Goal: Task Accomplishment & Management: Use online tool/utility

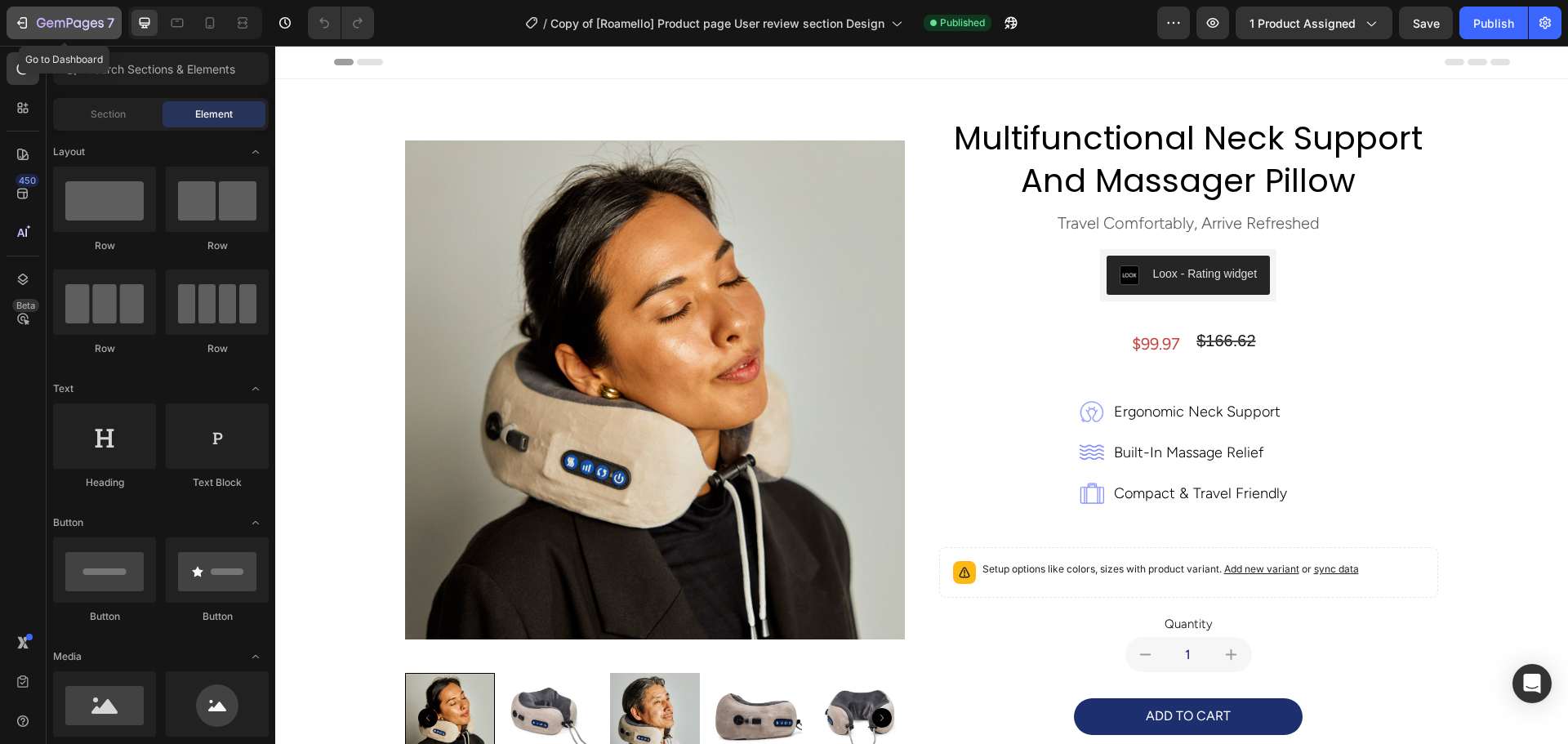
click at [44, 25] on icon "button" at bounding box center [41, 23] width 9 height 10
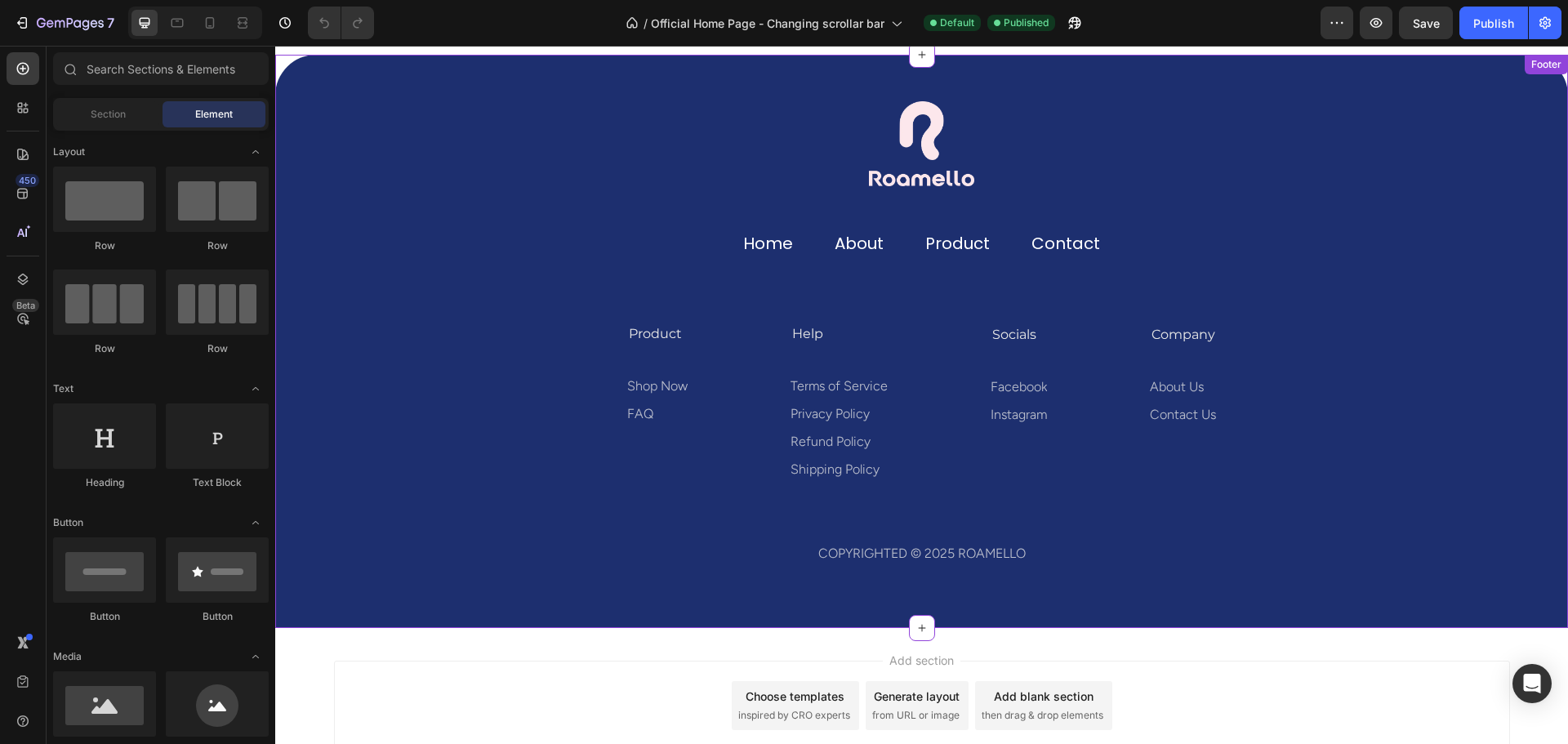
scroll to position [5875, 0]
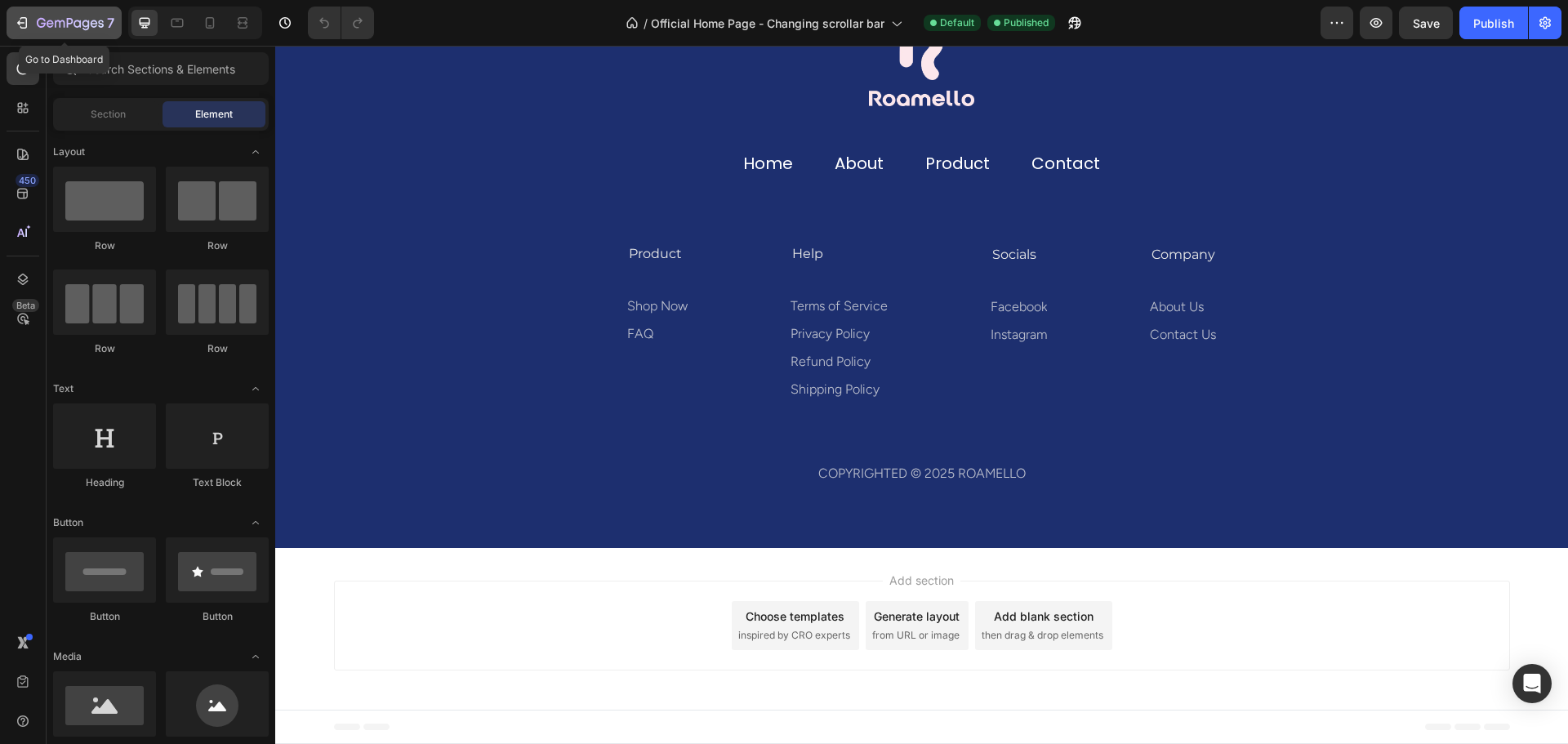
click at [83, 21] on icon "button" at bounding box center [69, 24] width 67 height 14
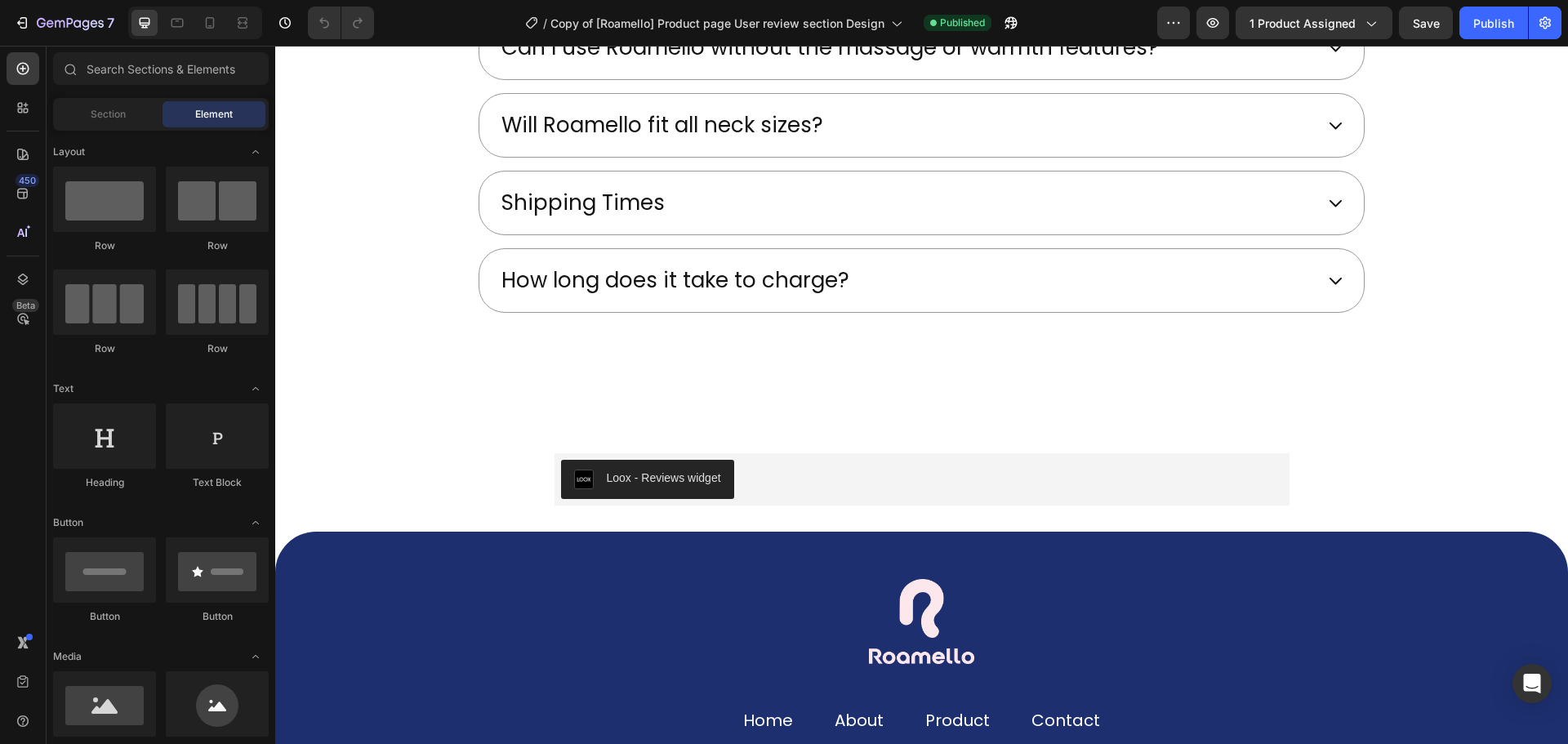
scroll to position [5932, 0]
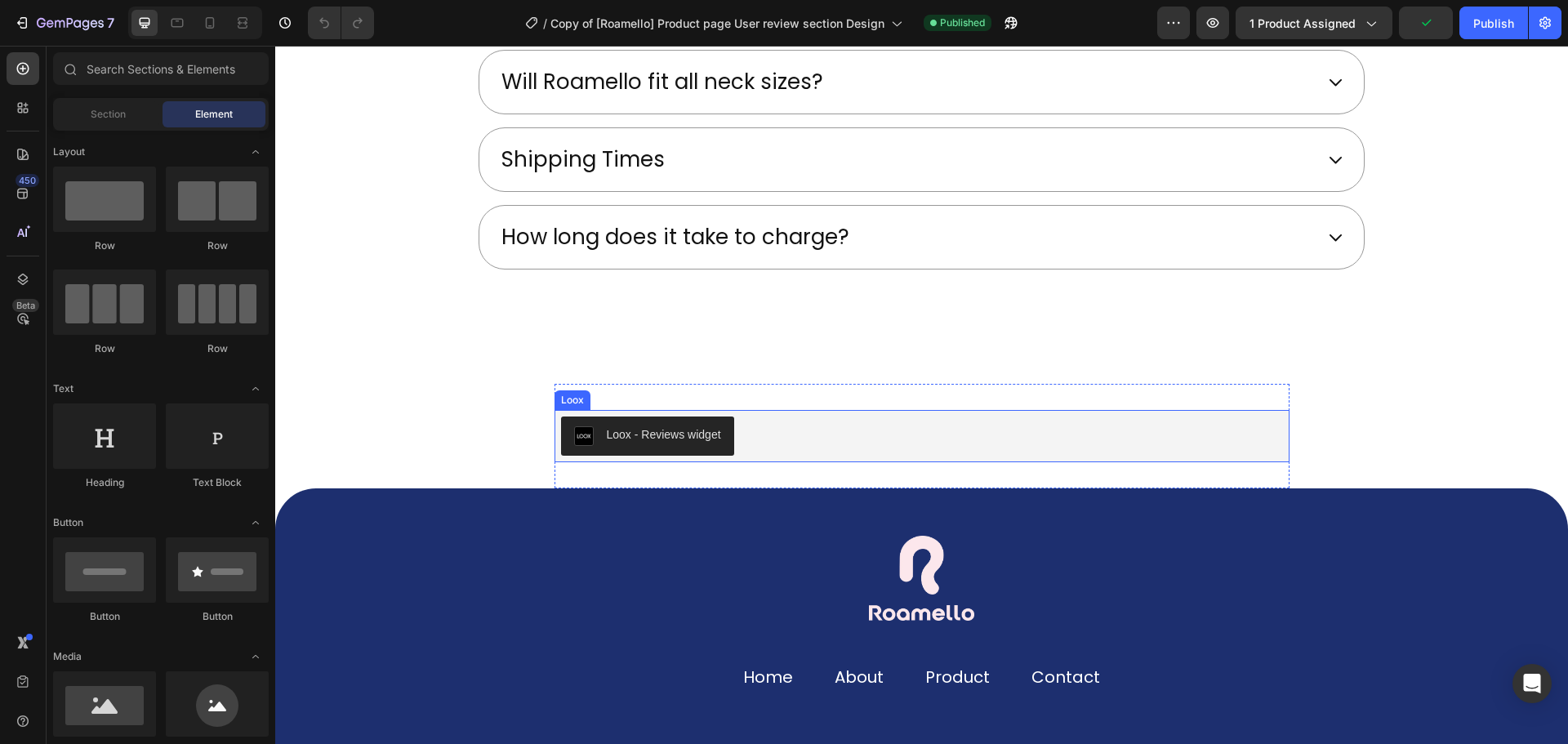
click at [671, 437] on div "Loox - Reviews widget" at bounding box center [664, 434] width 114 height 17
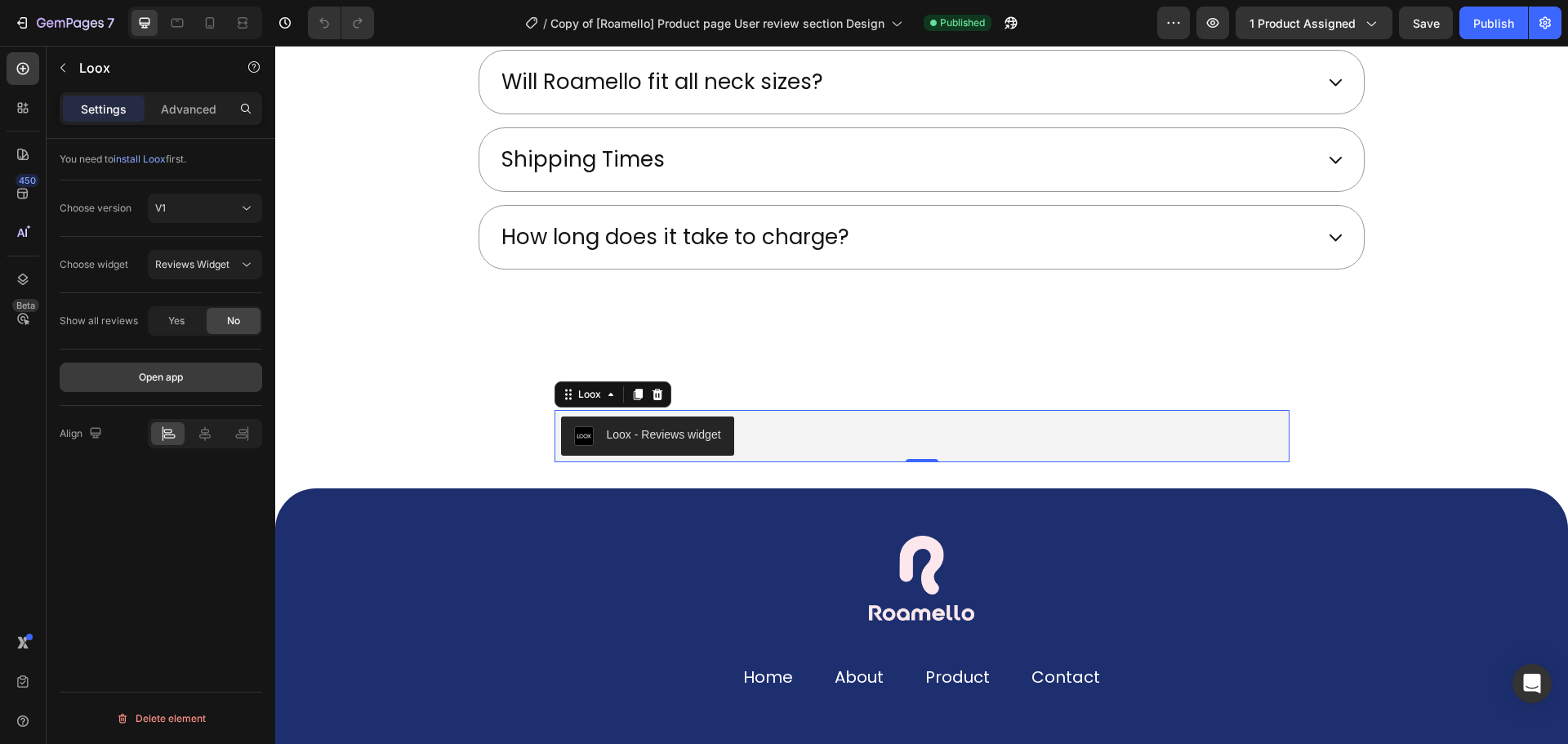
click at [141, 376] on div "Open app" at bounding box center [160, 377] width 44 height 15
click at [615, 436] on div "Loox - Reviews widget" at bounding box center [664, 434] width 114 height 17
click at [590, 395] on div "Loox" at bounding box center [590, 394] width 30 height 15
click at [607, 438] on div "Loox - Reviews widget" at bounding box center [664, 434] width 114 height 17
click at [200, 109] on p "Advanced" at bounding box center [189, 108] width 55 height 17
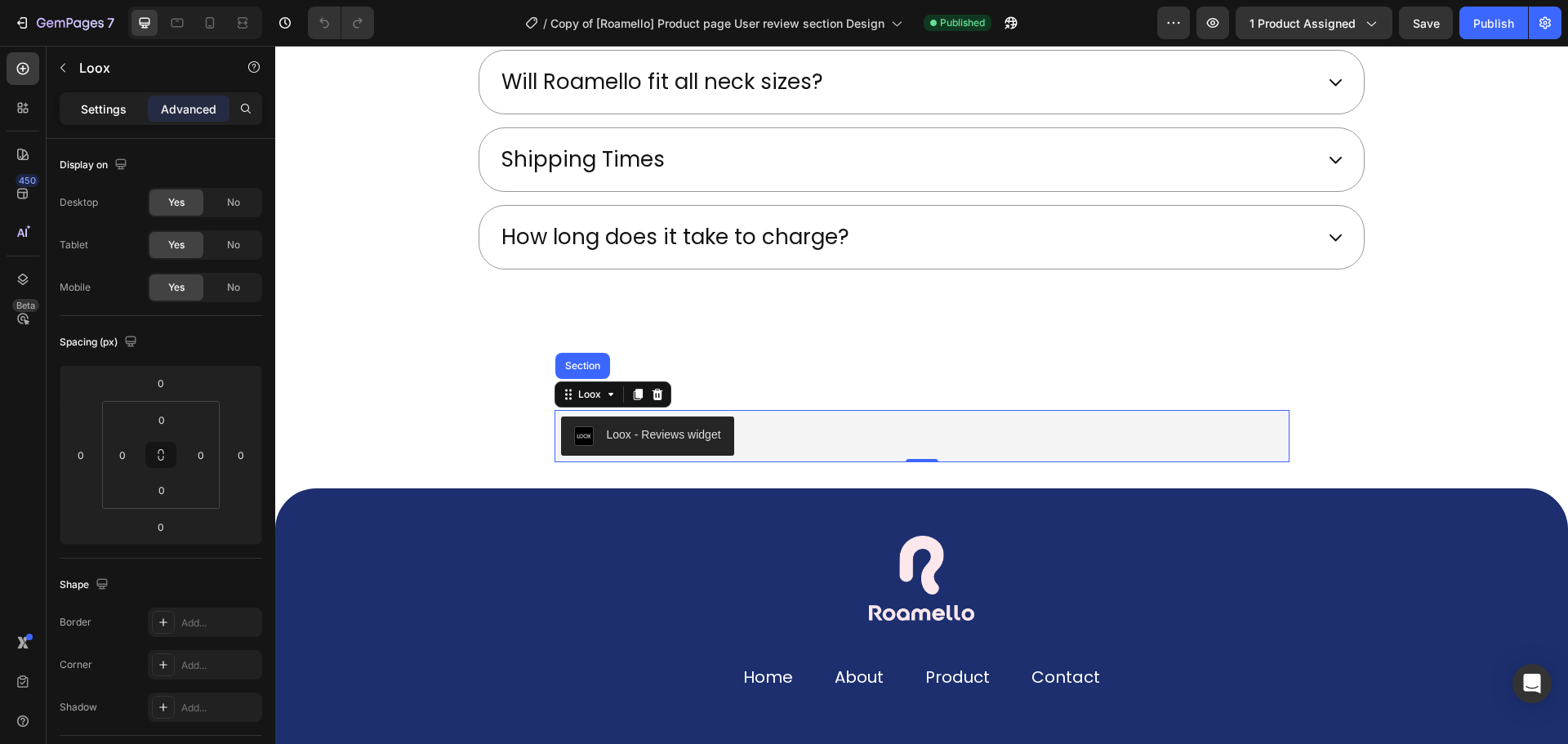
click at [118, 103] on p "Settings" at bounding box center [103, 108] width 45 height 17
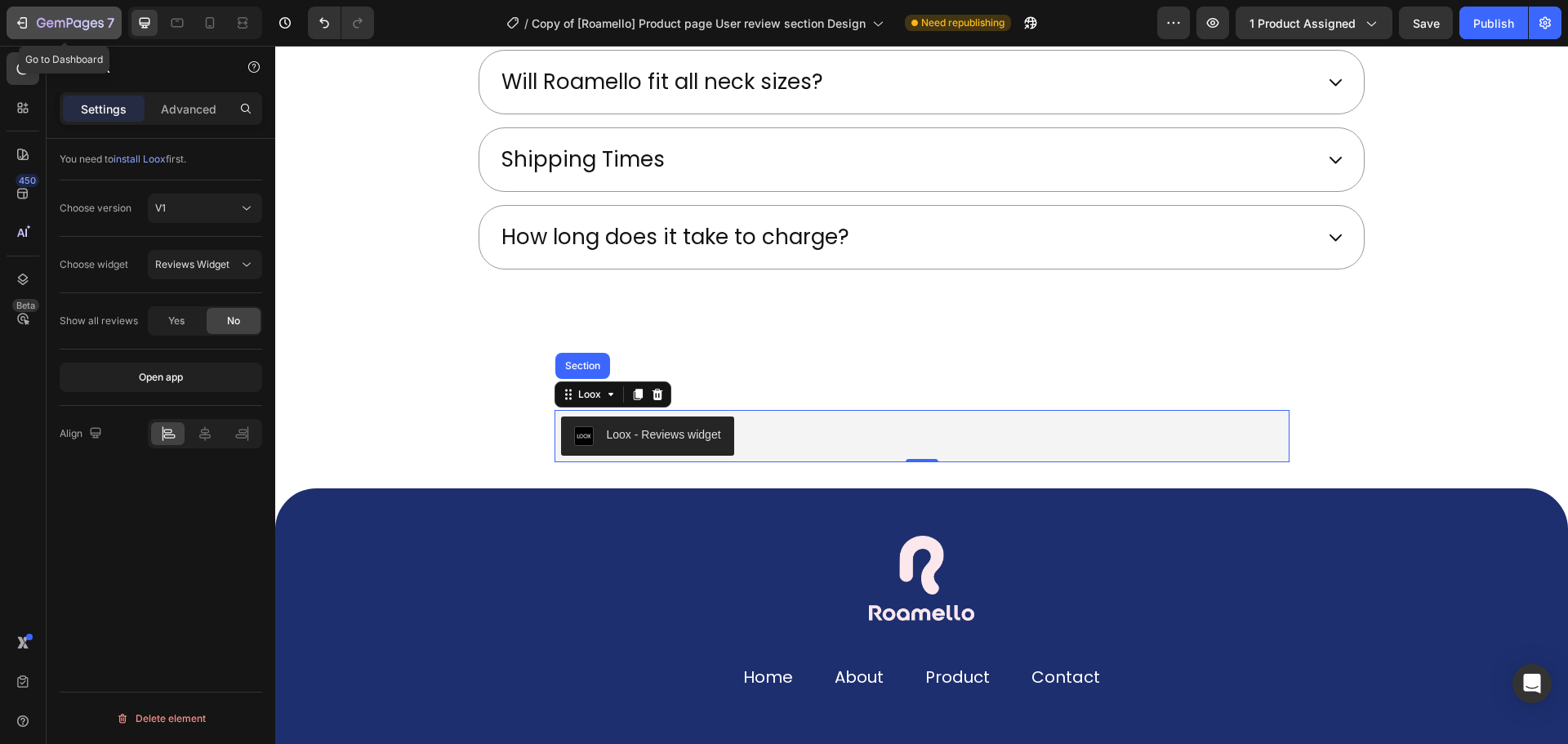
click at [63, 13] on div "7" at bounding box center [75, 23] width 78 height 20
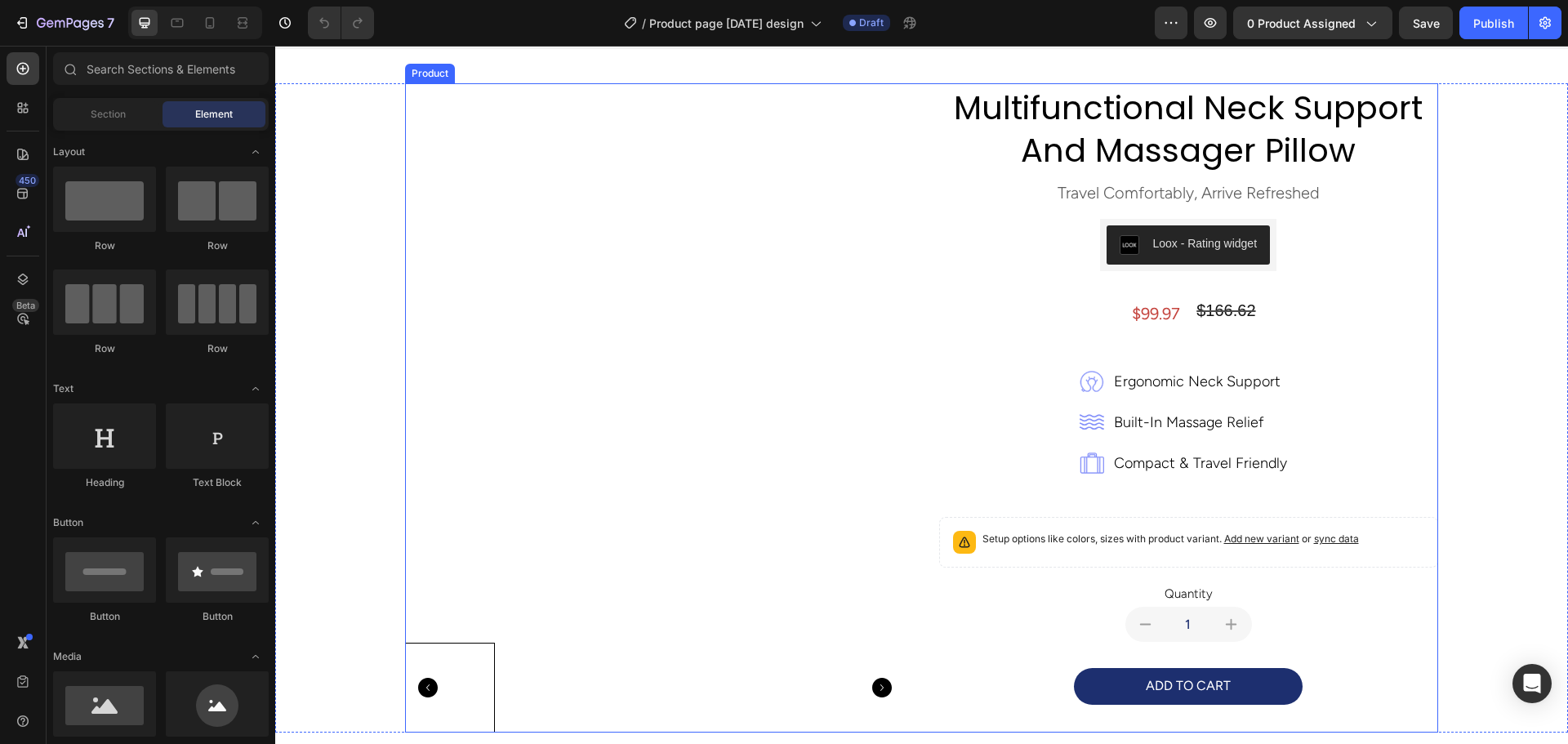
scroll to position [82, 0]
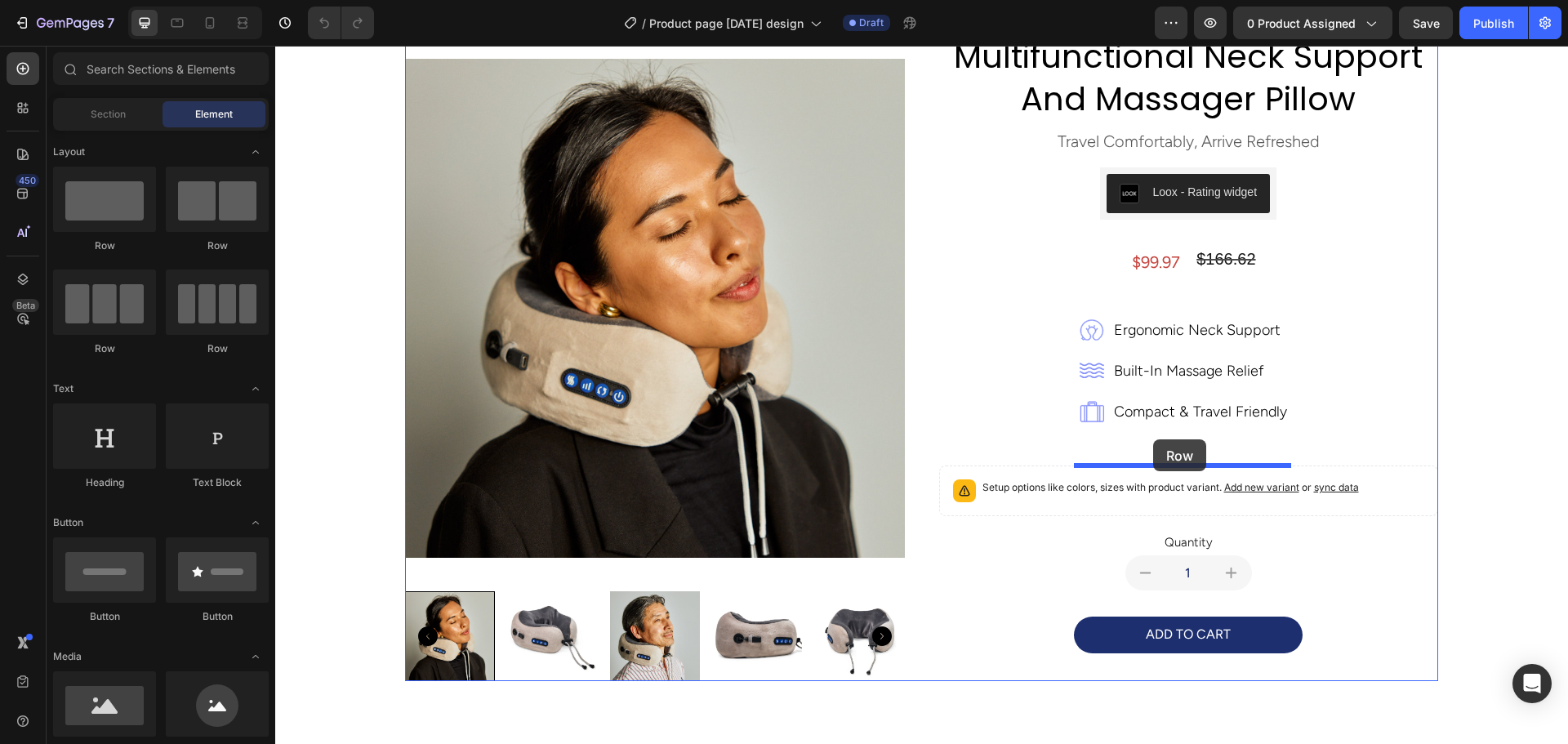
drag, startPoint x: 480, startPoint y: 353, endPoint x: 1153, endPoint y: 439, distance: 678.5
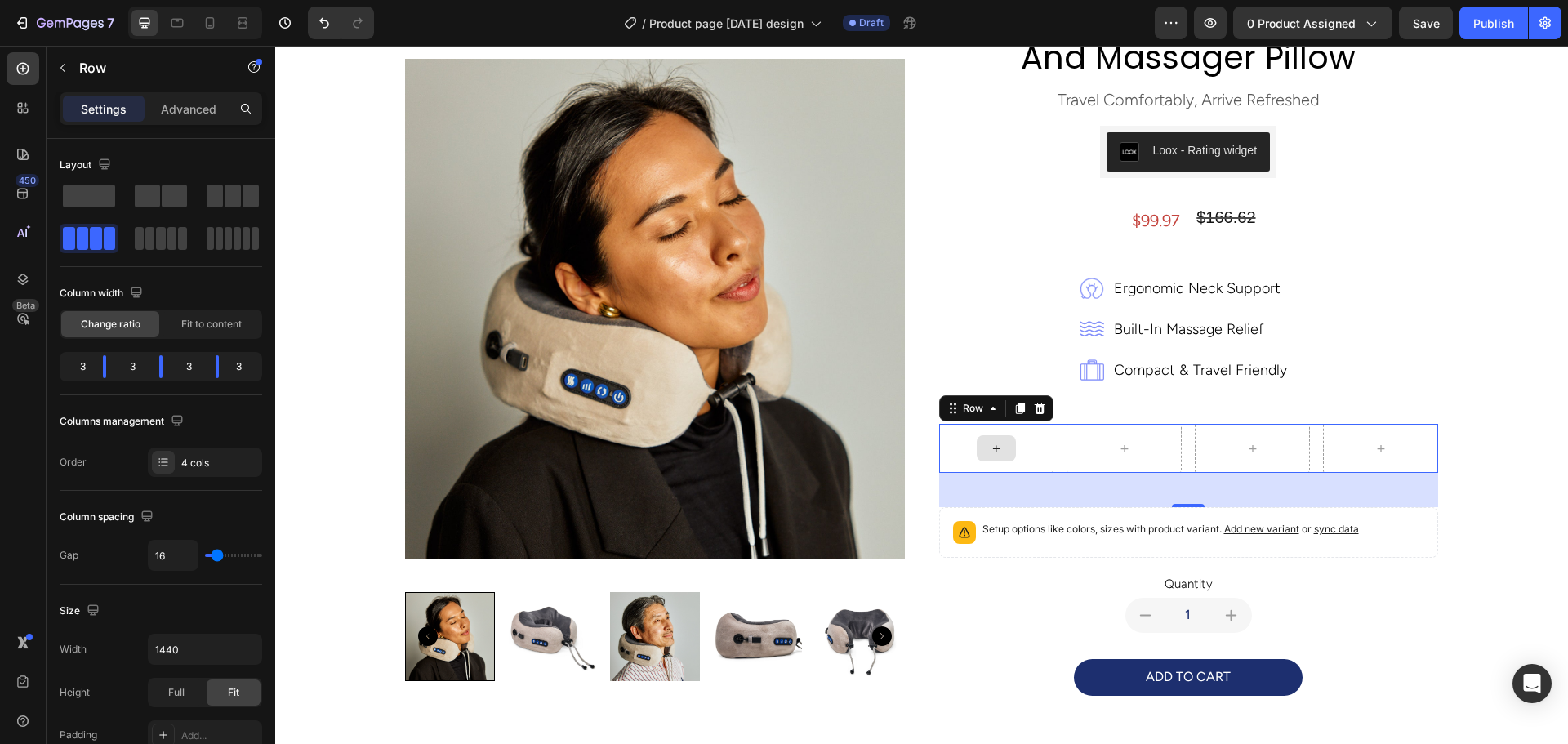
click at [998, 443] on div at bounding box center [996, 448] width 39 height 26
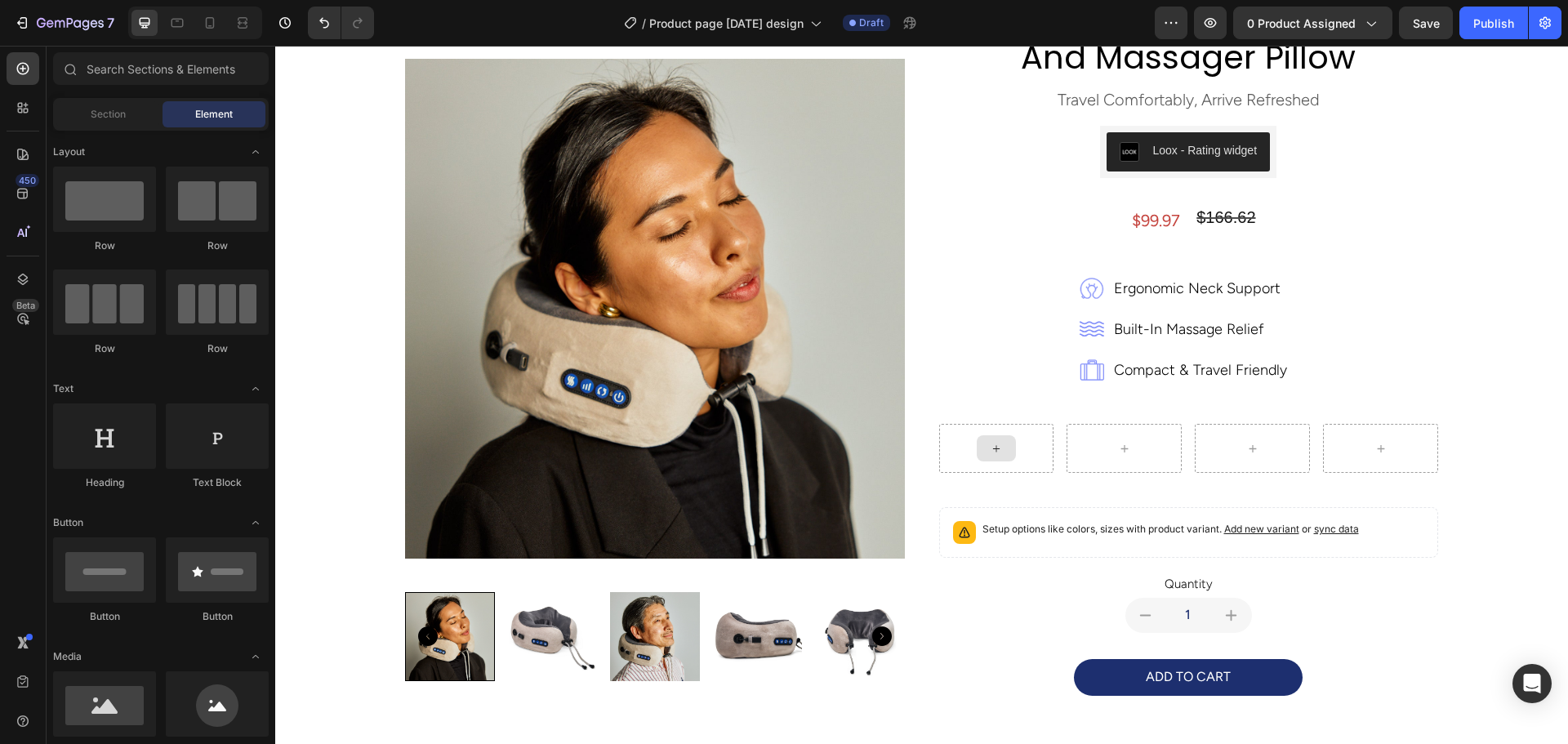
click at [998, 443] on div at bounding box center [996, 448] width 39 height 26
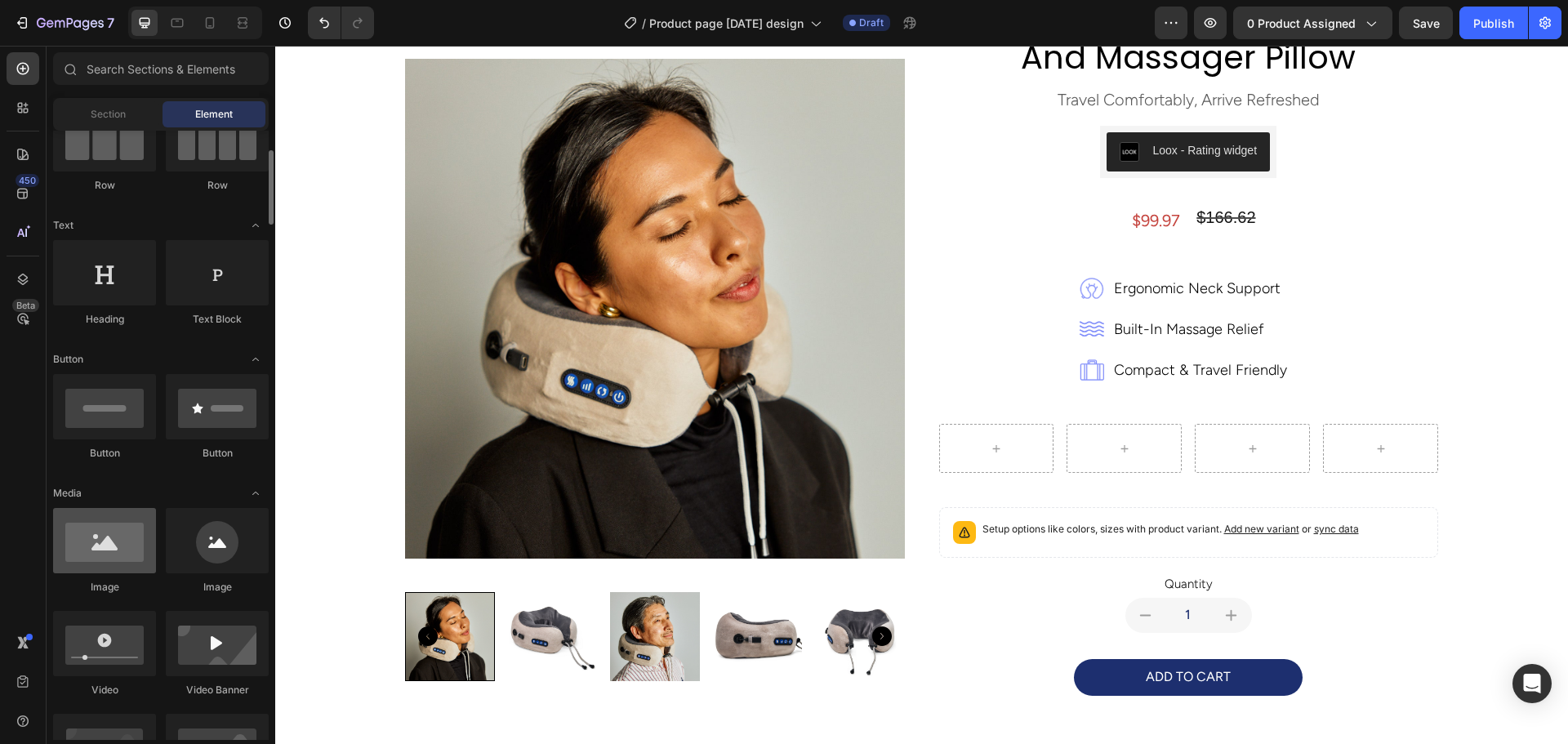
scroll to position [327, 0]
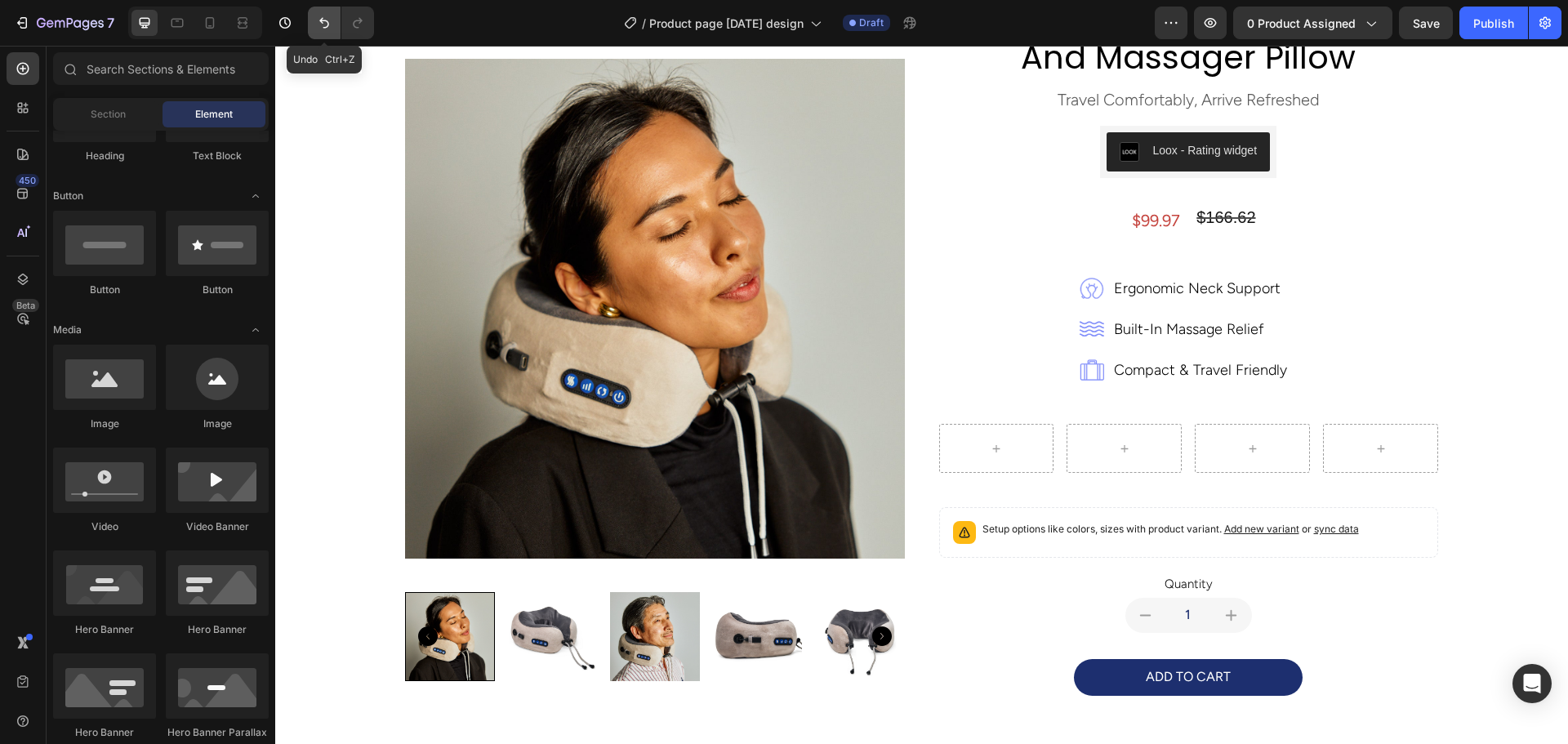
click at [328, 24] on icon "Undo/Redo" at bounding box center [324, 23] width 10 height 11
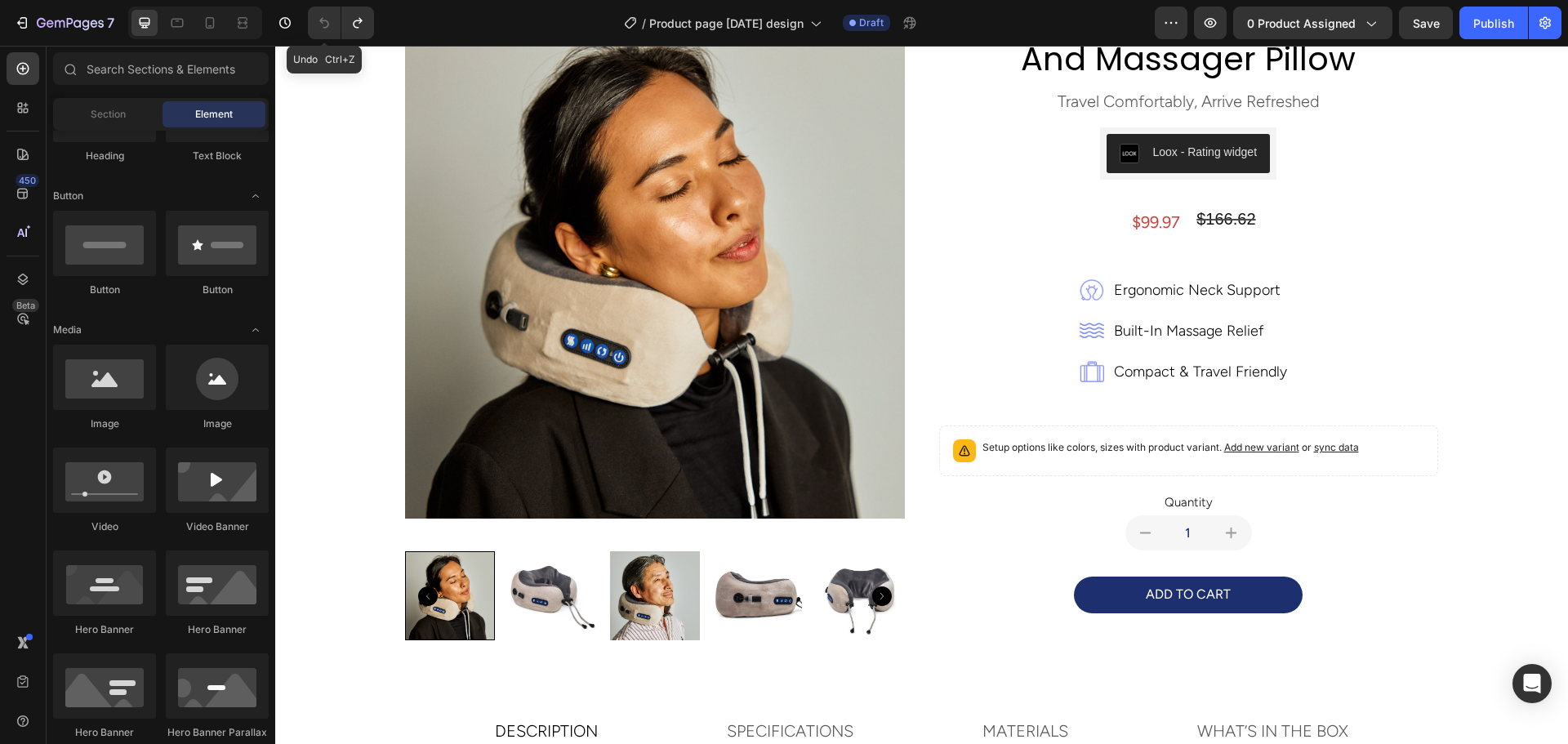
scroll to position [82, 0]
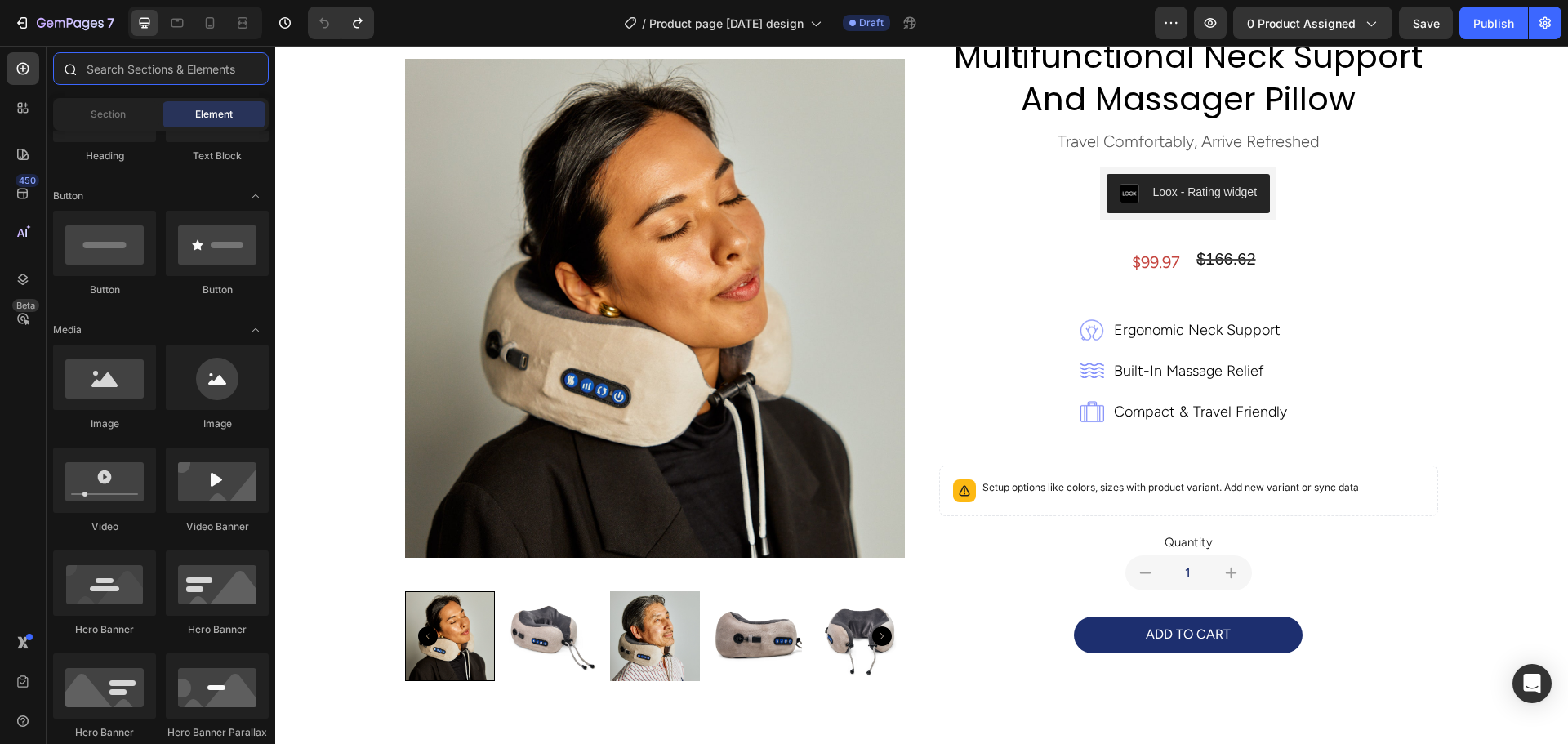
click at [143, 74] on input "text" at bounding box center [160, 68] width 216 height 32
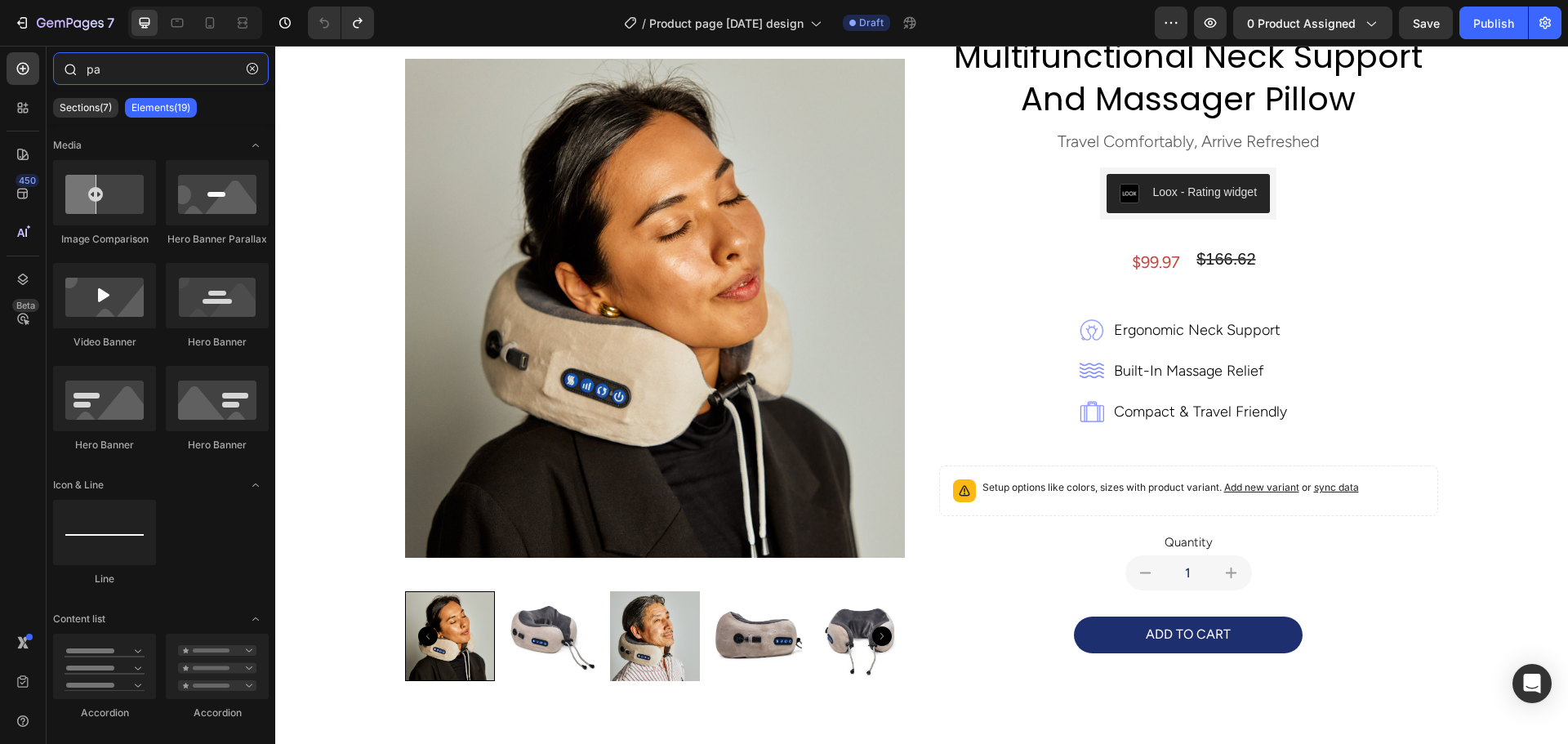
type input "p"
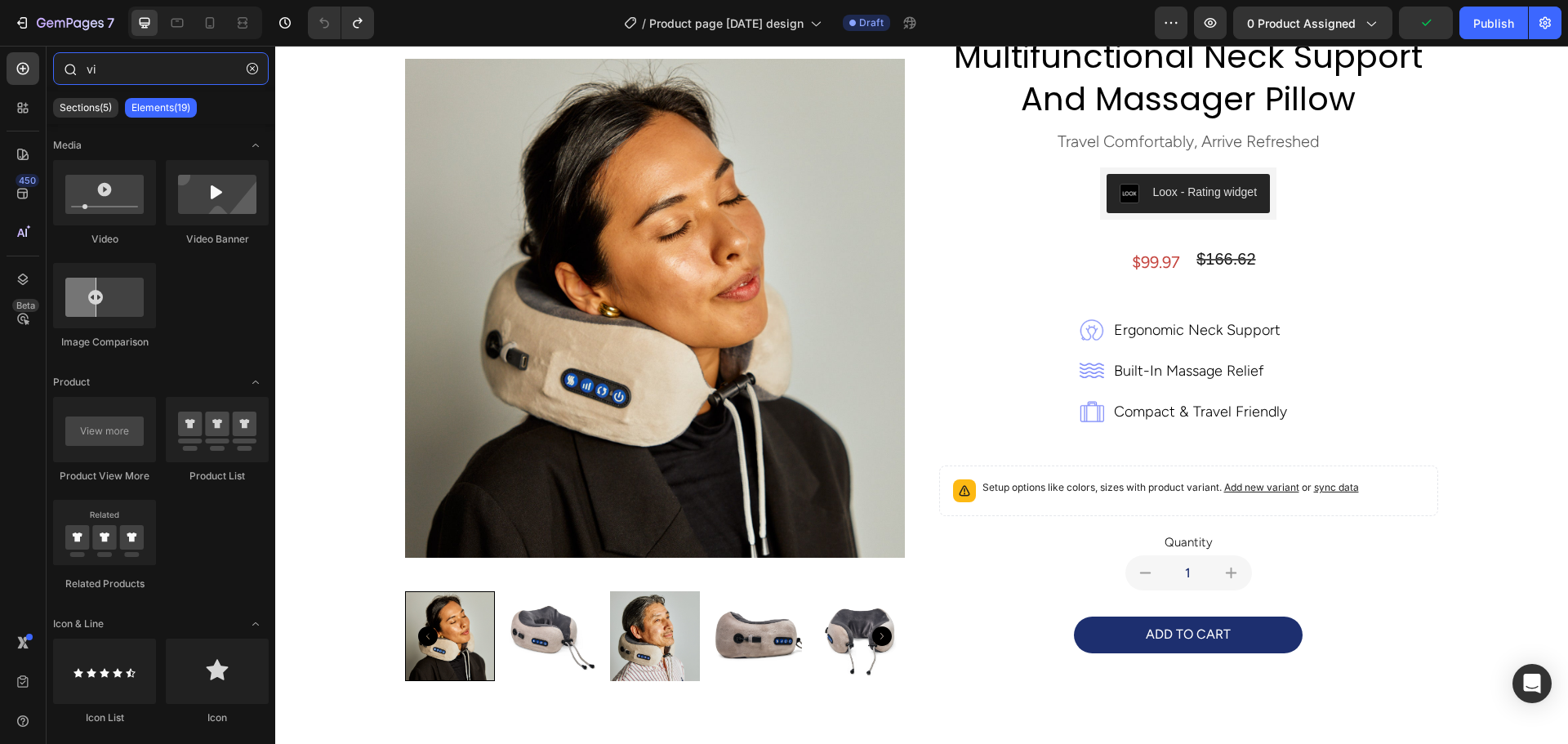
type input "v"
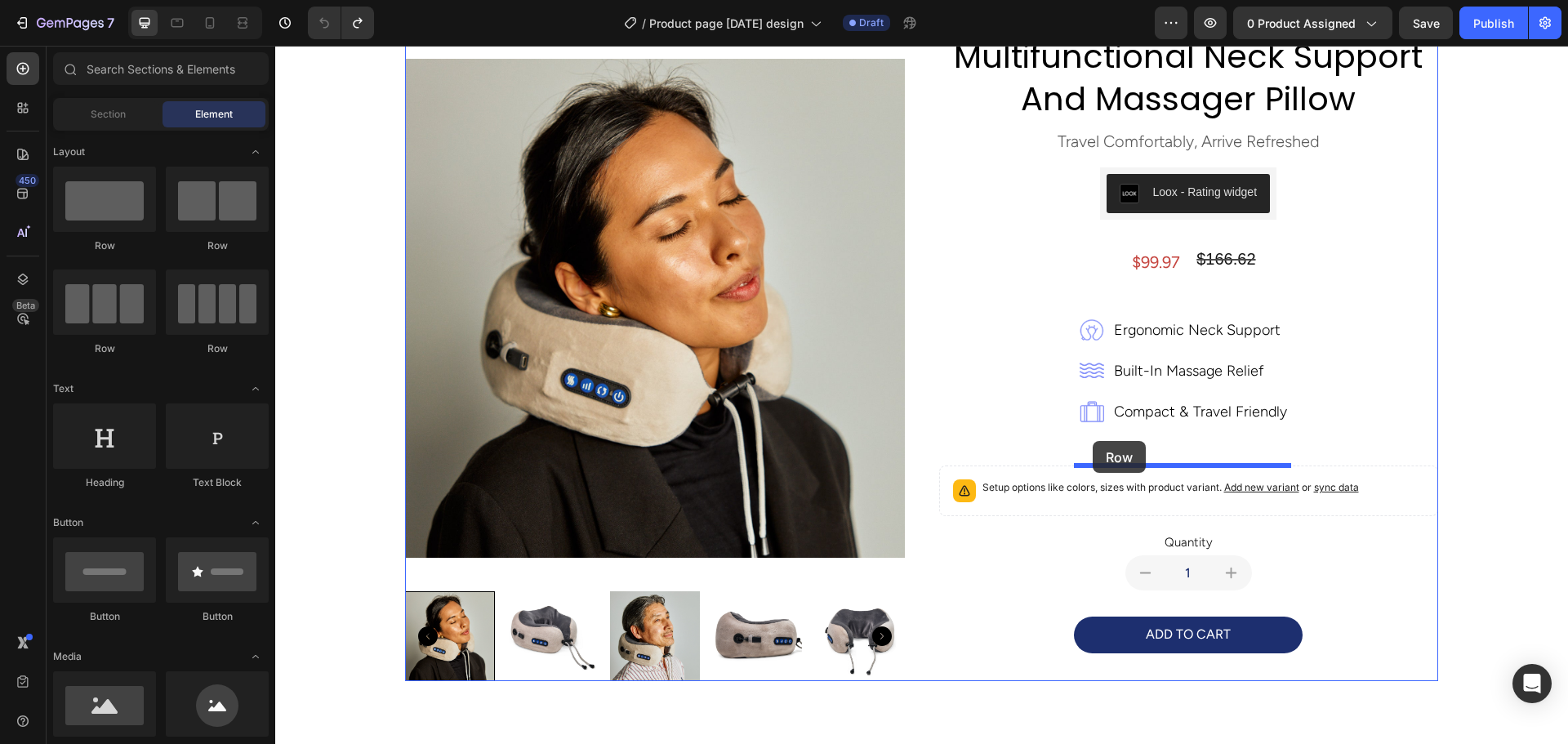
drag, startPoint x: 468, startPoint y: 360, endPoint x: 1092, endPoint y: 441, distance: 629.2
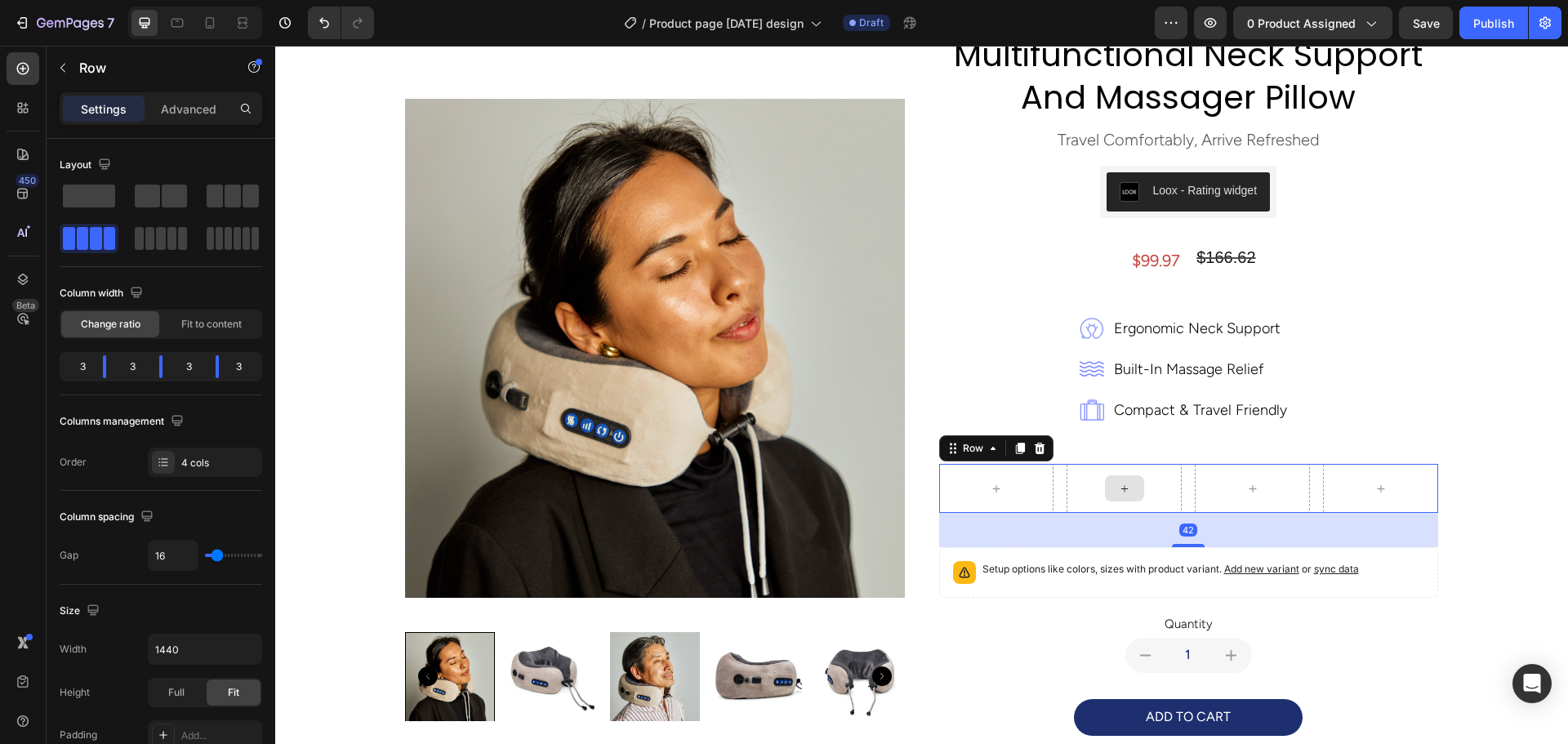
scroll to position [122, 0]
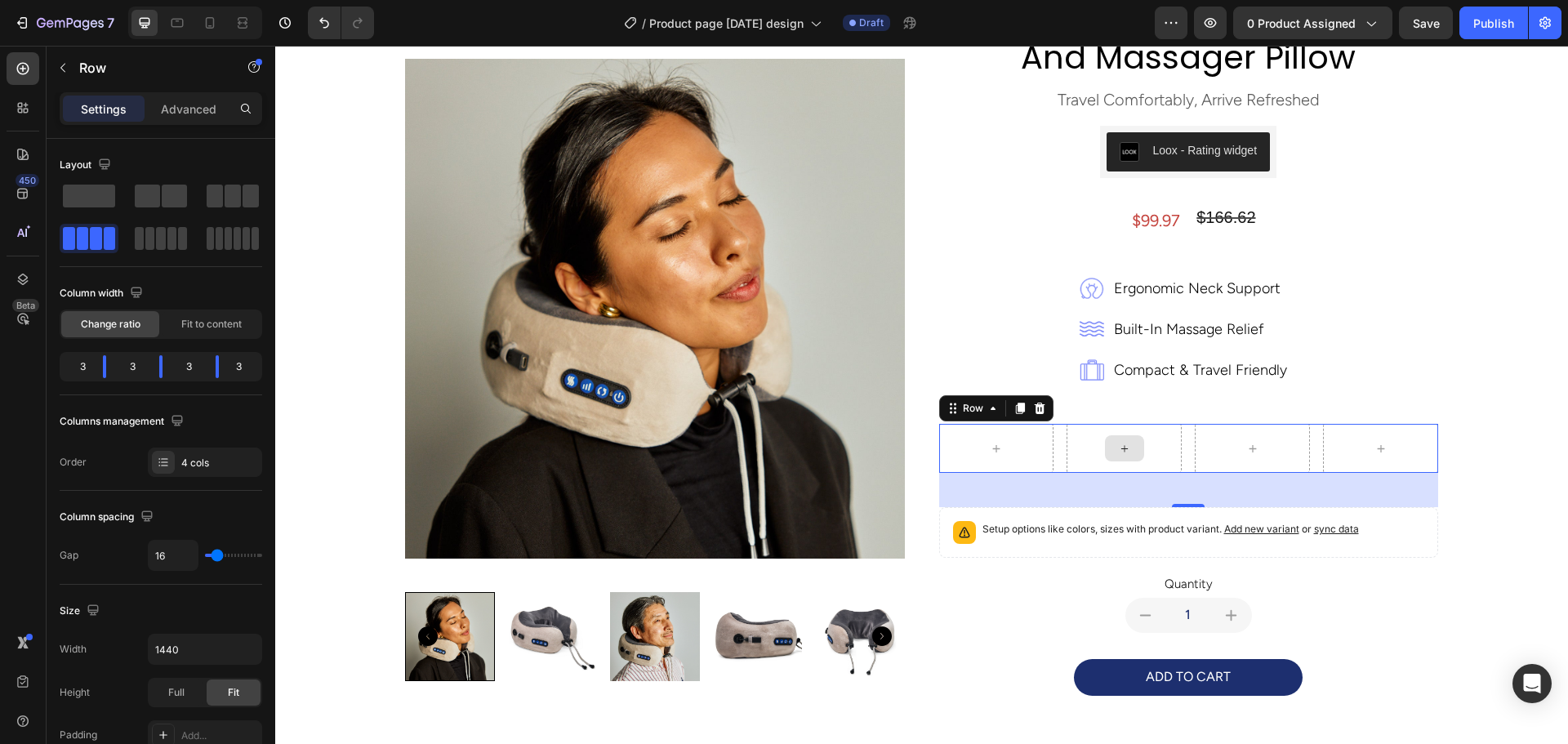
type input "v"
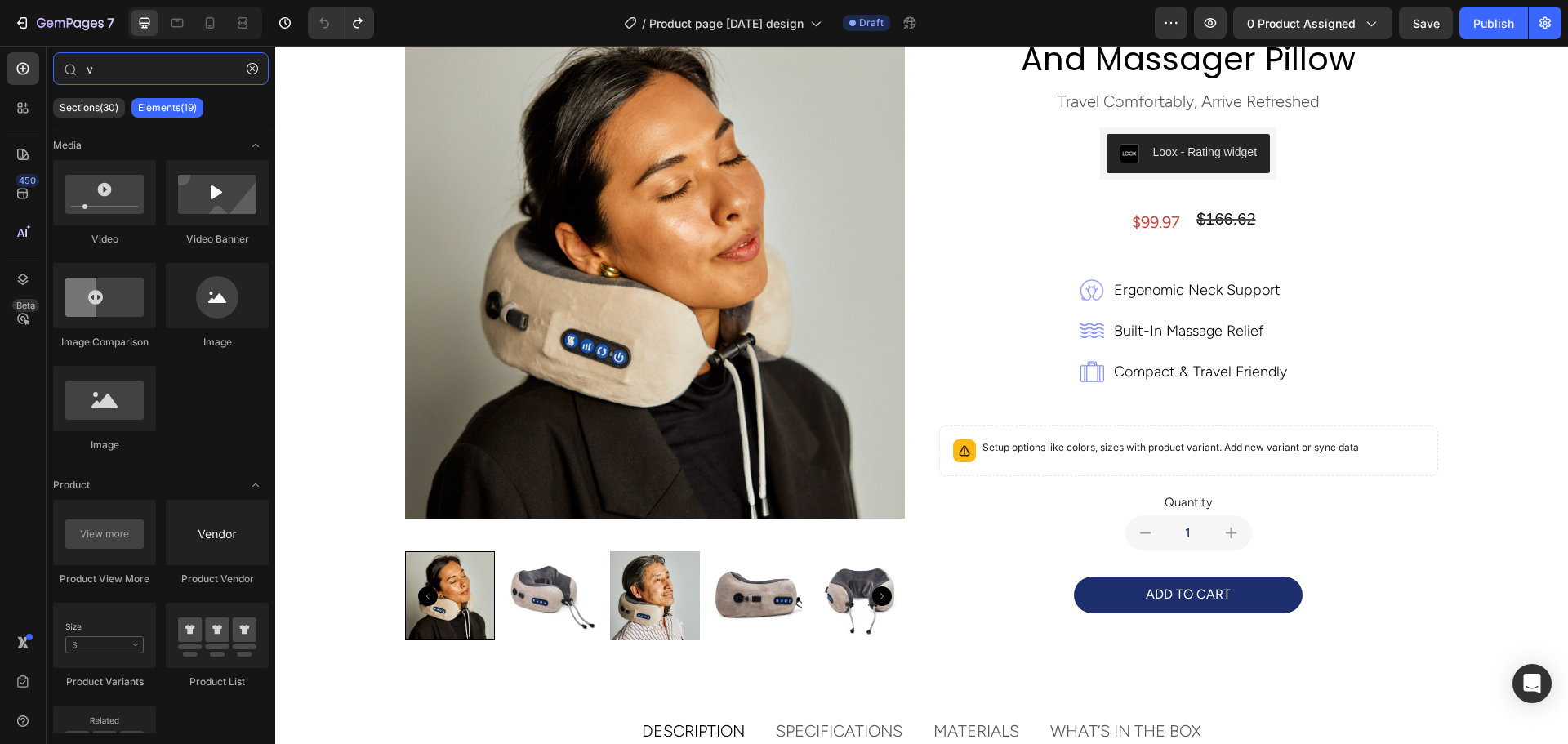
scroll to position [82, 0]
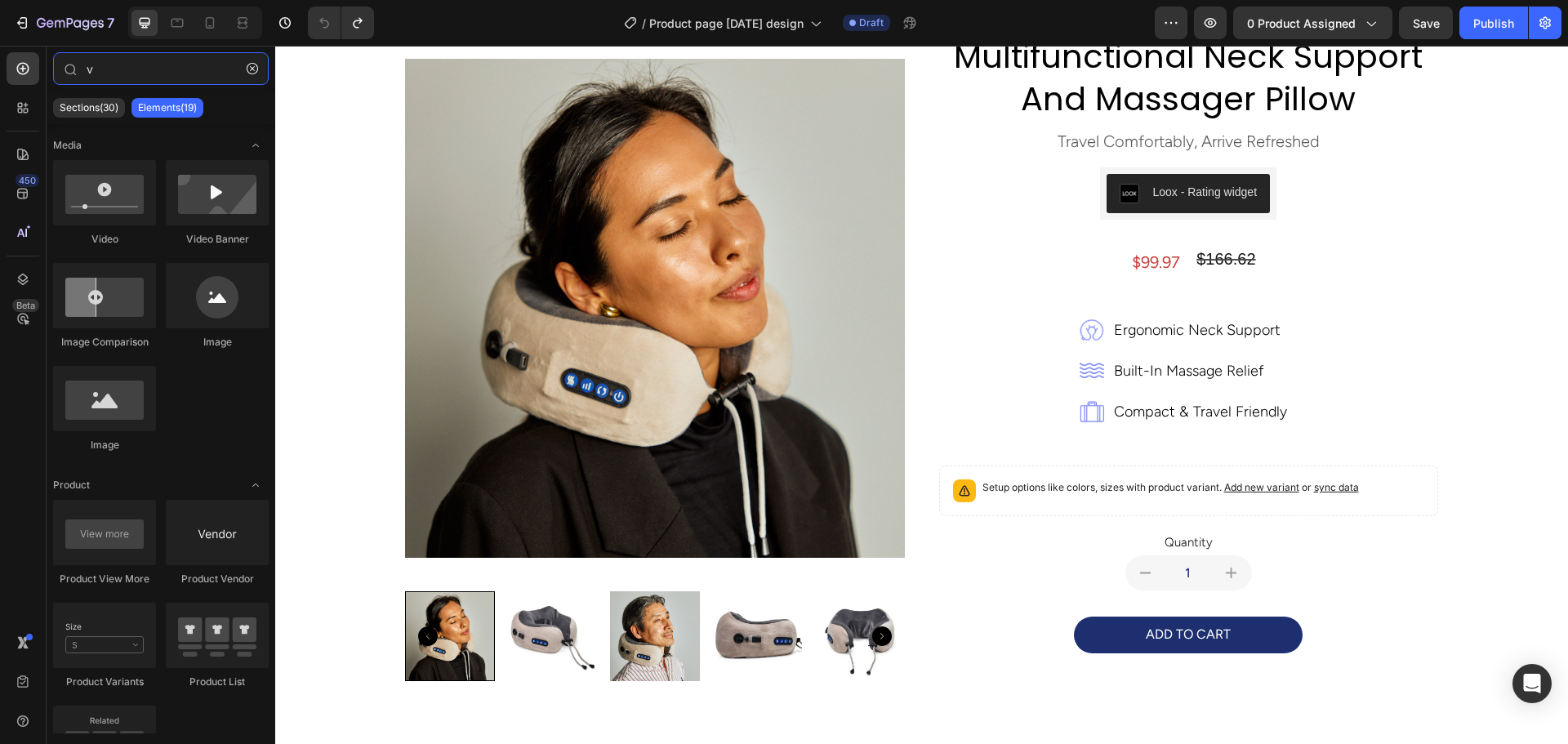
drag, startPoint x: 112, startPoint y: 78, endPoint x: 0, endPoint y: 62, distance: 113.1
click at [0, 64] on div "450 Beta v Sections(30) Elements(19) Media Video Video Banner Image Comparison …" at bounding box center [137, 394] width 275 height 698
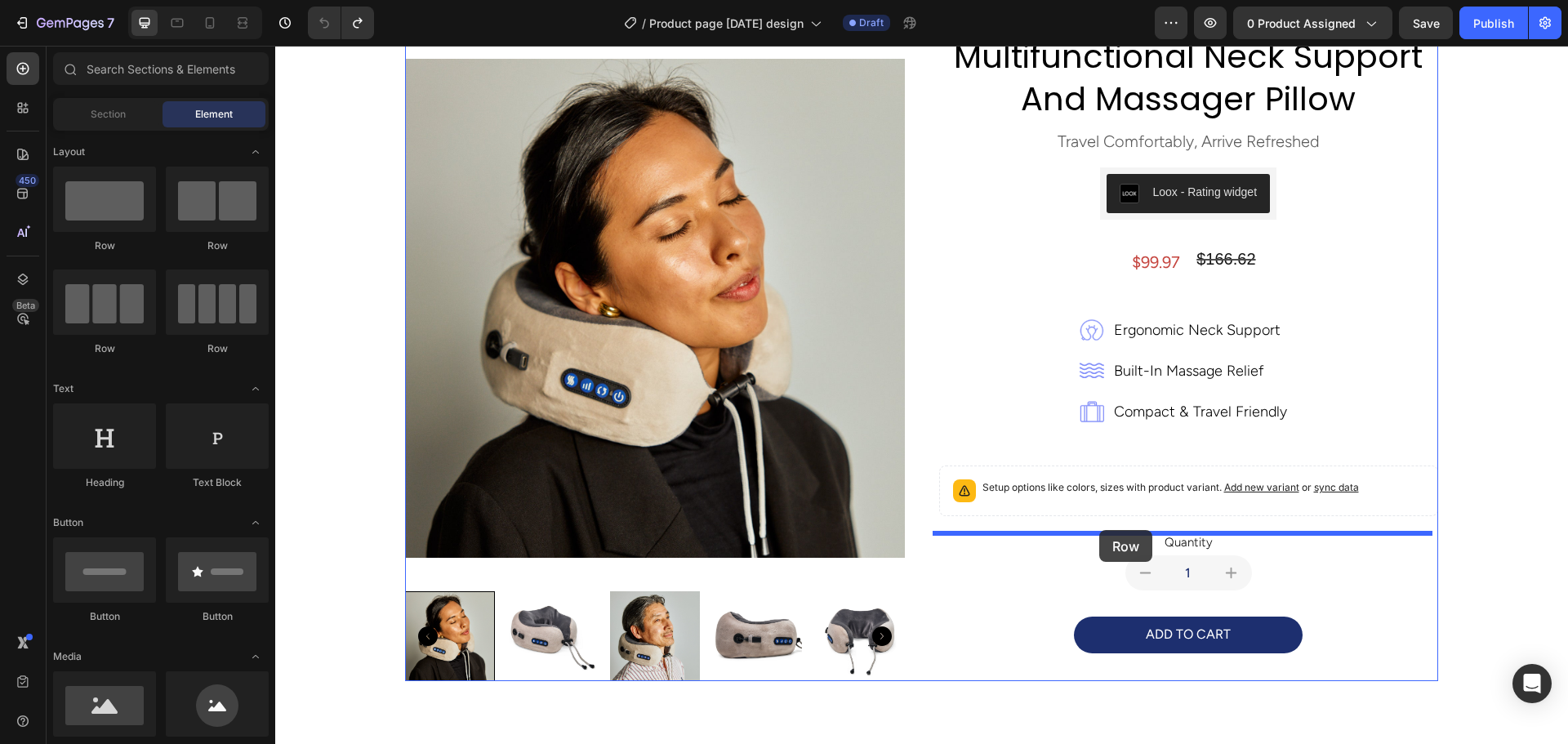
drag, startPoint x: 498, startPoint y: 369, endPoint x: 1099, endPoint y: 530, distance: 622.2
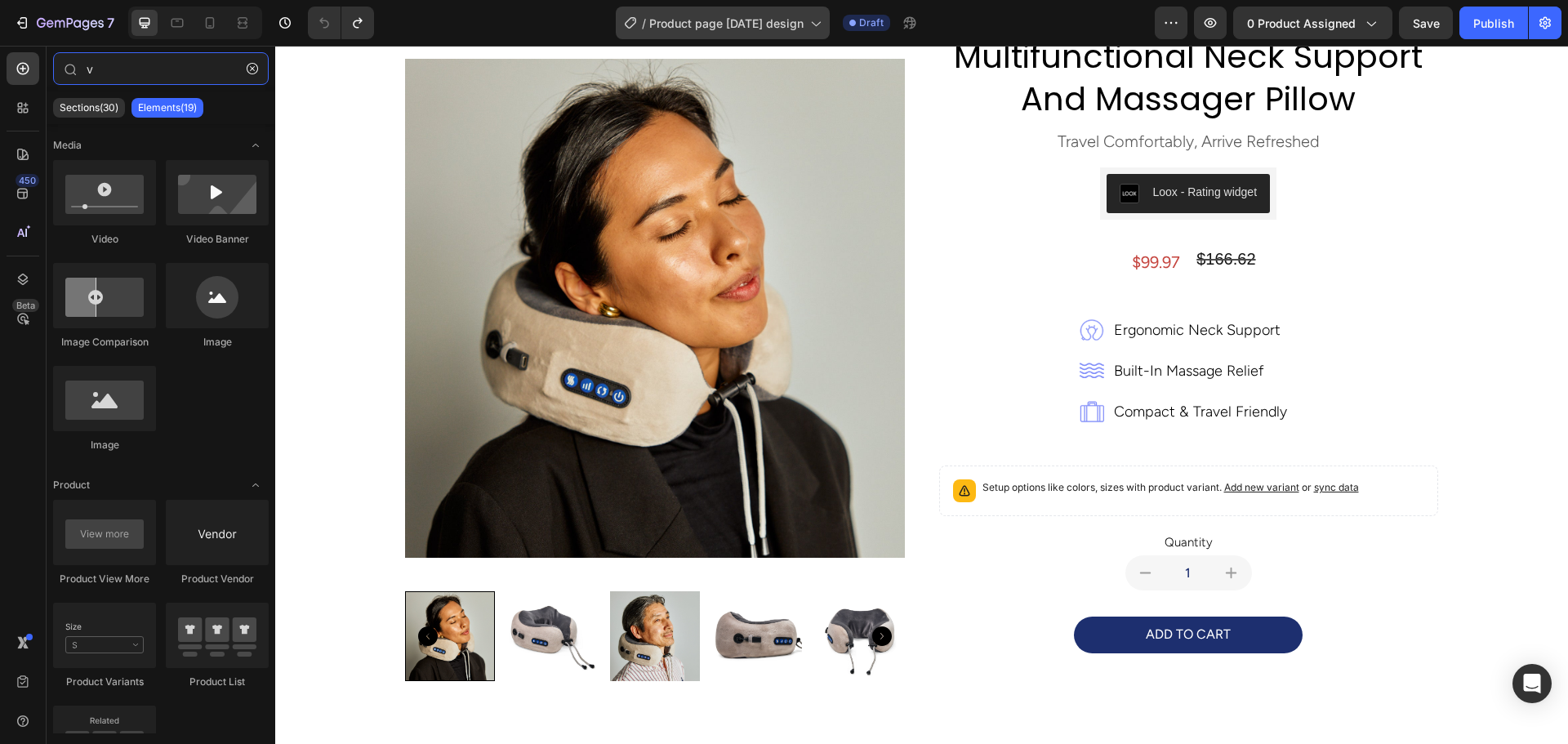
type input "v"
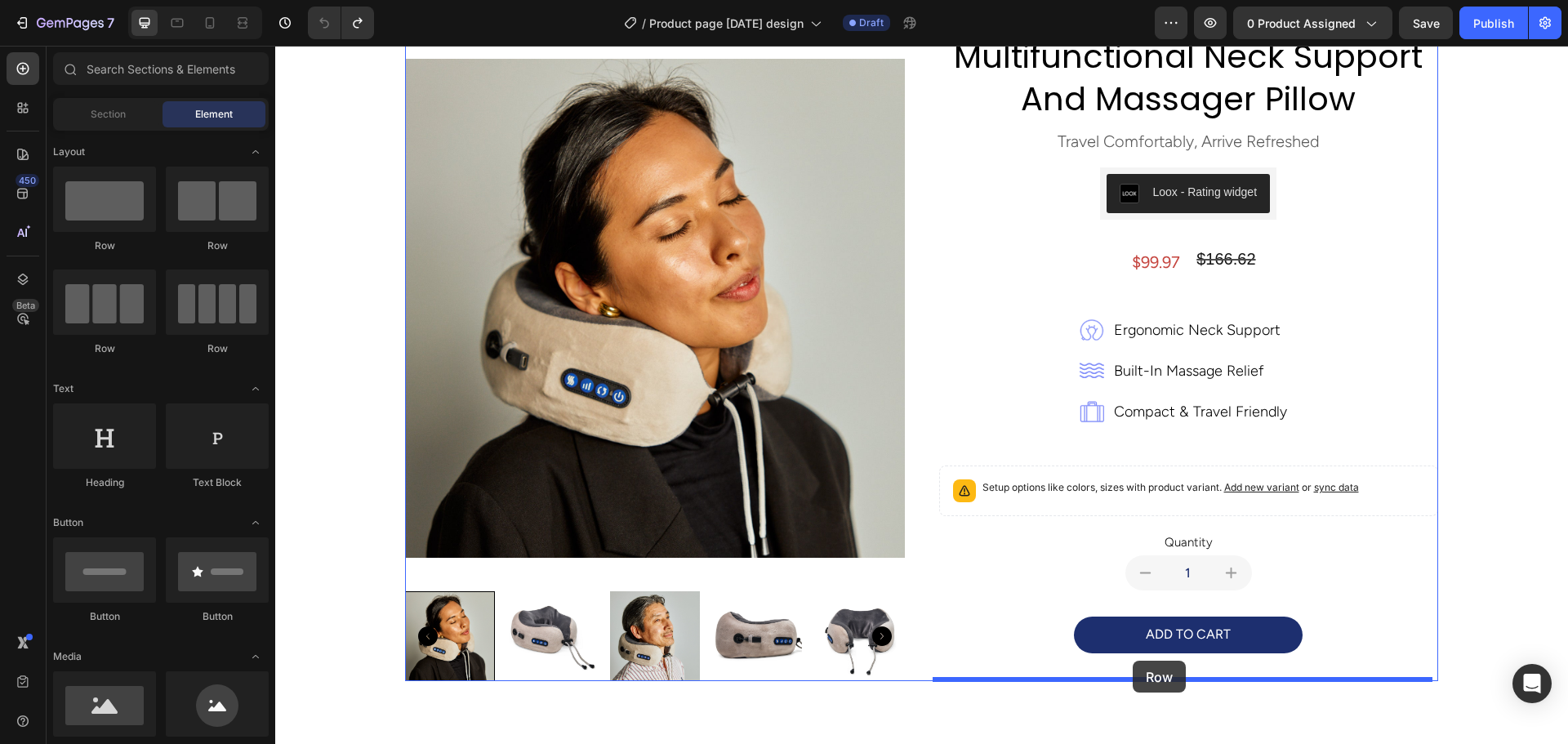
drag, startPoint x: 507, startPoint y: 360, endPoint x: 1132, endPoint y: 661, distance: 693.7
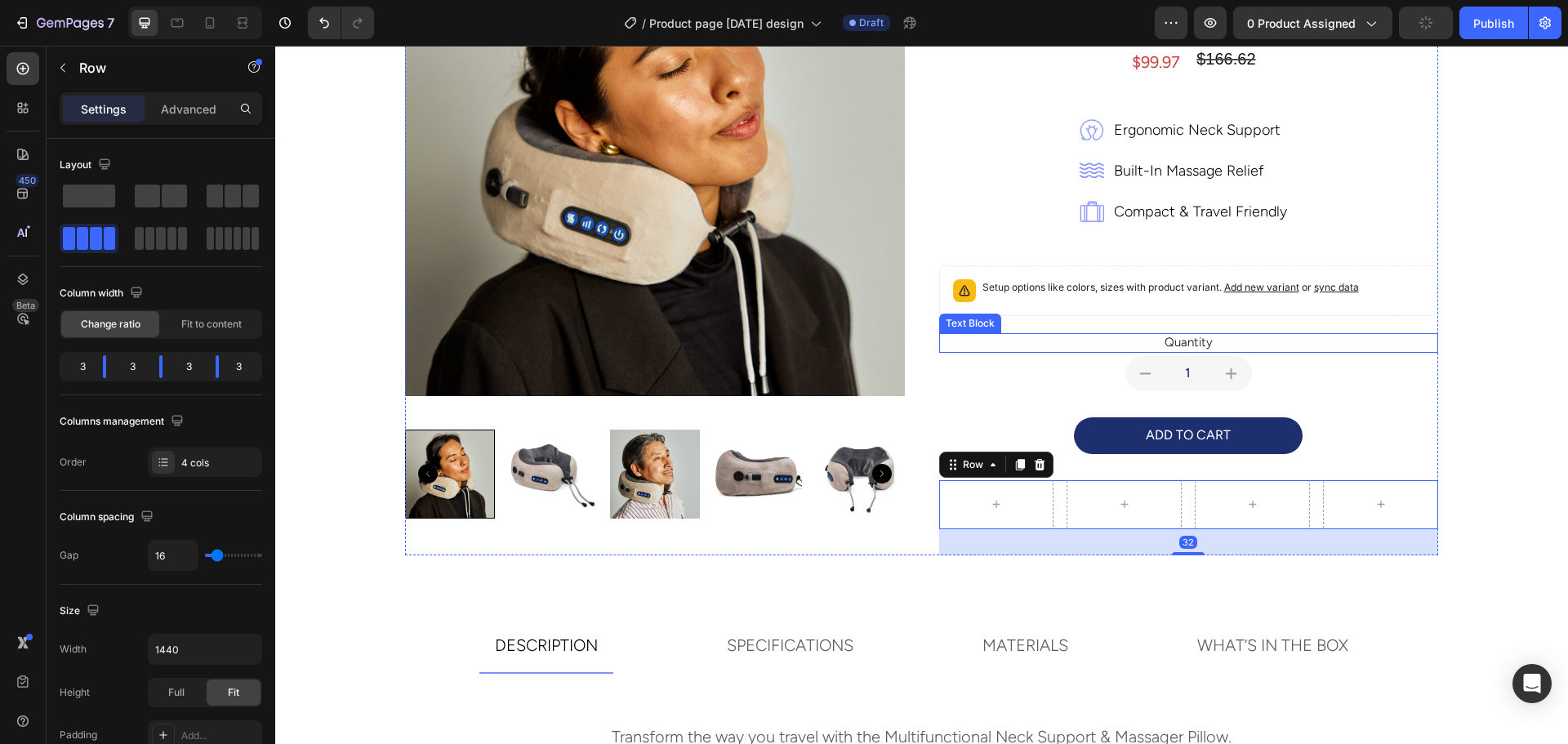
scroll to position [281, 0]
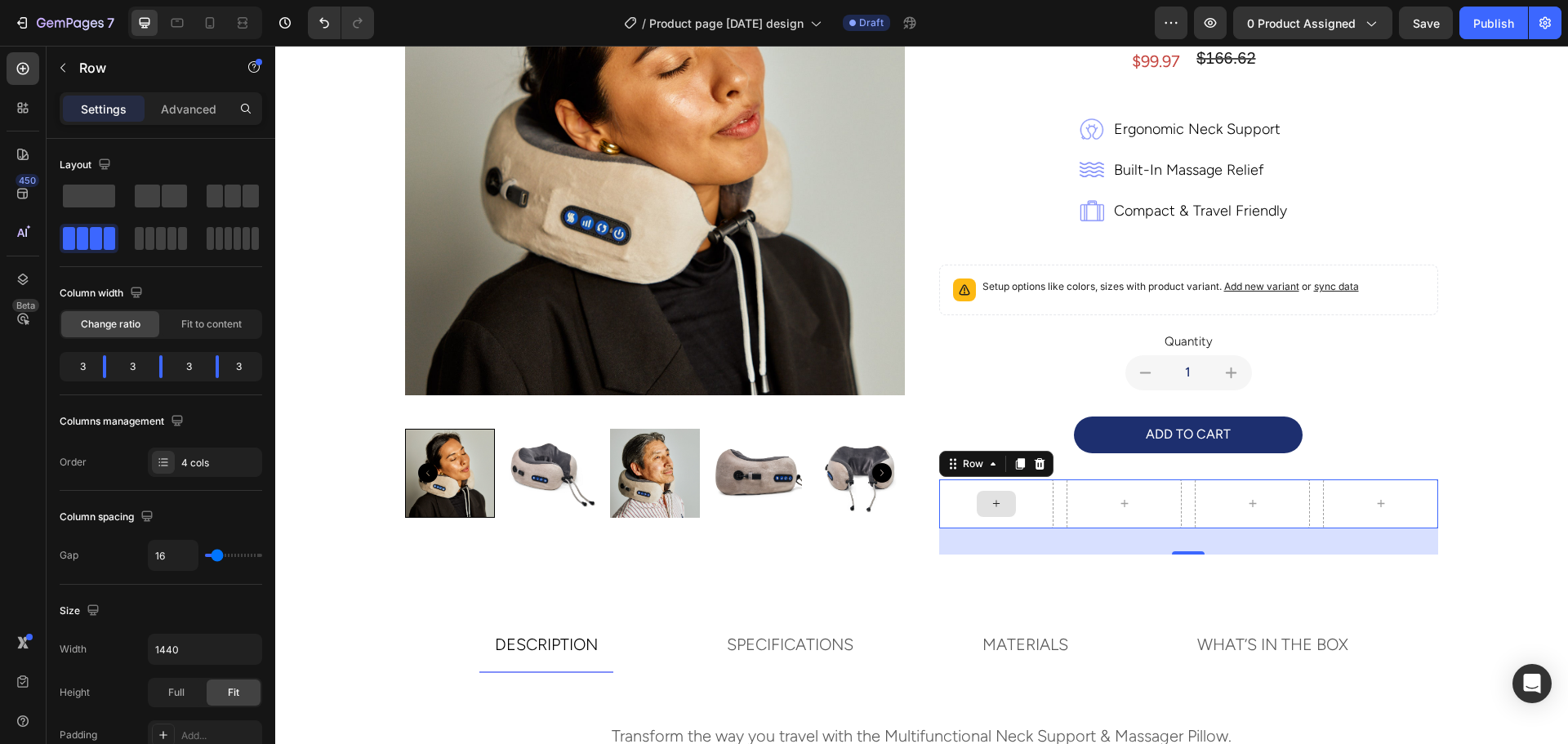
click at [977, 505] on div at bounding box center [996, 503] width 39 height 26
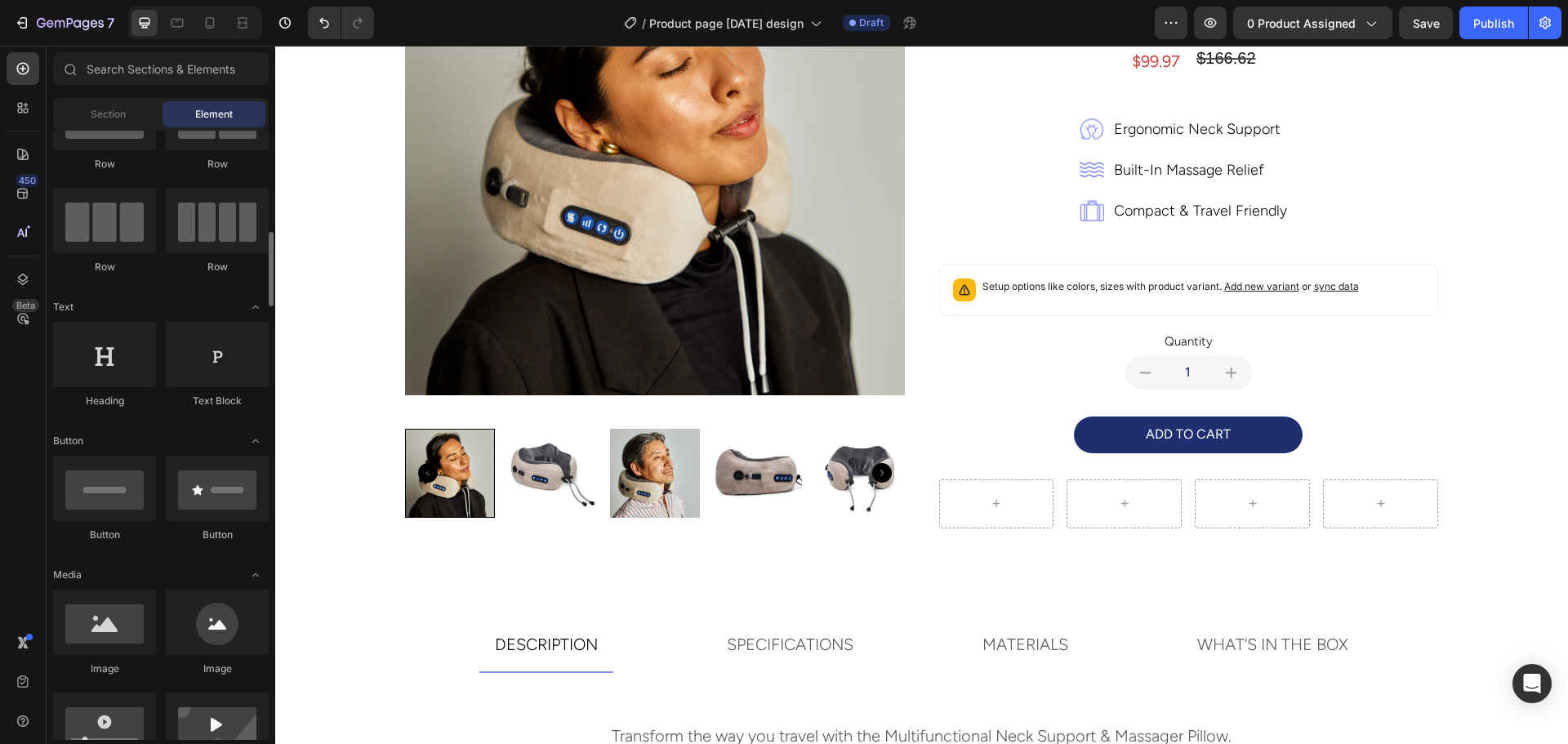
scroll to position [163, 0]
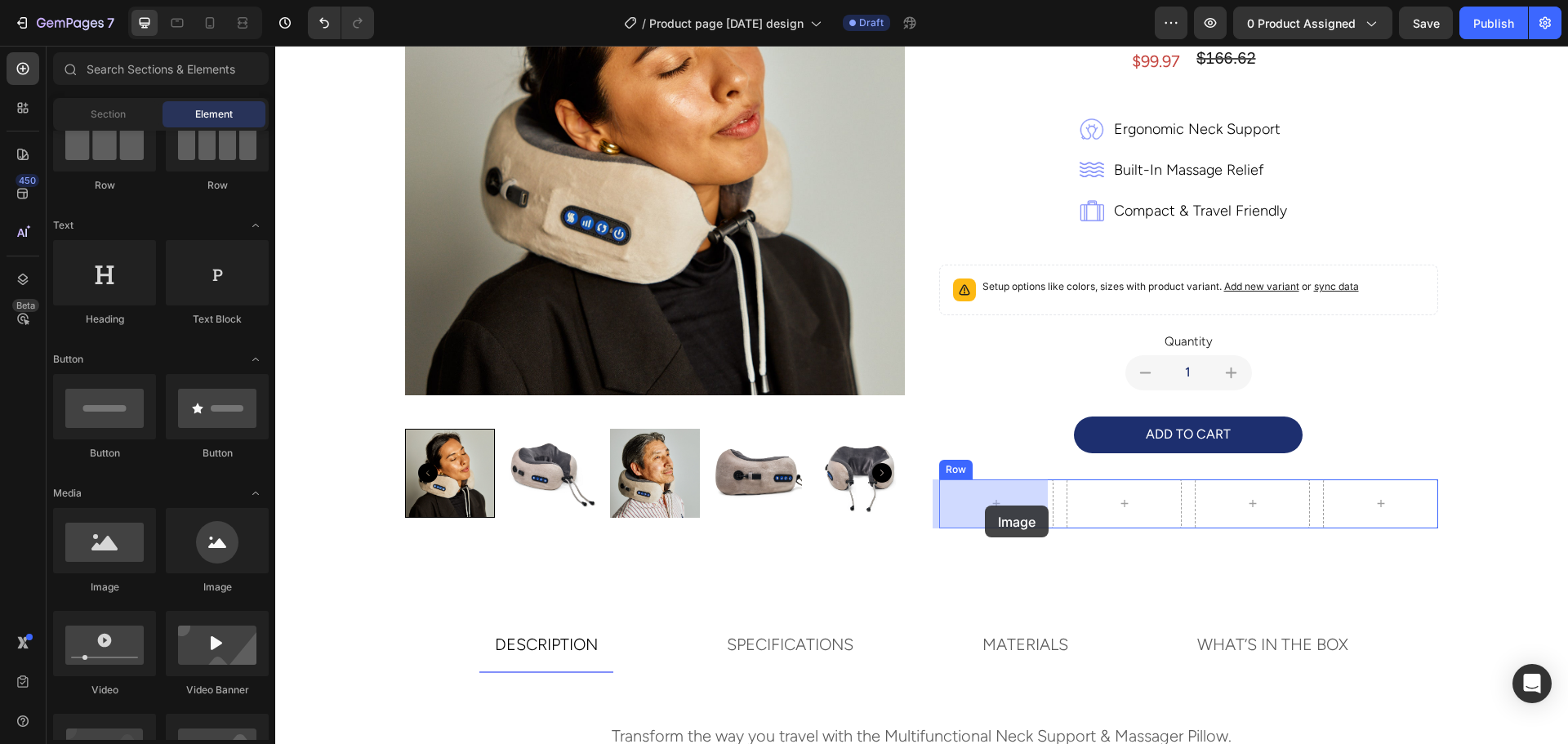
drag, startPoint x: 405, startPoint y: 598, endPoint x: 985, endPoint y: 505, distance: 587.4
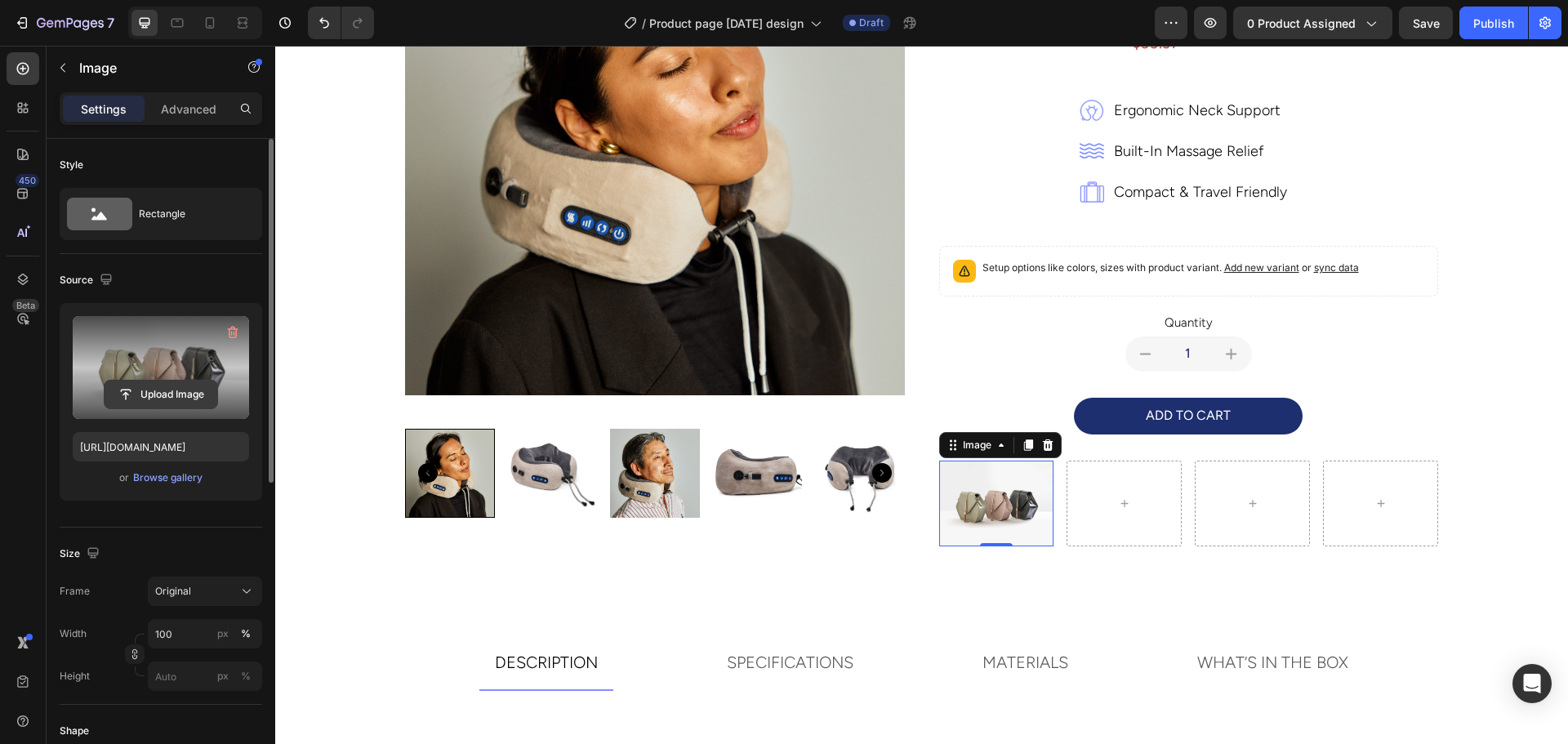
click at [165, 393] on input "file" at bounding box center [160, 394] width 112 height 28
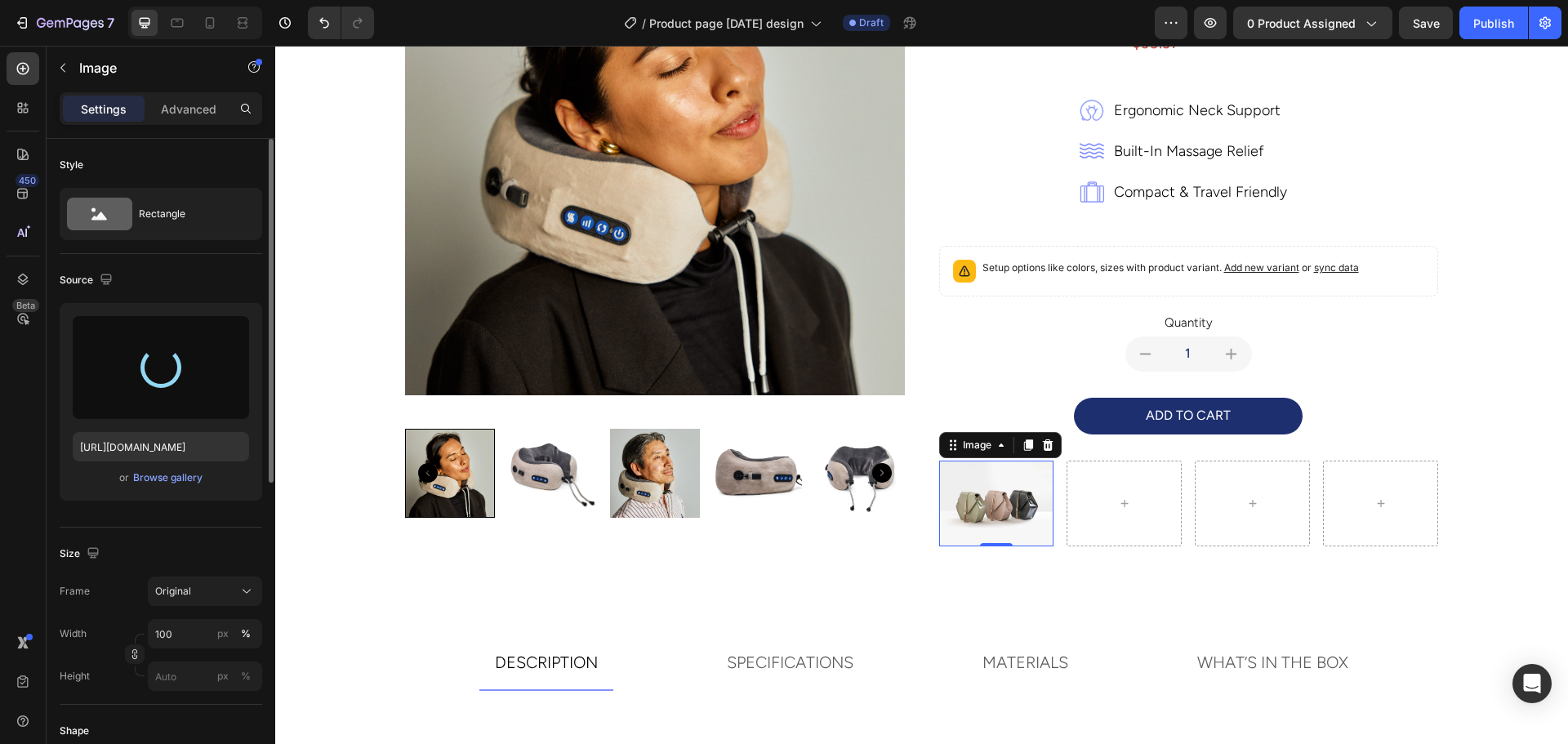
type input "[URL][DOMAIN_NAME]"
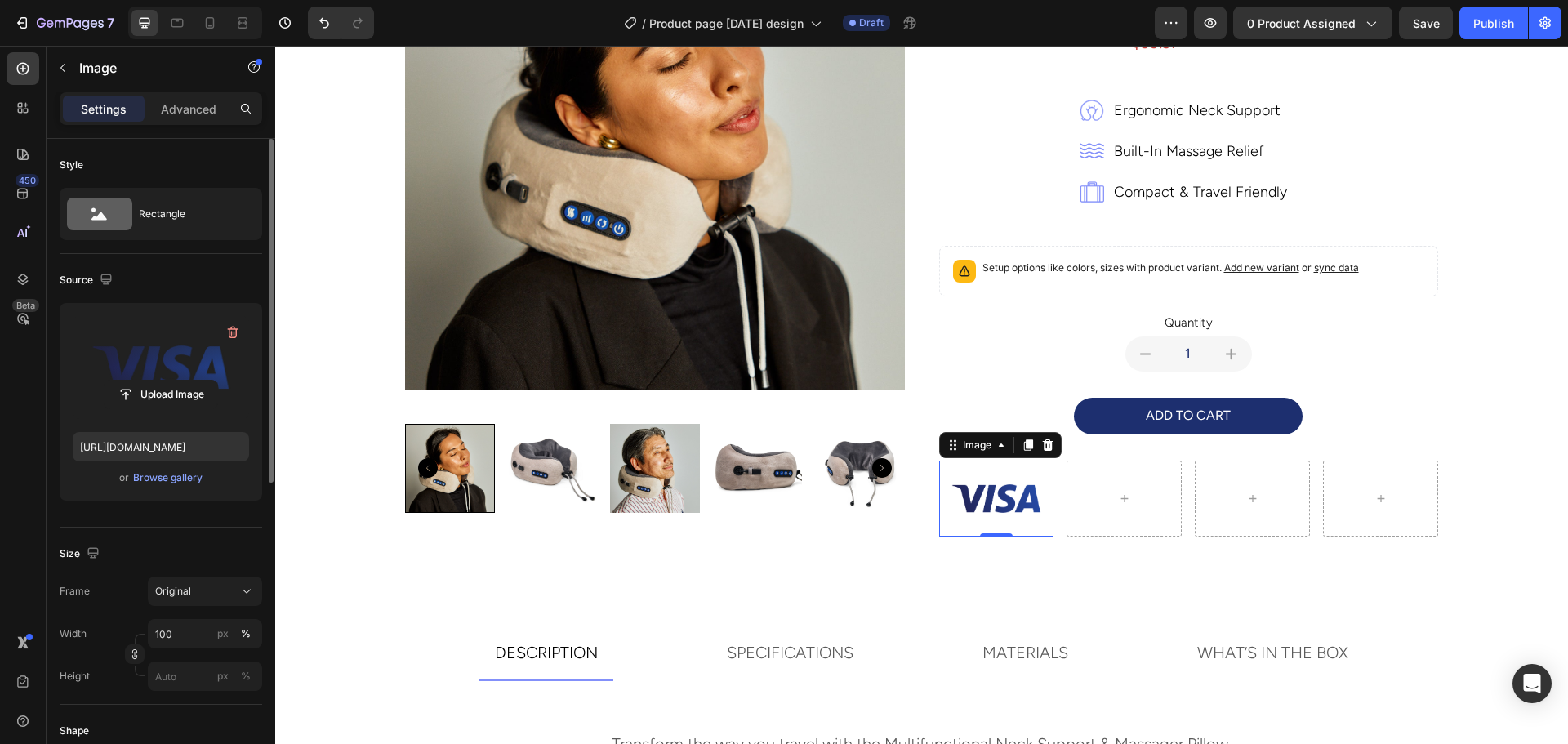
scroll to position [294, 0]
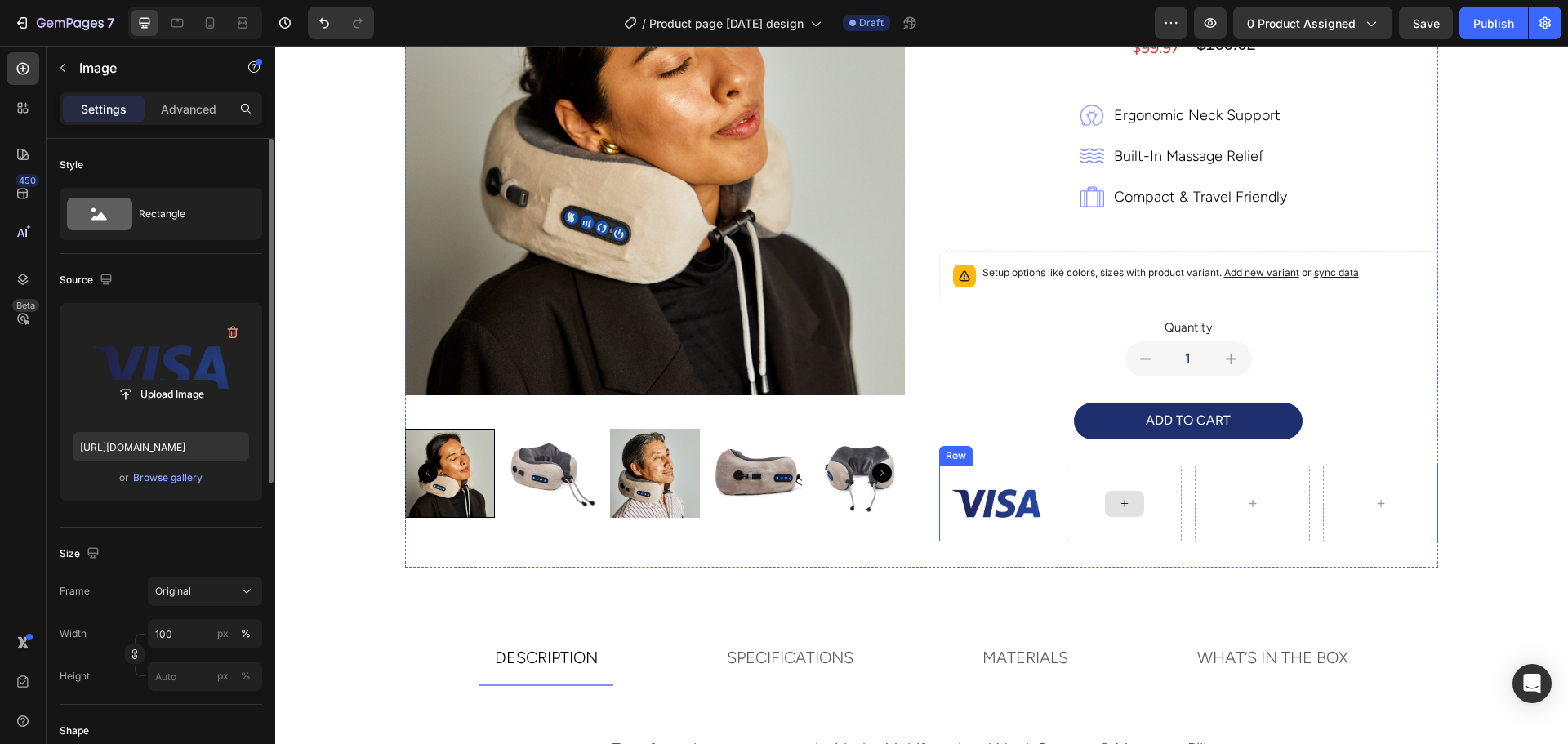
click at [1118, 510] on icon at bounding box center [1125, 503] width 13 height 14
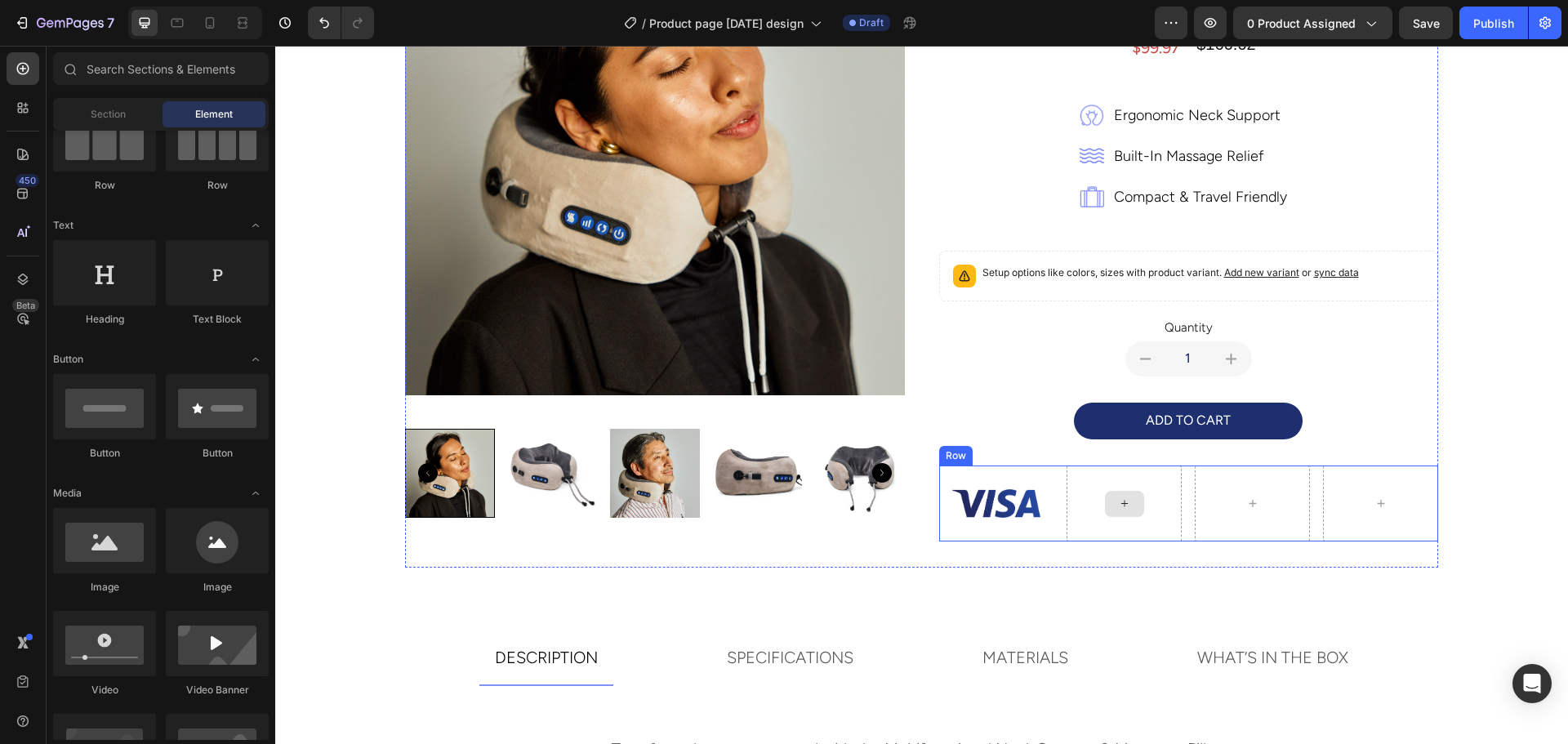
click at [1118, 507] on icon at bounding box center [1125, 503] width 13 height 14
drag, startPoint x: 390, startPoint y: 595, endPoint x: 1108, endPoint y: 485, distance: 726.4
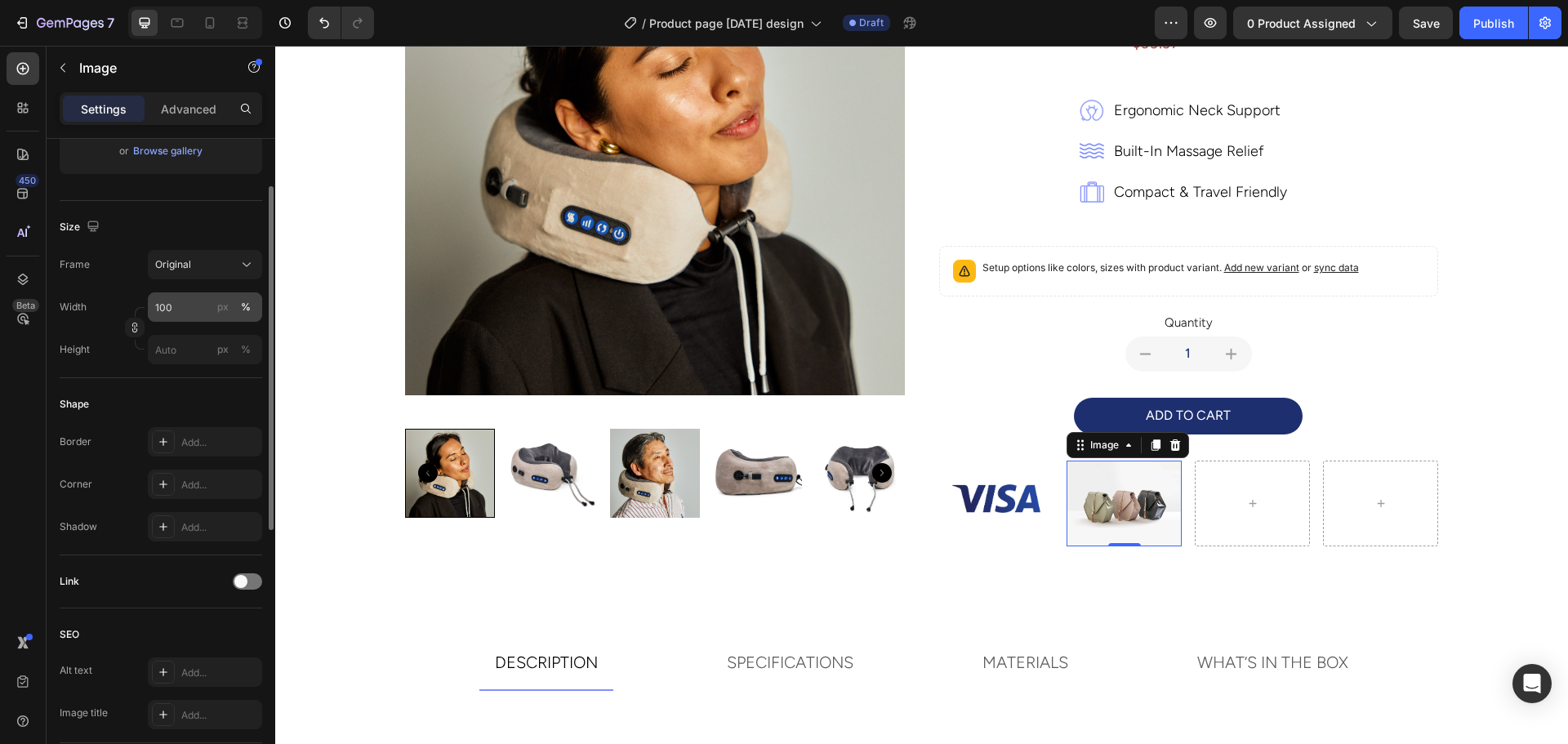
scroll to position [82, 0]
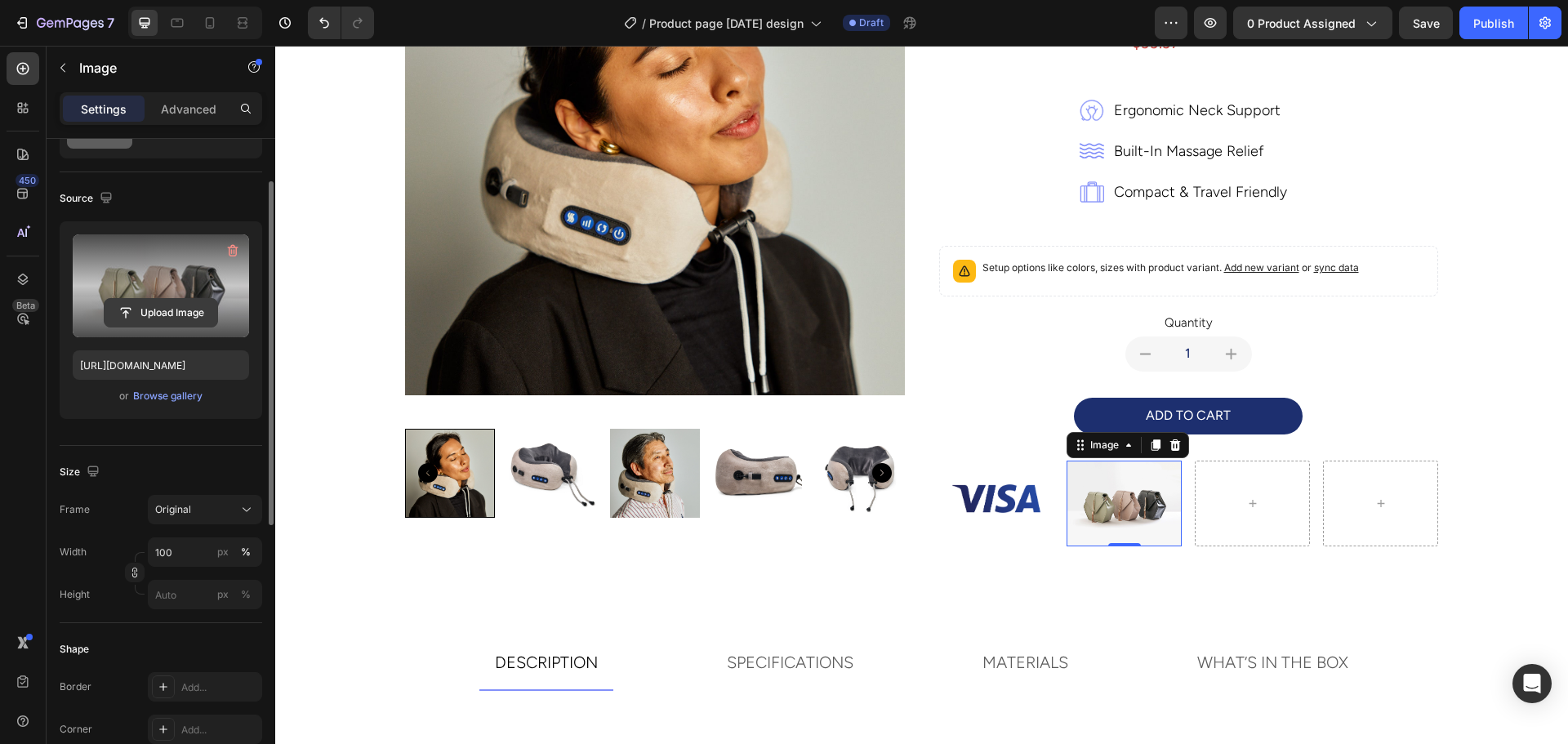
click at [145, 308] on input "file" at bounding box center [160, 312] width 112 height 28
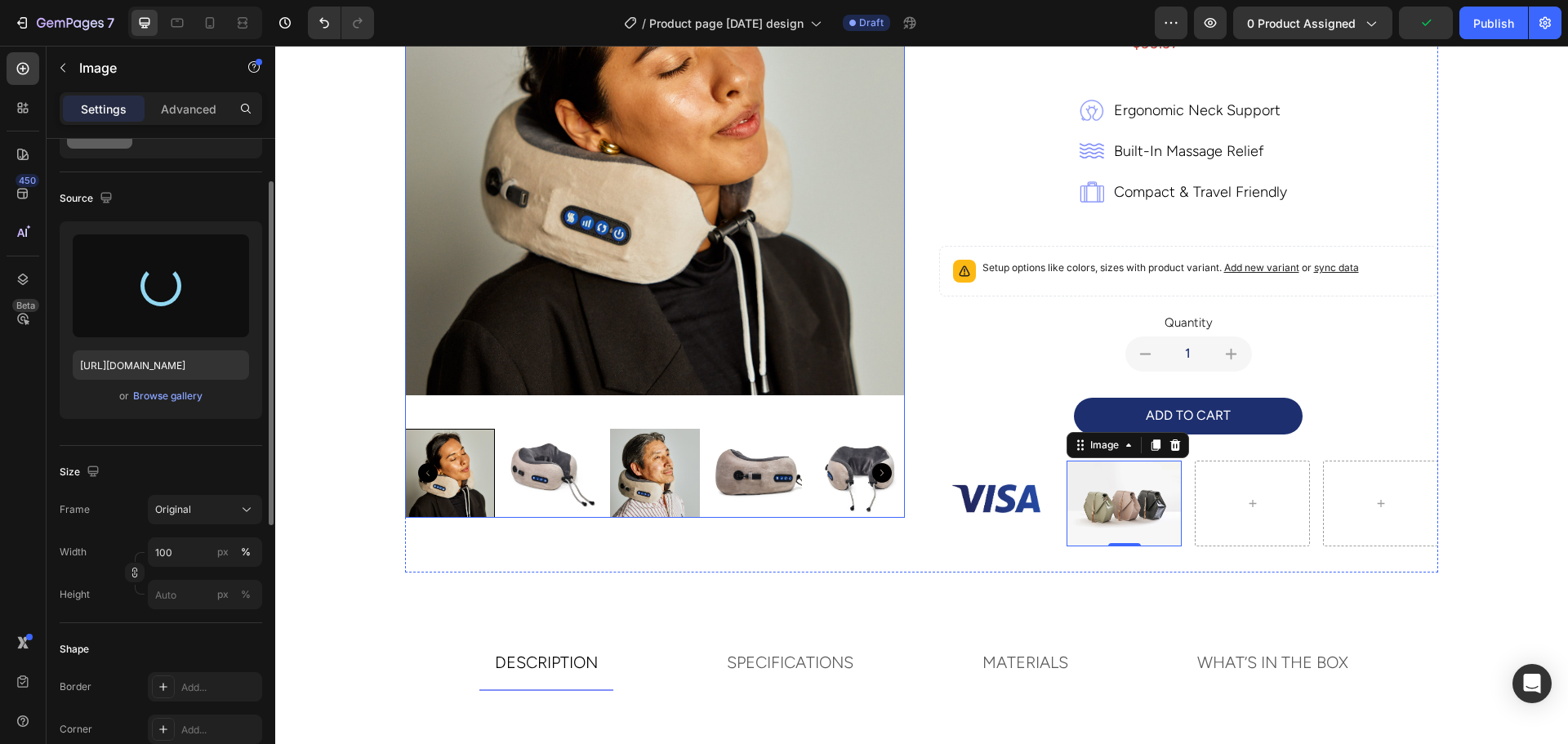
type input "[URL][DOMAIN_NAME]"
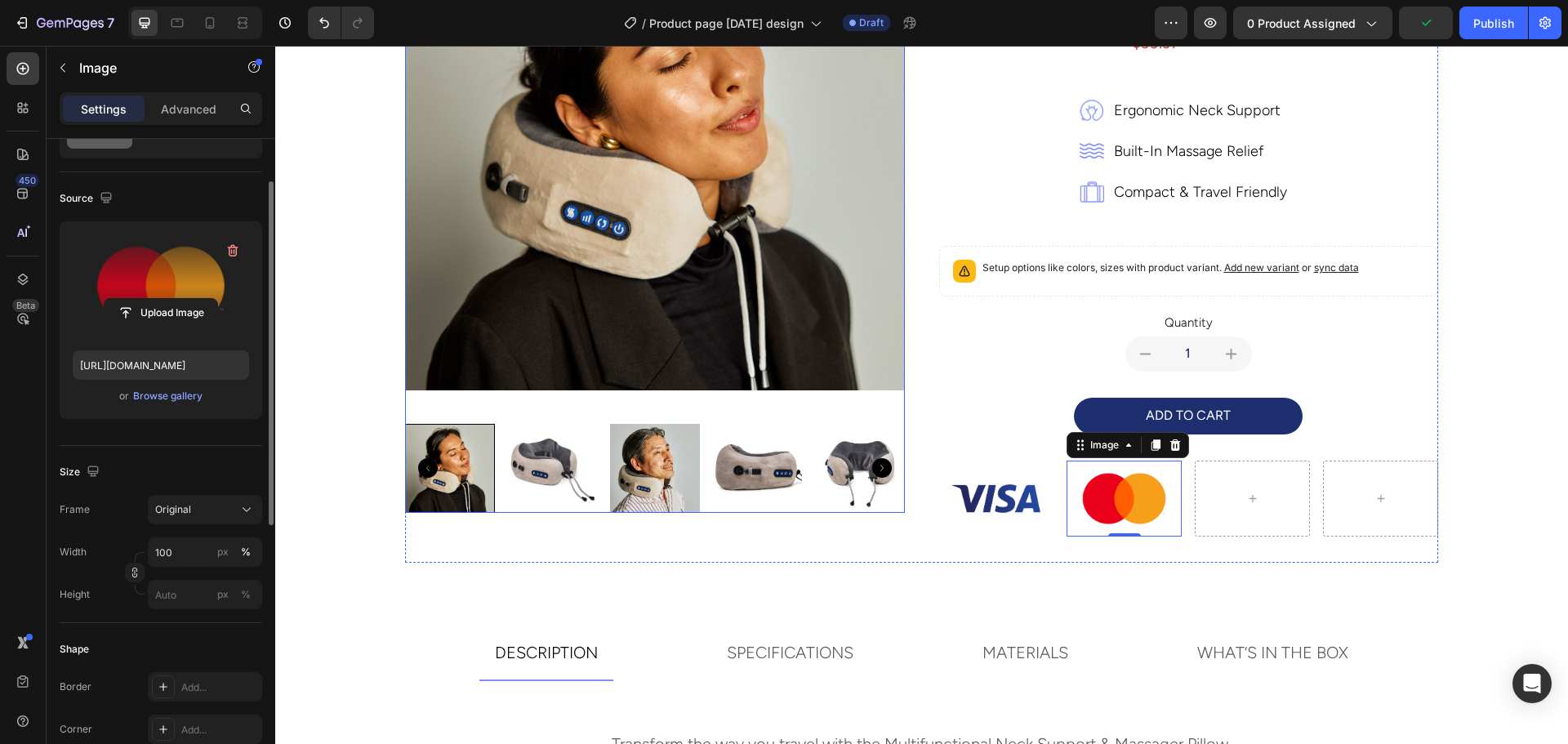
scroll to position [294, 0]
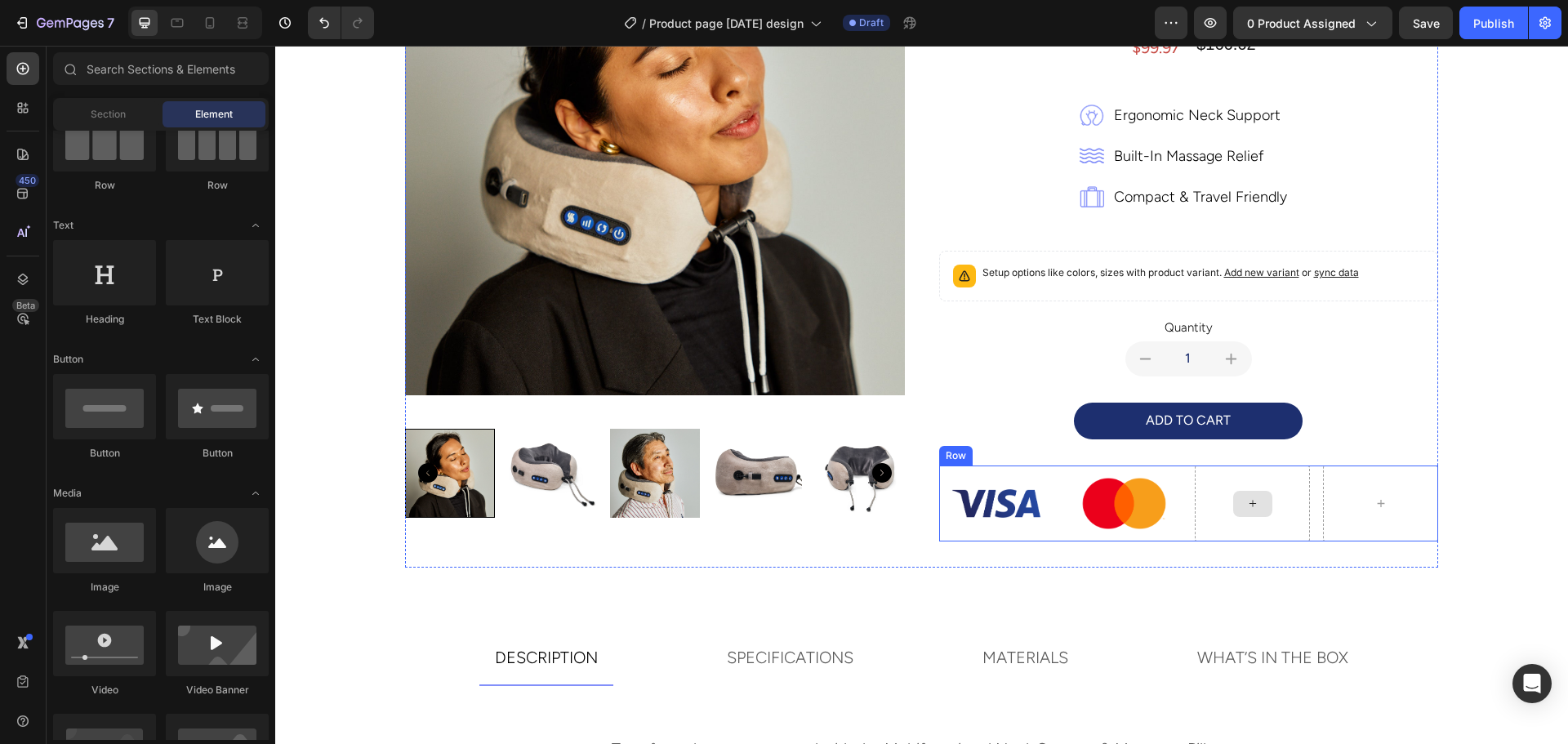
click at [1250, 517] on div at bounding box center [1252, 503] width 115 height 77
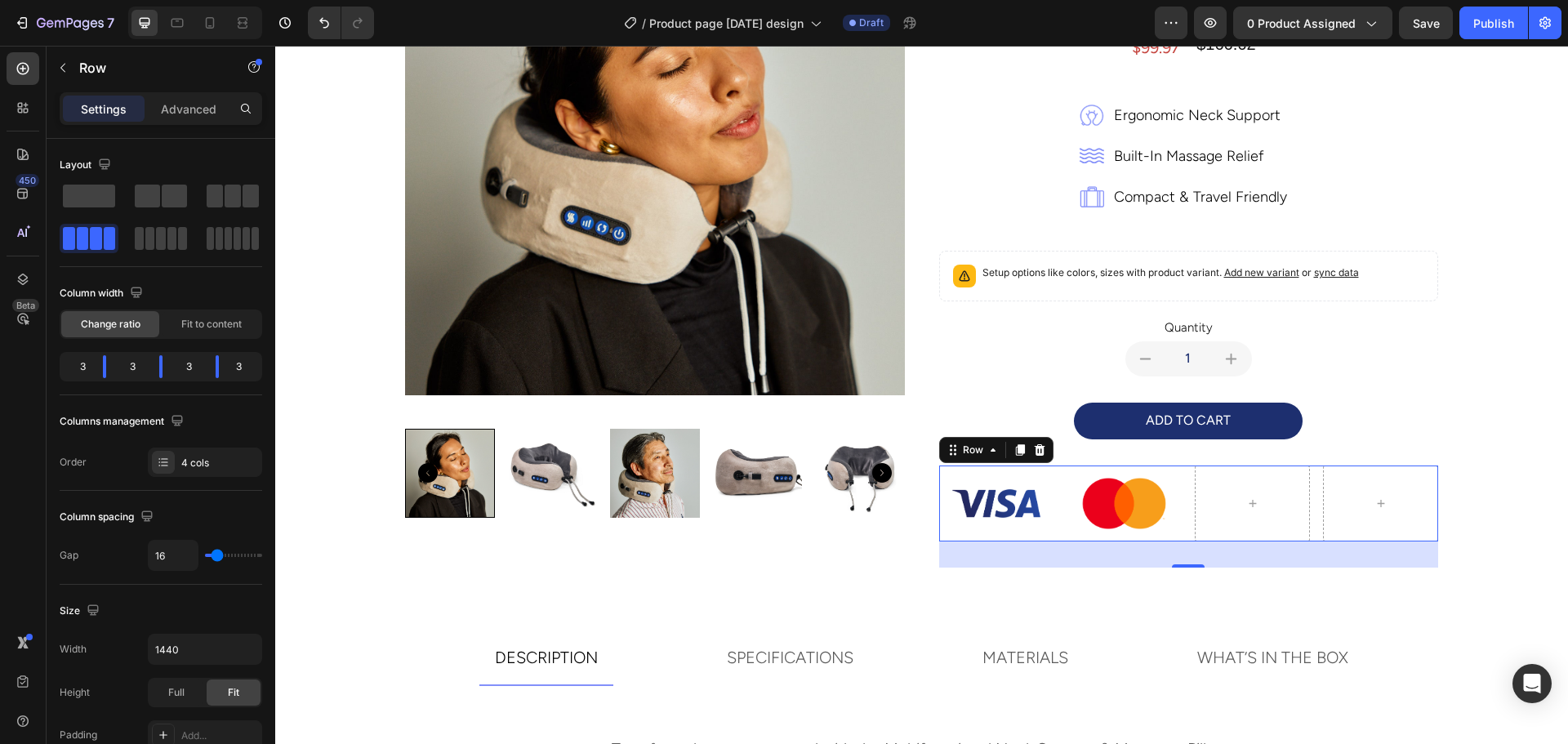
click at [1313, 513] on div "Image Image Row 32" at bounding box center [1188, 503] width 500 height 77
click at [1267, 501] on div at bounding box center [1252, 503] width 115 height 77
click at [1224, 495] on div at bounding box center [1252, 503] width 115 height 77
click at [74, 74] on button "button" at bounding box center [63, 68] width 26 height 26
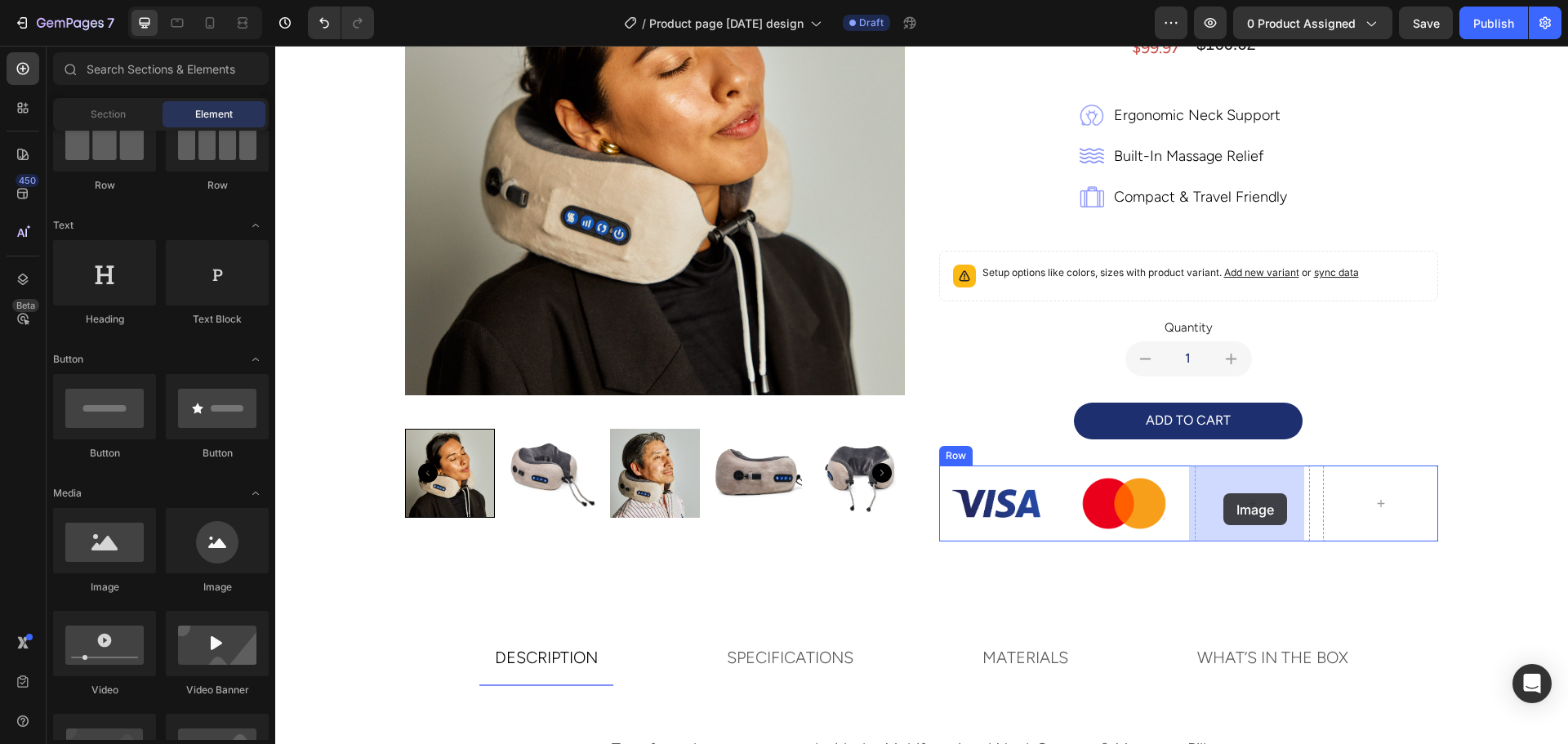
drag, startPoint x: 488, startPoint y: 609, endPoint x: 1223, endPoint y: 493, distance: 744.1
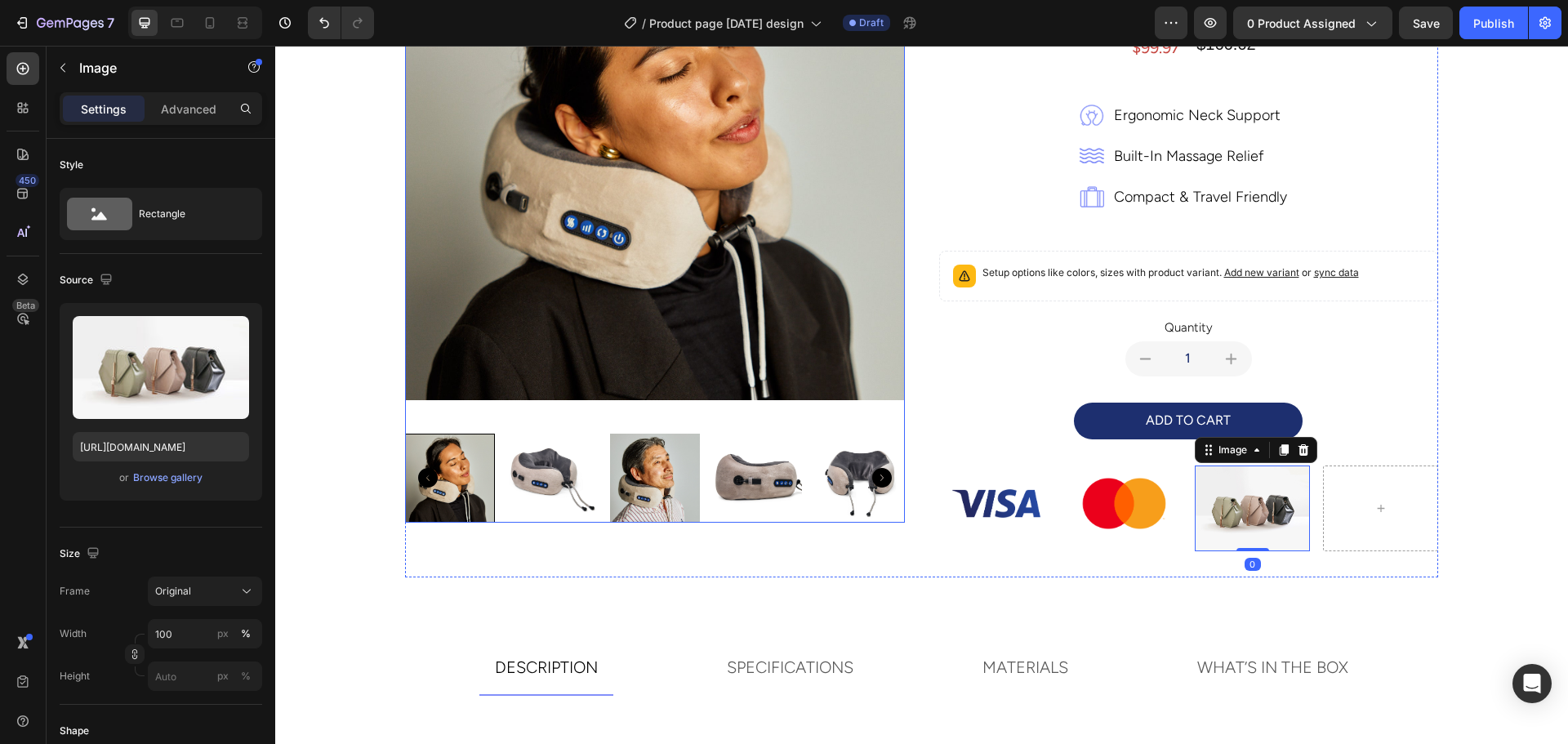
scroll to position [299, 0]
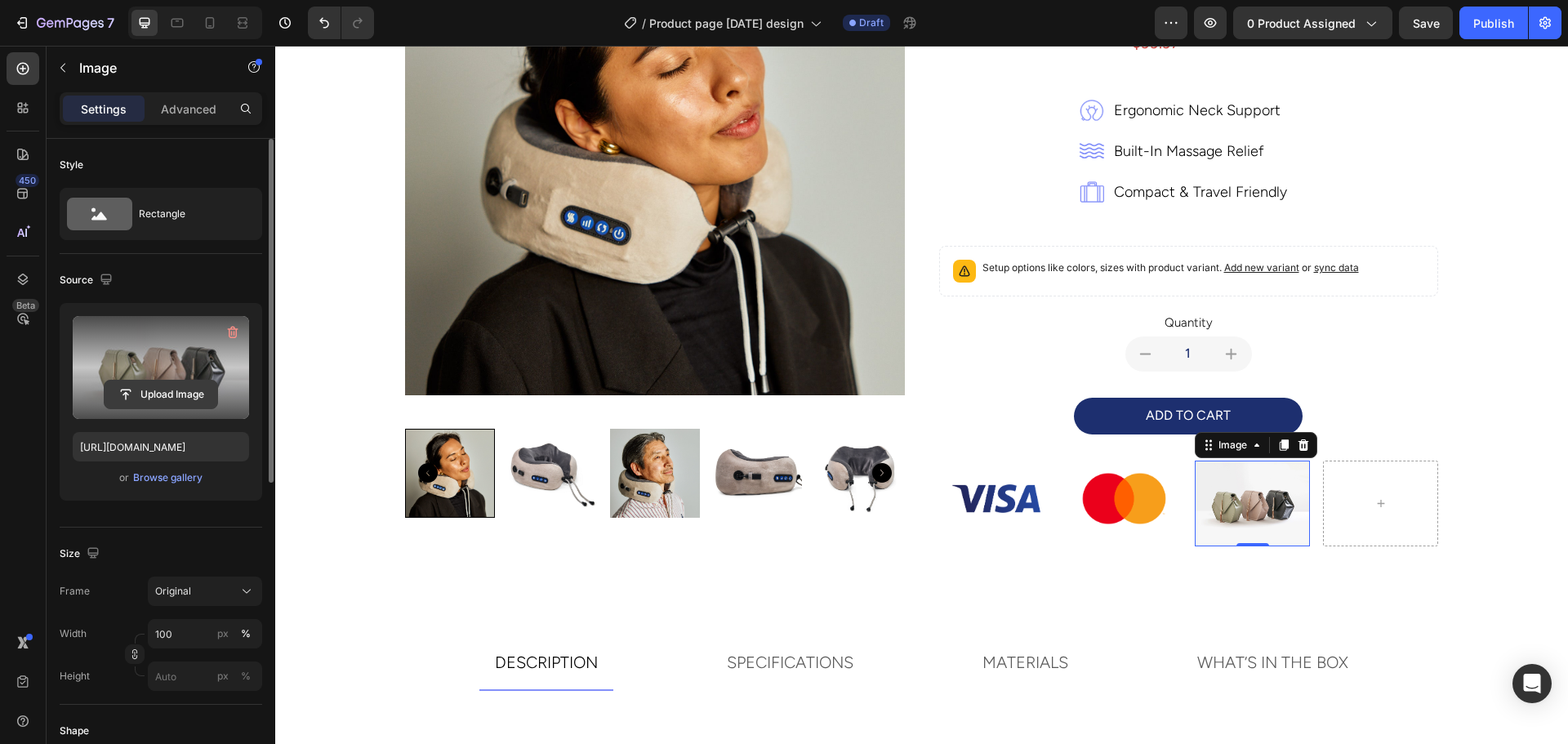
click at [138, 390] on input "file" at bounding box center [160, 394] width 112 height 28
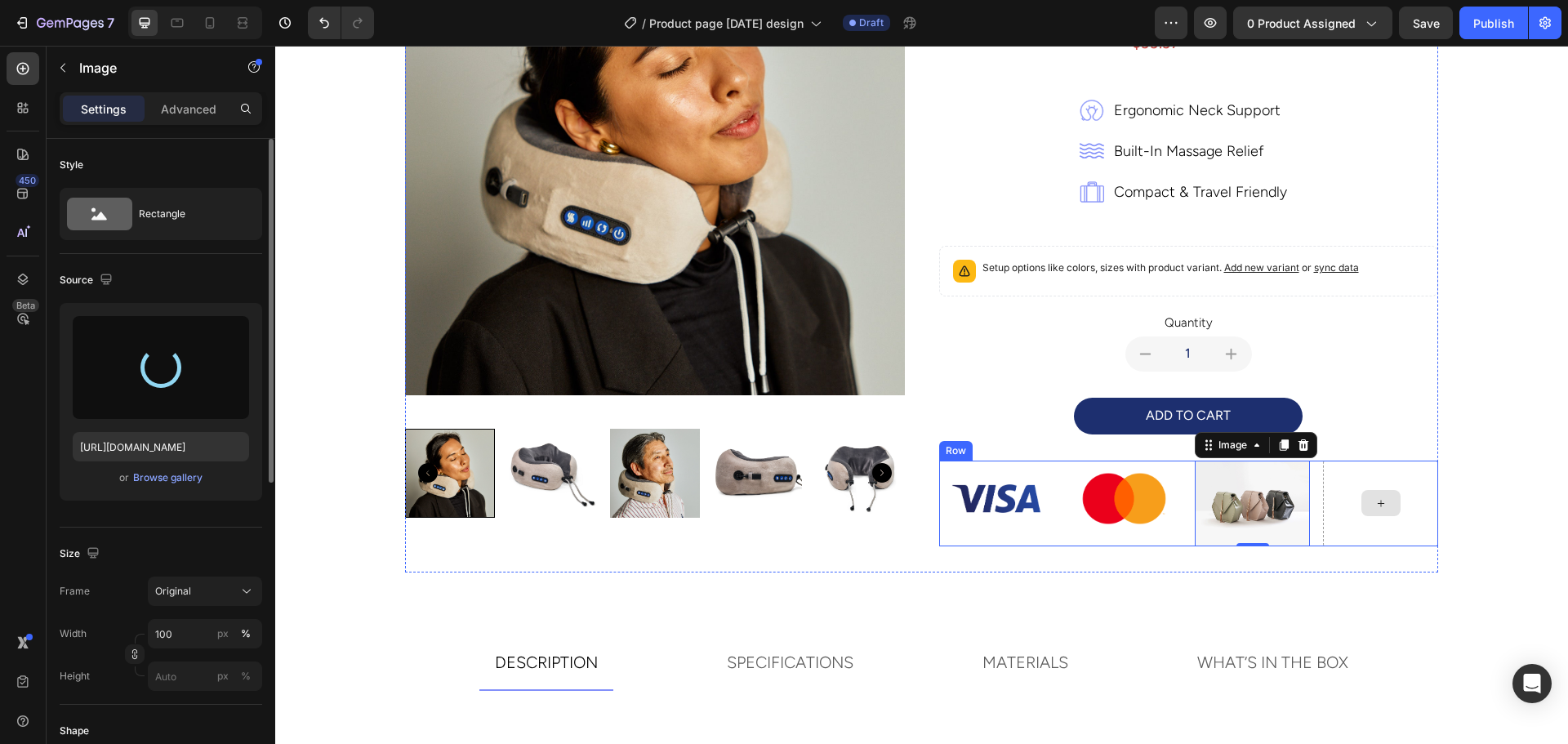
type input "https://cdn.shopify.com/s/files/1/0664/9810/1292/files/gempages_552430879104828…"
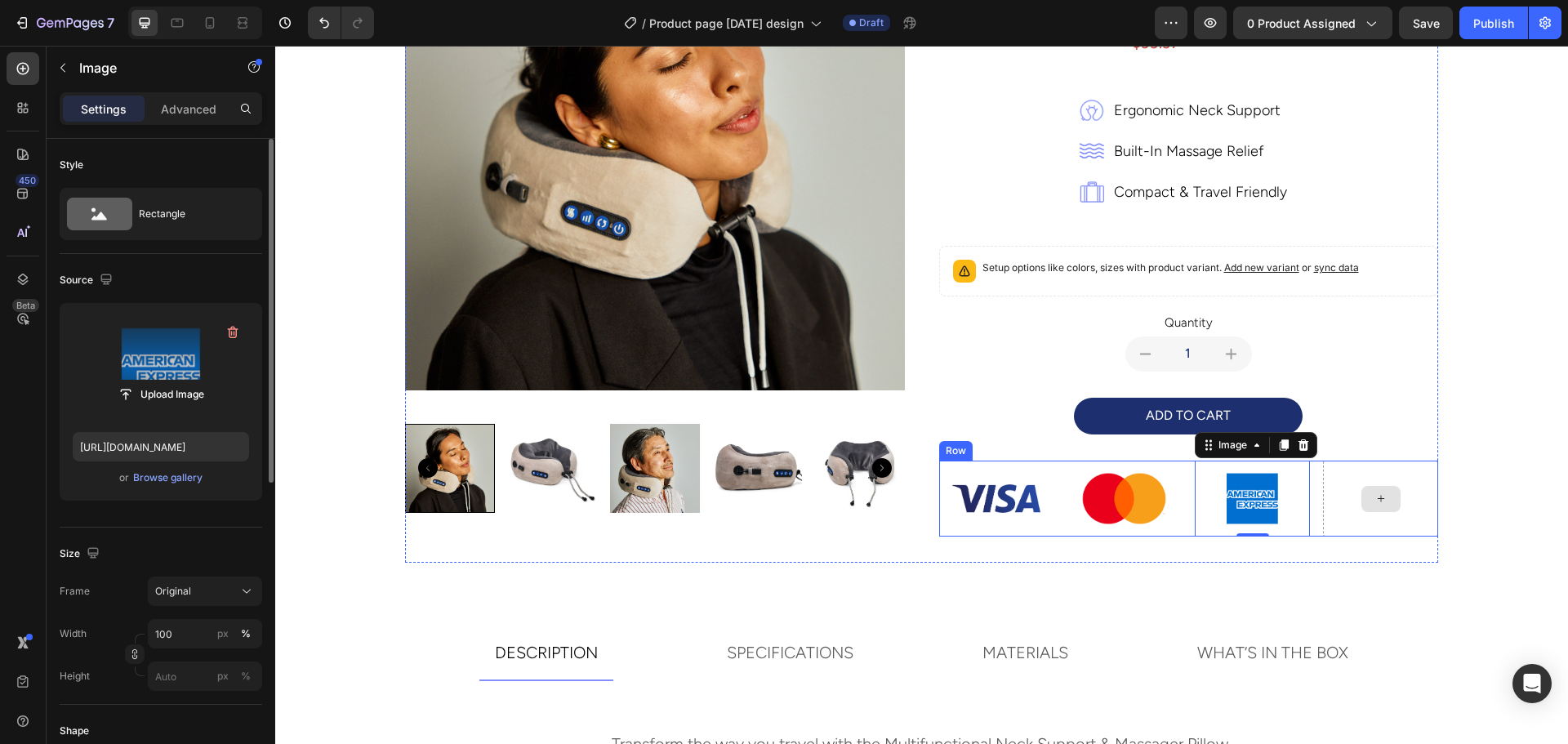
scroll to position [294, 0]
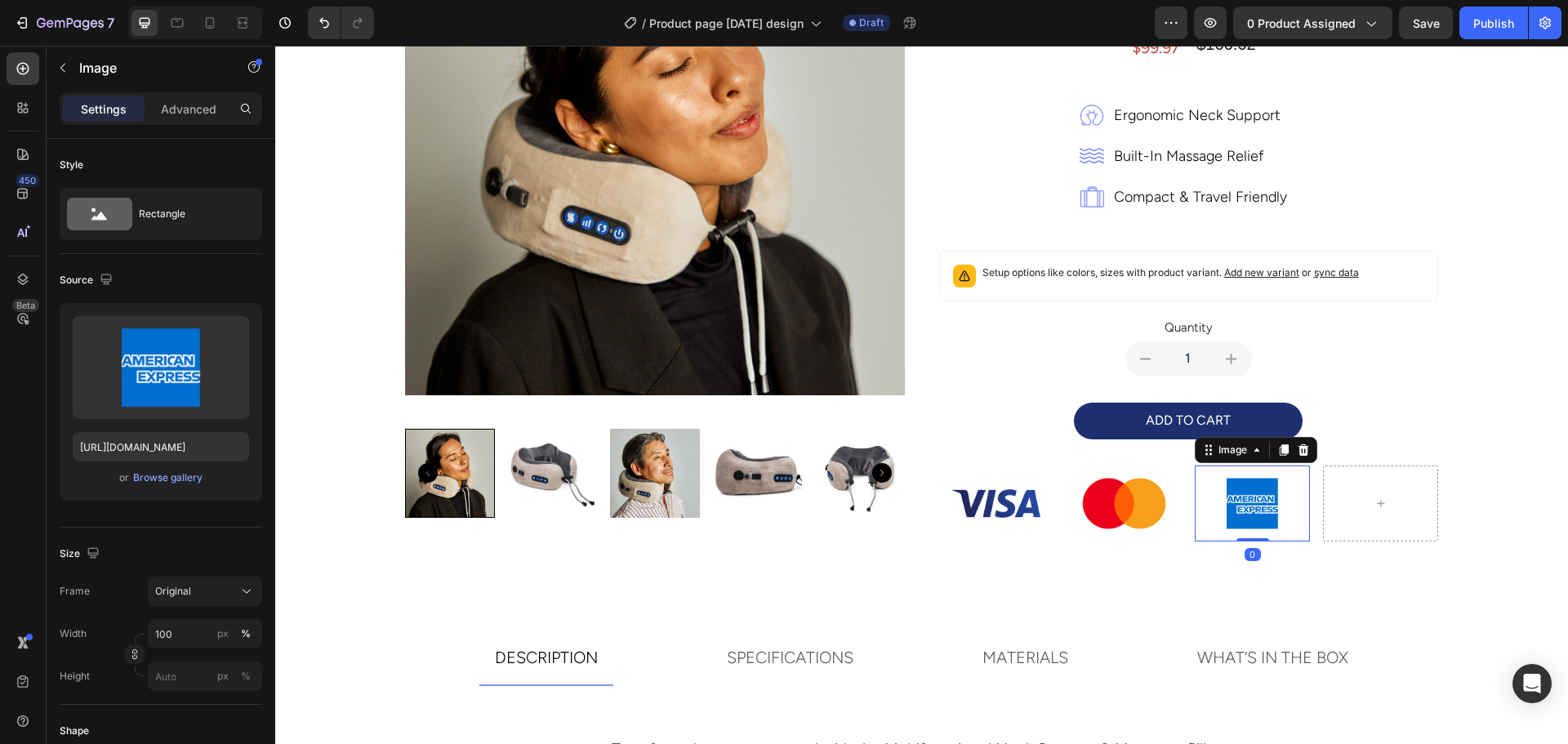
click at [1231, 521] on img at bounding box center [1252, 503] width 115 height 77
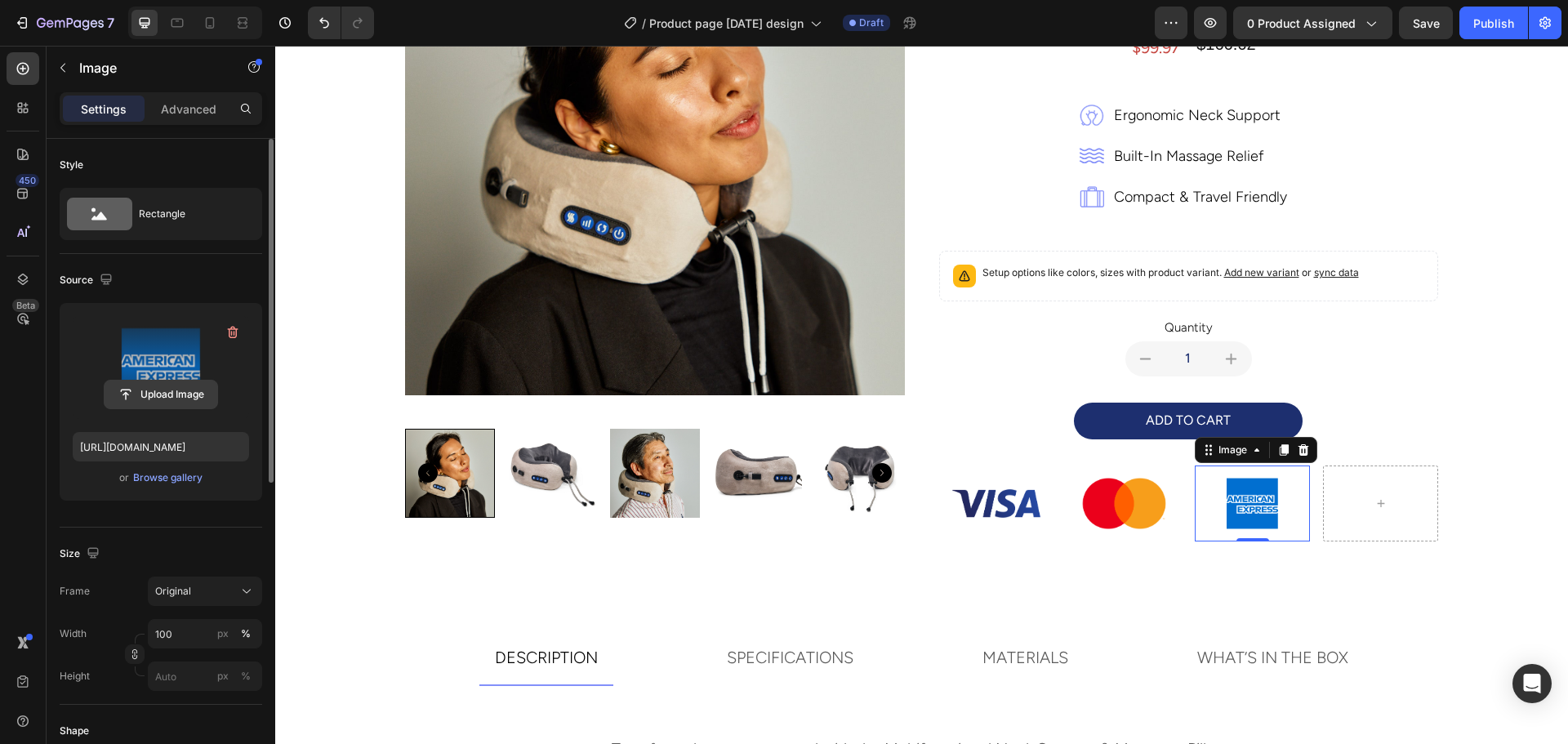
click at [167, 391] on input "file" at bounding box center [160, 394] width 112 height 28
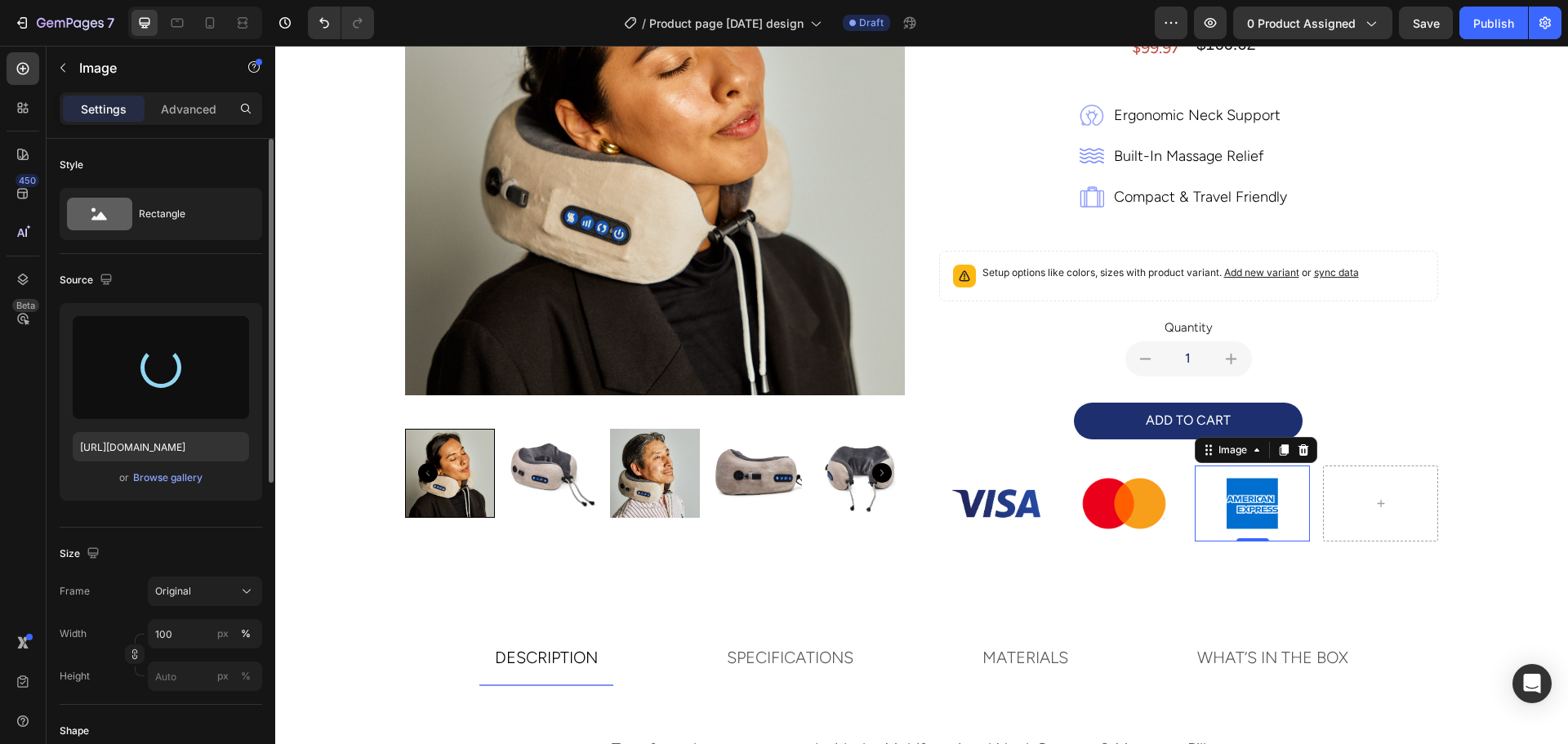
type input "[URL][DOMAIN_NAME]"
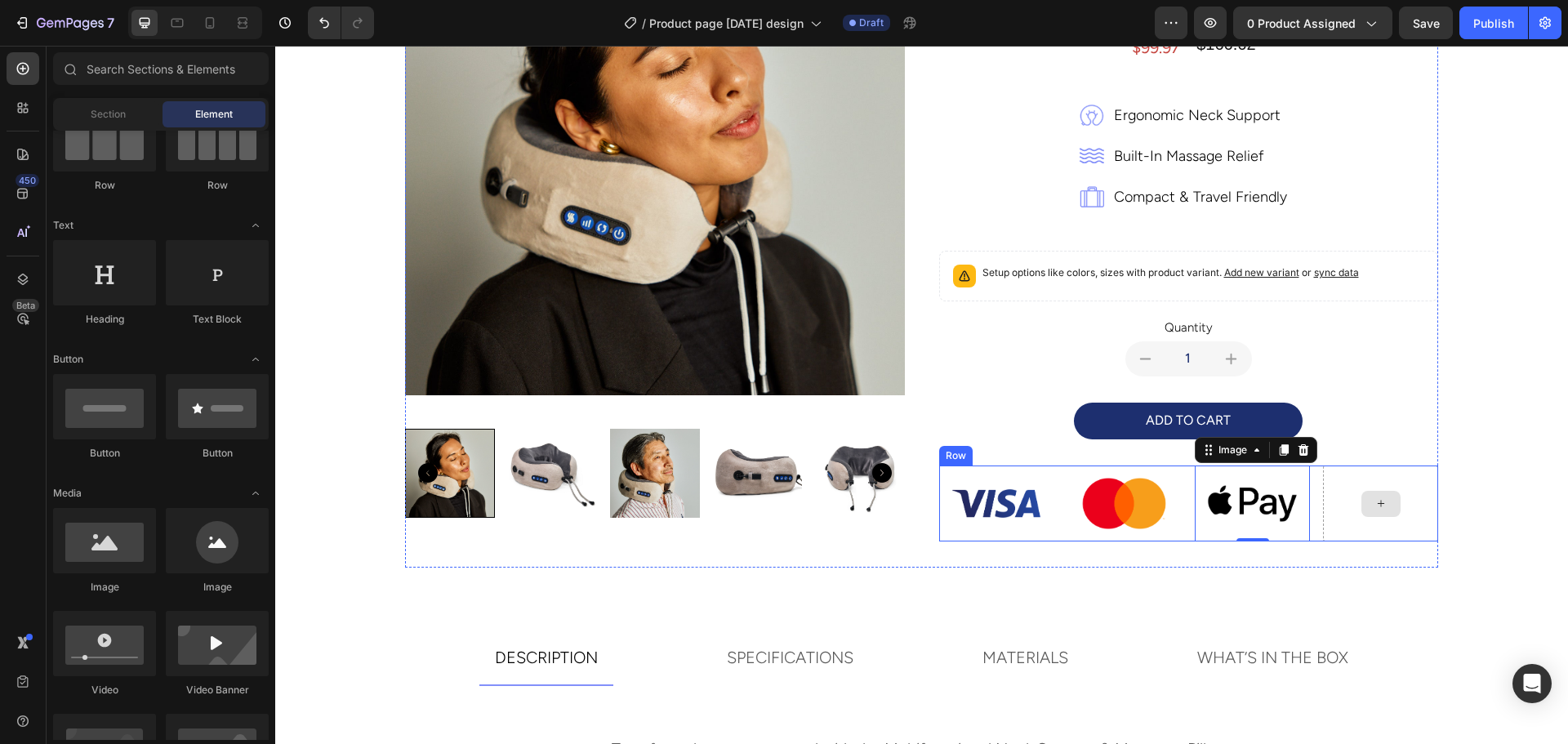
click at [1361, 503] on div at bounding box center [1380, 503] width 39 height 26
click at [1362, 502] on div at bounding box center [1380, 503] width 39 height 26
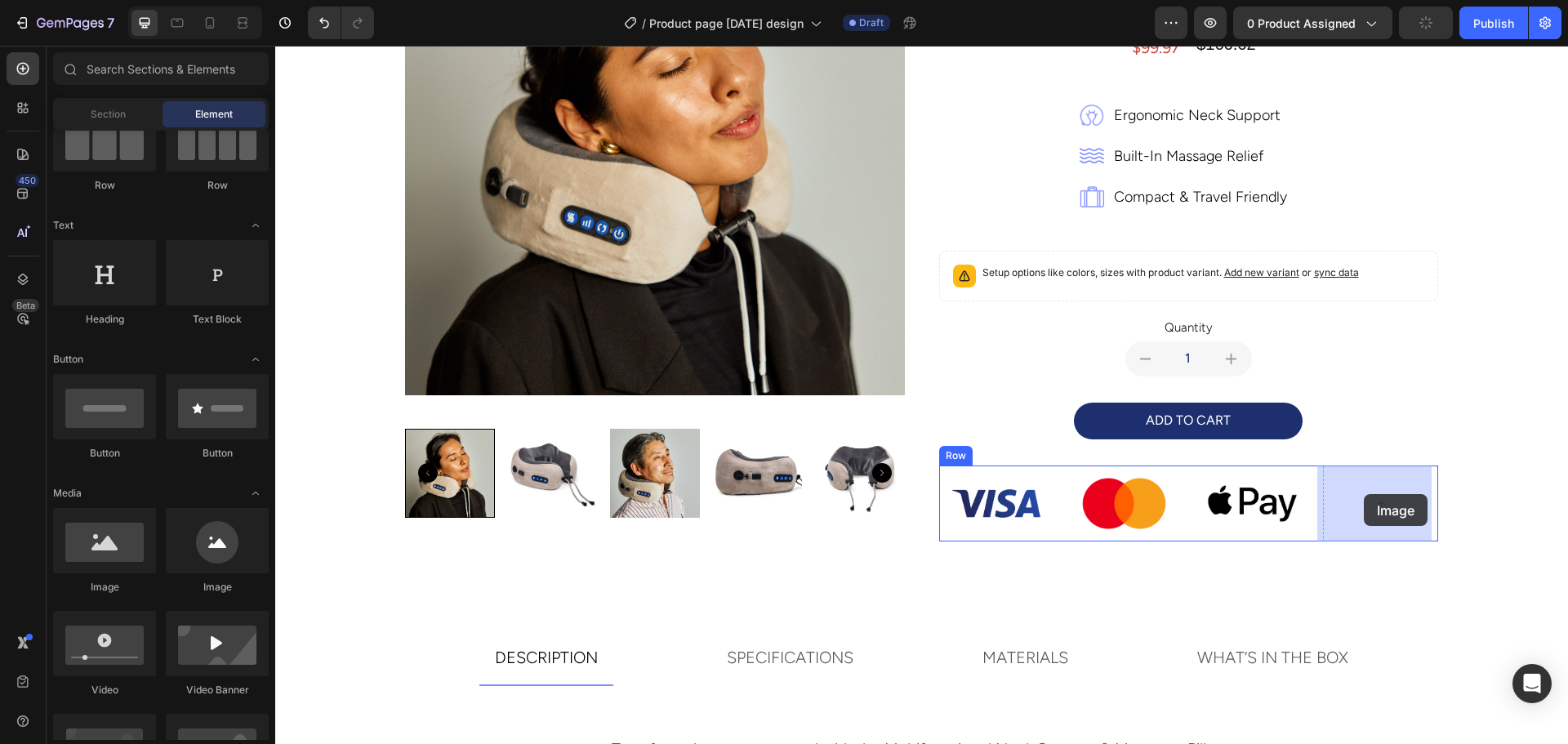
drag, startPoint x: 422, startPoint y: 595, endPoint x: 1364, endPoint y: 494, distance: 947.4
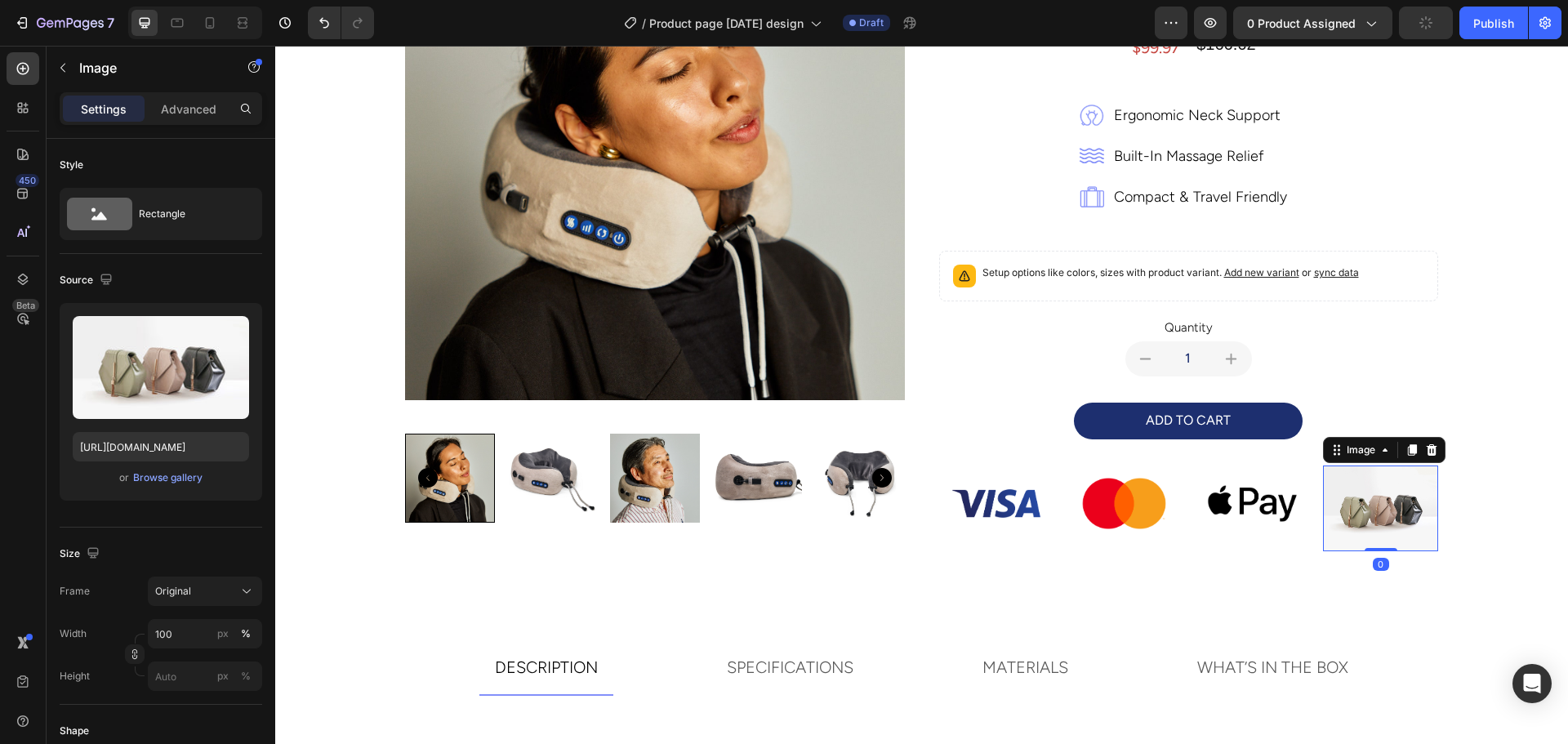
scroll to position [299, 0]
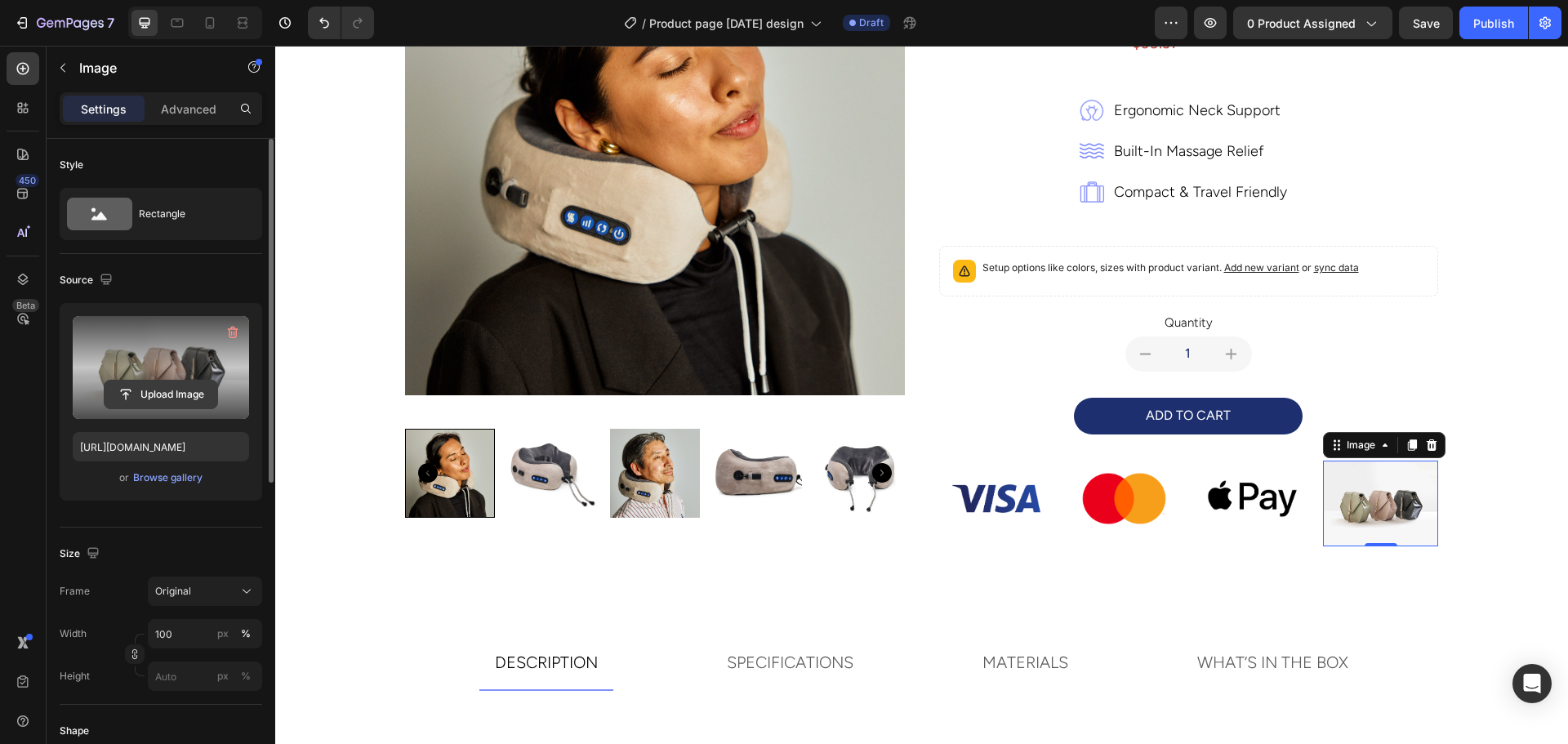
click at [158, 389] on input "file" at bounding box center [160, 394] width 112 height 28
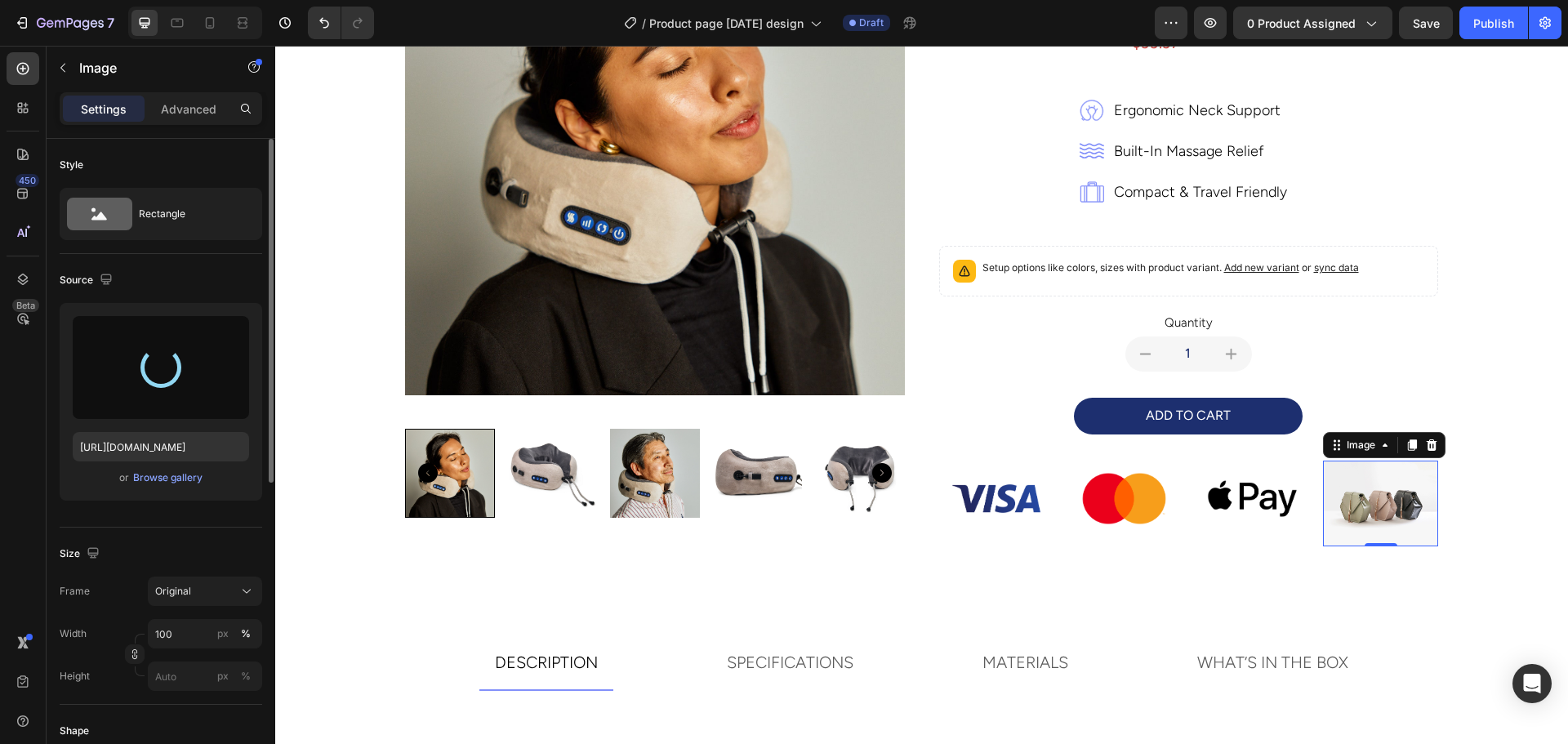
type input "https://cdn.shopify.com/s/files/1/0664/9810/1292/files/gempages_552430879104828…"
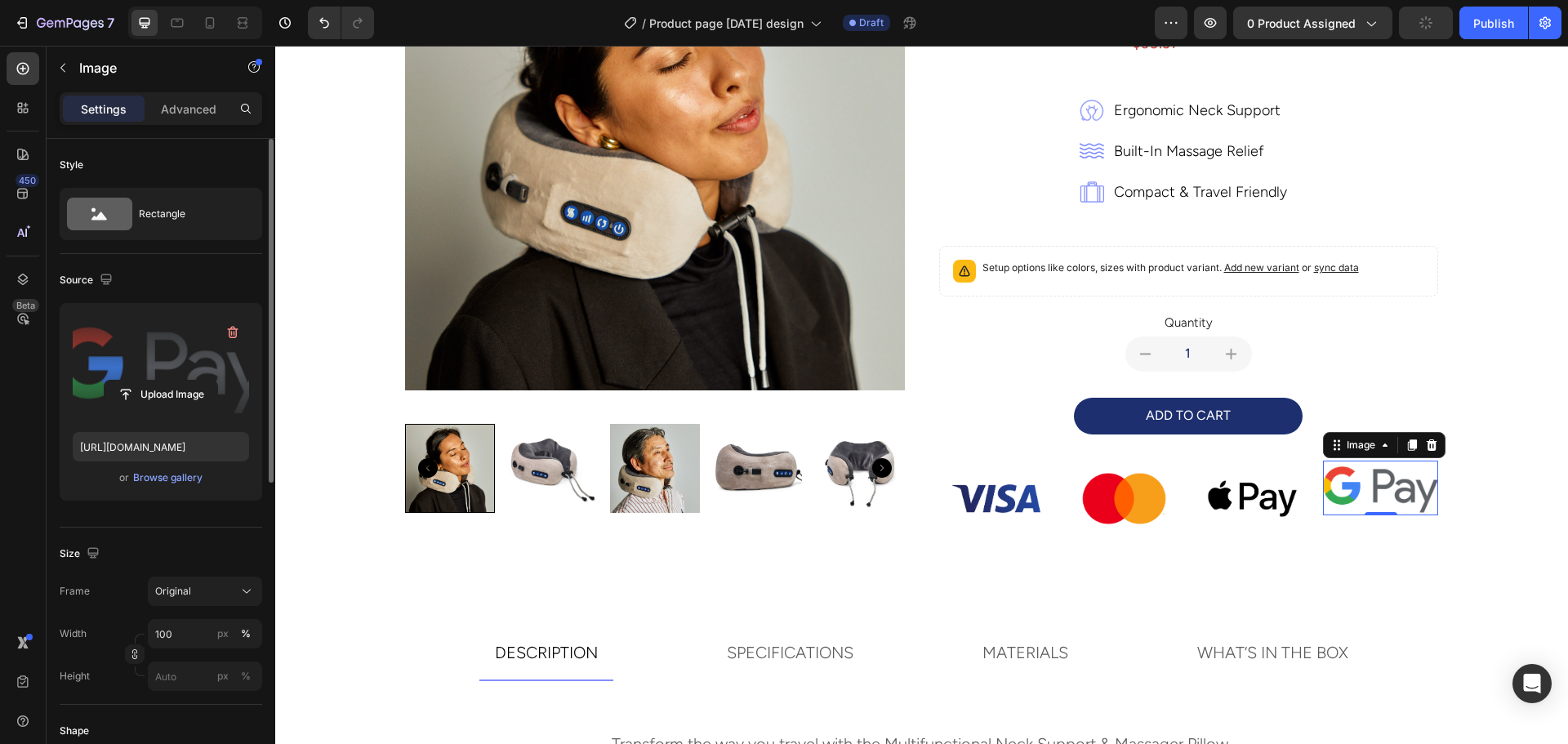
scroll to position [294, 0]
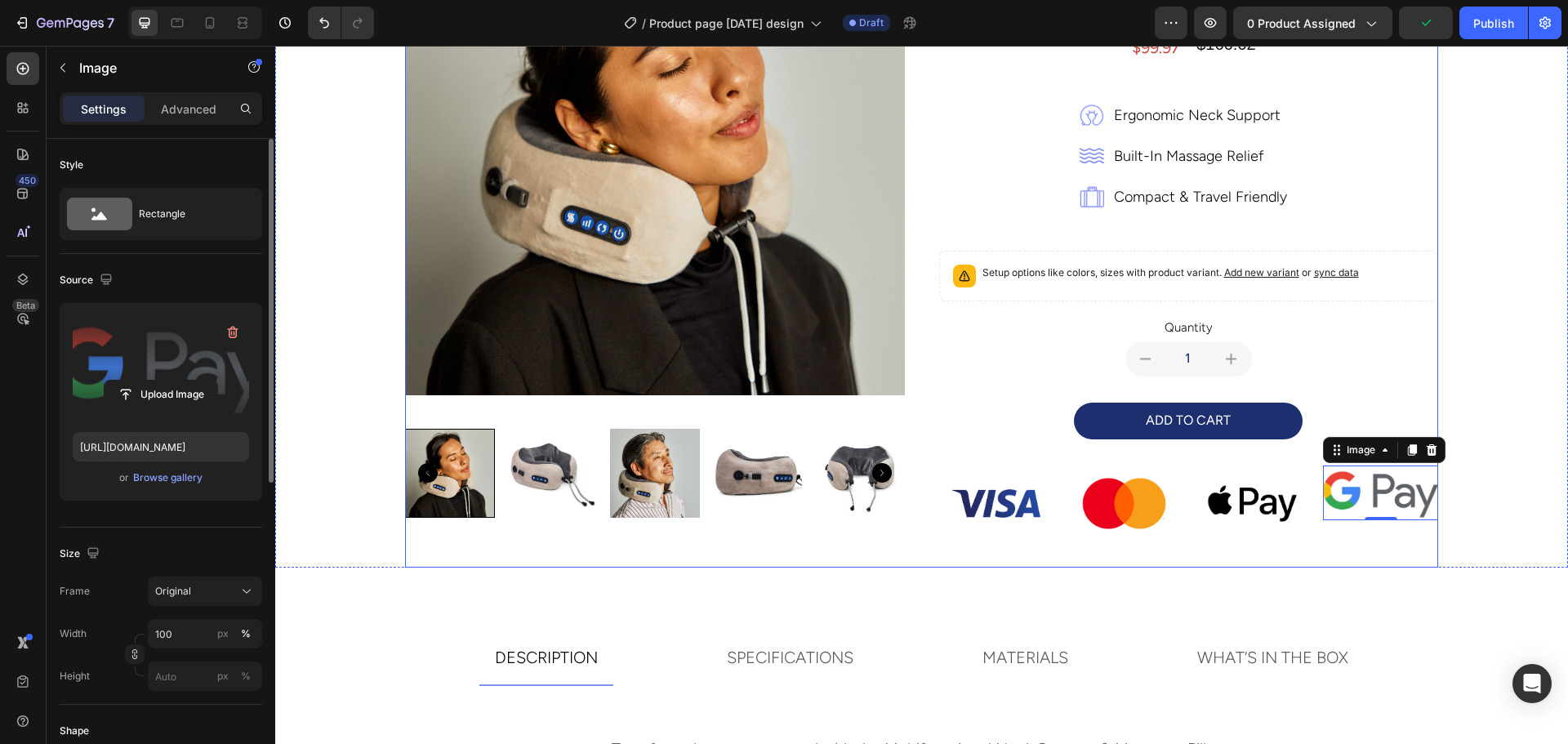
click at [1141, 562] on div "multifunctional neck support and massager pillow Product Title travel comfortab…" at bounding box center [1188, 193] width 500 height 748
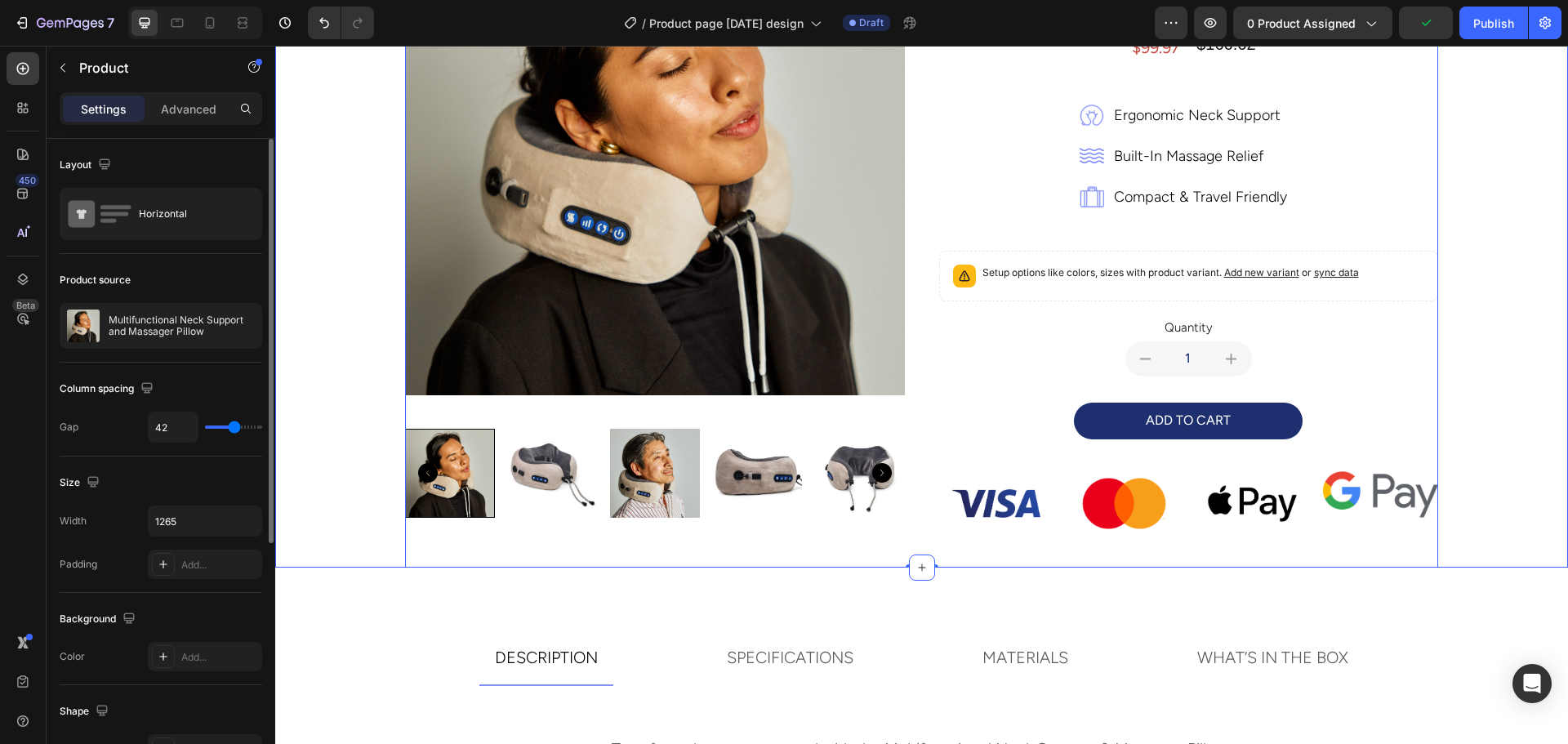
click at [1480, 513] on div "Product Images multifunctional neck support and massager pillow Product Title t…" at bounding box center [921, 193] width 1266 height 748
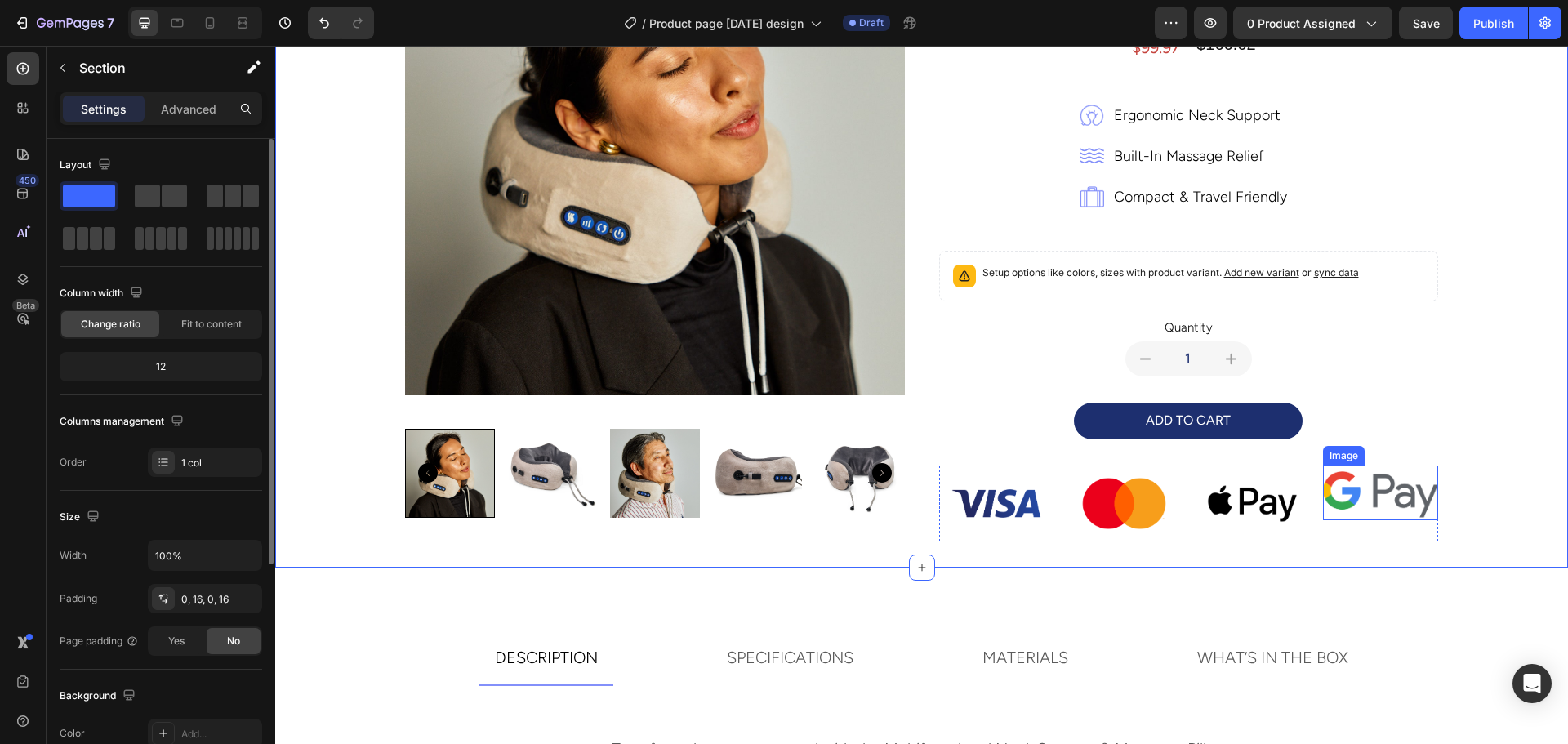
click at [1354, 489] on img at bounding box center [1380, 493] width 115 height 55
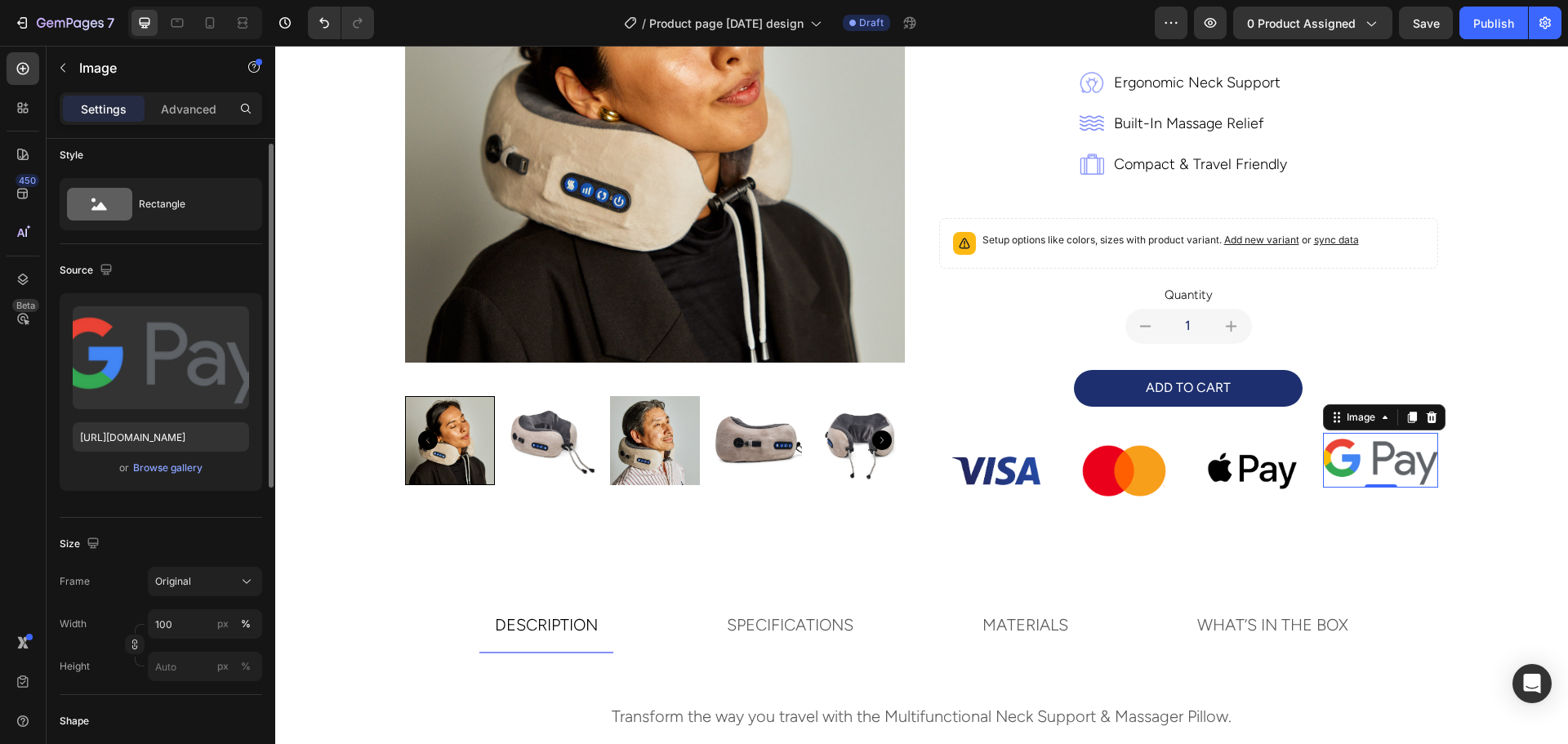
scroll to position [0, 0]
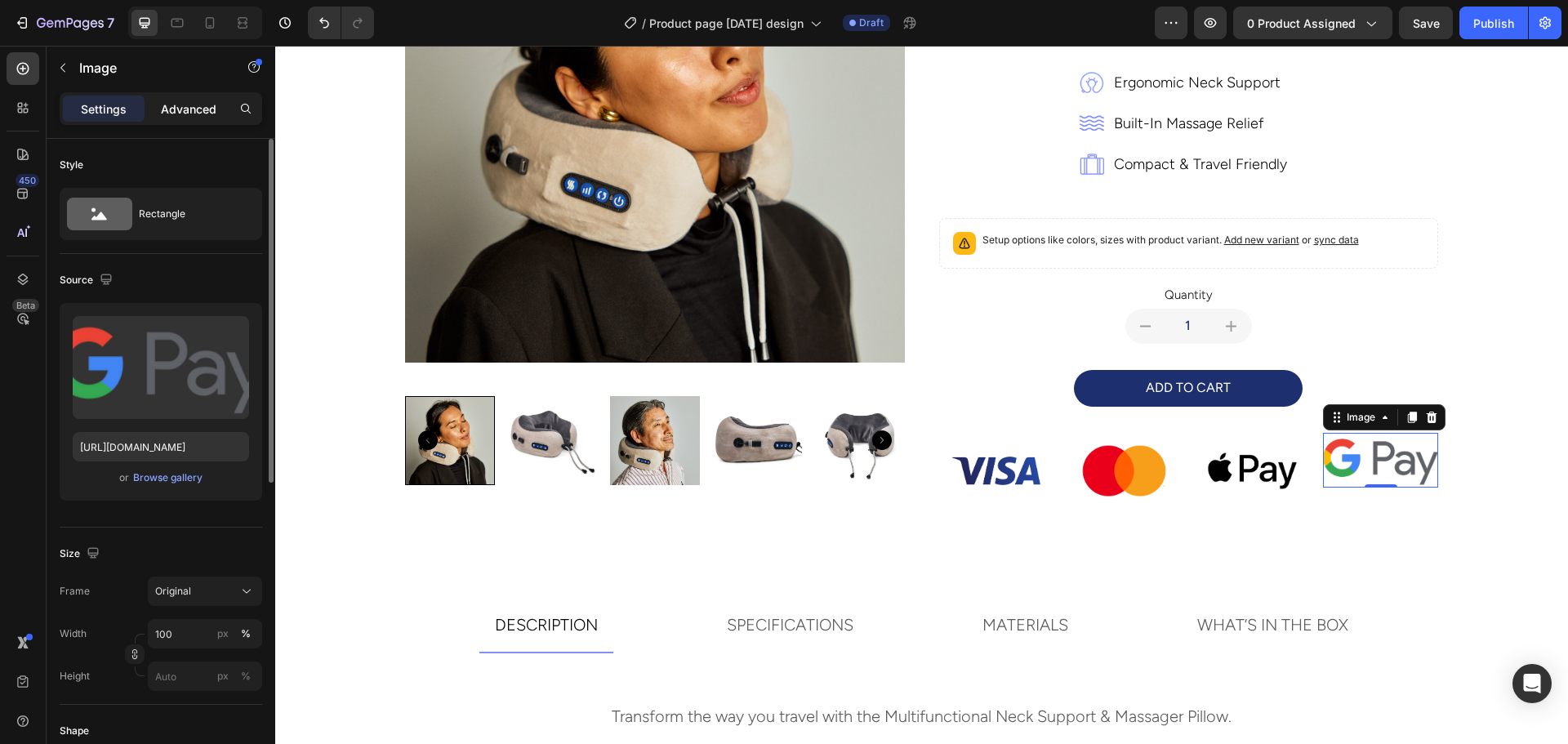
click at [165, 98] on div "Advanced" at bounding box center [189, 109] width 82 height 26
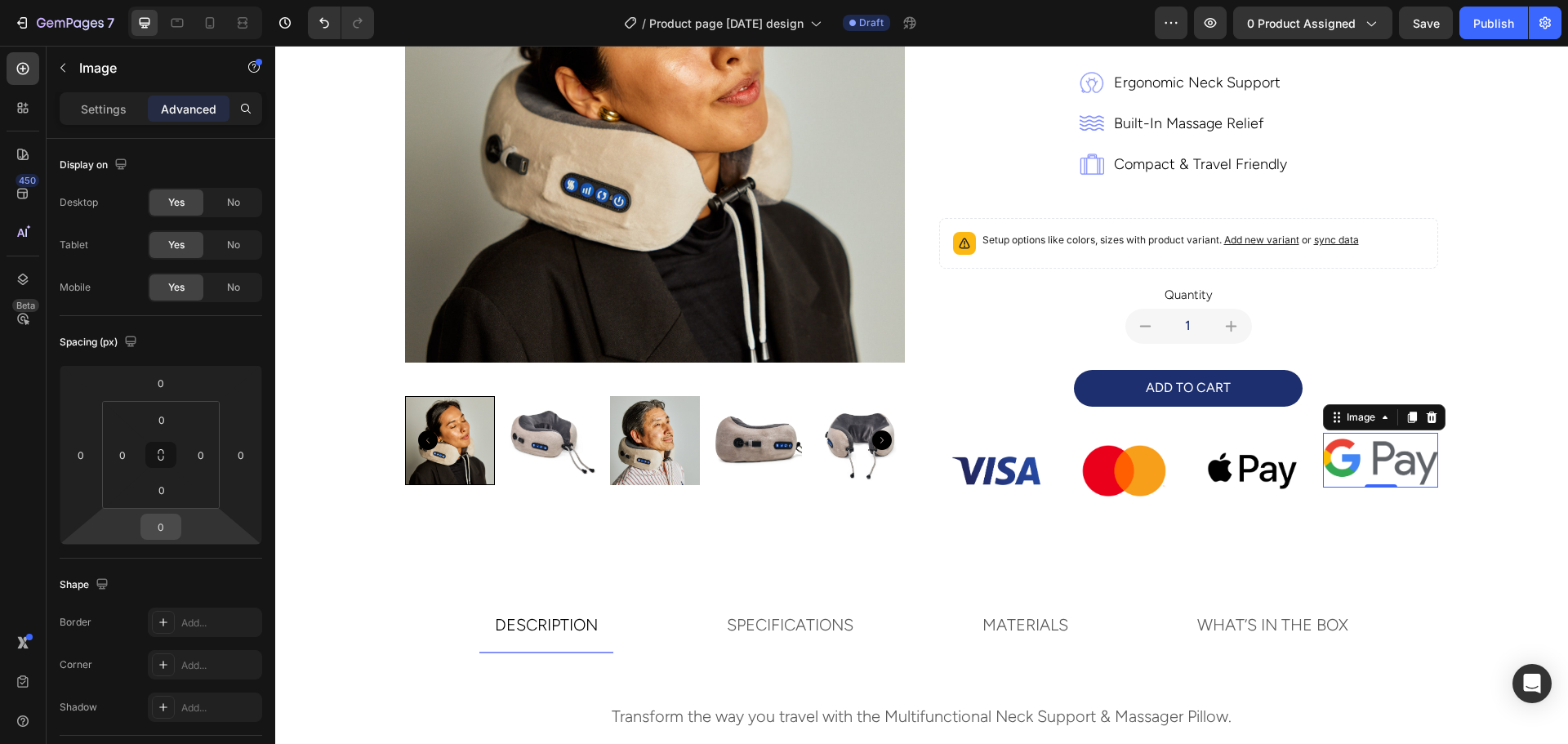
click at [156, 526] on input "0" at bounding box center [160, 527] width 32 height 25
click at [170, 637] on span "S" at bounding box center [168, 635] width 7 height 12
type input "8"
click at [156, 524] on input "8" at bounding box center [160, 527] width 32 height 25
click at [179, 565] on span "Auto" at bounding box center [175, 561] width 22 height 12
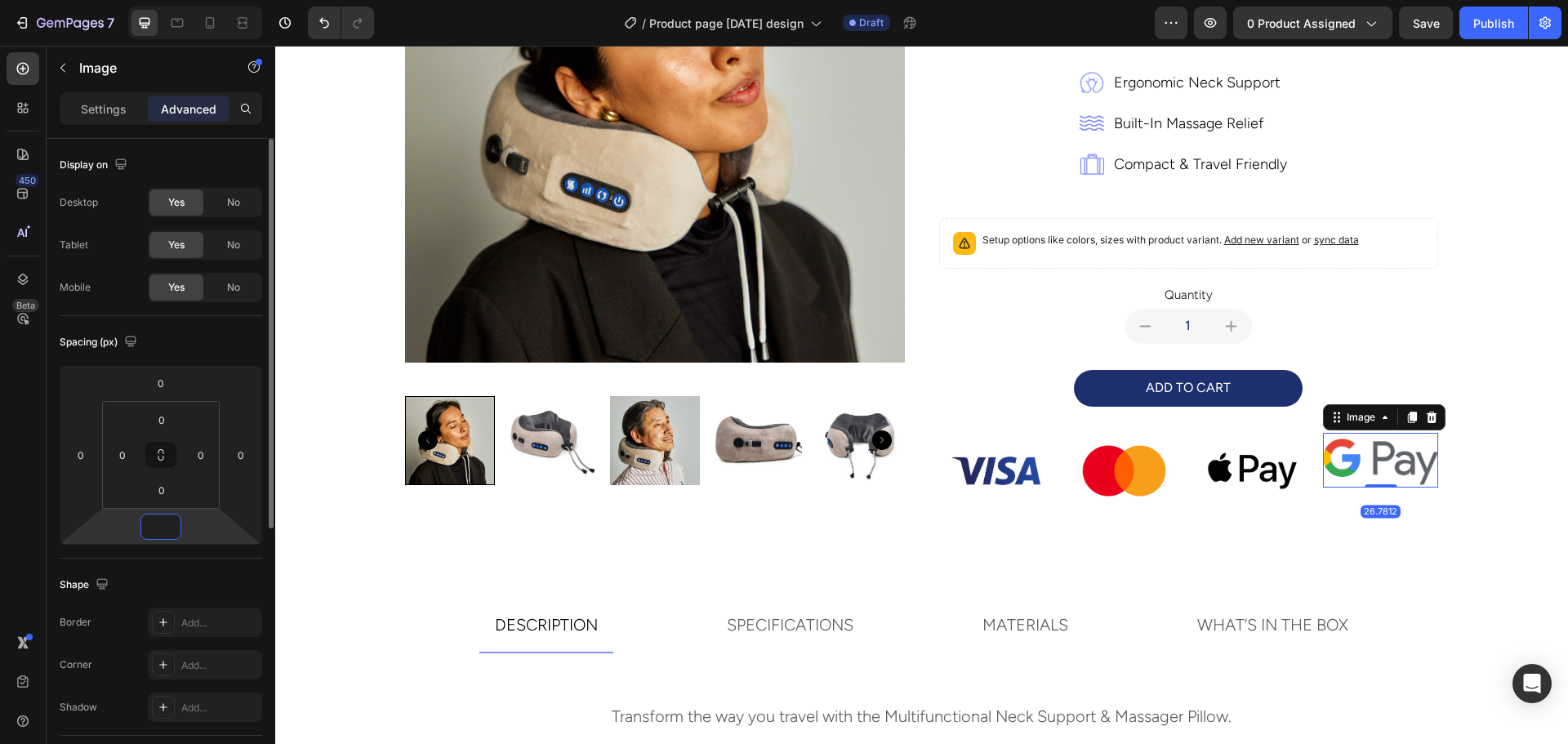
click at [161, 524] on input "number" at bounding box center [160, 527] width 32 height 25
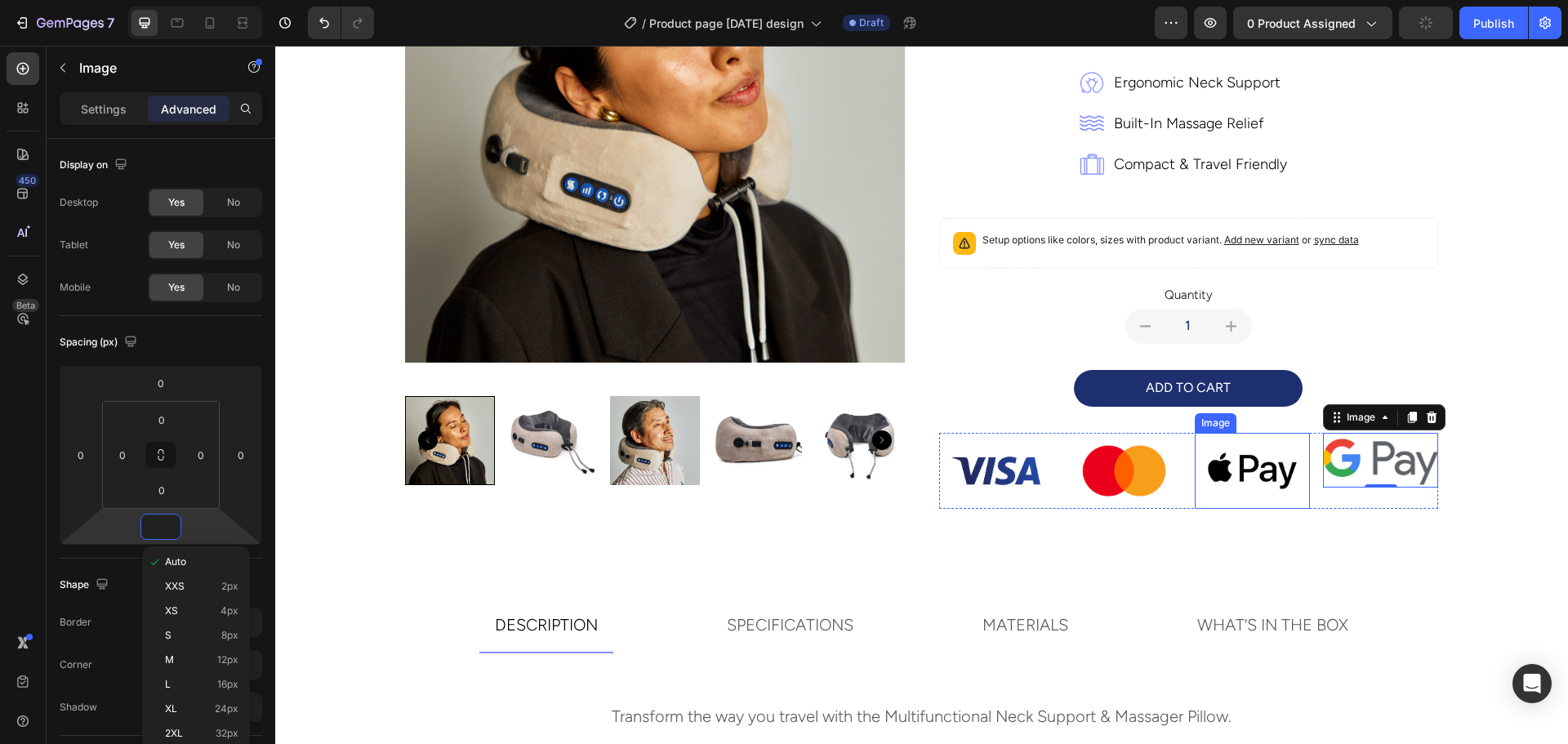
click at [1245, 455] on img at bounding box center [1252, 470] width 115 height 77
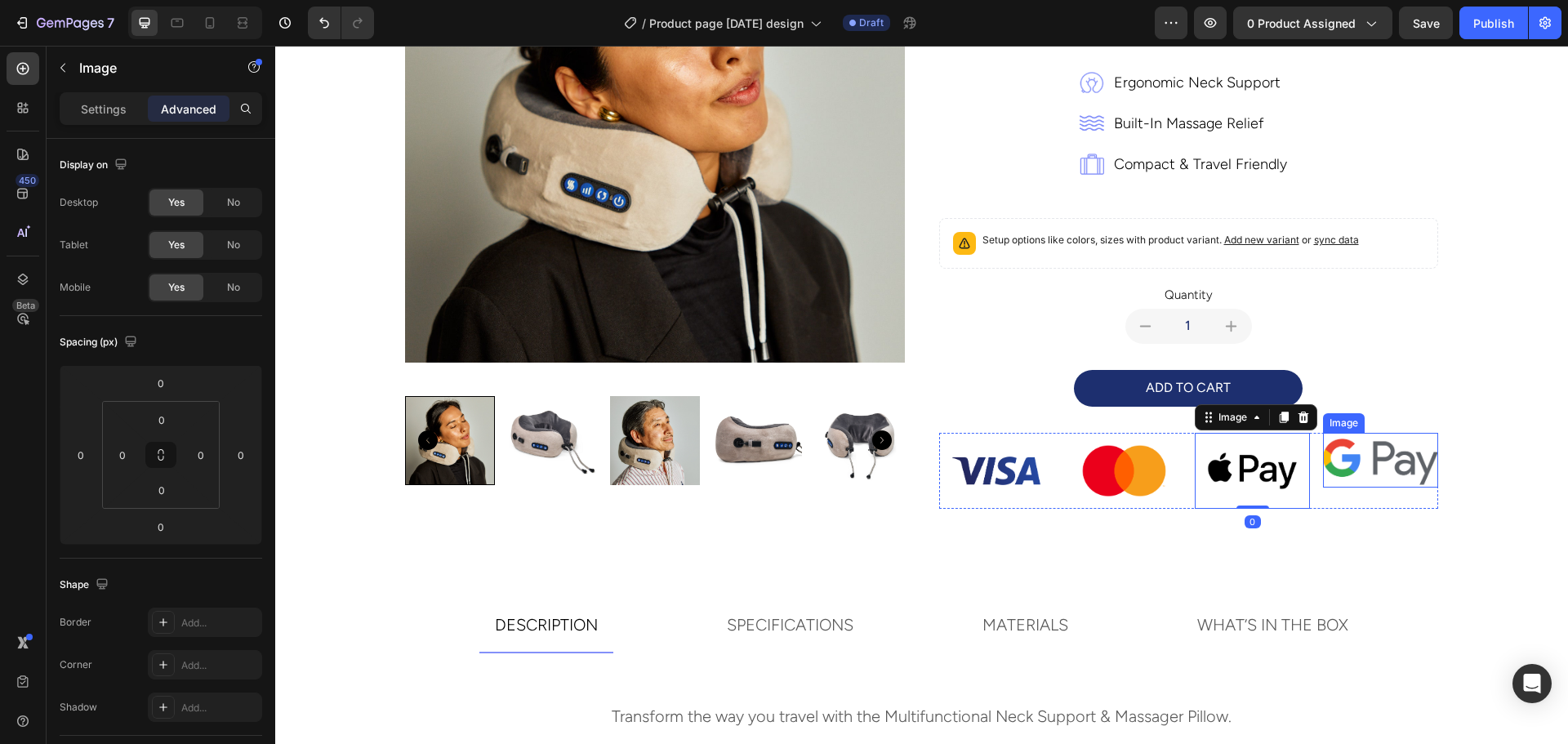
click at [1358, 458] on img at bounding box center [1380, 460] width 115 height 55
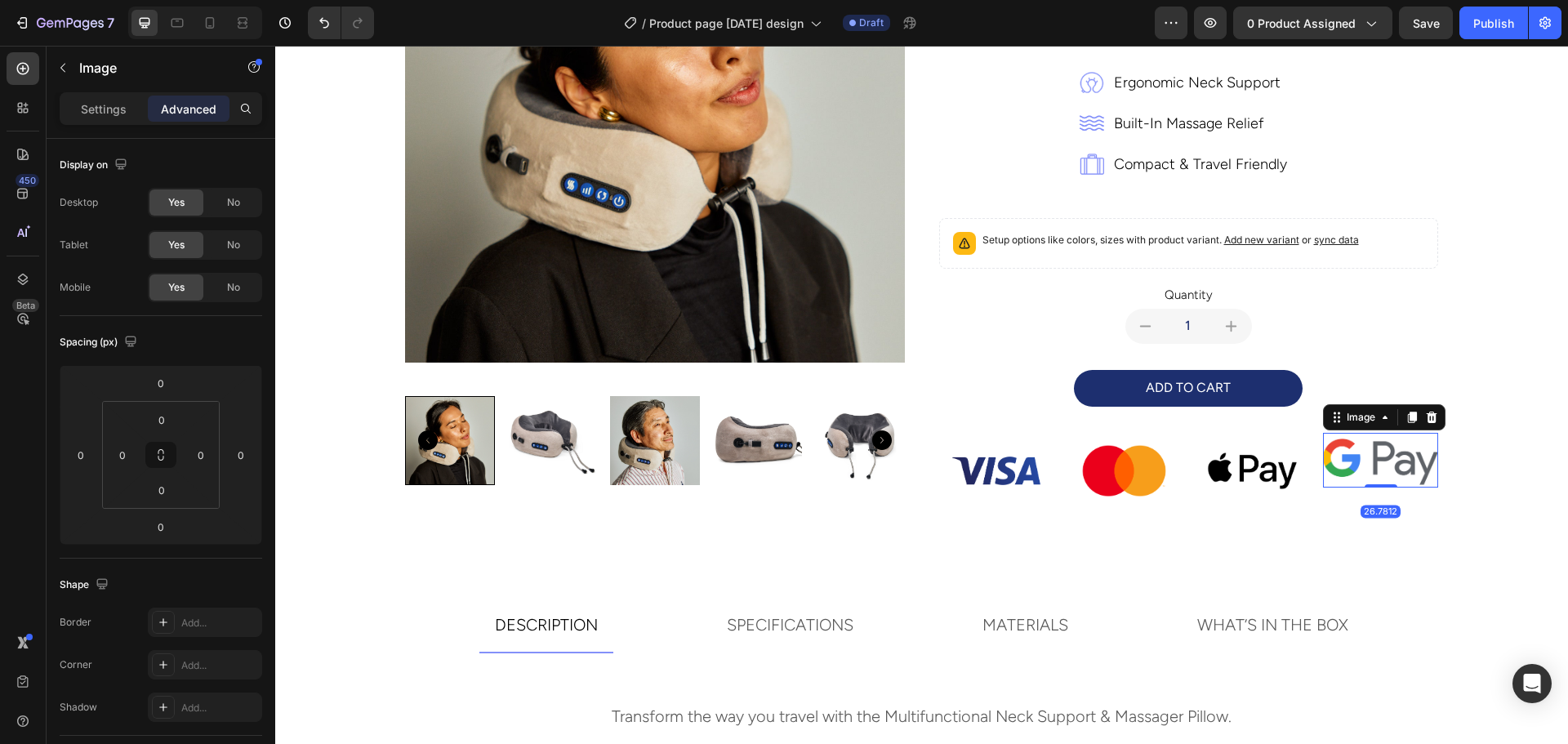
click at [1269, 479] on img at bounding box center [1252, 470] width 115 height 77
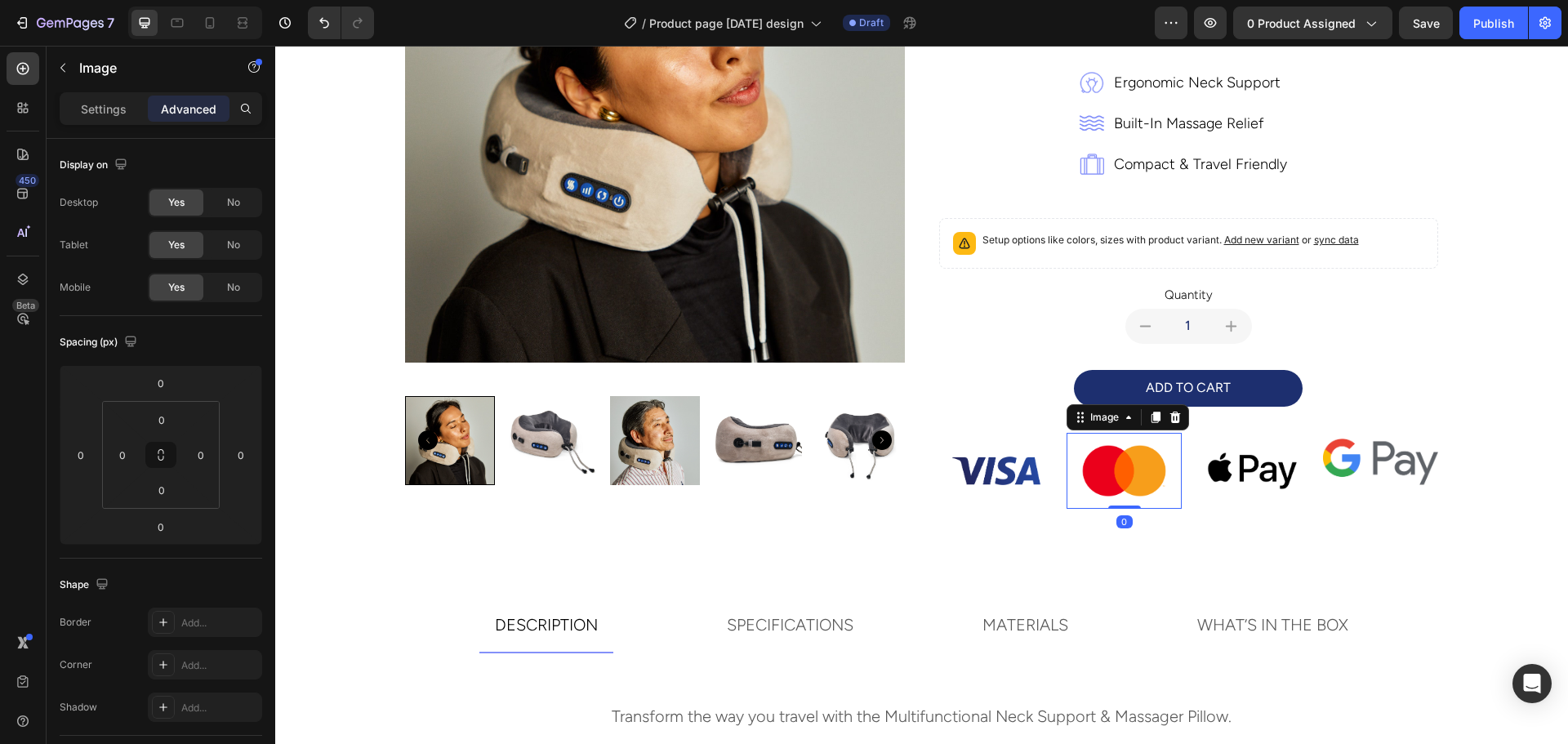
click at [1096, 478] on img at bounding box center [1124, 470] width 115 height 77
click at [997, 467] on img at bounding box center [996, 470] width 115 height 77
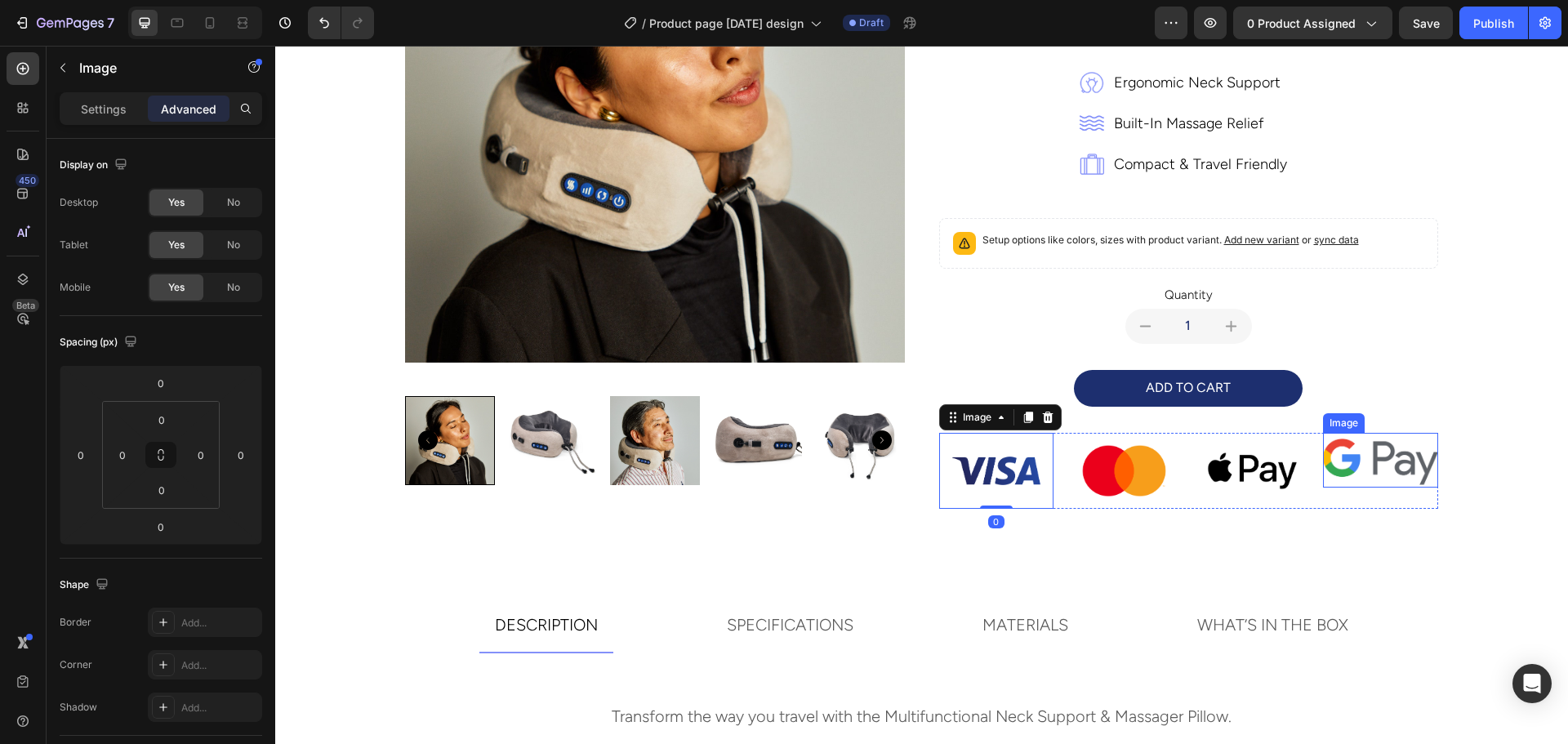
click at [1383, 462] on img at bounding box center [1380, 460] width 115 height 55
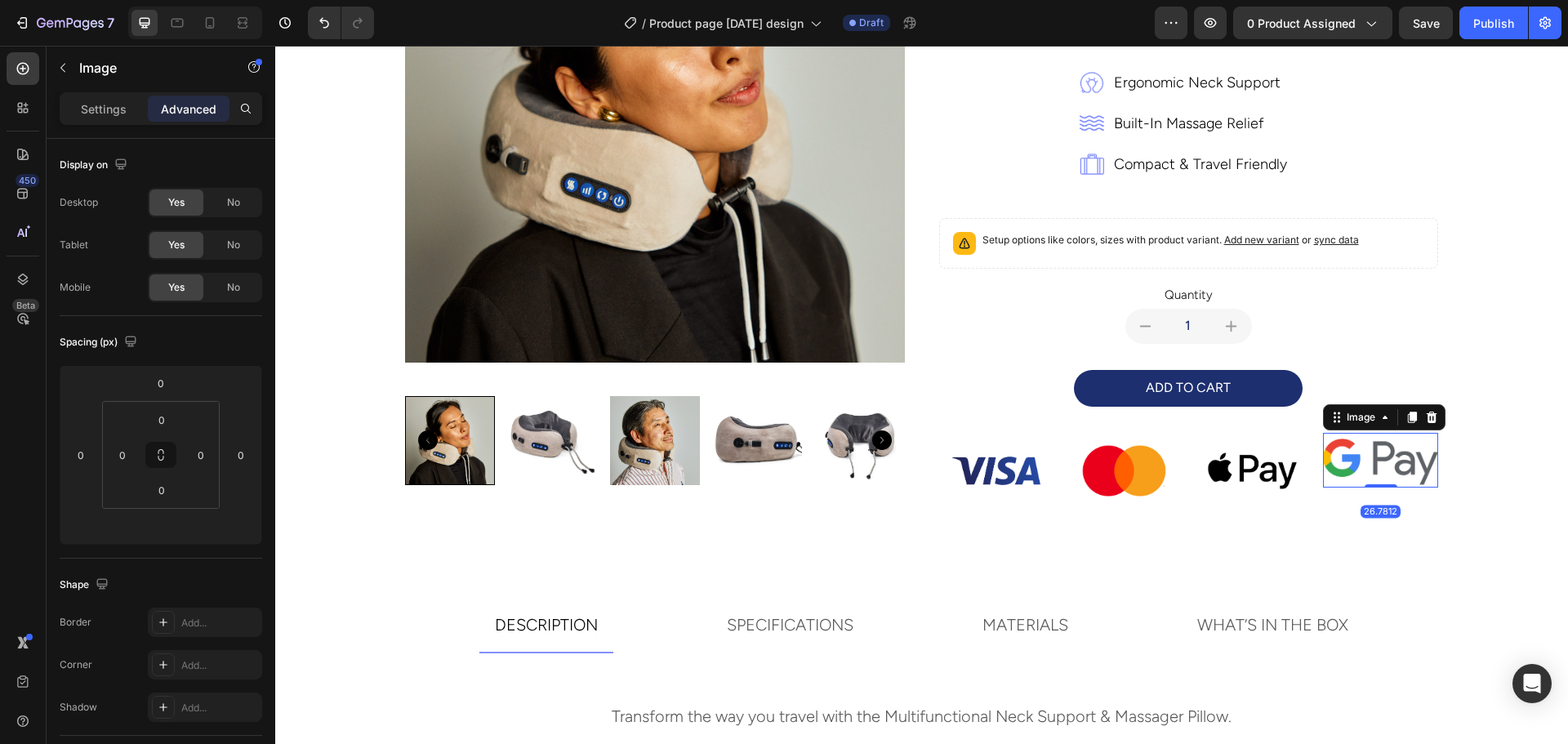
click at [1367, 515] on div "26.7812" at bounding box center [1380, 511] width 40 height 13
drag, startPoint x: 155, startPoint y: 455, endPoint x: 161, endPoint y: 415, distance: 40.4
click at [161, 415] on div "0 0 0 0" at bounding box center [160, 455] width 117 height 107
click at [161, 415] on input "0" at bounding box center [161, 420] width 32 height 25
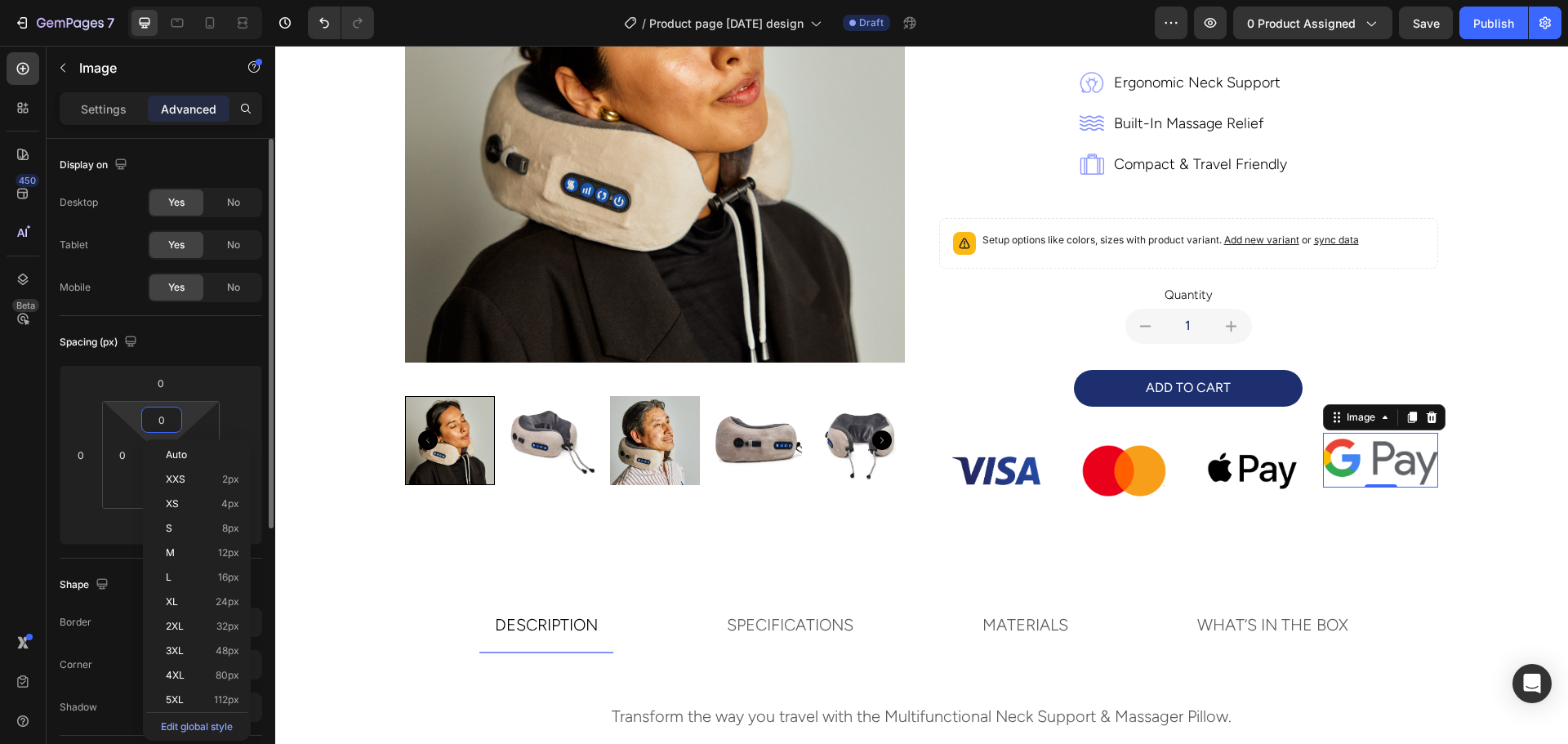
click at [198, 346] on div "Spacing (px)" at bounding box center [160, 342] width 203 height 26
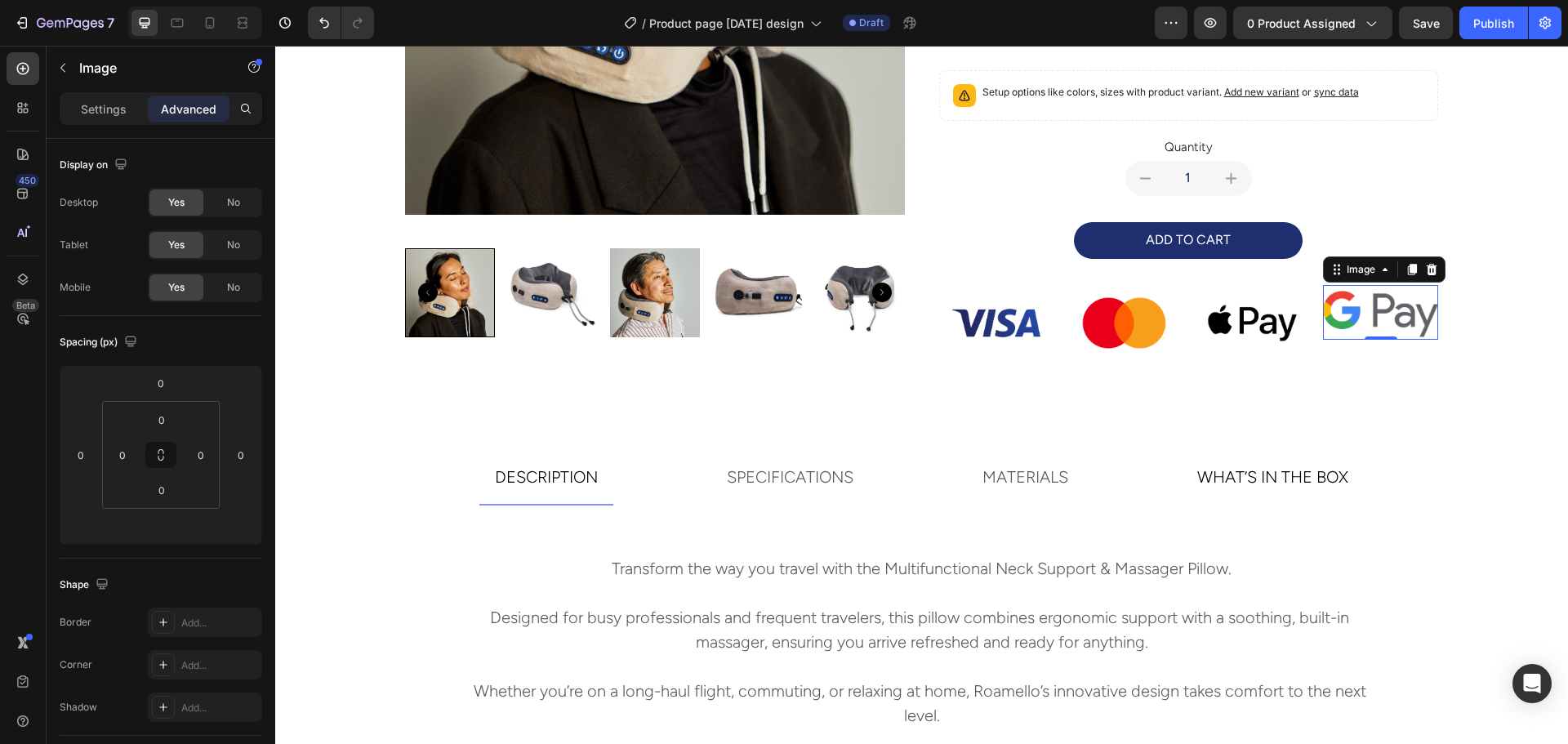
scroll to position [490, 0]
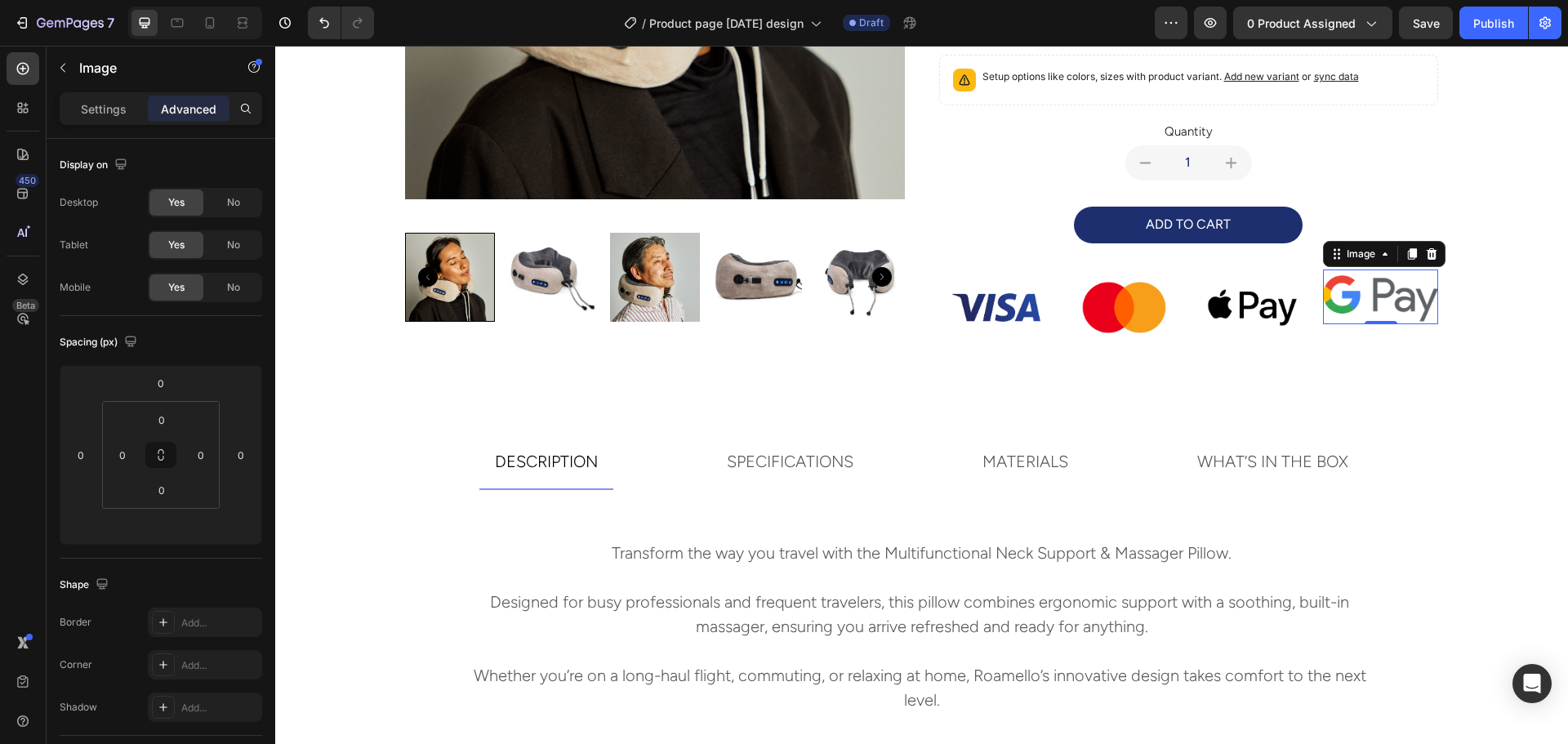
click at [1382, 284] on img at bounding box center [1380, 297] width 115 height 55
click at [1365, 299] on img at bounding box center [1380, 297] width 115 height 55
click at [1379, 257] on icon at bounding box center [1385, 254] width 13 height 13
click at [1387, 312] on img at bounding box center [1380, 297] width 115 height 55
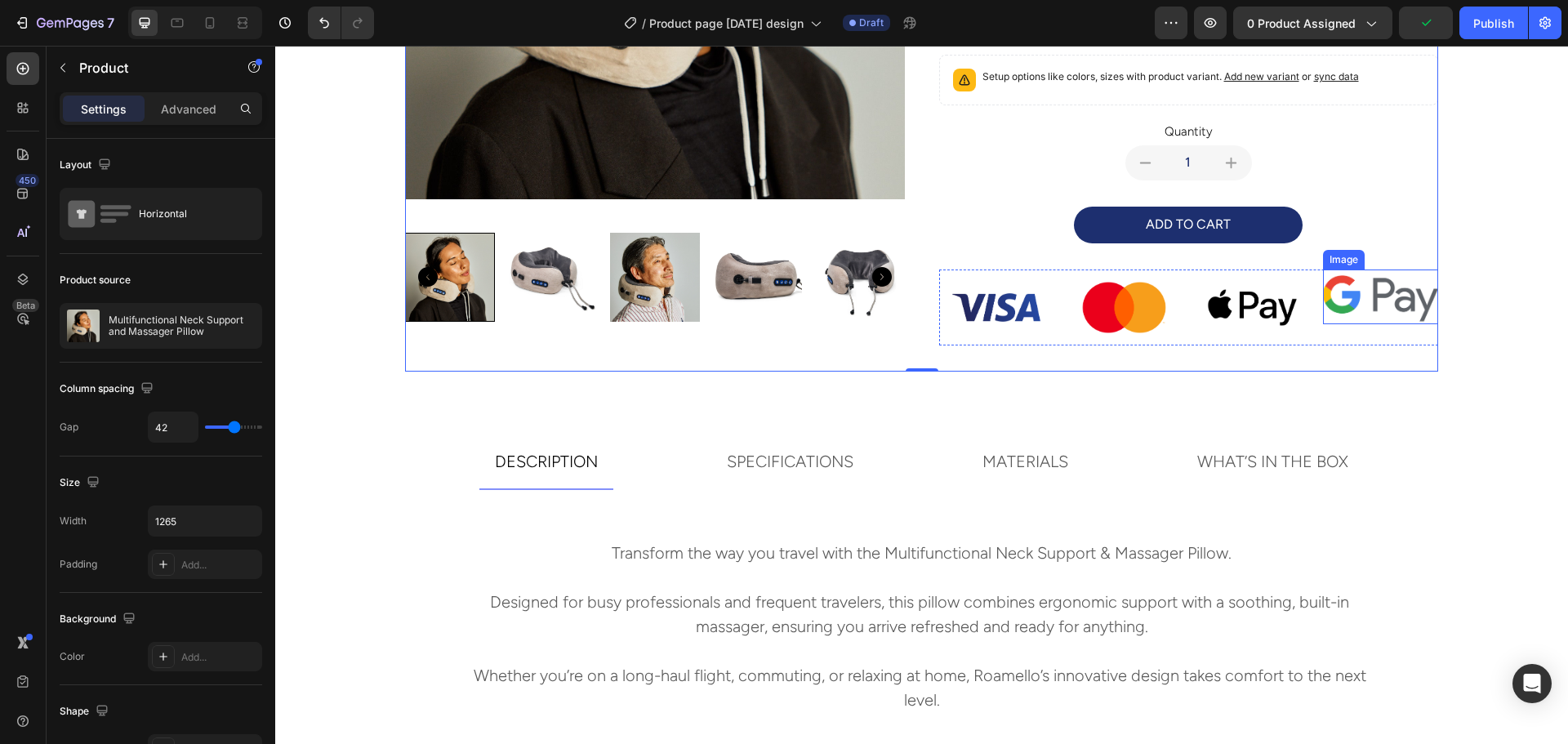
click at [1366, 305] on img at bounding box center [1380, 297] width 115 height 55
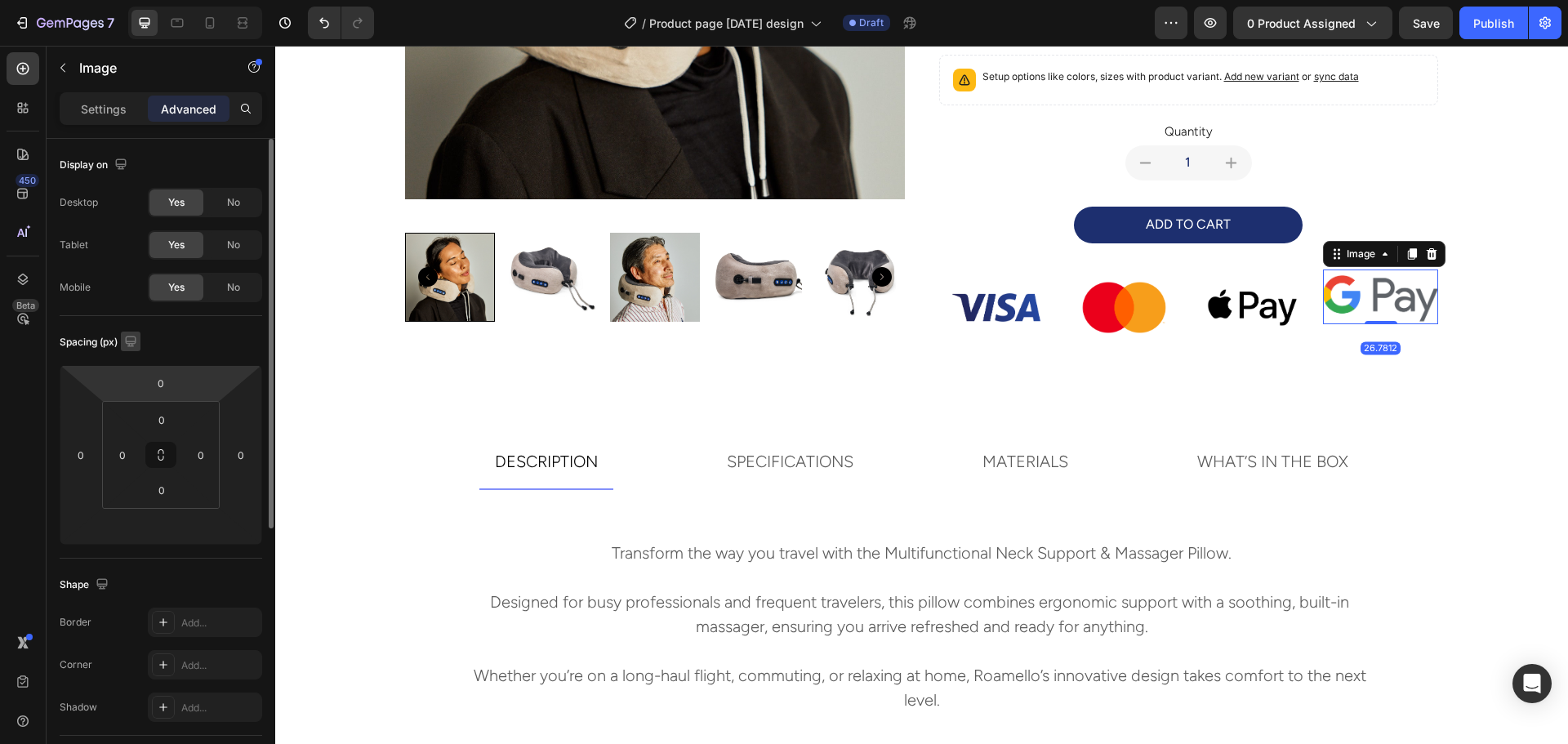
click at [131, 340] on icon "button" at bounding box center [131, 341] width 17 height 17
click at [135, 398] on icon "button" at bounding box center [134, 397] width 17 height 17
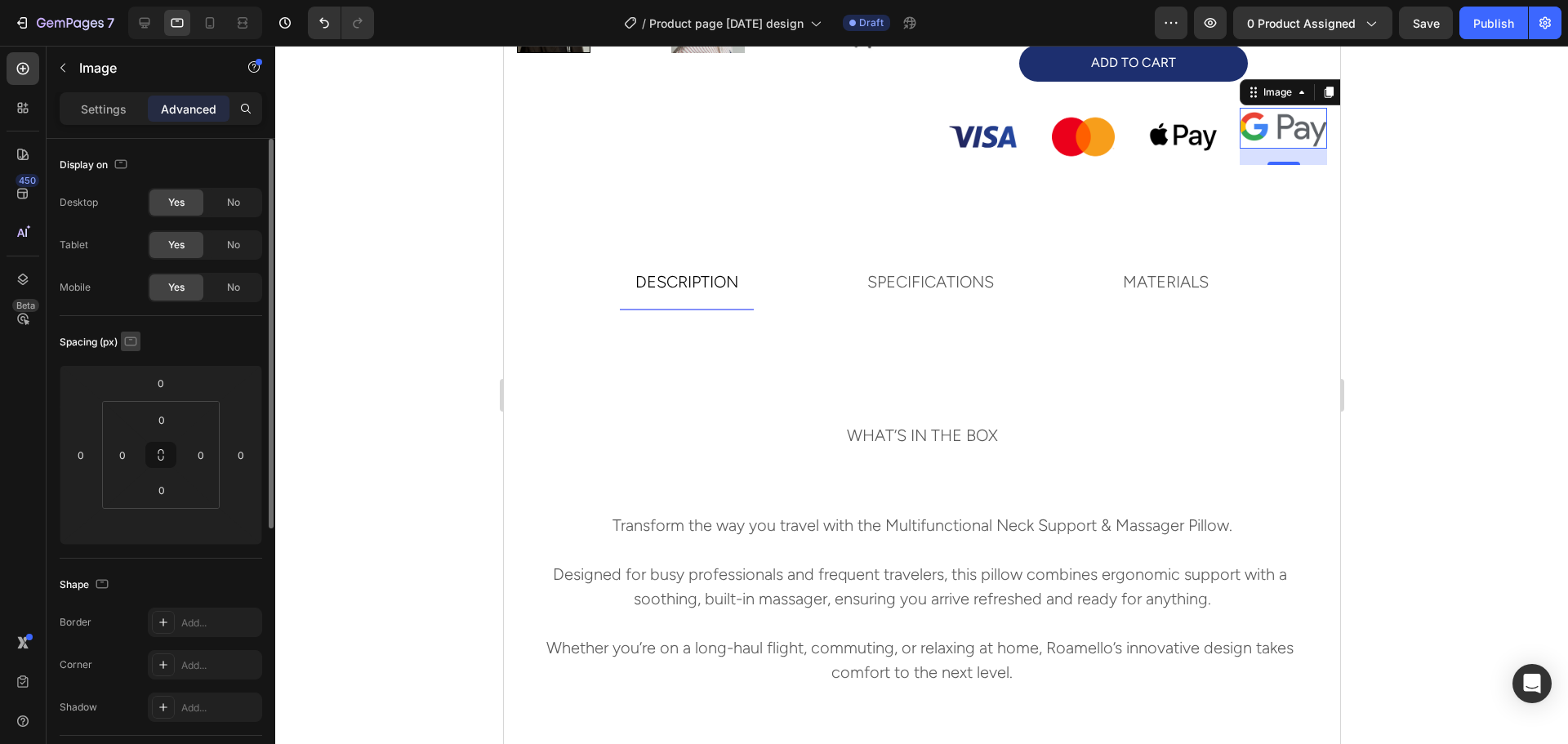
scroll to position [713, 0]
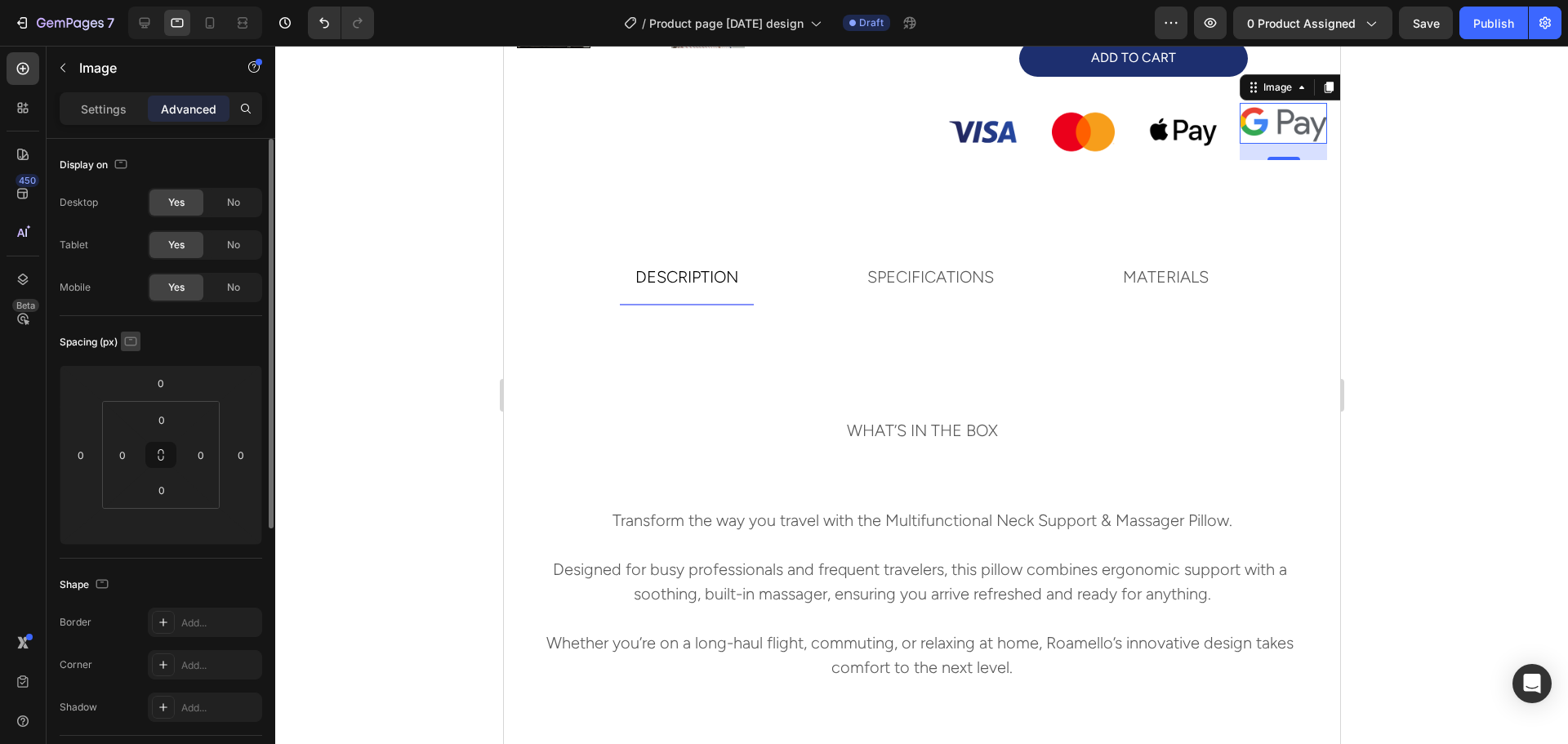
click at [136, 336] on icon "button" at bounding box center [131, 341] width 12 height 9
click at [136, 370] on icon "button" at bounding box center [134, 367] width 17 height 17
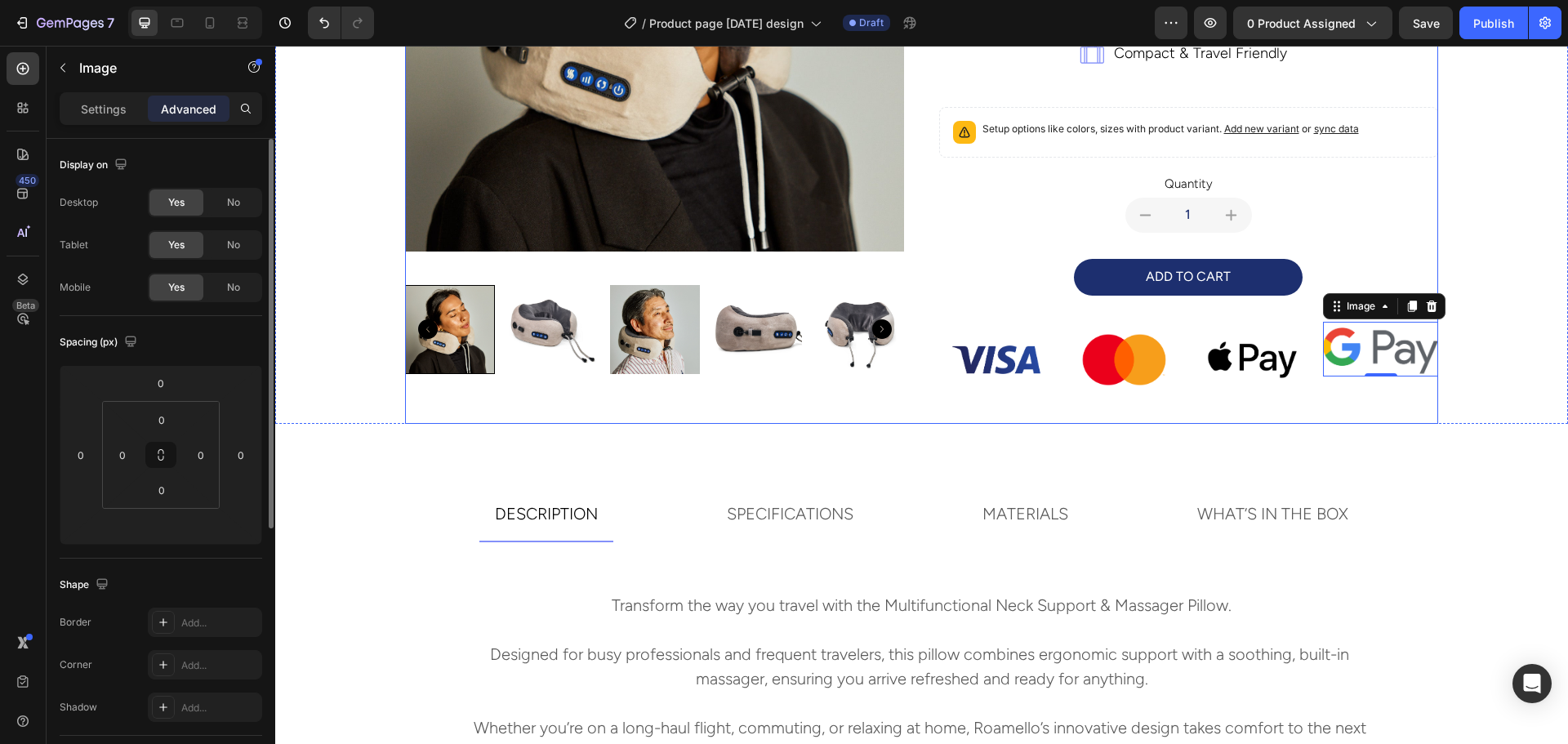
scroll to position [413, 0]
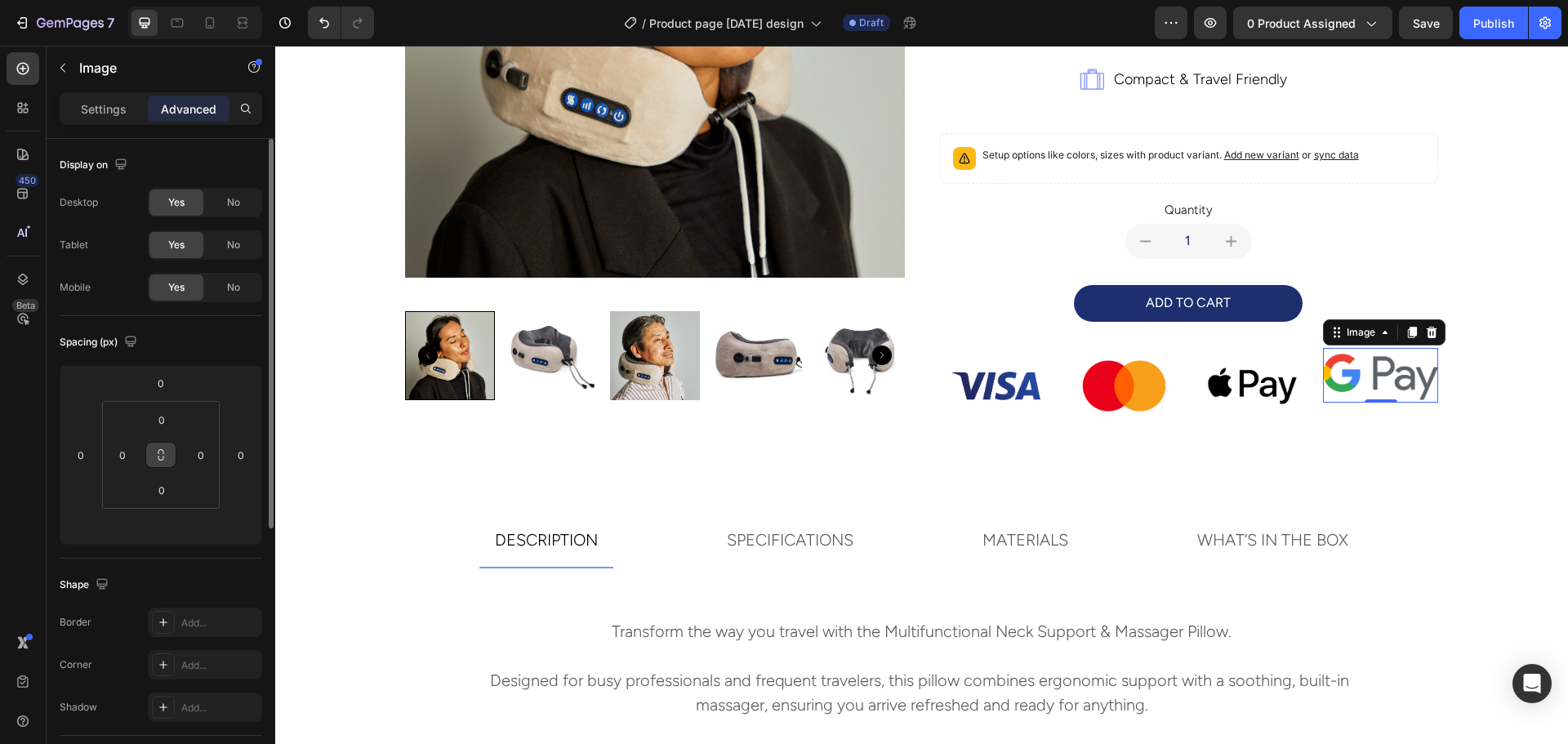
click at [160, 460] on icon at bounding box center [161, 458] width 6 height 5
click at [166, 457] on icon at bounding box center [161, 455] width 13 height 13
drag, startPoint x: 166, startPoint y: 457, endPoint x: 170, endPoint y: 421, distance: 36.2
click at [170, 421] on div "0 0 0 0" at bounding box center [160, 455] width 117 height 107
click at [163, 484] on input "0" at bounding box center [161, 490] width 32 height 25
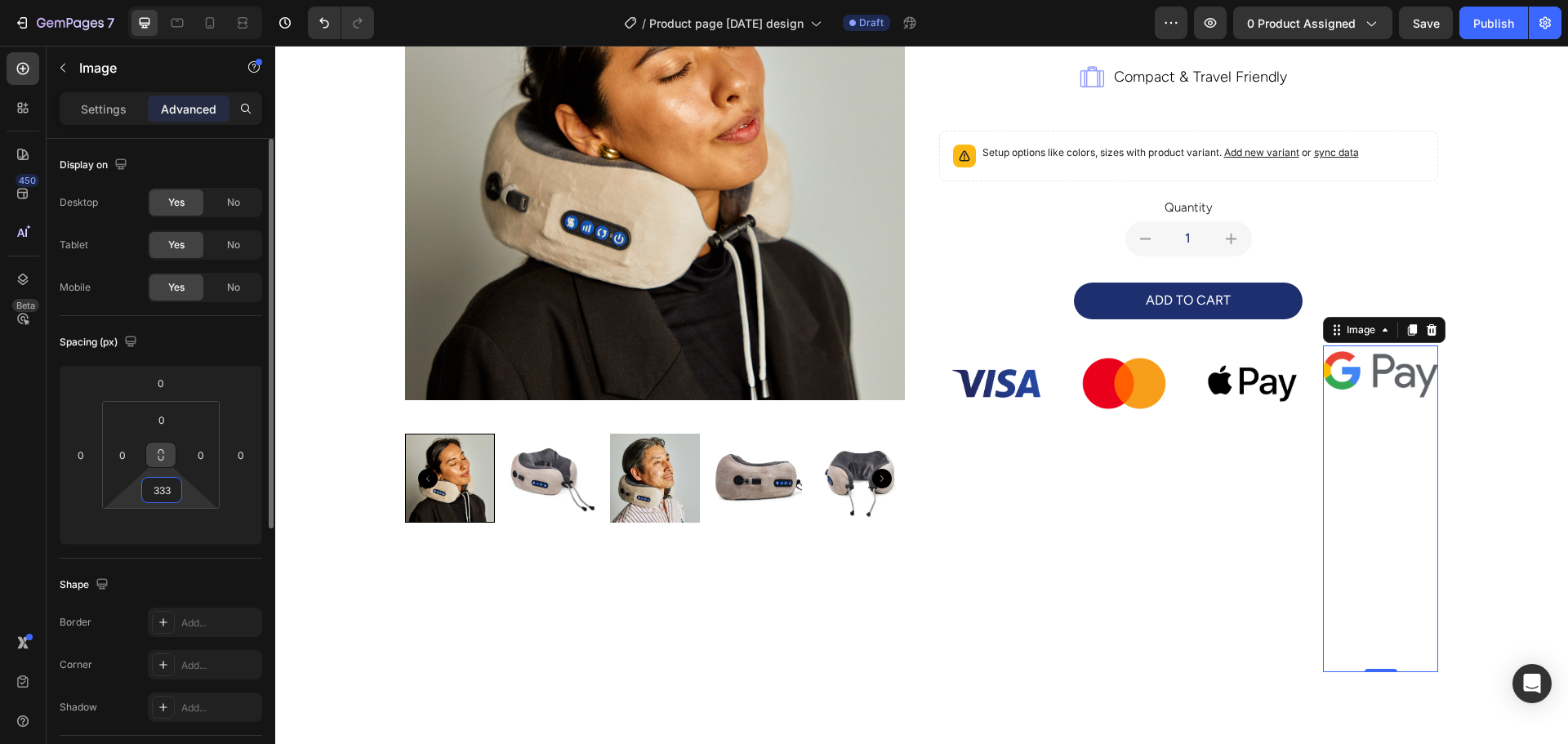
scroll to position [537, 0]
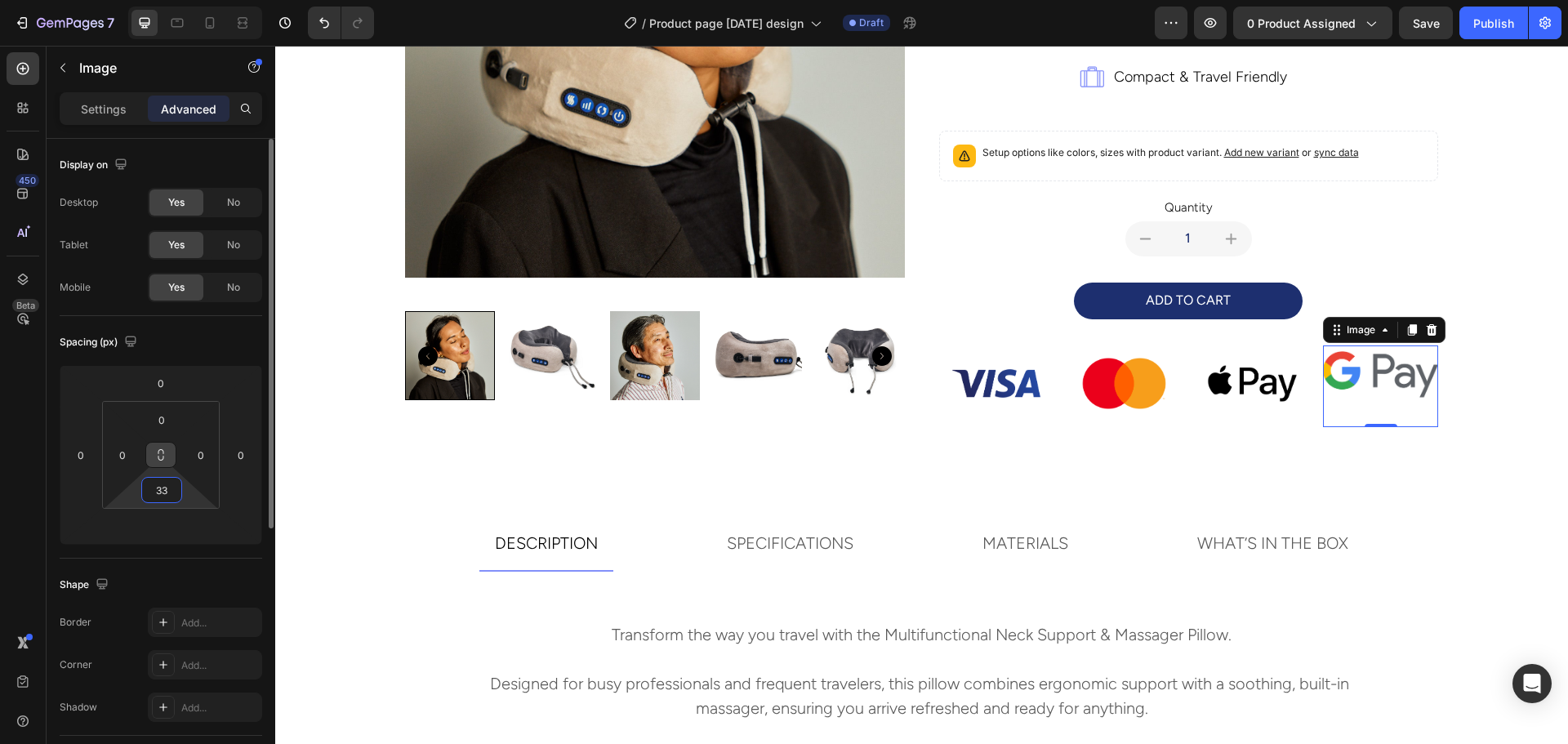
type input "3"
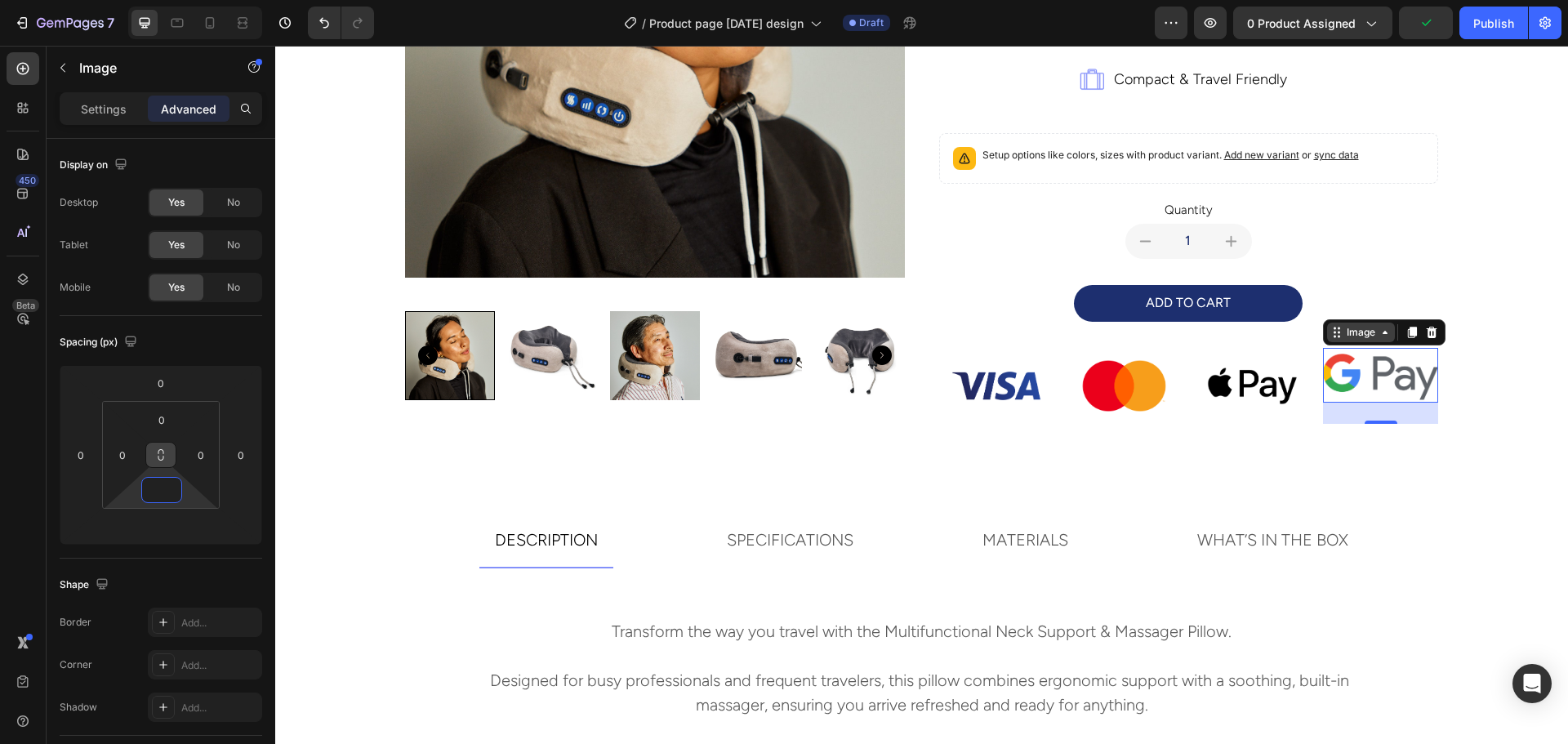
click at [1333, 331] on icon at bounding box center [1336, 332] width 13 height 13
type input "0"
drag, startPoint x: 1338, startPoint y: 364, endPoint x: 1339, endPoint y: 403, distance: 39.0
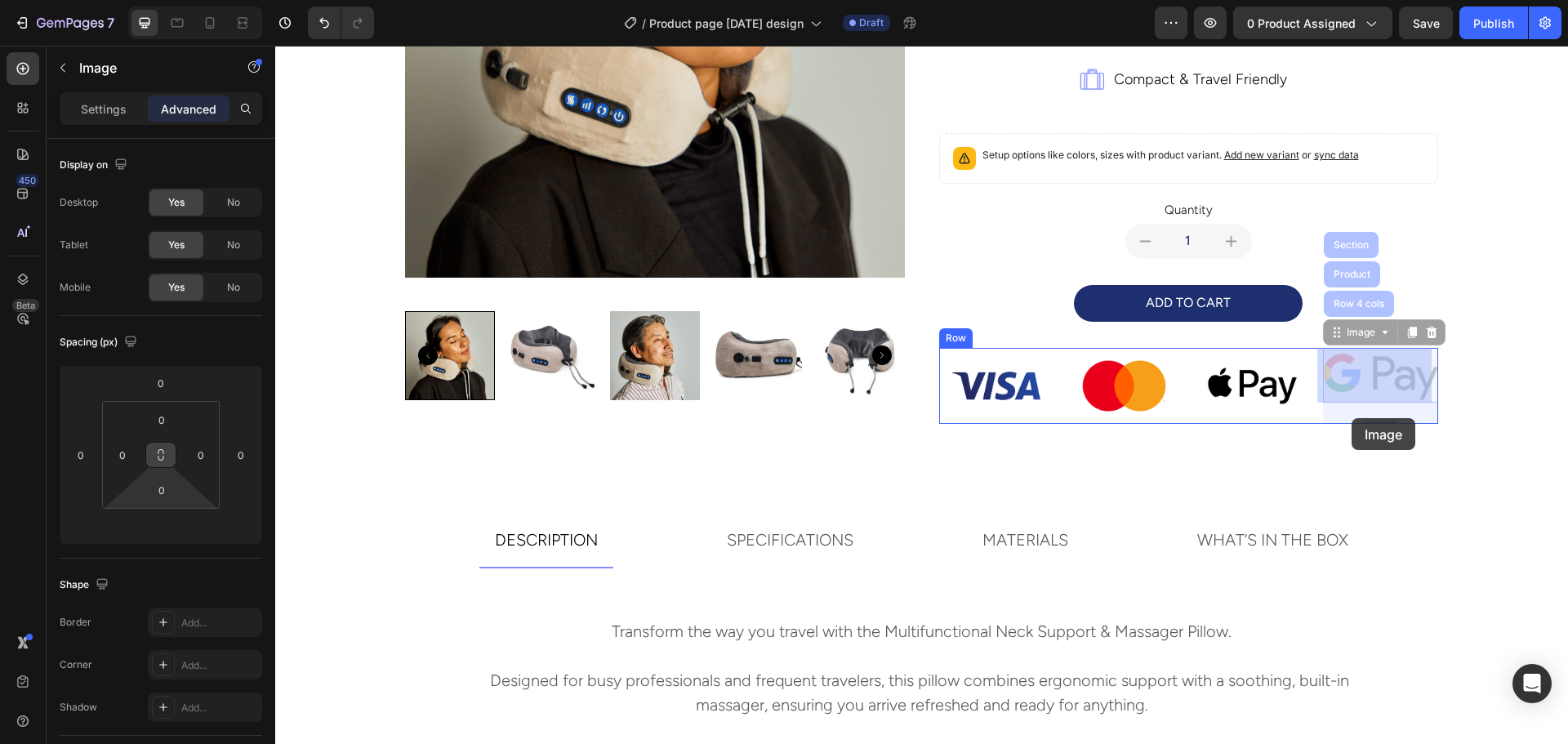
drag, startPoint x: 1353, startPoint y: 381, endPoint x: 1351, endPoint y: 418, distance: 37.1
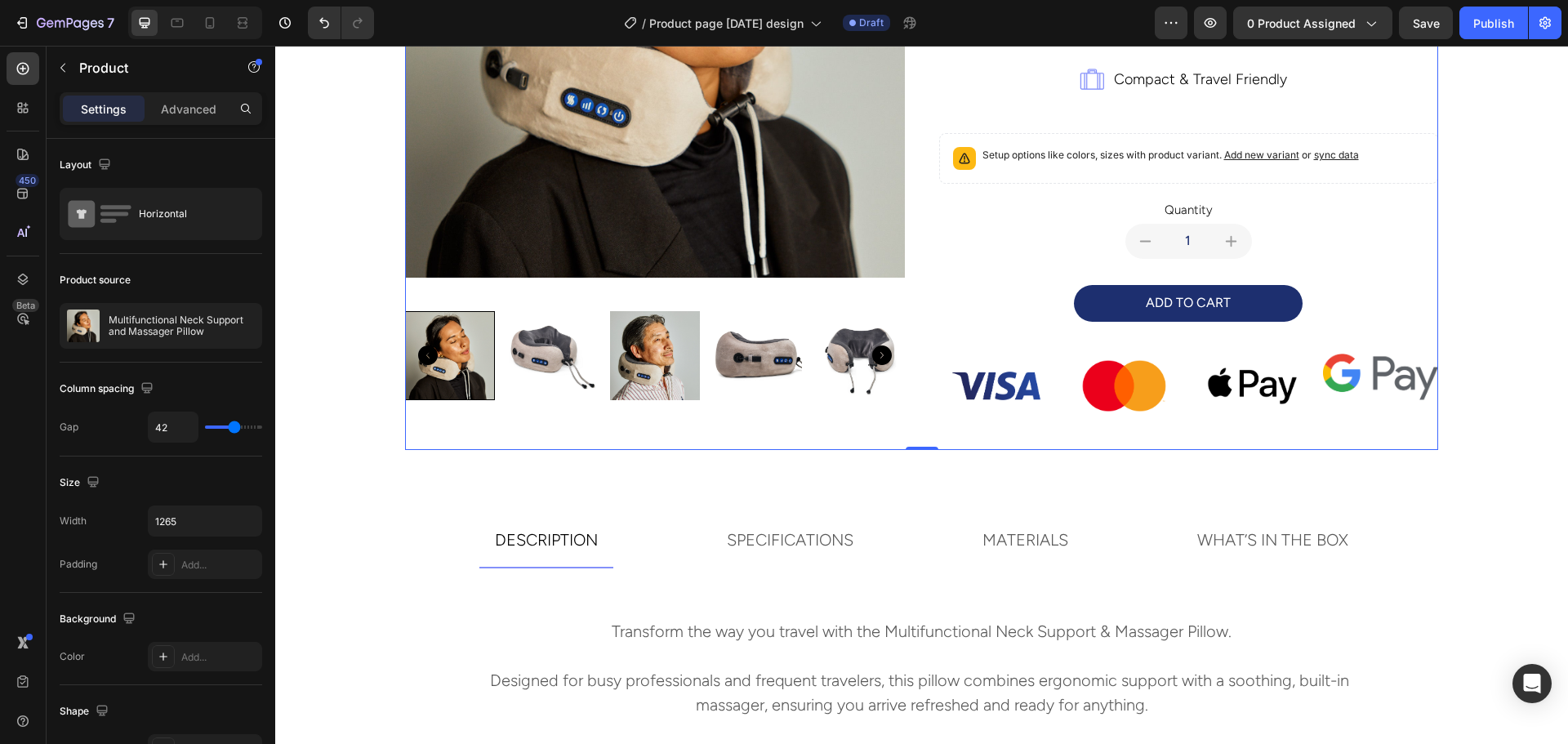
click at [1346, 441] on div "multifunctional neck support and massager pillow Product Title travel comfortab…" at bounding box center [1188, 75] width 500 height 748
click at [1350, 392] on img at bounding box center [1380, 375] width 115 height 55
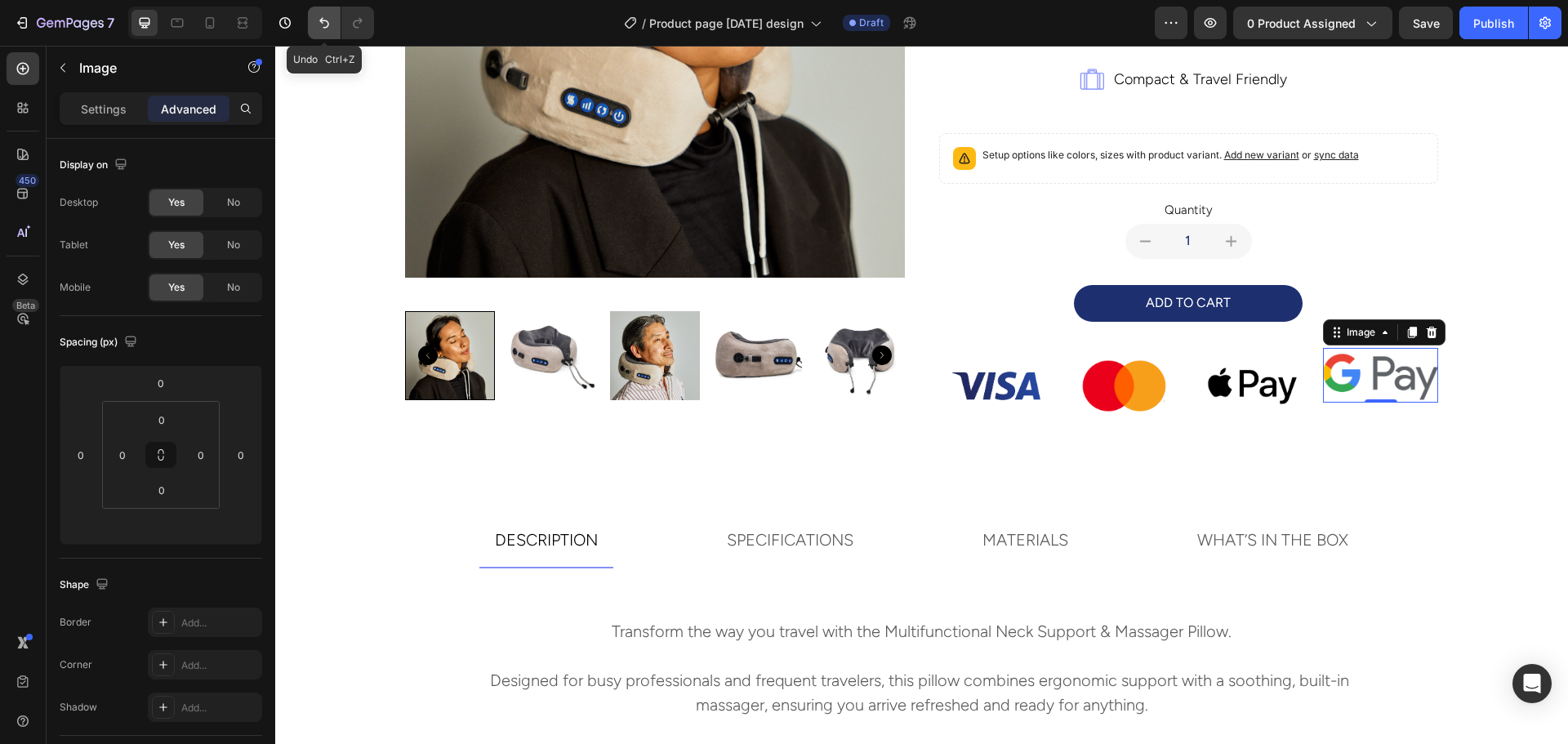
click at [332, 27] on icon "Undo/Redo" at bounding box center [324, 23] width 17 height 17
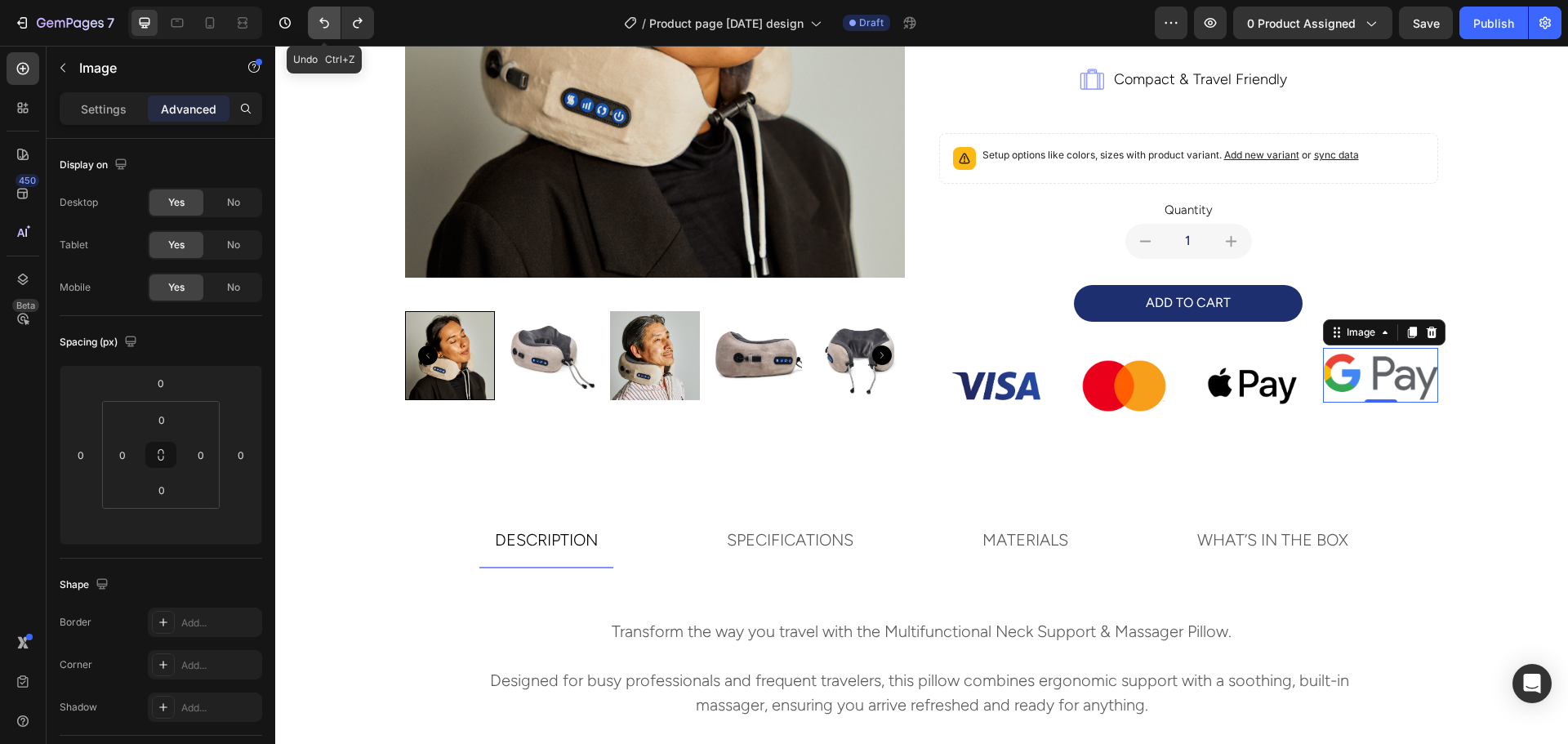
click at [332, 27] on icon "Undo/Redo" at bounding box center [324, 23] width 17 height 17
type input "0"
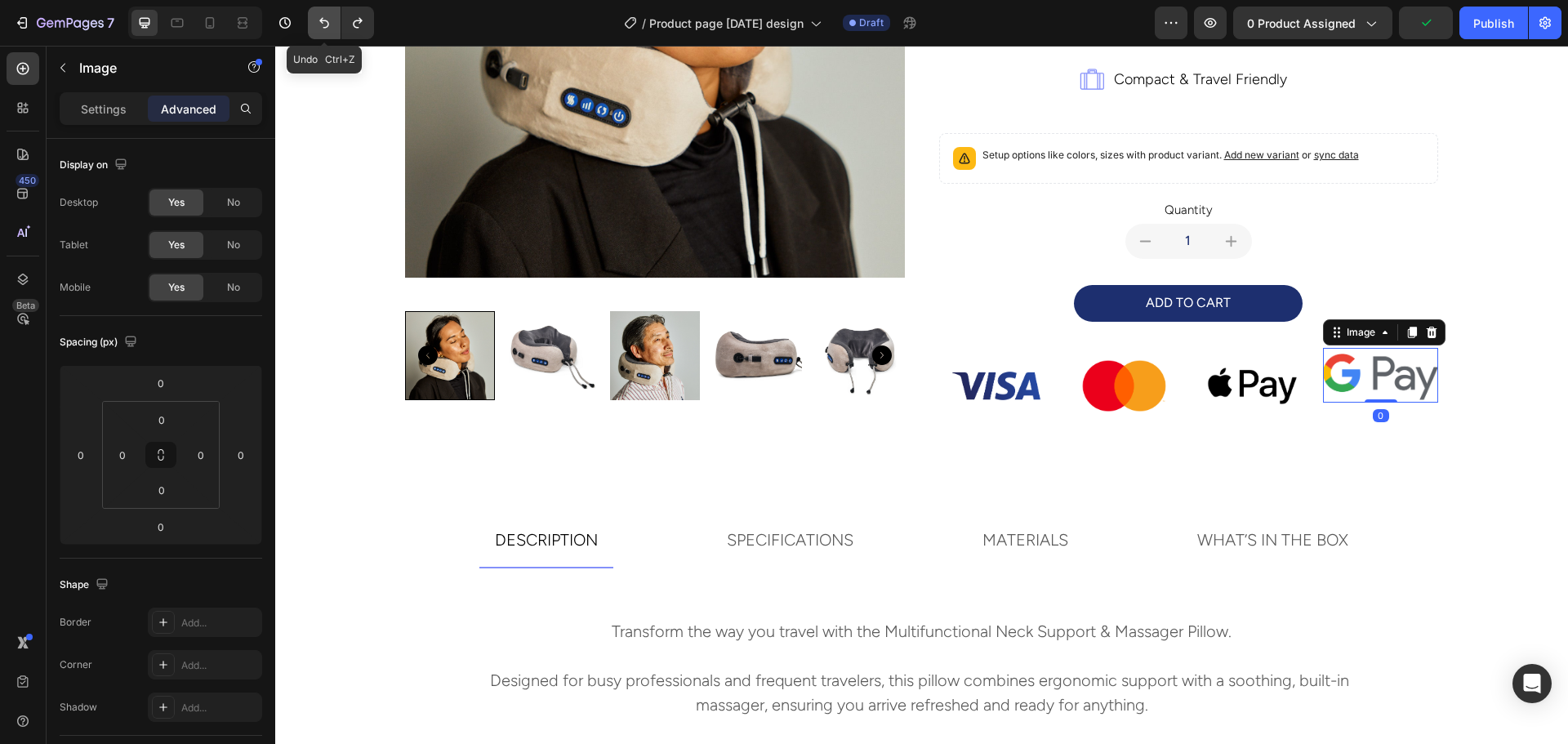
click at [332, 27] on icon "Undo/Redo" at bounding box center [324, 23] width 17 height 17
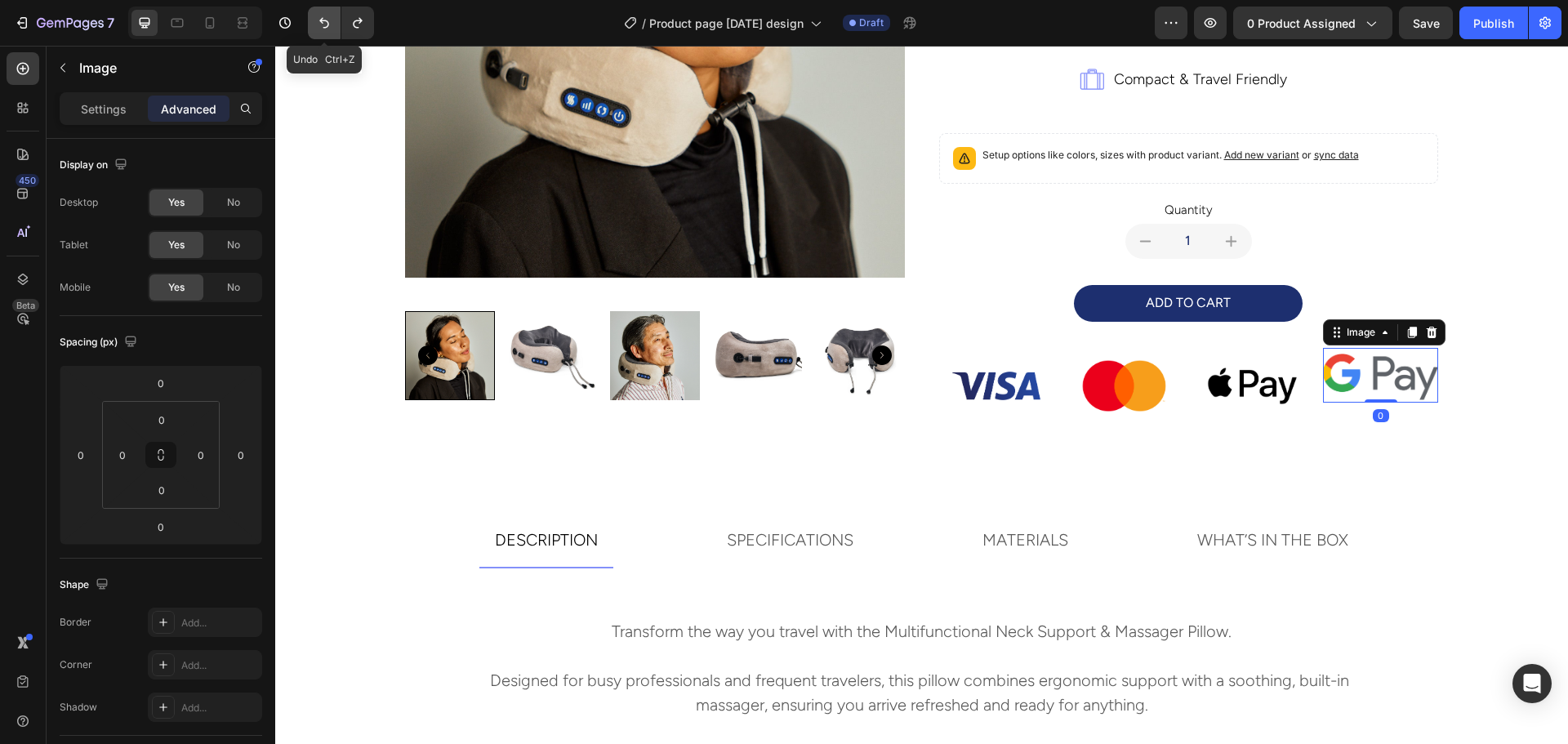
click at [332, 27] on icon "Undo/Redo" at bounding box center [324, 23] width 17 height 17
click at [317, 18] on icon "Undo/Redo" at bounding box center [324, 23] width 17 height 17
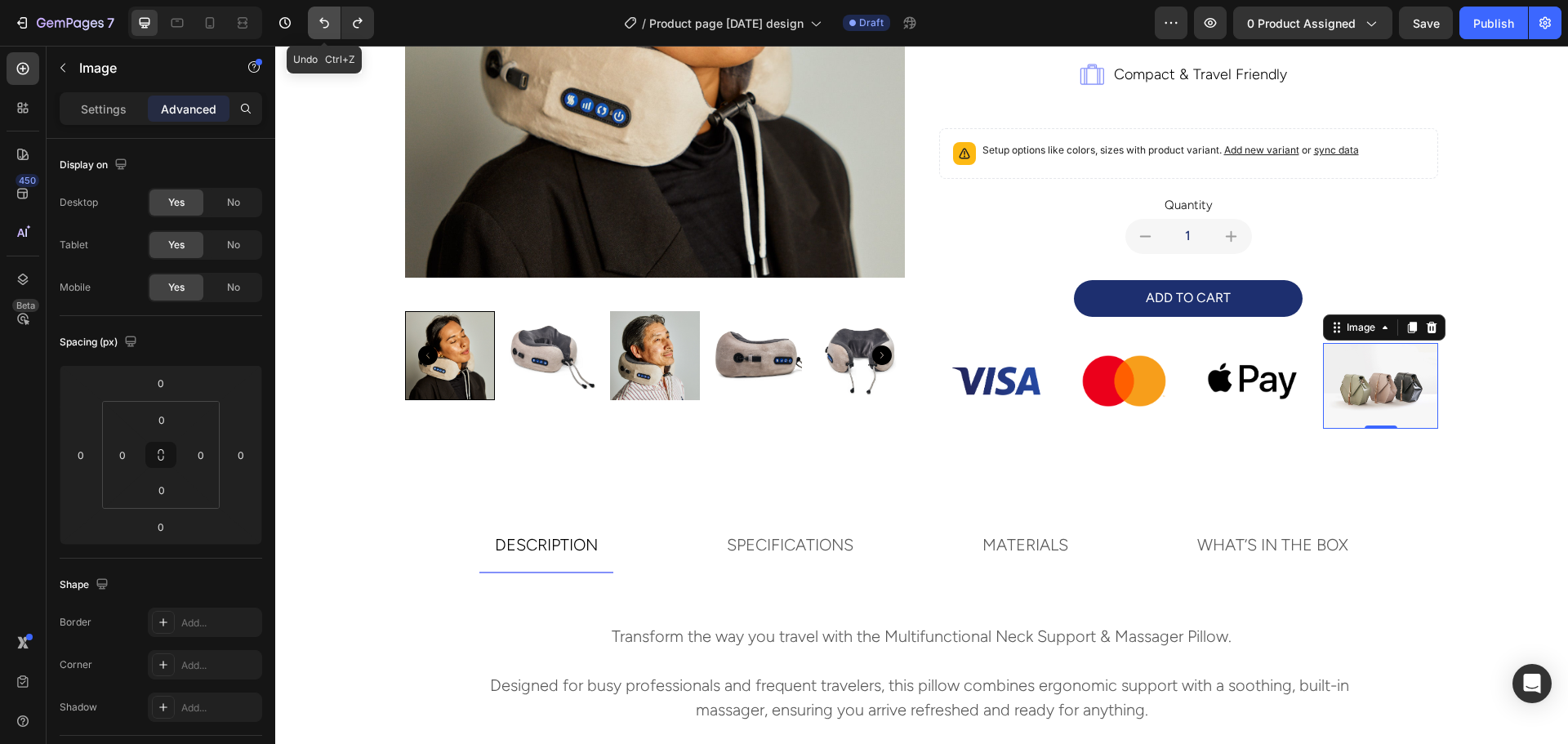
click at [317, 18] on icon "Undo/Redo" at bounding box center [324, 23] width 17 height 17
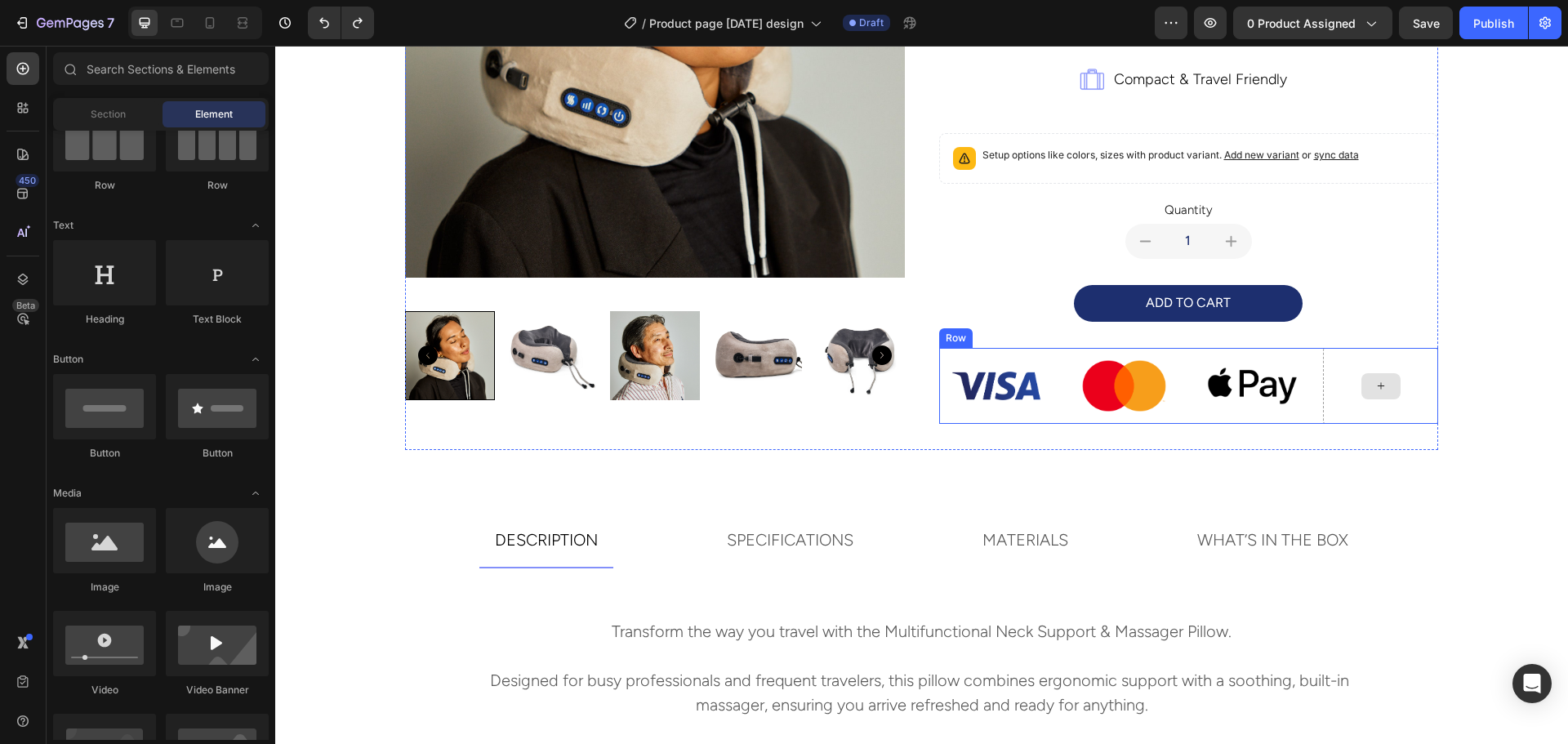
click at [1365, 396] on div at bounding box center [1380, 386] width 39 height 26
drag, startPoint x: 461, startPoint y: 614, endPoint x: 1379, endPoint y: 379, distance: 947.6
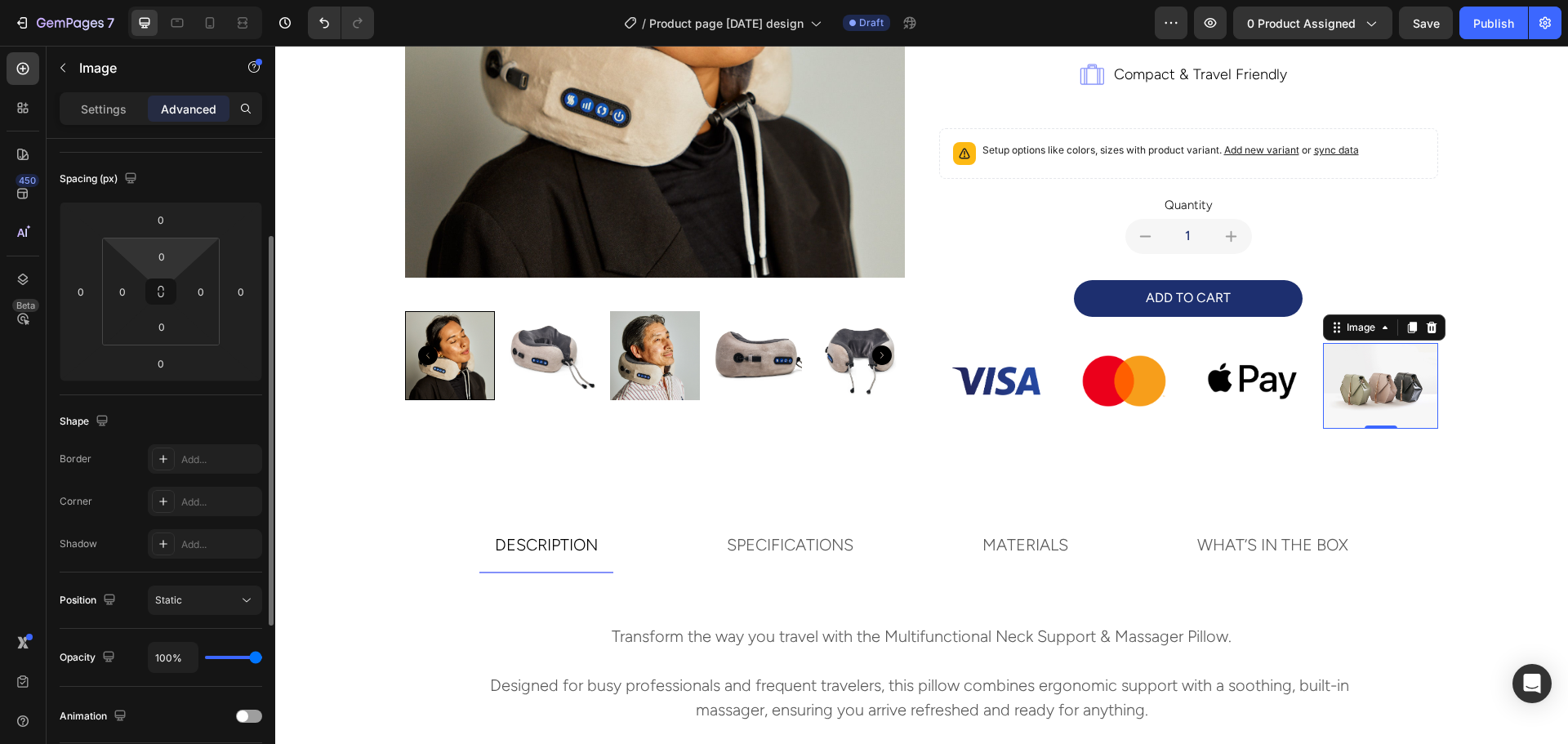
scroll to position [0, 0]
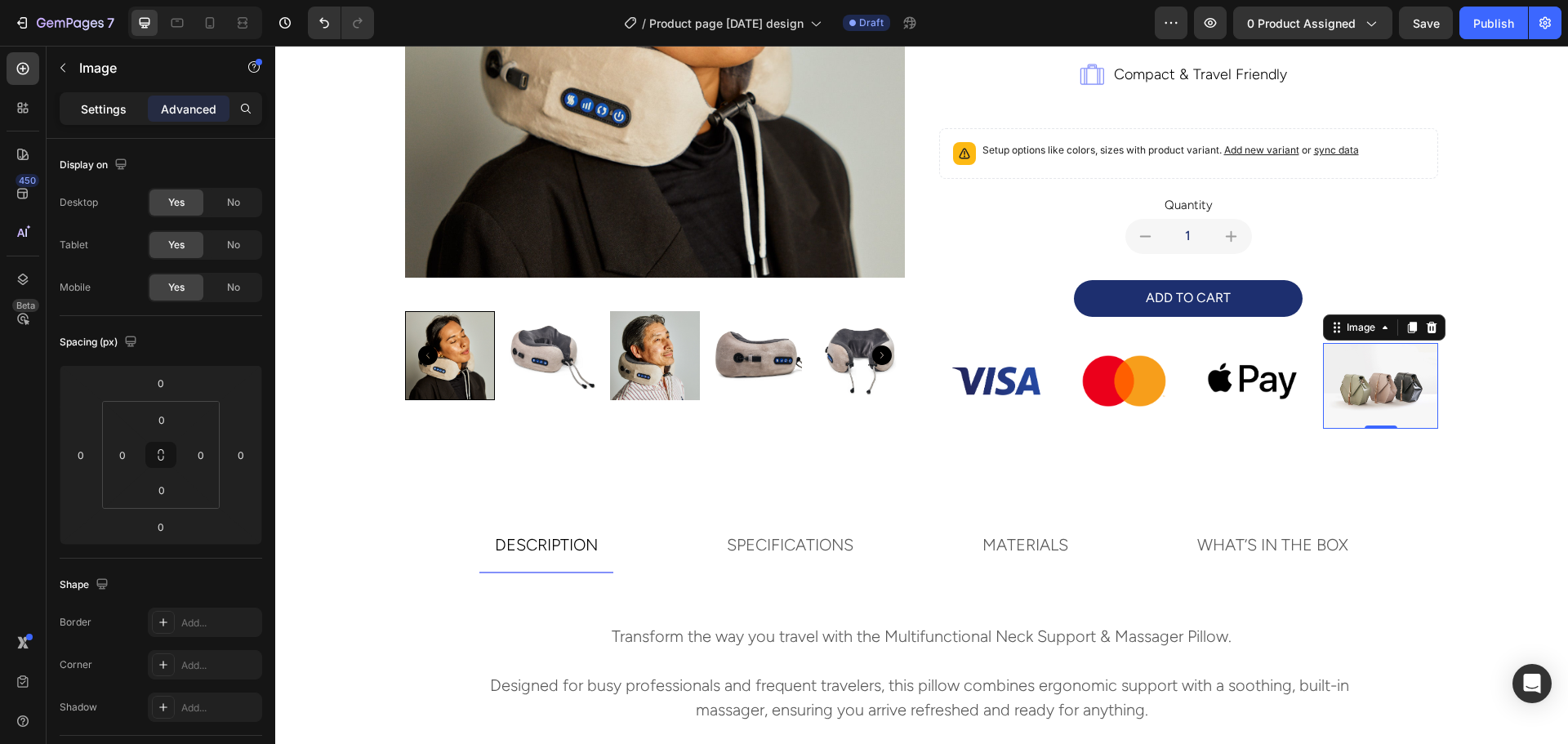
click at [120, 121] on div "Settings" at bounding box center [103, 109] width 82 height 26
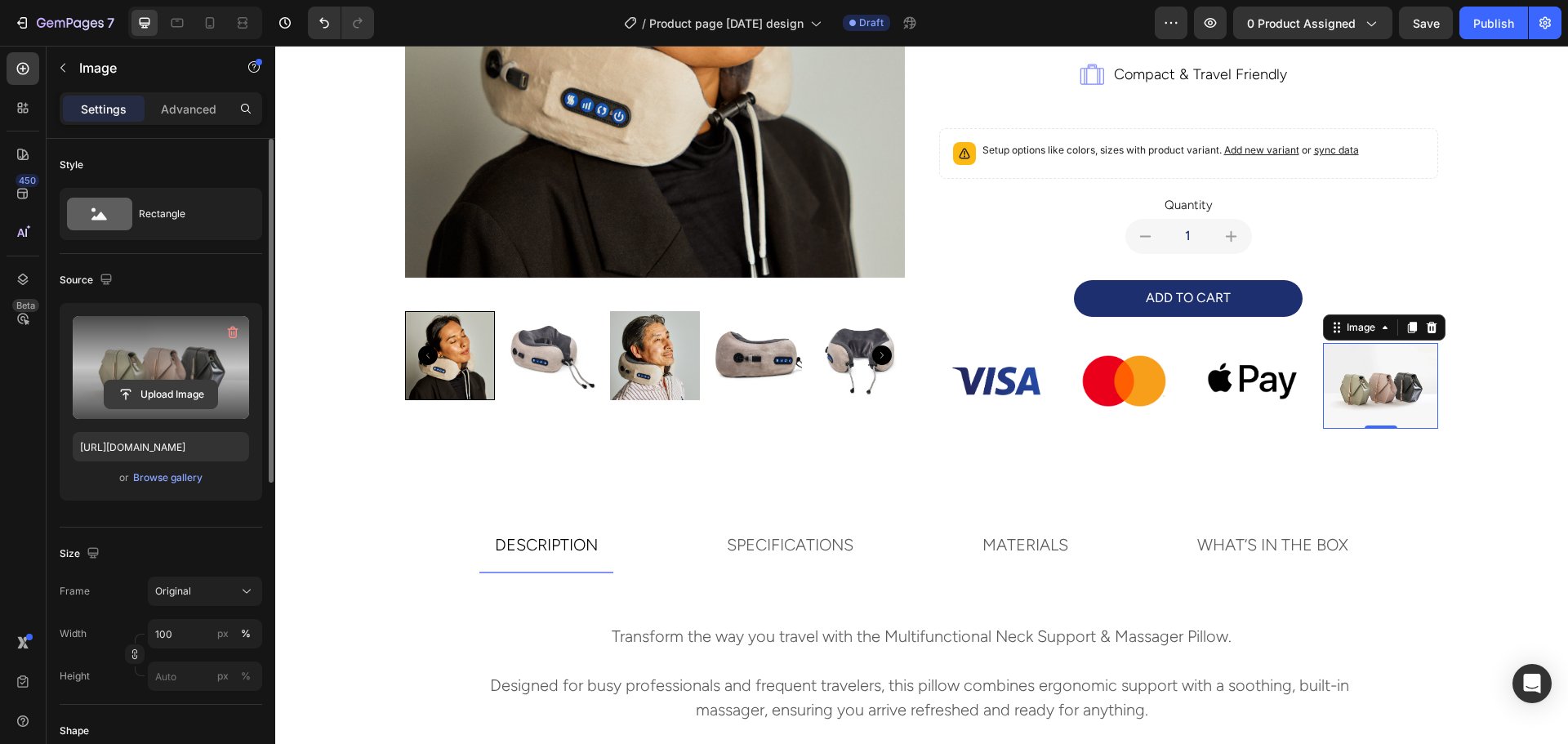
click at [155, 393] on input "file" at bounding box center [160, 394] width 112 height 28
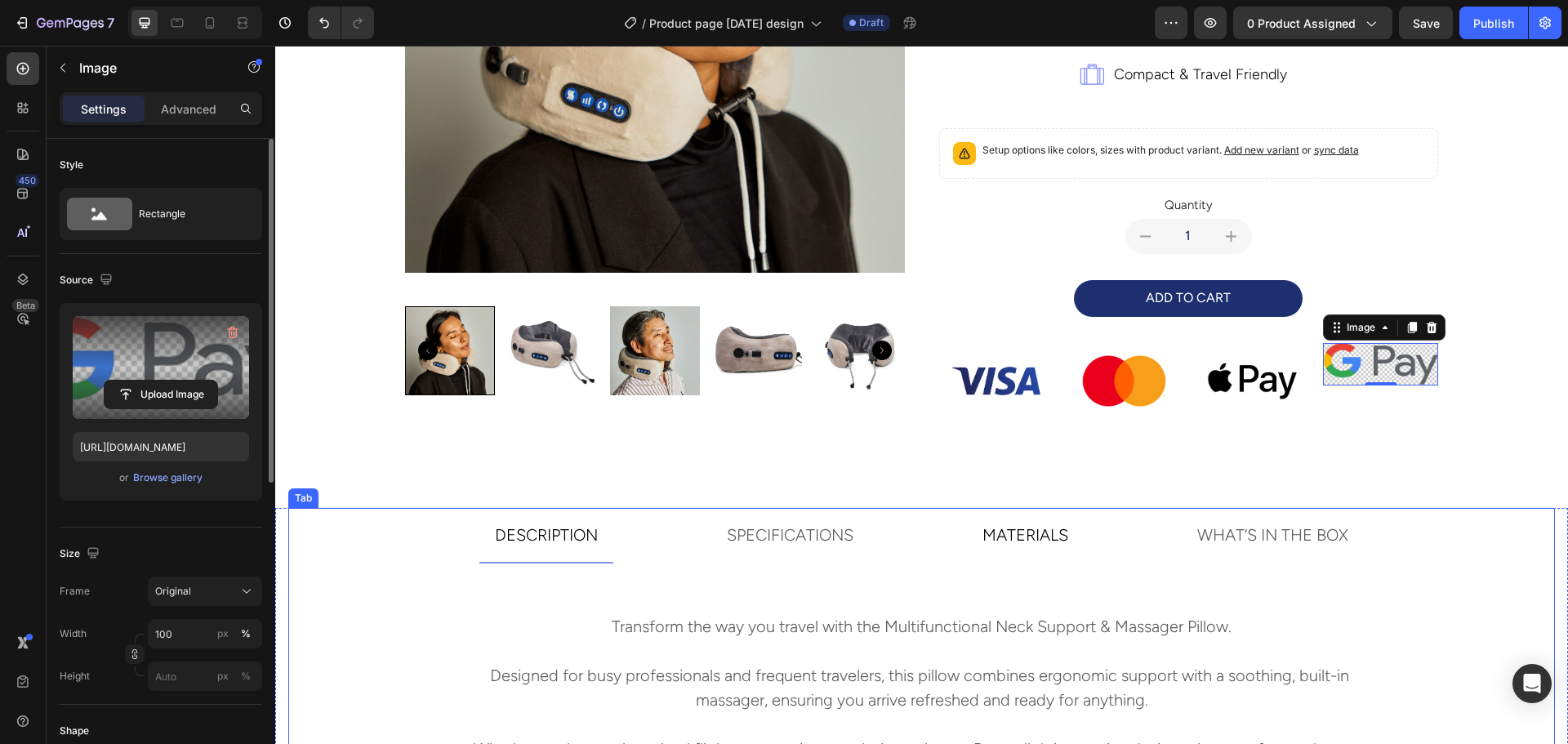
scroll to position [413, 0]
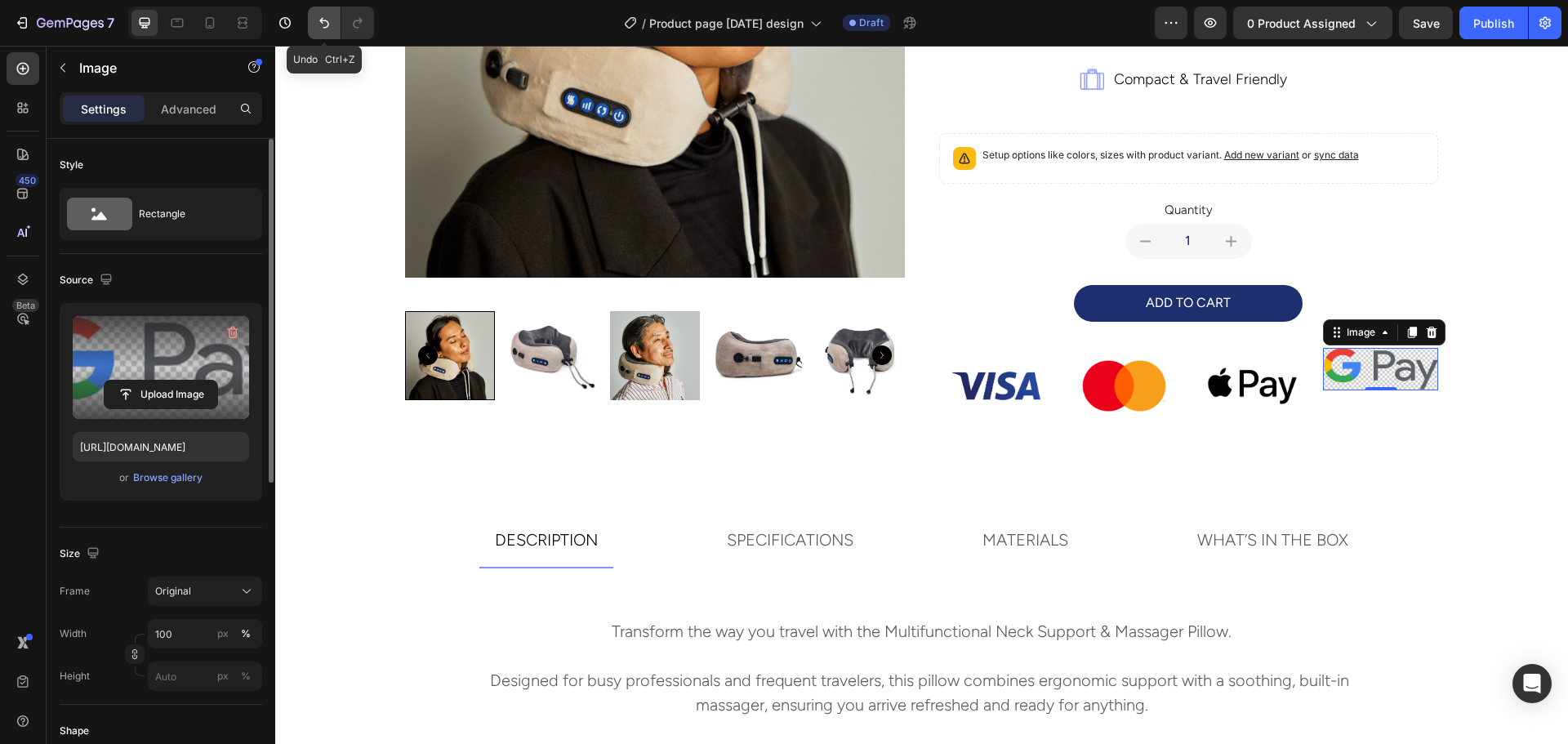
click at [314, 23] on button "Undo/Redo" at bounding box center [323, 22] width 32 height 32
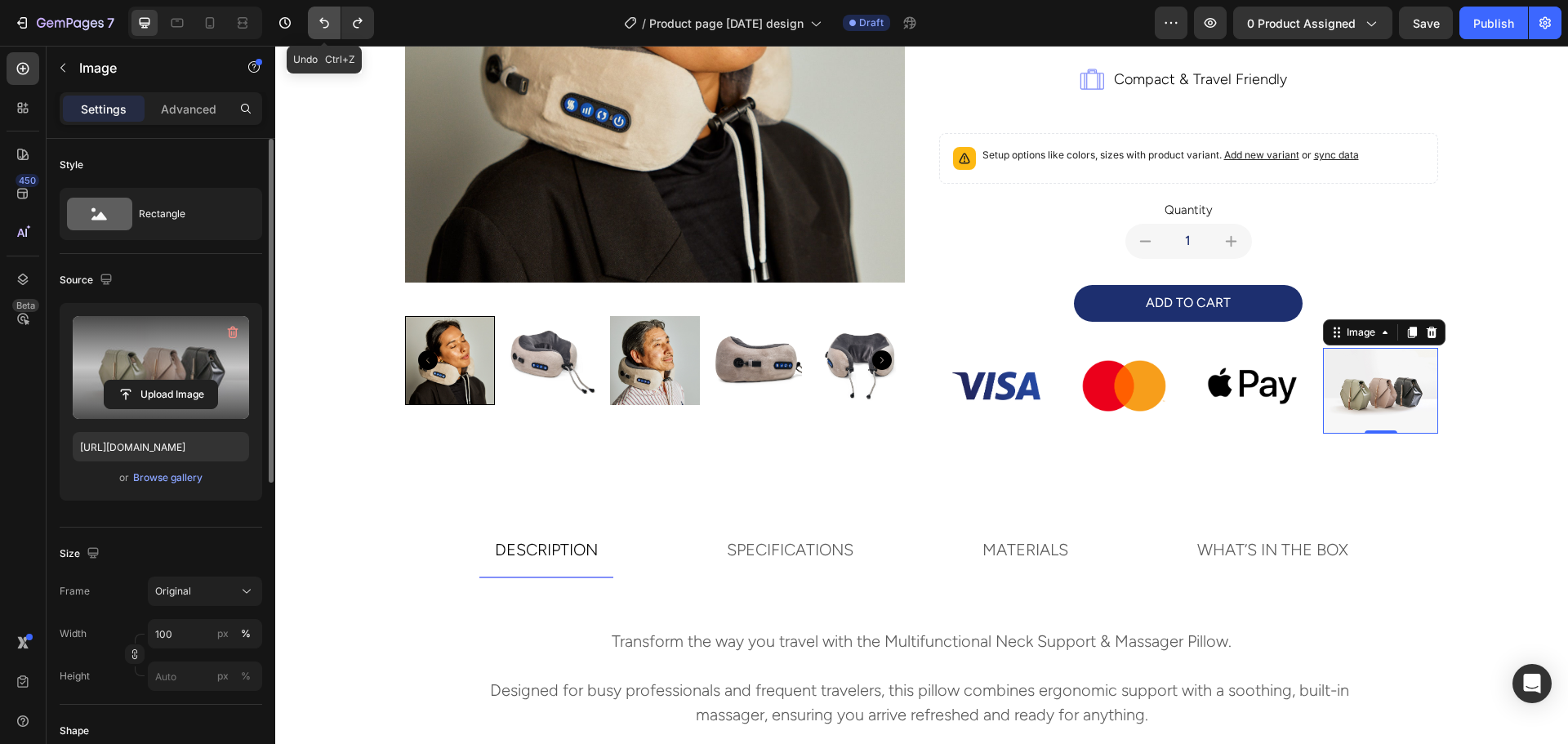
scroll to position [417, 0]
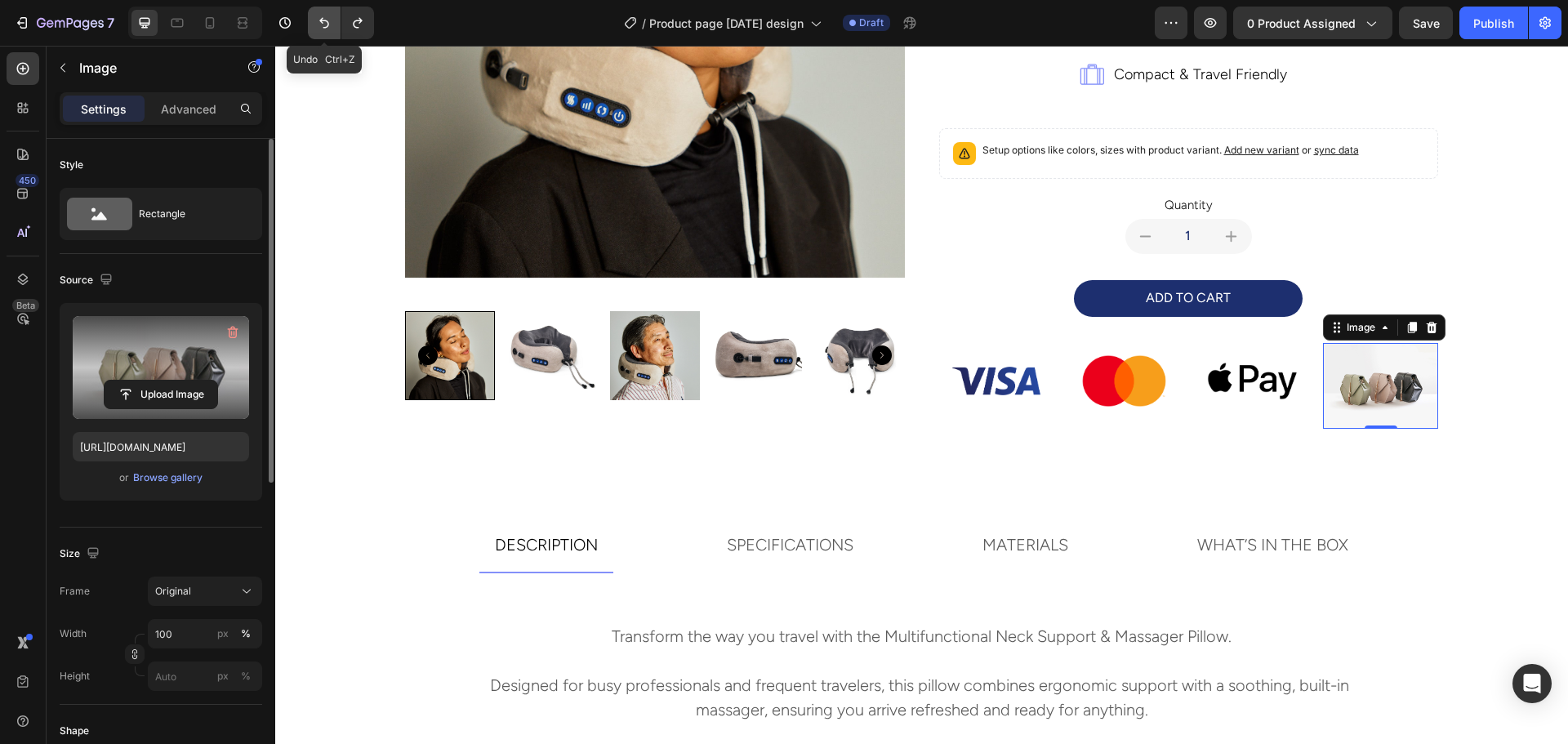
click at [314, 23] on button "Undo/Redo" at bounding box center [323, 22] width 32 height 32
click at [139, 393] on input "file" at bounding box center [160, 394] width 112 height 28
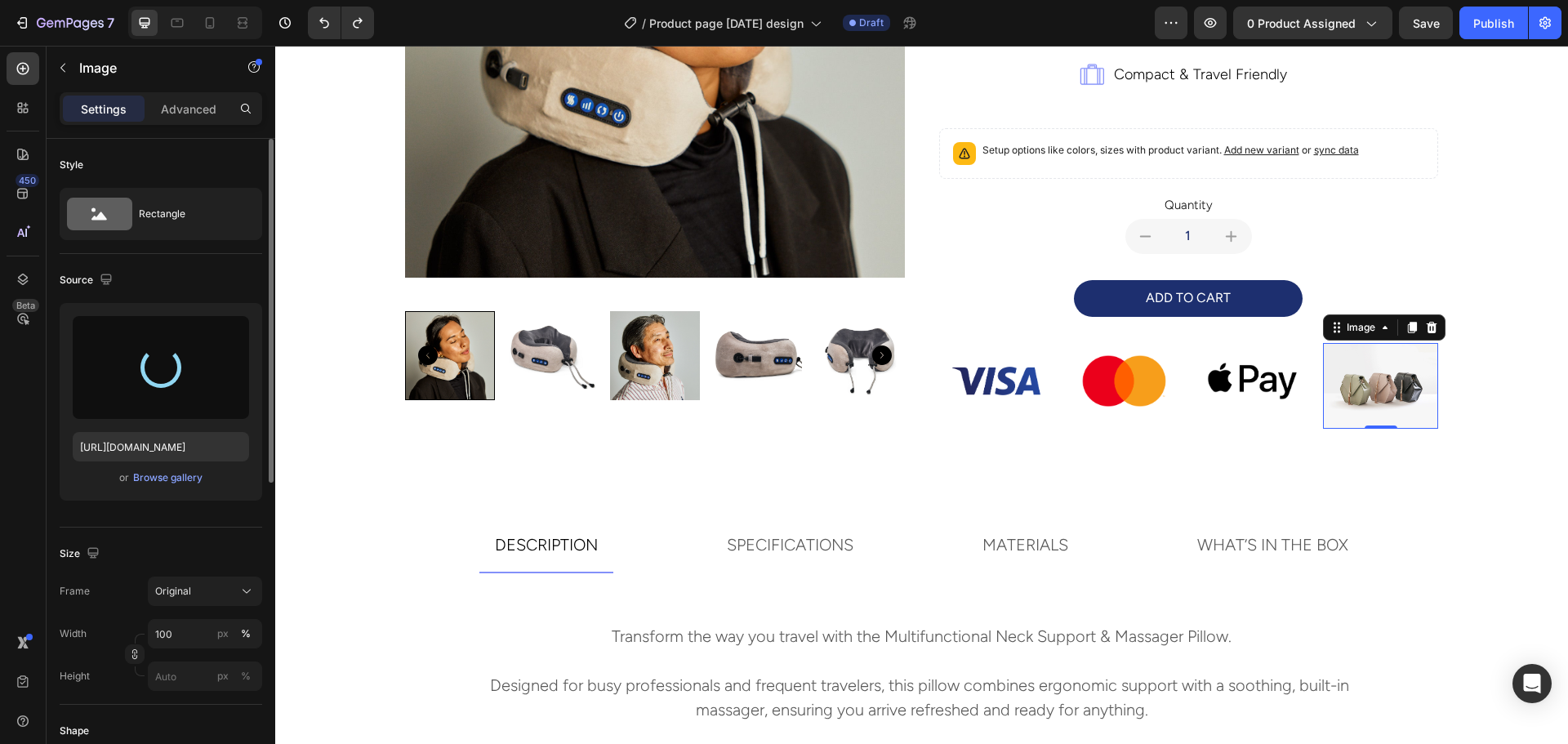
type input "https://cdn.shopify.com/s/files/1/0664/9810/1292/files/gempages_552430879104828…"
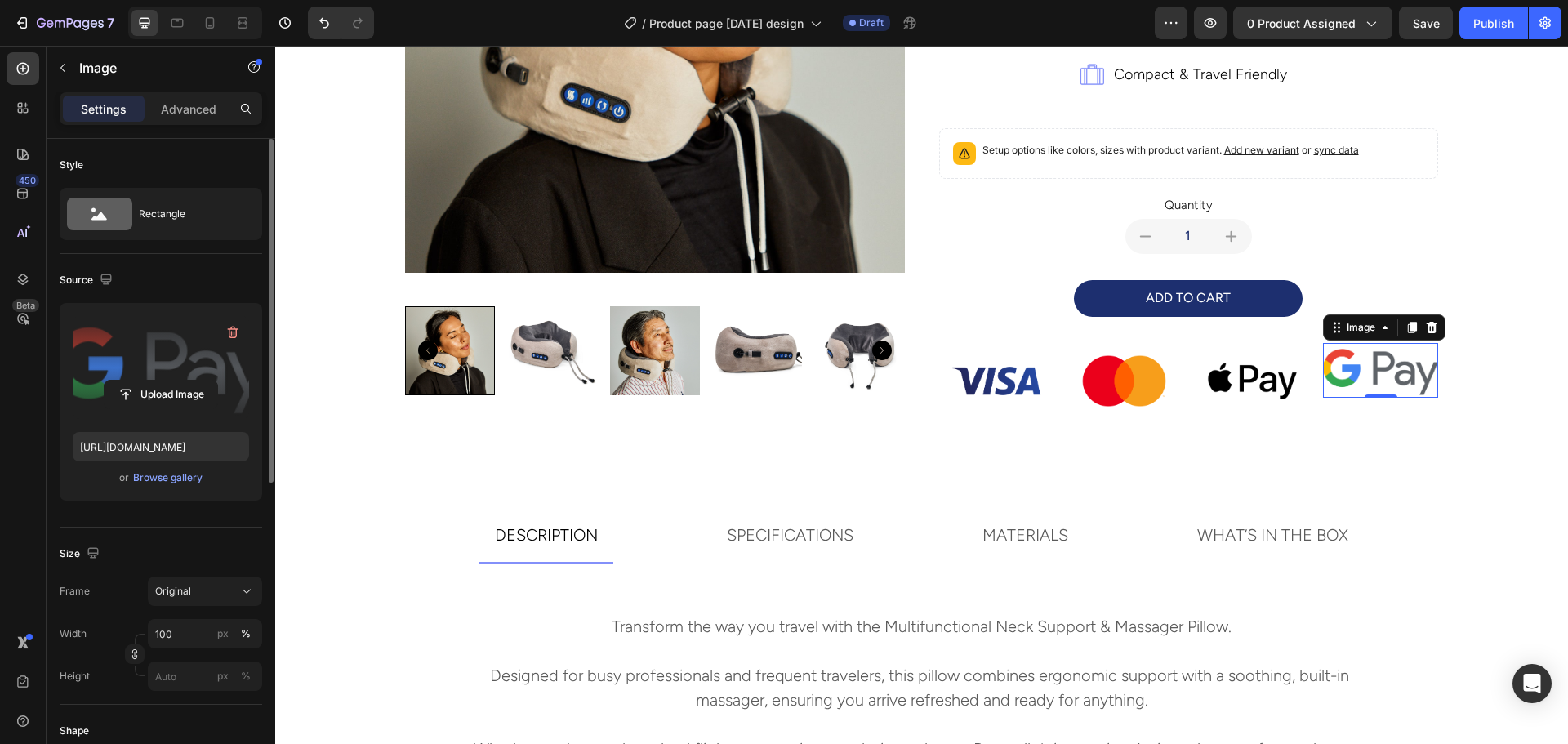
scroll to position [413, 0]
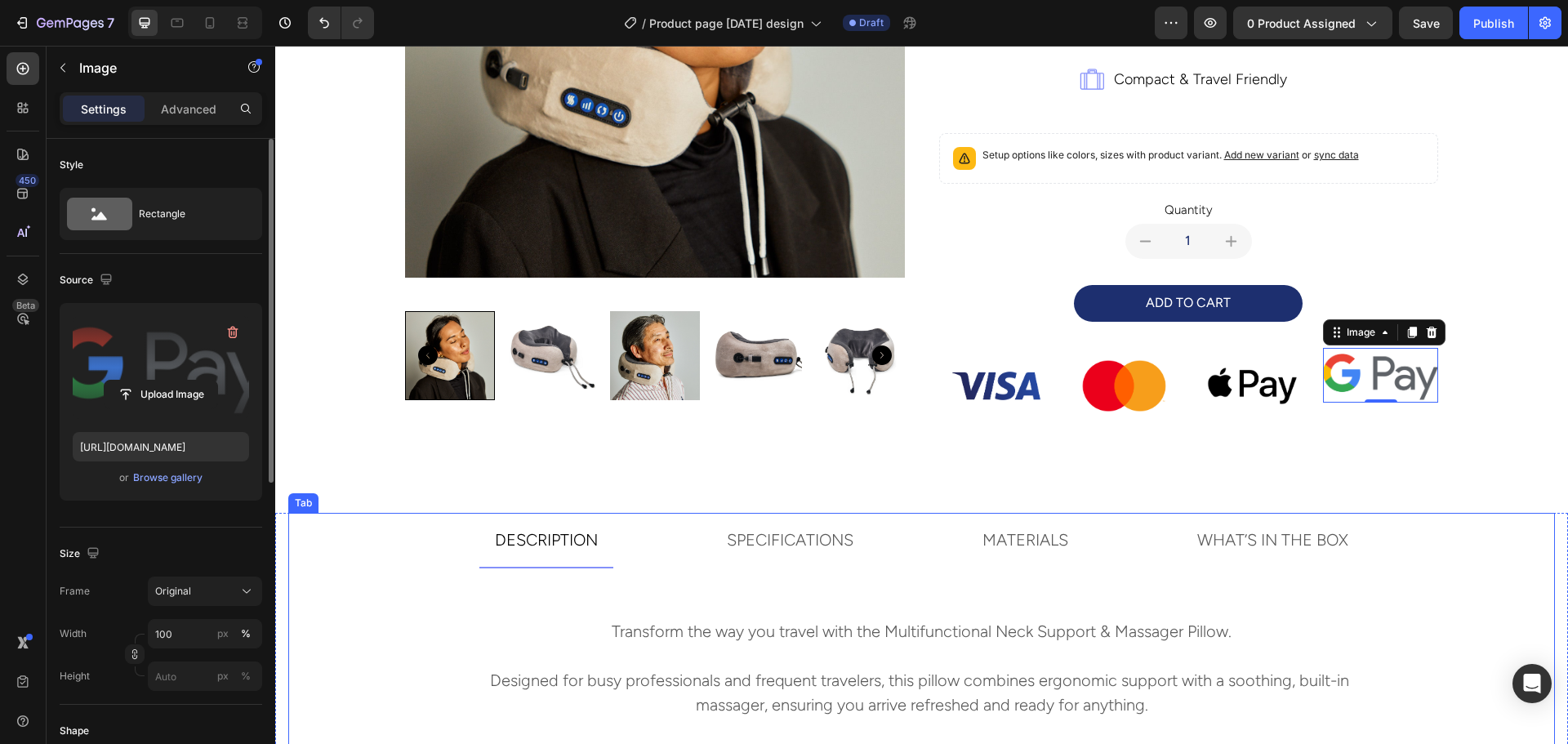
click at [1387, 571] on div "Transform the way you travel with the Multifunctional Neck Support & Massager P…" at bounding box center [921, 686] width 1266 height 236
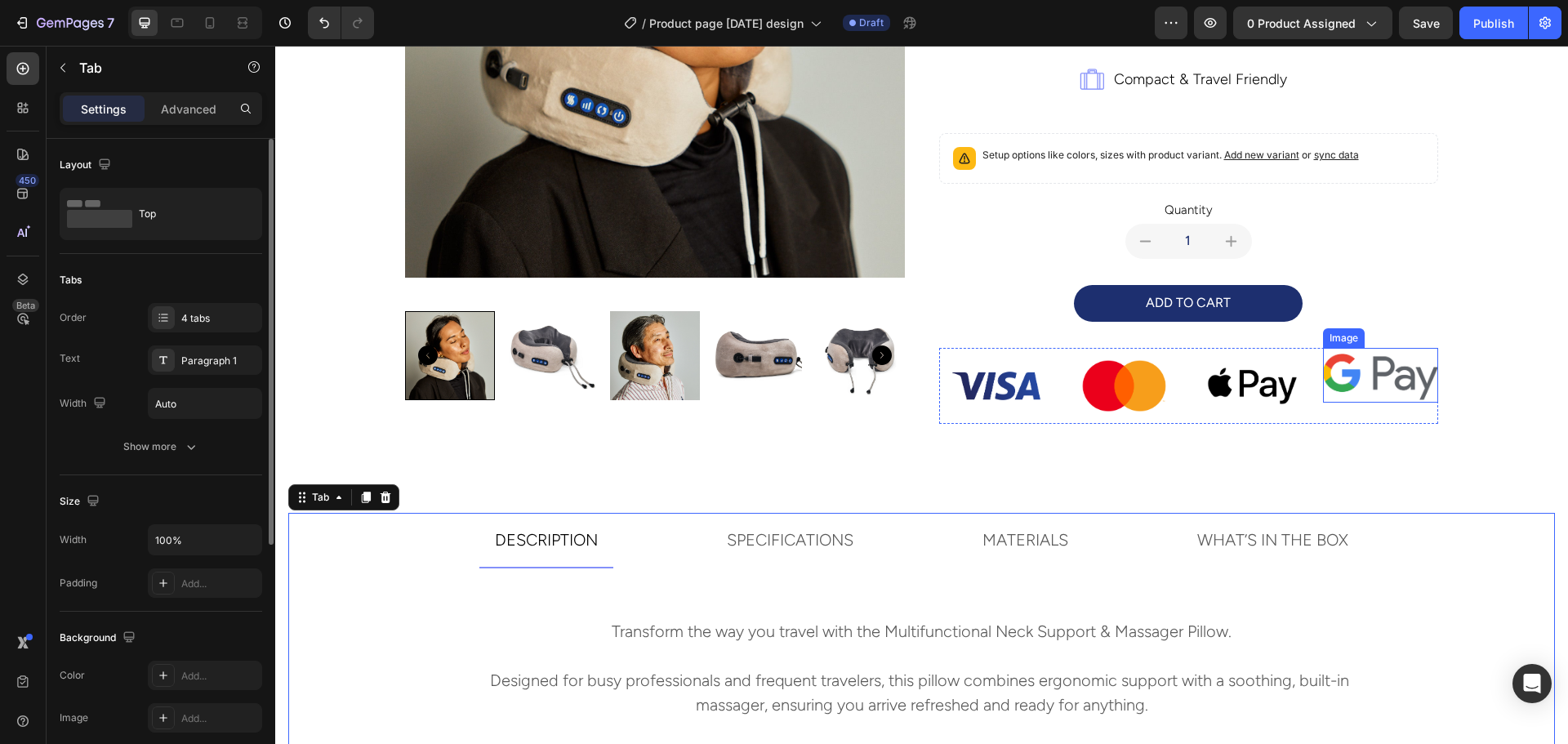
click at [1368, 384] on img at bounding box center [1380, 375] width 115 height 55
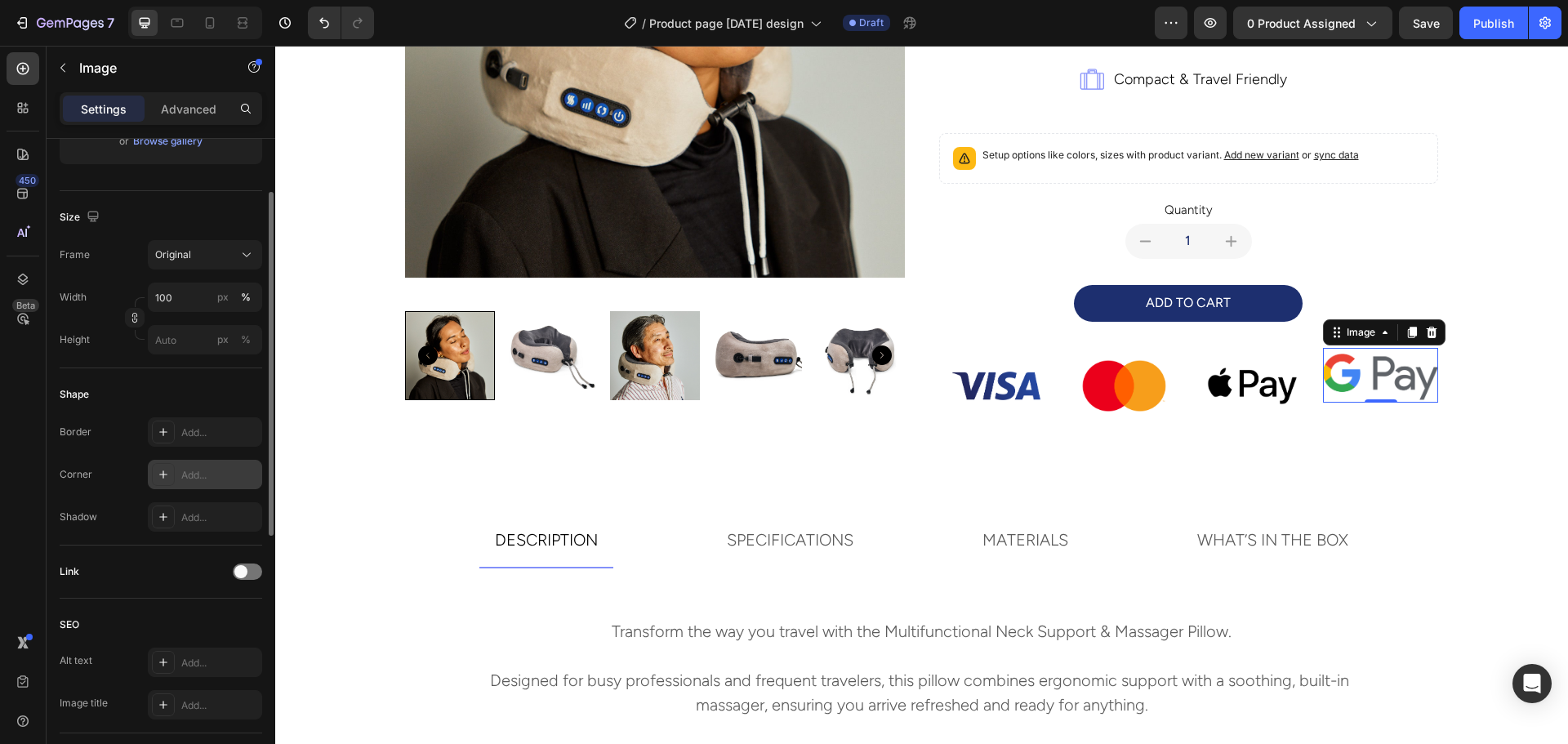
scroll to position [255, 0]
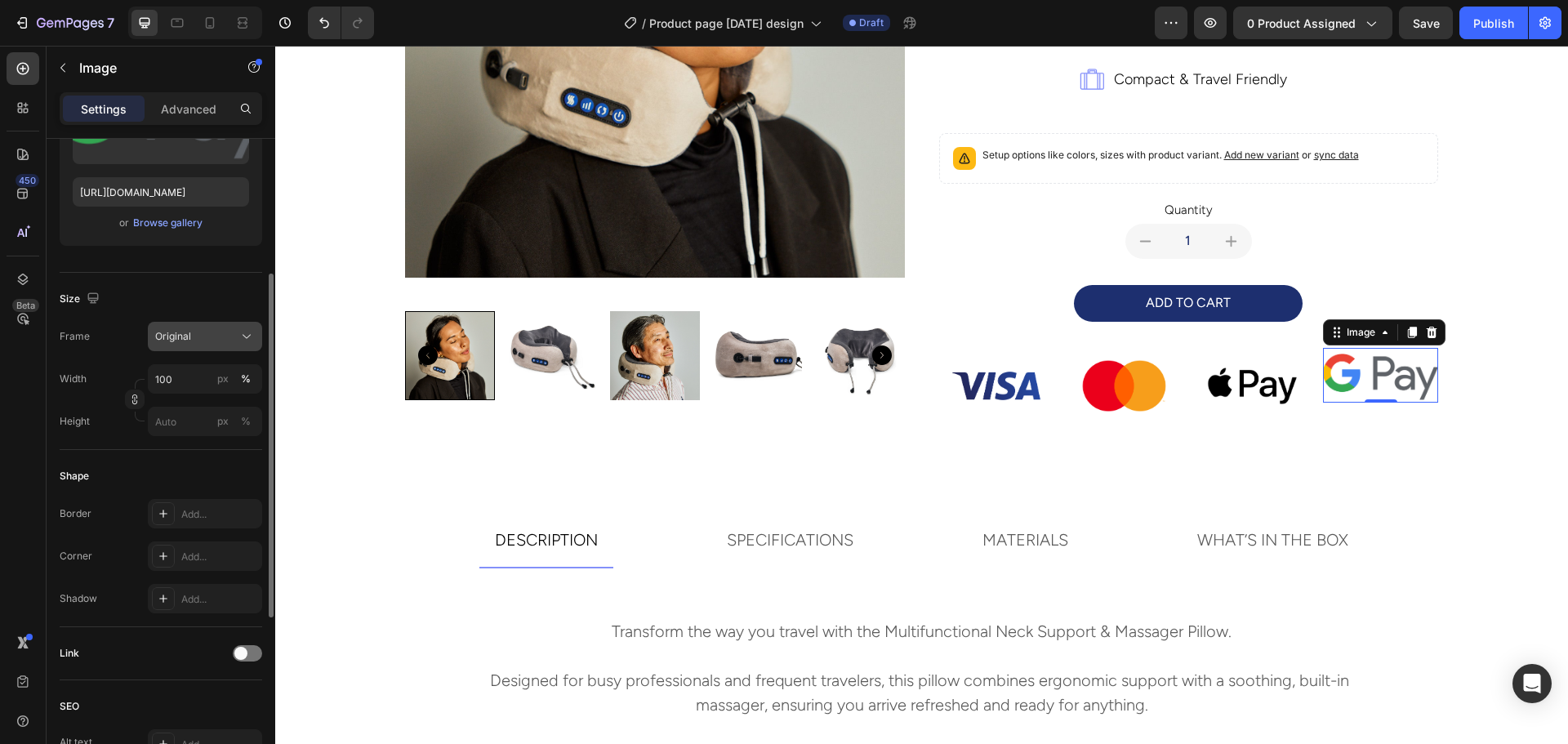
click at [194, 333] on div "Original" at bounding box center [195, 336] width 80 height 15
click at [155, 293] on div "Size" at bounding box center [160, 299] width 203 height 26
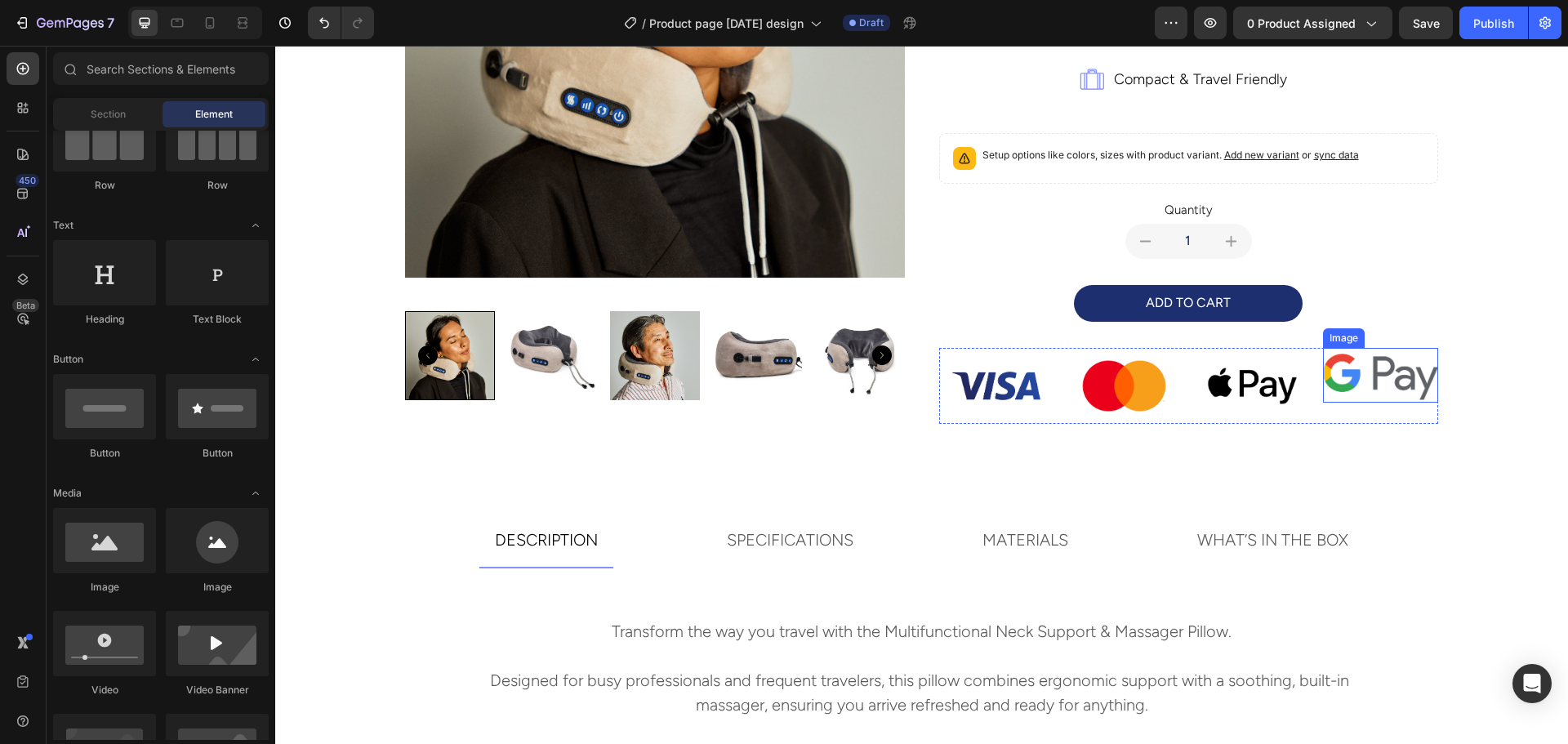
click at [1389, 370] on img at bounding box center [1380, 375] width 115 height 55
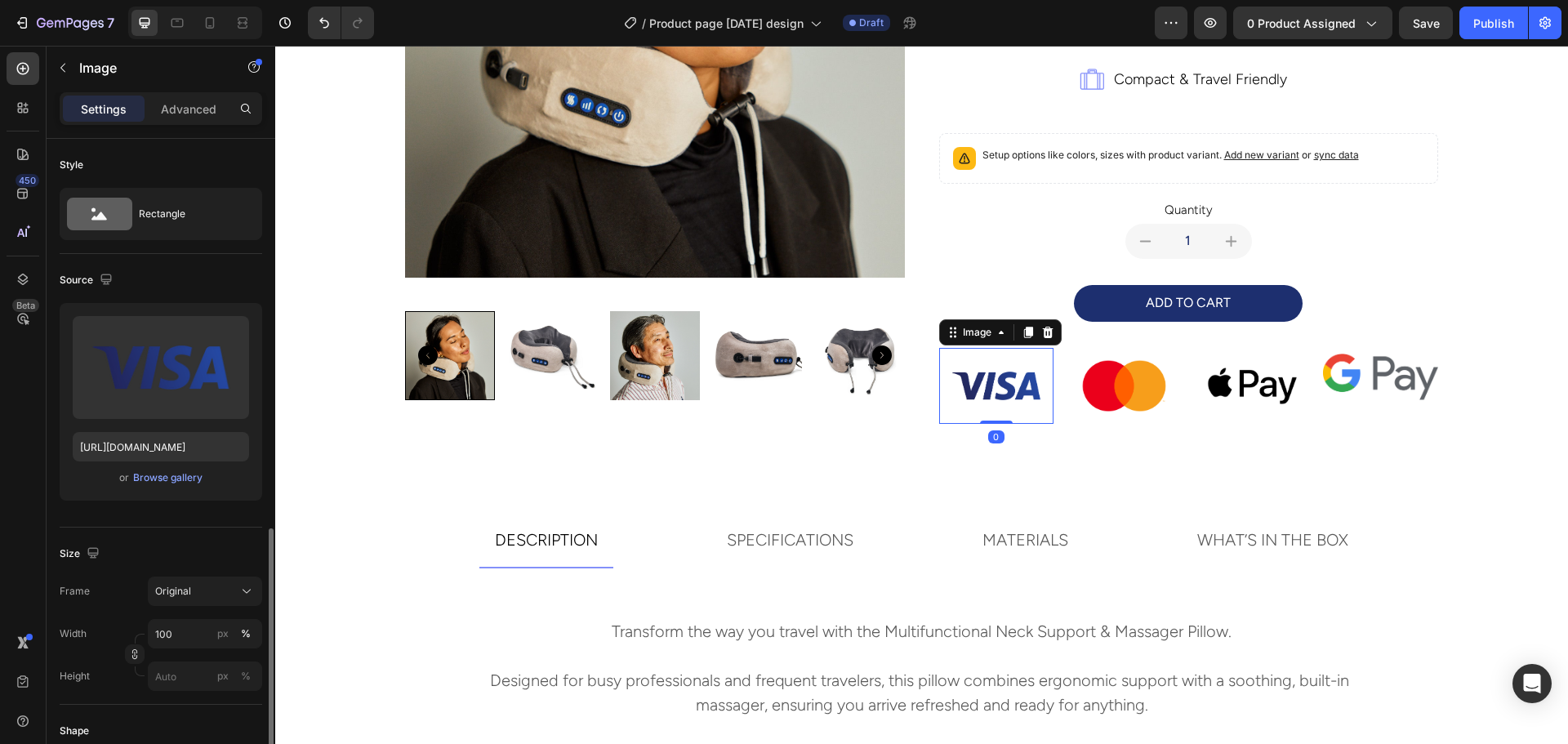
click at [1009, 385] on img at bounding box center [996, 386] width 115 height 77
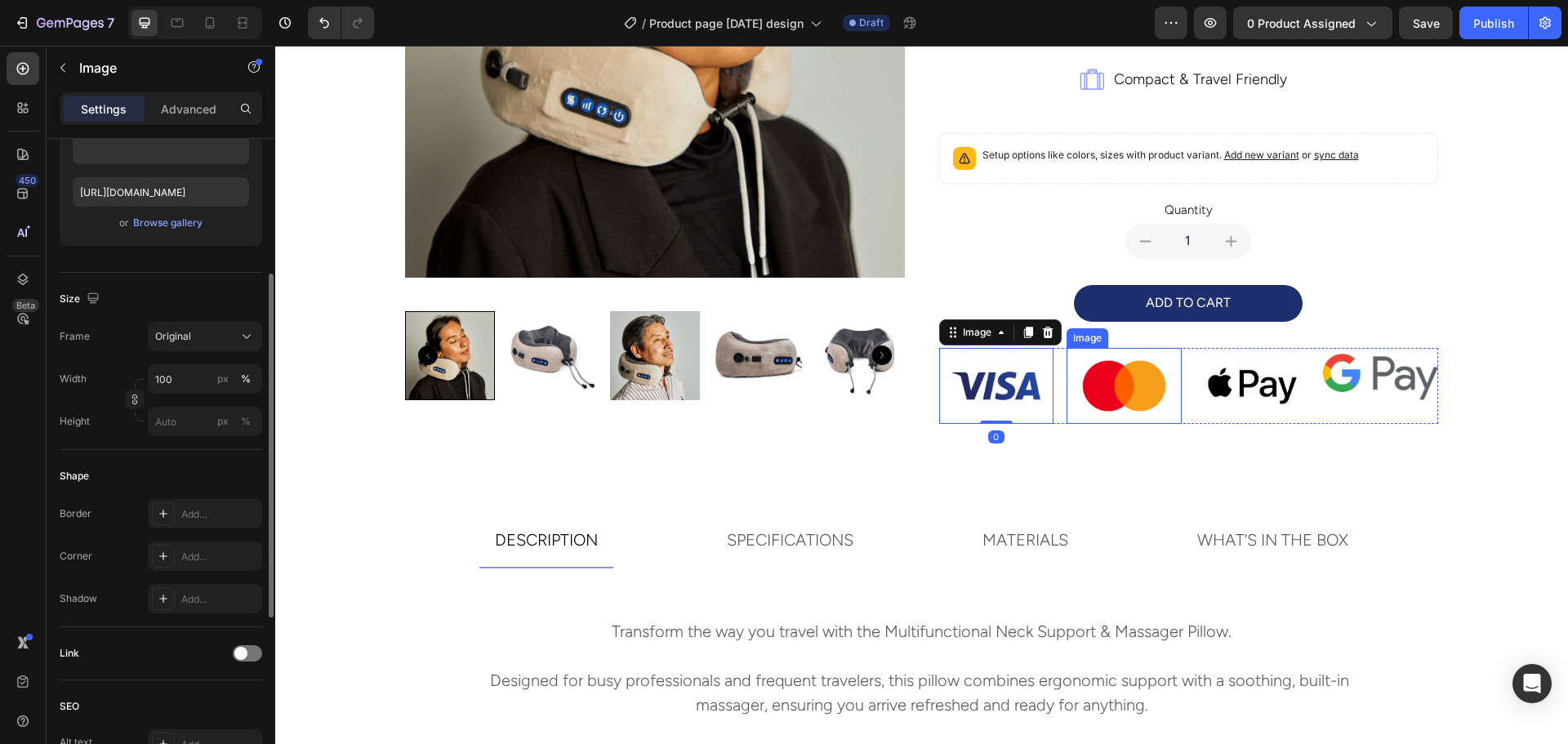
click at [1131, 383] on img at bounding box center [1124, 386] width 115 height 77
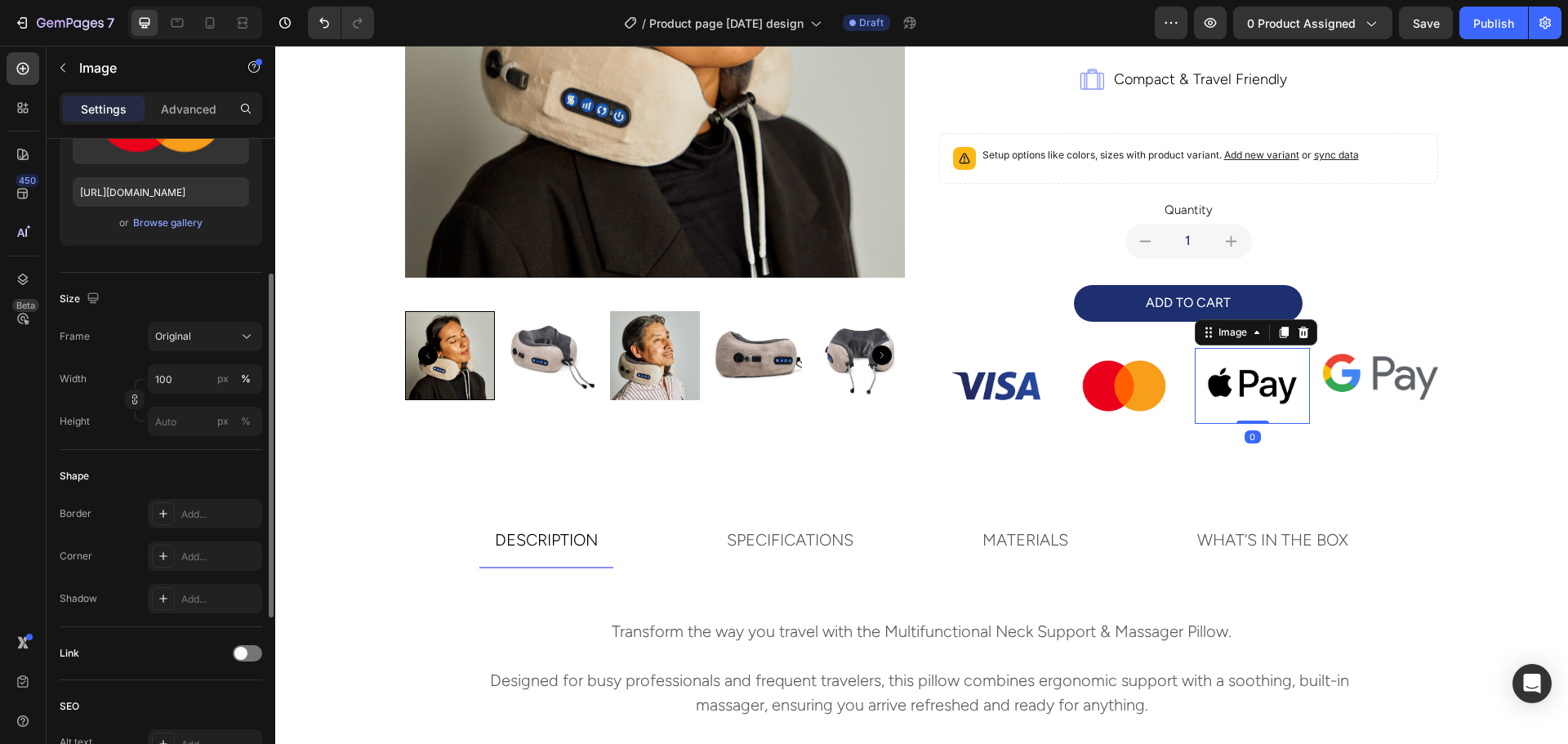
click at [1236, 383] on img at bounding box center [1252, 386] width 115 height 77
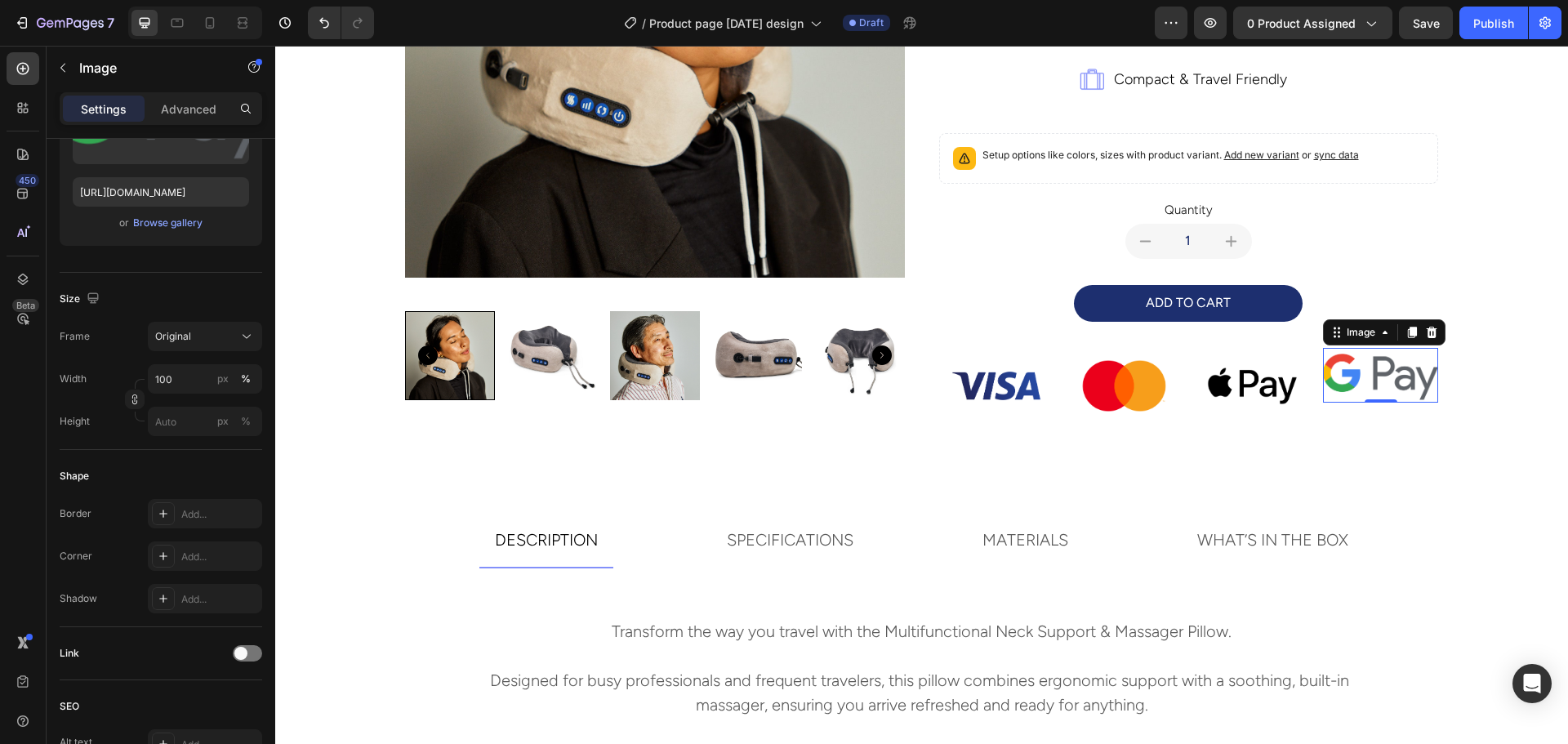
click at [1367, 380] on img at bounding box center [1380, 375] width 115 height 55
click at [193, 109] on p "Advanced" at bounding box center [189, 108] width 55 height 17
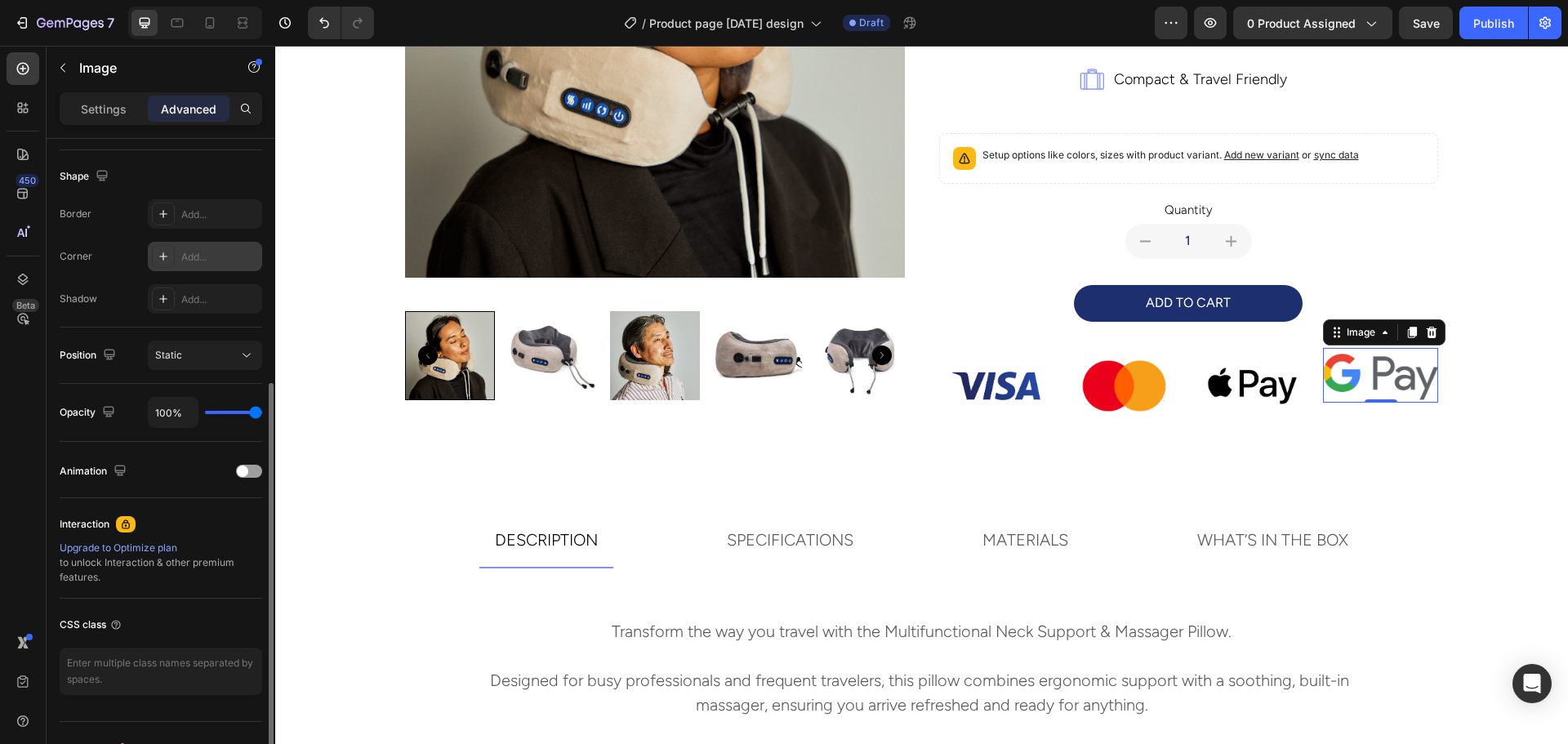
scroll to position [437, 0]
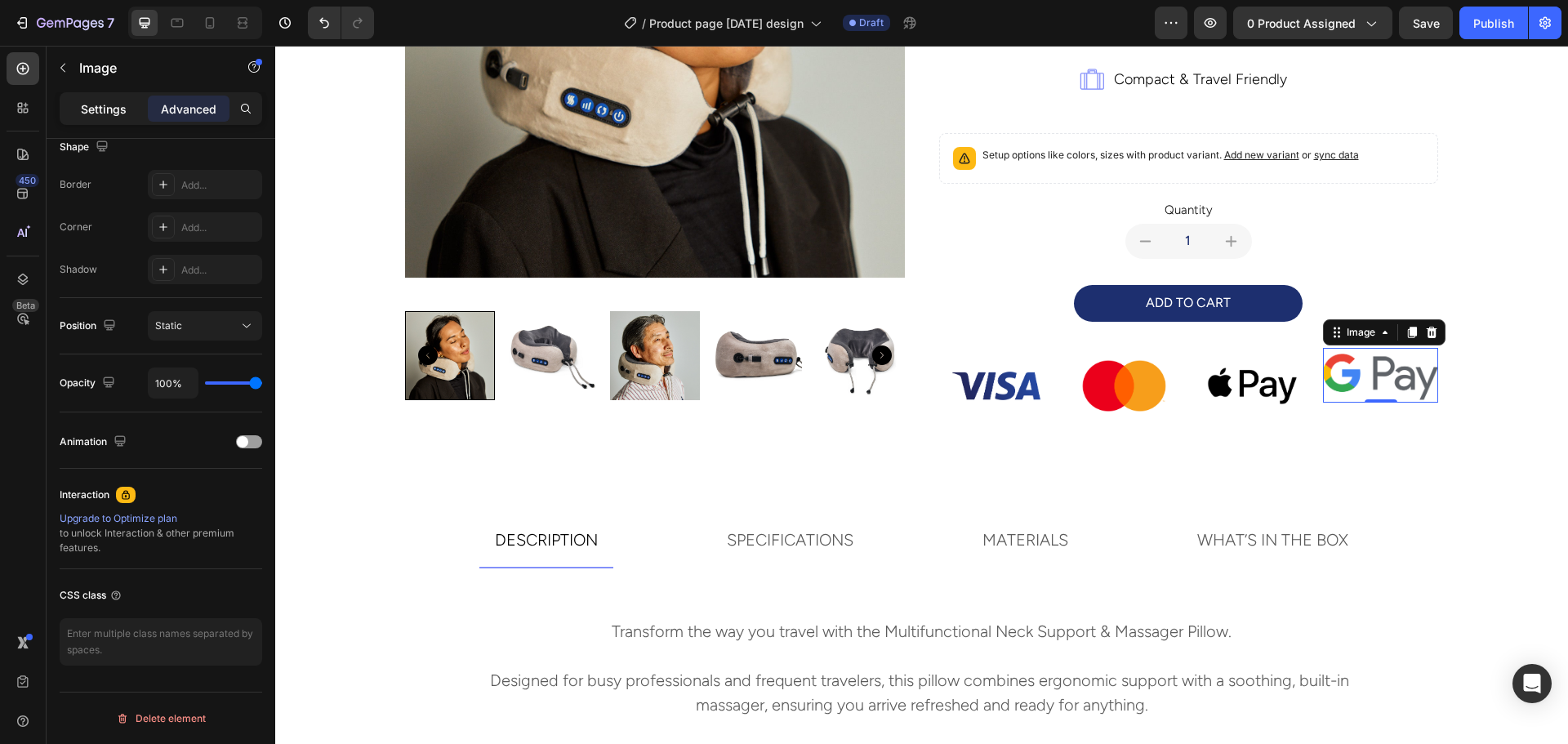
click at [106, 118] on div "Settings" at bounding box center [103, 109] width 82 height 26
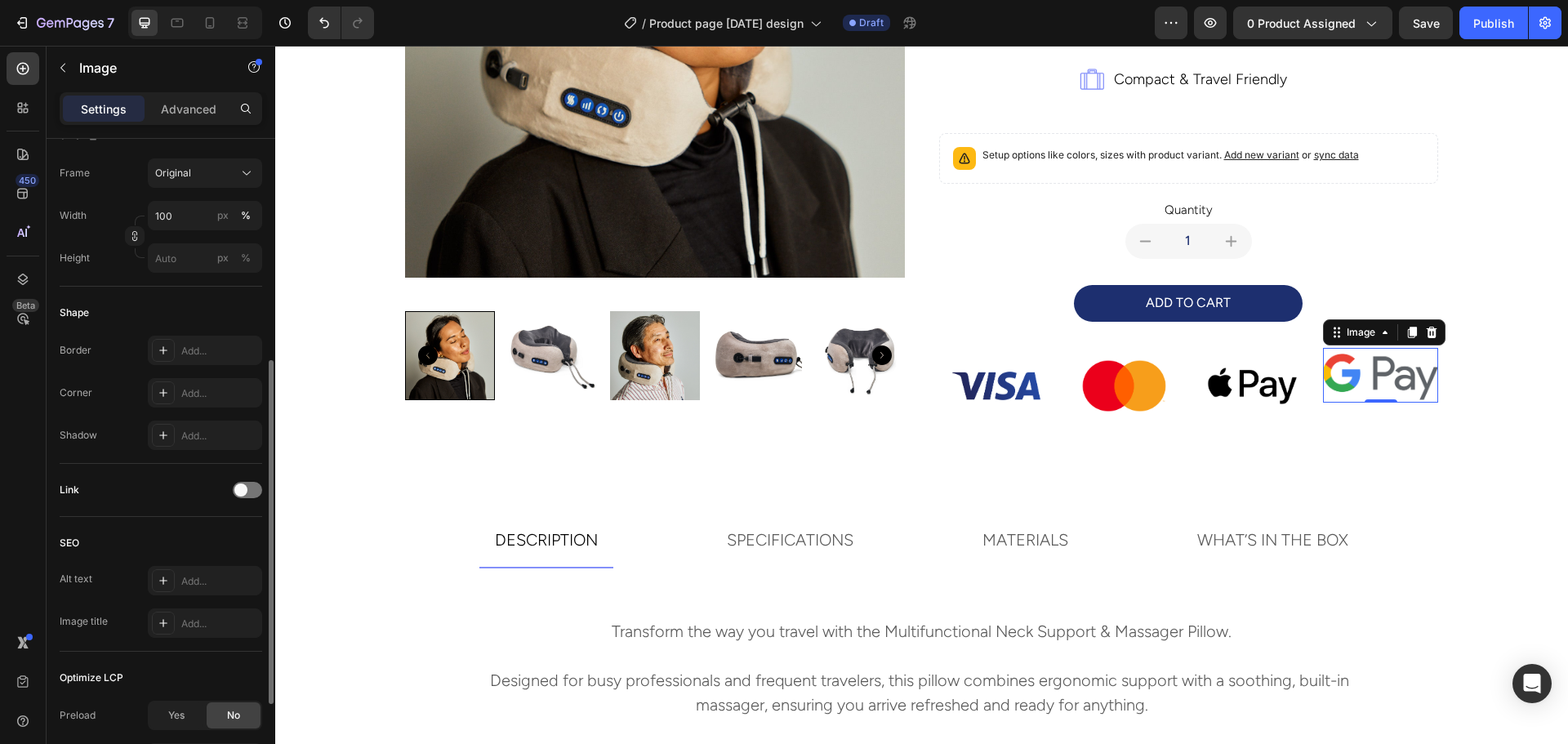
scroll to position [336, 0]
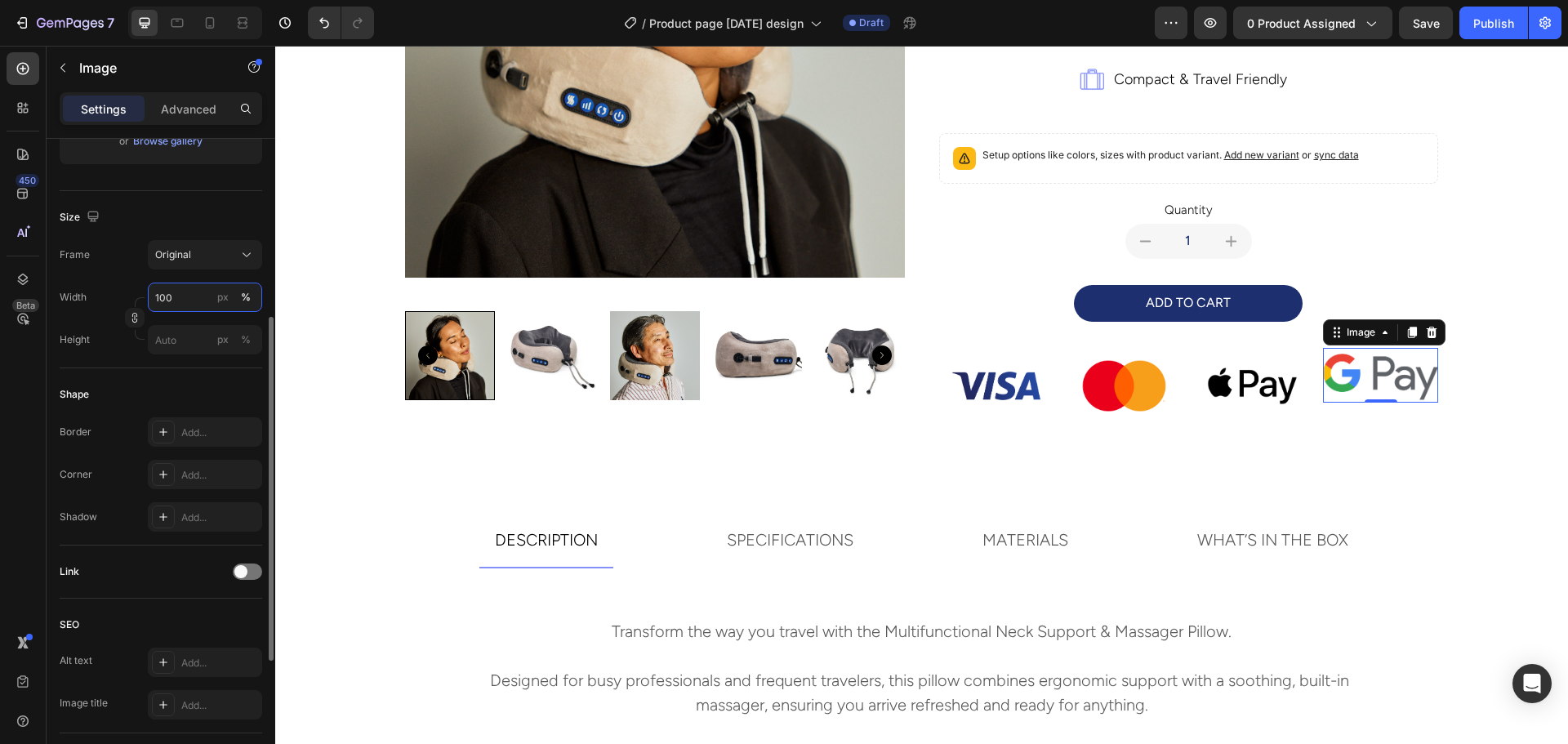
click at [184, 298] on input "100" at bounding box center [205, 298] width 114 height 30
click at [96, 255] on div "Frame Original" at bounding box center [160, 255] width 203 height 30
click at [196, 349] on input "px %" at bounding box center [205, 340] width 114 height 30
type input "5"
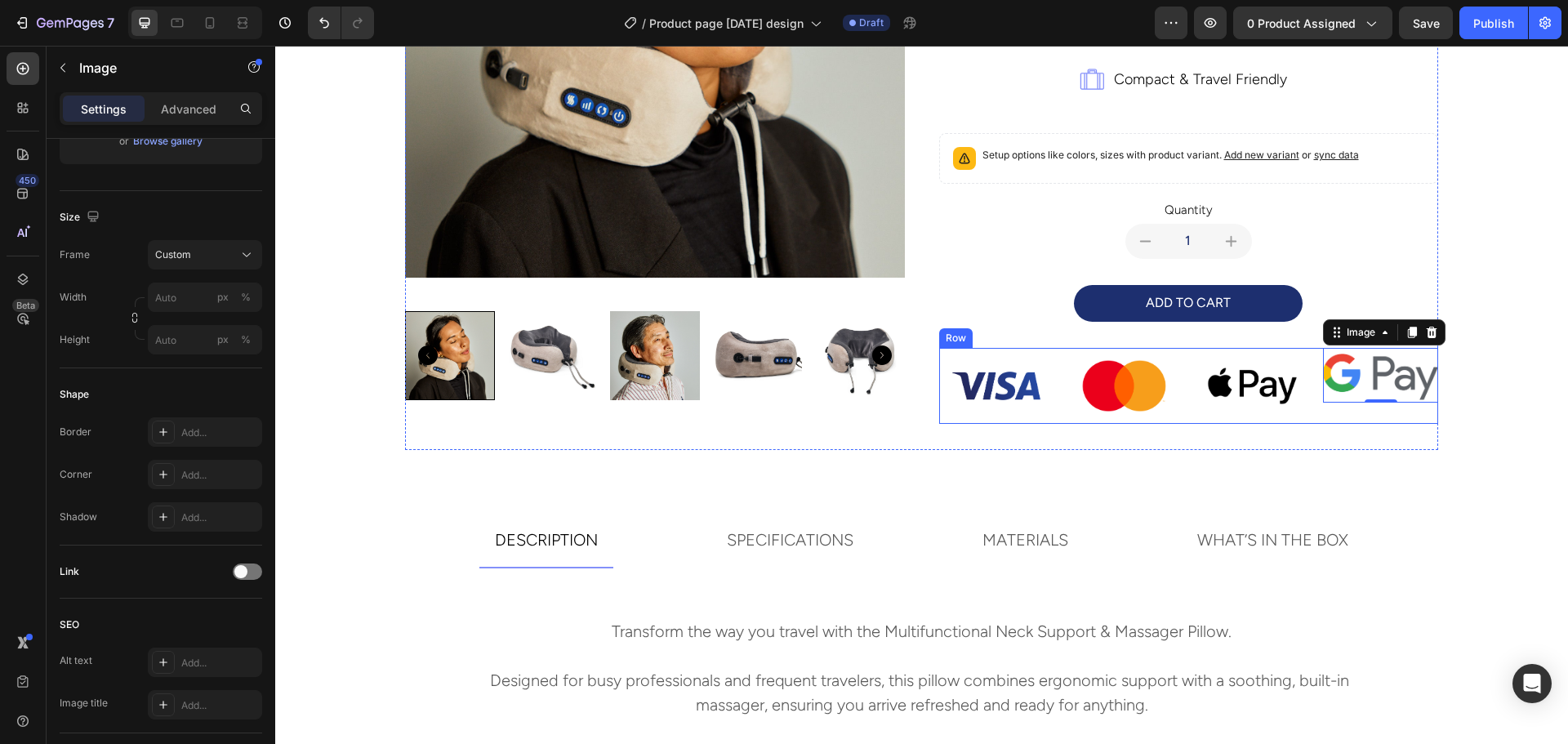
click at [1402, 417] on div "Image 0" at bounding box center [1380, 386] width 115 height 77
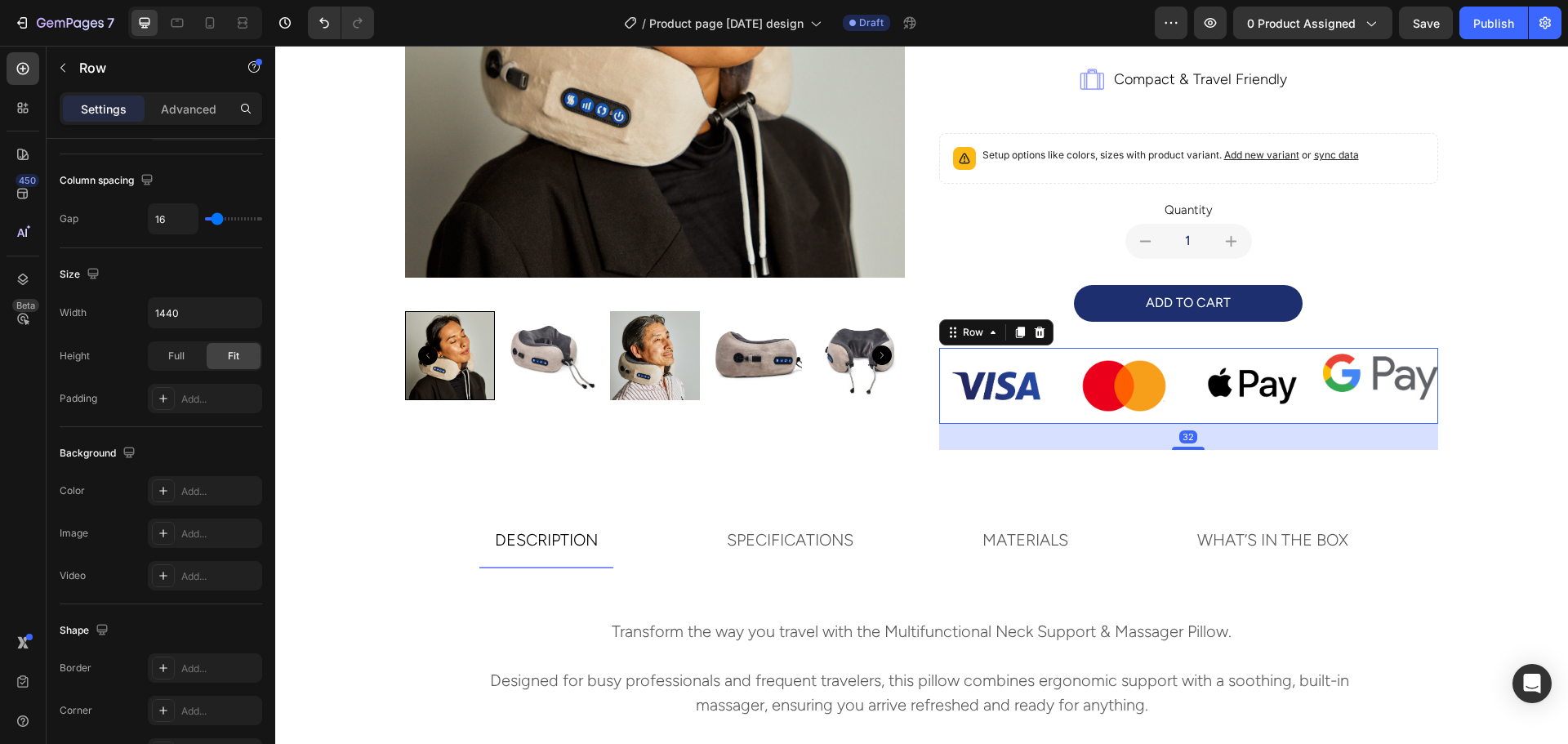
scroll to position [0, 0]
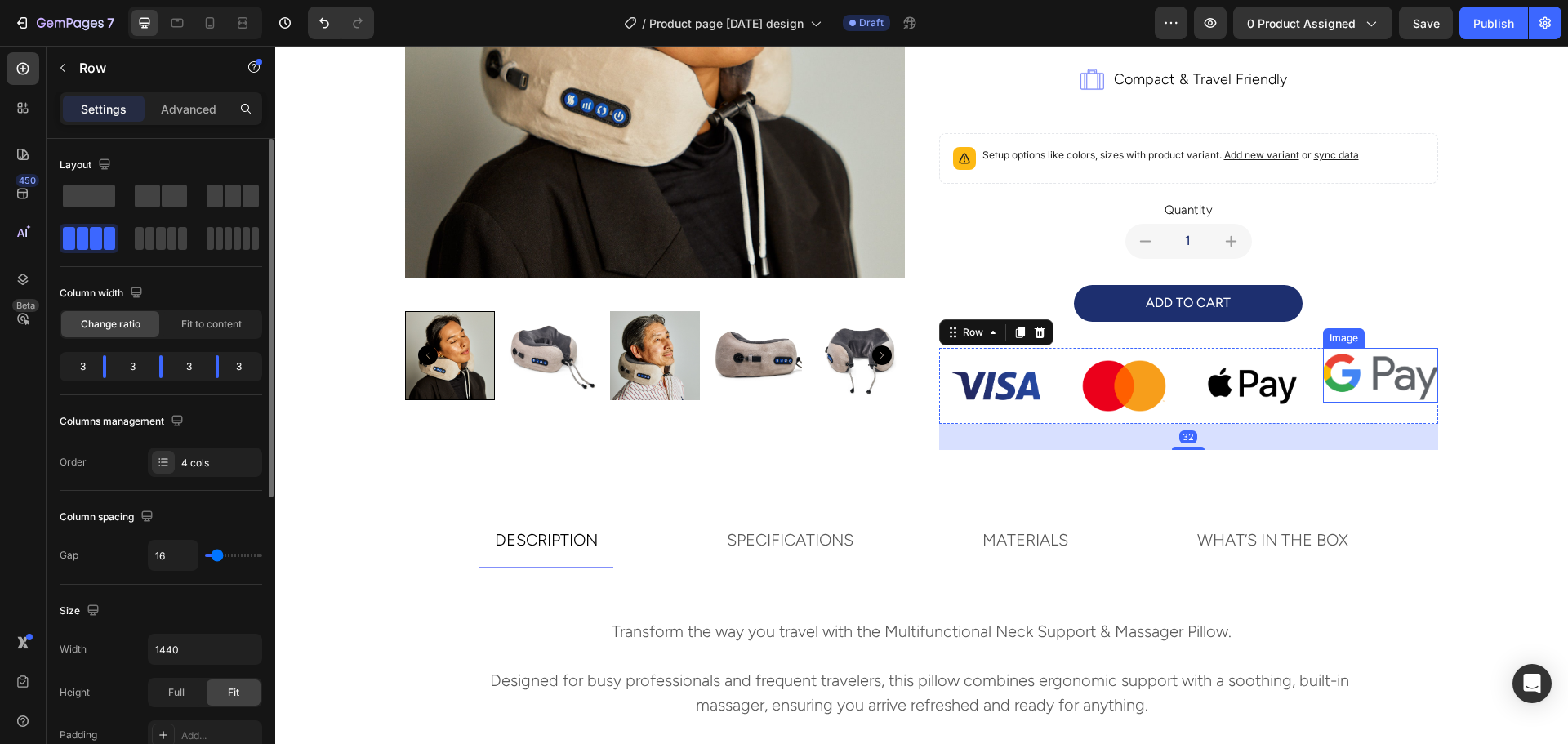
click at [1385, 384] on img at bounding box center [1380, 375] width 115 height 55
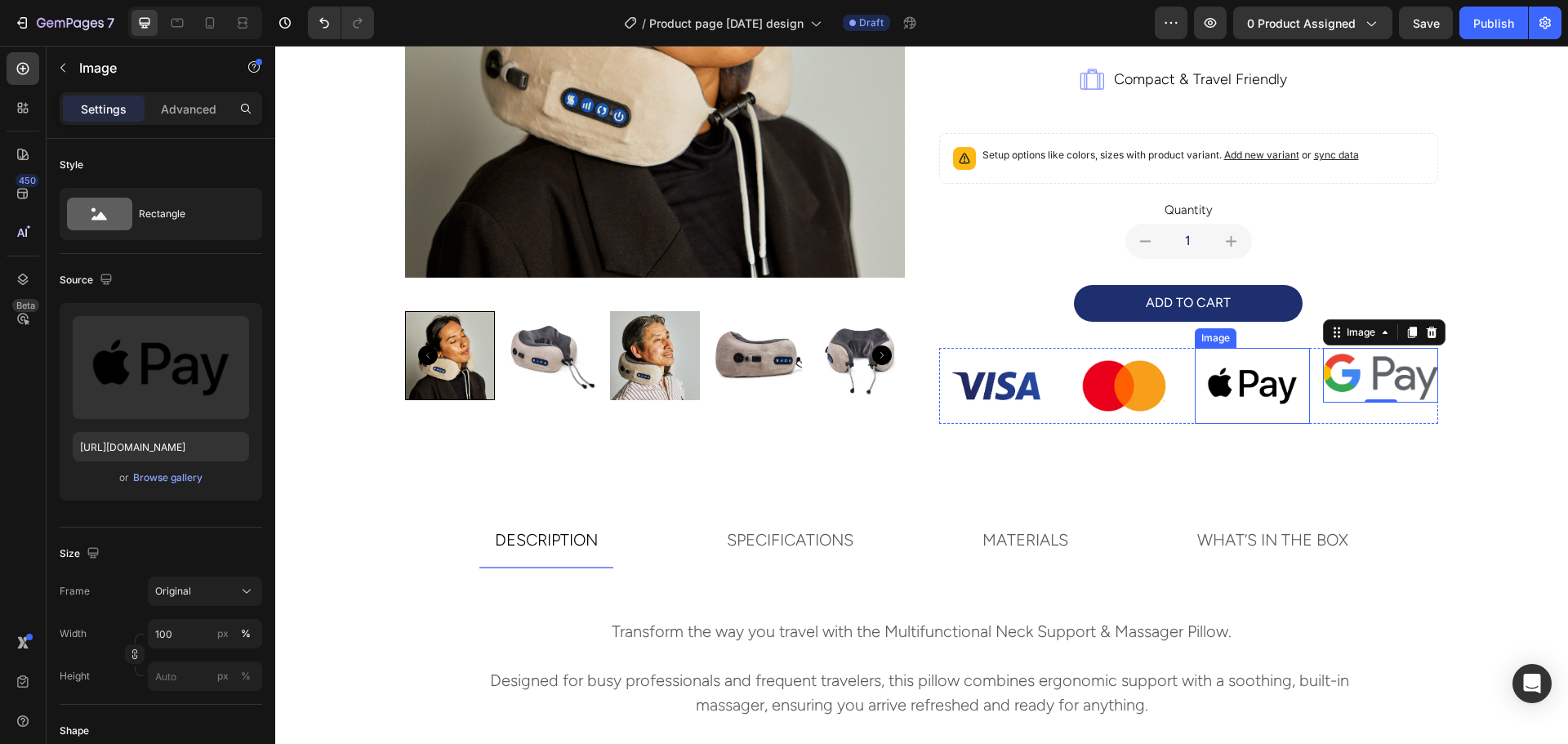
click at [1283, 379] on img at bounding box center [1252, 386] width 115 height 77
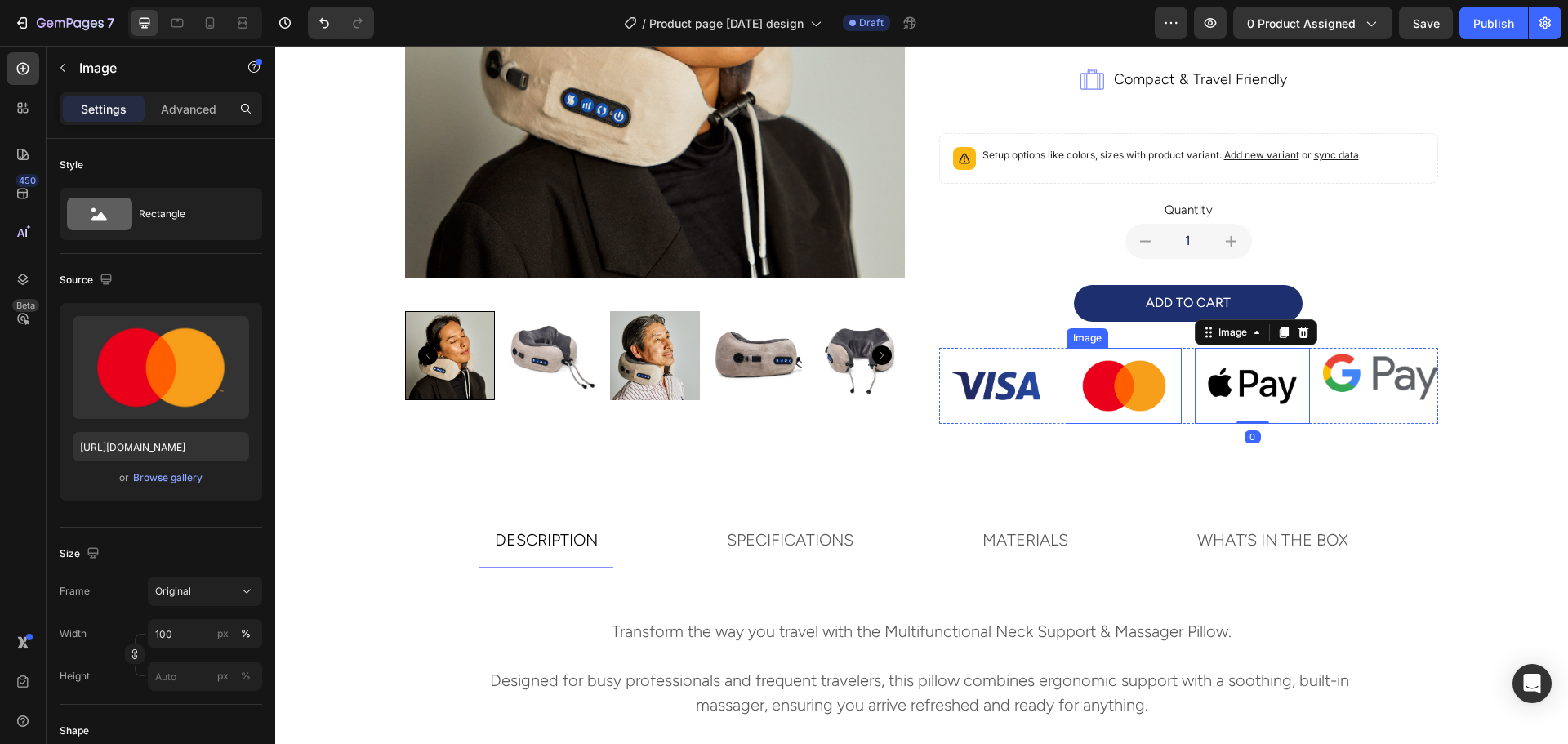
click at [1138, 389] on img at bounding box center [1124, 386] width 115 height 77
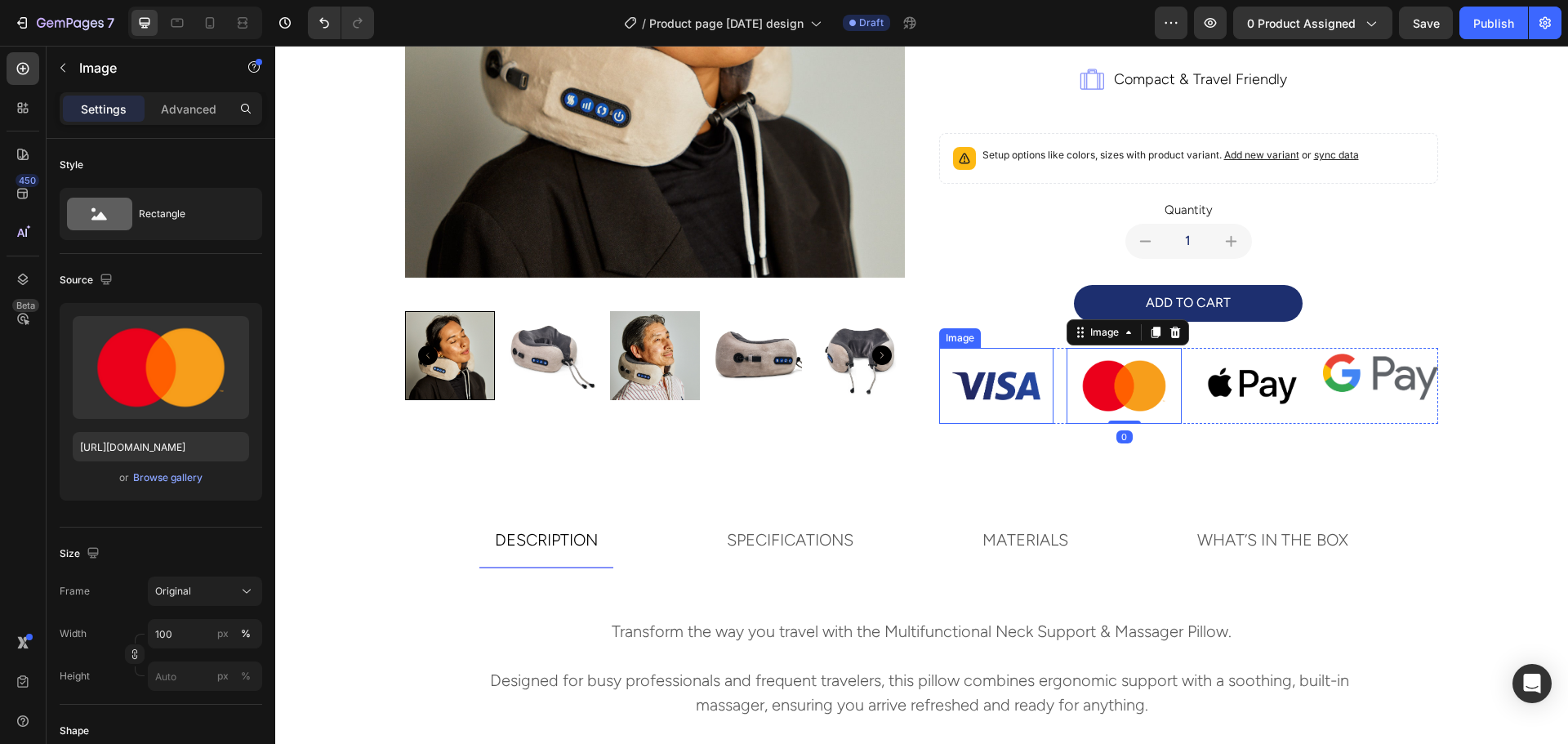
click at [1011, 388] on img at bounding box center [996, 386] width 115 height 77
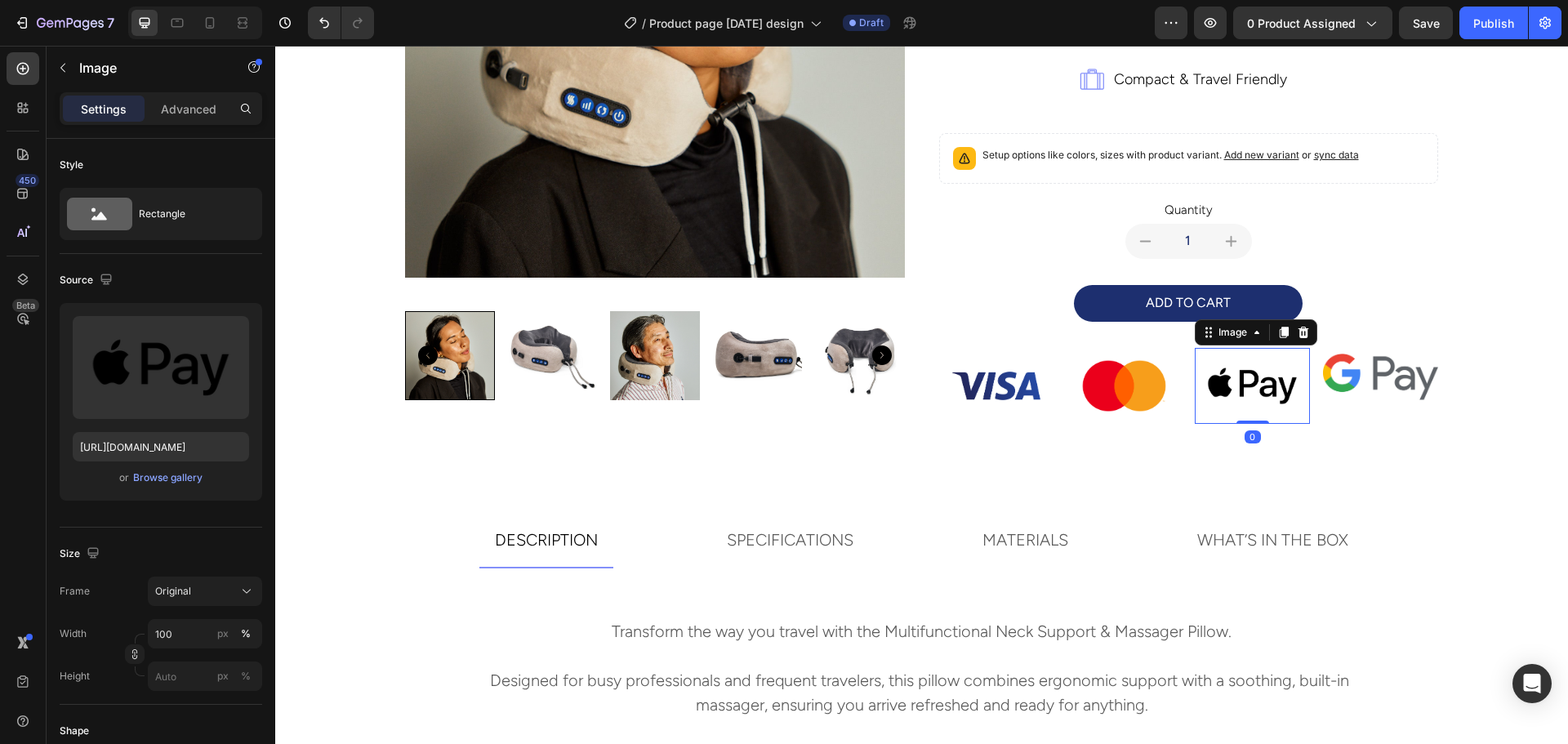
click at [1247, 388] on img at bounding box center [1252, 386] width 115 height 77
click at [1279, 331] on icon at bounding box center [1284, 332] width 9 height 12
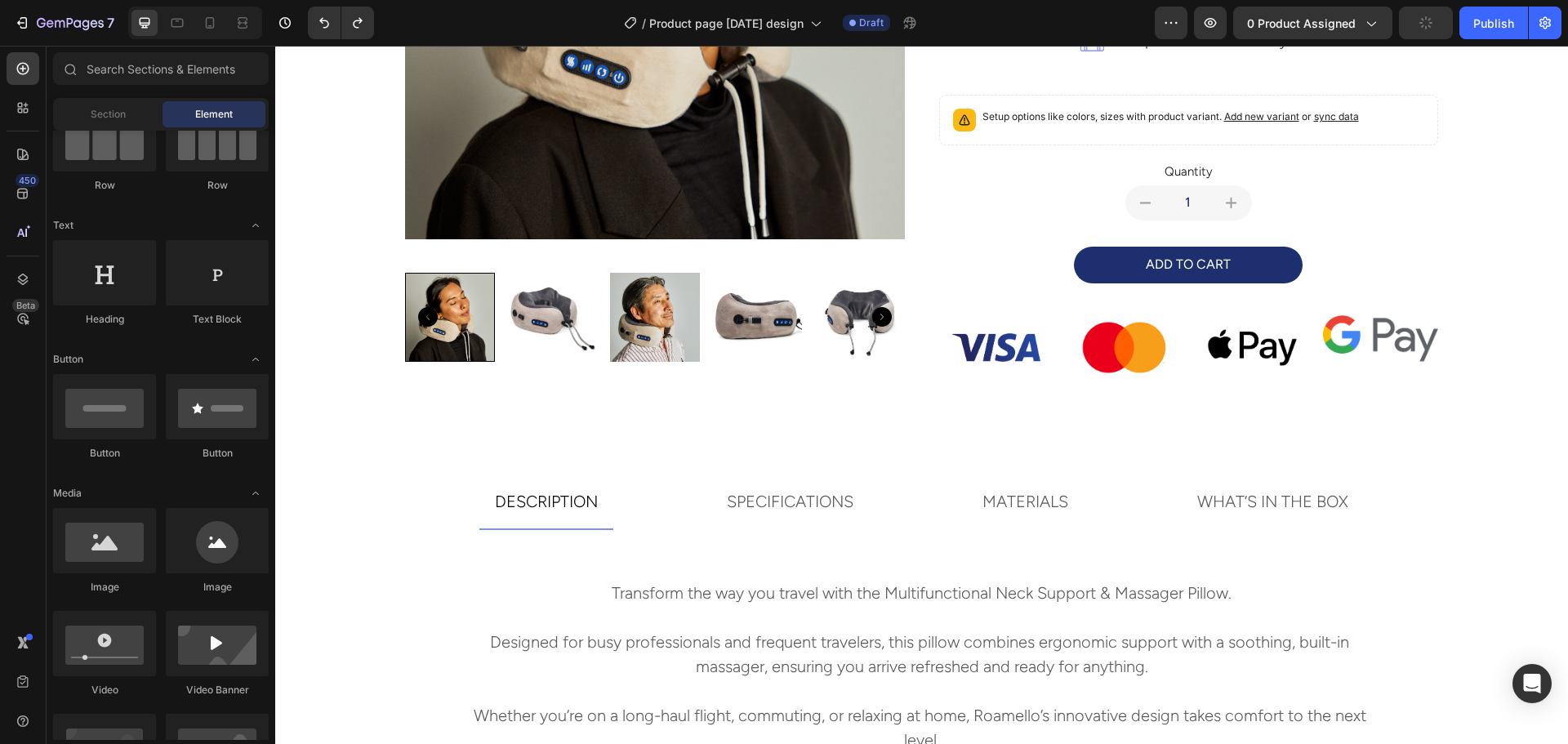
scroll to position [413, 0]
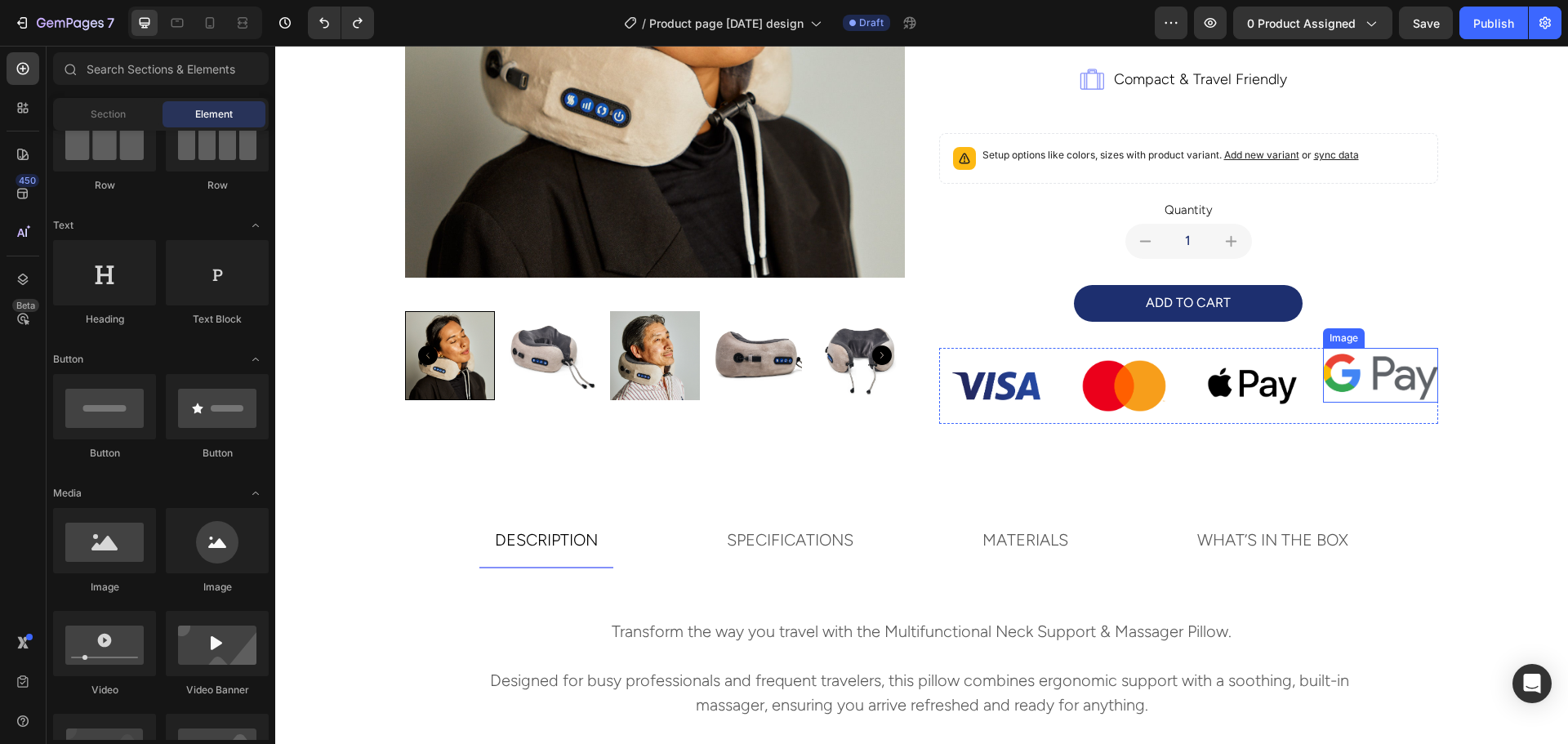
click at [1348, 370] on img at bounding box center [1380, 375] width 115 height 55
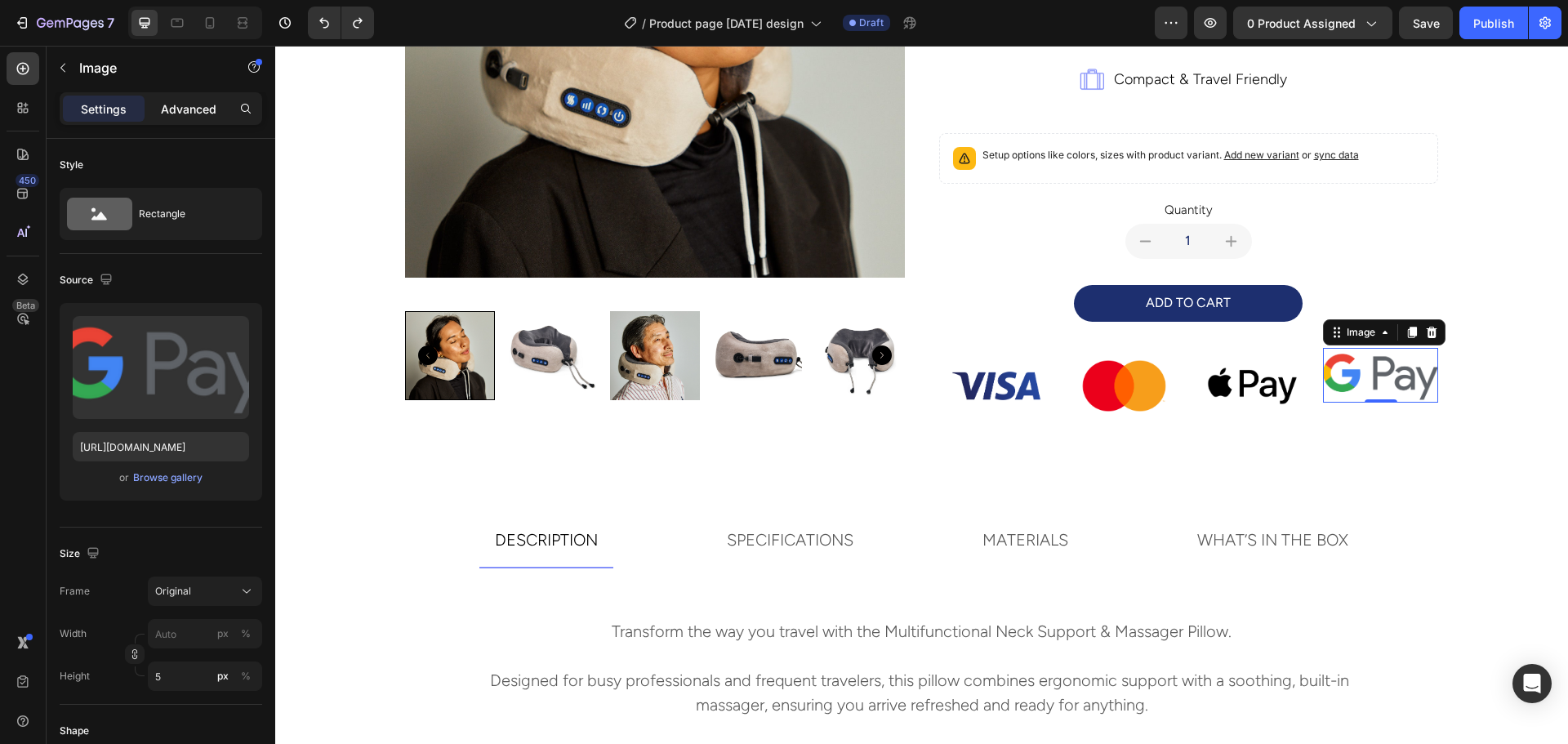
click at [176, 113] on p "Advanced" at bounding box center [189, 108] width 55 height 17
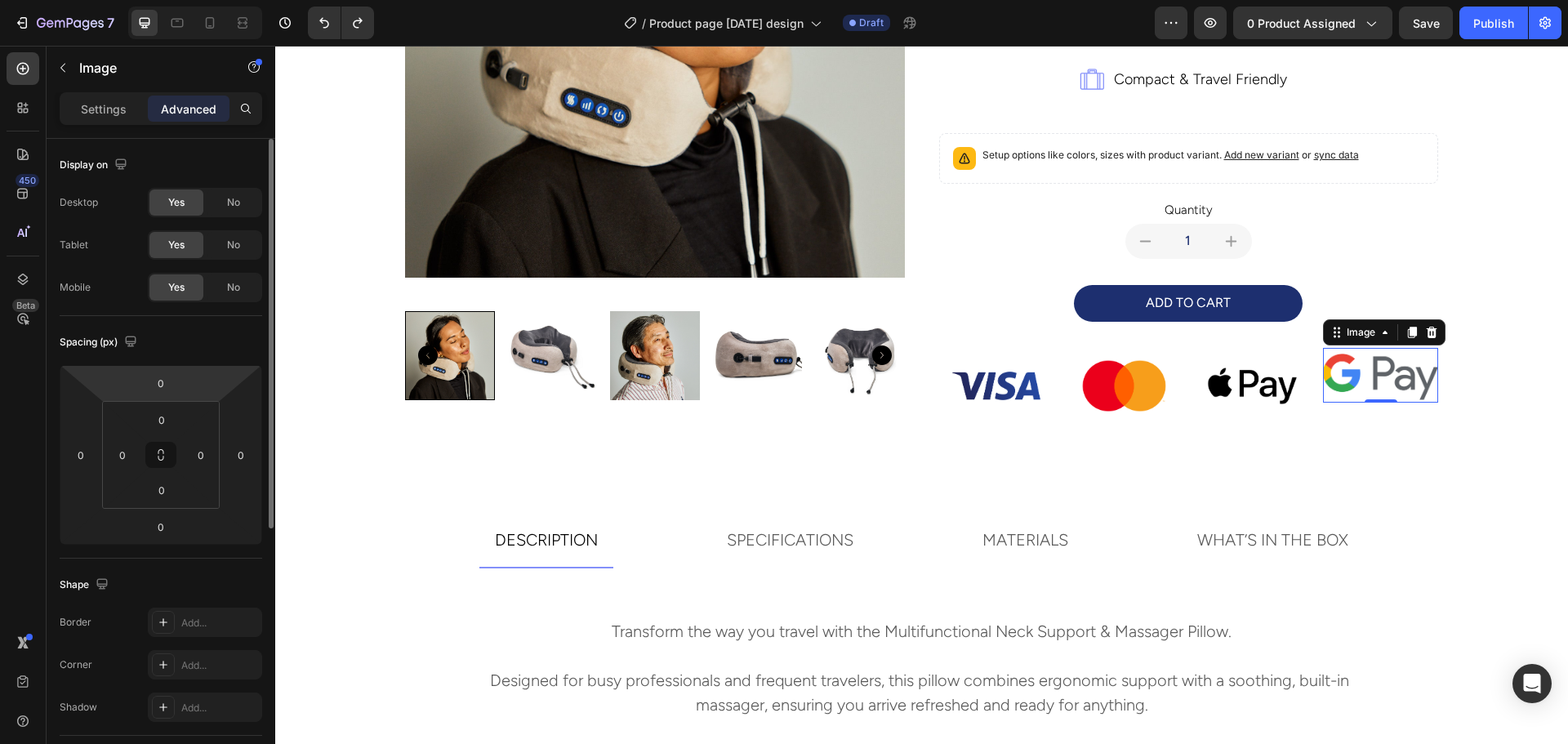
scroll to position [163, 0]
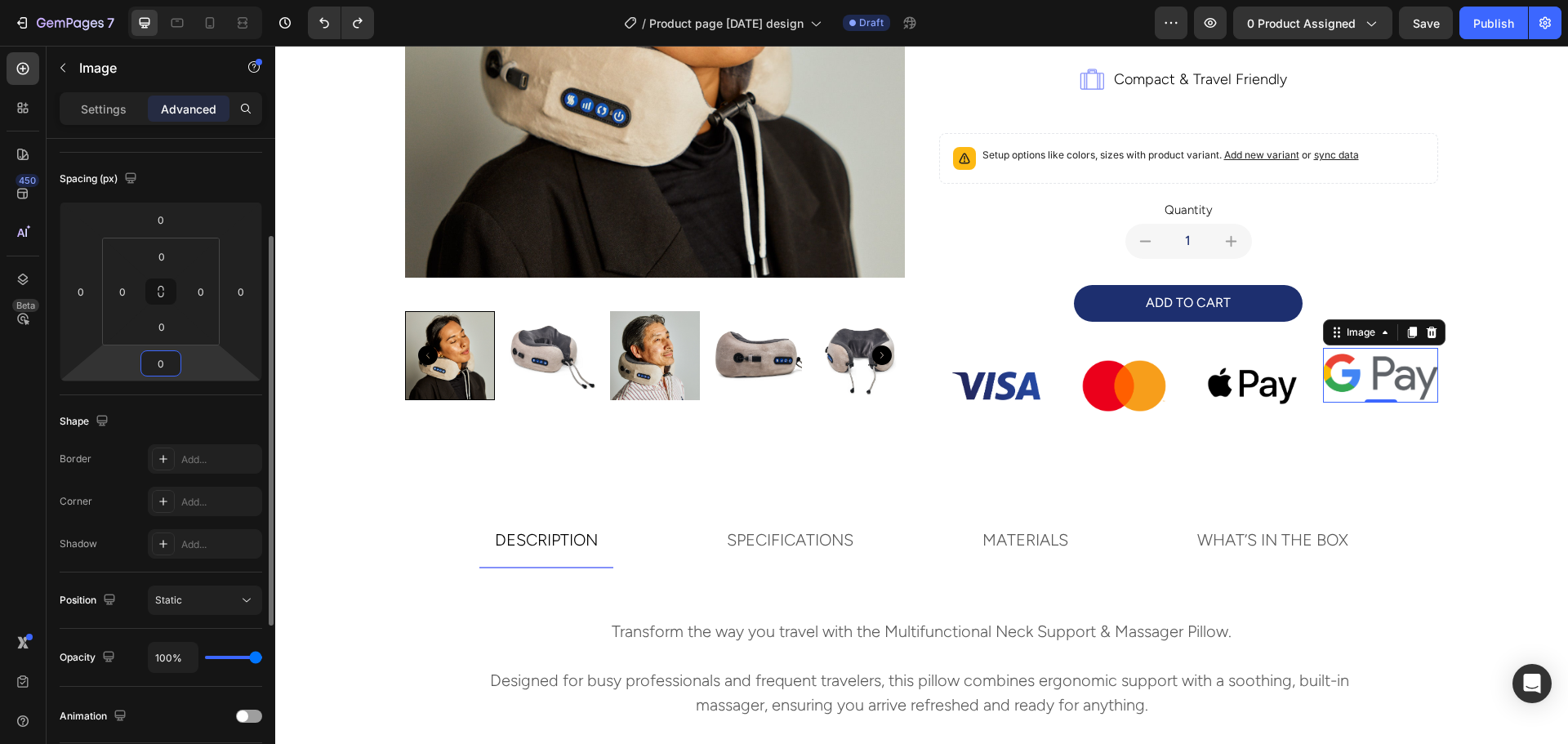
click at [161, 360] on input "0" at bounding box center [160, 364] width 32 height 25
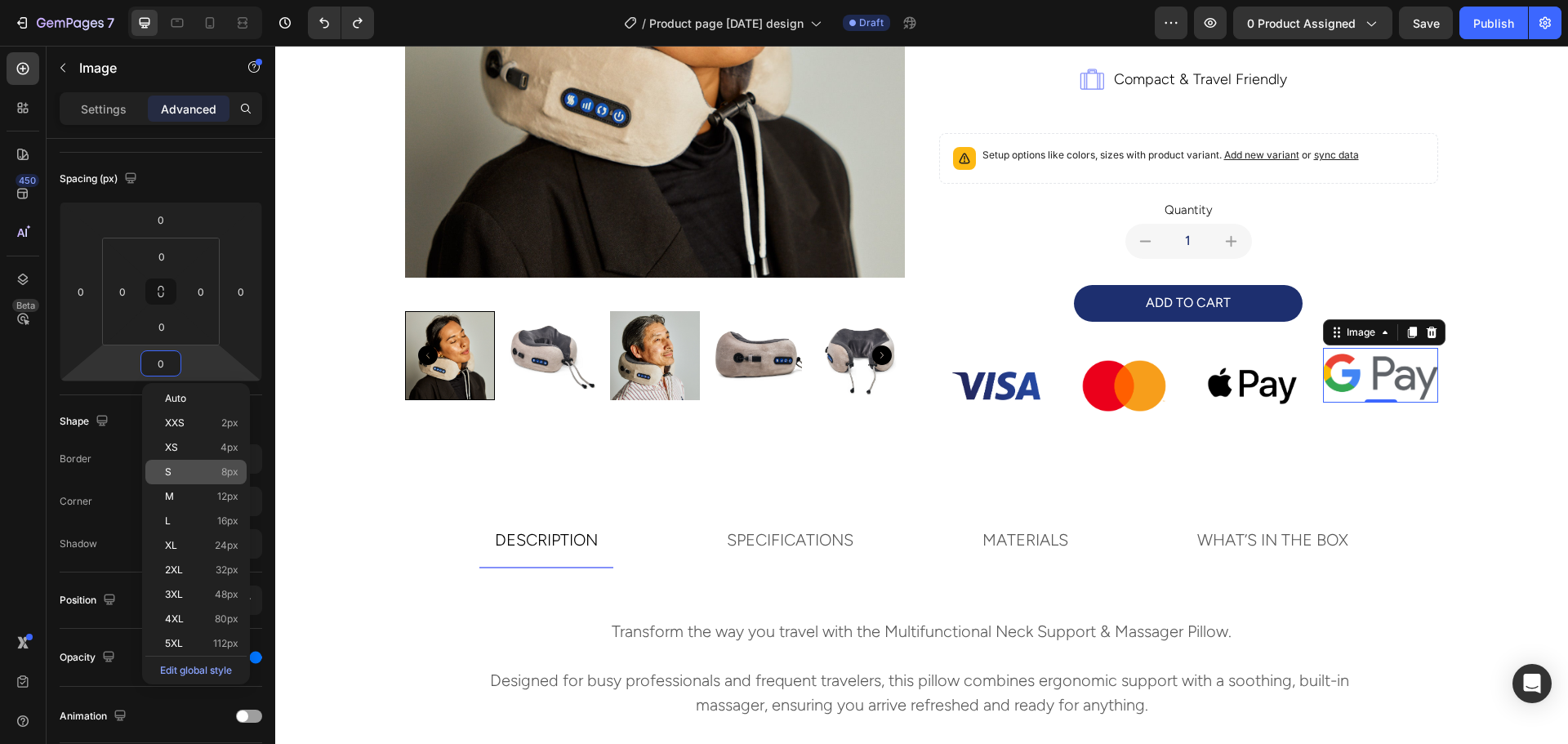
click at [185, 479] on div "S 8px" at bounding box center [196, 472] width 101 height 25
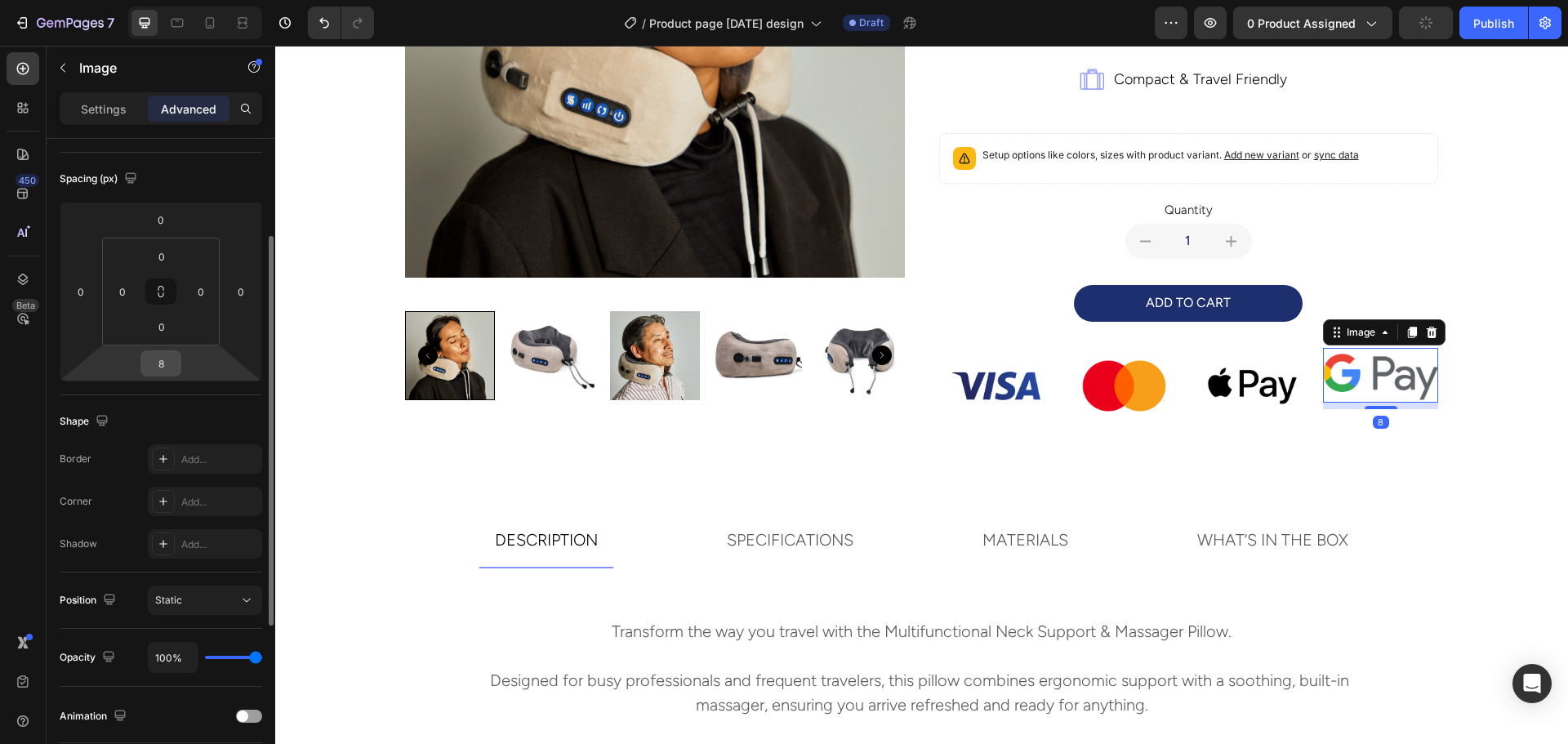
click at [169, 373] on input "8" at bounding box center [160, 364] width 32 height 25
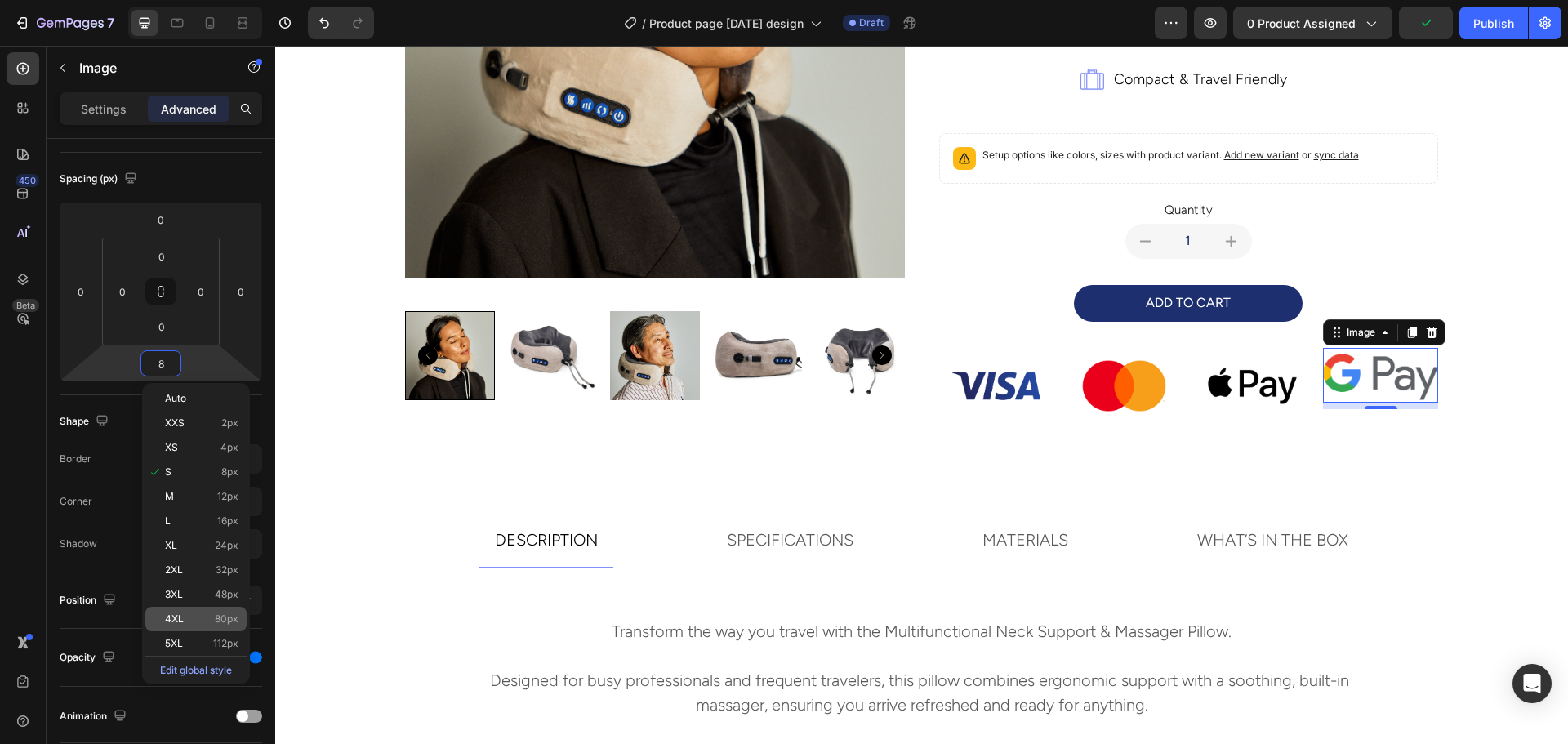
click at [176, 622] on span "4XL" at bounding box center [174, 619] width 19 height 12
type input "80"
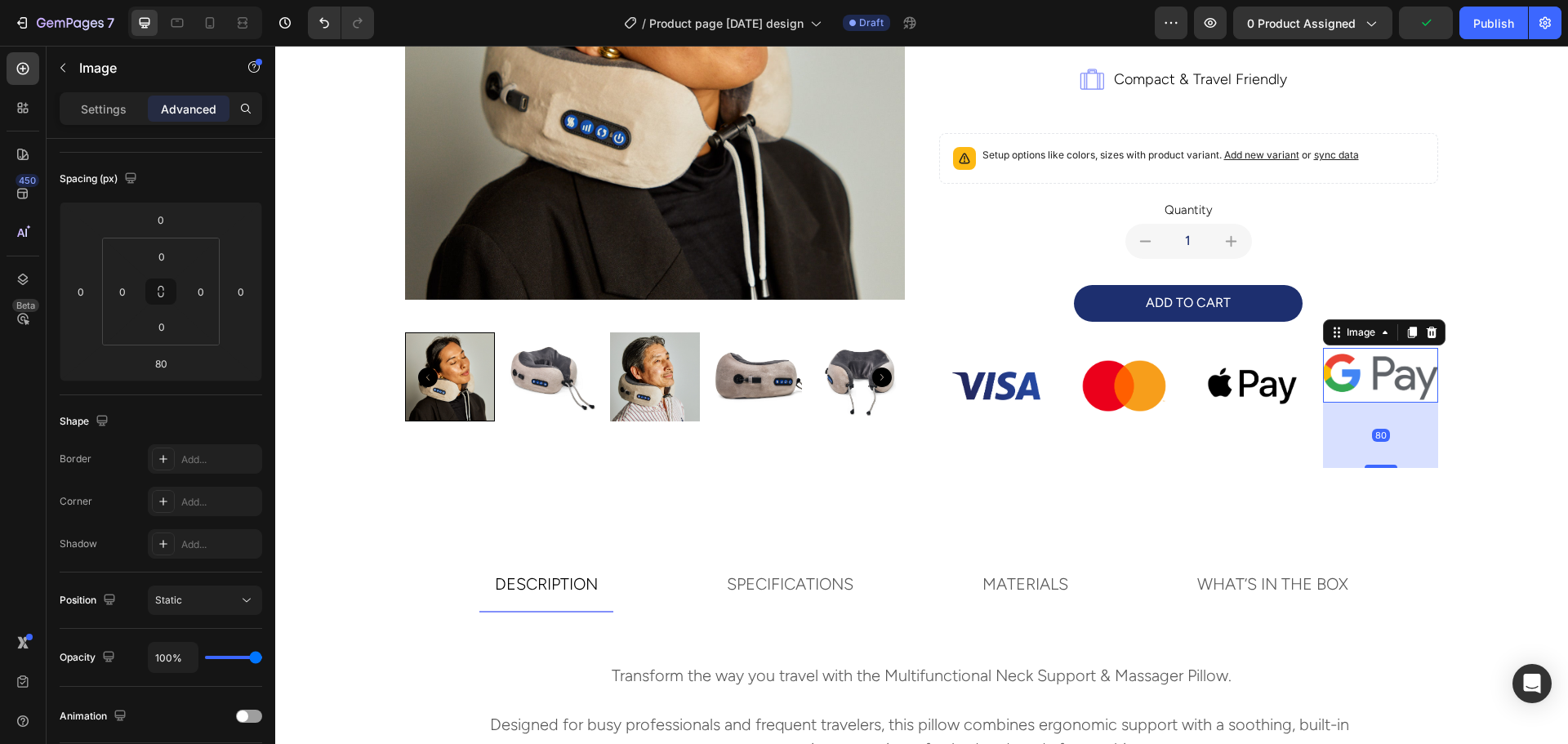
scroll to position [434, 0]
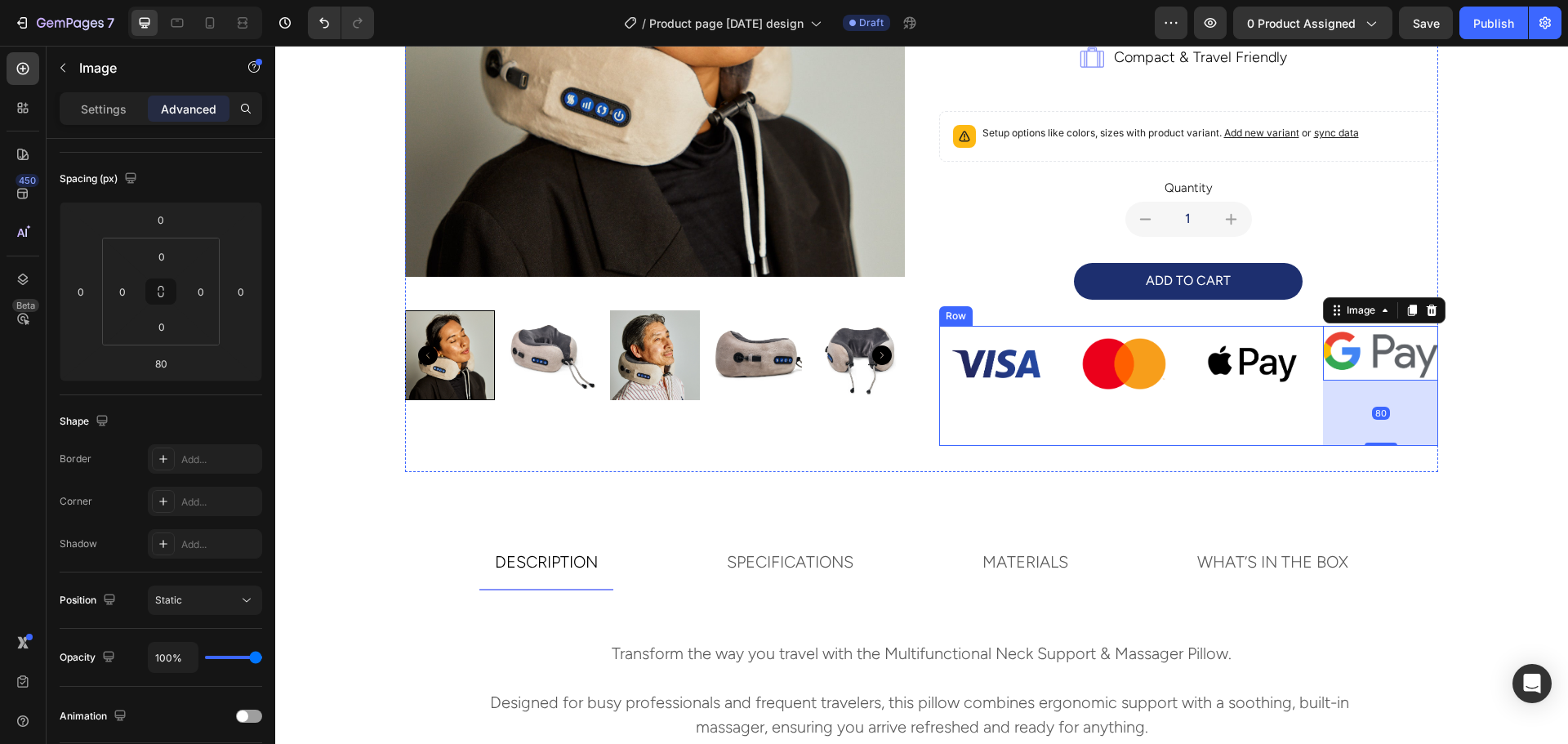
click at [1087, 449] on div "multifunctional neck support and massager pillow Product Title travel comfortab…" at bounding box center [1188, 75] width 500 height 793
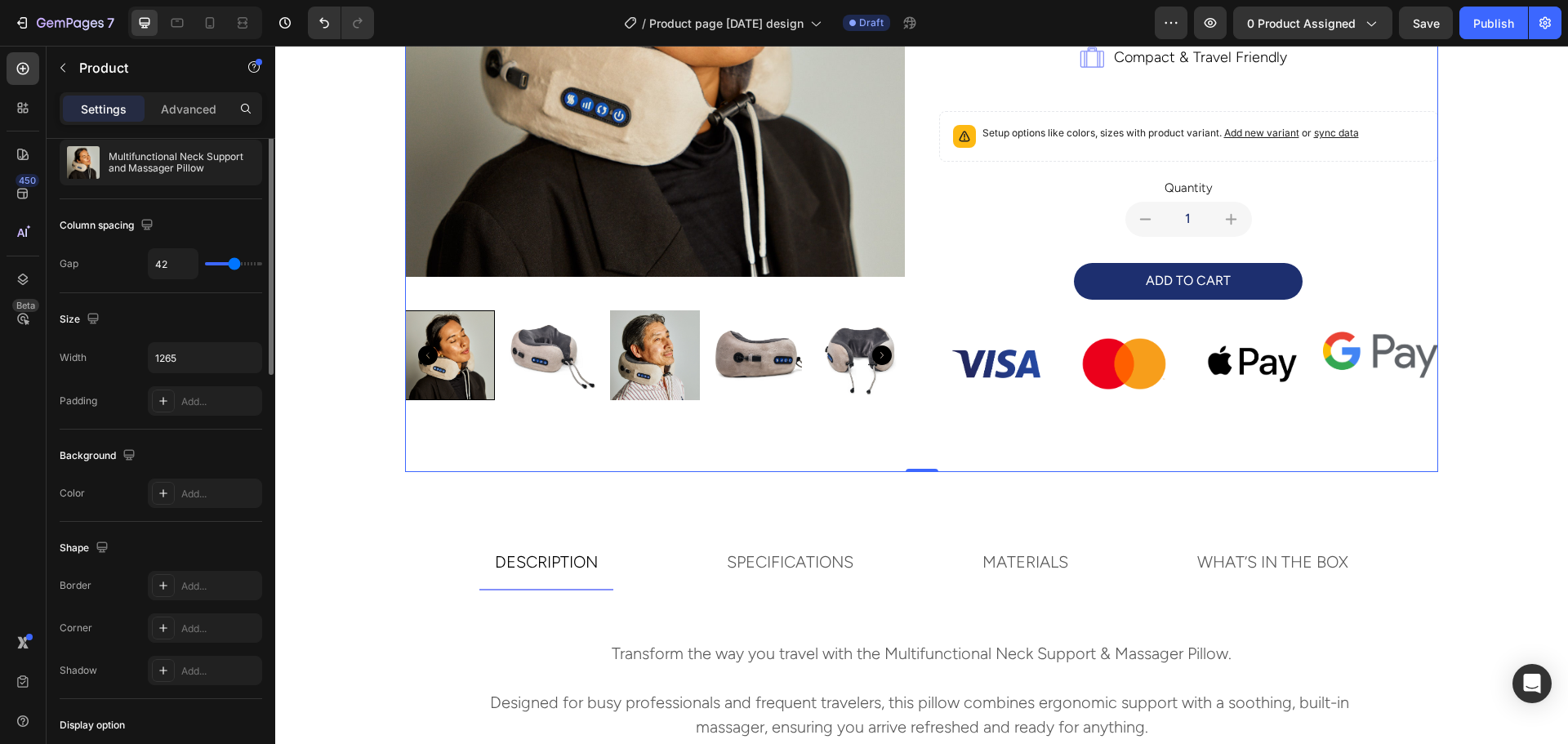
scroll to position [0, 0]
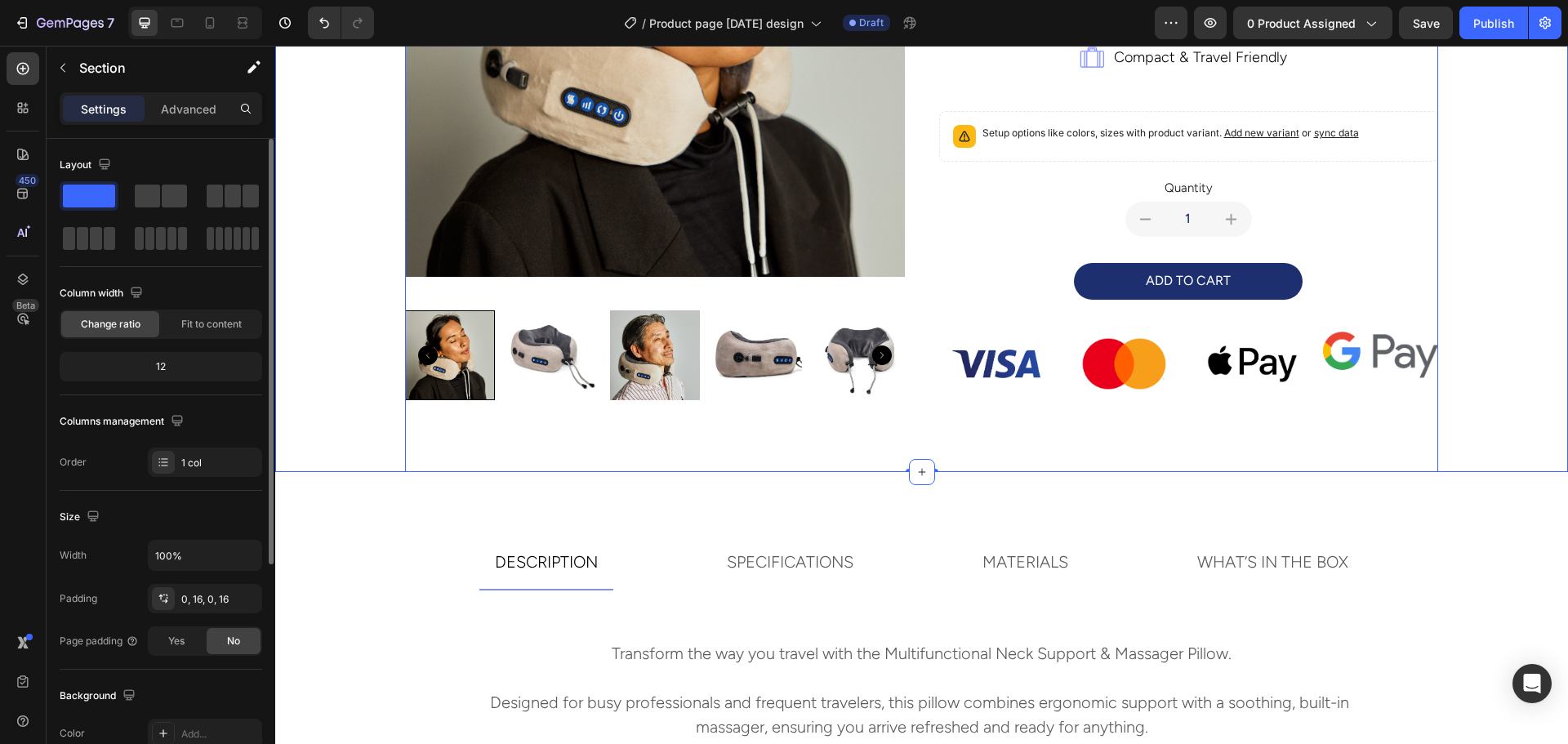
click at [1468, 370] on div "Product Images multifunctional neck support and massager pillow Product Title t…" at bounding box center [921, 75] width 1266 height 793
click at [1393, 356] on img at bounding box center [1380, 353] width 115 height 55
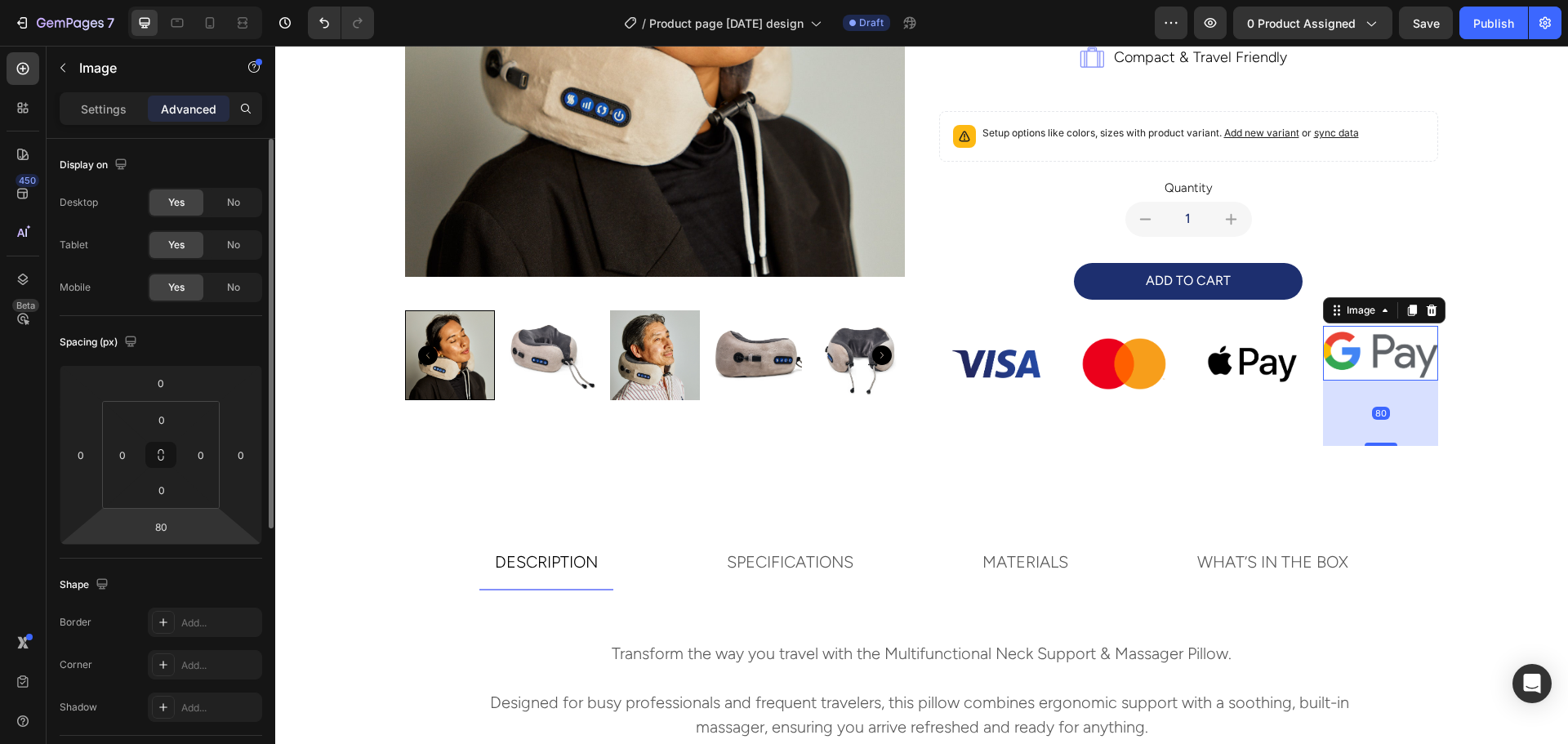
click at [167, 0] on html "7 Version history / Product page 26/08/2025 design Draft Preview 0 product assi…" at bounding box center [784, 0] width 1568 height 0
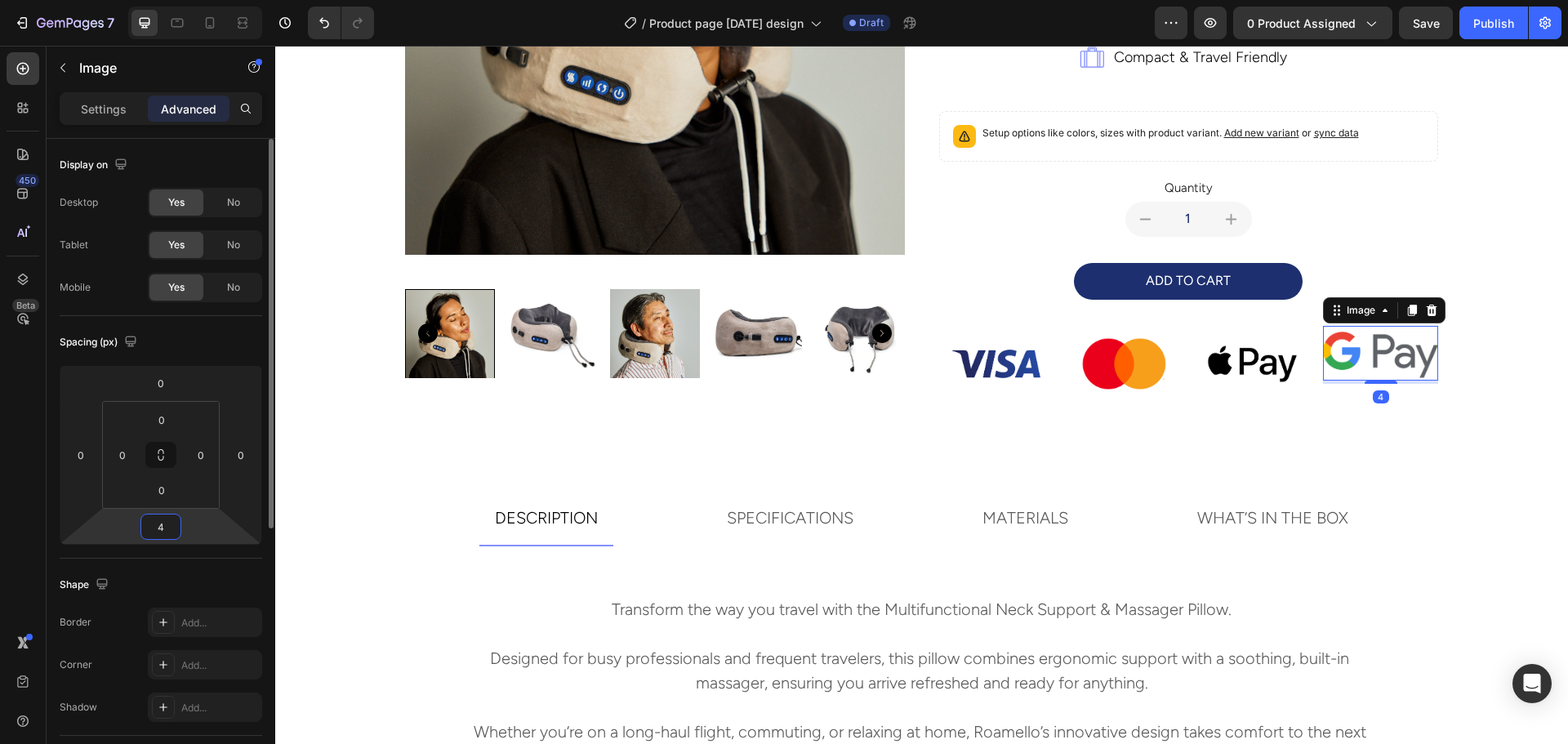
scroll to position [413, 0]
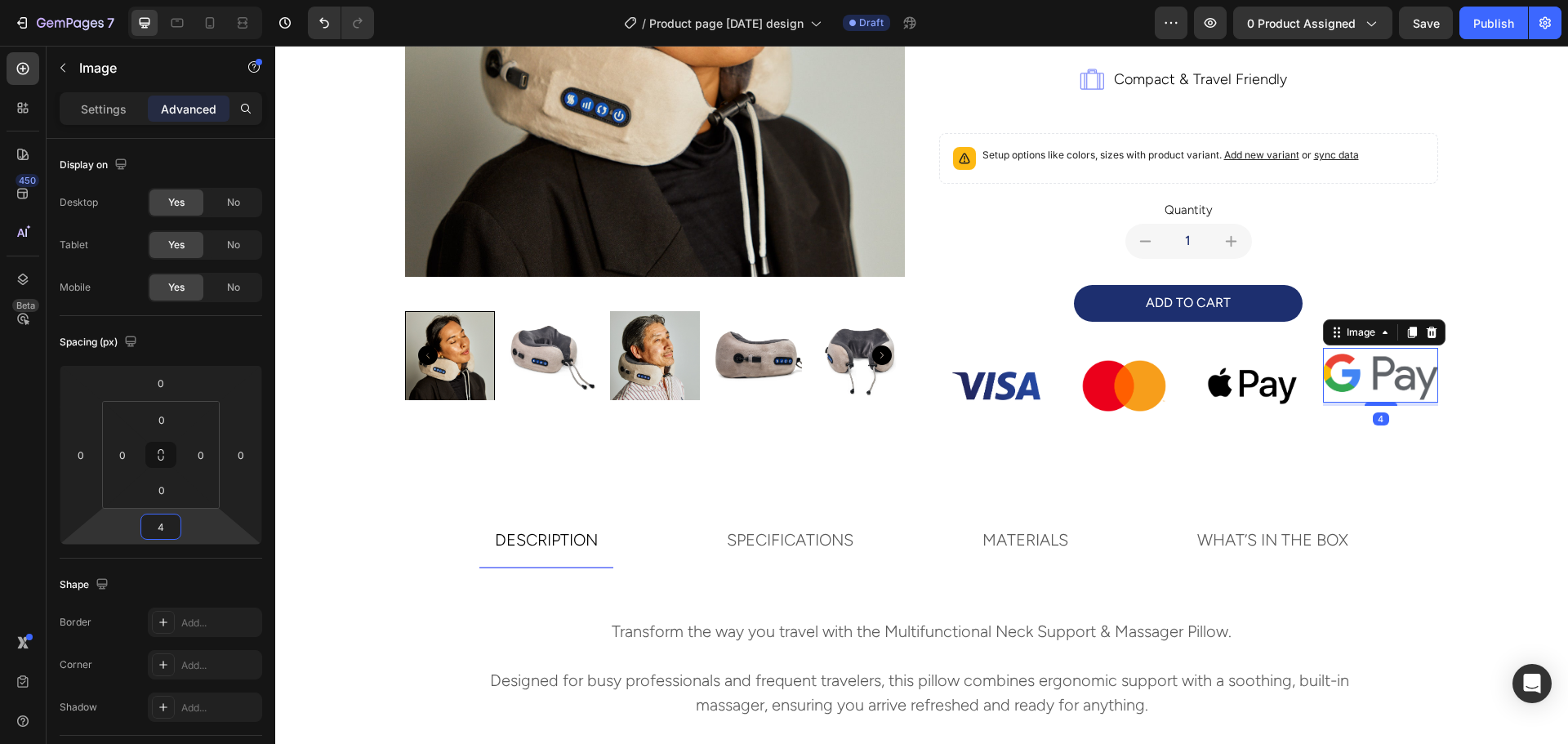
click at [39, 522] on div "450 Beta" at bounding box center [23, 394] width 46 height 698
type input "0"
click at [205, 456] on input "0" at bounding box center [201, 455] width 25 height 25
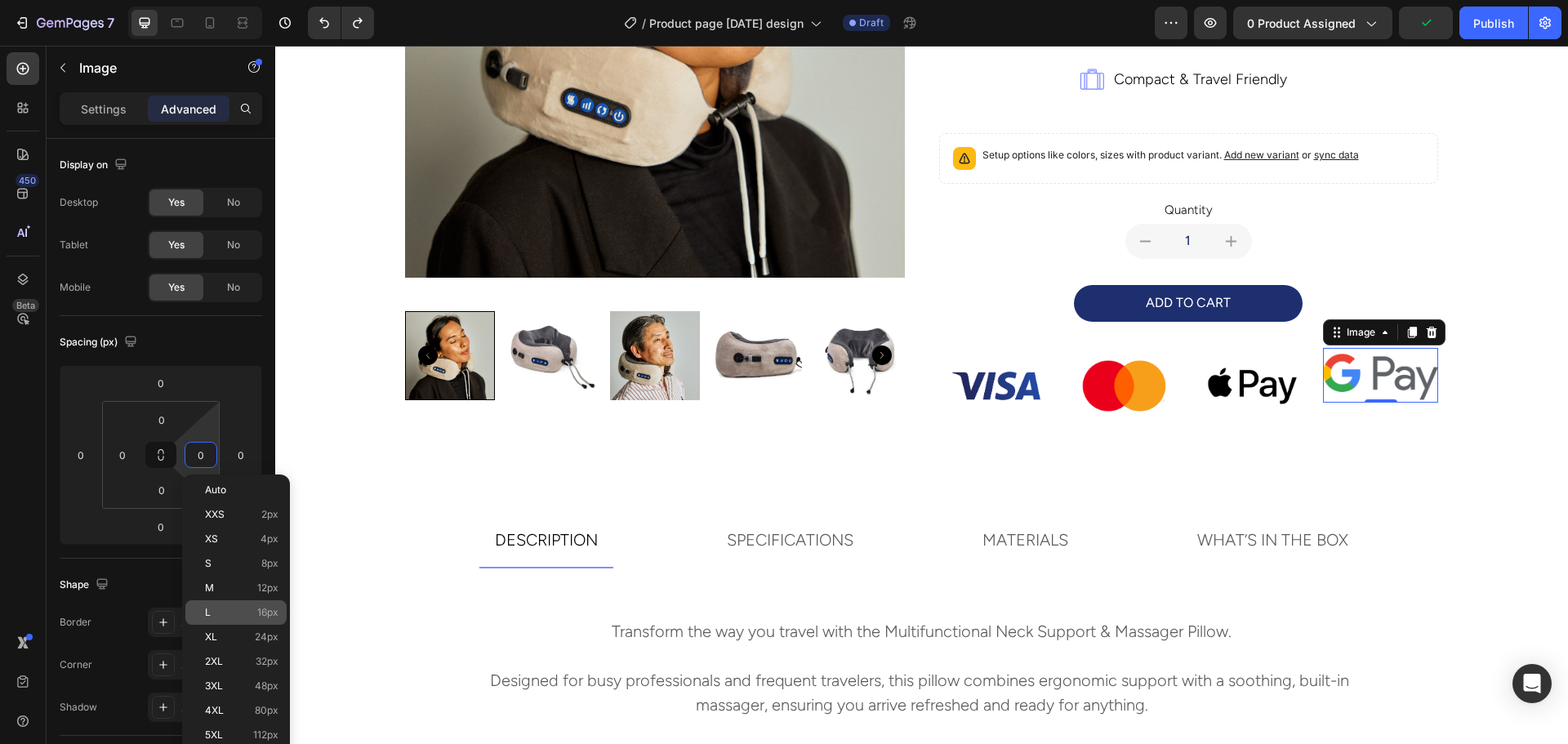
click at [217, 614] on p "L 16px" at bounding box center [241, 613] width 74 height 12
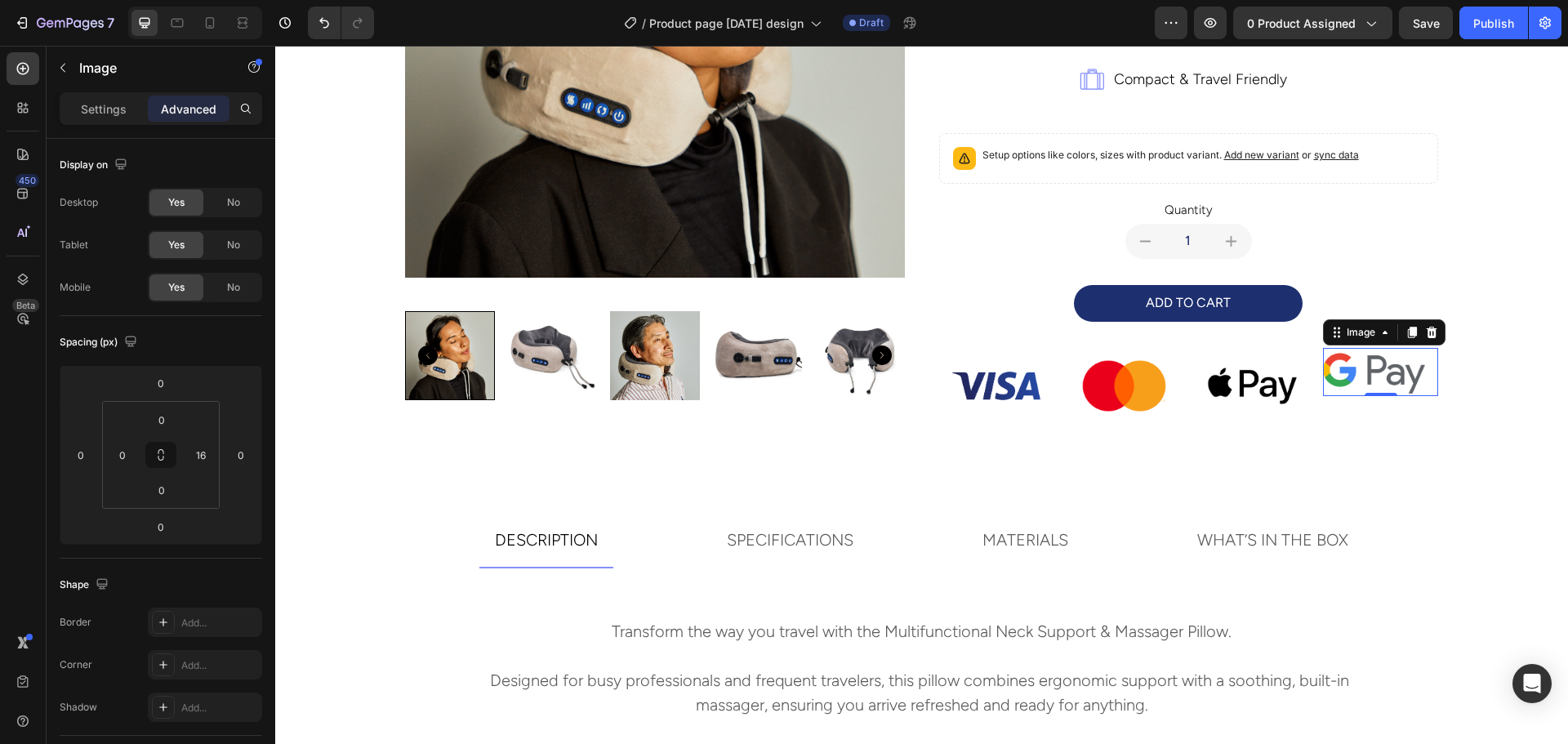
type input "0"
click at [126, 455] on input "0" at bounding box center [122, 455] width 25 height 25
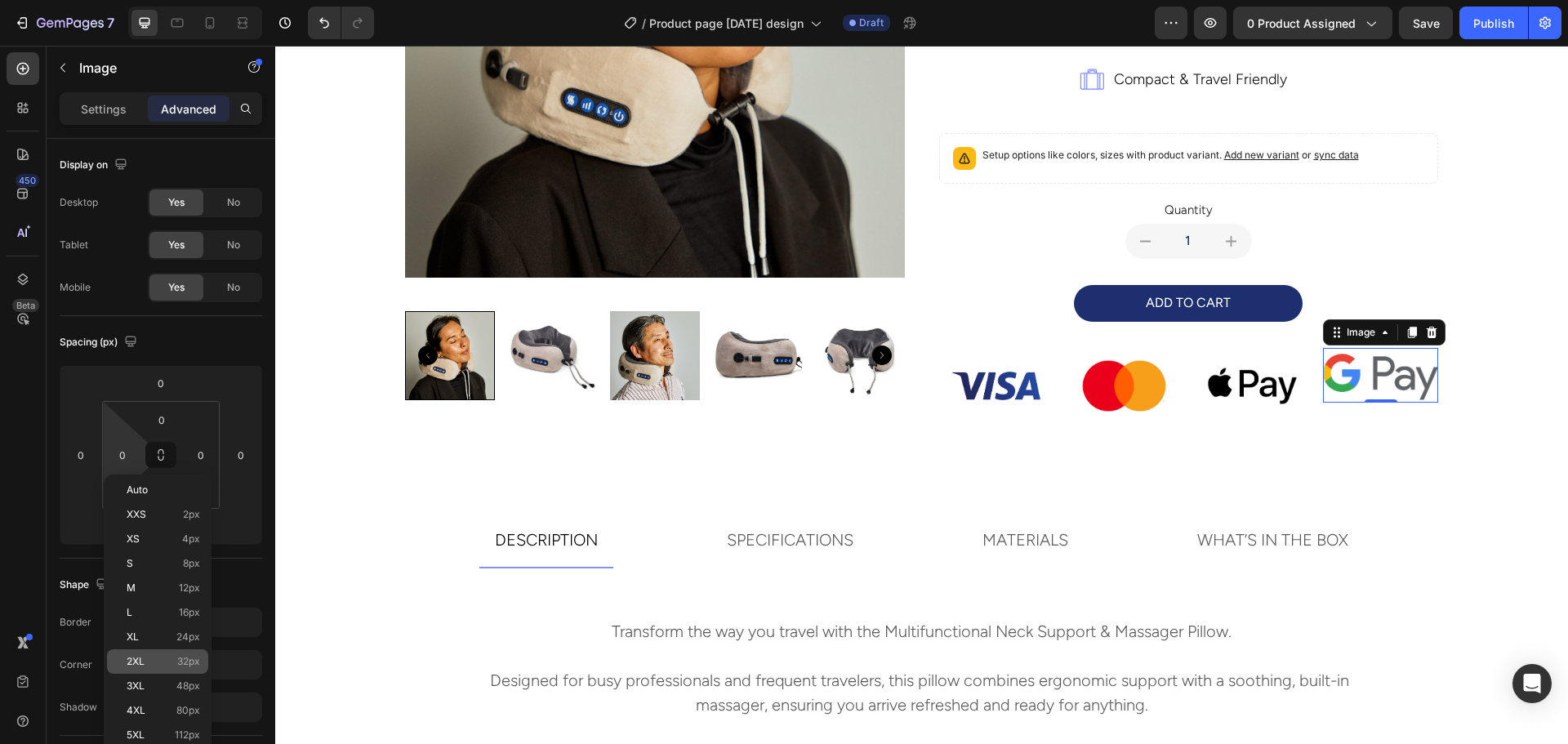
click at [139, 671] on div "2XL 32px" at bounding box center [157, 661] width 101 height 25
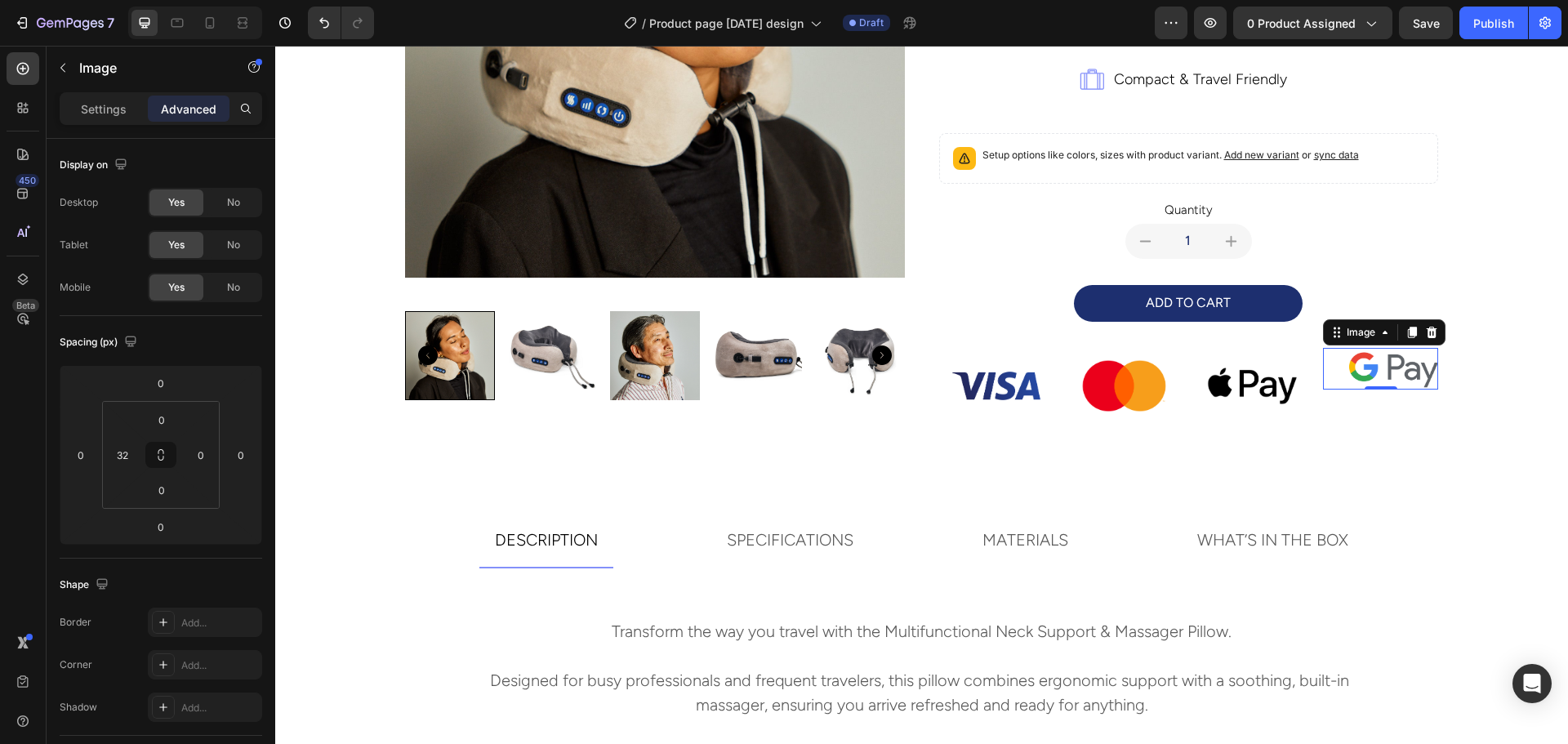
type input "0"
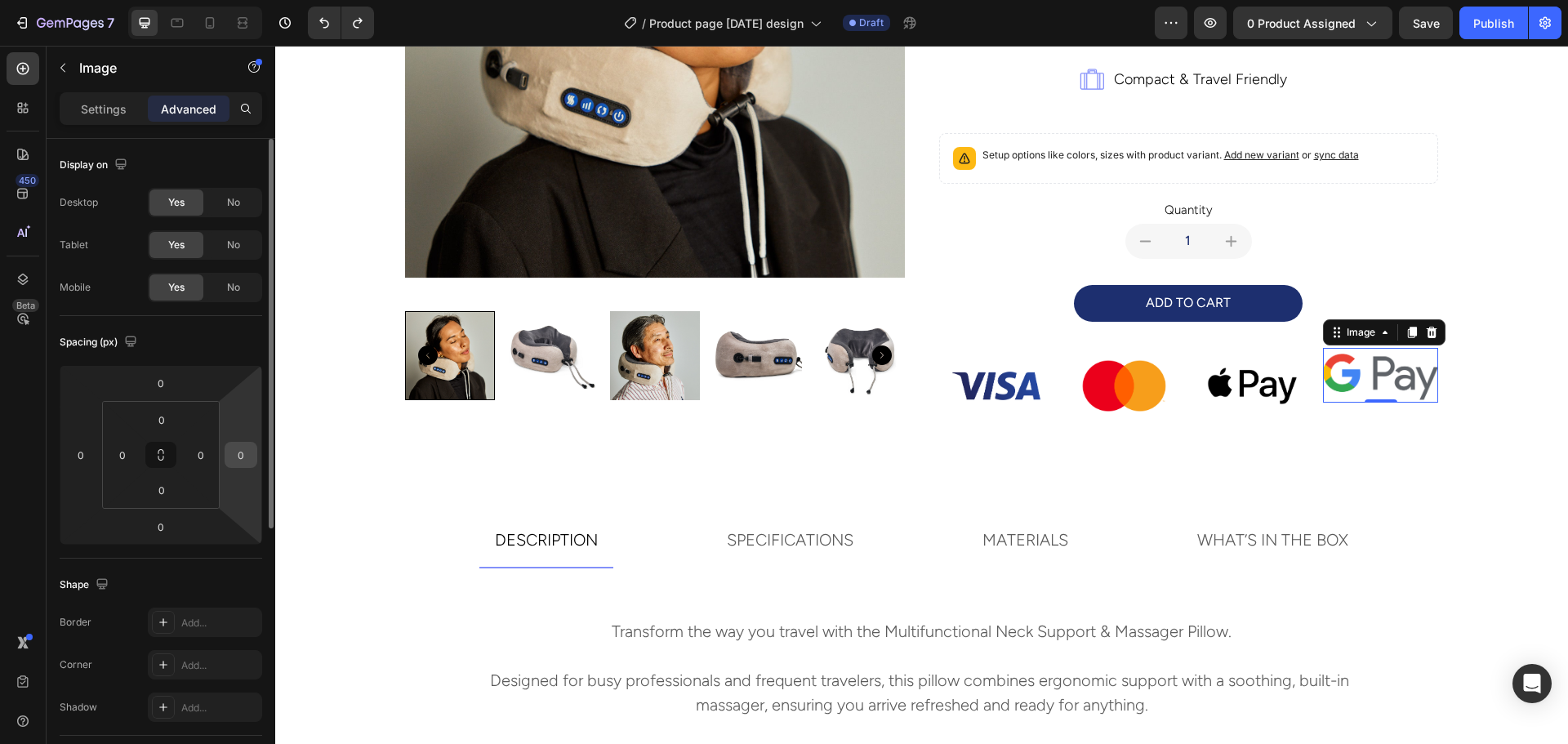
click at [239, 454] on input "0" at bounding box center [241, 455] width 25 height 25
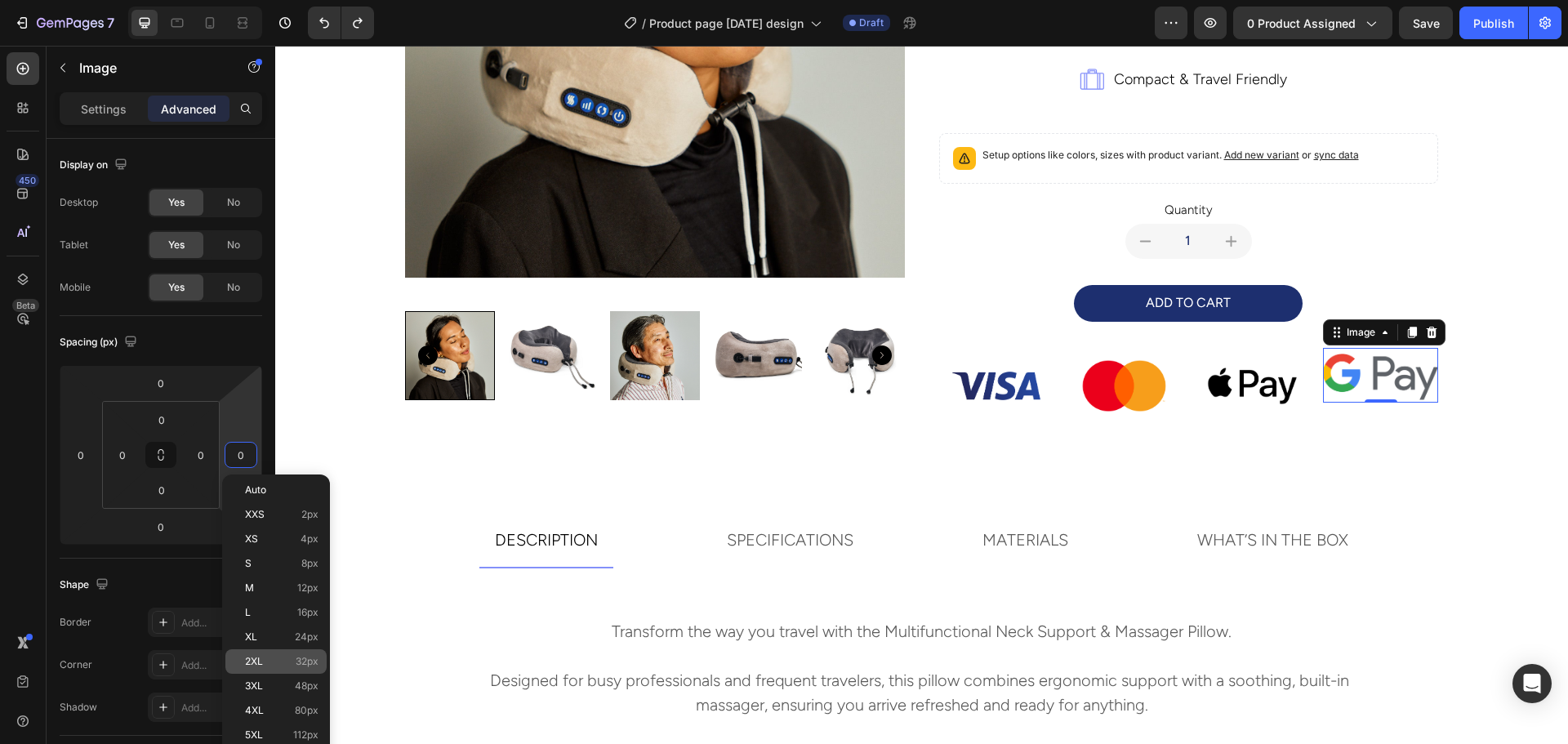
click at [247, 661] on span "2XL" at bounding box center [254, 661] width 18 height 12
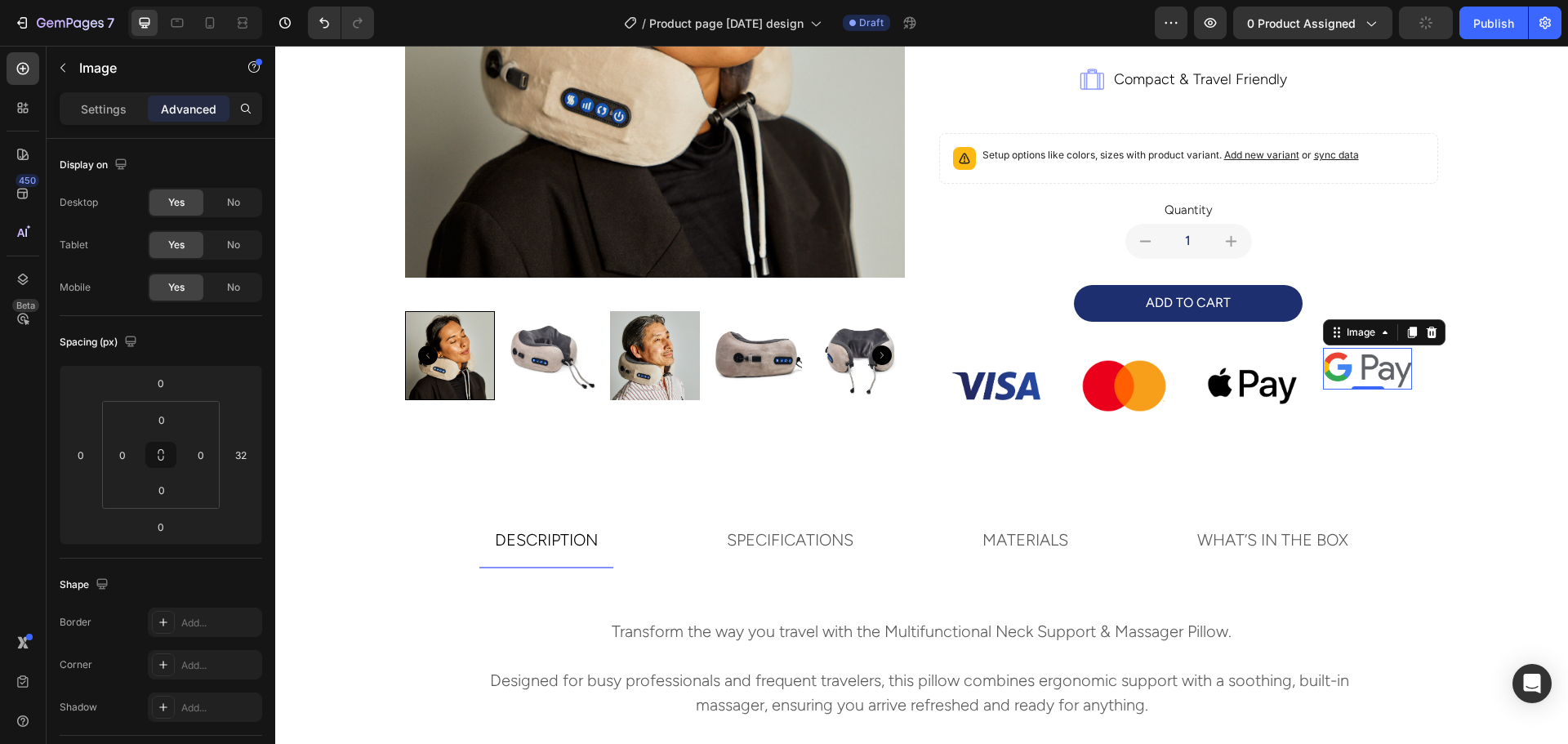
type input "0"
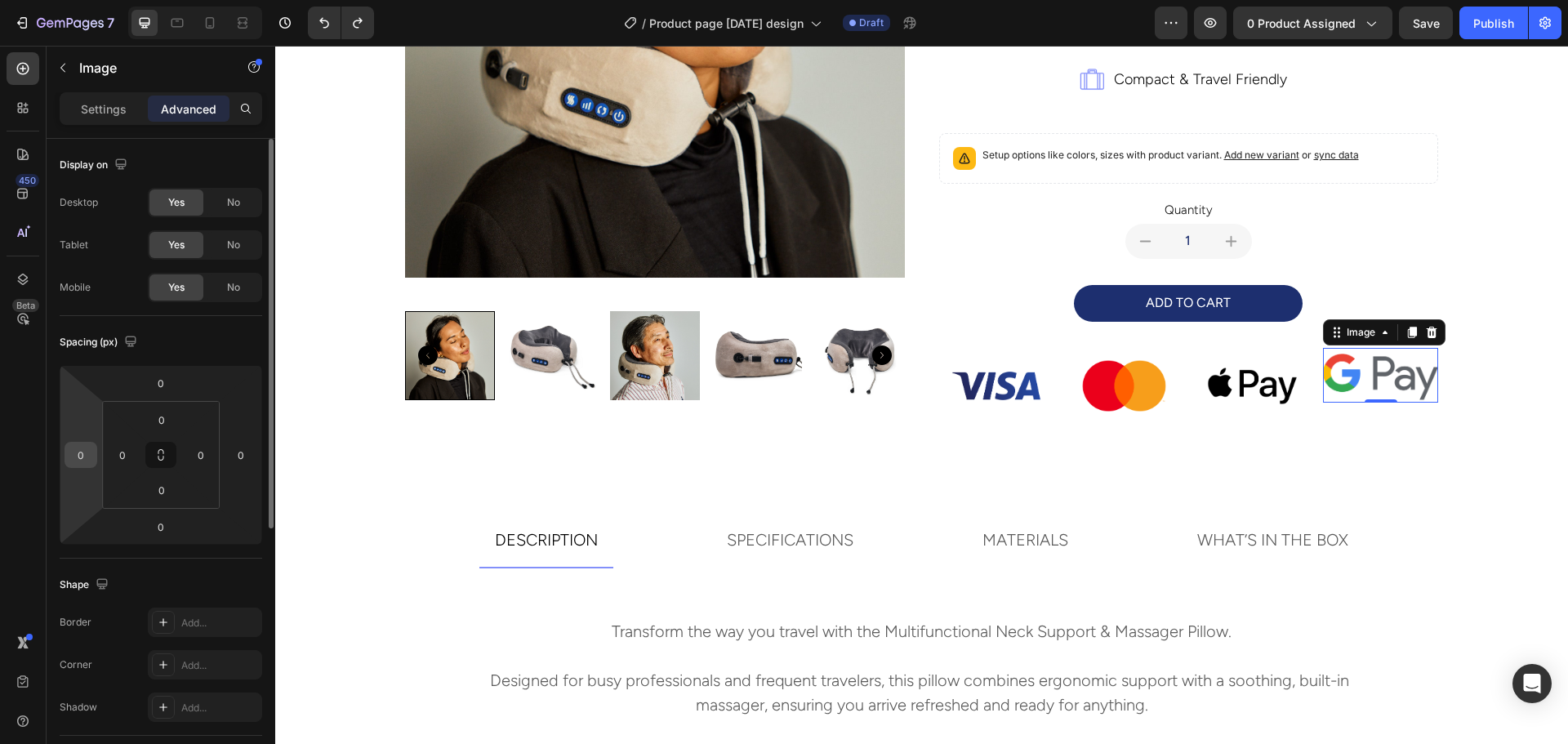
click at [88, 465] on input "0" at bounding box center [81, 455] width 25 height 25
click at [83, 451] on input "number" at bounding box center [81, 455] width 25 height 25
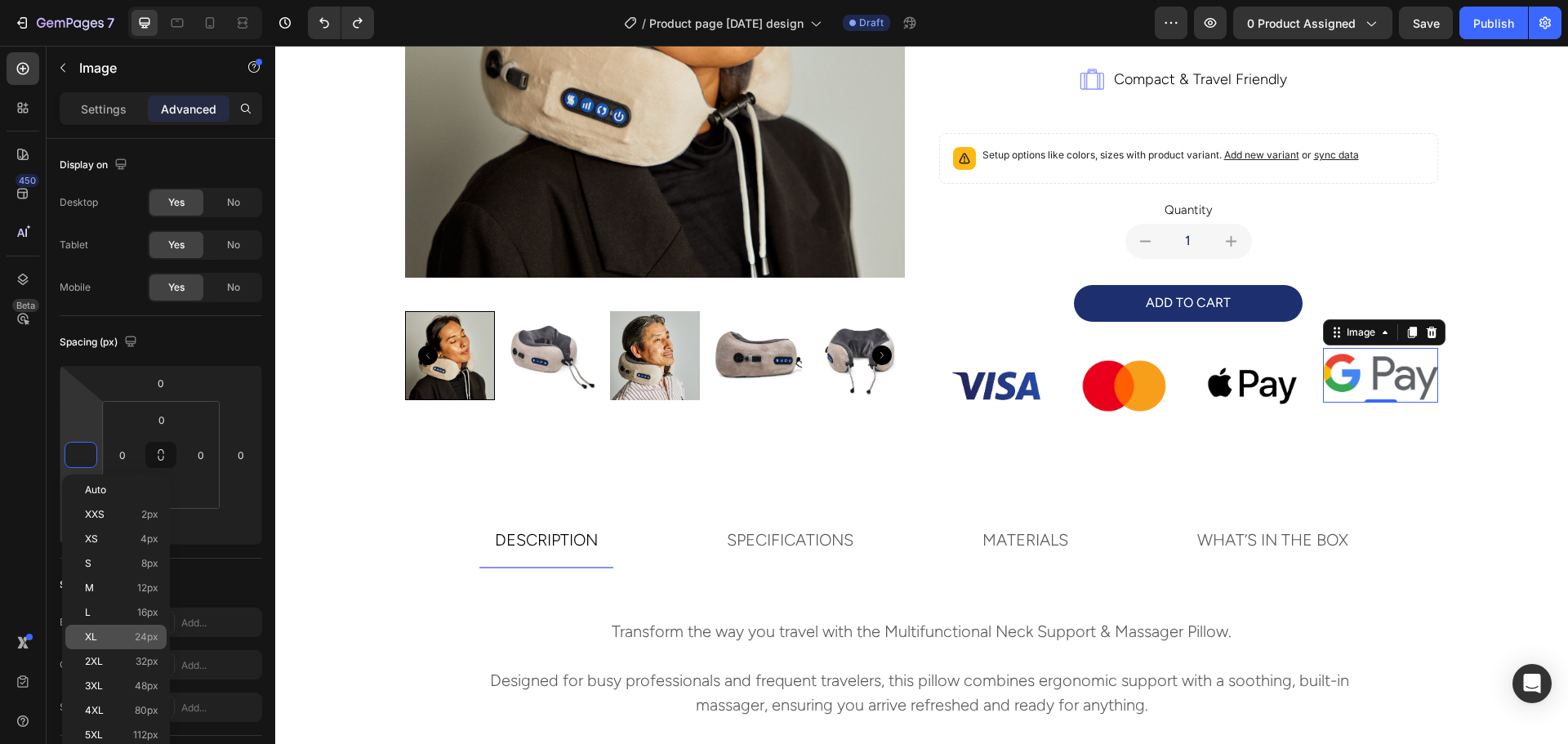
click at [112, 641] on p "XL 24px" at bounding box center [122, 637] width 74 height 12
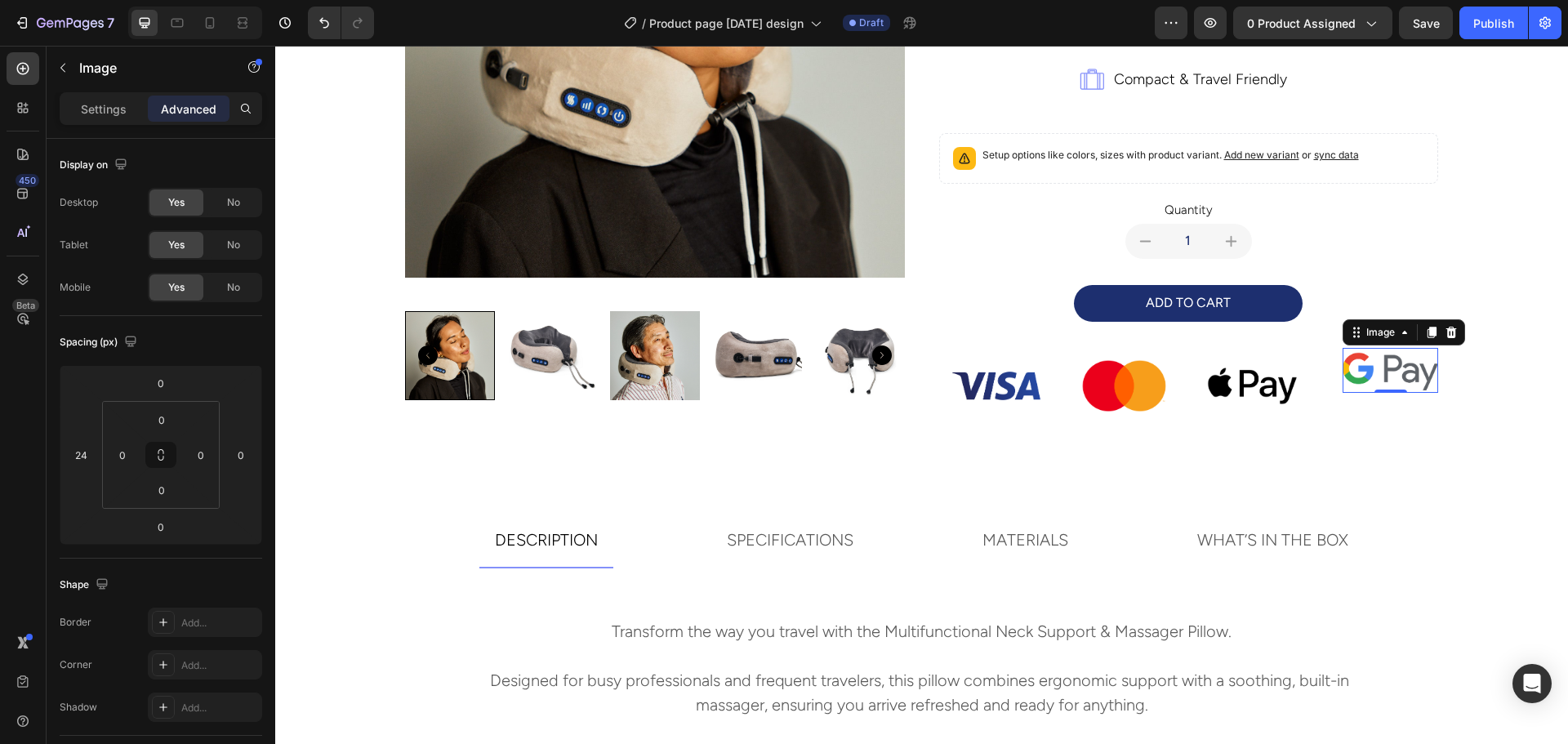
type input "0"
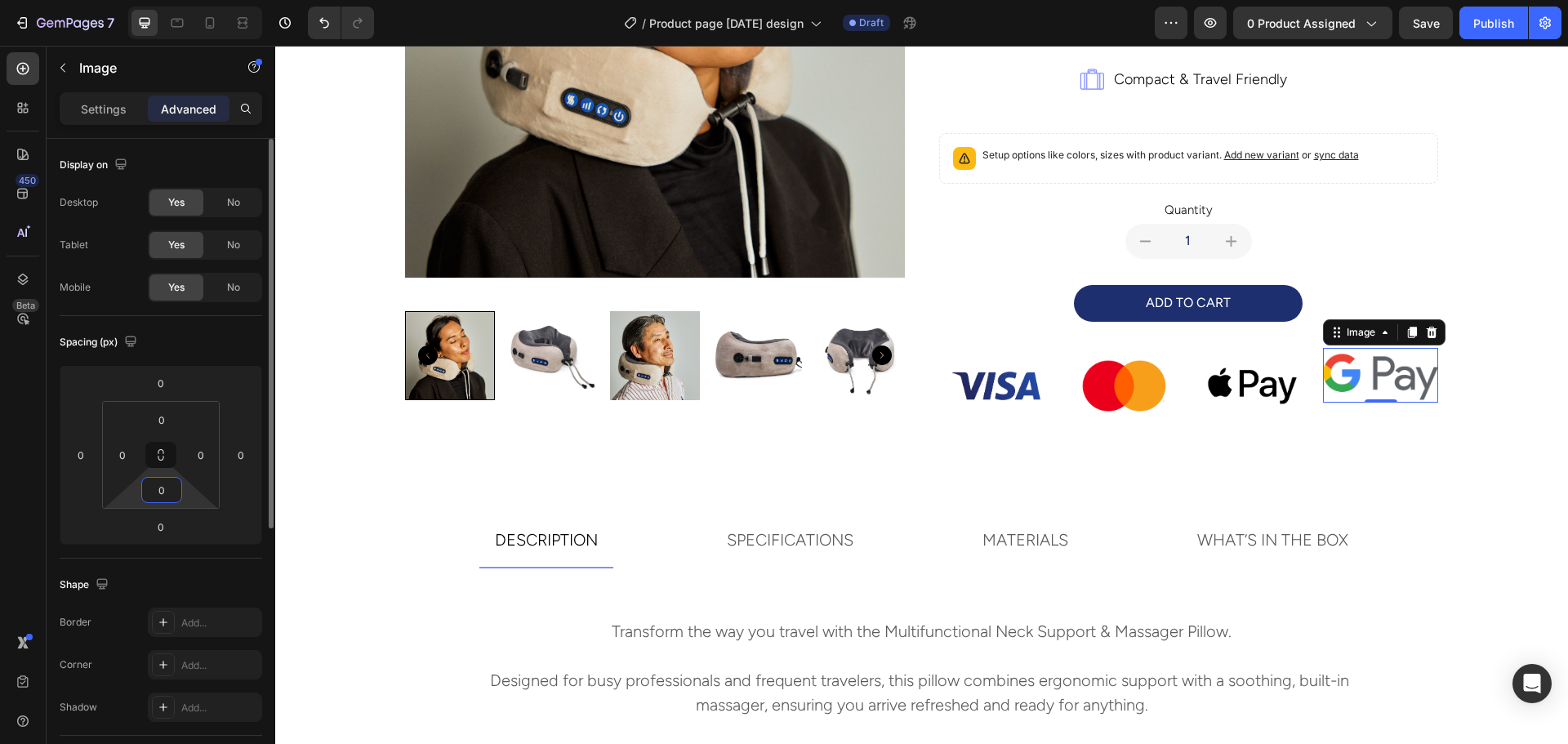
click at [166, 489] on input "0" at bounding box center [161, 490] width 32 height 25
type input "a"
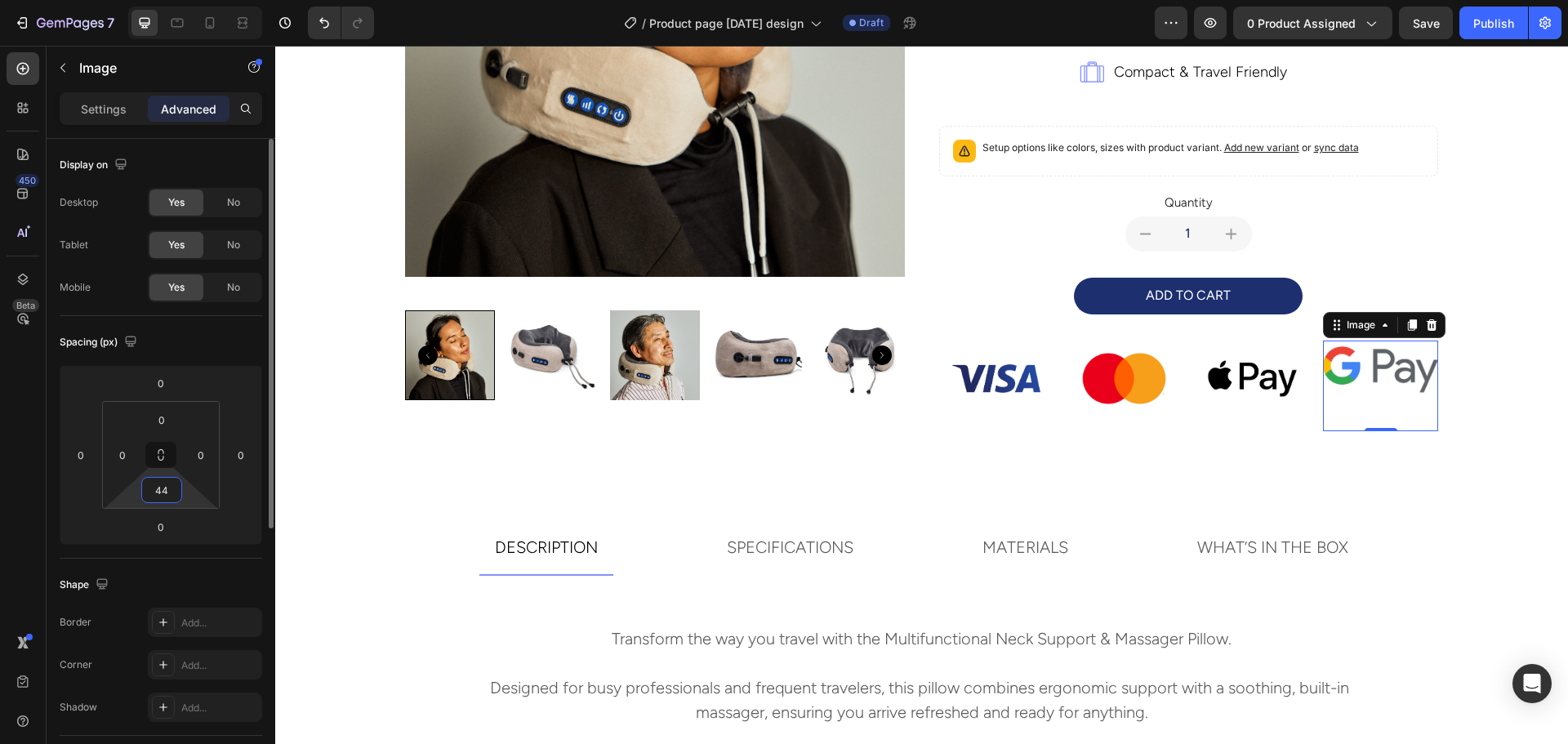
type input "4"
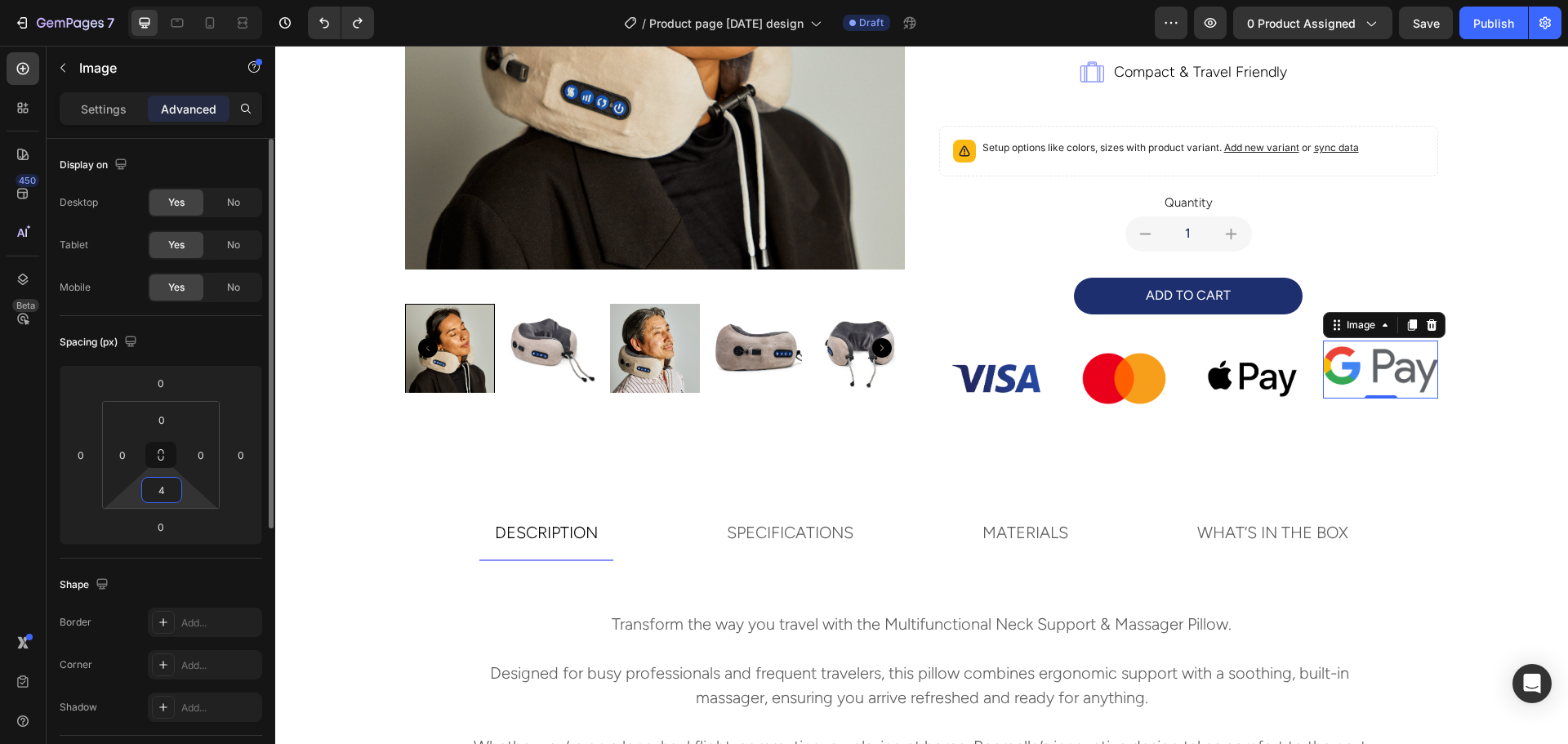
scroll to position [413, 0]
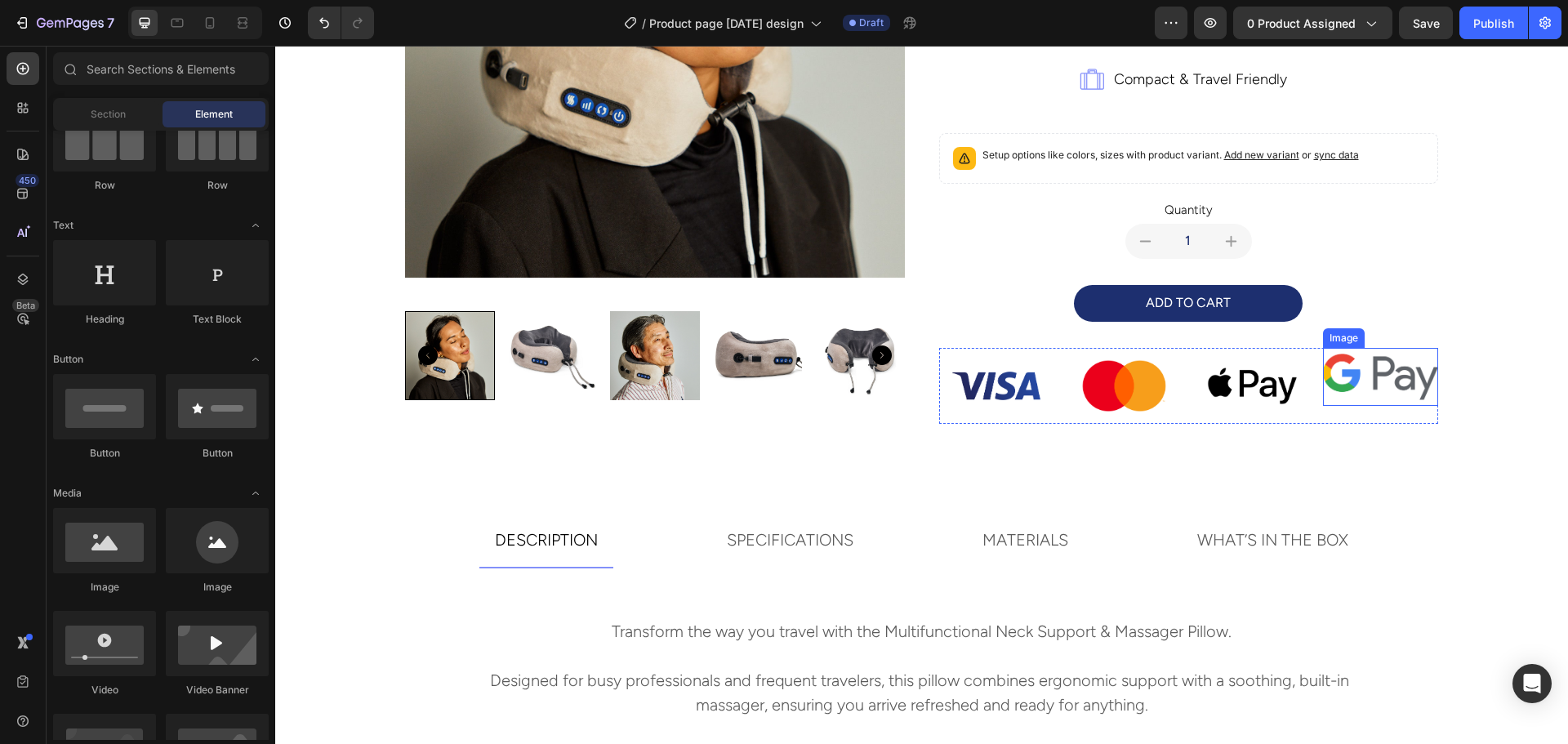
click at [1359, 387] on img at bounding box center [1380, 375] width 115 height 55
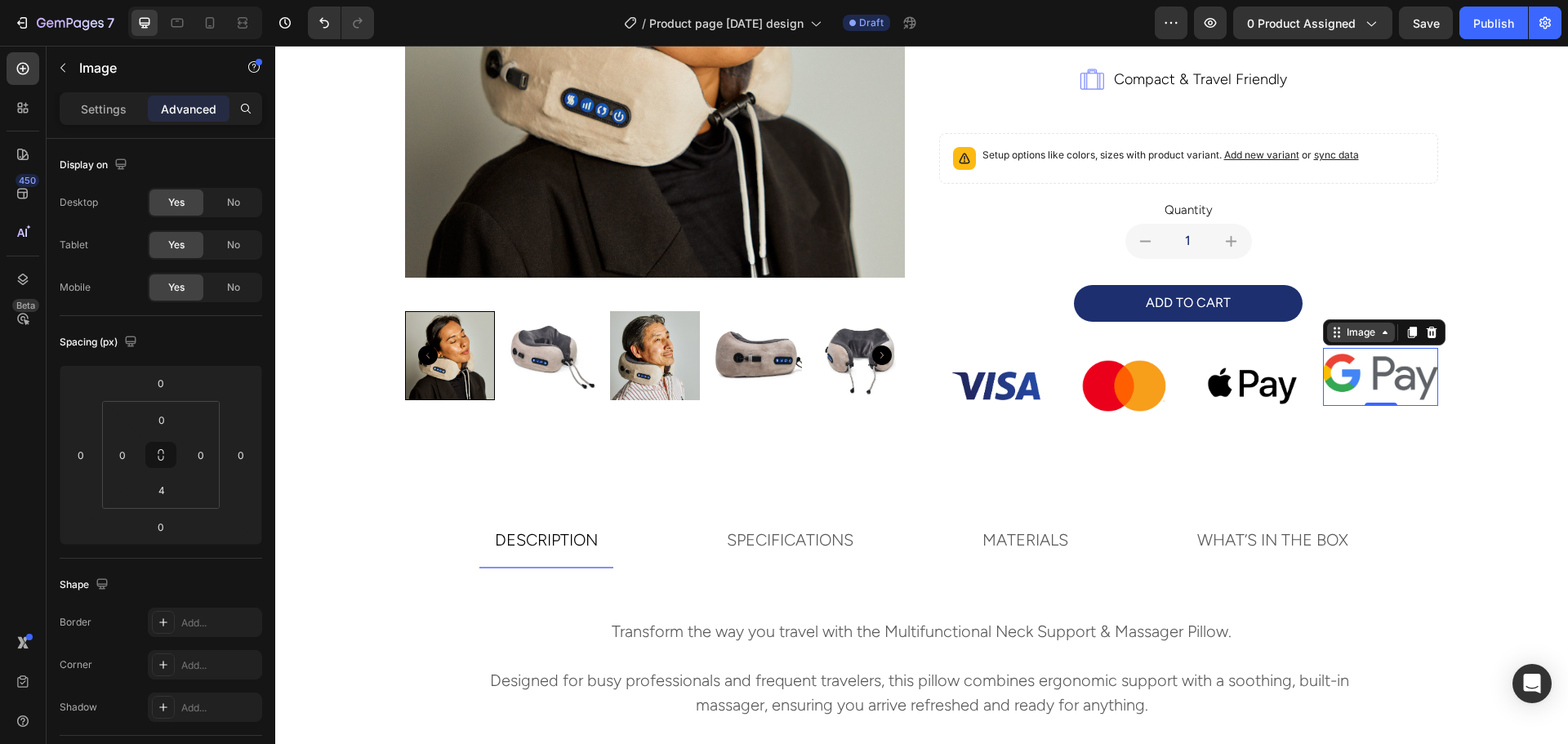
click at [1383, 331] on icon at bounding box center [1385, 332] width 13 height 13
click at [1351, 377] on img at bounding box center [1380, 375] width 115 height 55
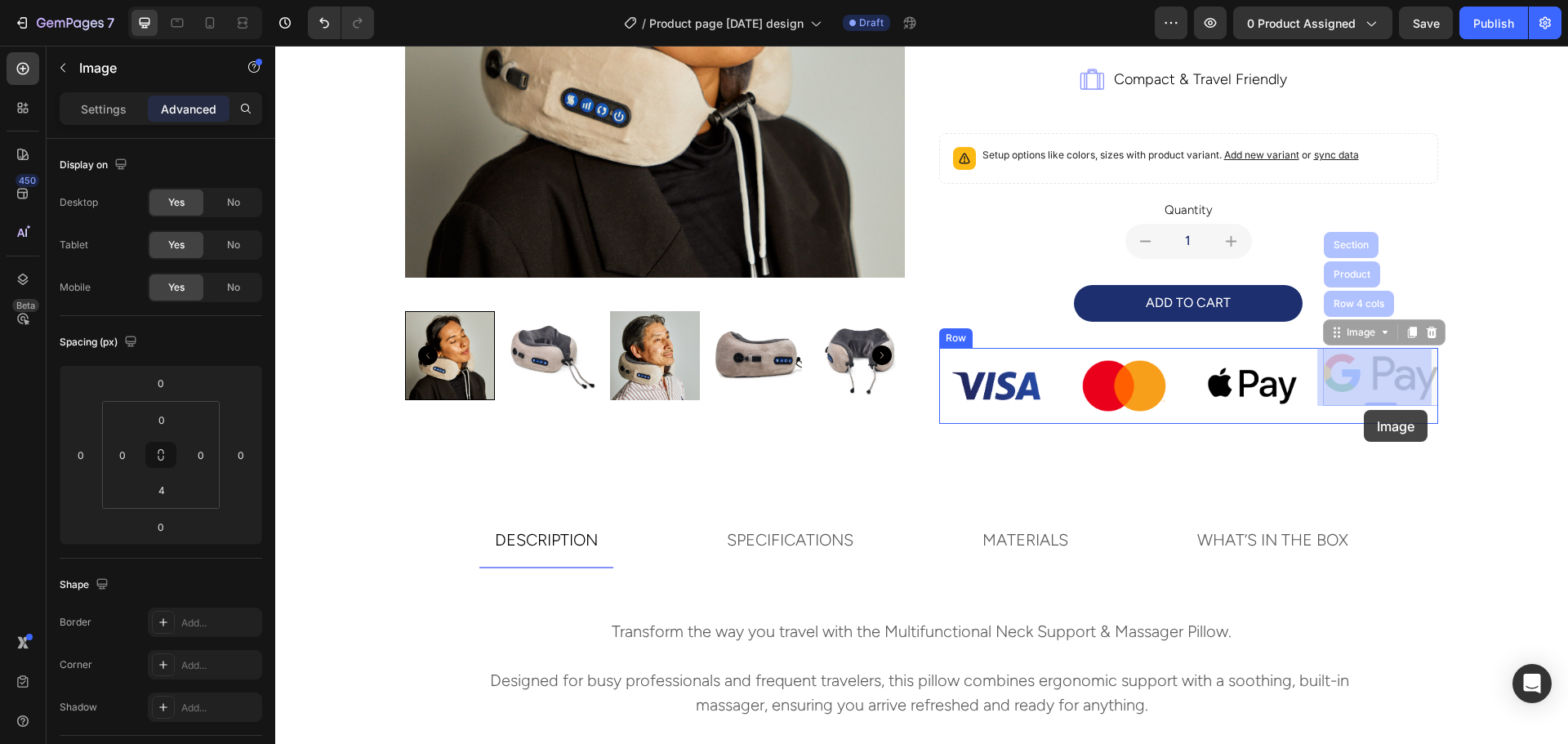
drag, startPoint x: 1361, startPoint y: 376, endPoint x: 1364, endPoint y: 410, distance: 34.1
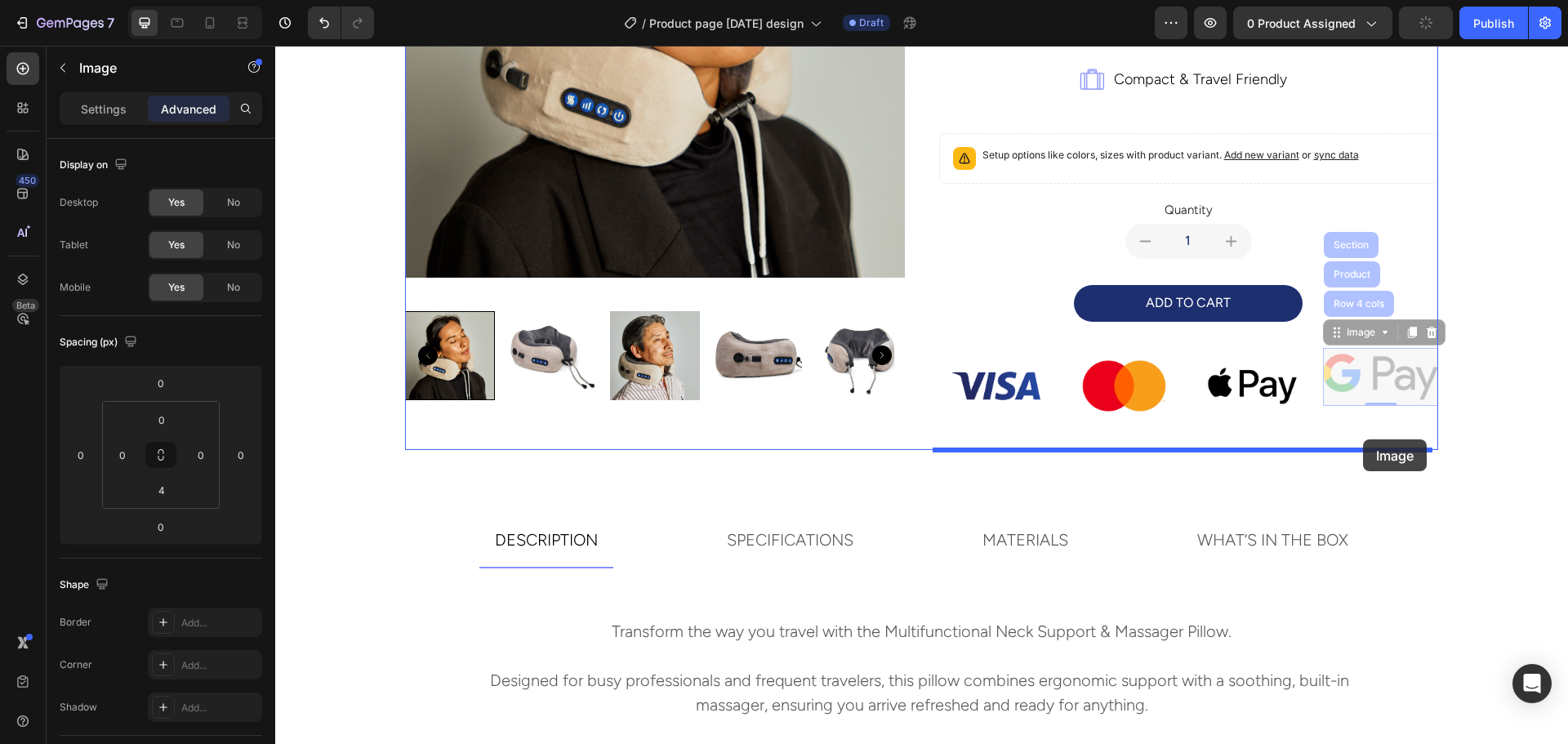
drag, startPoint x: 1364, startPoint y: 390, endPoint x: 1363, endPoint y: 441, distance: 51.0
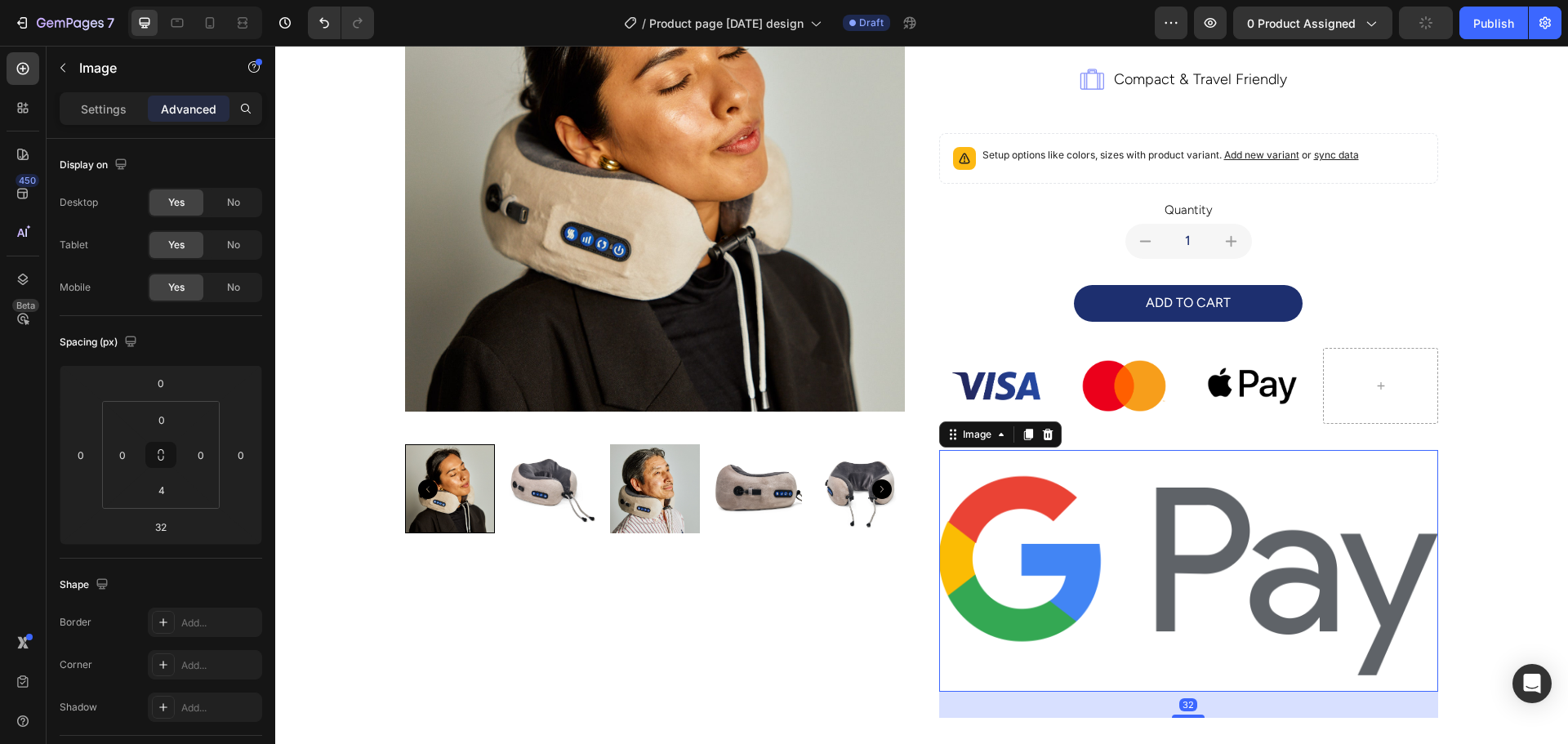
scroll to position [546, 0]
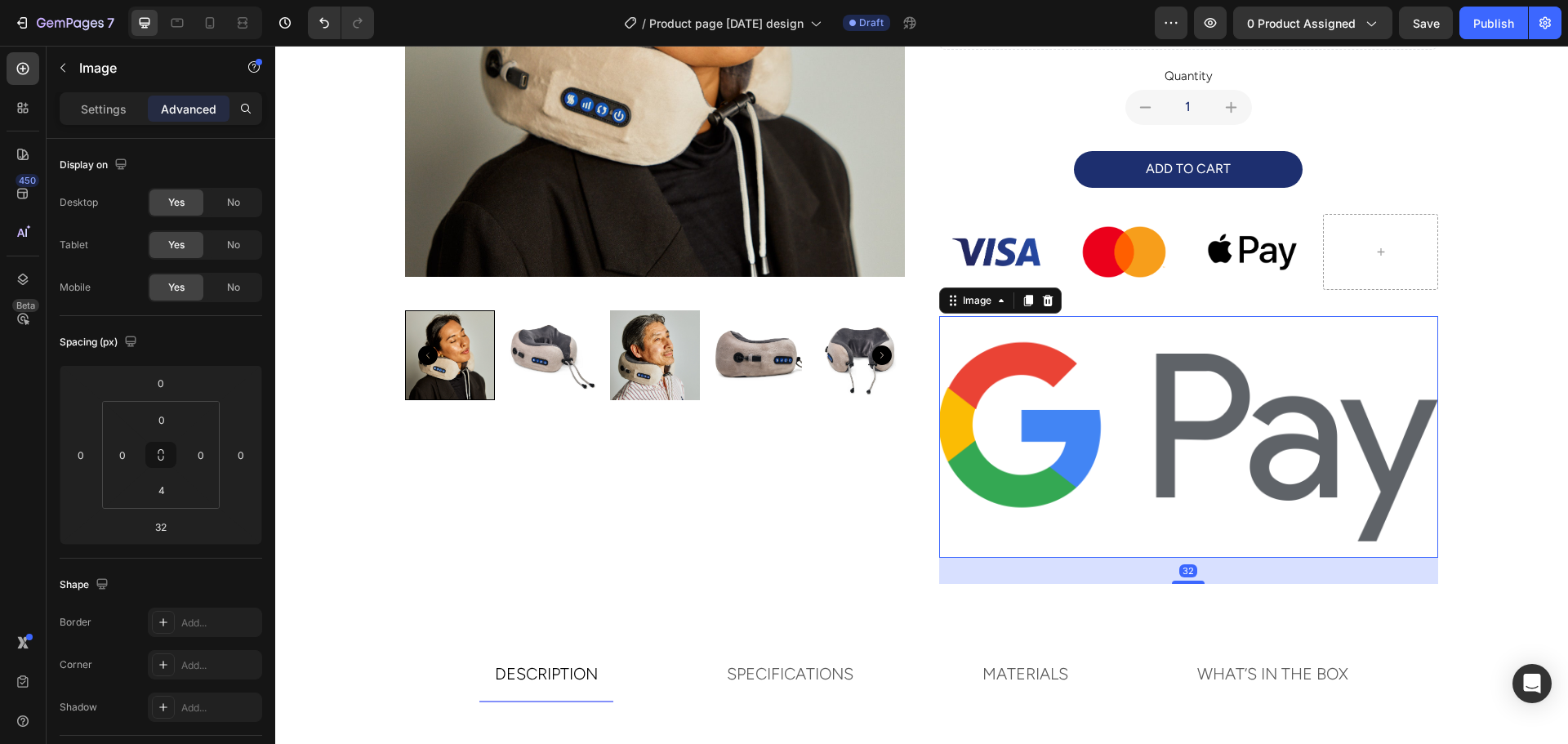
type input "0"
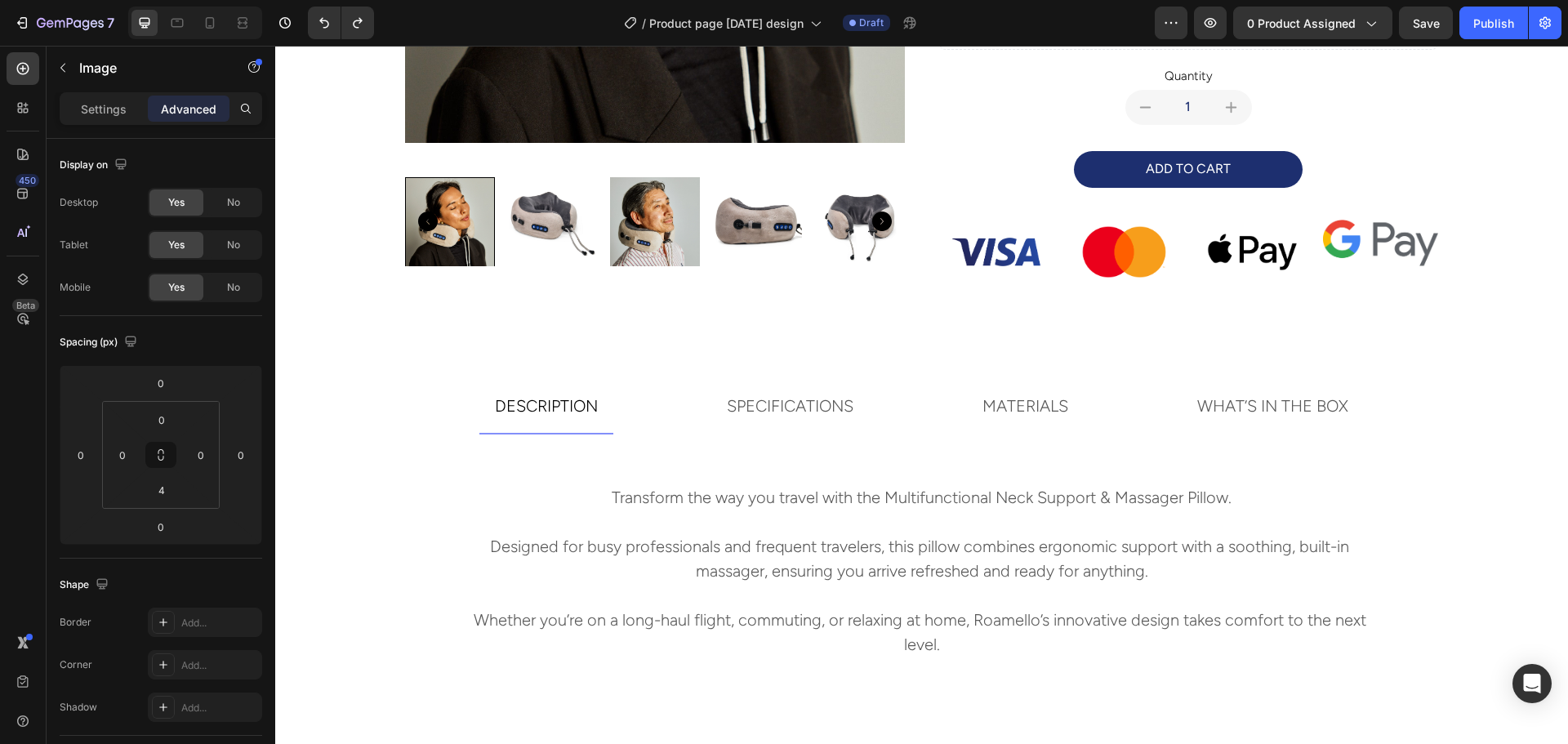
scroll to position [413, 0]
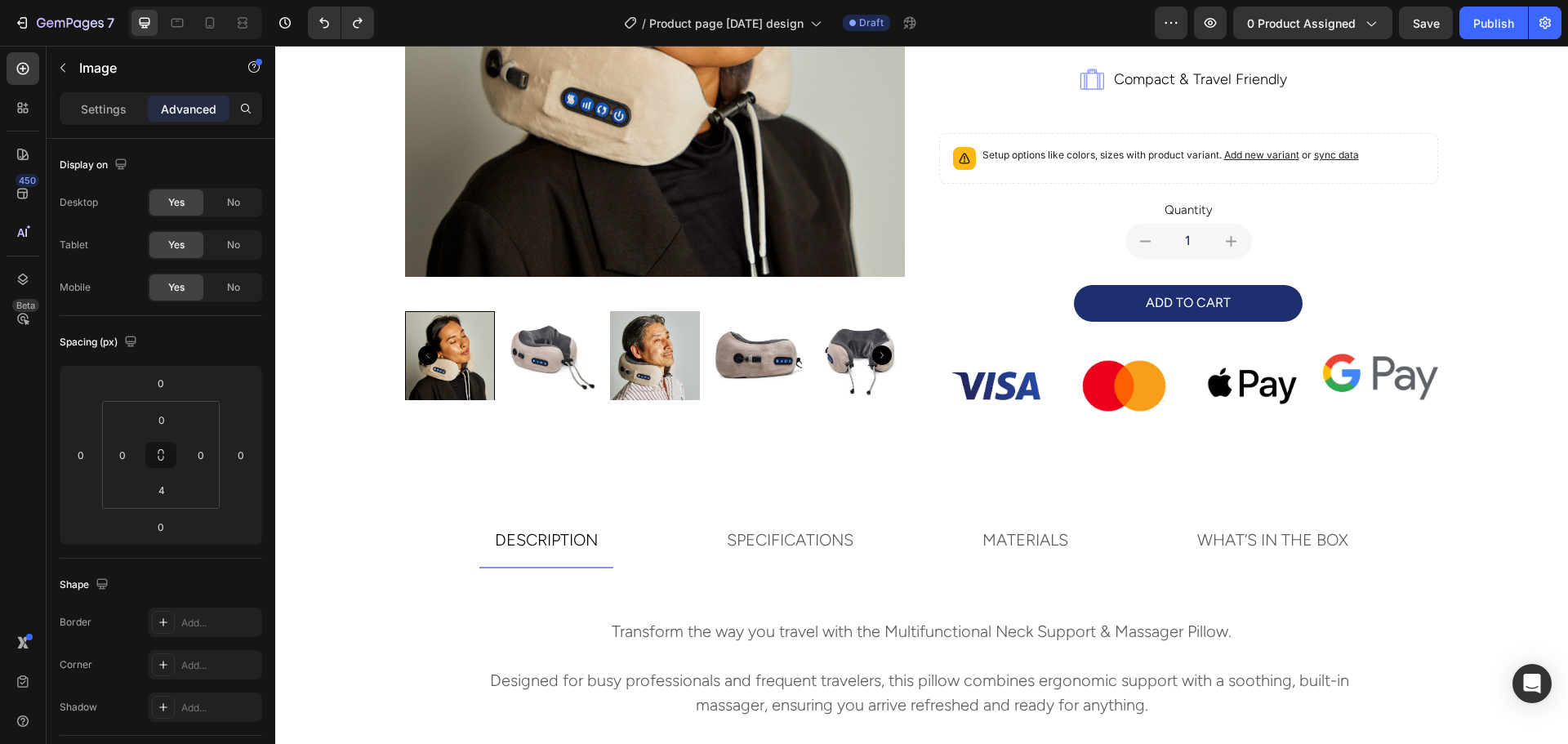
click at [1365, 384] on img at bounding box center [1380, 375] width 115 height 55
click at [1340, 376] on img at bounding box center [1380, 375] width 115 height 55
click at [1356, 373] on img at bounding box center [1380, 375] width 115 height 55
click at [1386, 371] on img at bounding box center [1380, 375] width 115 height 55
click at [1378, 385] on img at bounding box center [1380, 375] width 115 height 55
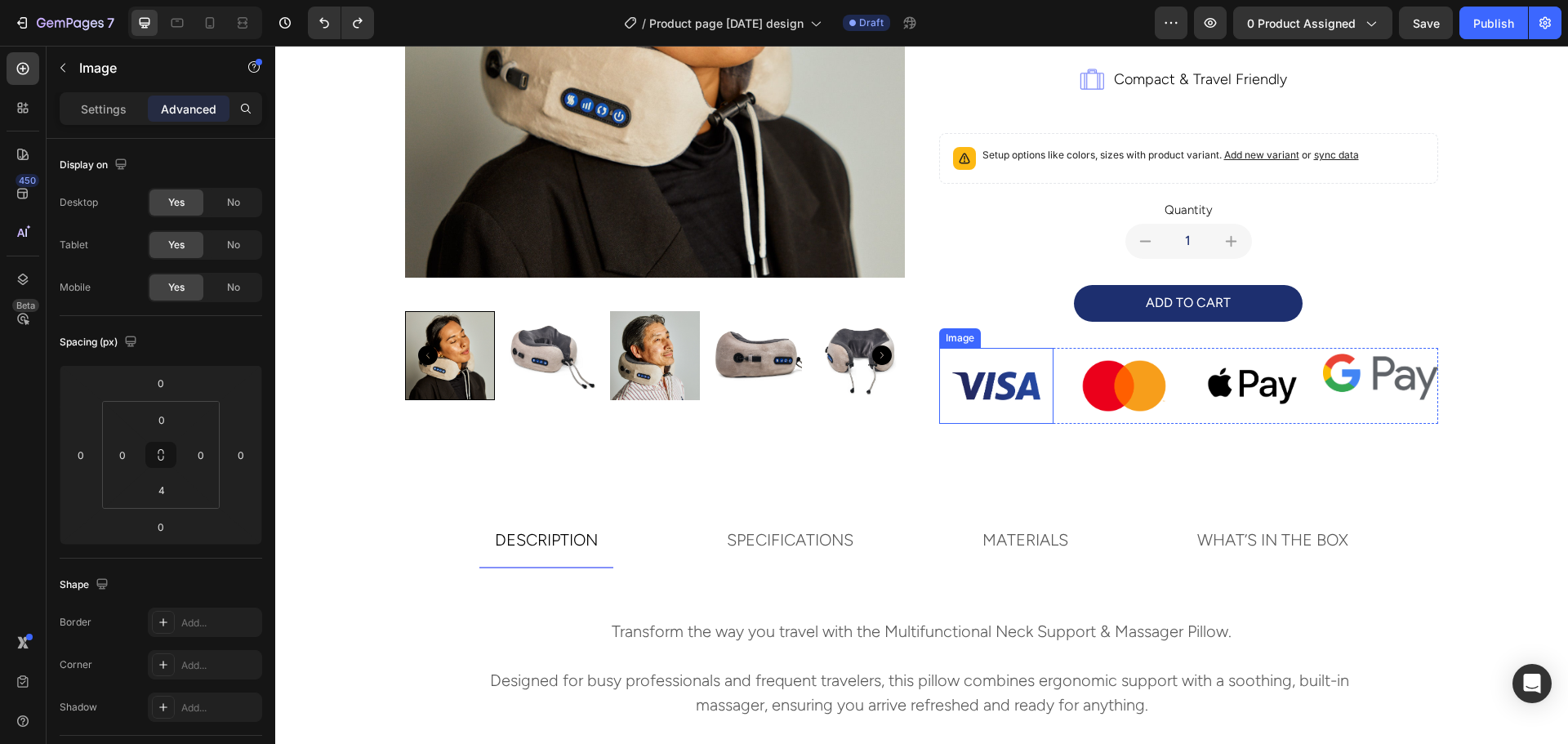
click at [1011, 383] on img at bounding box center [996, 386] width 115 height 77
click at [1374, 398] on img at bounding box center [1380, 375] width 115 height 55
click at [1027, 379] on img at bounding box center [996, 386] width 115 height 77
click at [1121, 383] on img at bounding box center [1124, 386] width 115 height 77
click at [1272, 385] on img at bounding box center [1252, 386] width 115 height 77
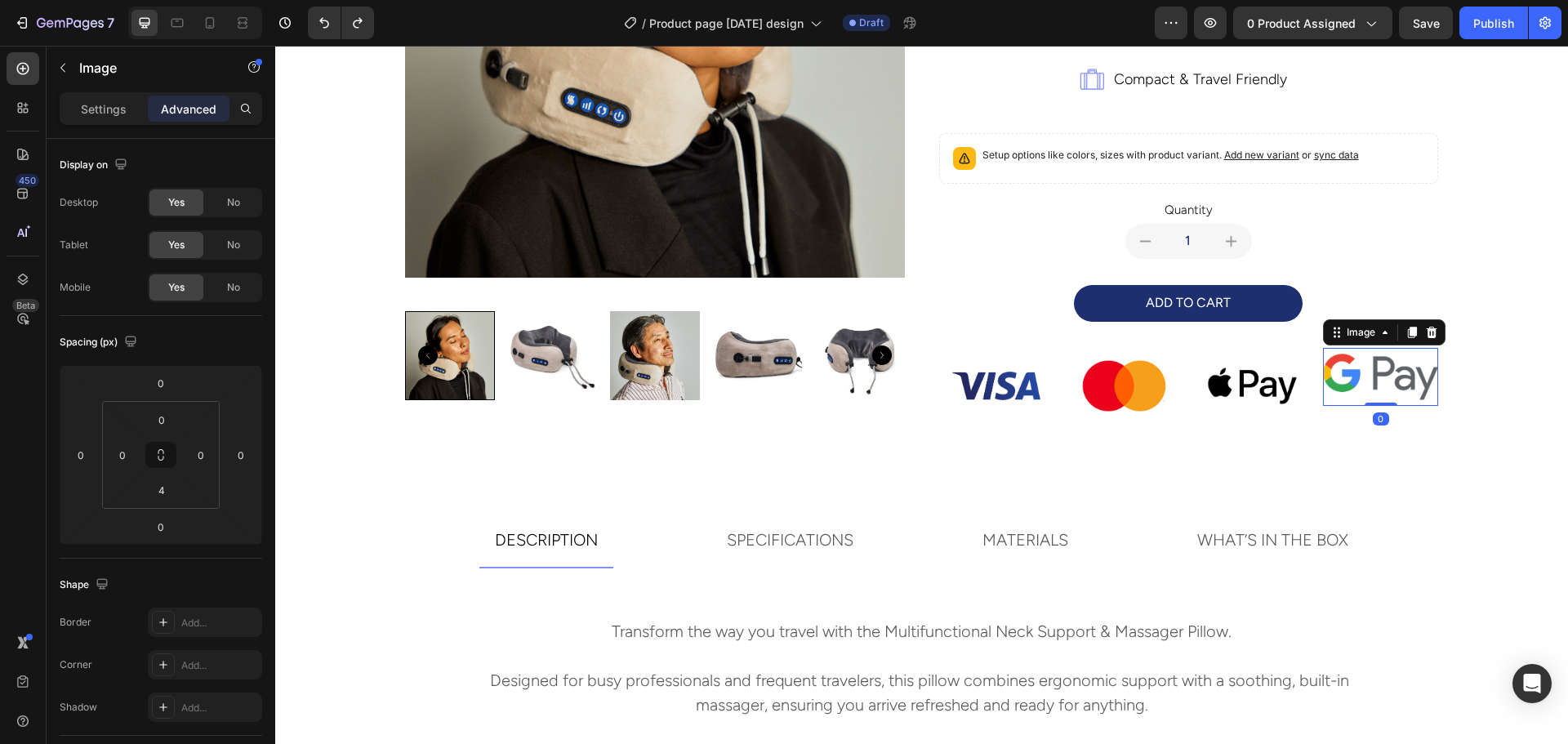
click at [1356, 386] on img at bounding box center [1380, 375] width 115 height 55
click at [331, 27] on icon "Undo/Redo" at bounding box center [324, 23] width 17 height 17
type input "0"
click at [331, 27] on icon "Undo/Redo" at bounding box center [324, 23] width 17 height 17
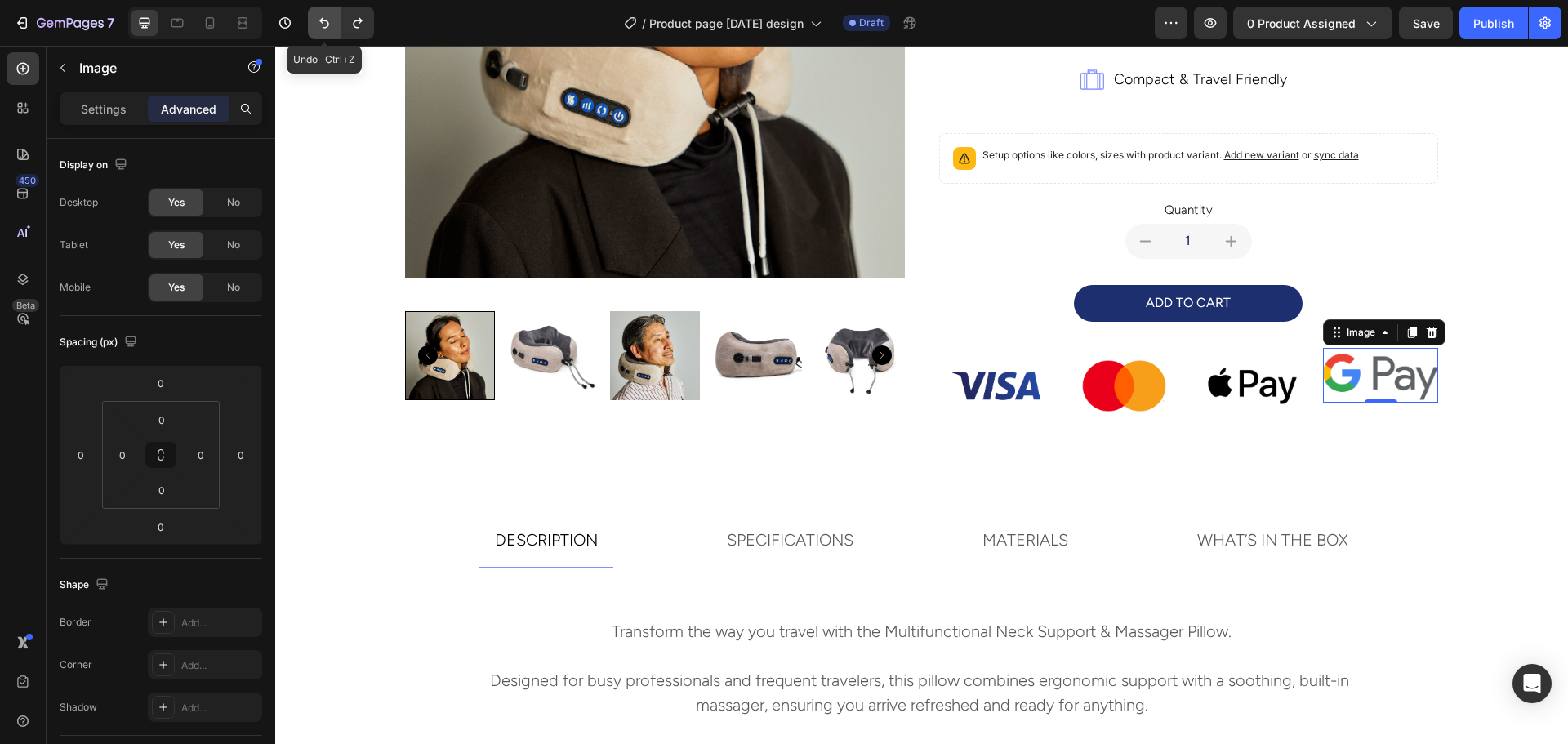
click at [331, 27] on icon "Undo/Redo" at bounding box center [324, 23] width 17 height 17
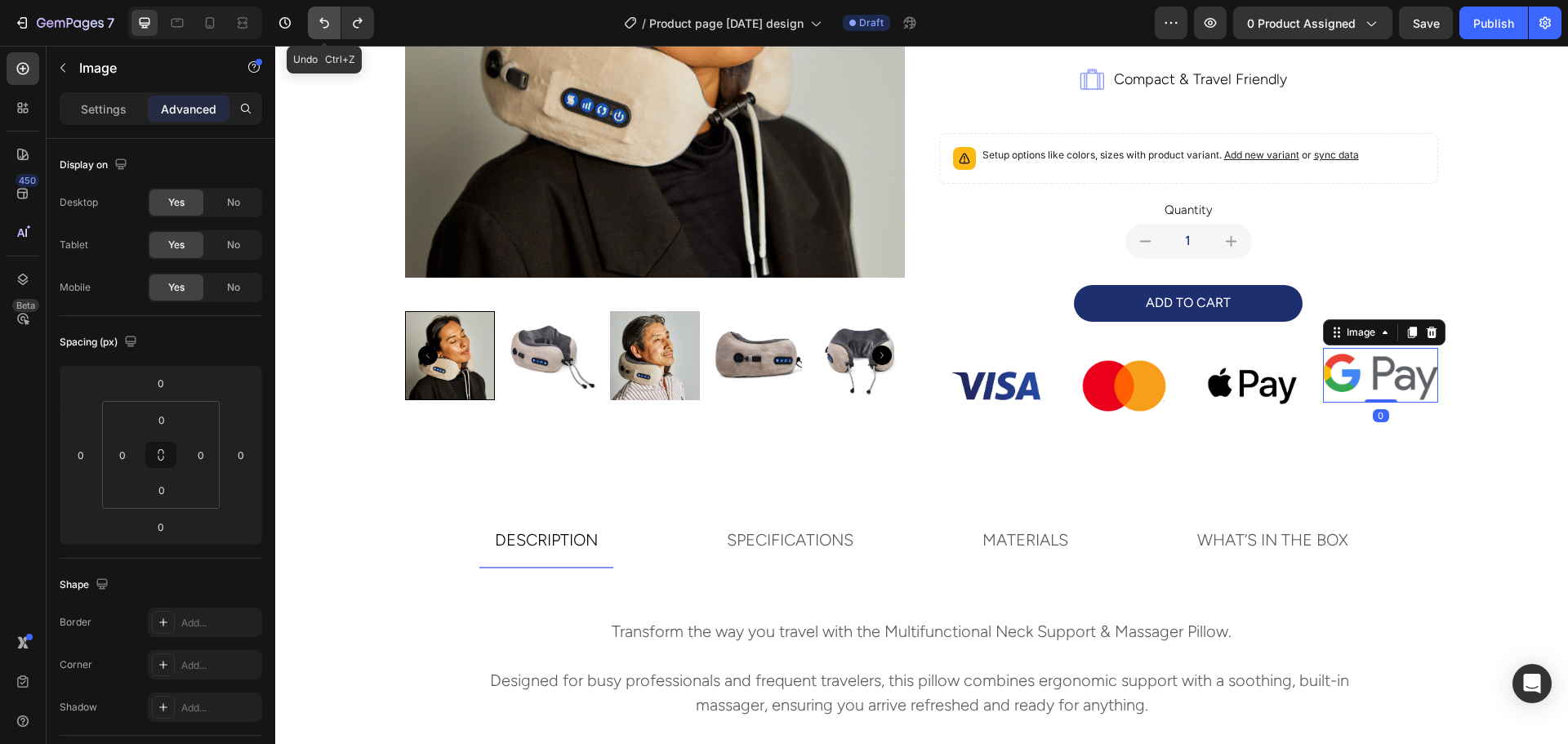
click at [331, 27] on icon "Undo/Redo" at bounding box center [324, 23] width 17 height 17
click at [330, 27] on icon "Undo/Redo" at bounding box center [324, 23] width 17 height 17
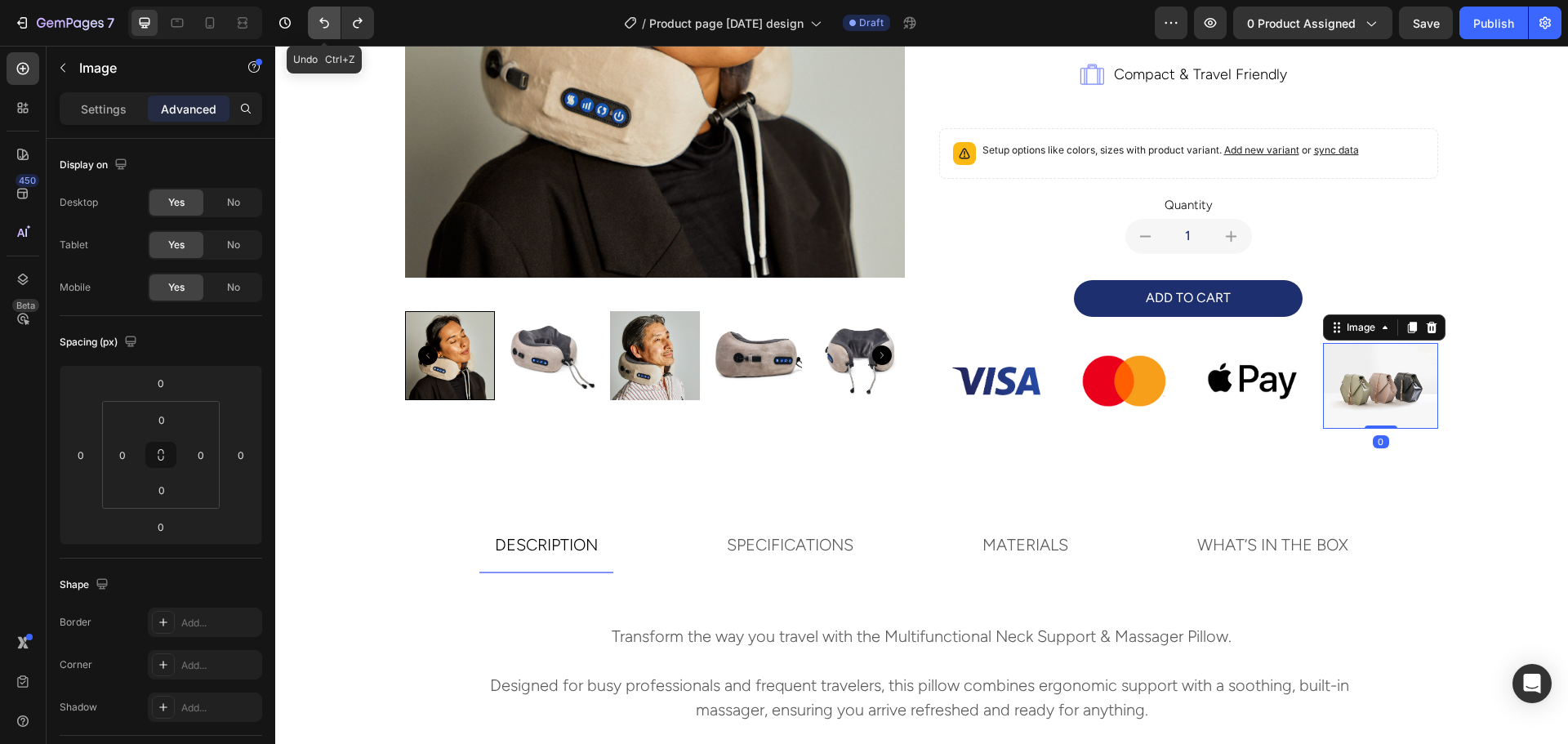
click at [330, 27] on icon "Undo/Redo" at bounding box center [324, 23] width 17 height 17
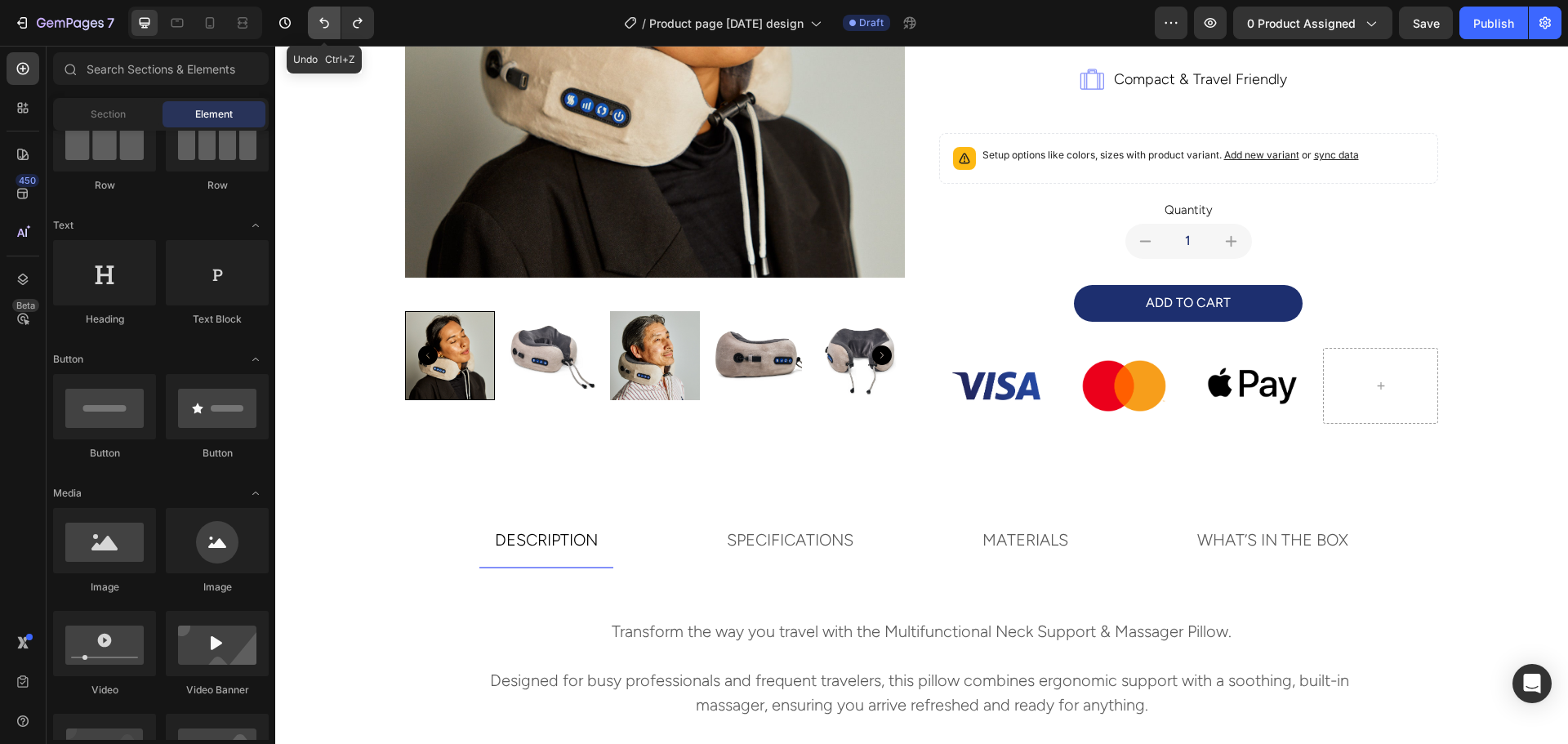
click at [330, 27] on icon "Undo/Redo" at bounding box center [324, 23] width 17 height 17
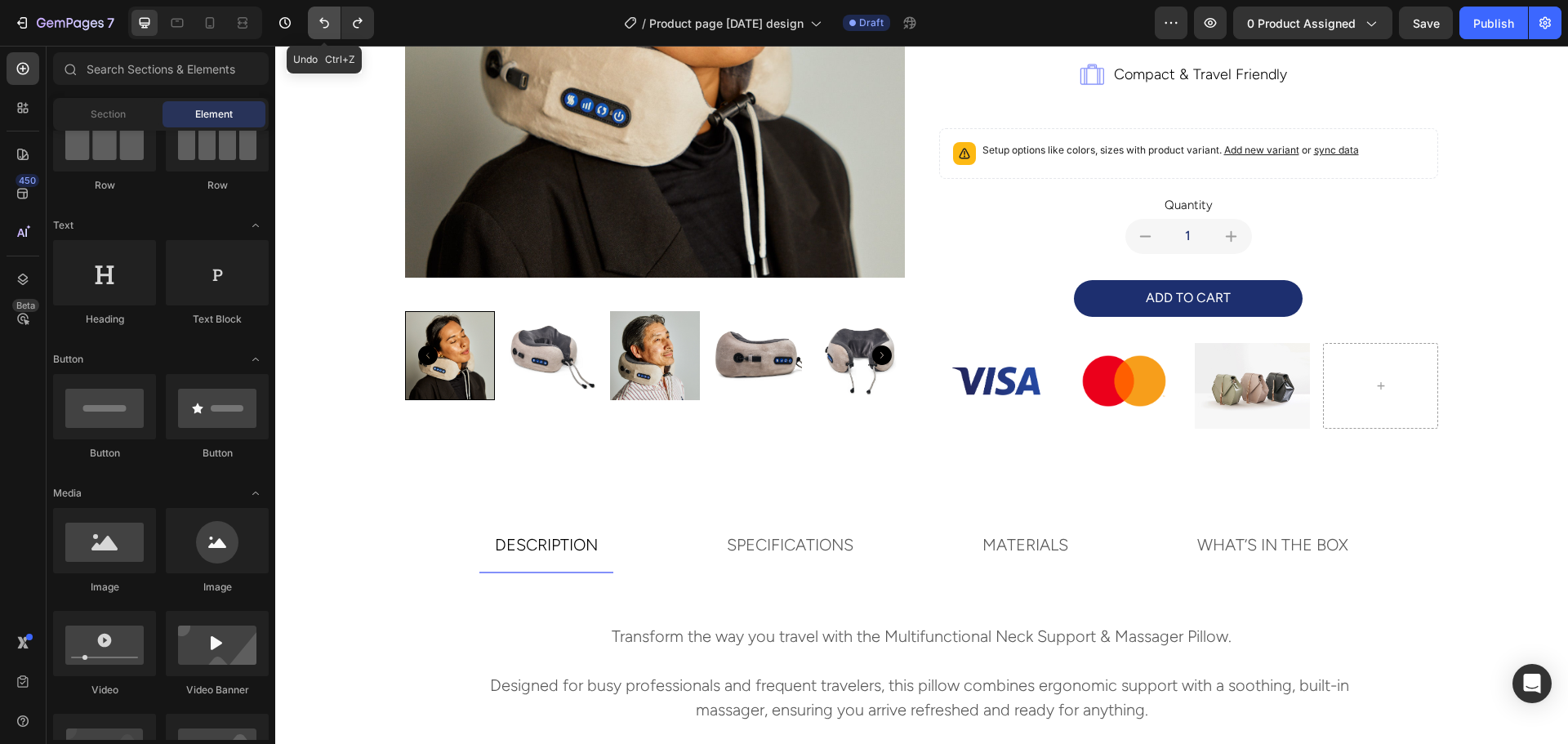
click at [330, 27] on icon "Undo/Redo" at bounding box center [324, 23] width 17 height 17
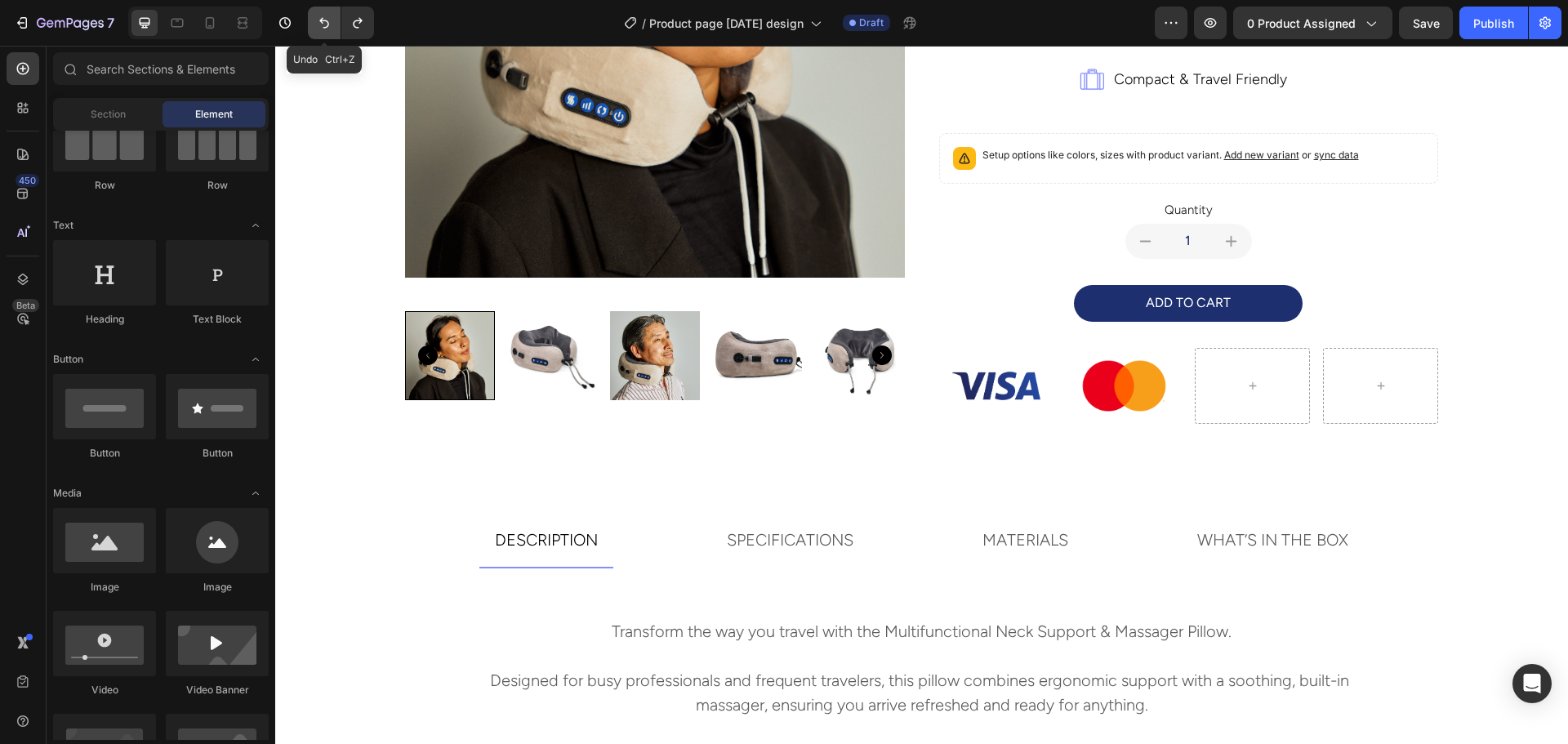
click at [330, 27] on icon "Undo/Redo" at bounding box center [324, 23] width 17 height 17
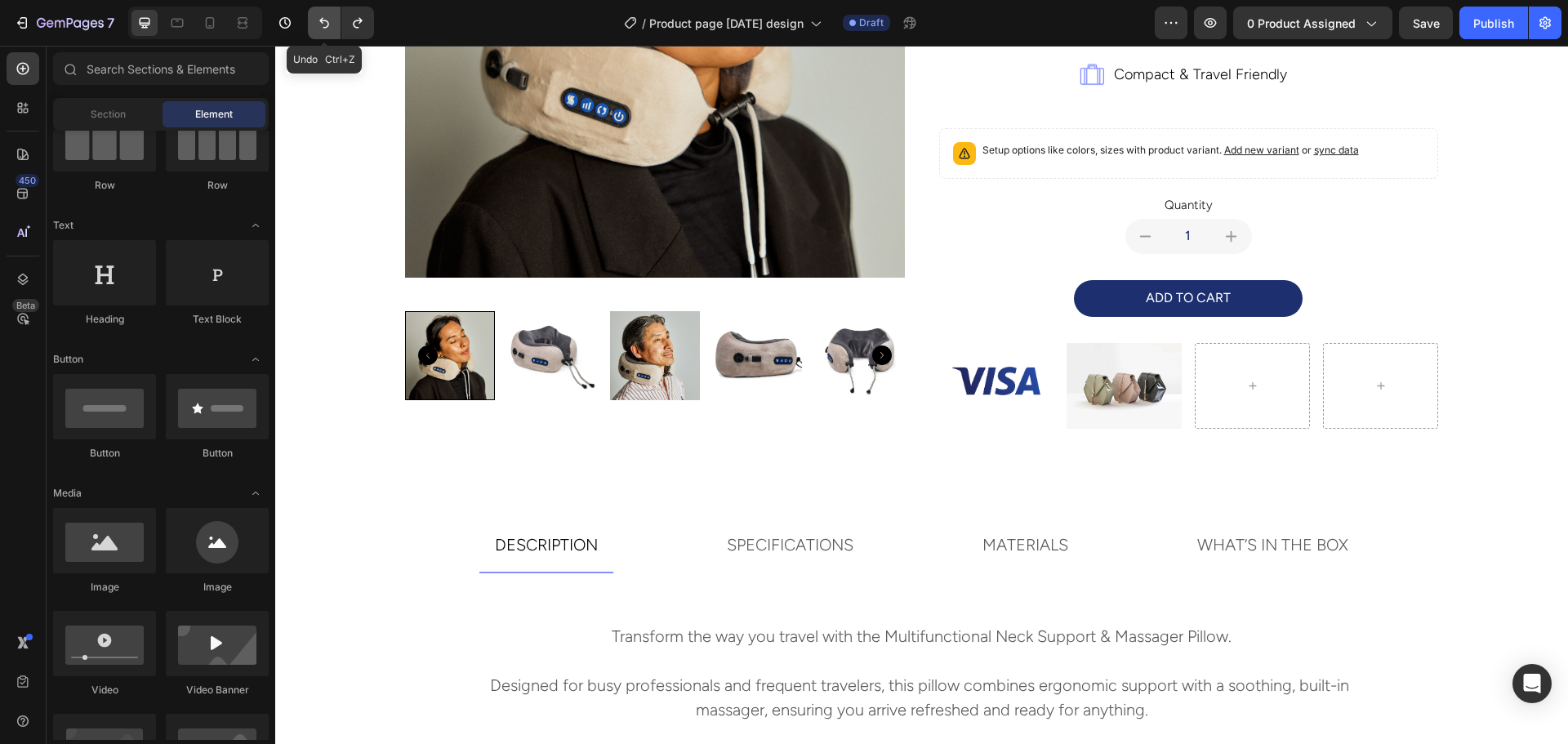
click at [330, 27] on icon "Undo/Redo" at bounding box center [324, 23] width 17 height 17
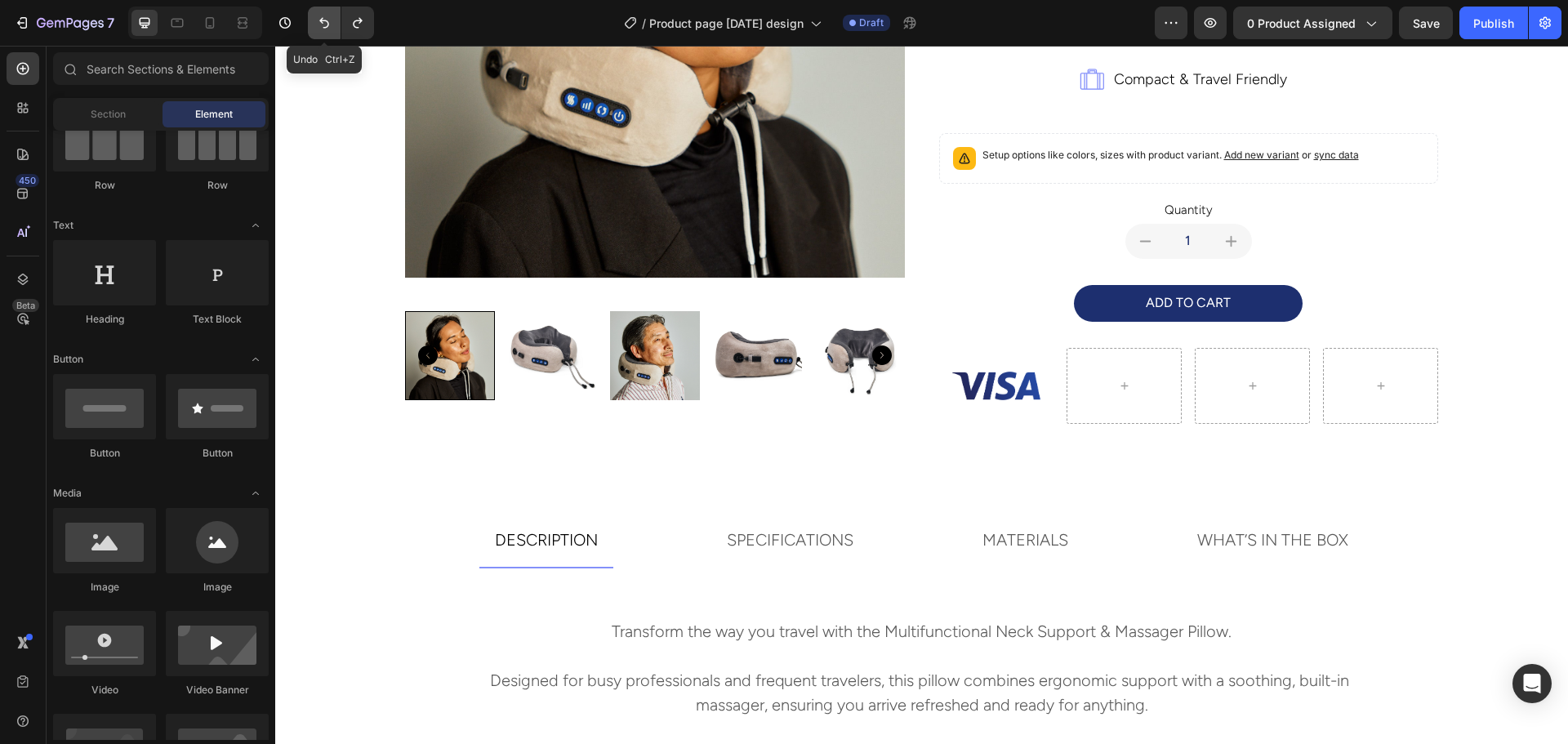
click at [330, 27] on icon "Undo/Redo" at bounding box center [324, 23] width 17 height 17
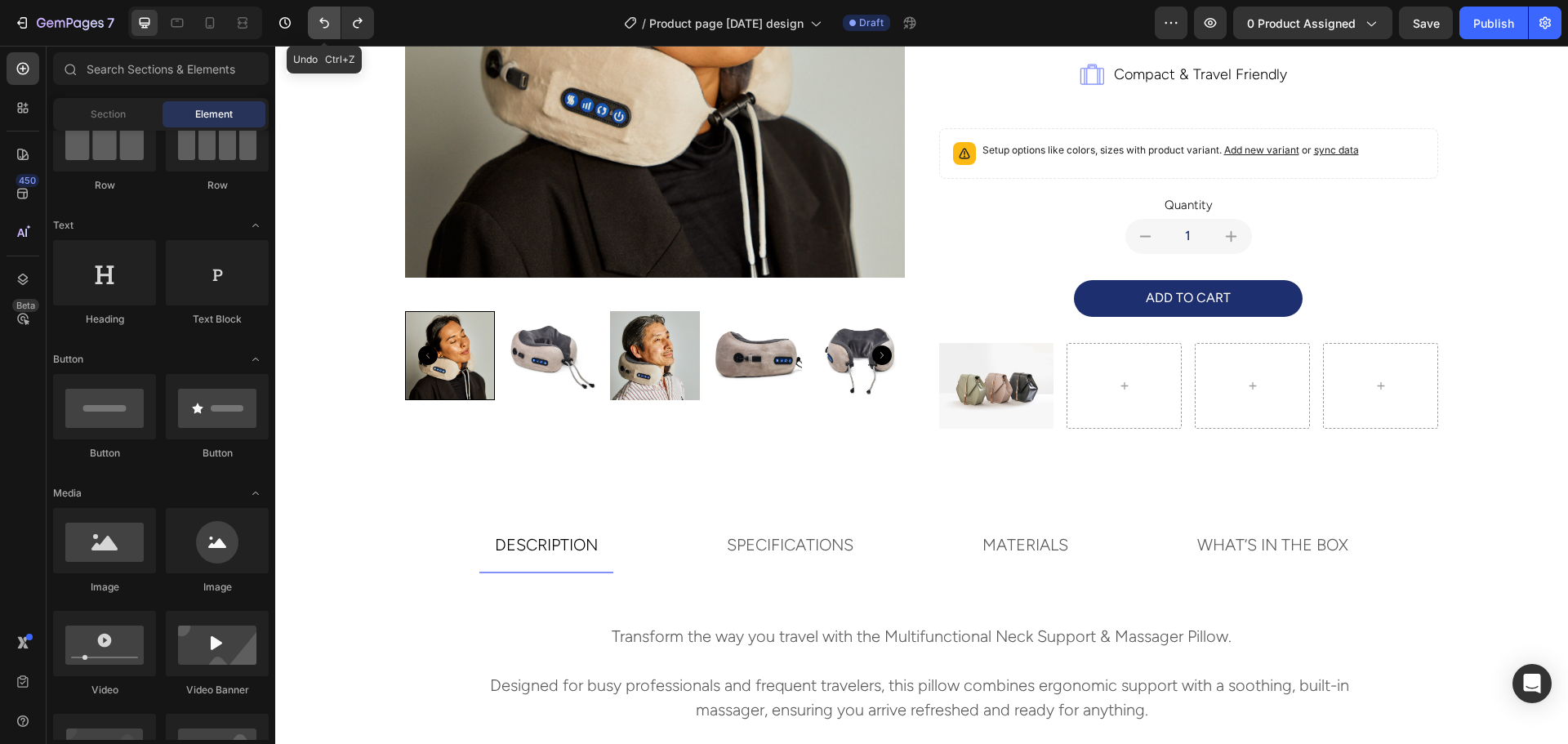
click at [330, 27] on icon "Undo/Redo" at bounding box center [324, 23] width 17 height 17
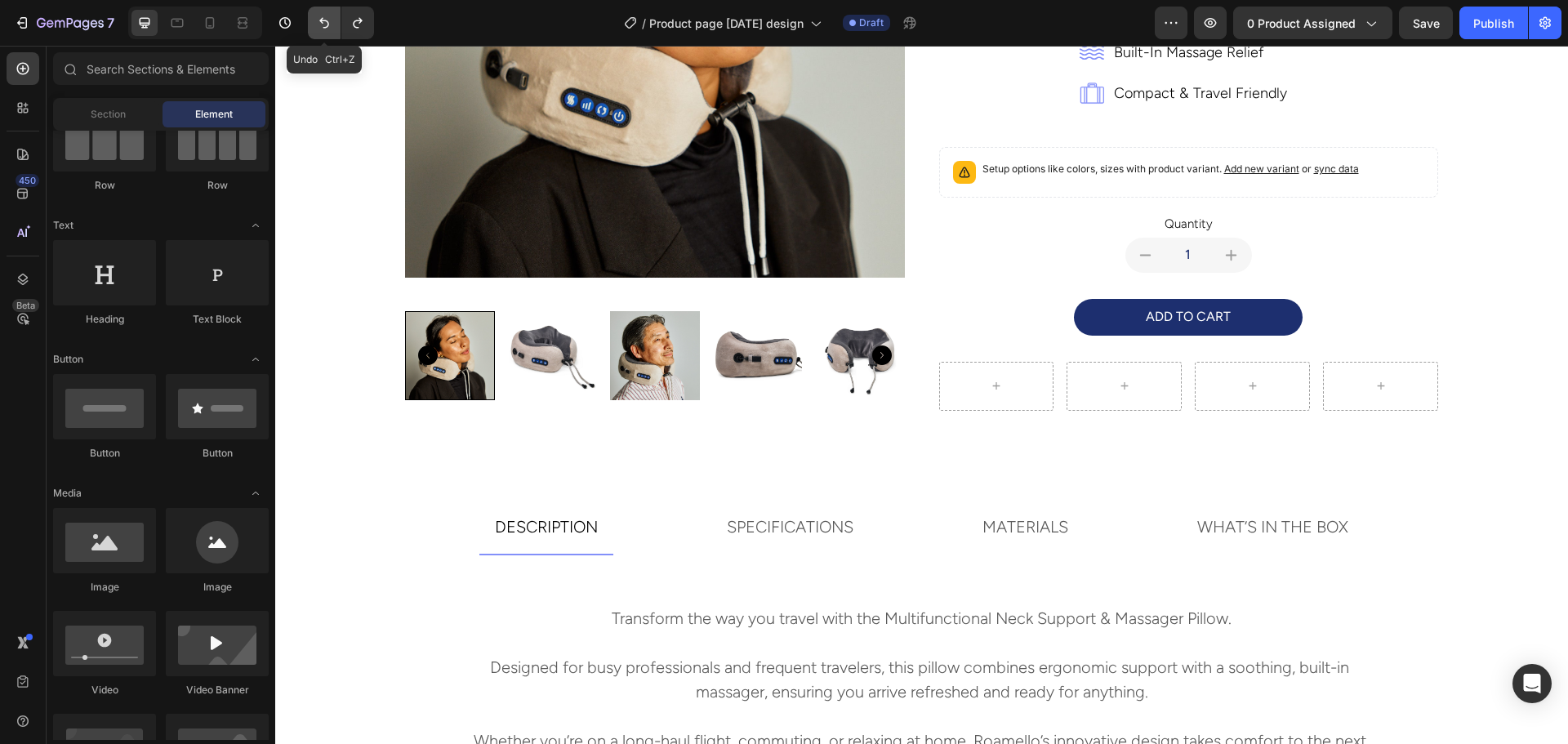
click at [330, 27] on icon "Undo/Redo" at bounding box center [324, 23] width 17 height 17
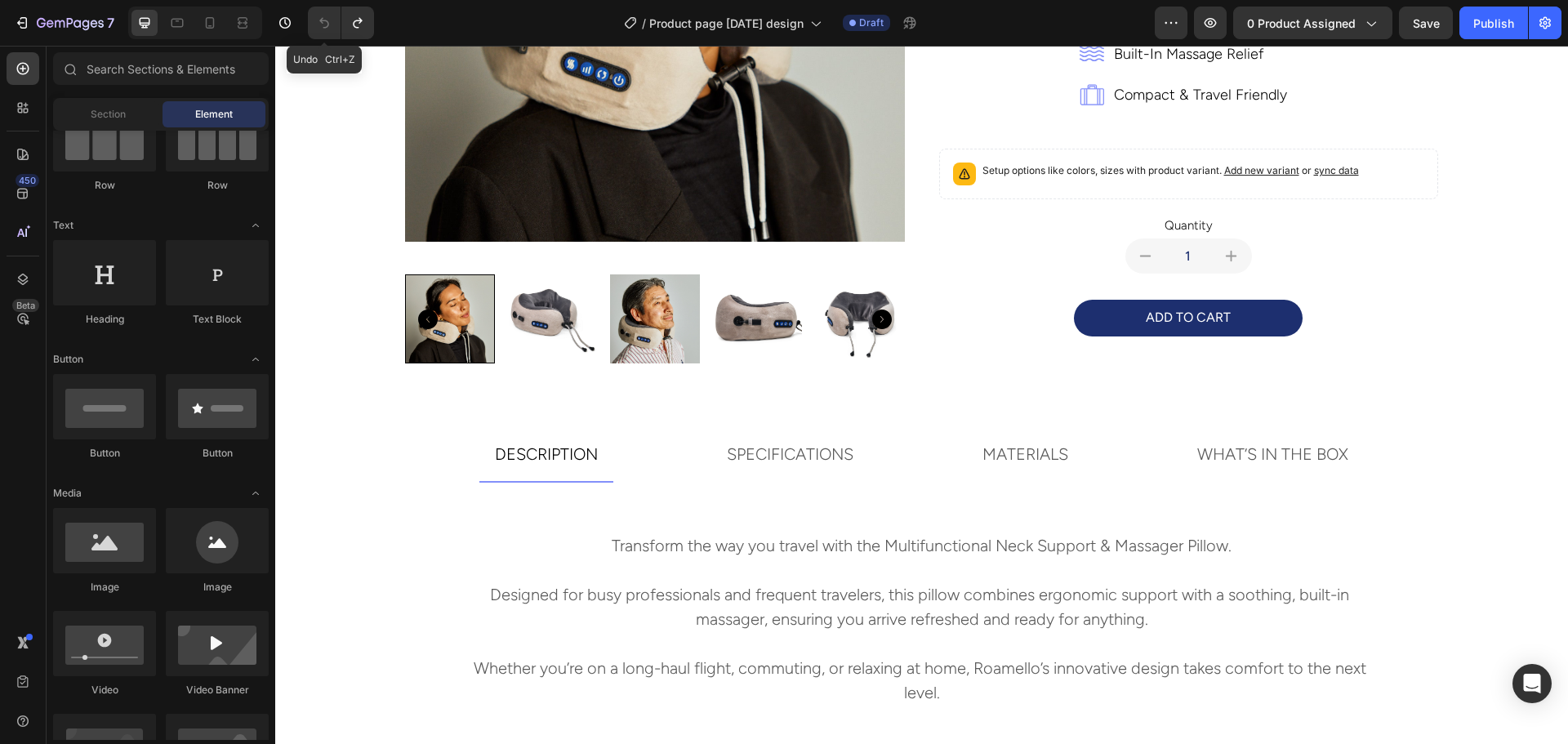
scroll to position [362, 0]
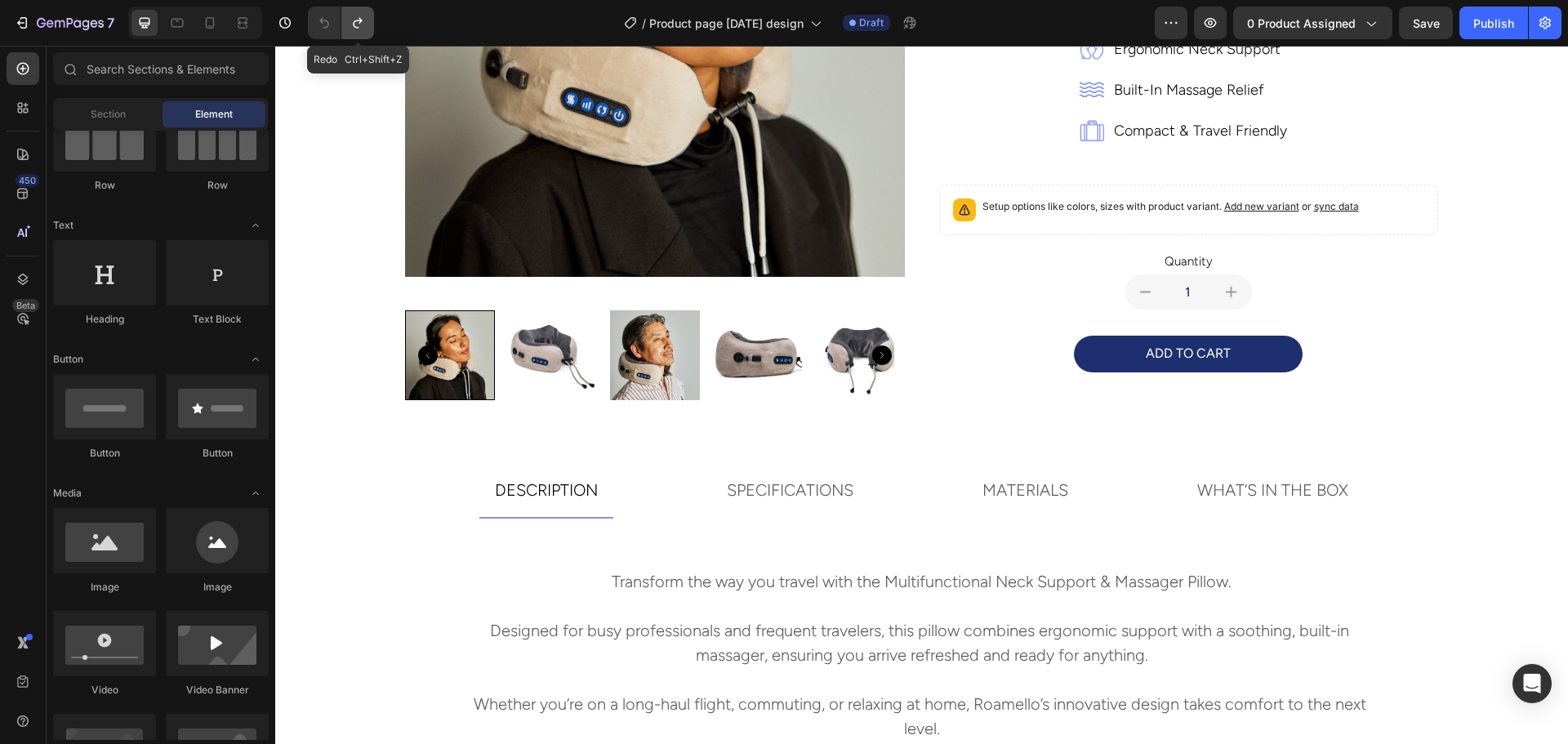
click at [358, 27] on icon "Undo/Redo" at bounding box center [358, 23] width 17 height 17
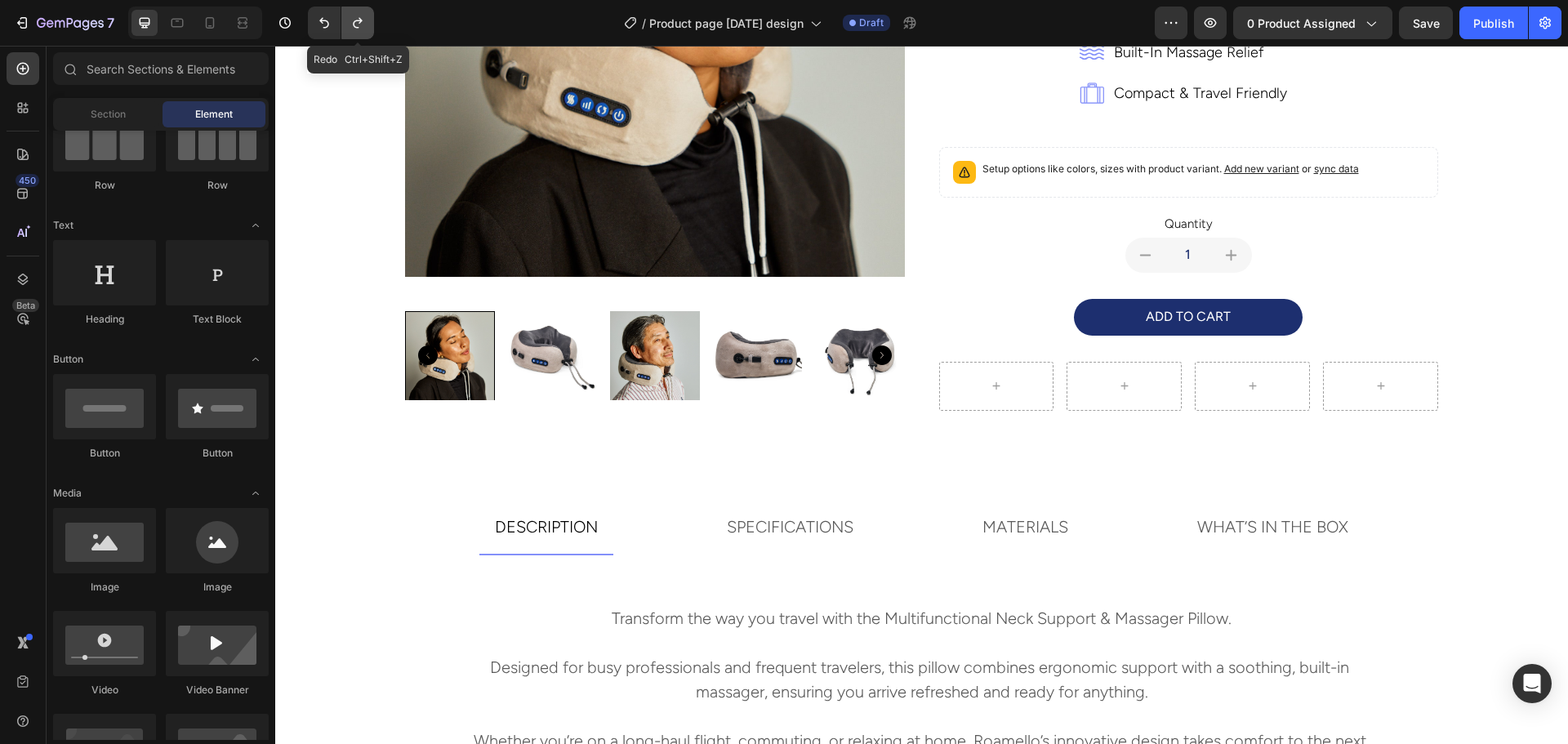
click at [358, 27] on icon "Undo/Redo" at bounding box center [358, 23] width 17 height 17
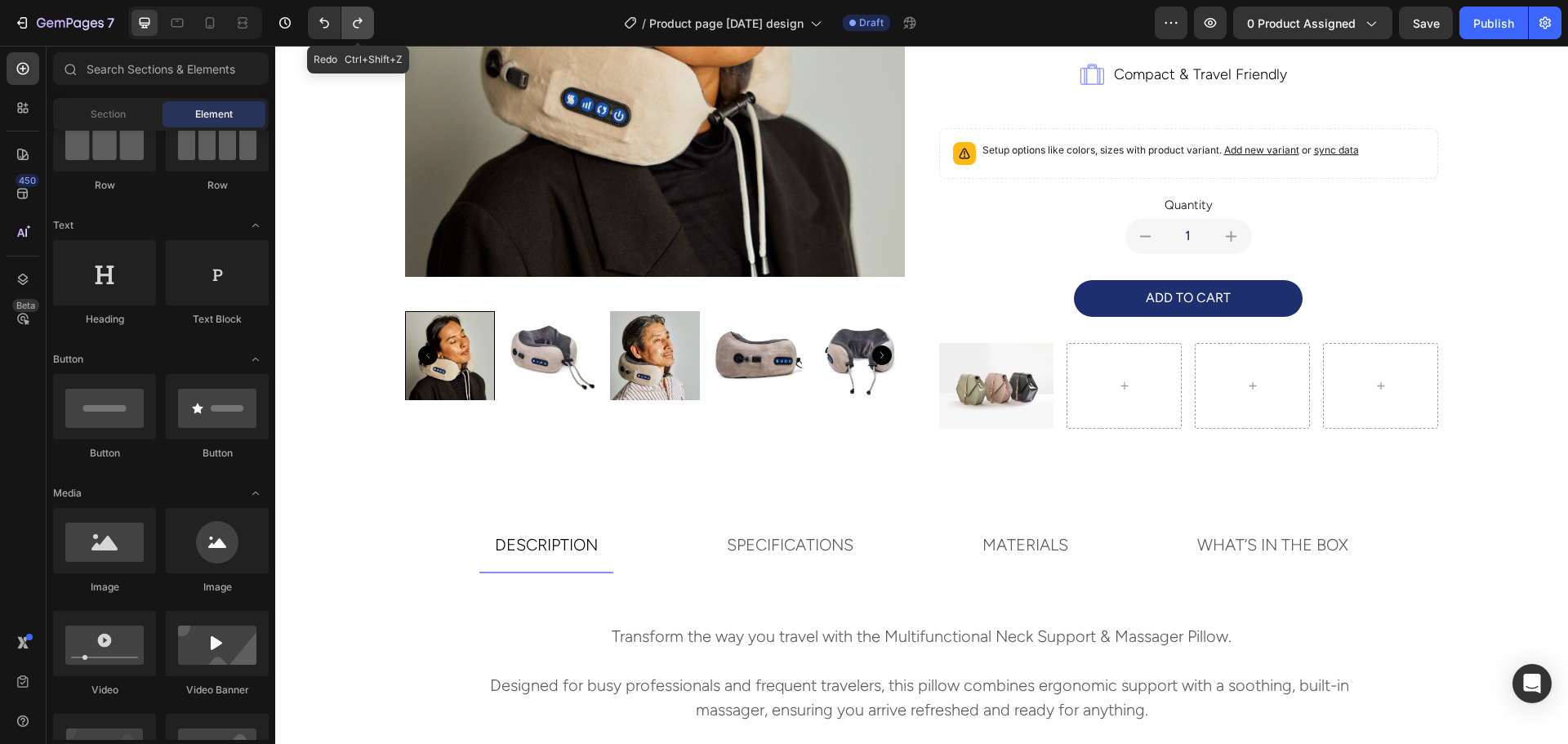
click at [358, 27] on icon "Undo/Redo" at bounding box center [358, 23] width 17 height 17
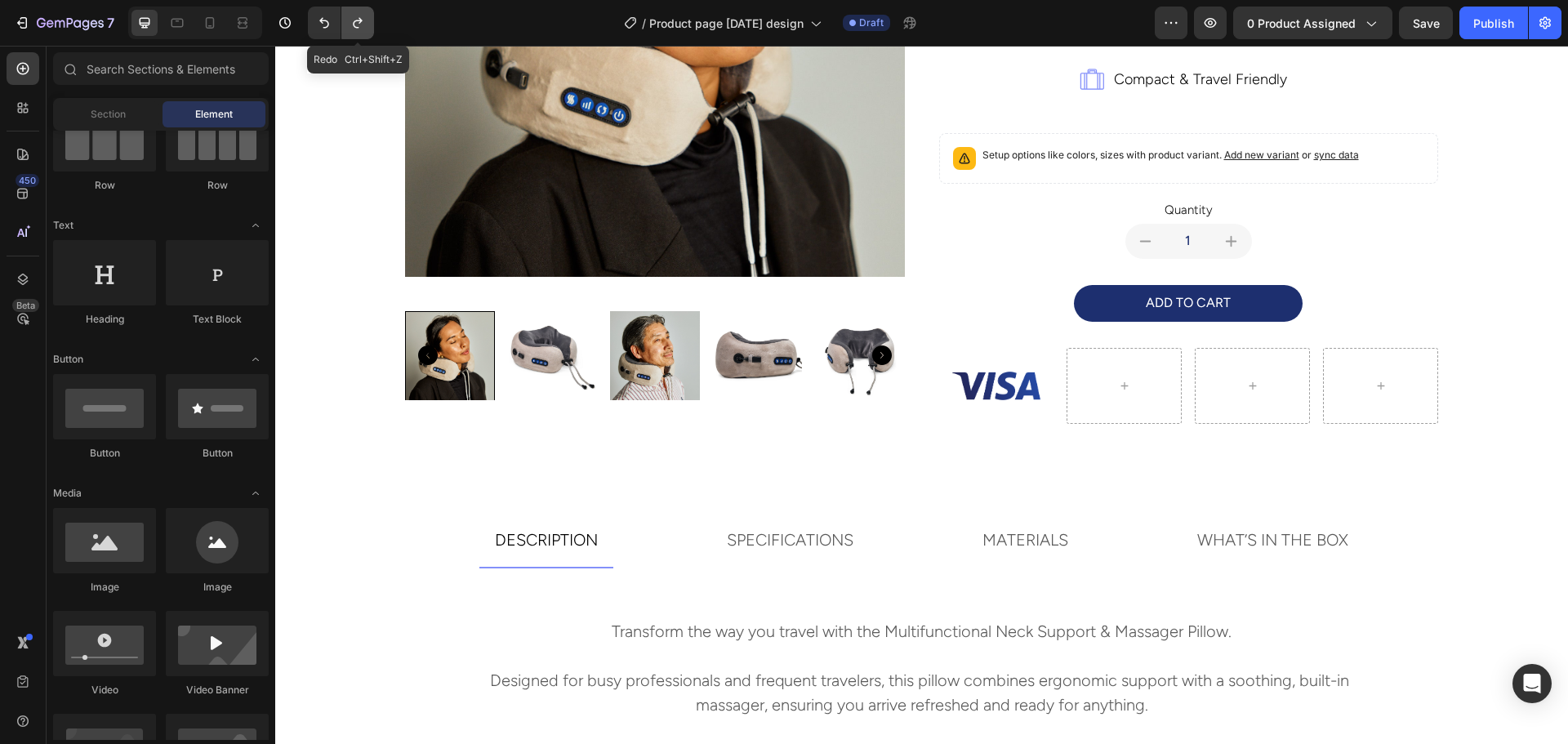
click at [358, 27] on icon "Undo/Redo" at bounding box center [358, 23] width 17 height 17
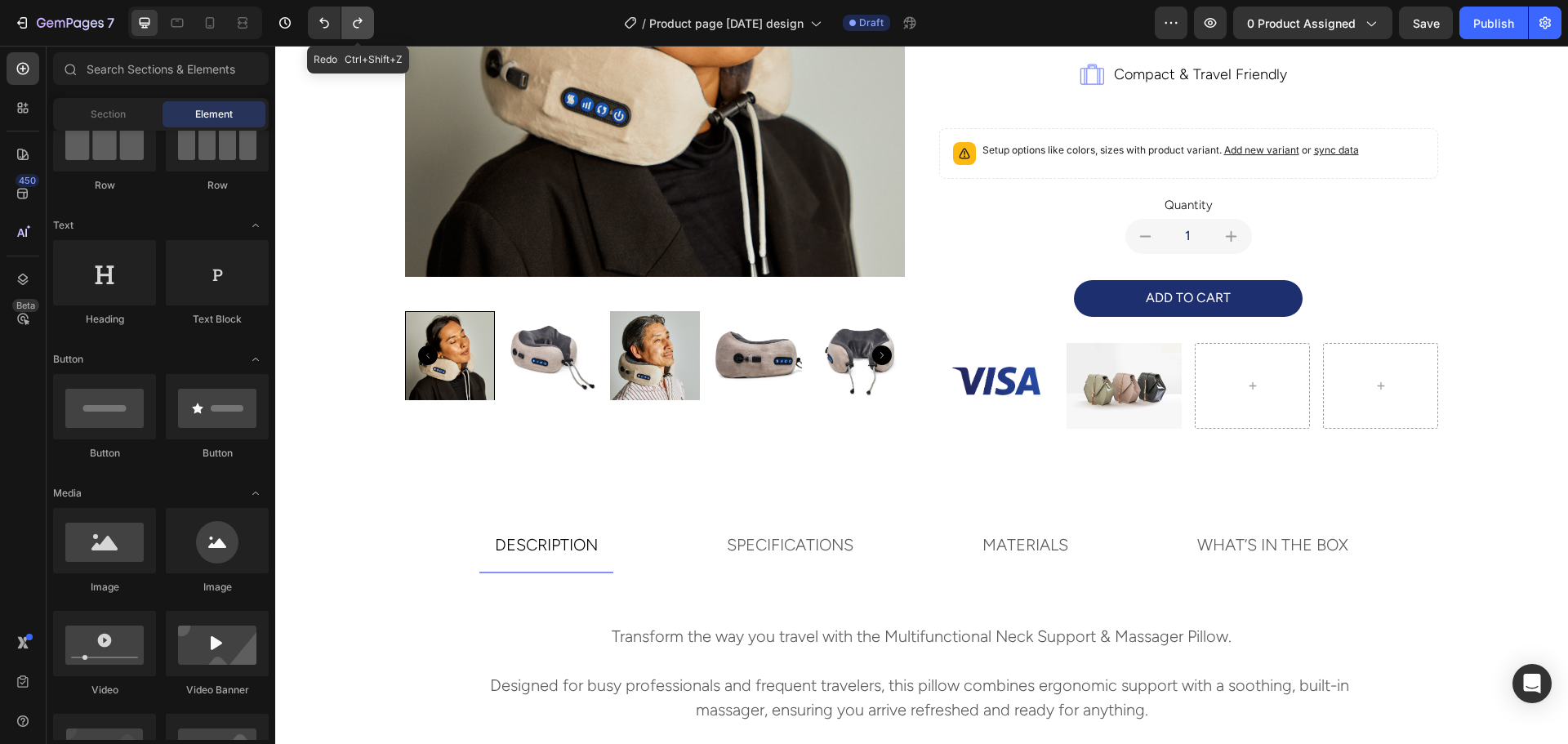
click at [358, 27] on icon "Undo/Redo" at bounding box center [358, 23] width 17 height 17
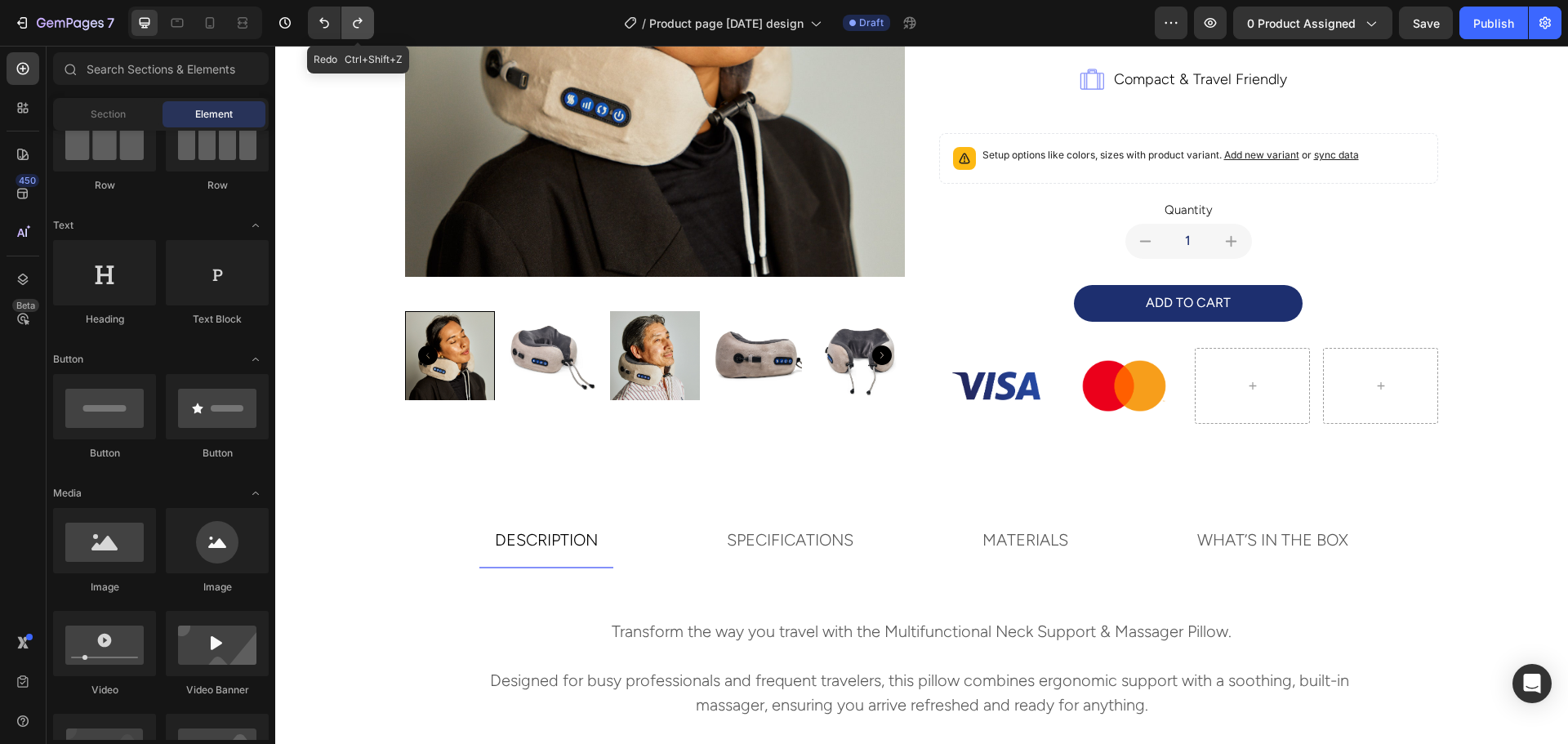
click at [358, 27] on icon "Undo/Redo" at bounding box center [358, 23] width 17 height 17
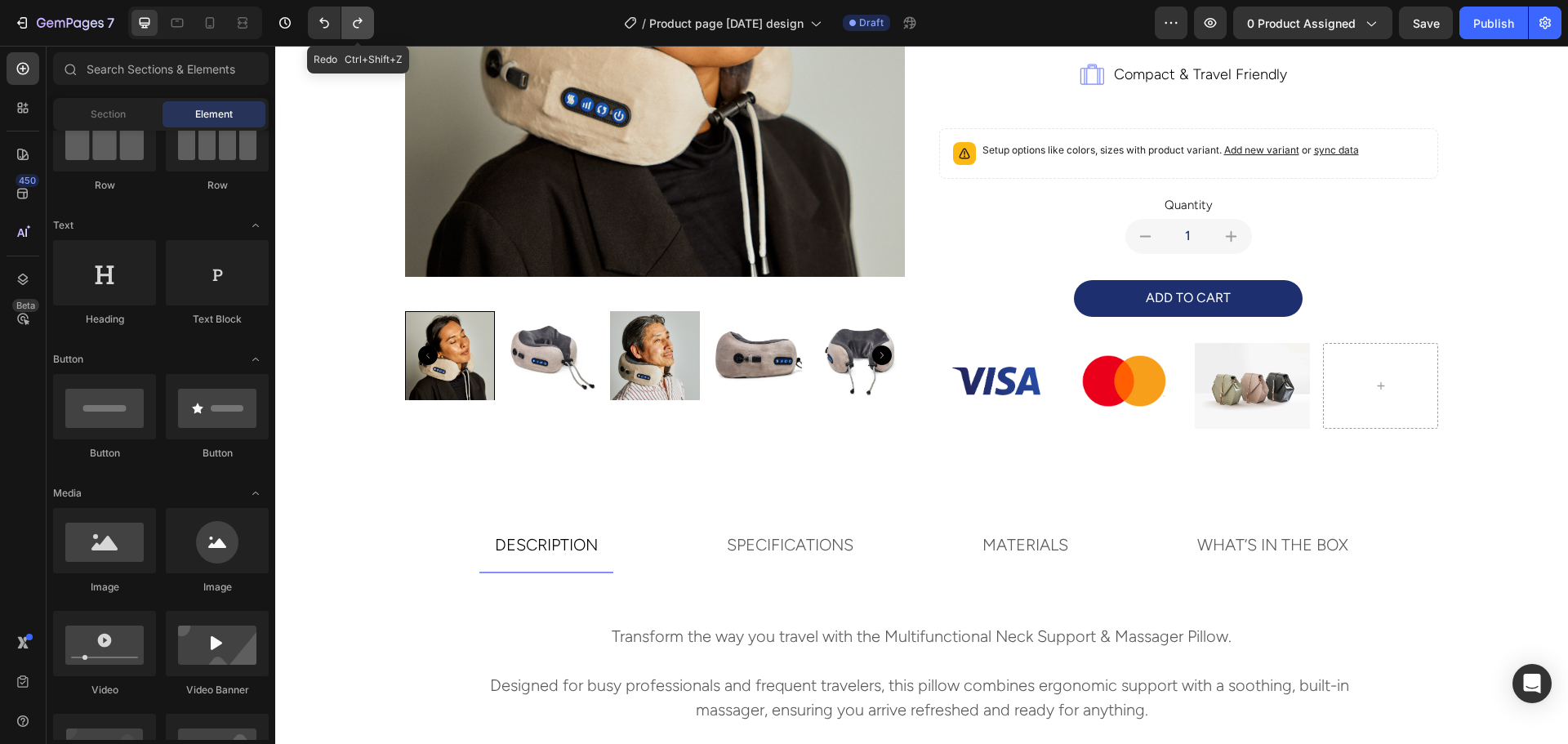
click at [358, 27] on icon "Undo/Redo" at bounding box center [358, 23] width 17 height 17
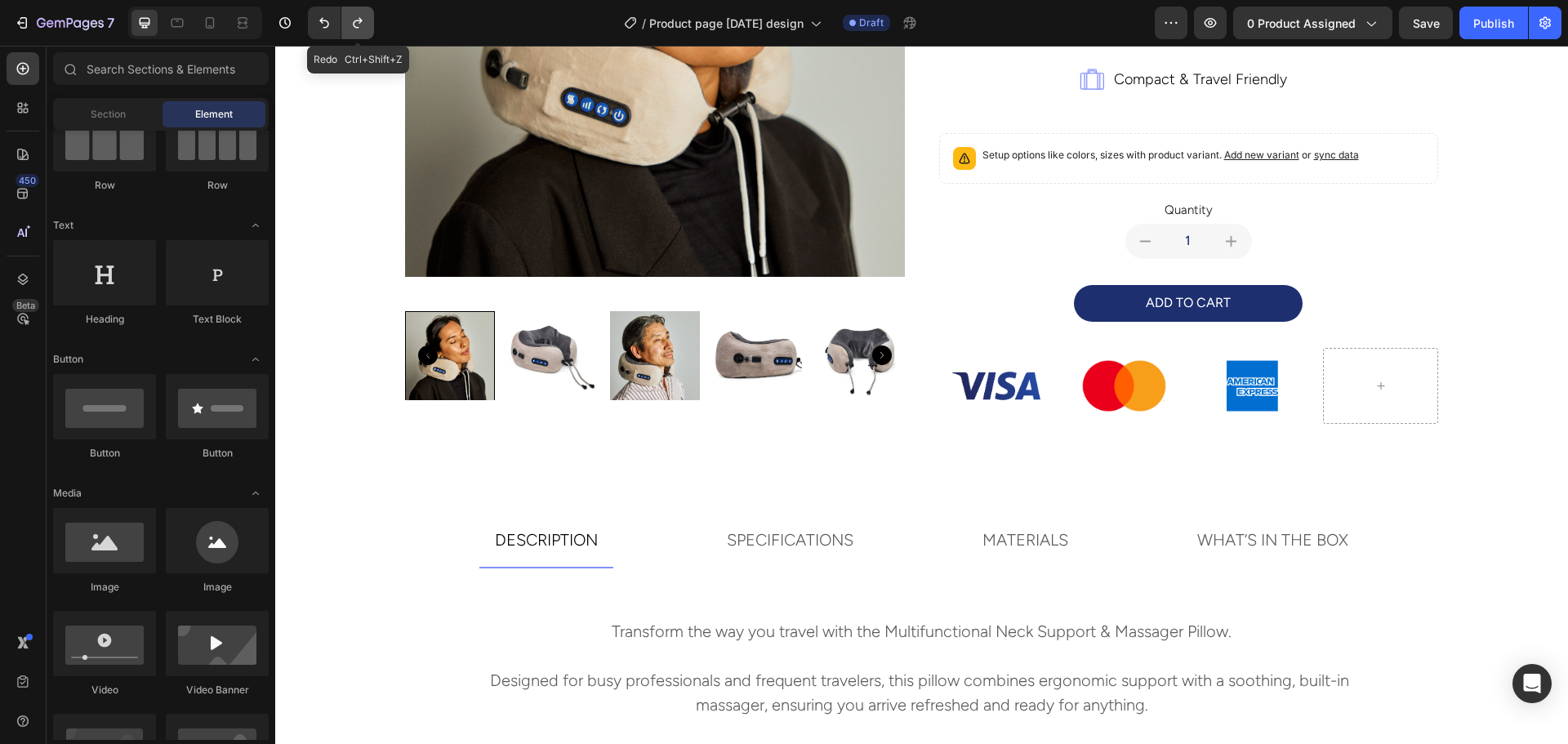
click at [358, 27] on icon "Undo/Redo" at bounding box center [358, 23] width 17 height 17
click at [1000, 379] on img at bounding box center [996, 386] width 115 height 77
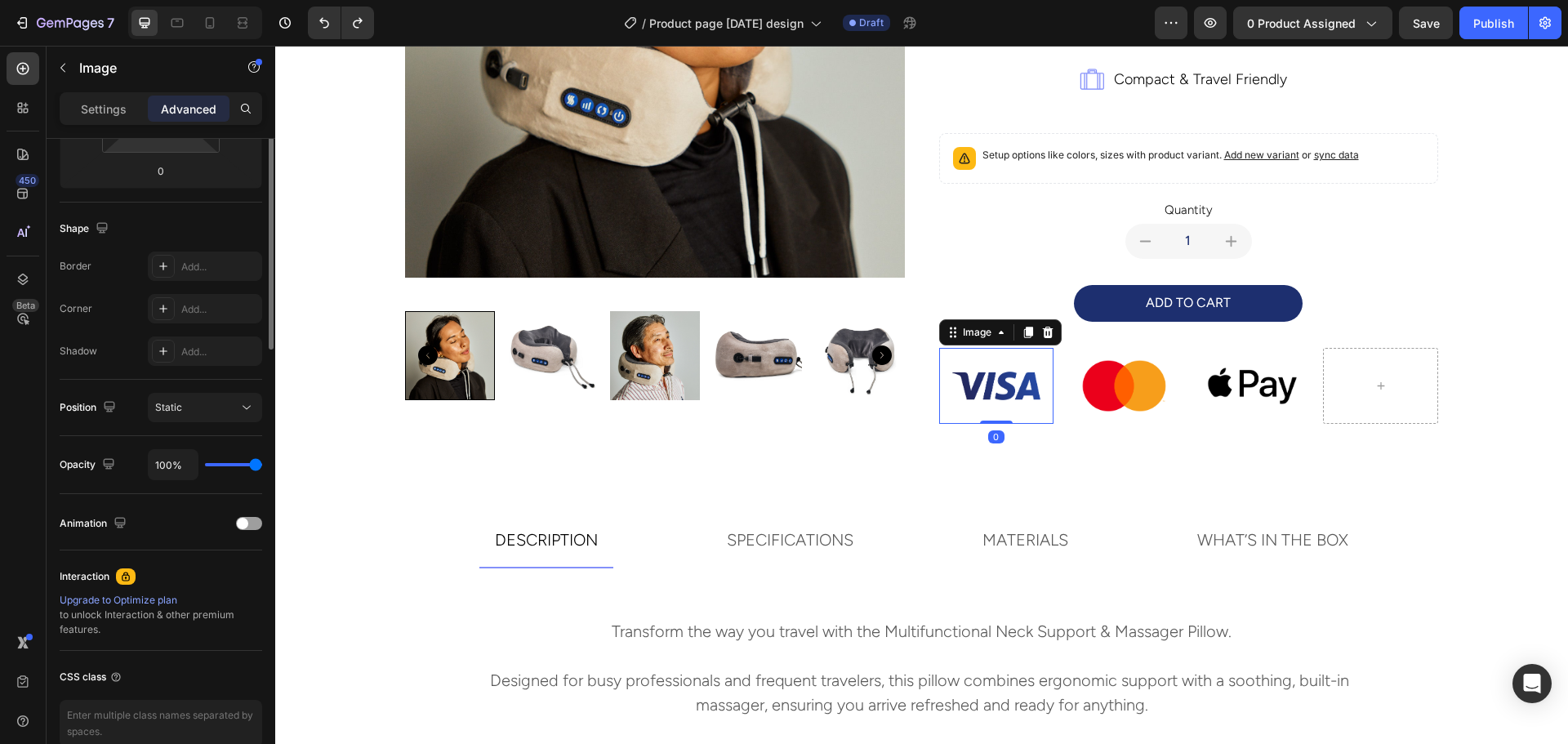
scroll to position [30, 0]
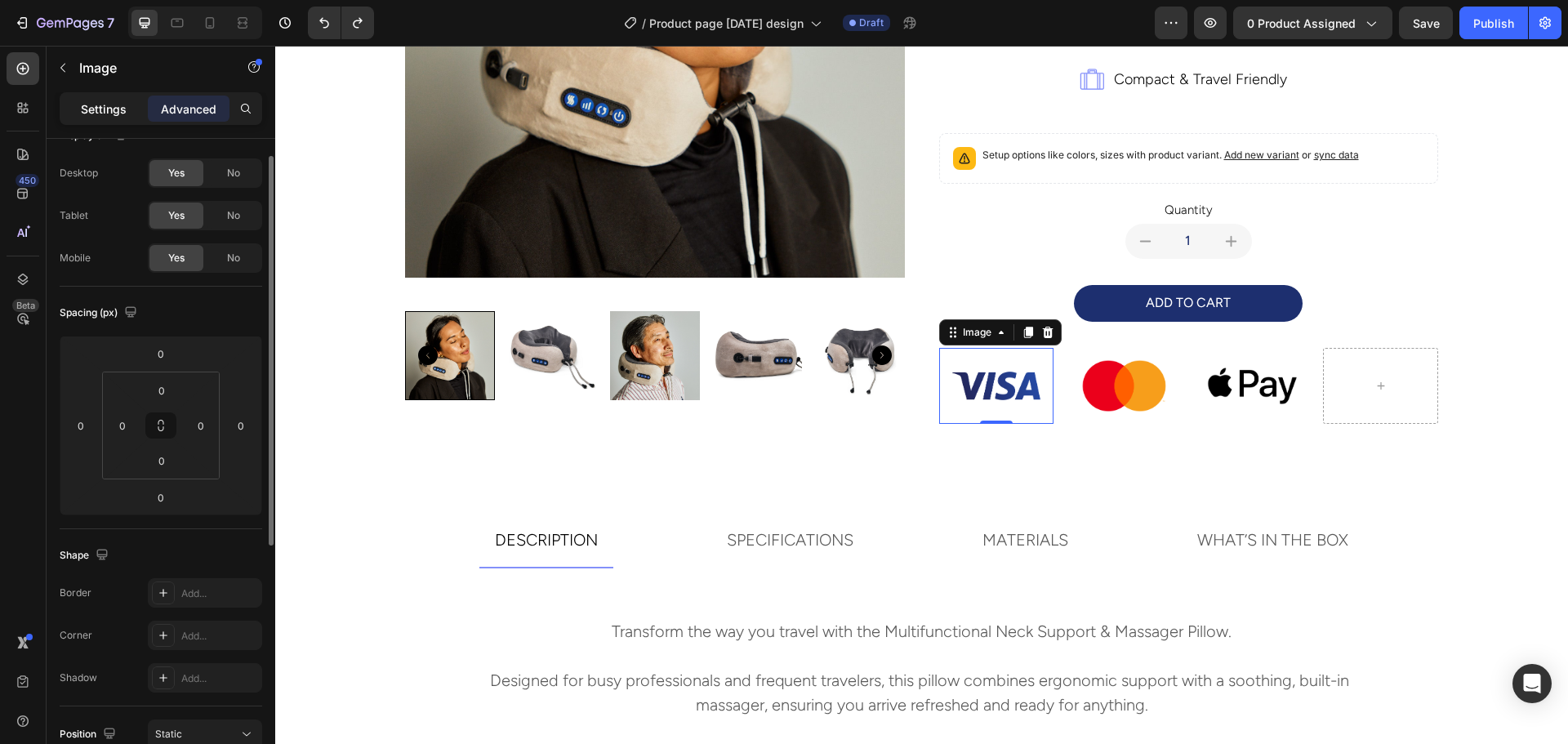
click at [96, 100] on p "Settings" at bounding box center [103, 108] width 45 height 17
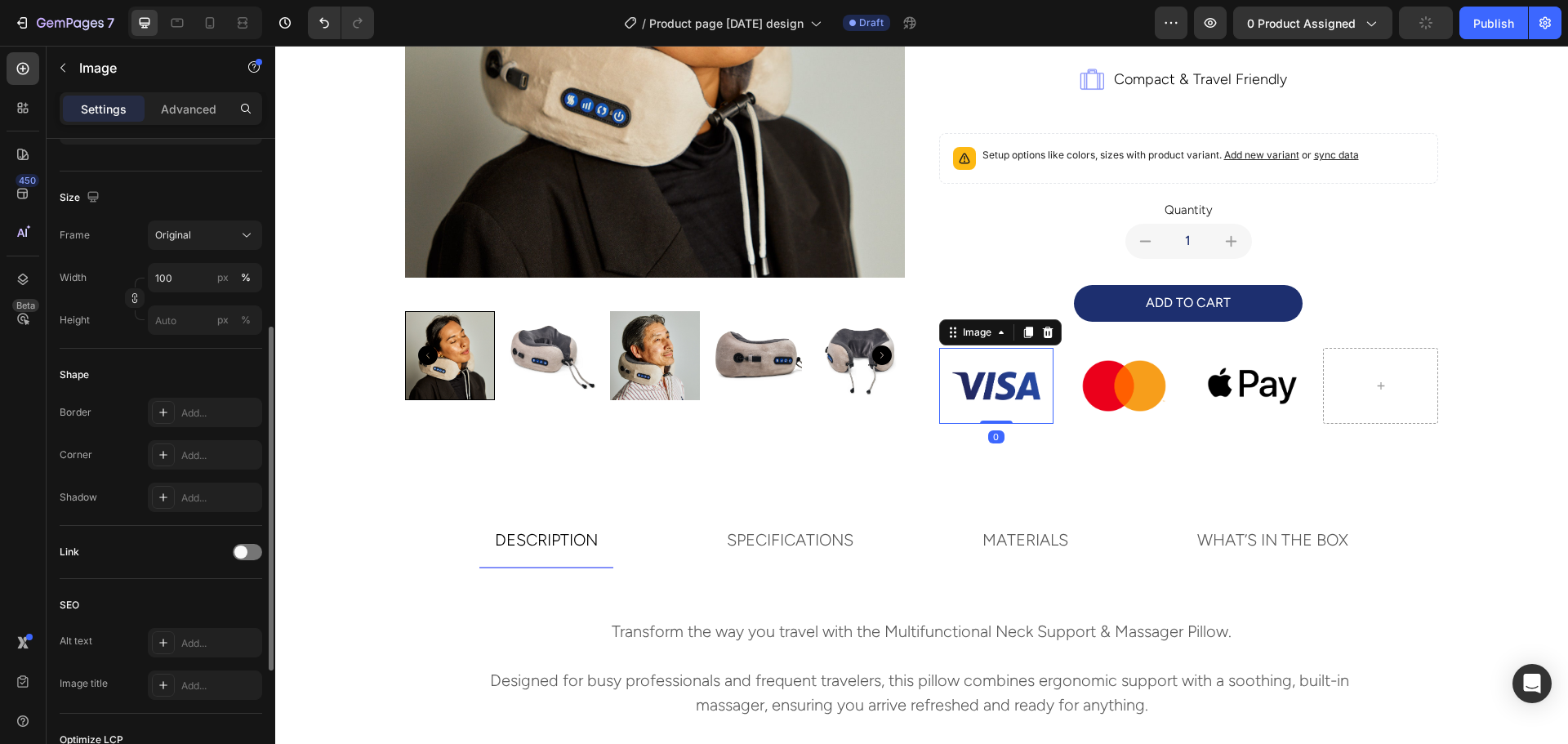
scroll to position [581, 0]
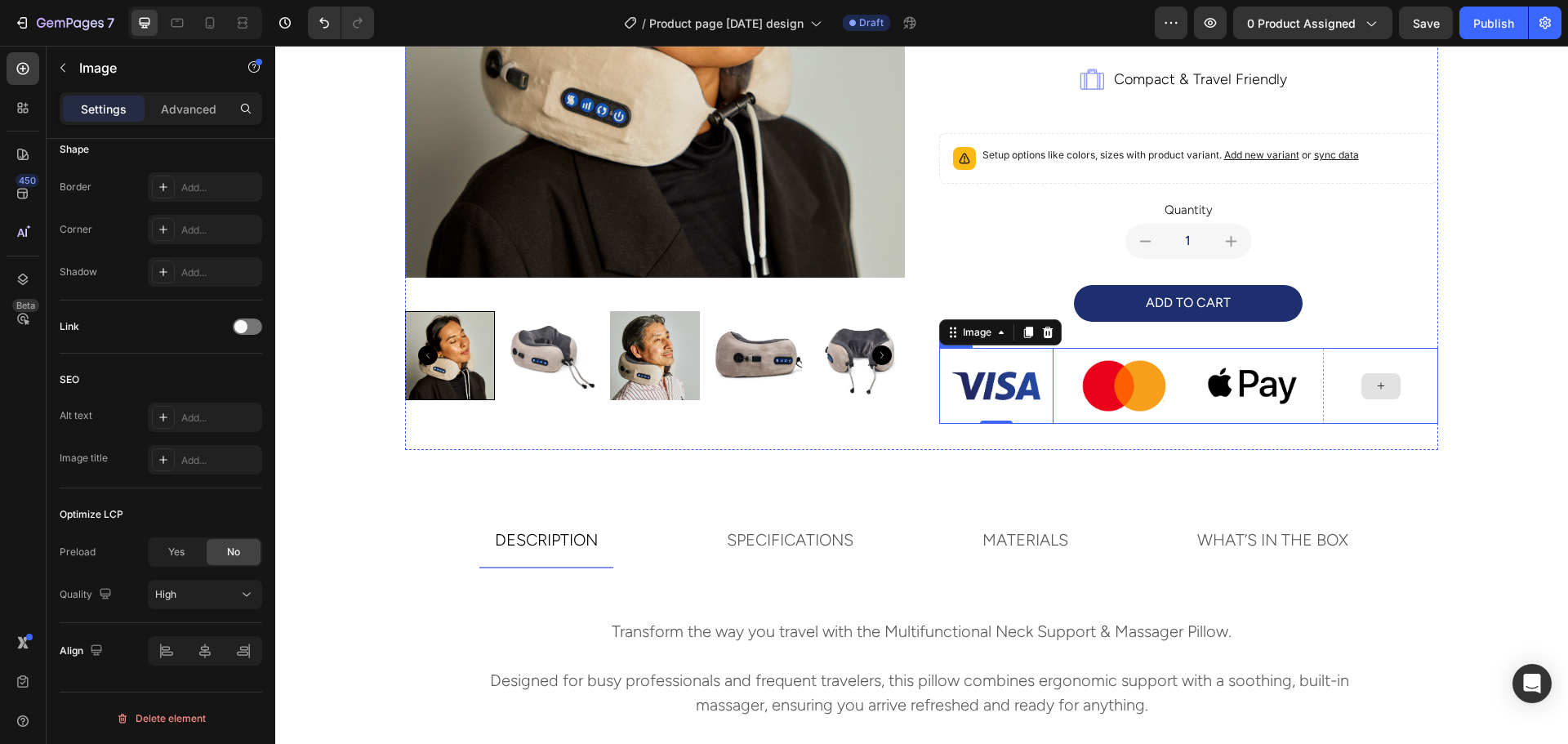
click at [1366, 382] on div at bounding box center [1380, 386] width 39 height 26
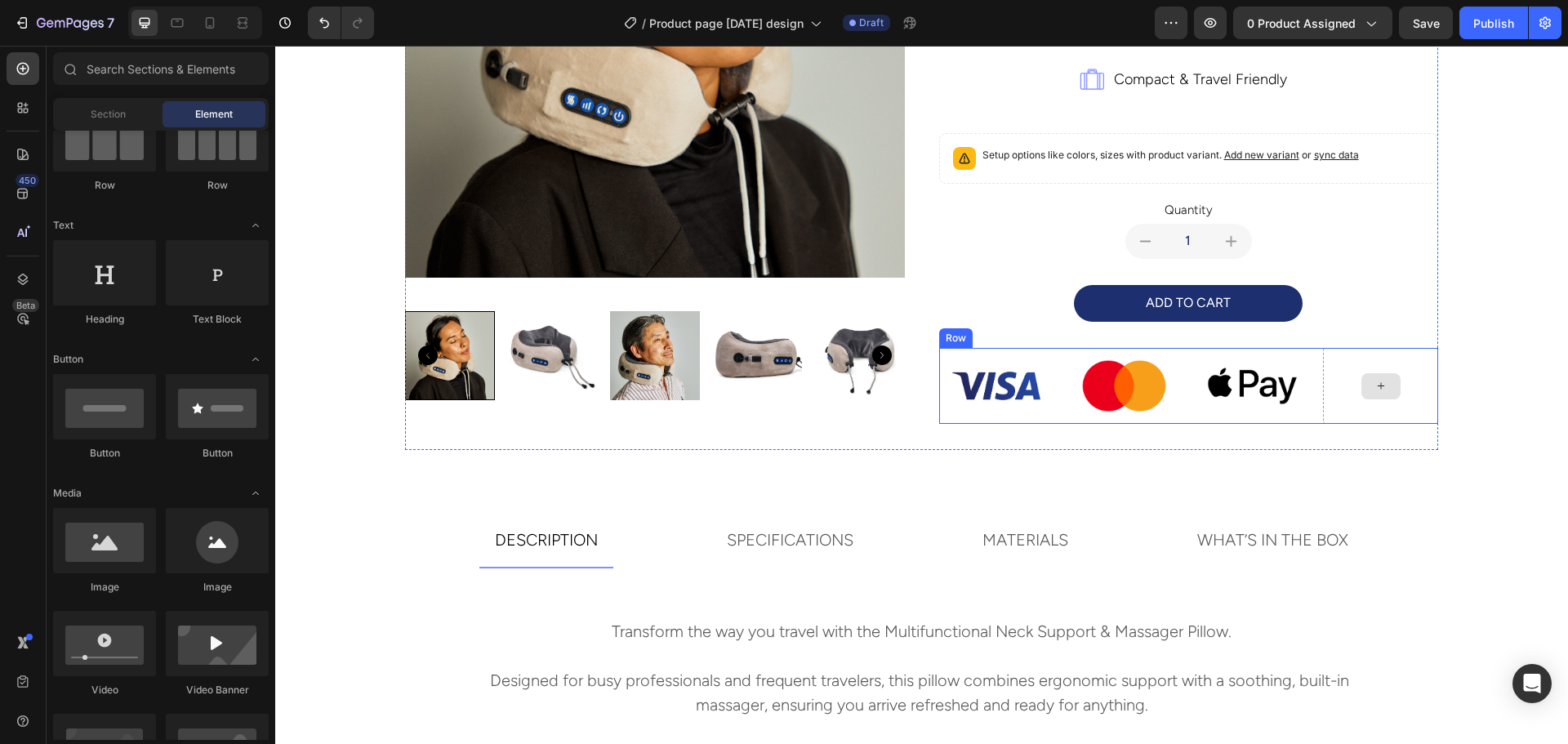
click at [1384, 359] on div at bounding box center [1380, 386] width 115 height 77
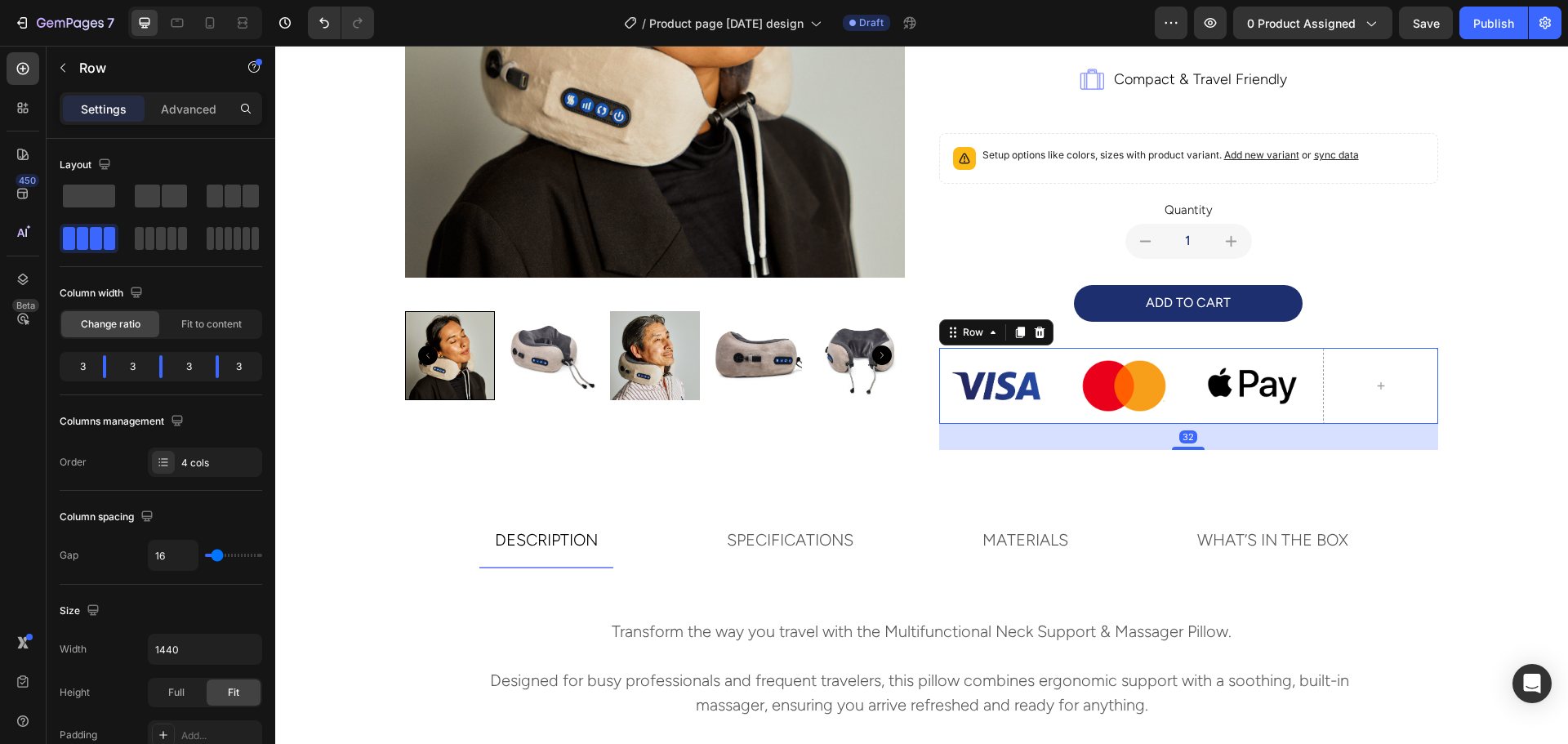
click at [1306, 382] on div "Image Image Image Row 32" at bounding box center [1188, 386] width 500 height 77
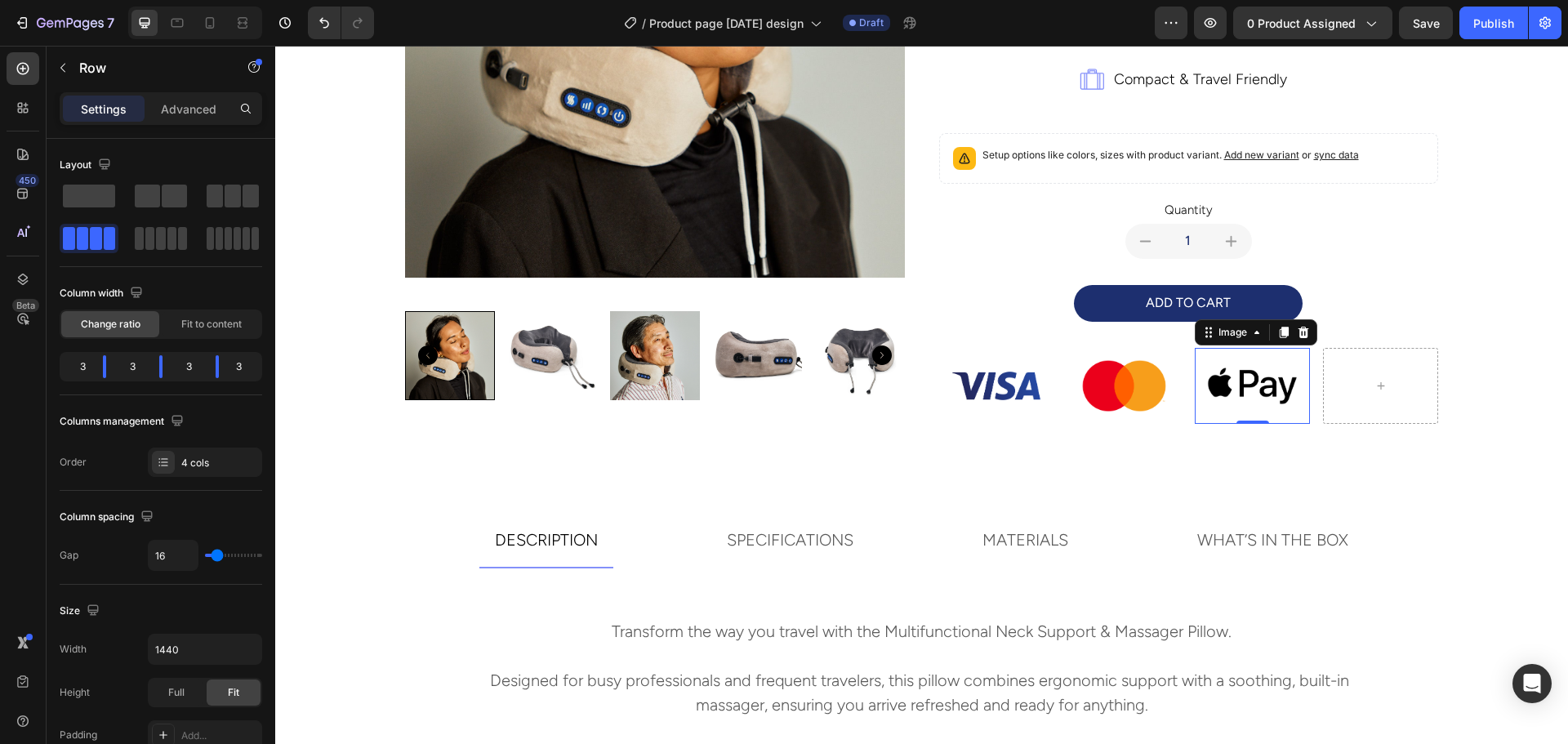
click at [1269, 387] on img at bounding box center [1252, 386] width 115 height 77
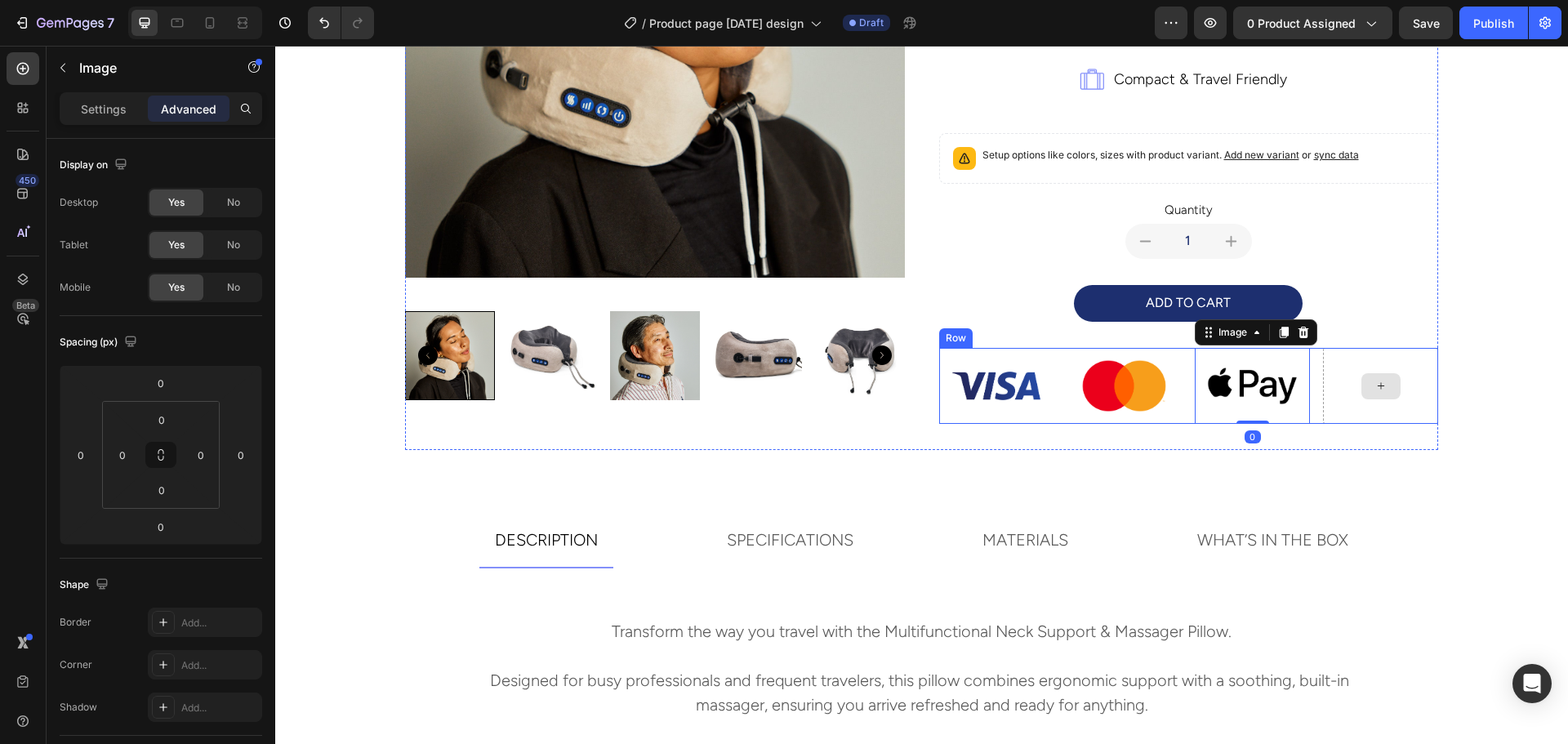
click at [1379, 387] on icon at bounding box center [1381, 385] width 13 height 14
click at [1274, 390] on img at bounding box center [1252, 386] width 115 height 77
click at [1398, 389] on div at bounding box center [1380, 386] width 115 height 77
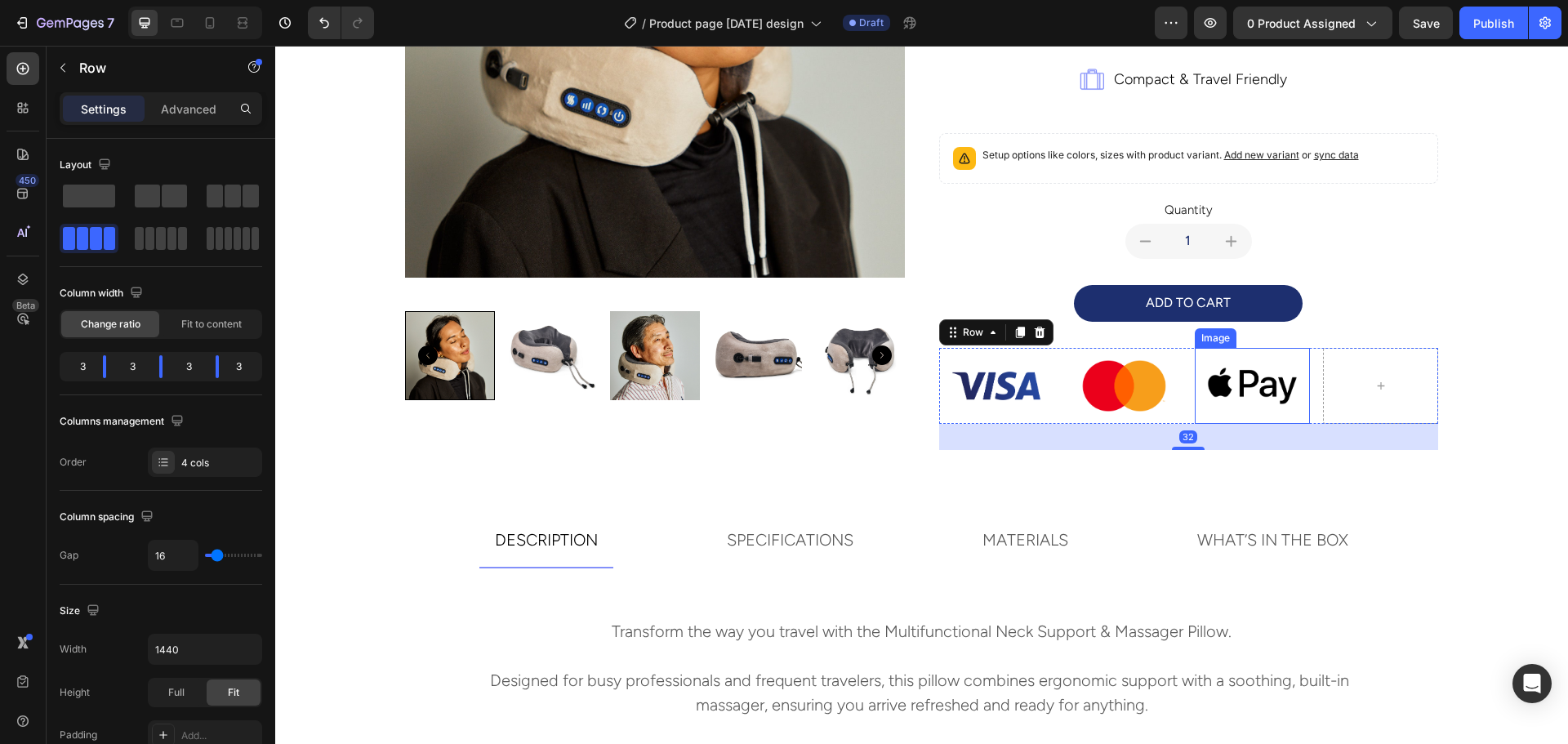
click at [1262, 391] on img at bounding box center [1252, 386] width 115 height 77
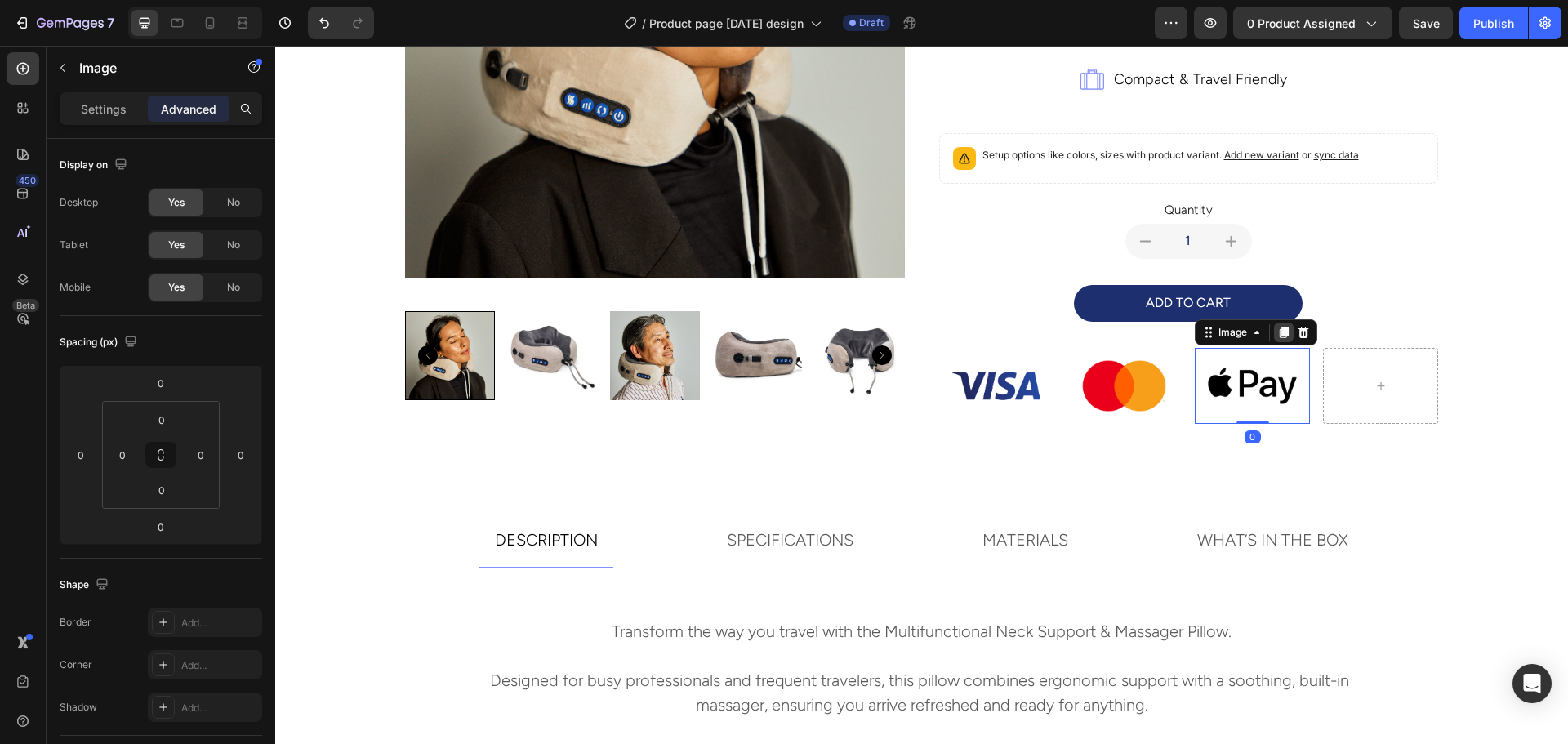
click at [1279, 331] on icon at bounding box center [1284, 332] width 9 height 12
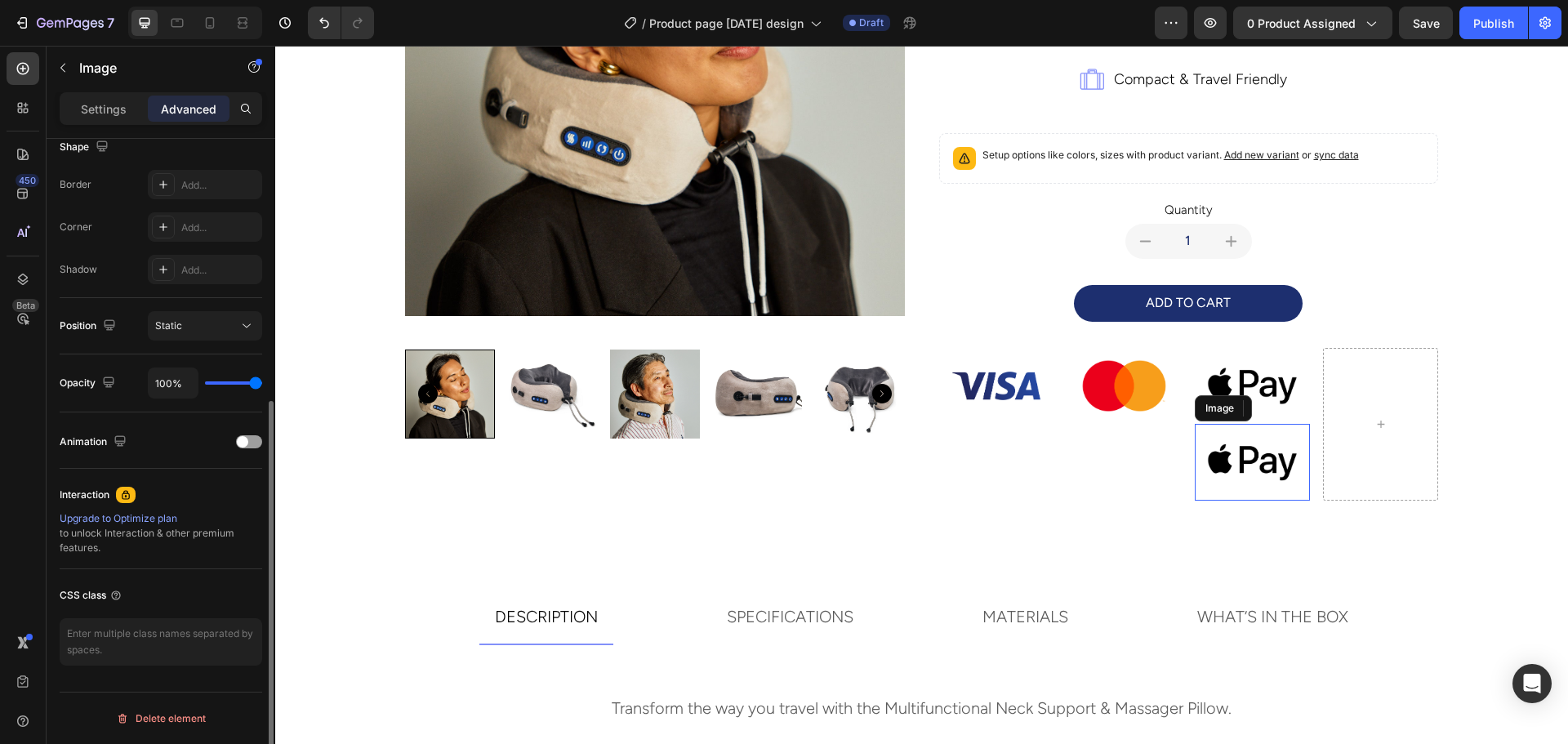
scroll to position [451, 0]
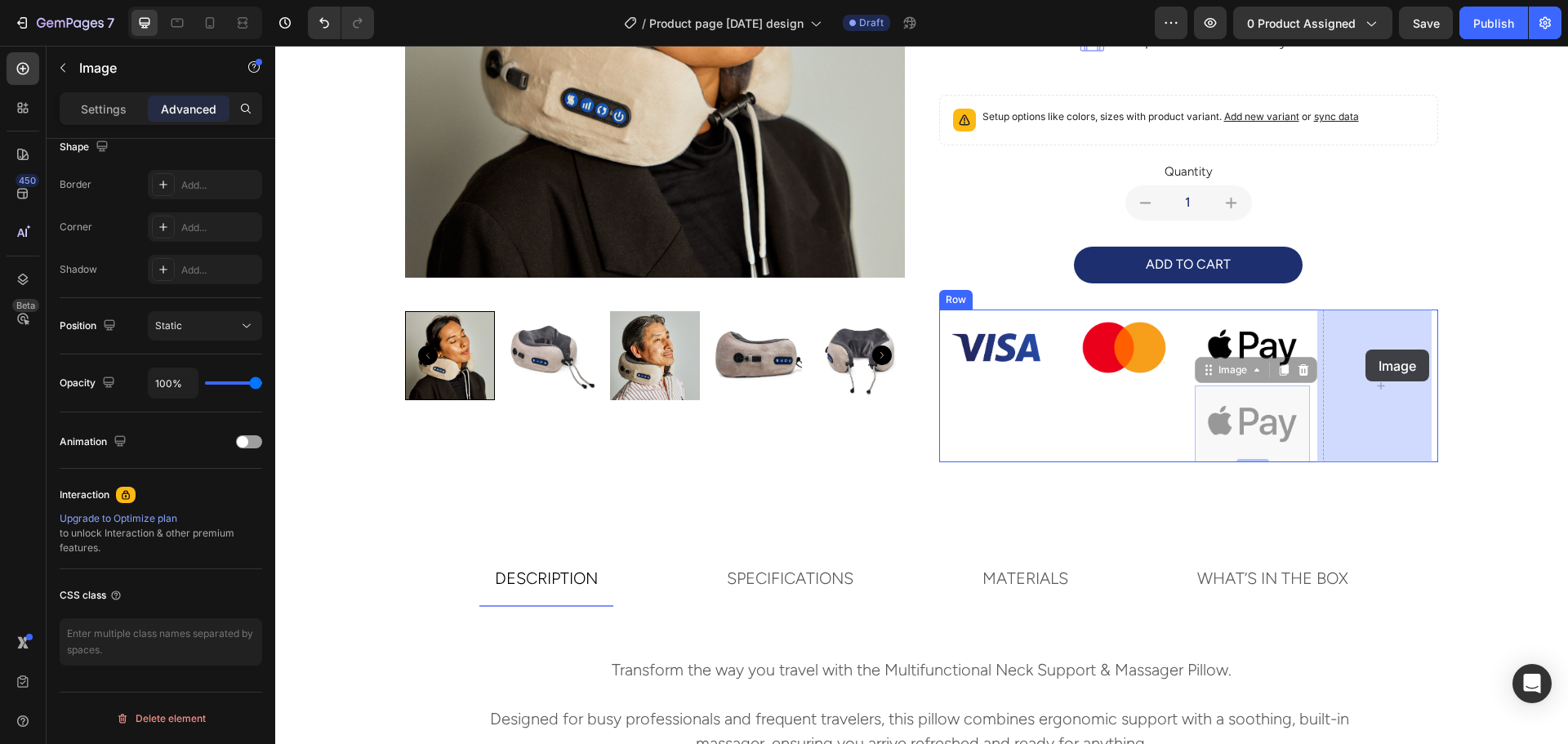
drag, startPoint x: 1243, startPoint y: 422, endPoint x: 1365, endPoint y: 350, distance: 141.7
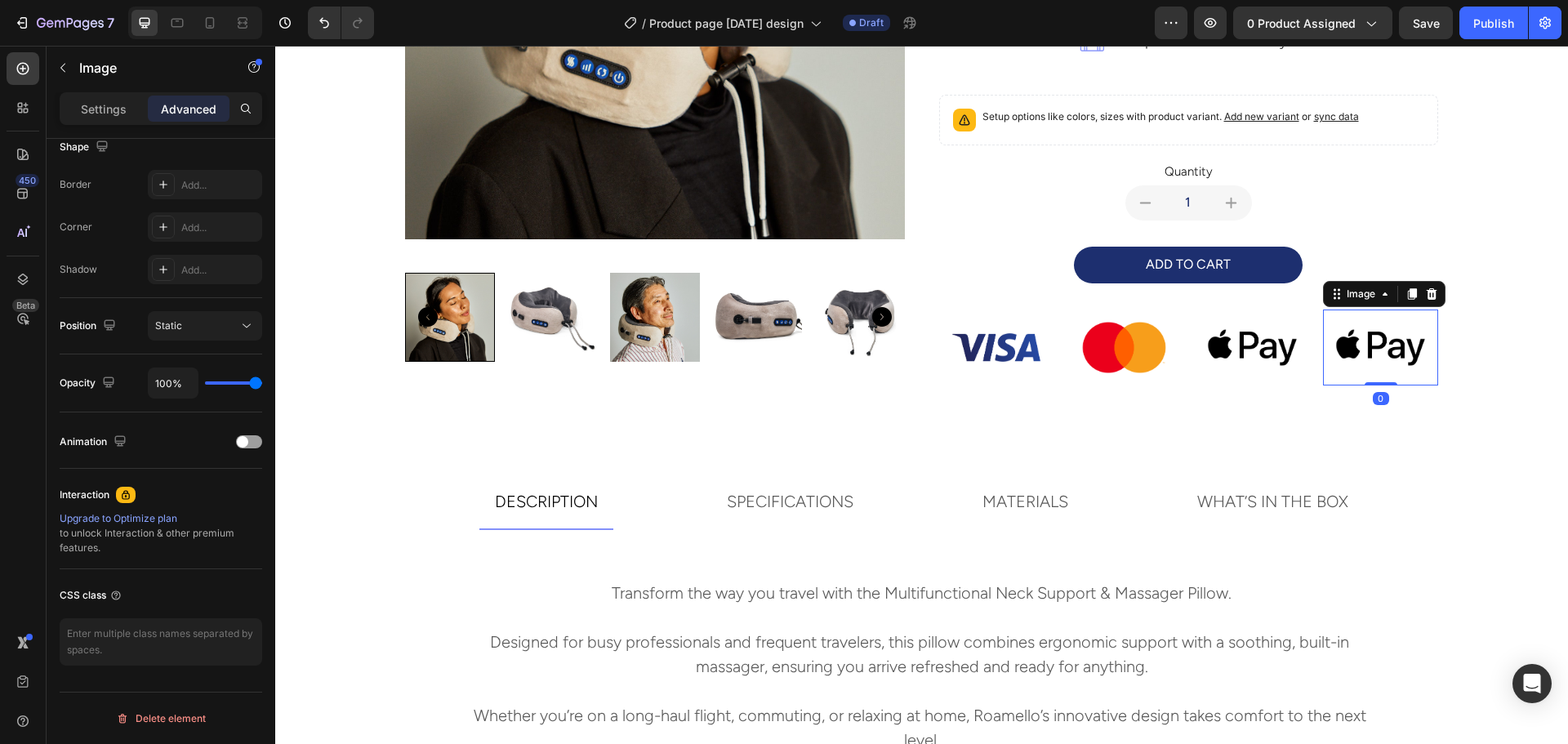
scroll to position [413, 0]
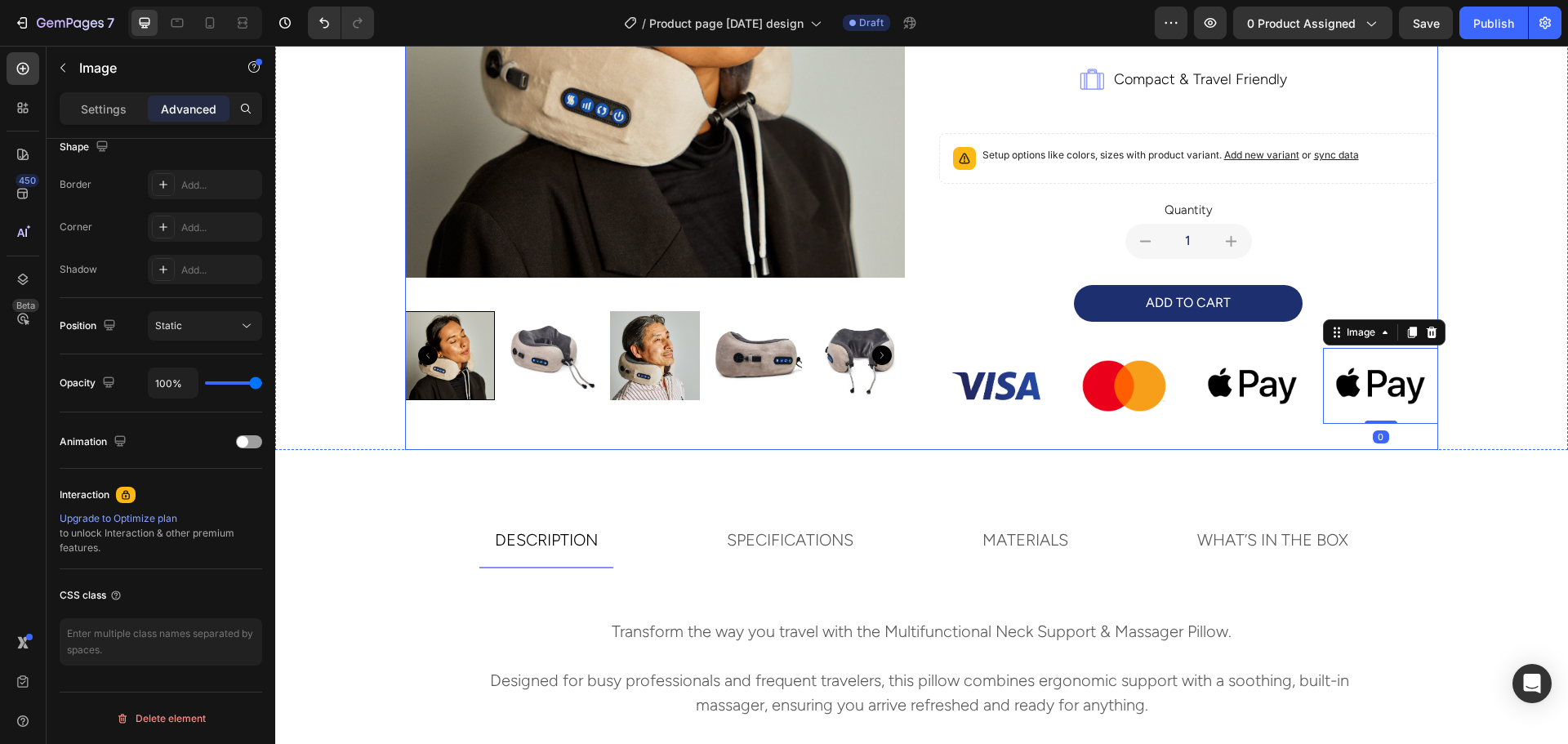
click at [1260, 440] on div "multifunctional neck support and massager pillow Product Title travel comfortab…" at bounding box center [1188, 75] width 500 height 748
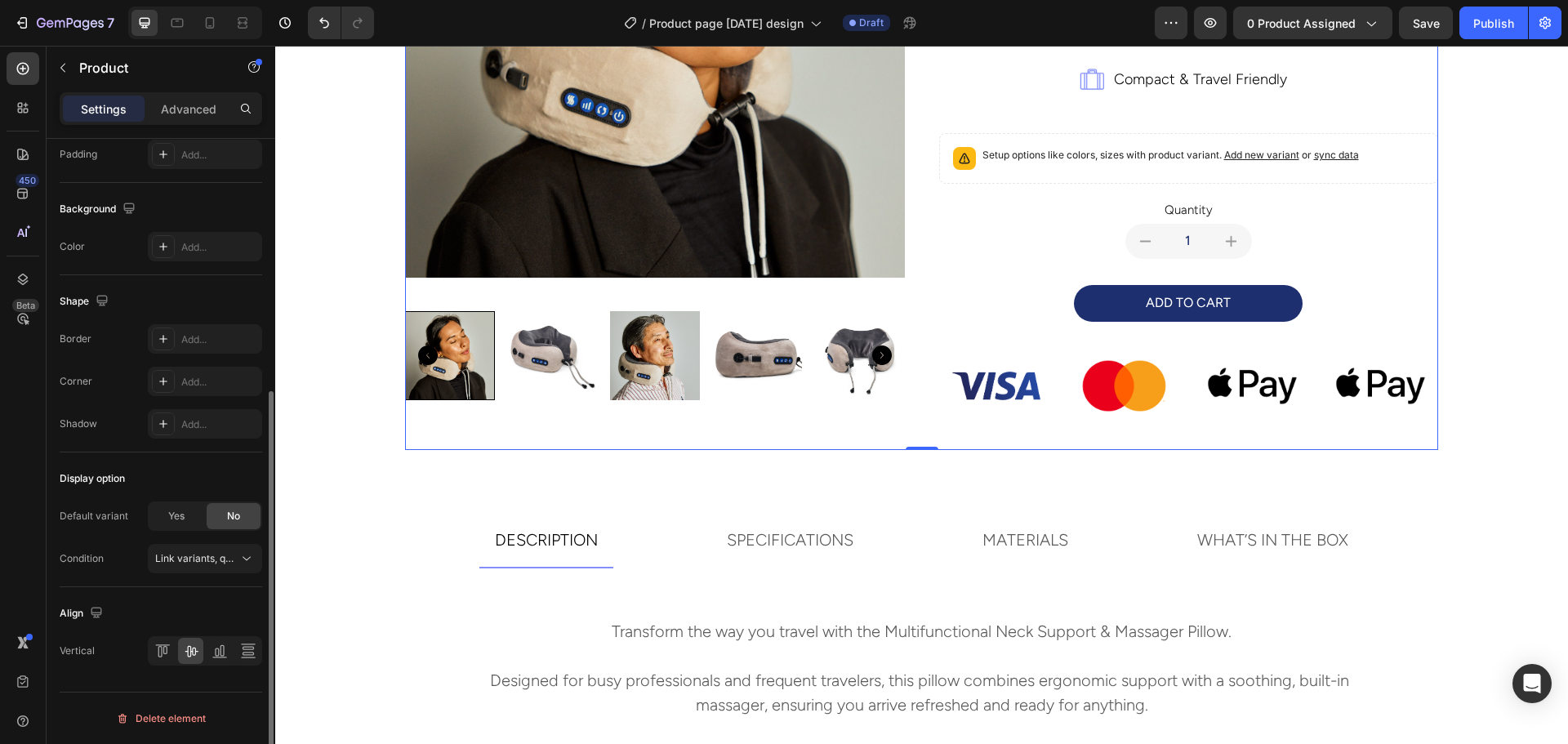
scroll to position [0, 0]
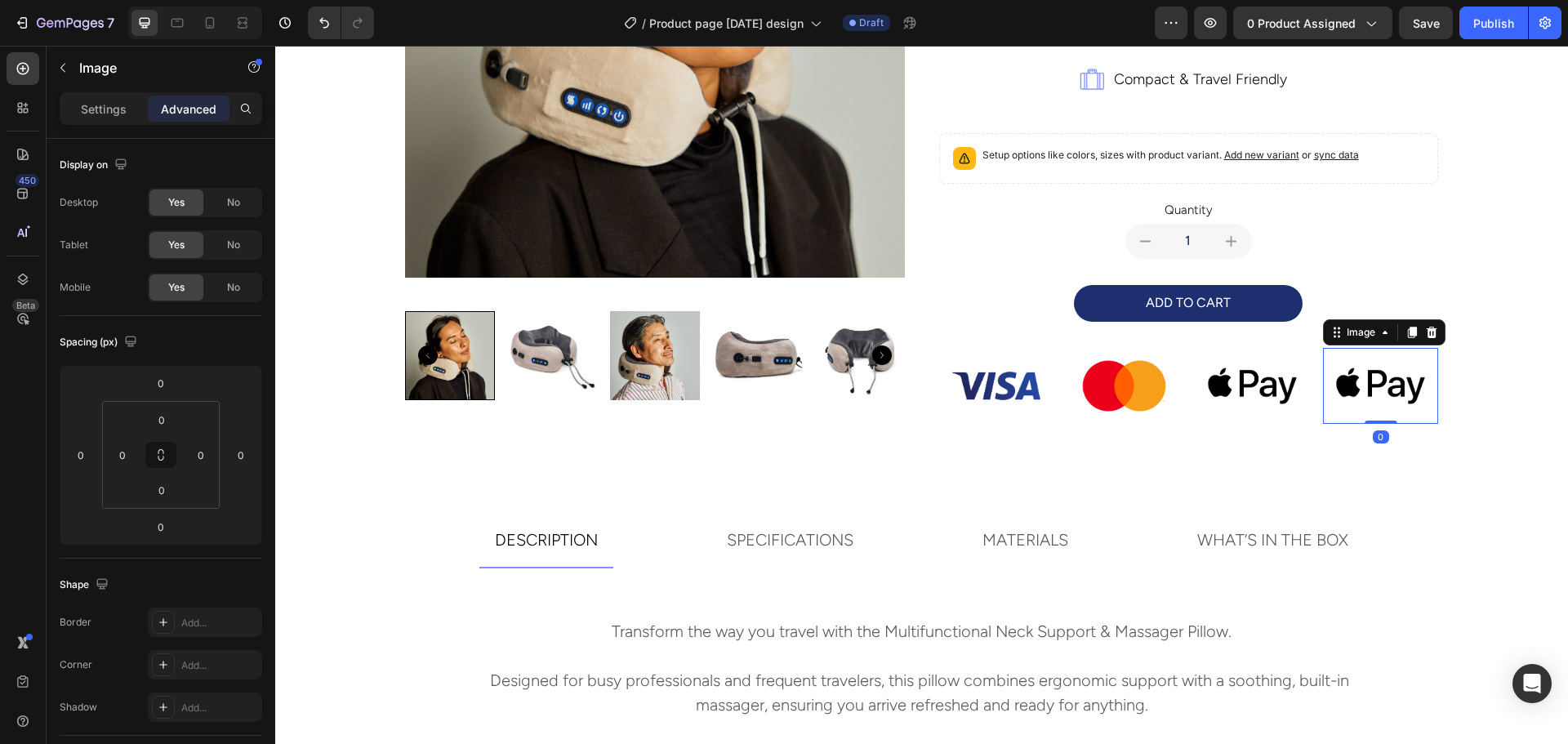
click at [1360, 386] on img at bounding box center [1380, 386] width 115 height 77
click at [1361, 391] on img at bounding box center [1380, 386] width 115 height 77
click at [97, 108] on p "Settings" at bounding box center [103, 108] width 45 height 17
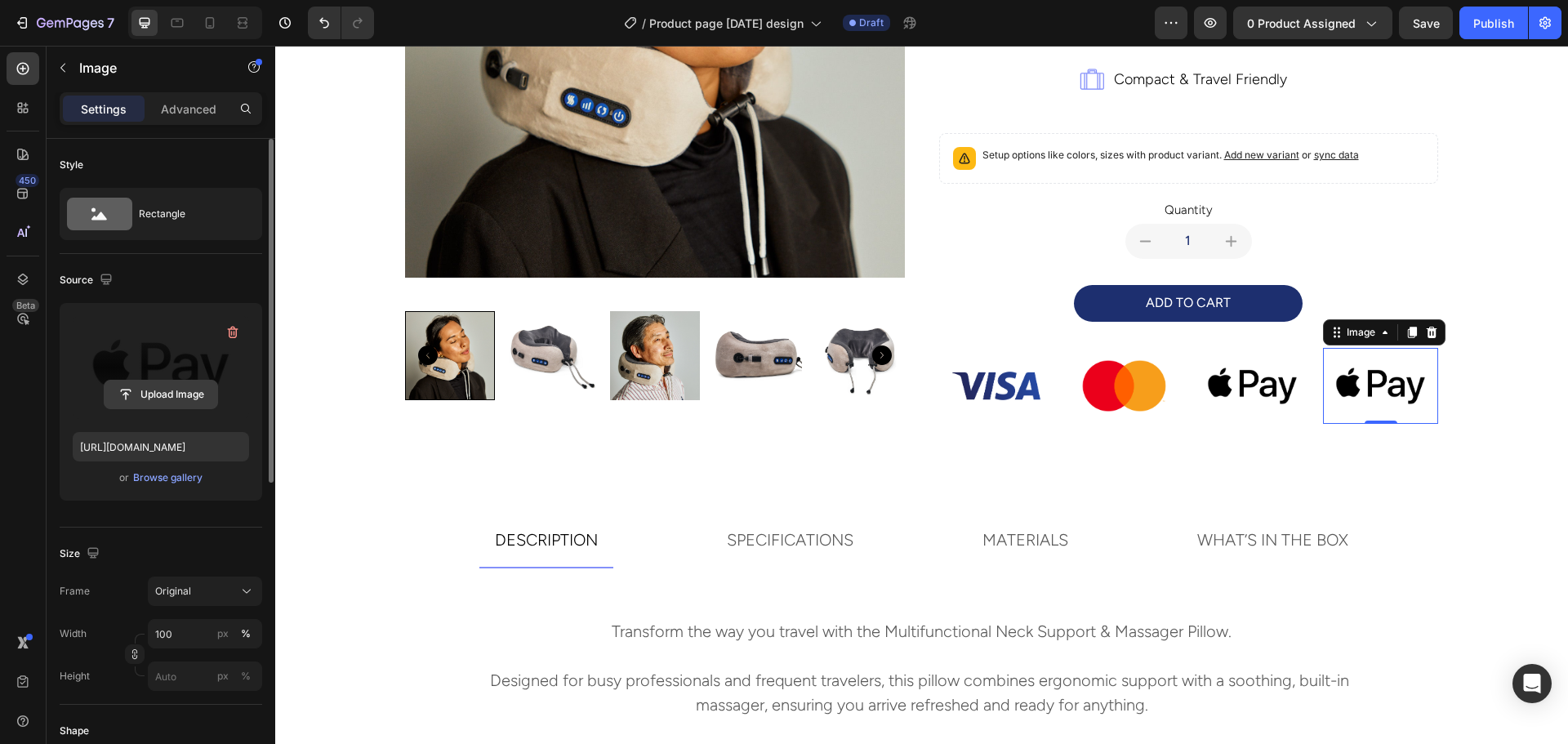
click at [190, 396] on input "file" at bounding box center [160, 394] width 112 height 28
click at [167, 395] on input "file" at bounding box center [160, 394] width 112 height 28
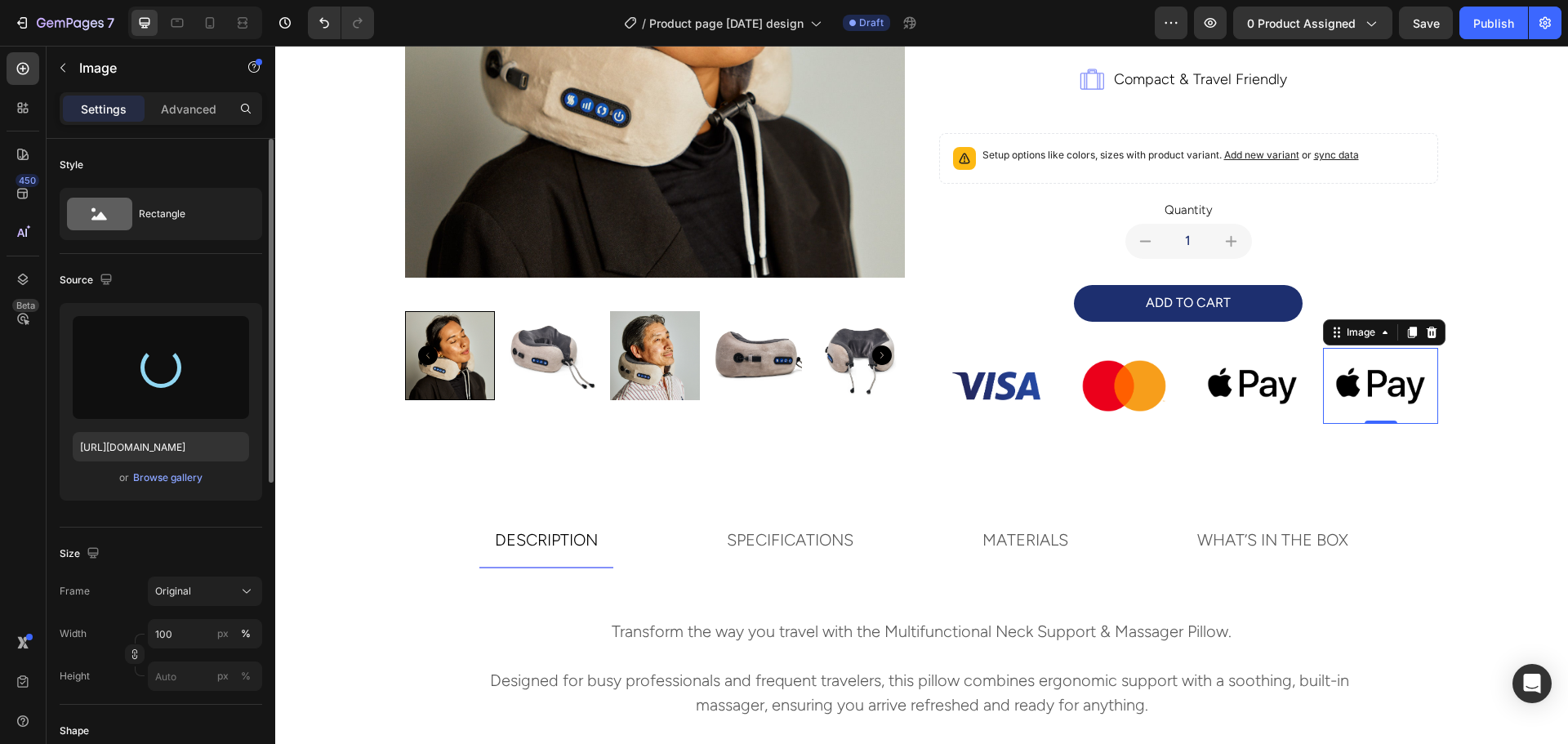
type input "[URL][DOMAIN_NAME]"
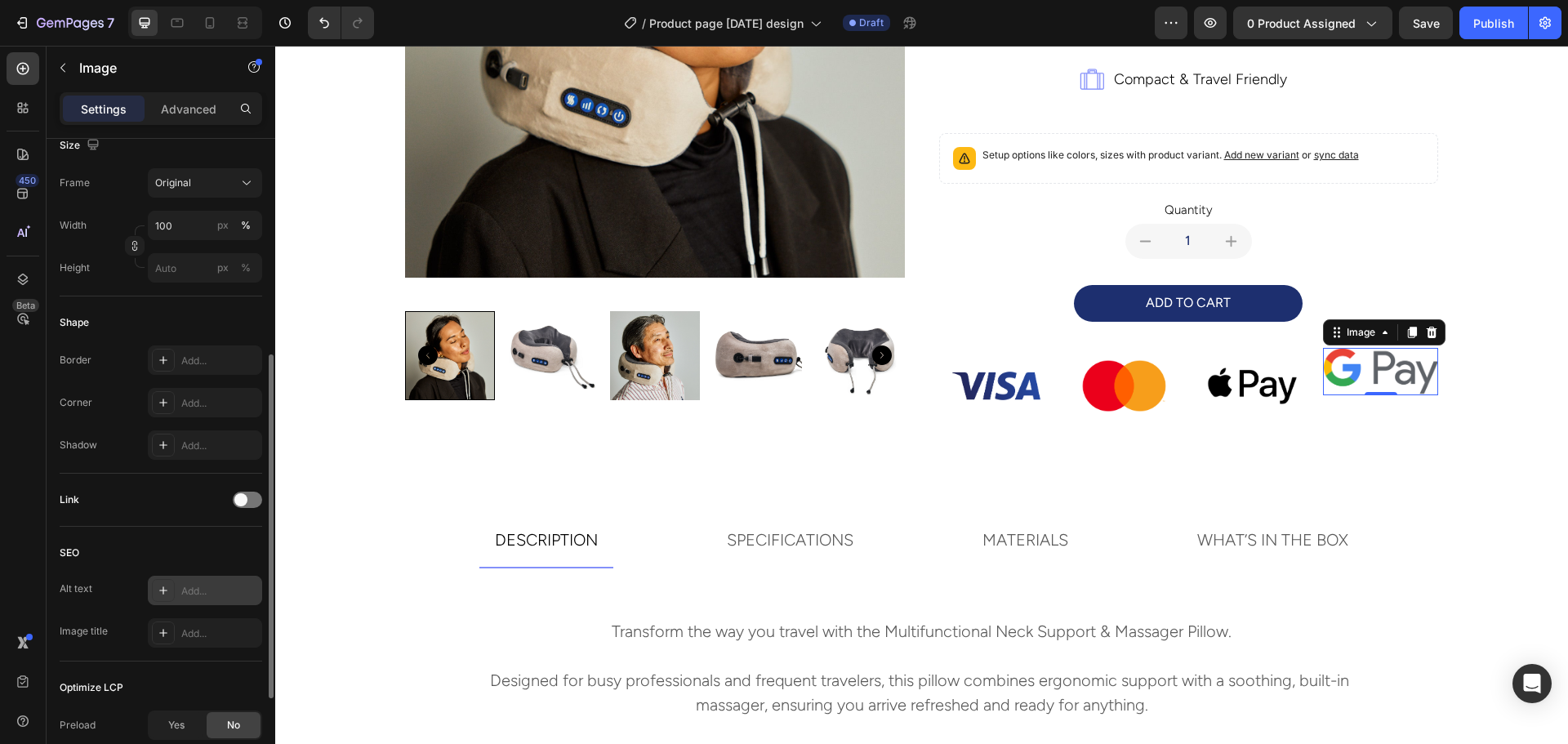
scroll to position [581, 0]
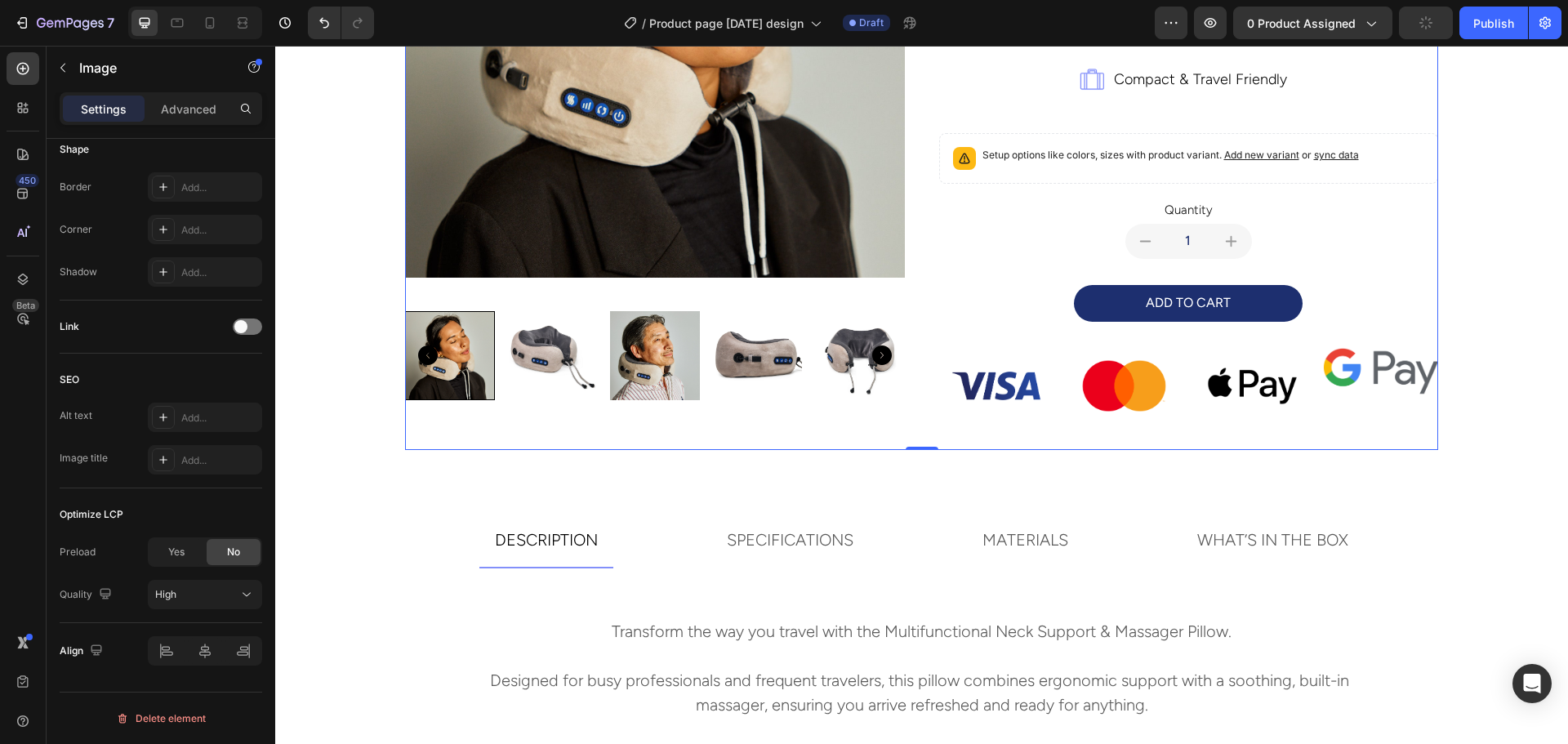
click at [1419, 447] on div "multifunctional neck support and massager pillow Product Title travel comfortab…" at bounding box center [1188, 75] width 500 height 748
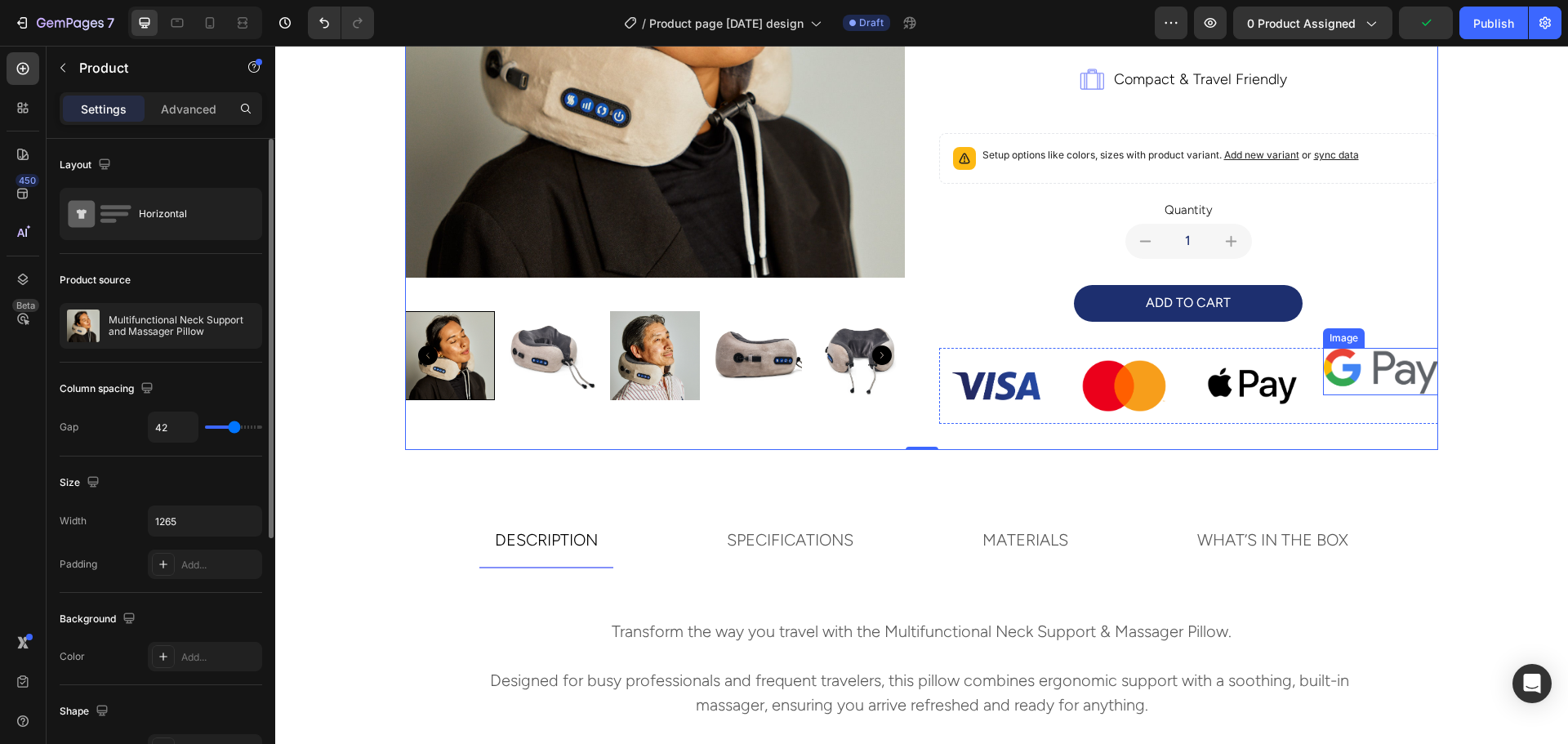
click at [1381, 370] on img at bounding box center [1380, 371] width 115 height 47
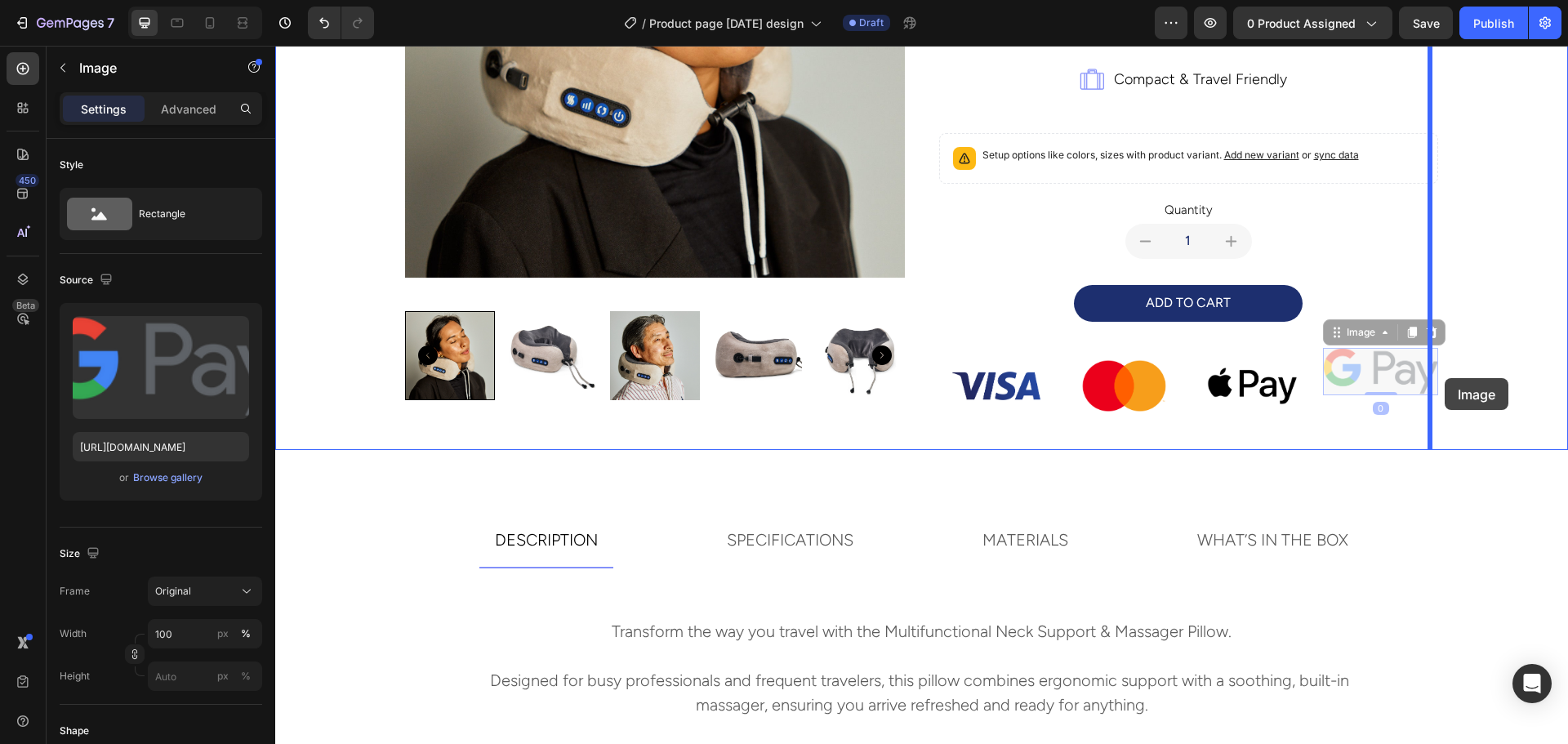
drag, startPoint x: 1408, startPoint y: 374, endPoint x: 1445, endPoint y: 378, distance: 37.2
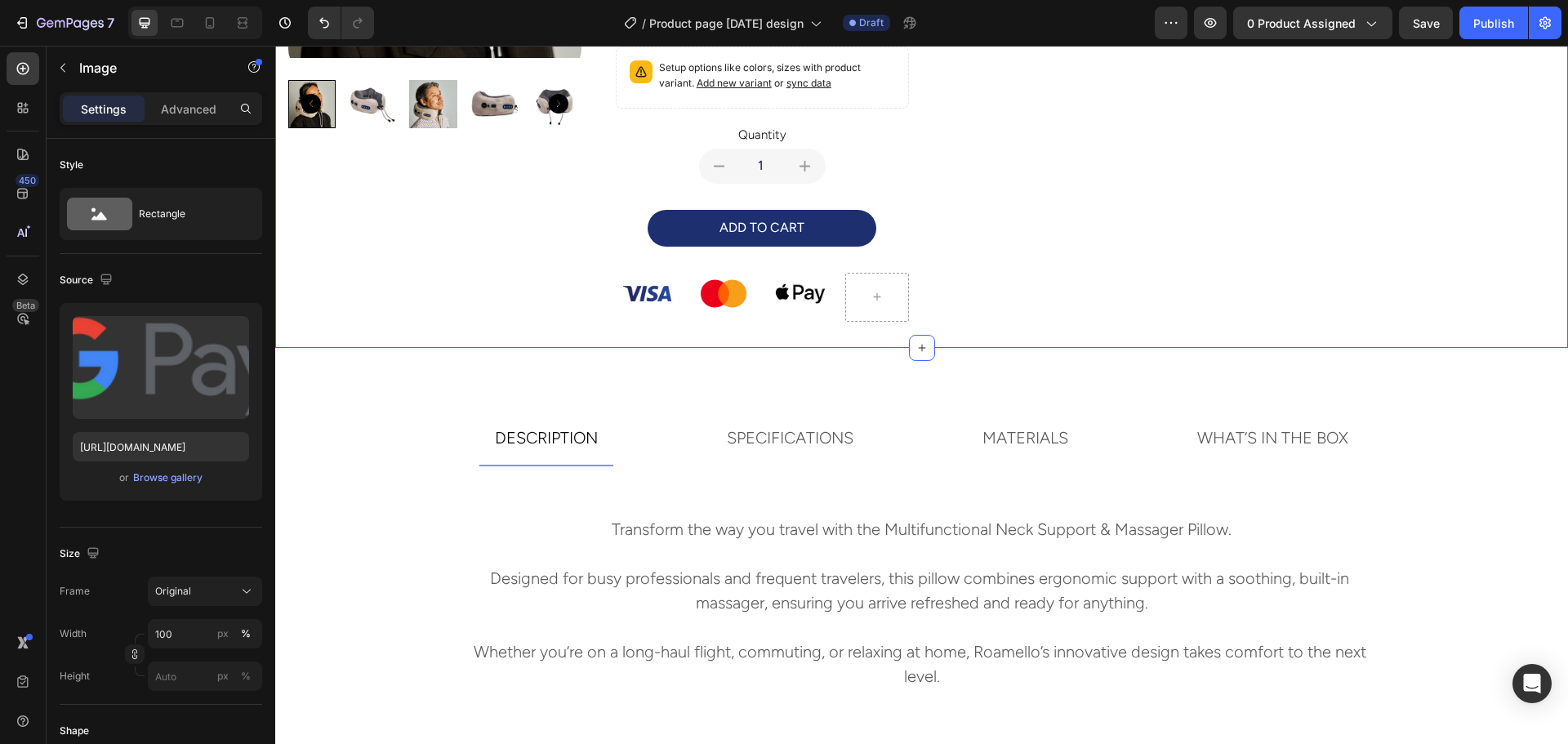
scroll to position [339, 0]
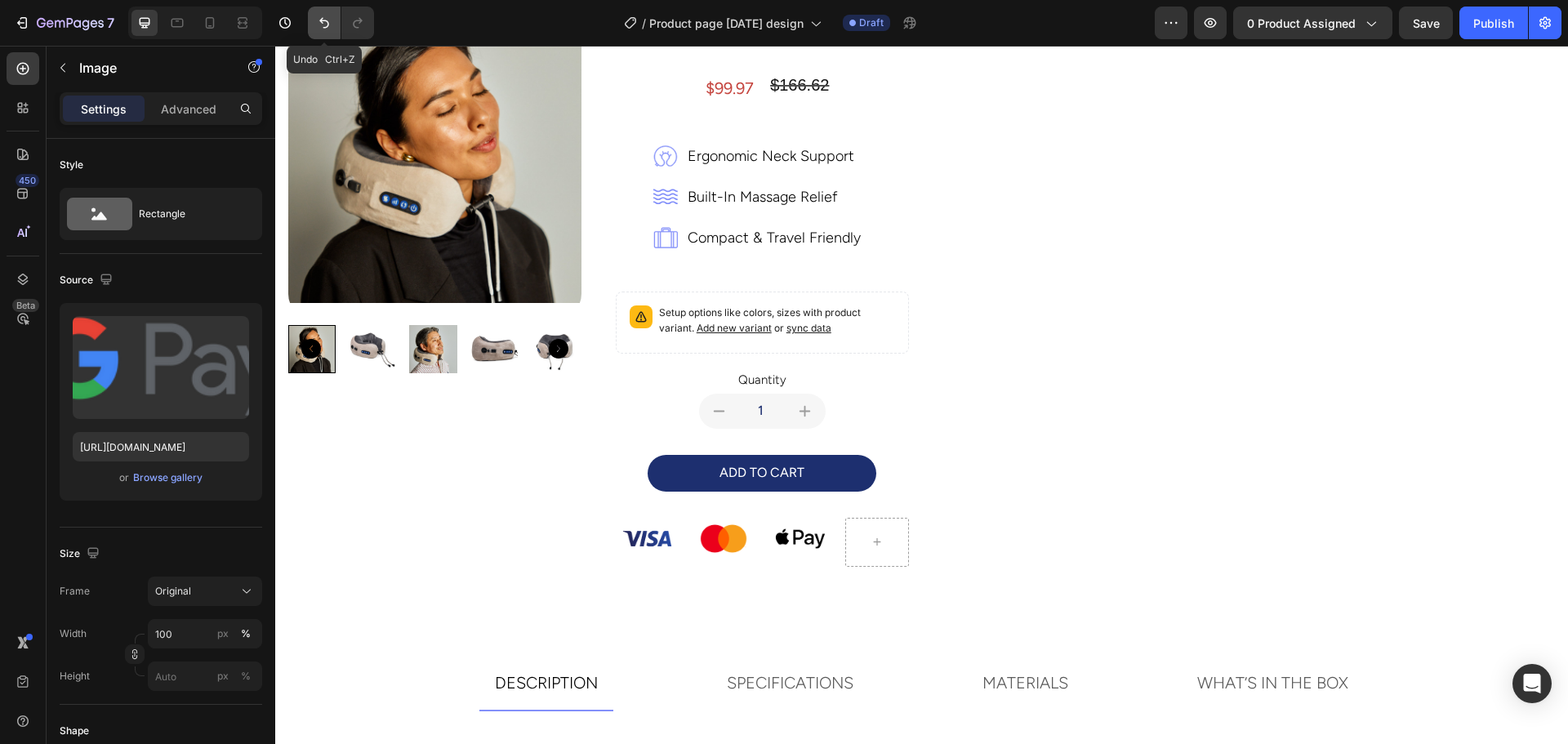
click at [327, 19] on icon "Undo/Redo" at bounding box center [324, 23] width 17 height 17
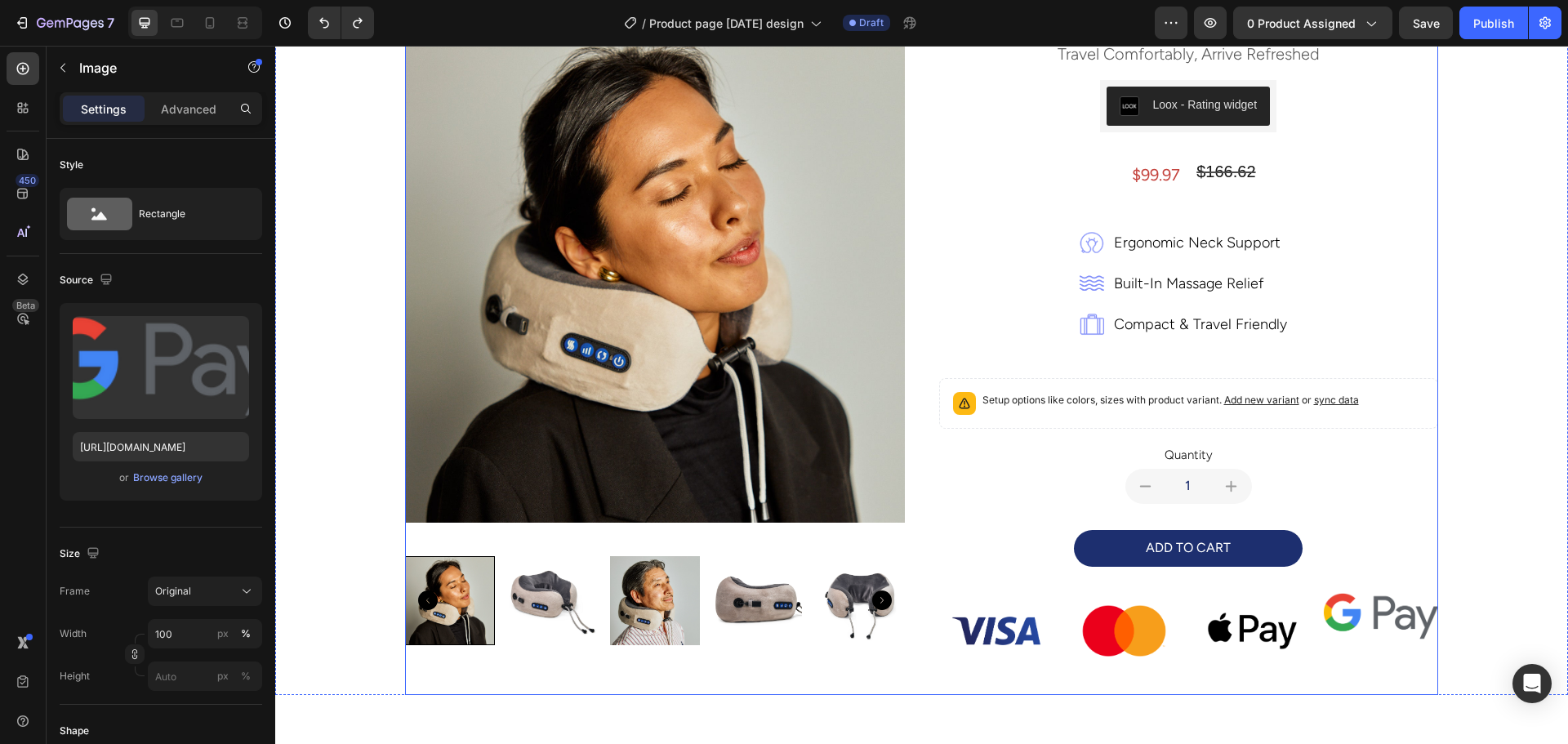
scroll to position [249, 0]
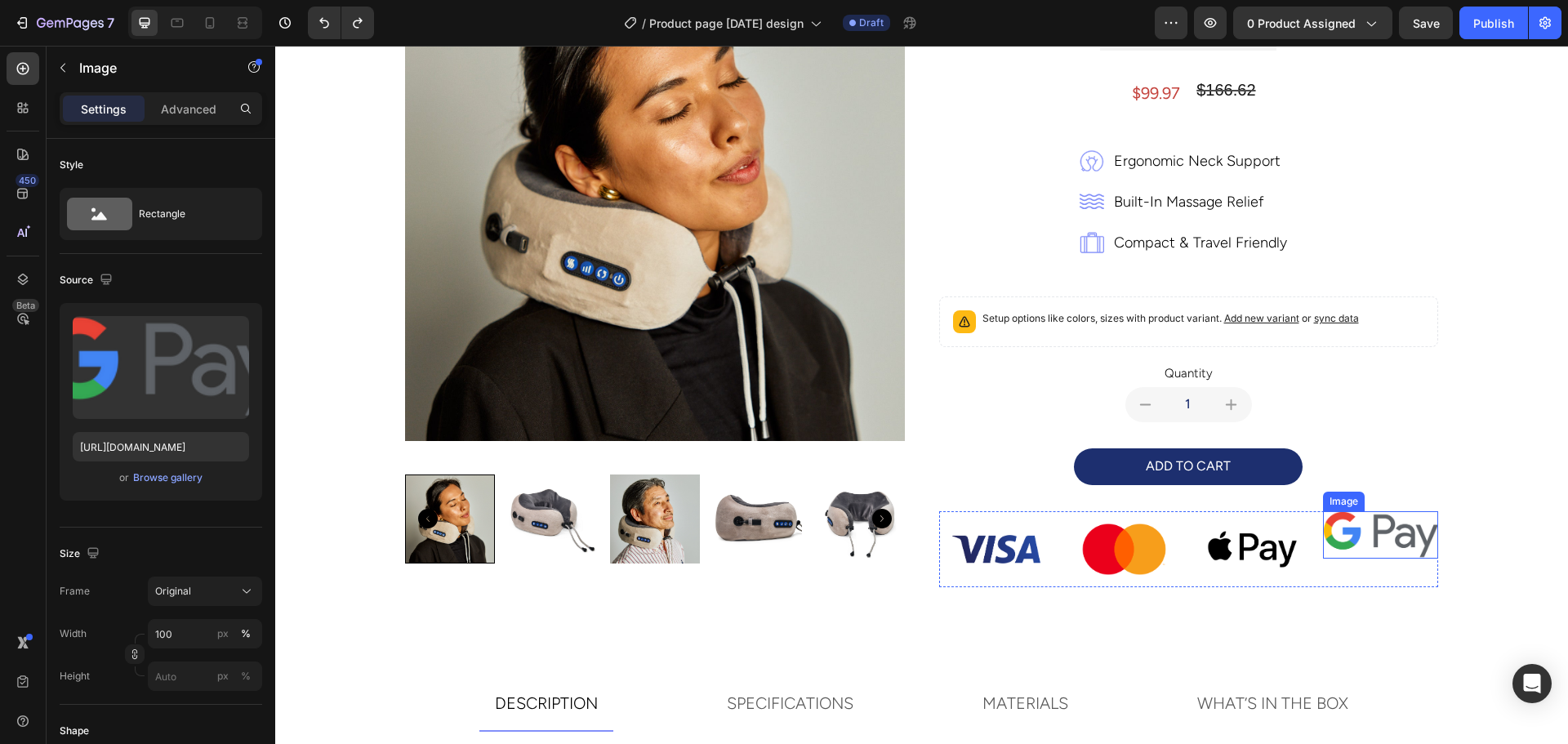
click at [1378, 540] on img at bounding box center [1380, 534] width 115 height 47
drag, startPoint x: 1356, startPoint y: 536, endPoint x: 1355, endPoint y: 565, distance: 29.0
click at [1355, 536] on img at bounding box center [1380, 534] width 115 height 47
click at [1379, 500] on icon at bounding box center [1385, 495] width 13 height 13
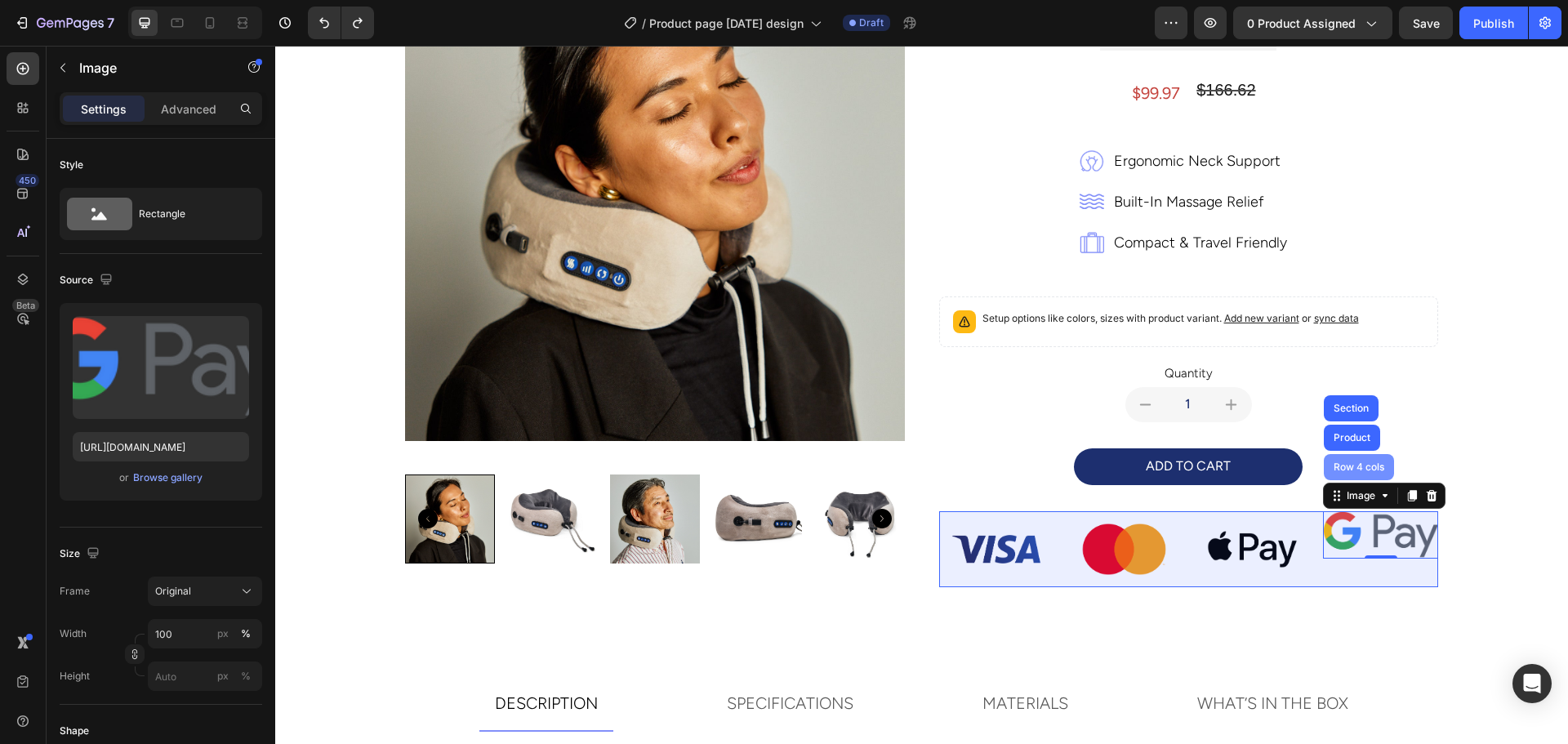
click at [1337, 466] on div "Row 4 cols" at bounding box center [1358, 467] width 57 height 10
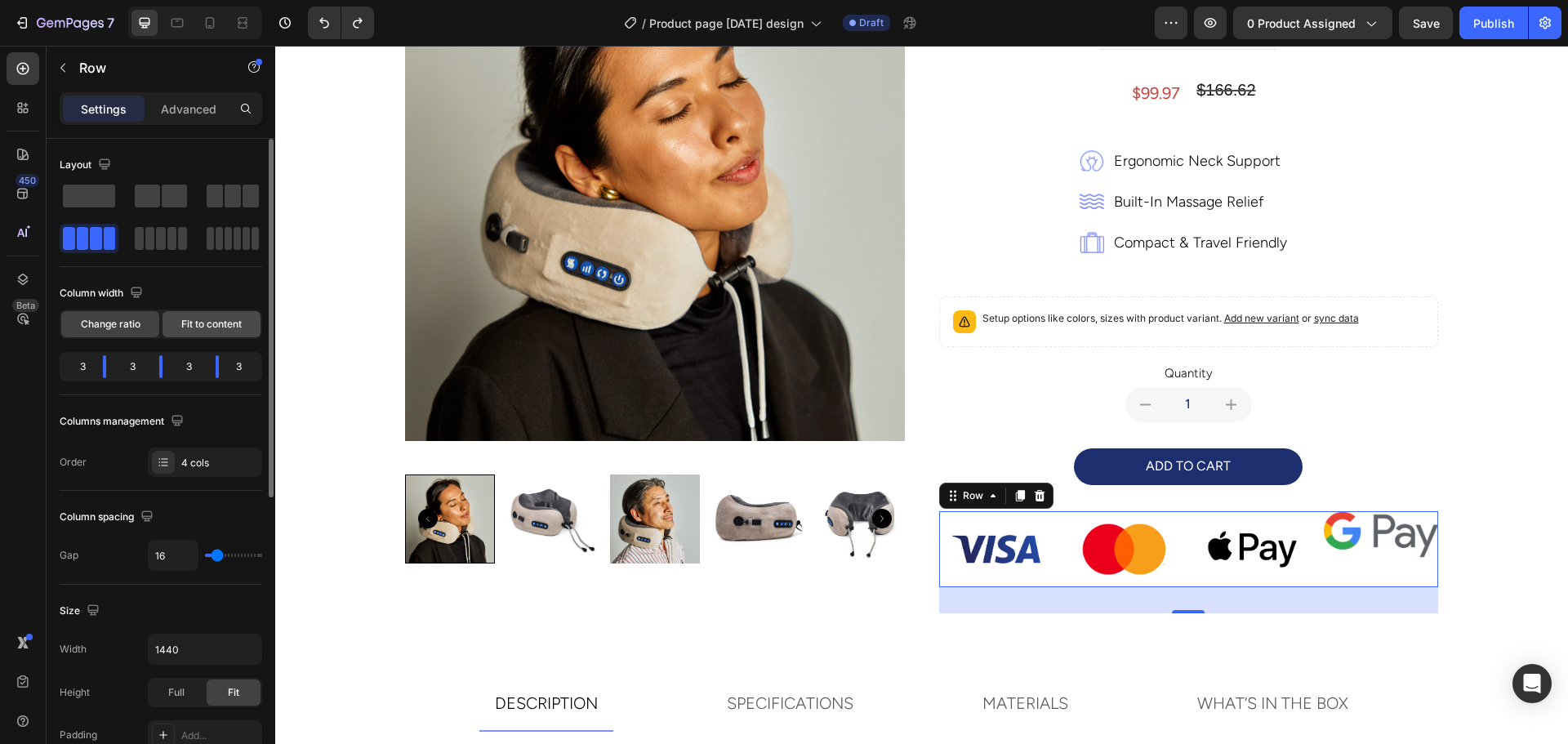
click at [212, 325] on span "Fit to content" at bounding box center [211, 324] width 60 height 15
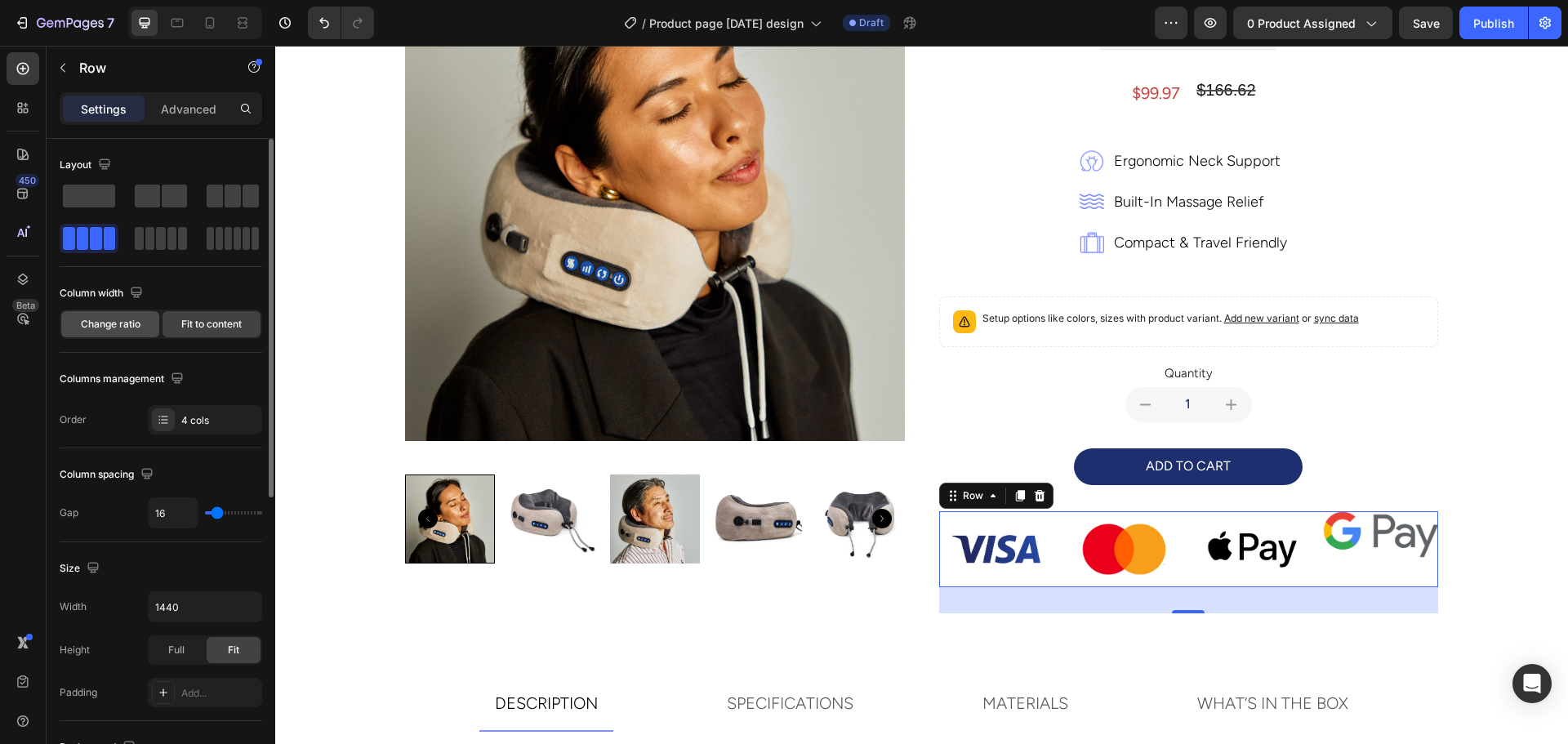
click at [105, 325] on span "Change ratio" at bounding box center [111, 324] width 60 height 15
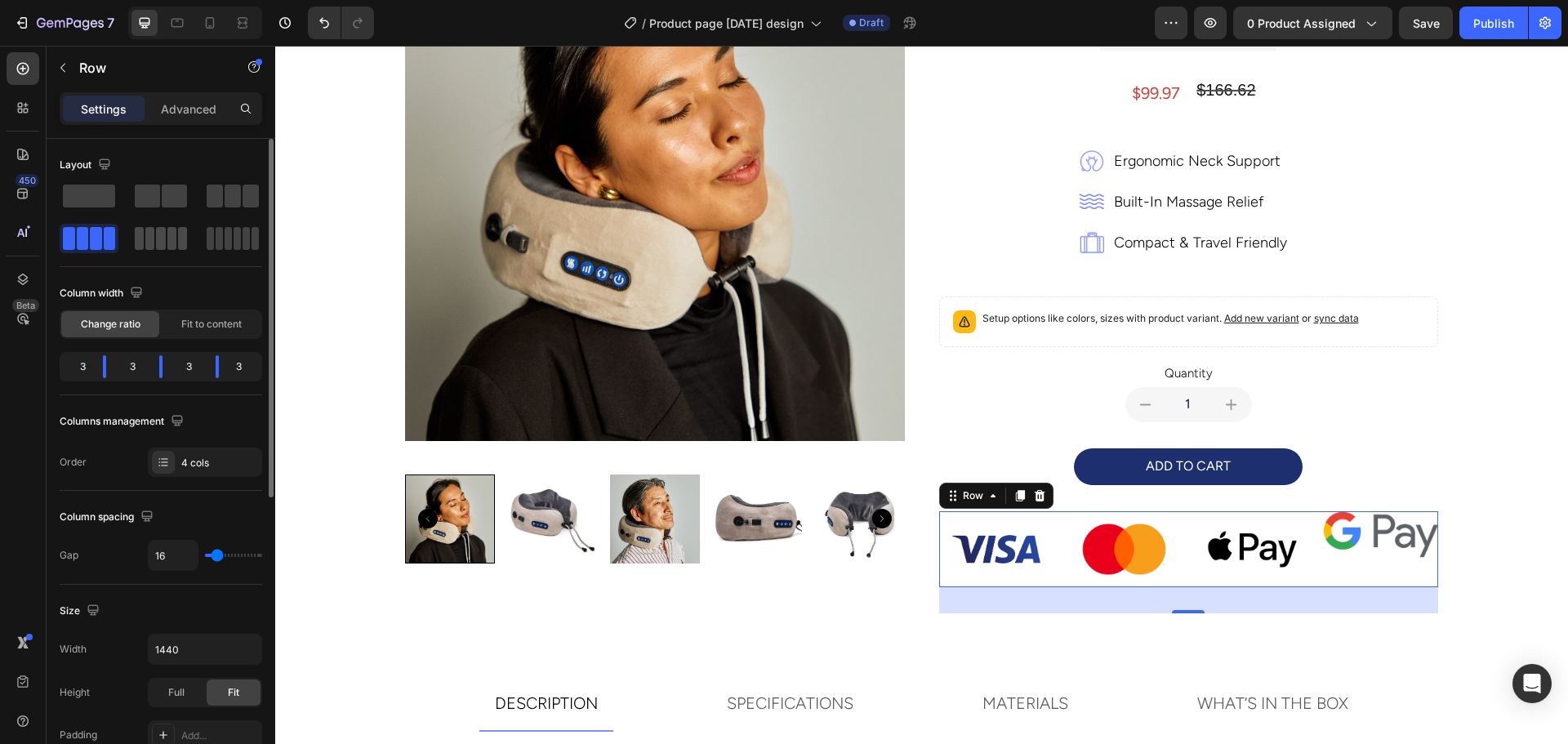
click at [151, 236] on span at bounding box center [150, 238] width 9 height 23
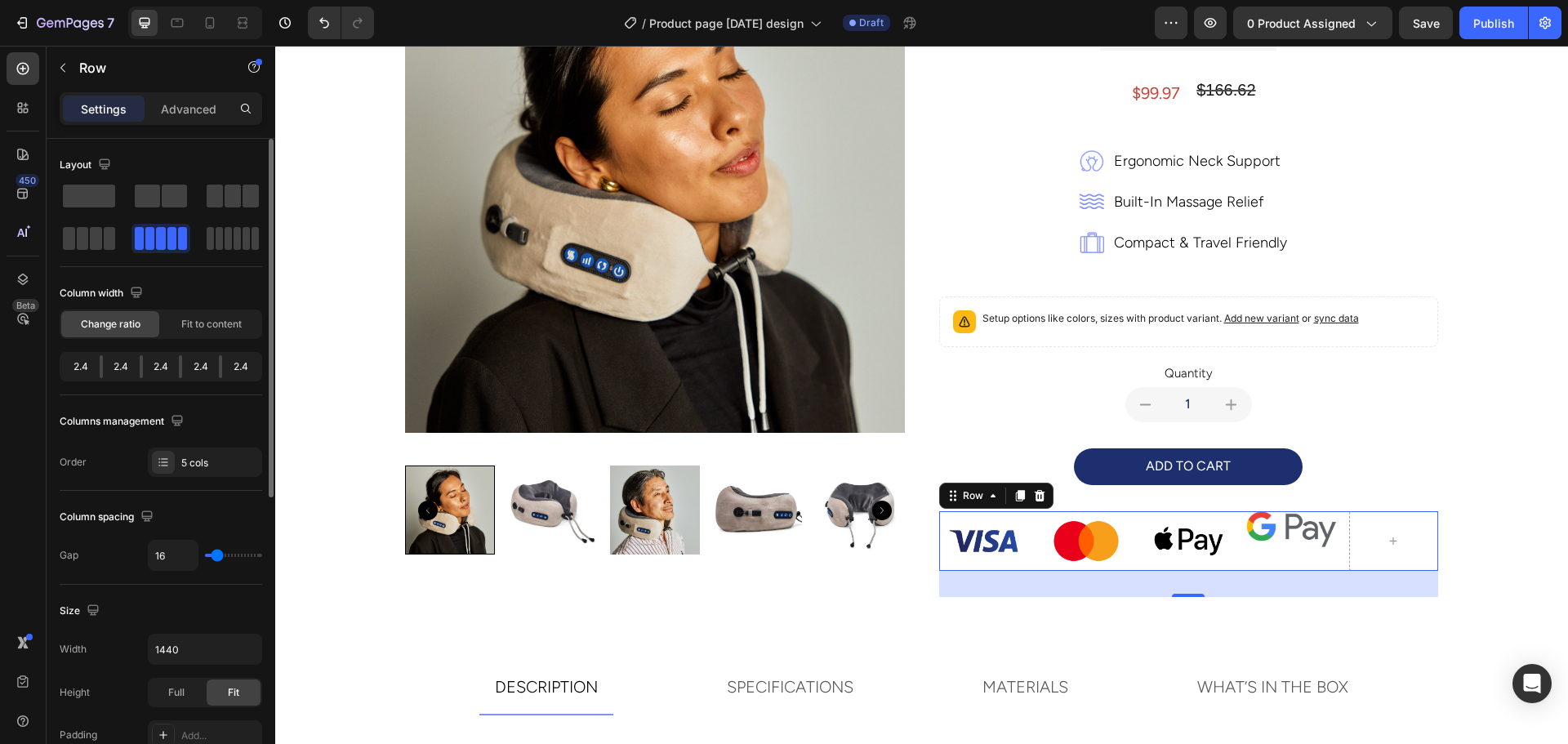
scroll to position [241, 0]
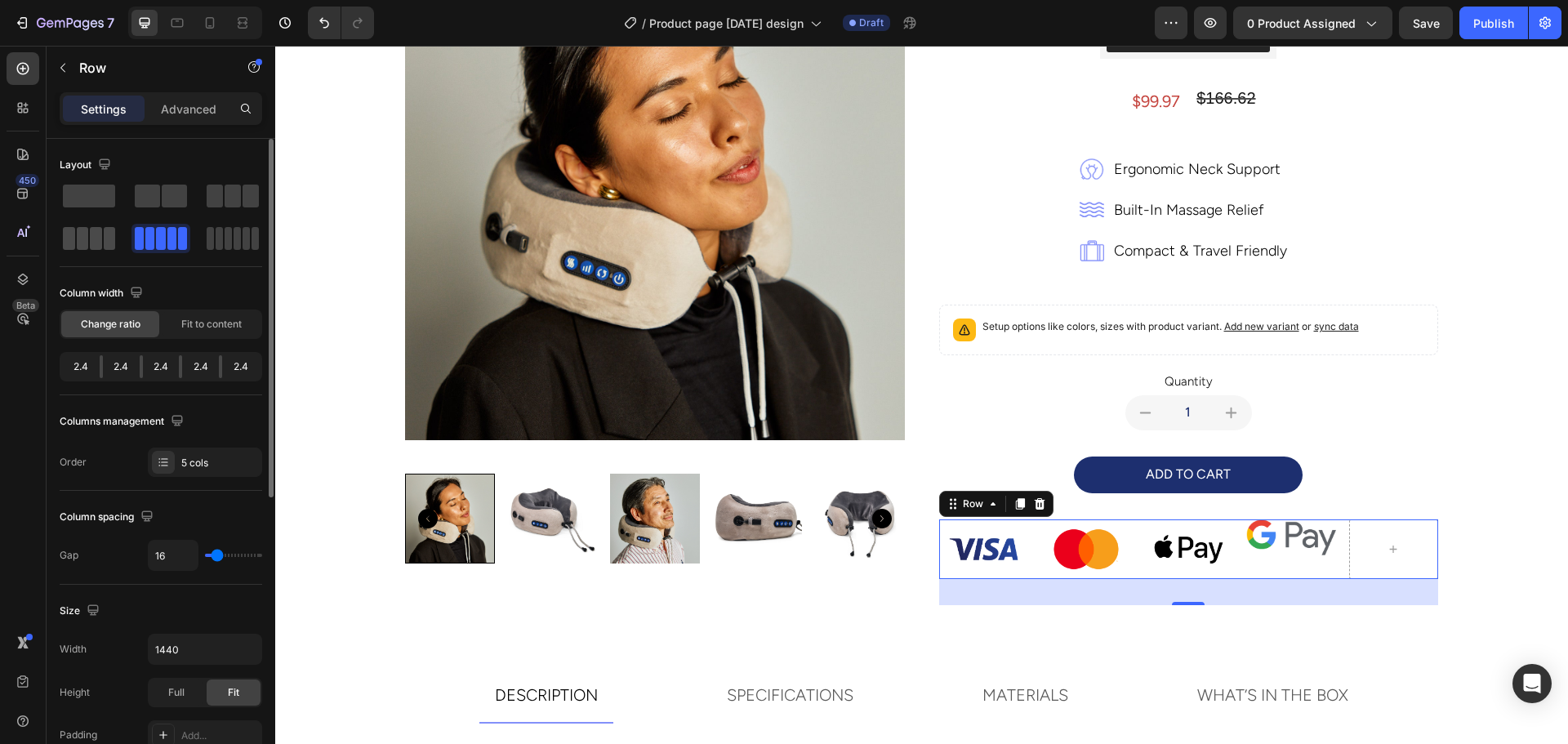
click at [242, 236] on span at bounding box center [246, 238] width 7 height 23
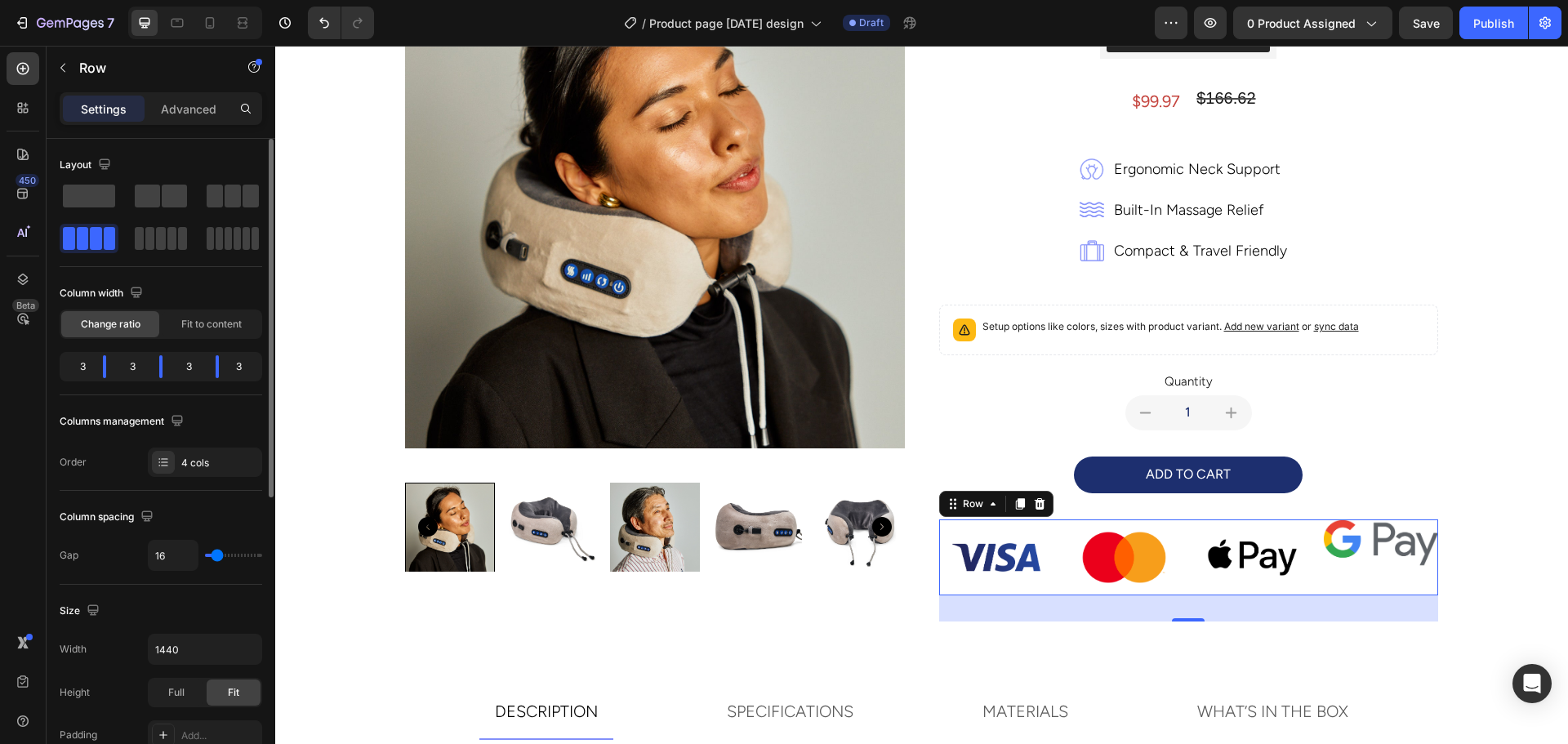
scroll to position [249, 0]
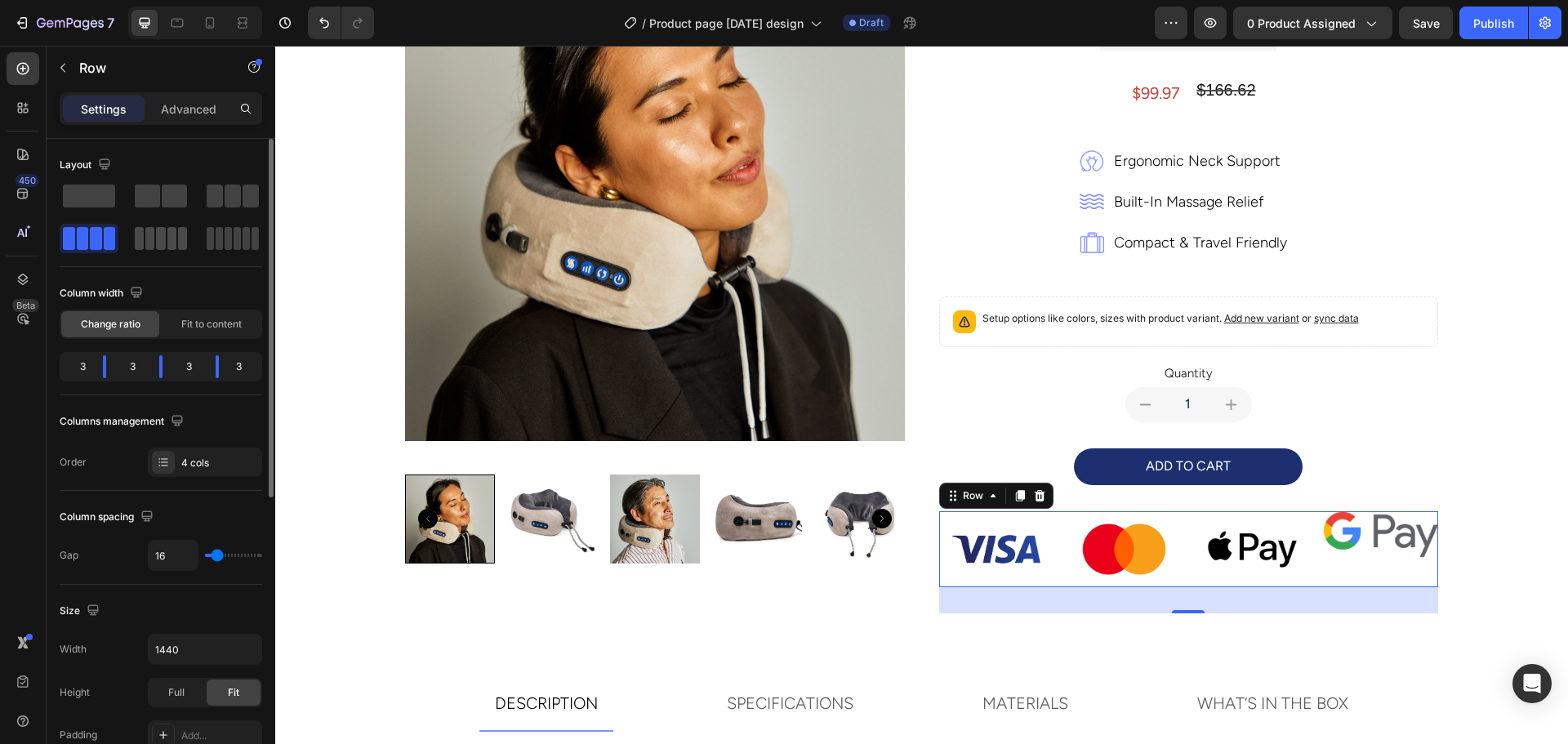
click at [152, 236] on span at bounding box center [150, 238] width 9 height 23
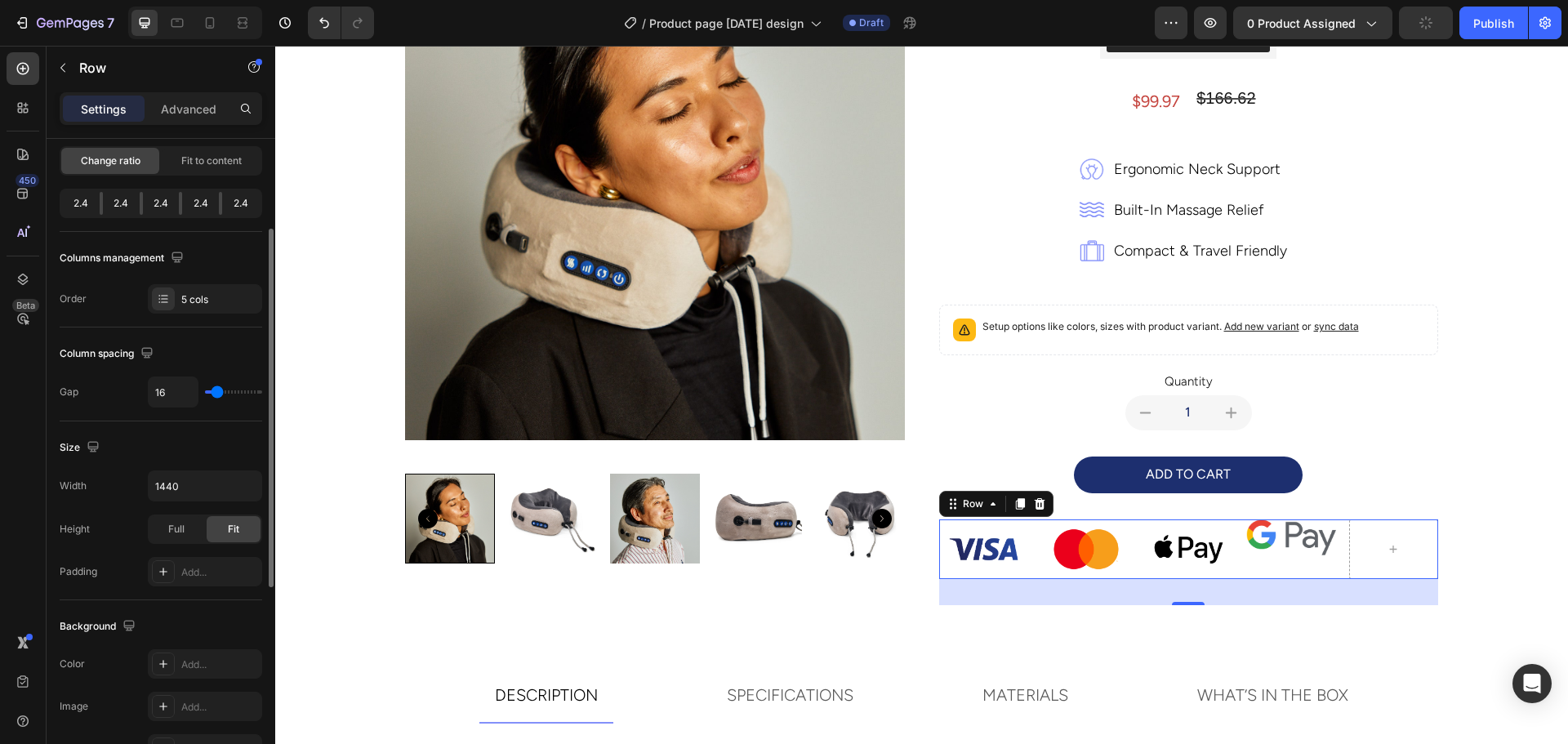
scroll to position [245, 0]
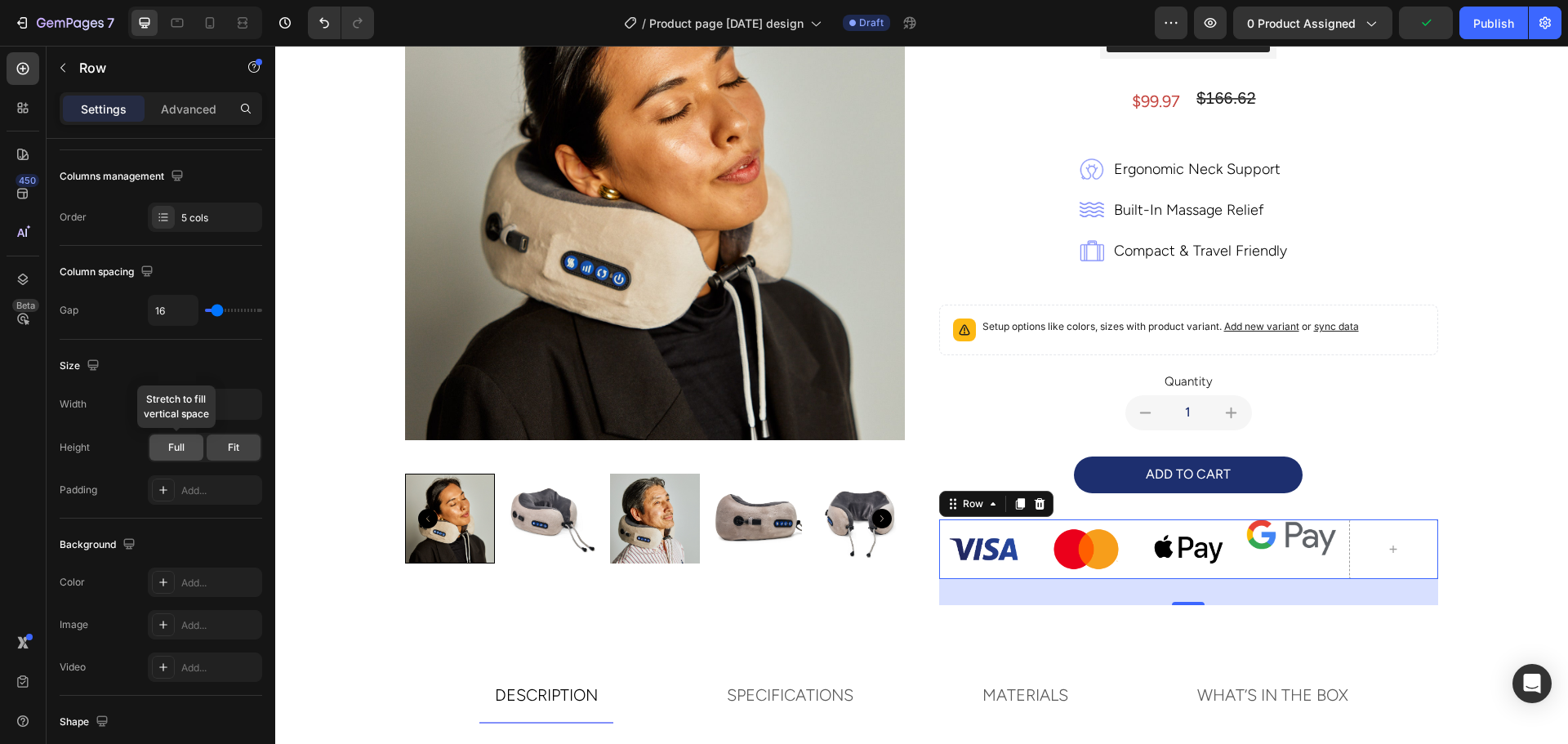
click at [181, 451] on span "Full" at bounding box center [176, 447] width 17 height 15
click at [224, 451] on div "Fit" at bounding box center [233, 447] width 54 height 26
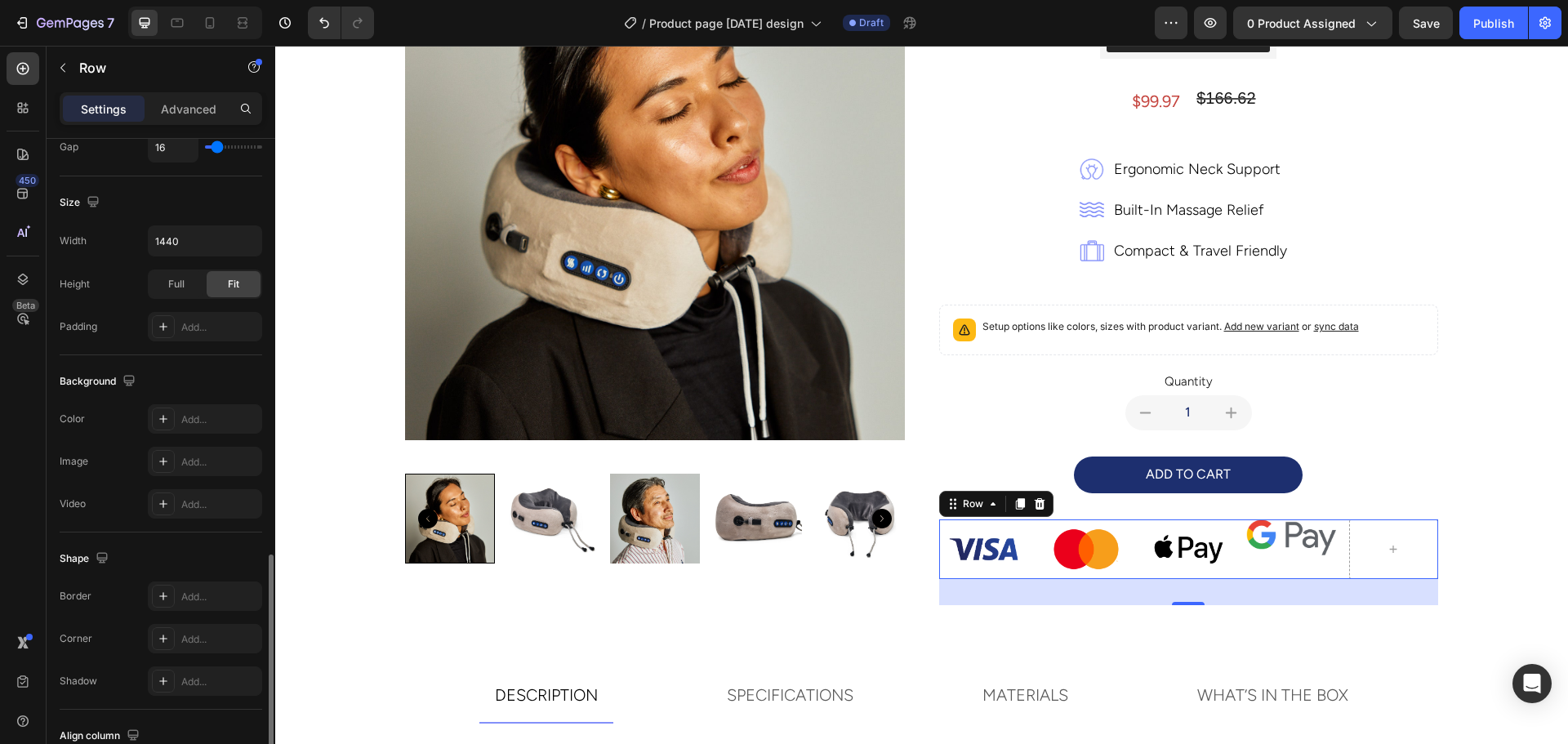
scroll to position [531, 0]
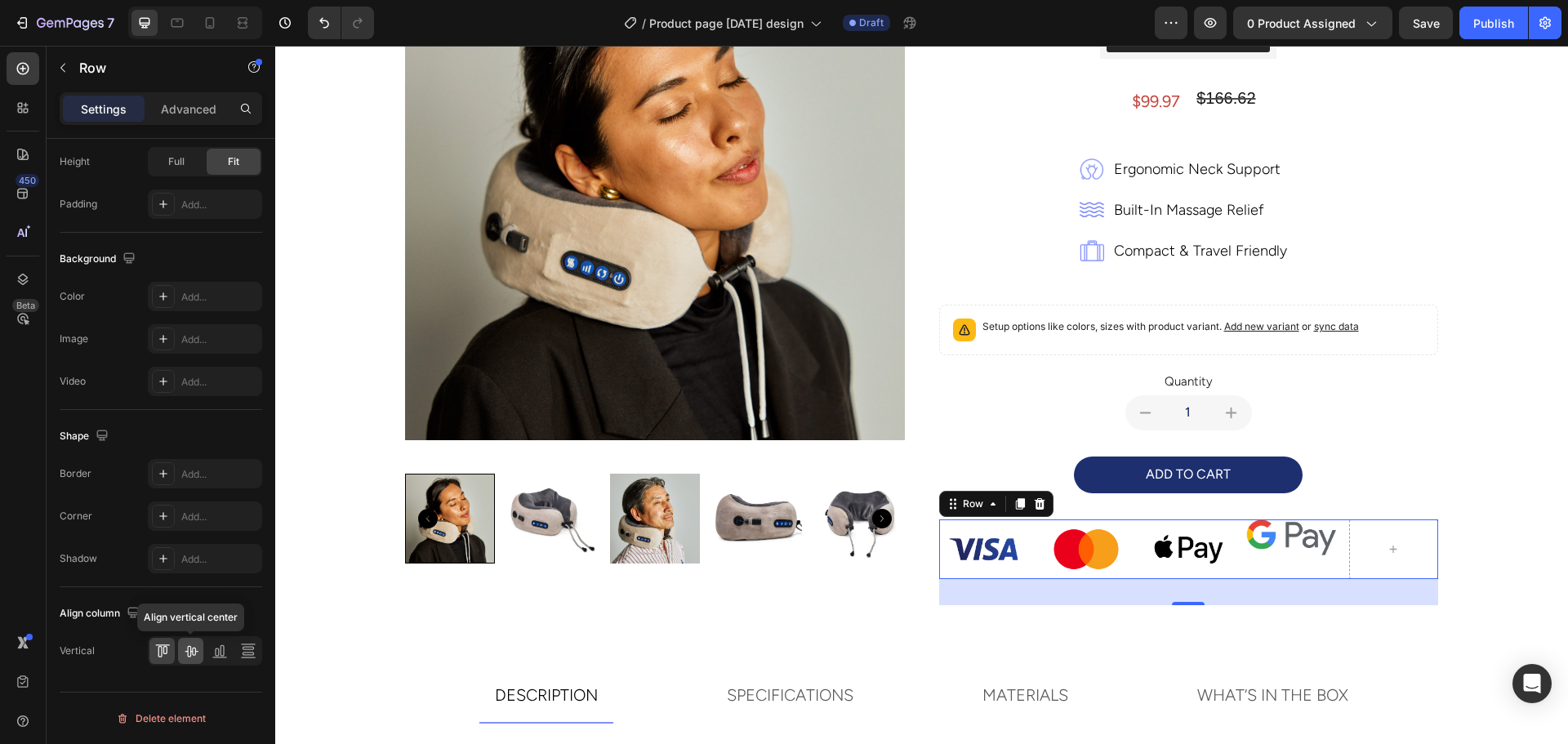
click at [184, 656] on icon at bounding box center [191, 651] width 17 height 17
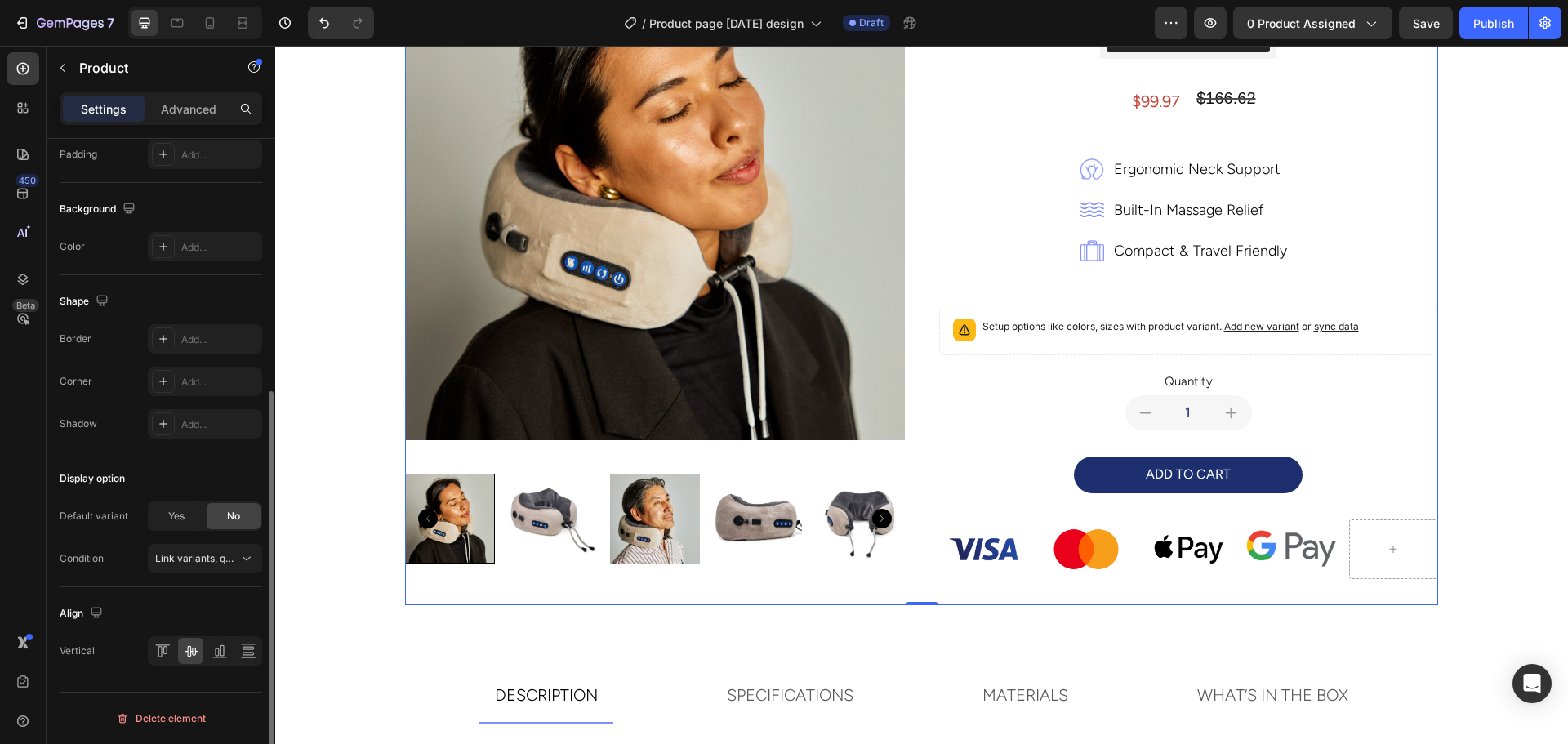
click at [1426, 494] on div "ADD TO CART Add to Cart" at bounding box center [1188, 488] width 500 height 63
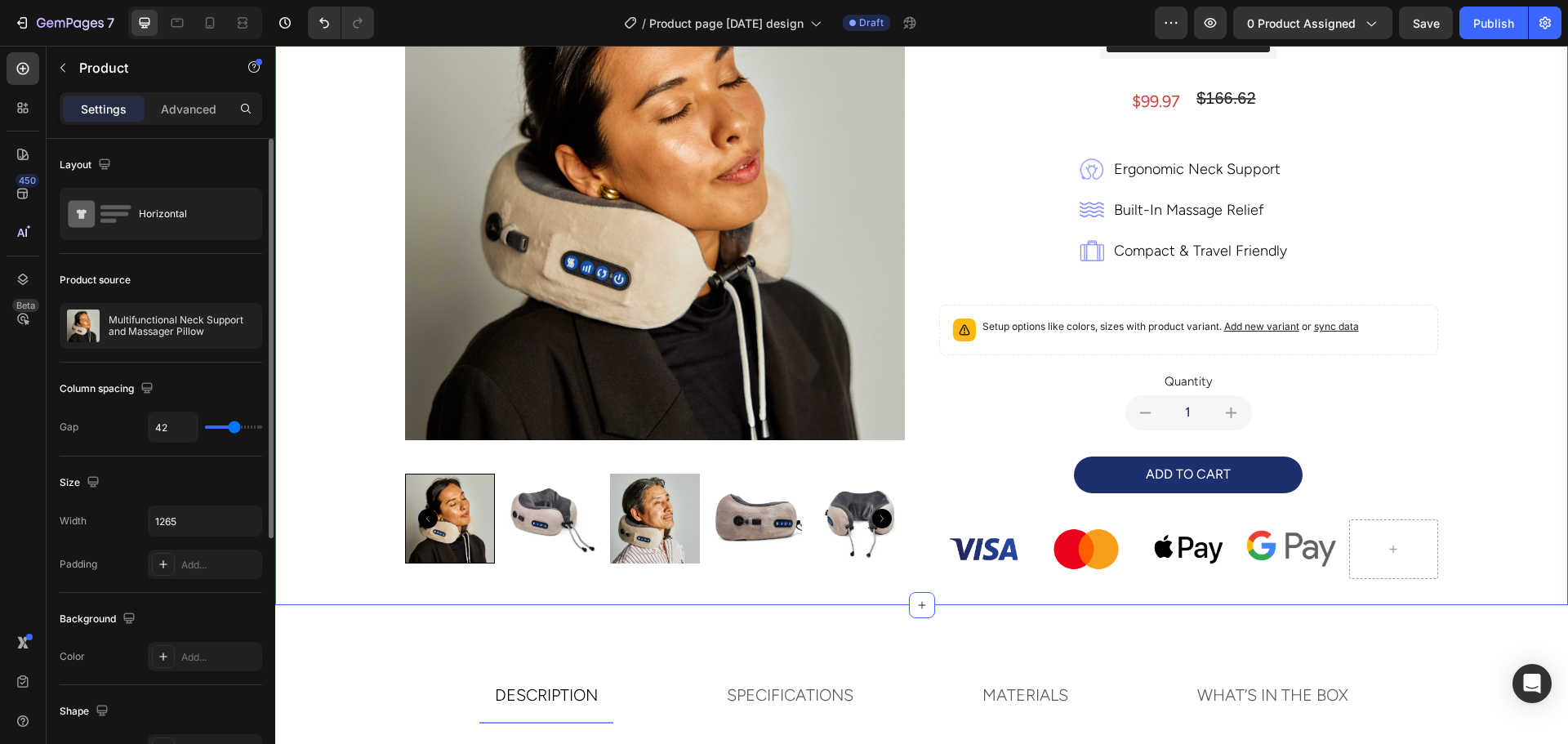
click at [1523, 503] on div "Product Images multifunctional neck support and massager pillow Product Title t…" at bounding box center [921, 239] width 1266 height 732
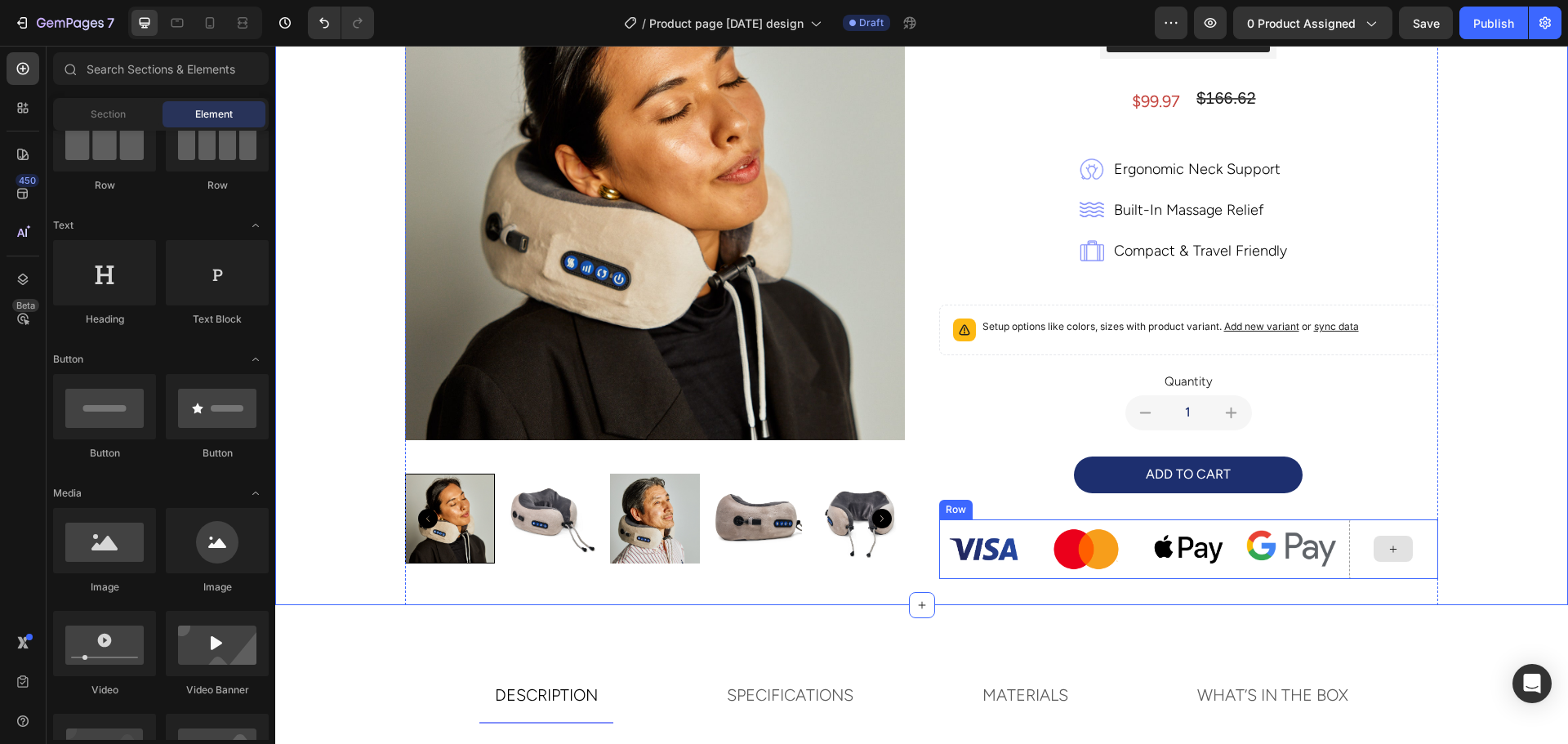
click at [1400, 550] on div at bounding box center [1393, 549] width 39 height 26
click at [1374, 539] on div at bounding box center [1393, 549] width 39 height 26
click at [1387, 554] on icon at bounding box center [1394, 549] width 13 height 14
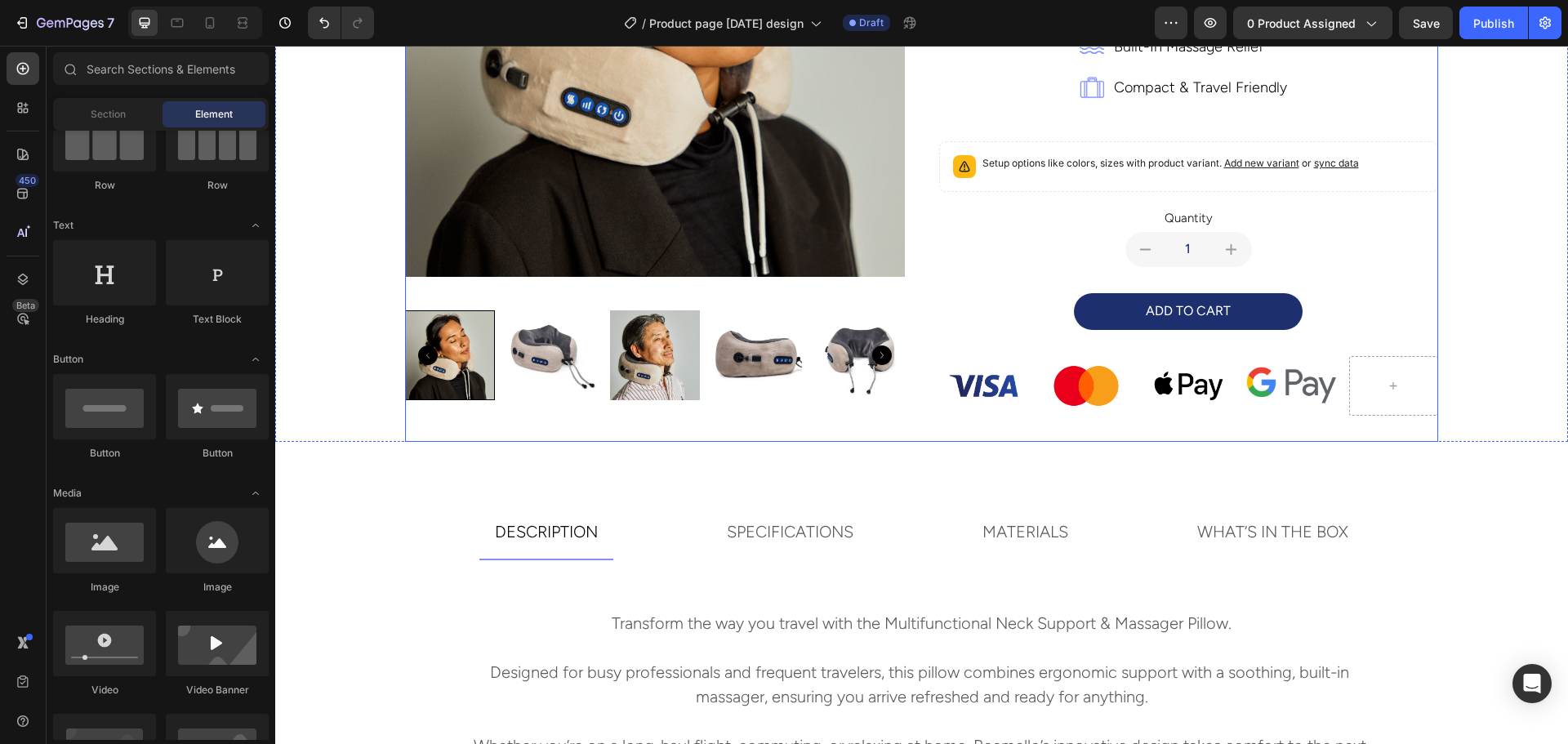
scroll to position [408, 0]
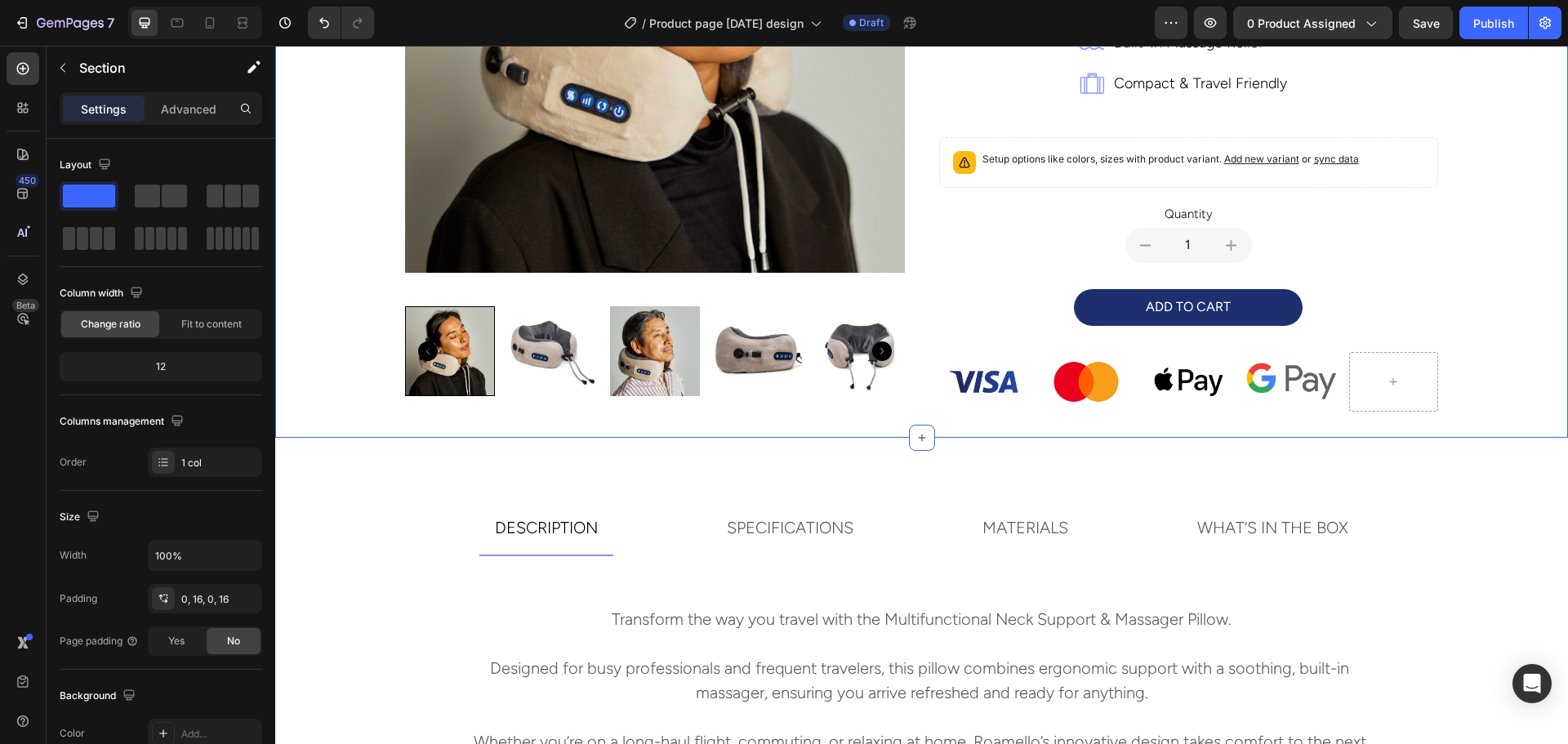
click at [1478, 275] on div "Product Images multifunctional neck support and massager pillow Product Title t…" at bounding box center [921, 72] width 1266 height 732
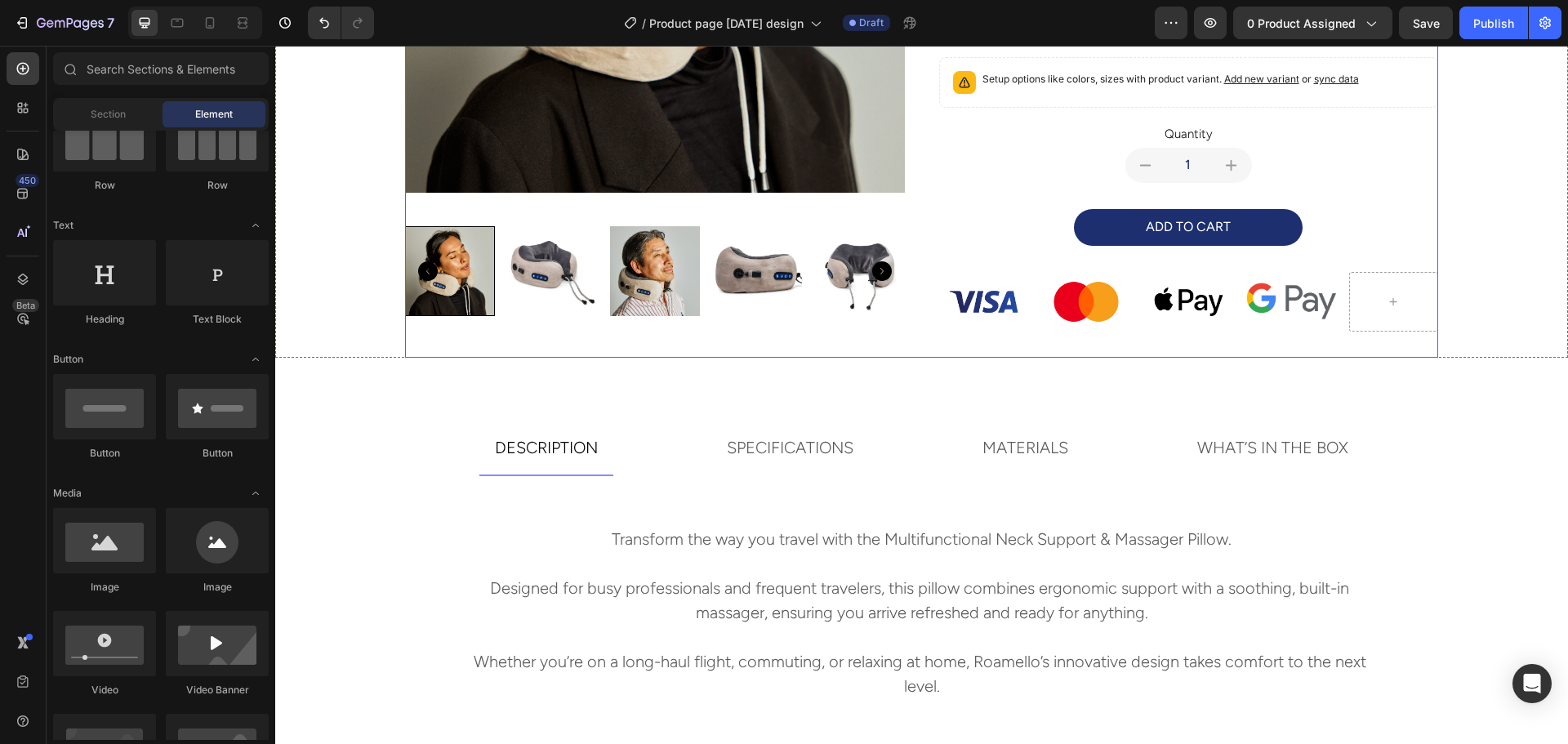
scroll to position [489, 0]
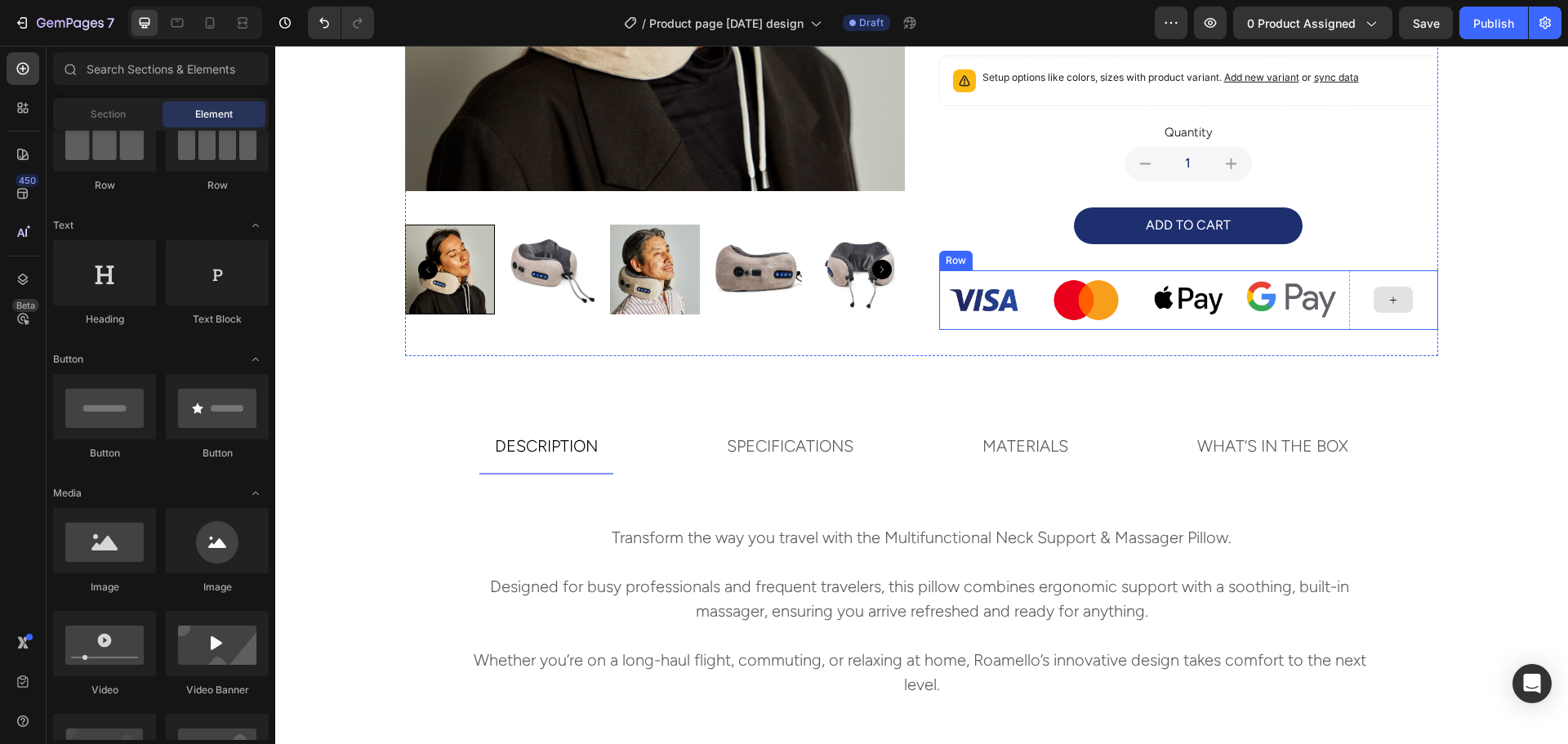
click at [1377, 292] on div at bounding box center [1393, 300] width 39 height 26
click at [1379, 303] on div at bounding box center [1393, 300] width 39 height 26
click at [212, 21] on icon at bounding box center [210, 23] width 17 height 17
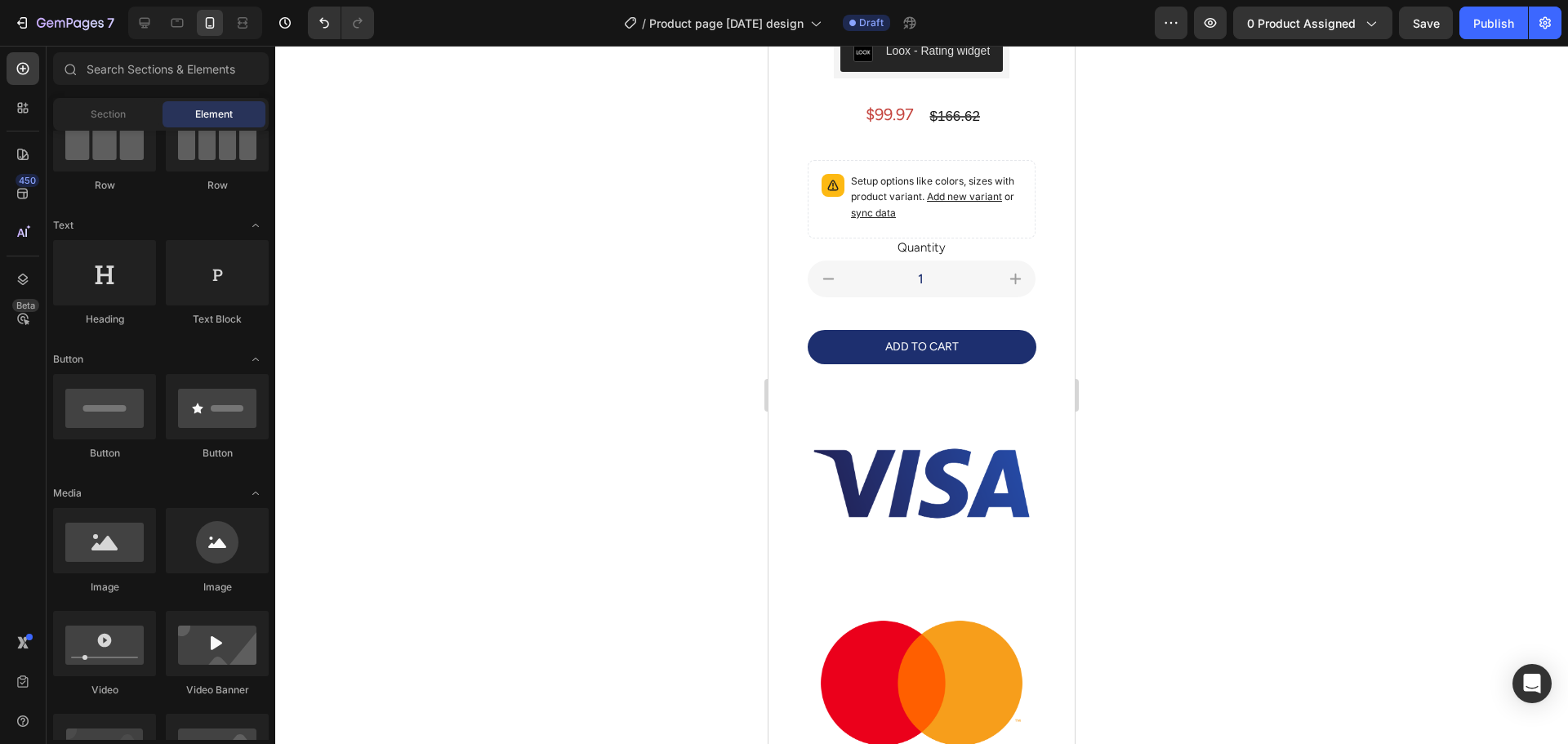
scroll to position [351, 0]
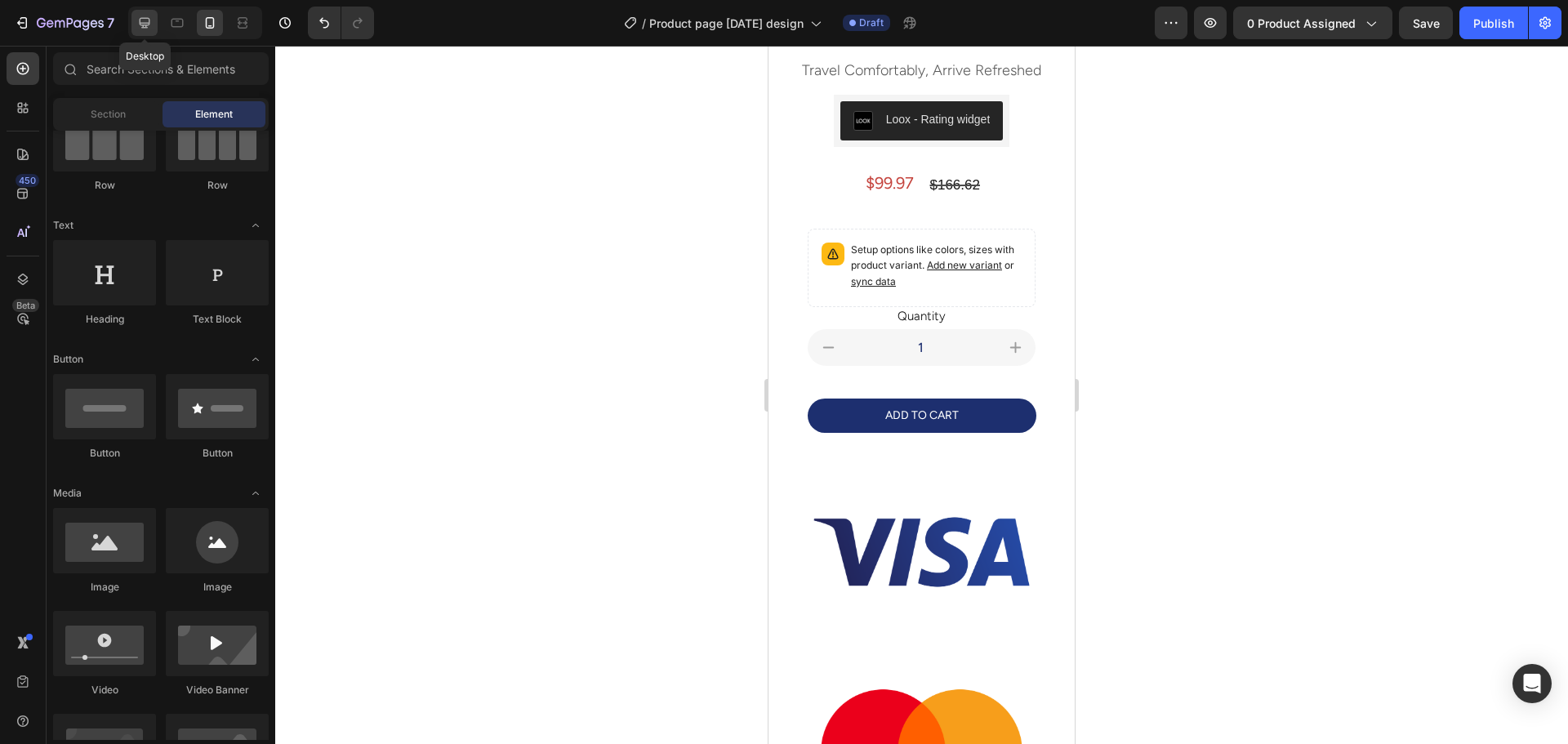
click at [148, 29] on icon at bounding box center [145, 23] width 17 height 17
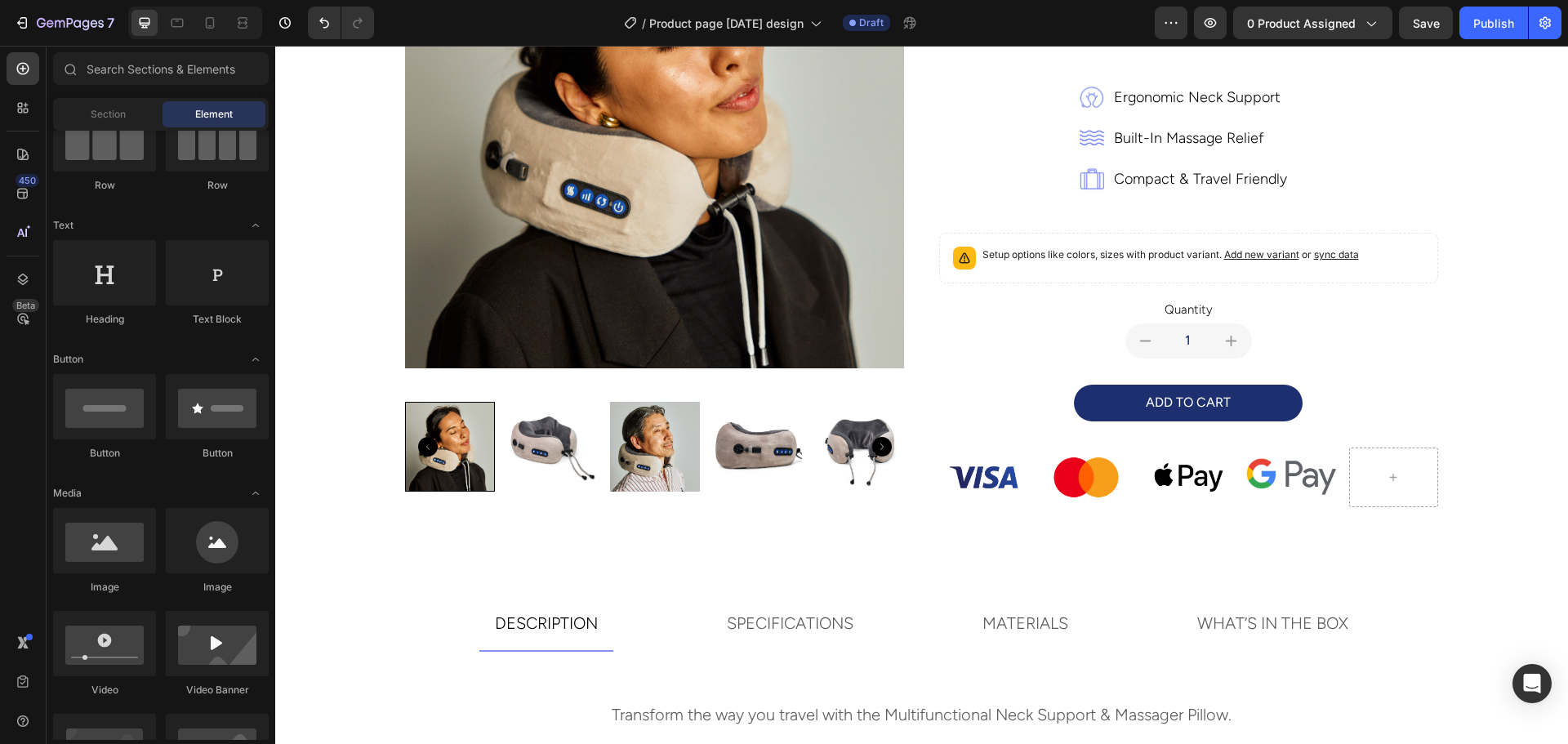
scroll to position [265, 0]
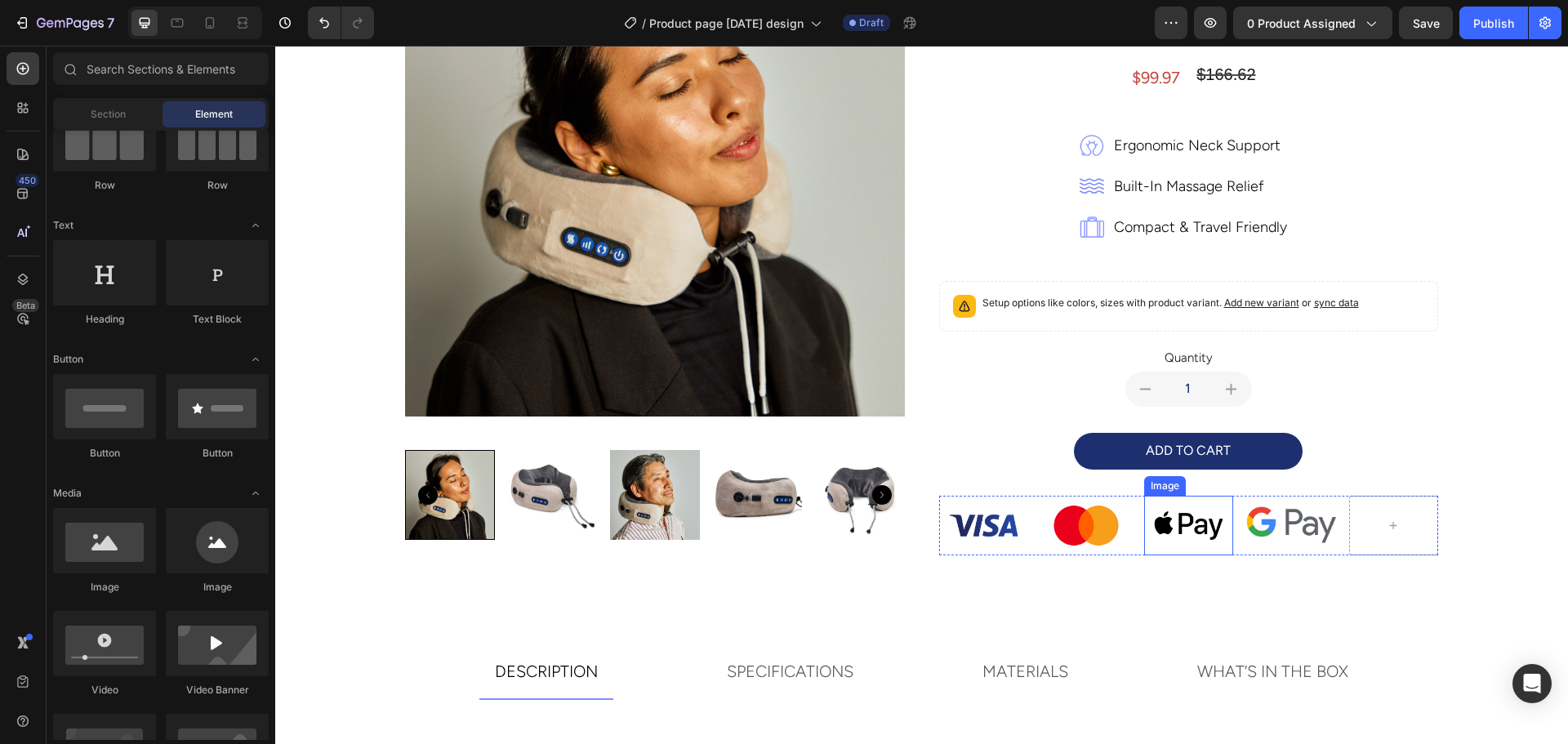
click at [1296, 527] on img at bounding box center [1291, 524] width 90 height 36
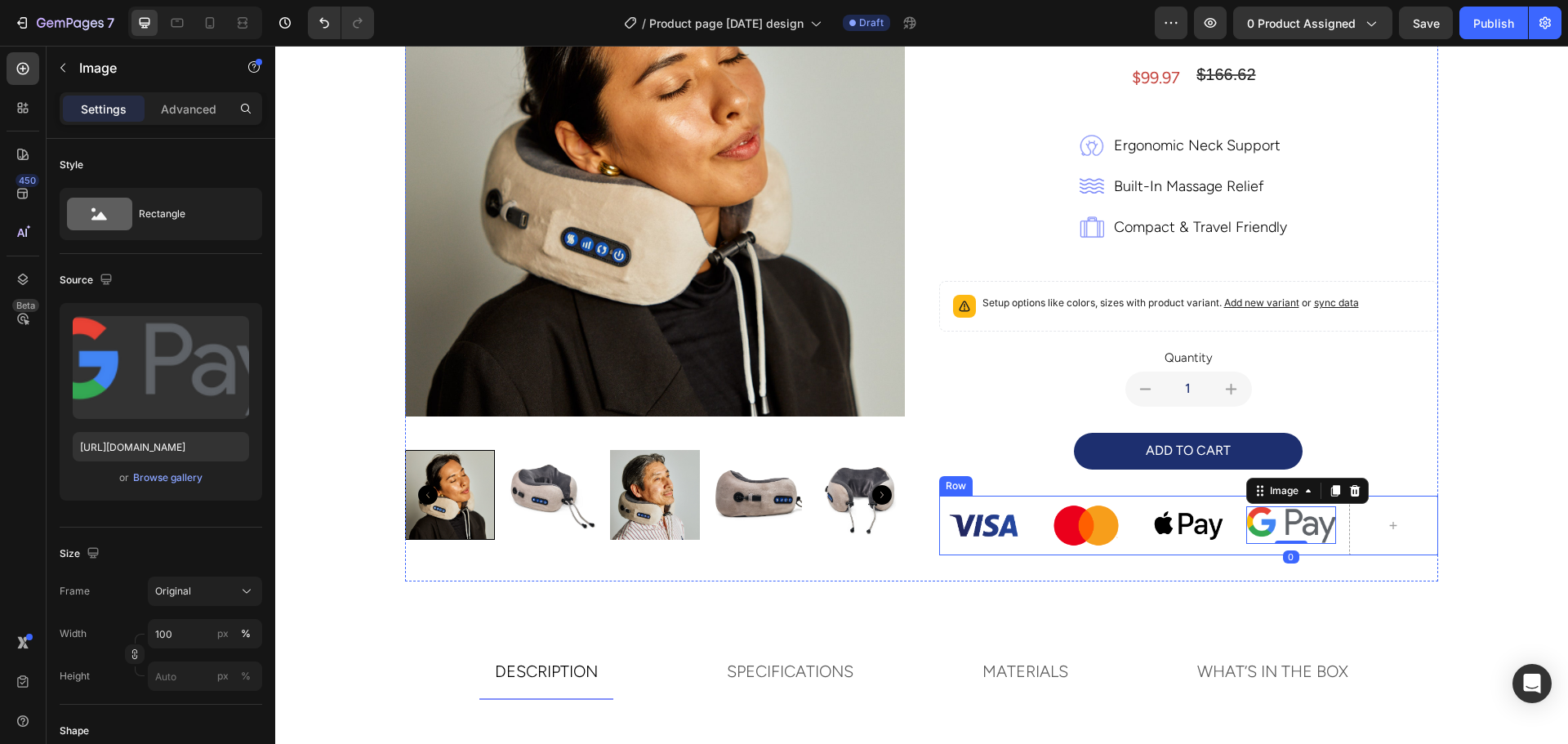
click at [1133, 529] on div "Image Image Image Image 0 Row" at bounding box center [1188, 525] width 500 height 60
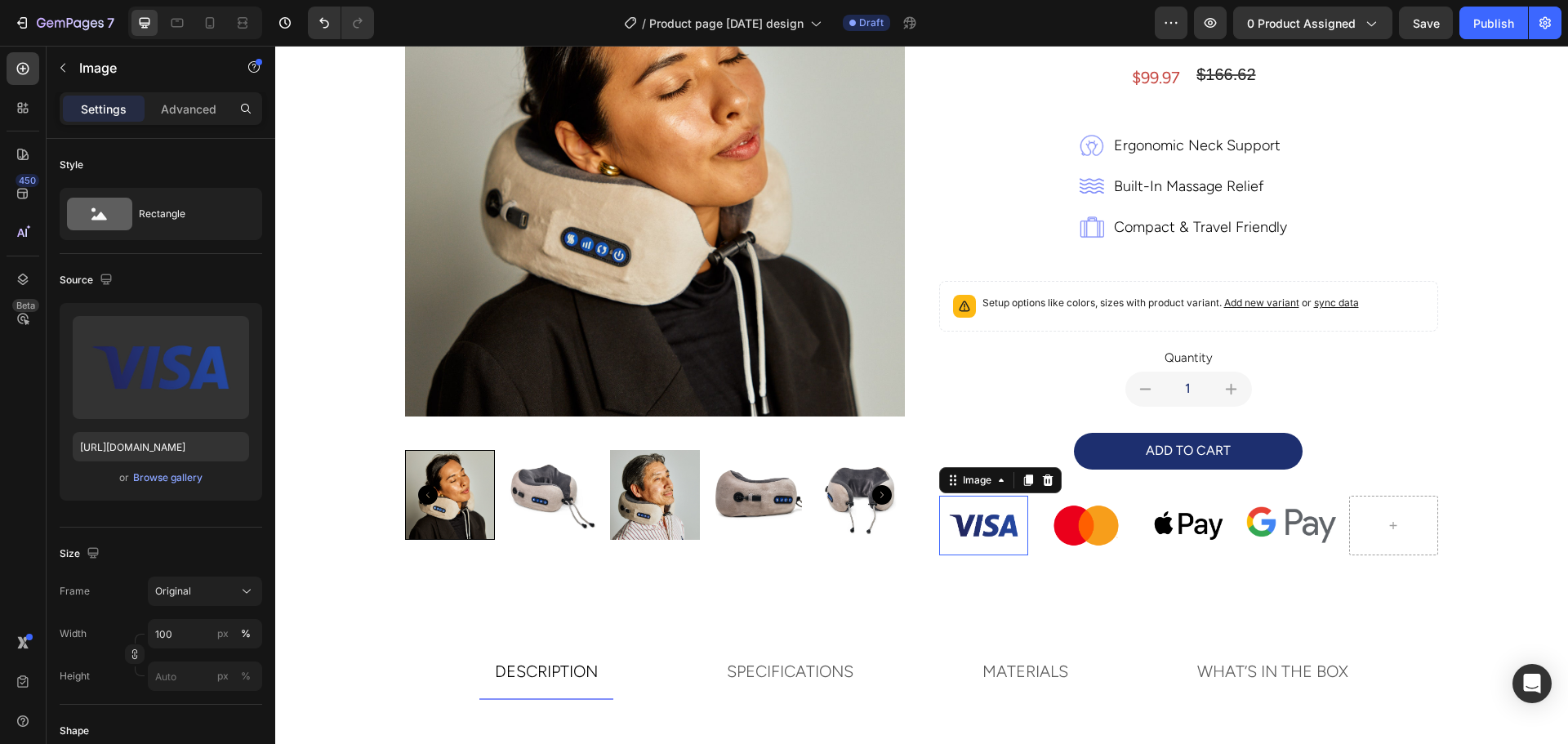
click at [991, 527] on img at bounding box center [983, 525] width 90 height 60
click at [1105, 520] on img at bounding box center [1086, 525] width 90 height 60
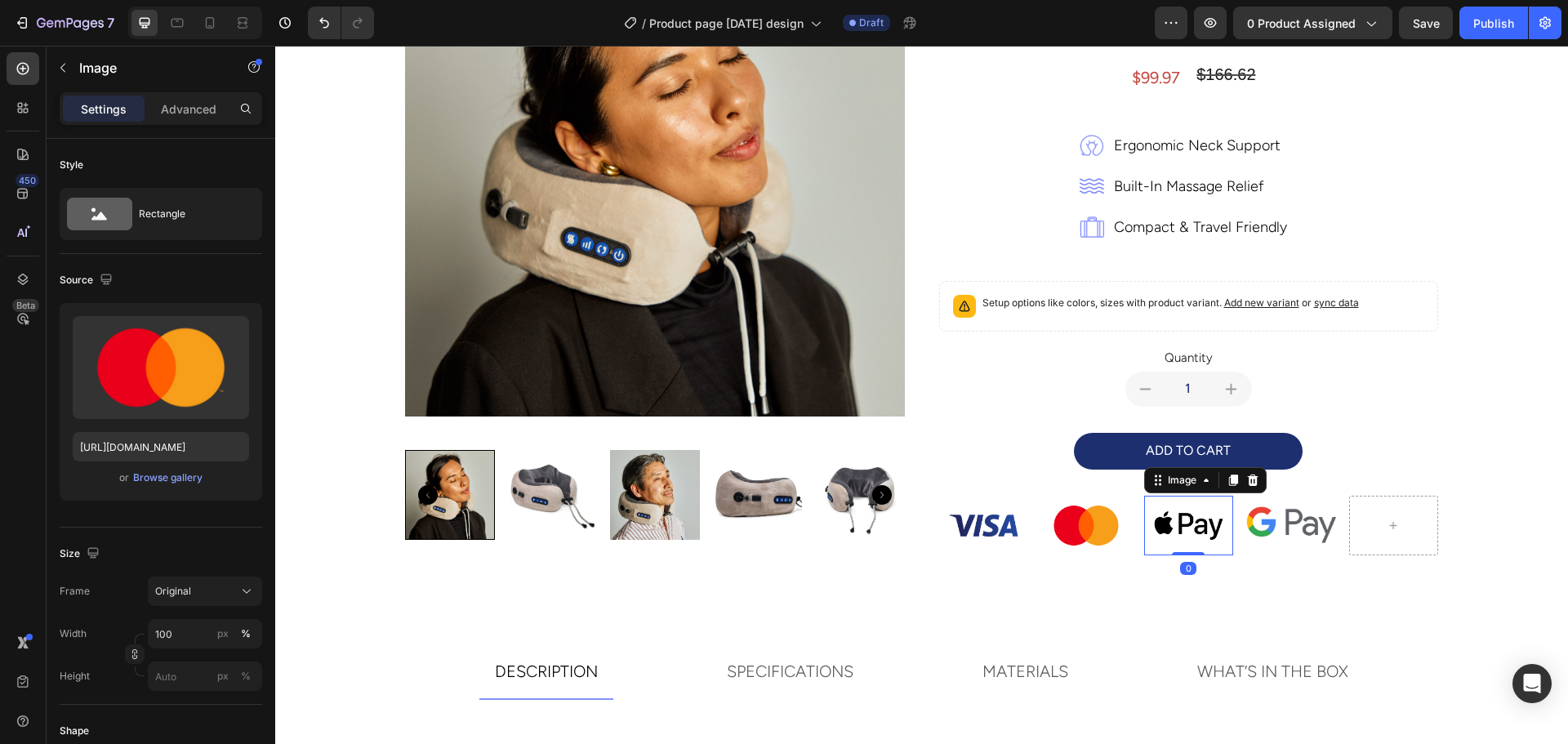
click at [1220, 522] on img at bounding box center [1188, 525] width 90 height 60
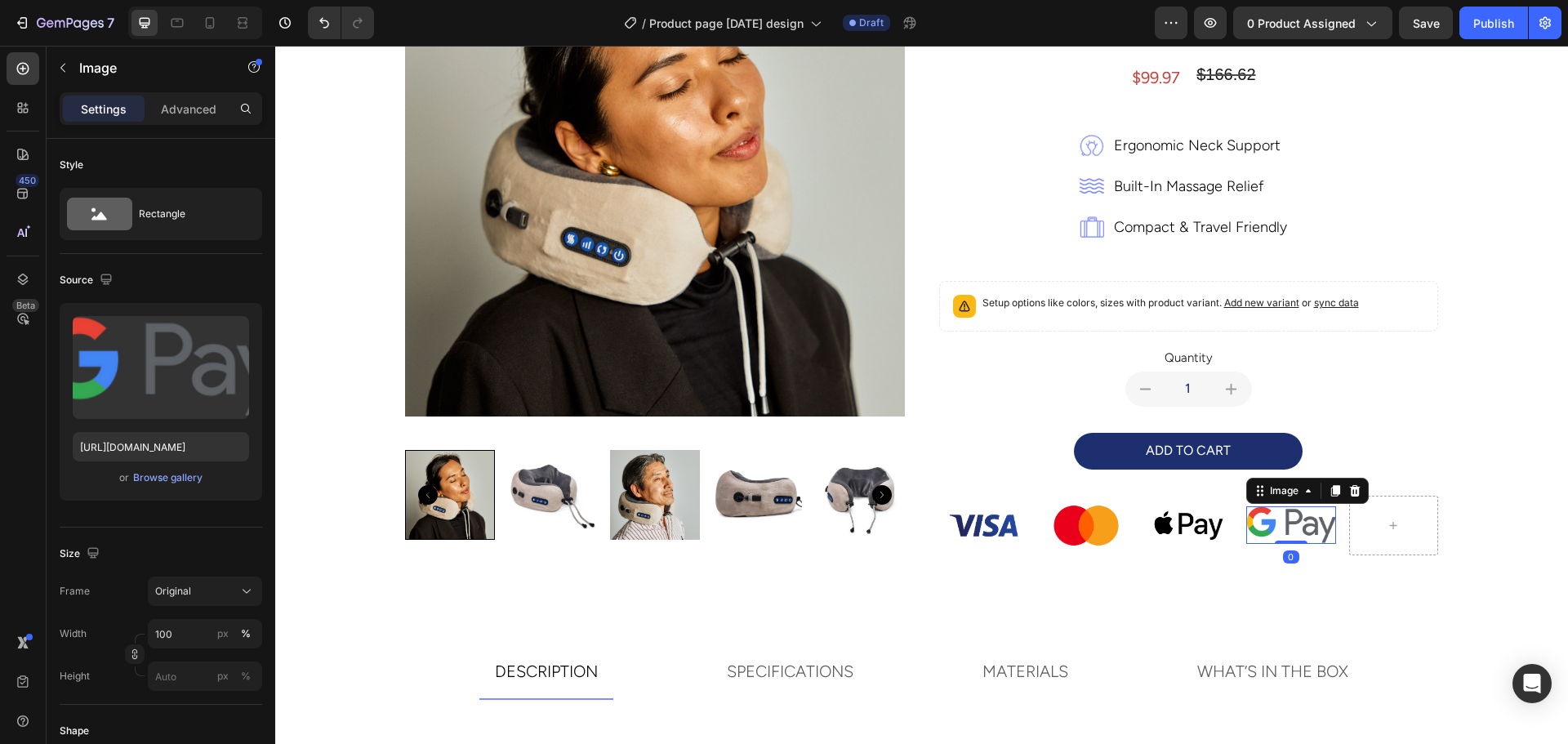
click at [1318, 527] on img at bounding box center [1291, 524] width 90 height 36
click at [1024, 495] on div "Image Image Image Image 0 Row" at bounding box center [1188, 525] width 500 height 60
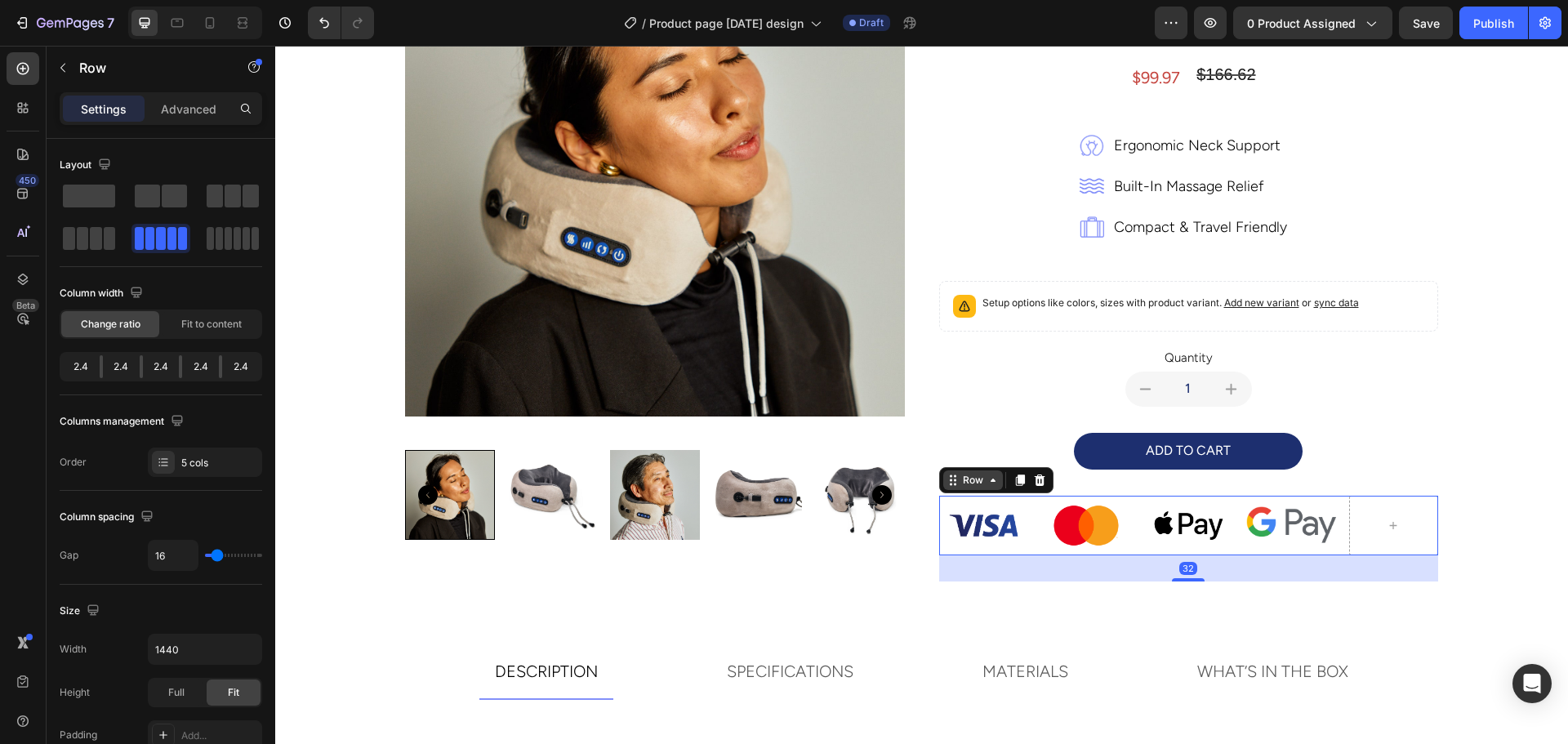
click at [959, 475] on div "Row" at bounding box center [973, 480] width 27 height 15
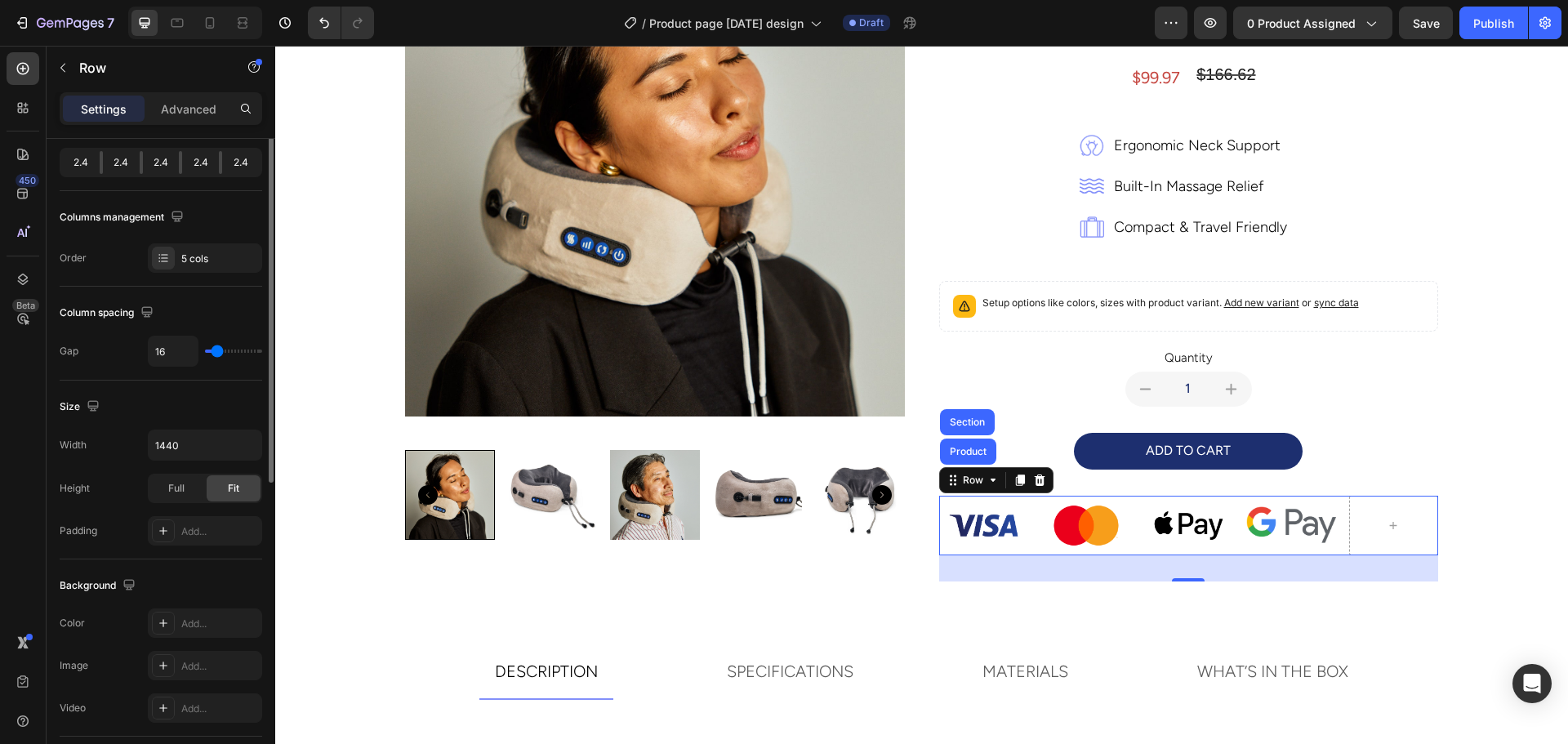
scroll to position [122, 0]
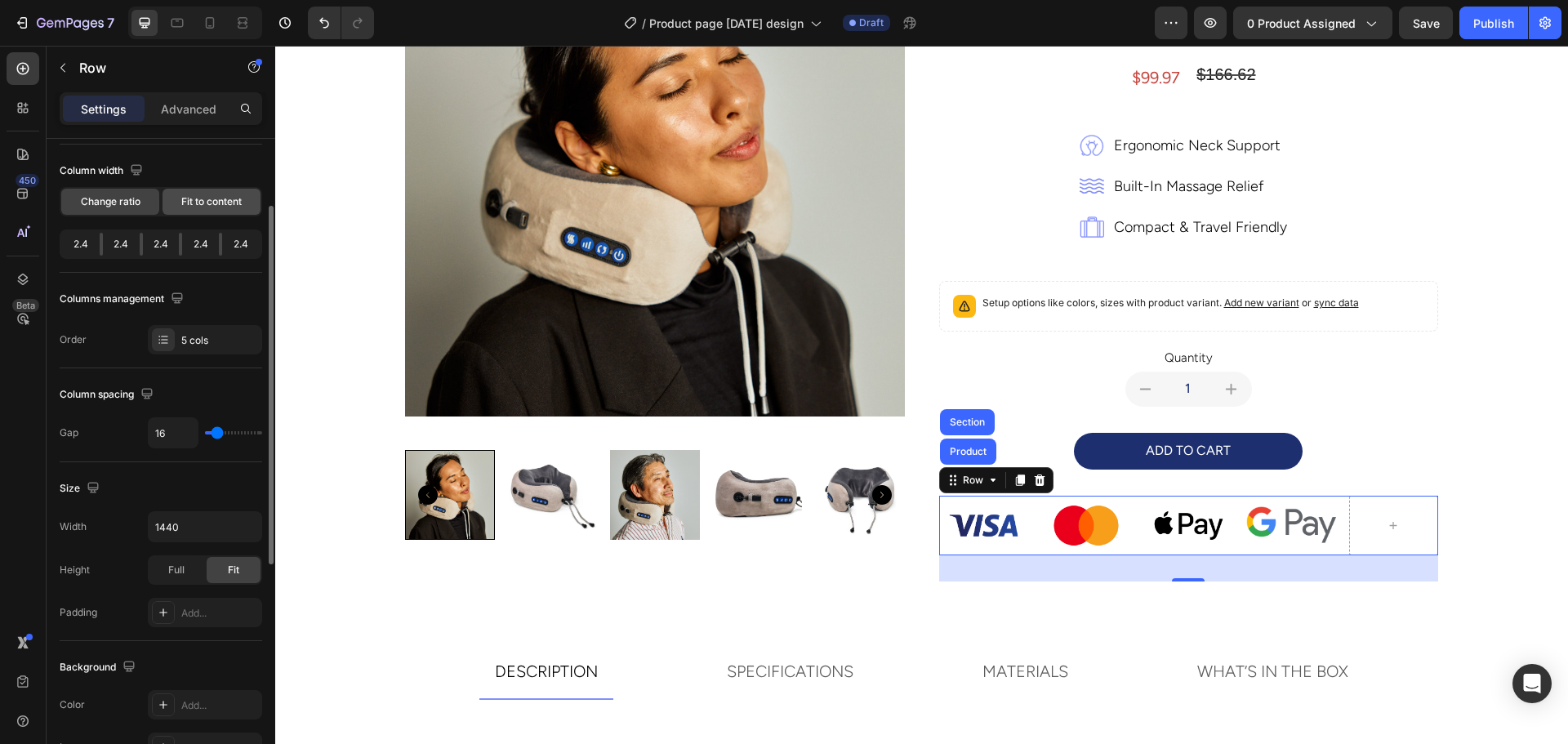
click at [183, 205] on span "Fit to content" at bounding box center [211, 202] width 60 height 15
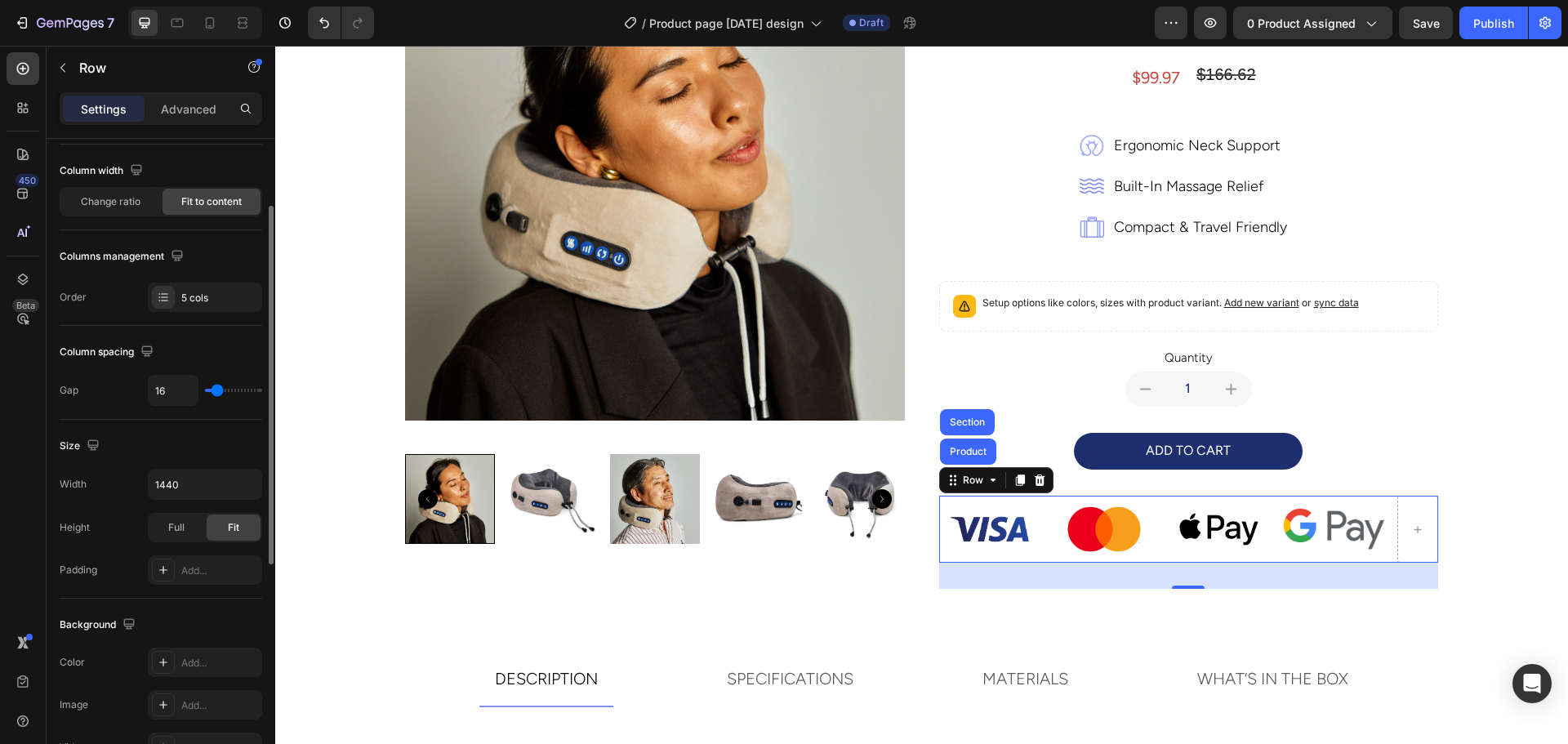
scroll to position [269, 0]
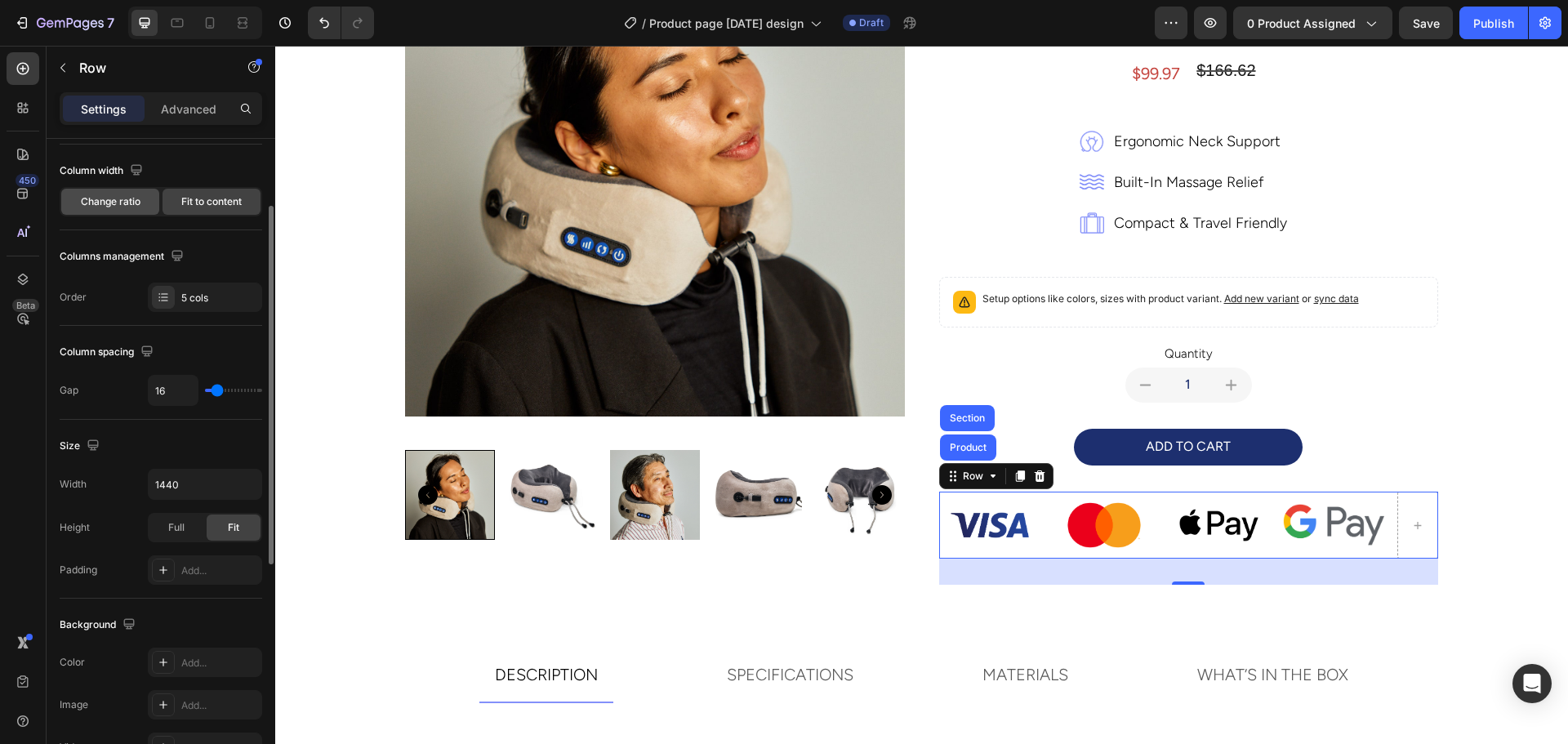
click at [127, 195] on span "Change ratio" at bounding box center [111, 202] width 60 height 15
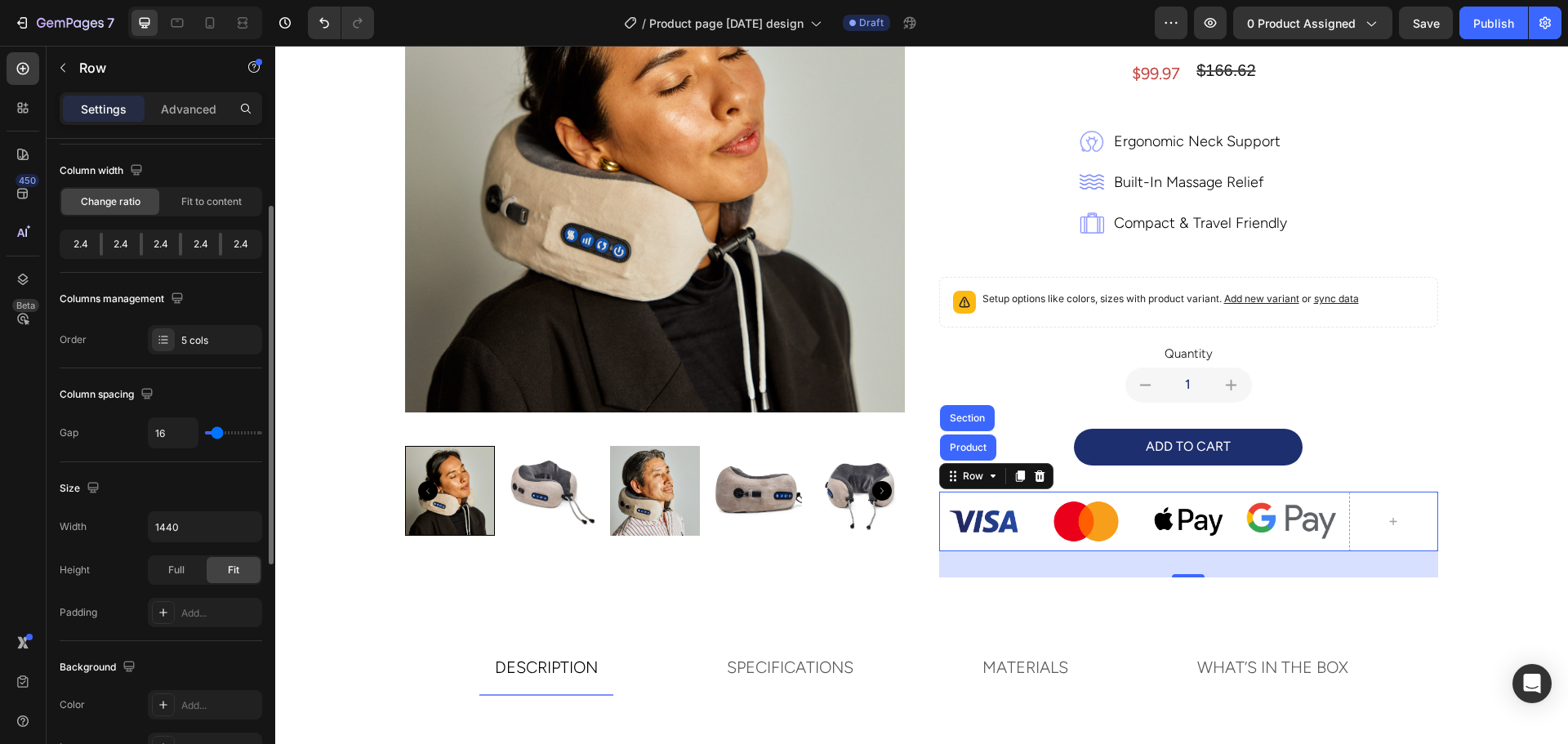
scroll to position [265, 0]
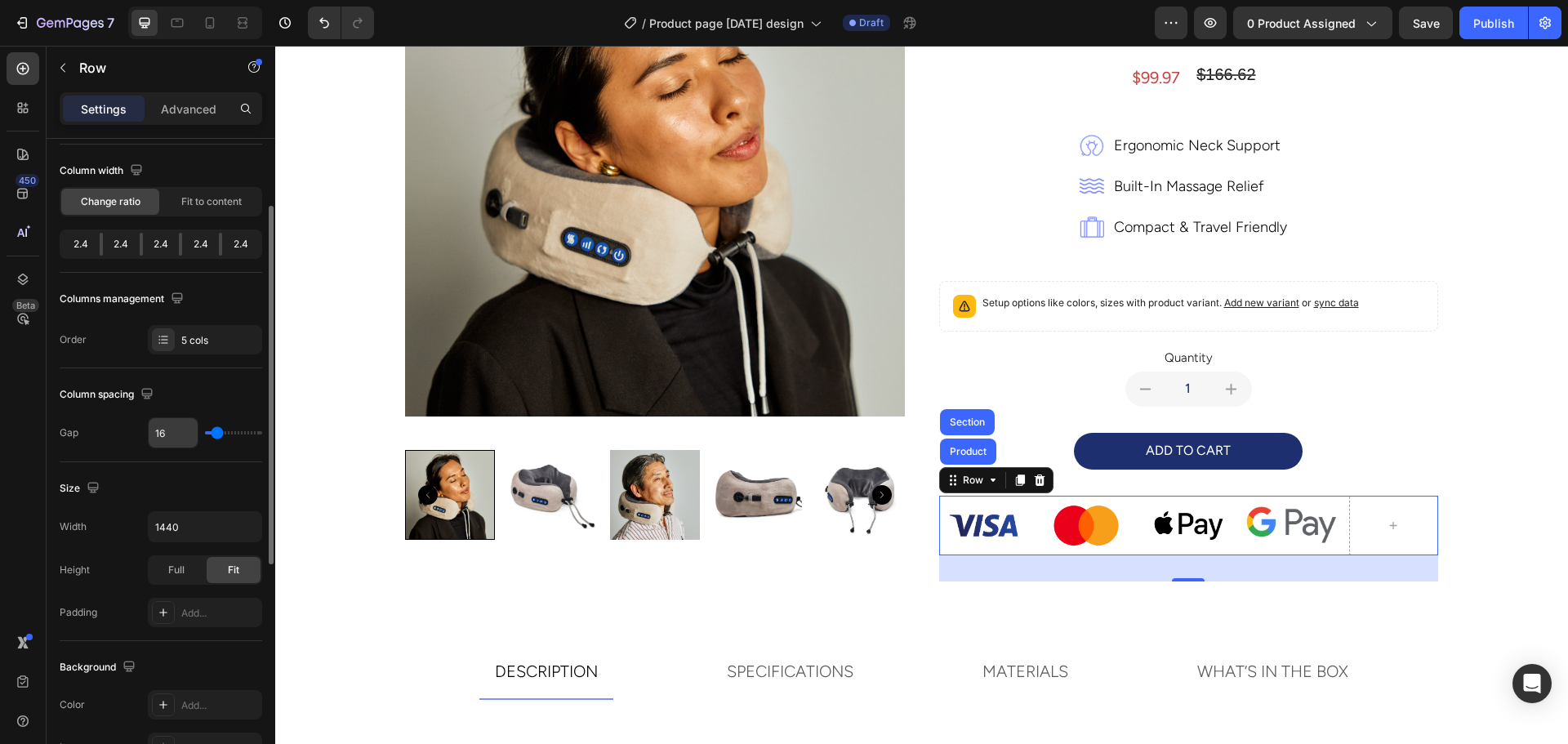
click at [169, 436] on input "16" at bounding box center [173, 433] width 49 height 30
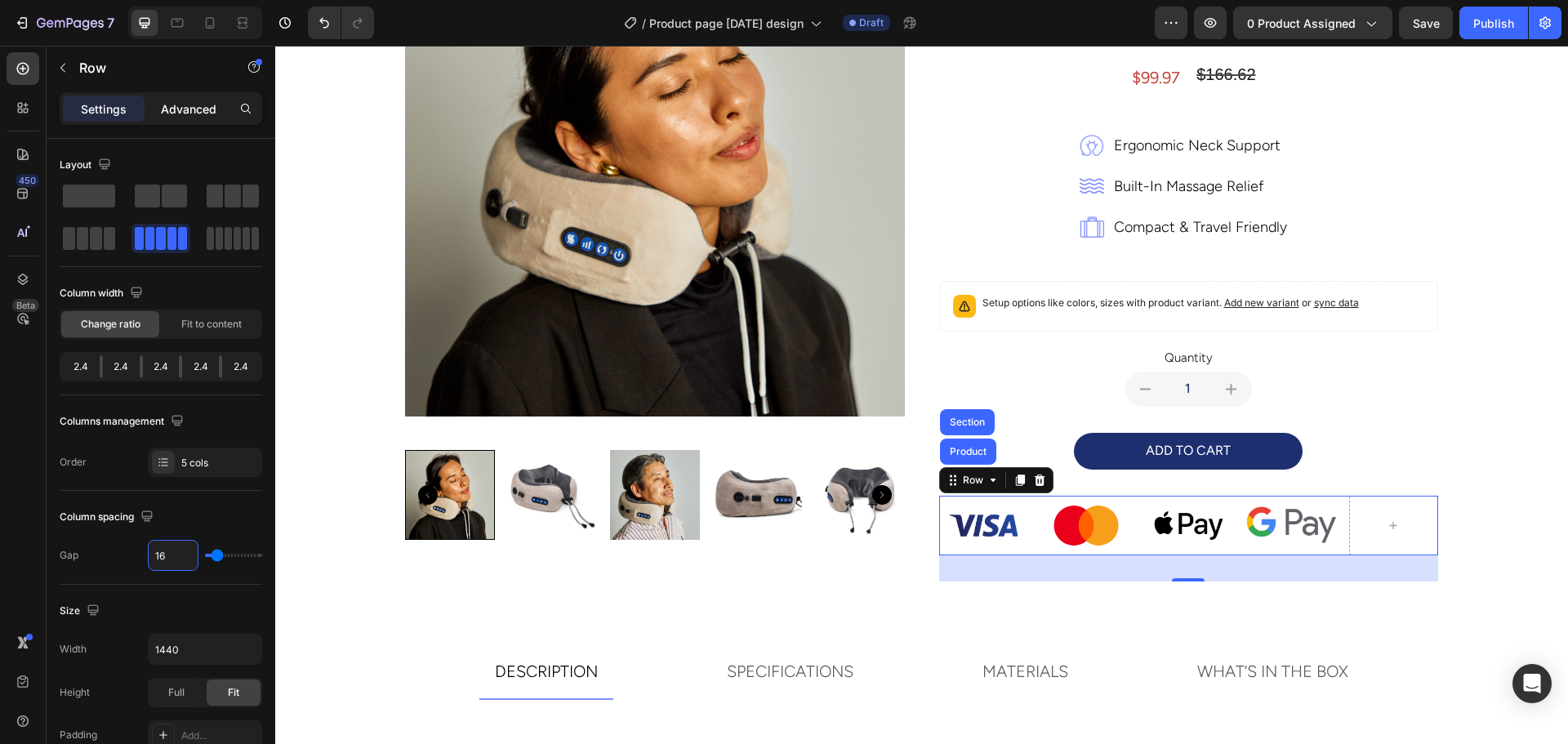
click at [184, 103] on p "Advanced" at bounding box center [189, 108] width 55 height 17
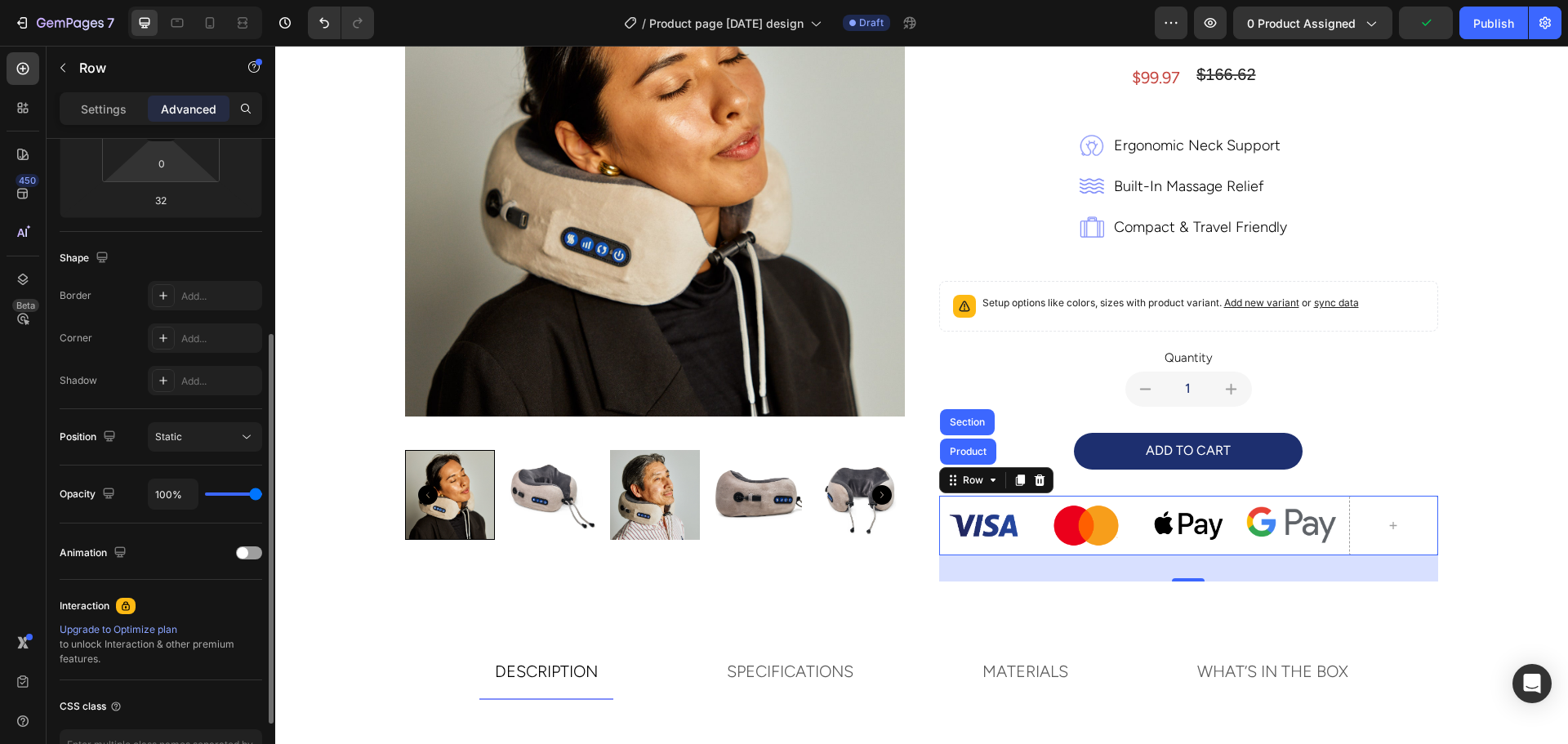
scroll to position [437, 0]
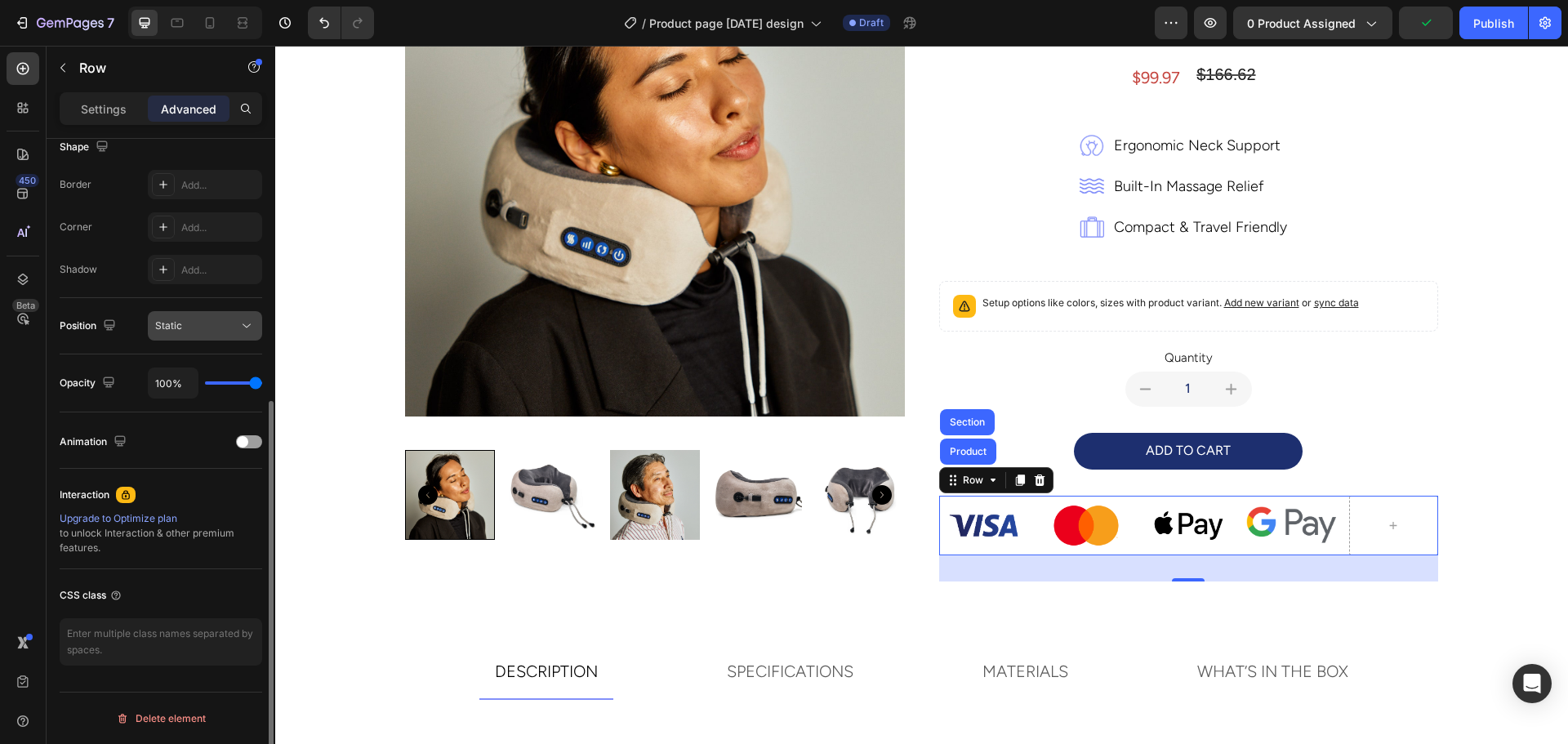
click at [177, 327] on span "Static" at bounding box center [169, 325] width 27 height 12
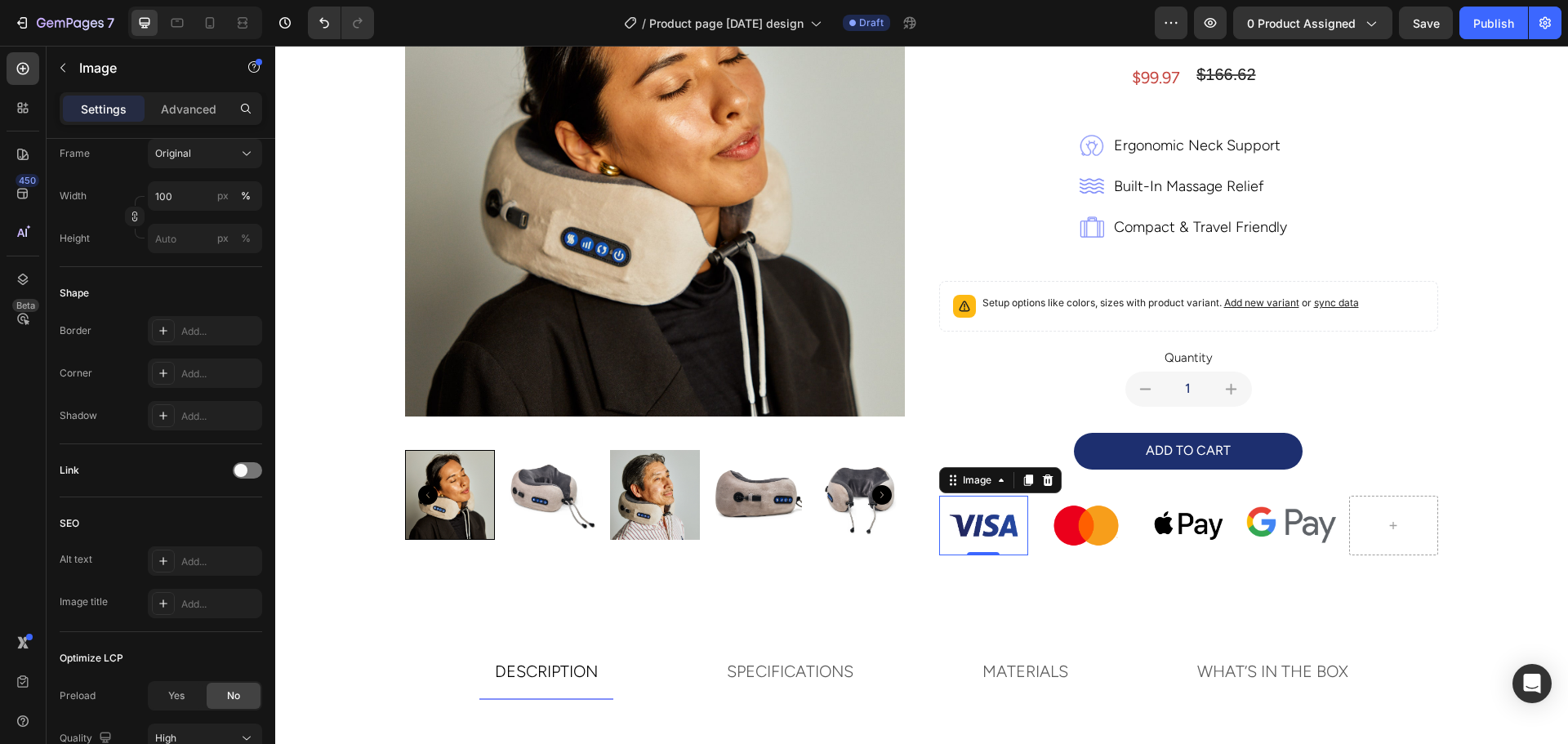
click at [1012, 529] on img at bounding box center [983, 525] width 90 height 60
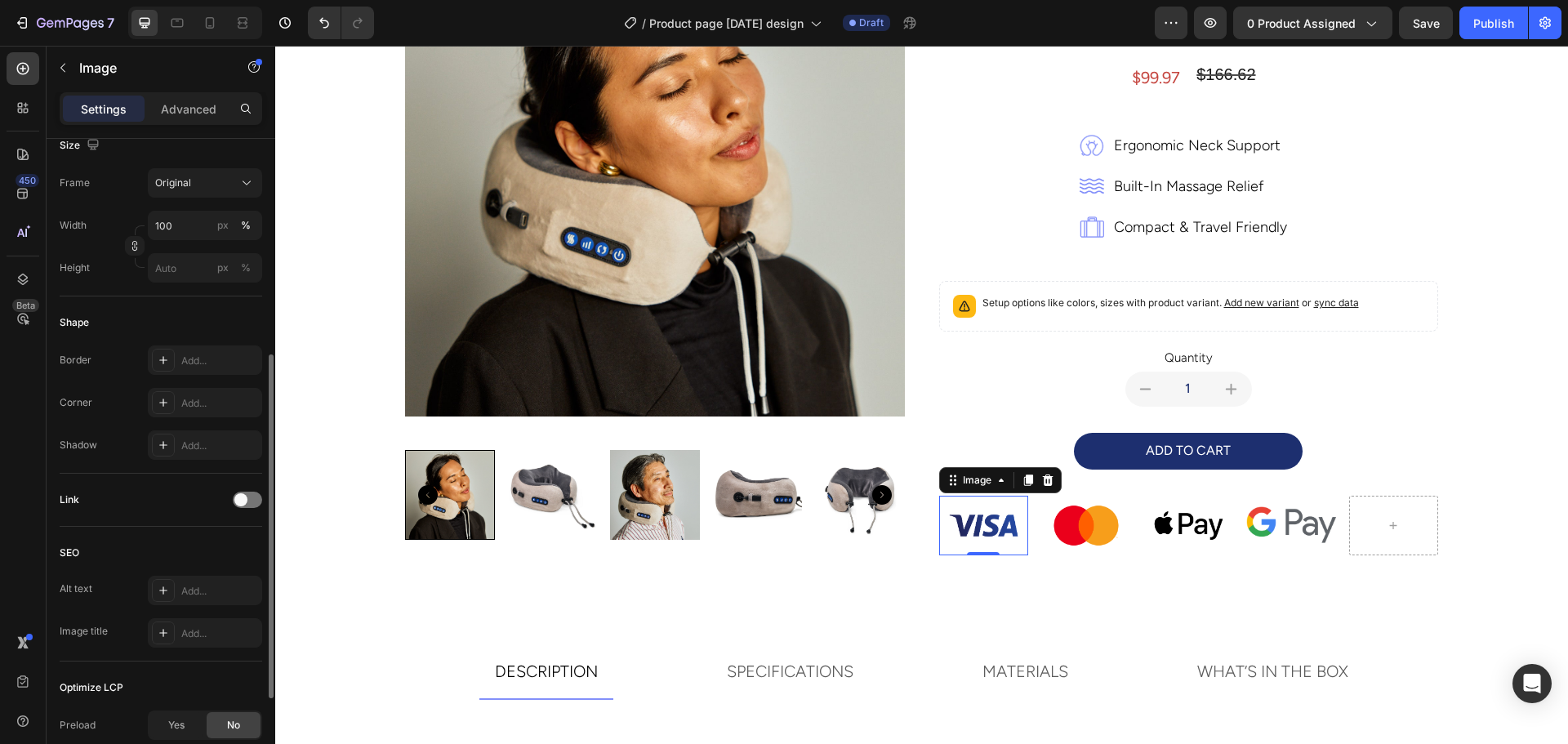
scroll to position [581, 0]
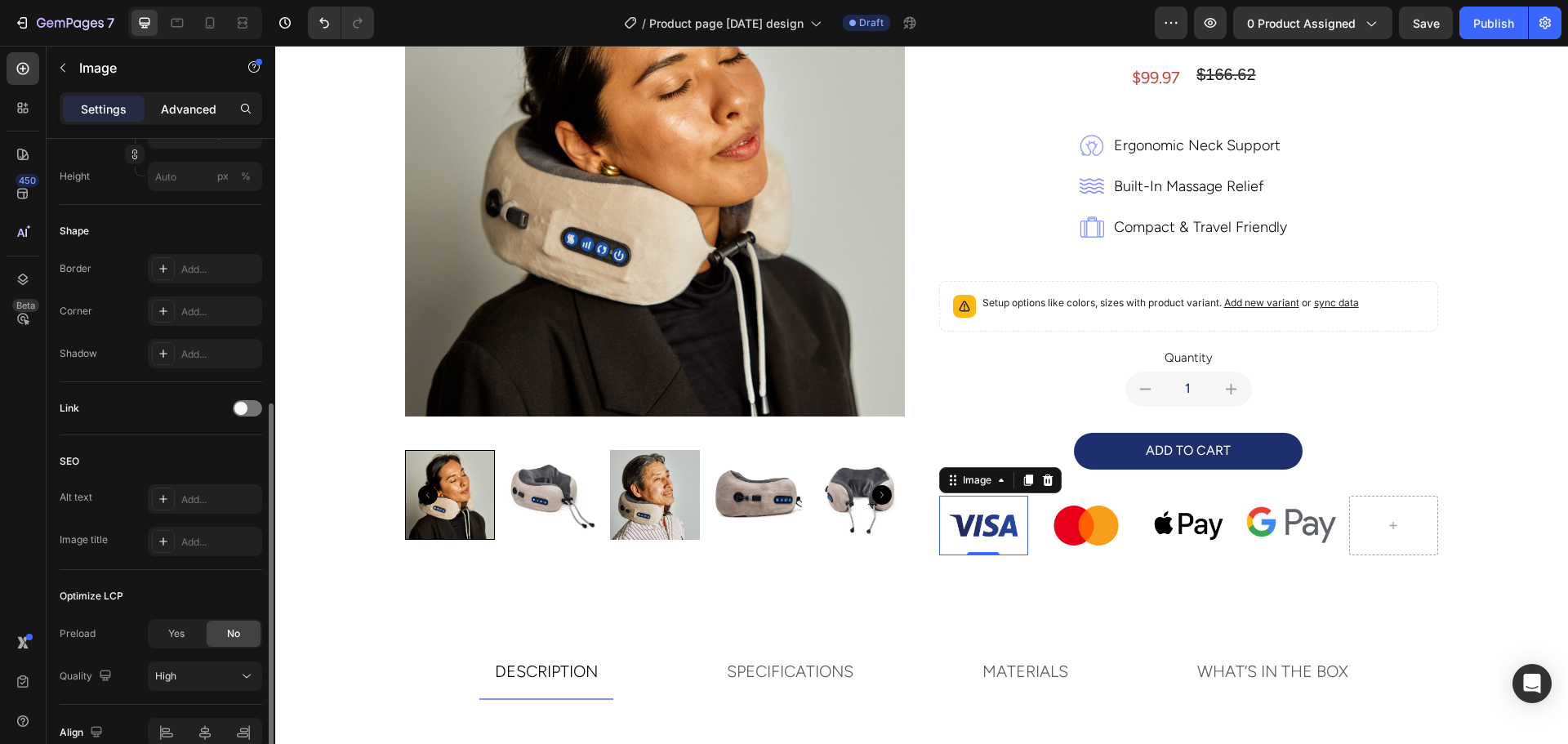
click at [208, 100] on p "Advanced" at bounding box center [189, 108] width 55 height 17
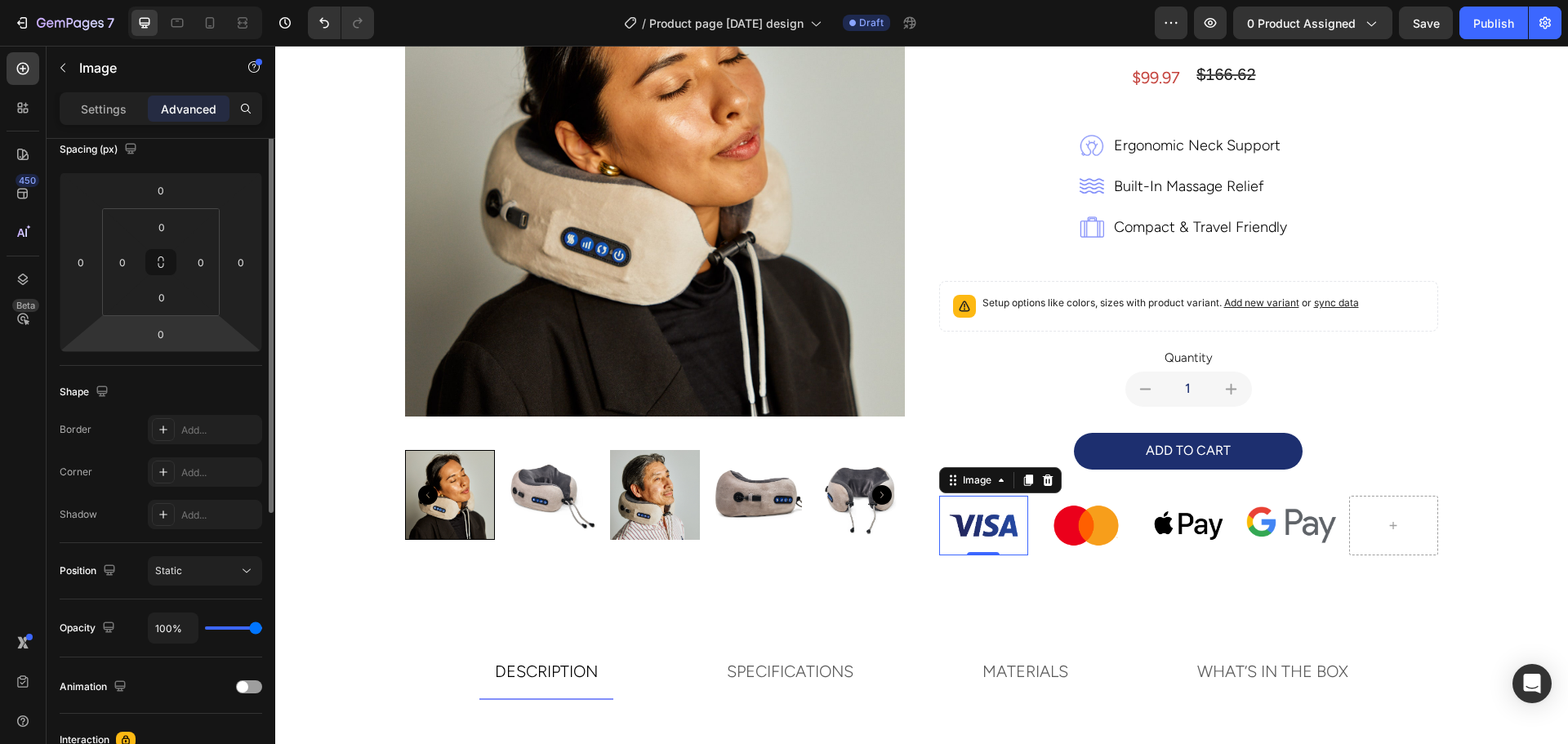
scroll to position [0, 0]
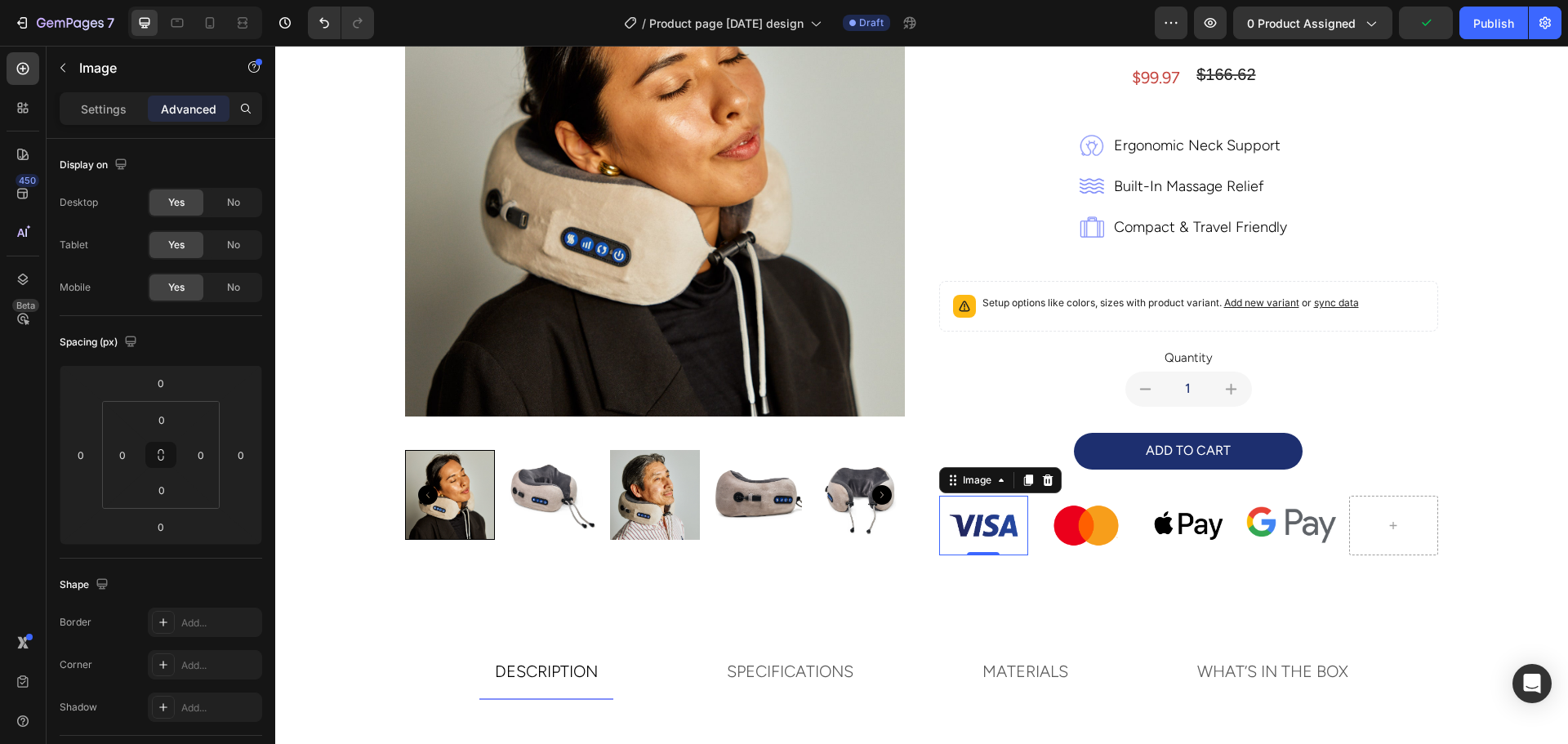
click at [974, 536] on img at bounding box center [983, 525] width 90 height 60
click at [1098, 493] on div "ADD TO CART Add to Cart" at bounding box center [1188, 464] width 500 height 63
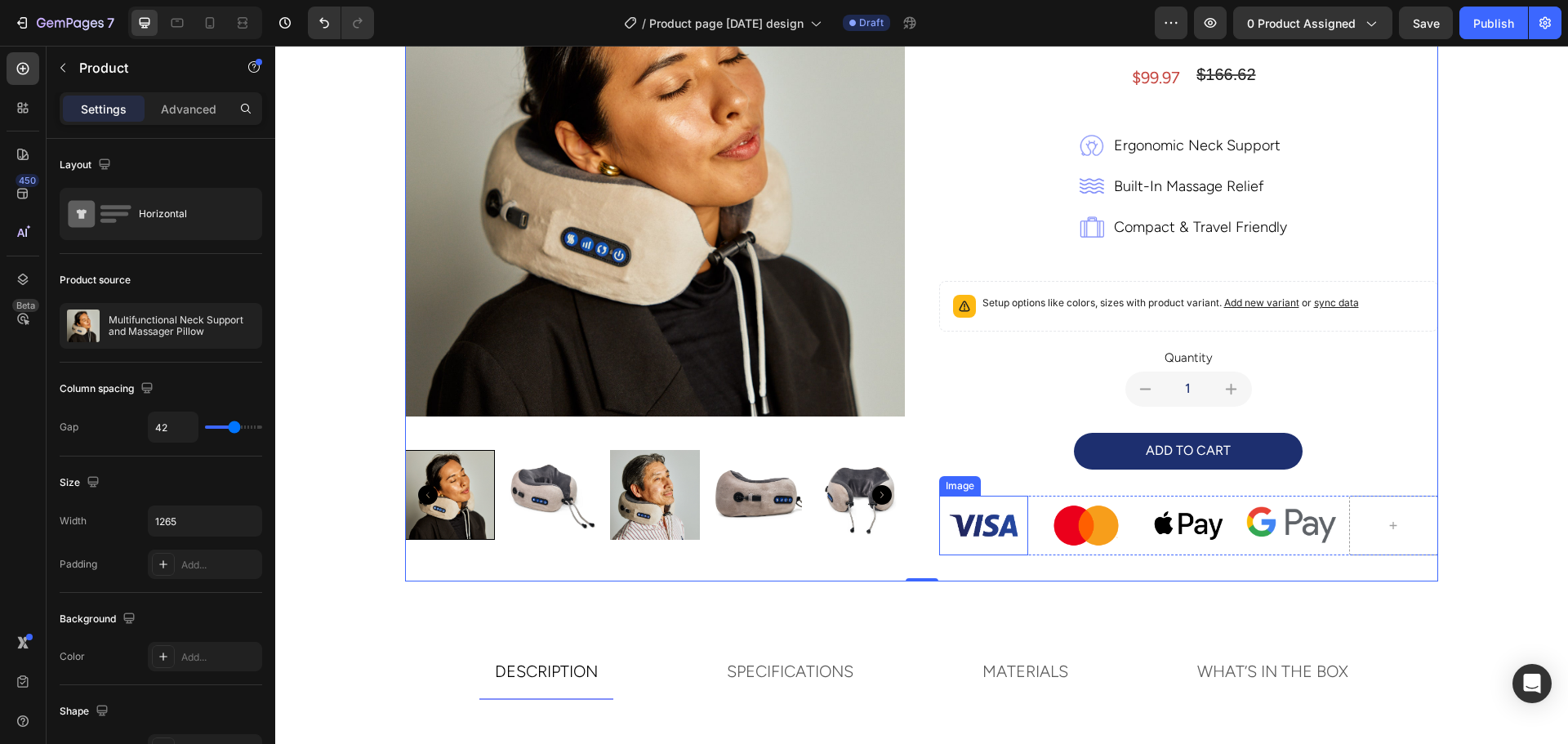
click at [977, 501] on img at bounding box center [983, 525] width 90 height 60
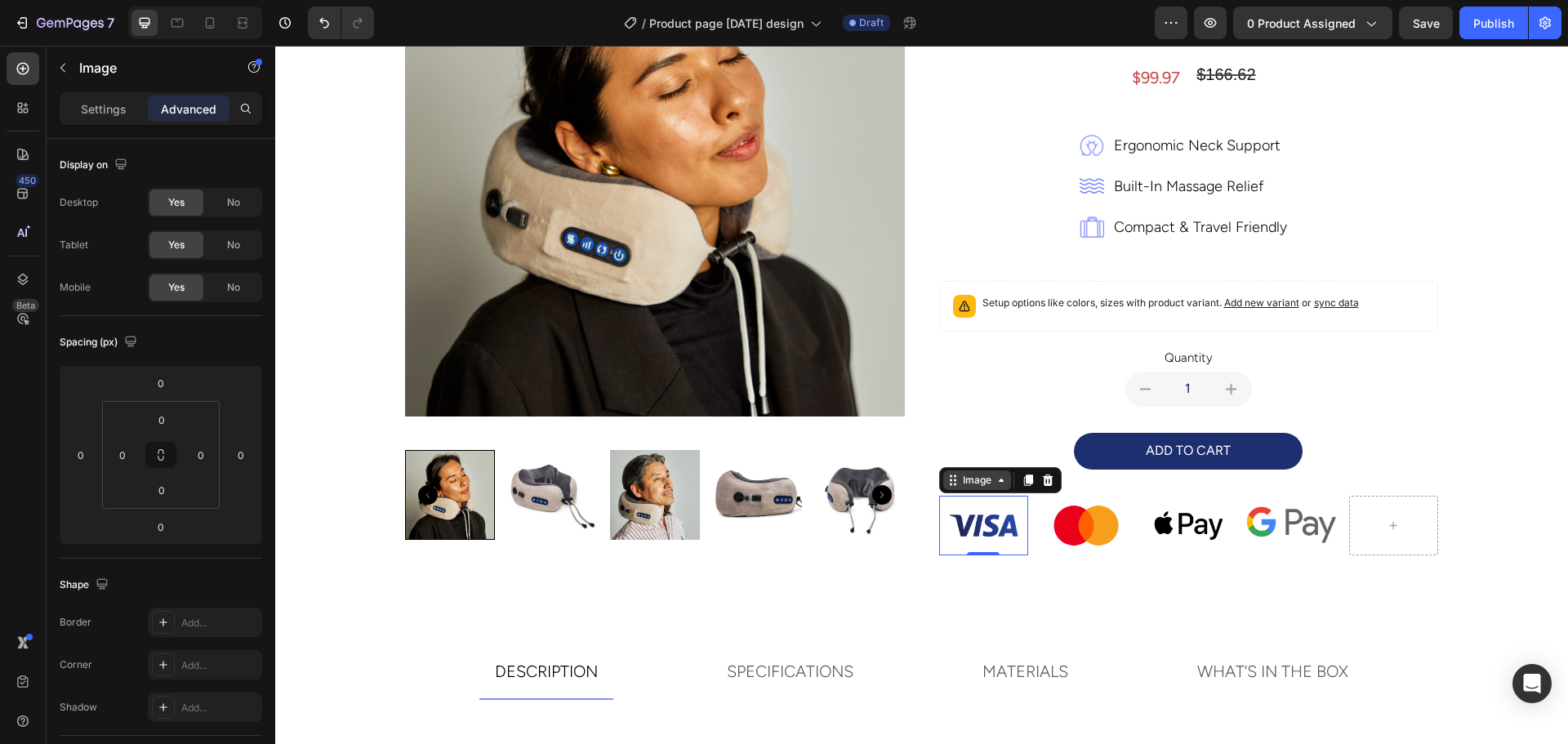
click at [954, 484] on icon at bounding box center [954, 484] width 2 height 2
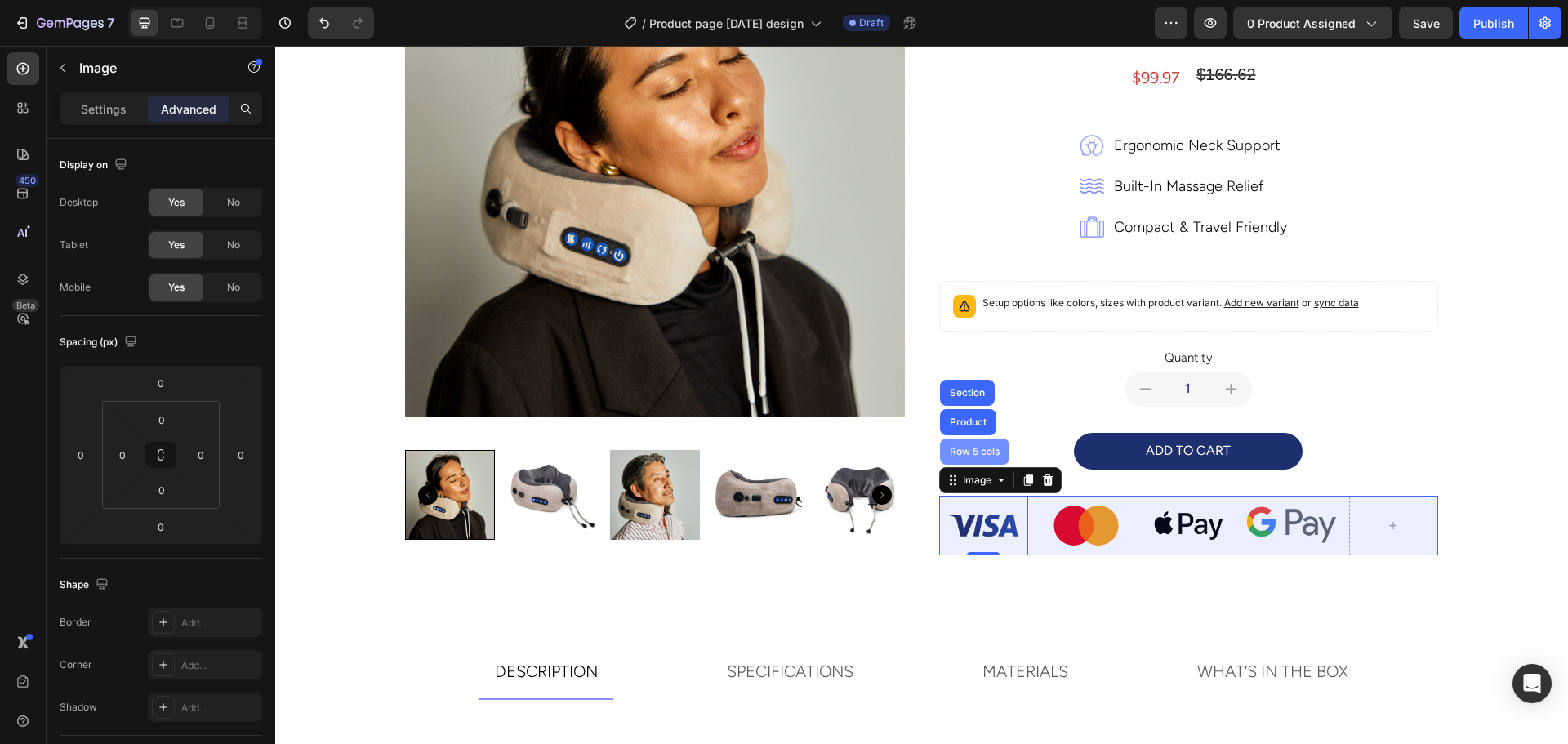
click at [960, 451] on div "Row 5 cols" at bounding box center [974, 451] width 56 height 10
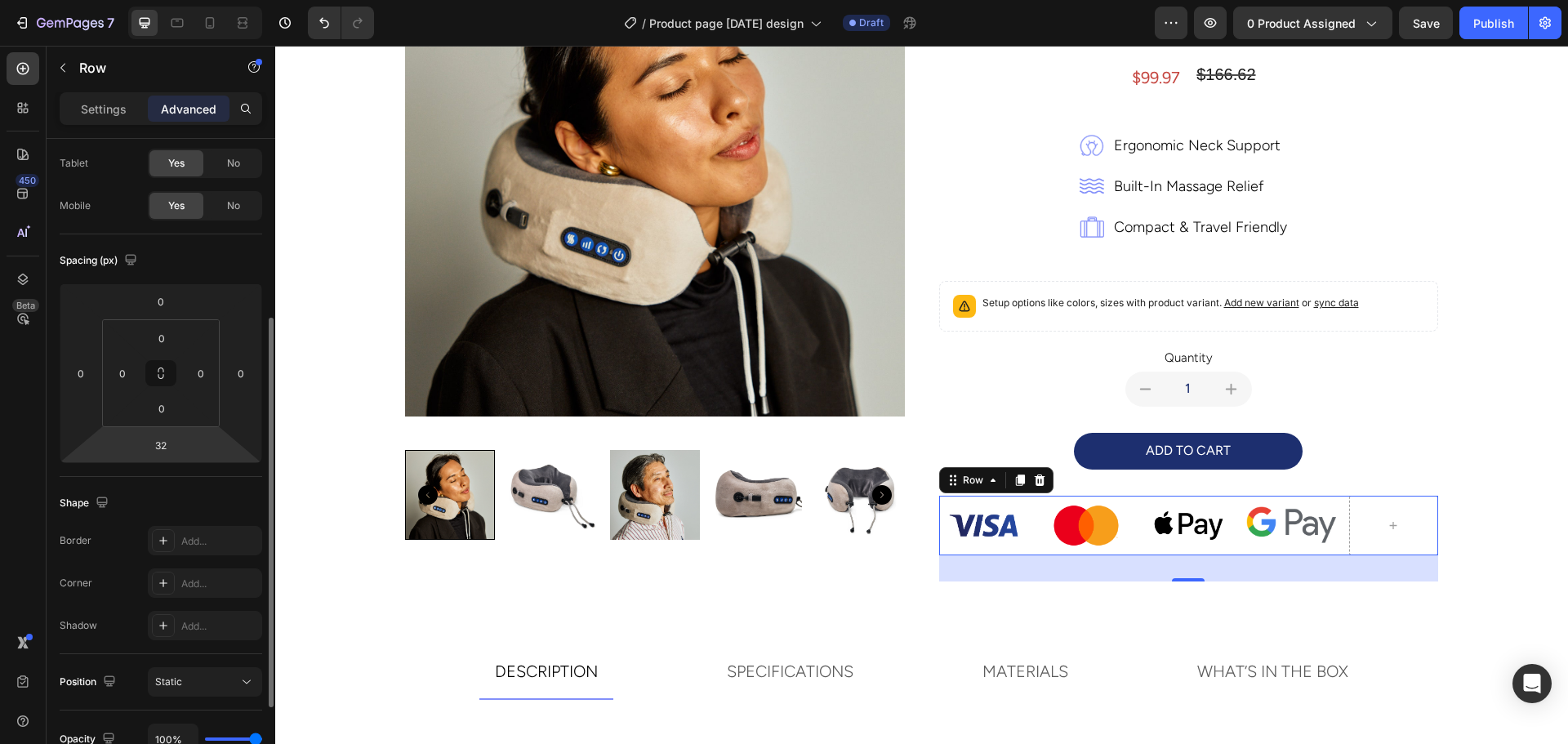
scroll to position [245, 0]
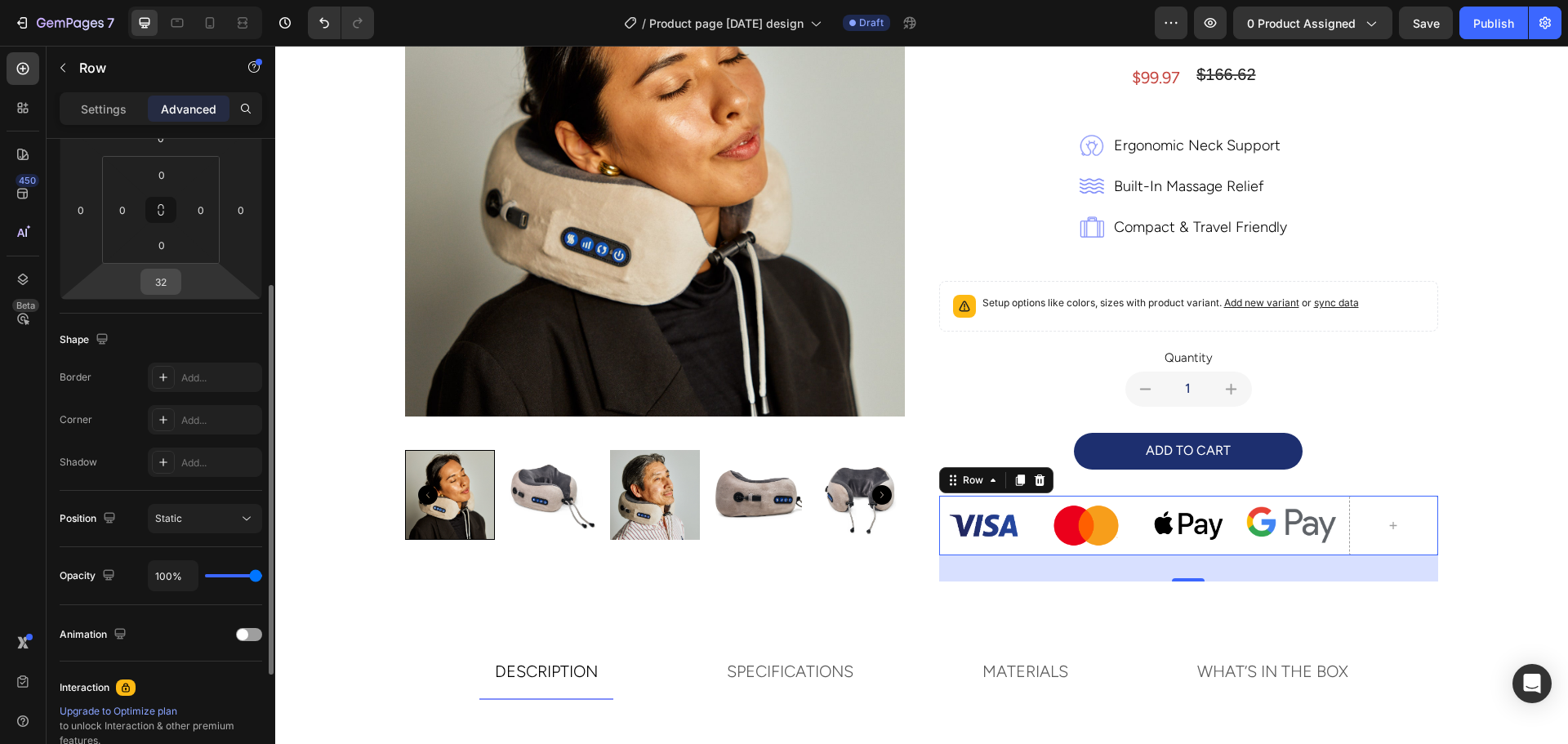
click at [162, 282] on input "32" at bounding box center [160, 282] width 32 height 25
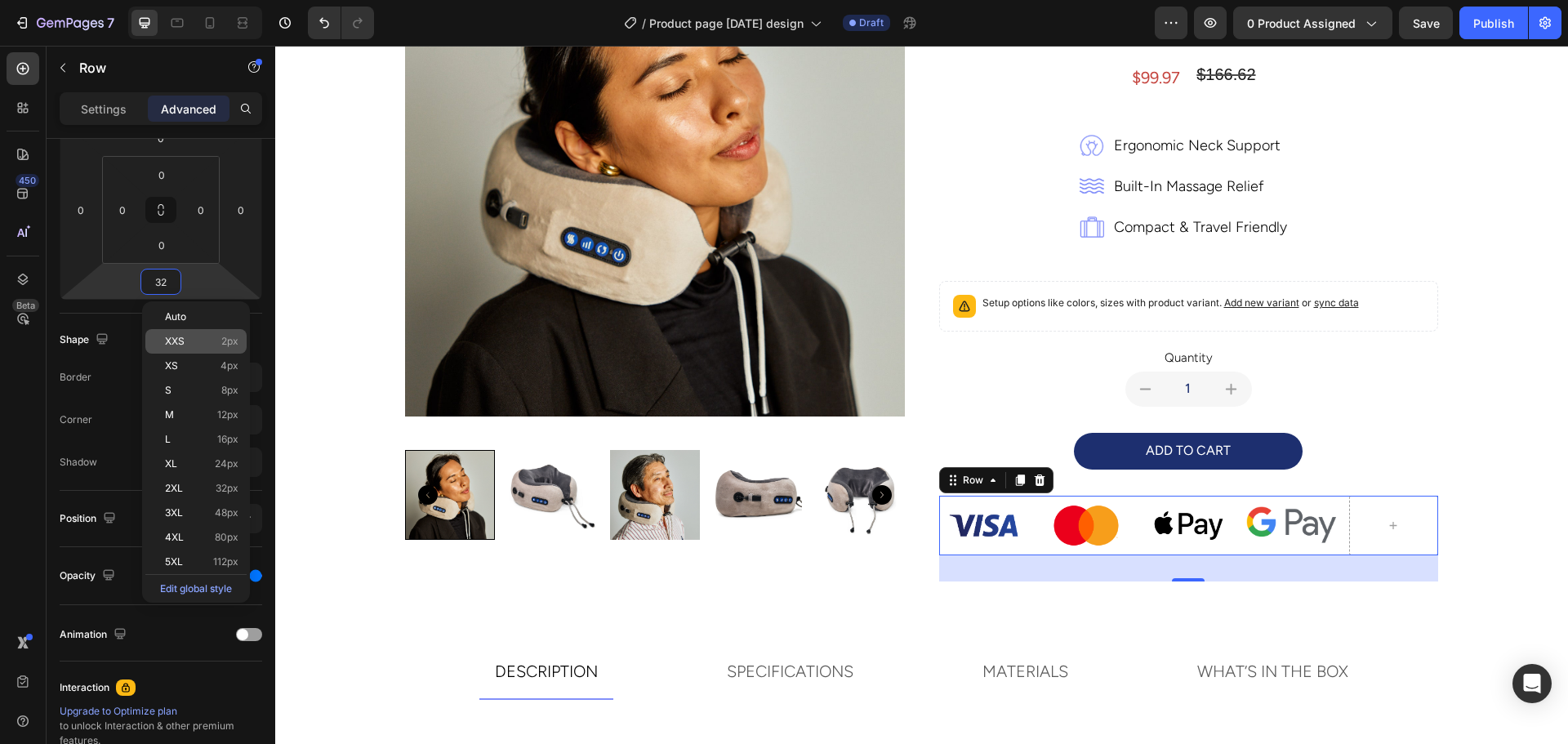
click at [170, 343] on span "XXS" at bounding box center [174, 341] width 20 height 12
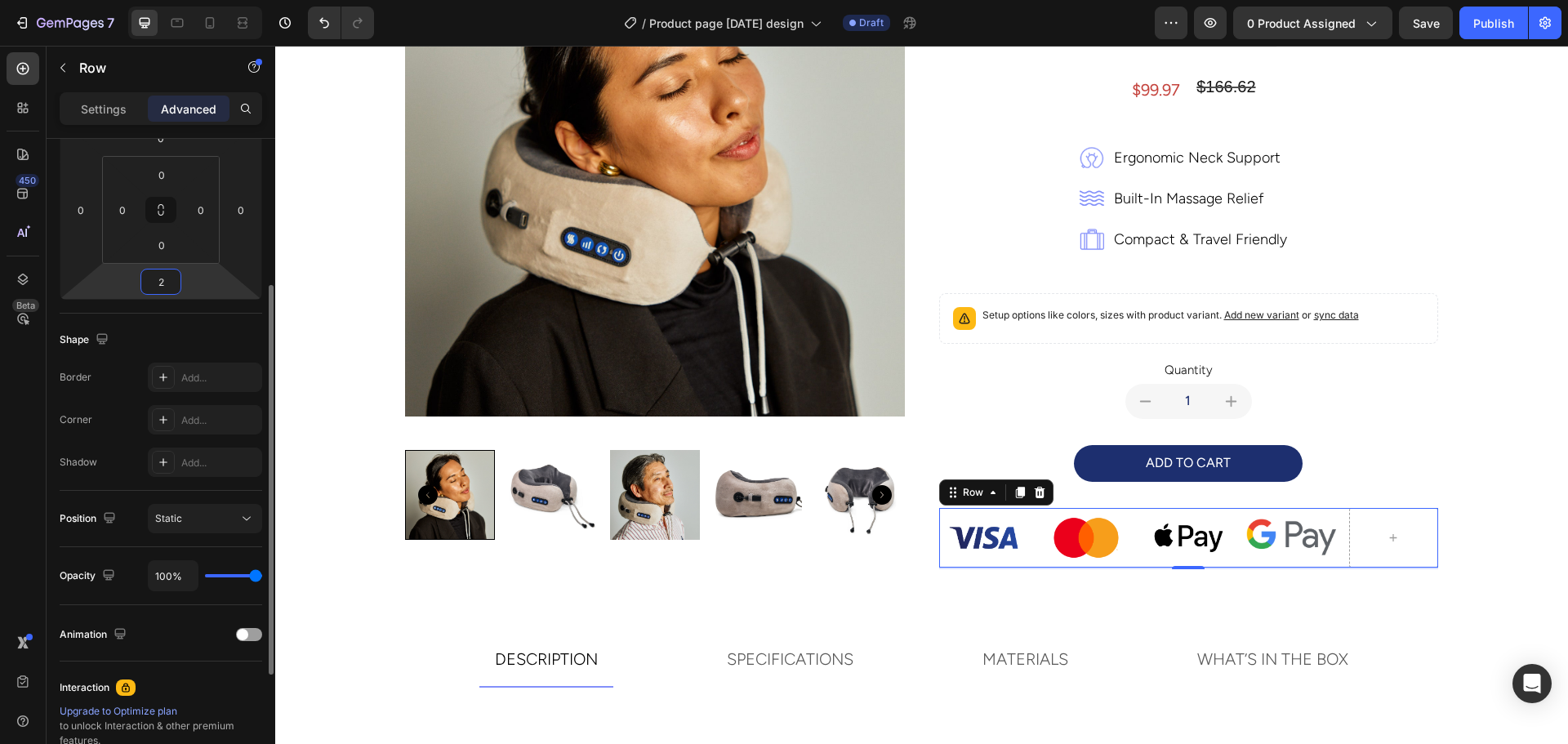
click at [160, 274] on input "2" at bounding box center [160, 282] width 32 height 25
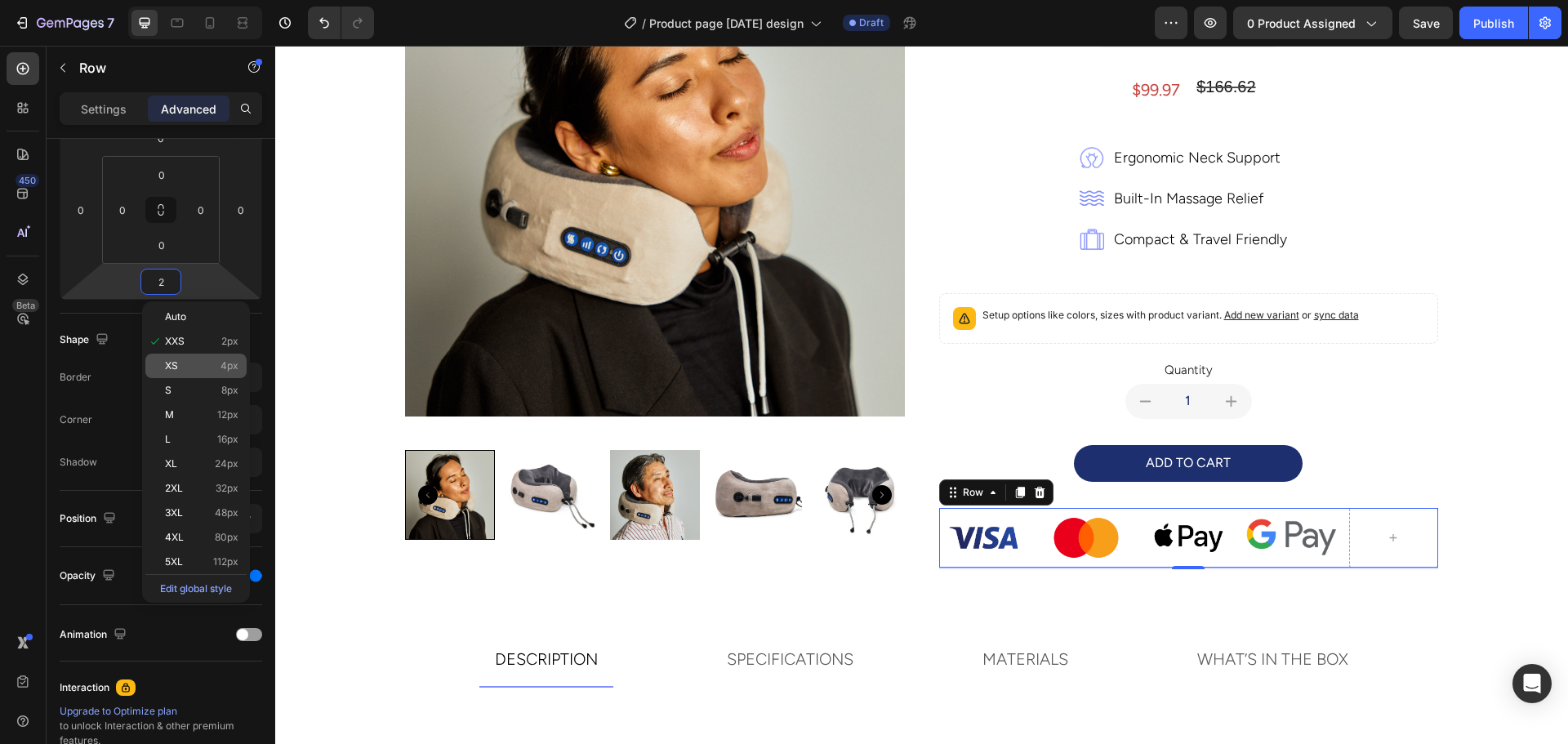
click at [170, 358] on div "XS 4px" at bounding box center [196, 366] width 101 height 25
type input "4"
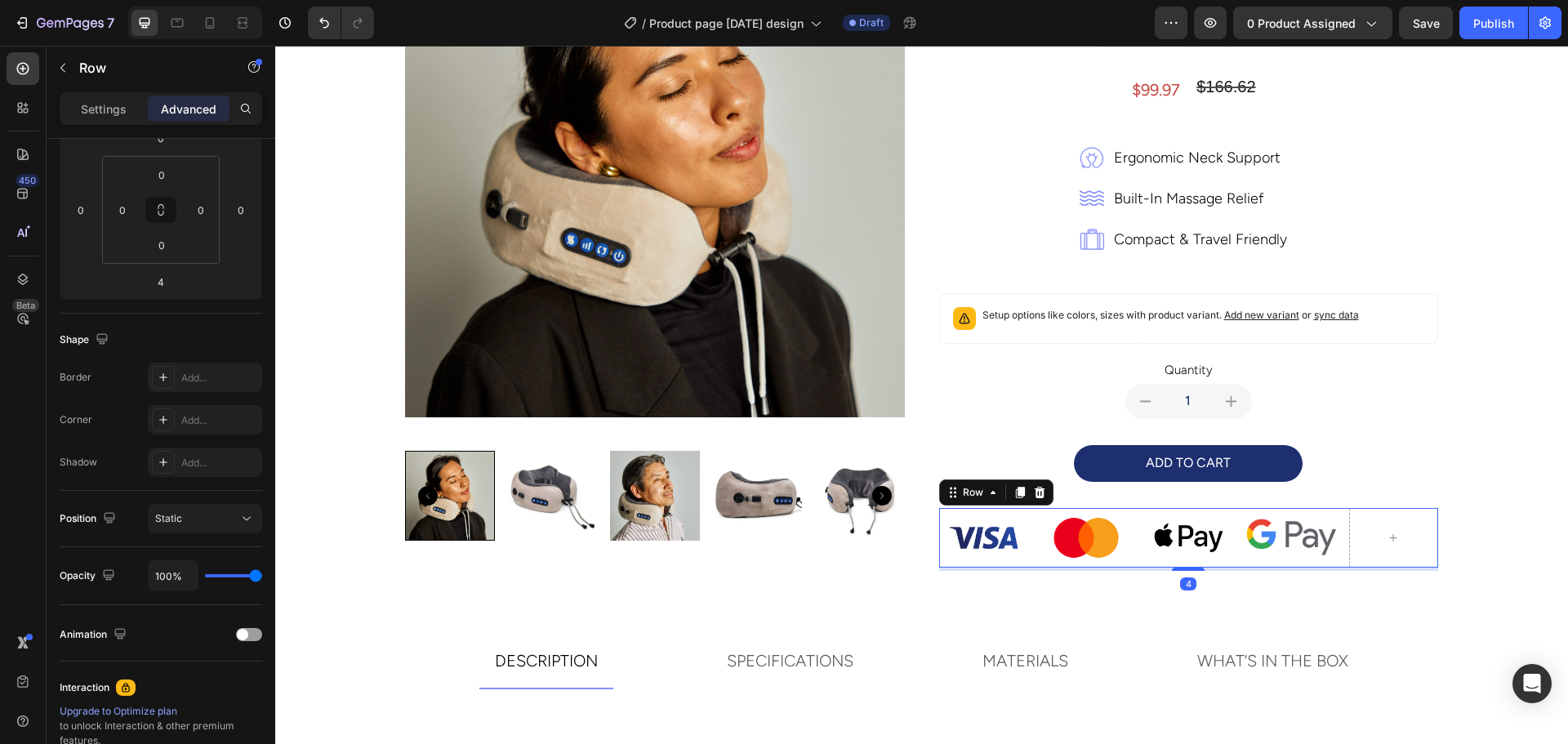
scroll to position [253, 0]
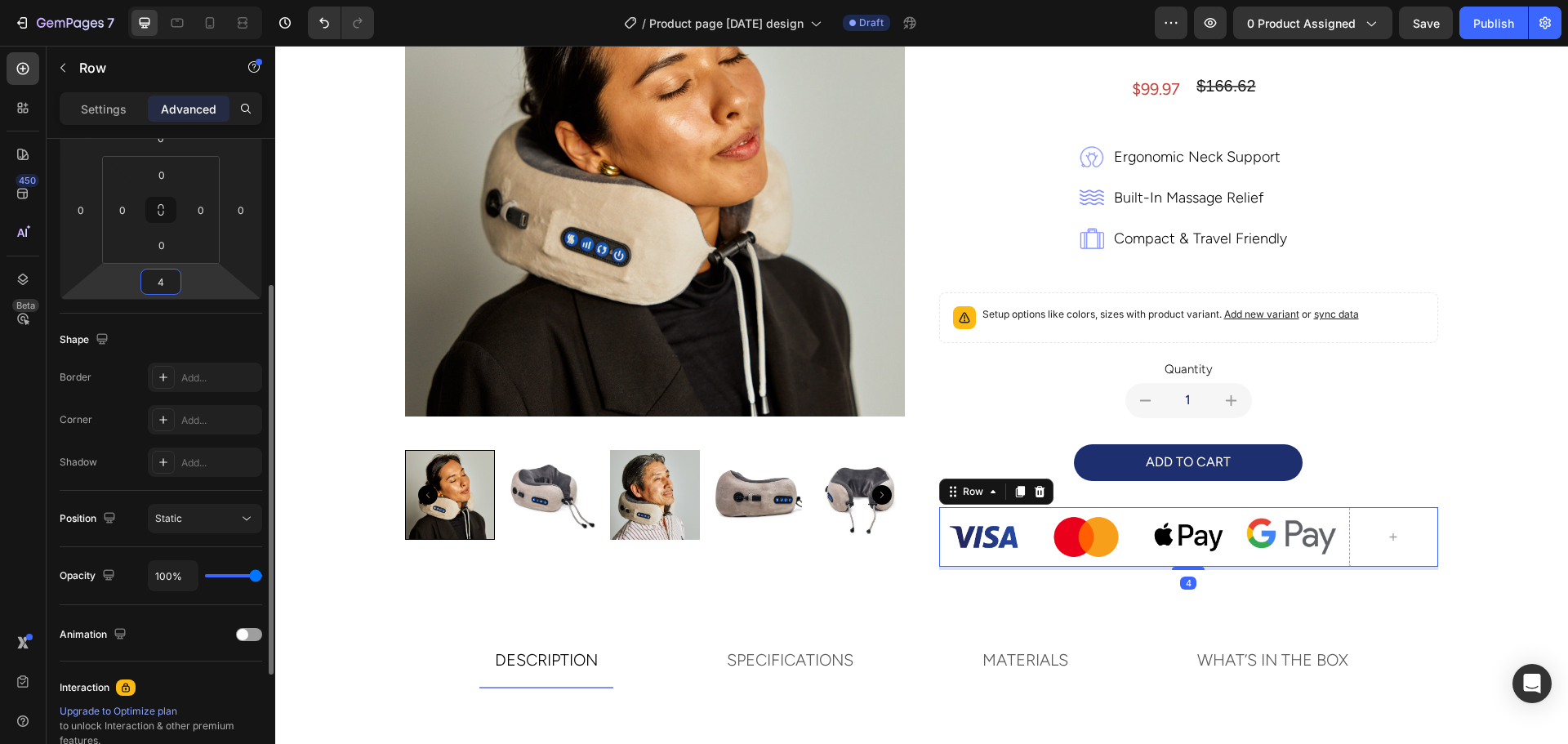
click at [148, 291] on input "4" at bounding box center [160, 282] width 32 height 25
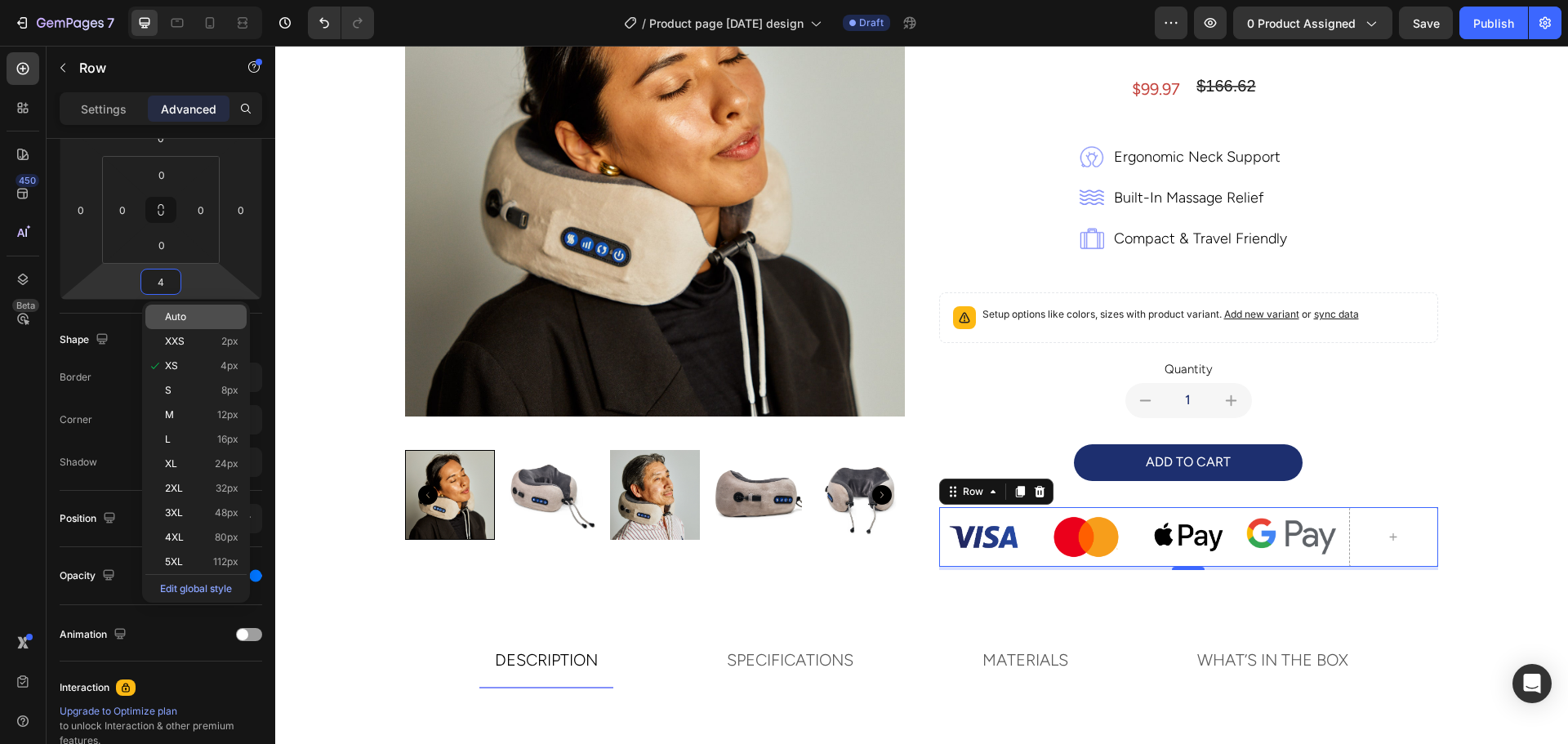
click at [151, 324] on div "Auto" at bounding box center [196, 317] width 101 height 25
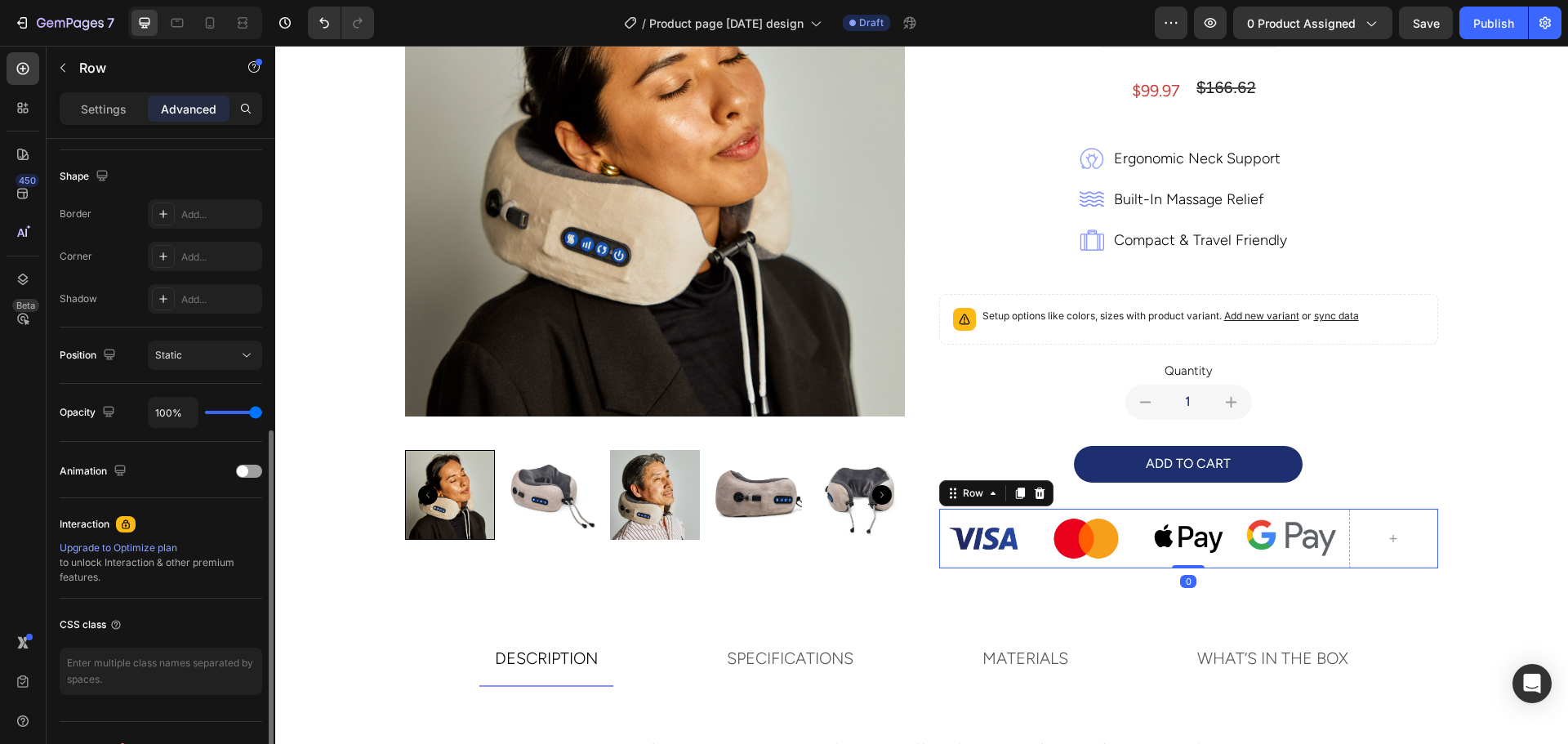
scroll to position [437, 0]
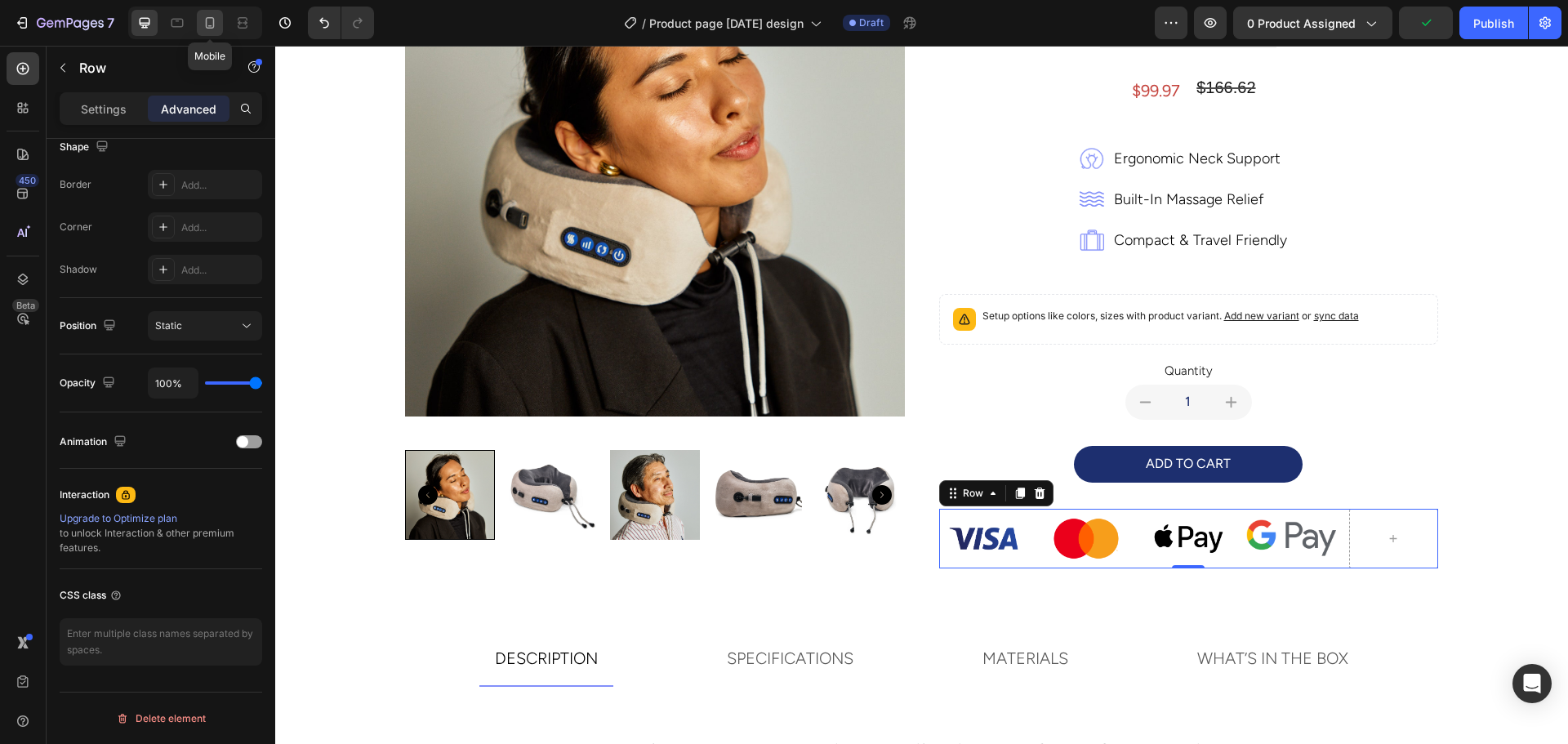
click at [207, 22] on icon at bounding box center [210, 23] width 9 height 12
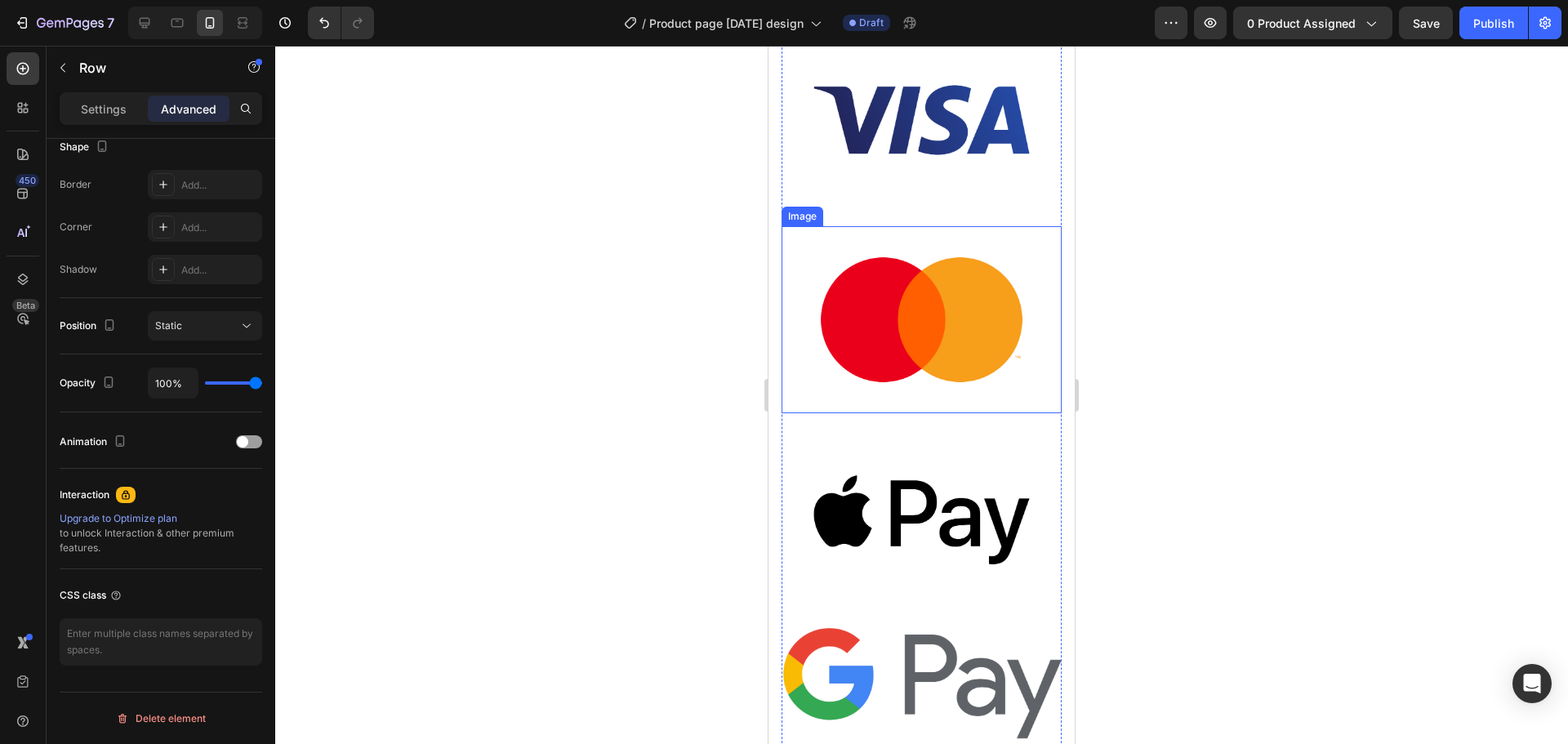
scroll to position [726, 0]
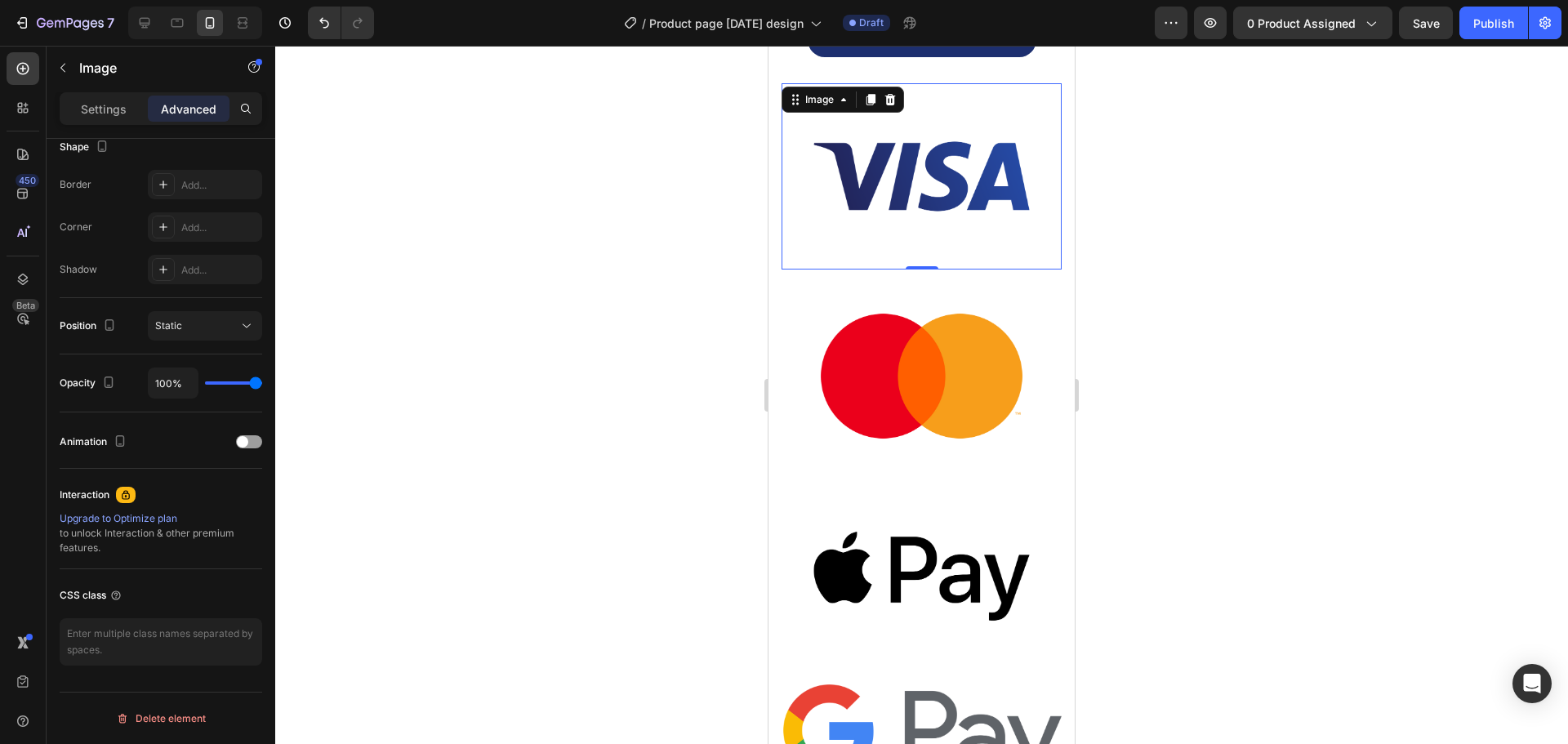
click at [934, 177] on img at bounding box center [921, 177] width 280 height 187
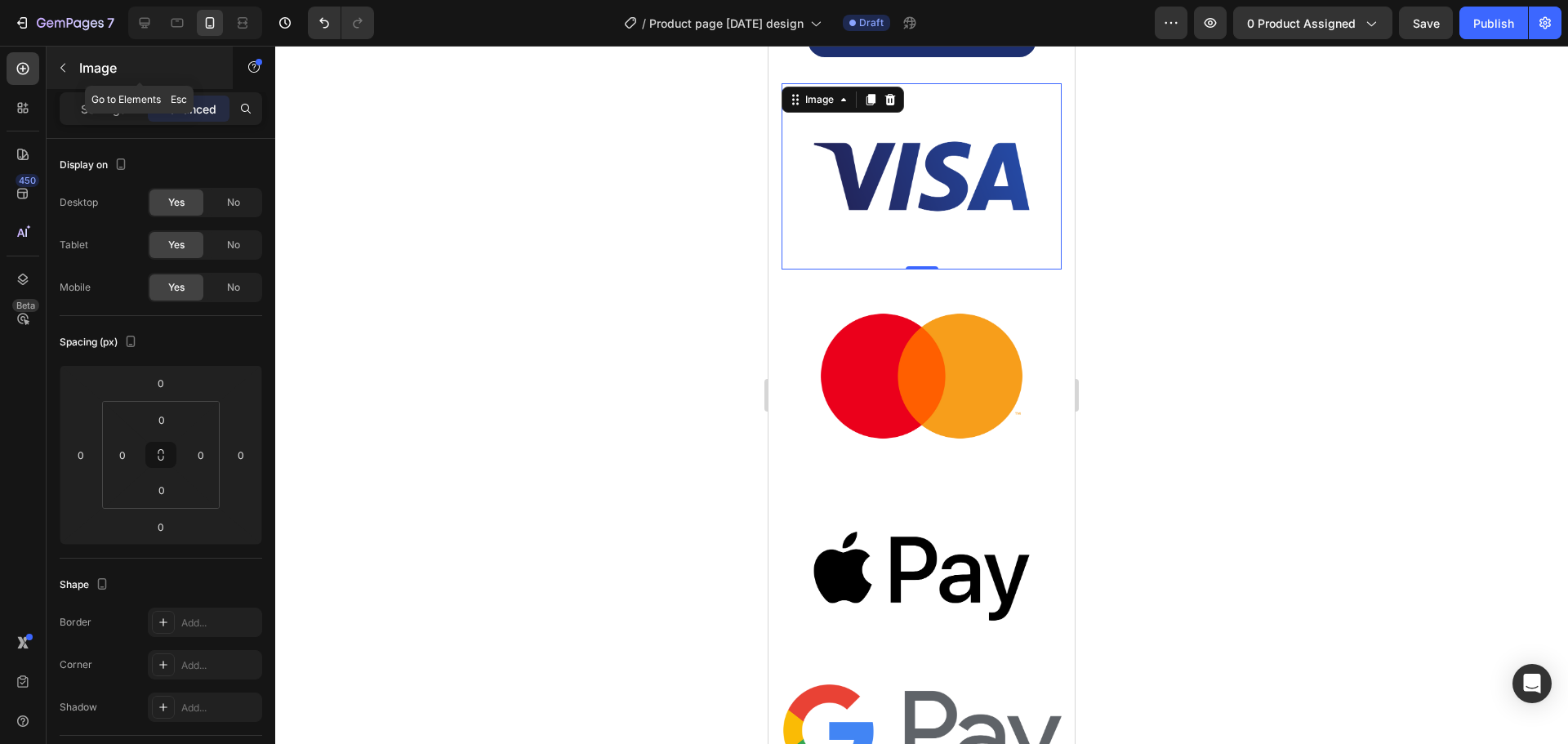
click at [70, 72] on button "button" at bounding box center [63, 68] width 26 height 26
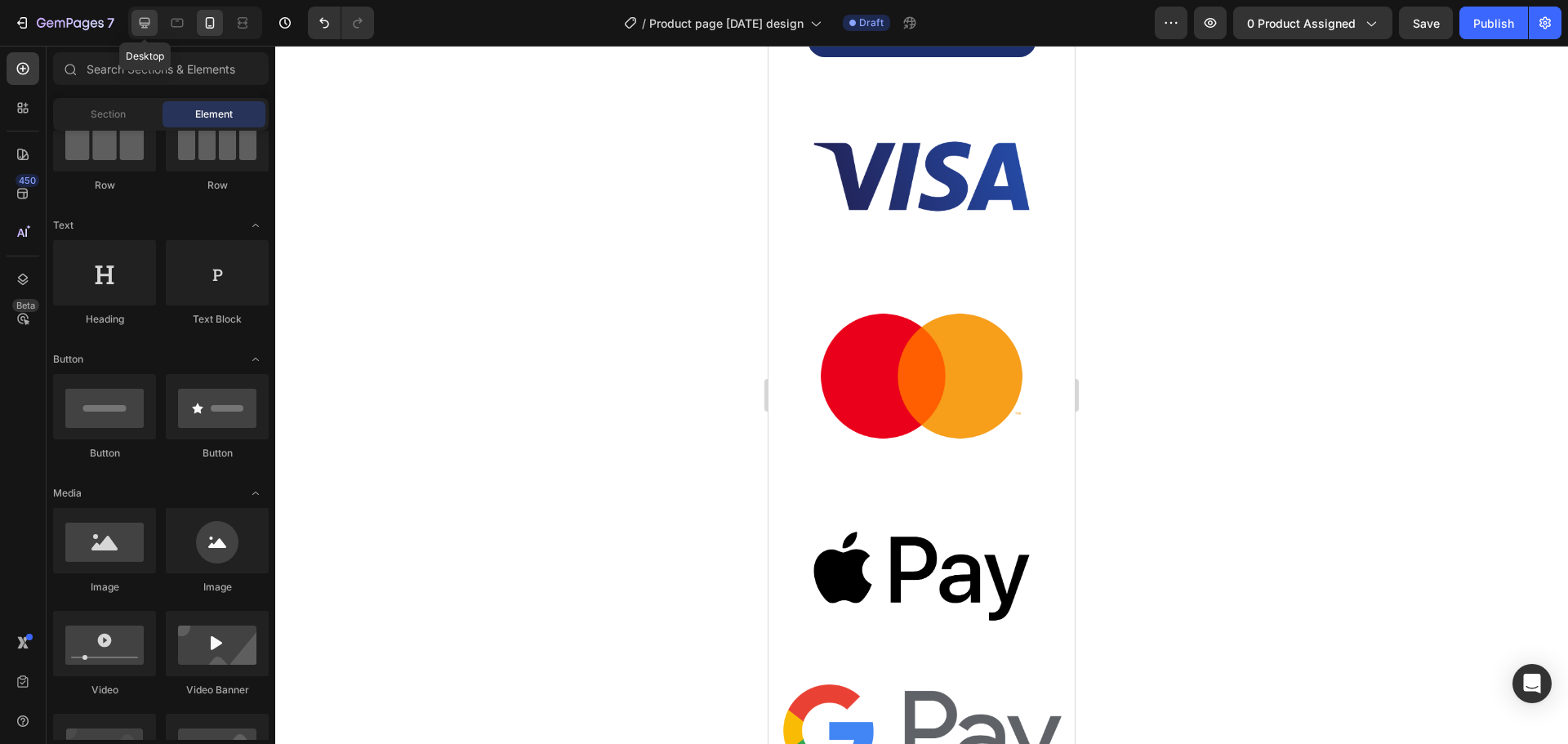
click at [141, 21] on icon at bounding box center [145, 23] width 11 height 11
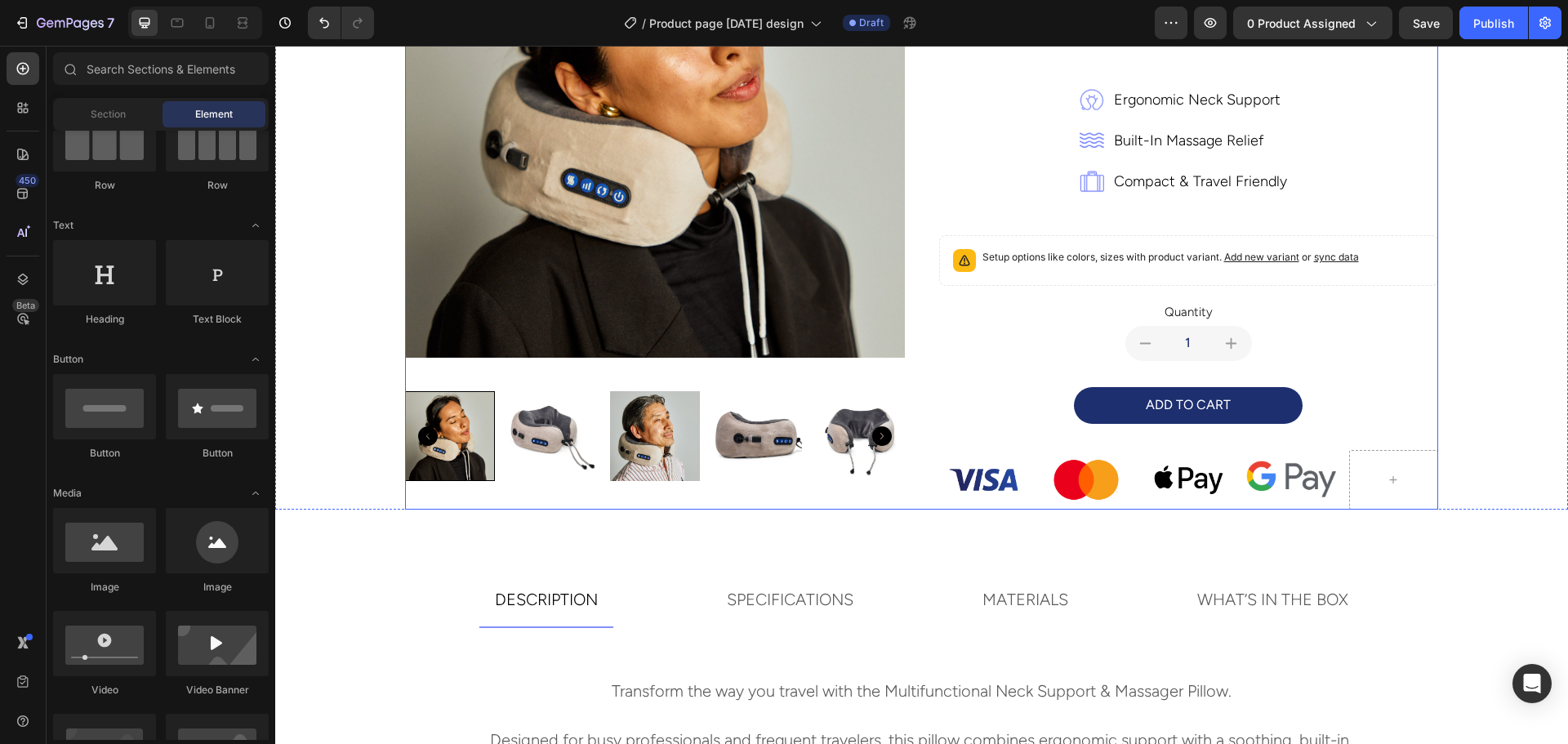
scroll to position [207, 0]
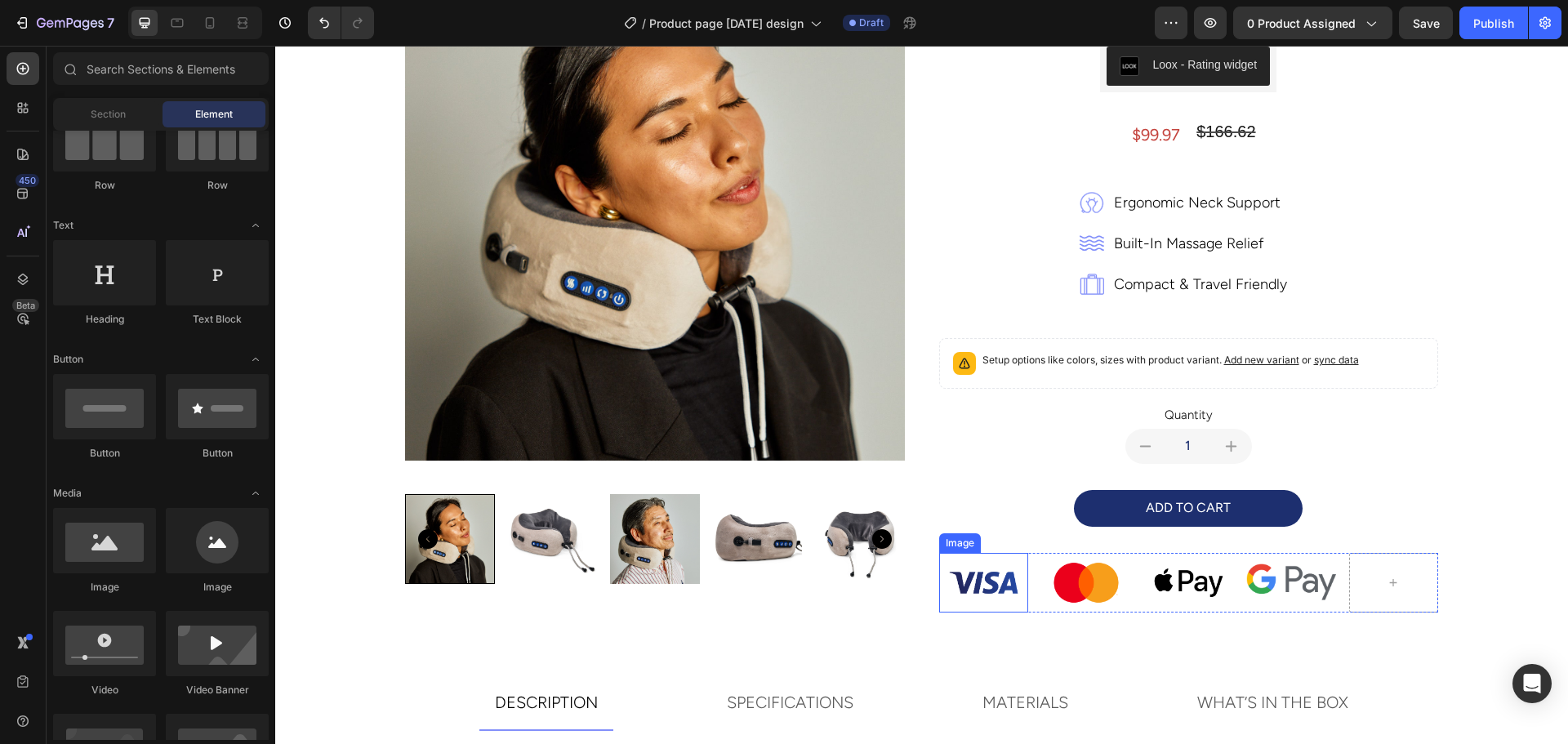
click at [978, 582] on img at bounding box center [983, 582] width 90 height 60
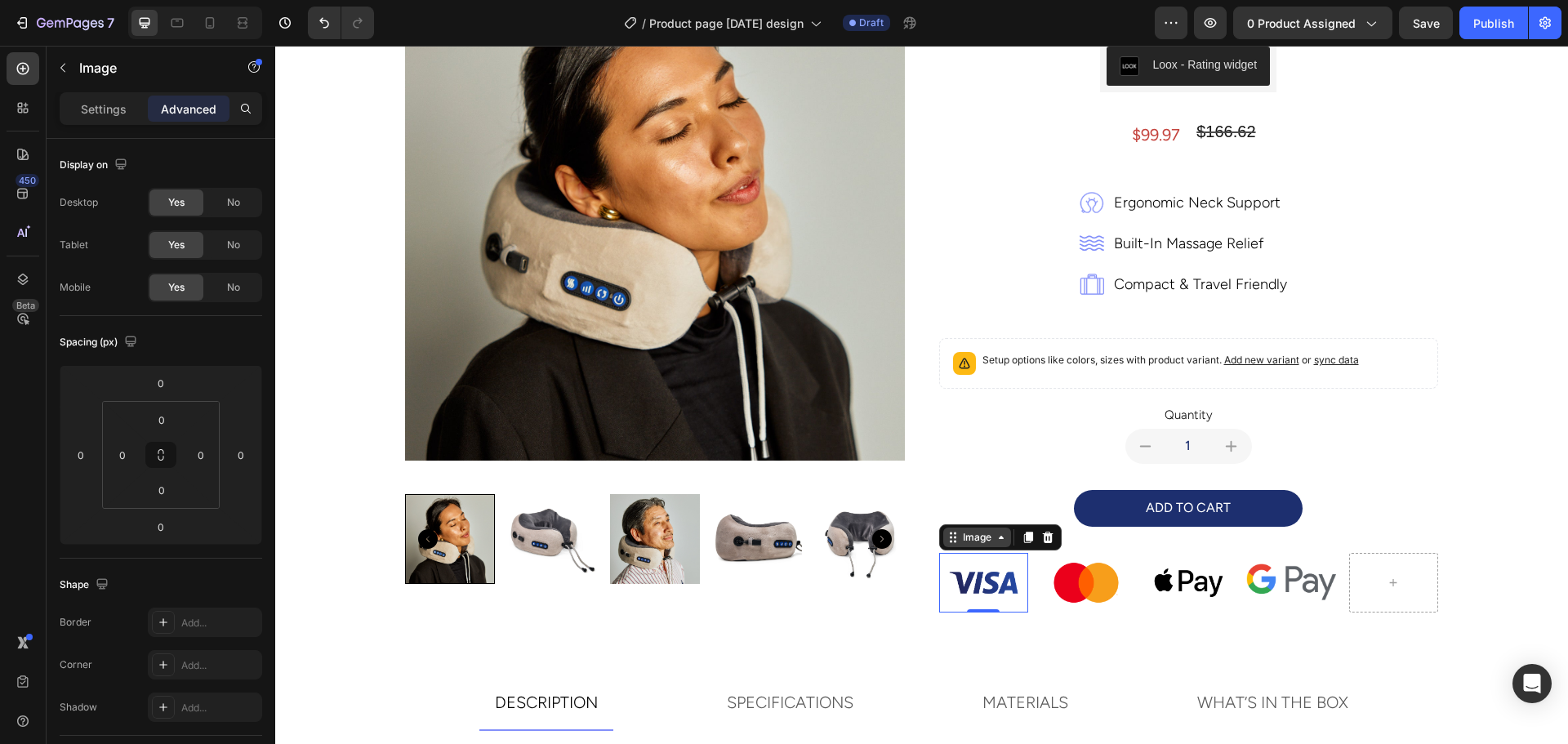
click at [968, 540] on div "Image" at bounding box center [977, 537] width 35 height 15
click at [965, 592] on img at bounding box center [983, 582] width 90 height 60
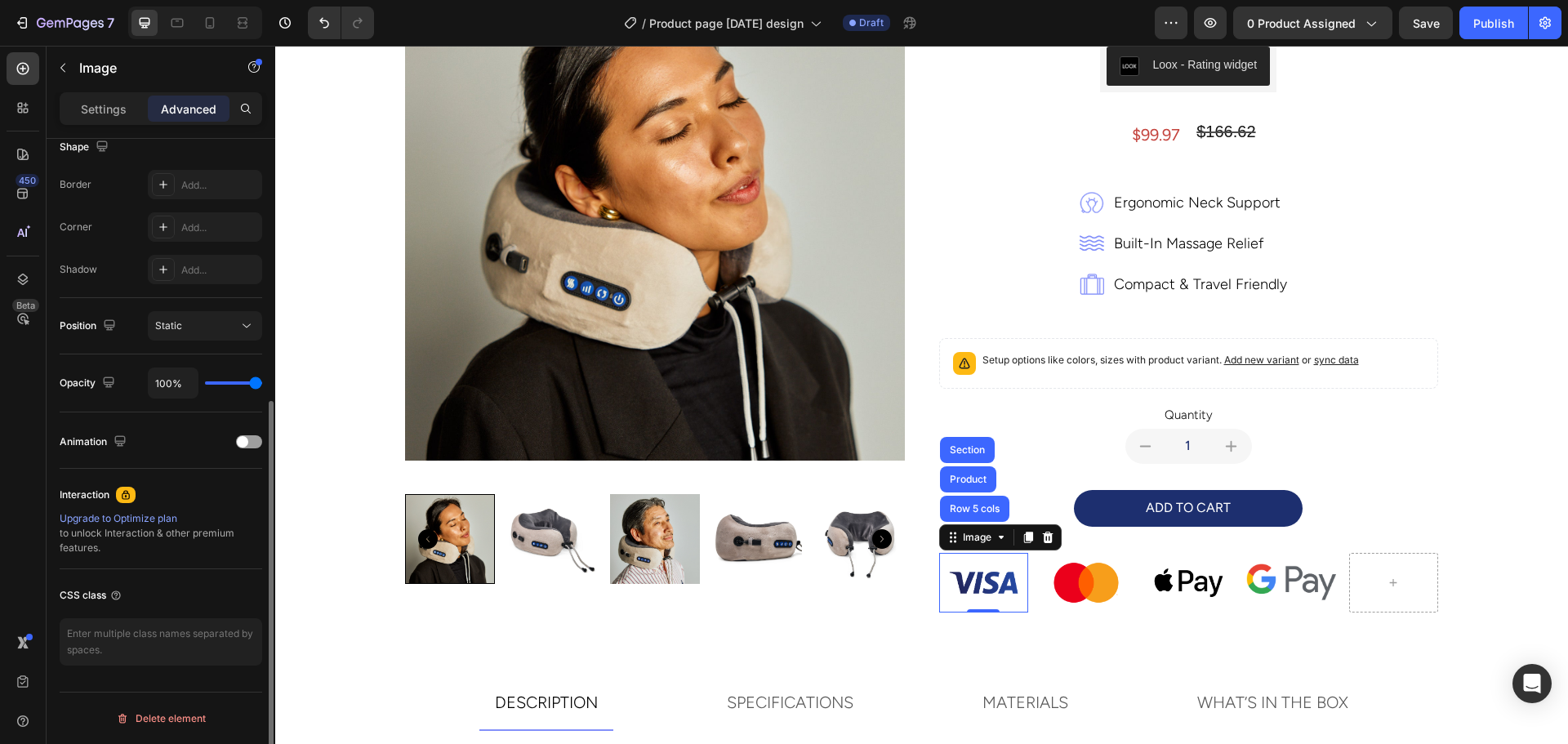
scroll to position [274, 0]
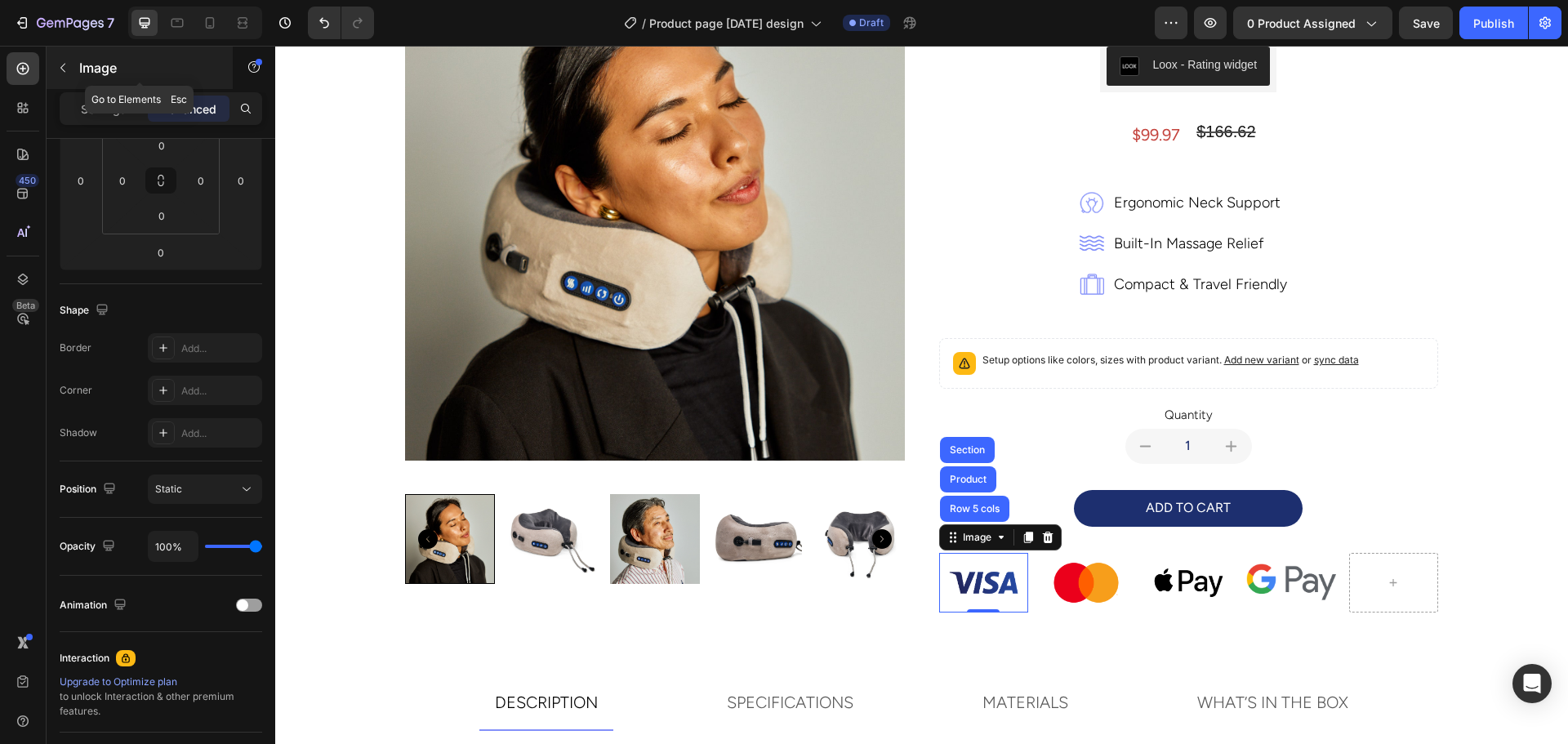
click at [69, 71] on icon "button" at bounding box center [63, 68] width 13 height 13
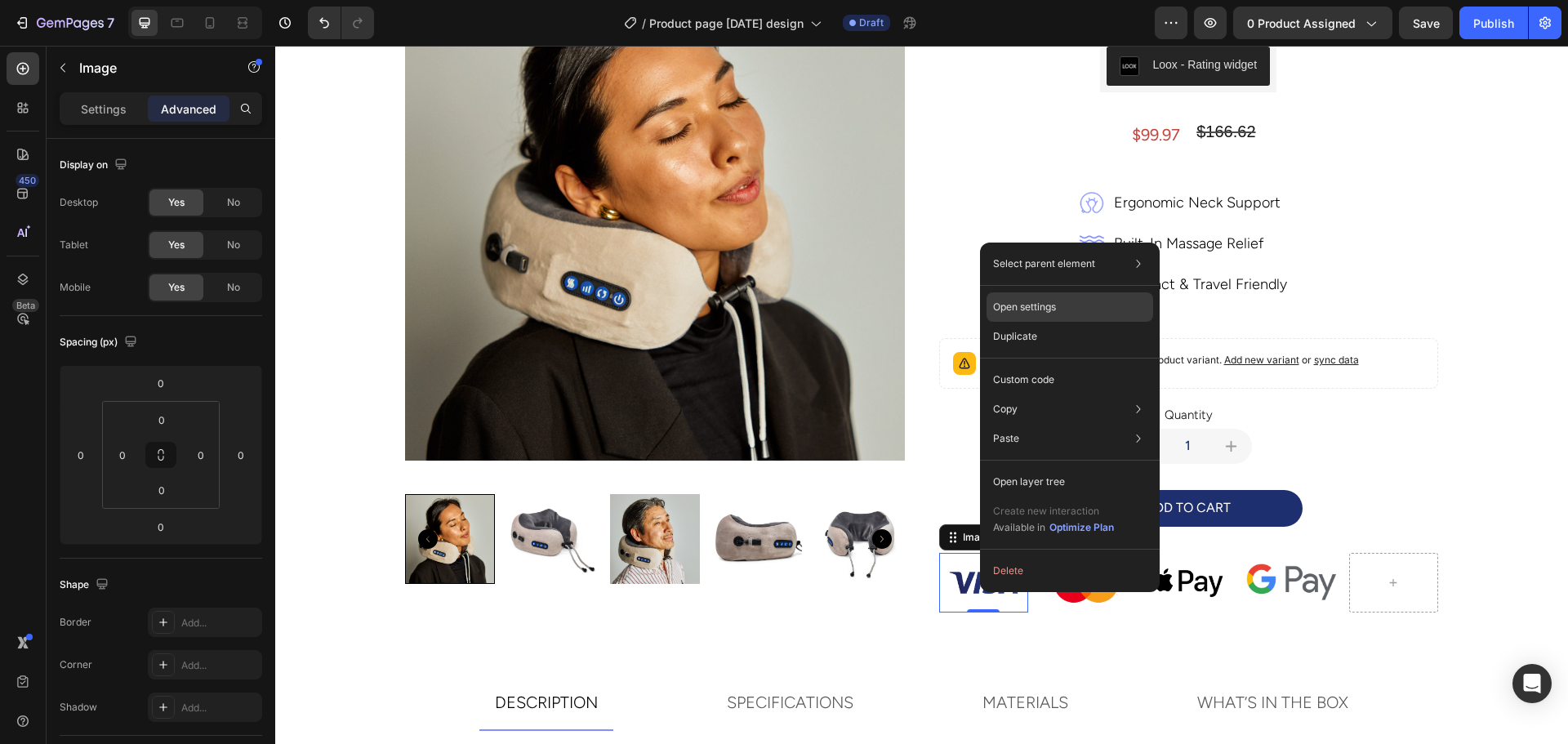
click at [1019, 308] on p "Open settings" at bounding box center [1025, 307] width 63 height 15
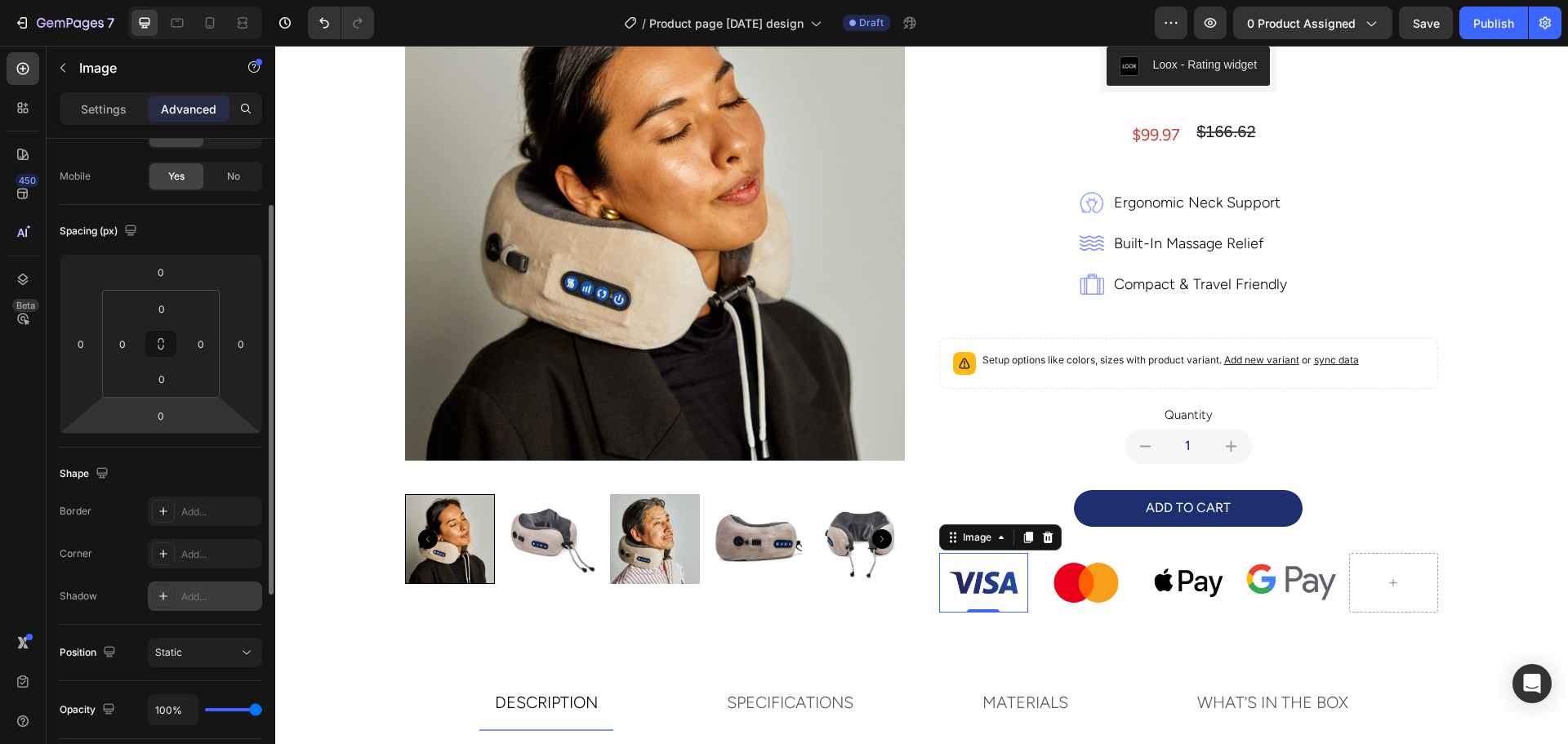
scroll to position [0, 0]
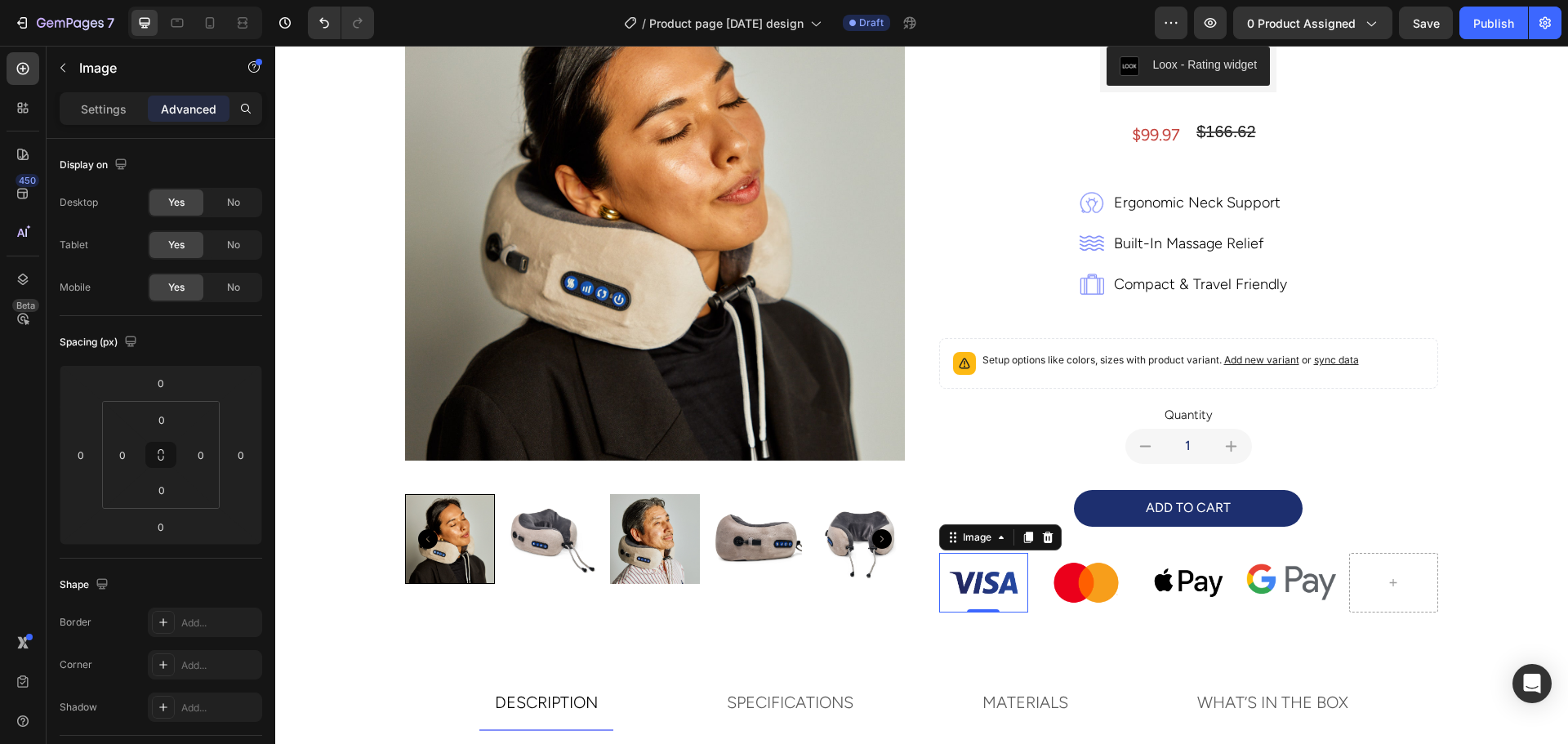
drag, startPoint x: 92, startPoint y: 110, endPoint x: 94, endPoint y: 136, distance: 26.1
click at [93, 114] on p "Settings" at bounding box center [103, 108] width 45 height 17
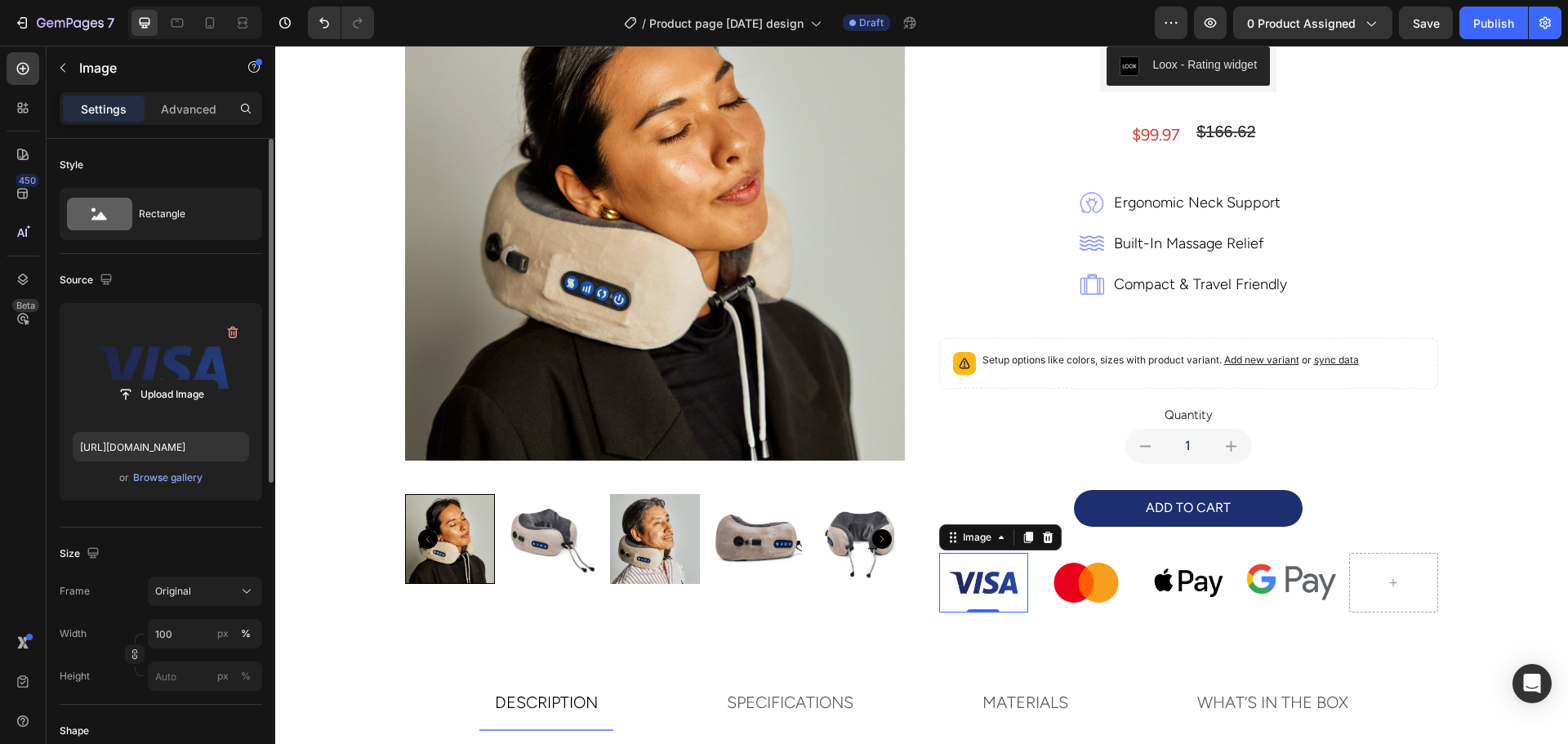
scroll to position [245, 0]
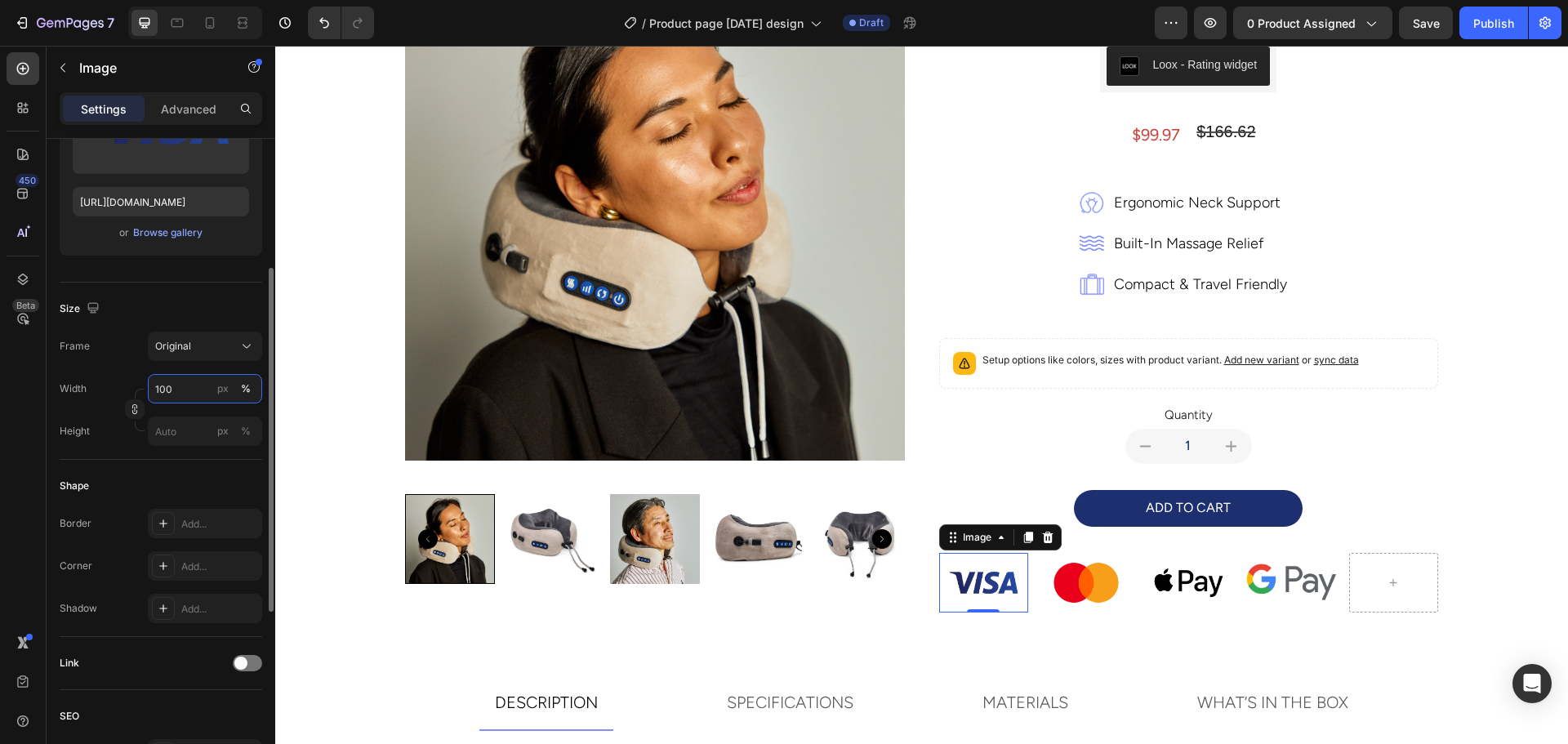
click at [178, 381] on input "100" at bounding box center [205, 389] width 114 height 30
click at [93, 373] on div "Frame Original Width 100 px % Height px %" at bounding box center [160, 389] width 203 height 114
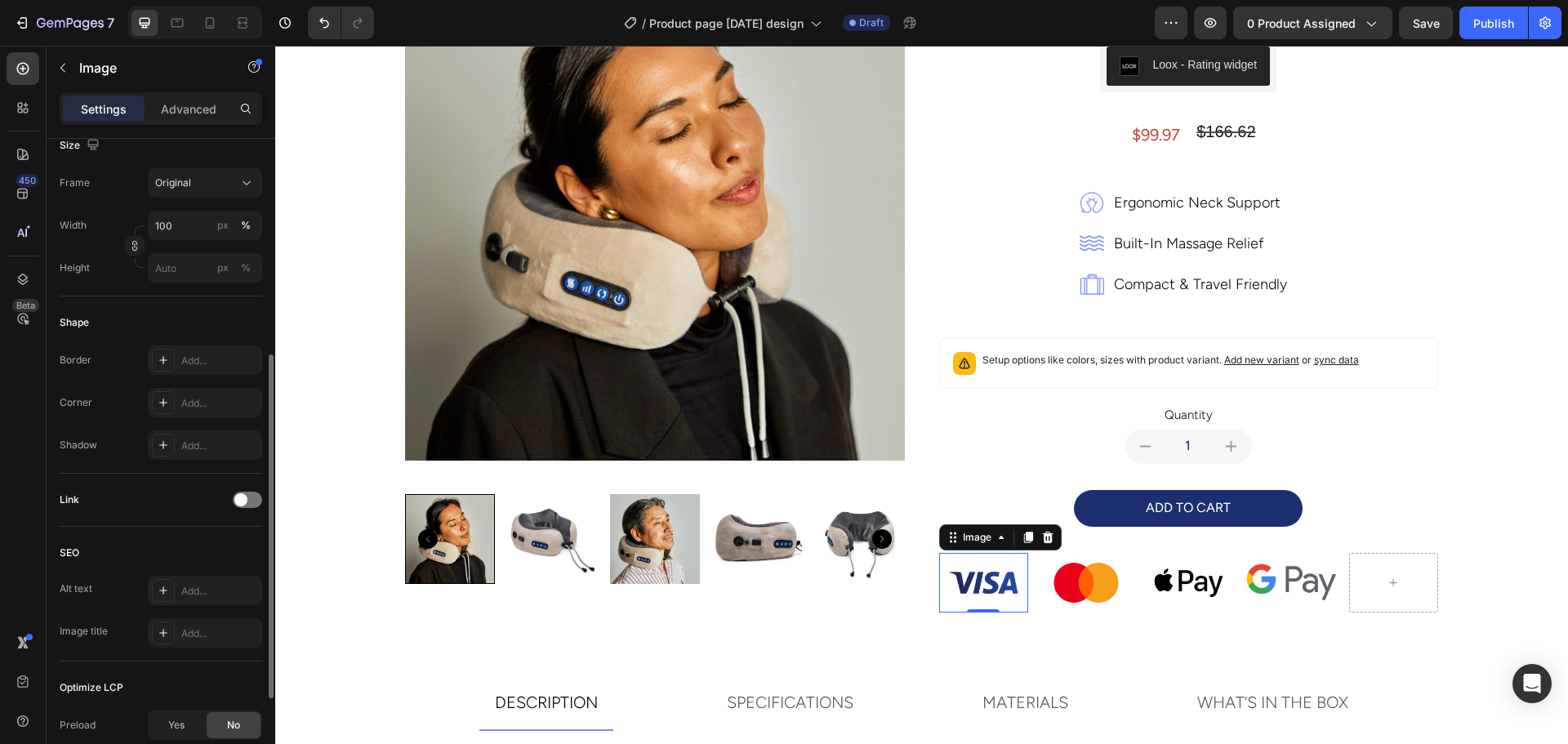
scroll to position [581, 0]
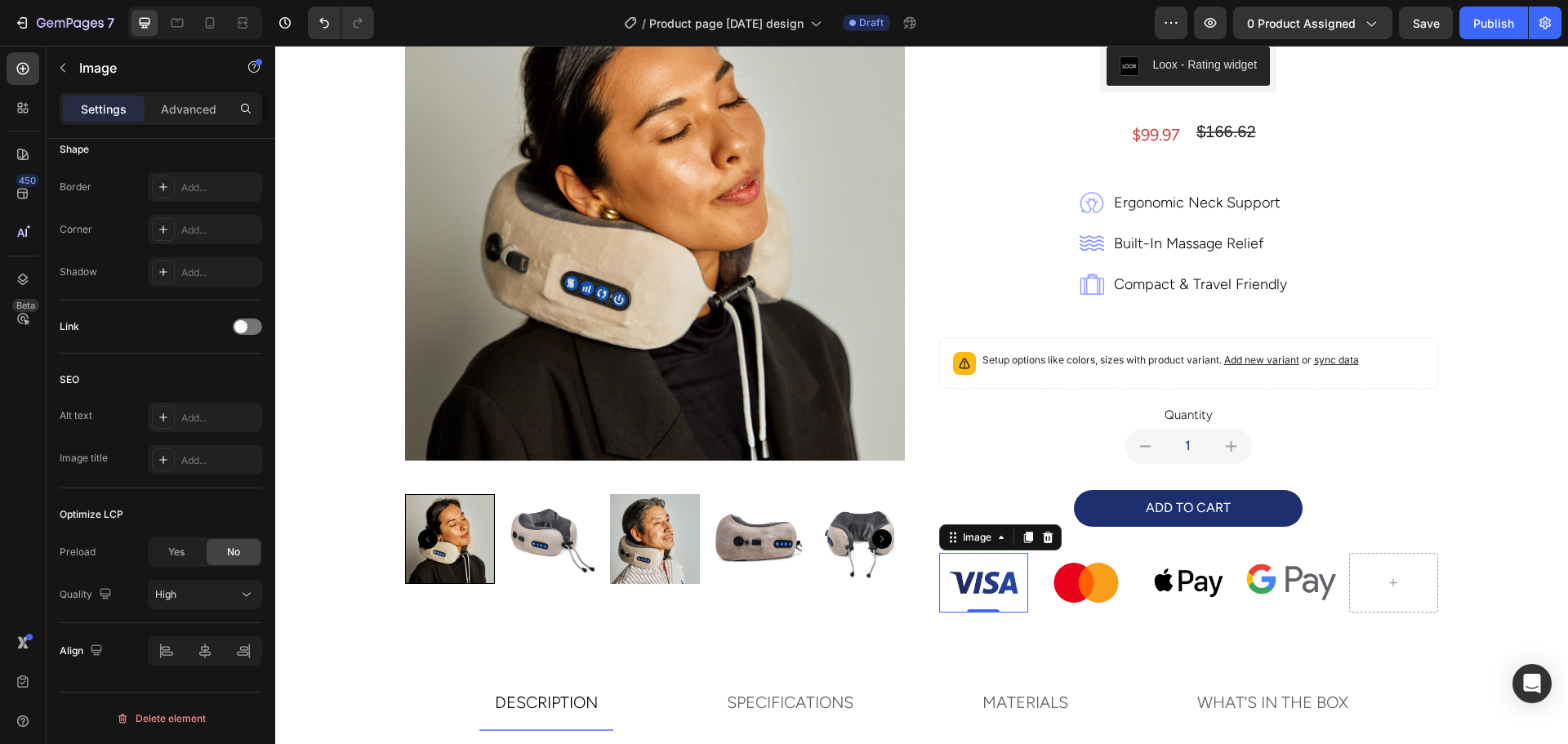
click at [944, 586] on img at bounding box center [983, 582] width 90 height 60
click at [187, 23] on div at bounding box center [177, 23] width 26 height 26
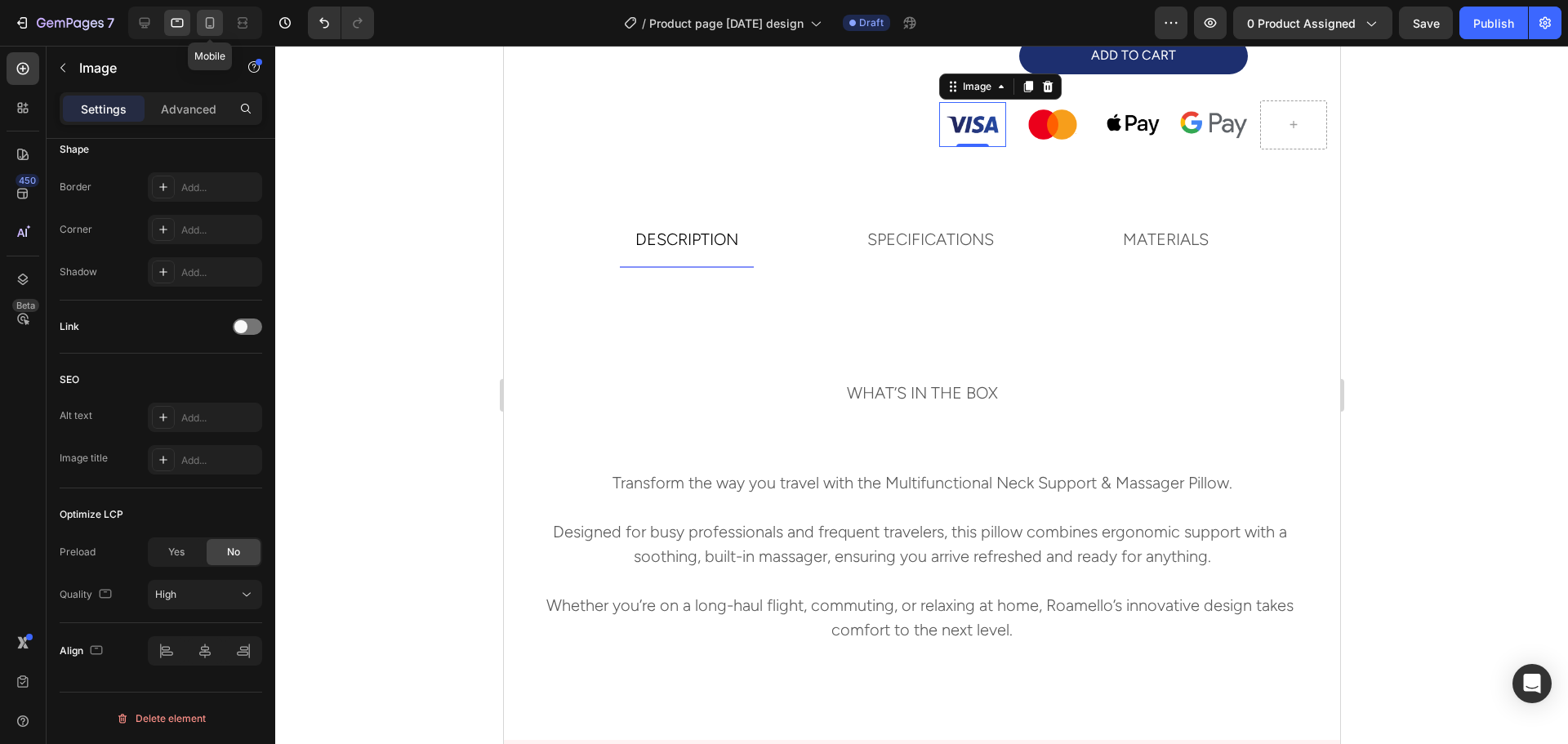
click at [214, 23] on icon at bounding box center [210, 23] width 9 height 12
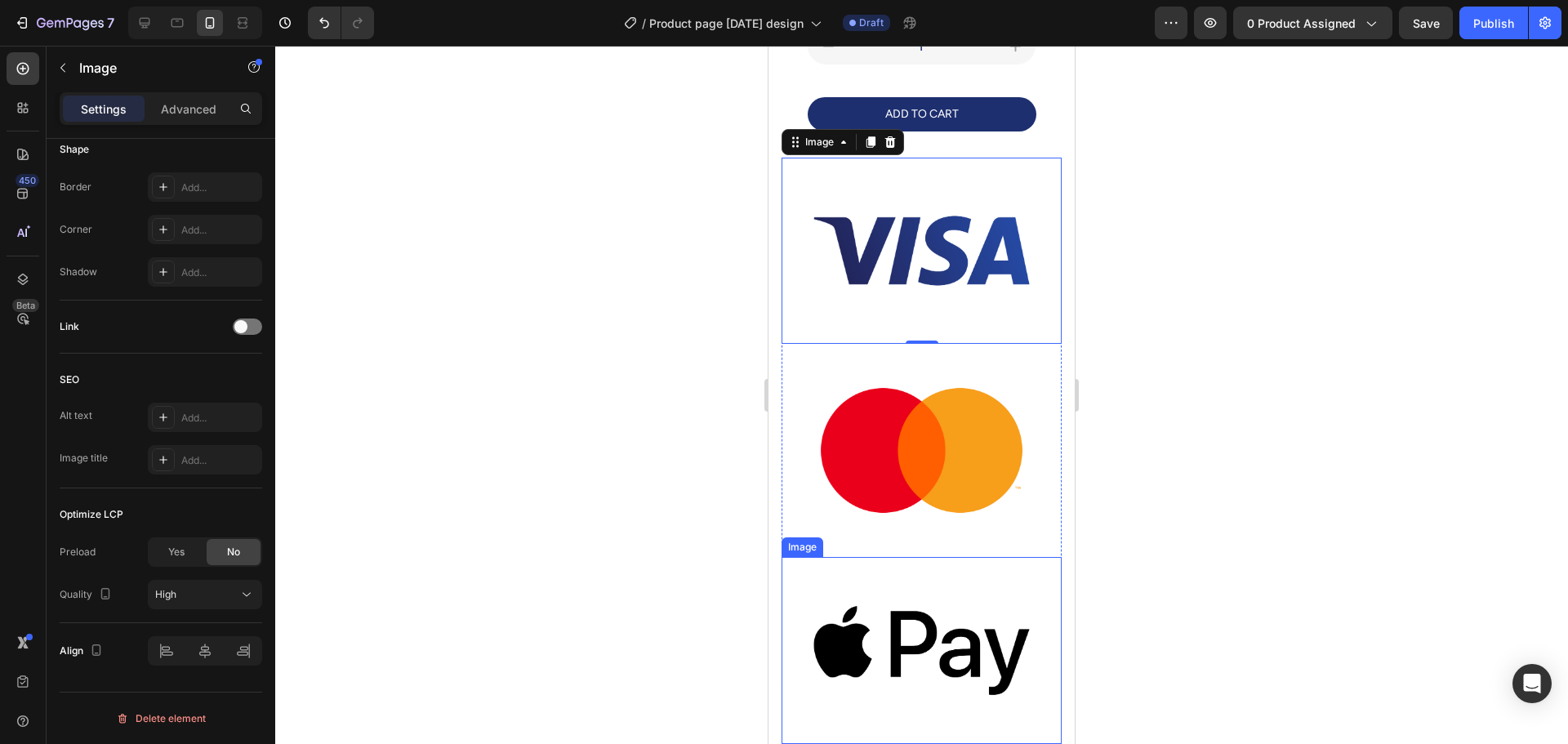
scroll to position [644, 0]
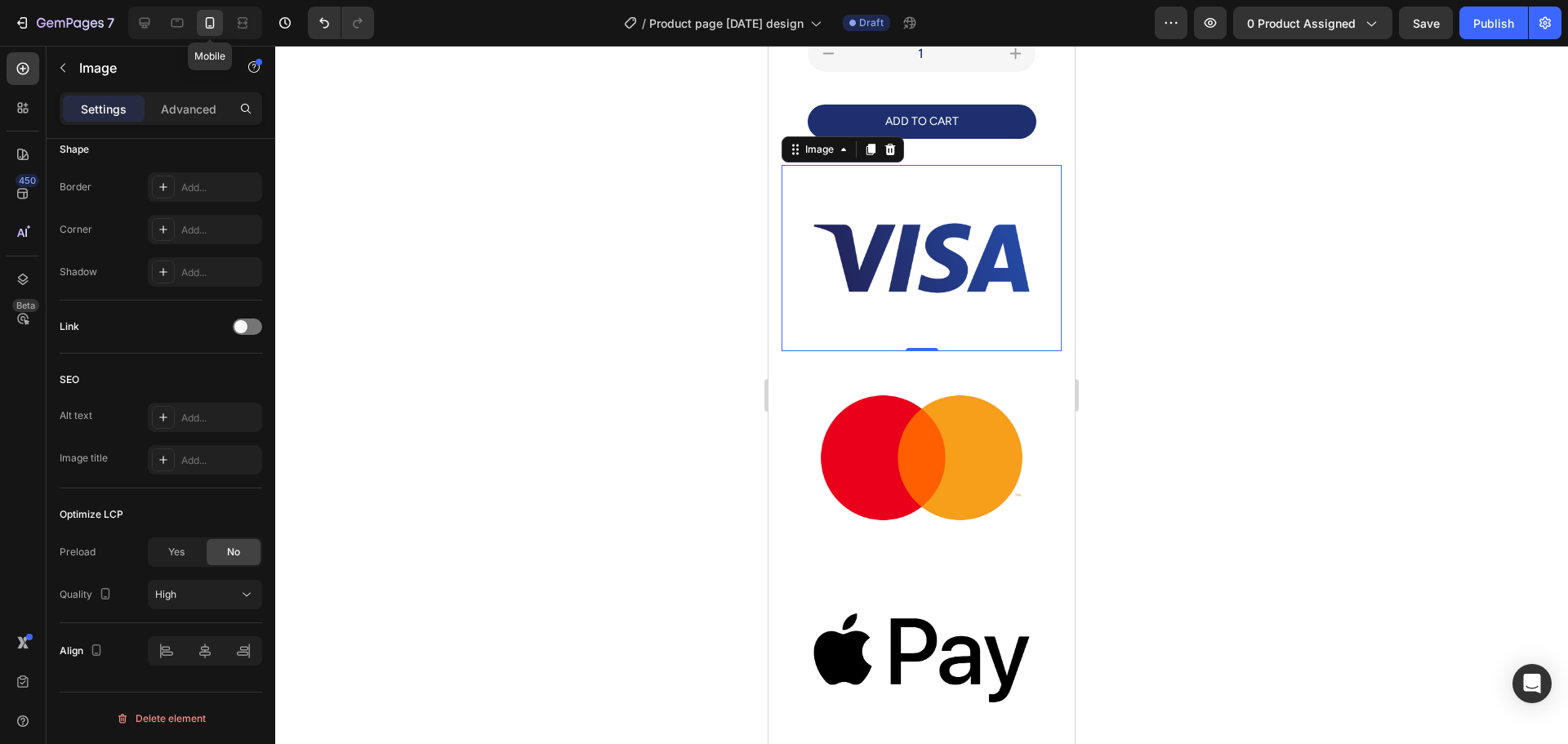
click at [209, 23] on icon at bounding box center [210, 23] width 17 height 17
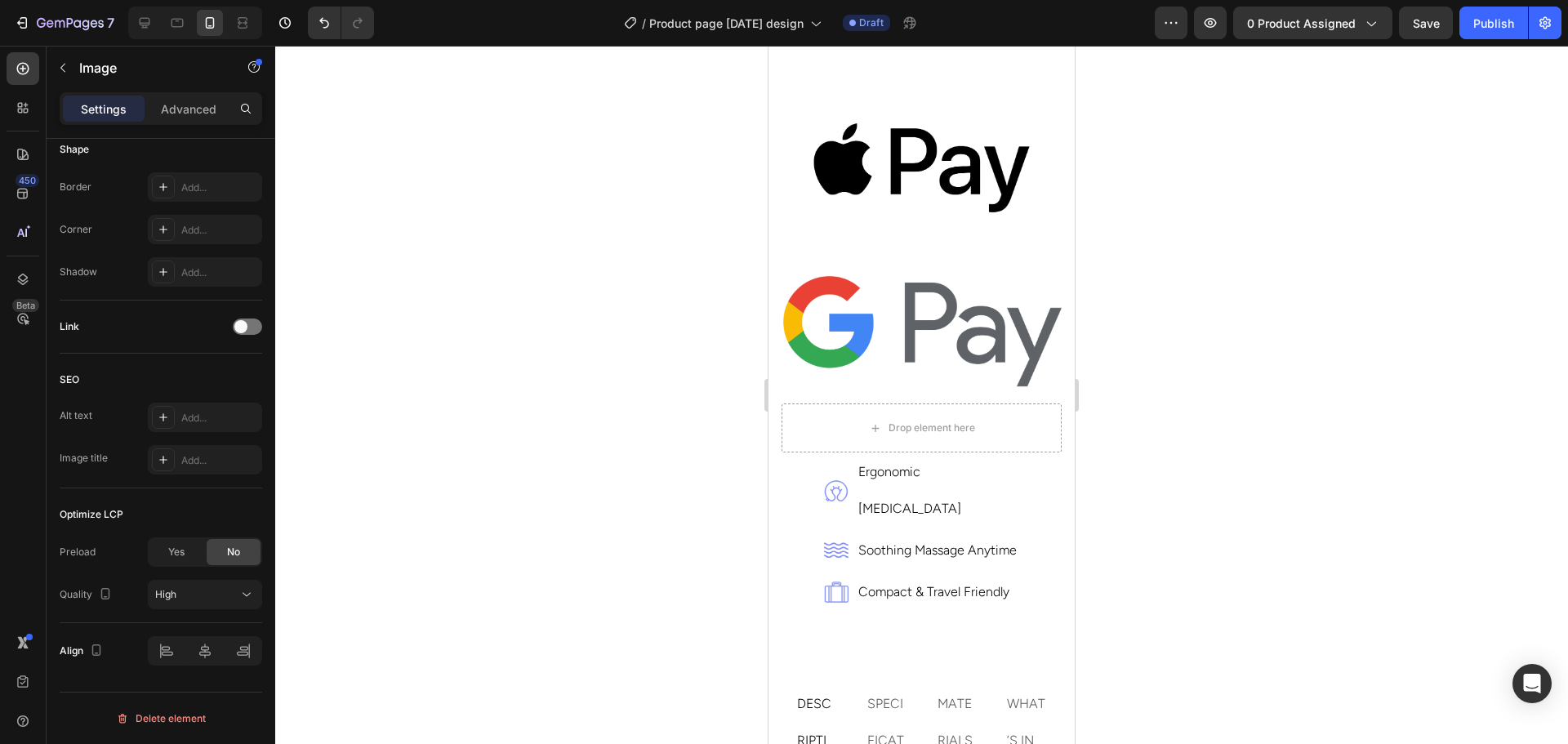
scroll to position [1297, 0]
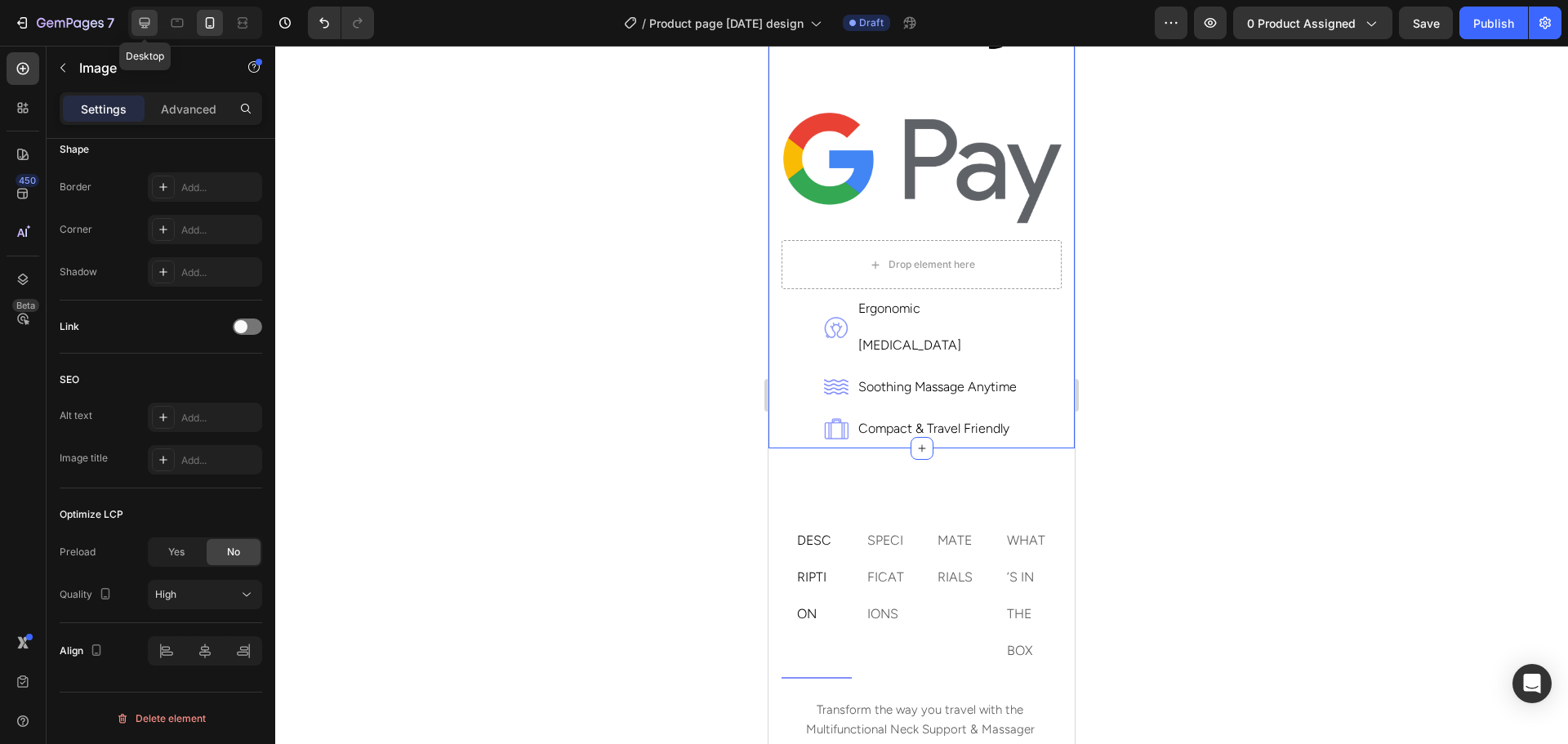
click at [140, 26] on icon at bounding box center [145, 23] width 17 height 17
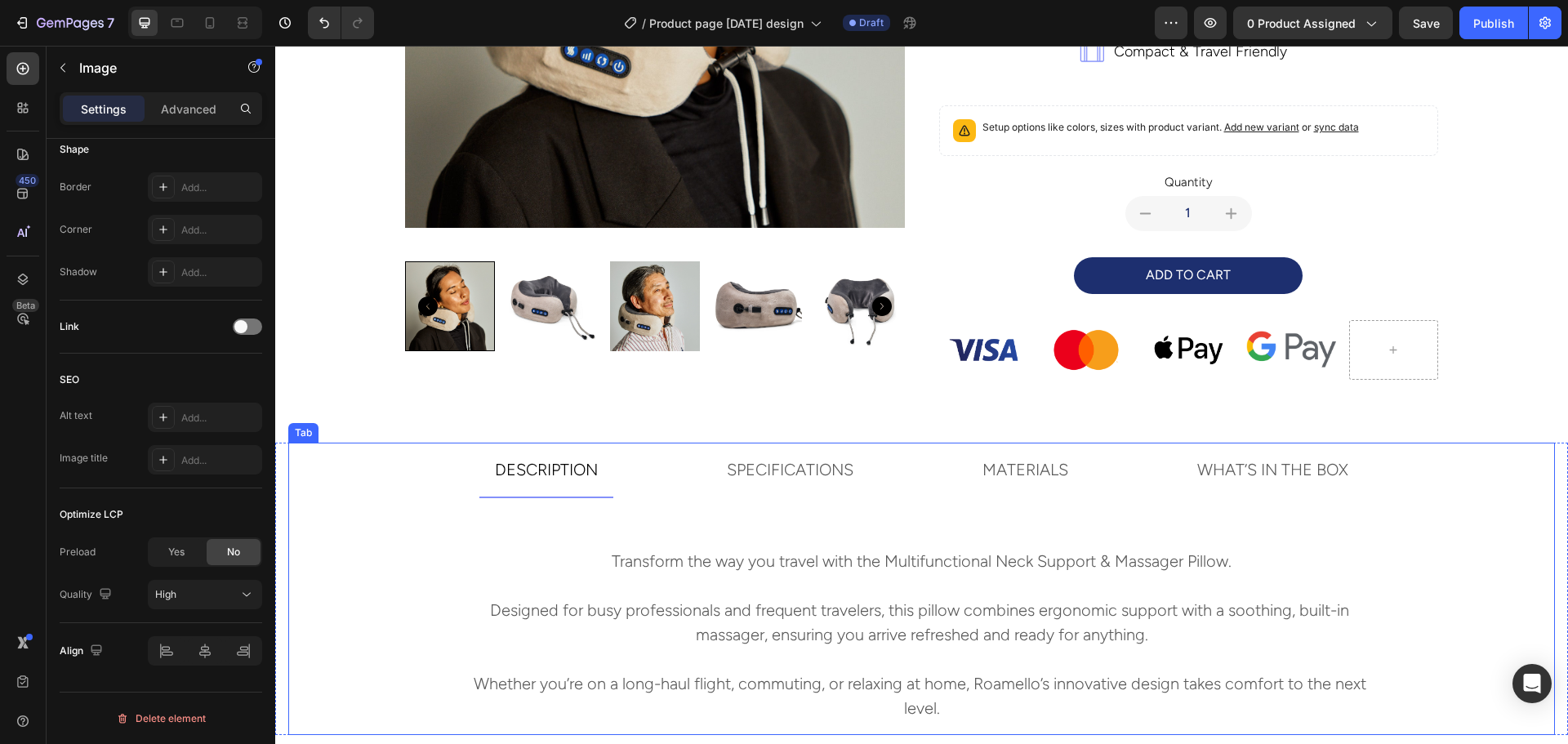
scroll to position [301, 0]
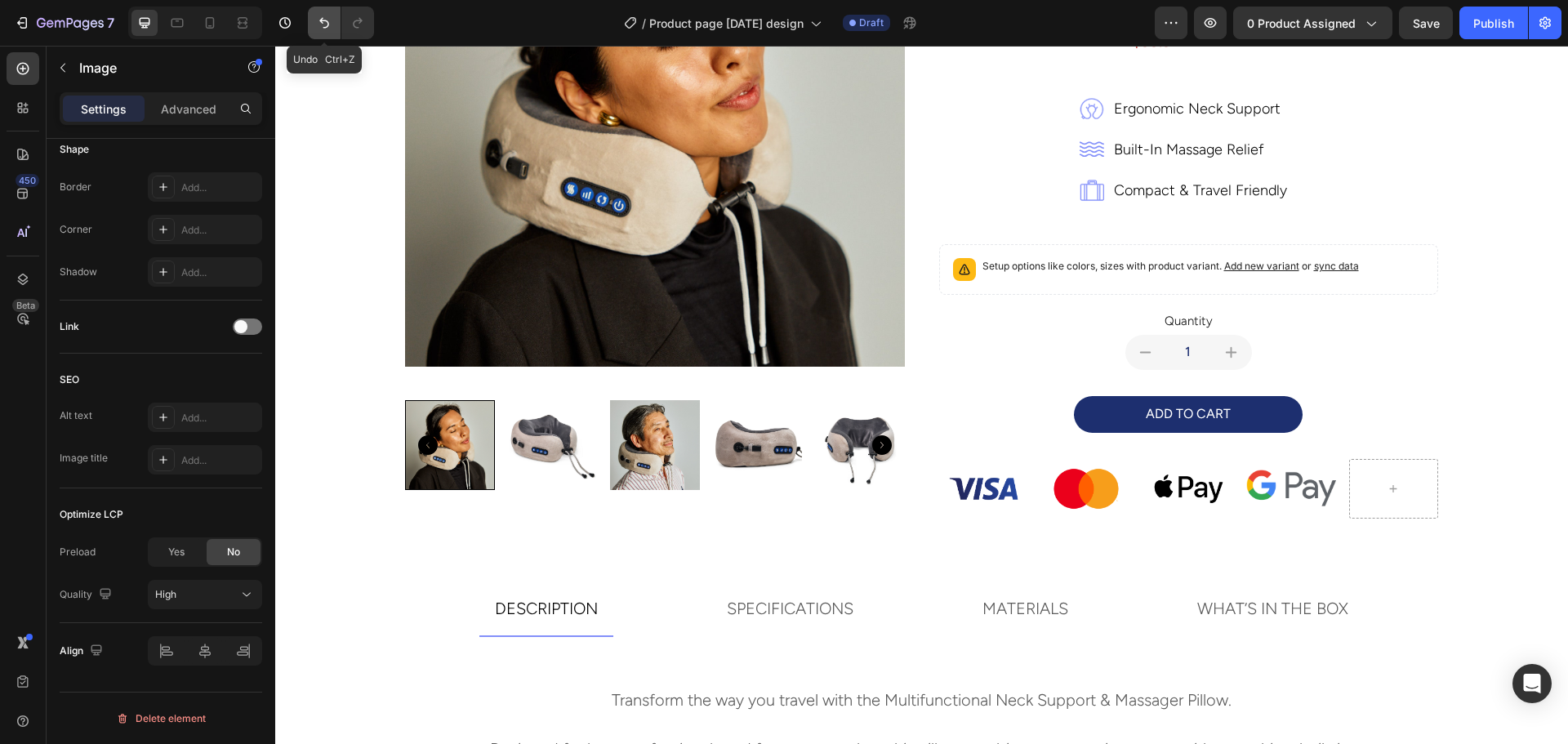
click at [326, 23] on icon "Undo/Redo" at bounding box center [324, 23] width 17 height 17
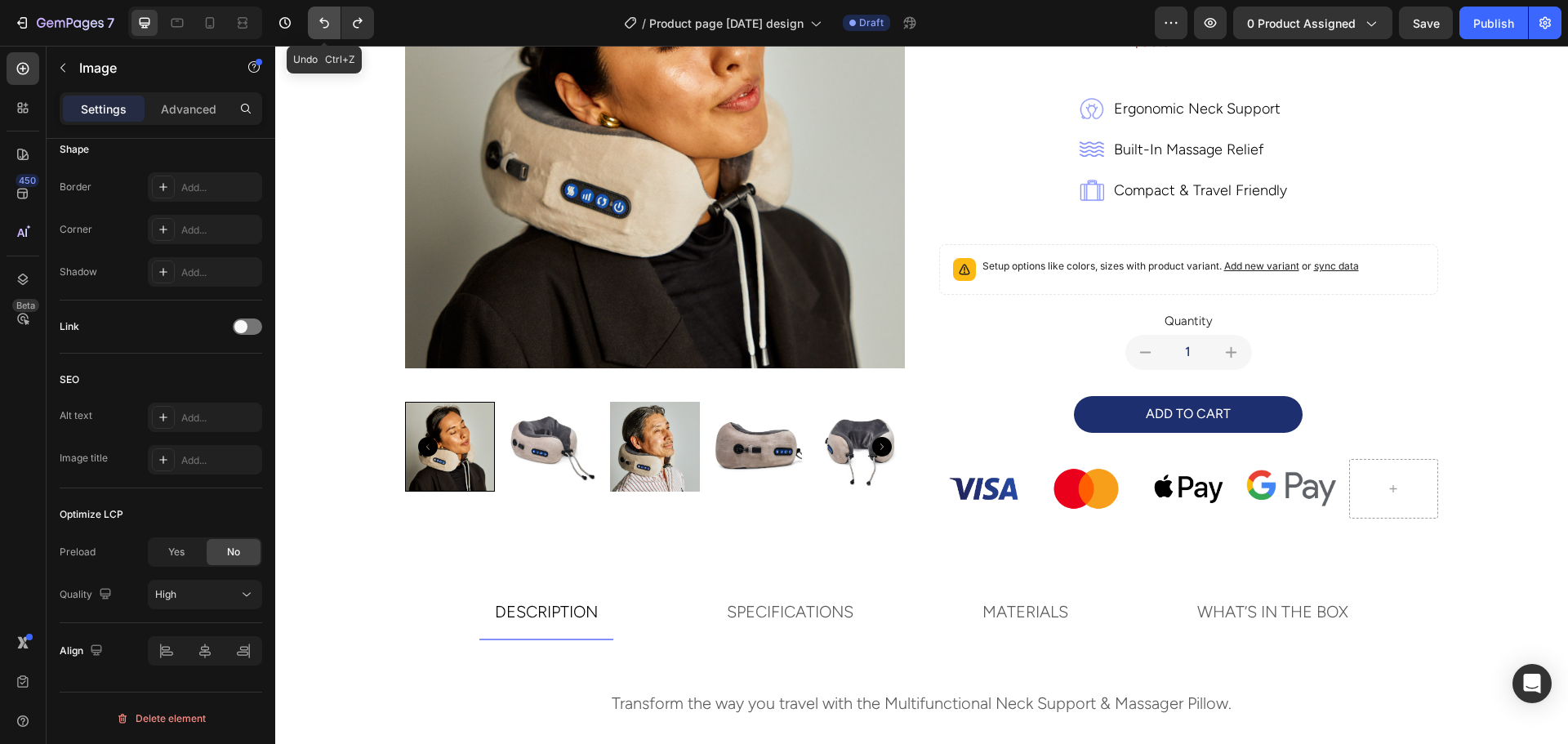
click at [326, 23] on icon "Undo/Redo" at bounding box center [324, 23] width 17 height 17
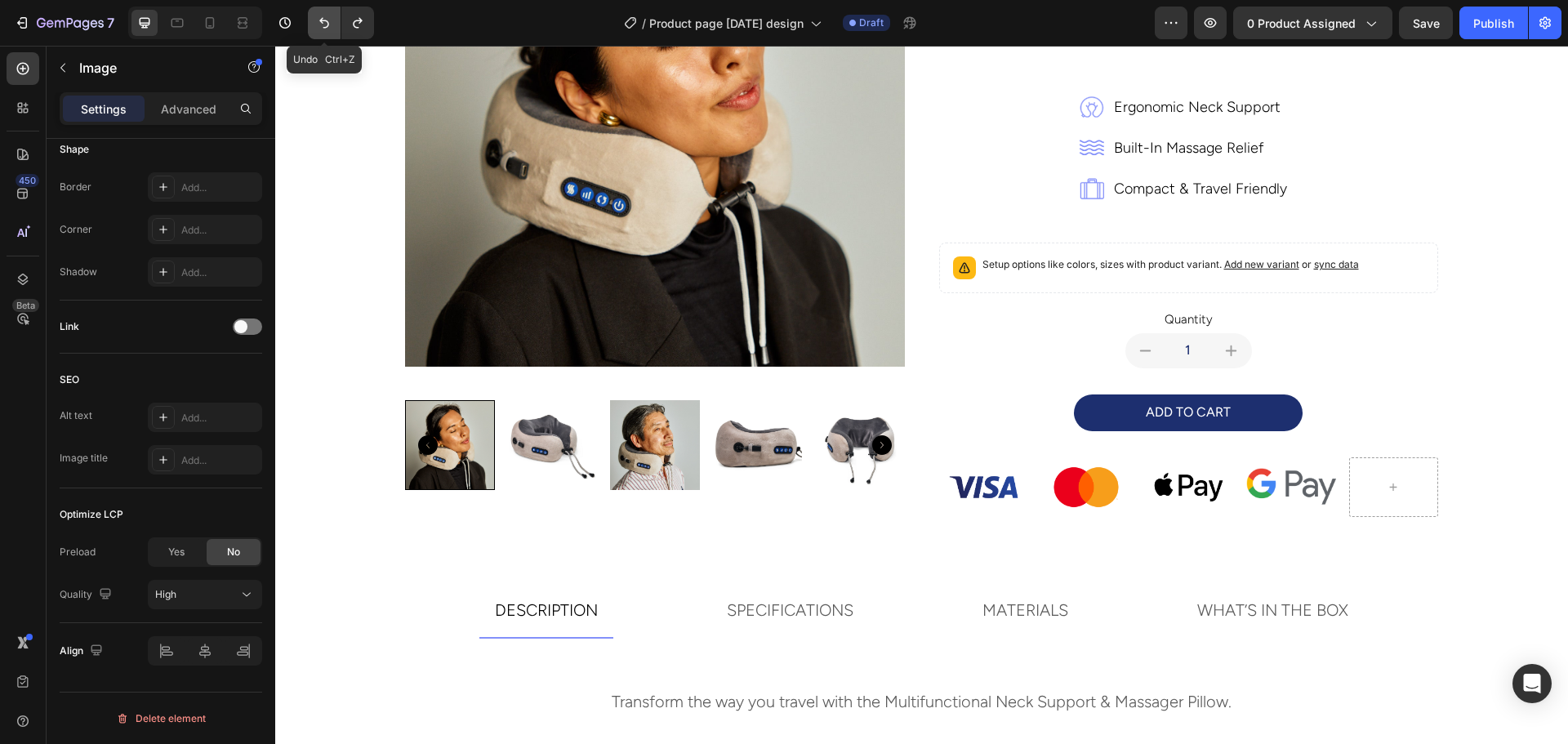
click at [326, 23] on icon "Undo/Redo" at bounding box center [324, 23] width 17 height 17
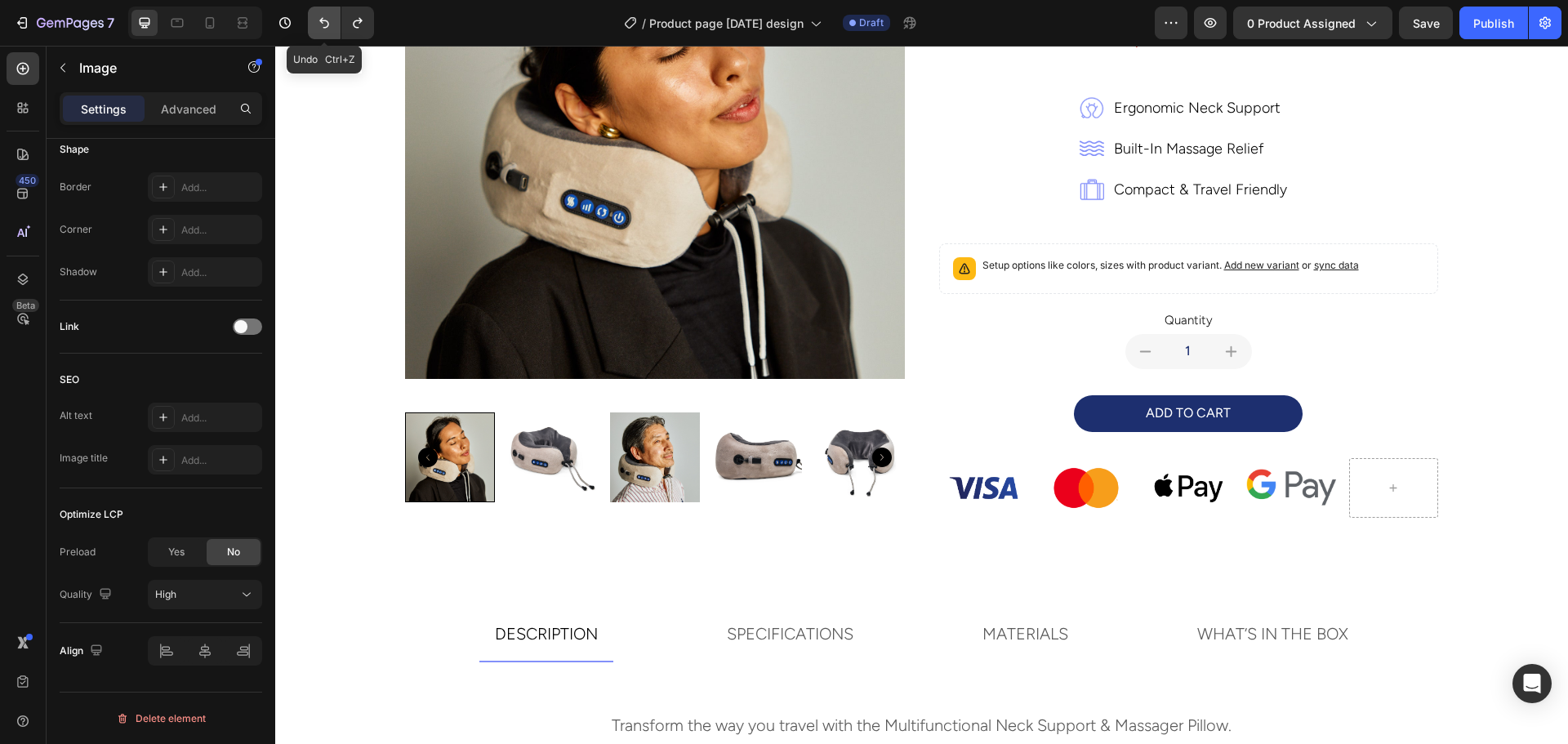
scroll to position [314, 0]
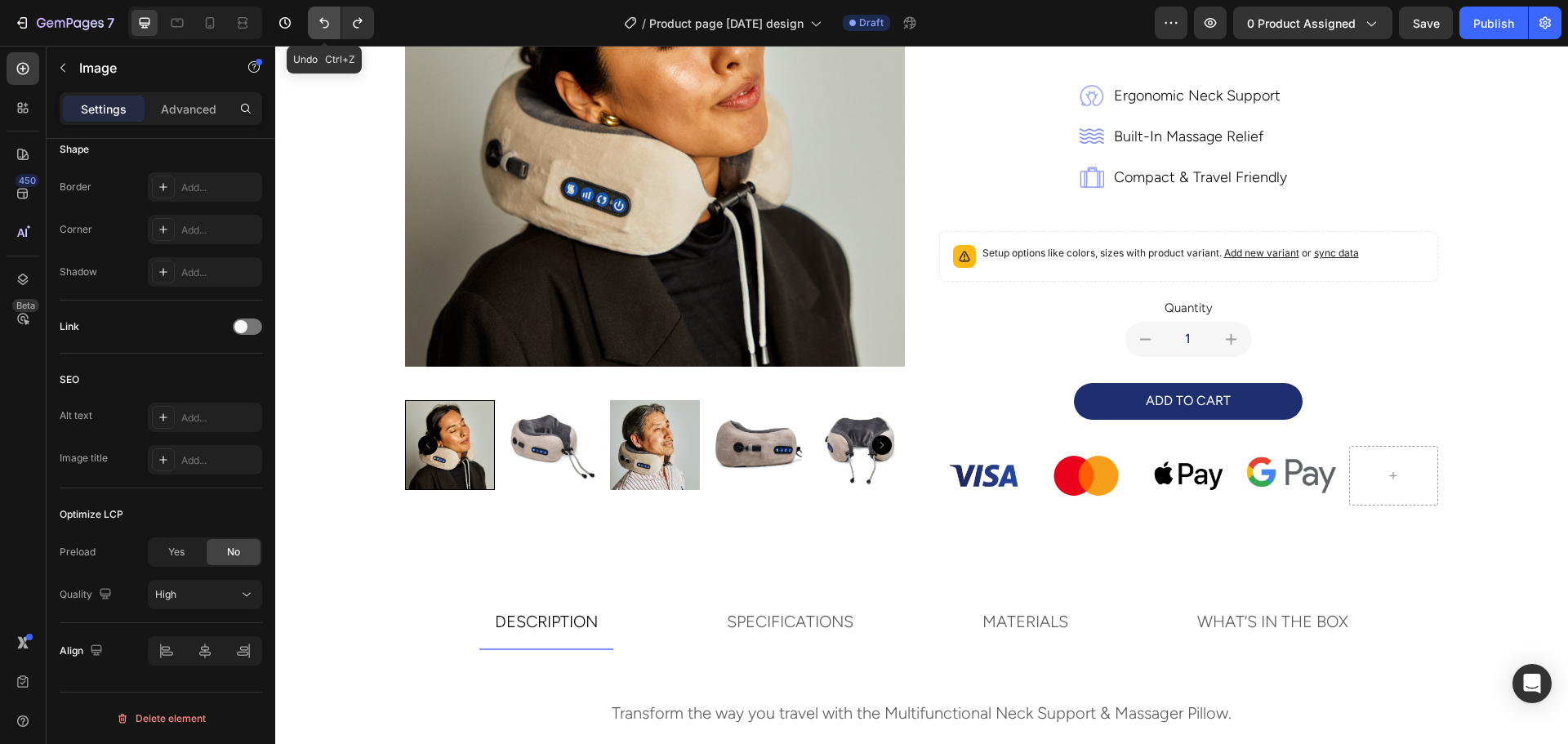
click at [326, 23] on icon "Undo/Redo" at bounding box center [324, 23] width 17 height 17
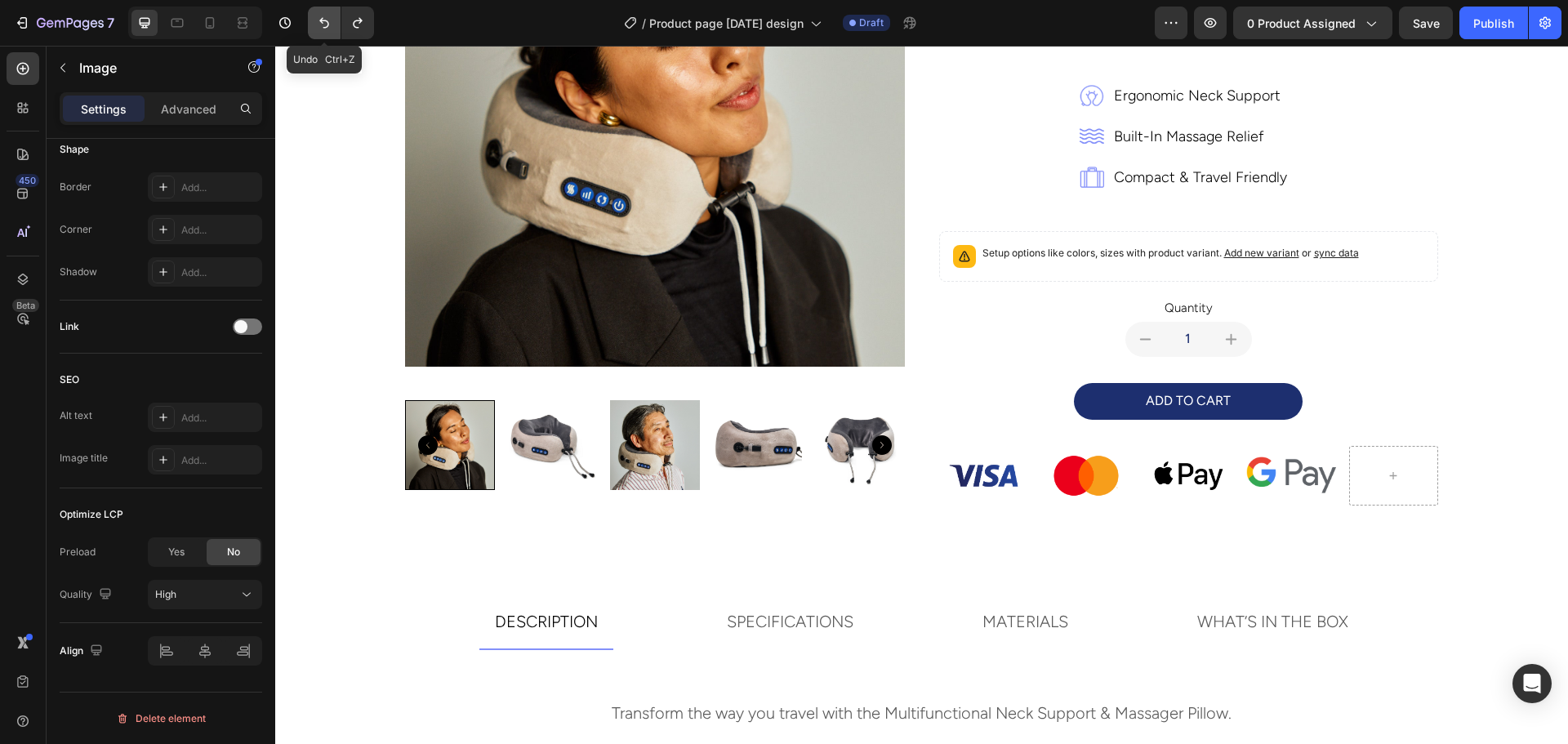
click at [326, 23] on icon "Undo/Redo" at bounding box center [324, 23] width 17 height 17
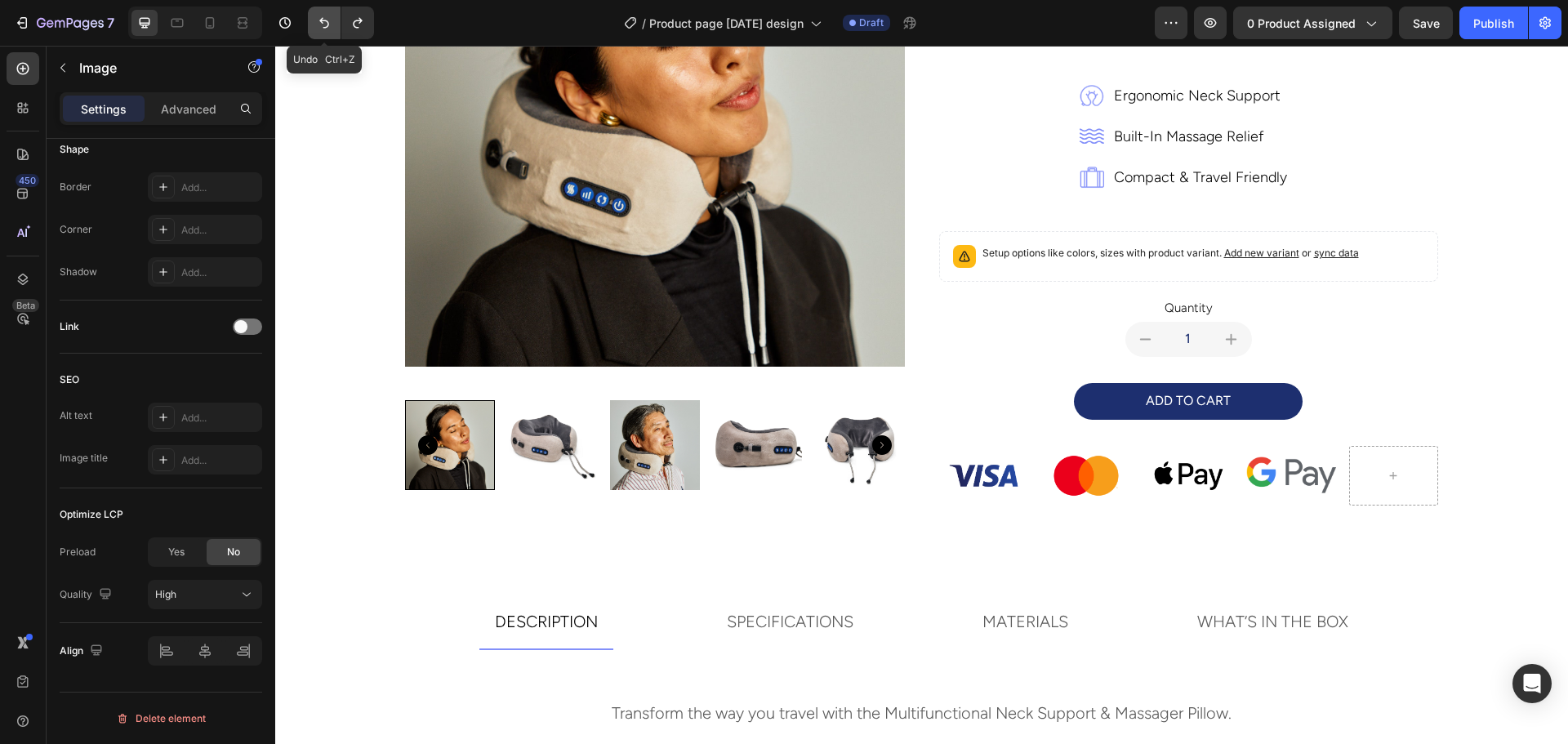
click at [326, 23] on icon "Undo/Redo" at bounding box center [324, 23] width 17 height 17
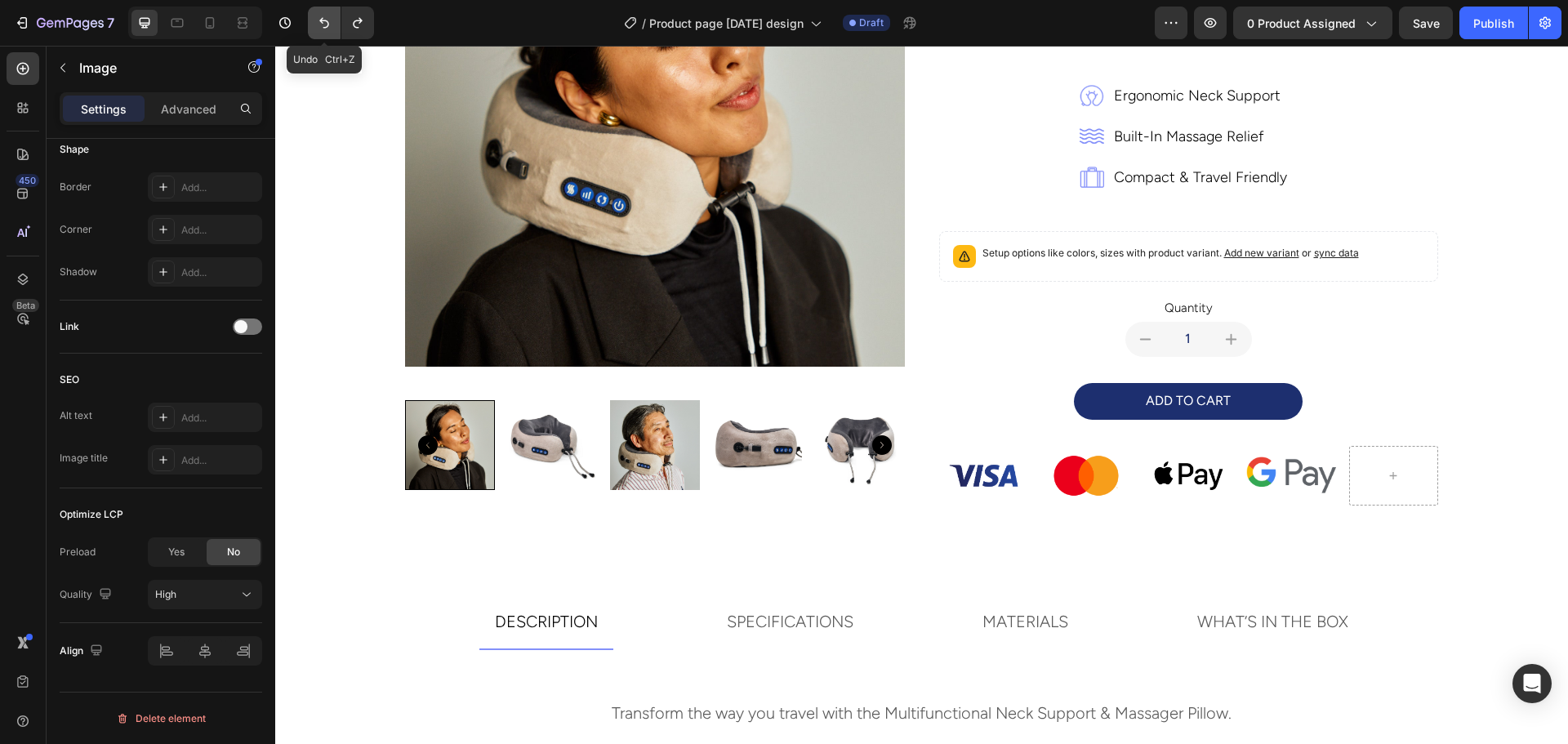
click at [326, 23] on icon "Undo/Redo" at bounding box center [324, 23] width 17 height 17
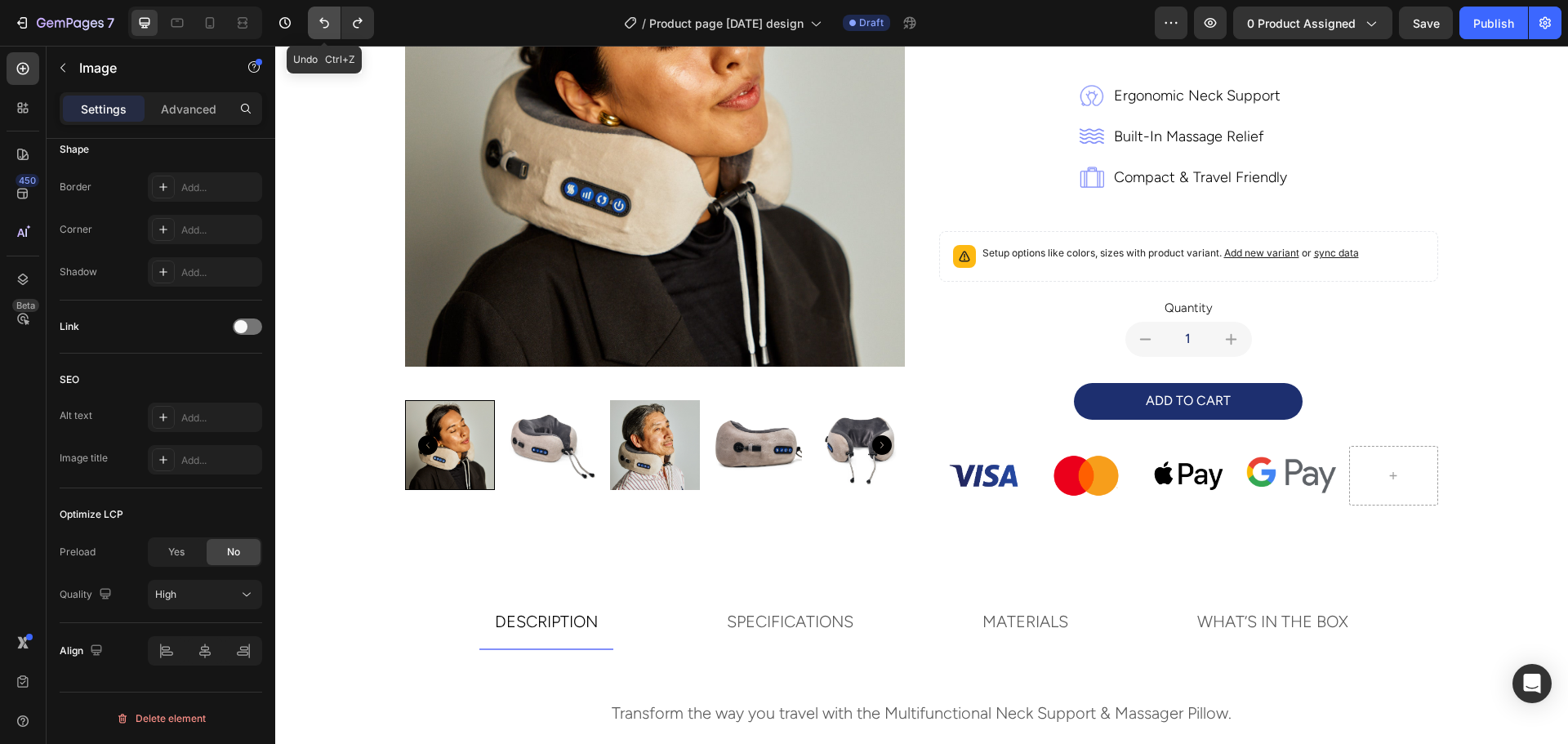
click at [326, 23] on icon "Undo/Redo" at bounding box center [324, 23] width 17 height 17
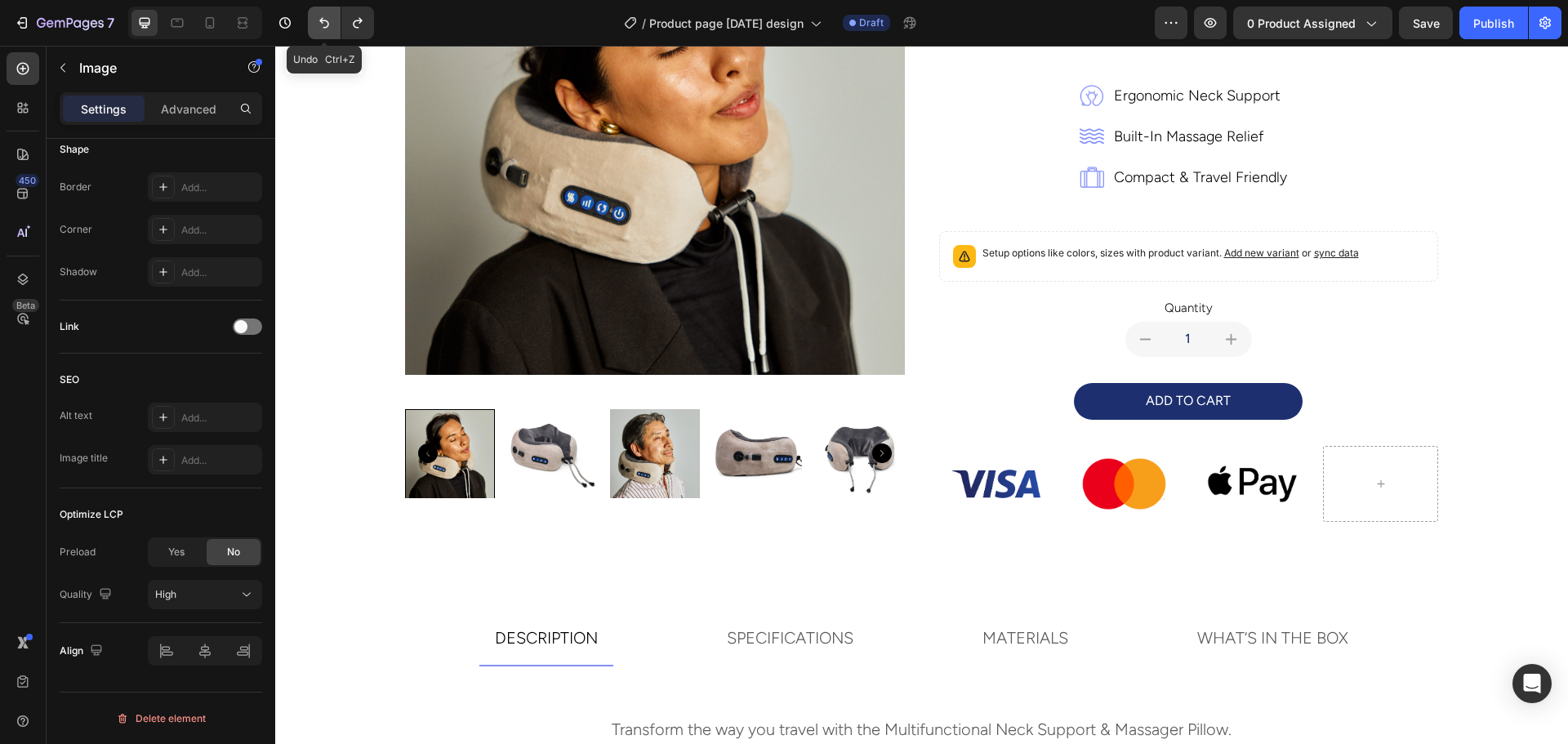
scroll to position [322, 0]
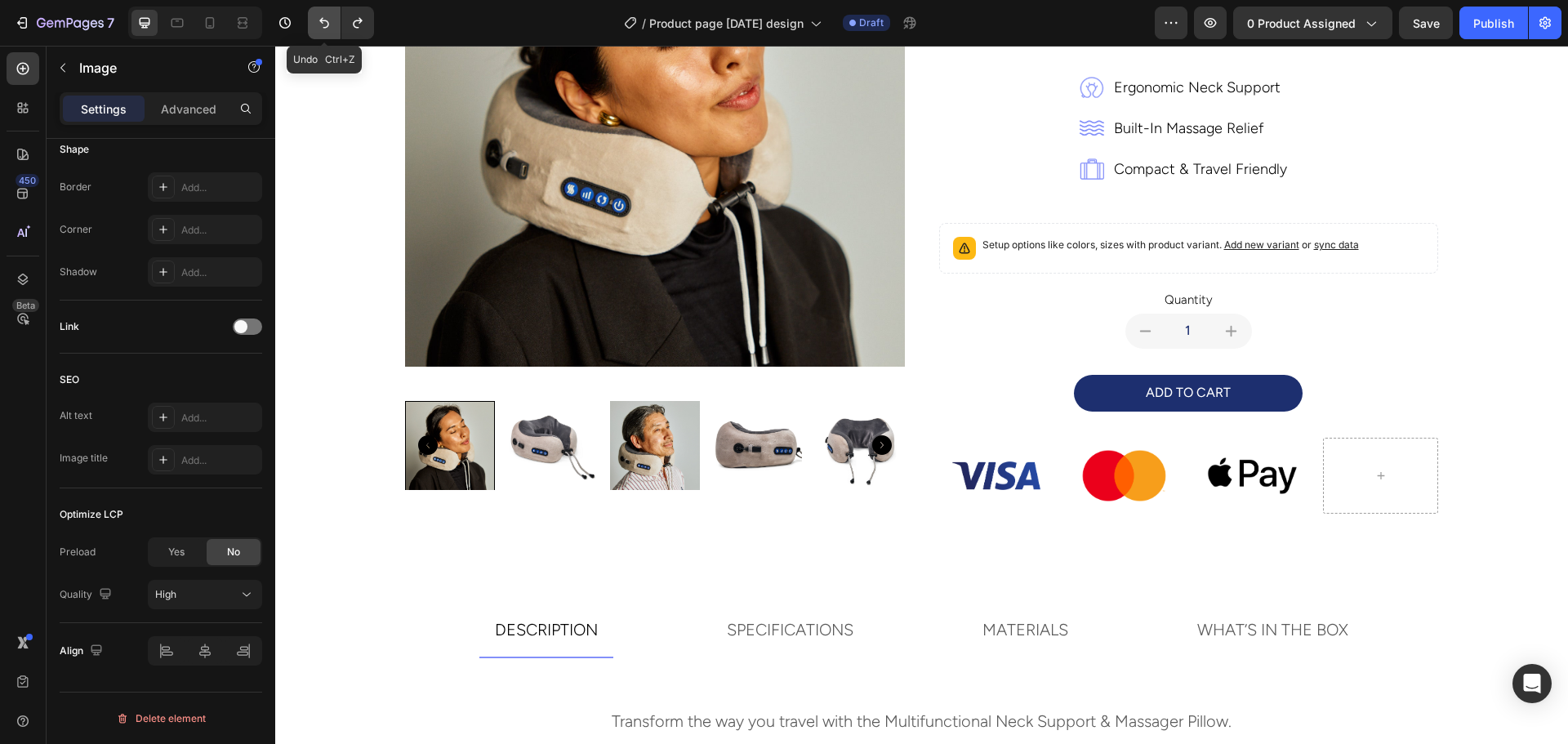
click at [326, 23] on icon "Undo/Redo" at bounding box center [324, 23] width 17 height 17
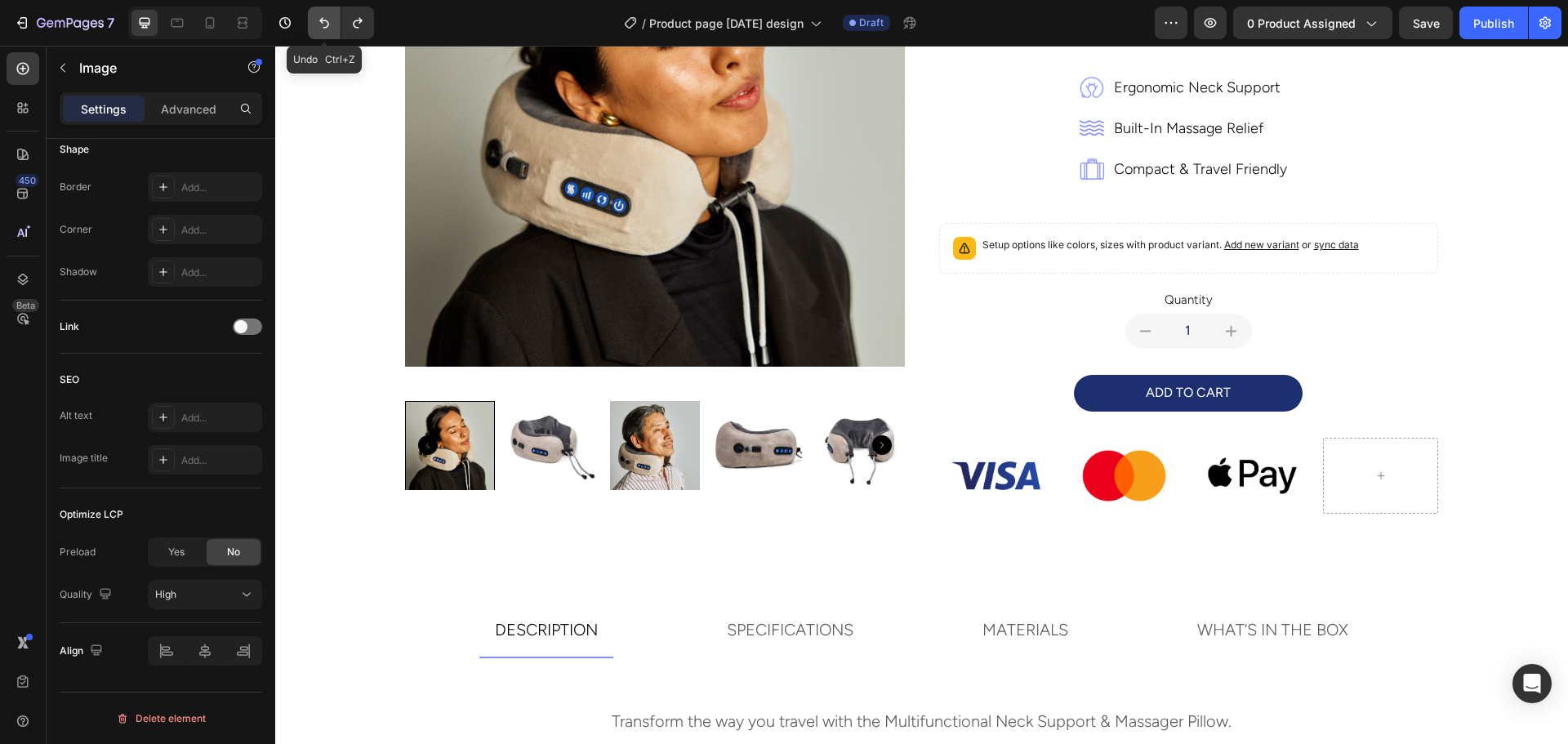
click at [326, 23] on icon "Undo/Redo" at bounding box center [324, 23] width 17 height 17
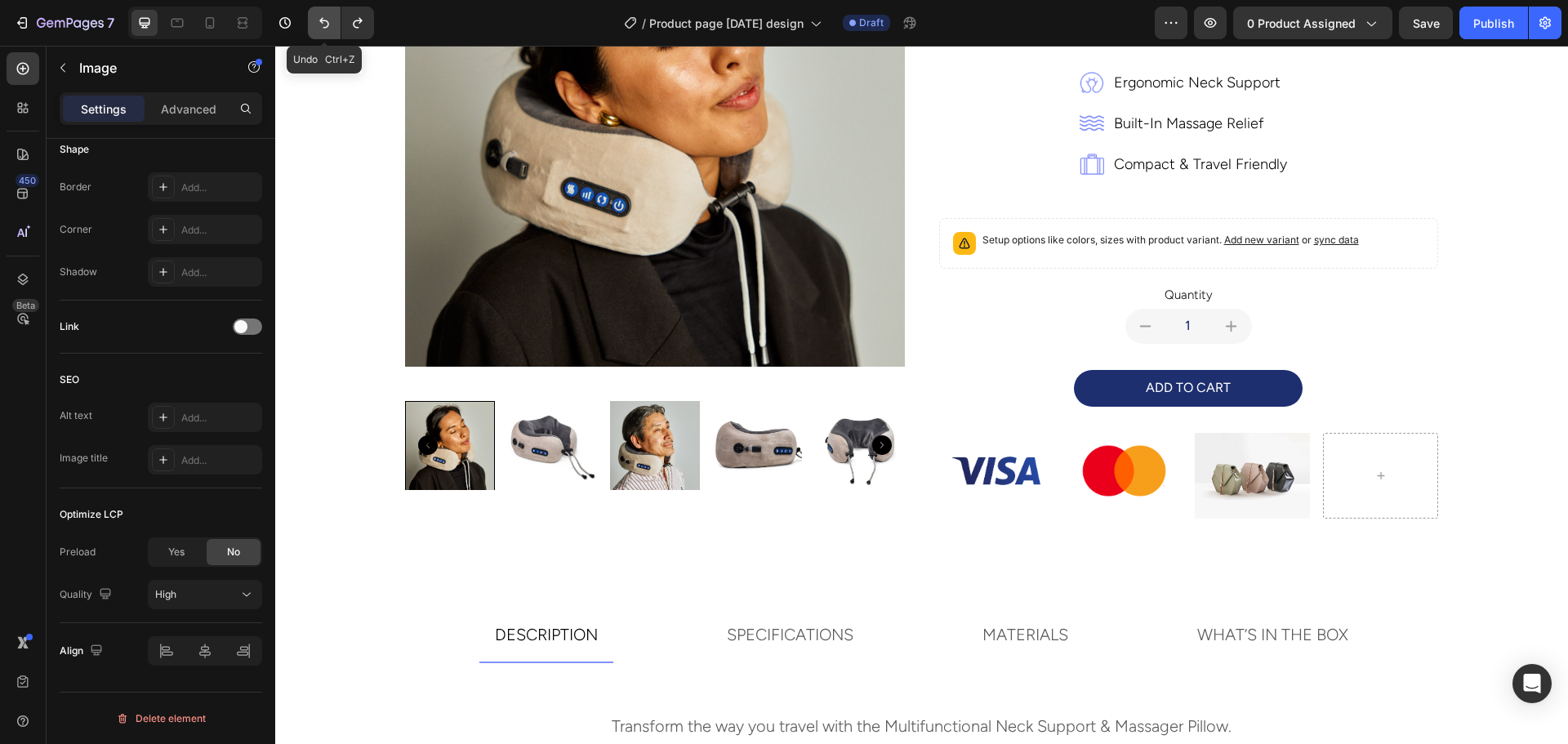
click at [326, 23] on icon "Undo/Redo" at bounding box center [324, 23] width 17 height 17
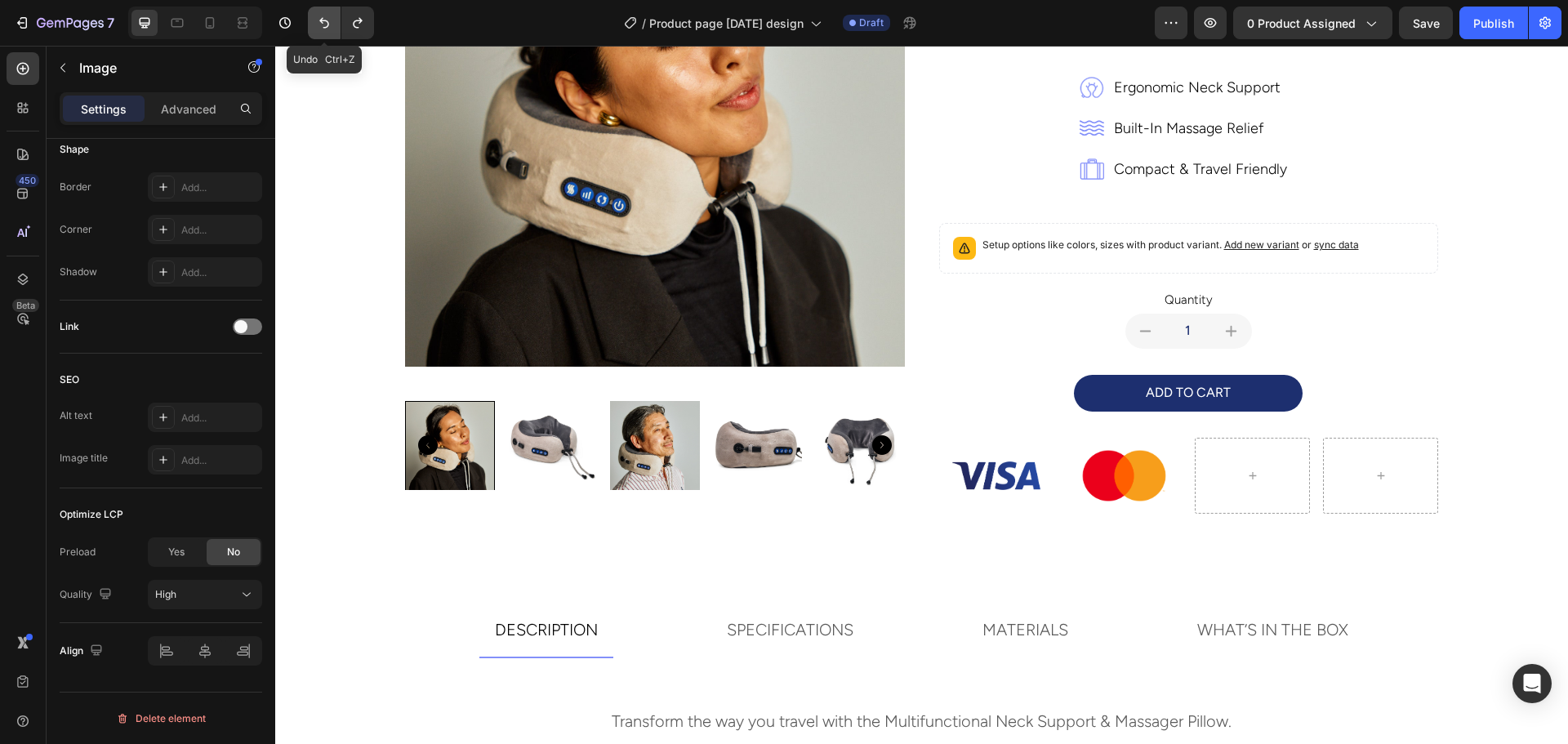
click at [326, 23] on icon "Undo/Redo" at bounding box center [324, 23] width 17 height 17
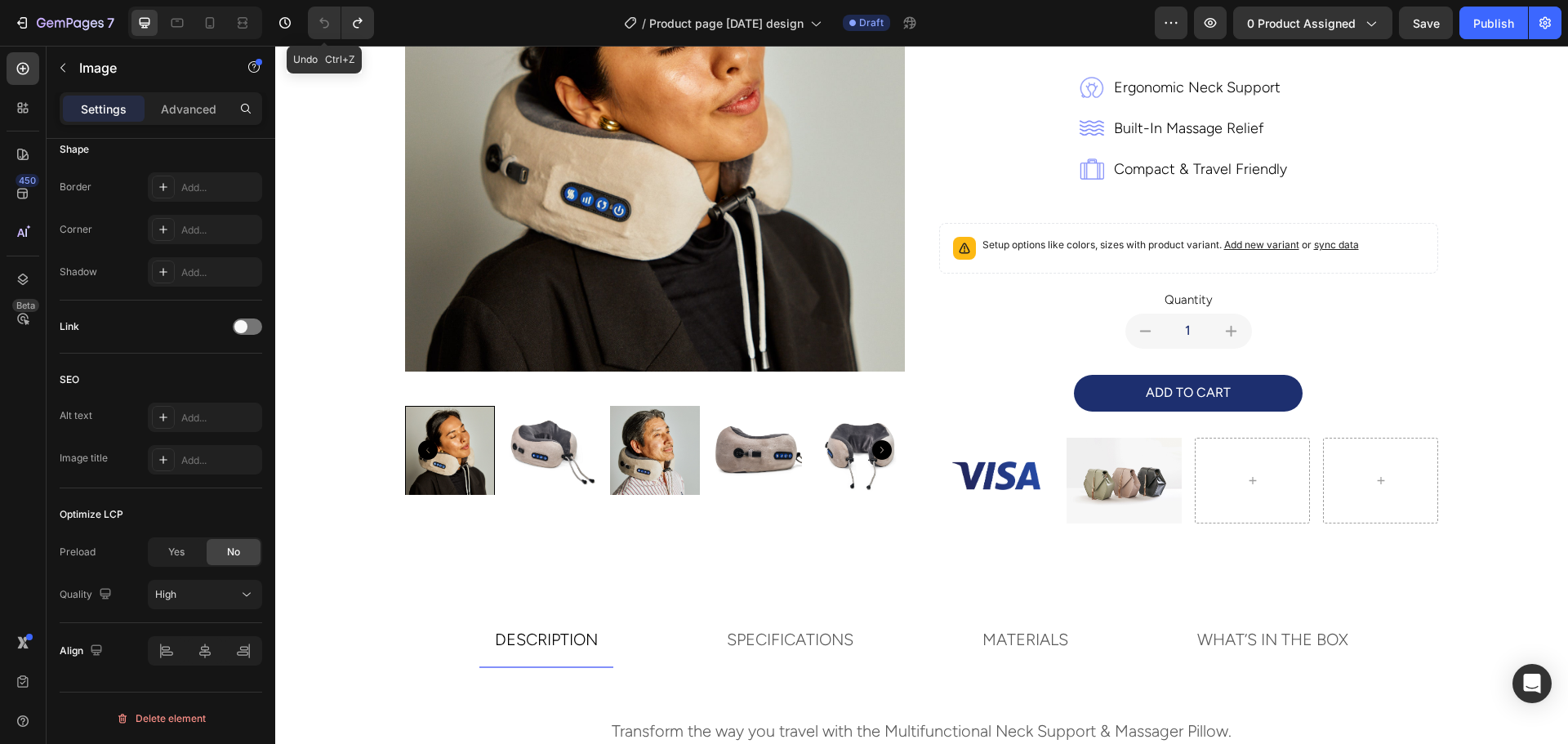
scroll to position [327, 0]
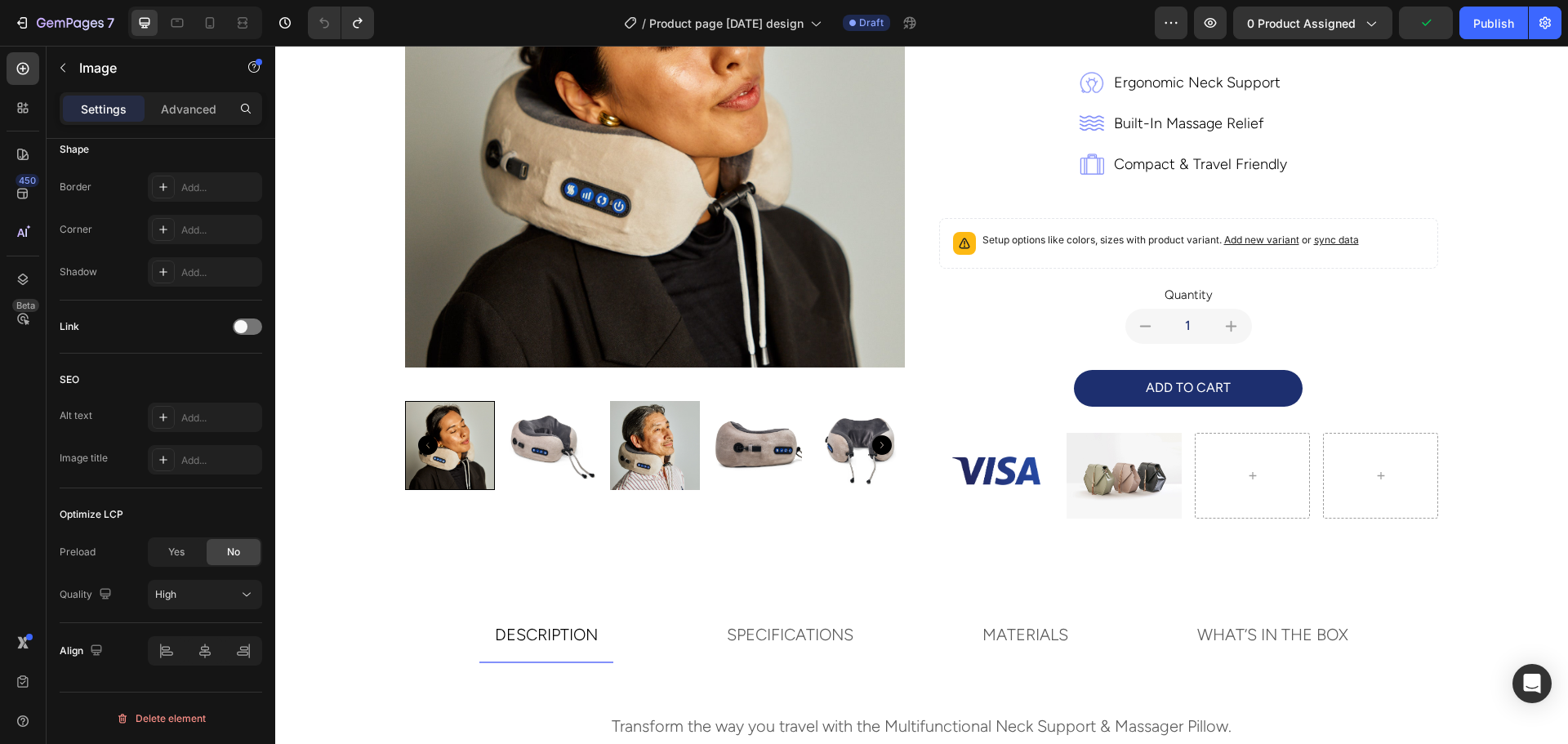
click at [990, 469] on img at bounding box center [996, 470] width 115 height 77
click at [1124, 478] on img at bounding box center [1124, 475] width 115 height 87
click at [999, 480] on img at bounding box center [996, 470] width 115 height 77
click at [966, 418] on div "Image" at bounding box center [977, 417] width 35 height 15
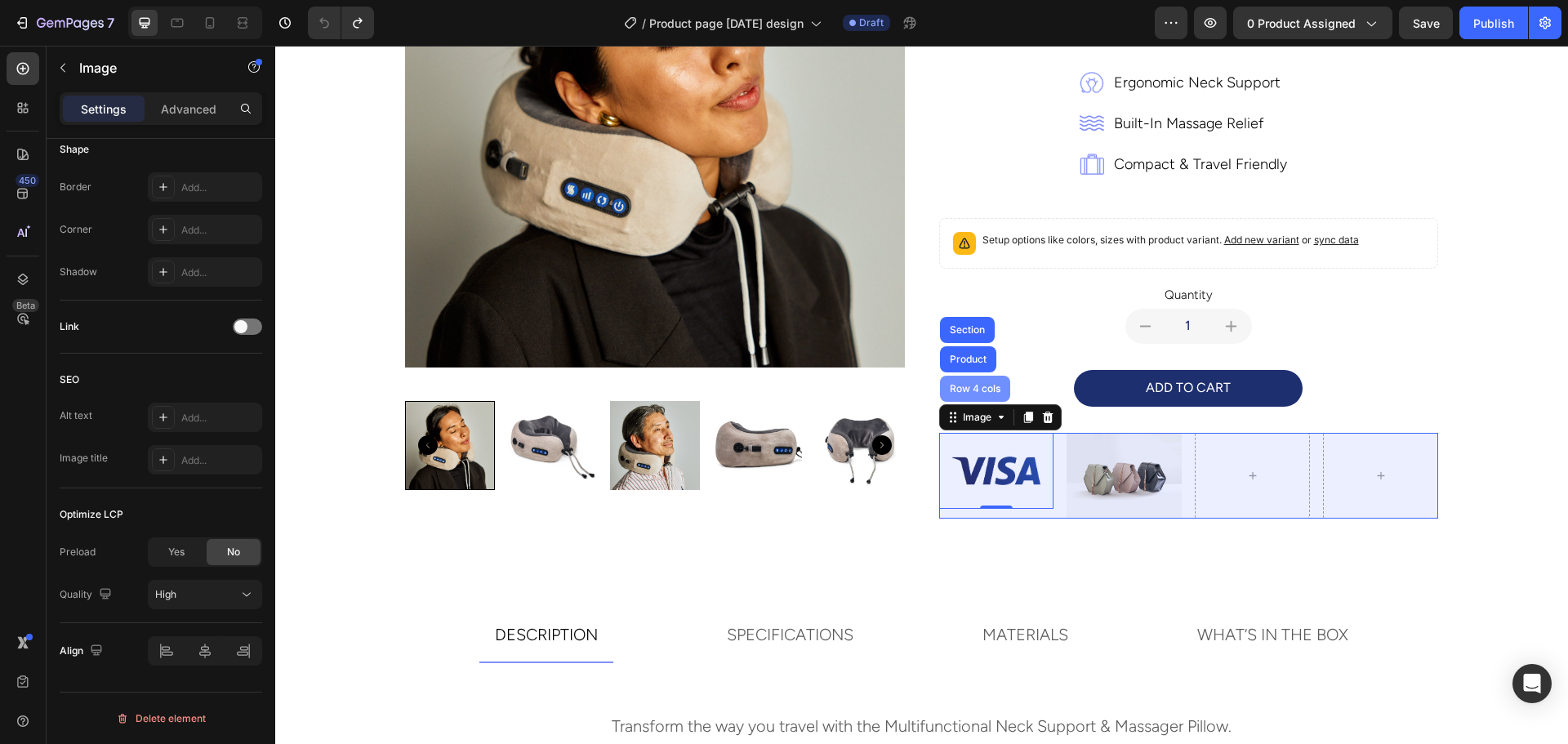
click at [960, 386] on div "Row 4 cols" at bounding box center [974, 389] width 57 height 10
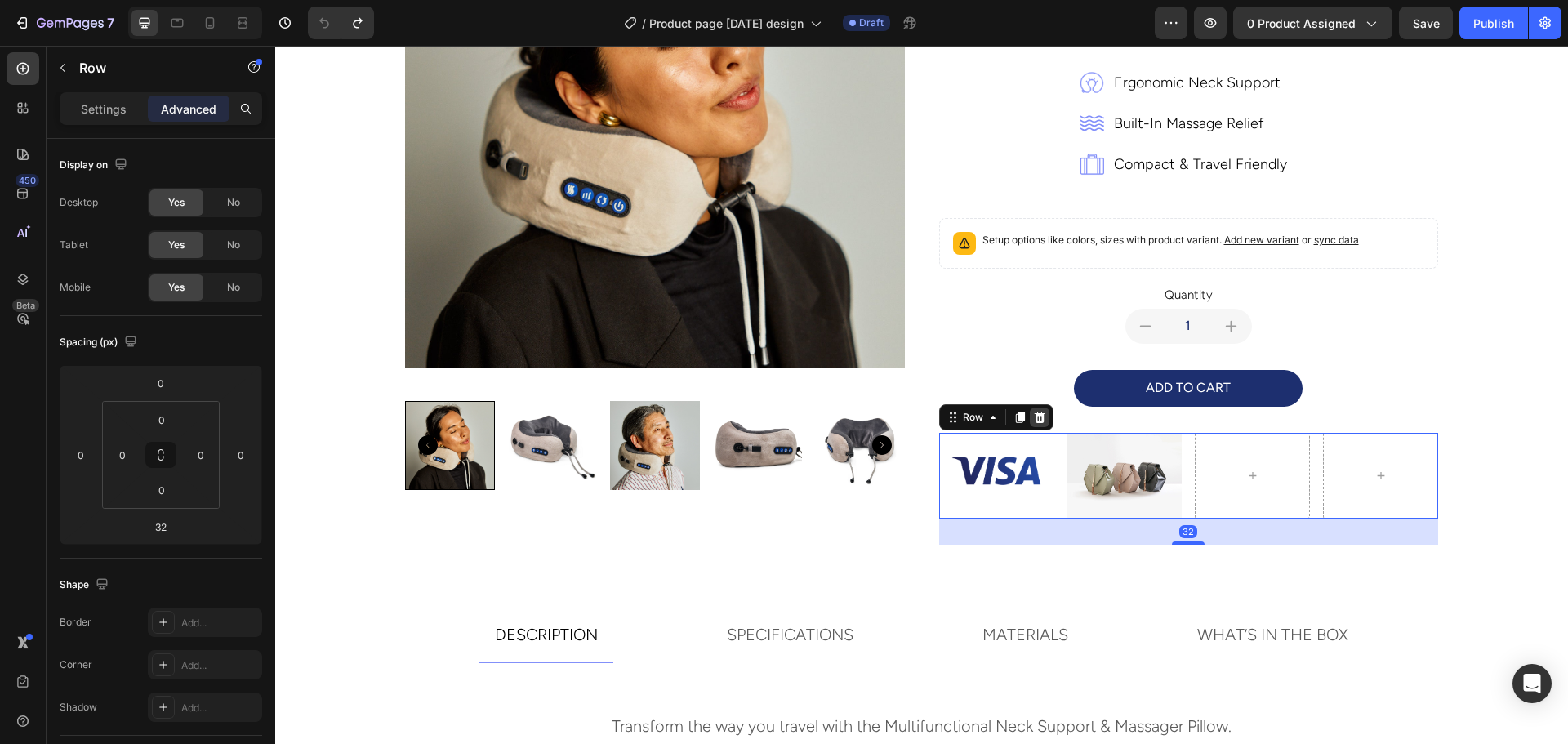
click at [1035, 420] on icon at bounding box center [1039, 417] width 11 height 12
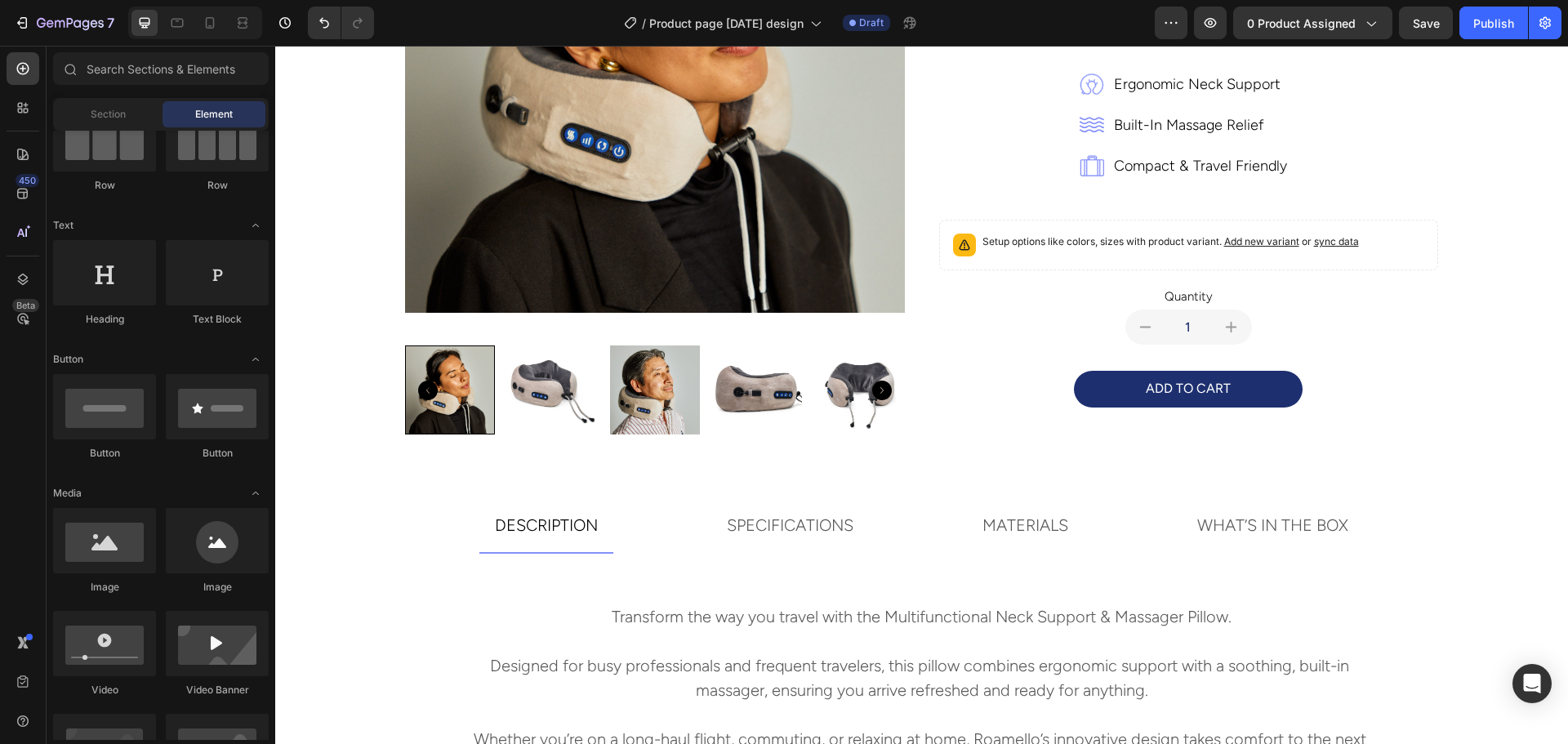
scroll to position [273, 0]
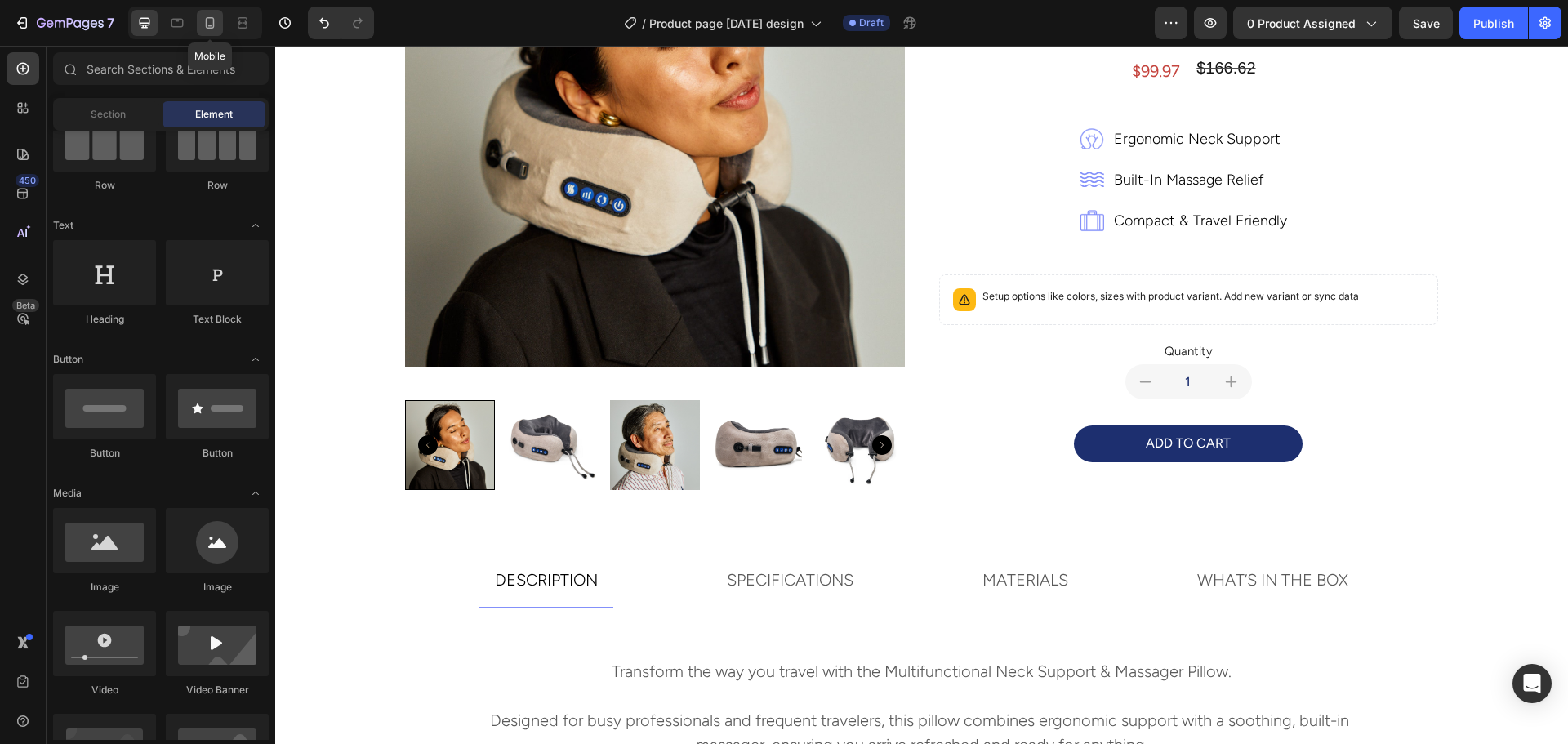
click at [201, 24] on div at bounding box center [210, 23] width 26 height 26
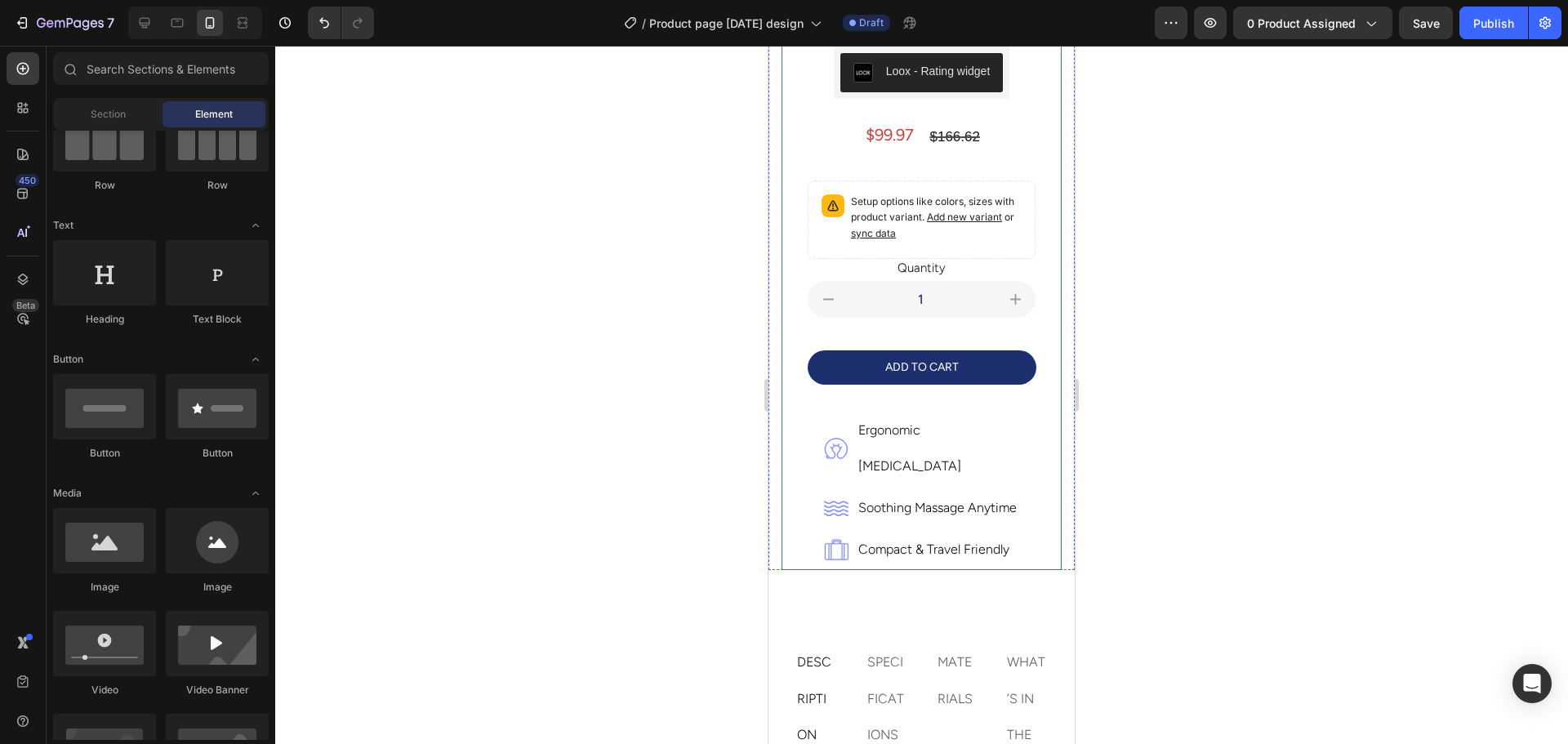
scroll to position [408, 0]
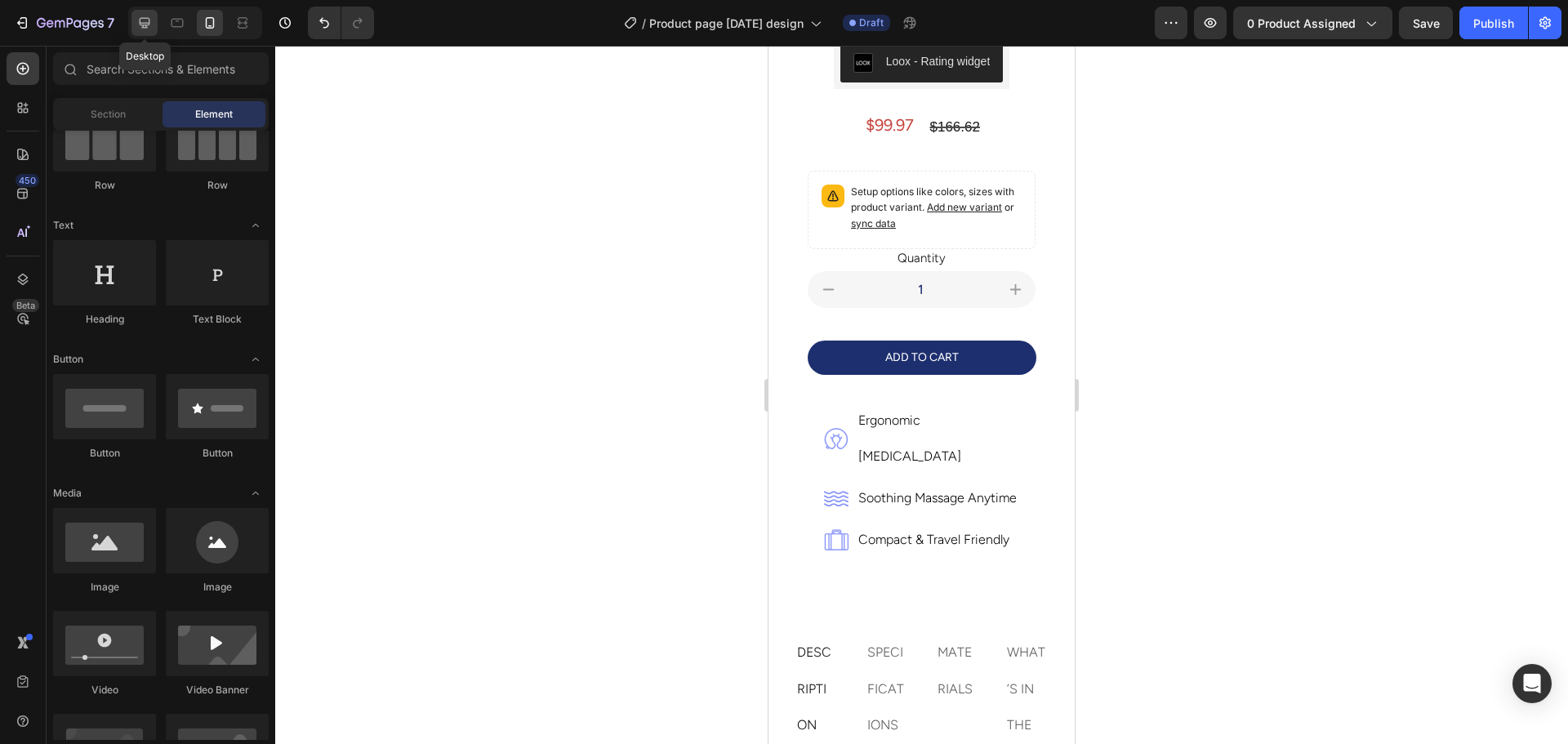
click at [149, 19] on icon at bounding box center [145, 23] width 11 height 11
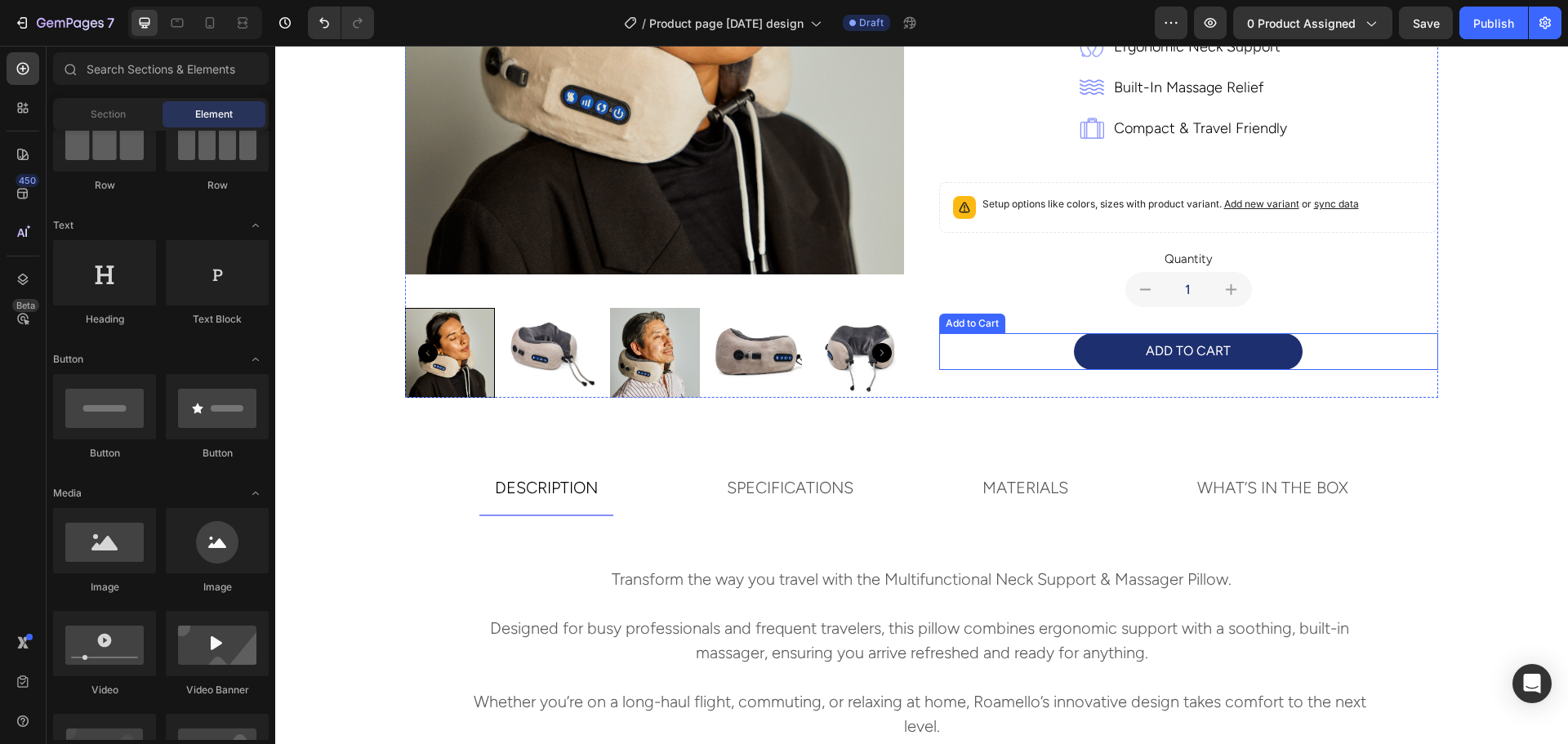
scroll to position [442, 0]
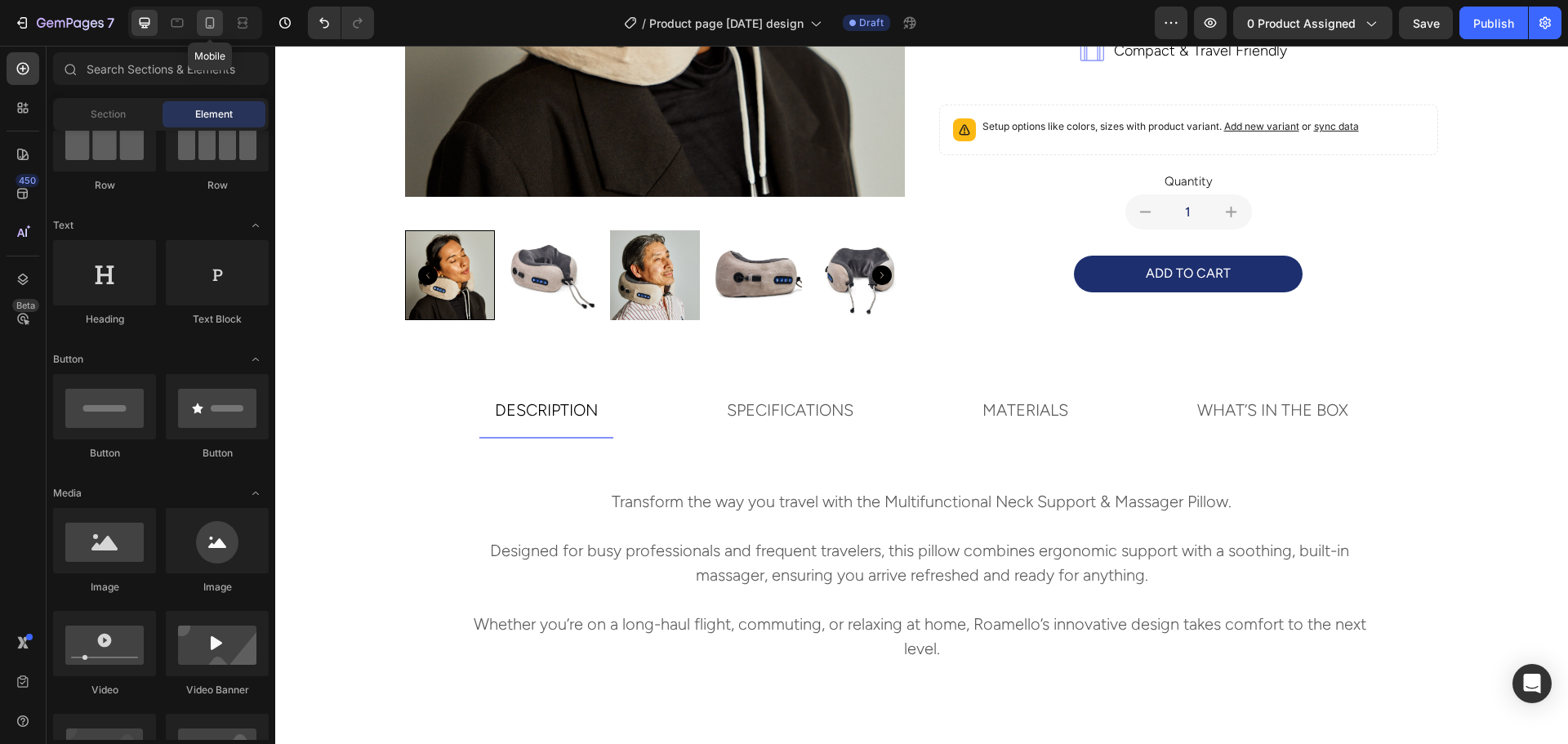
click at [201, 21] on div at bounding box center [210, 23] width 26 height 26
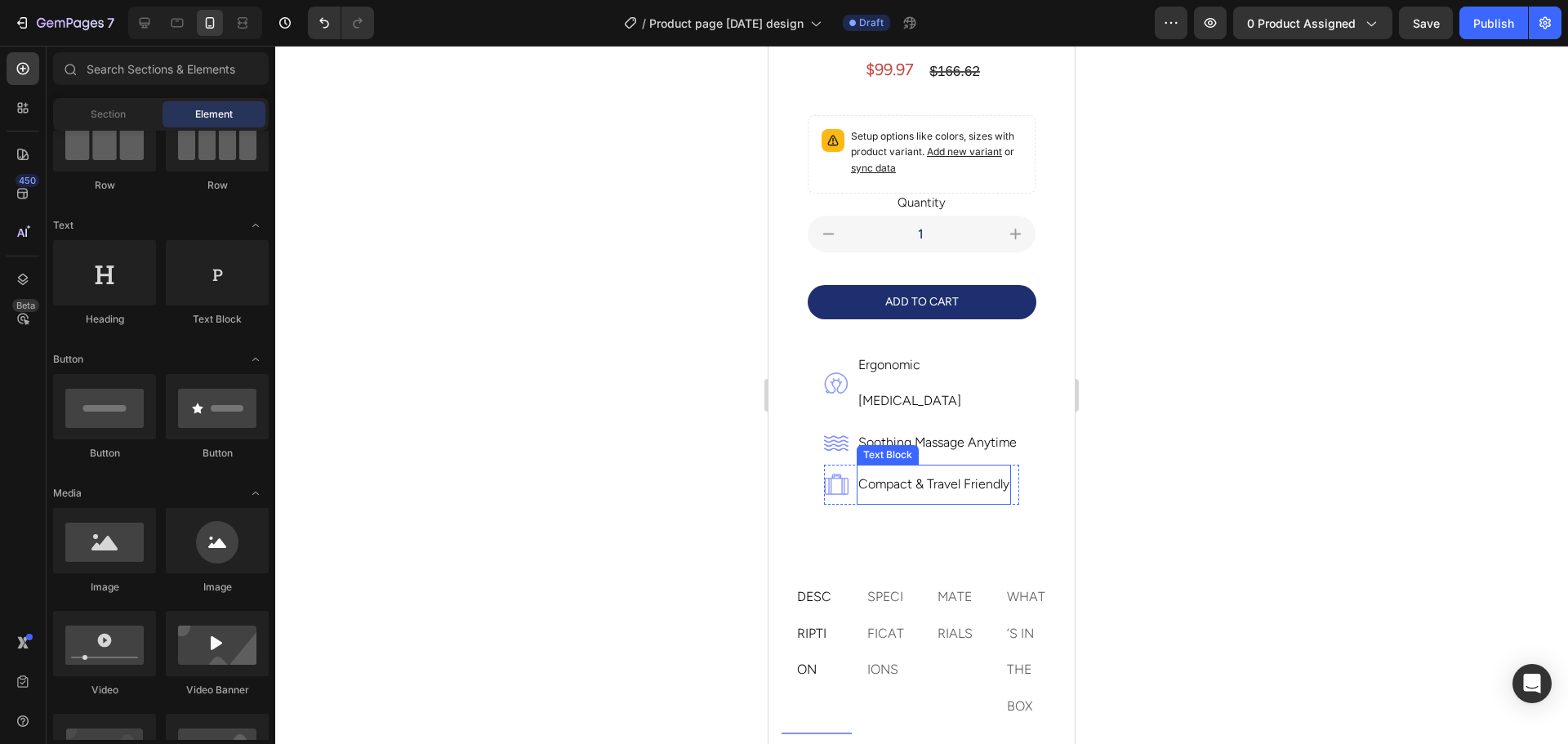
scroll to position [408, 0]
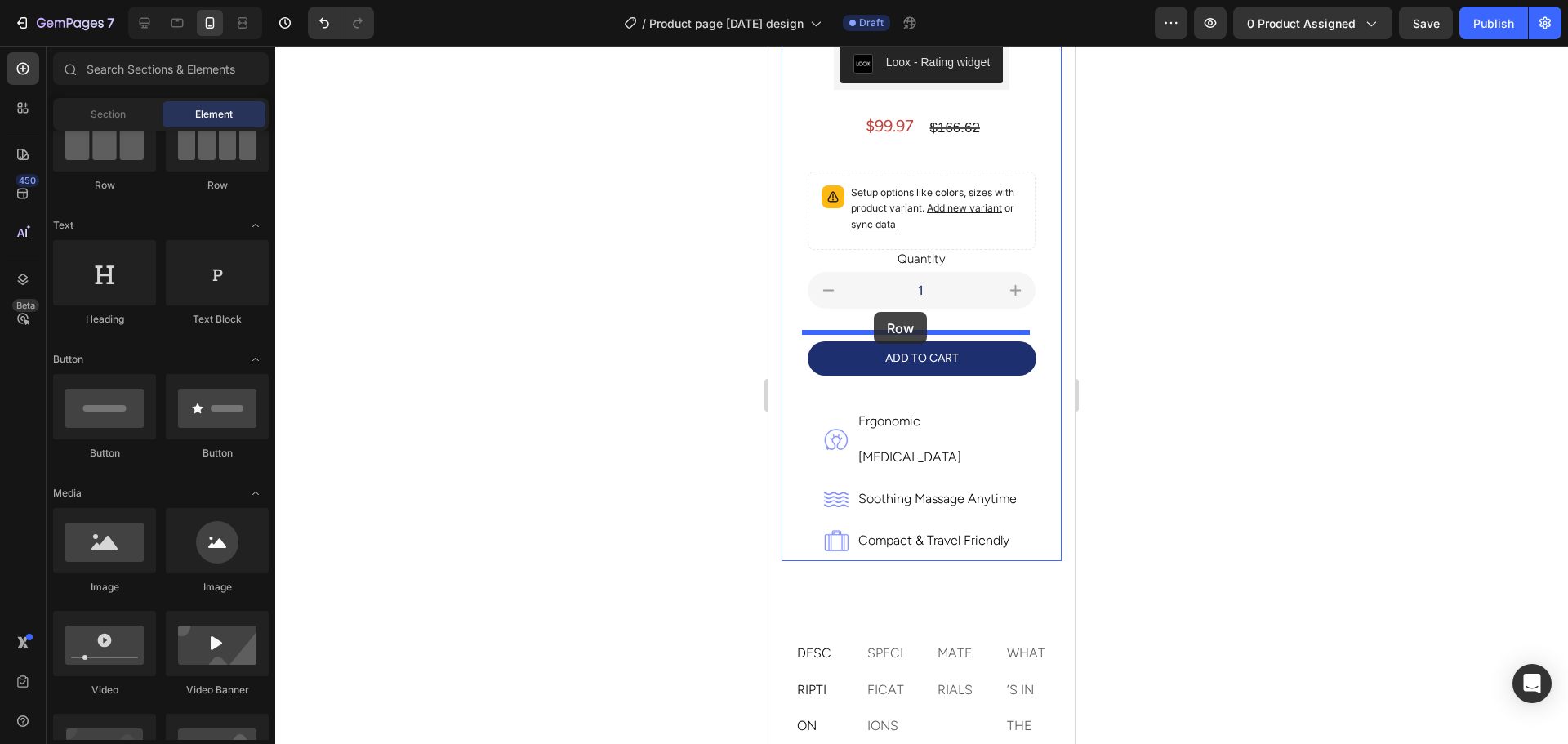
drag, startPoint x: 1080, startPoint y: 231, endPoint x: 873, endPoint y: 312, distance: 222.3
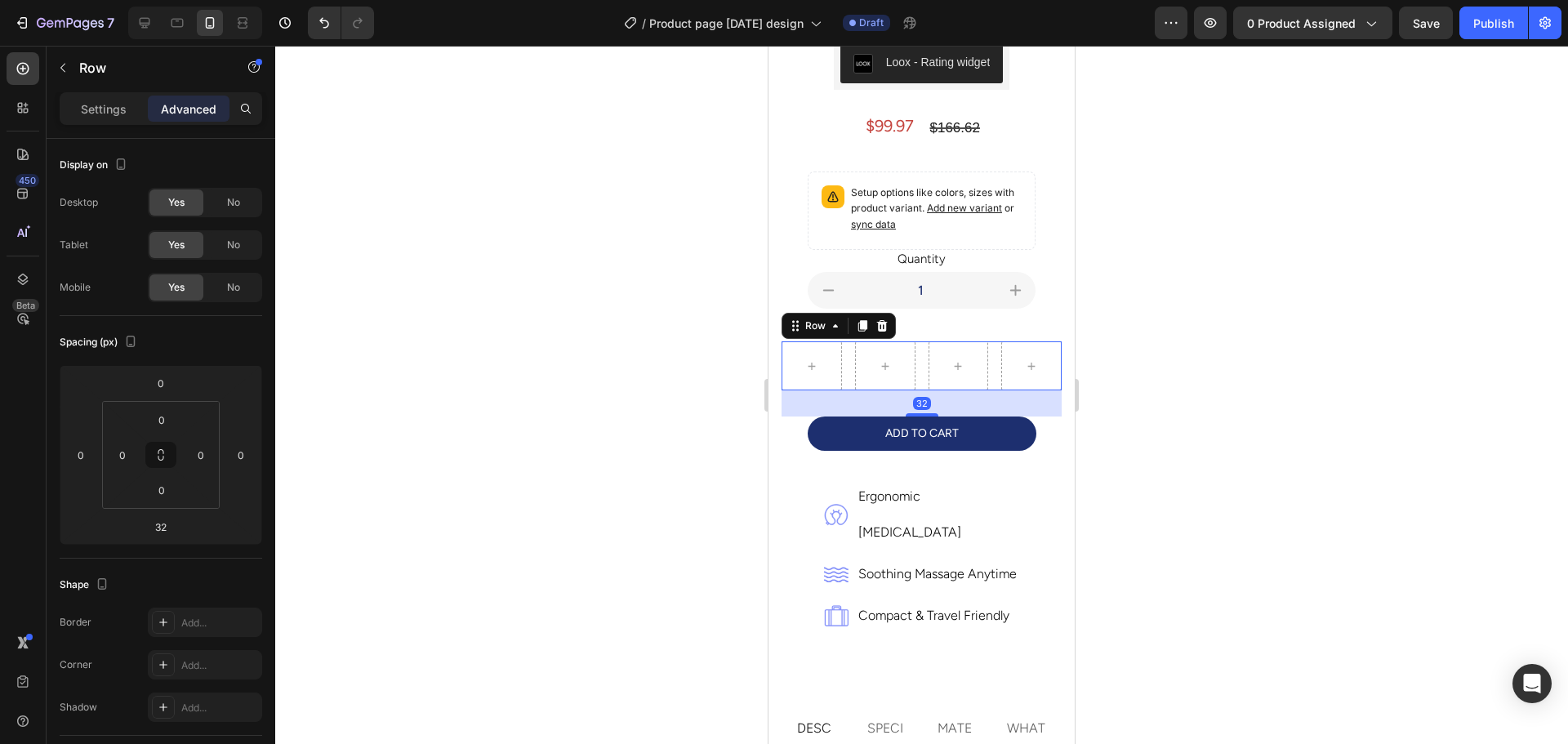
click at [1349, 420] on div at bounding box center [921, 394] width 1293 height 698
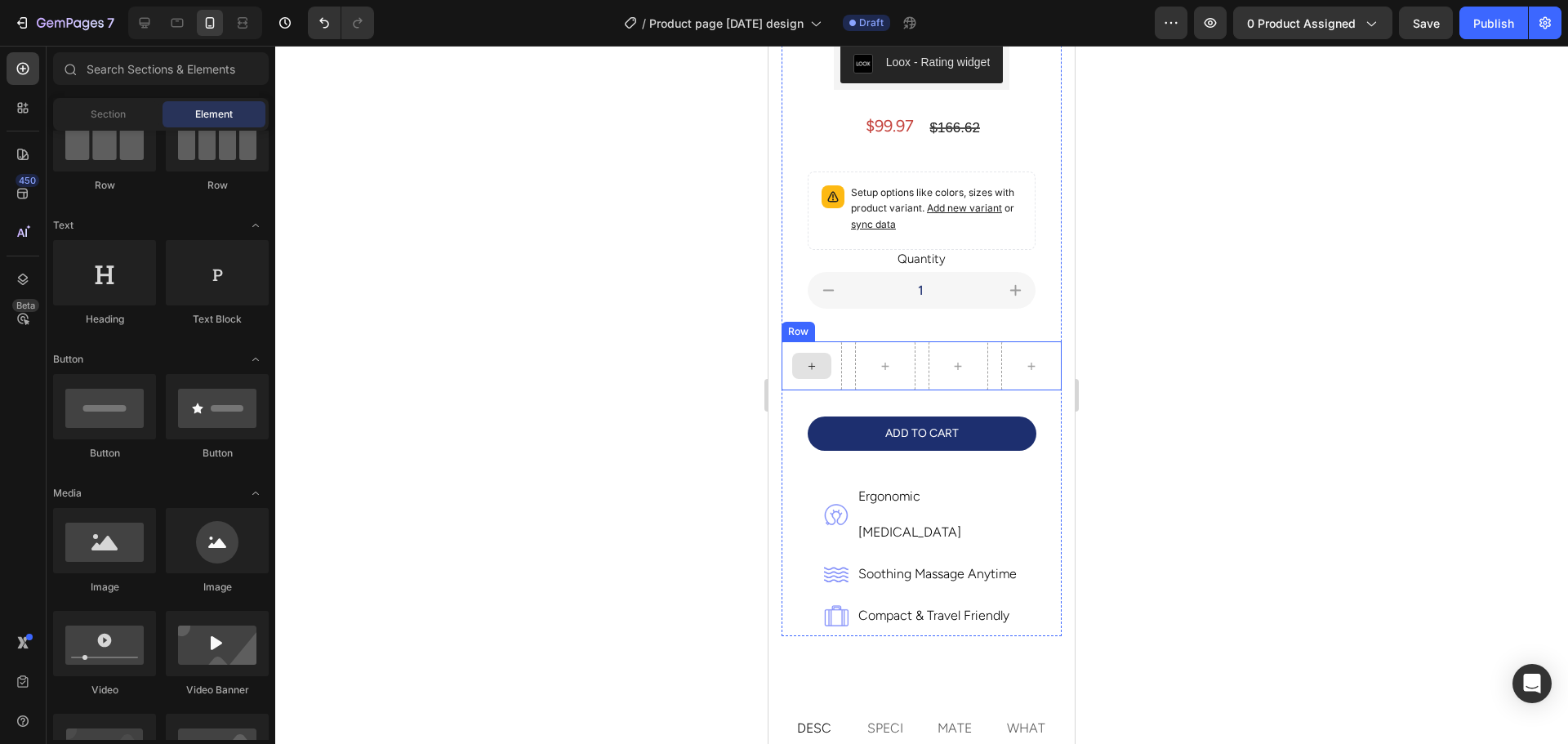
click at [820, 357] on div at bounding box center [811, 366] width 39 height 26
drag, startPoint x: 1035, startPoint y: 584, endPoint x: 794, endPoint y: 351, distance: 335.2
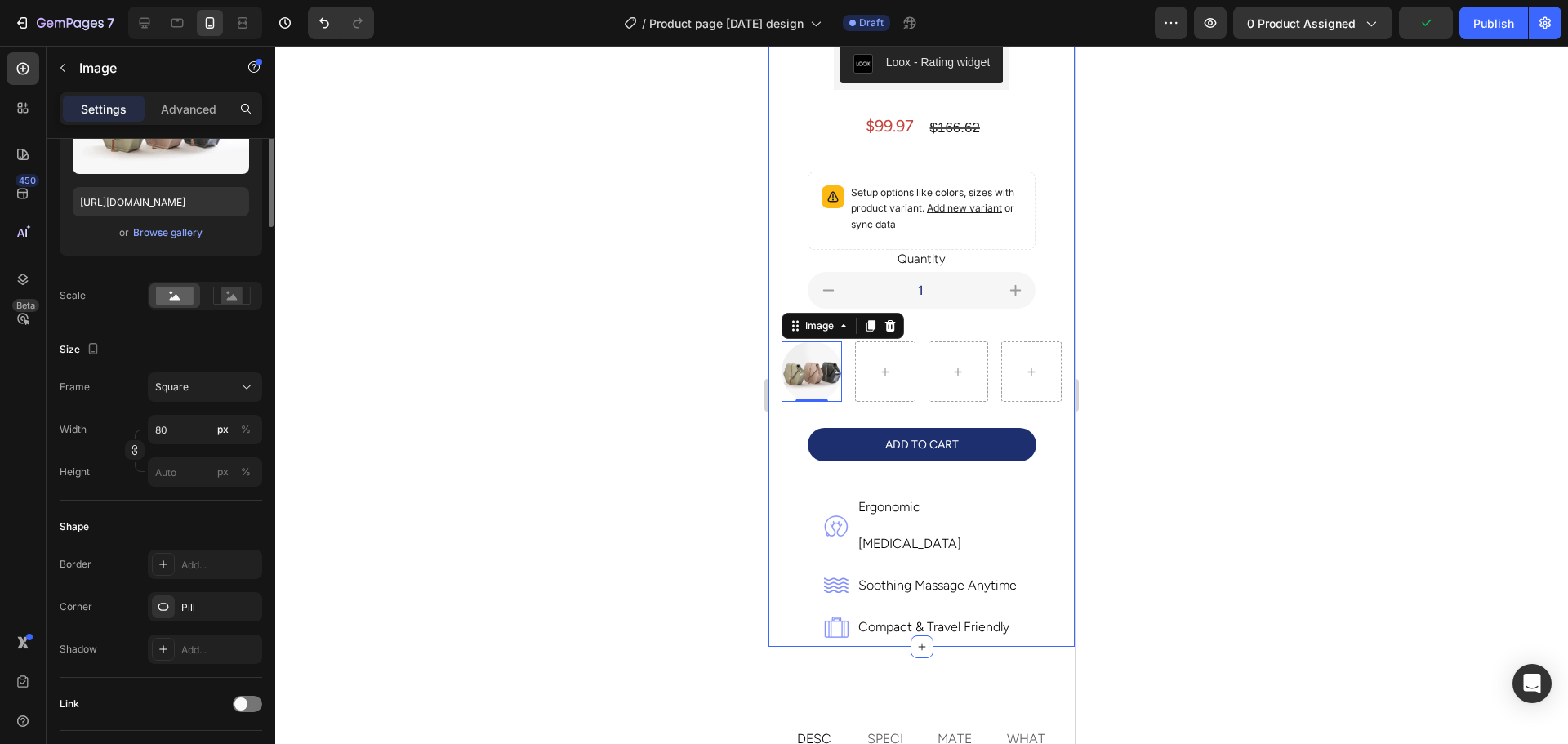
scroll to position [0, 0]
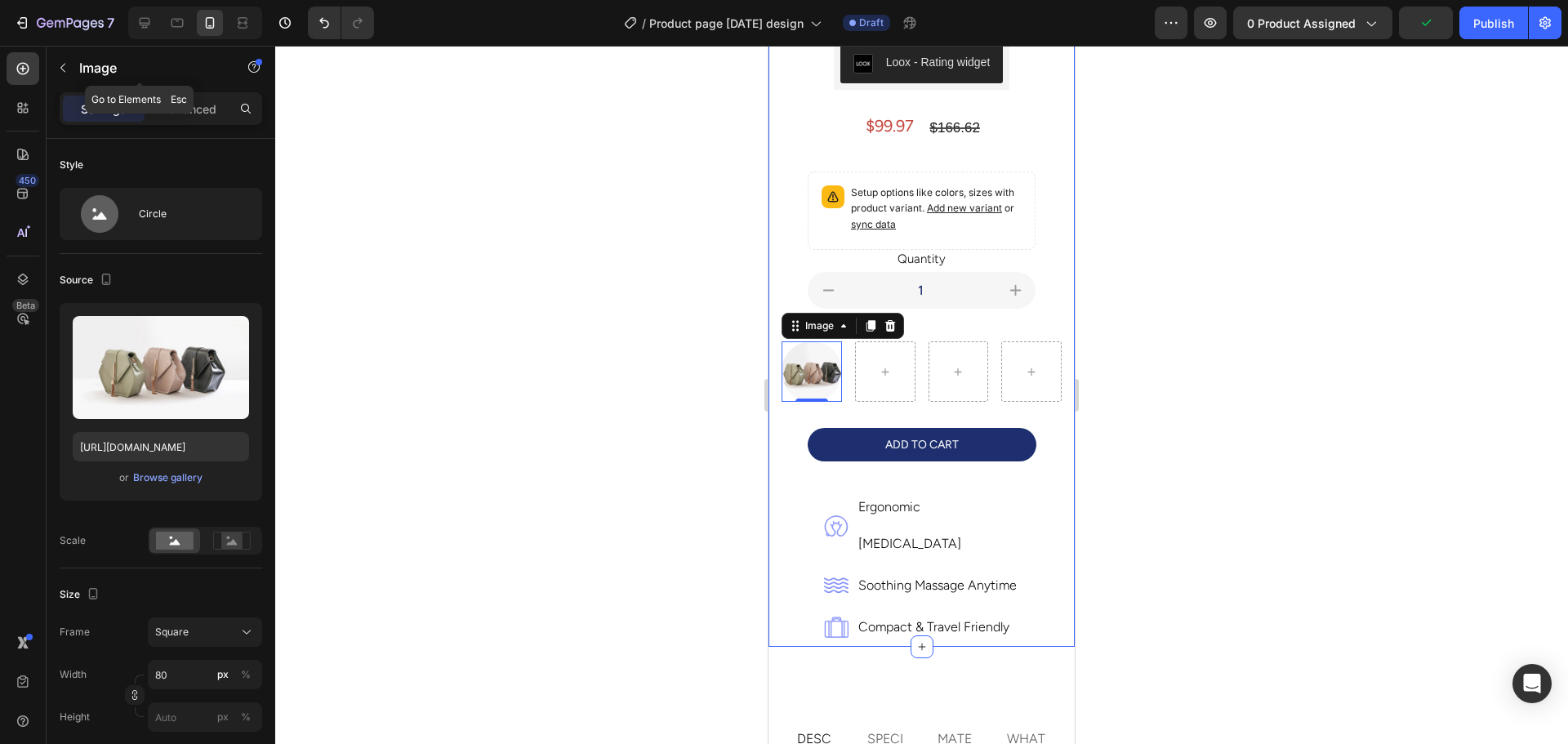
drag, startPoint x: 62, startPoint y: 69, endPoint x: 74, endPoint y: 73, distance: 12.6
click at [64, 69] on icon "button" at bounding box center [63, 68] width 13 height 13
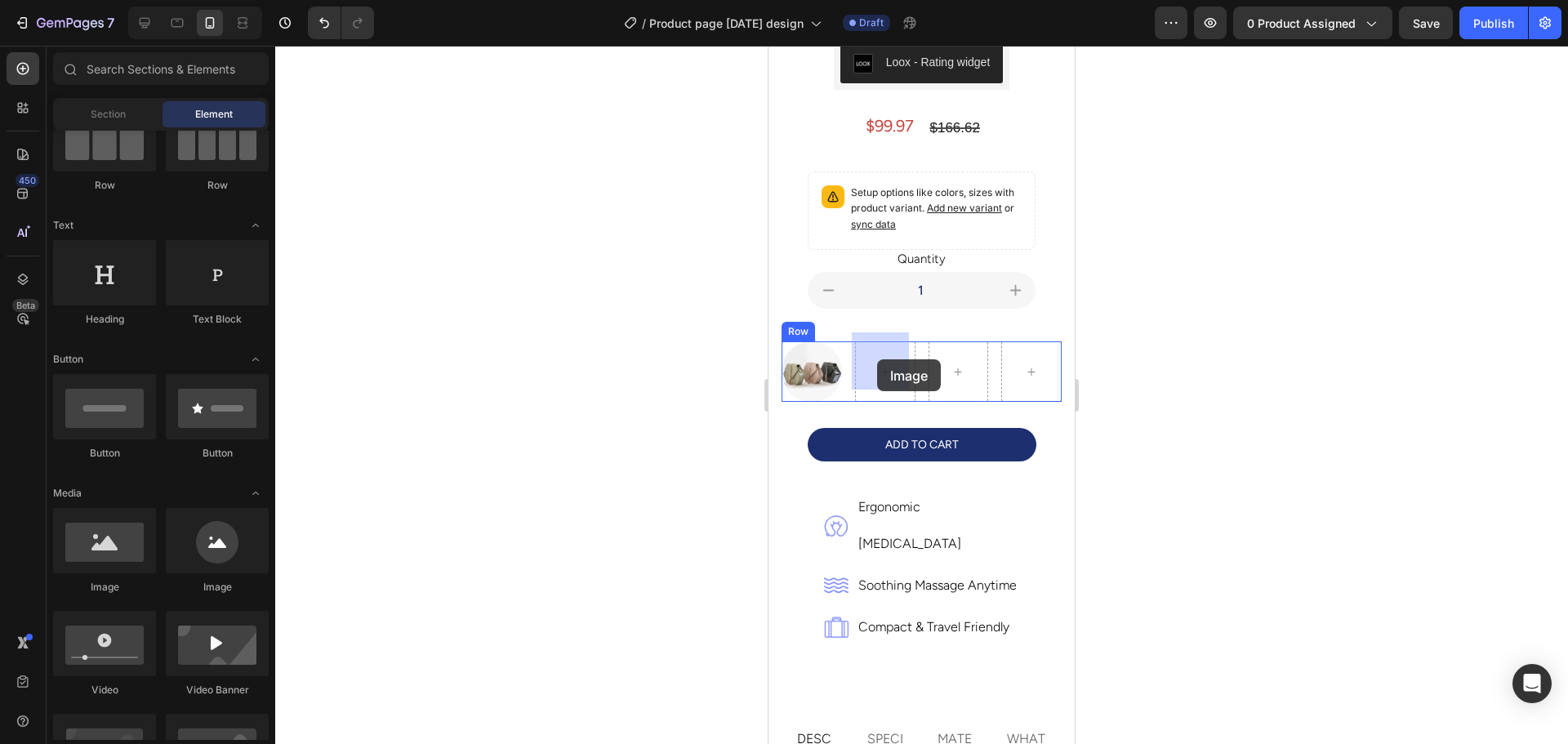
drag, startPoint x: 987, startPoint y: 604, endPoint x: 877, endPoint y: 359, distance: 268.6
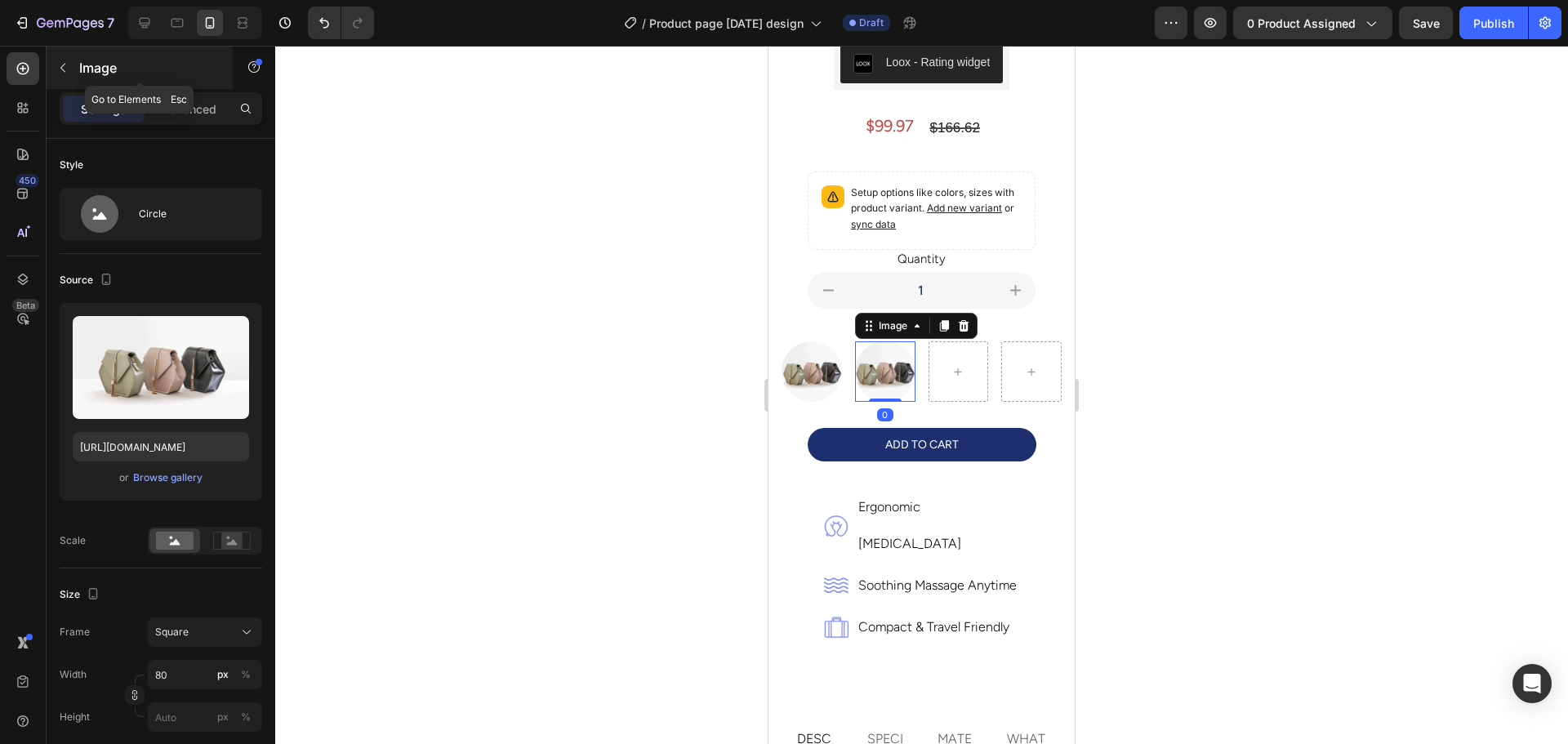
click at [73, 79] on button "button" at bounding box center [63, 68] width 26 height 26
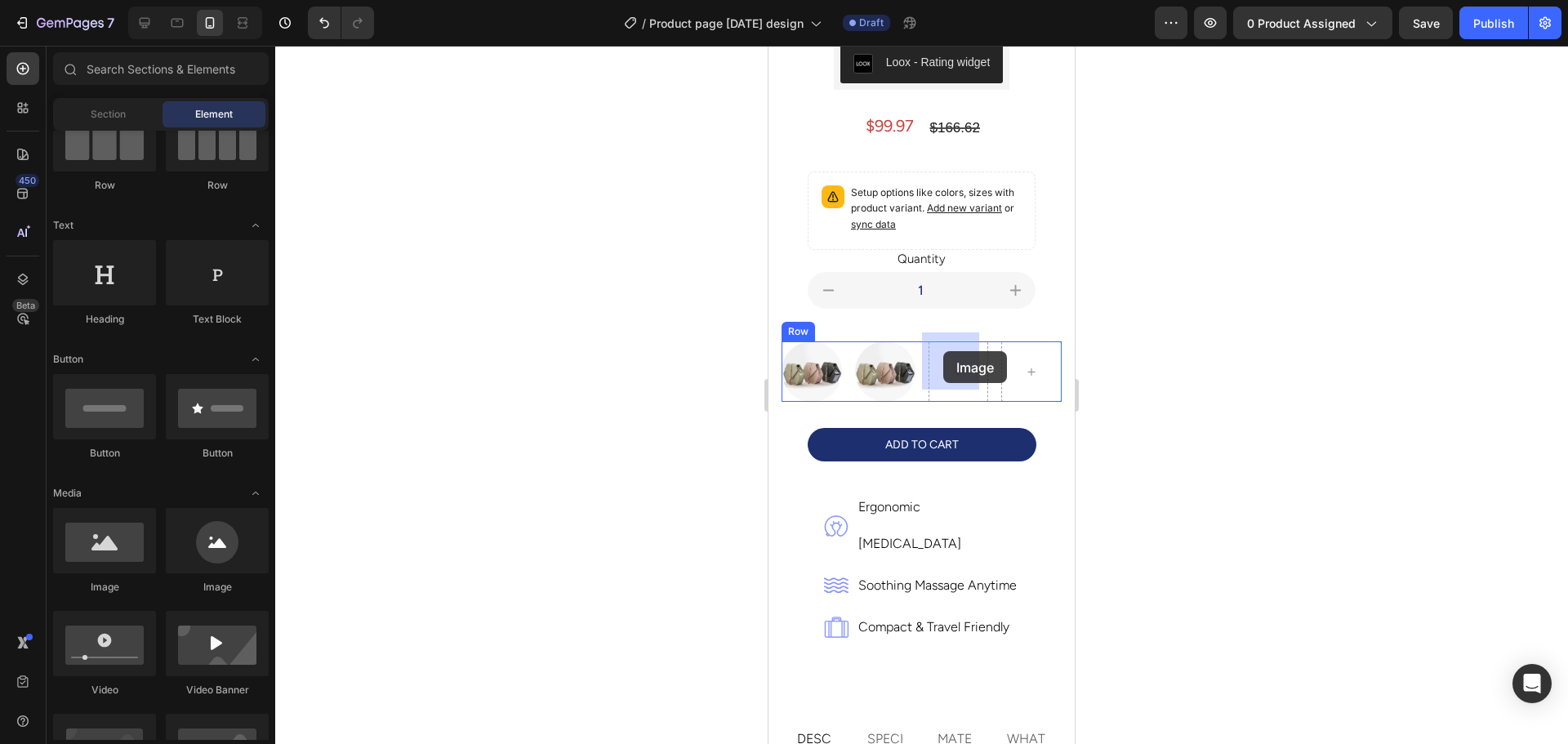
drag, startPoint x: 975, startPoint y: 603, endPoint x: 943, endPoint y: 351, distance: 254.0
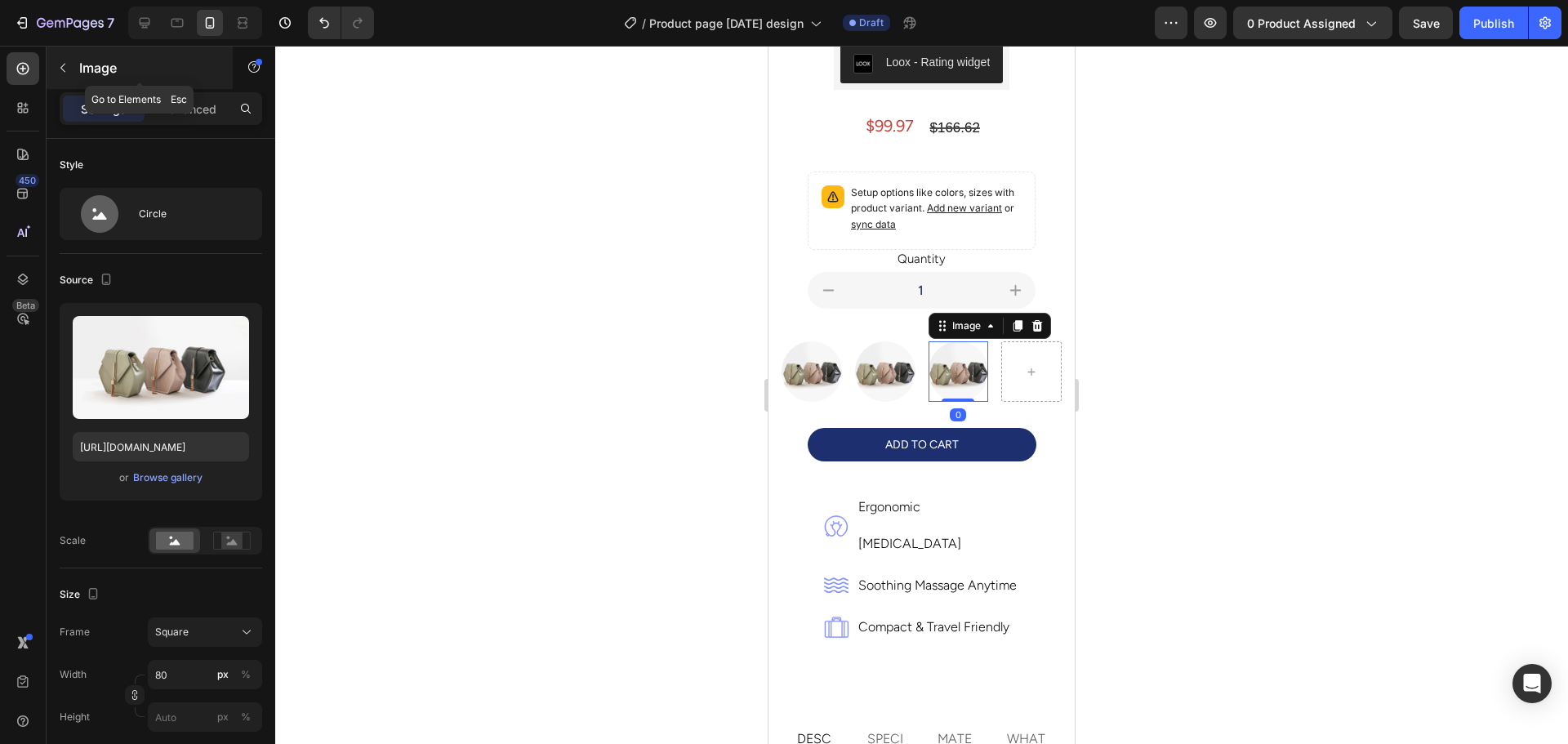
click at [66, 75] on button "button" at bounding box center [63, 68] width 26 height 26
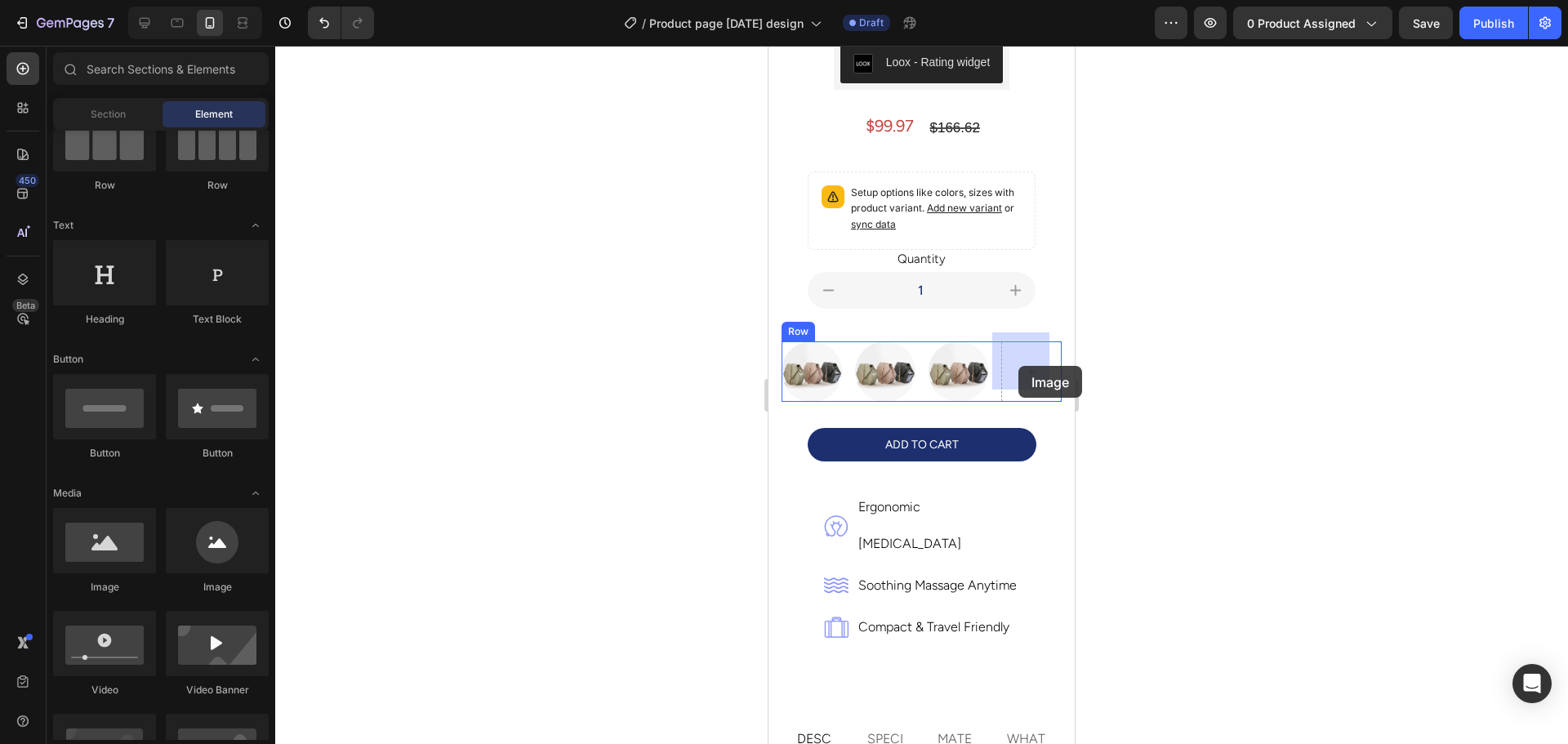
drag, startPoint x: 982, startPoint y: 608, endPoint x: 1018, endPoint y: 365, distance: 245.7
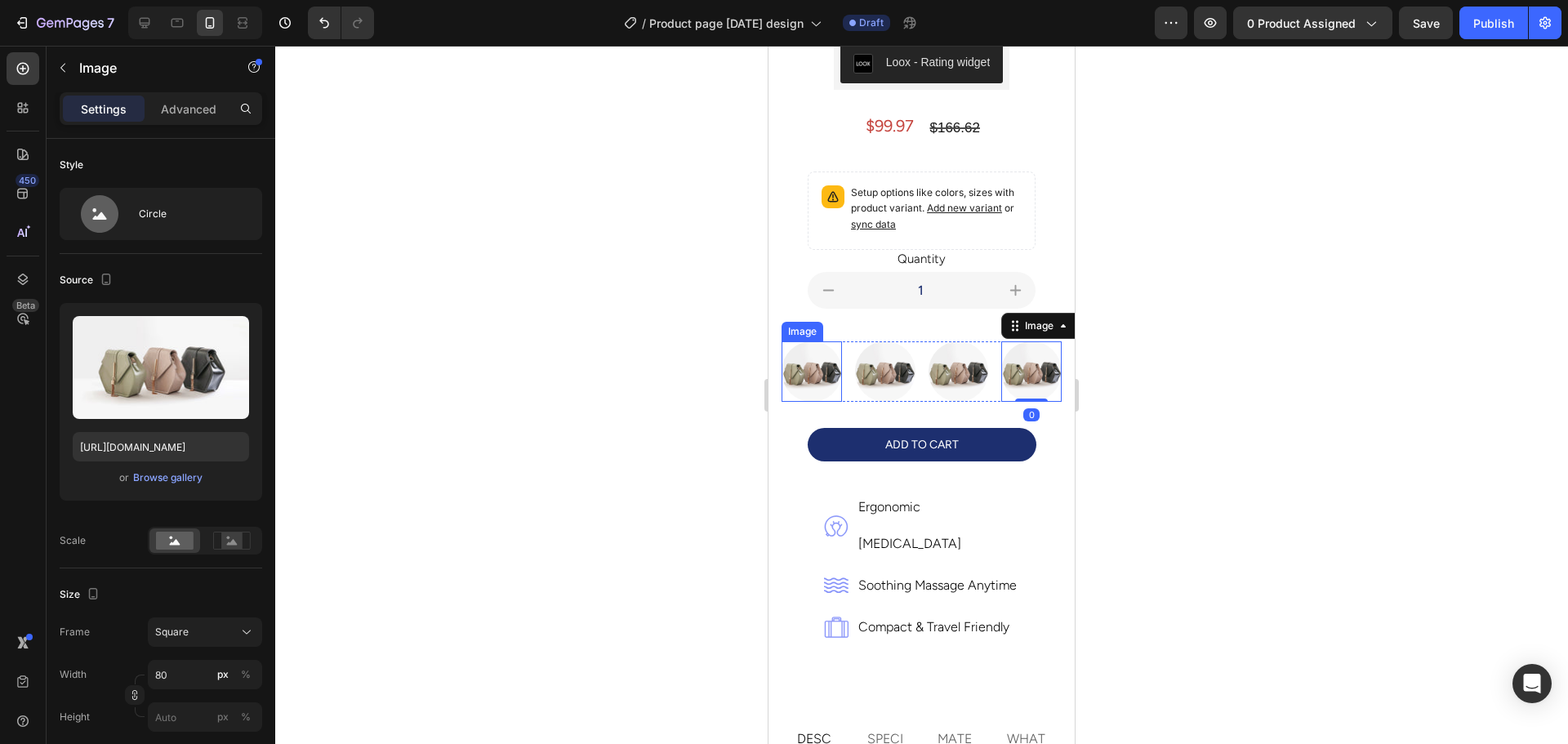
click at [818, 351] on img at bounding box center [811, 371] width 60 height 60
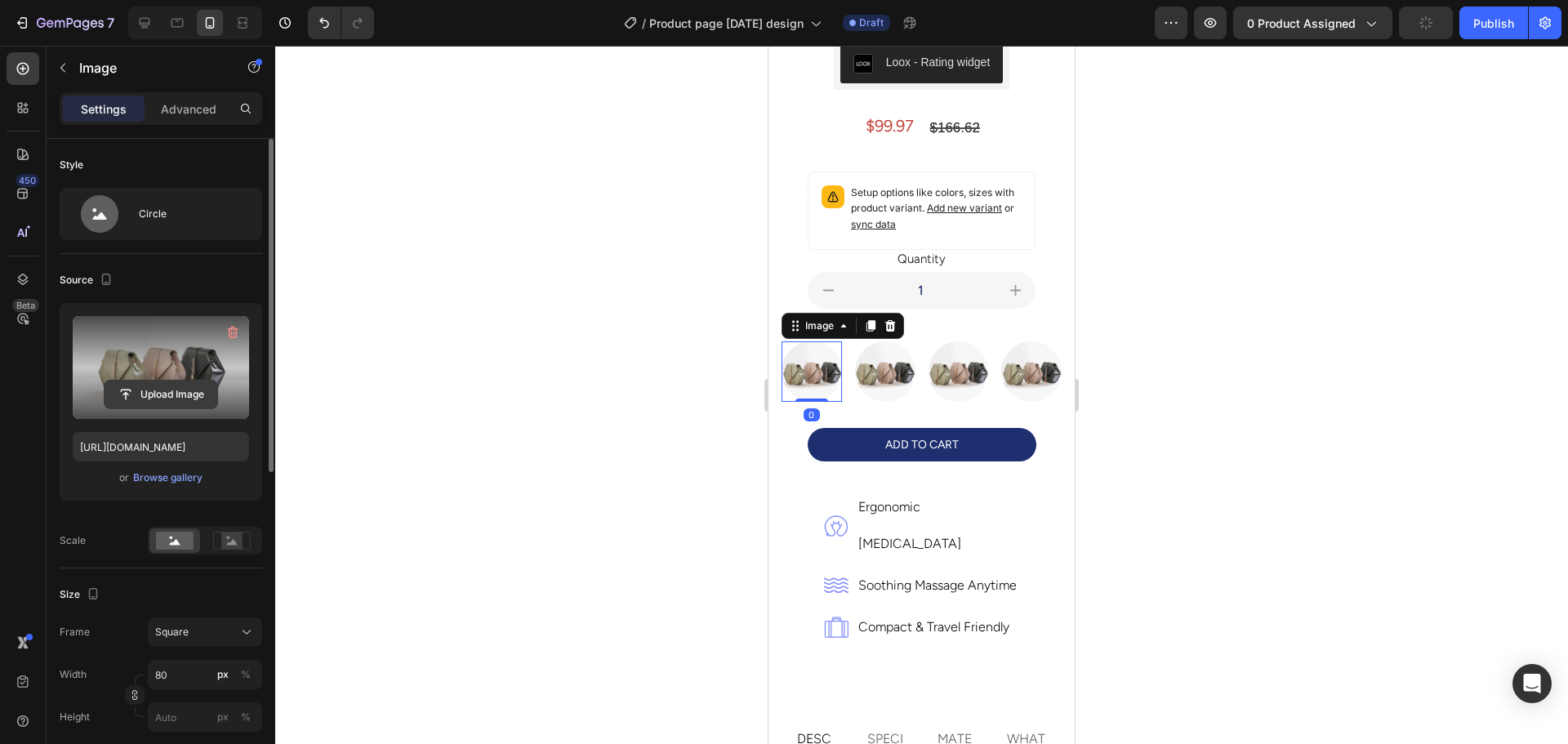
click at [150, 394] on input "file" at bounding box center [160, 394] width 112 height 28
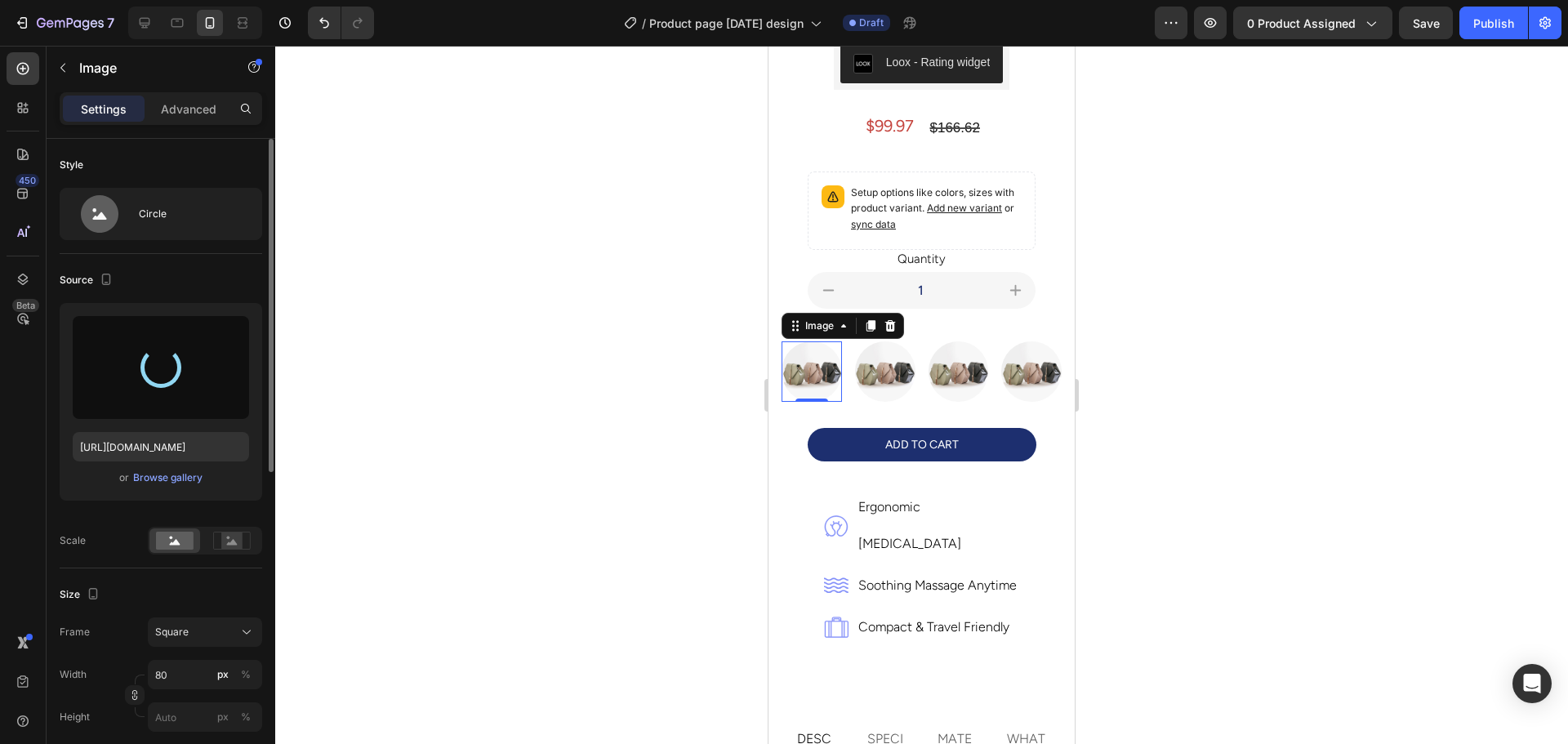
type input "[URL][DOMAIN_NAME]"
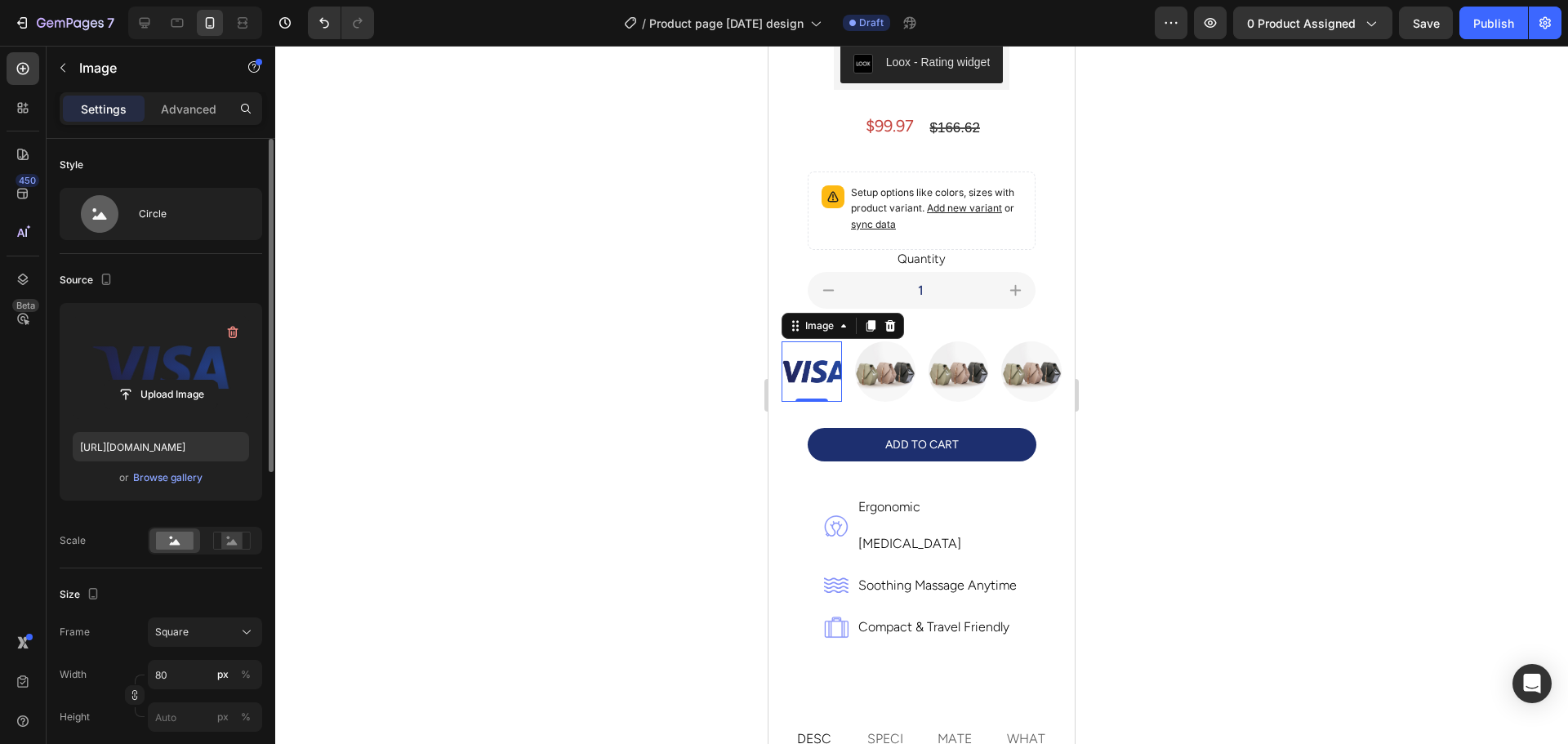
click at [1151, 366] on div at bounding box center [921, 394] width 1293 height 698
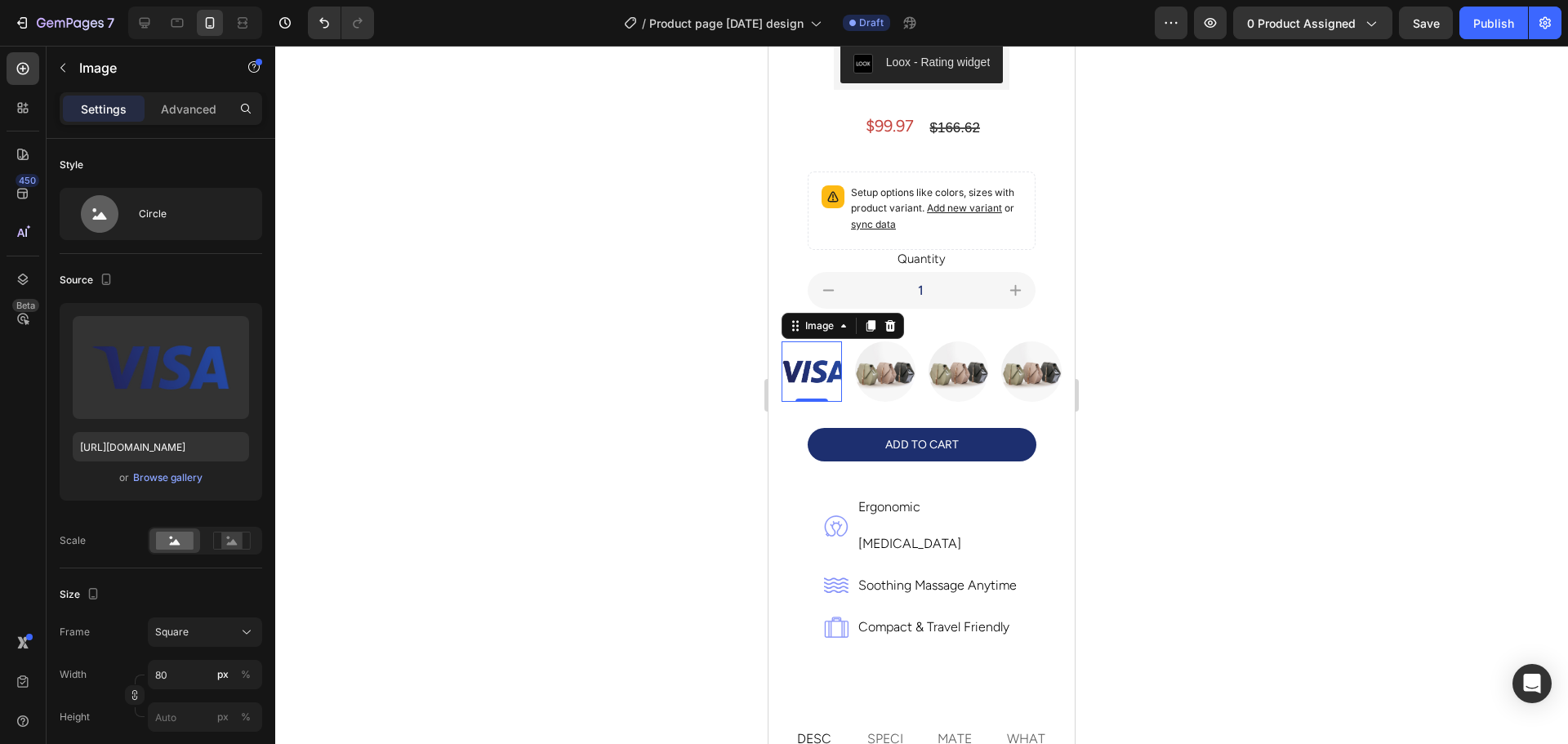
click at [816, 355] on img at bounding box center [811, 371] width 60 height 60
click at [616, 337] on div at bounding box center [921, 394] width 1293 height 698
click at [796, 350] on img at bounding box center [811, 371] width 60 height 60
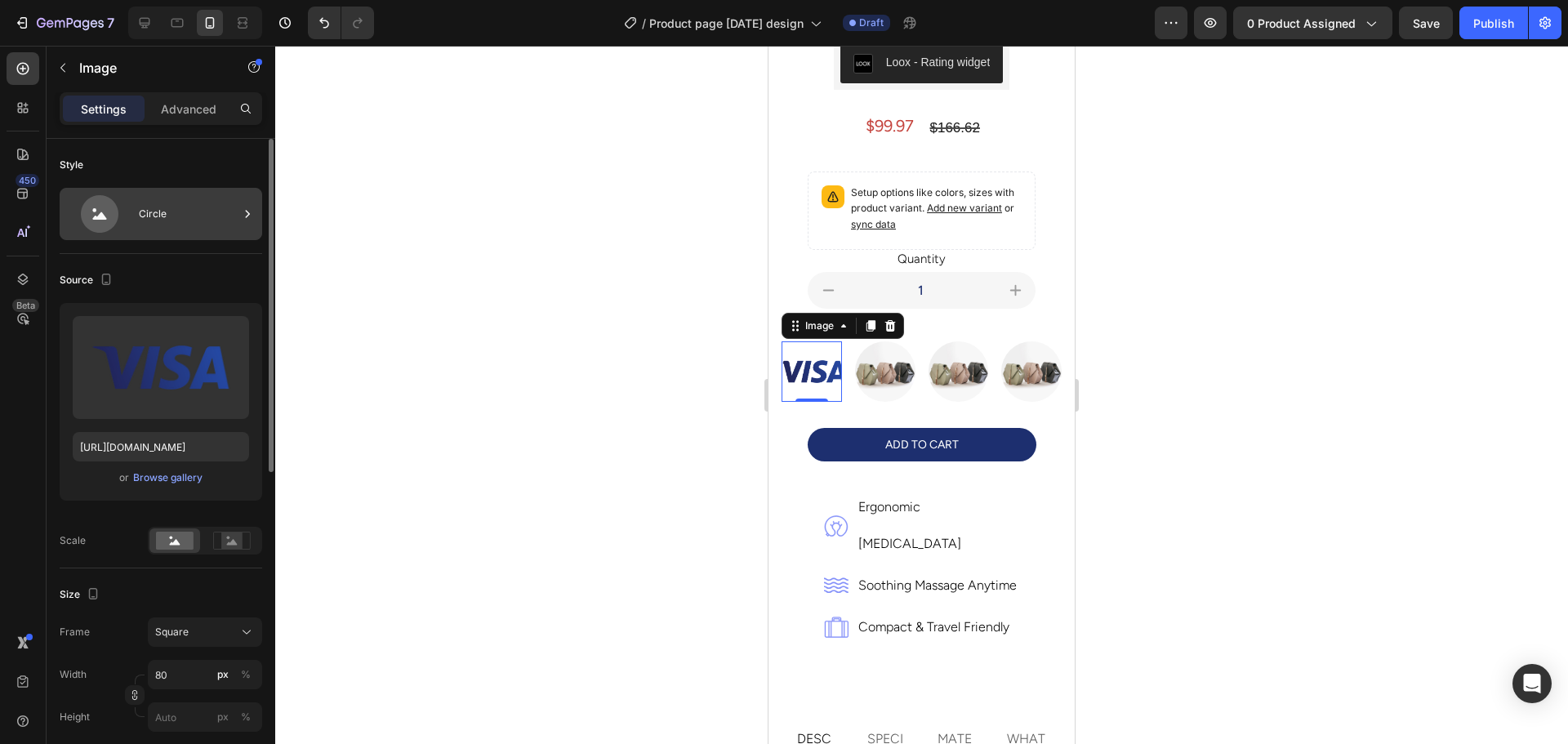
click at [177, 225] on div "Circle" at bounding box center [189, 213] width 99 height 37
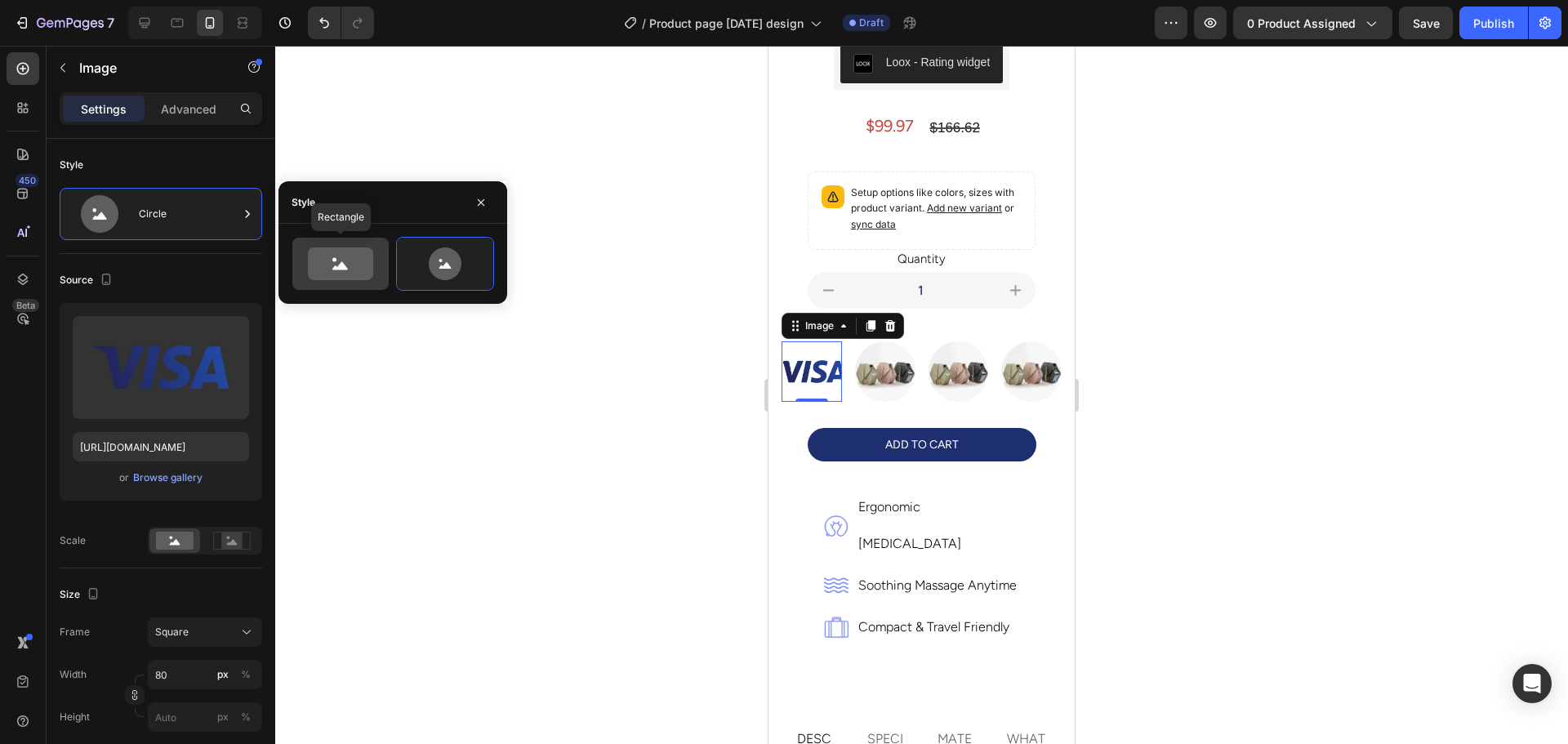
click at [322, 267] on icon at bounding box center [340, 263] width 65 height 32
type input "100"
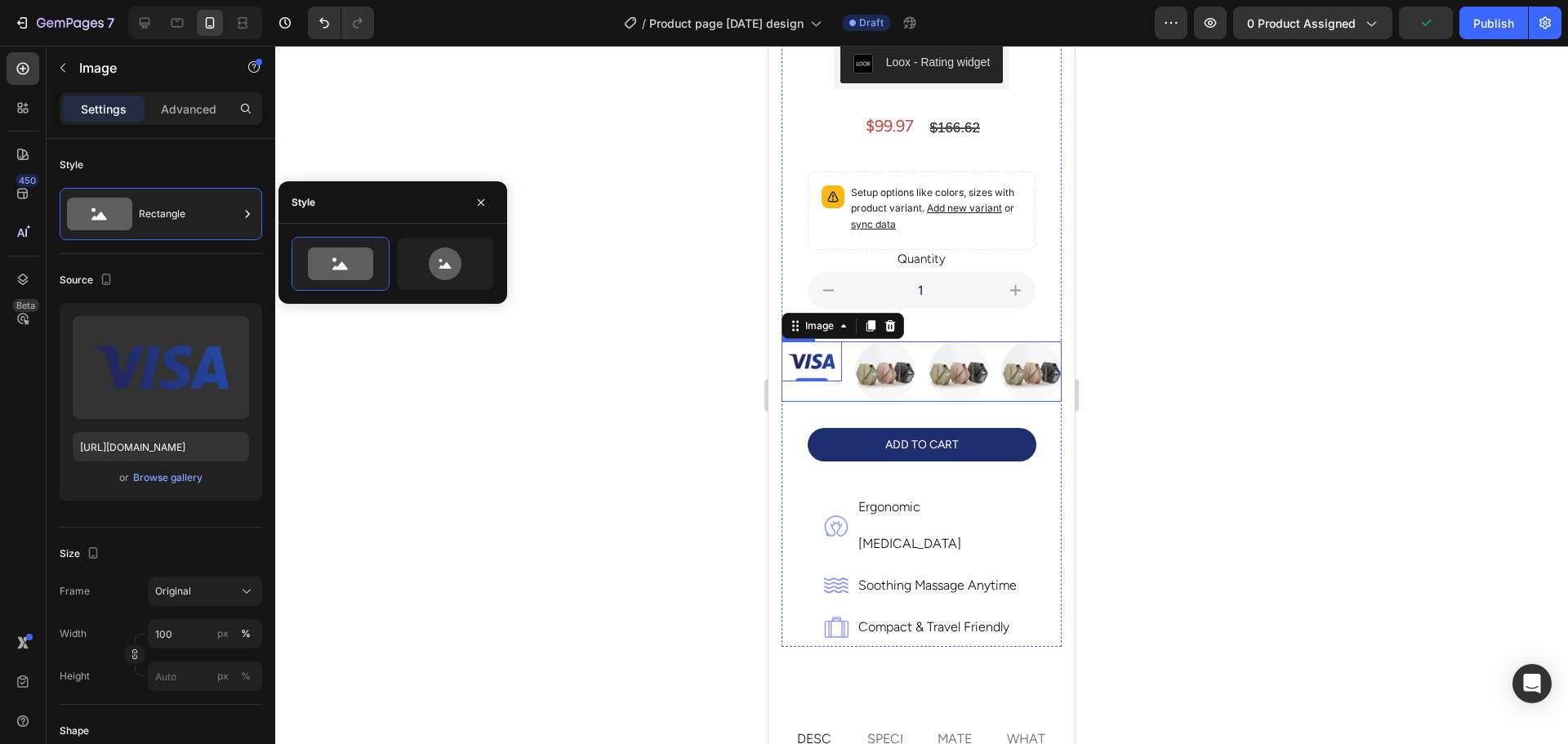
click at [915, 368] on div "Image 0 Image Image Image Row" at bounding box center [921, 371] width 280 height 60
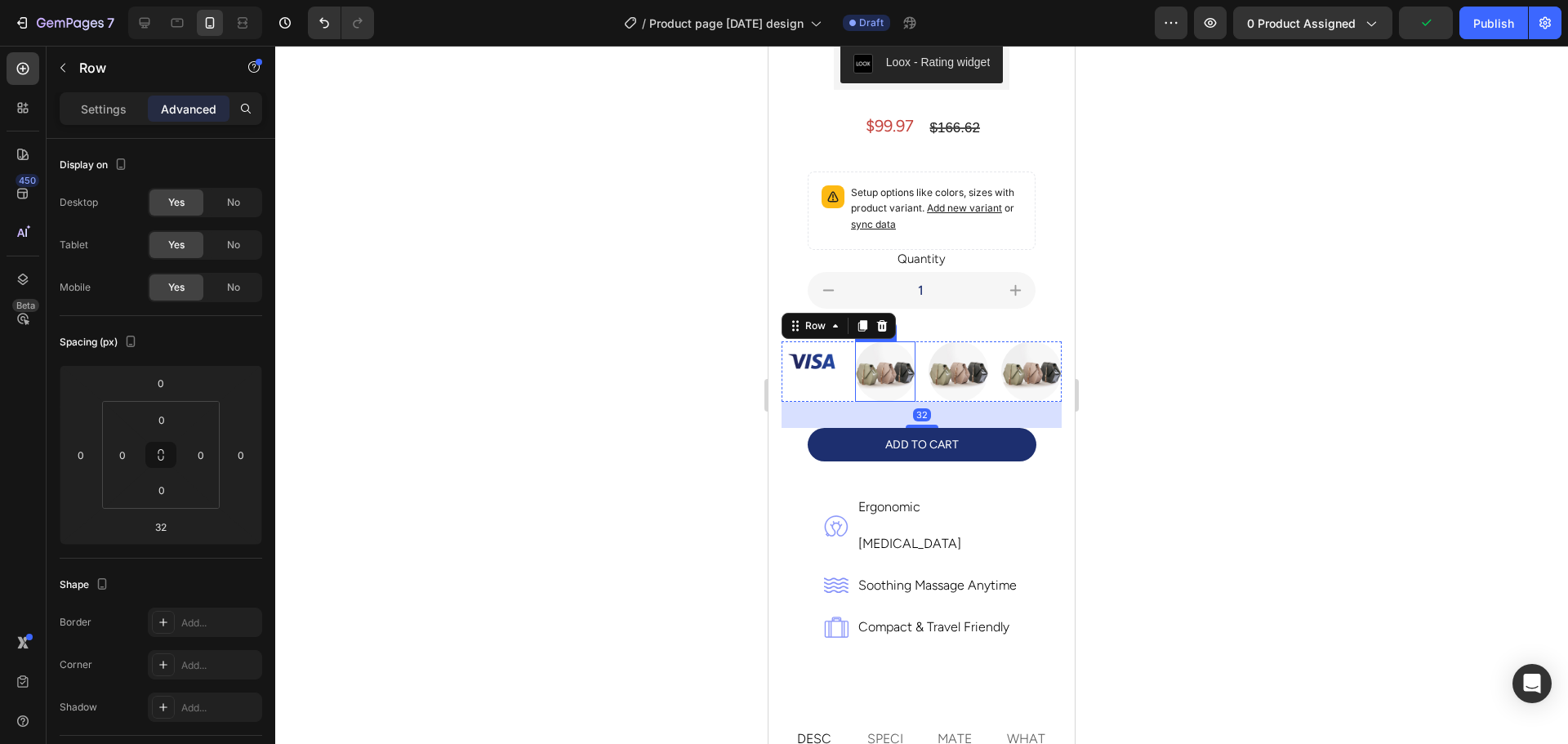
click at [887, 356] on img at bounding box center [885, 371] width 60 height 60
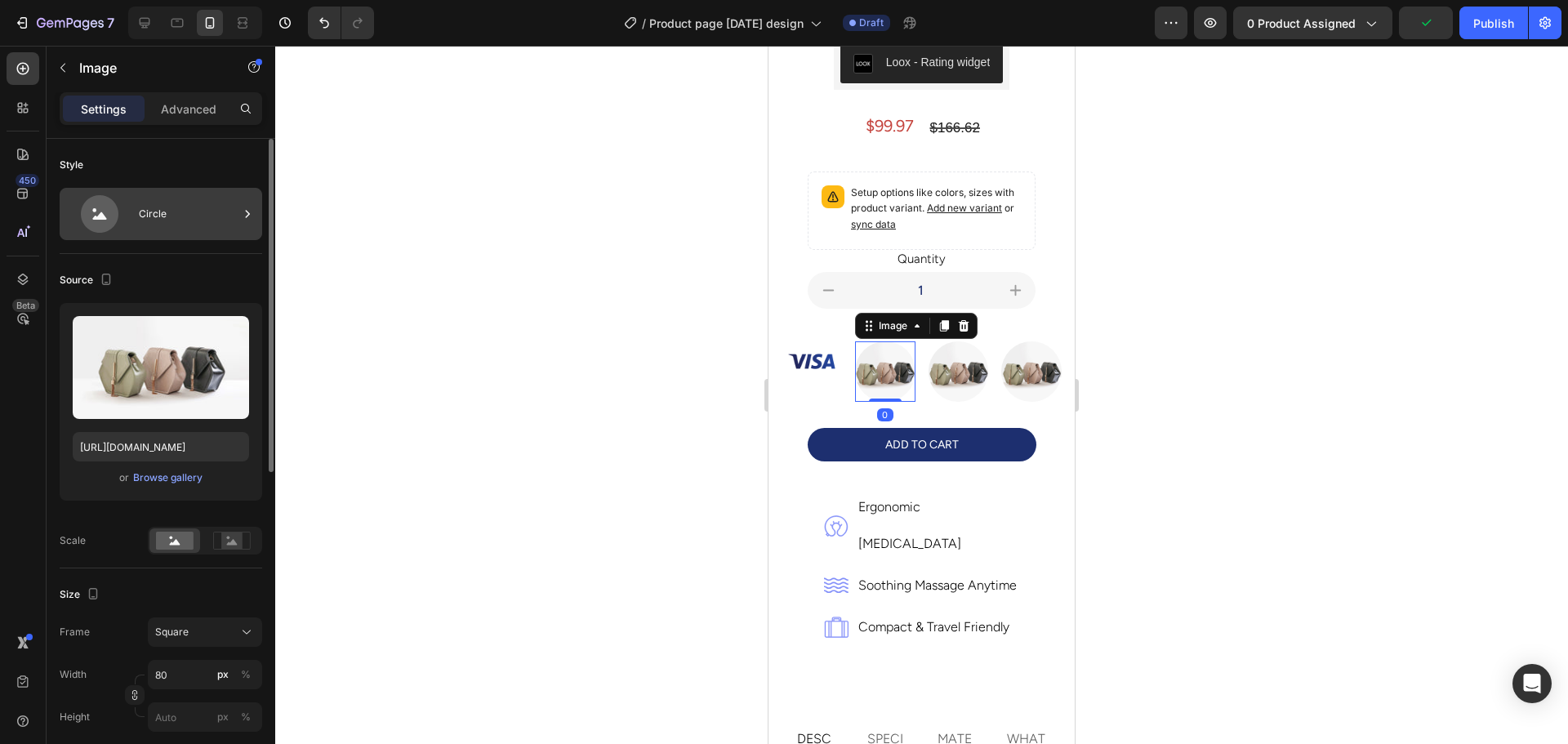
click at [136, 214] on div "Circle" at bounding box center [160, 213] width 203 height 52
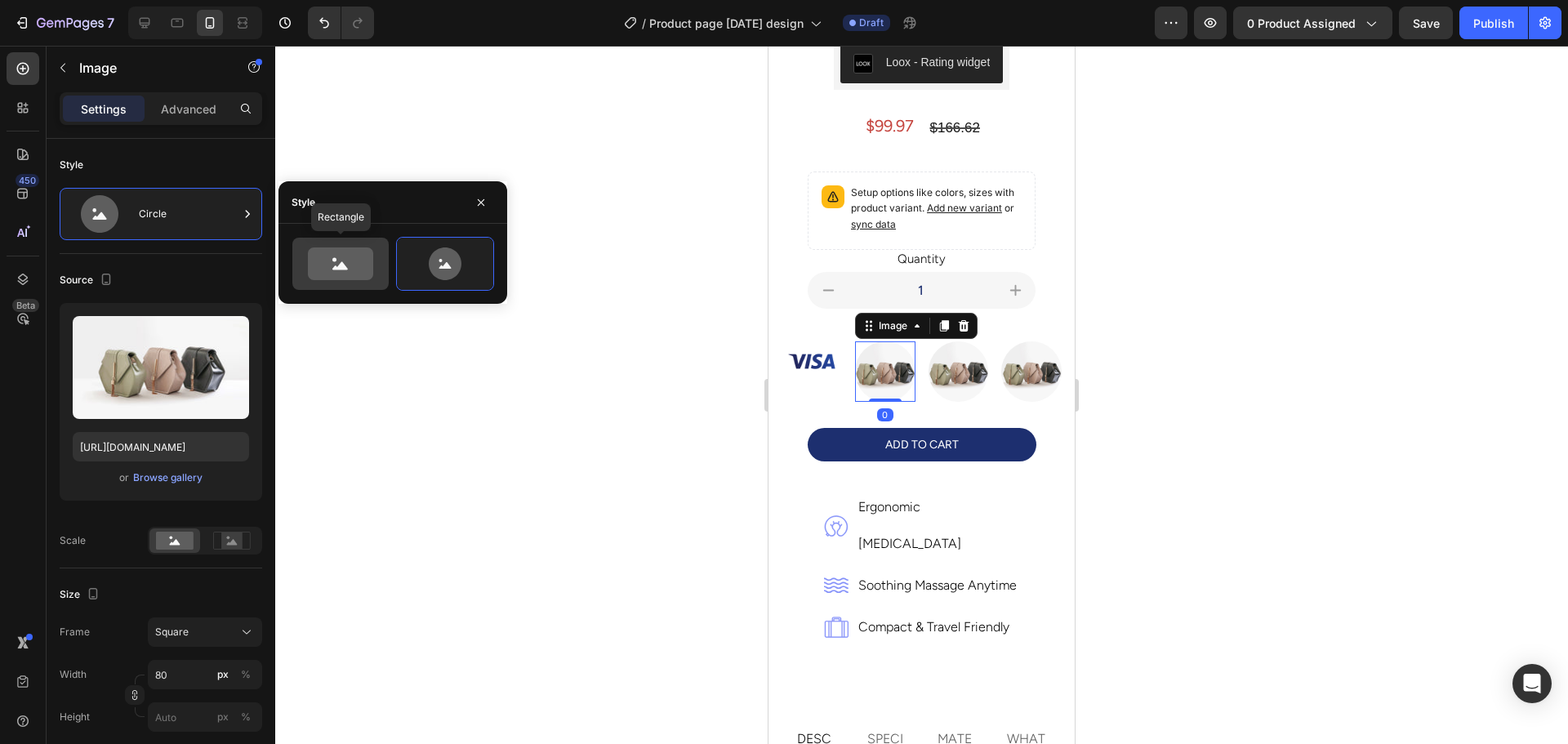
click at [345, 255] on icon at bounding box center [340, 263] width 65 height 32
type input "100"
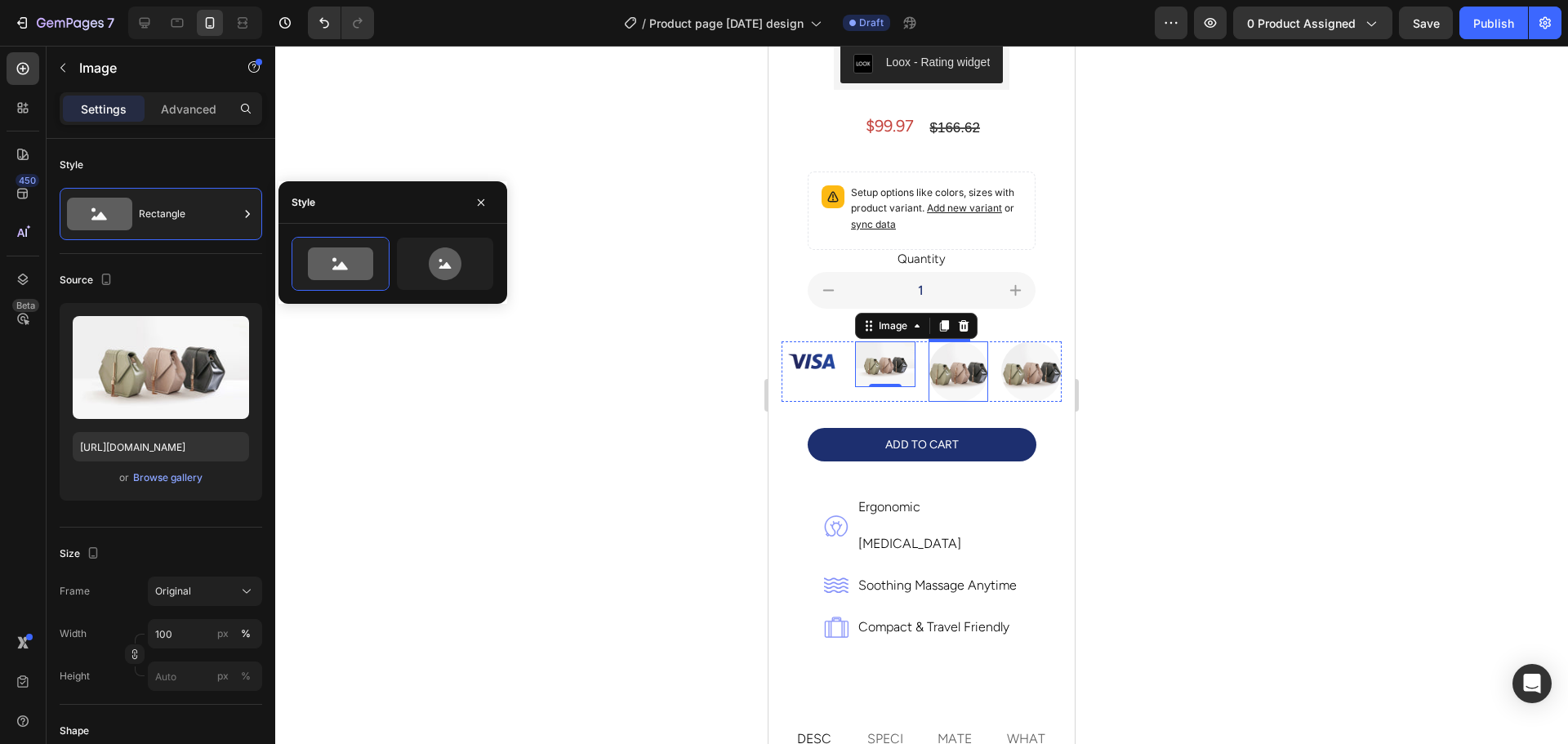
click at [963, 365] on img at bounding box center [958, 371] width 60 height 60
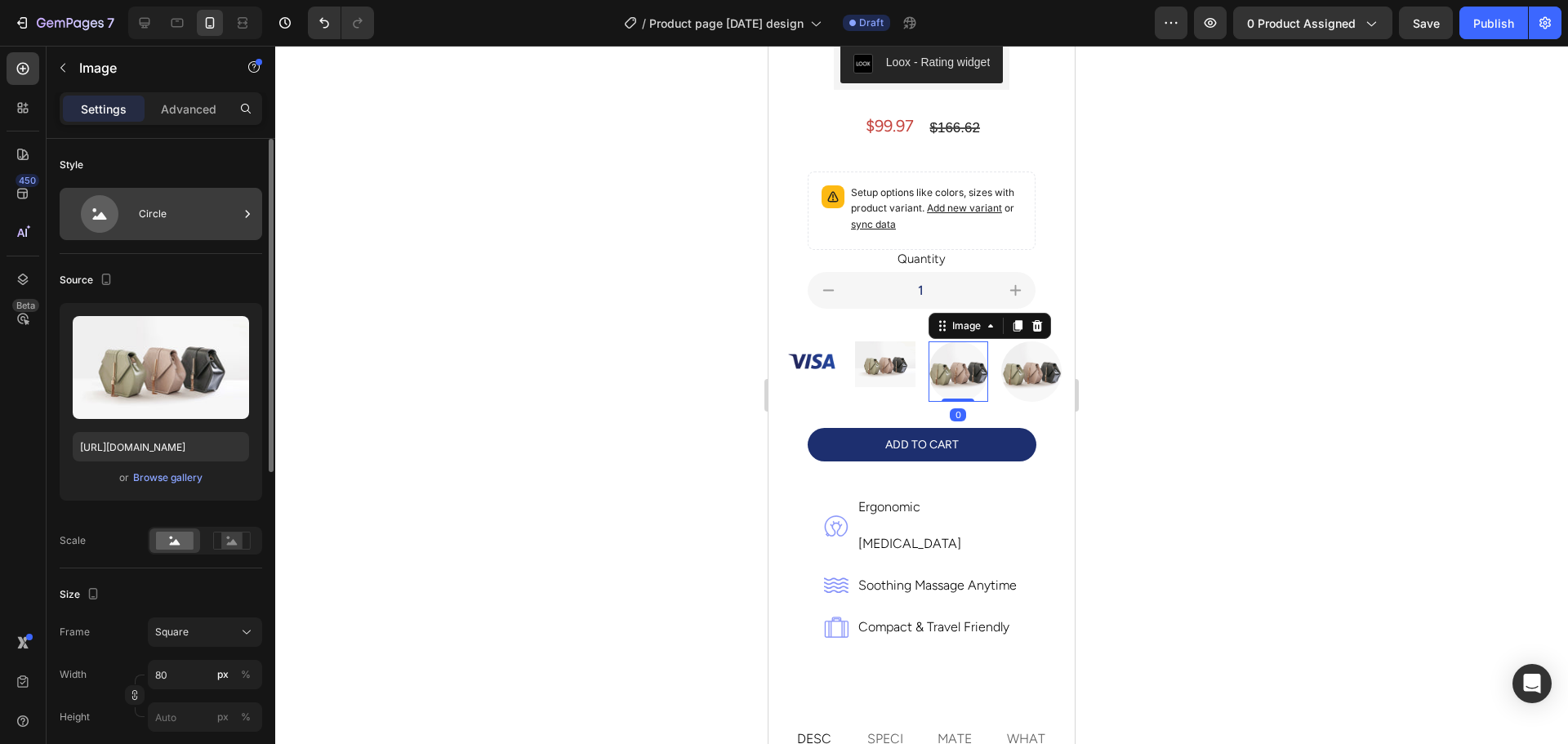
click at [203, 222] on div "Circle" at bounding box center [189, 213] width 99 height 37
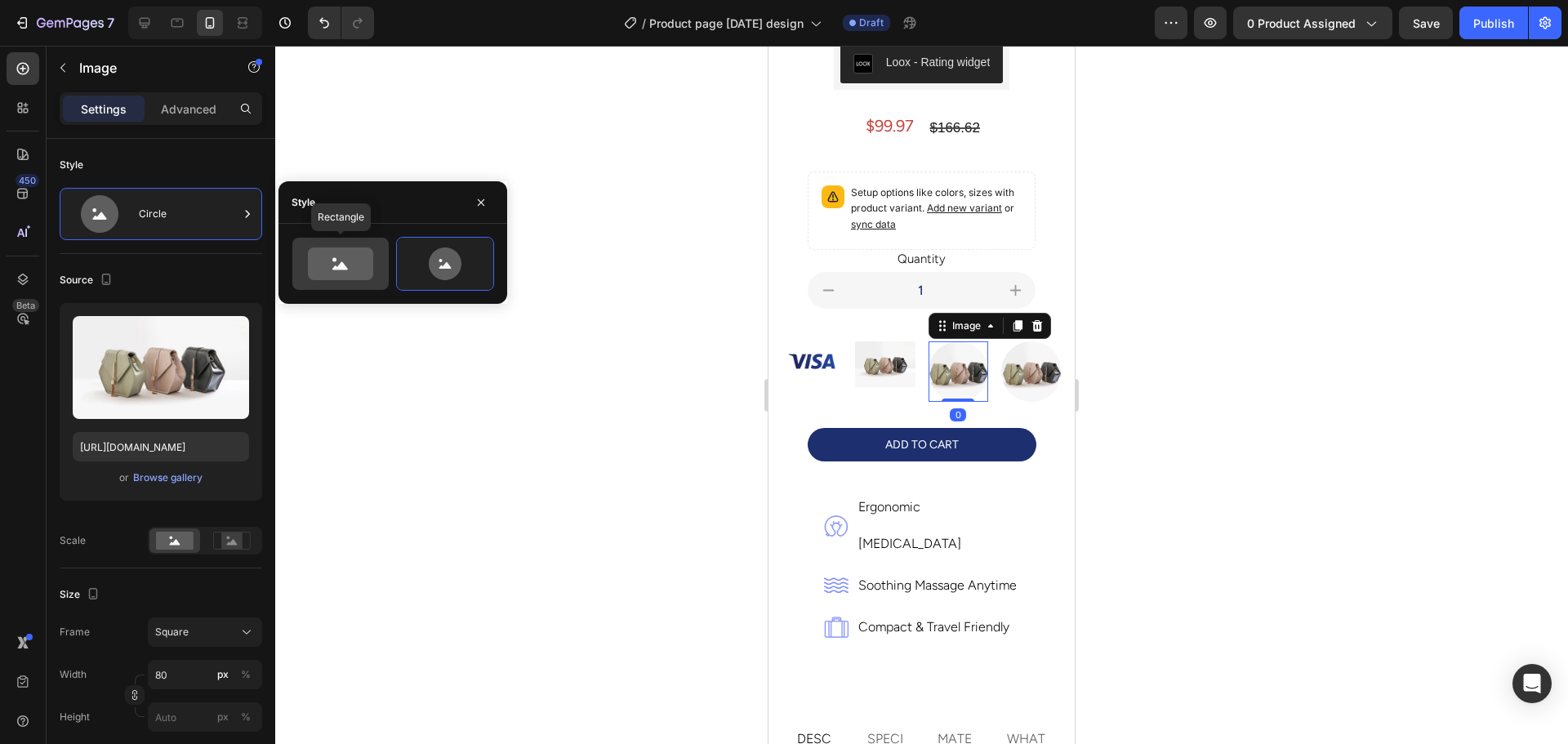
click at [351, 255] on icon at bounding box center [340, 263] width 65 height 32
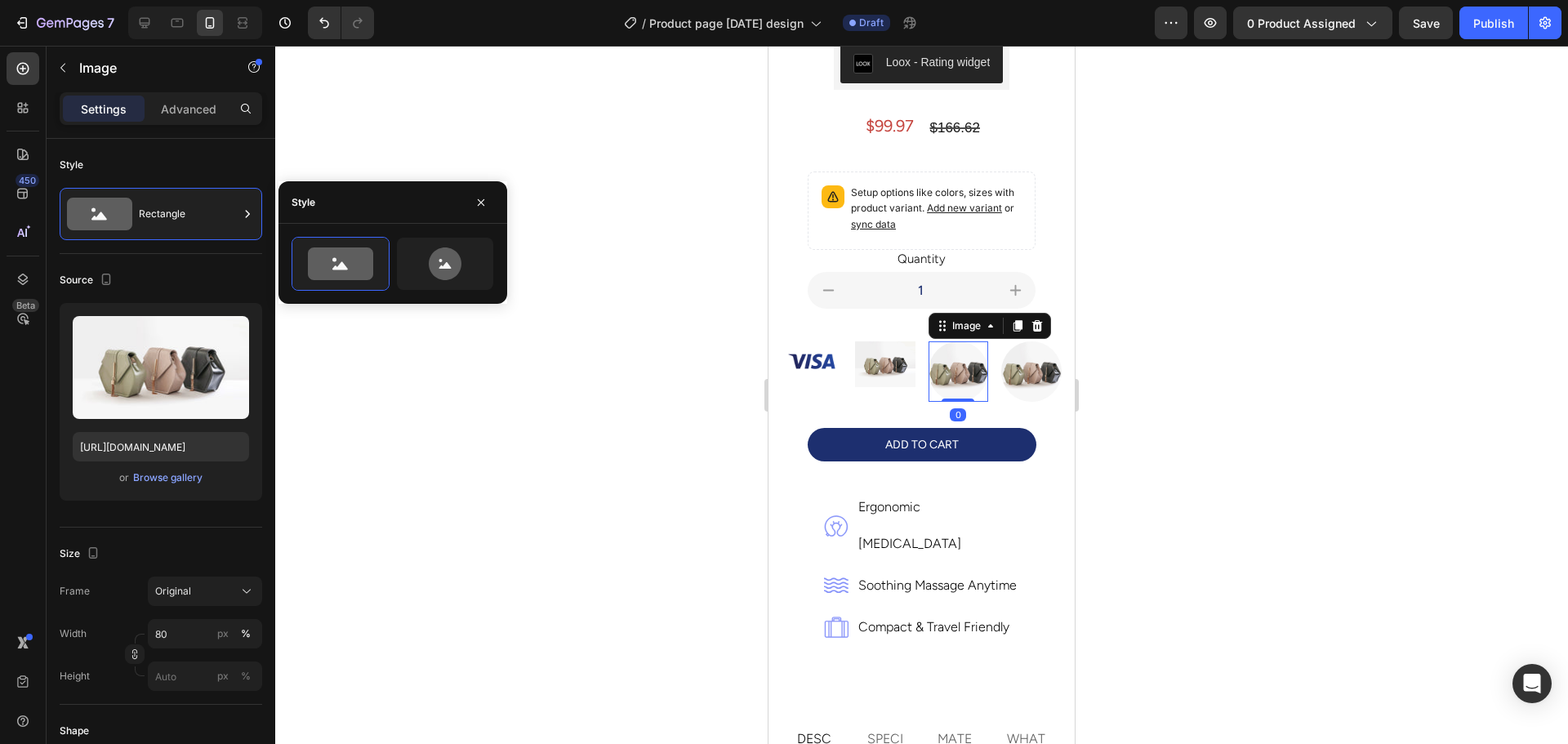
type input "100"
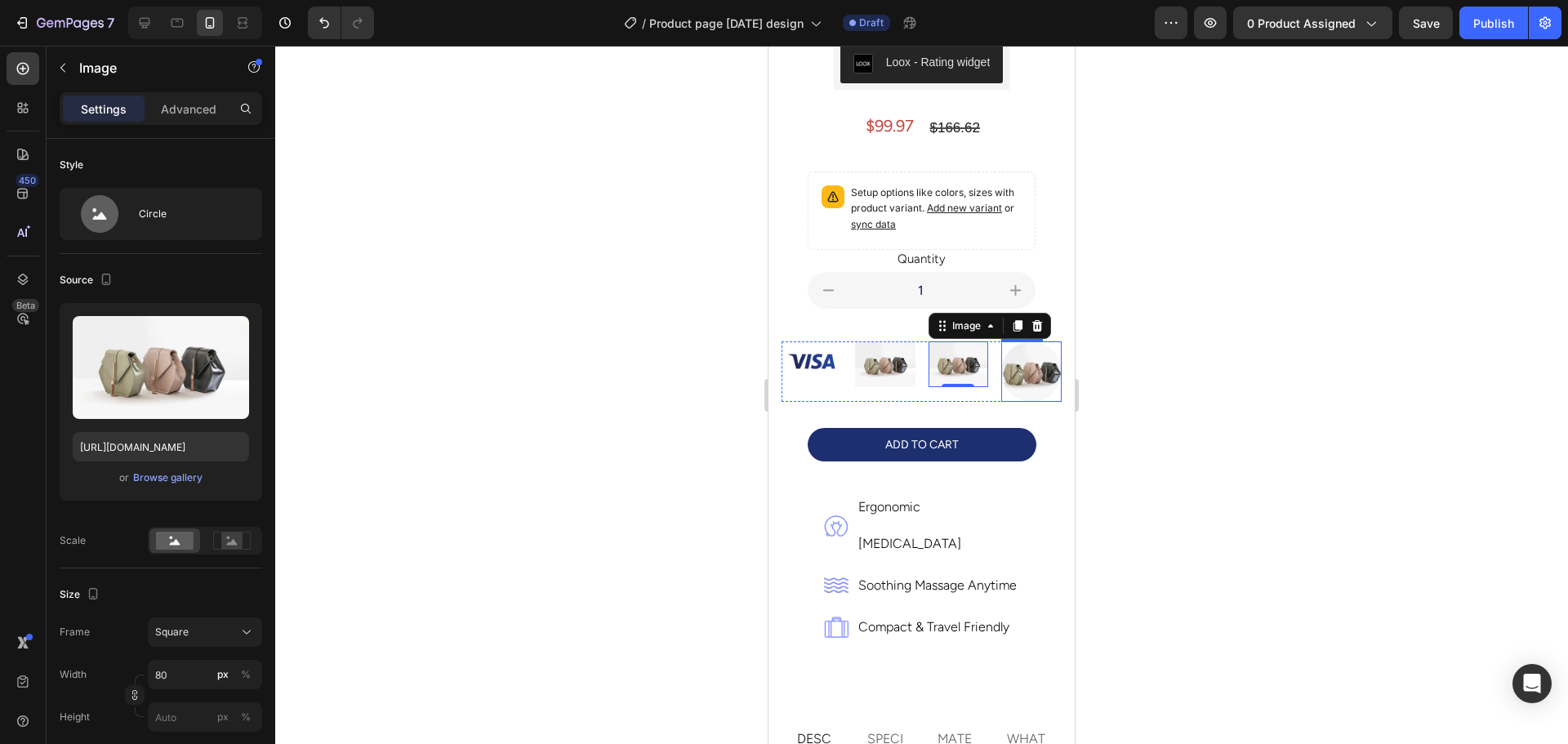
click at [1034, 359] on img at bounding box center [1031, 371] width 60 height 60
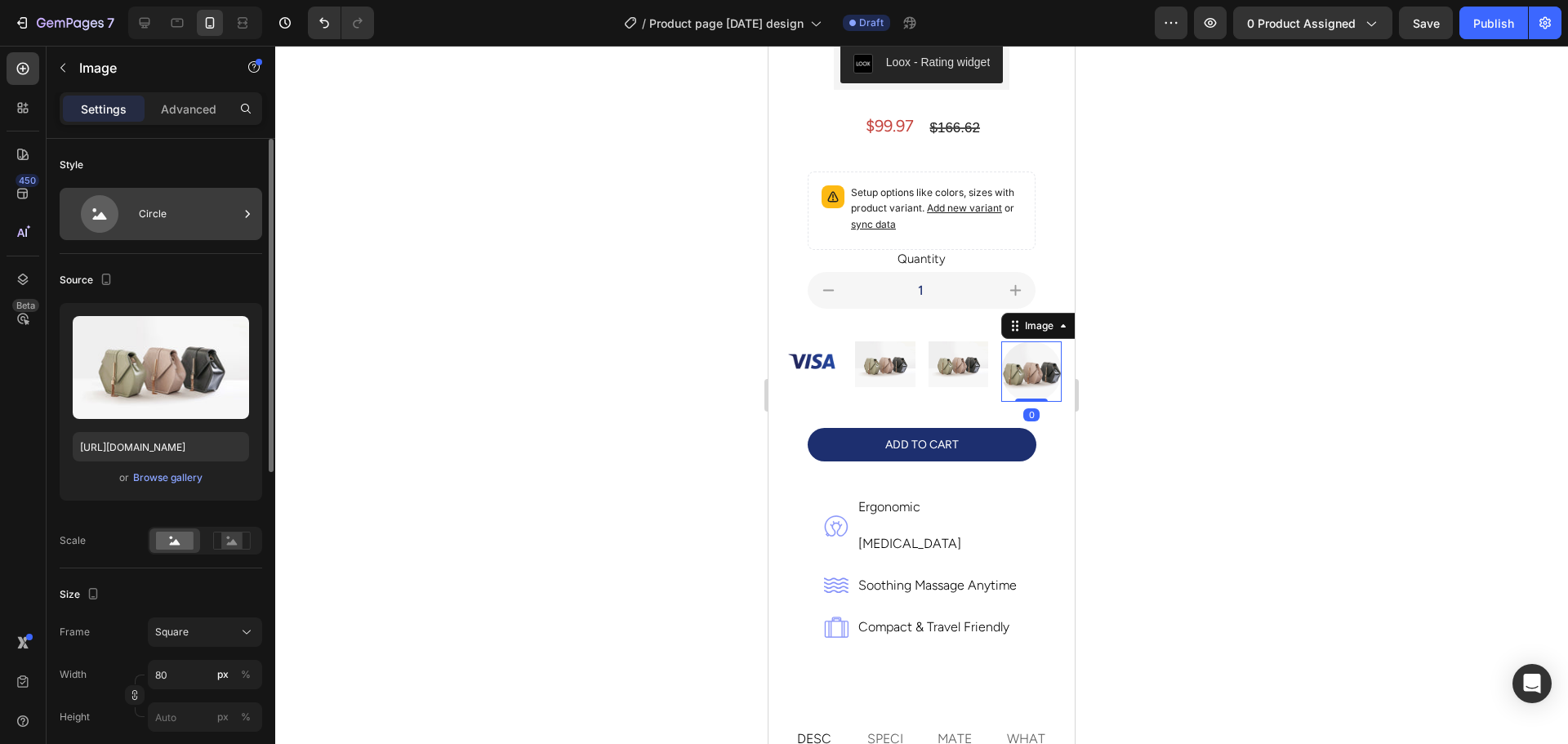
click at [116, 215] on icon at bounding box center [99, 213] width 37 height 37
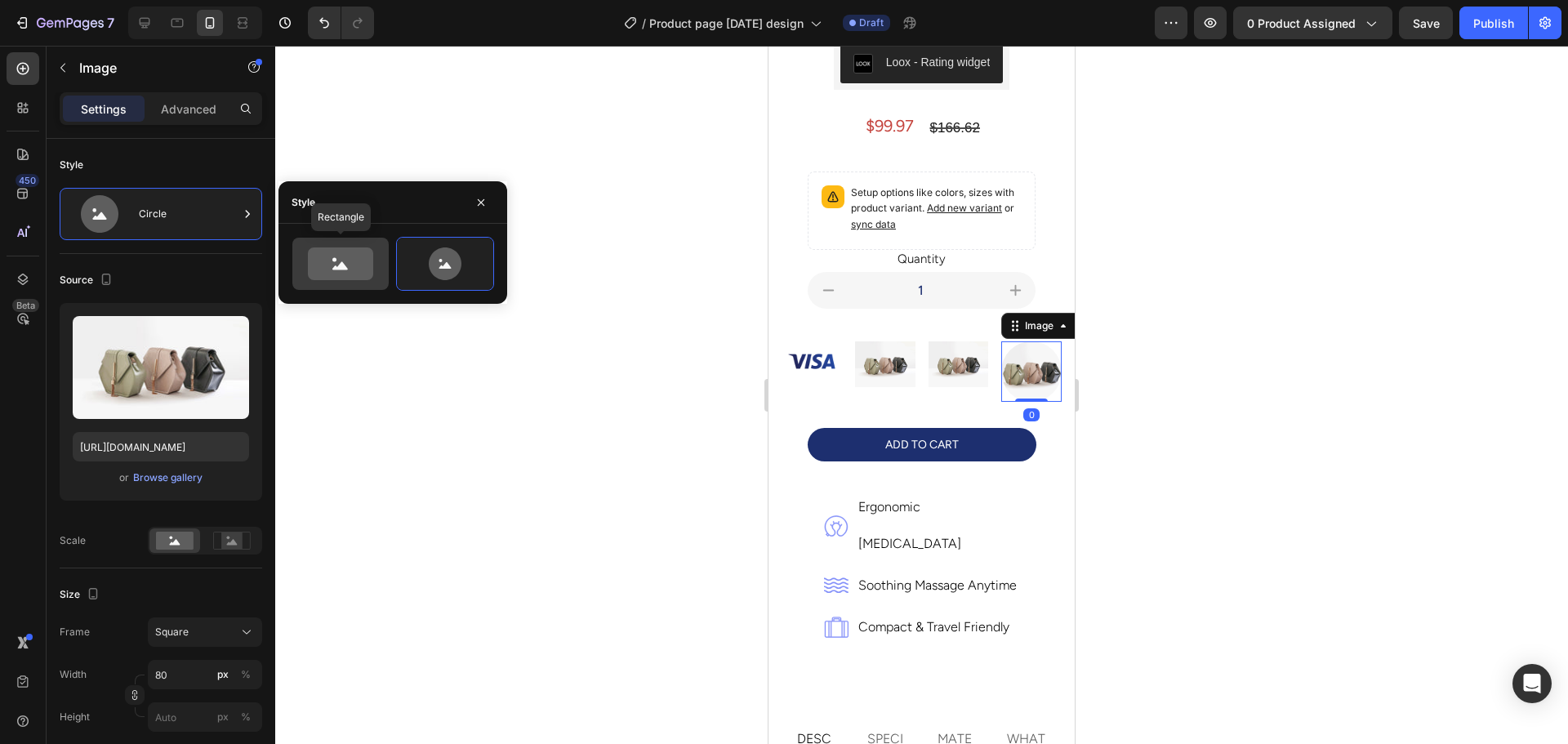
click at [337, 270] on icon at bounding box center [340, 263] width 65 height 32
type input "100"
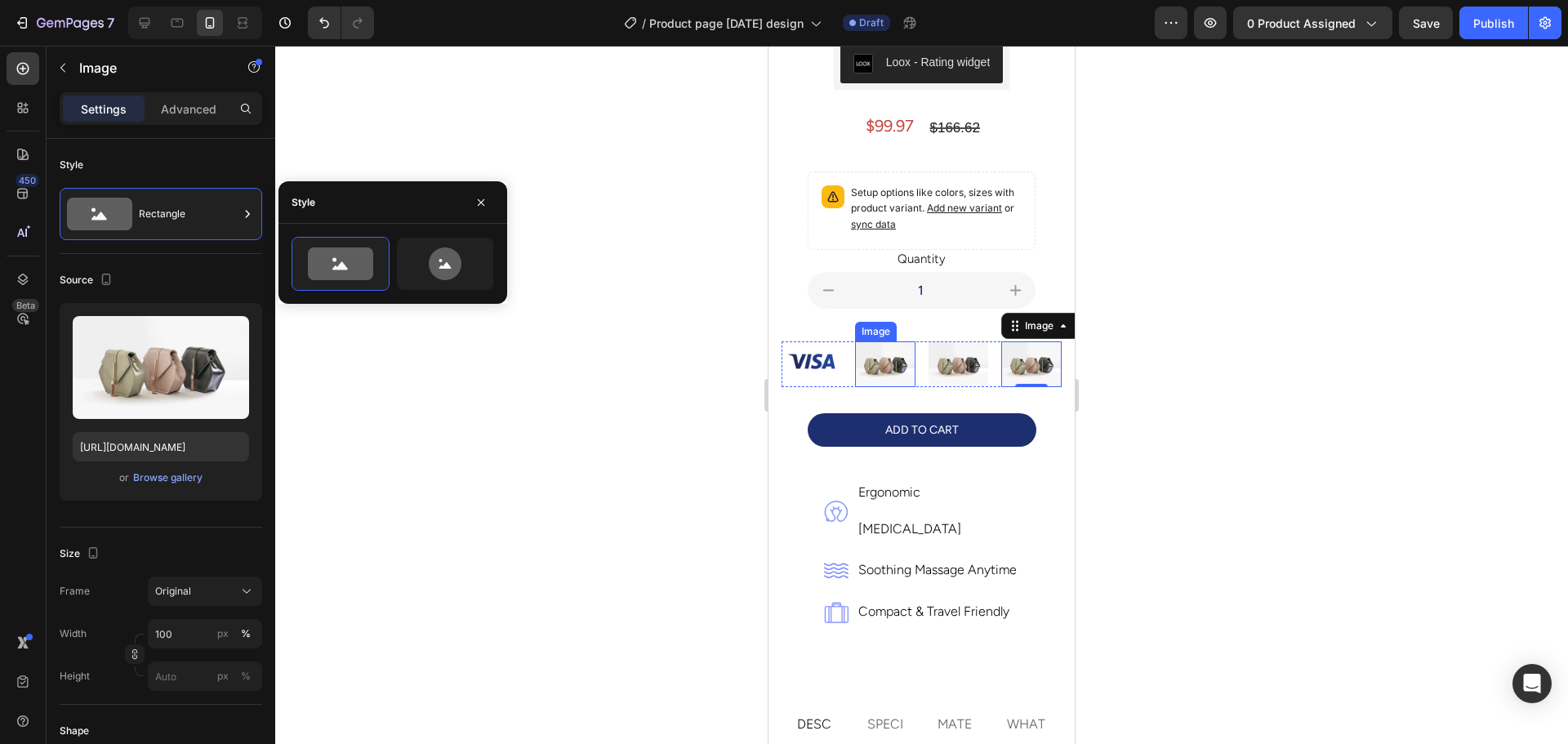
click at [870, 363] on img at bounding box center [885, 364] width 60 height 45
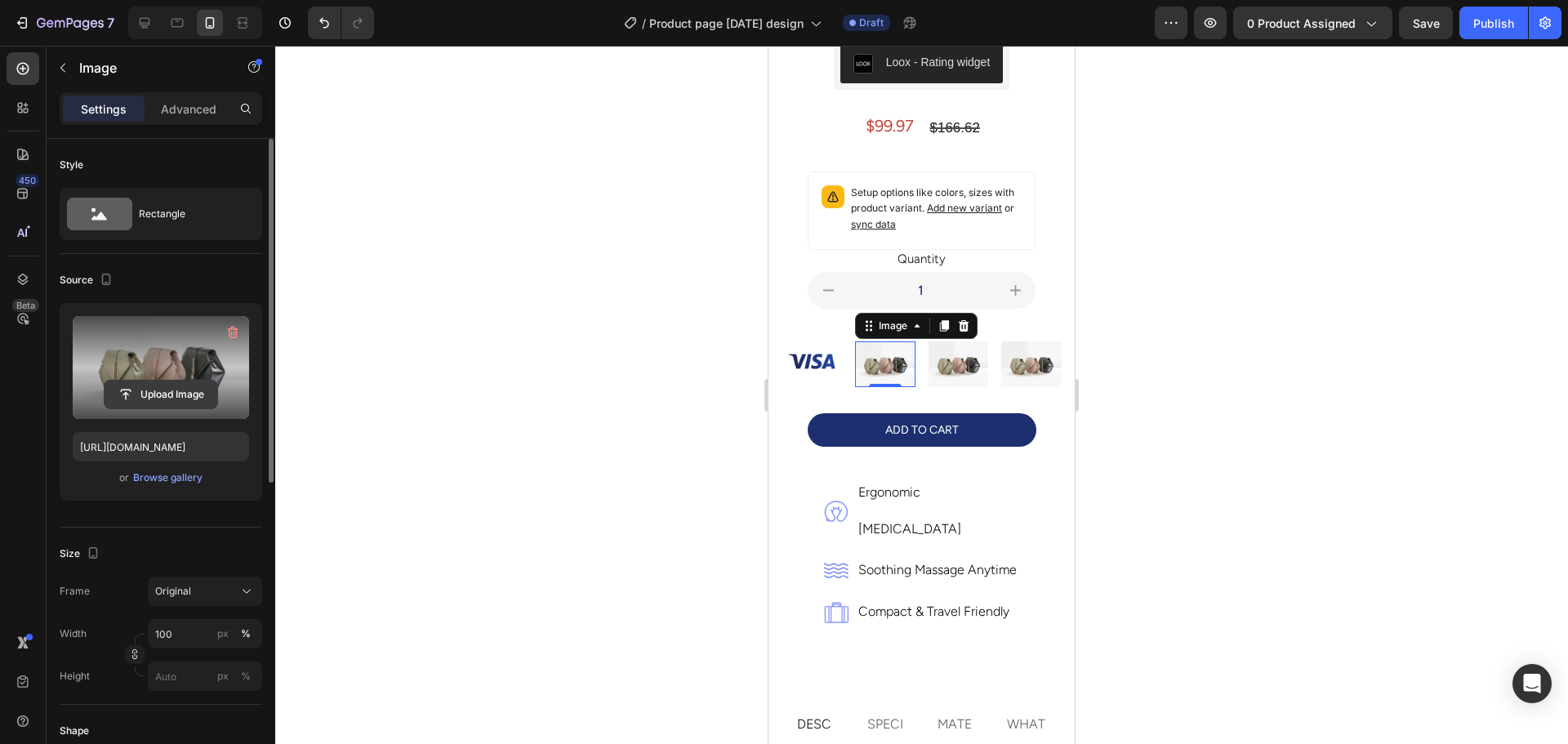
click at [166, 398] on input "file" at bounding box center [160, 394] width 112 height 28
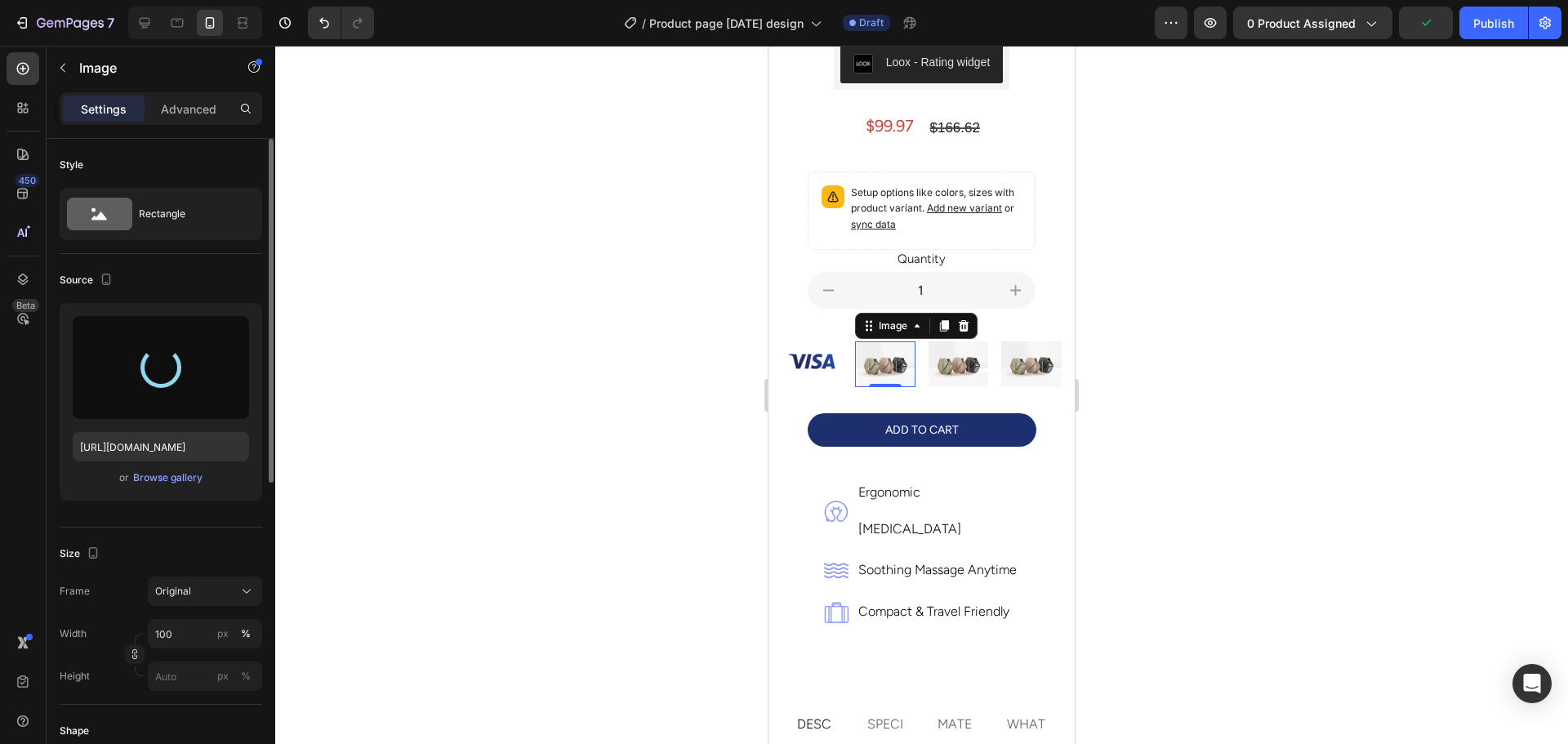
type input "[URL][DOMAIN_NAME]"
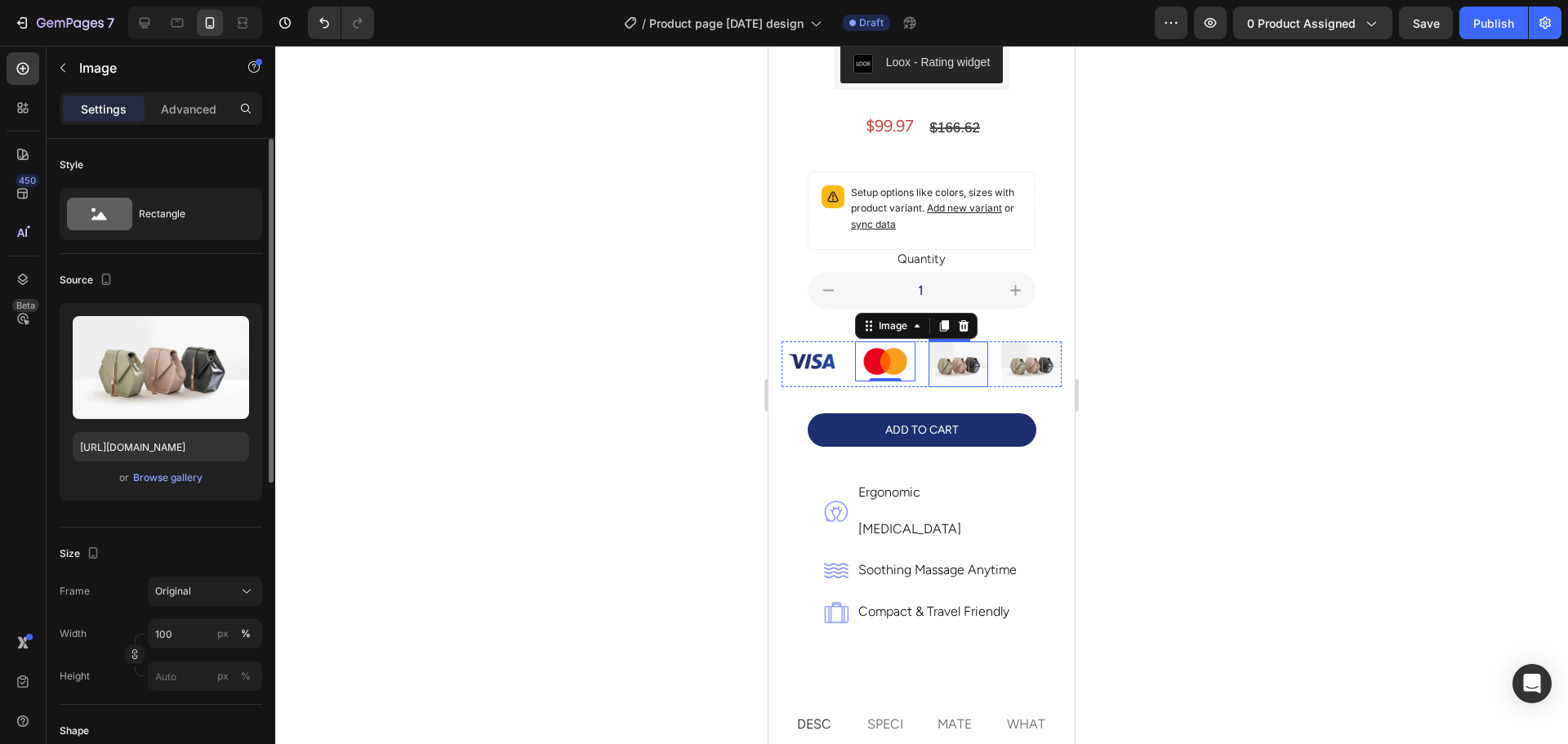
click at [941, 357] on img at bounding box center [958, 364] width 60 height 45
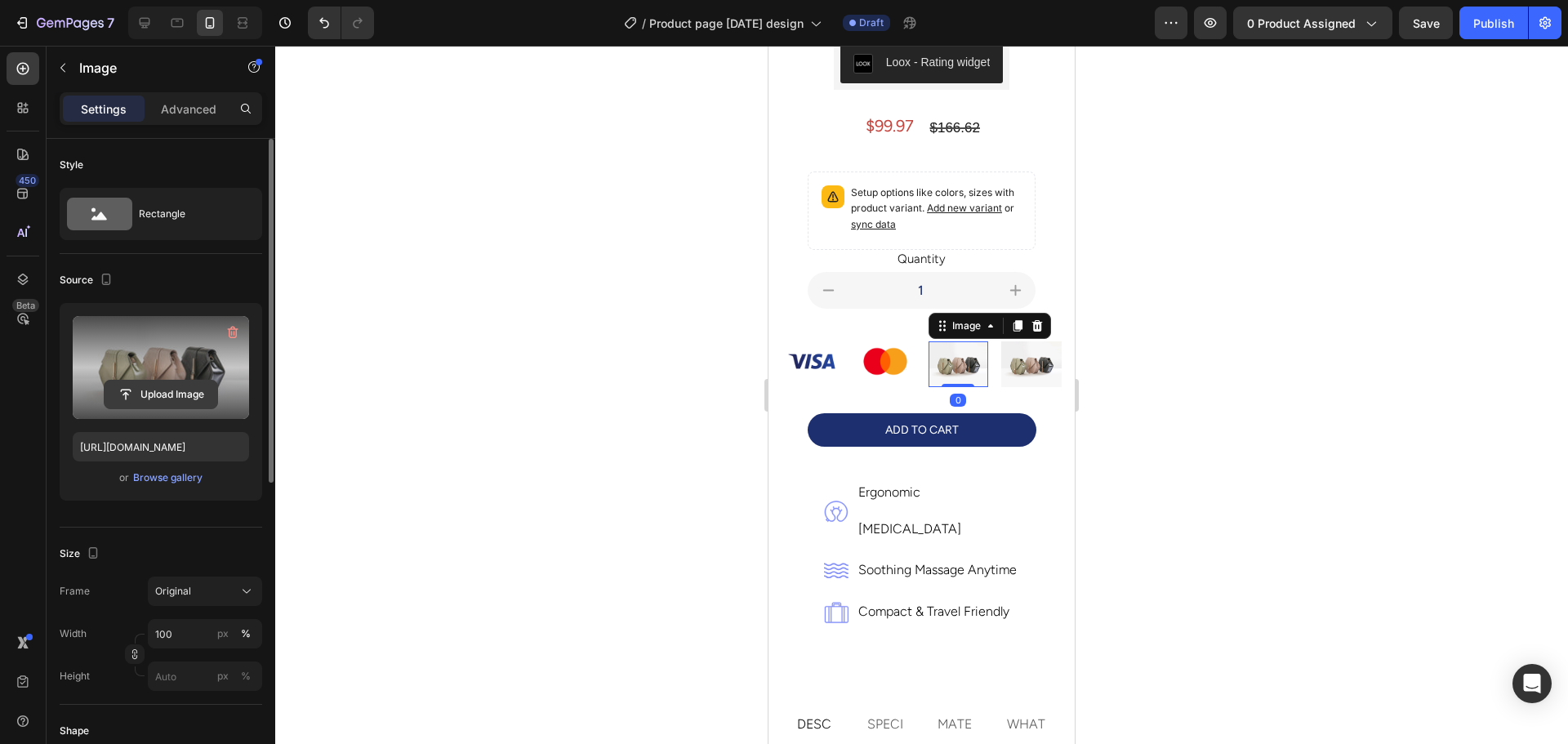
click at [170, 398] on input "file" at bounding box center [160, 394] width 112 height 28
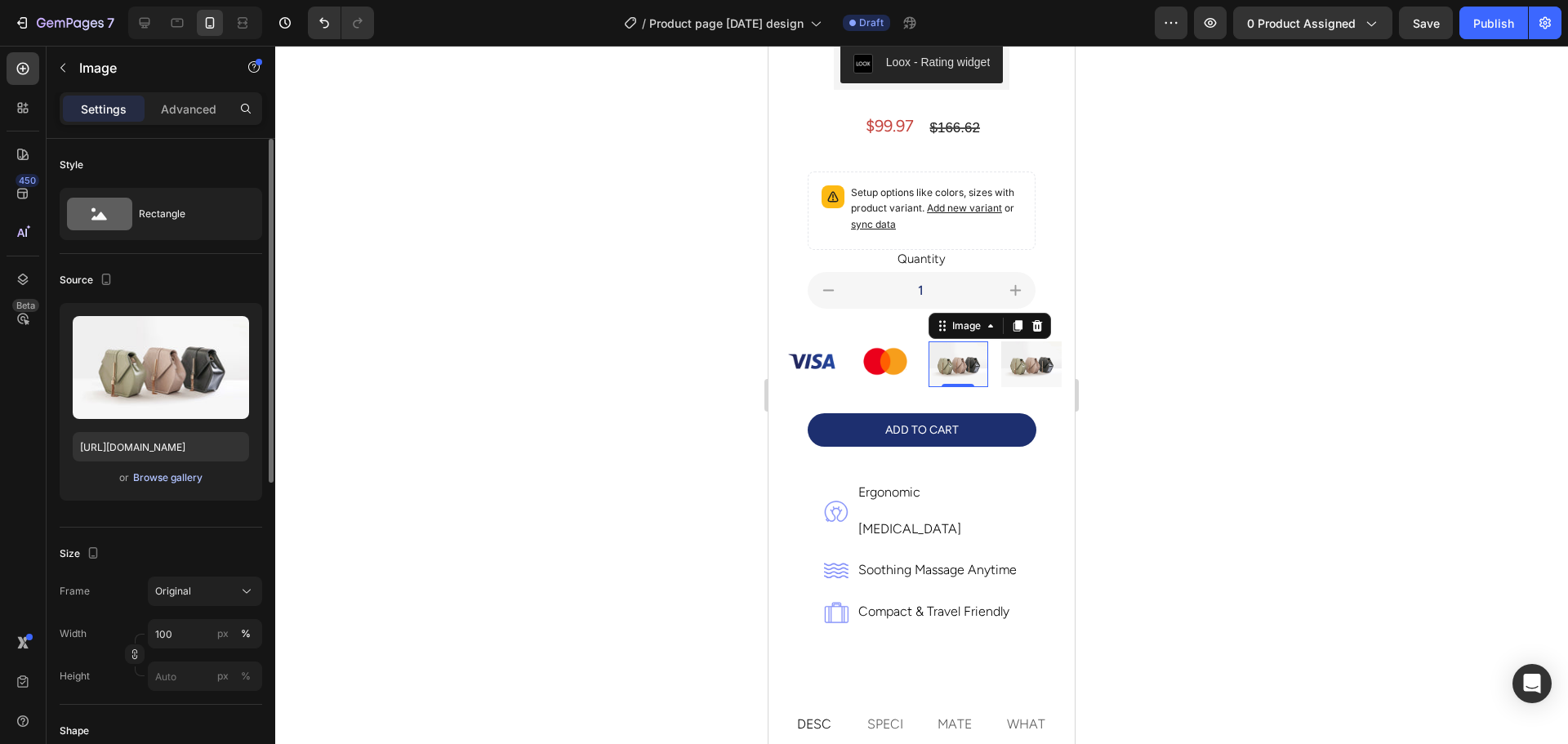
click at [177, 474] on div "Browse gallery" at bounding box center [168, 478] width 69 height 15
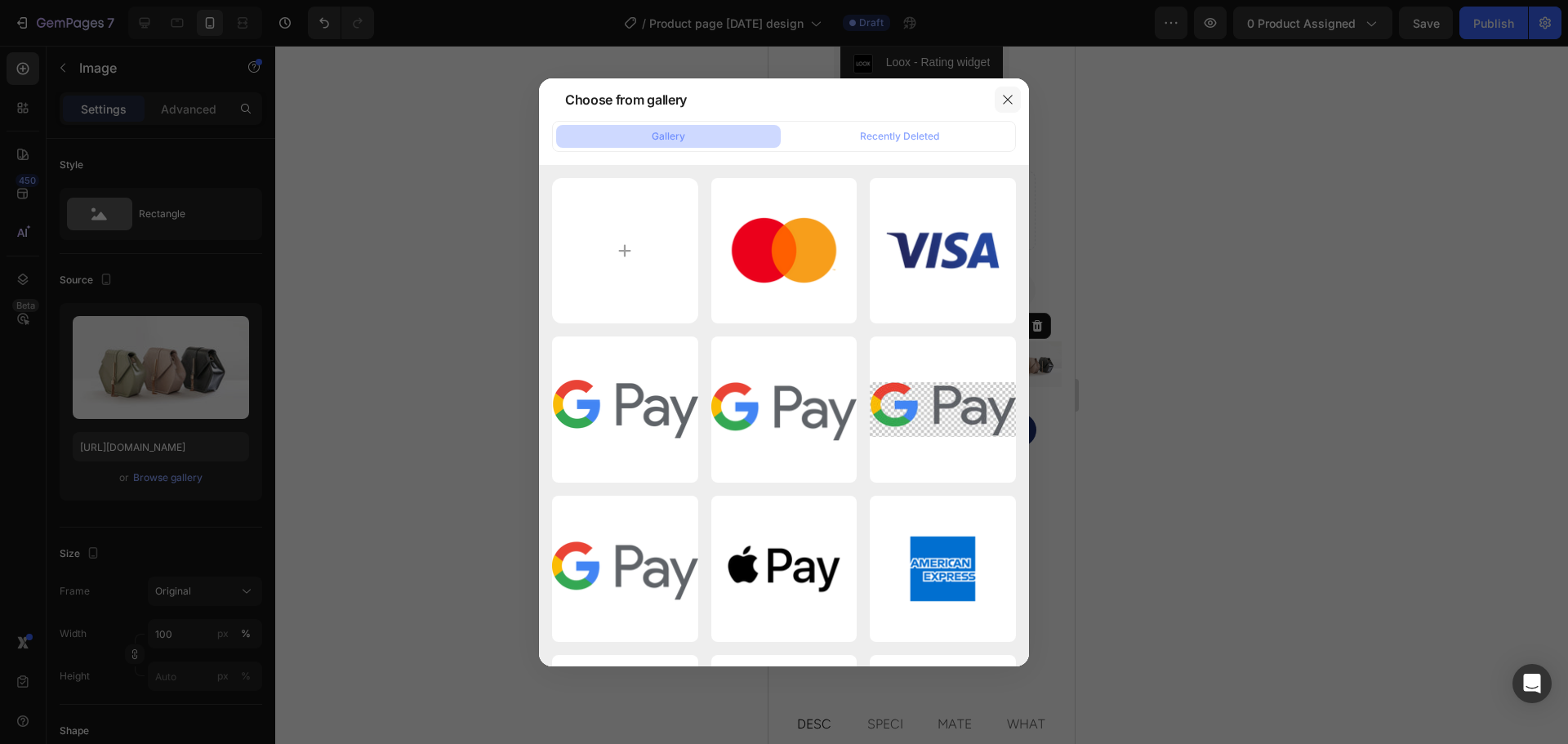
click at [998, 99] on button "button" at bounding box center [1008, 100] width 26 height 26
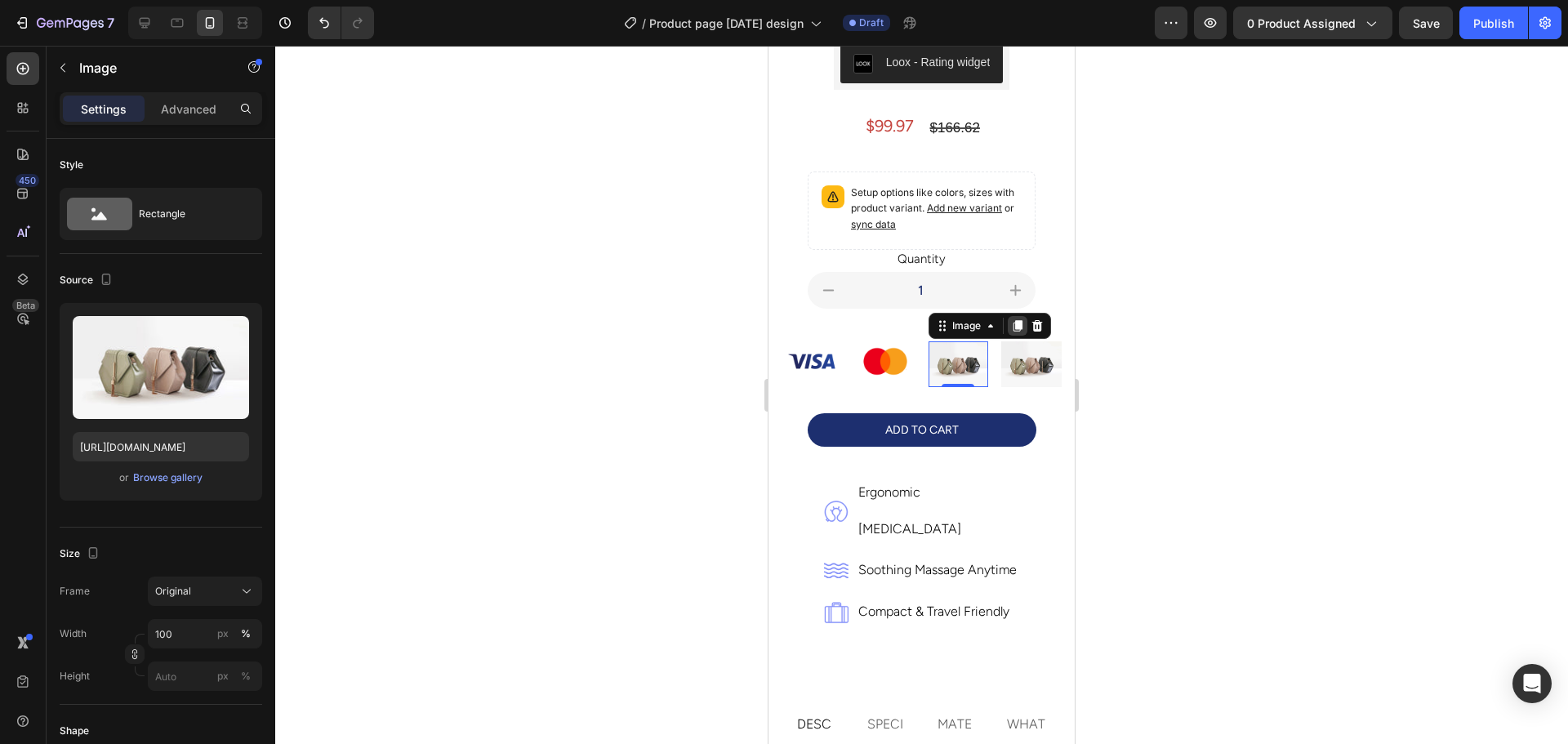
click at [1011, 319] on icon at bounding box center [1017, 326] width 13 height 13
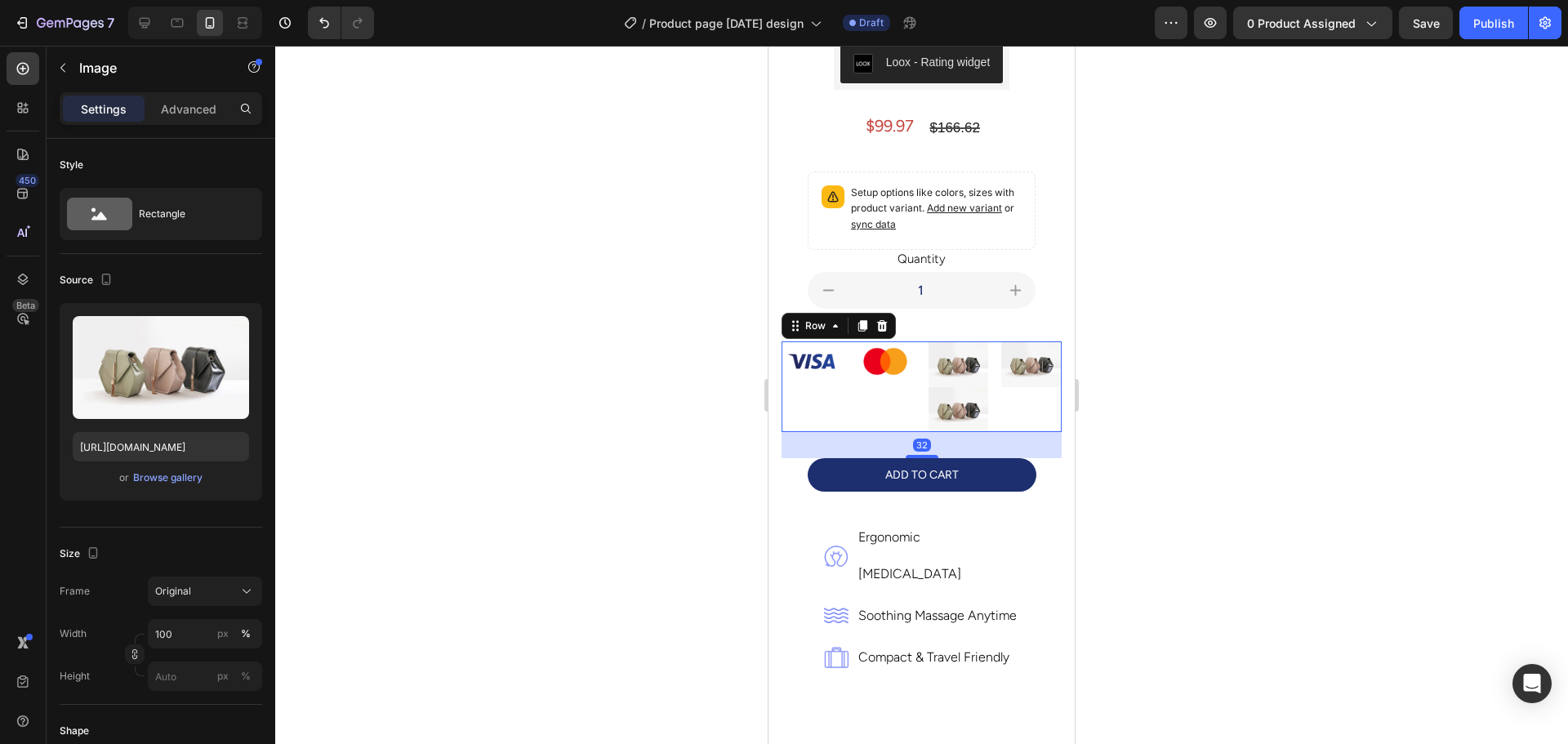
click at [810, 386] on div "Image" at bounding box center [811, 387] width 60 height 91
click at [955, 387] on img at bounding box center [958, 409] width 60 height 45
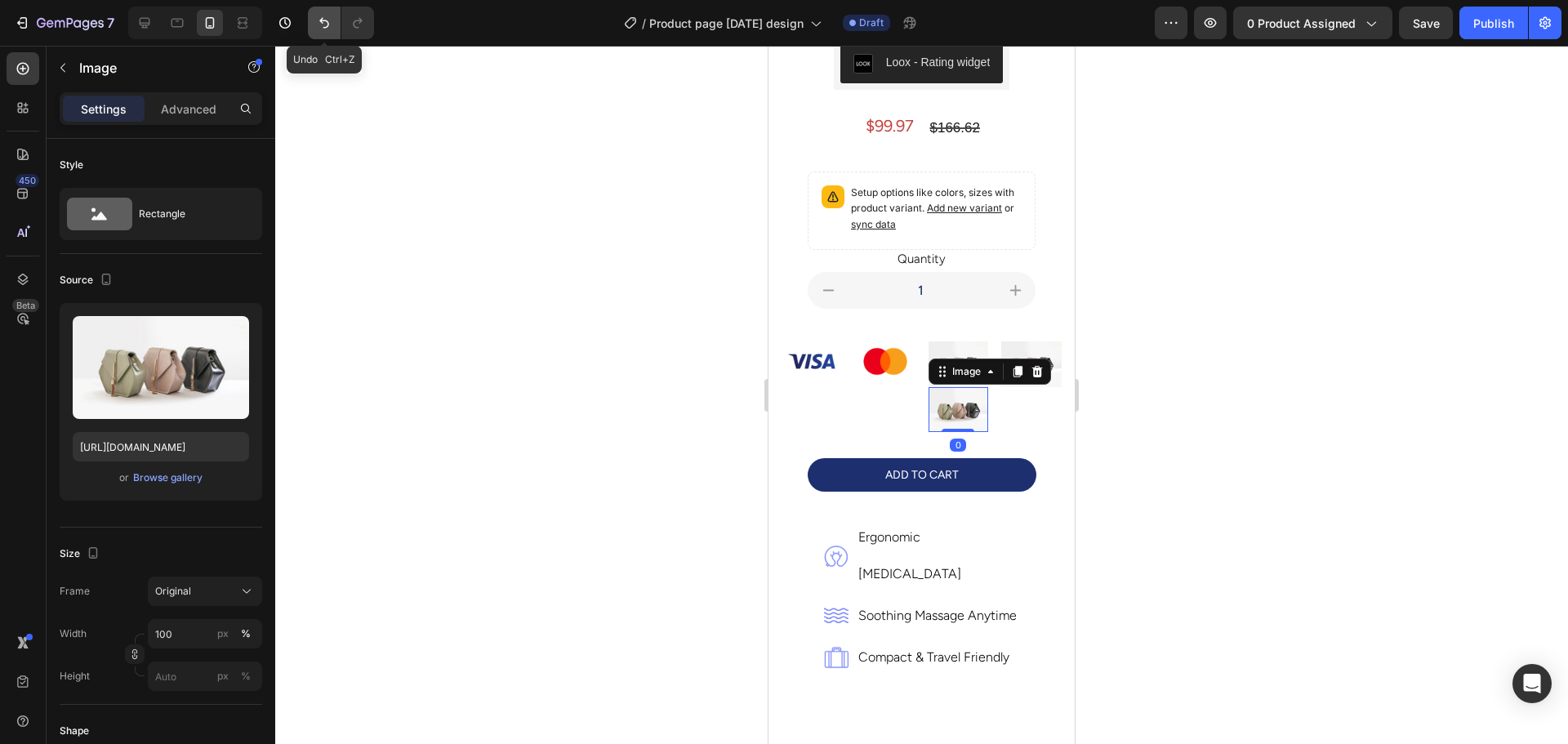
click at [318, 22] on icon "Undo/Redo" at bounding box center [324, 23] width 17 height 17
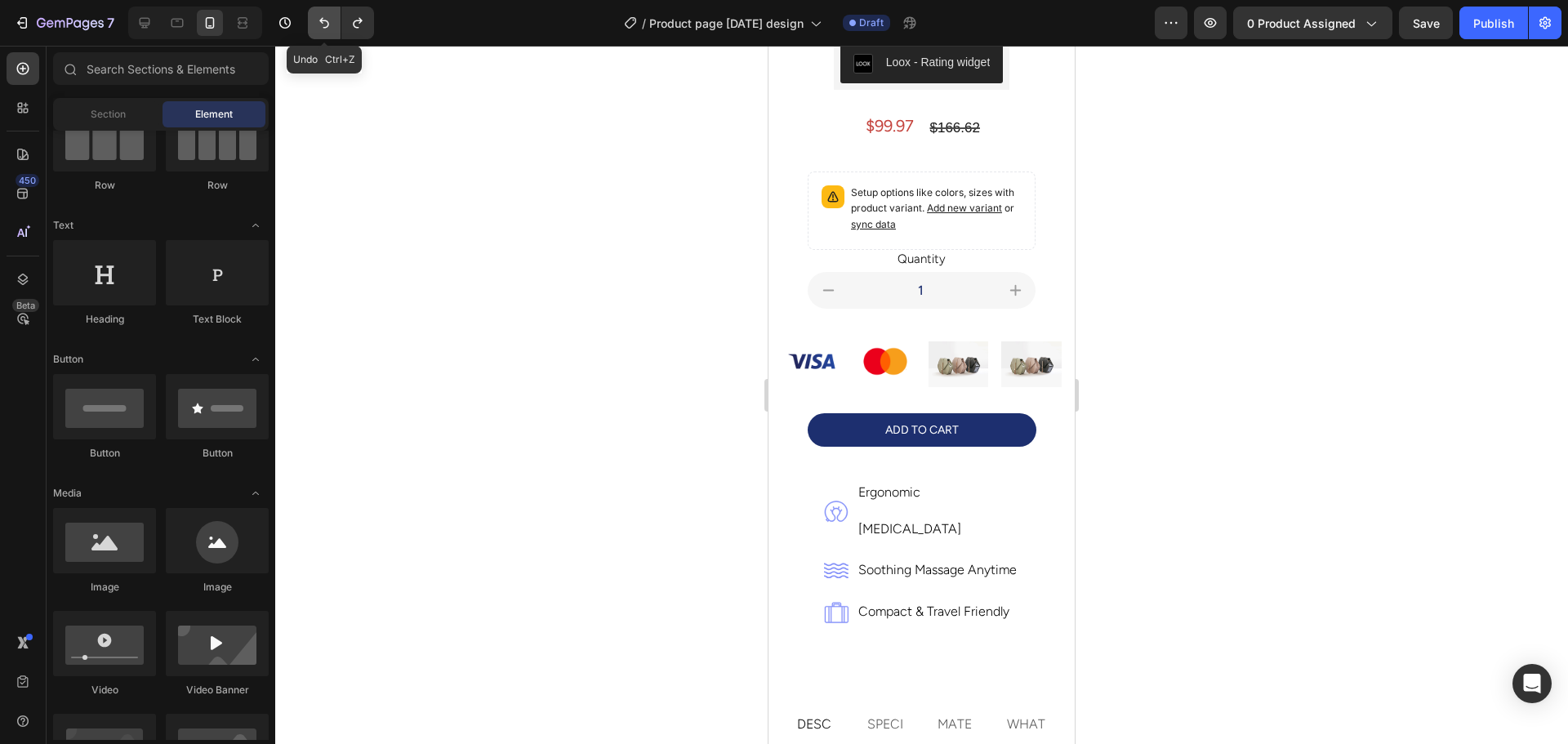
click at [318, 22] on icon "Undo/Redo" at bounding box center [324, 23] width 17 height 17
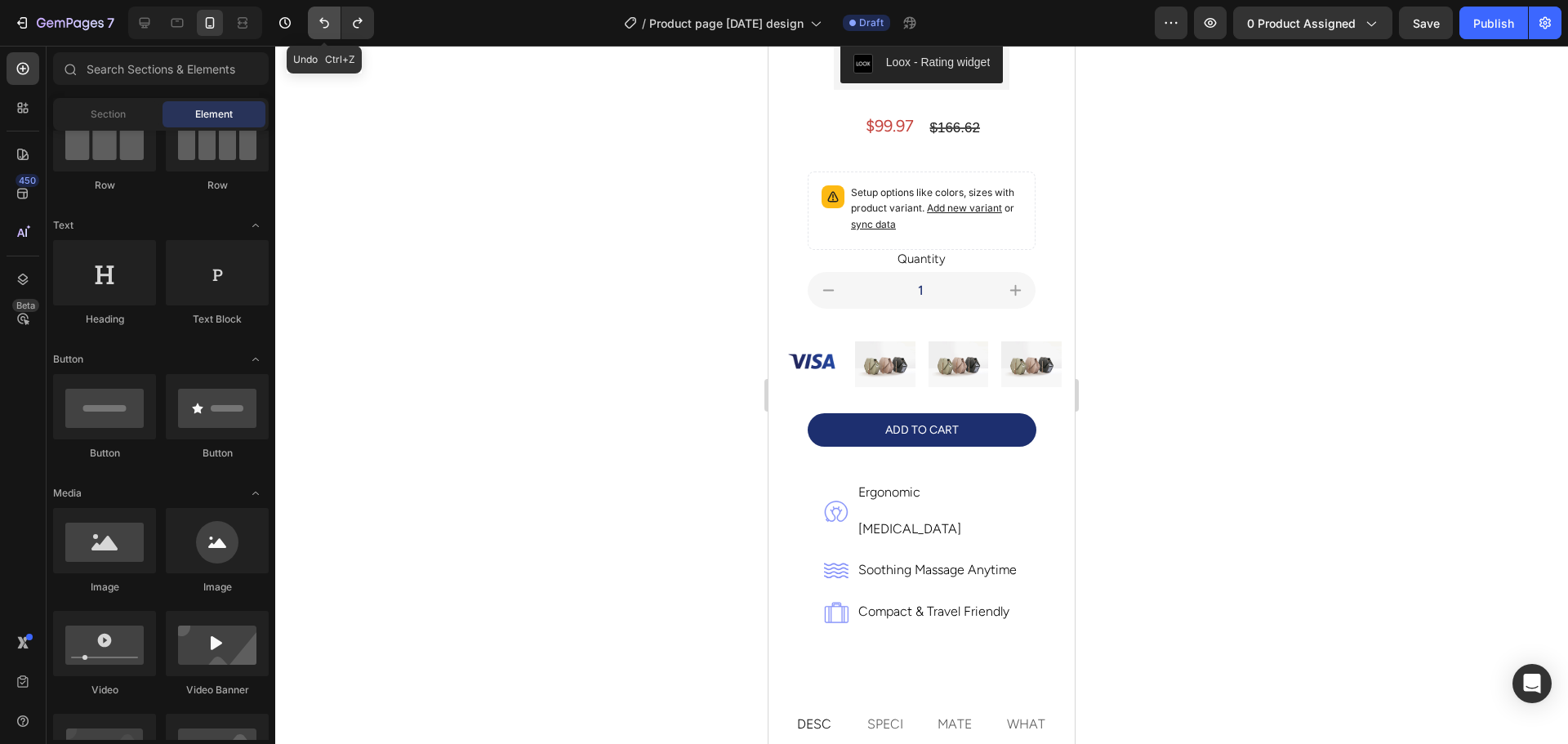
click at [318, 22] on icon "Undo/Redo" at bounding box center [324, 23] width 17 height 17
click at [318, 23] on icon "Undo/Redo" at bounding box center [324, 23] width 17 height 17
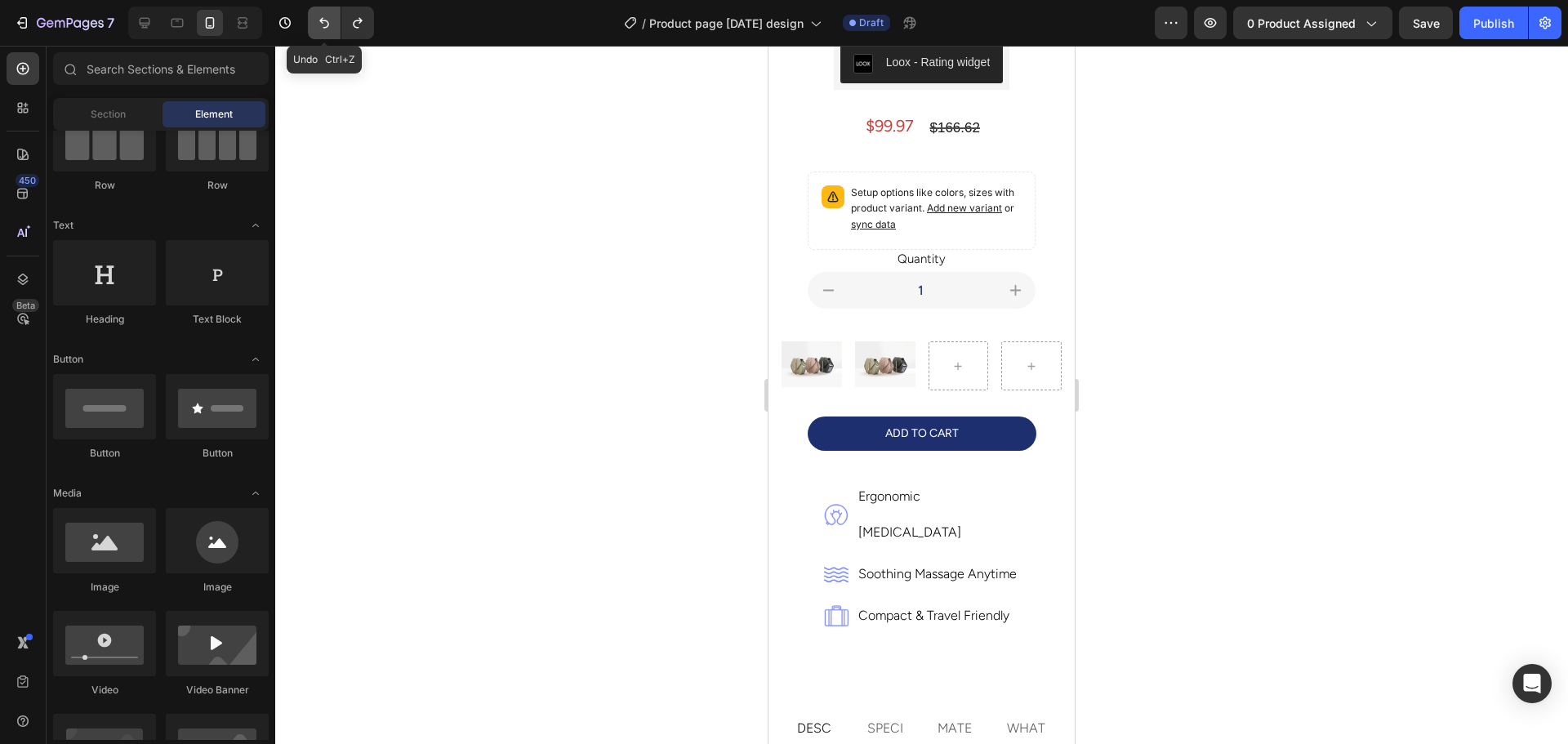
click at [318, 23] on icon "Undo/Redo" at bounding box center [324, 23] width 17 height 17
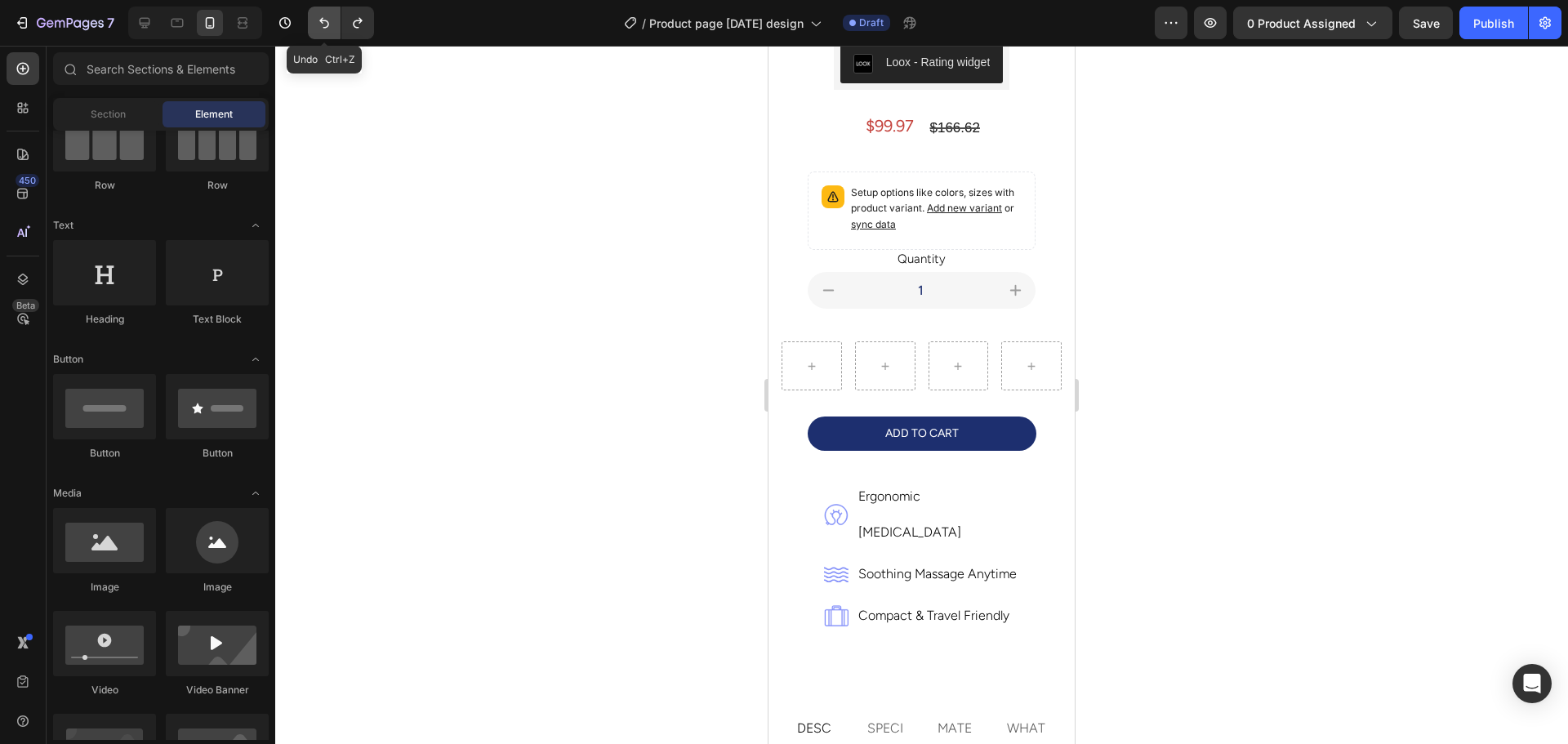
click at [318, 23] on icon "Undo/Redo" at bounding box center [324, 23] width 17 height 17
click at [307, 18] on div at bounding box center [337, 22] width 73 height 32
click at [316, 21] on icon "Undo/Redo" at bounding box center [324, 23] width 17 height 17
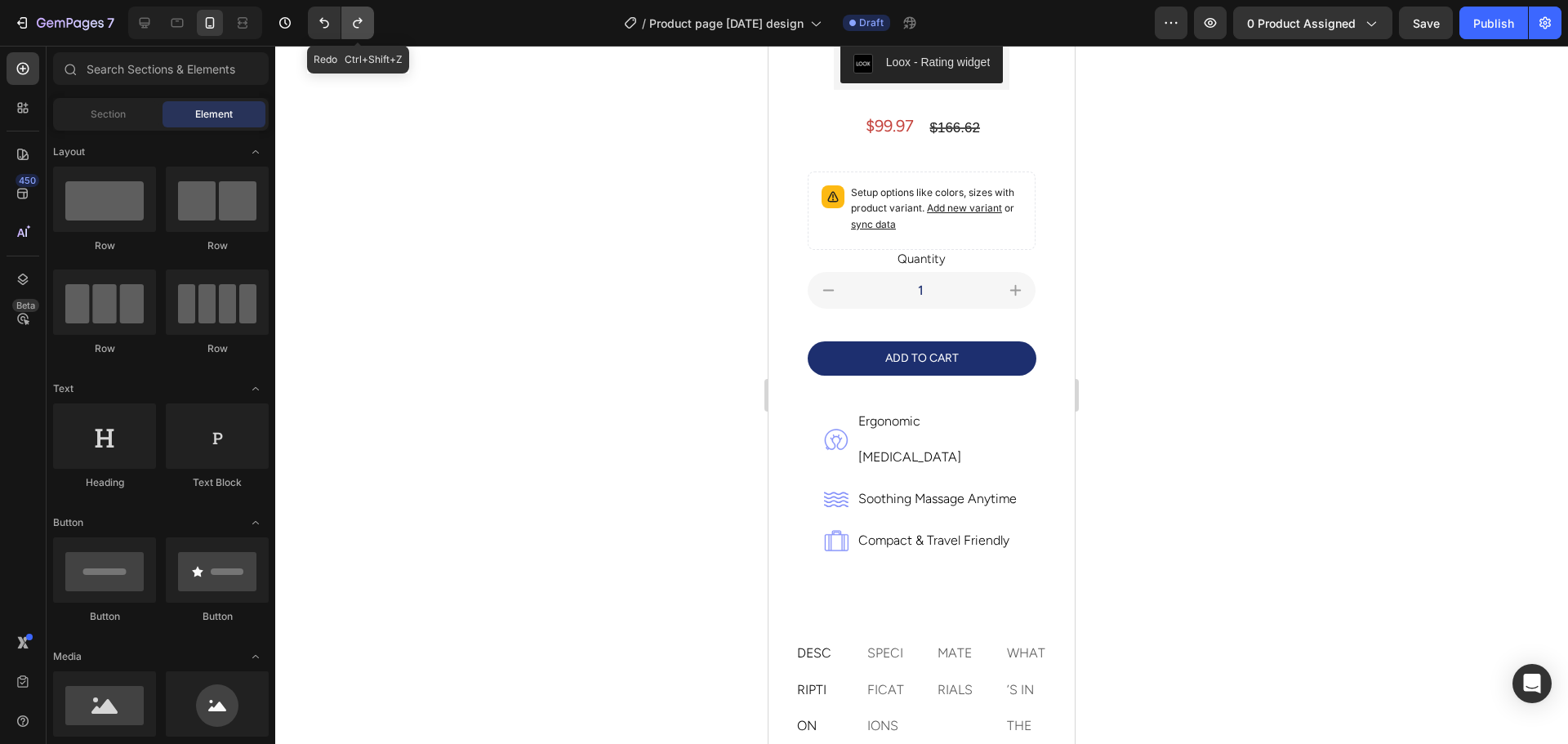
click at [353, 14] on button "Undo/Redo" at bounding box center [357, 22] width 32 height 32
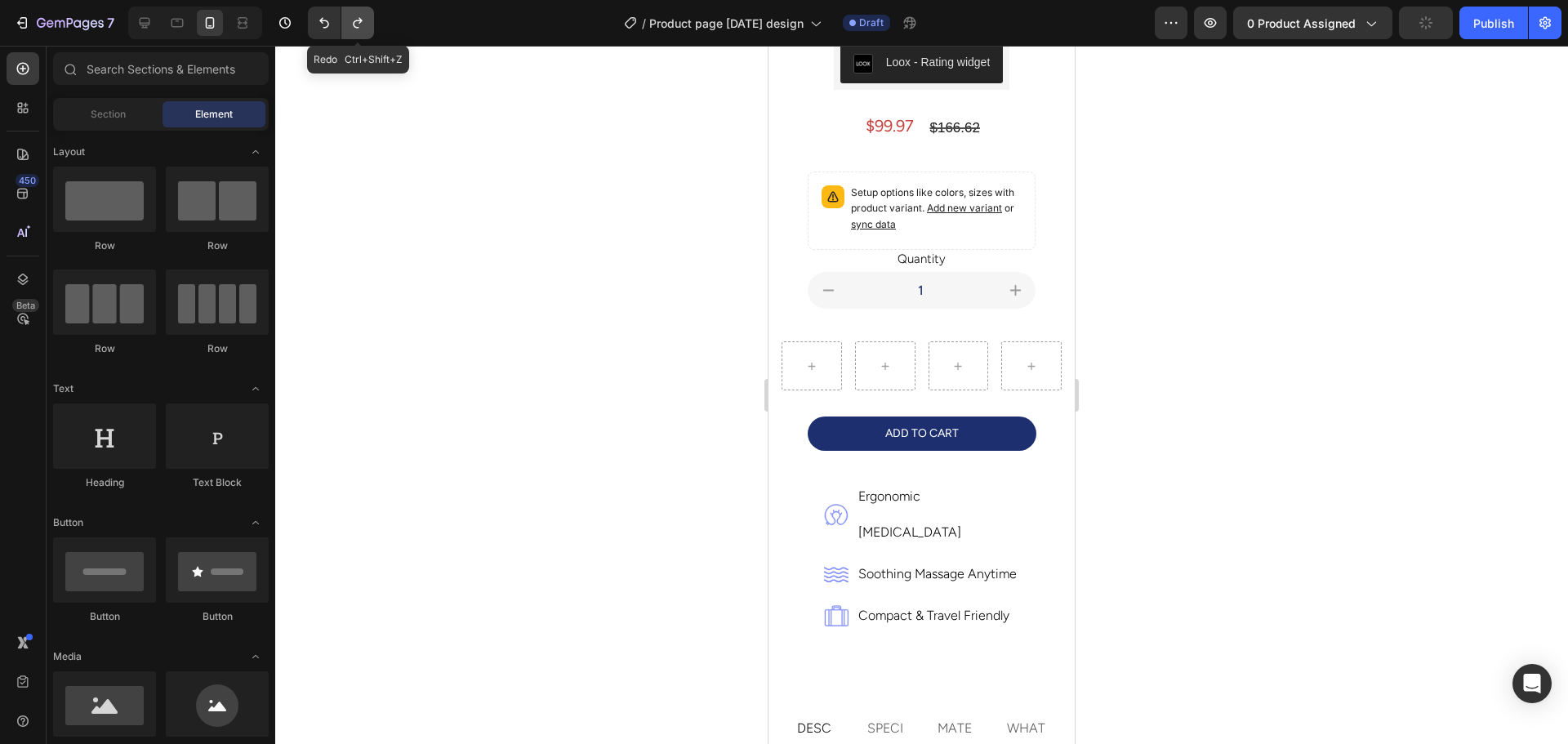
click at [353, 14] on button "Undo/Redo" at bounding box center [357, 22] width 32 height 32
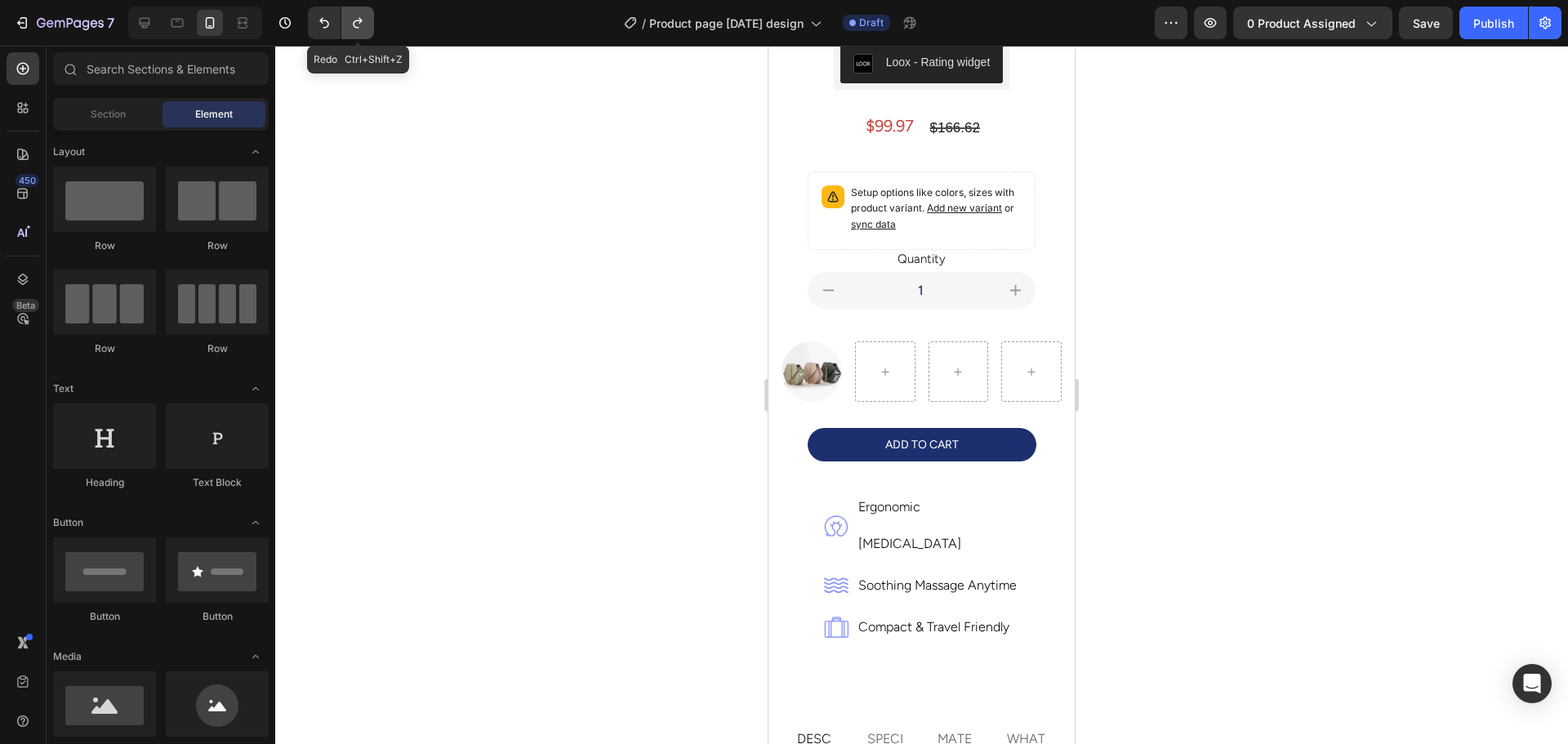
click at [353, 14] on button "Undo/Redo" at bounding box center [357, 22] width 32 height 32
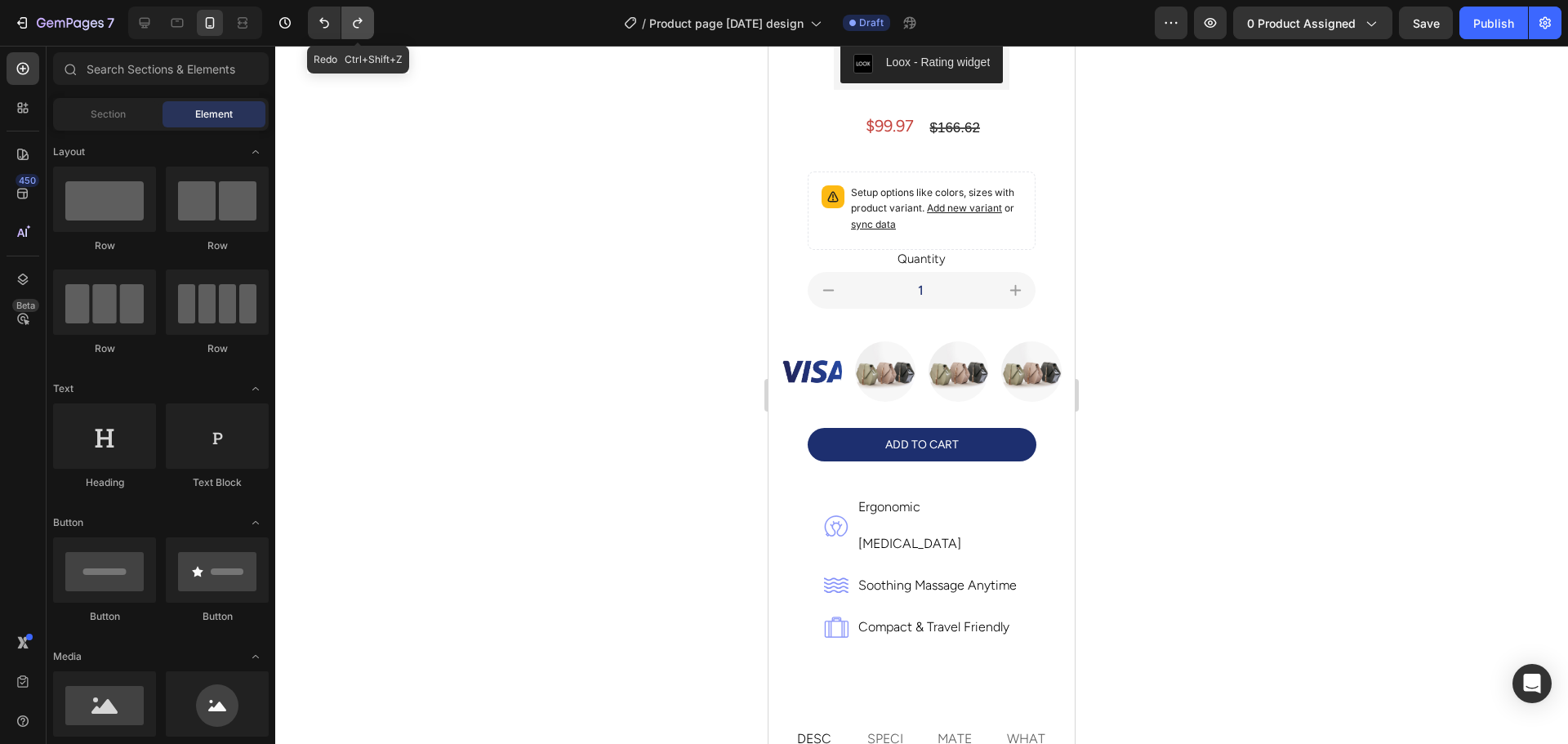
click at [353, 14] on button "Undo/Redo" at bounding box center [357, 22] width 32 height 32
click at [352, 27] on icon "Undo/Redo" at bounding box center [358, 23] width 17 height 17
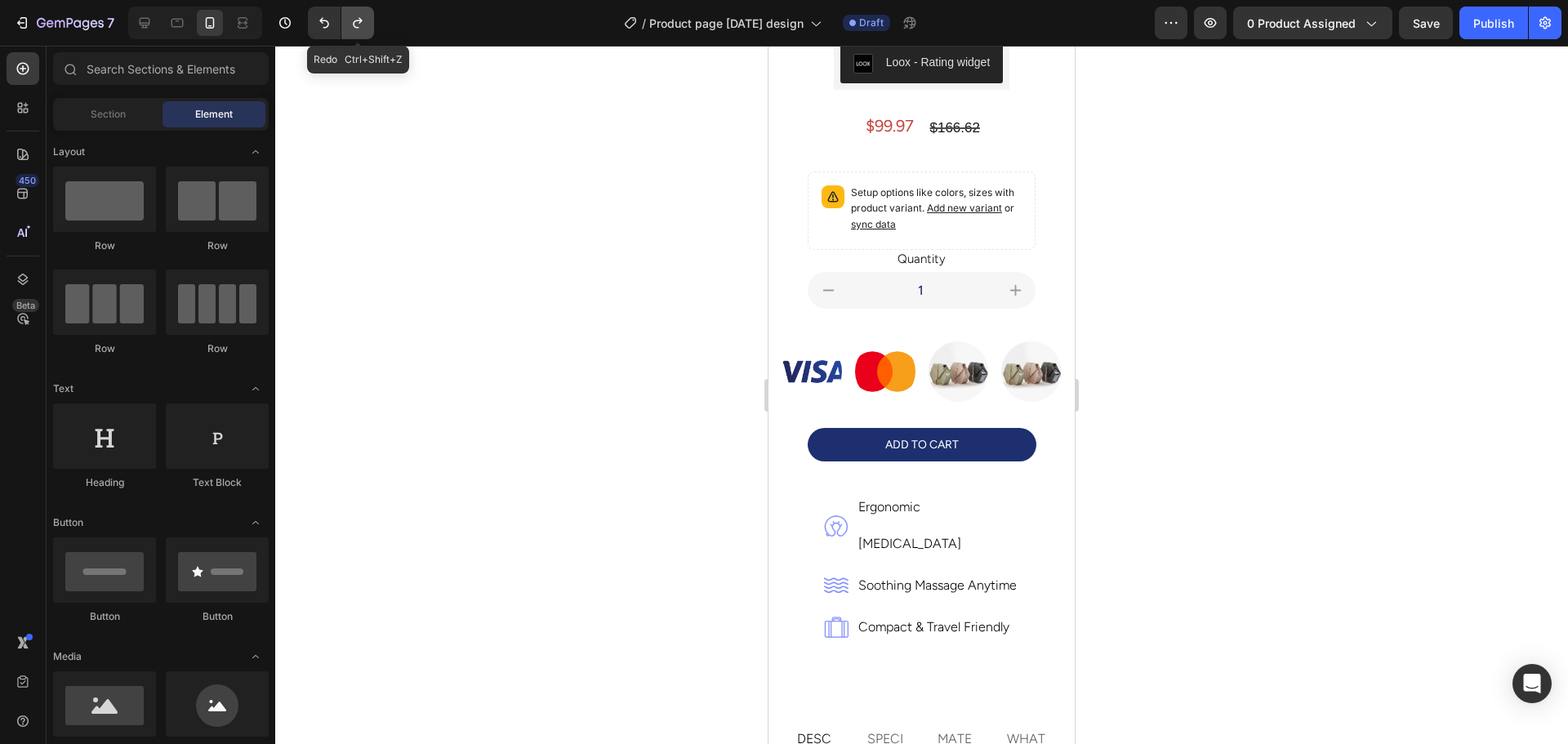
click at [352, 27] on icon "Undo/Redo" at bounding box center [358, 23] width 17 height 17
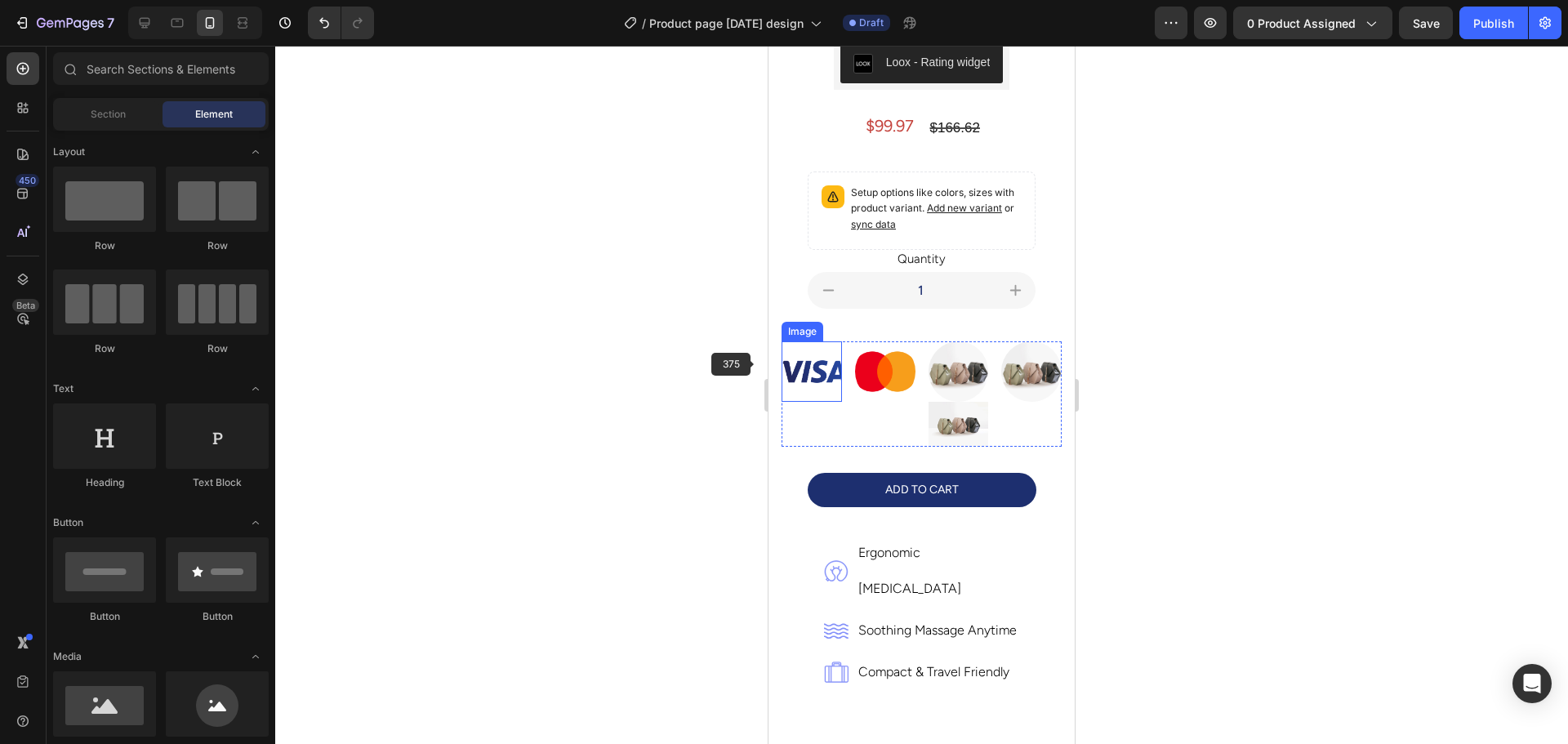
click at [806, 361] on img at bounding box center [811, 371] width 60 height 60
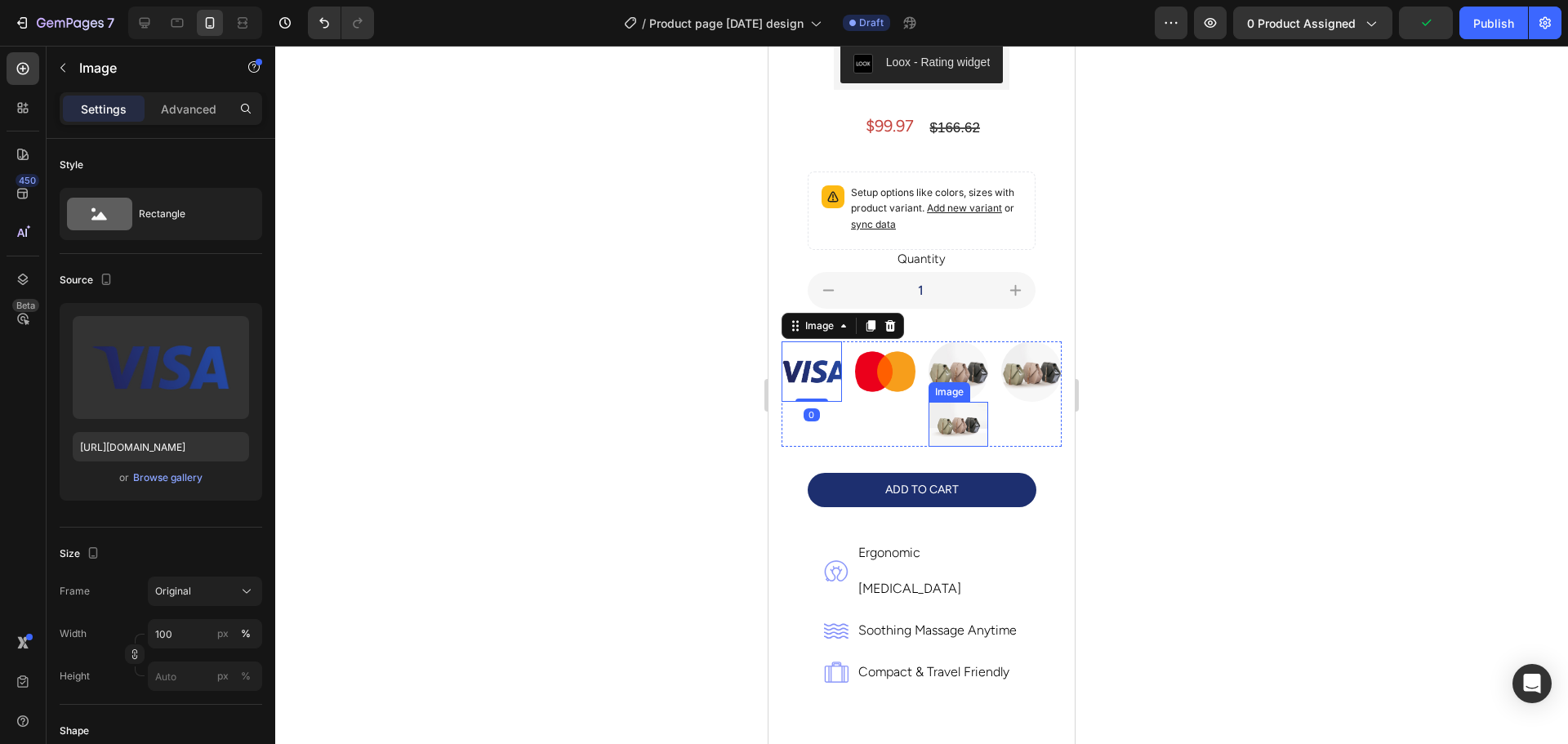
click at [945, 411] on img at bounding box center [958, 424] width 60 height 45
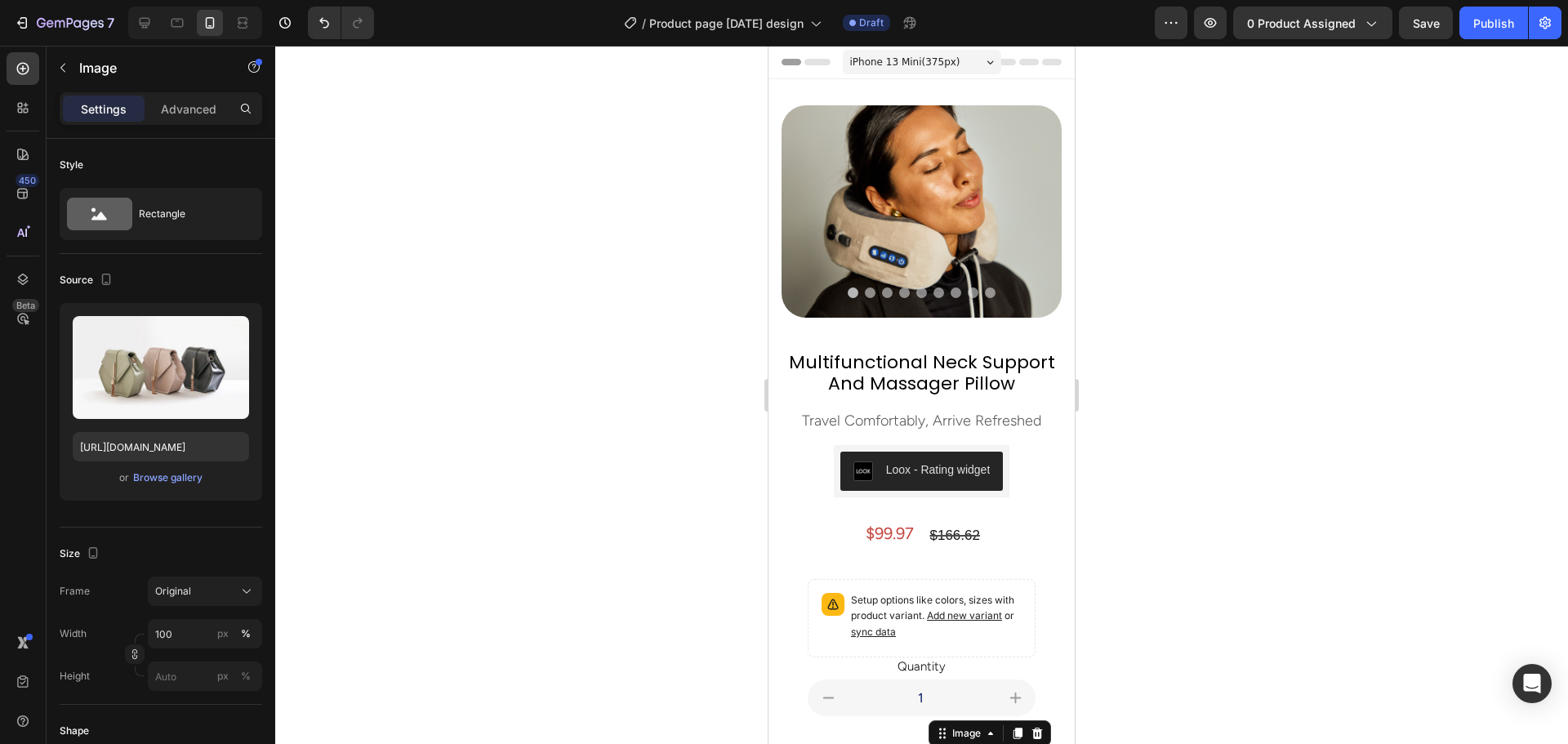
scroll to position [408, 0]
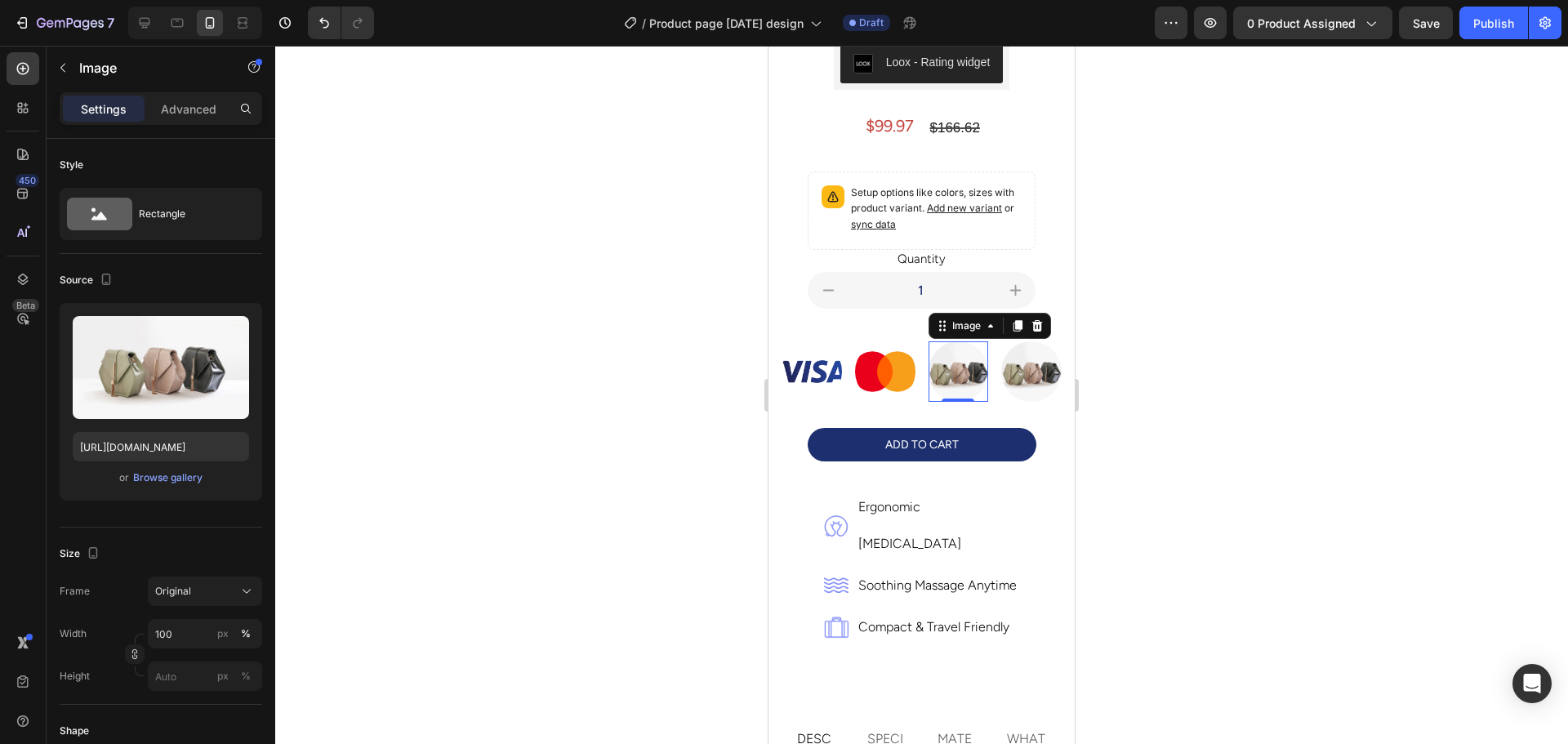
click at [586, 303] on div at bounding box center [921, 394] width 1293 height 698
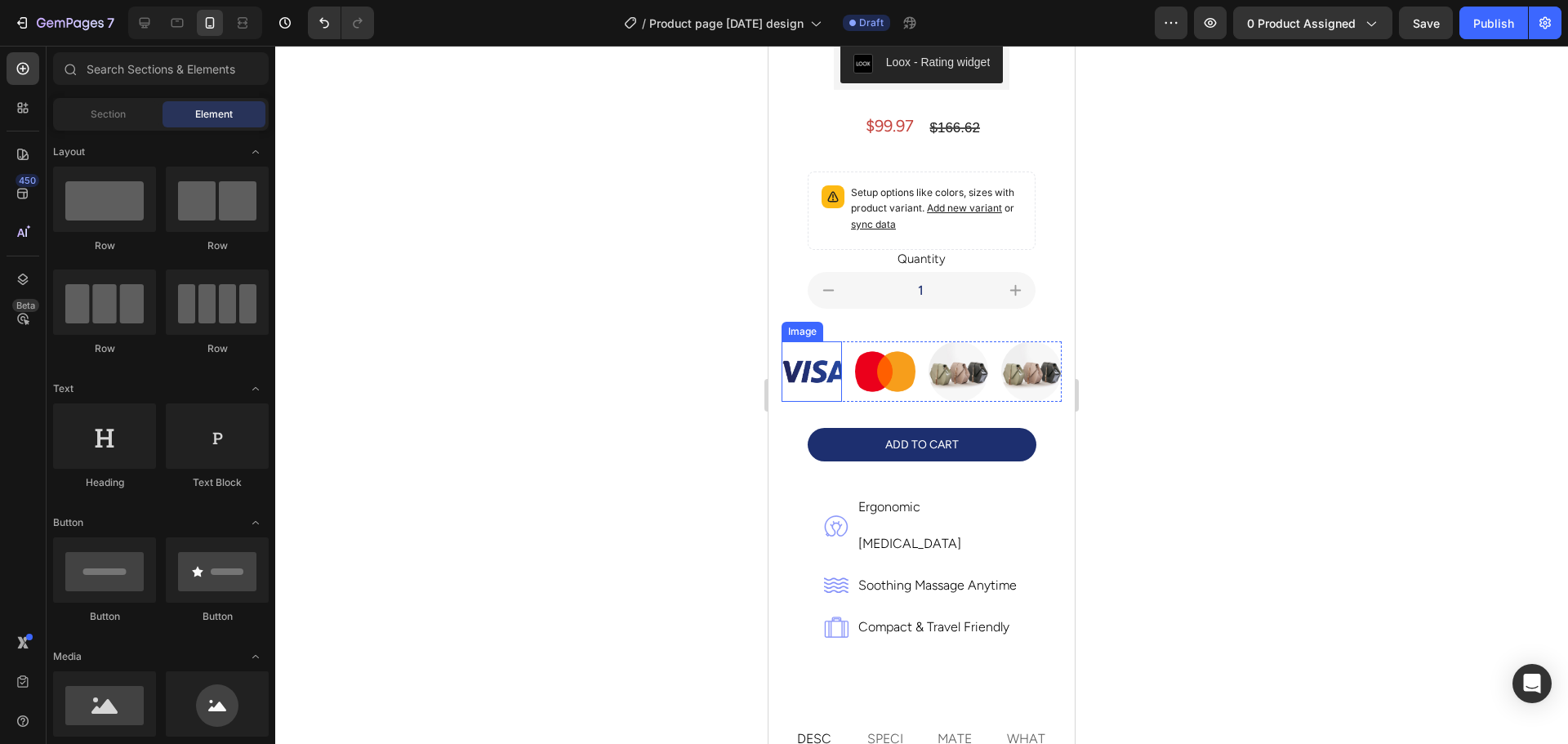
click at [786, 354] on img at bounding box center [811, 371] width 60 height 60
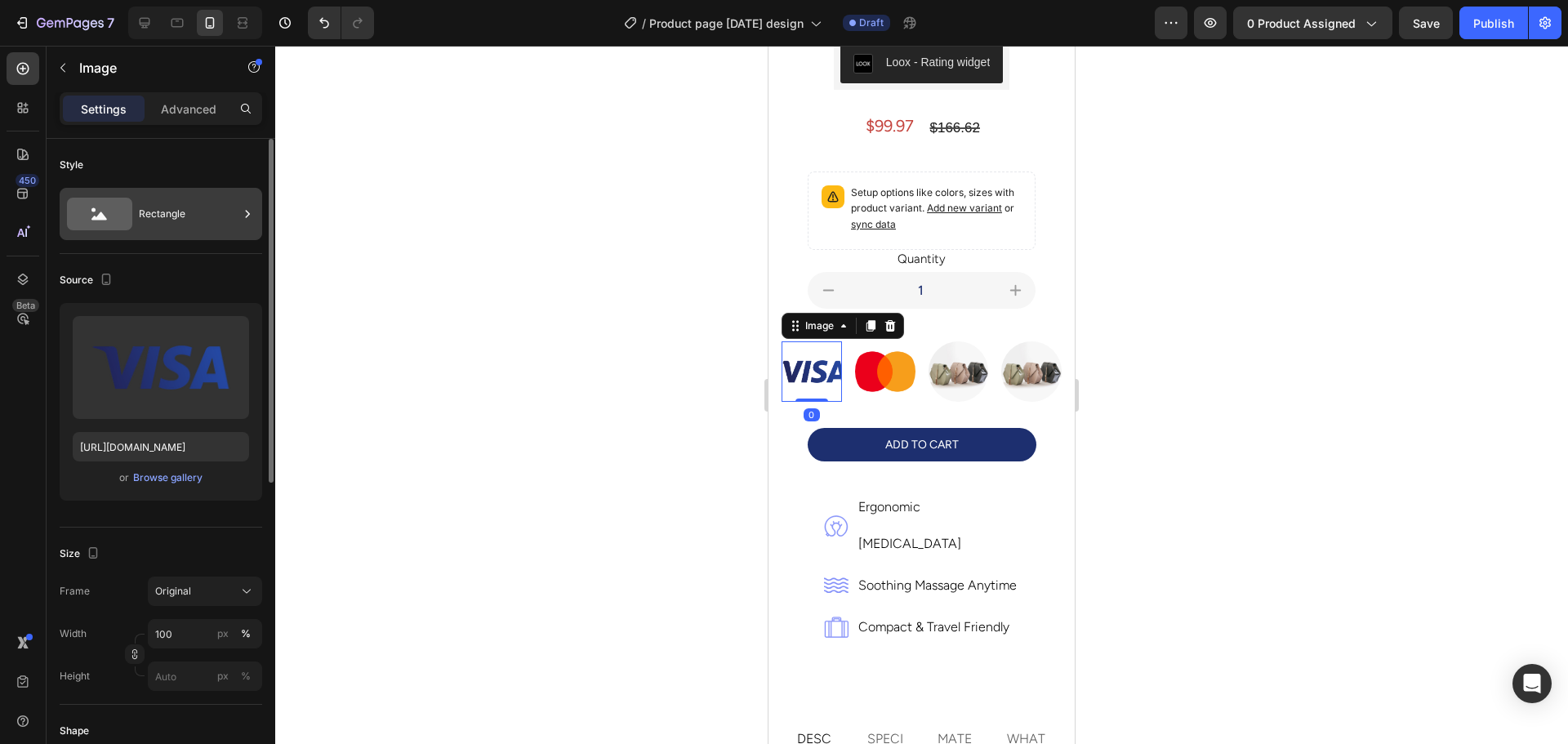
click at [136, 206] on div "Rectangle" at bounding box center [160, 213] width 203 height 52
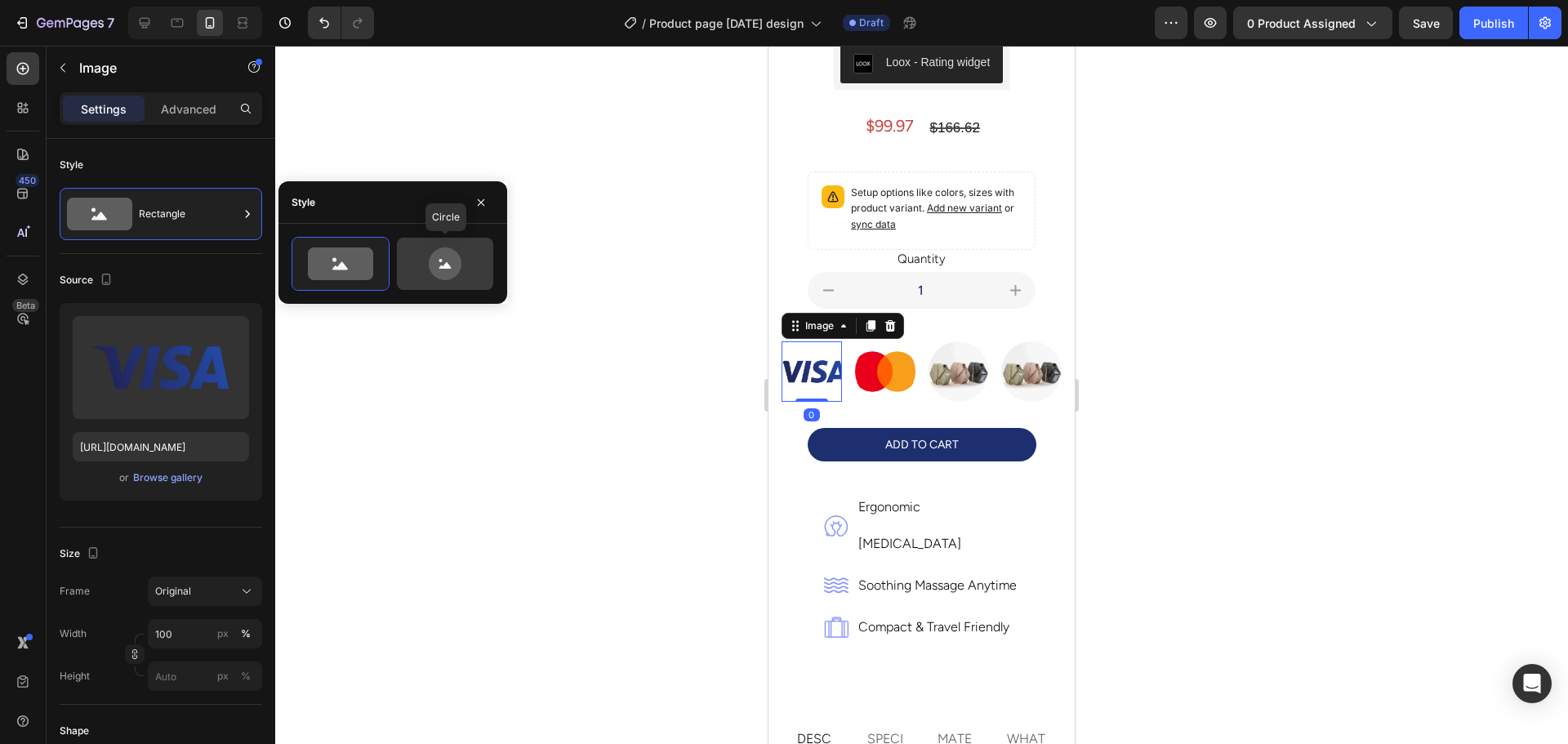
click at [433, 265] on icon at bounding box center [444, 263] width 32 height 32
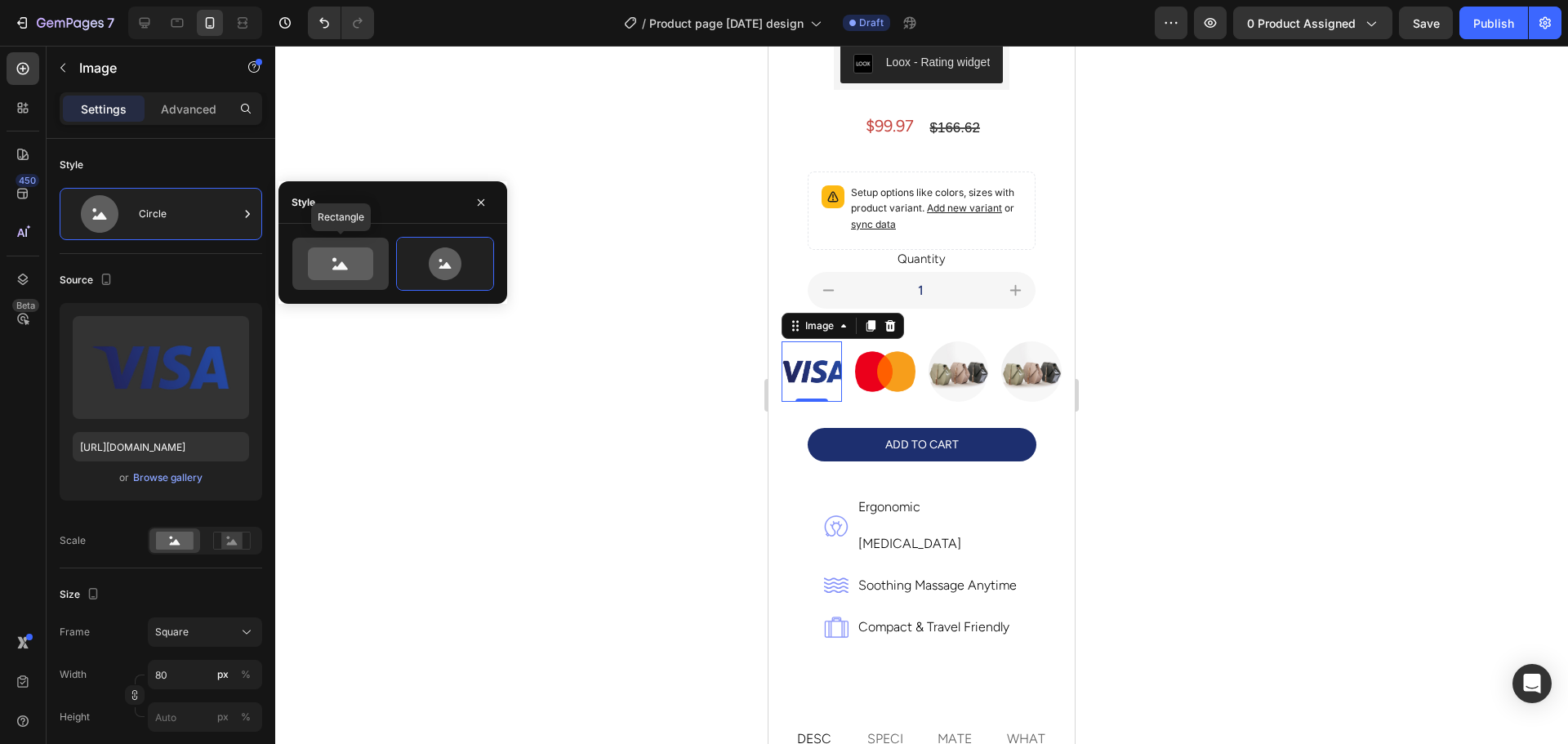
click at [355, 260] on icon at bounding box center [340, 263] width 65 height 32
type input "100"
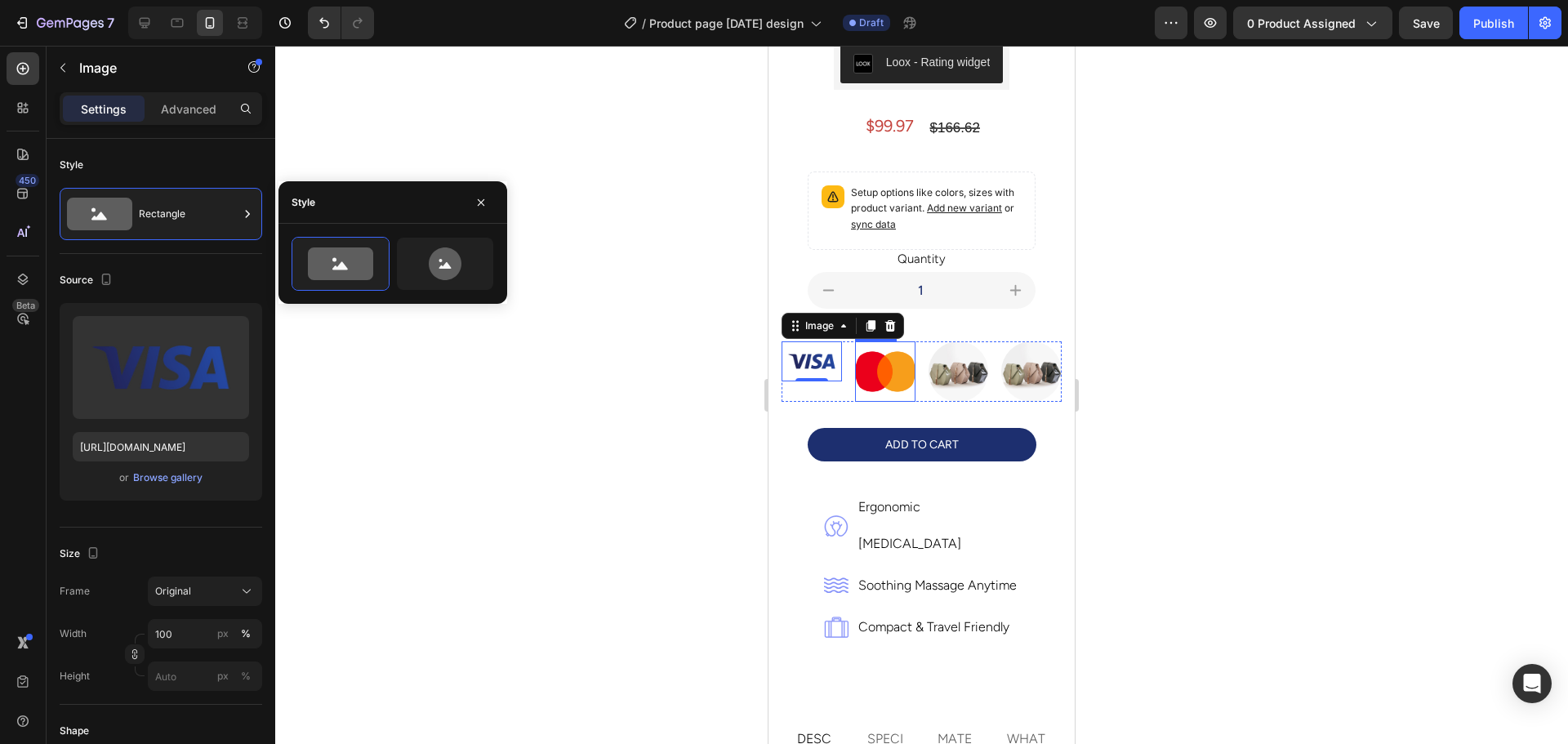
click at [911, 364] on div "Image 0 Image Image Image Row" at bounding box center [921, 371] width 280 height 60
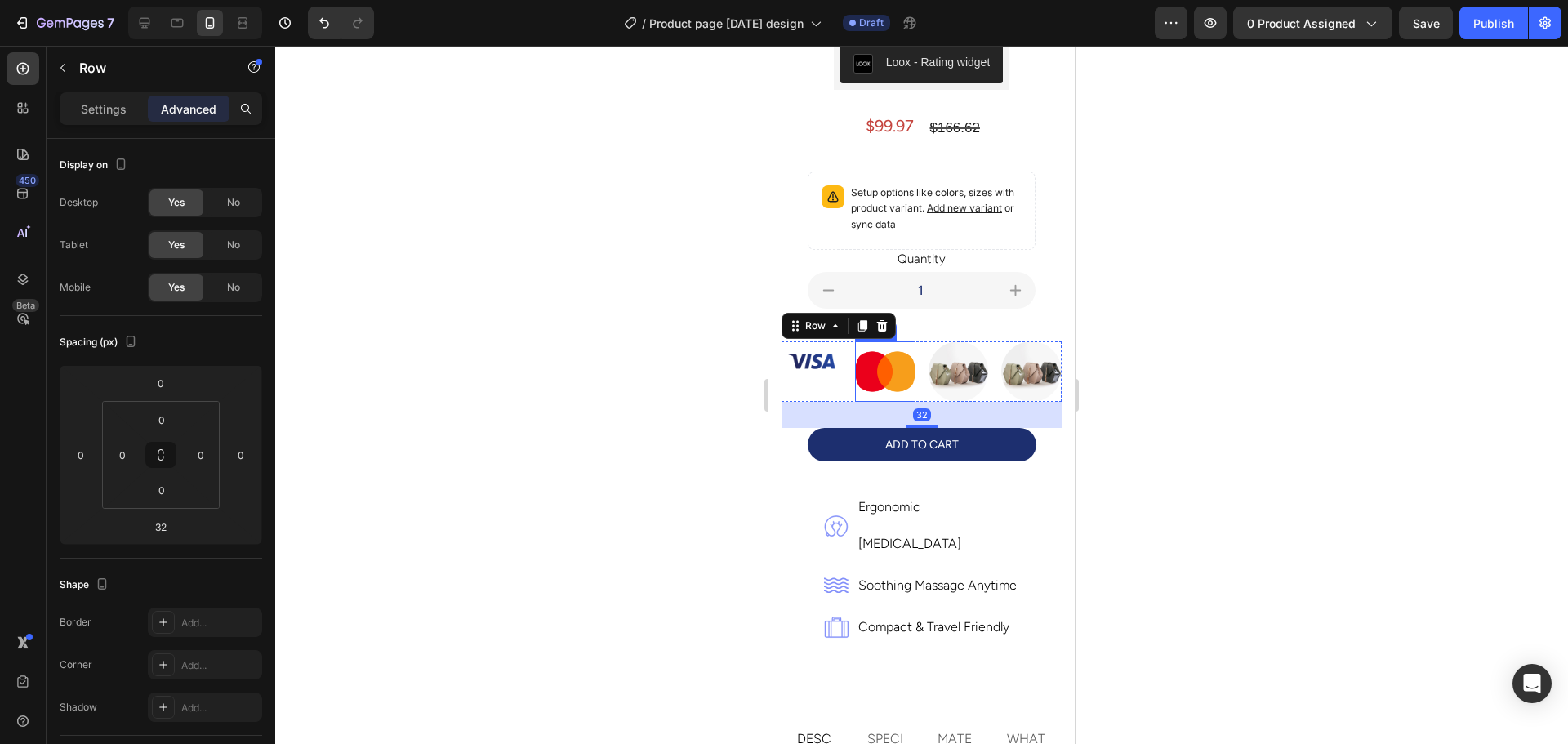
click at [885, 364] on img at bounding box center [885, 371] width 60 height 60
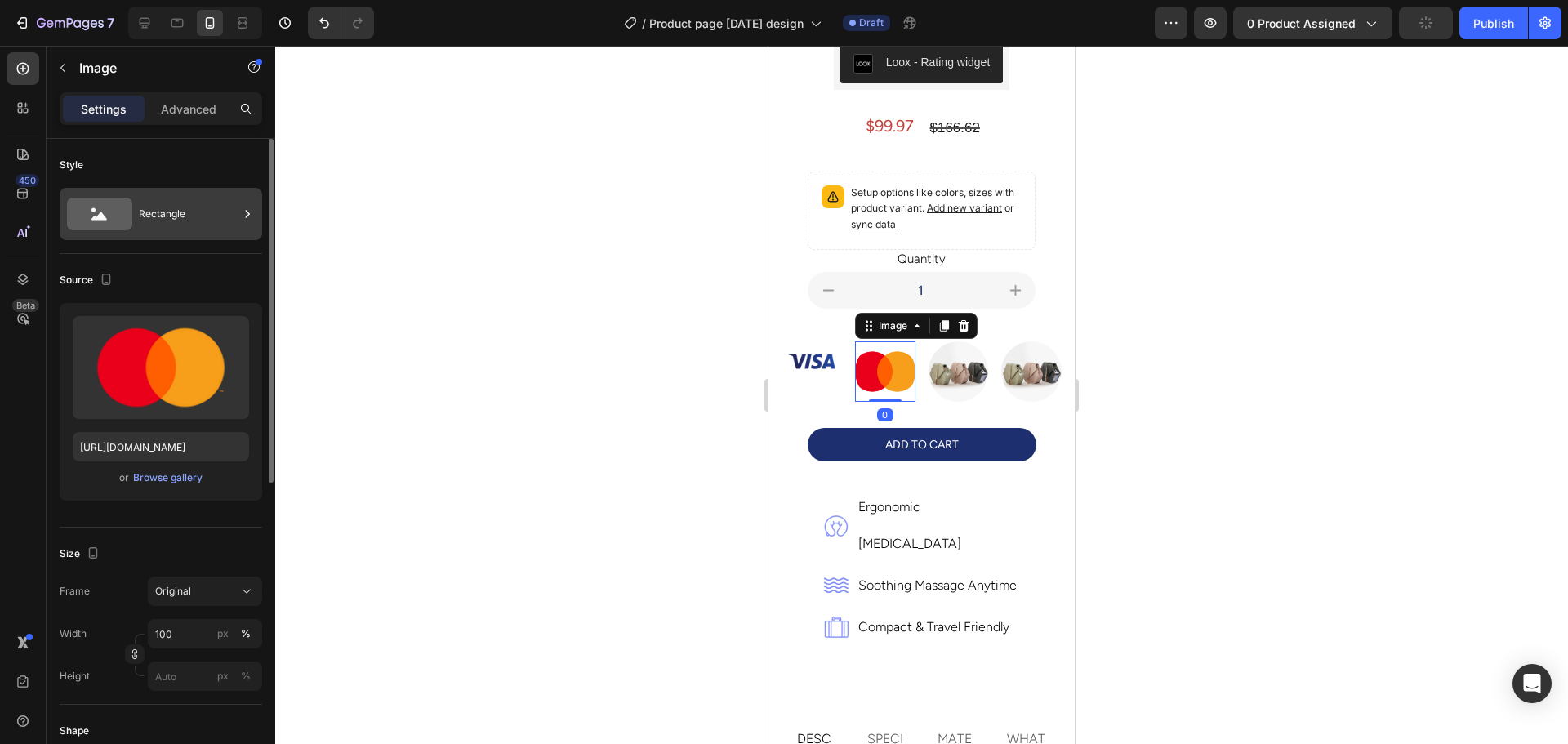
click at [171, 231] on div "Rectangle" at bounding box center [189, 213] width 99 height 37
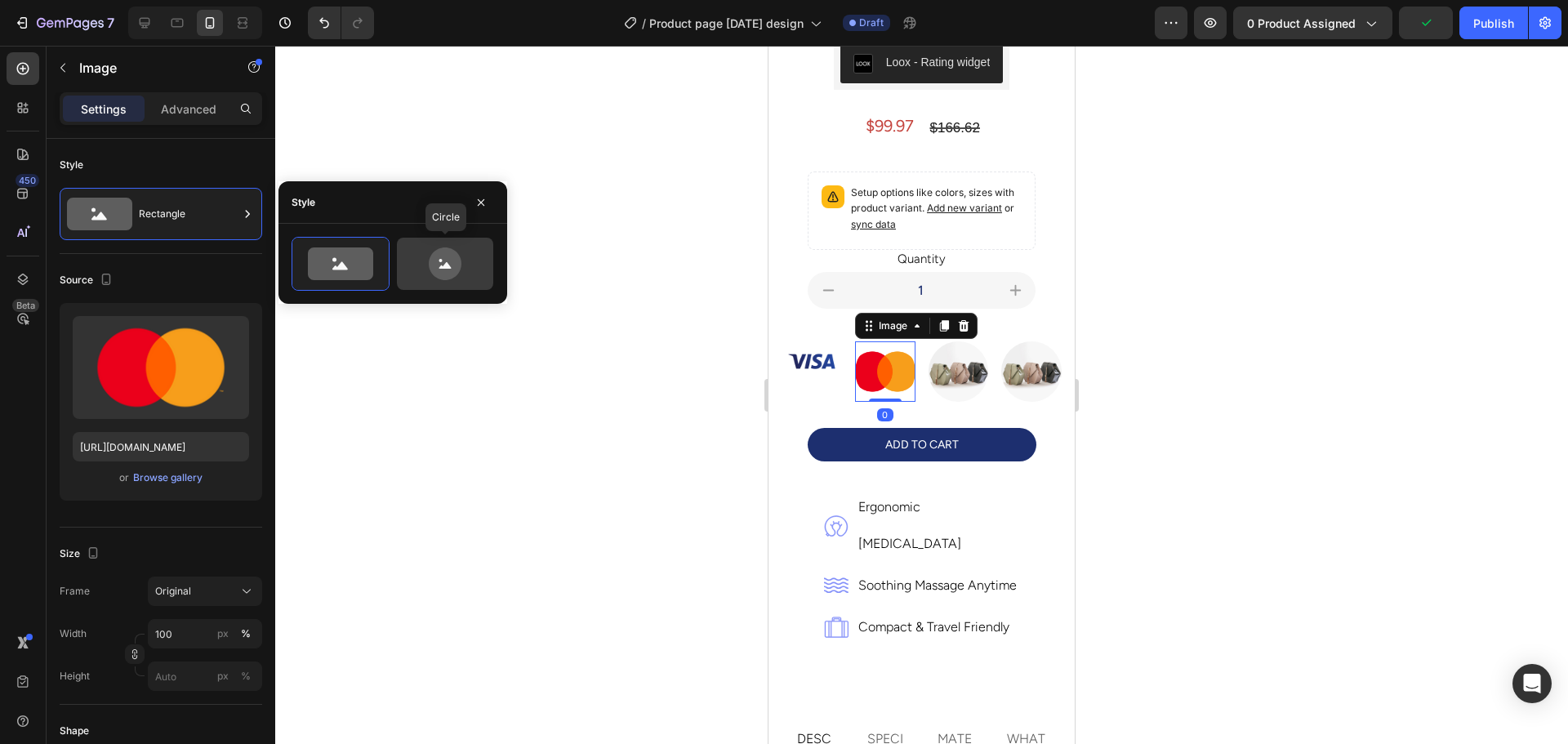
click at [448, 276] on icon at bounding box center [444, 263] width 32 height 32
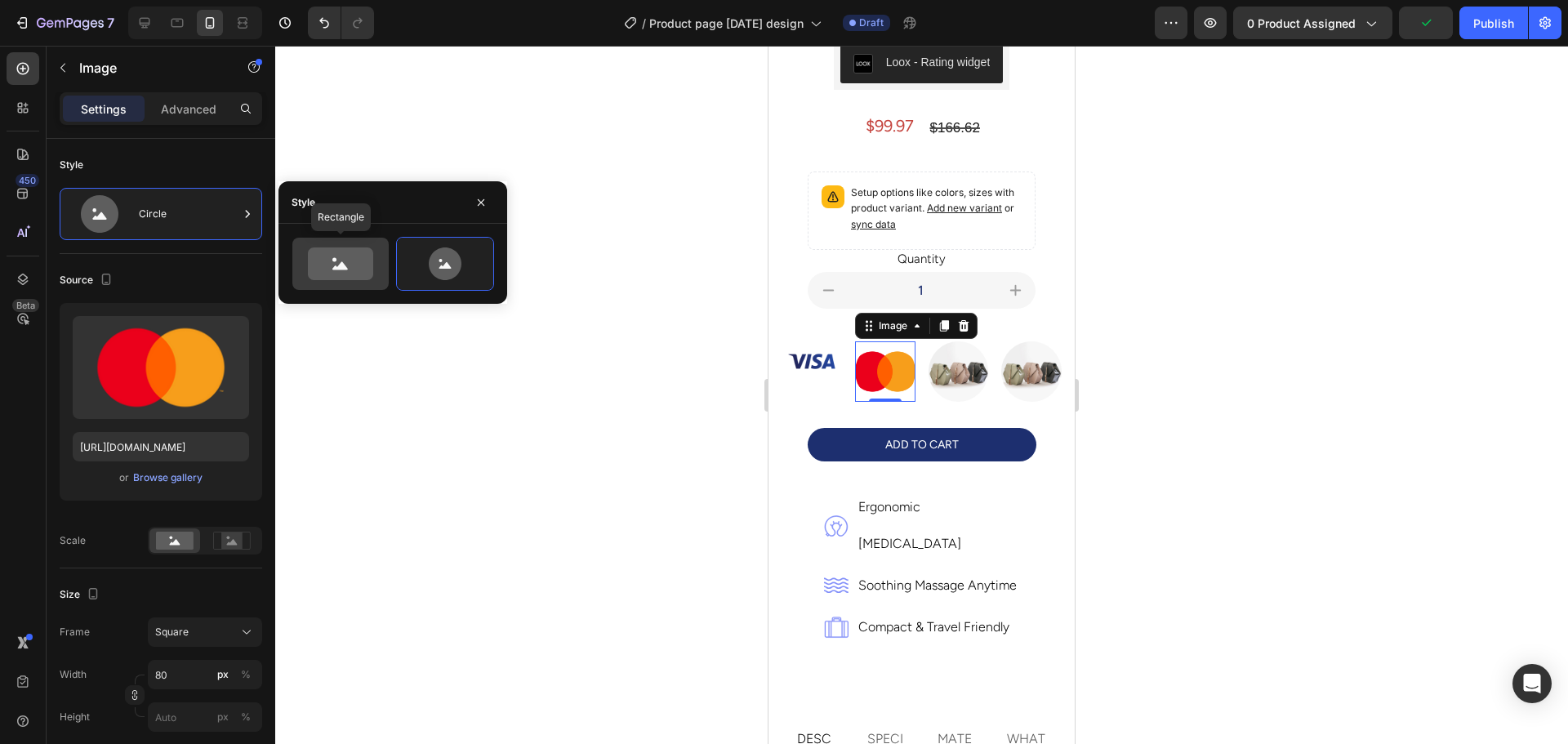
click at [354, 260] on icon at bounding box center [340, 263] width 65 height 32
type input "100"
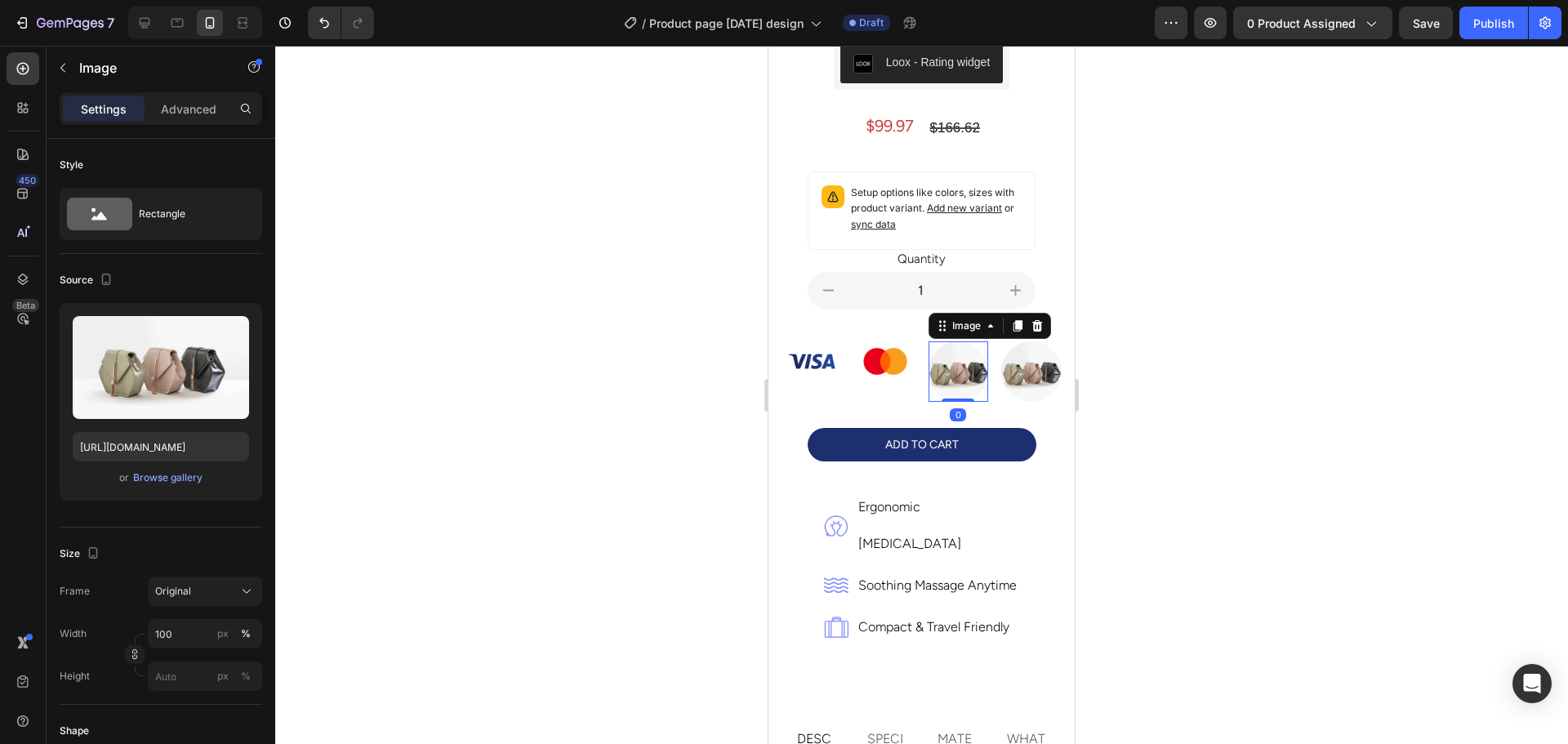
click at [965, 367] on img at bounding box center [958, 371] width 60 height 60
click at [188, 217] on div "Rectangle" at bounding box center [189, 213] width 99 height 37
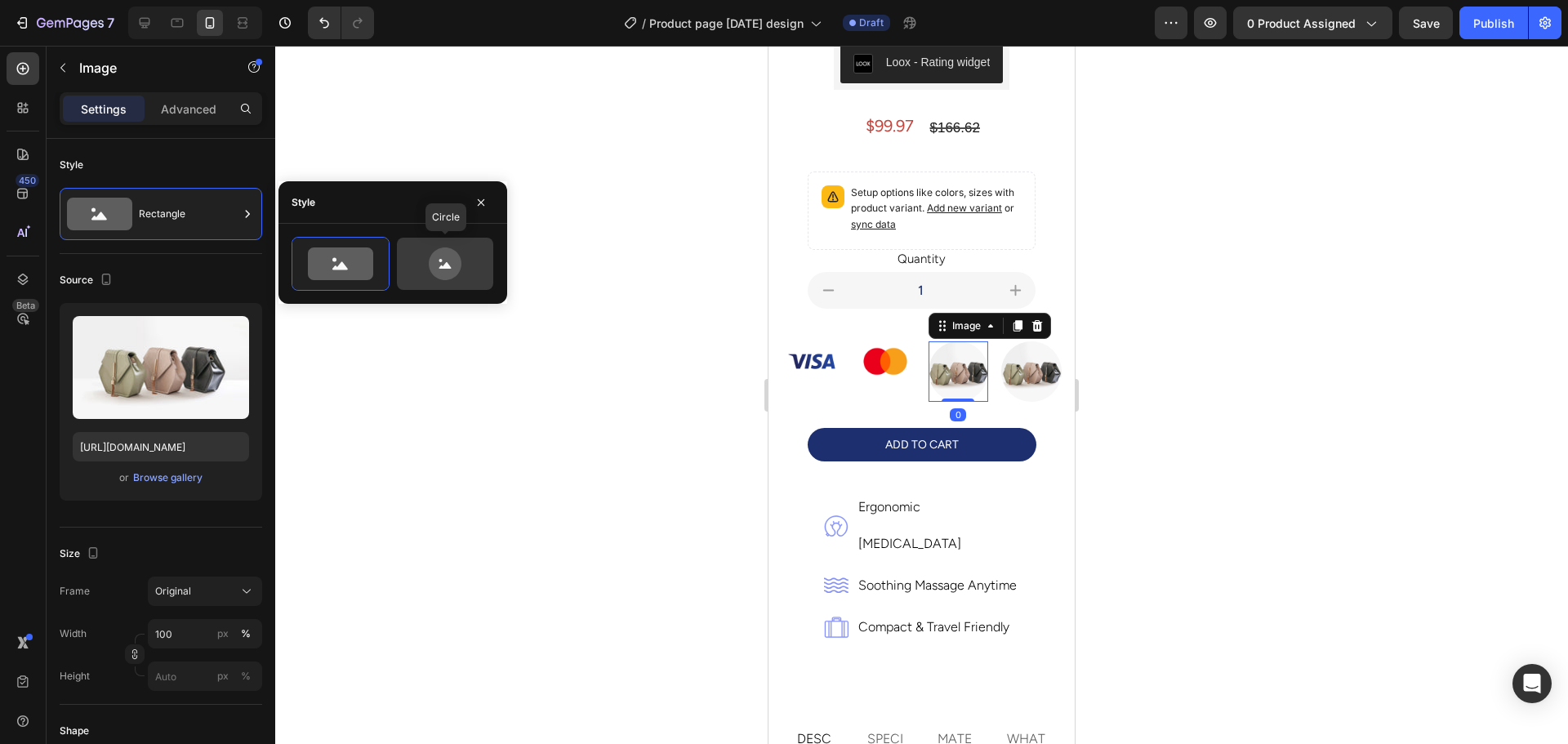
click at [461, 267] on icon at bounding box center [444, 263] width 32 height 32
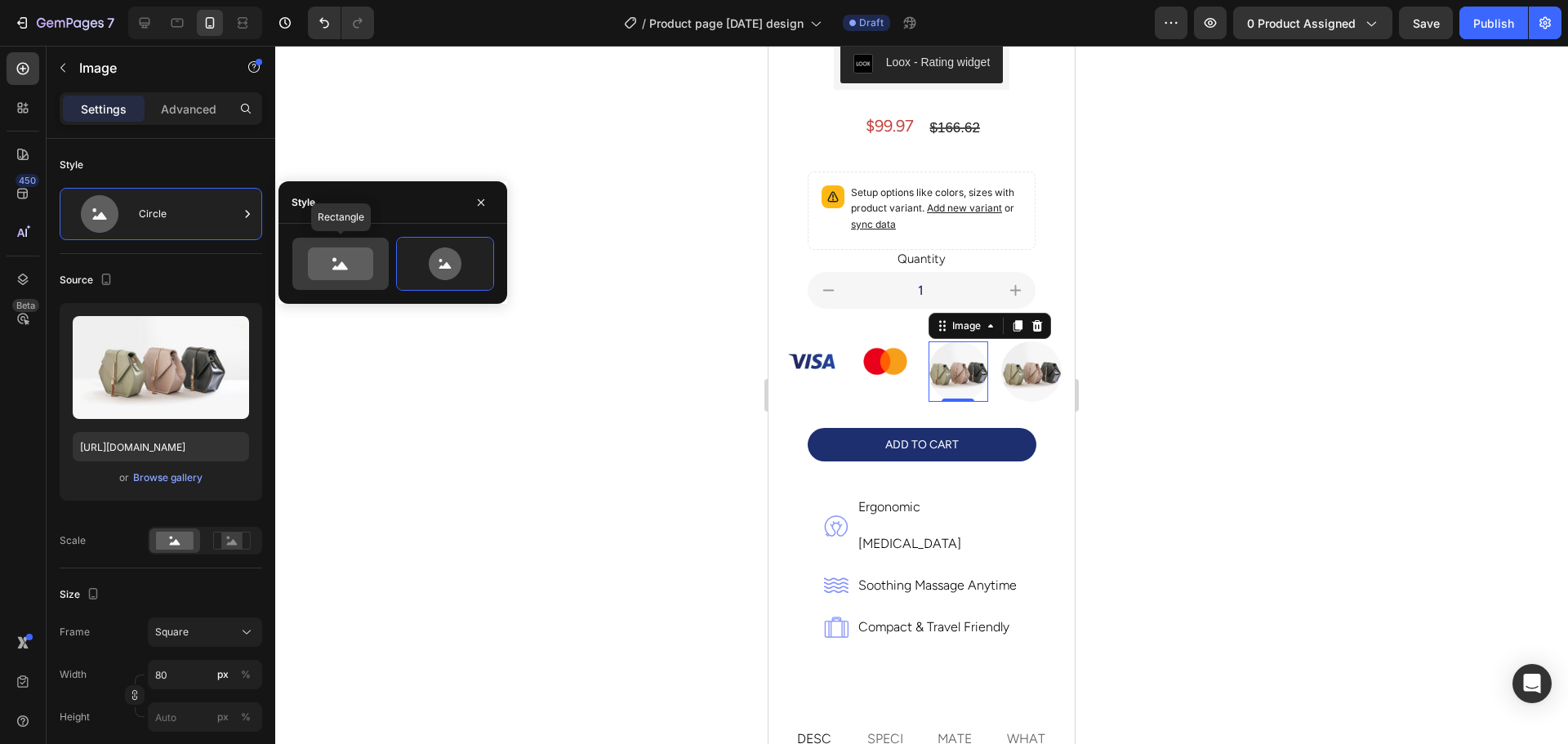
click at [347, 265] on icon at bounding box center [340, 263] width 65 height 32
type input "100"
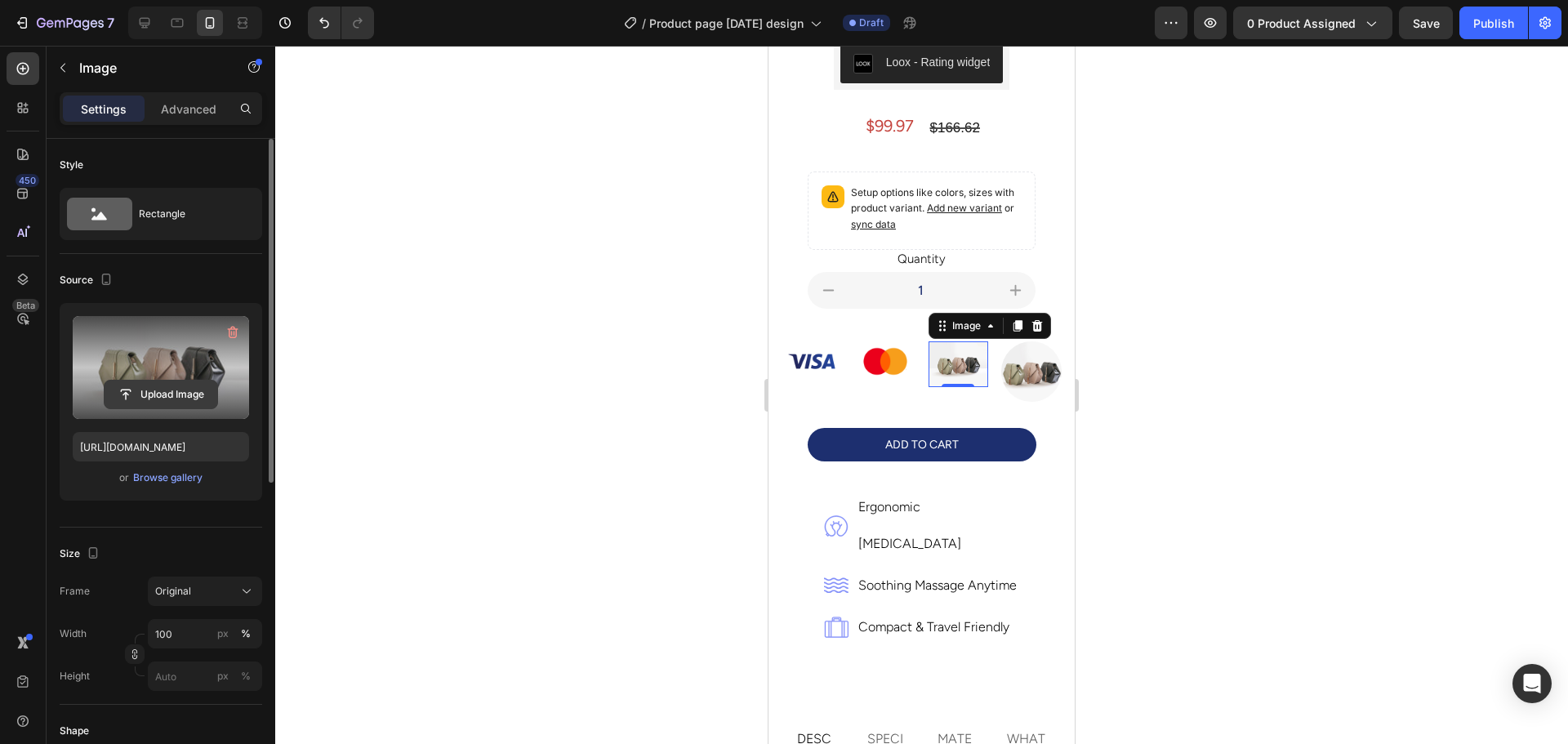
click at [172, 400] on input "file" at bounding box center [160, 394] width 112 height 28
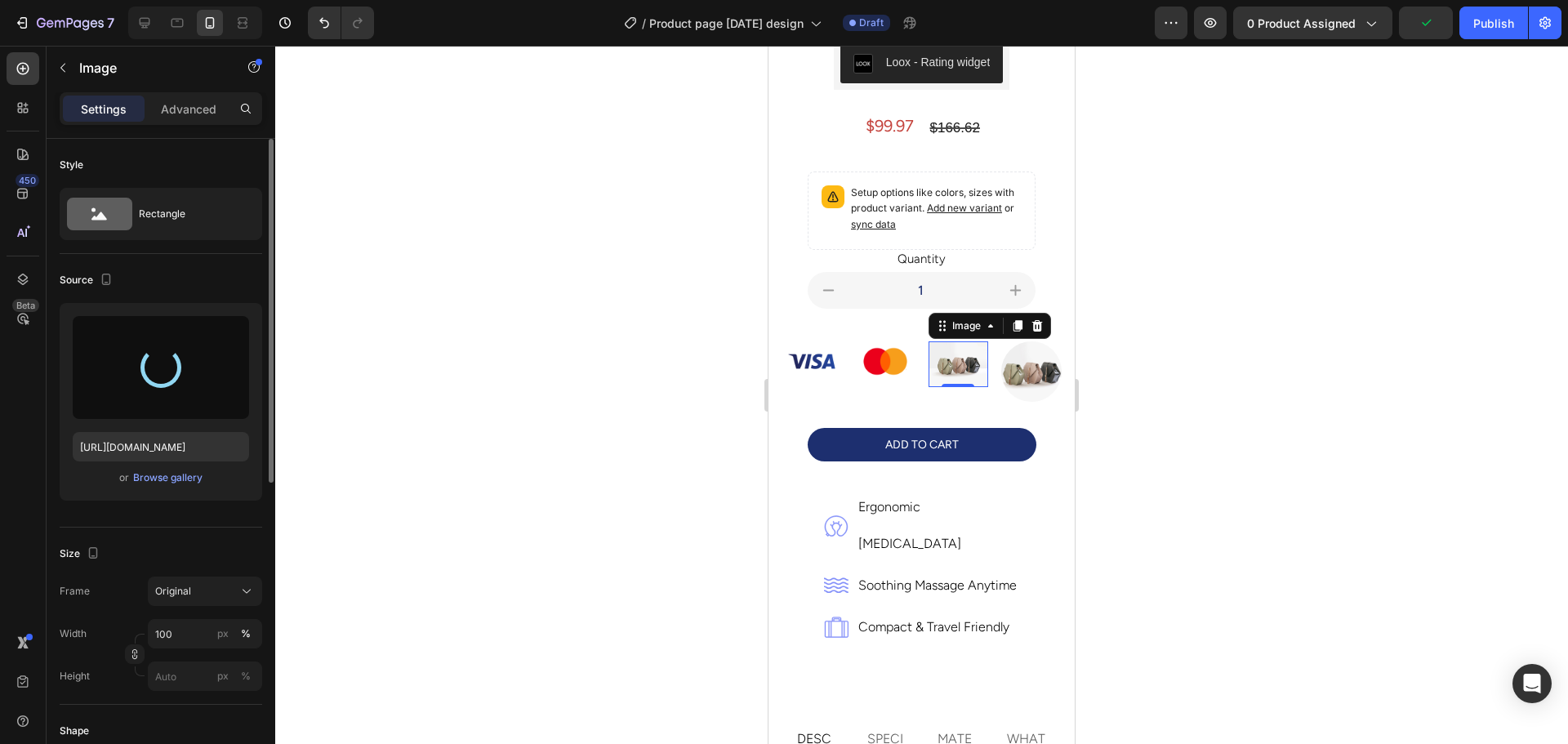
type input "[URL][DOMAIN_NAME]"
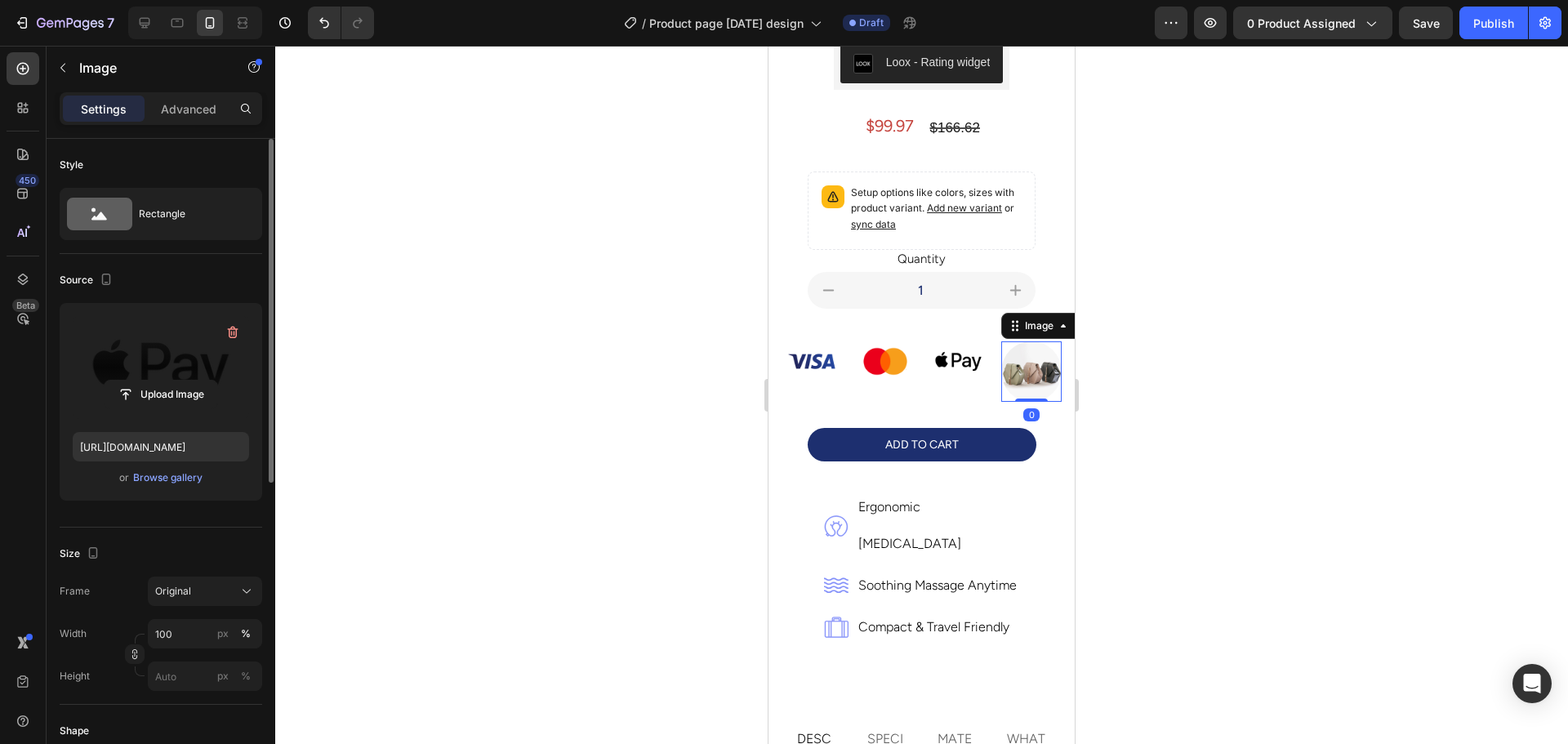
click at [1014, 353] on img at bounding box center [1031, 371] width 60 height 60
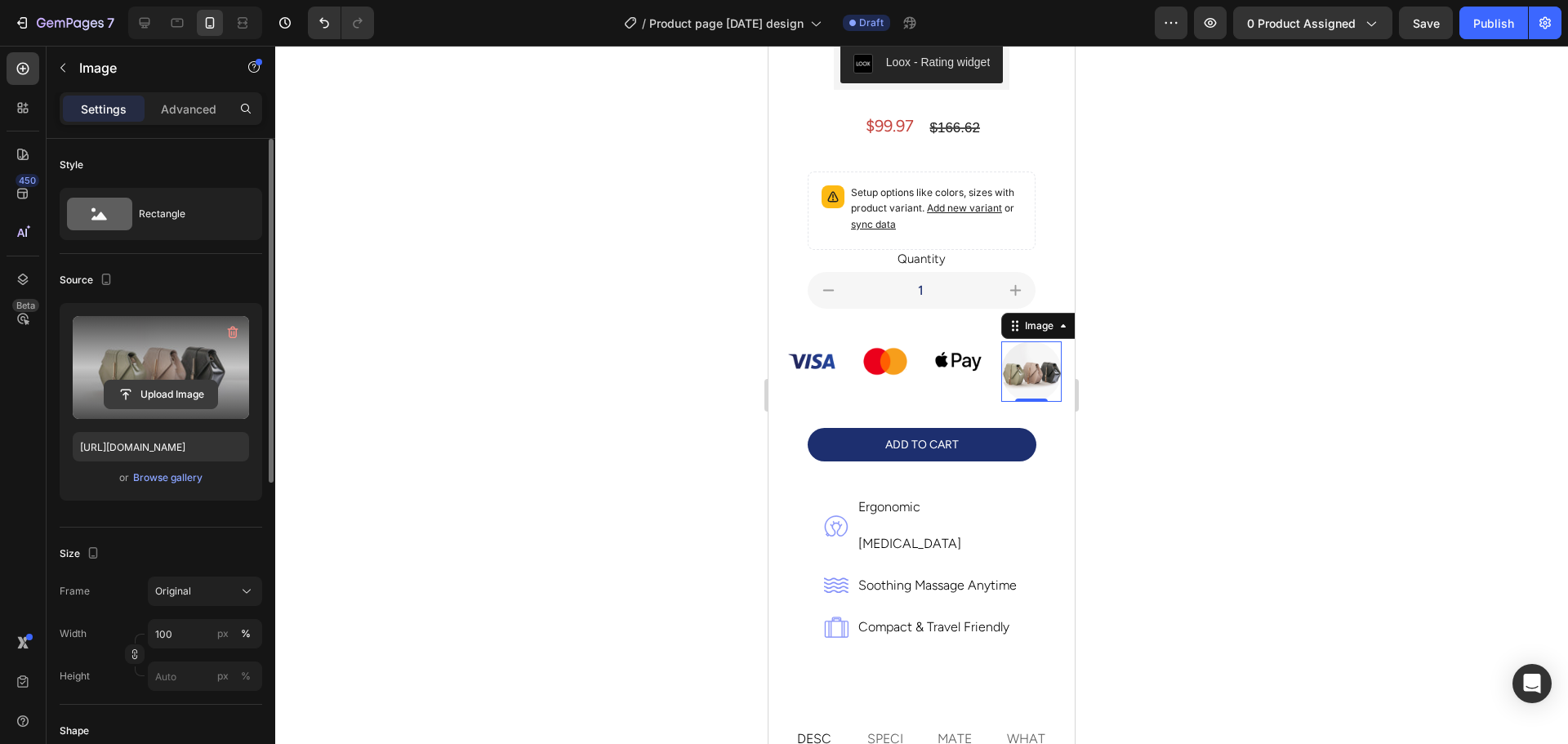
click at [165, 399] on input "file" at bounding box center [160, 394] width 112 height 28
click at [159, 395] on input "file" at bounding box center [160, 394] width 112 height 28
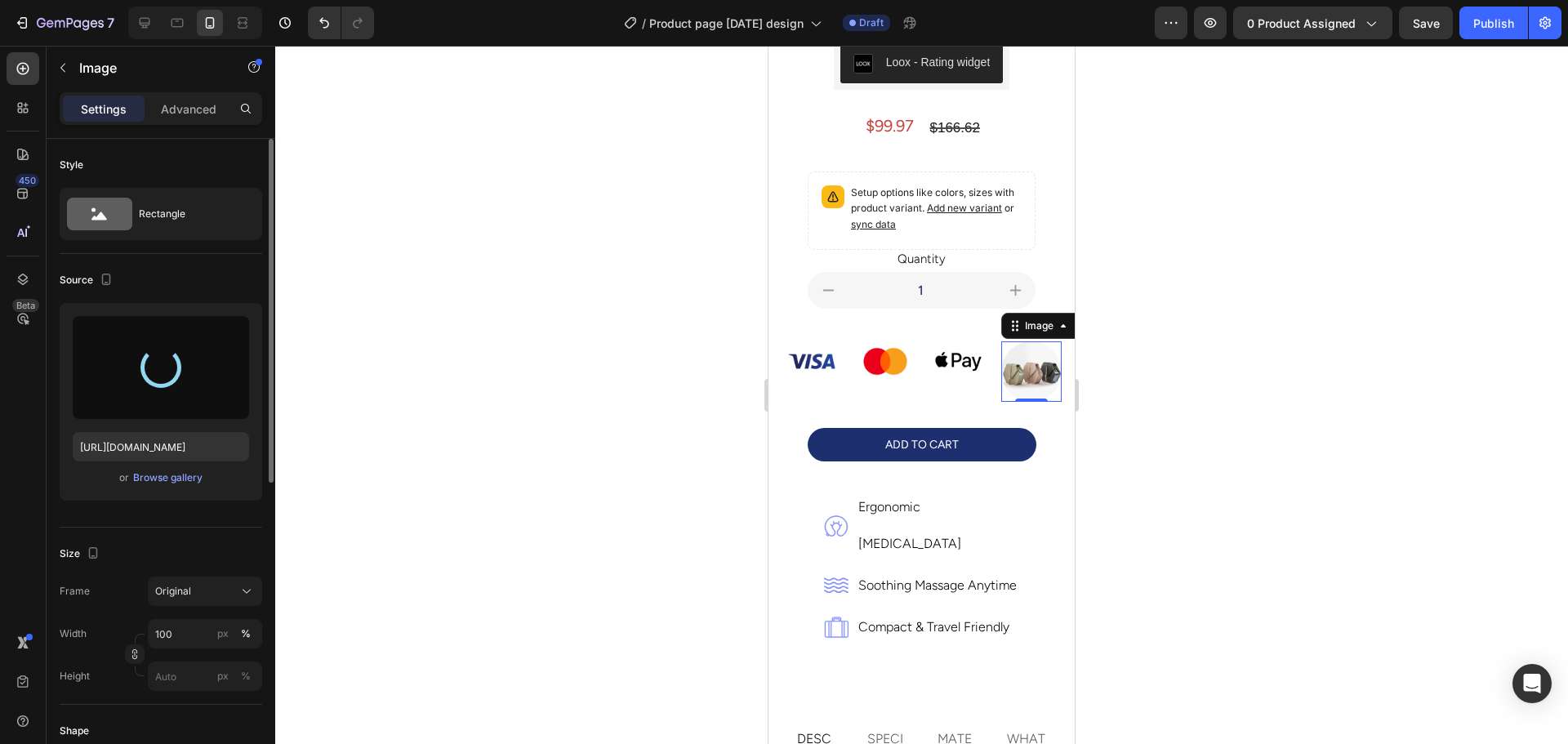
type input "https://cdn.shopify.com/s/files/1/0664/9810/1292/files/gempages_552430879104828…"
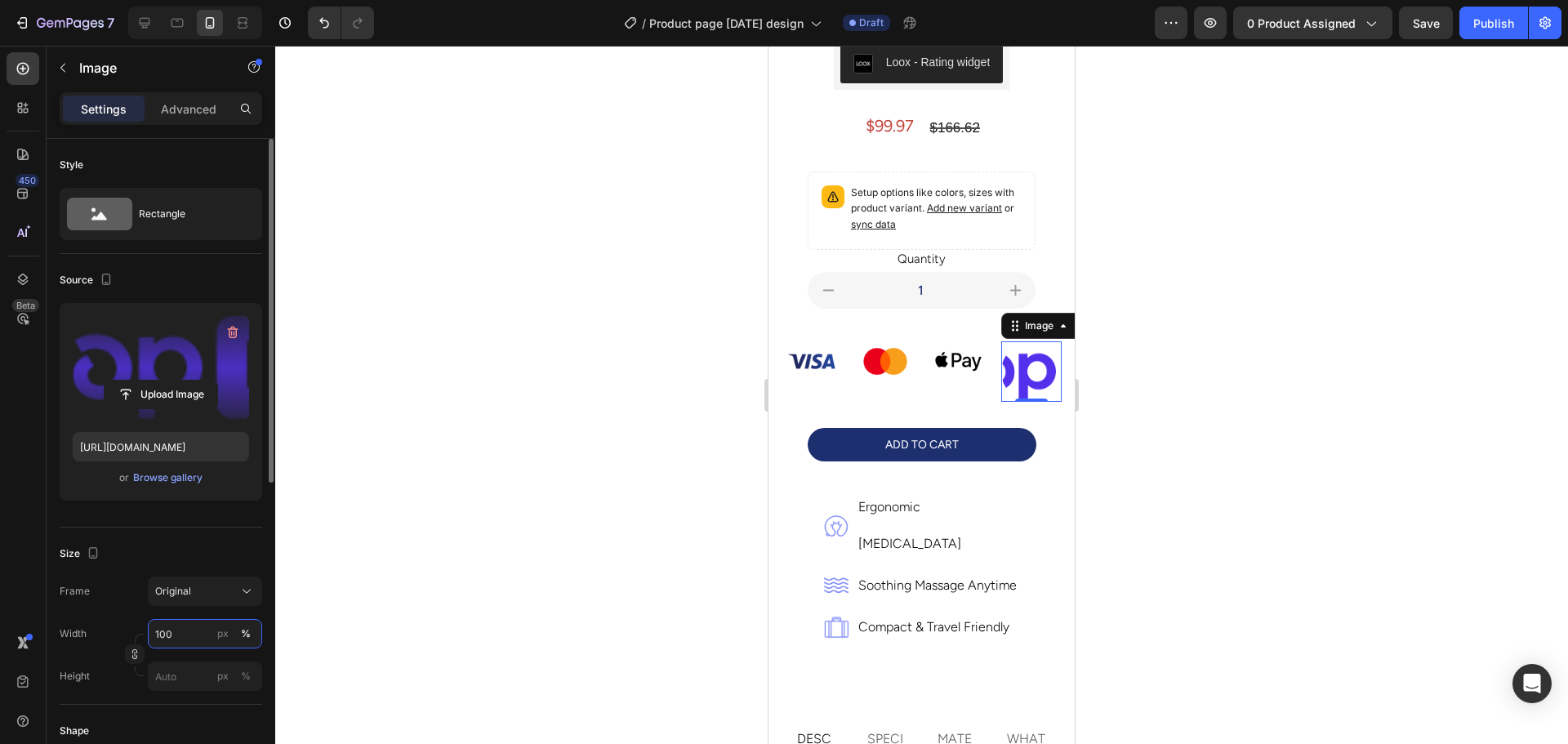
click at [181, 637] on input "100" at bounding box center [205, 633] width 114 height 30
click at [185, 604] on button "Original" at bounding box center [205, 591] width 114 height 30
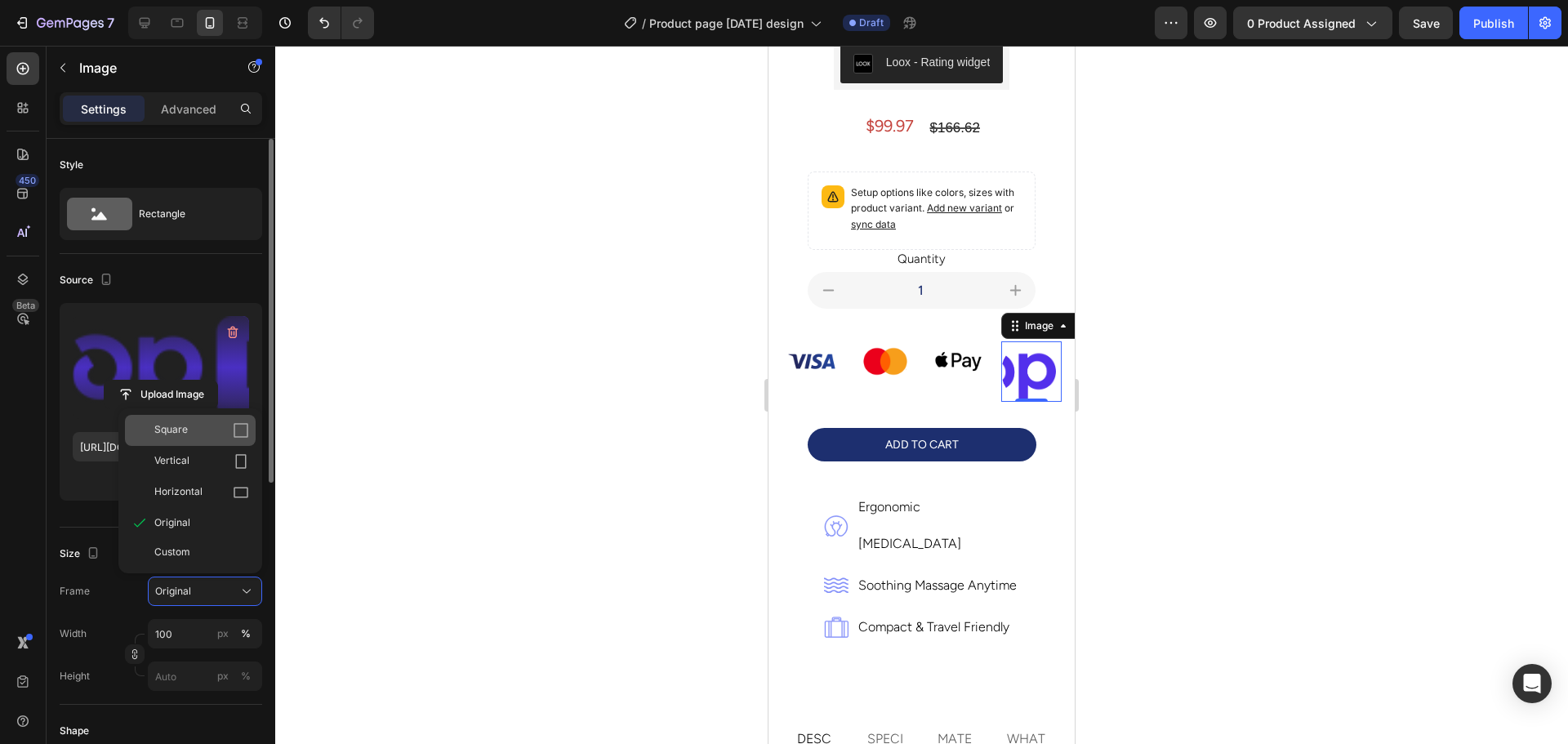
click at [179, 434] on span "Square" at bounding box center [171, 430] width 33 height 17
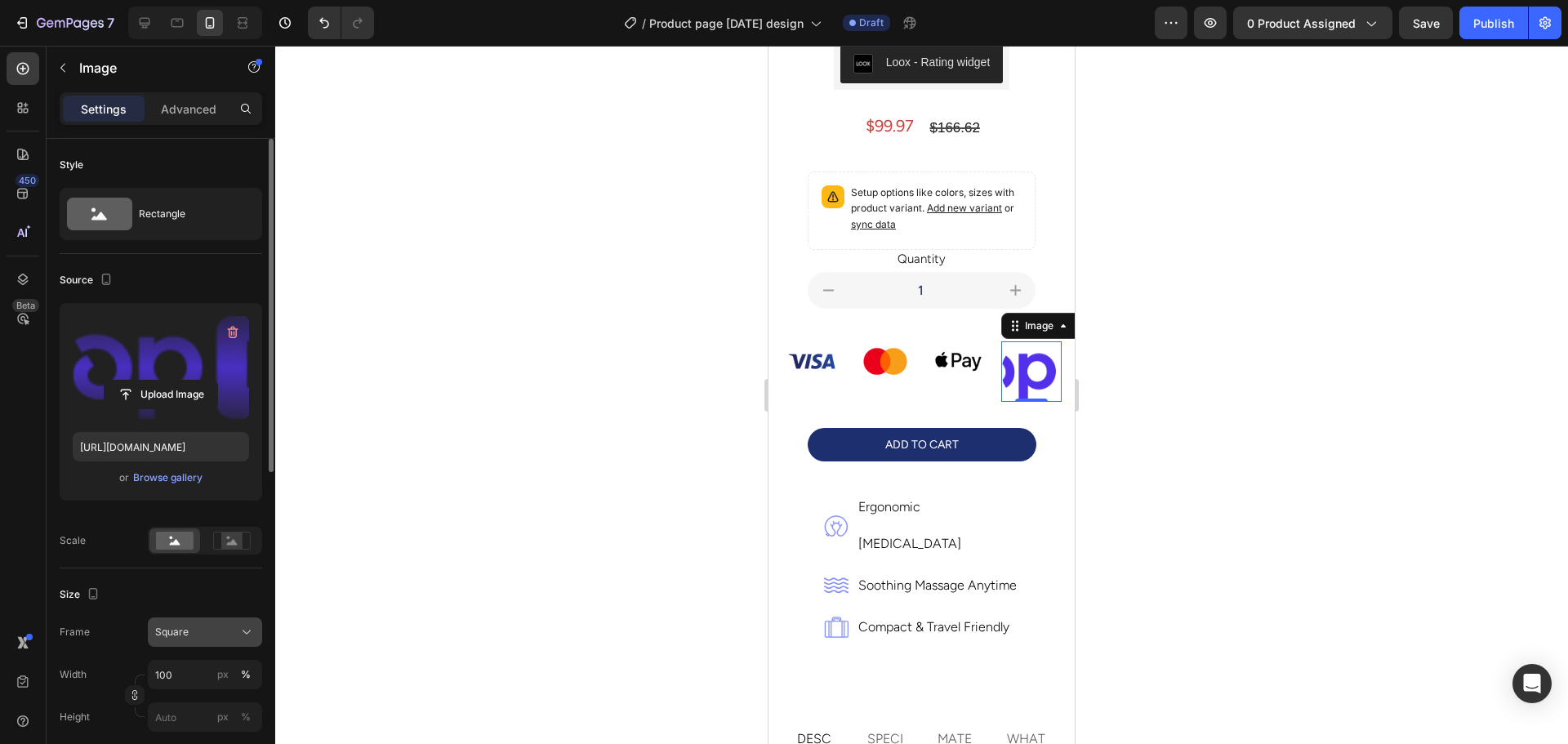
click at [197, 634] on div "Square" at bounding box center [195, 632] width 80 height 15
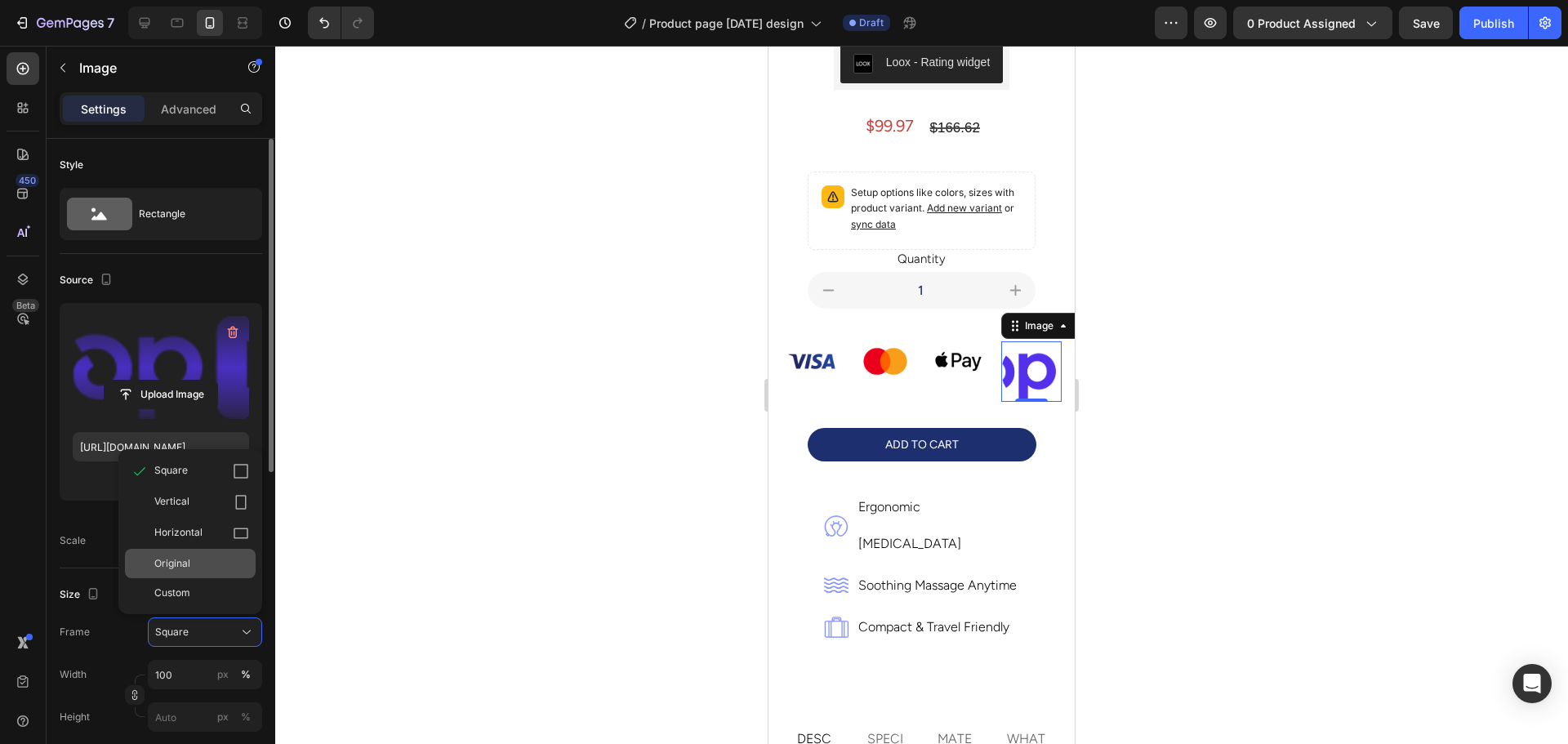
click at [194, 562] on div "Original" at bounding box center [202, 563] width 95 height 15
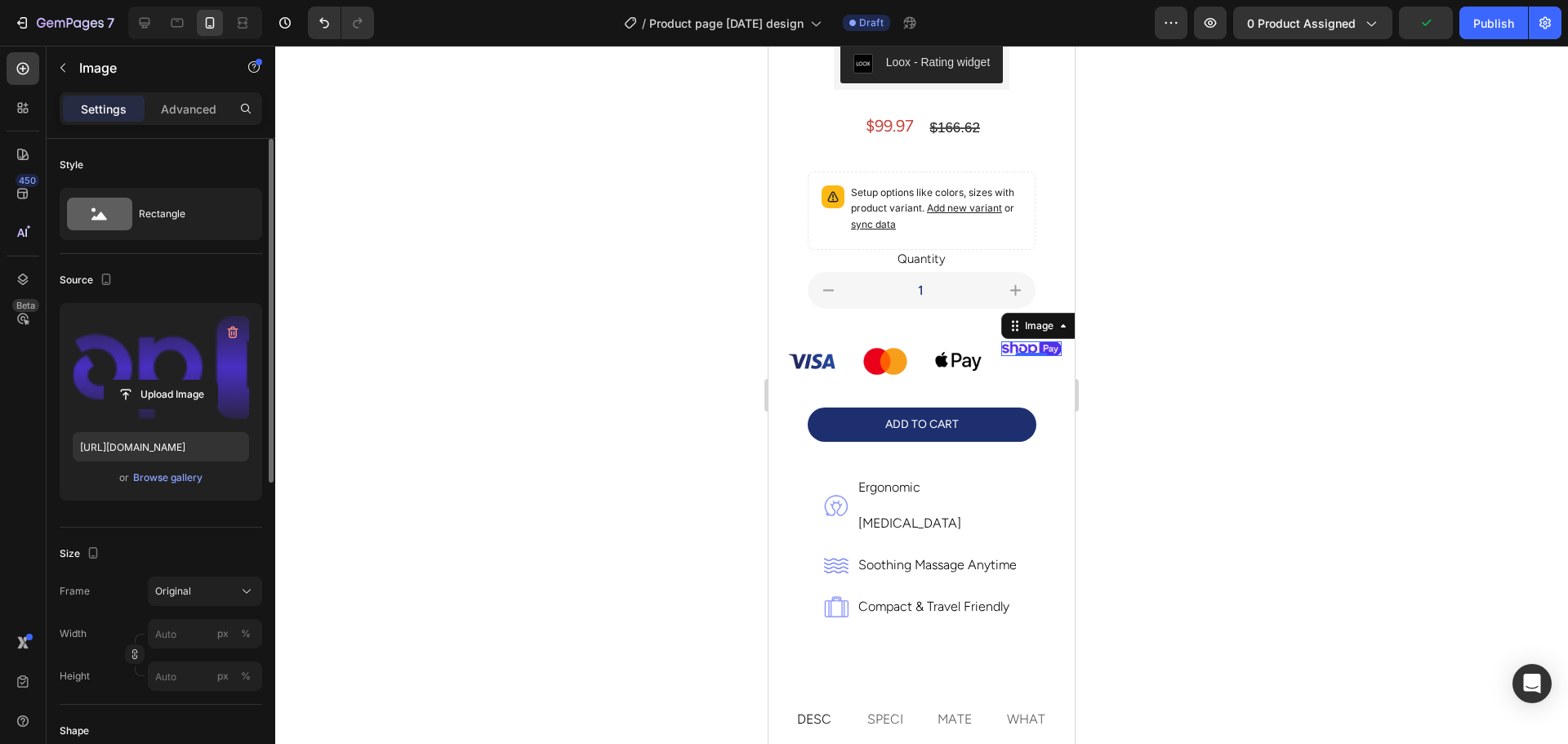
click at [581, 417] on div at bounding box center [921, 394] width 1293 height 698
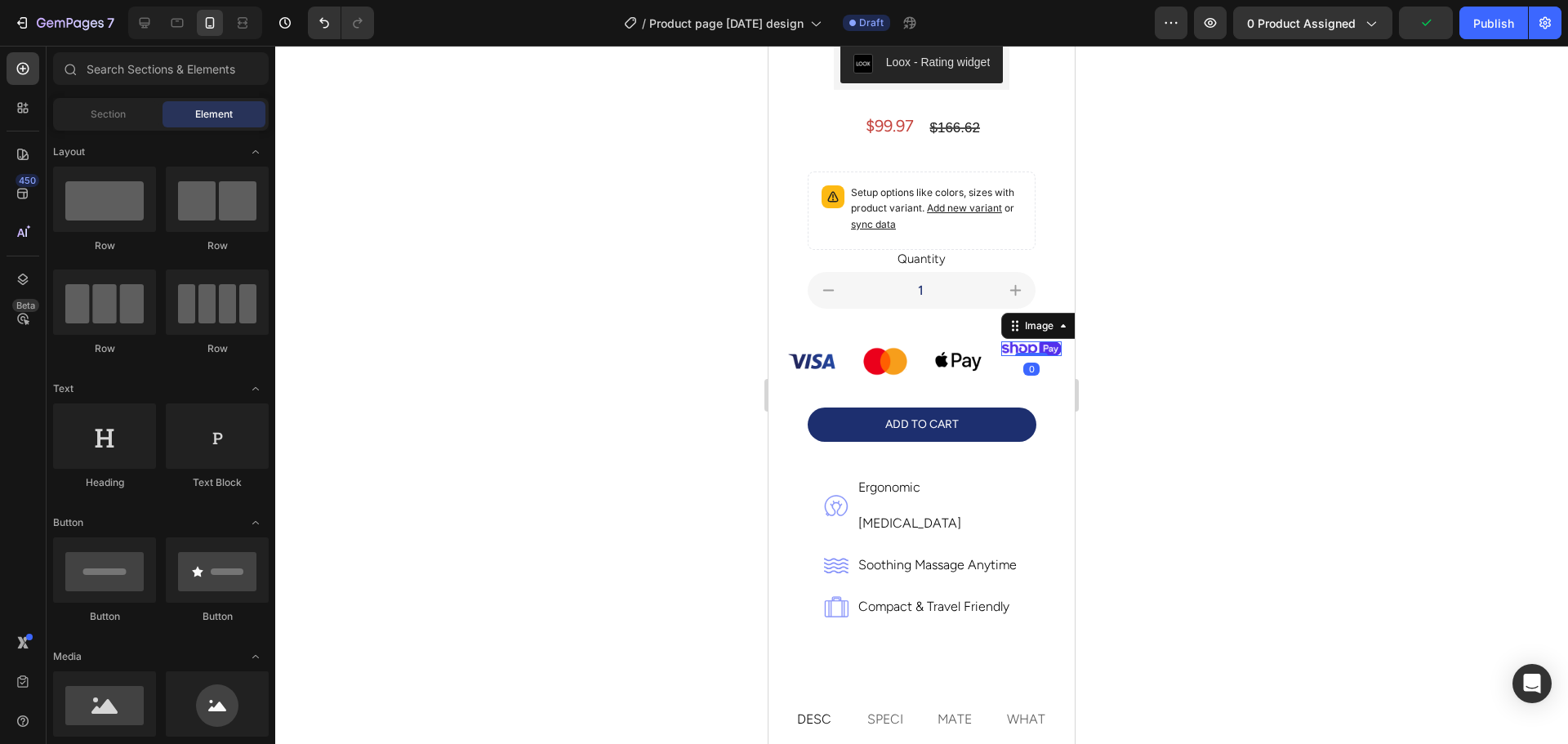
click at [1021, 341] on img at bounding box center [1031, 349] width 60 height 15
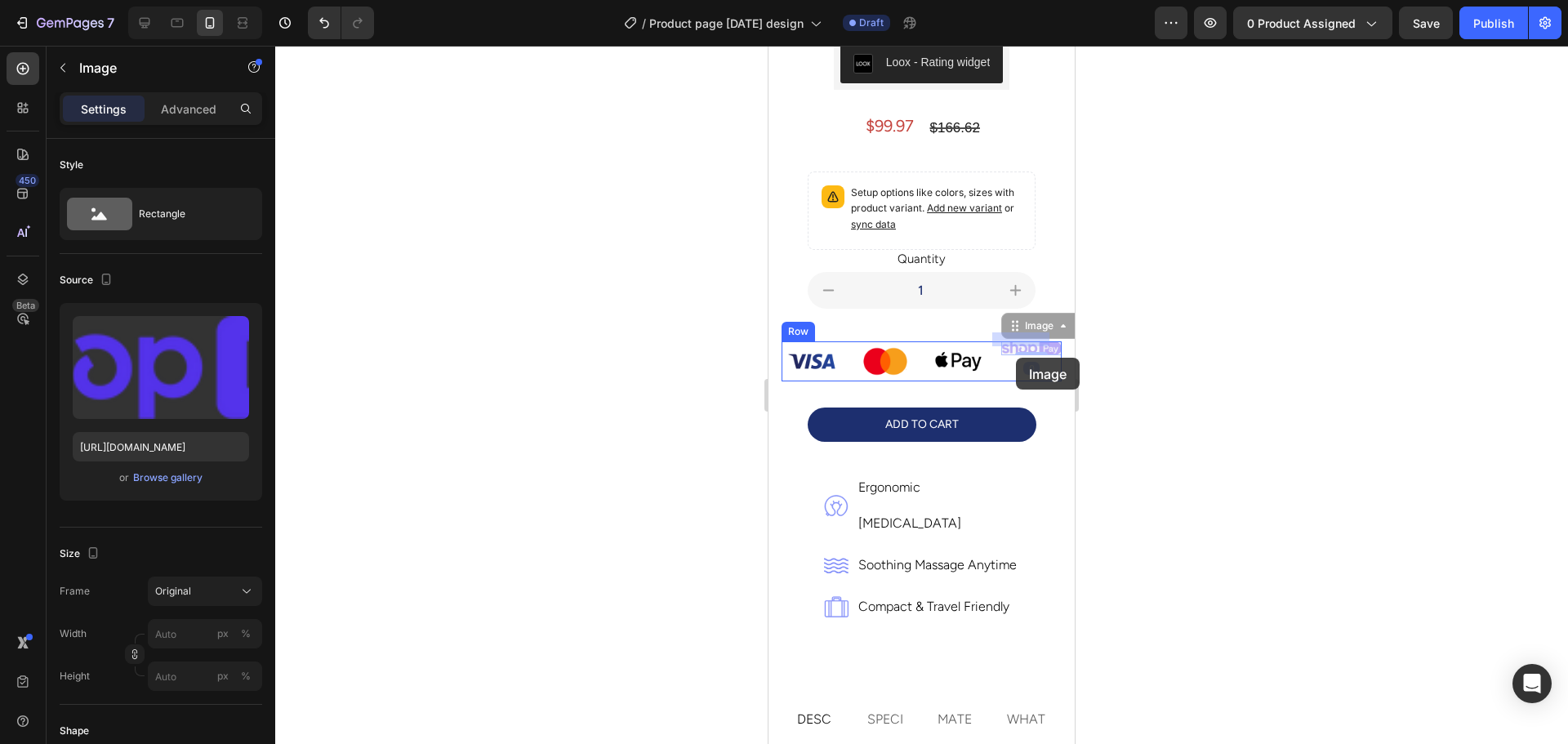
drag, startPoint x: 1021, startPoint y: 336, endPoint x: 1016, endPoint y: 357, distance: 21.6
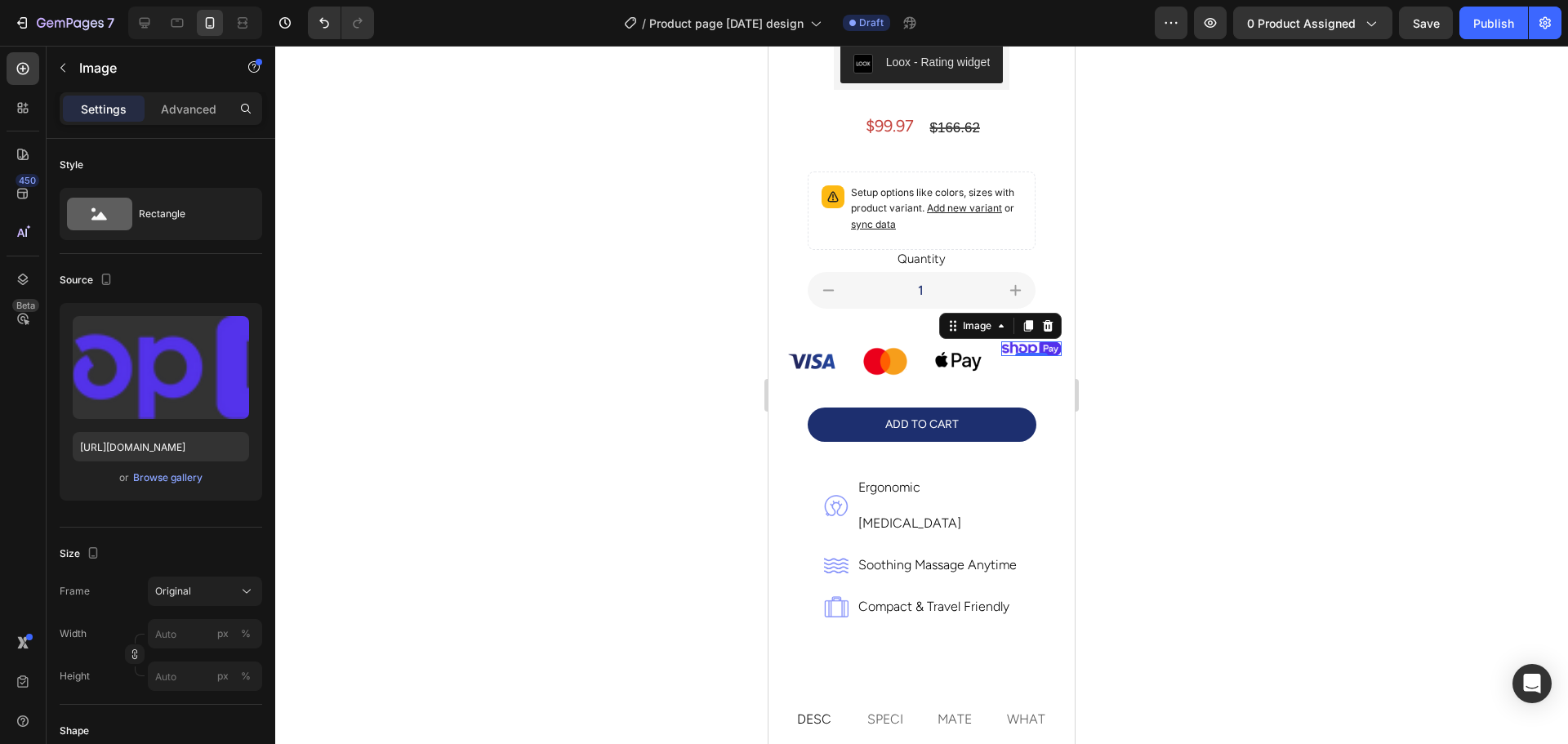
click at [1171, 359] on div at bounding box center [921, 394] width 1293 height 698
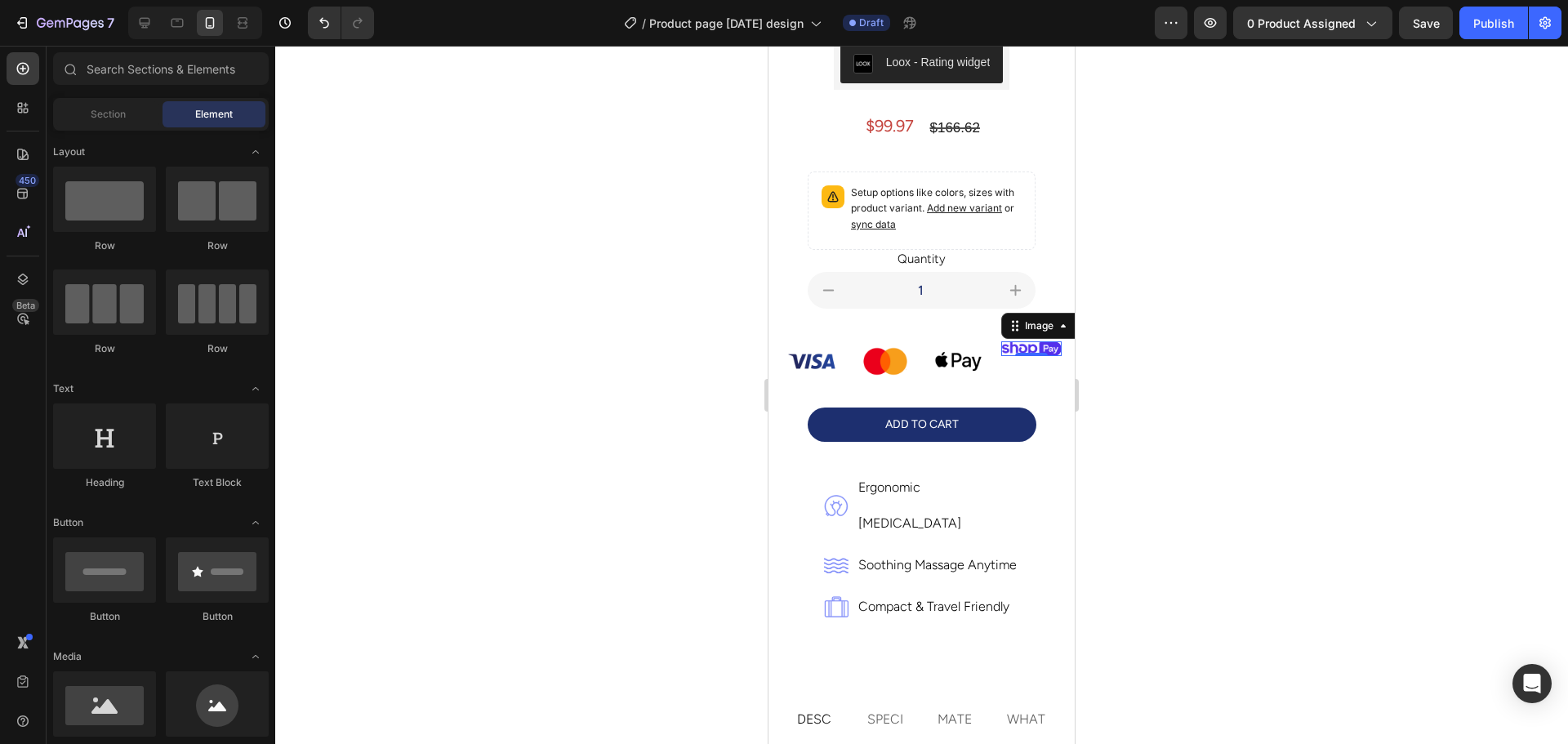
click at [1006, 341] on img at bounding box center [1031, 349] width 60 height 15
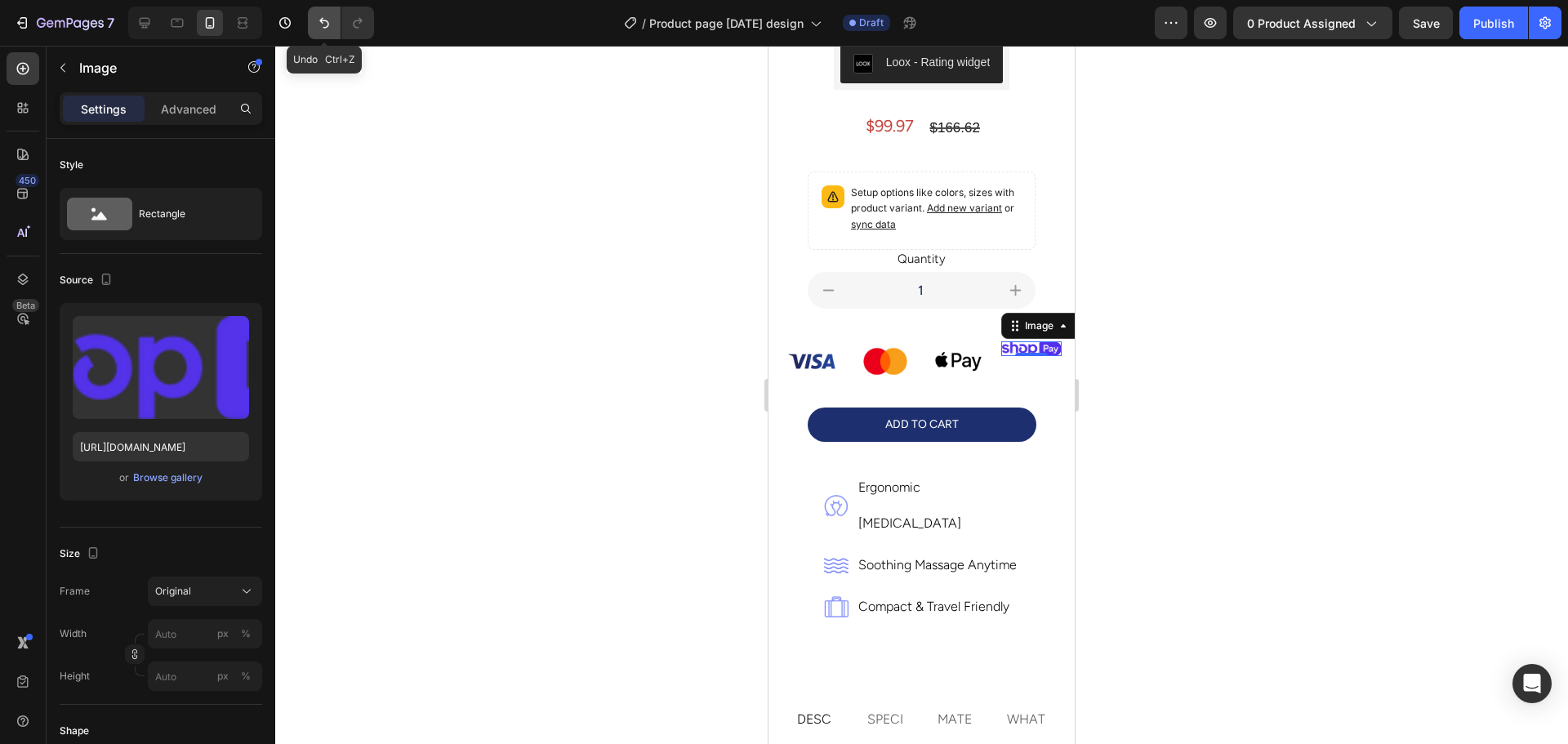
click at [317, 23] on icon "Undo/Redo" at bounding box center [324, 23] width 17 height 17
type input "100"
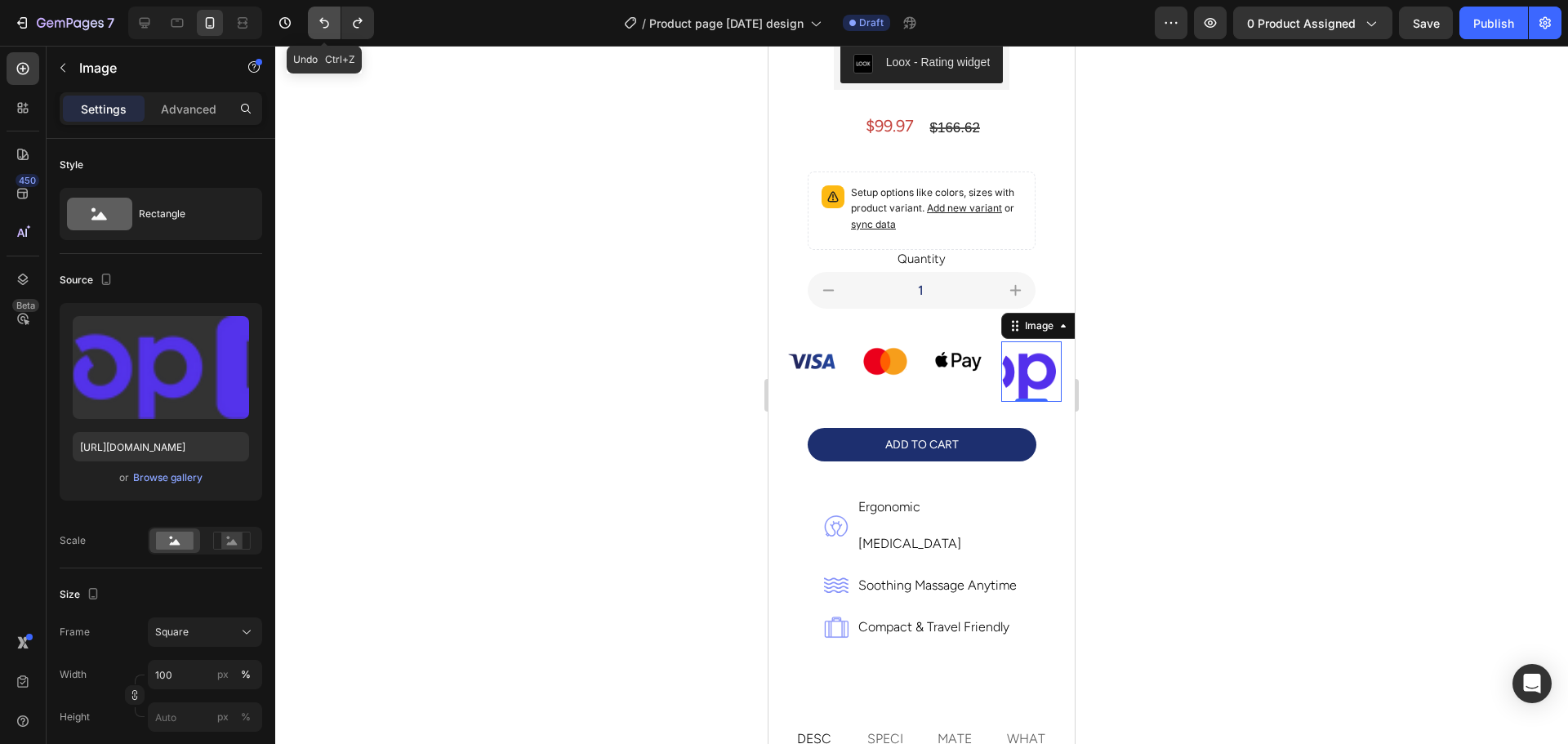
click at [317, 23] on icon "Undo/Redo" at bounding box center [324, 23] width 17 height 17
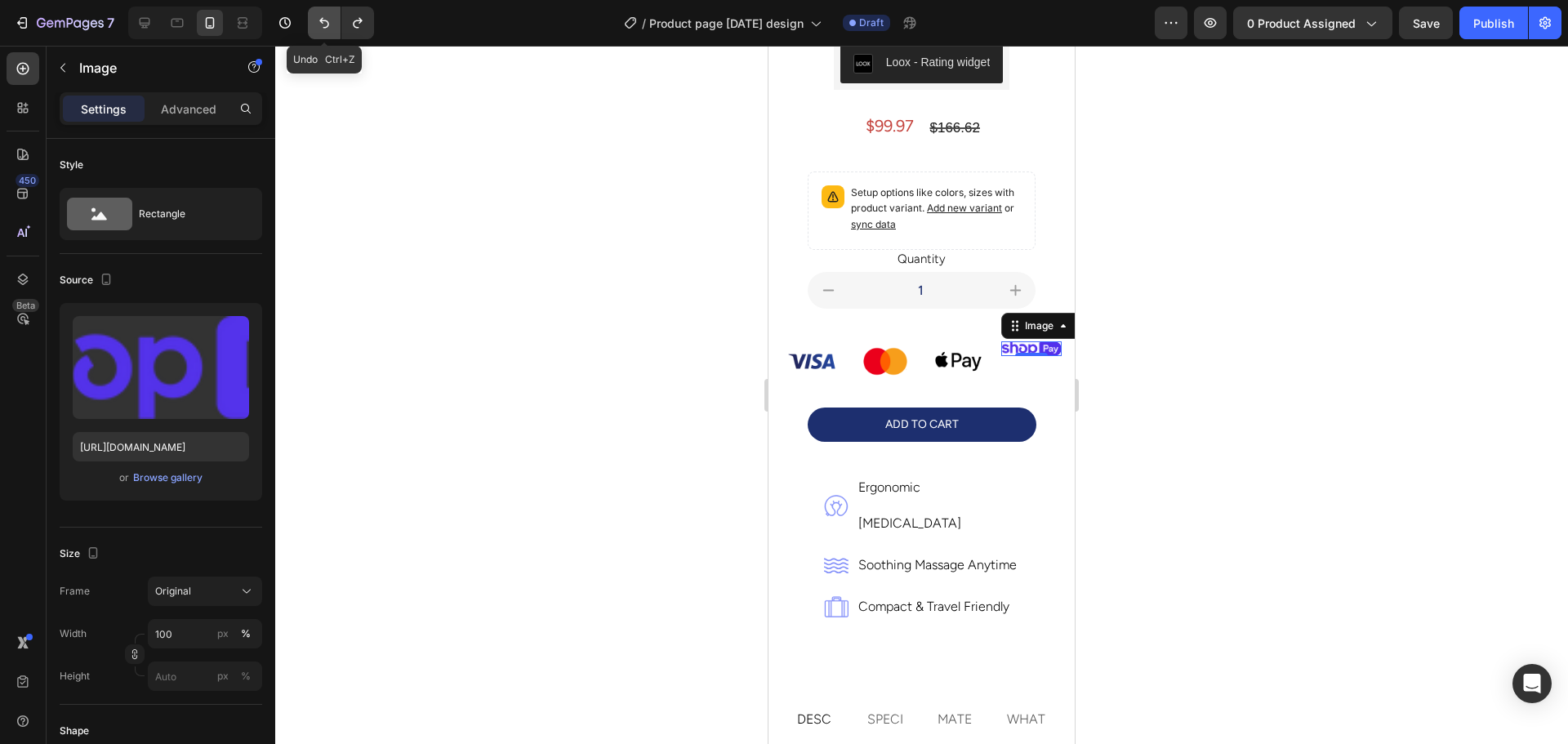
click at [317, 23] on icon "Undo/Redo" at bounding box center [324, 23] width 17 height 17
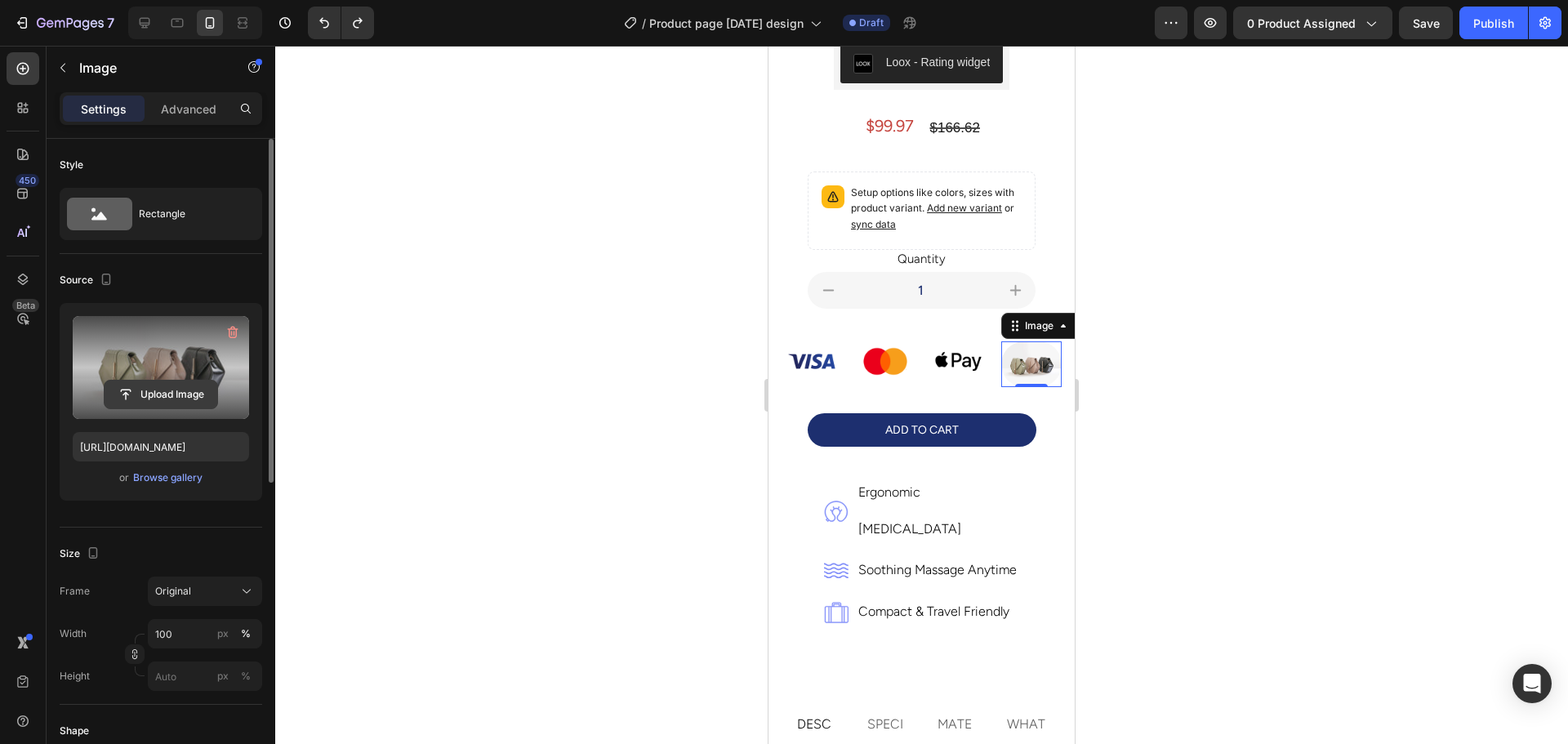
click at [160, 386] on input "file" at bounding box center [160, 394] width 112 height 28
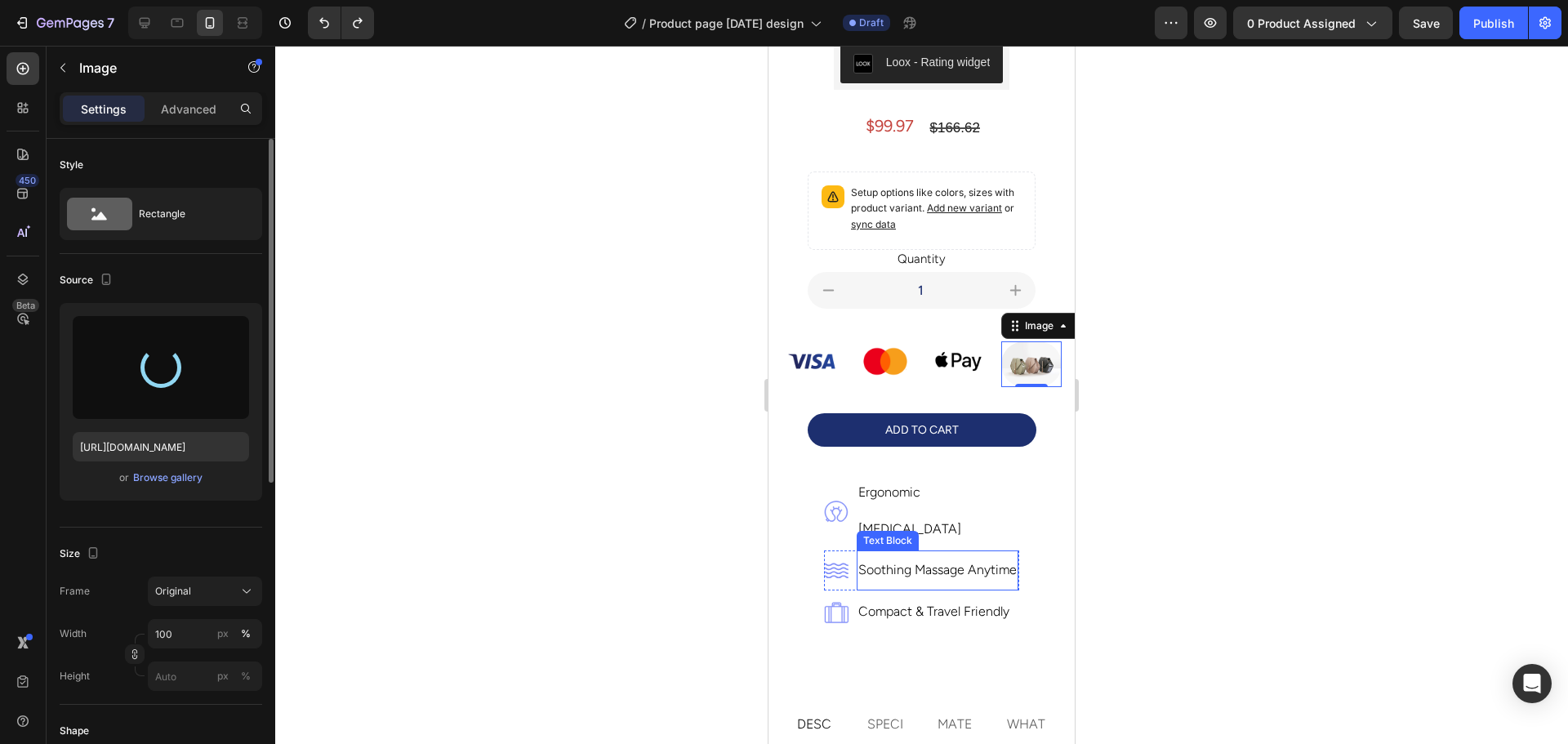
type input "[URL][DOMAIN_NAME]"
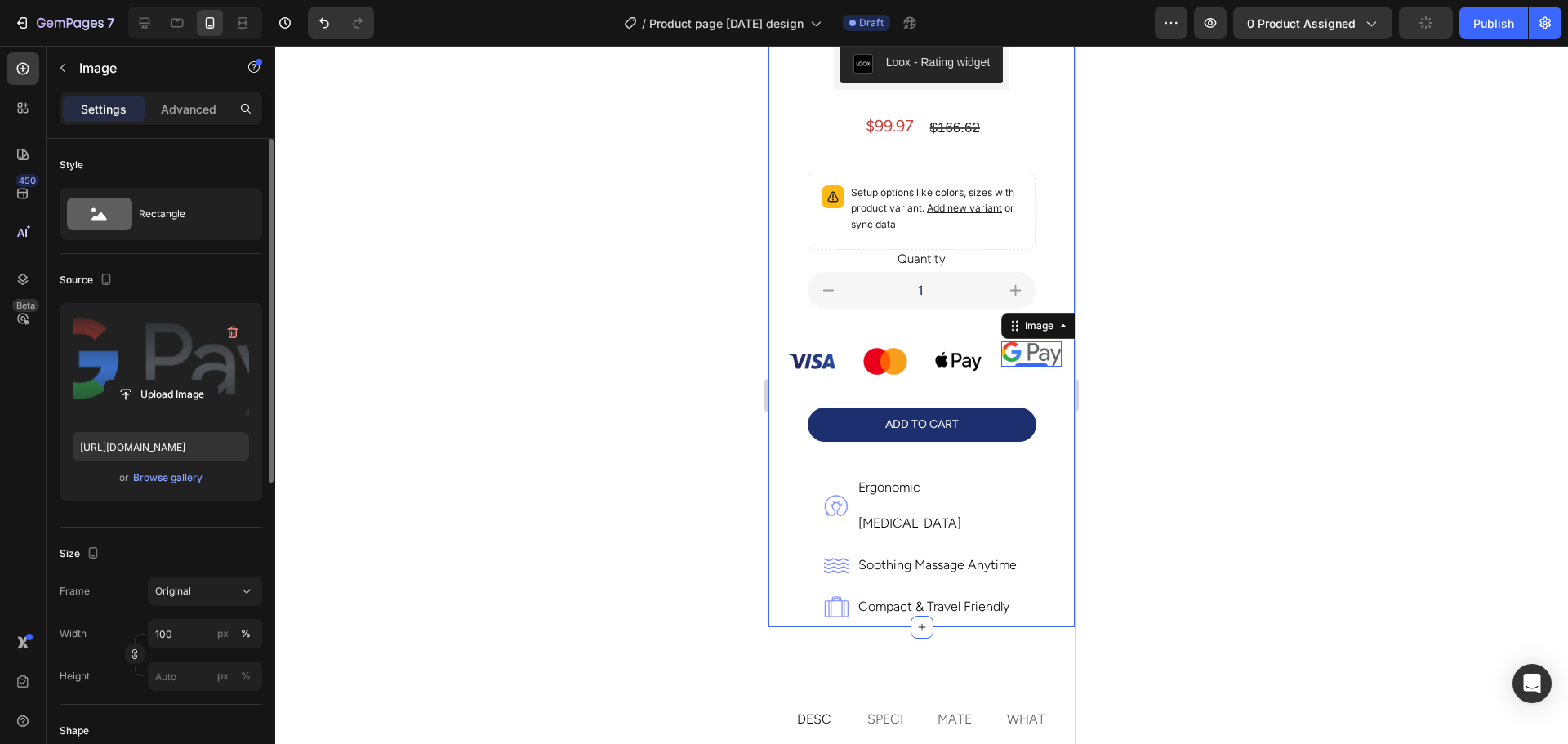
click at [660, 331] on div at bounding box center [921, 394] width 1293 height 698
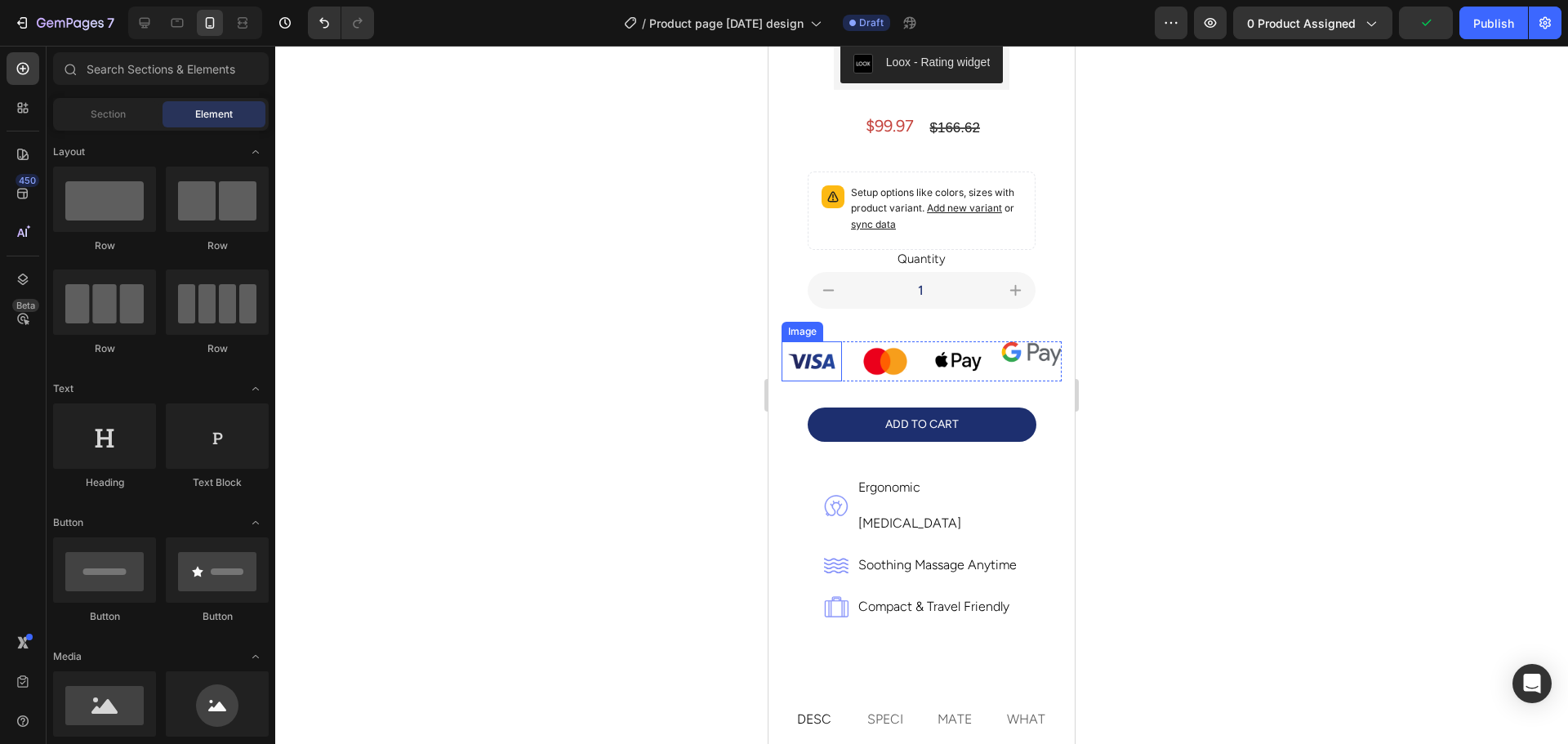
click at [824, 355] on img at bounding box center [811, 361] width 60 height 40
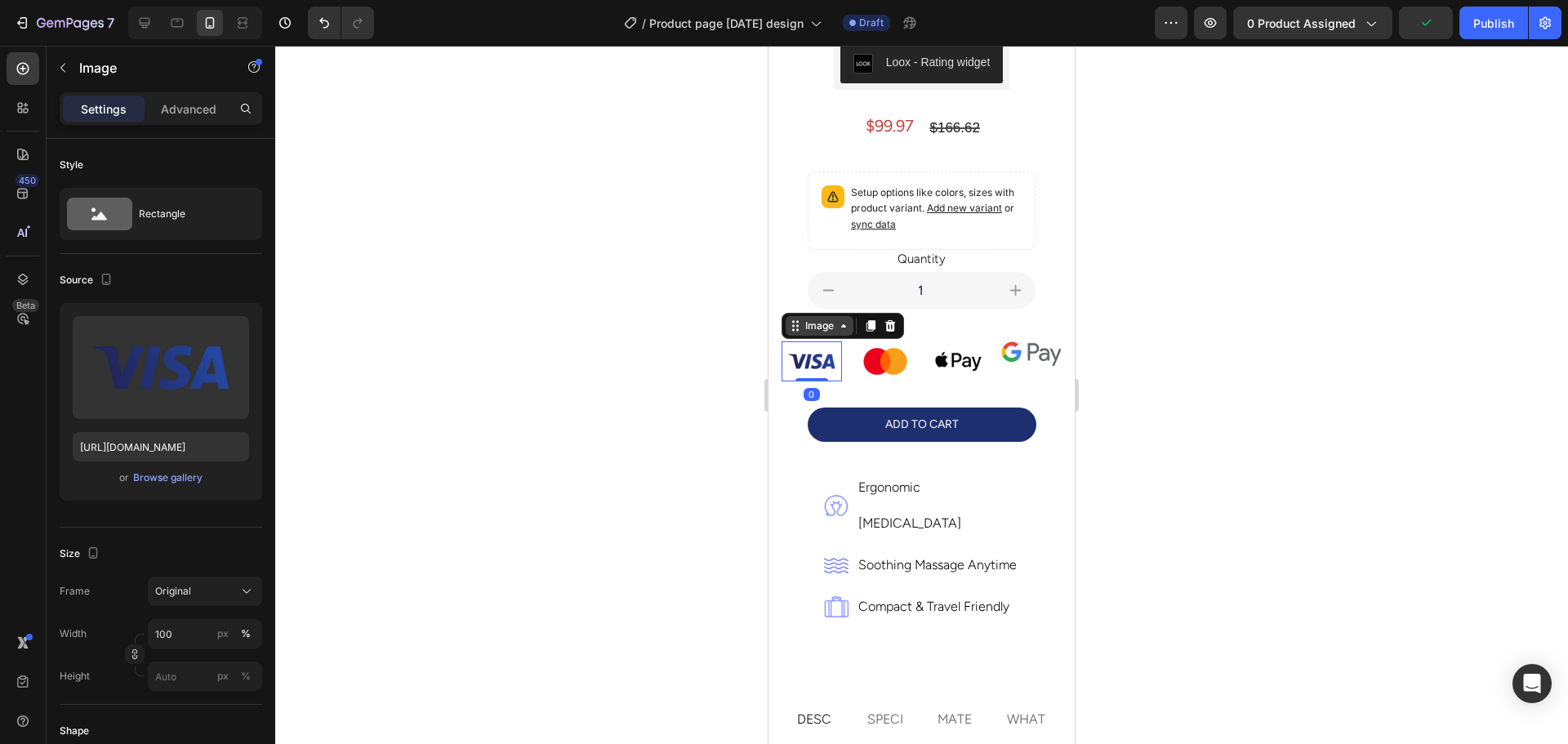
click at [810, 318] on div "Image" at bounding box center [820, 326] width 35 height 15
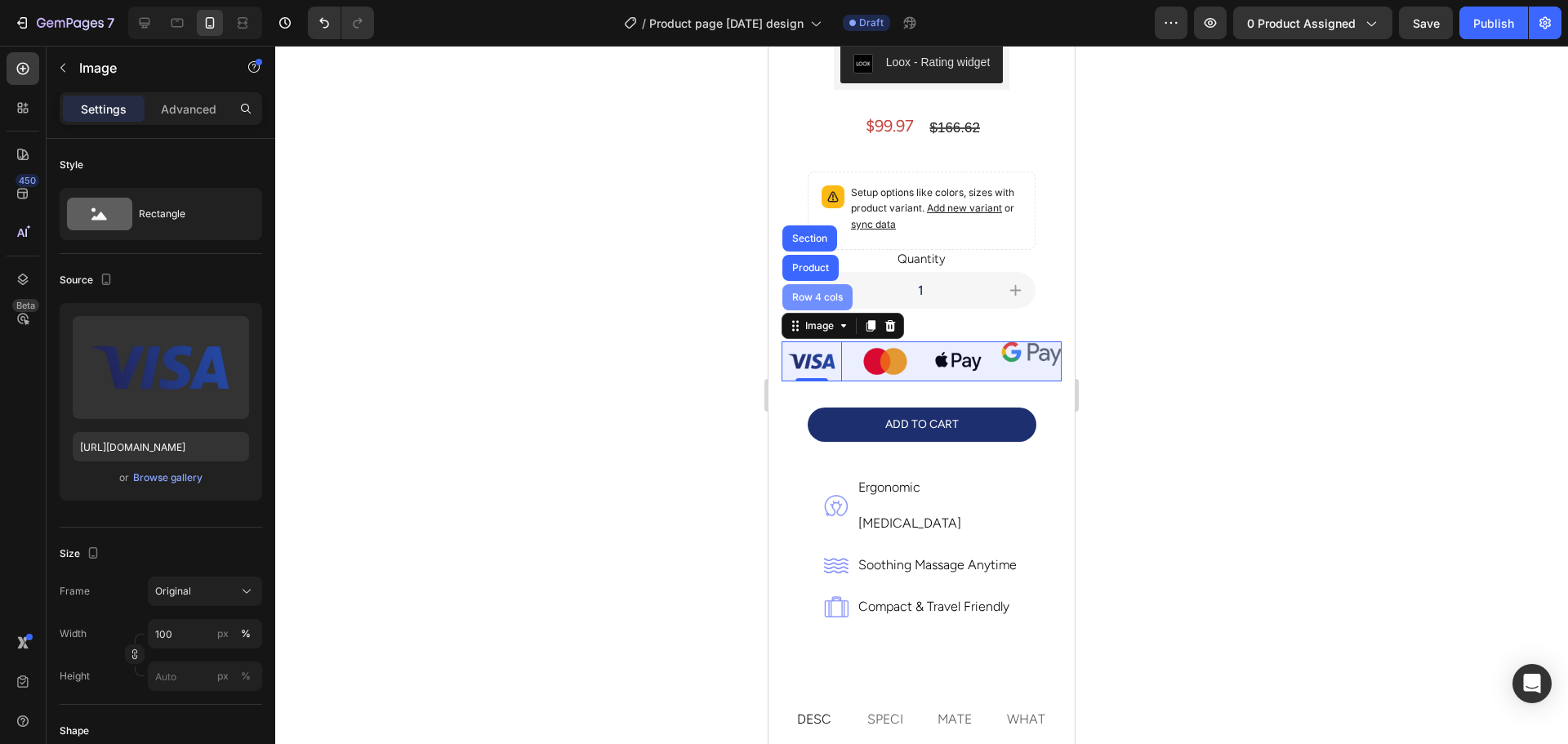
click at [806, 284] on div "Row 4 cols" at bounding box center [817, 298] width 70 height 26
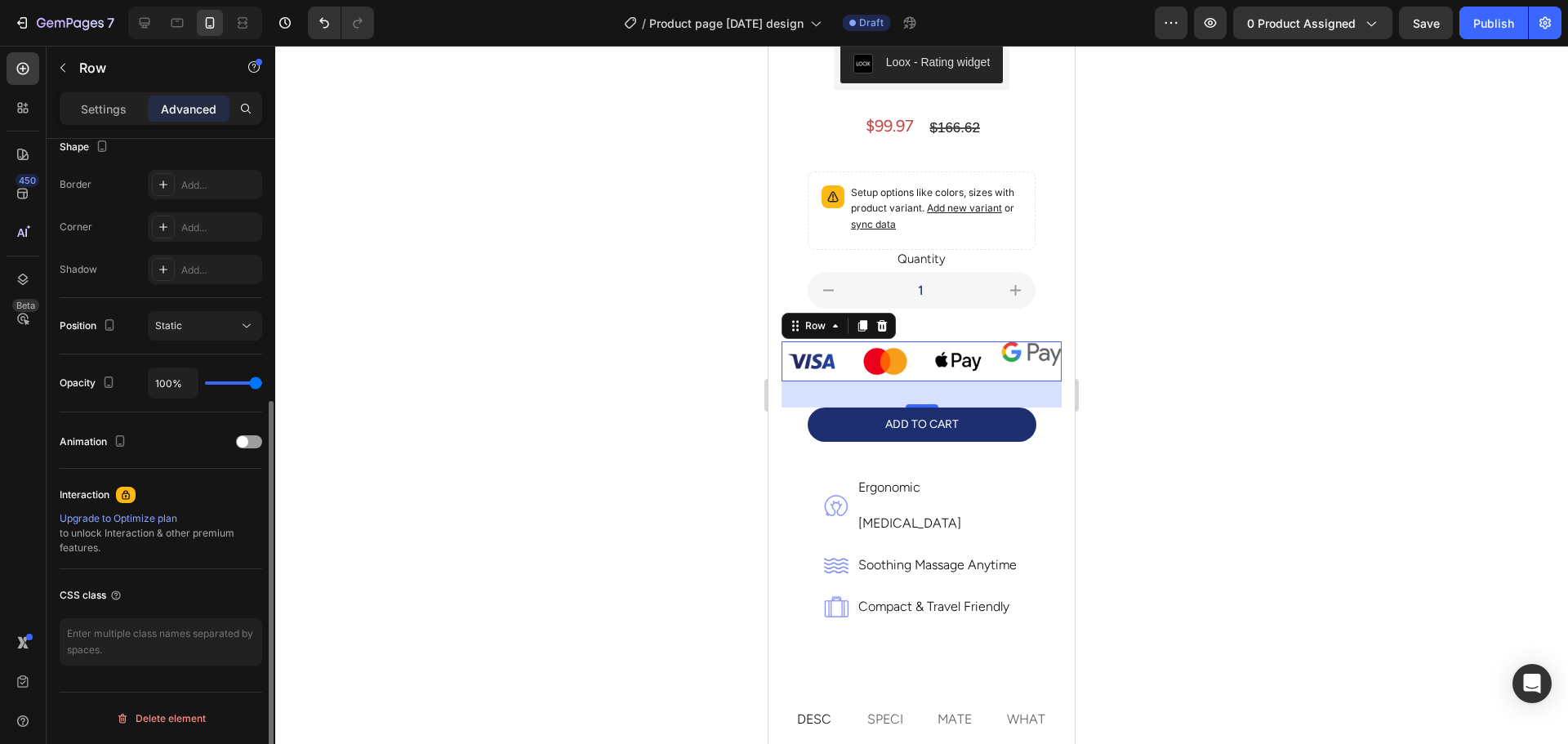
scroll to position [193, 0]
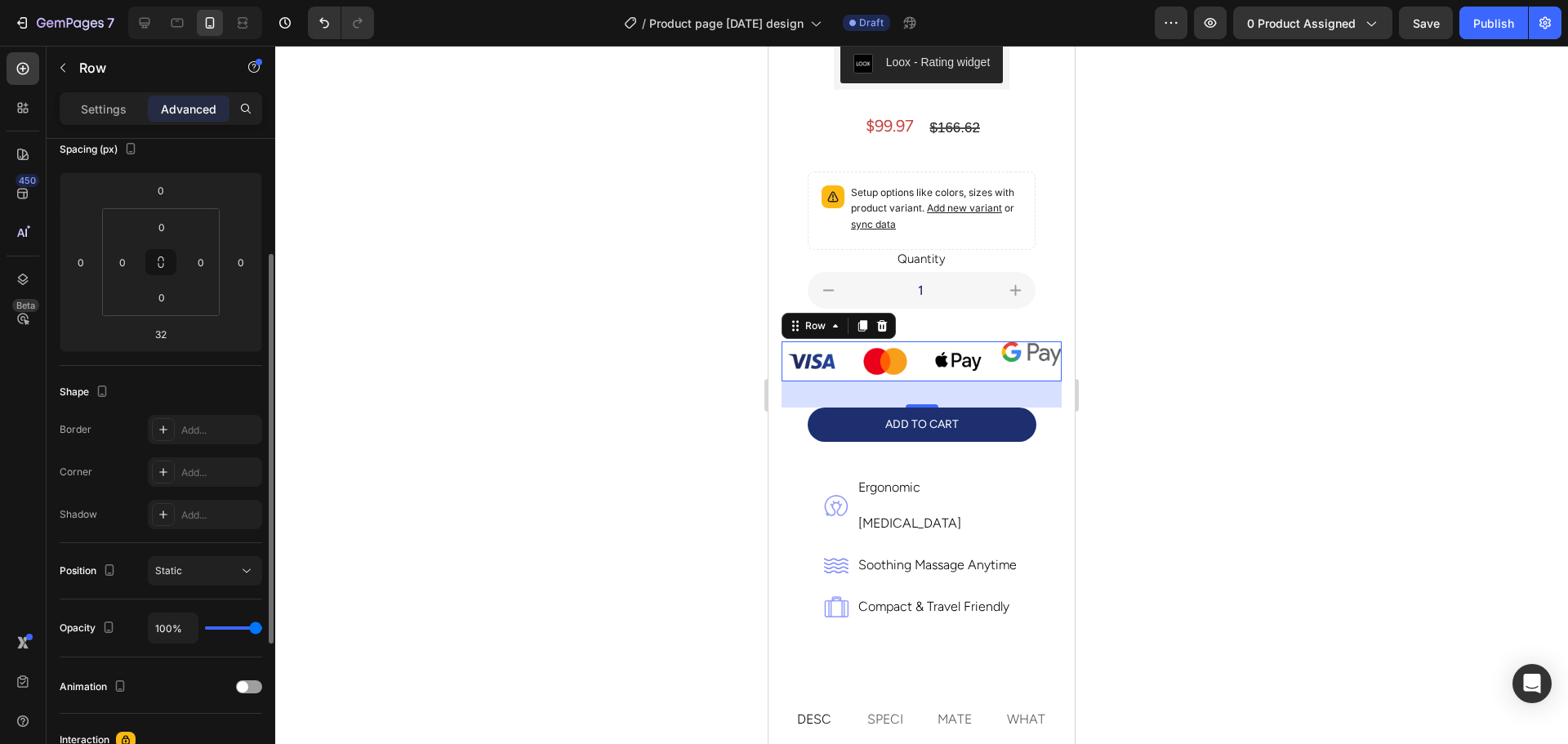
click at [98, 94] on div "Settings Advanced" at bounding box center [160, 108] width 203 height 32
click at [98, 106] on p "Settings" at bounding box center [103, 108] width 45 height 17
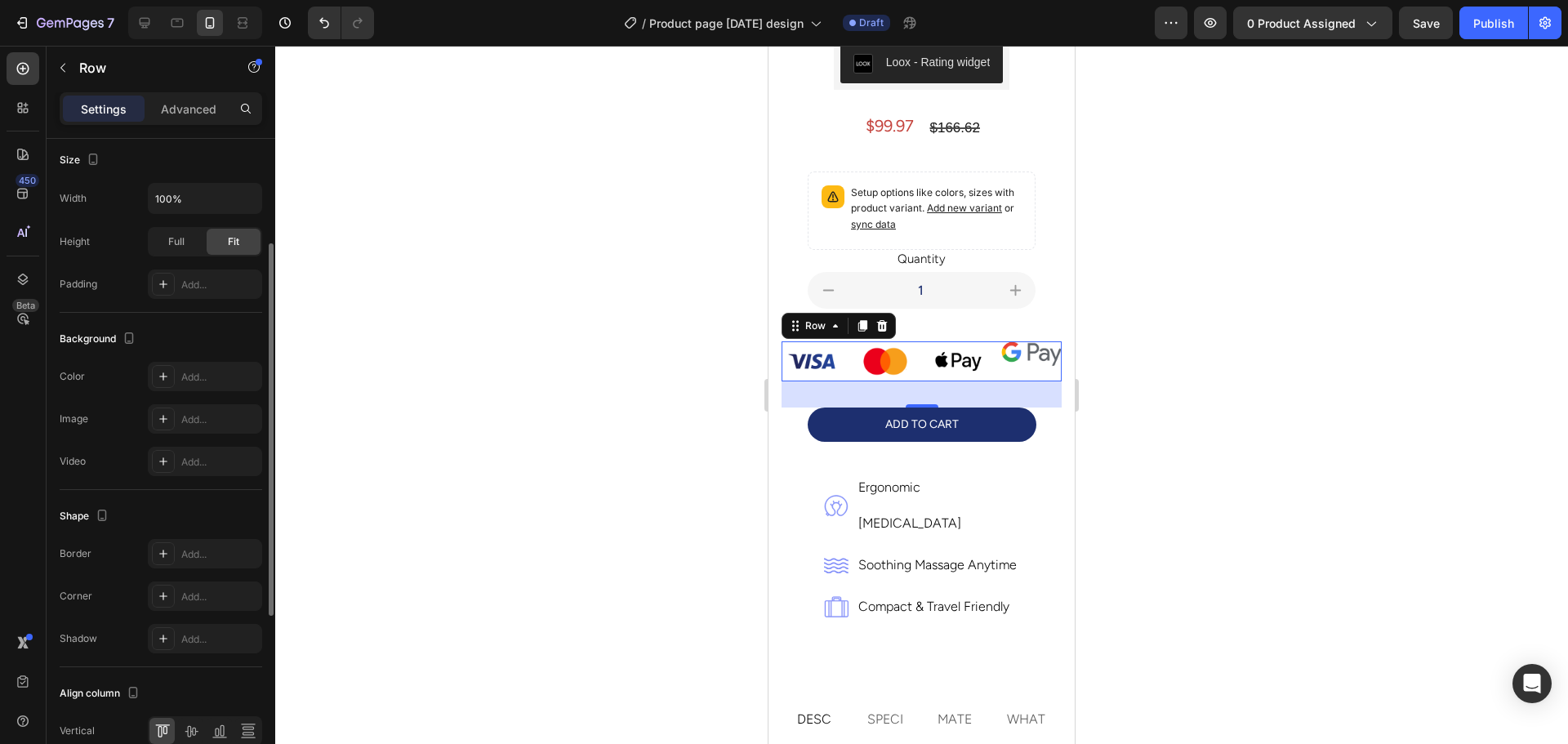
scroll to position [488, 0]
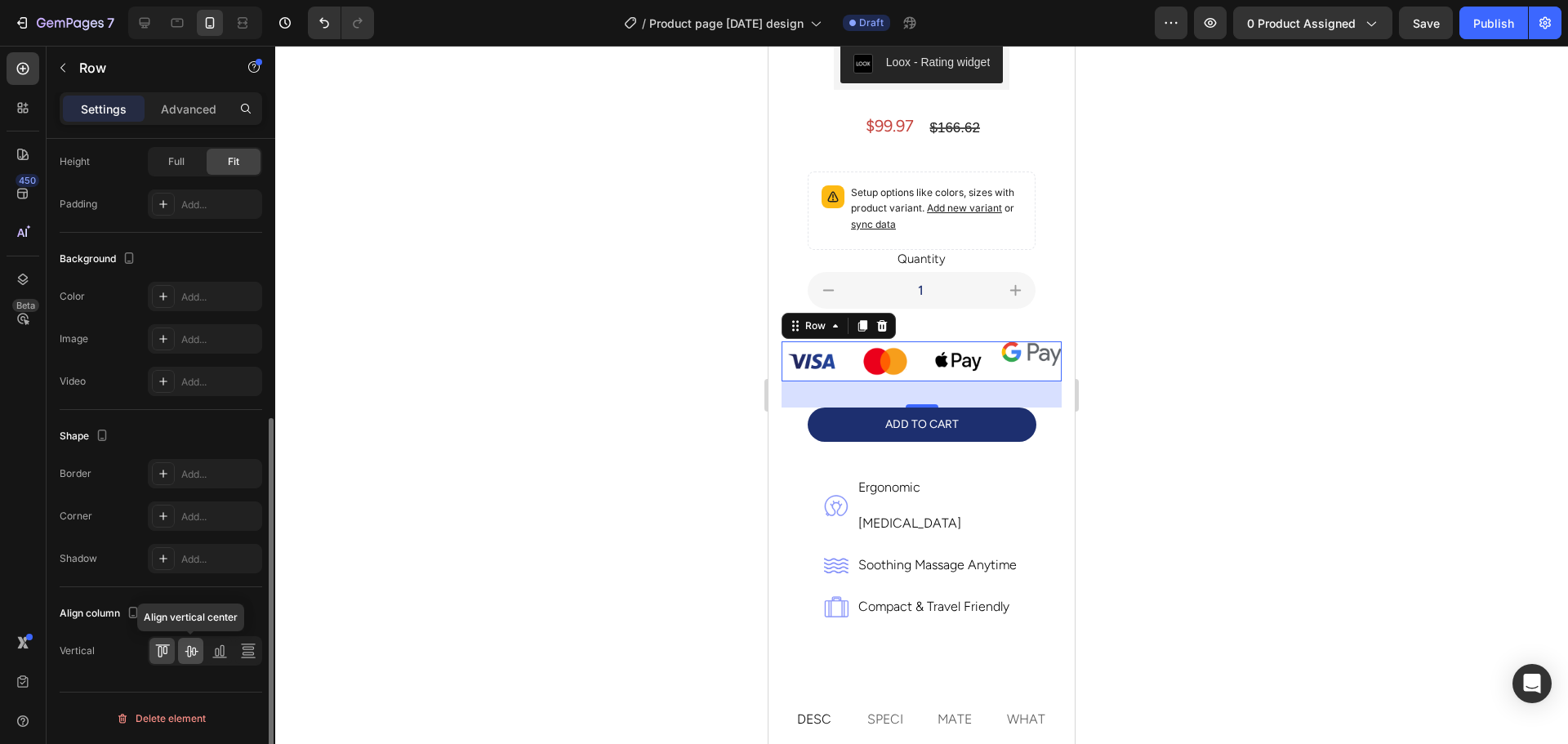
click at [186, 651] on icon at bounding box center [191, 651] width 13 height 12
click at [210, 651] on div at bounding box center [219, 651] width 26 height 26
click at [194, 650] on icon at bounding box center [191, 651] width 17 height 17
click at [1193, 364] on div at bounding box center [921, 394] width 1293 height 698
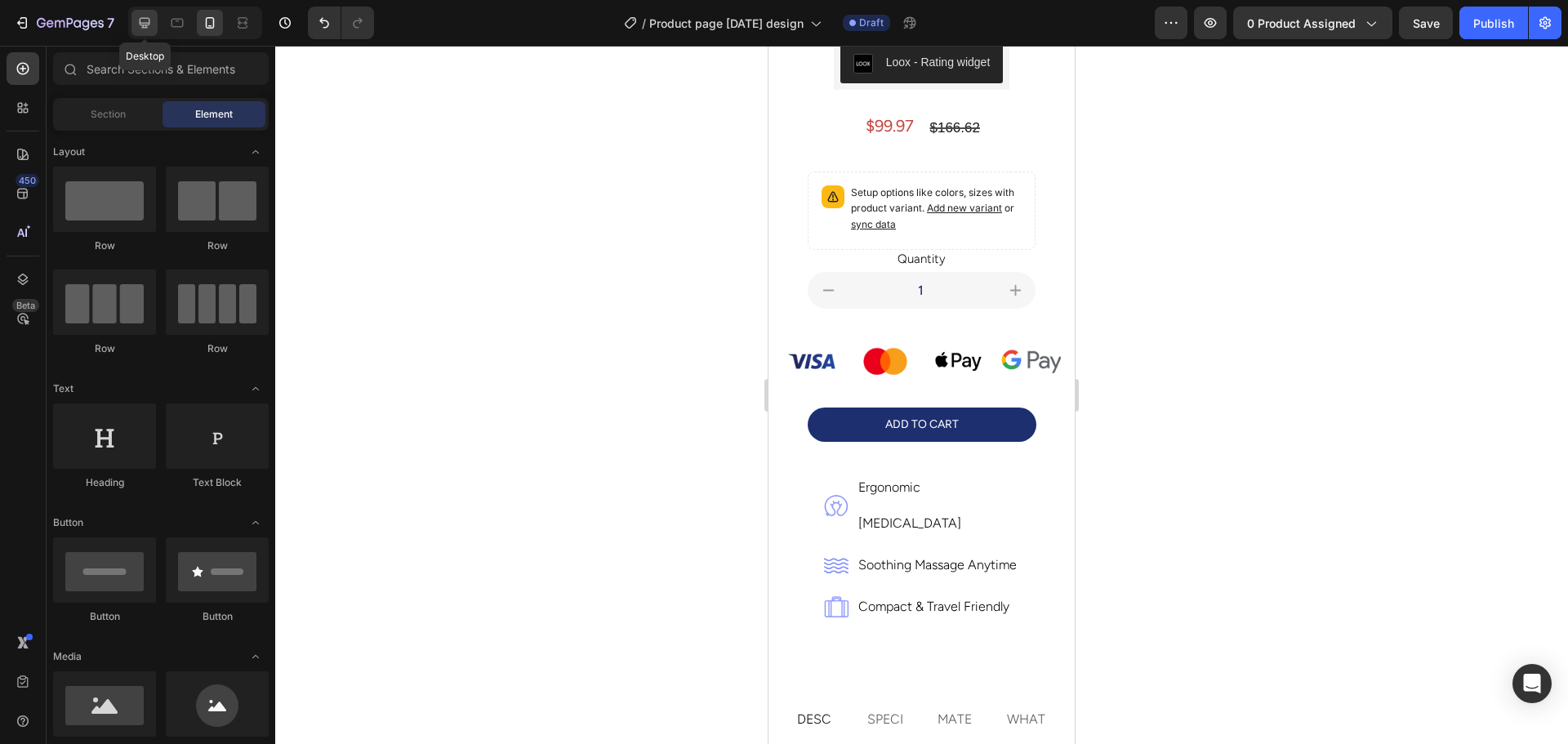
click at [147, 22] on icon at bounding box center [145, 23] width 17 height 17
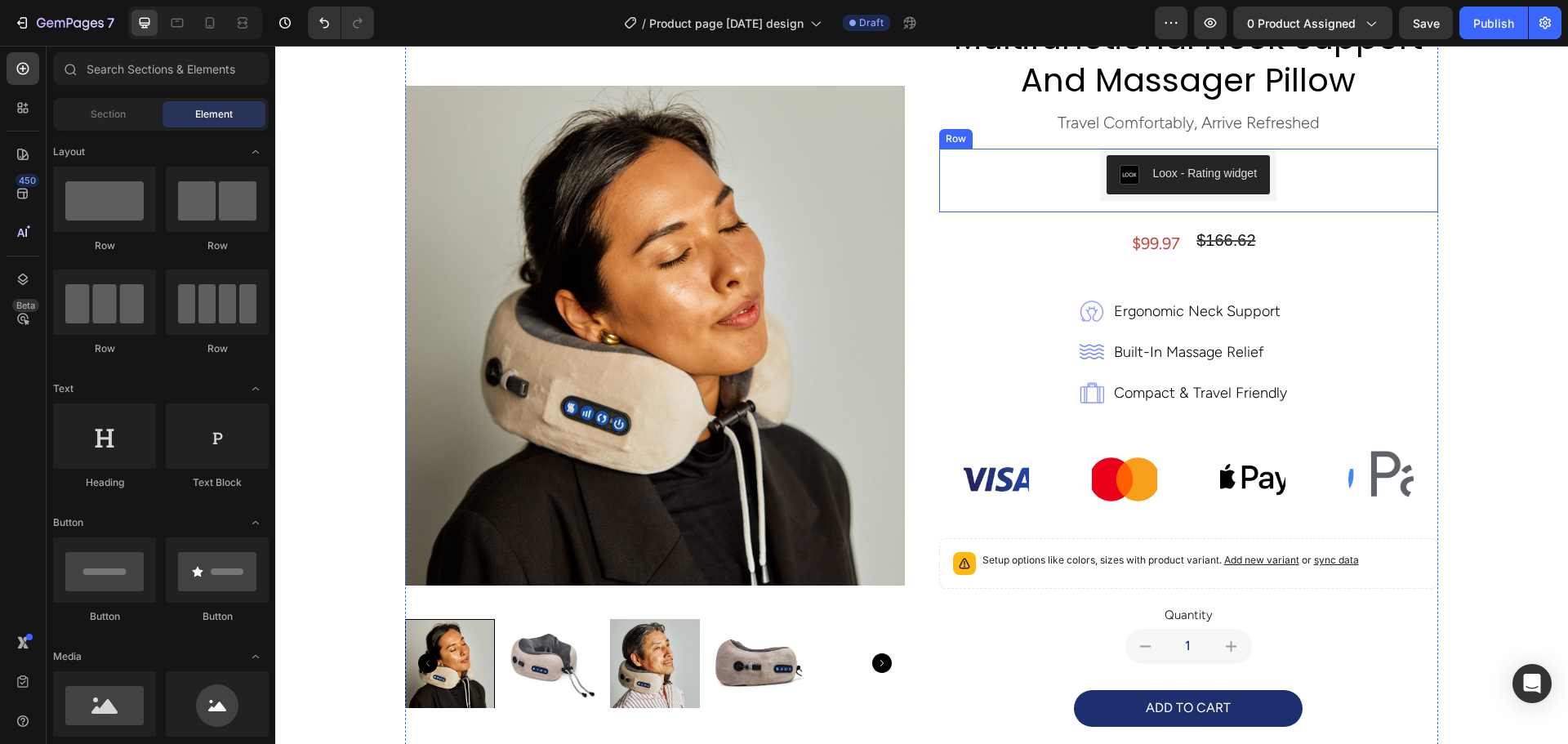
scroll to position [245, 0]
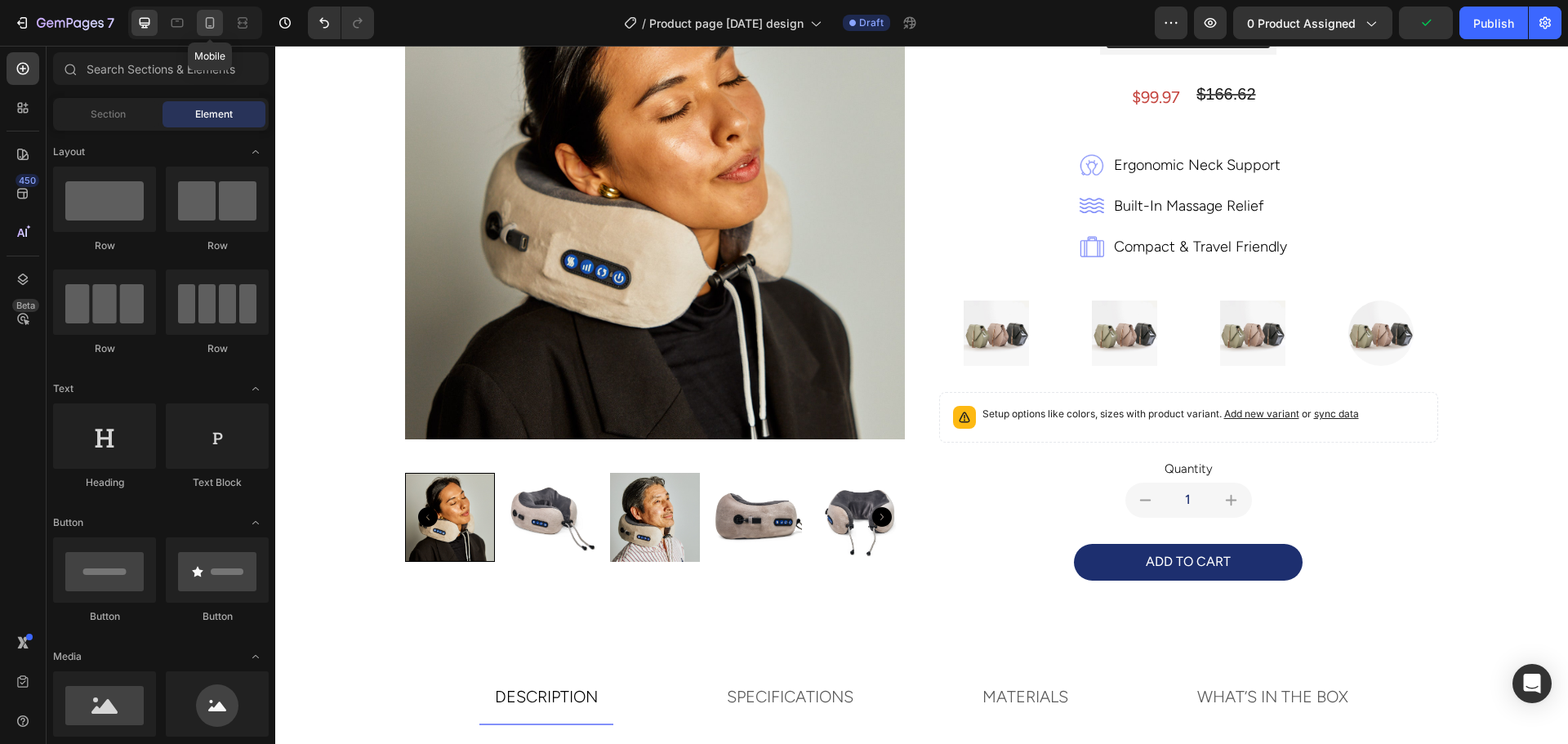
click at [214, 21] on icon at bounding box center [210, 23] width 9 height 12
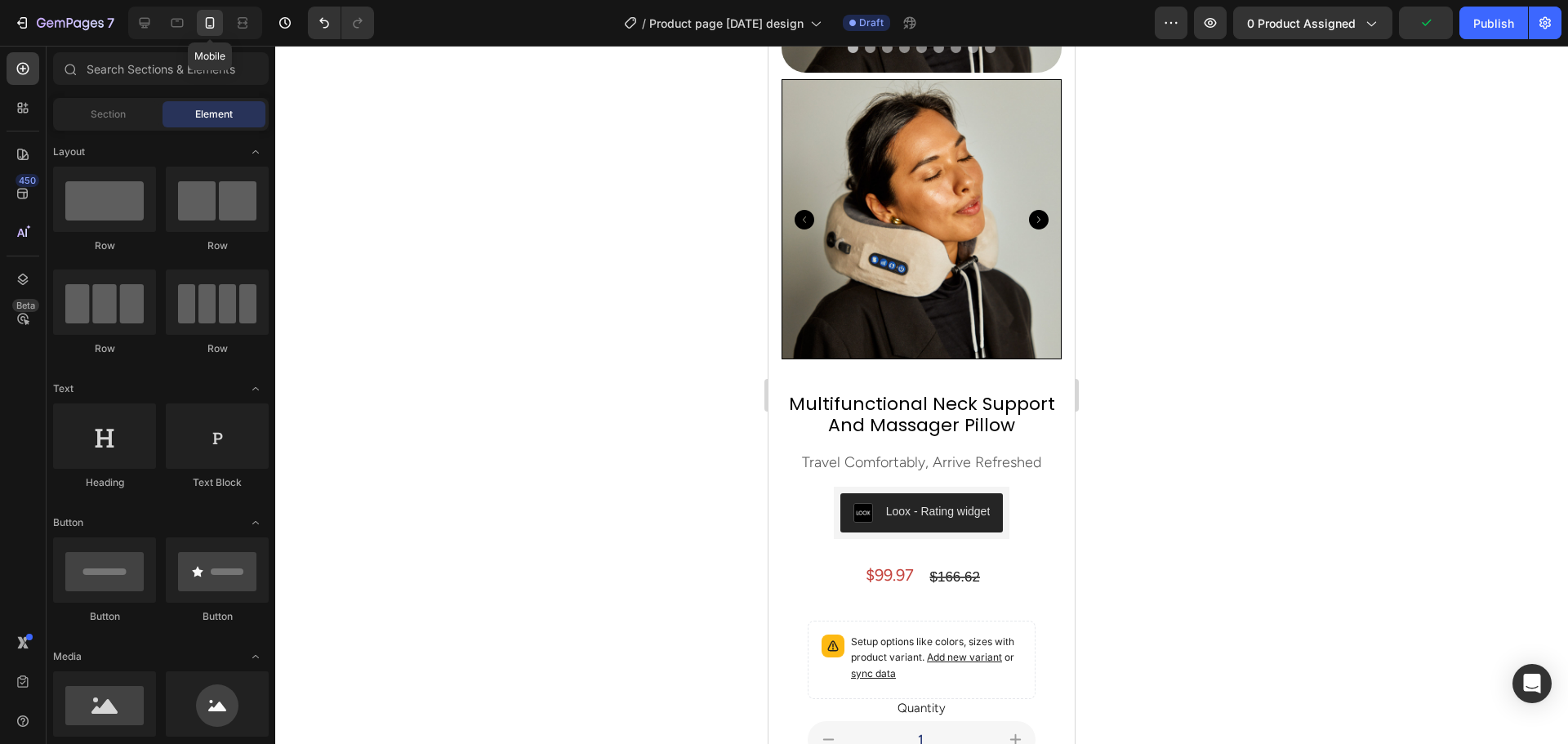
scroll to position [331, 0]
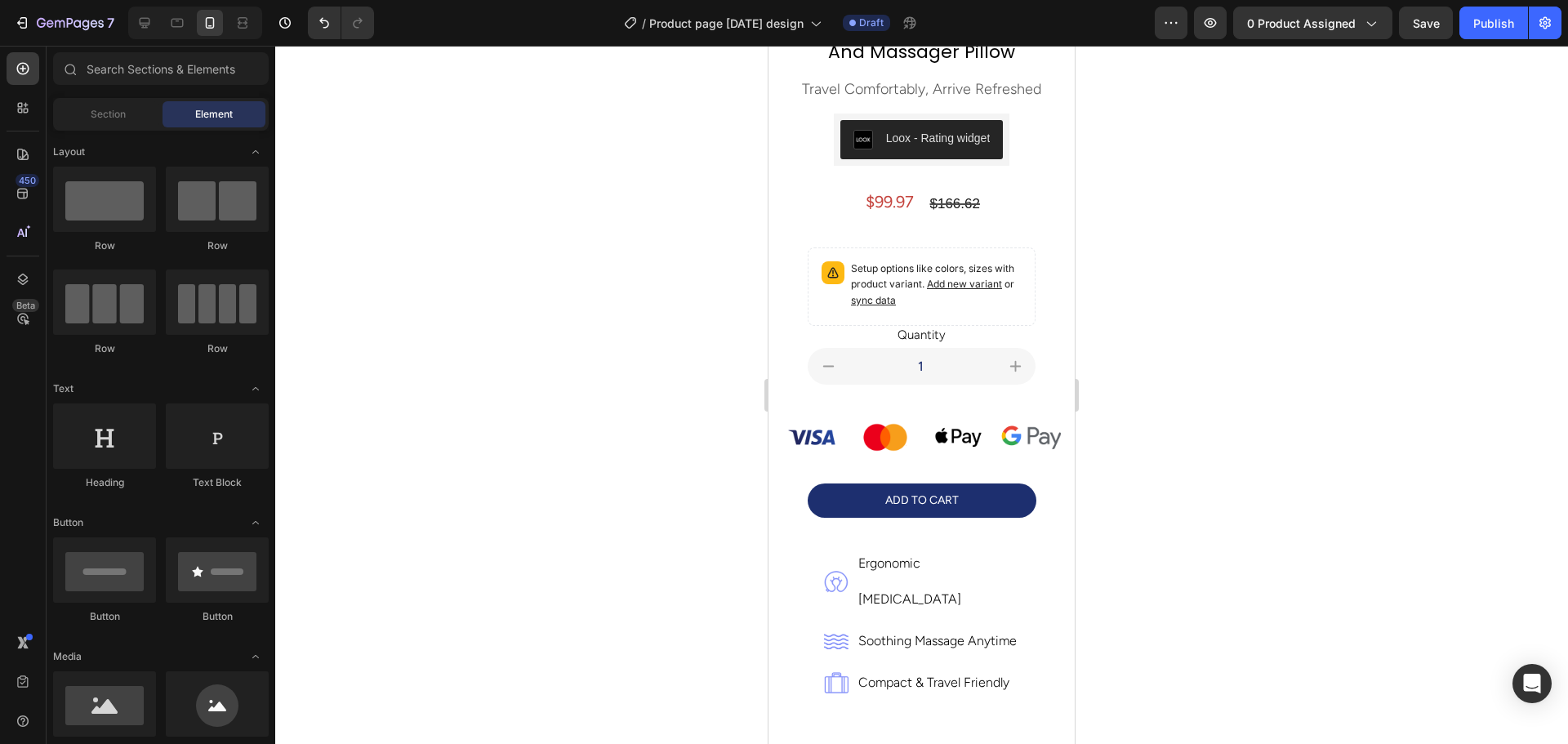
click at [1229, 416] on div at bounding box center [921, 394] width 1293 height 698
click at [833, 430] on img at bounding box center [811, 437] width 60 height 40
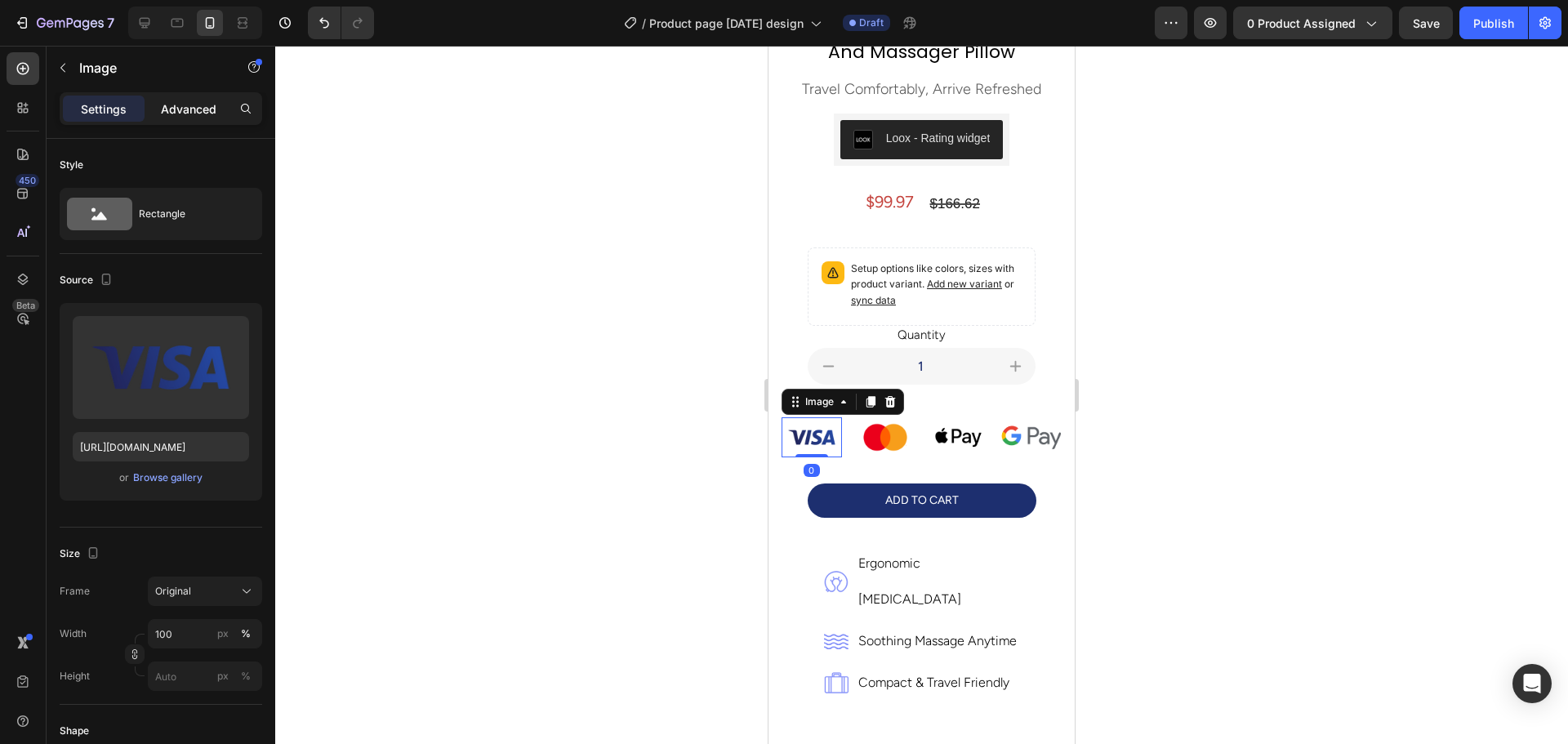
click at [189, 112] on p "Advanced" at bounding box center [189, 108] width 55 height 17
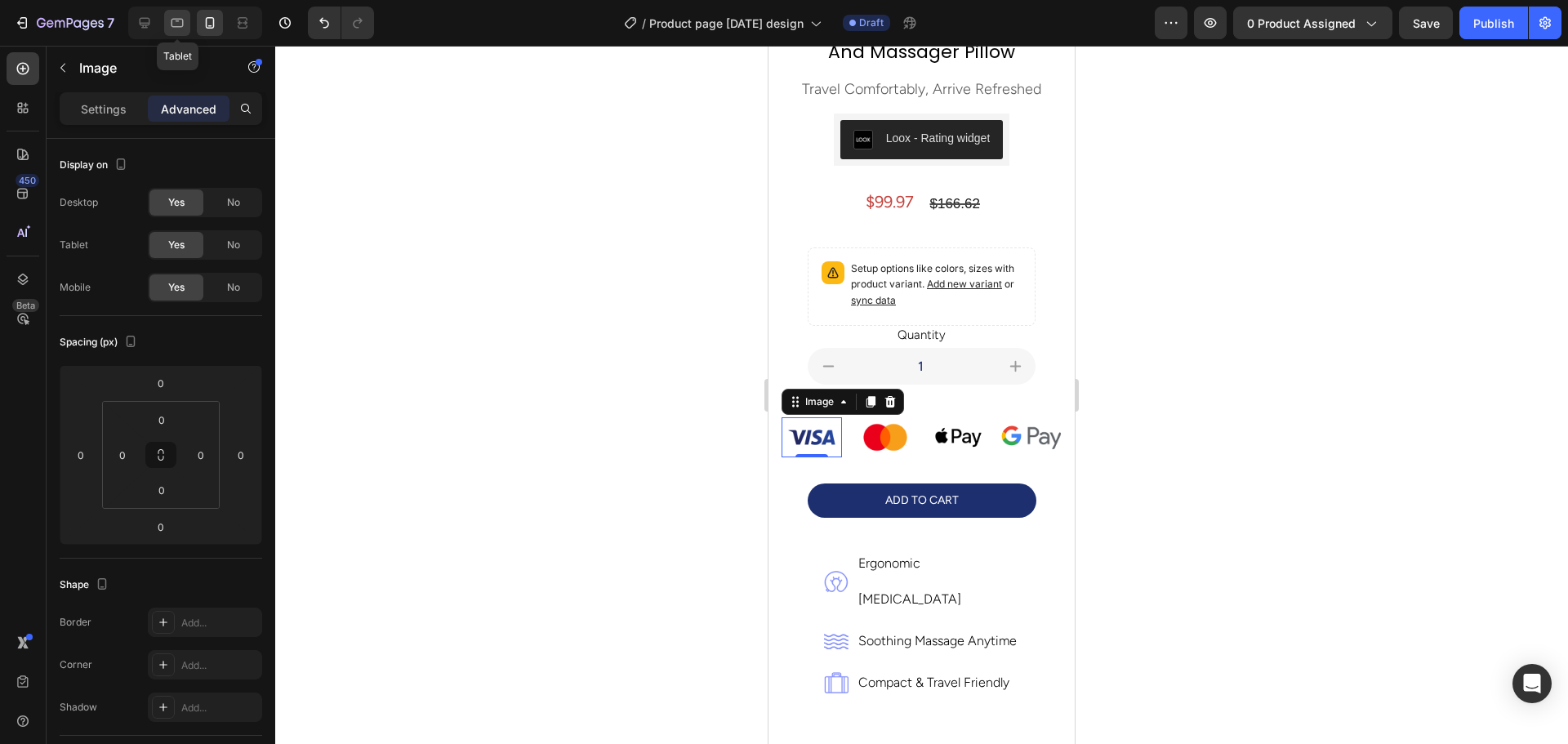
click at [177, 26] on icon at bounding box center [177, 23] width 17 height 17
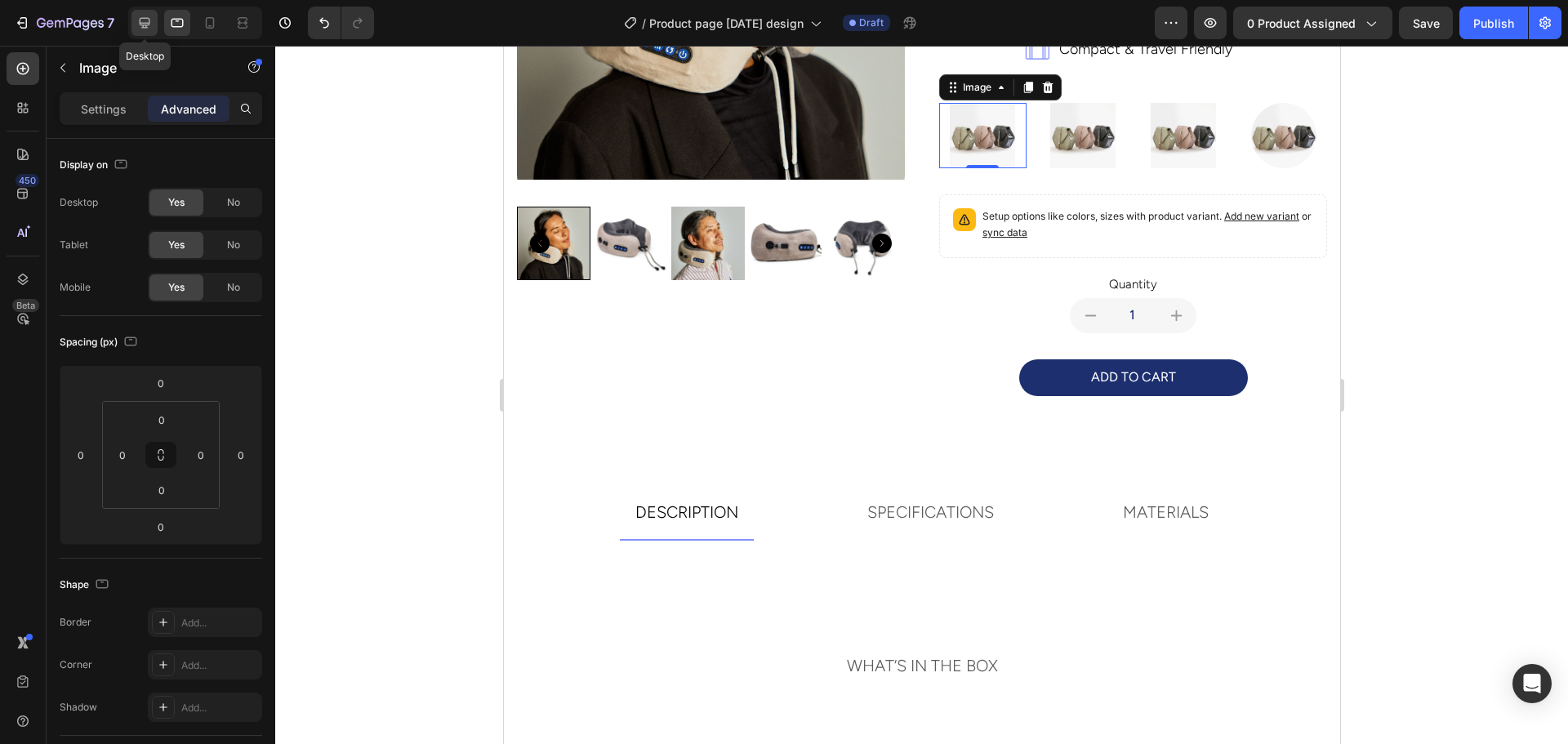
click at [147, 26] on icon at bounding box center [145, 23] width 11 height 11
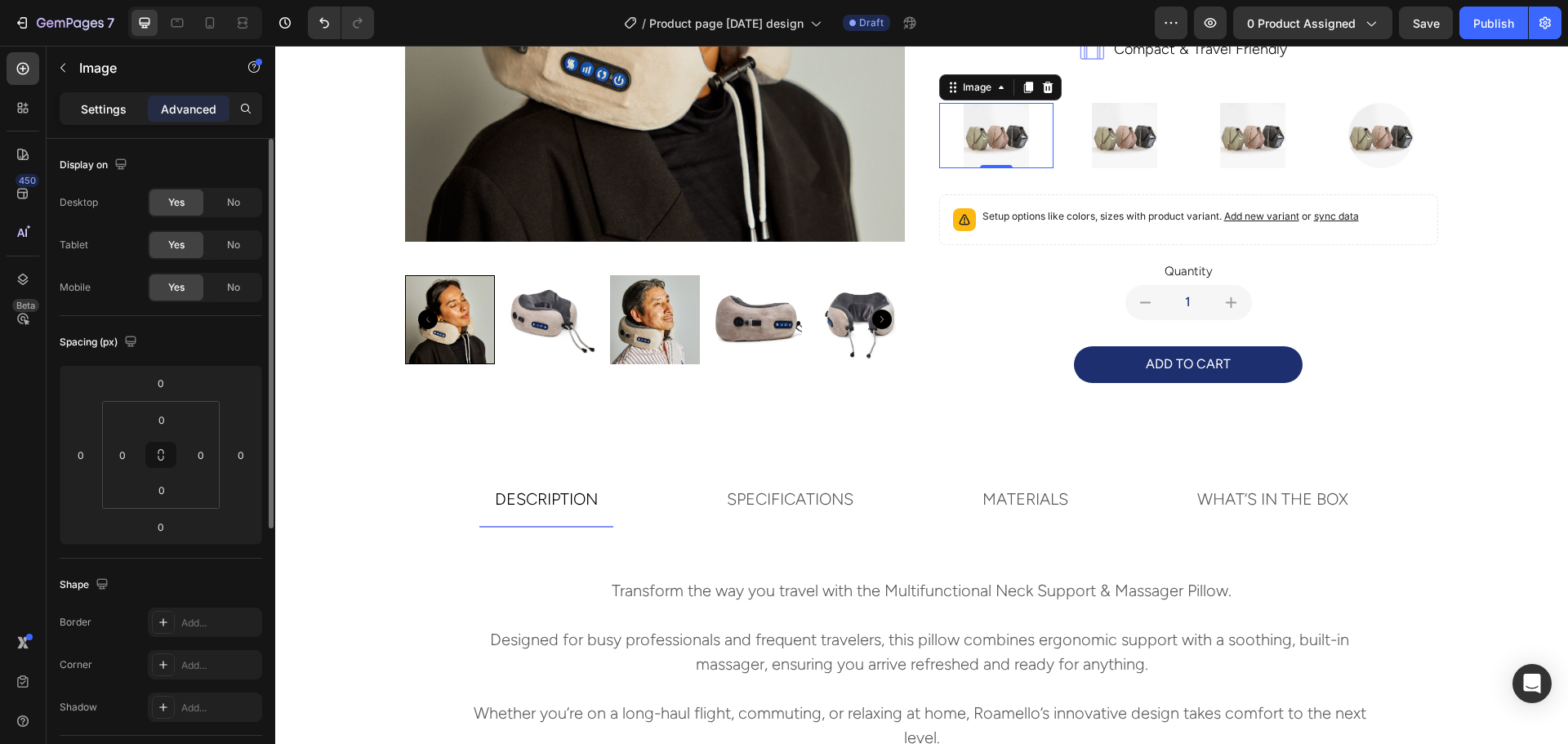
click at [109, 106] on p "Settings" at bounding box center [103, 108] width 45 height 17
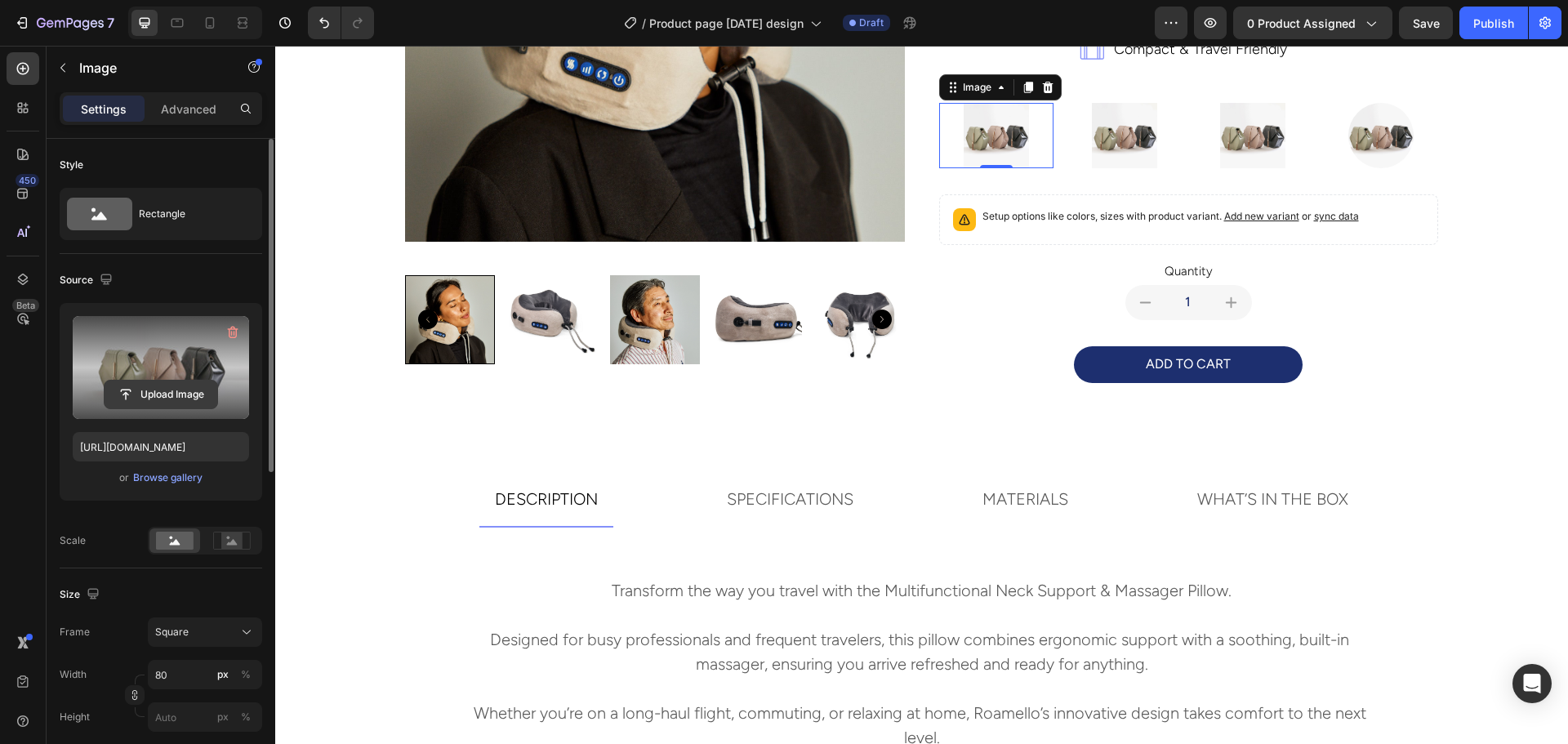
click at [162, 392] on input "file" at bounding box center [160, 394] width 112 height 28
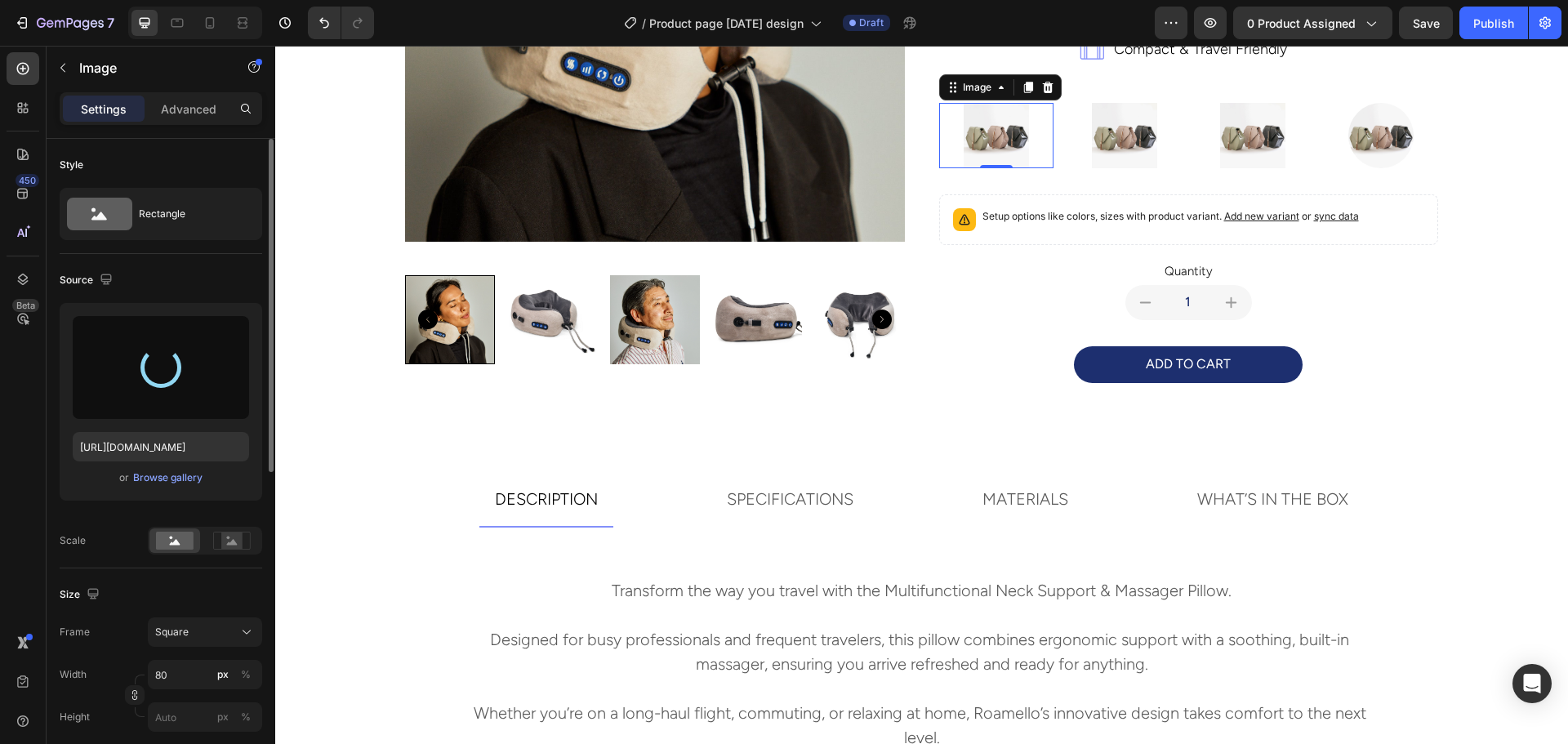
type input "[URL][DOMAIN_NAME]"
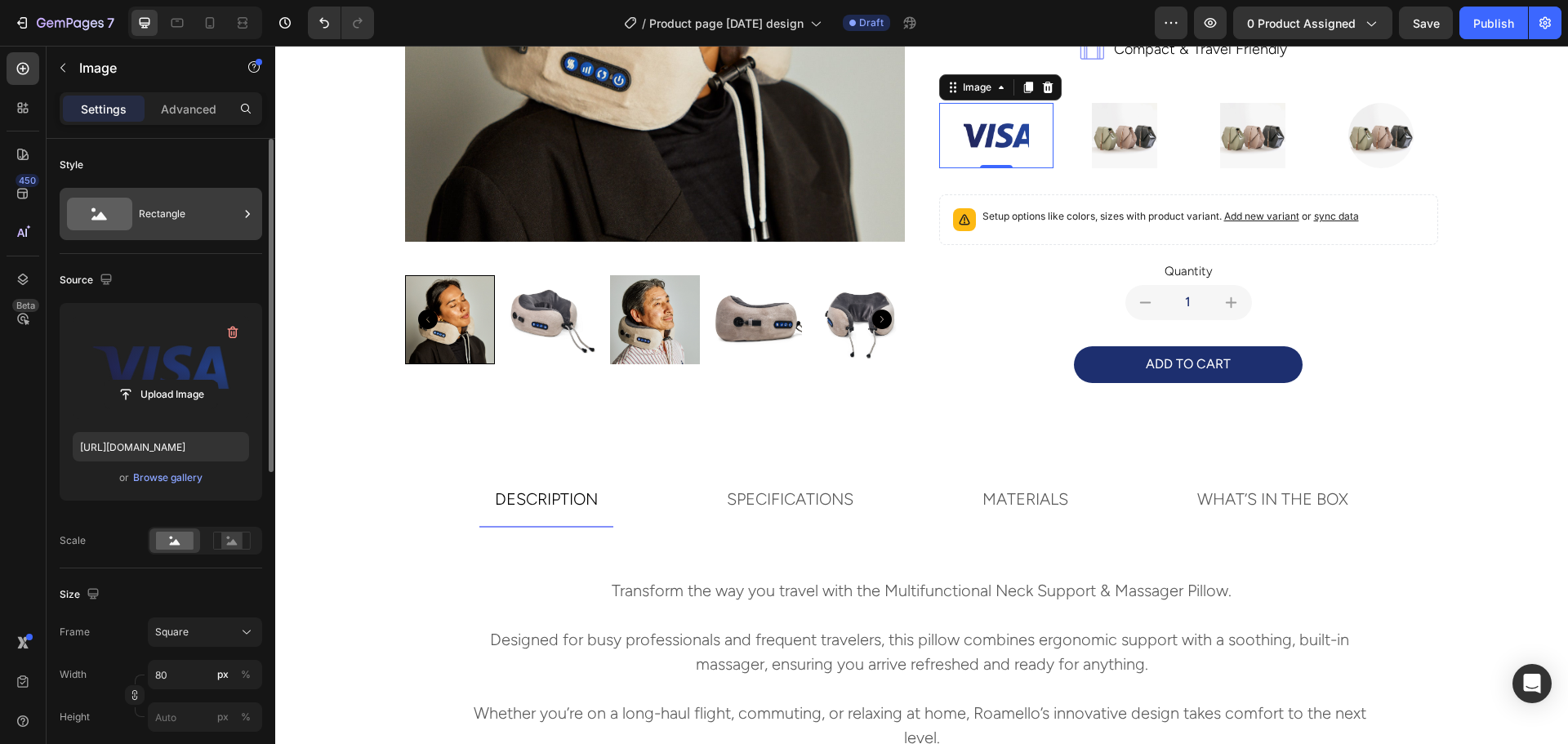
click at [140, 211] on div "Rectangle" at bounding box center [189, 213] width 99 height 37
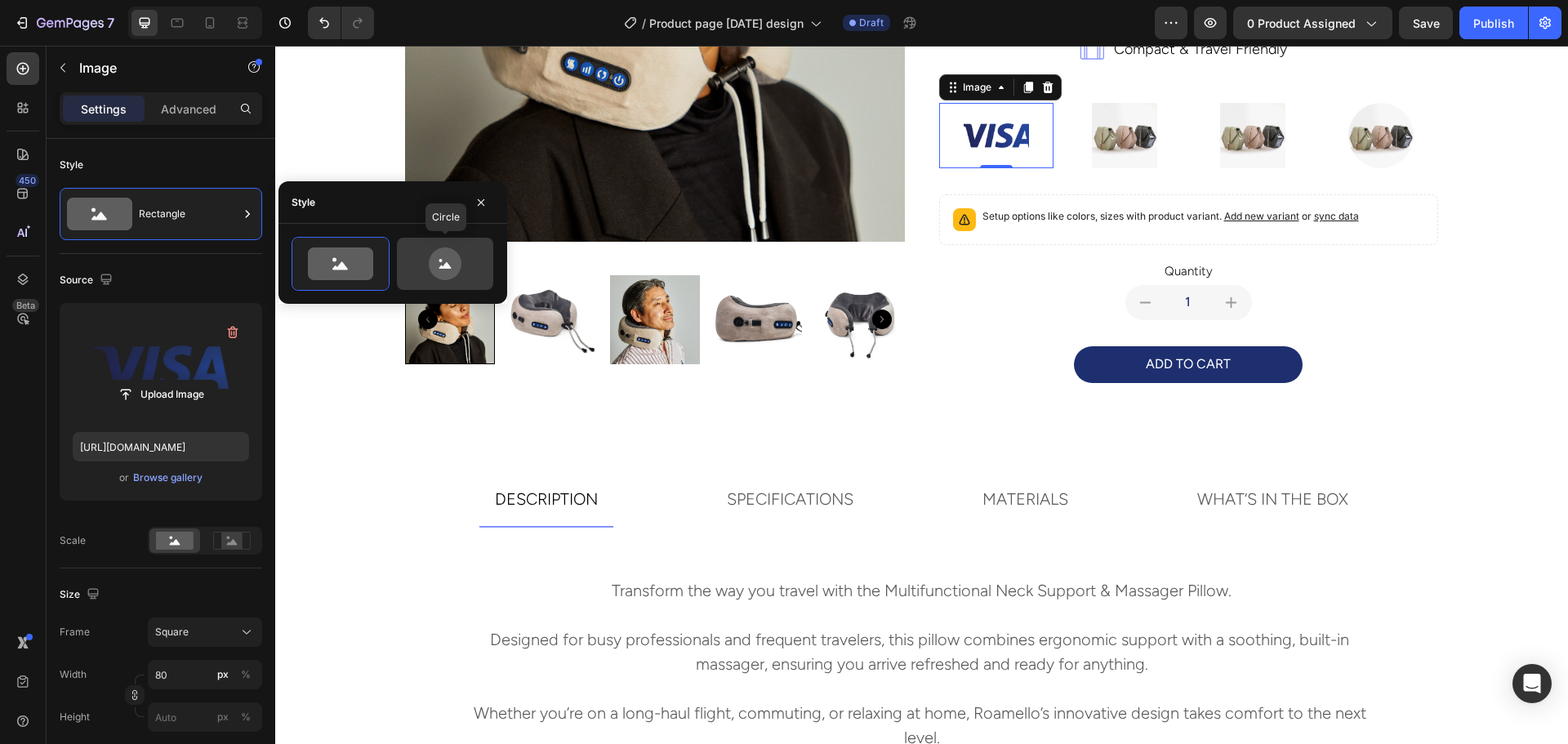
click at [468, 265] on icon at bounding box center [445, 263] width 77 height 32
click at [366, 257] on icon at bounding box center [340, 263] width 65 height 32
type input "100"
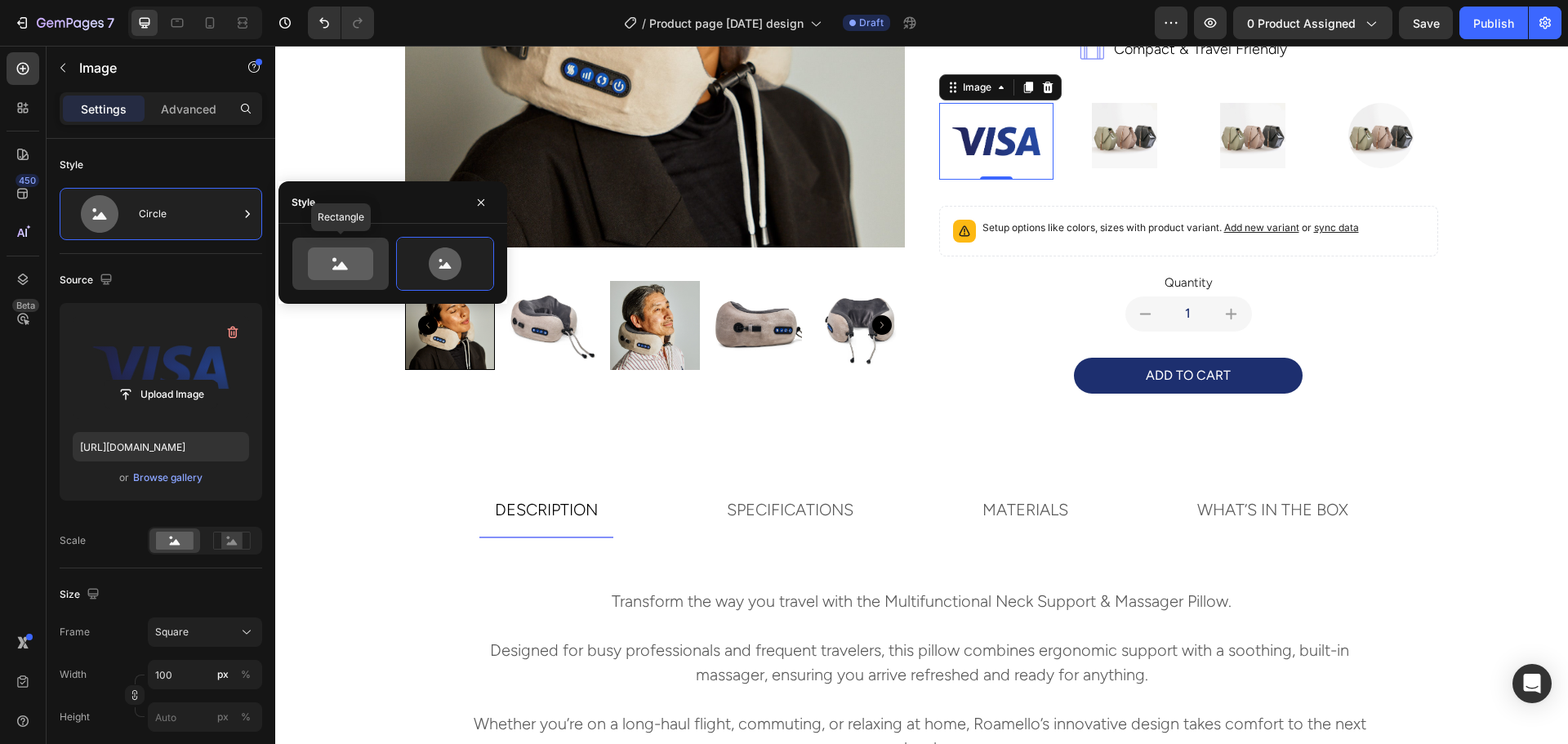
scroll to position [448, 0]
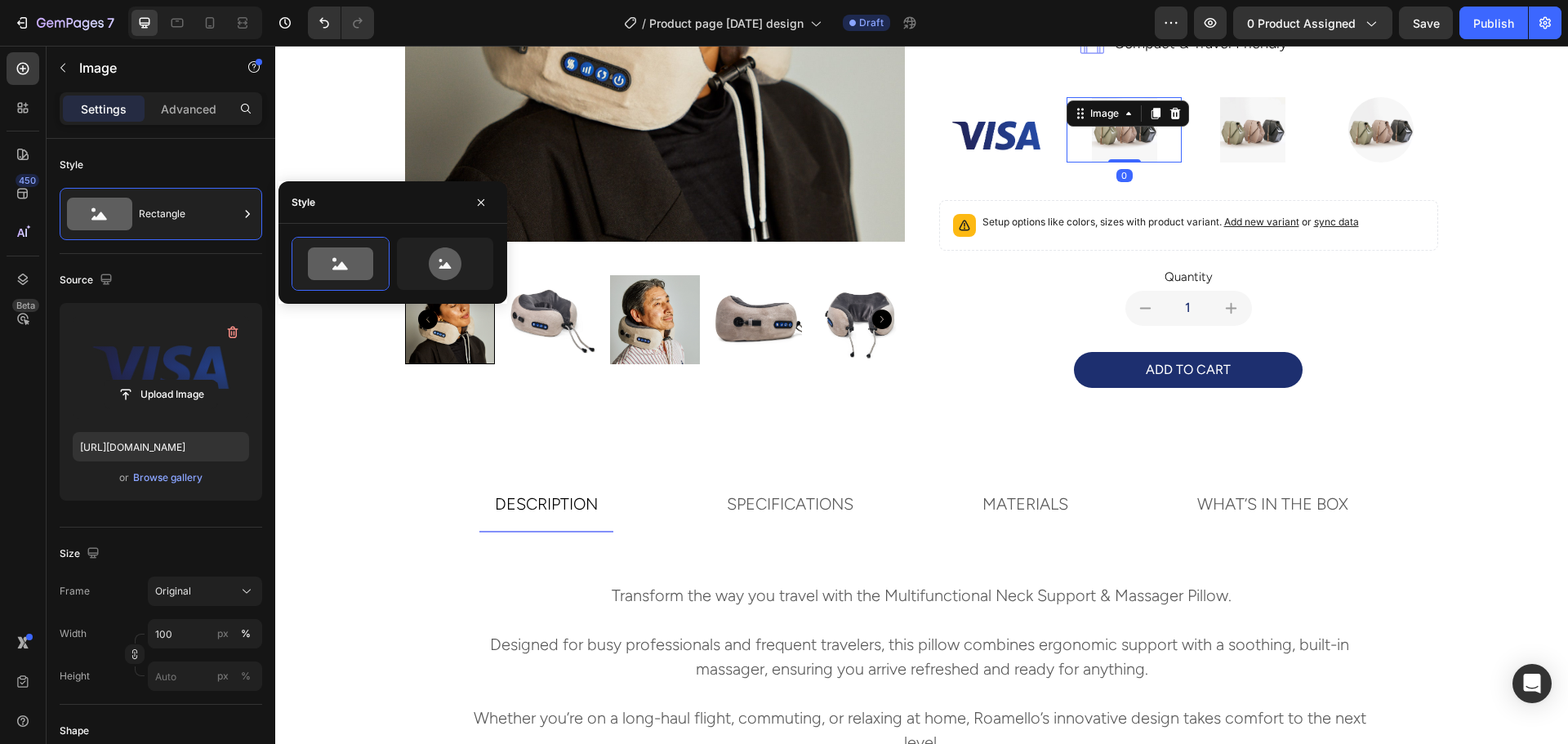
click at [1093, 131] on img at bounding box center [1124, 129] width 65 height 65
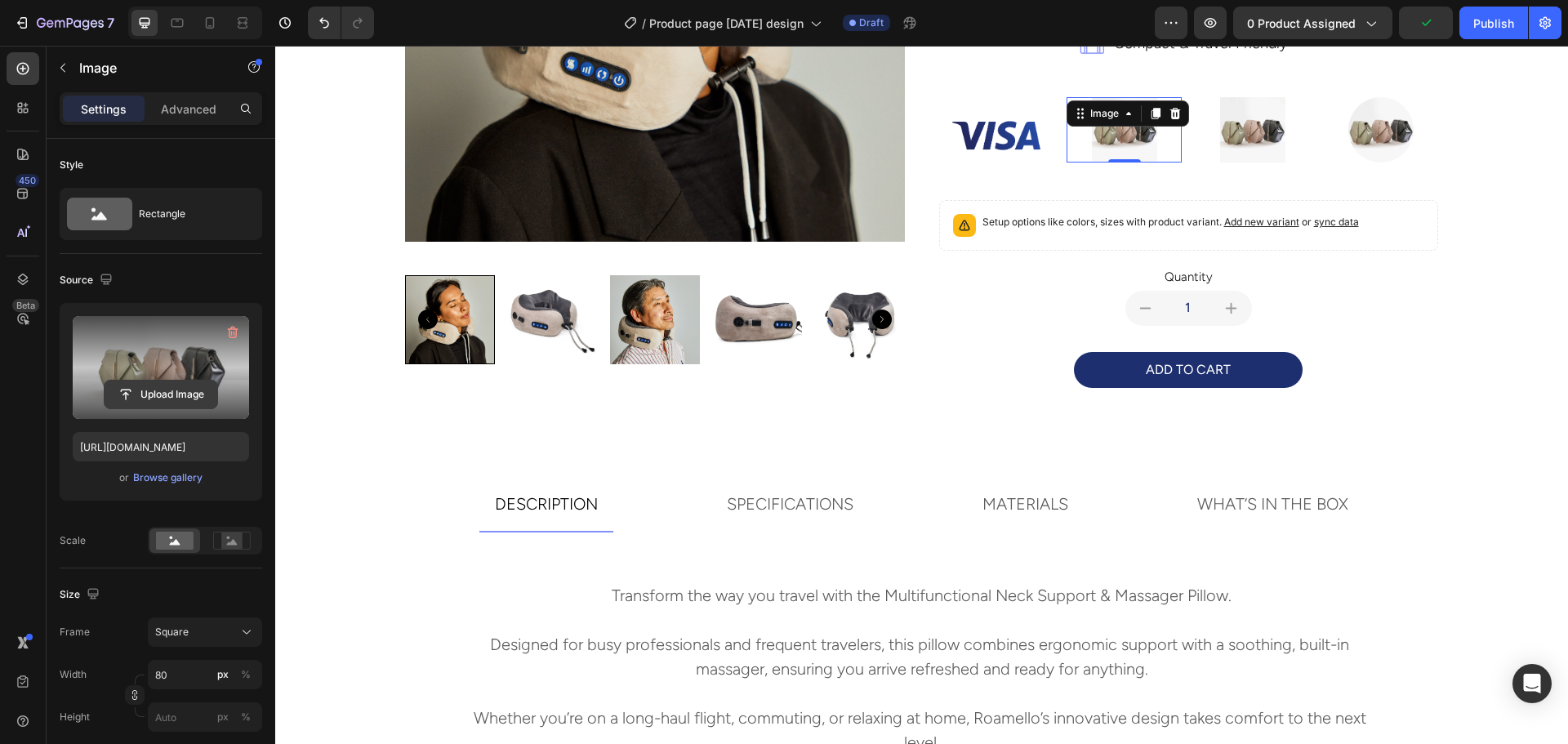
click at [146, 392] on input "file" at bounding box center [160, 394] width 112 height 28
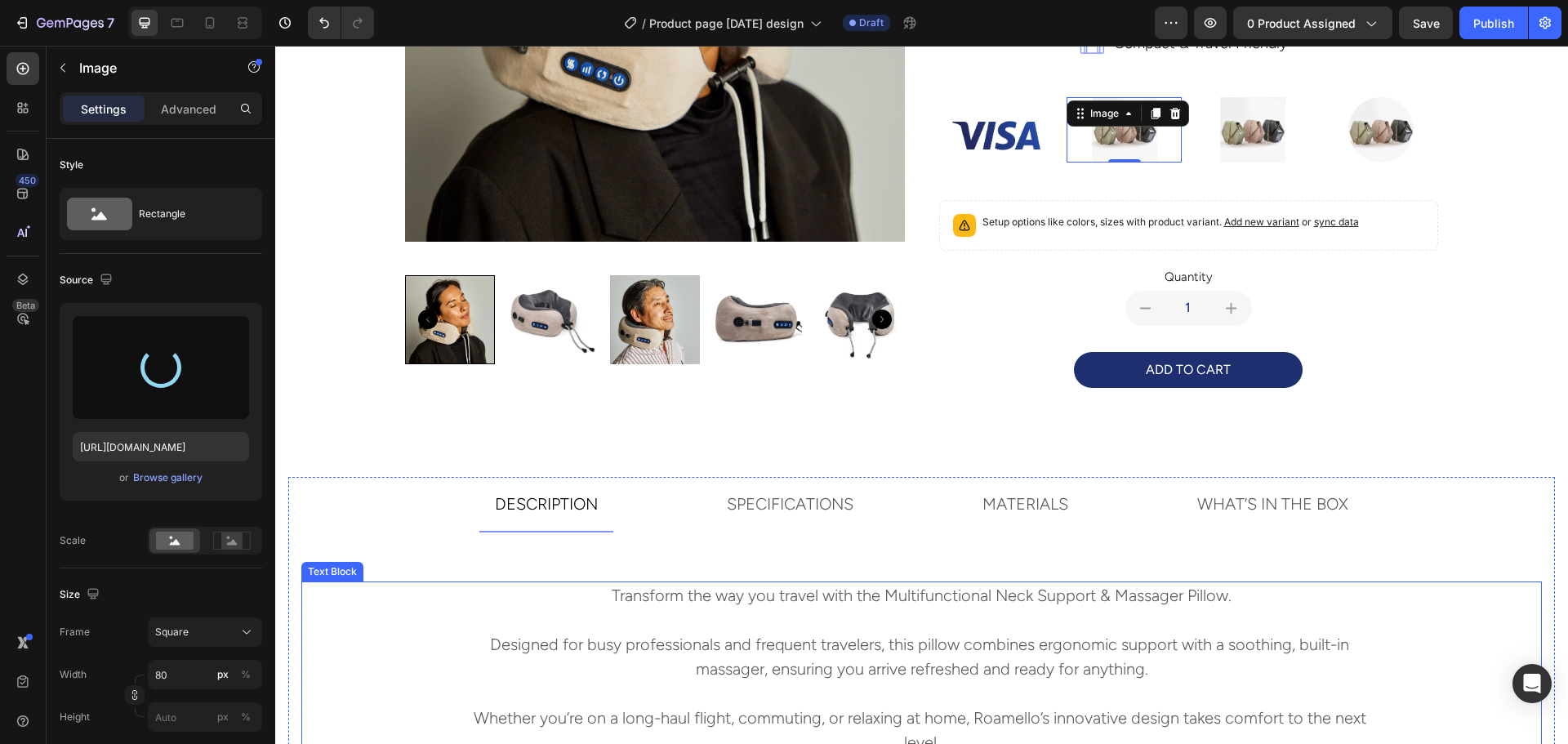
type input "[URL][DOMAIN_NAME]"
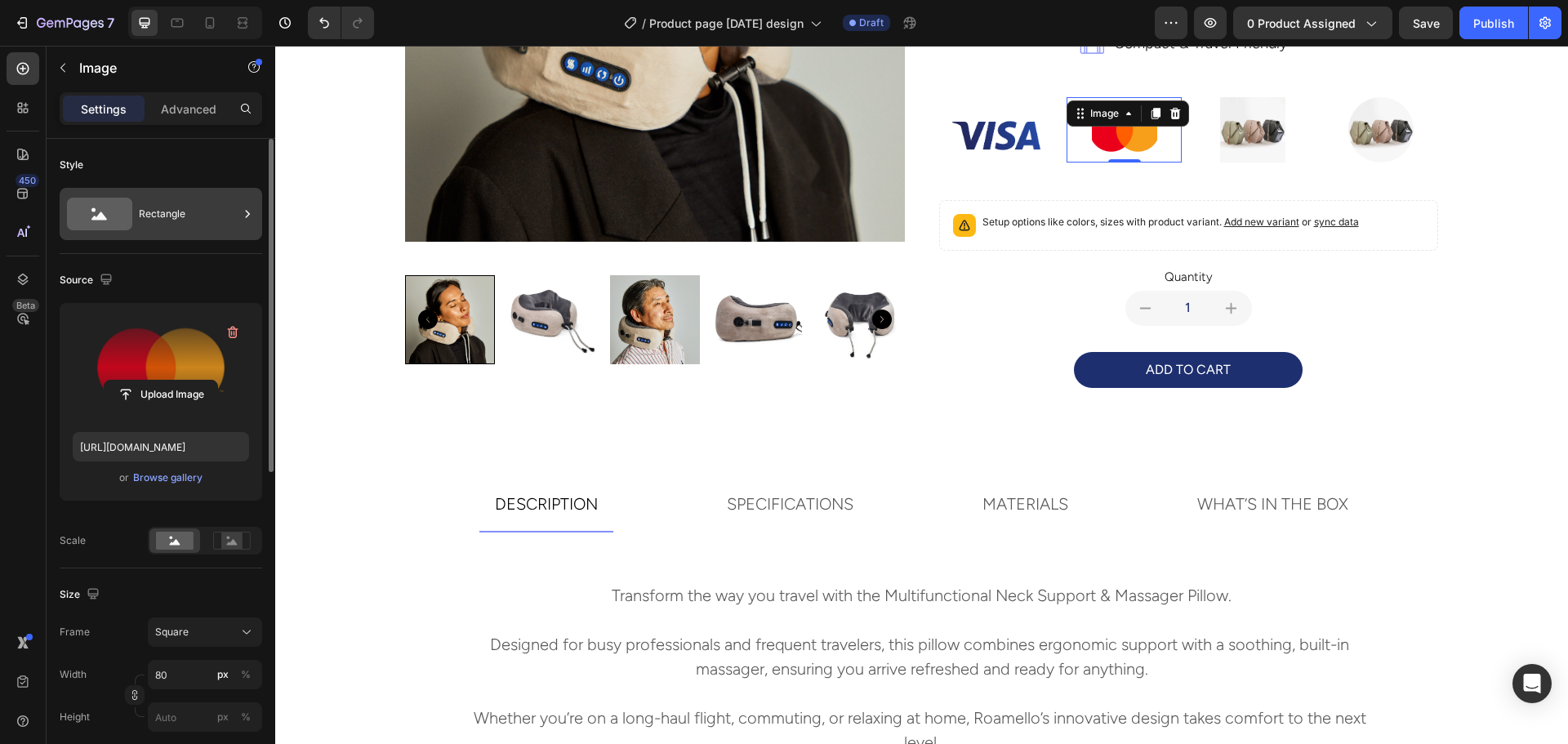
click at [161, 210] on div "Rectangle" at bounding box center [189, 213] width 99 height 37
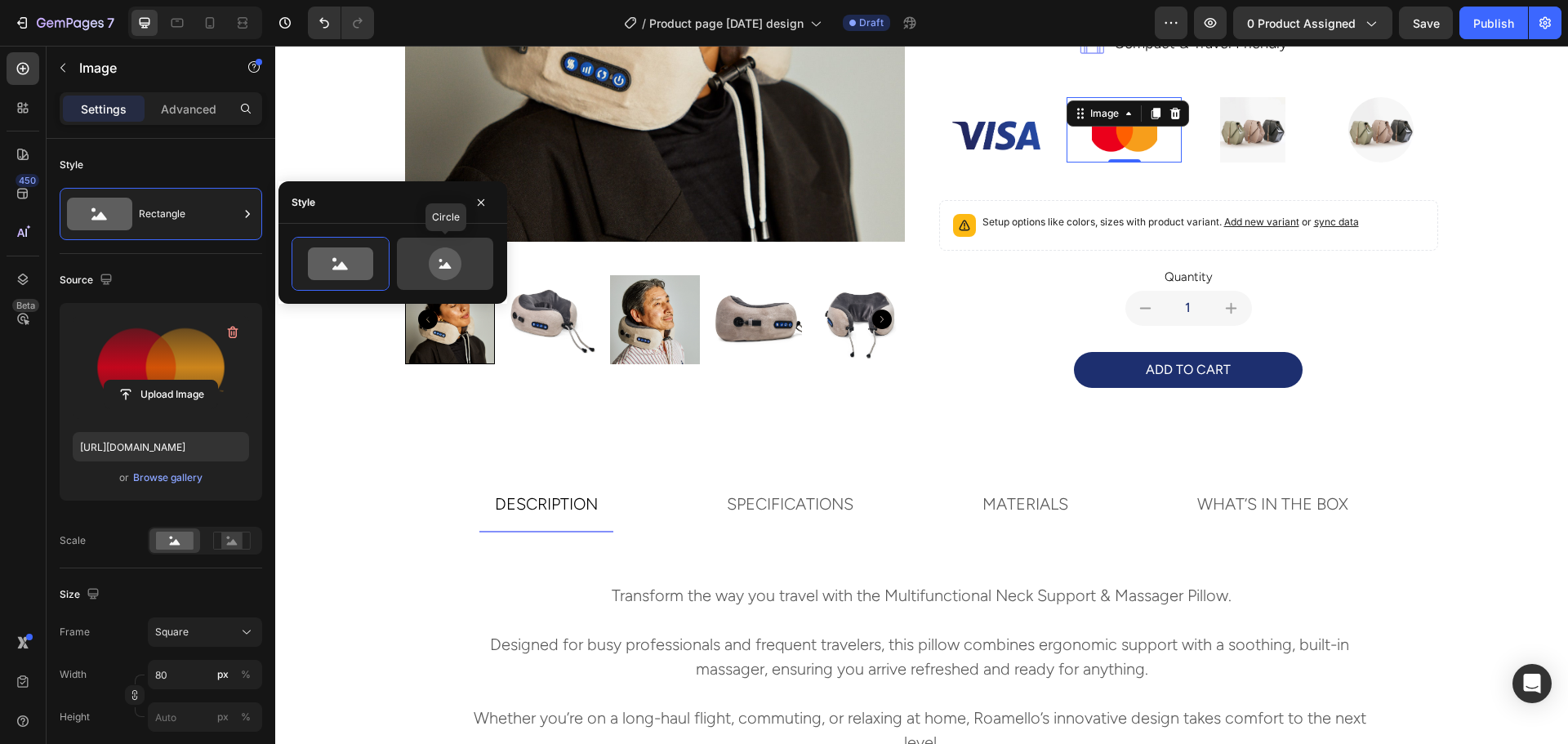
click at [437, 265] on icon at bounding box center [444, 263] width 32 height 32
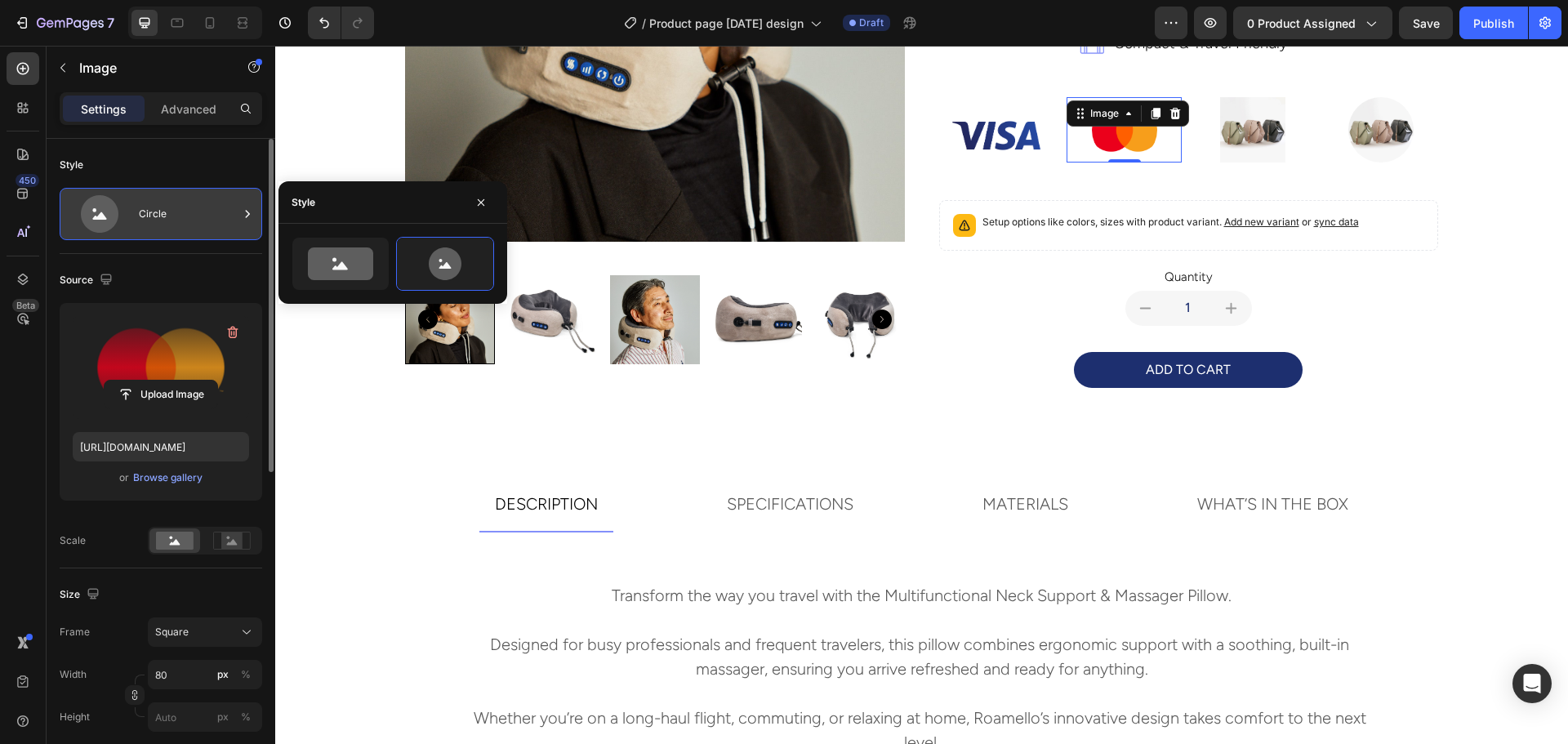
click at [131, 213] on icon at bounding box center [99, 213] width 65 height 37
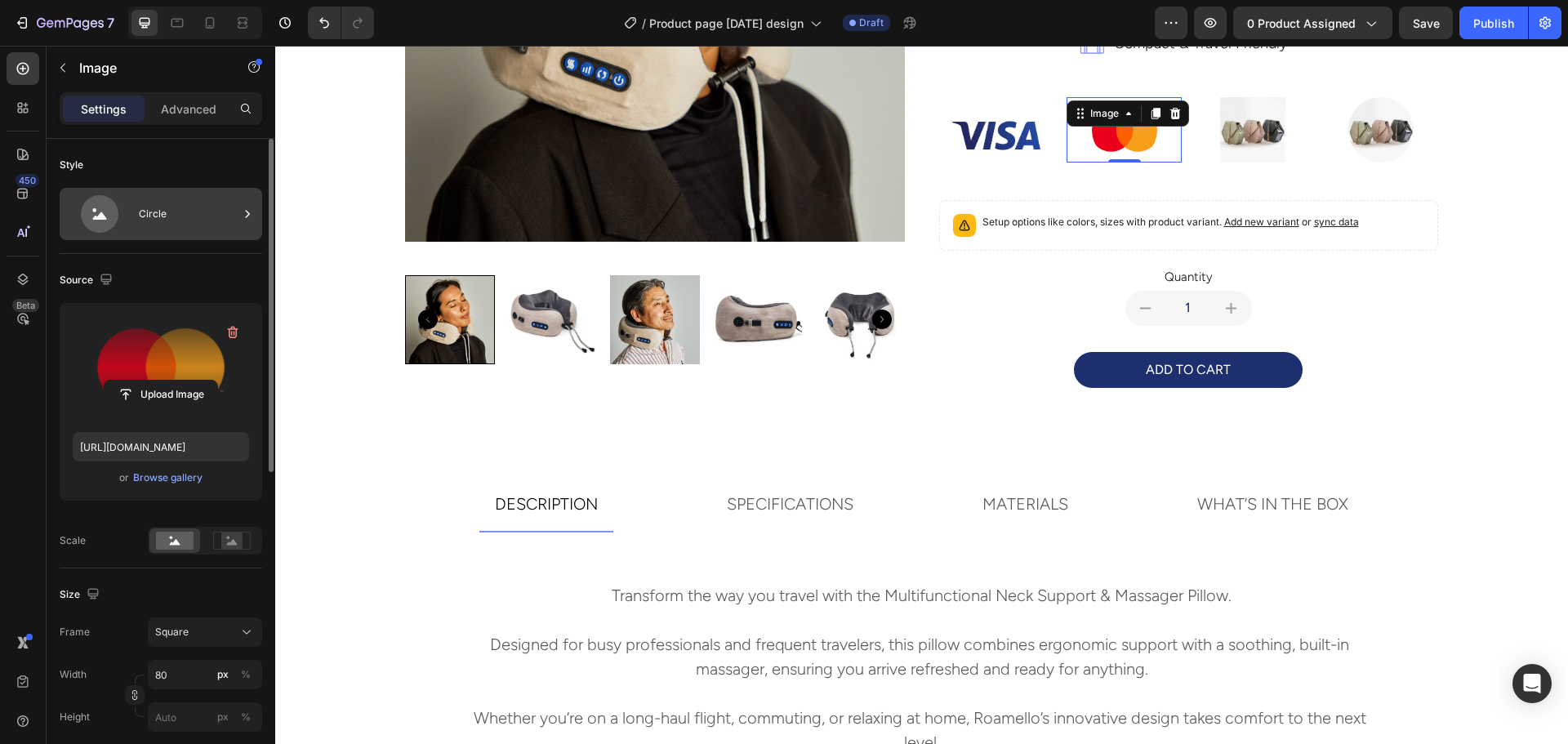
click at [156, 202] on div "Circle" at bounding box center [189, 213] width 99 height 37
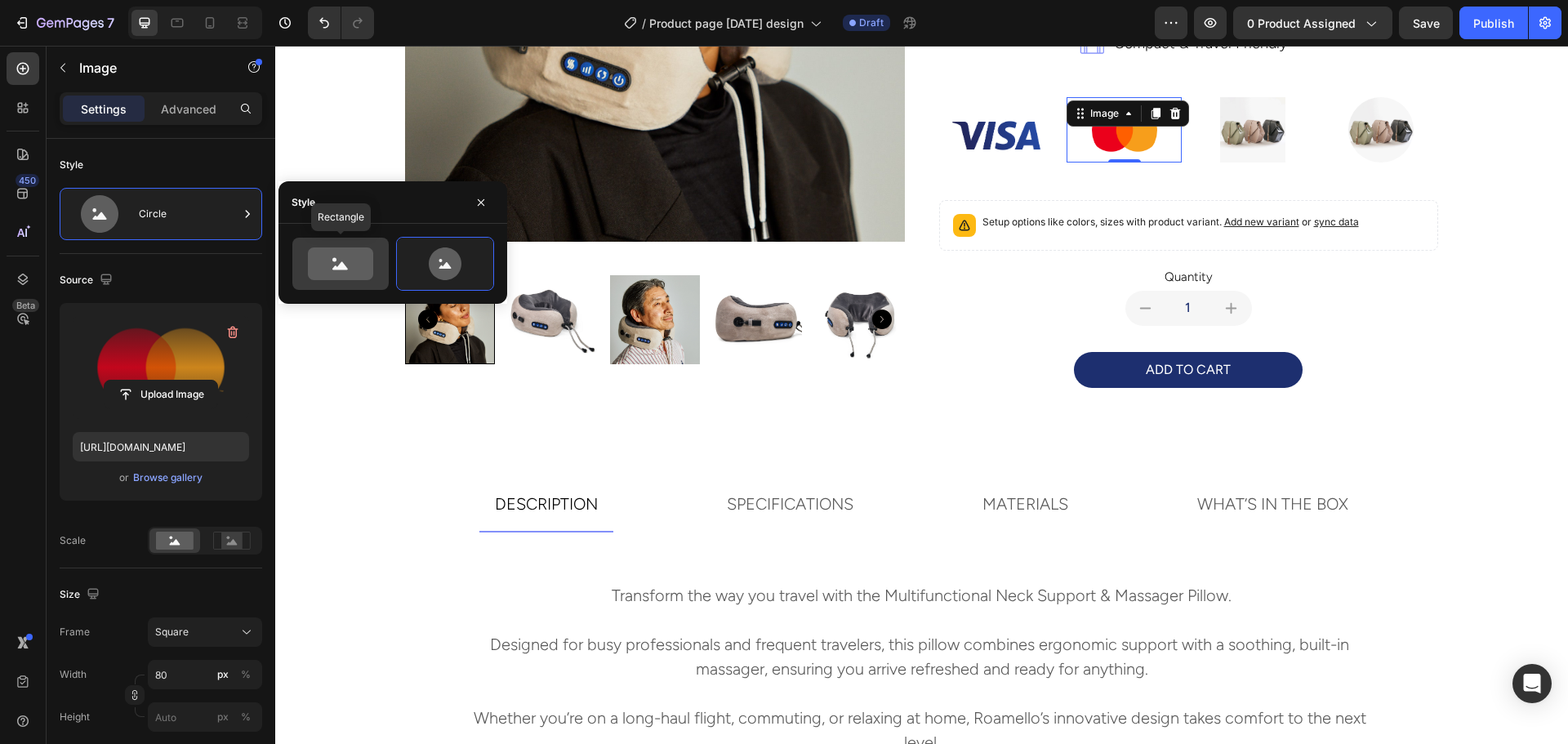
click at [350, 269] on icon at bounding box center [340, 263] width 65 height 32
type input "100"
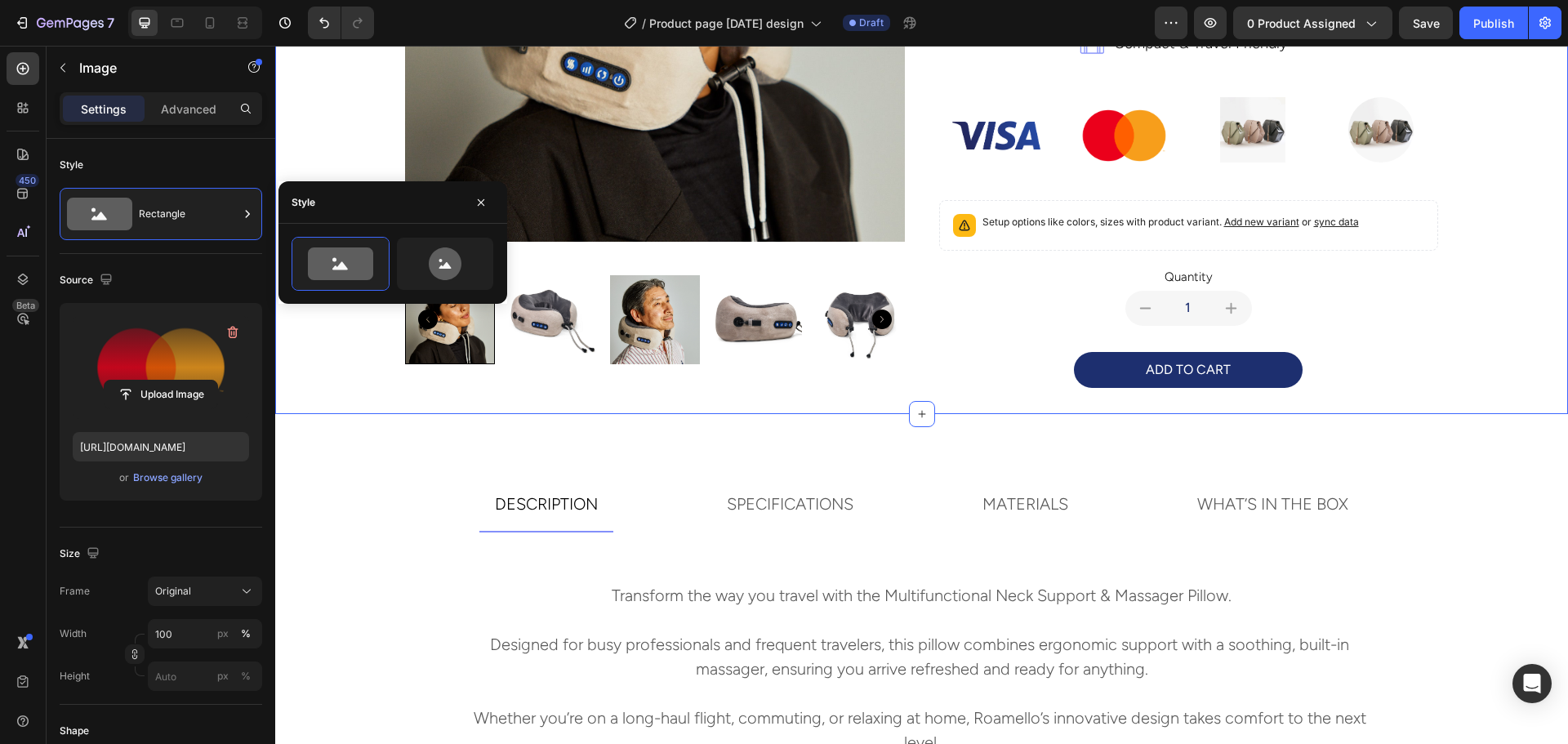
click at [1502, 186] on div "Product Images multifunctional neck support and massager pillow Product Title t…" at bounding box center [921, 39] width 1266 height 748
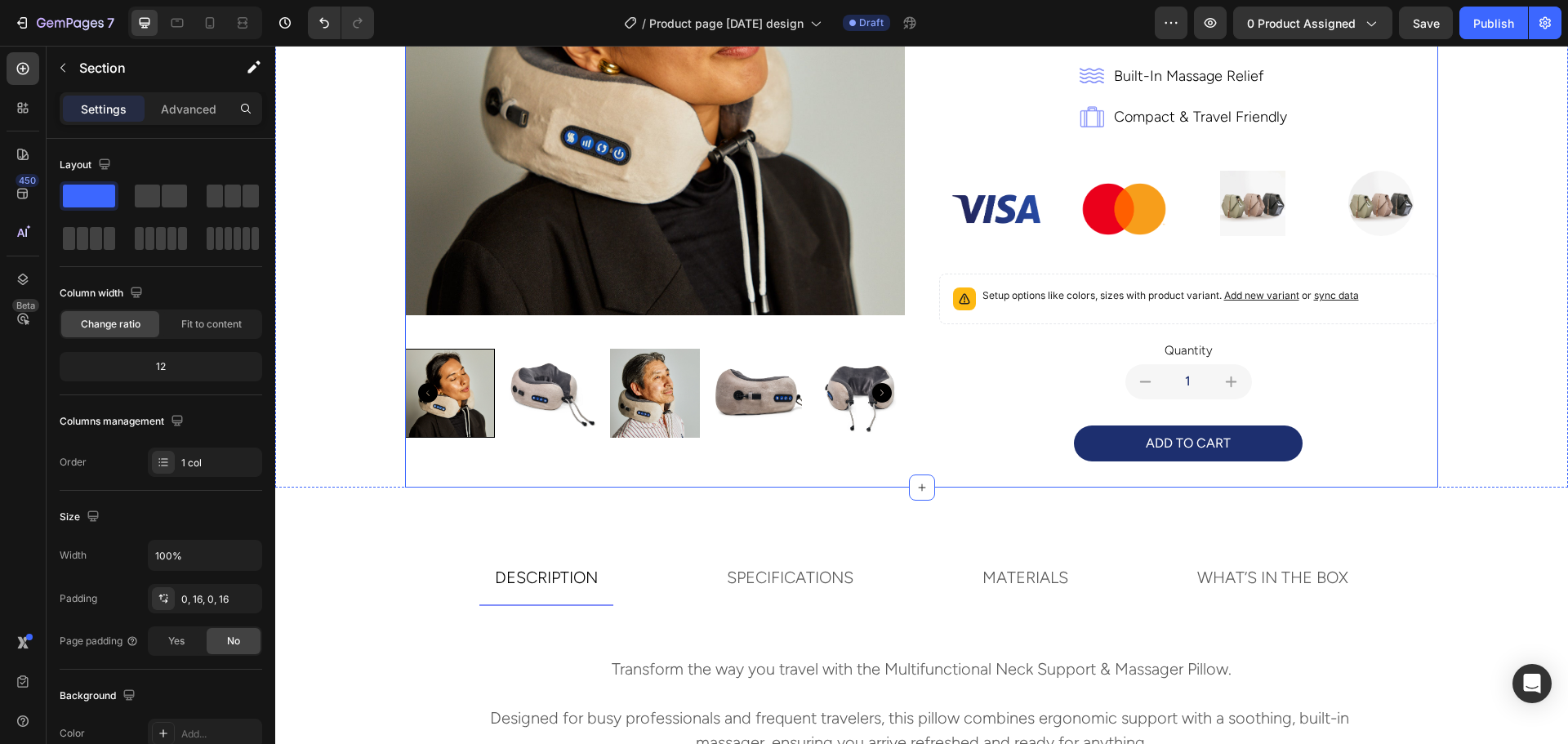
scroll to position [285, 0]
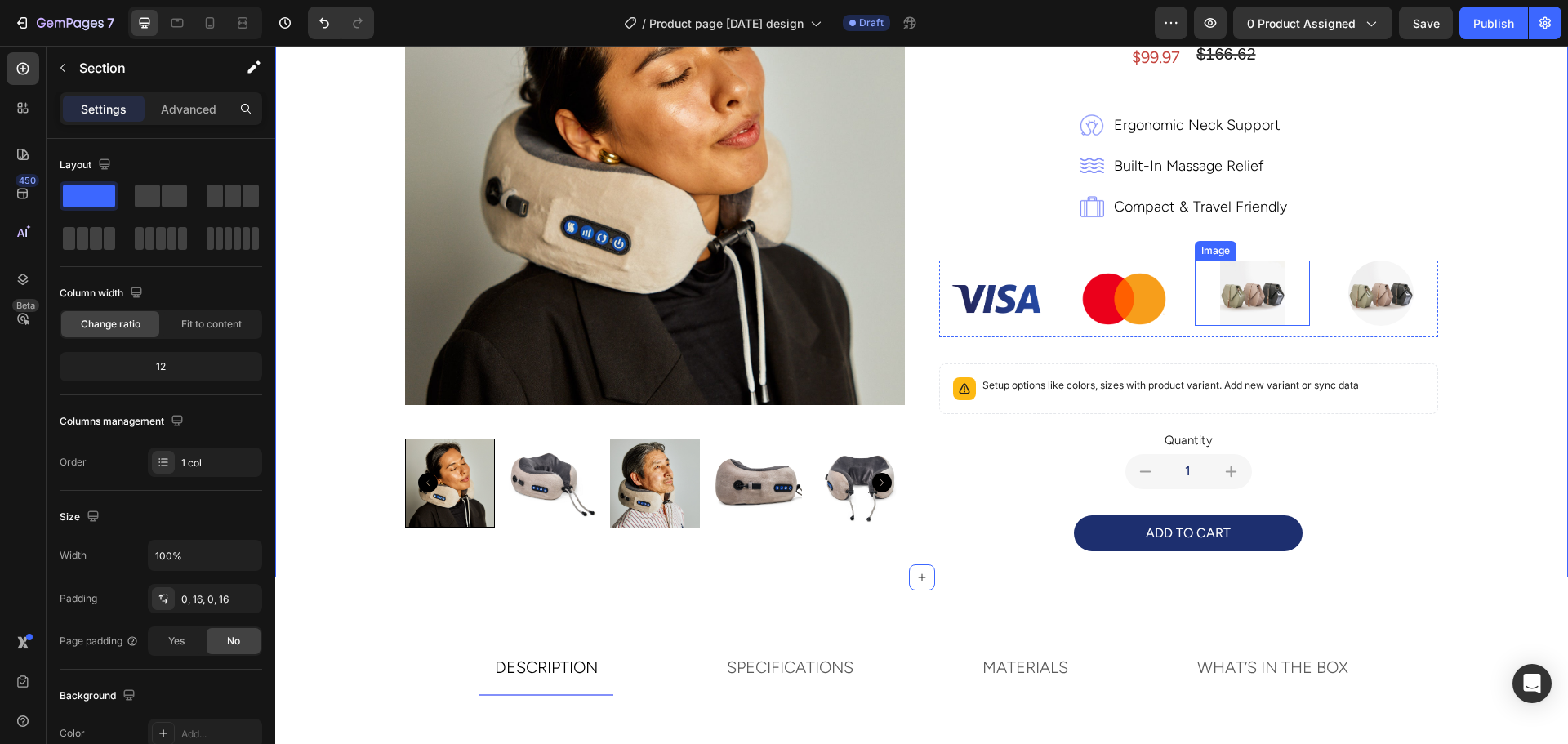
click at [1240, 292] on img at bounding box center [1252, 293] width 65 height 65
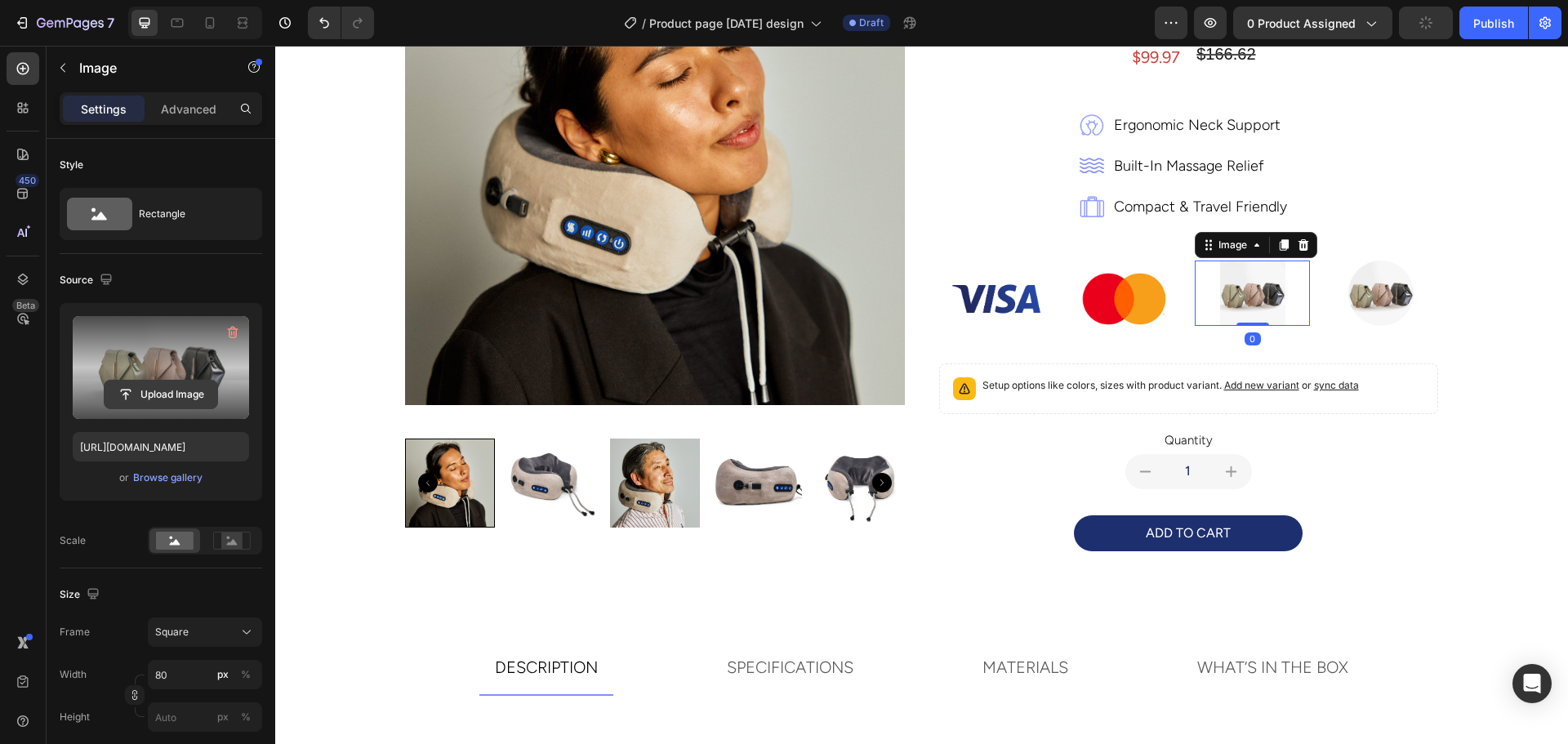
click at [170, 396] on input "file" at bounding box center [160, 394] width 112 height 28
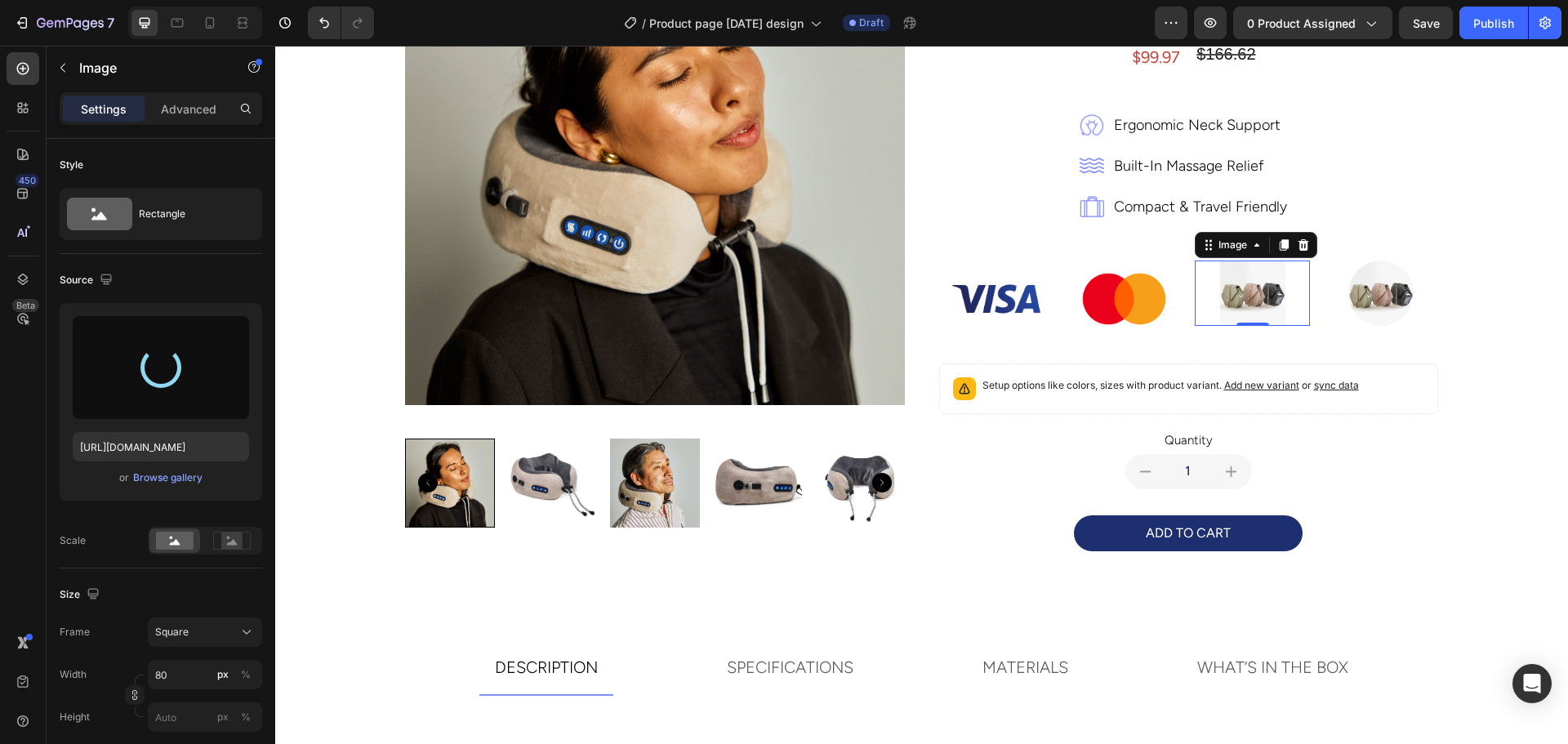
type input "[URL][DOMAIN_NAME]"
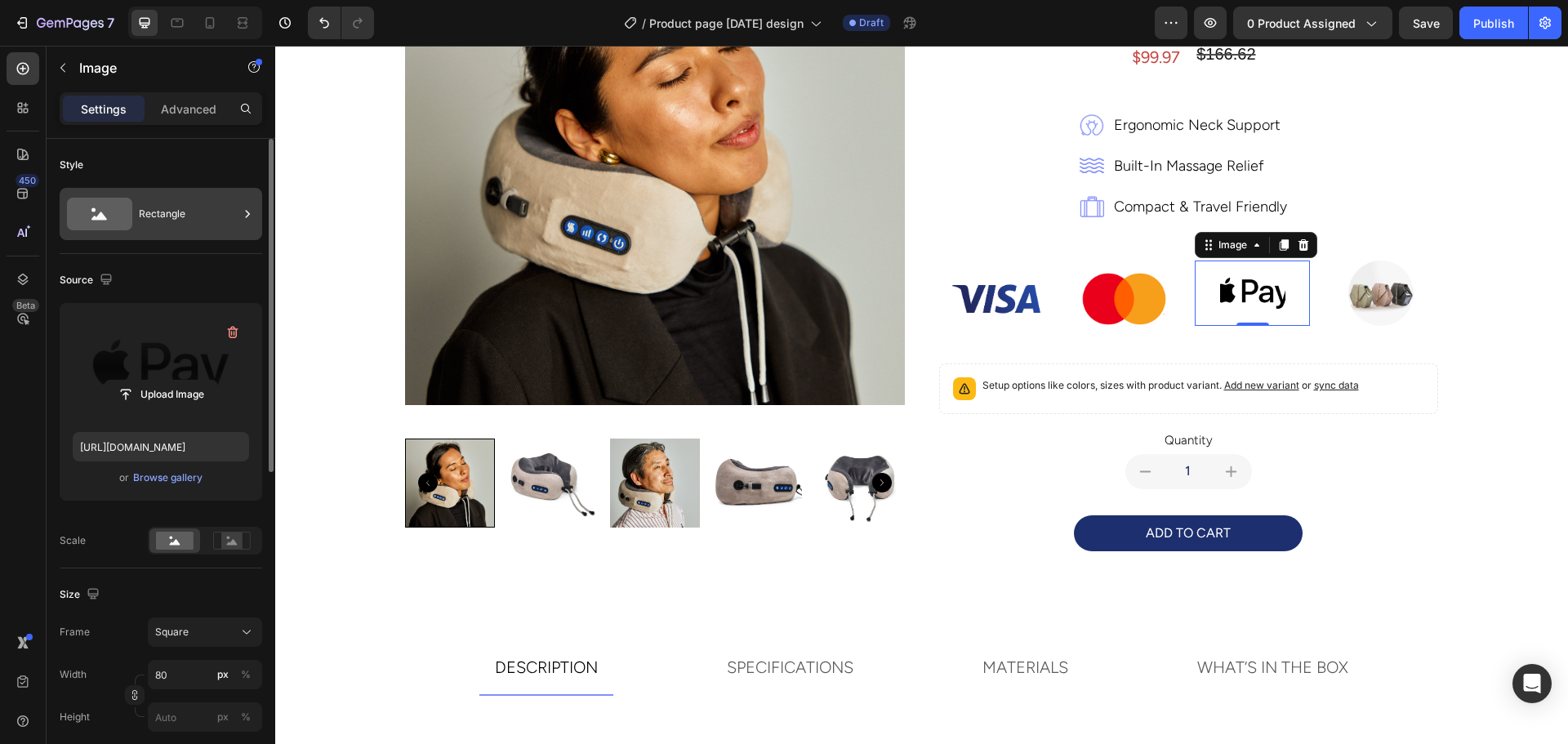
click at [178, 222] on div "Rectangle" at bounding box center [189, 213] width 99 height 37
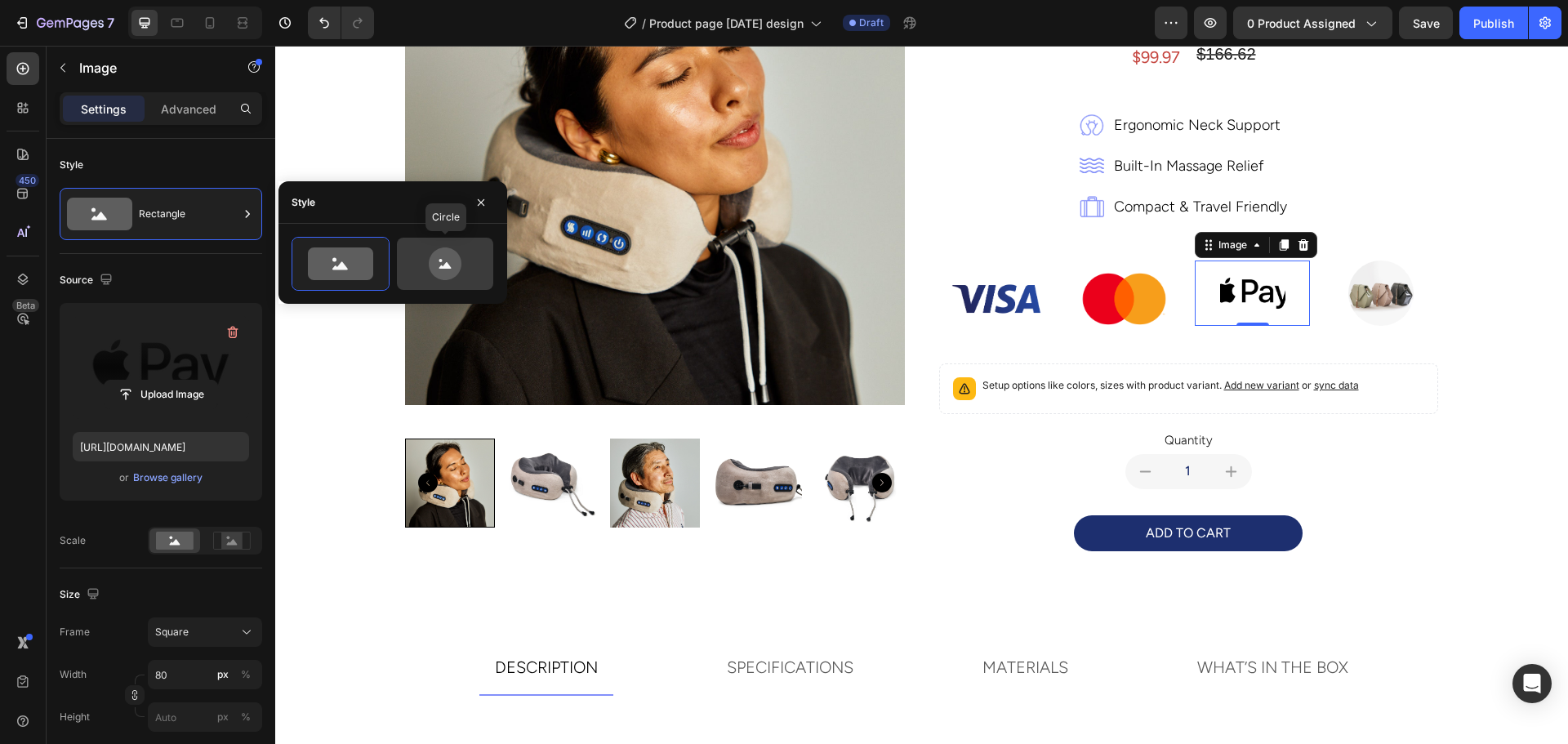
click at [438, 258] on icon at bounding box center [444, 263] width 32 height 32
click at [349, 253] on icon at bounding box center [340, 263] width 65 height 32
type input "100"
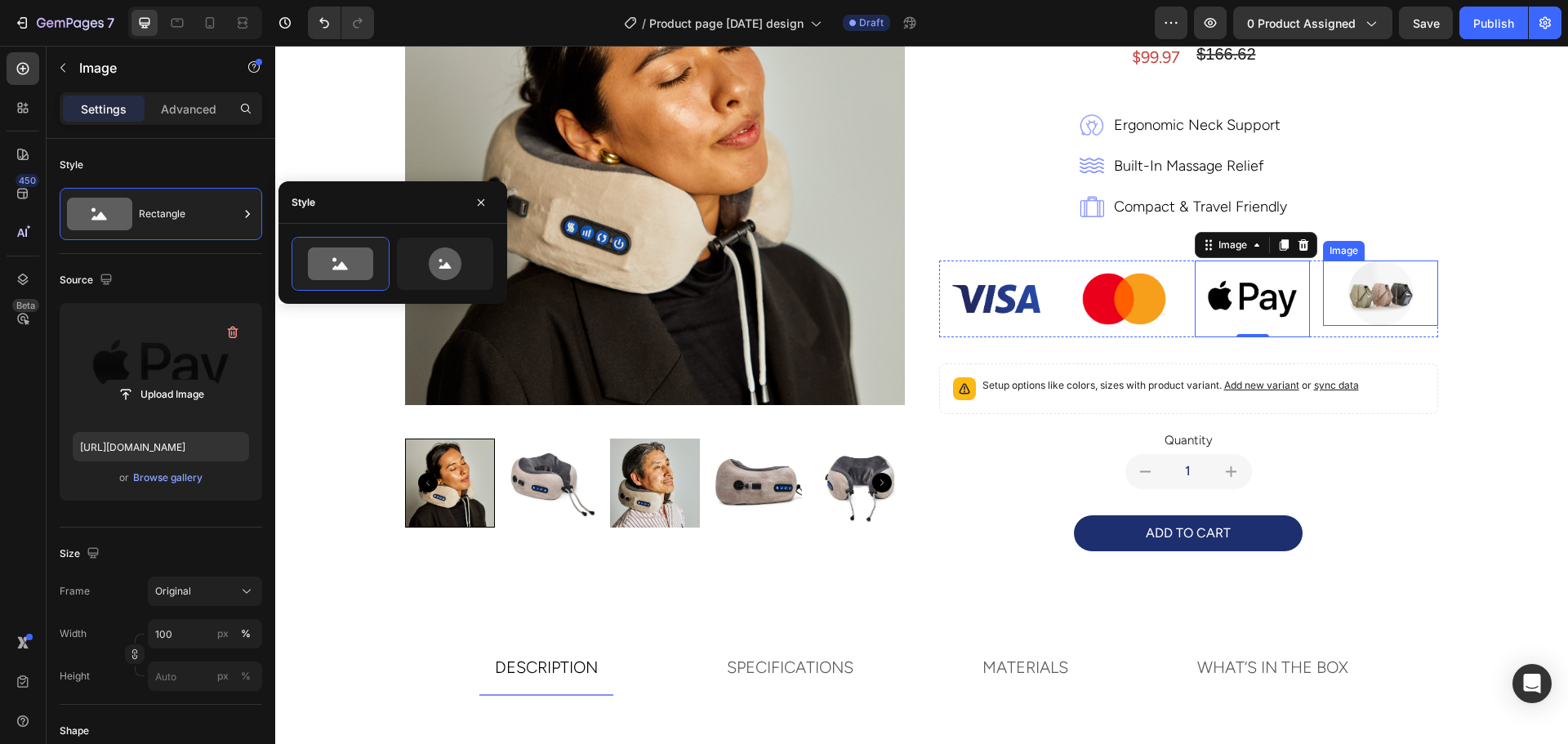
click at [1336, 291] on div at bounding box center [1380, 293] width 115 height 65
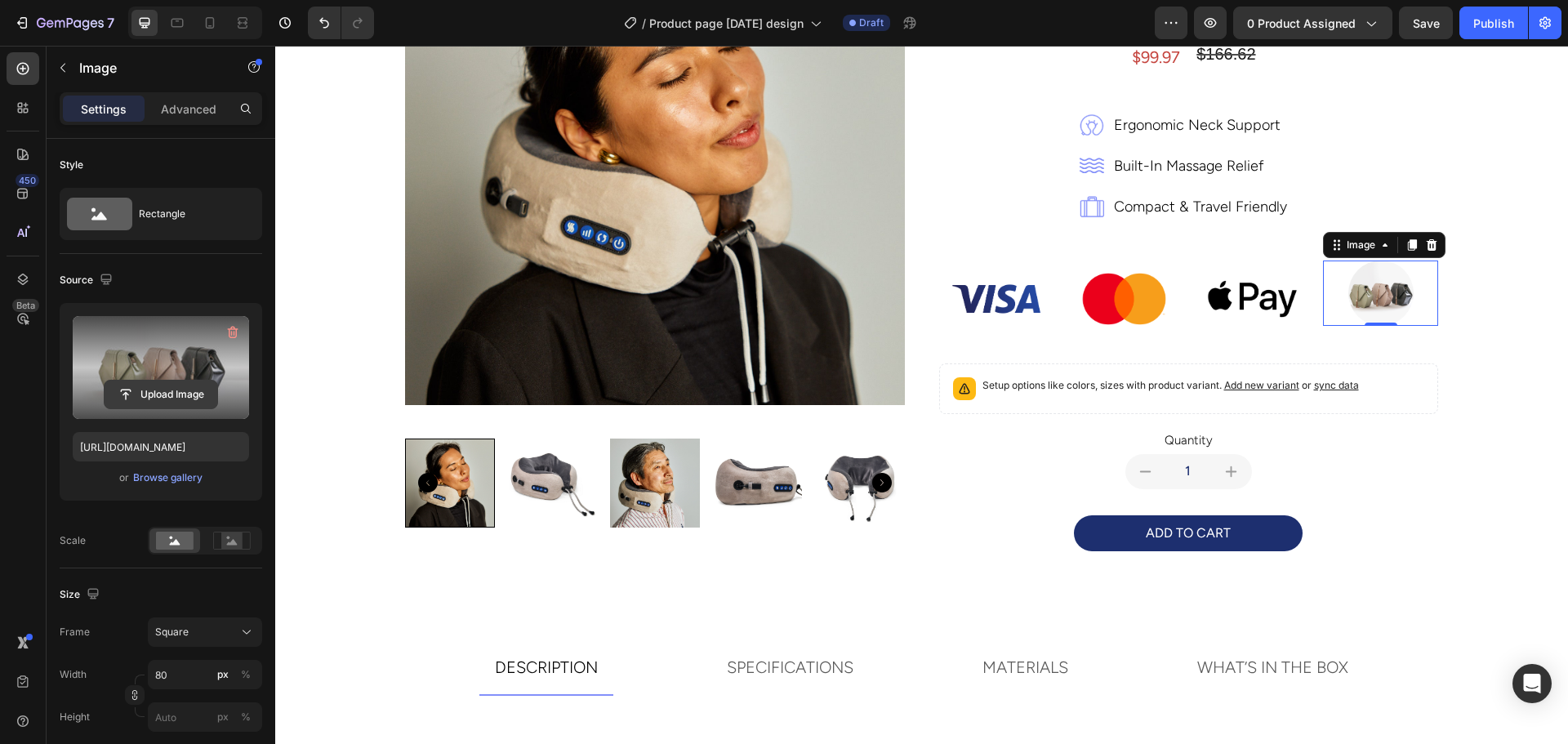
click at [176, 402] on input "file" at bounding box center [160, 394] width 112 height 28
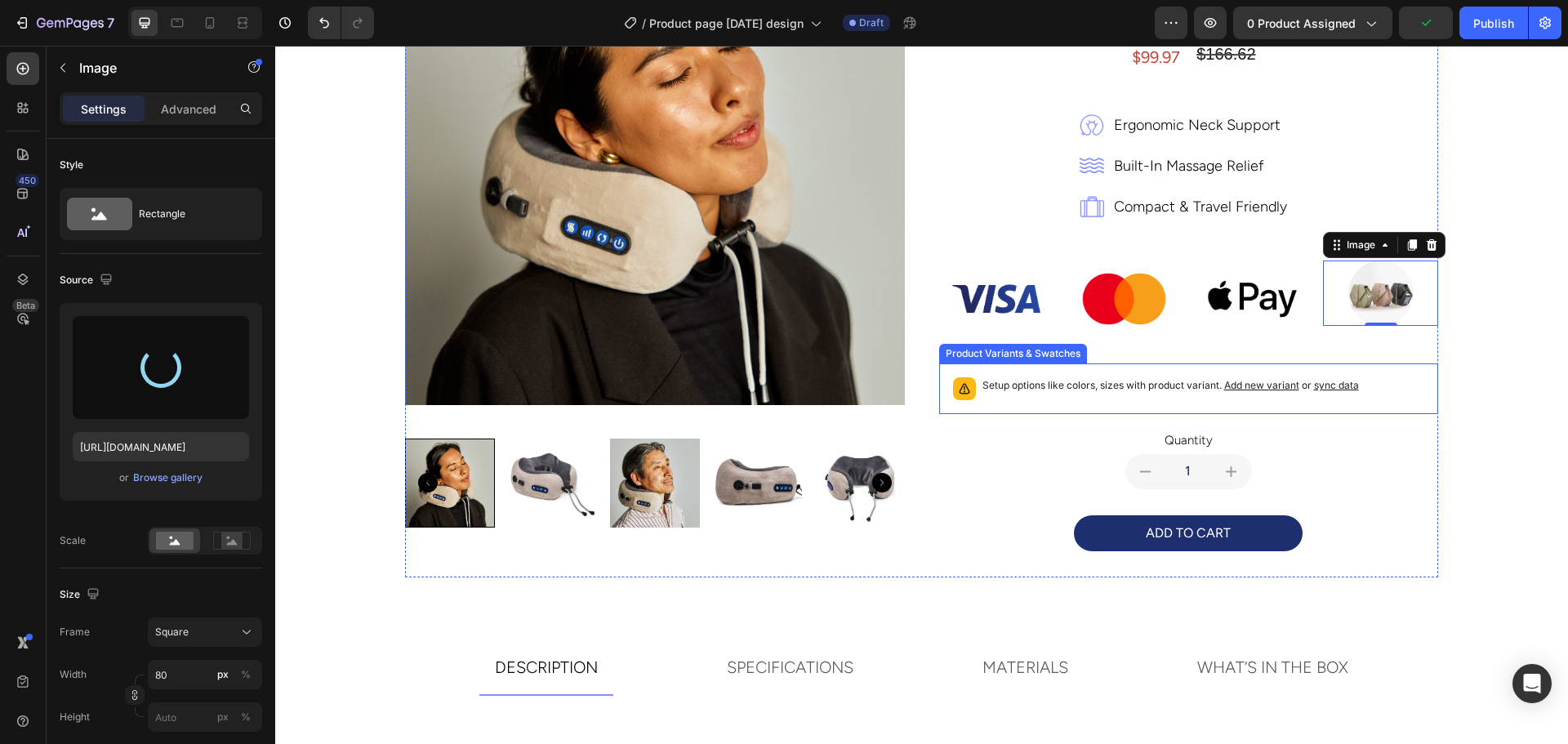
type input "[URL][DOMAIN_NAME]"
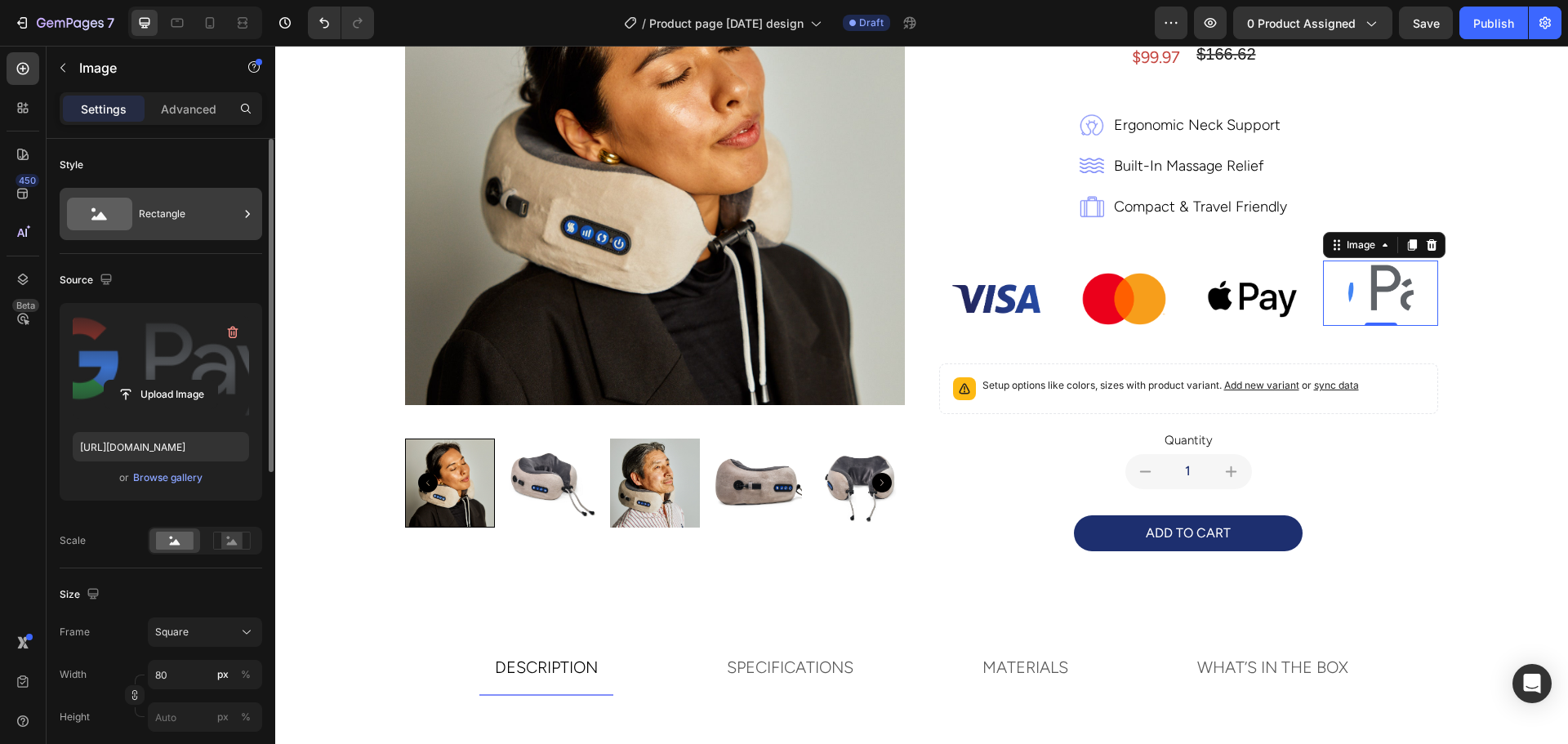
click at [193, 220] on div "Rectangle" at bounding box center [189, 213] width 99 height 37
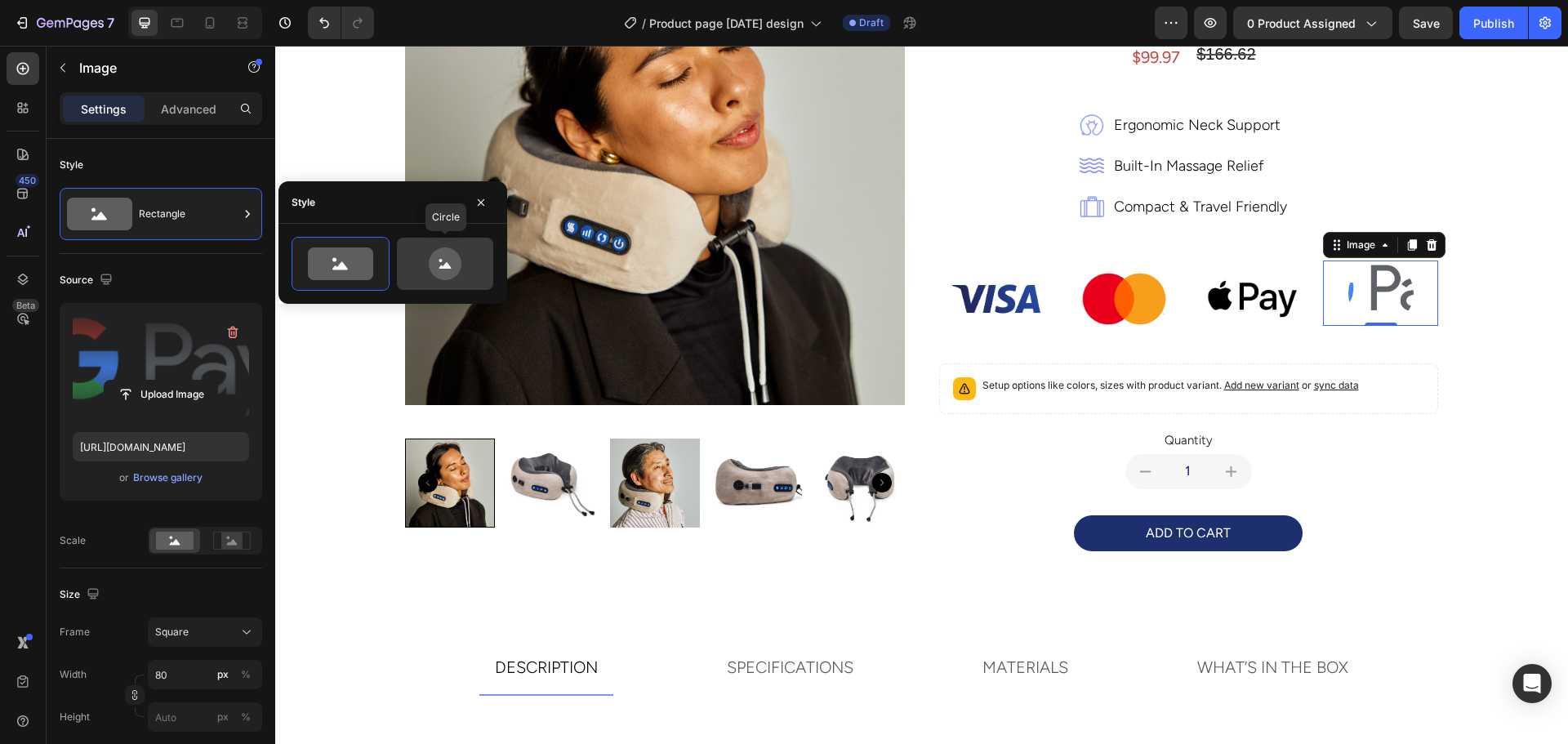
click at [419, 260] on icon at bounding box center [445, 263] width 77 height 32
click at [323, 251] on icon at bounding box center [340, 263] width 65 height 32
type input "100"
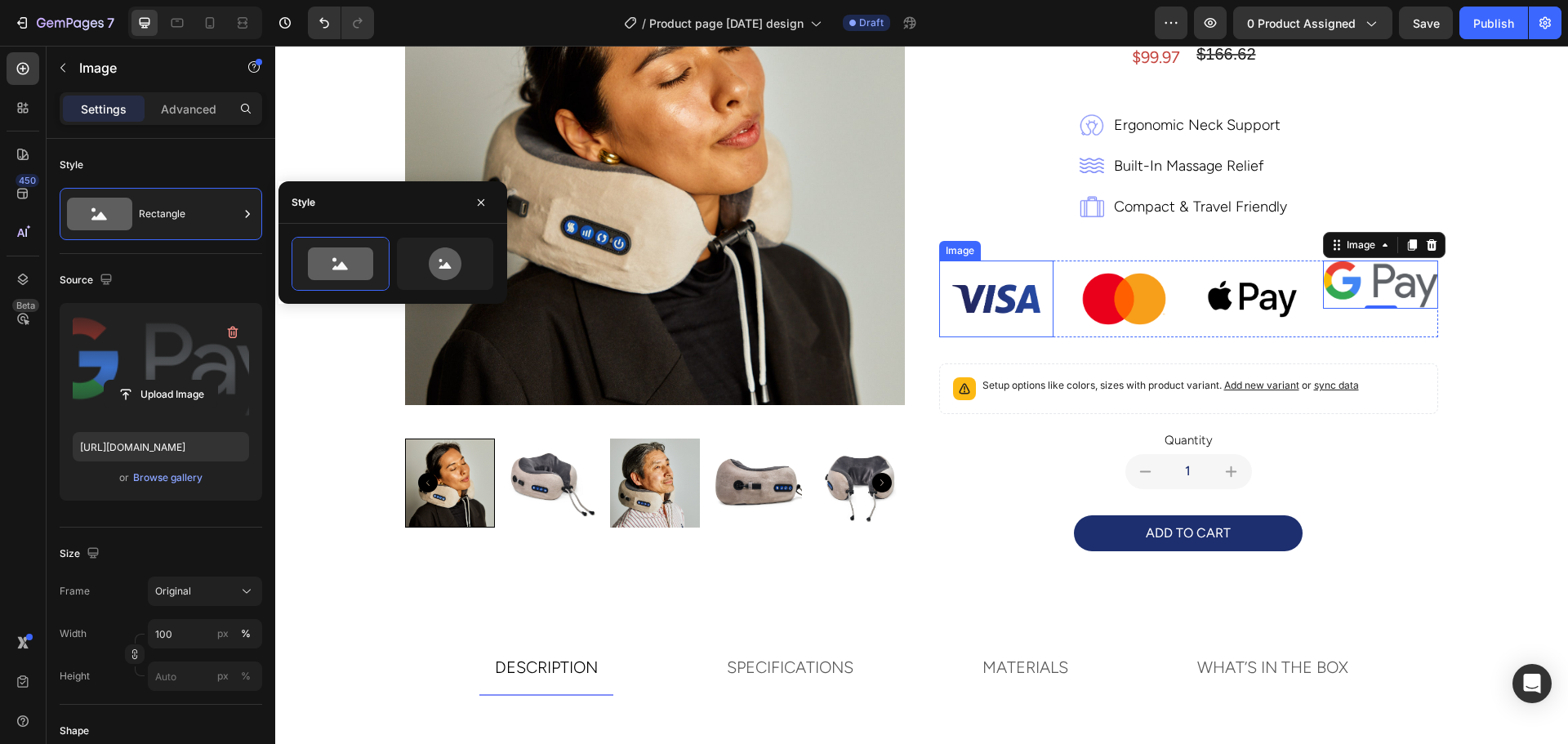
click at [1009, 287] on img at bounding box center [996, 298] width 115 height 77
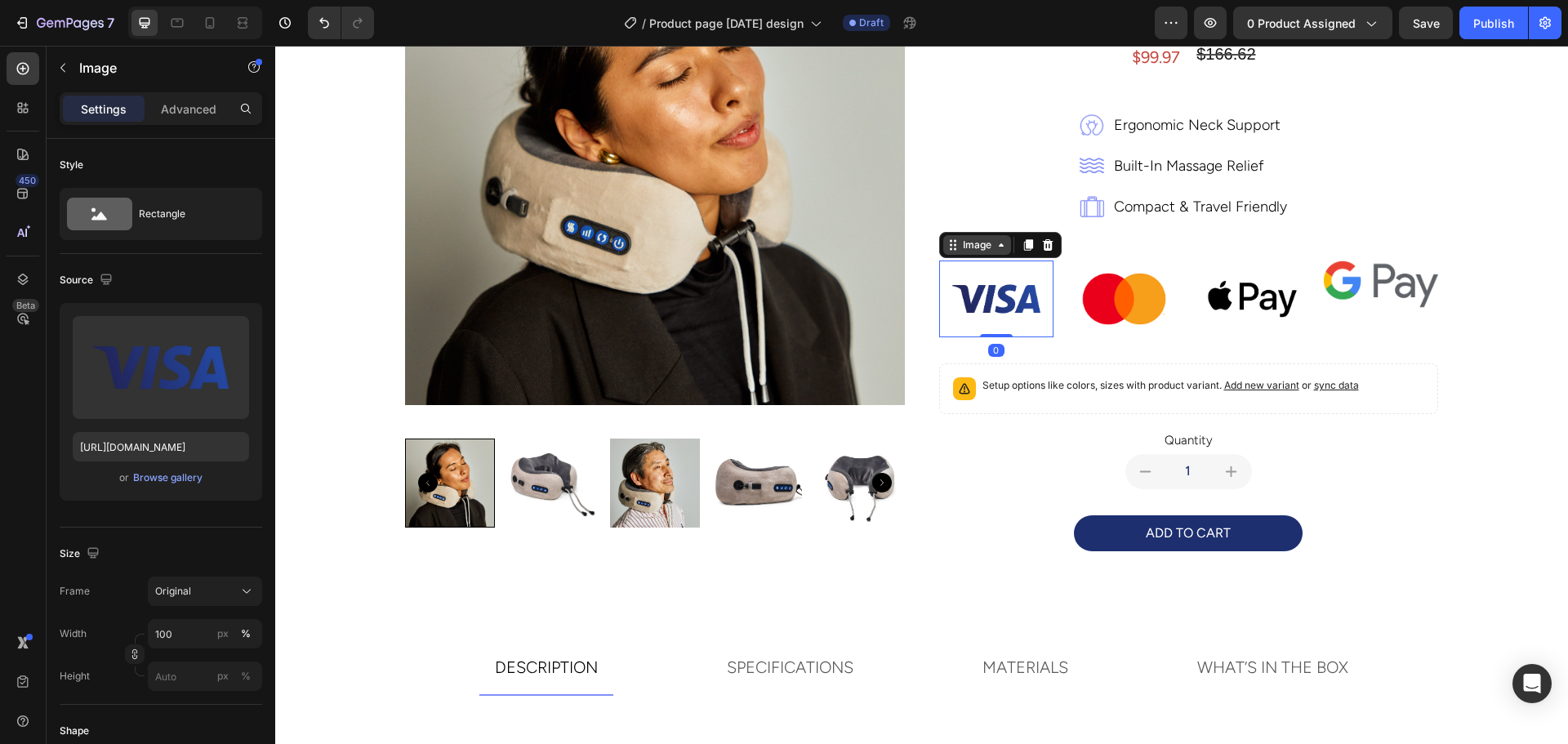
click at [964, 243] on div "Image" at bounding box center [977, 245] width 35 height 15
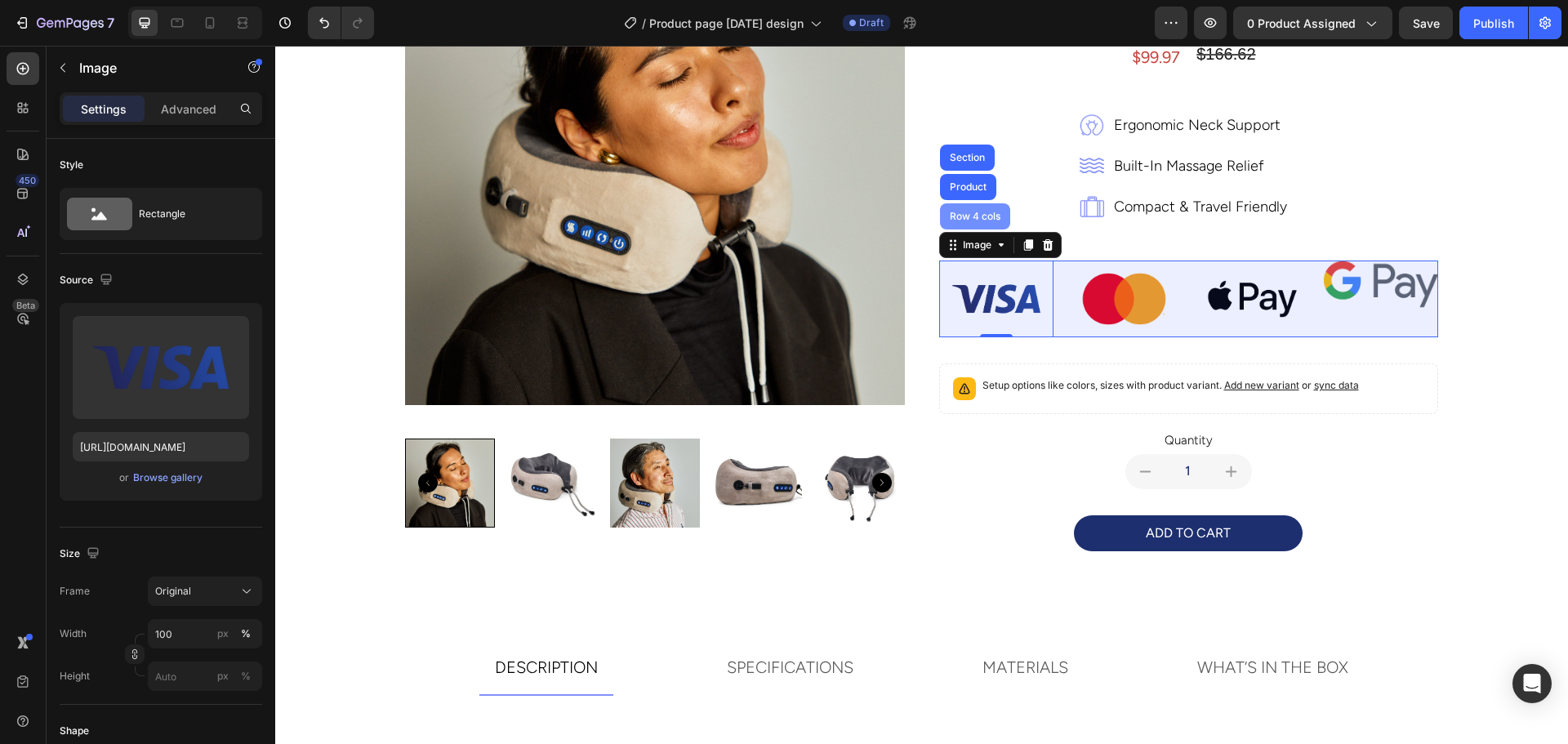
click at [961, 208] on div "Row 4 cols" at bounding box center [974, 217] width 70 height 26
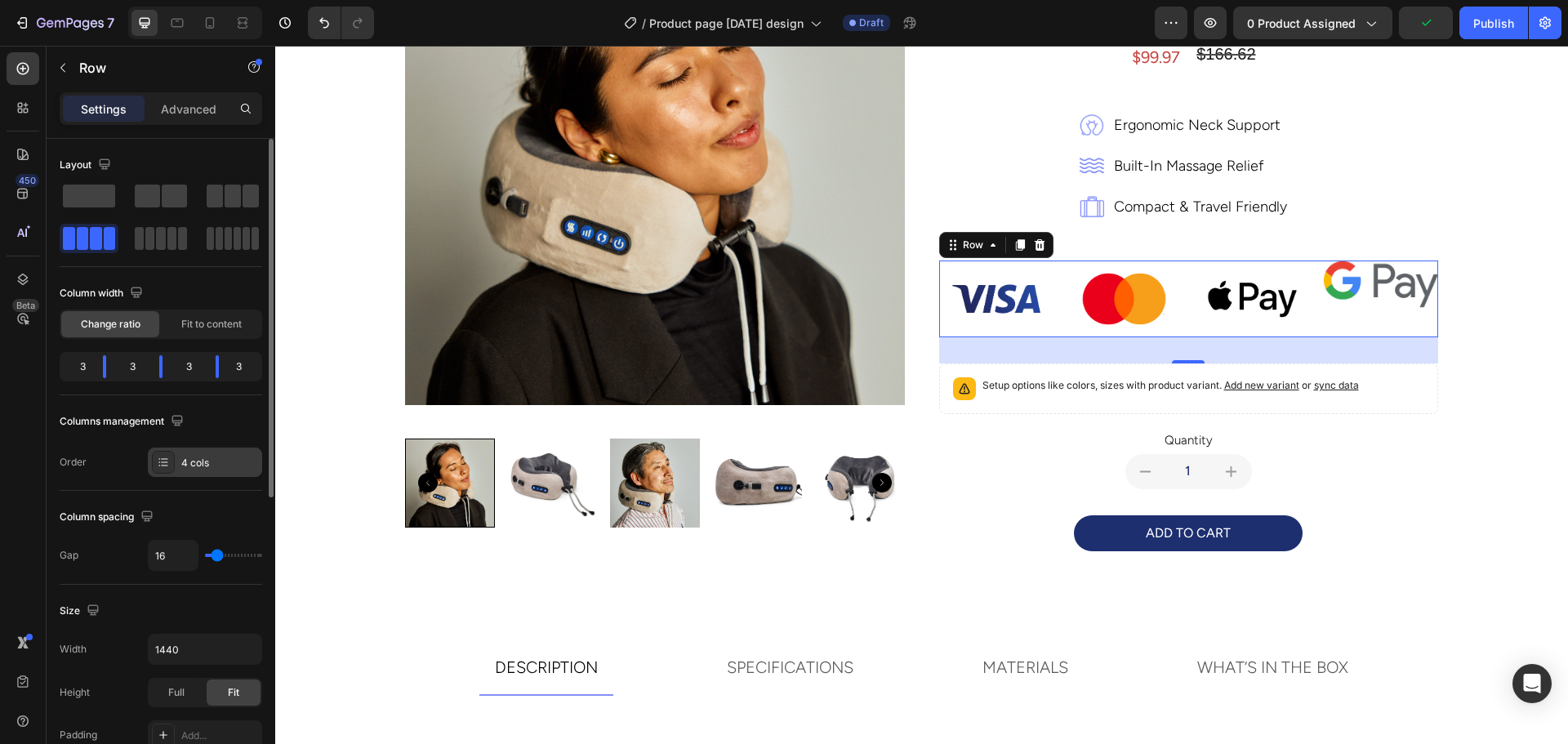
scroll to position [245, 0]
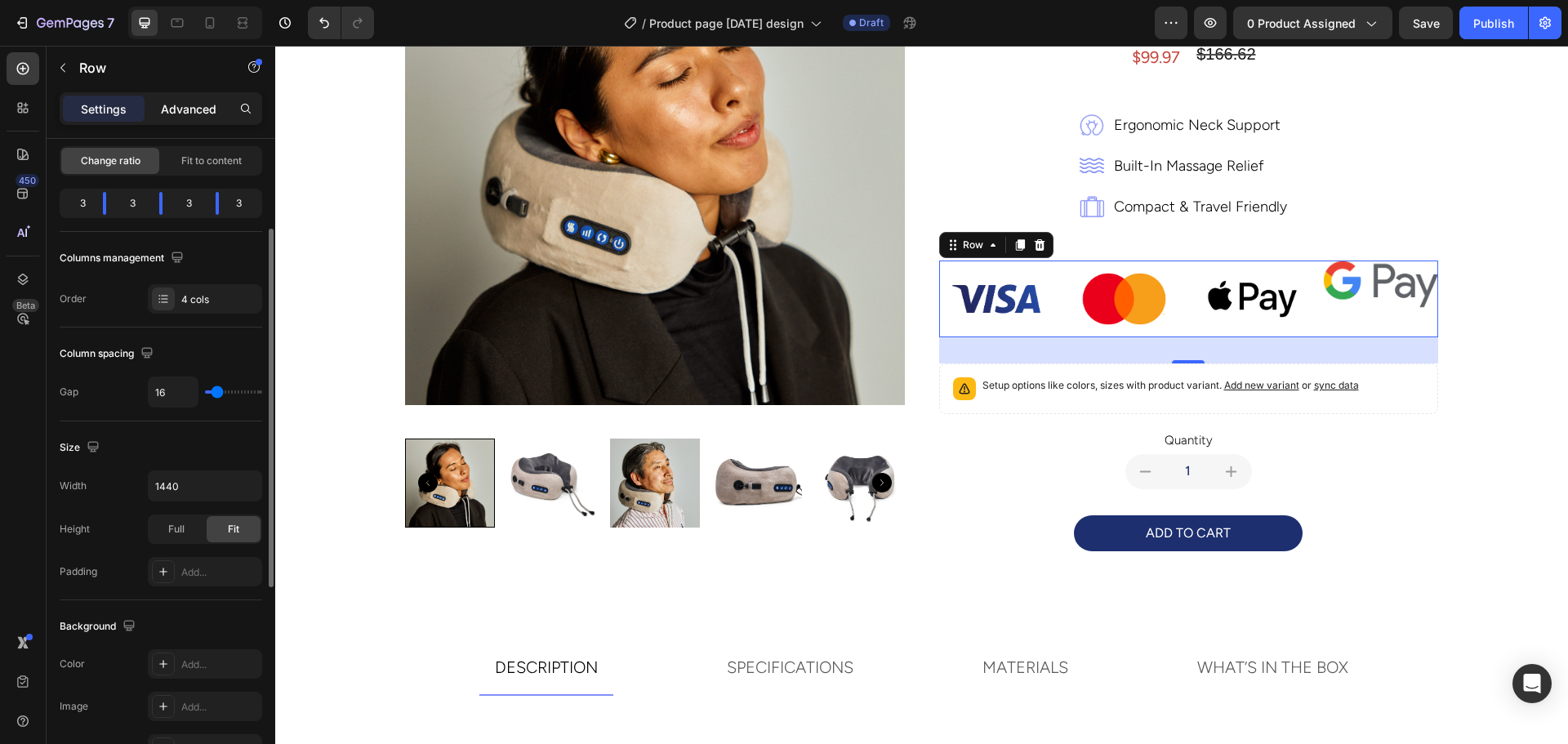
click at [170, 107] on p "Advanced" at bounding box center [189, 108] width 55 height 17
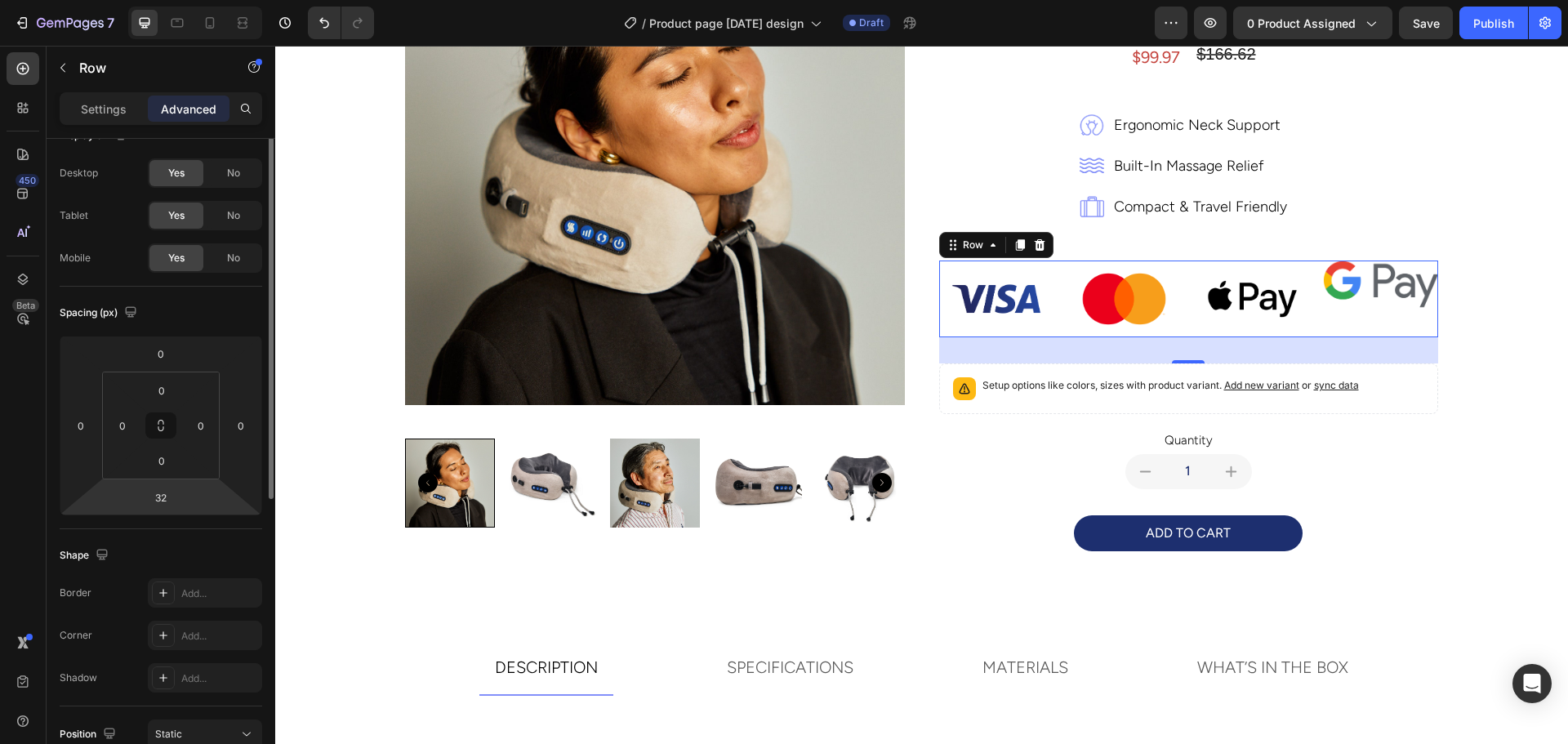
scroll to position [0, 0]
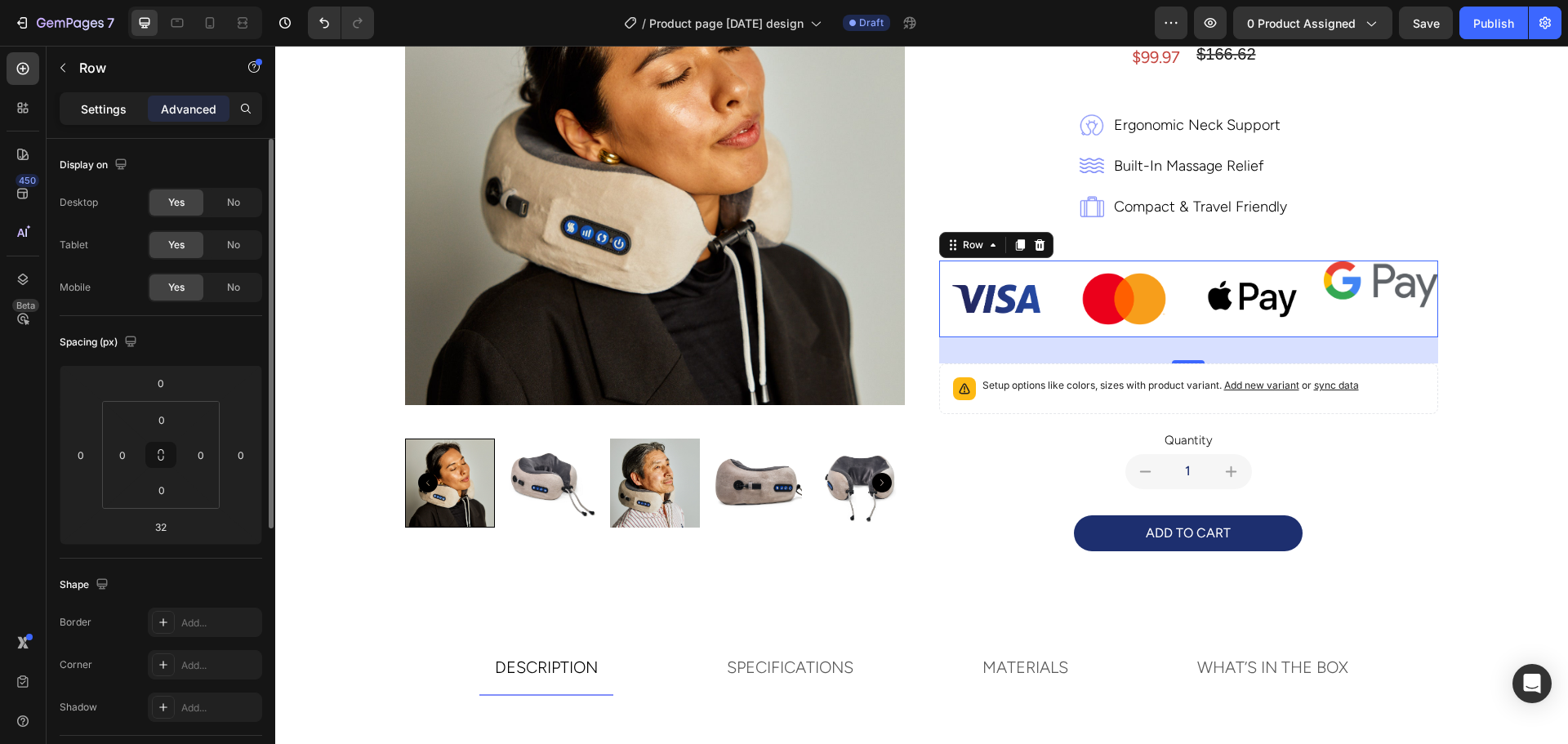
click at [102, 109] on p "Settings" at bounding box center [103, 108] width 45 height 17
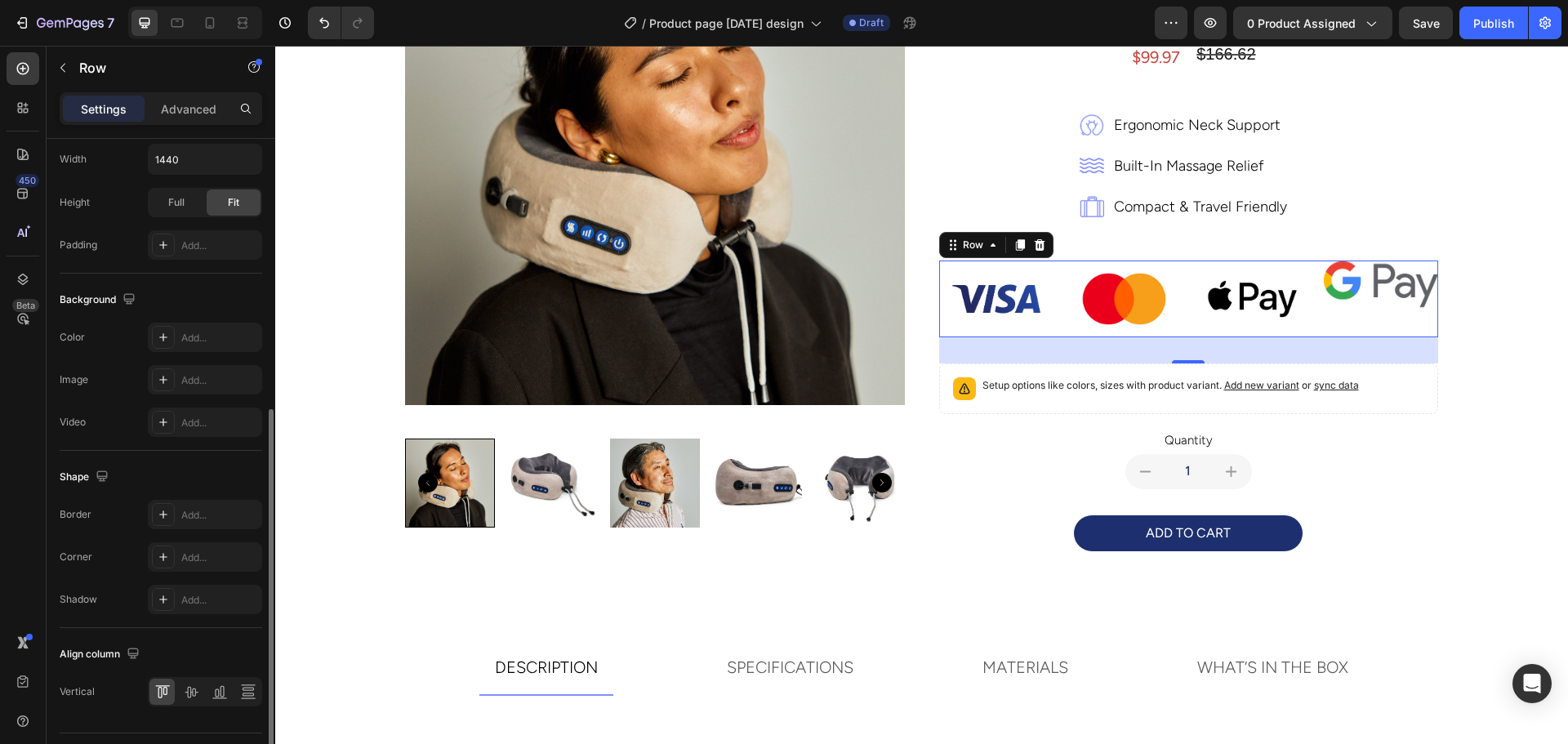
scroll to position [531, 0]
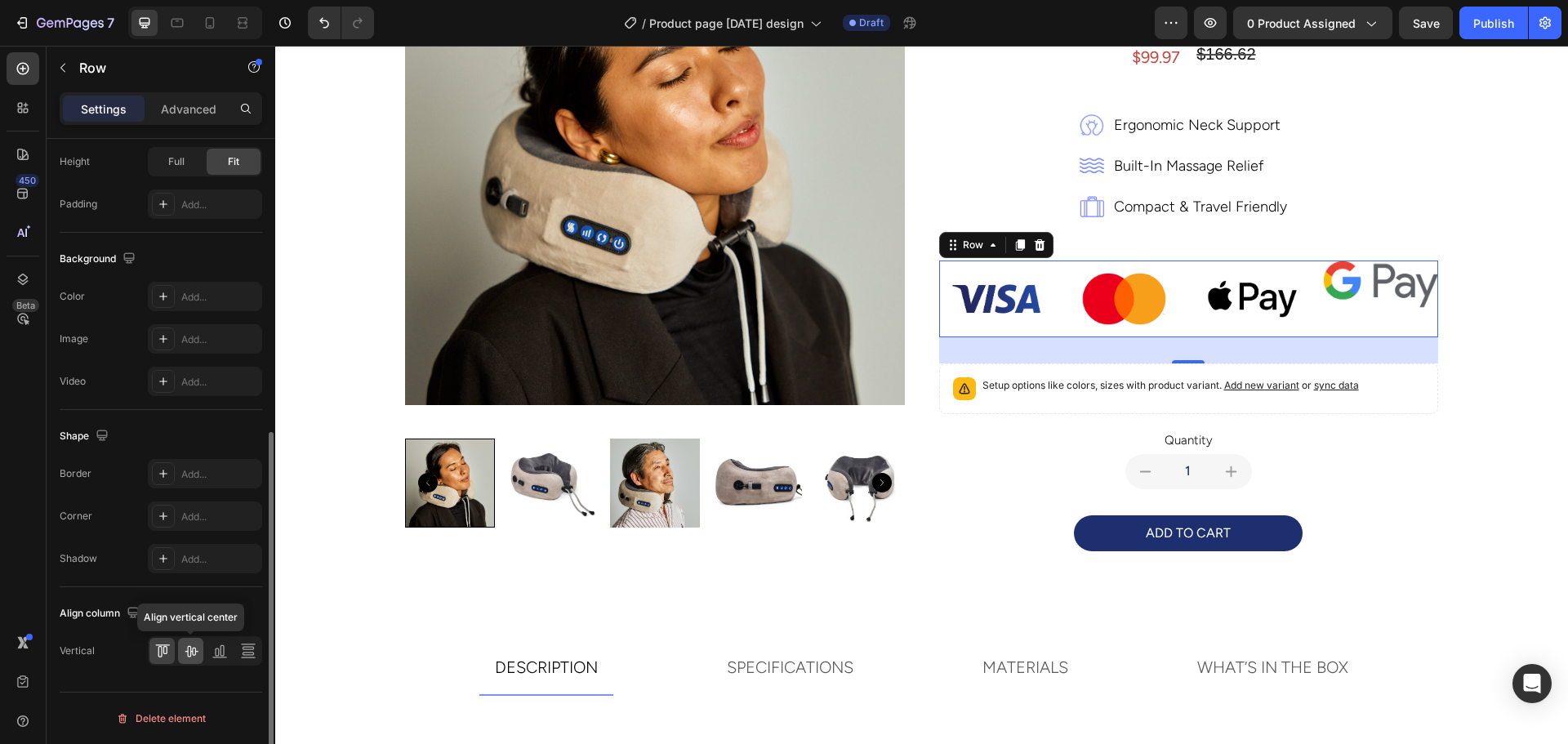
click at [195, 653] on icon at bounding box center [191, 651] width 13 height 12
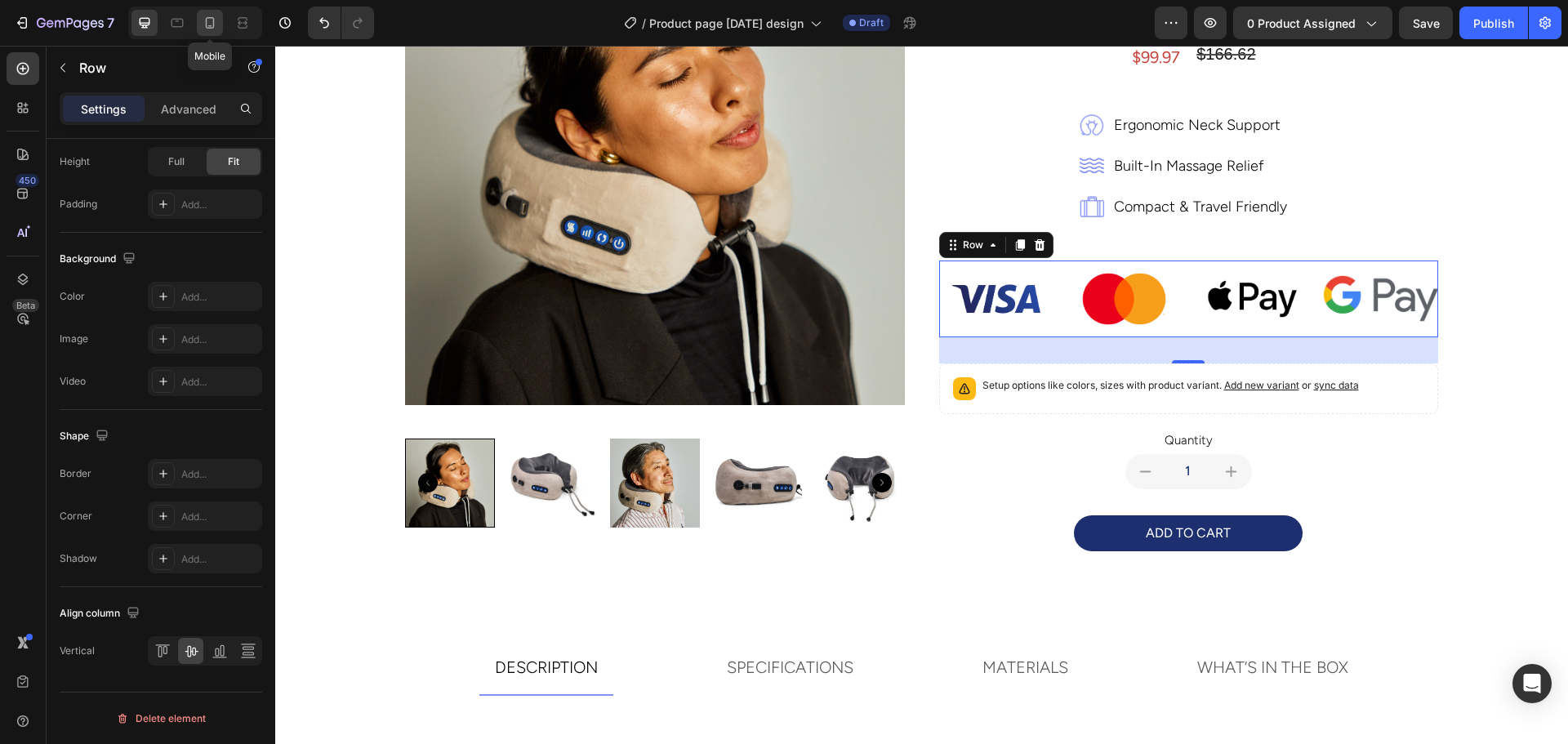
click at [209, 18] on icon at bounding box center [210, 23] width 9 height 12
type input "100%"
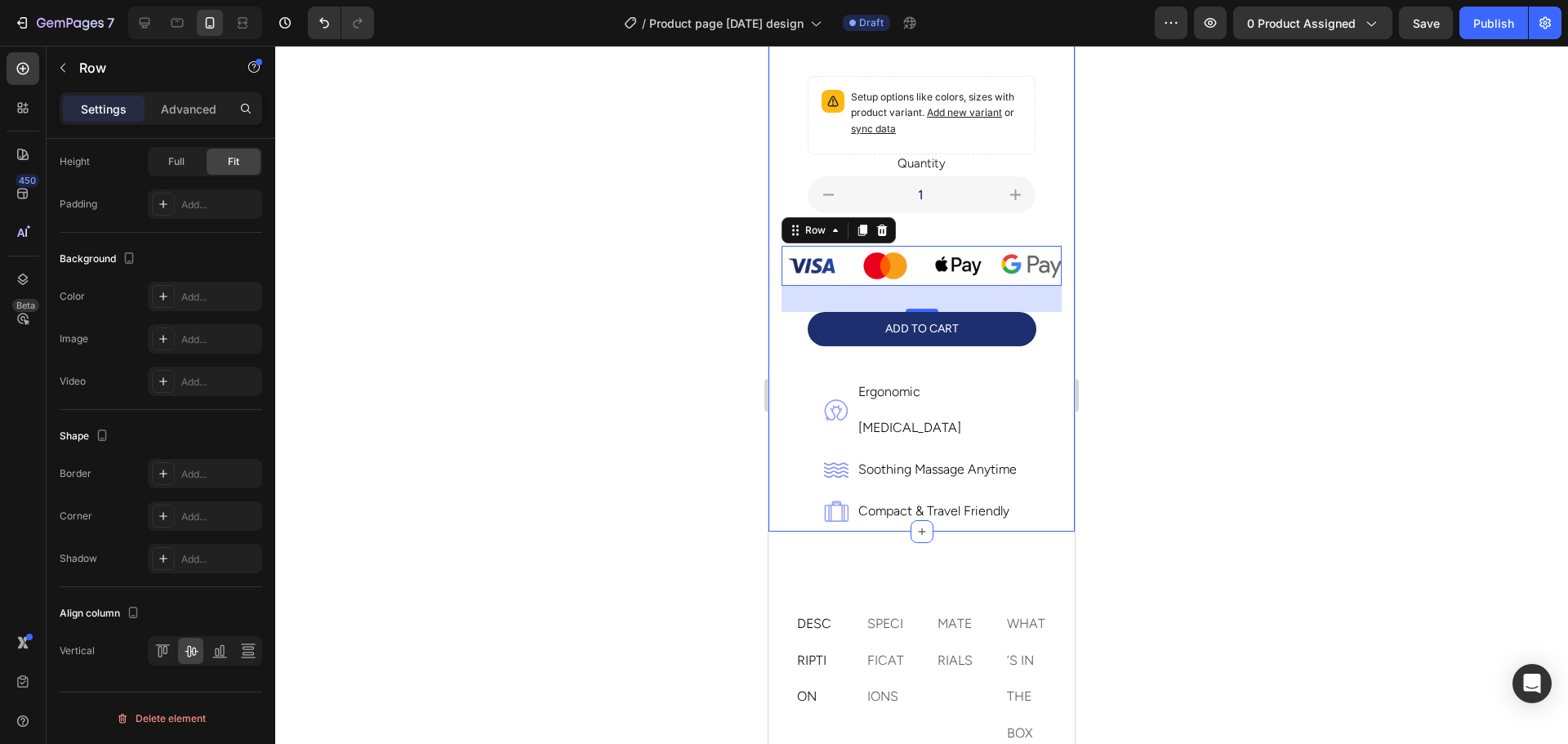
scroll to position [421, 0]
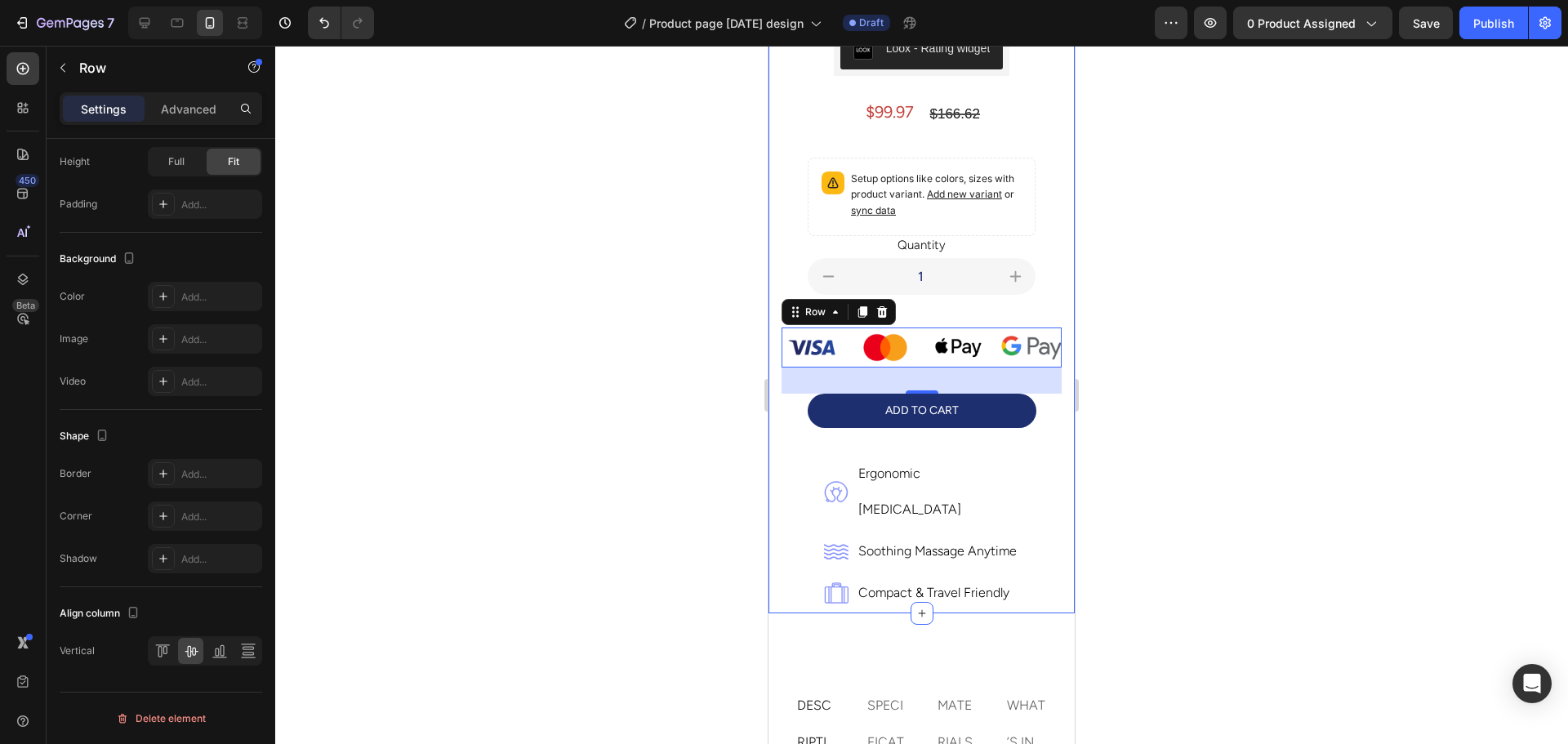
click at [563, 246] on div at bounding box center [921, 394] width 1293 height 698
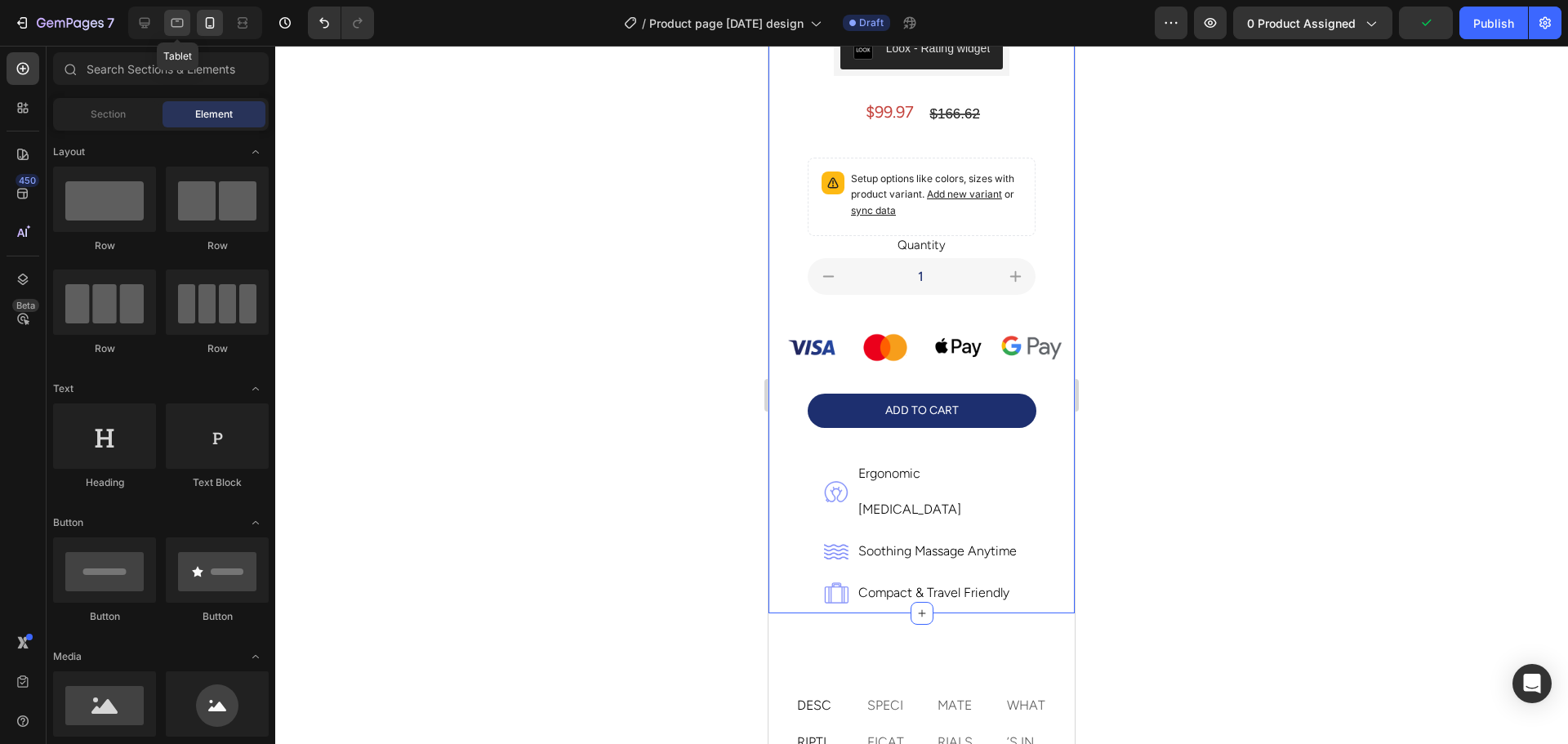
click at [184, 16] on icon at bounding box center [177, 23] width 17 height 17
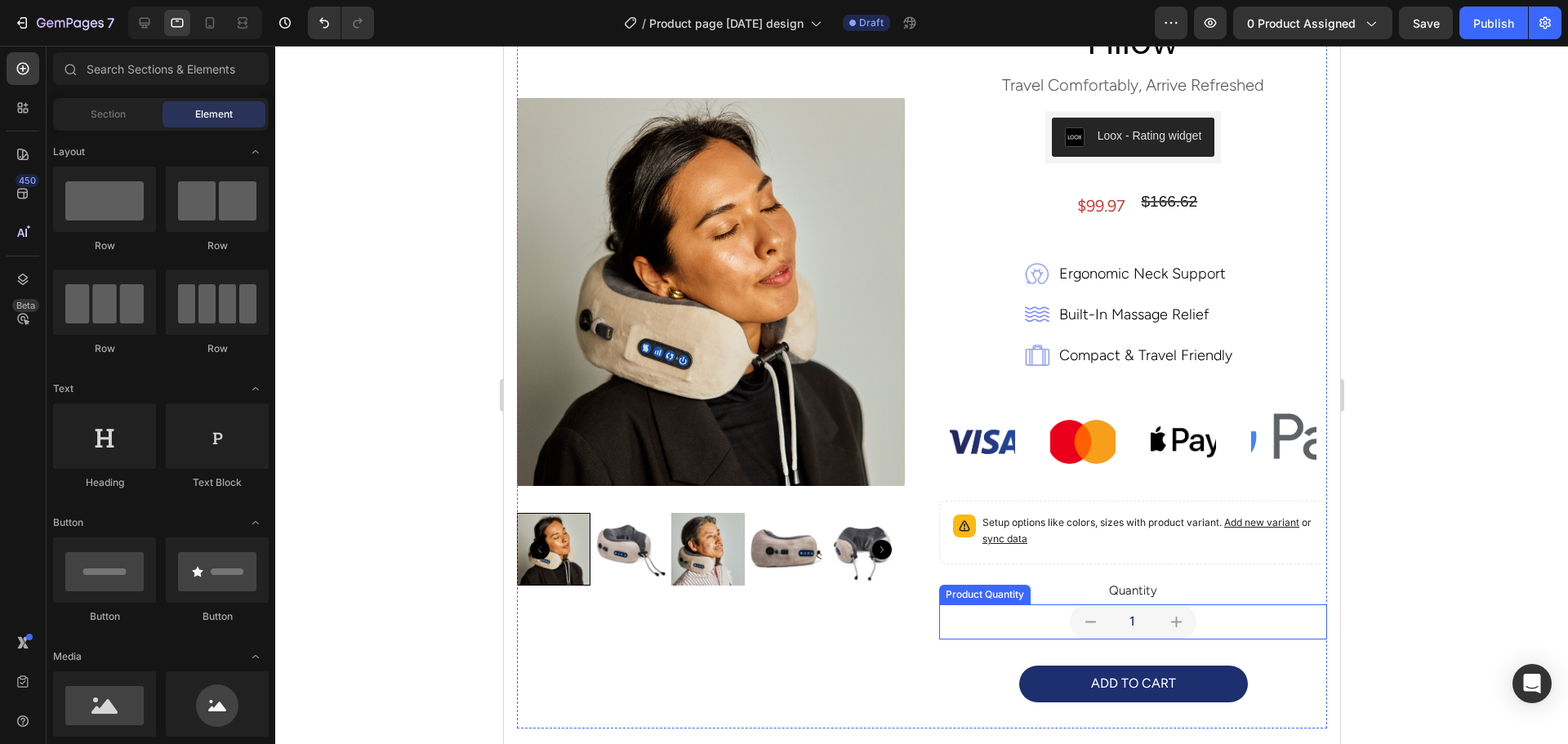
scroll to position [148, 0]
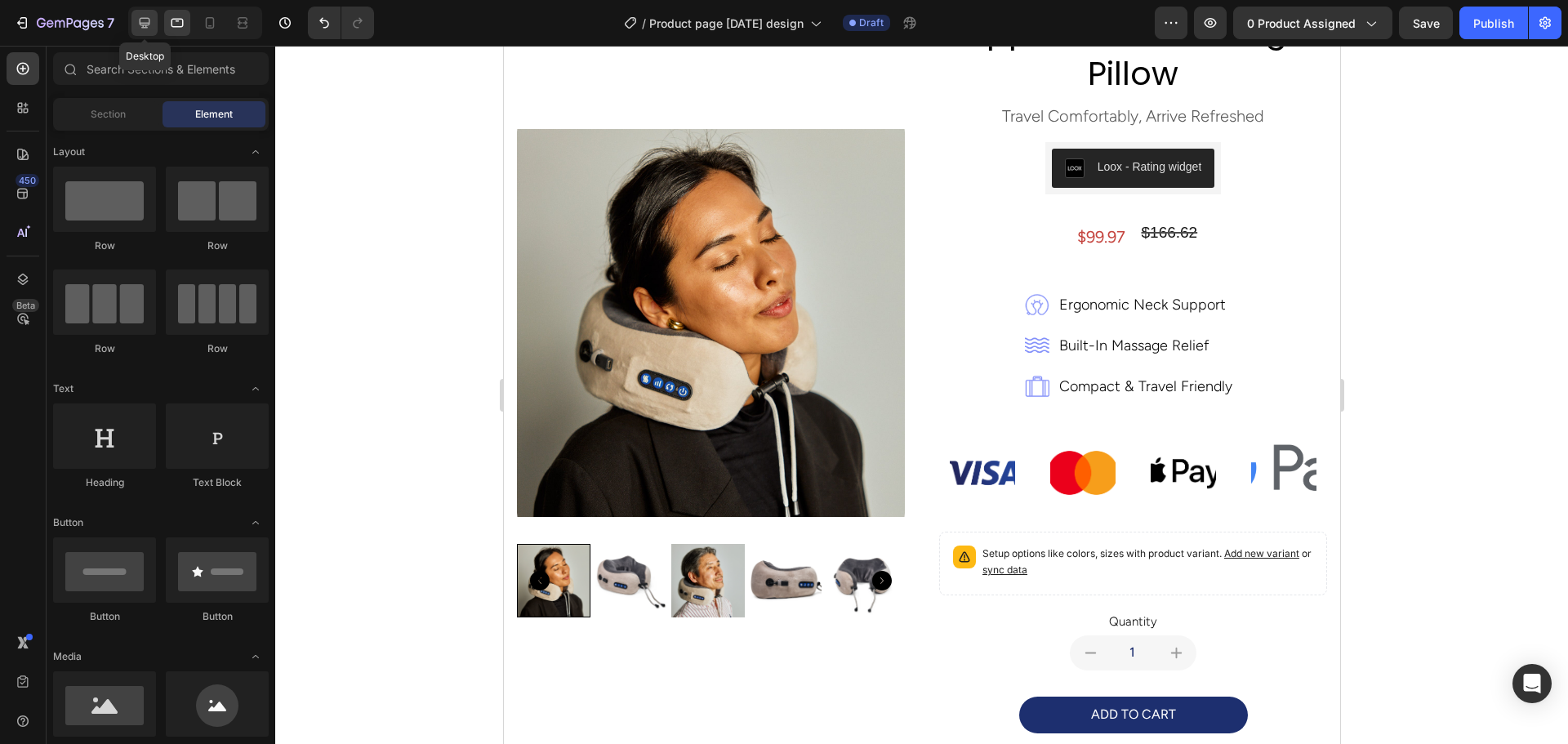
click at [144, 14] on div at bounding box center [145, 23] width 26 height 26
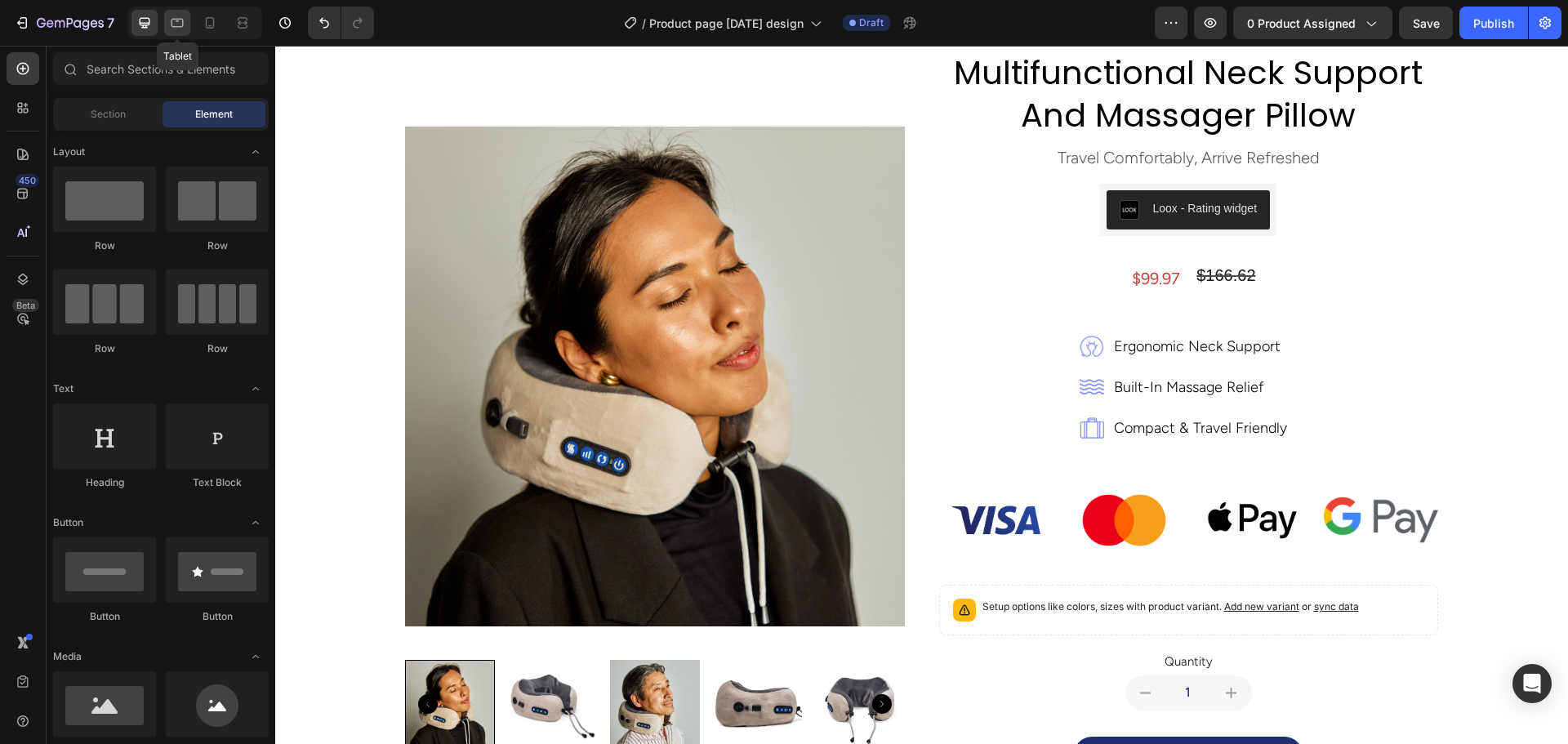
click at [172, 16] on icon at bounding box center [177, 23] width 17 height 17
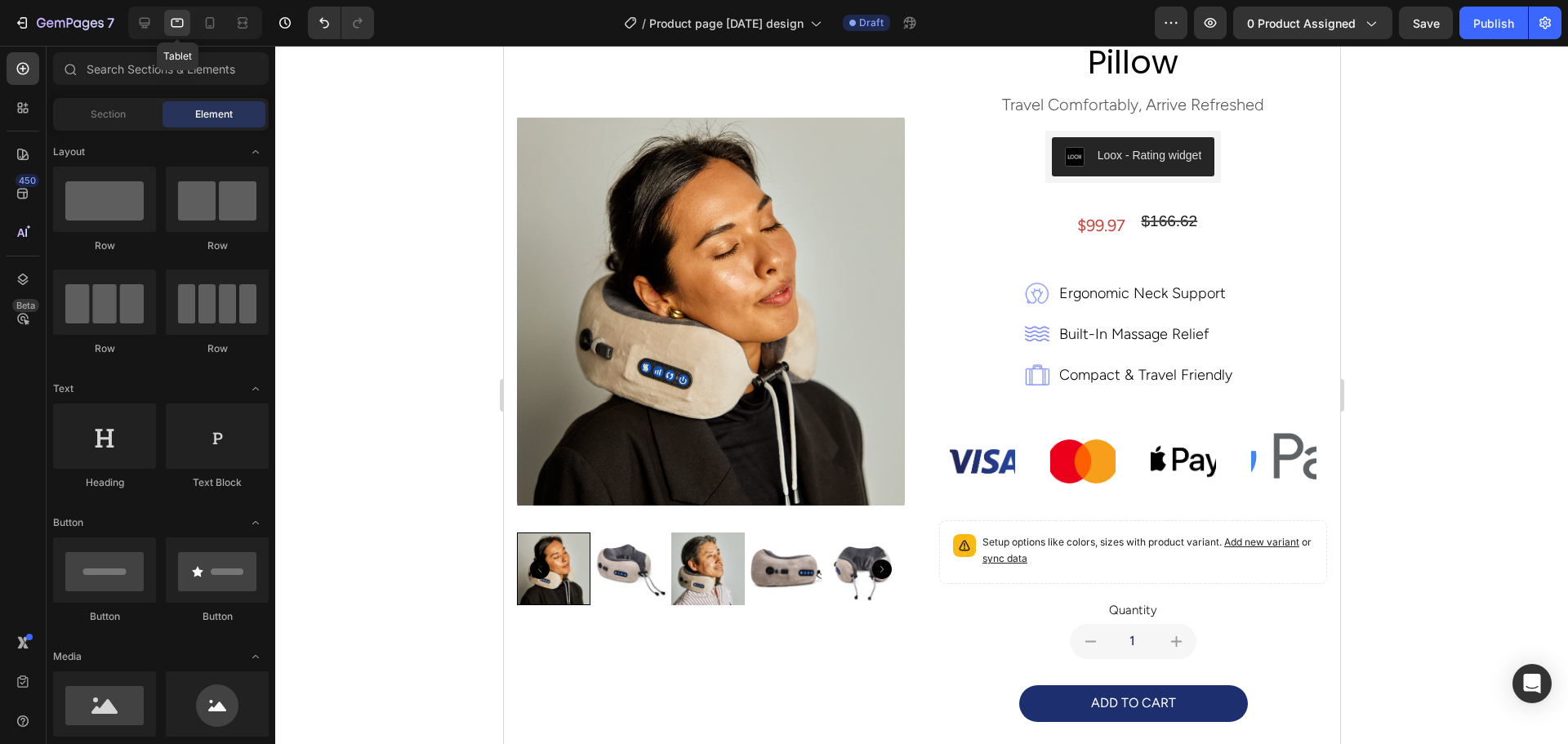
scroll to position [155, 0]
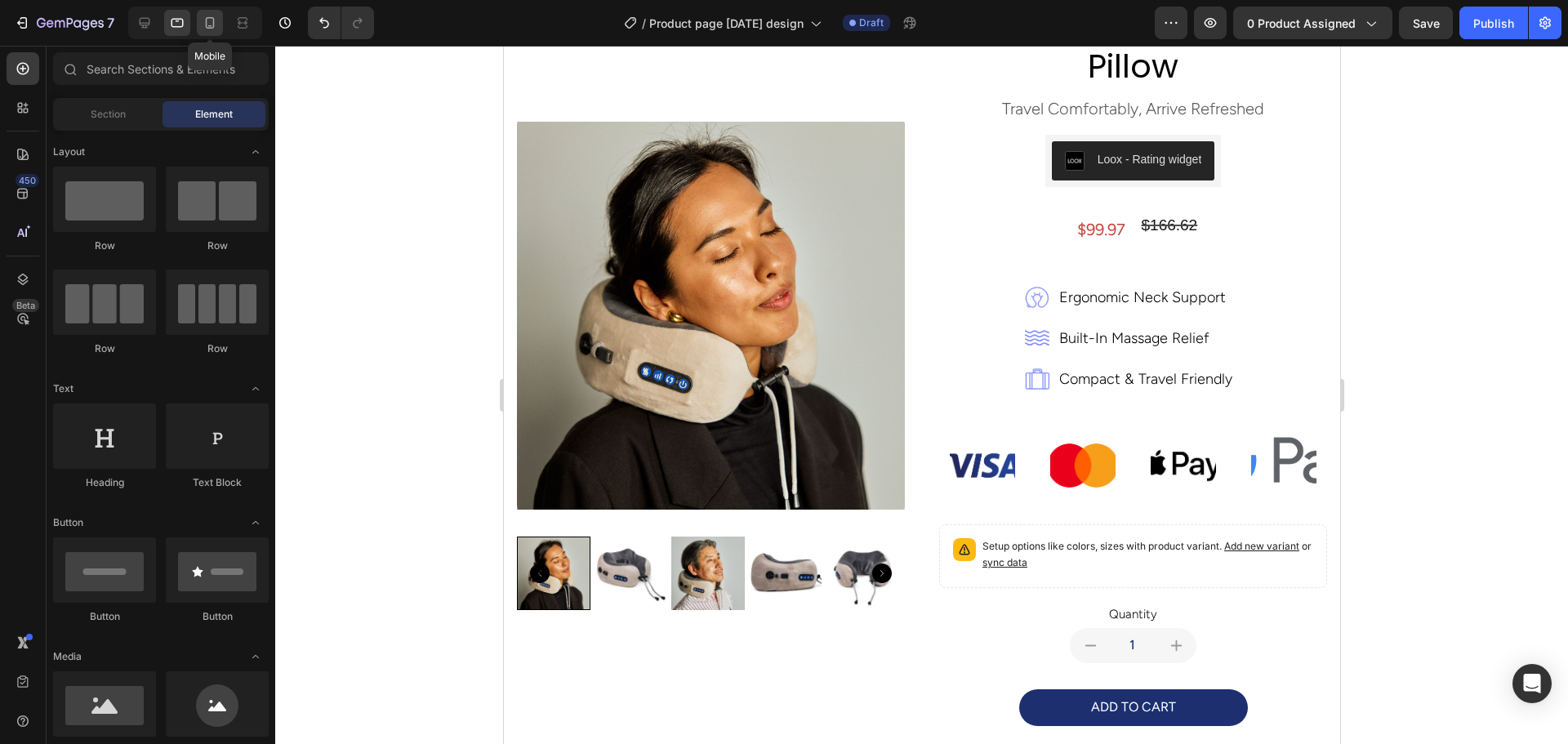
click at [198, 16] on div at bounding box center [210, 23] width 26 height 26
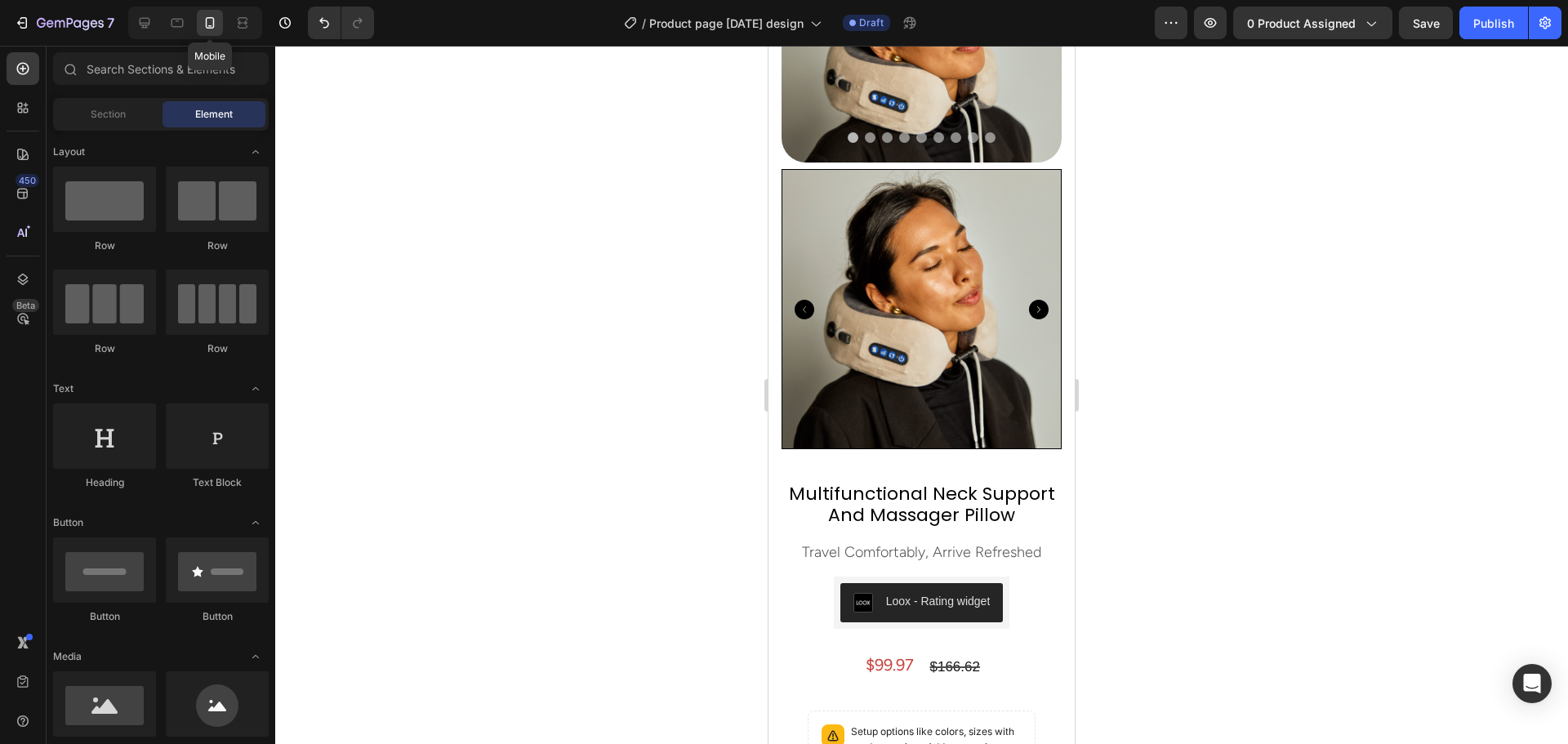
scroll to position [167, 0]
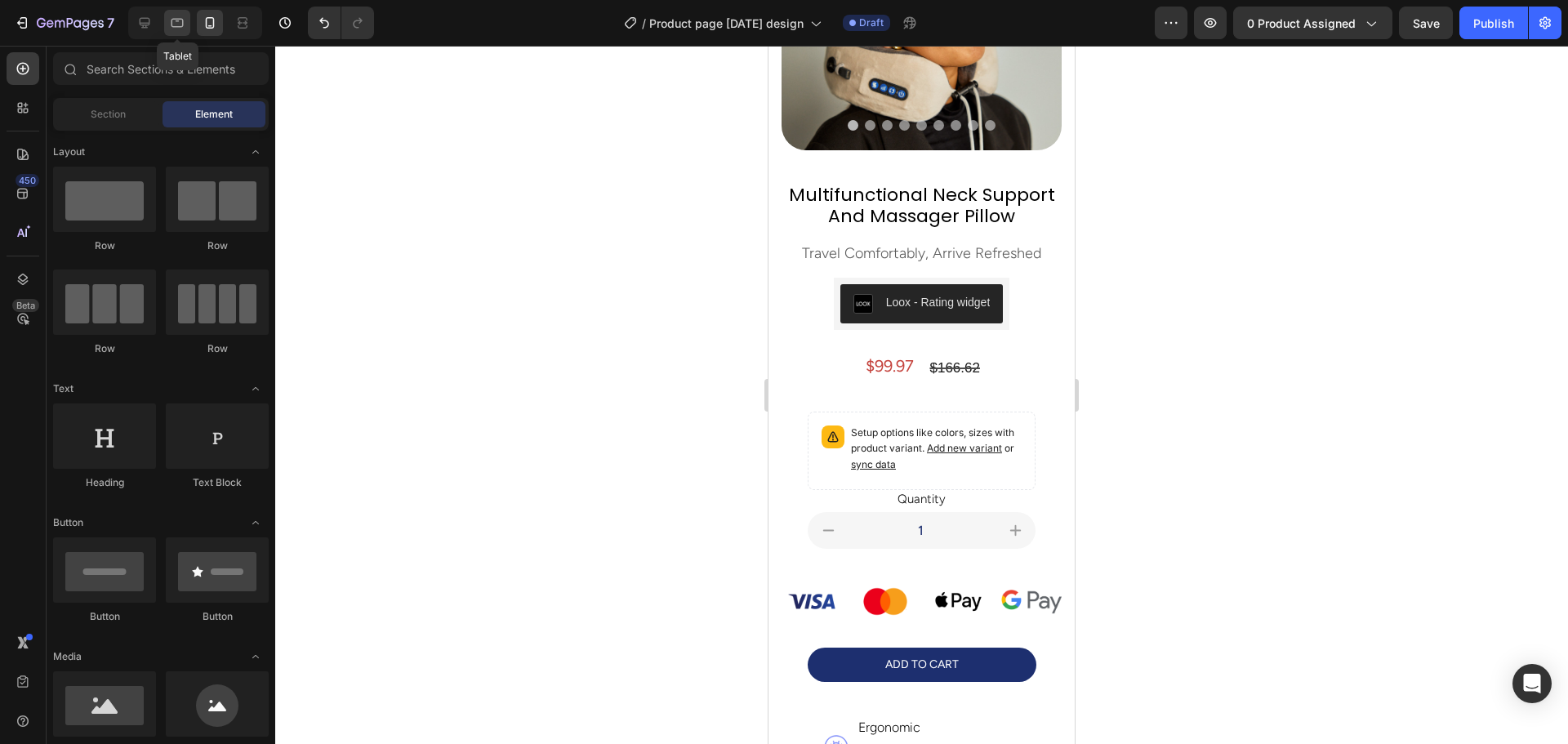
click at [186, 26] on div at bounding box center [177, 23] width 26 height 26
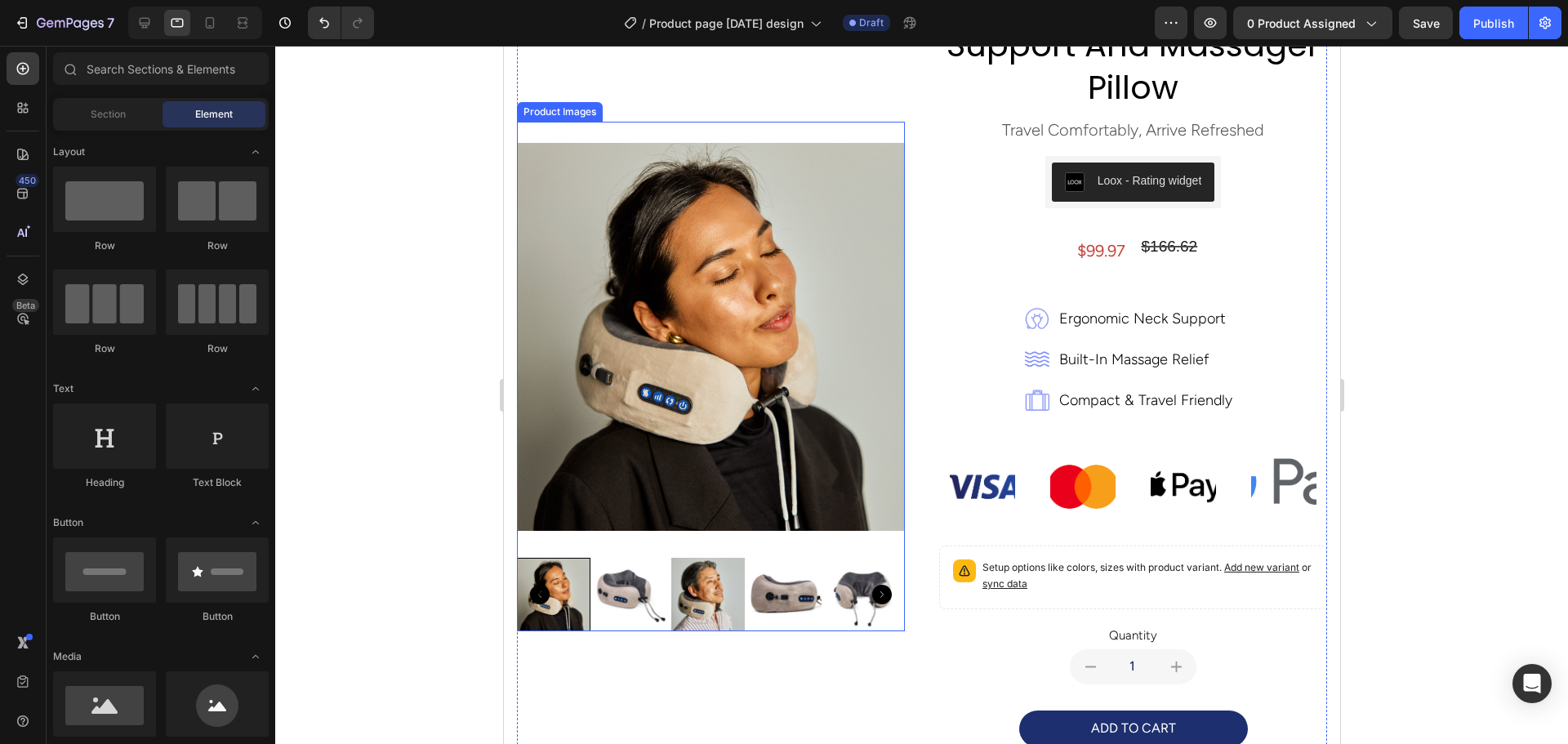
scroll to position [94, 0]
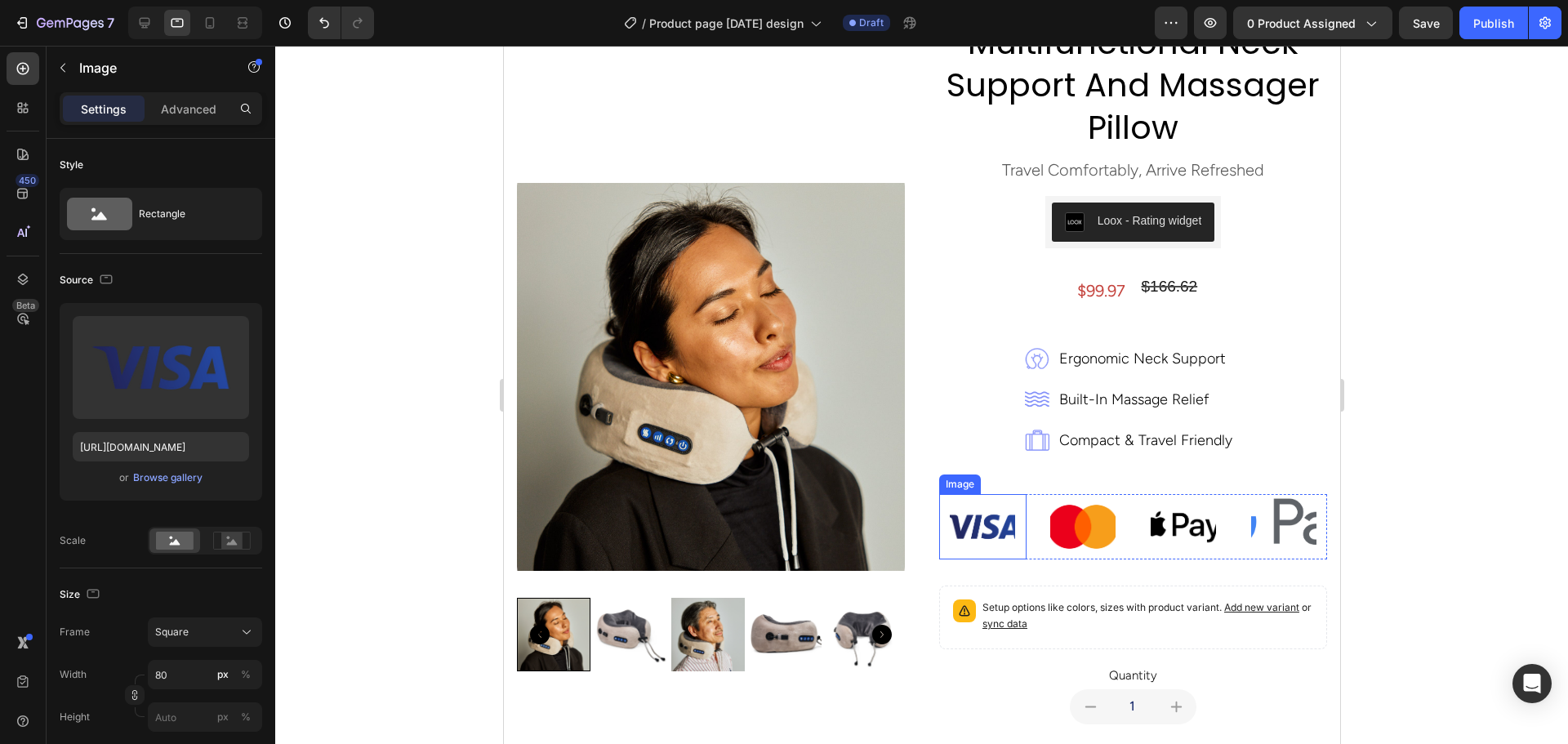
click at [987, 533] on img at bounding box center [981, 526] width 65 height 65
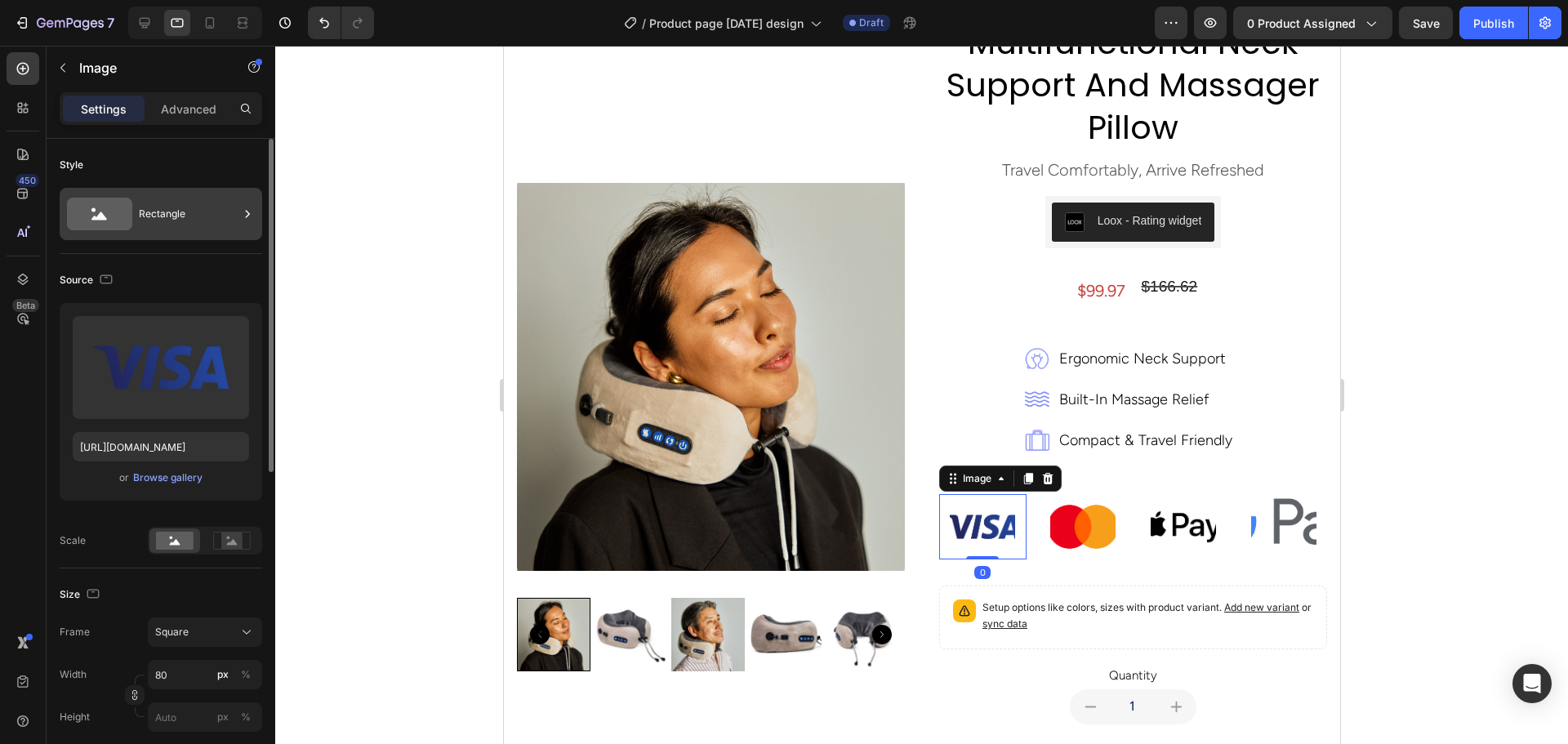
click at [201, 222] on div "Rectangle" at bounding box center [189, 213] width 99 height 37
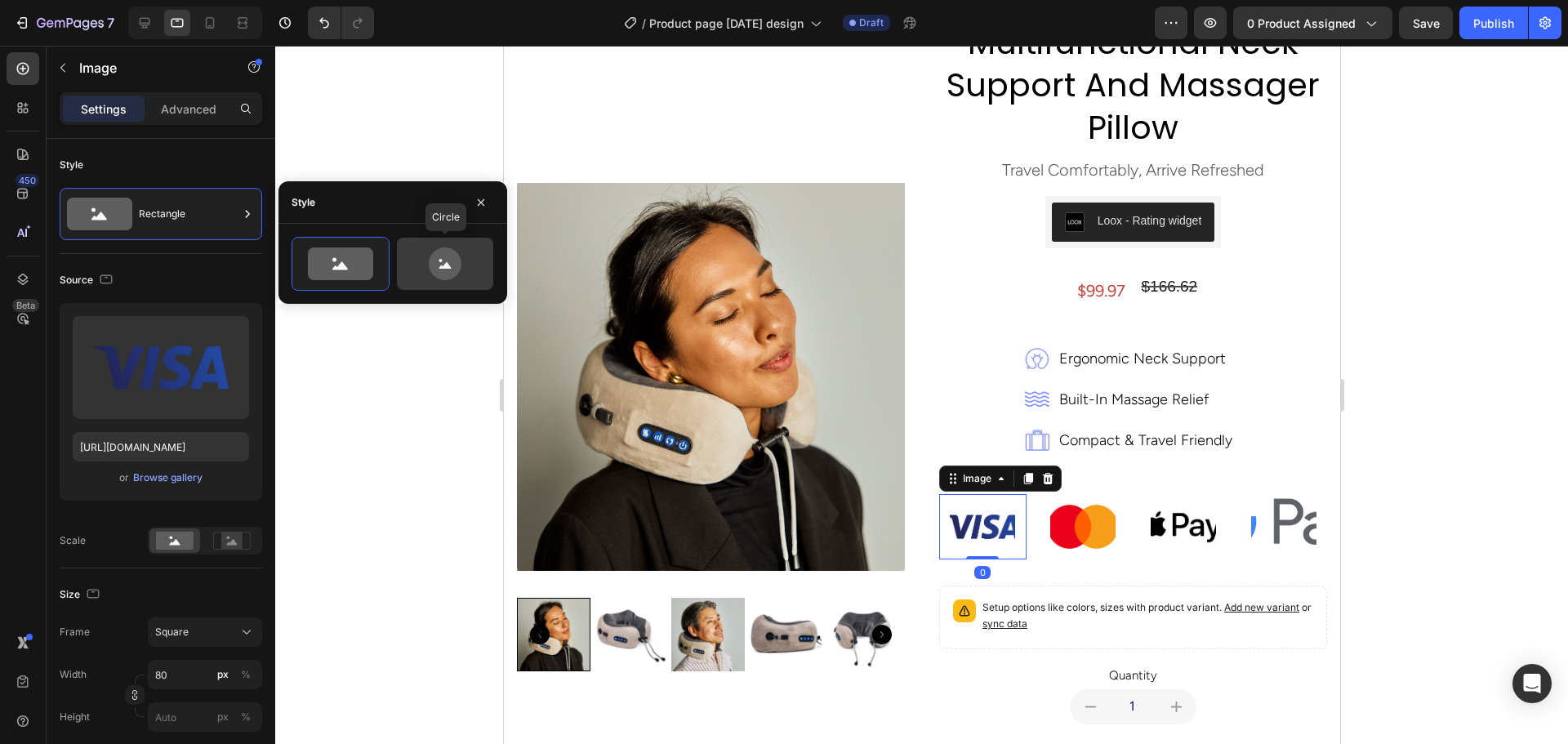
click at [464, 266] on icon at bounding box center [445, 263] width 77 height 32
click at [332, 273] on icon at bounding box center [340, 263] width 65 height 32
type input "100"
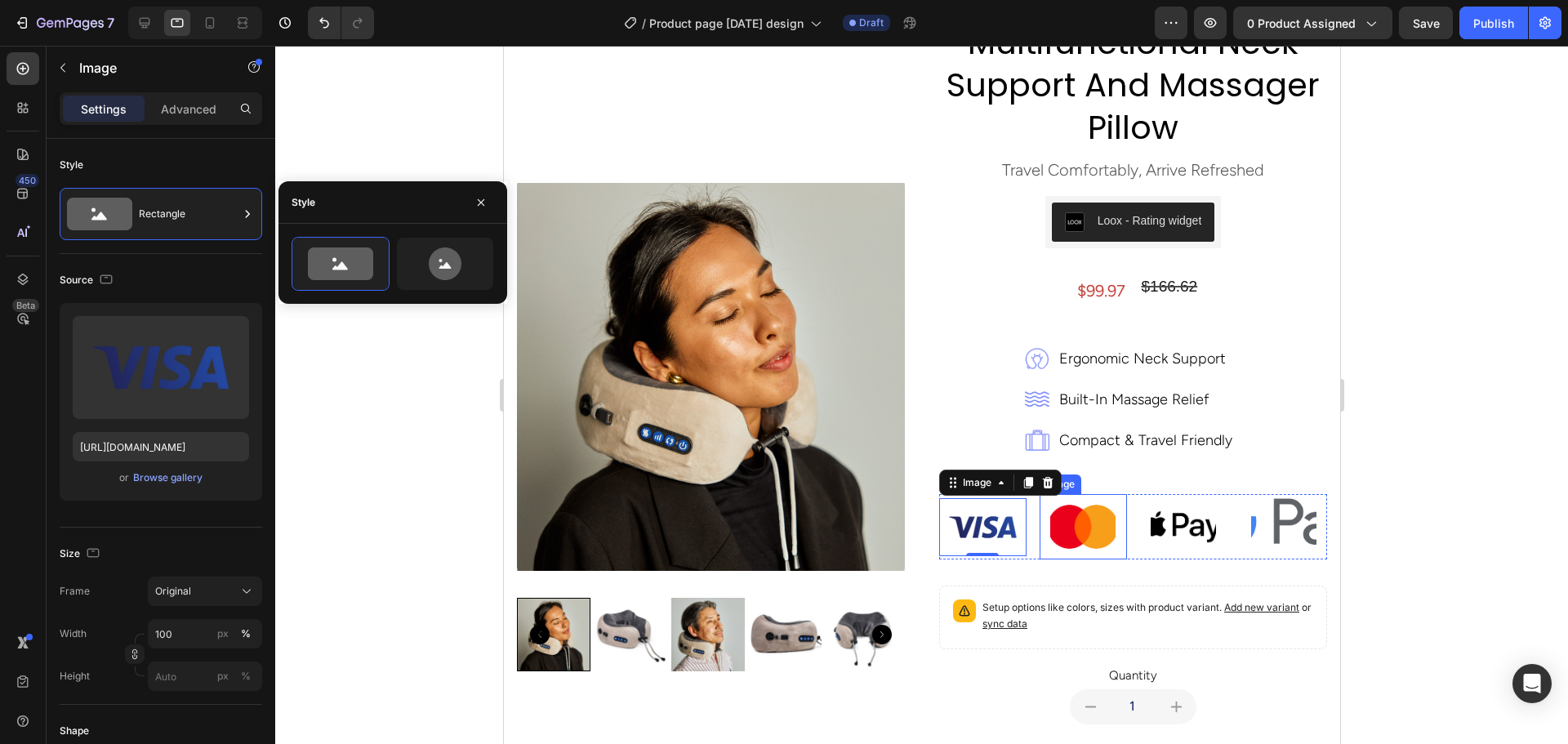
click at [1083, 540] on img at bounding box center [1082, 526] width 65 height 65
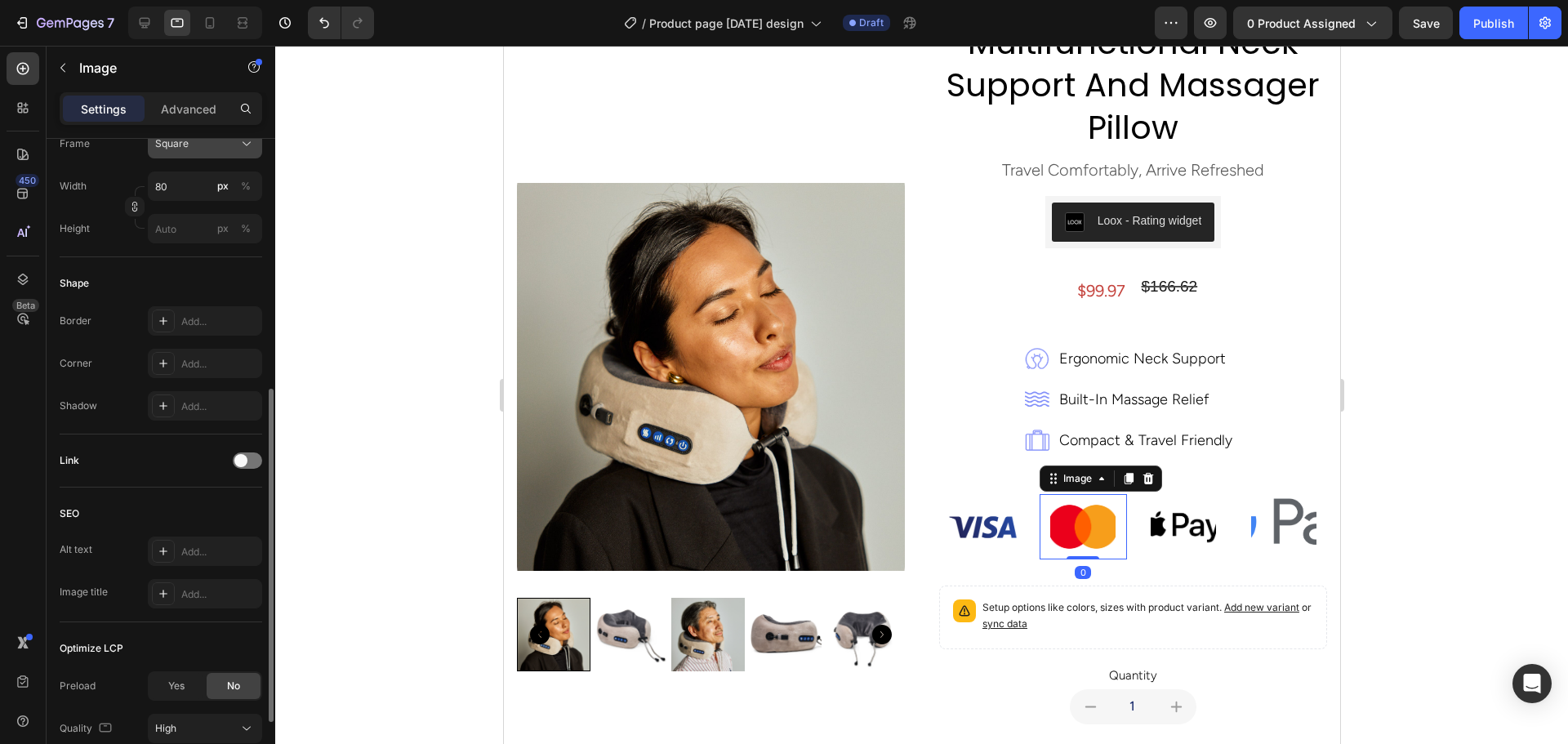
click at [185, 149] on span "Square" at bounding box center [172, 144] width 33 height 15
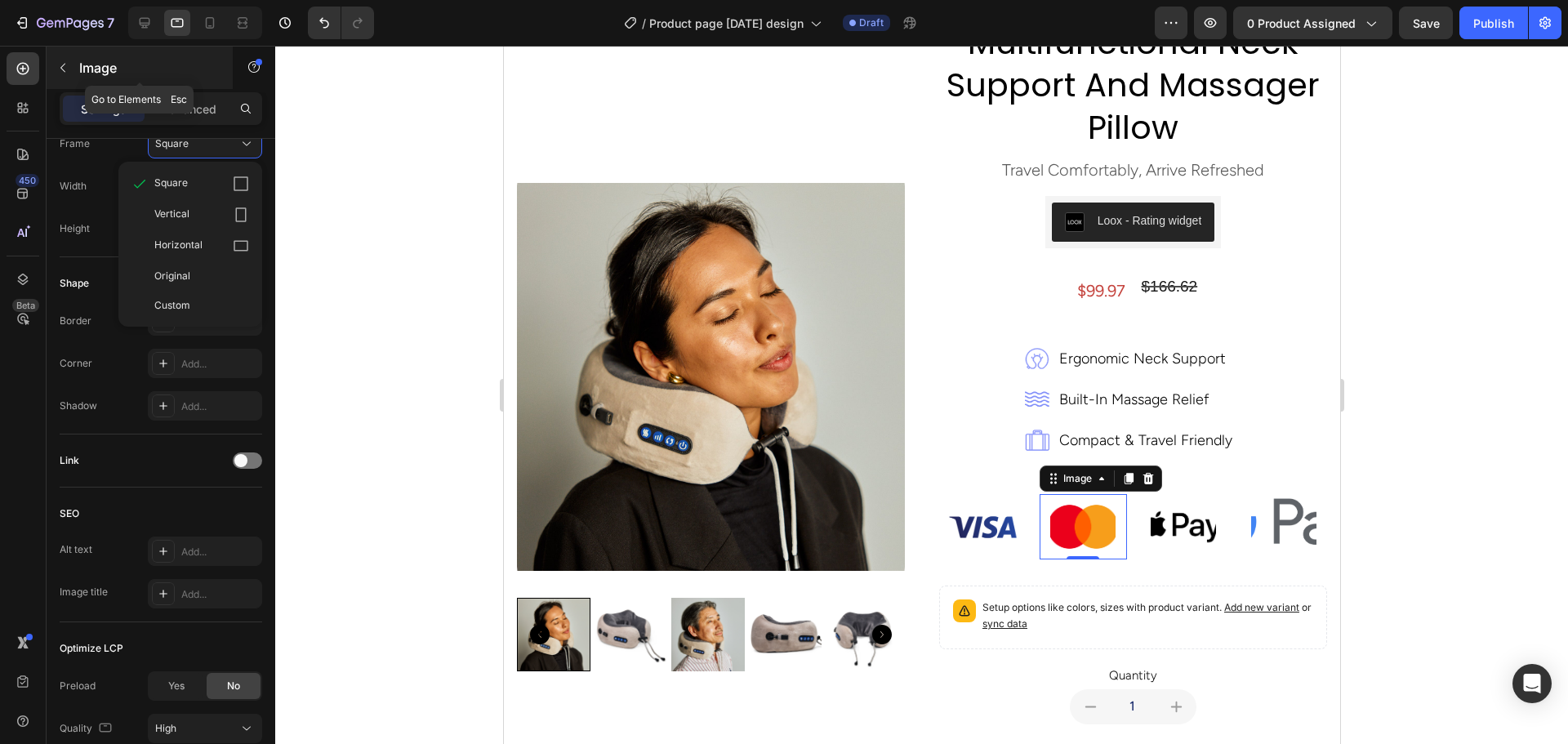
click at [84, 70] on p "Image" at bounding box center [149, 68] width 139 height 20
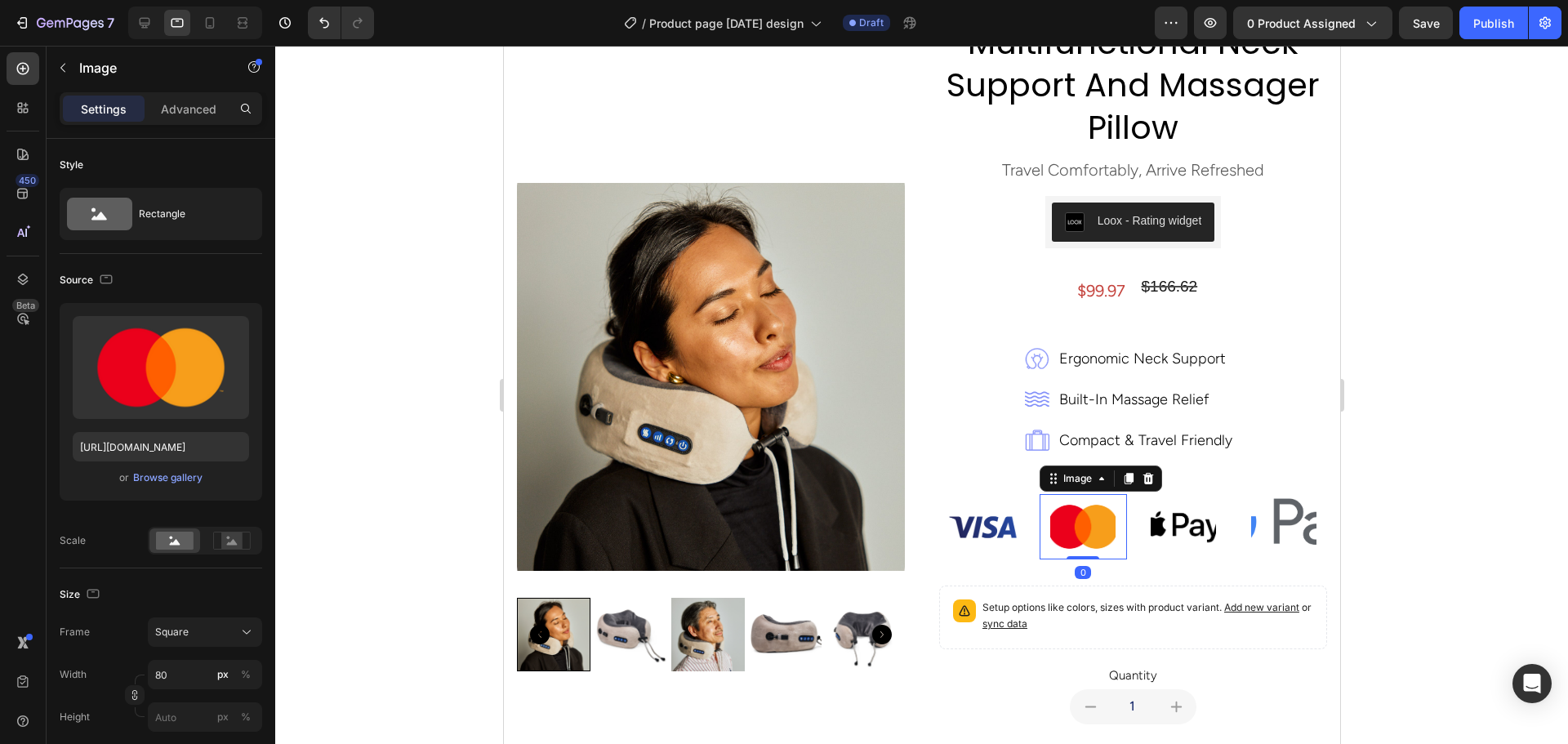
click at [1057, 525] on img at bounding box center [1082, 526] width 65 height 65
click at [208, 208] on div "Rectangle" at bounding box center [189, 213] width 99 height 37
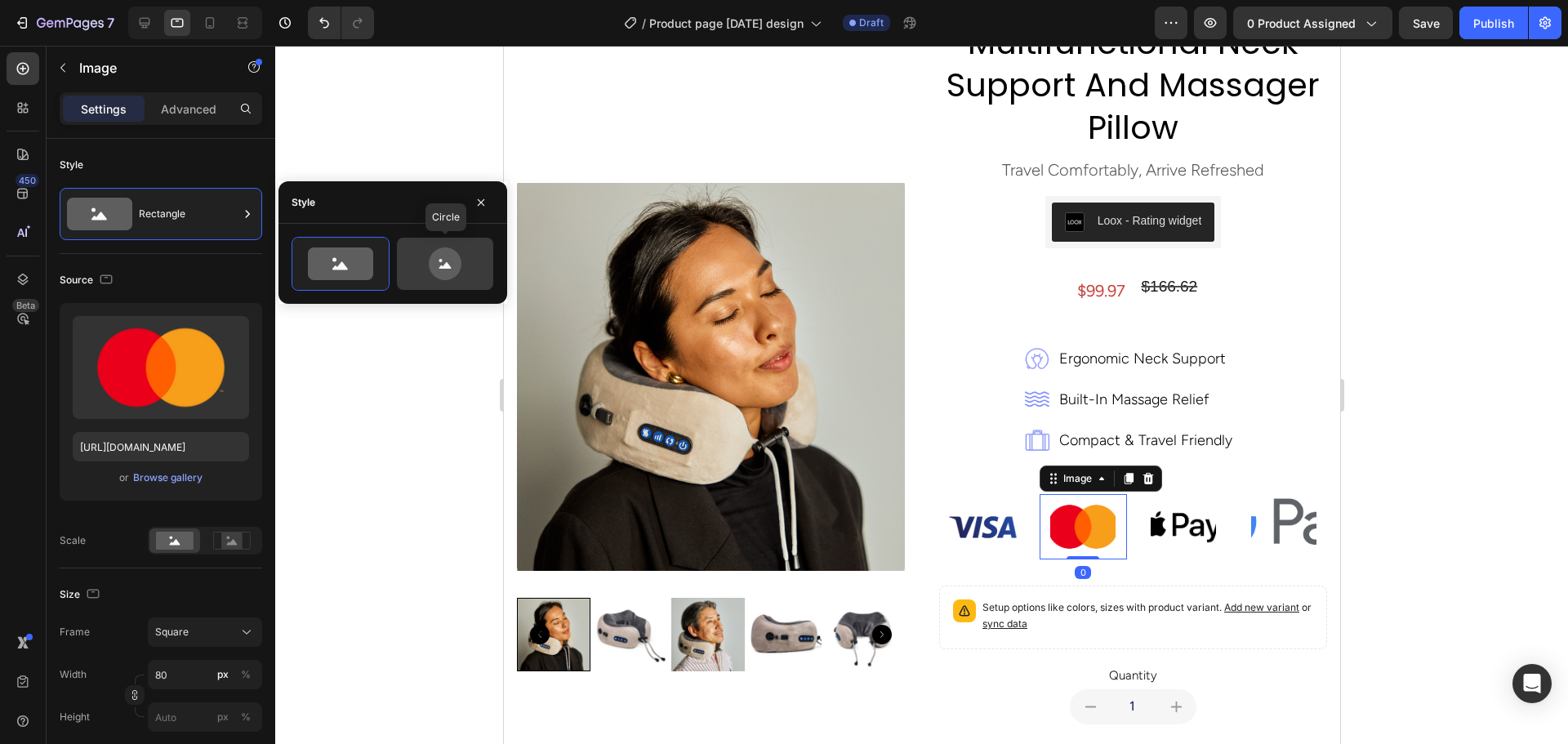
click at [433, 258] on icon at bounding box center [444, 263] width 32 height 32
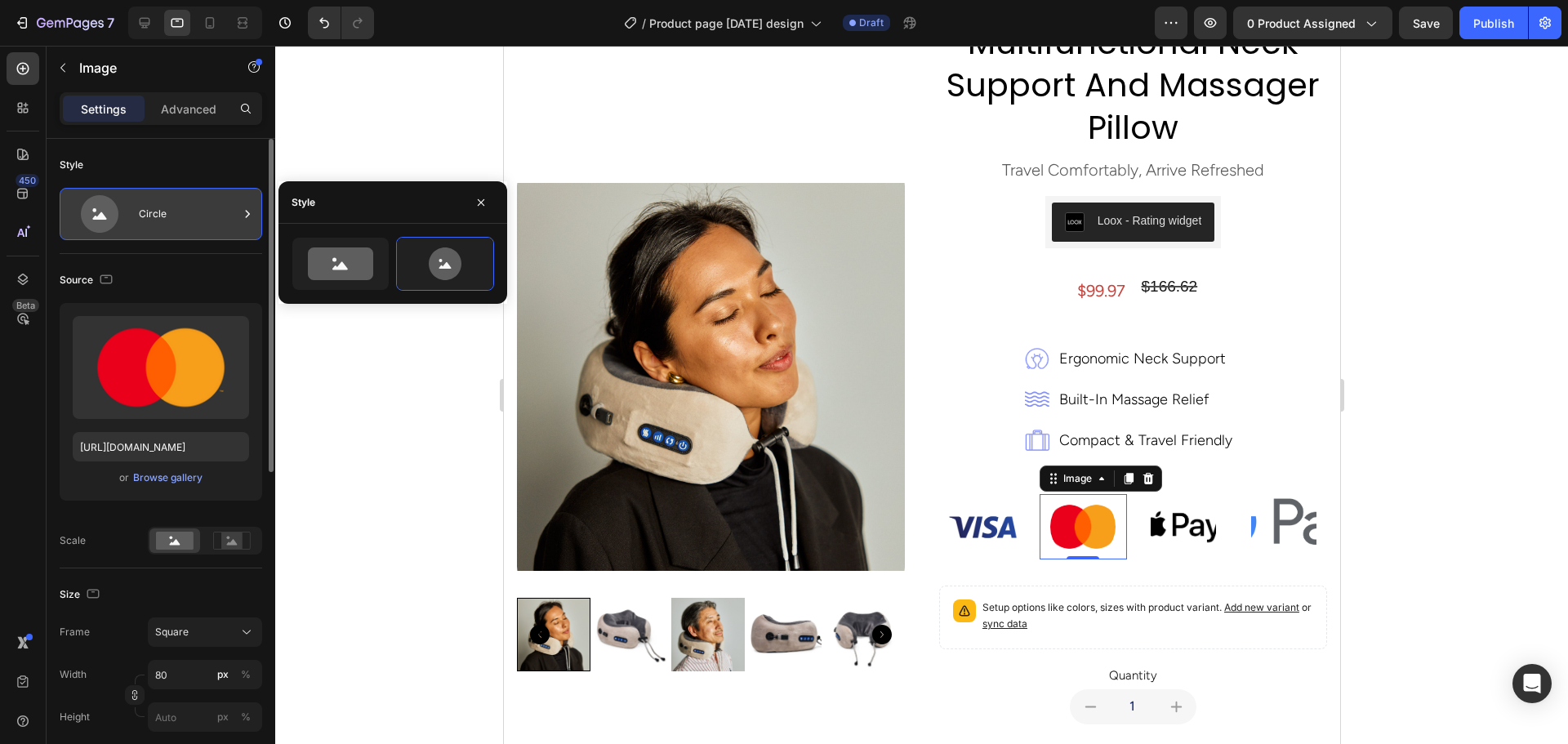
click at [205, 216] on div "Circle" at bounding box center [189, 213] width 99 height 37
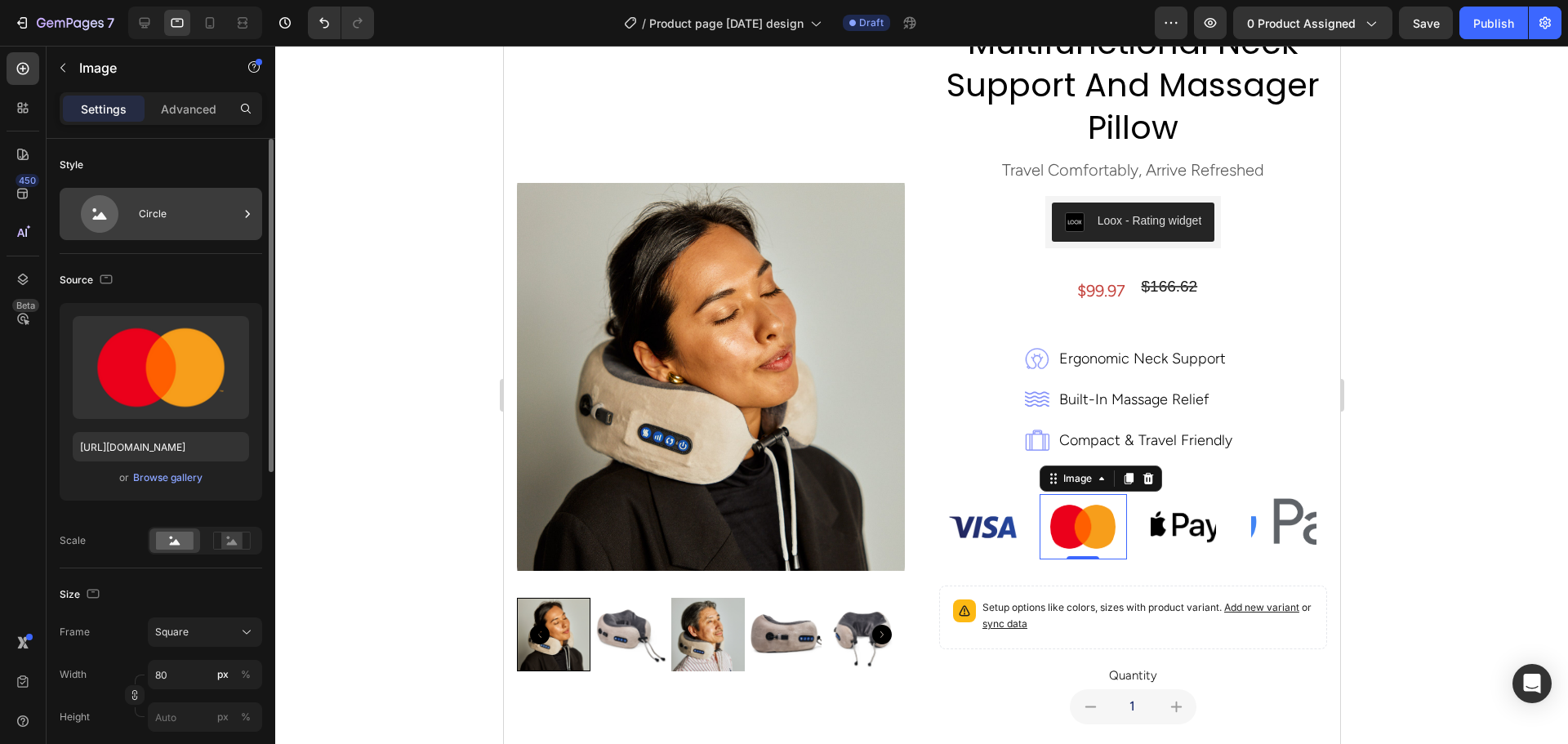
click at [221, 217] on div "Circle" at bounding box center [189, 213] width 99 height 37
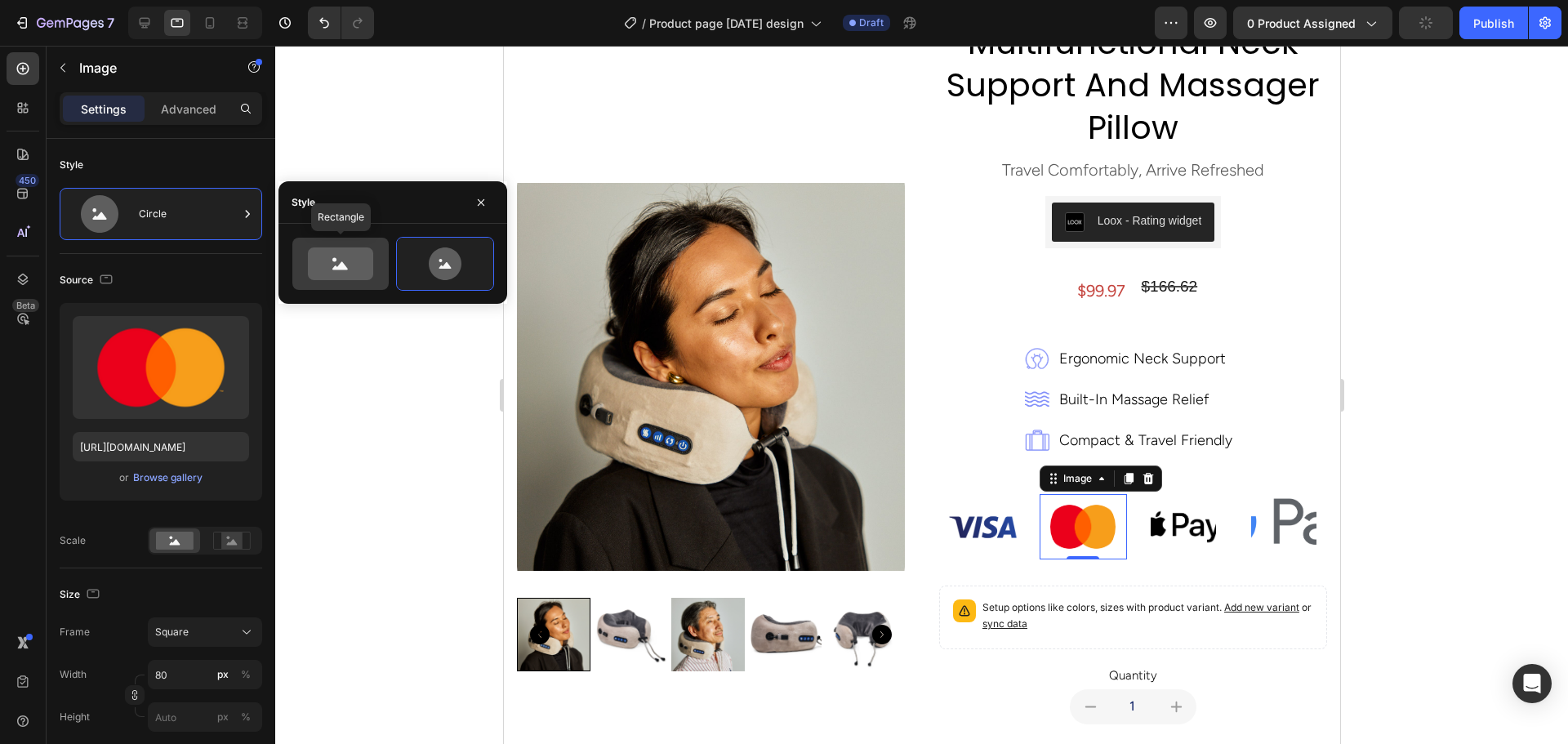
click at [364, 267] on icon at bounding box center [340, 263] width 65 height 32
type input "100"
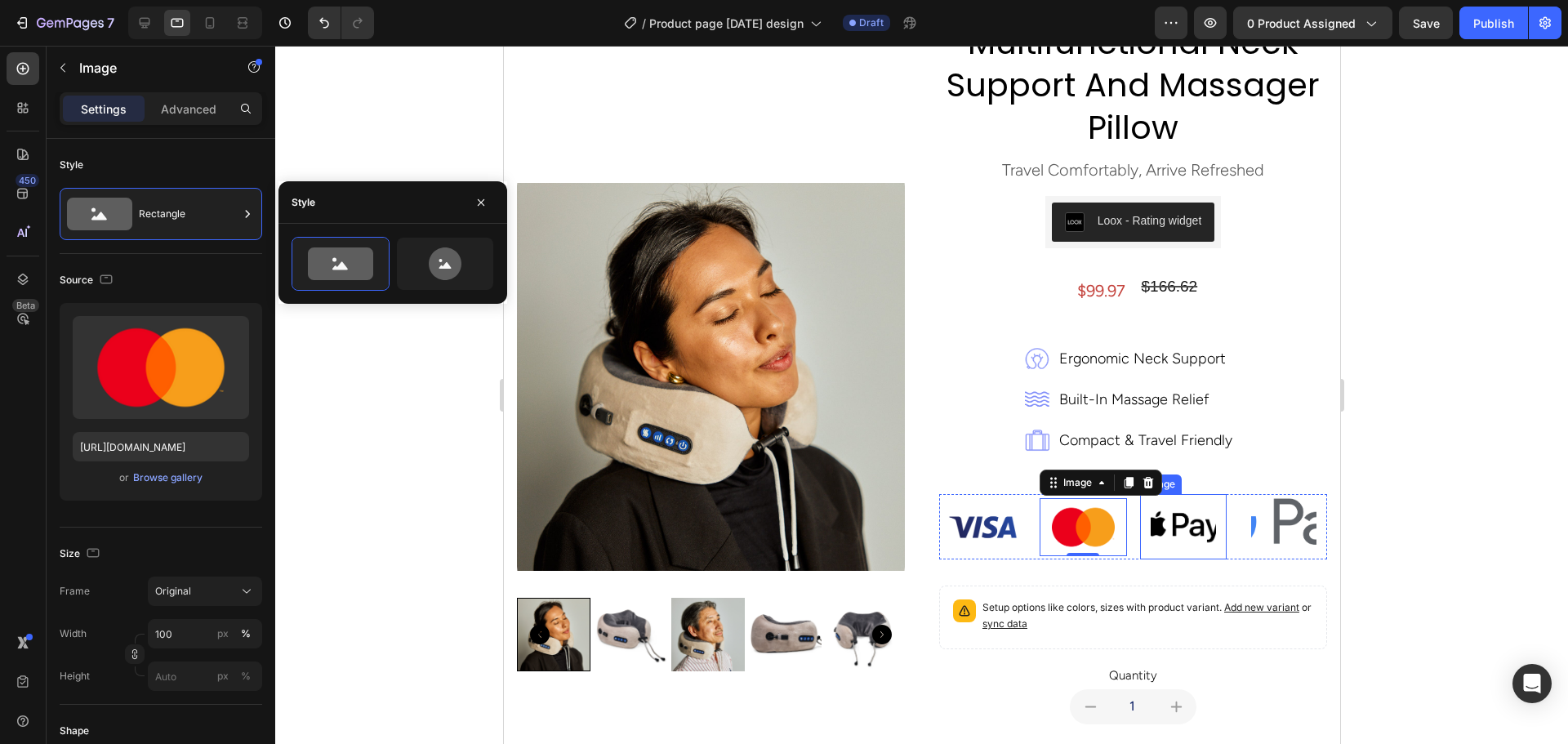
click at [1193, 522] on img at bounding box center [1182, 526] width 65 height 65
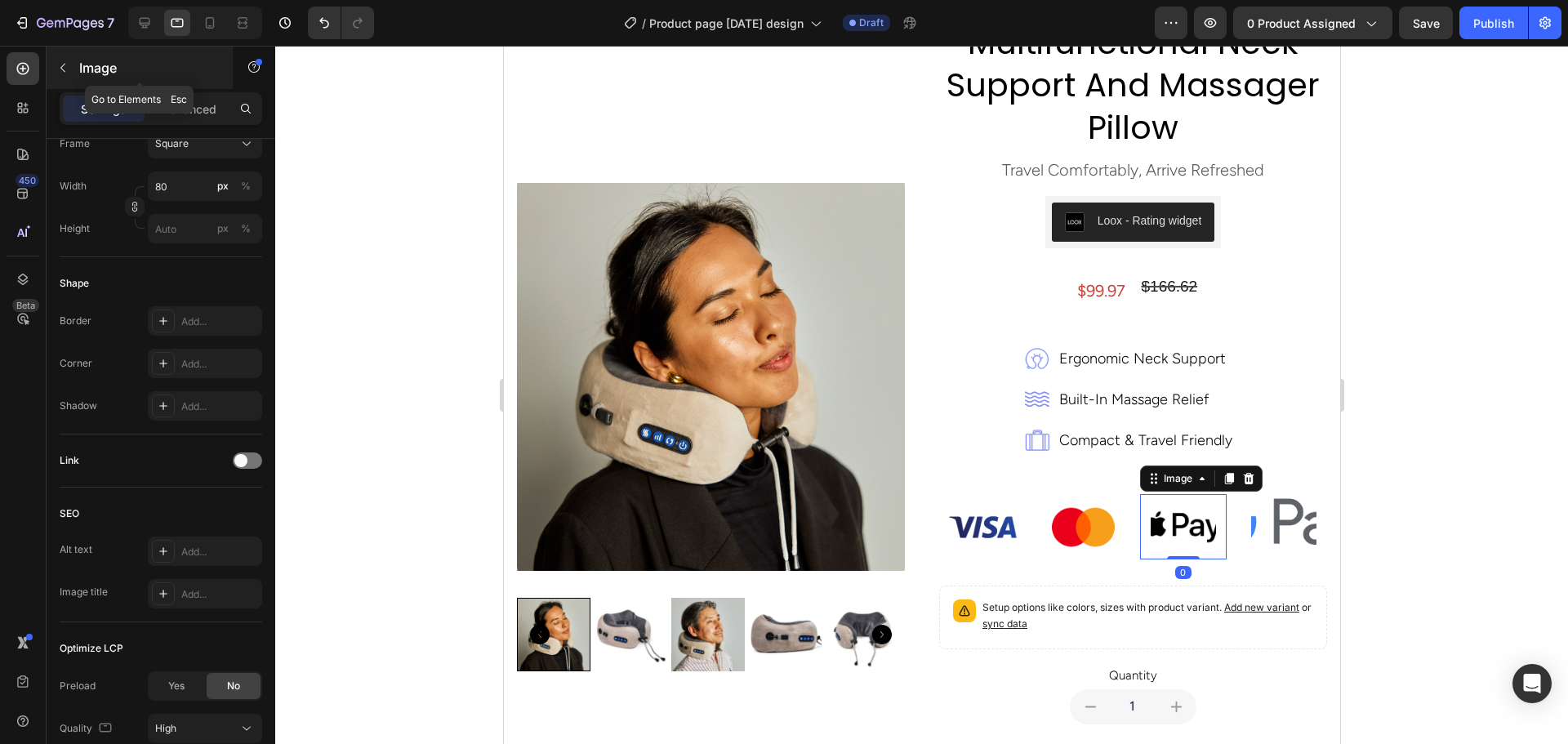
click at [74, 74] on button "button" at bounding box center [63, 68] width 26 height 26
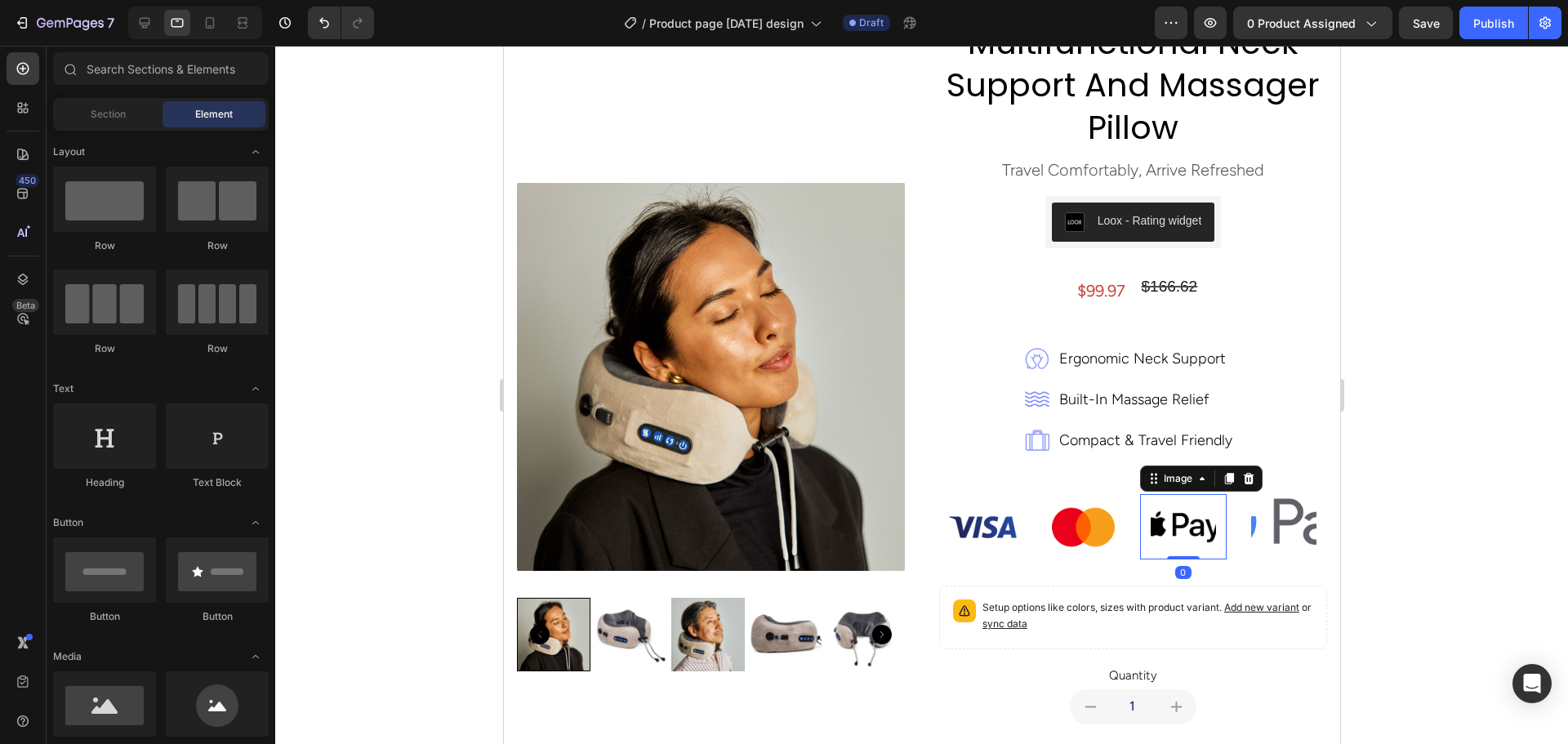
click at [1195, 520] on img at bounding box center [1182, 526] width 65 height 65
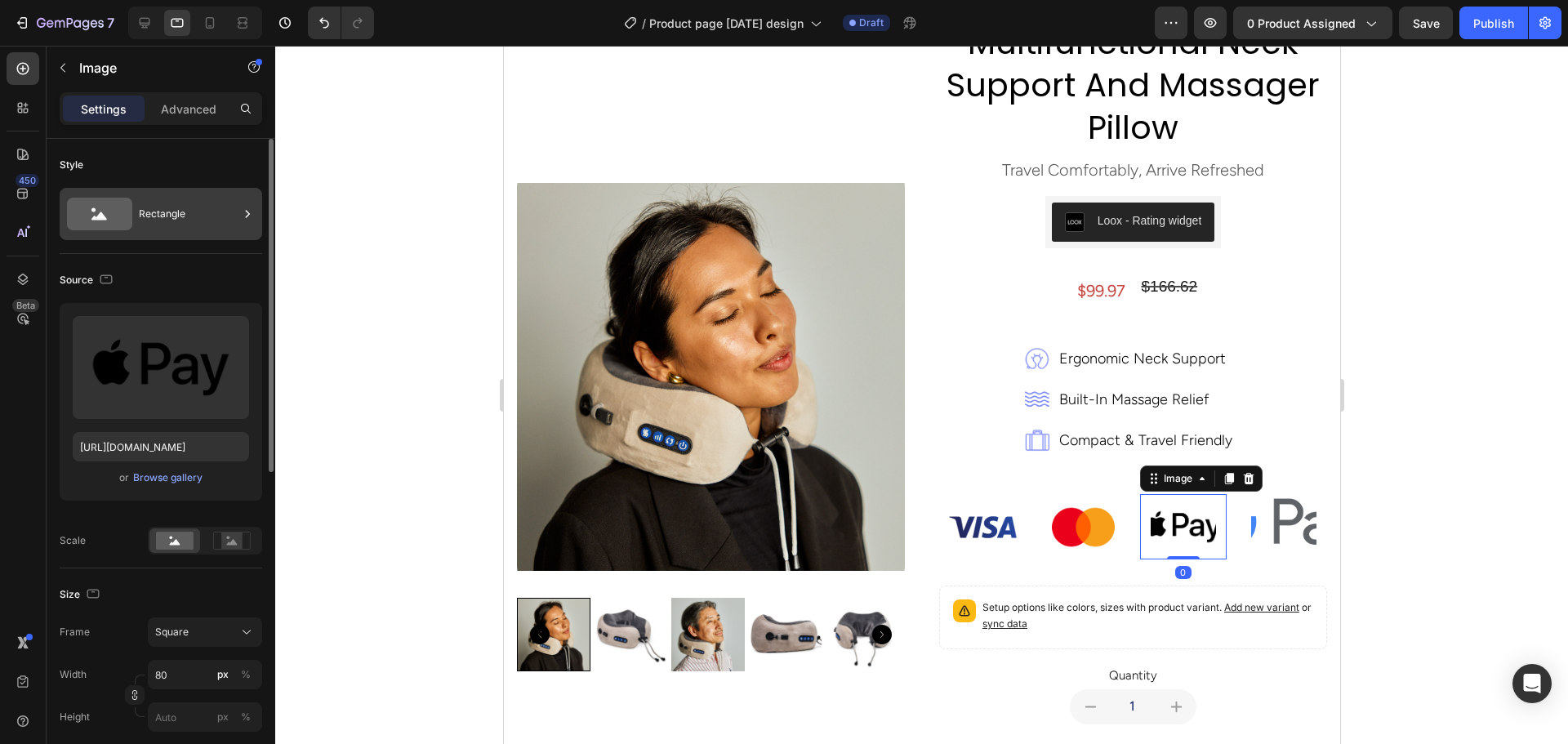
click at [225, 215] on div "Rectangle" at bounding box center [189, 213] width 99 height 37
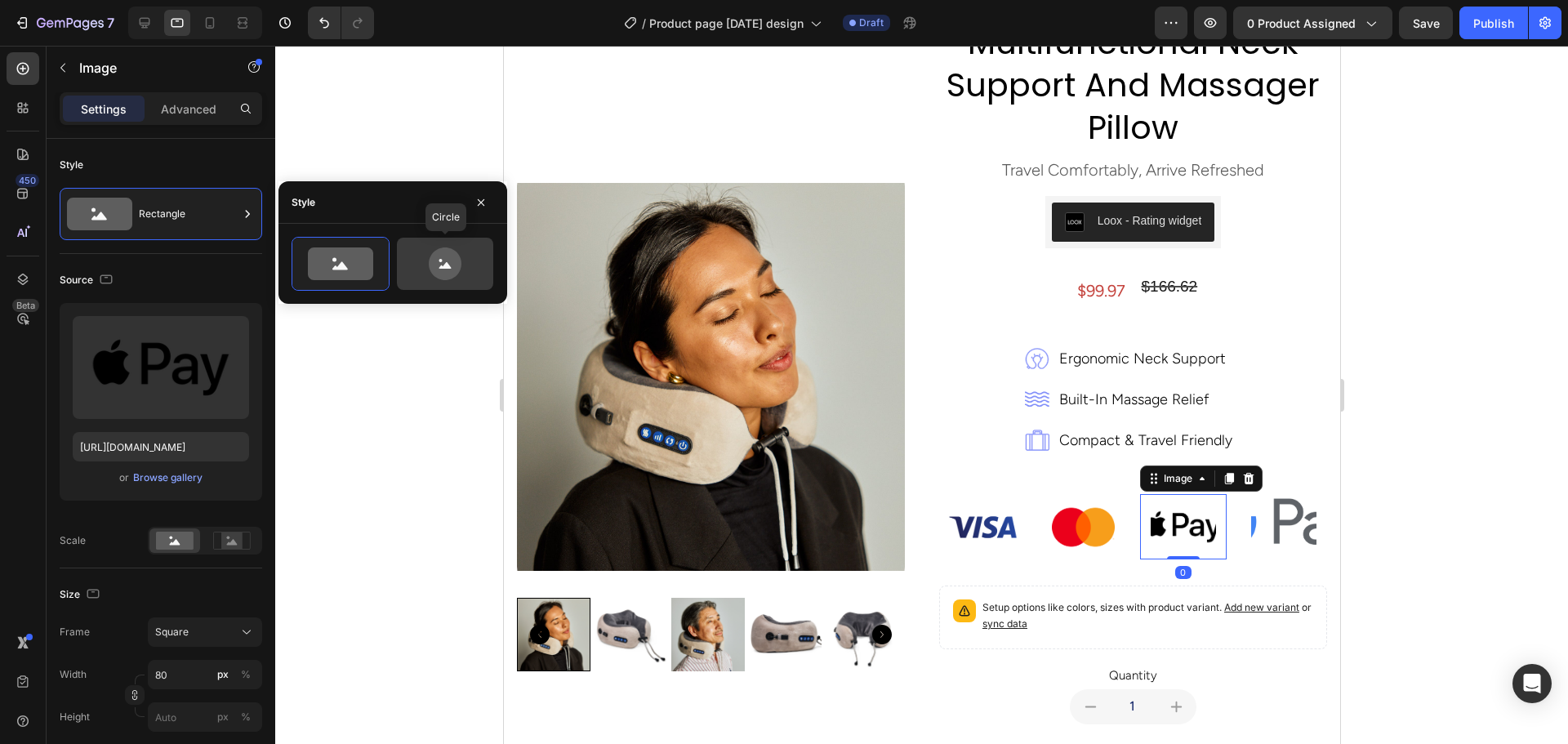
click at [455, 272] on icon at bounding box center [444, 263] width 32 height 32
click at [372, 275] on icon at bounding box center [340, 263] width 65 height 32
type input "100"
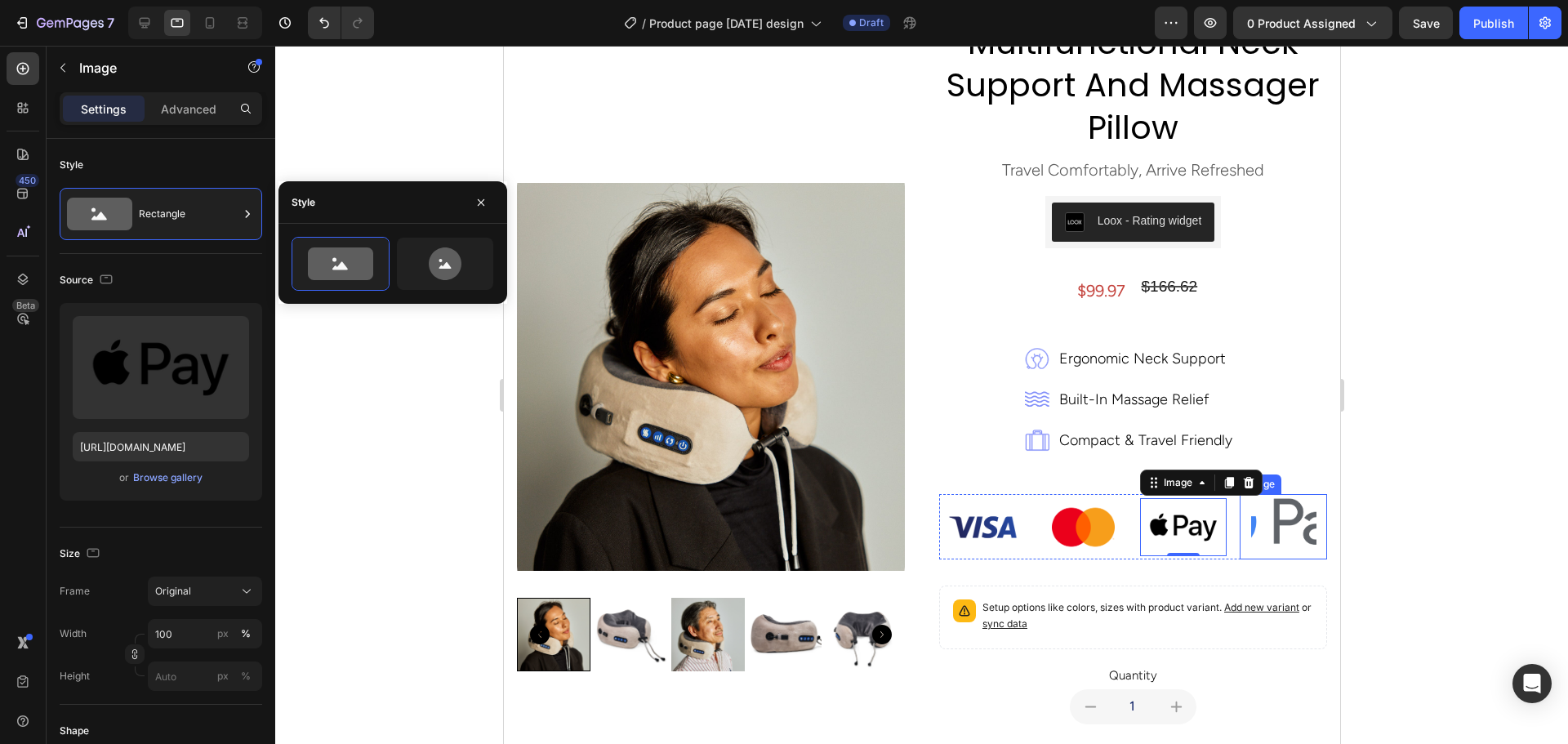
click at [1260, 531] on img at bounding box center [1283, 526] width 65 height 65
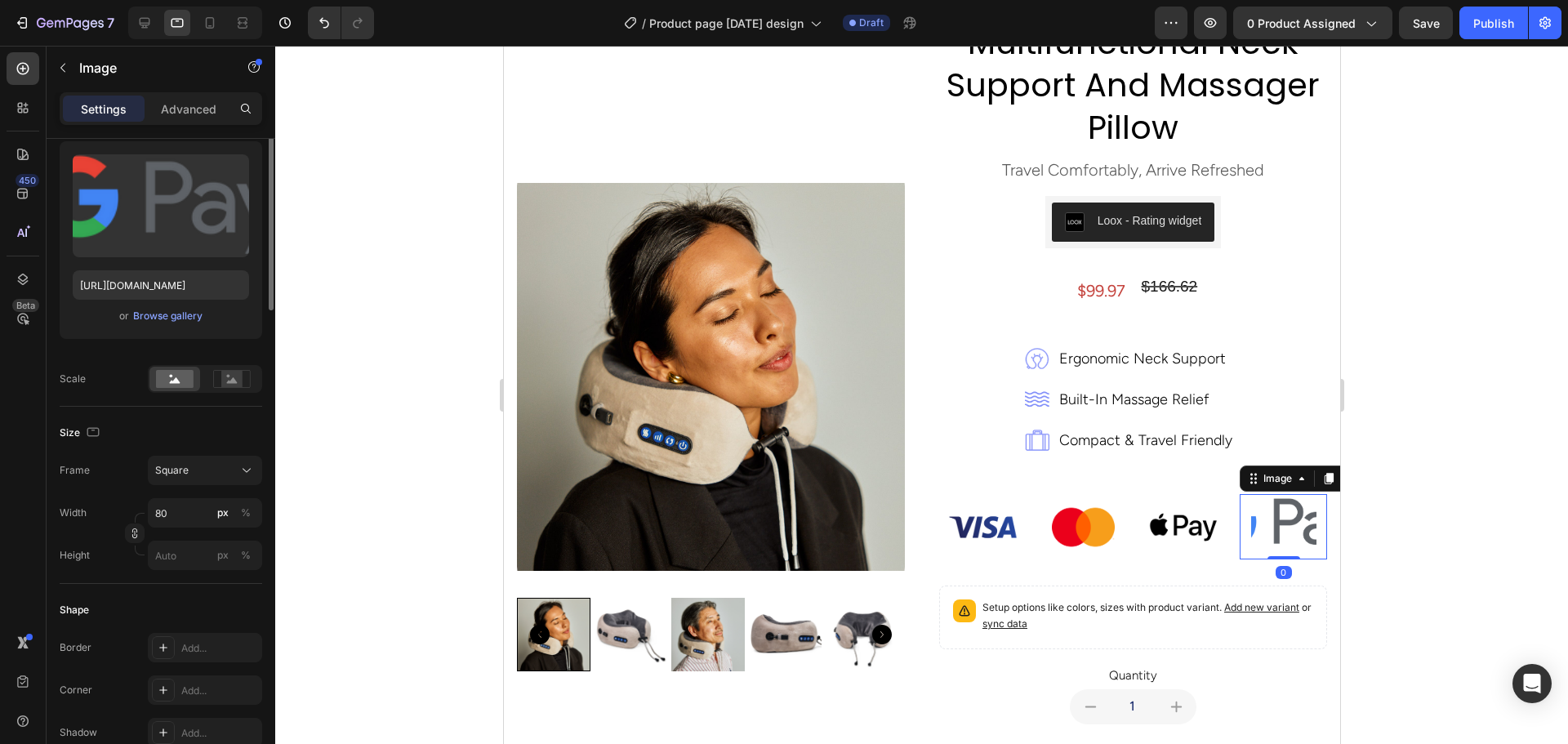
scroll to position [0, 0]
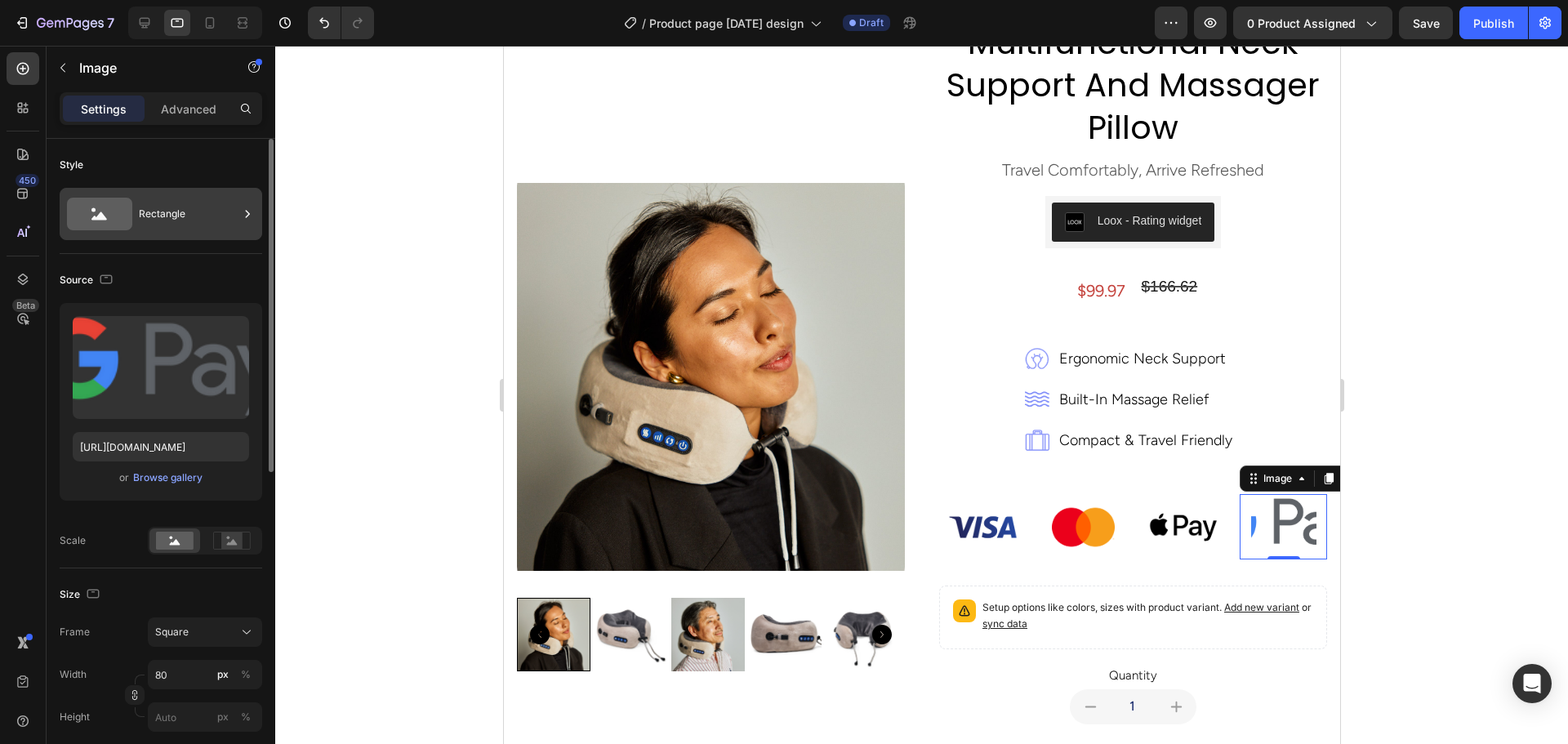
click at [160, 221] on div "Rectangle" at bounding box center [189, 213] width 99 height 37
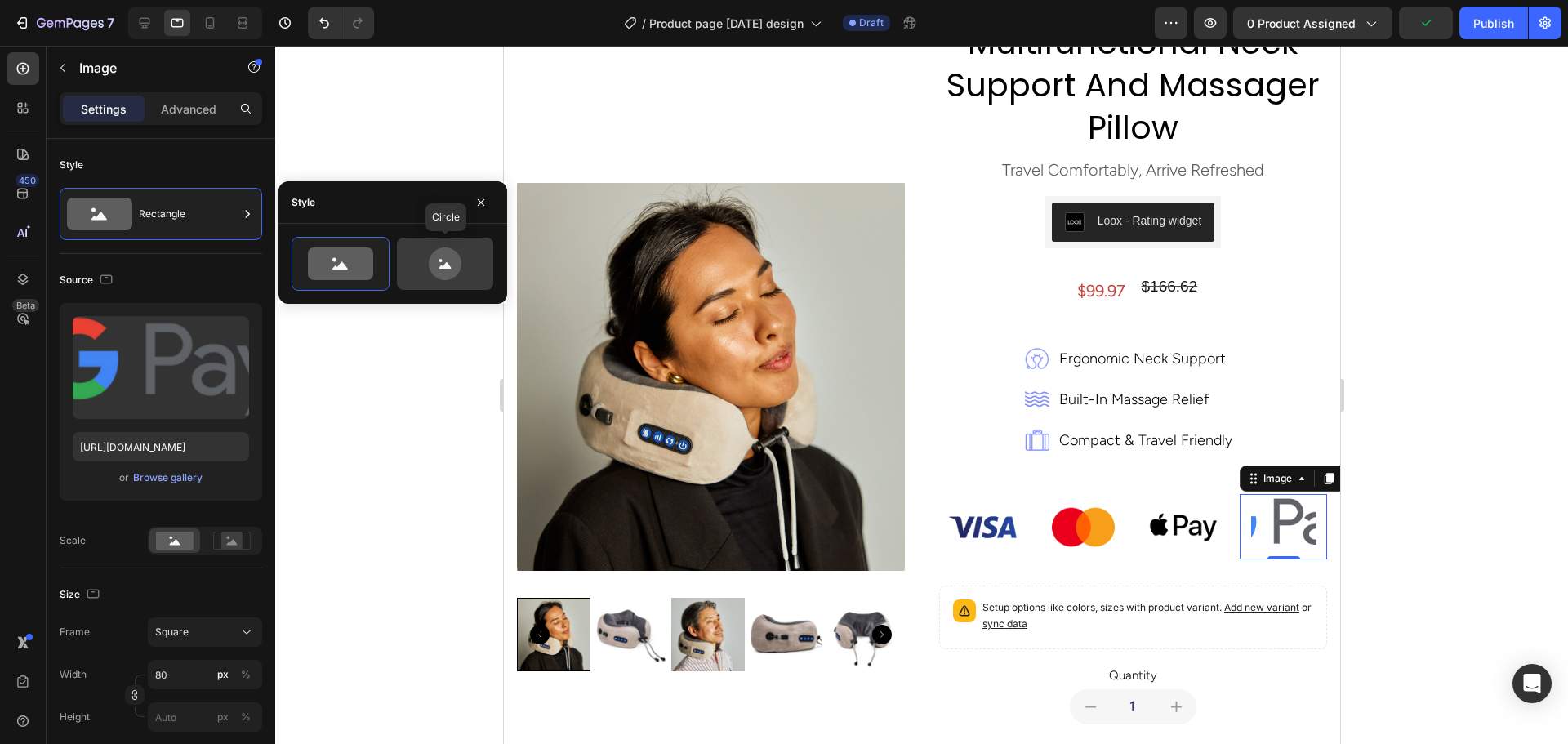
click at [452, 273] on icon at bounding box center [444, 263] width 32 height 32
click at [341, 263] on icon at bounding box center [340, 266] width 16 height 8
type input "100"
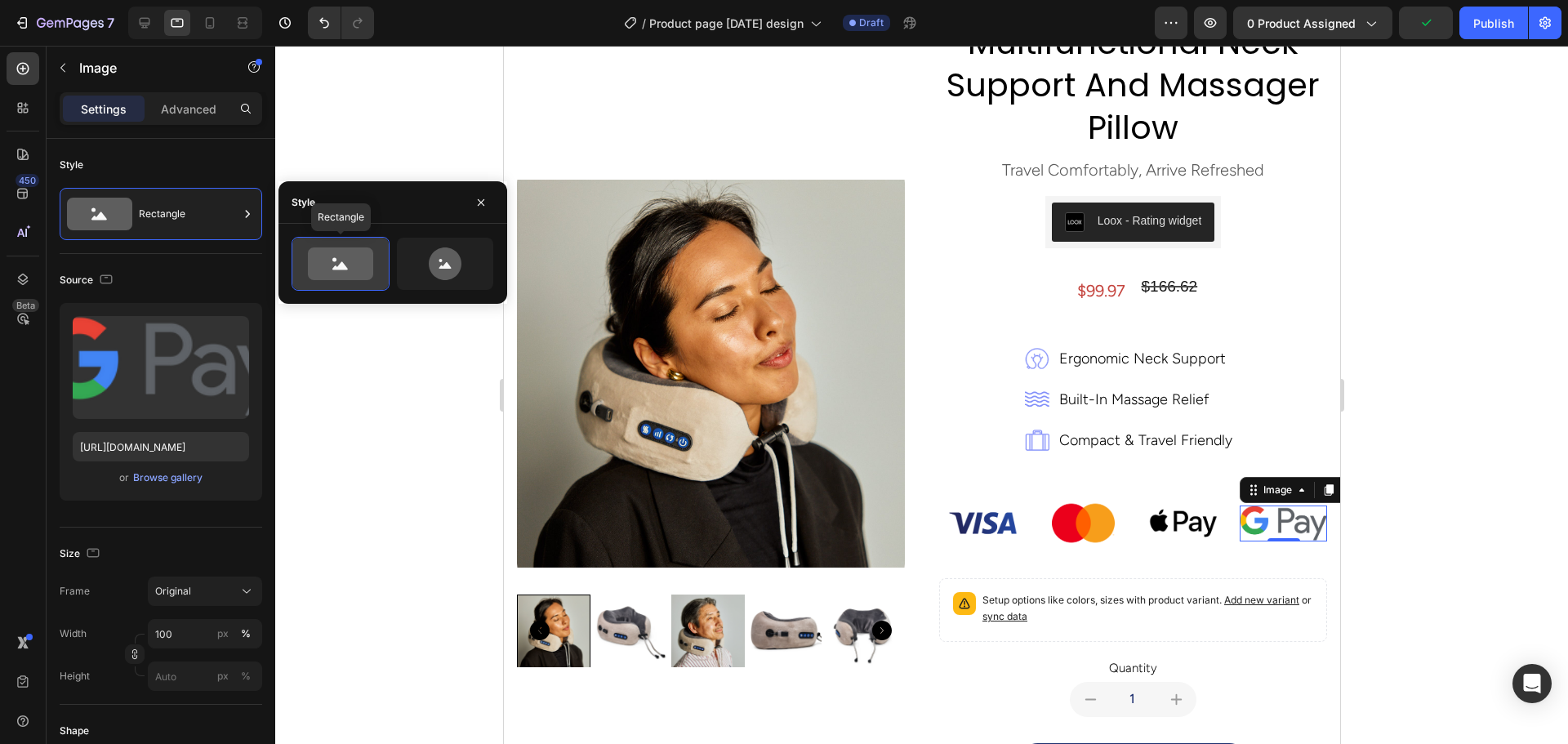
scroll to position [90, 0]
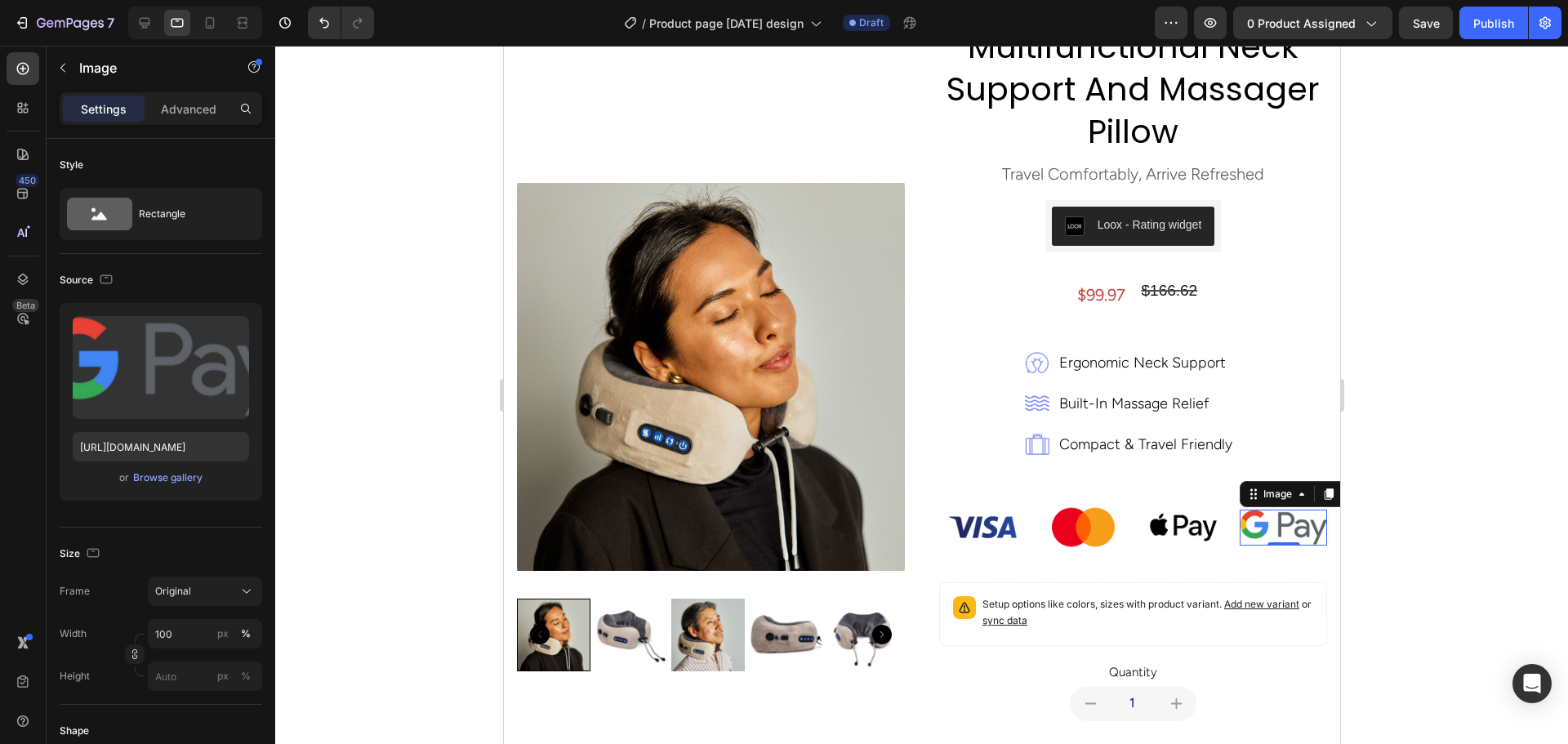
click at [1425, 445] on div at bounding box center [921, 394] width 1293 height 698
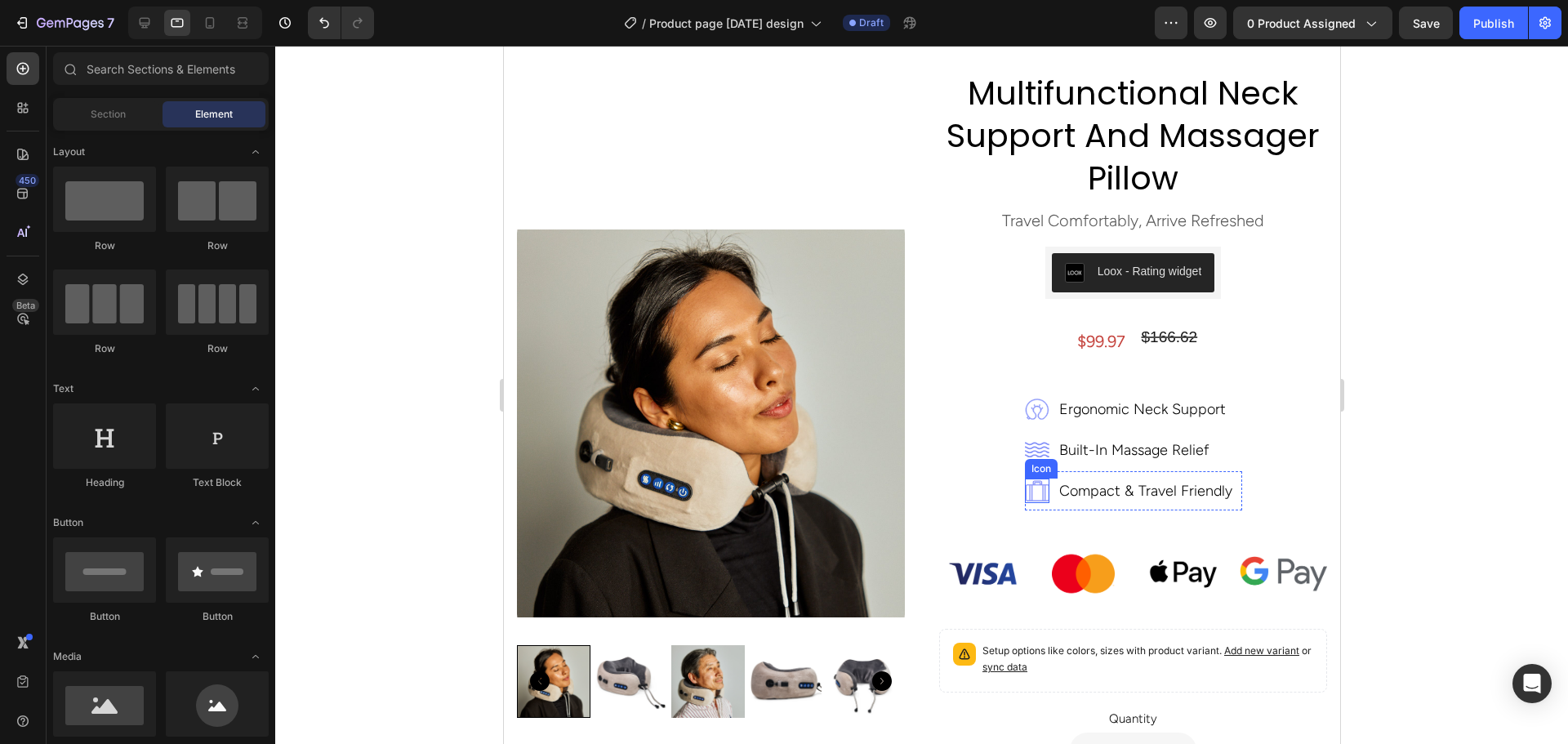
scroll to position [0, 0]
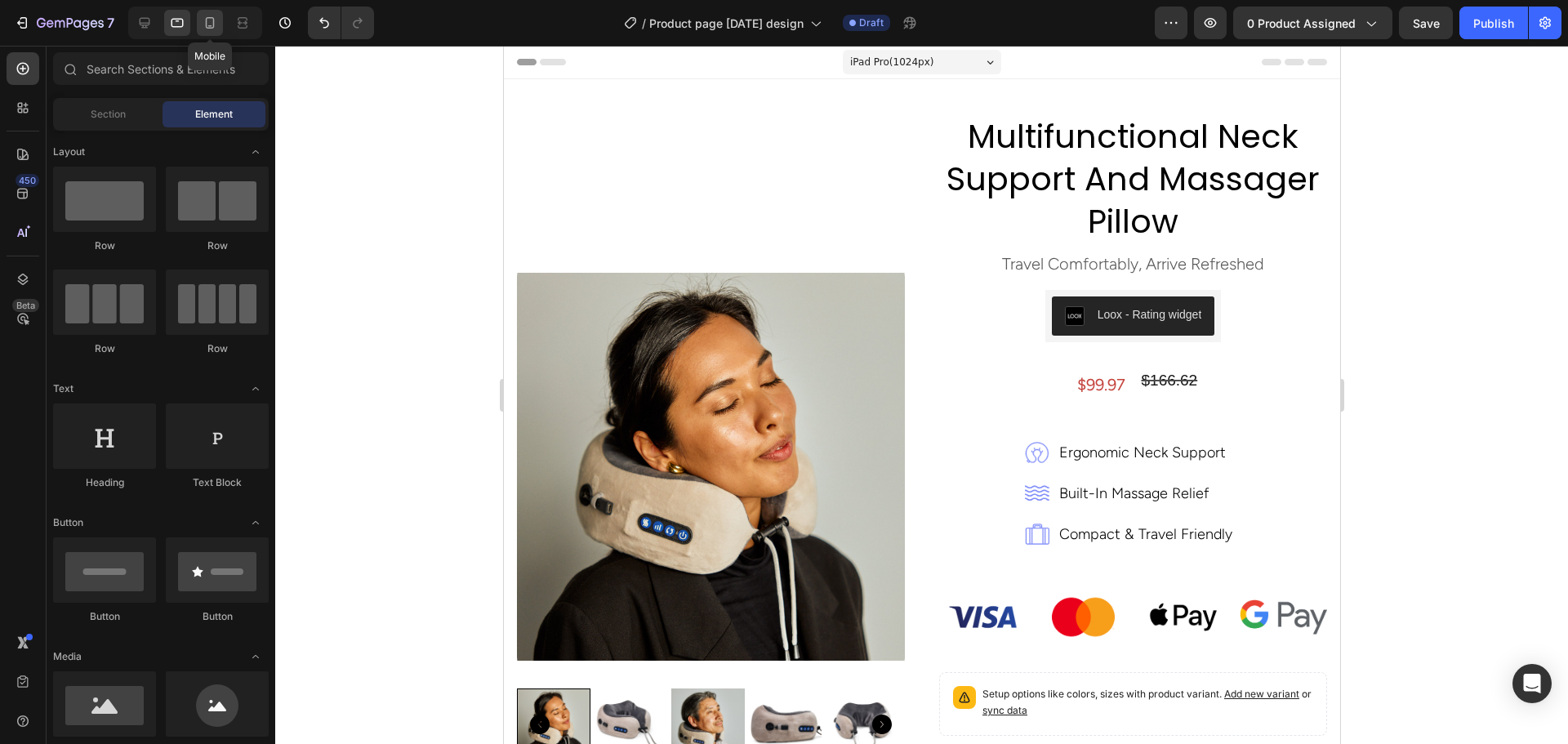
click at [203, 21] on icon at bounding box center [210, 23] width 17 height 17
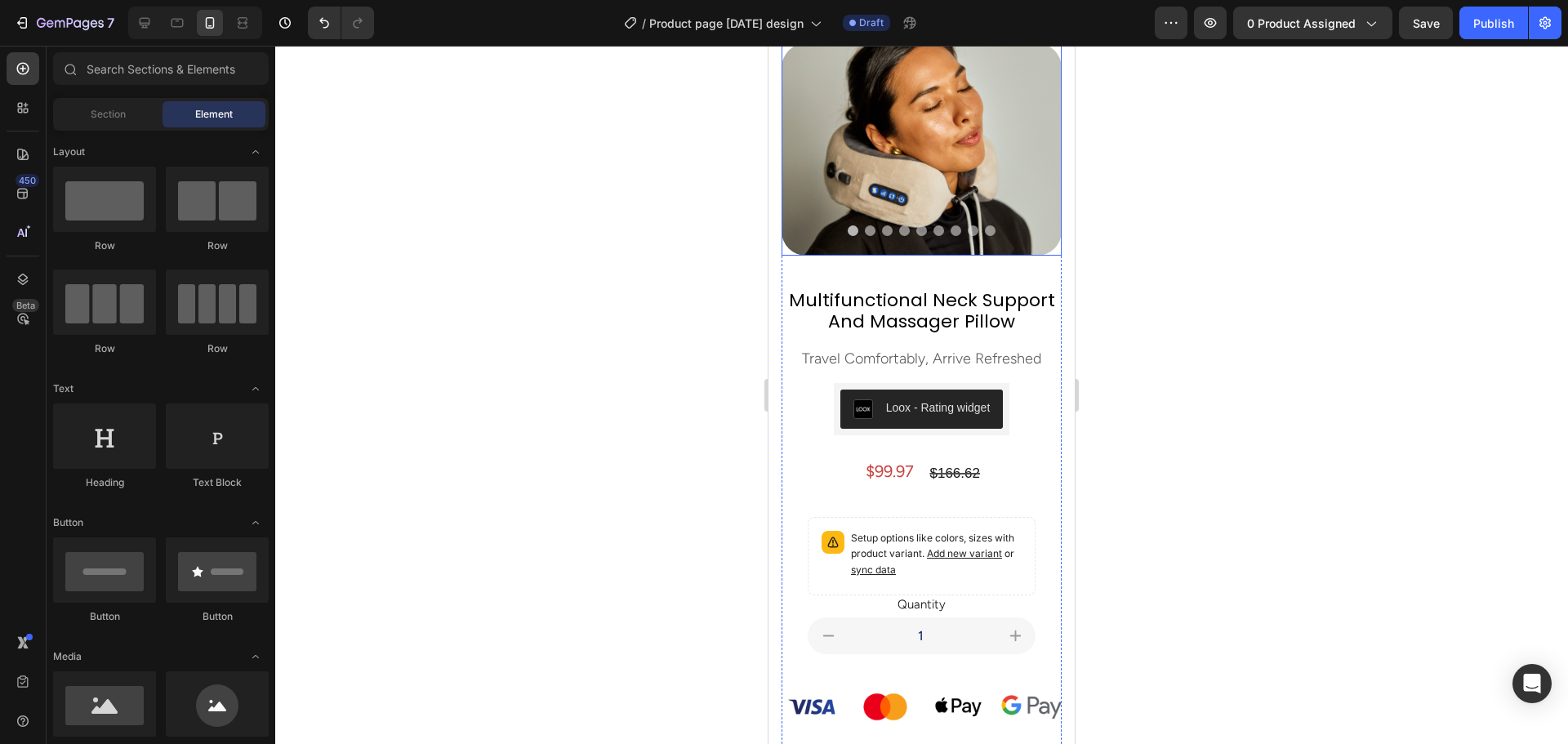
scroll to position [489, 0]
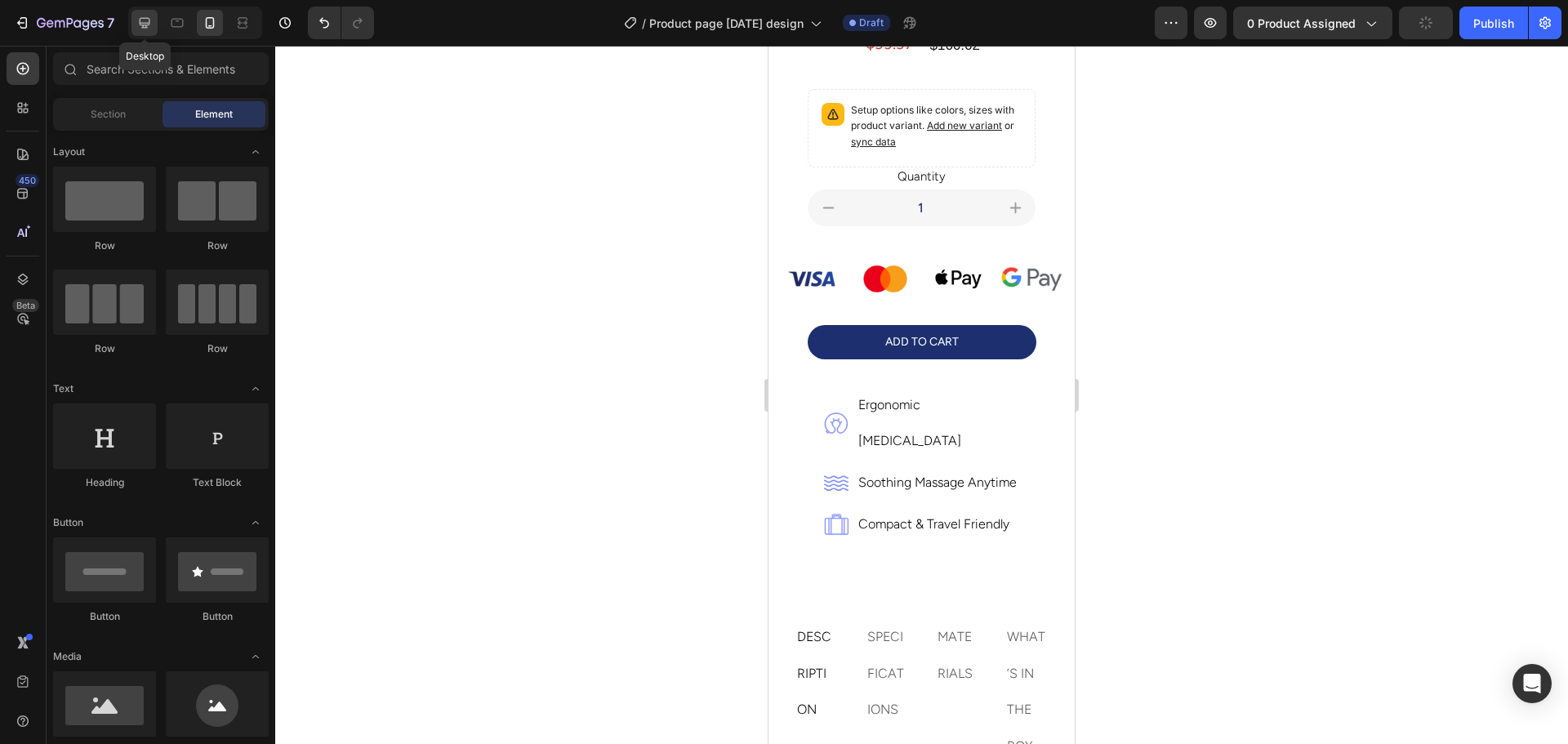
click at [142, 27] on icon at bounding box center [145, 23] width 11 height 11
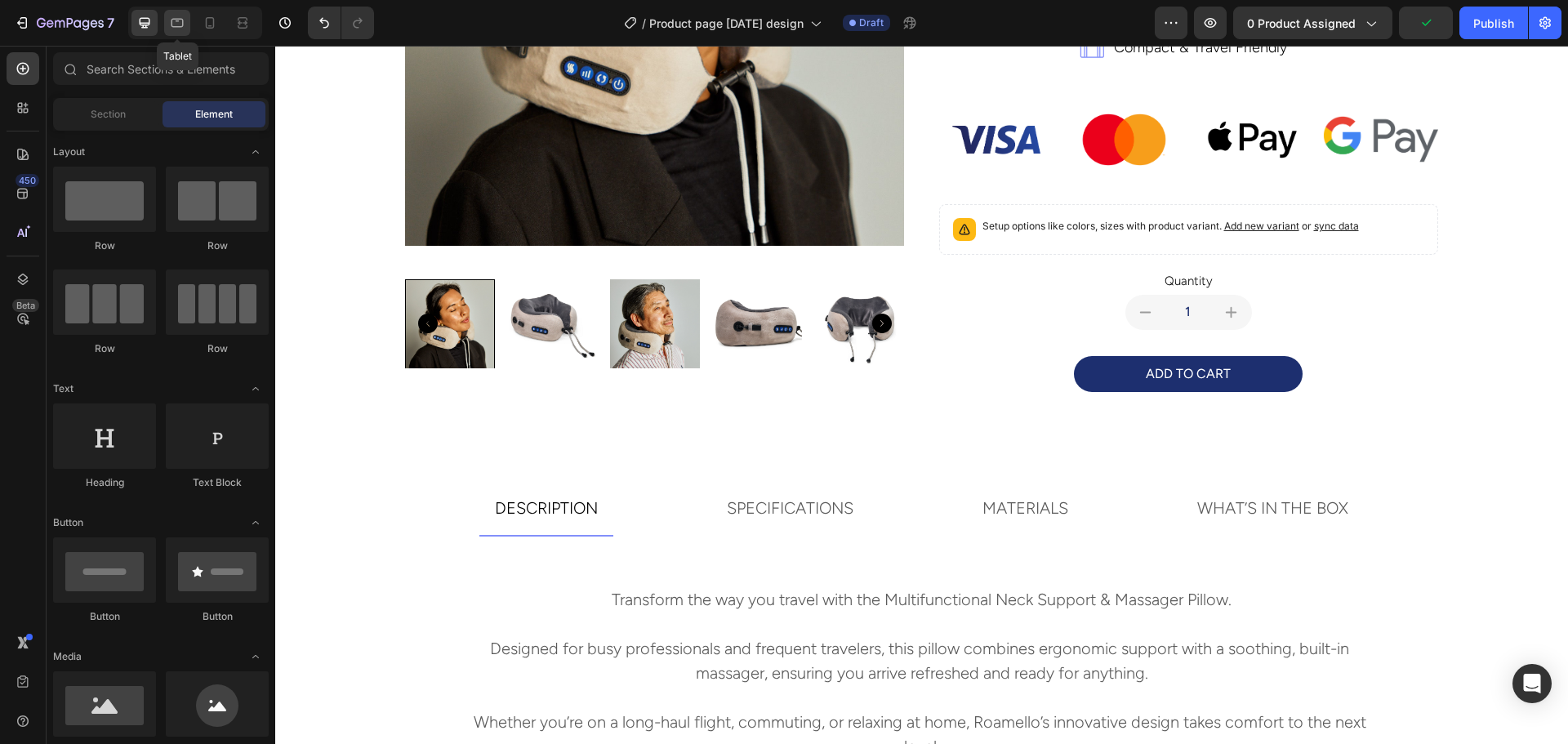
click at [171, 27] on icon at bounding box center [177, 23] width 17 height 17
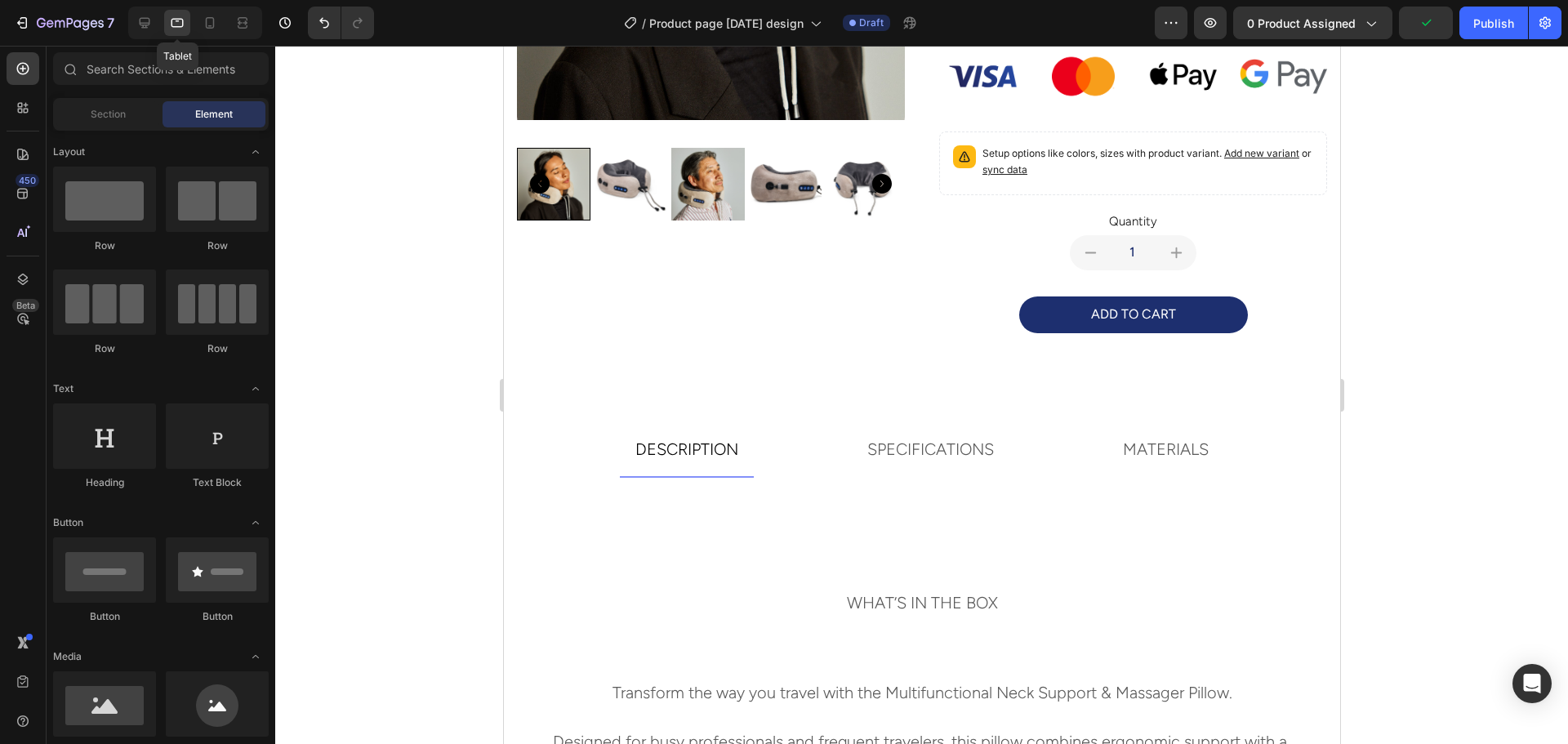
scroll to position [544, 0]
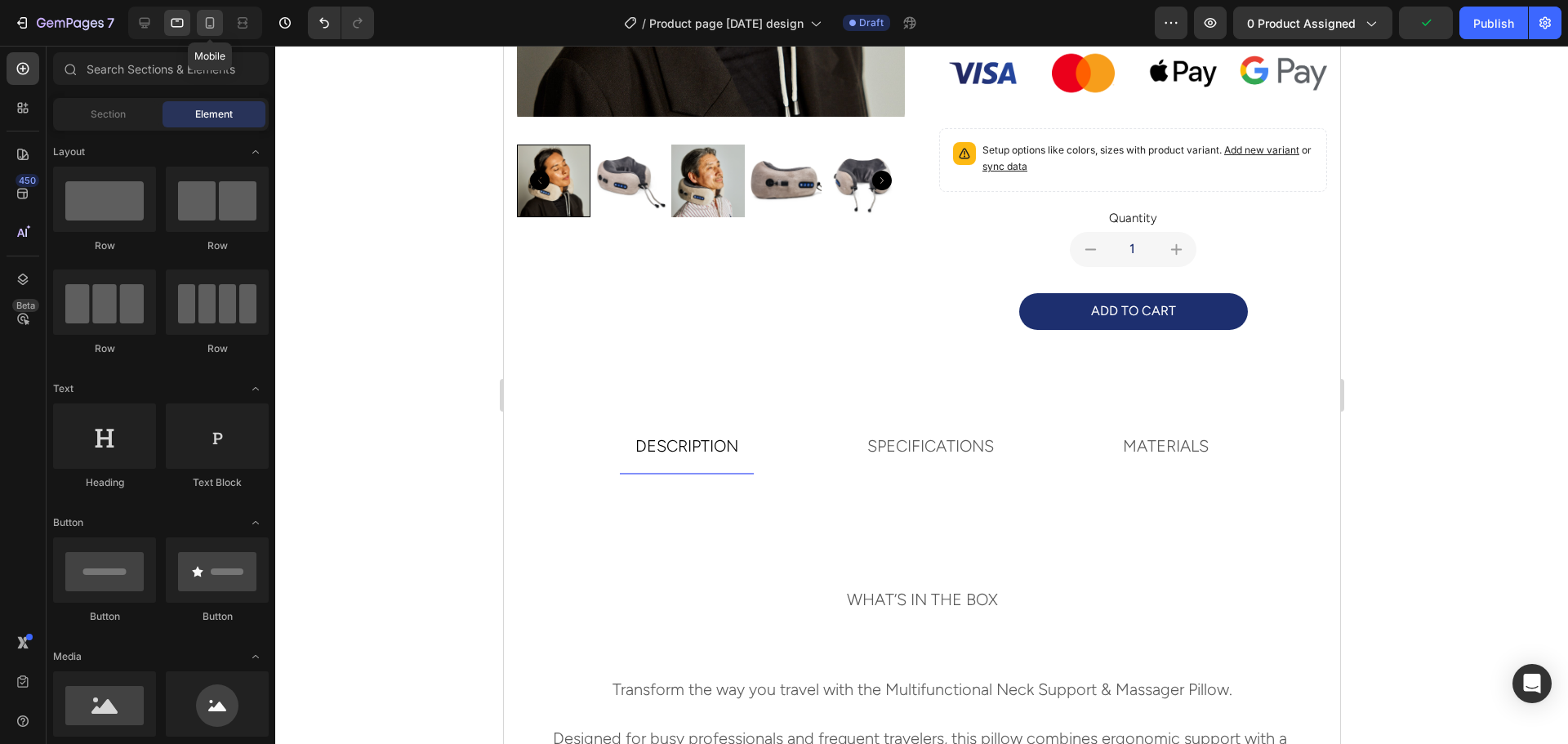
click at [211, 25] on icon at bounding box center [210, 23] width 17 height 17
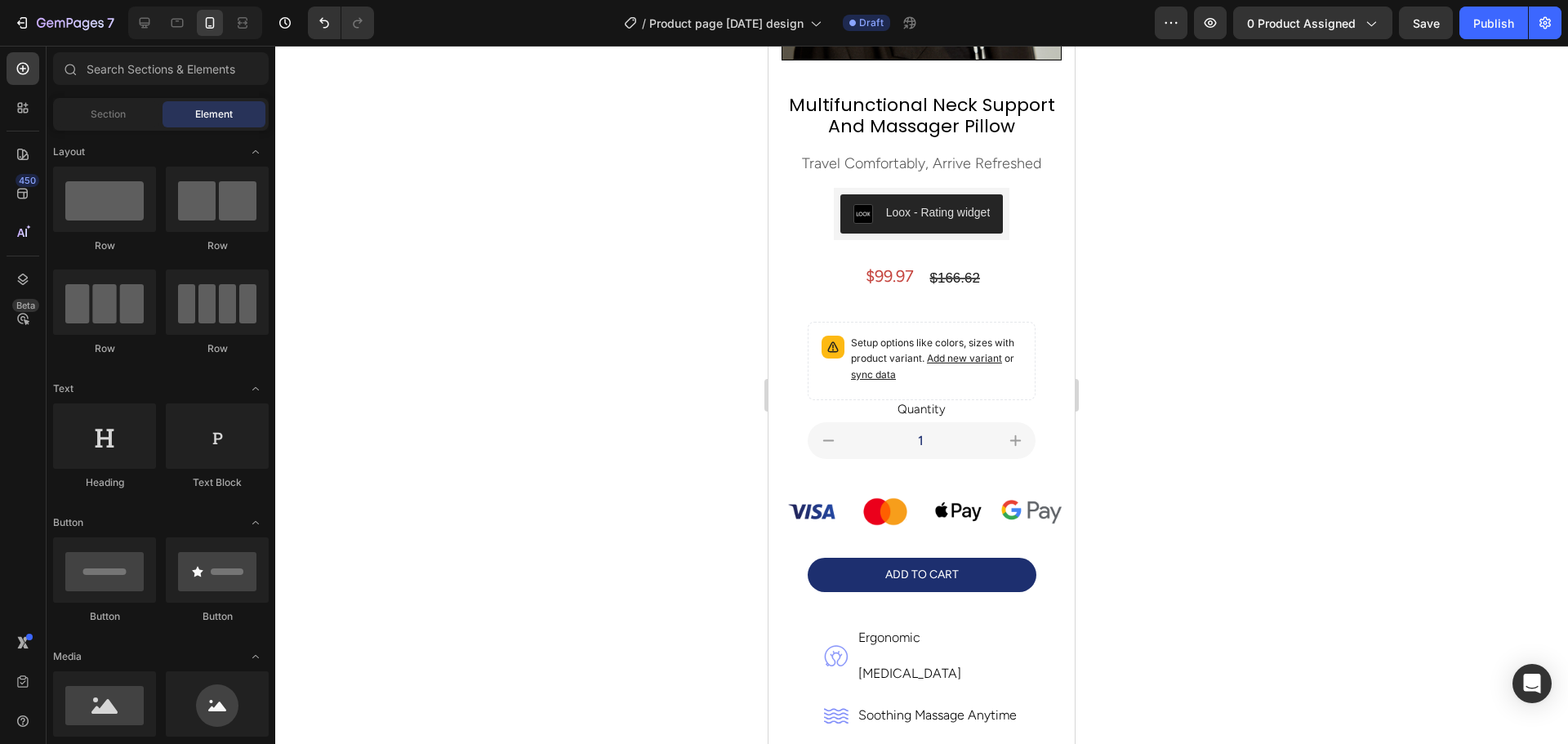
scroll to position [167, 0]
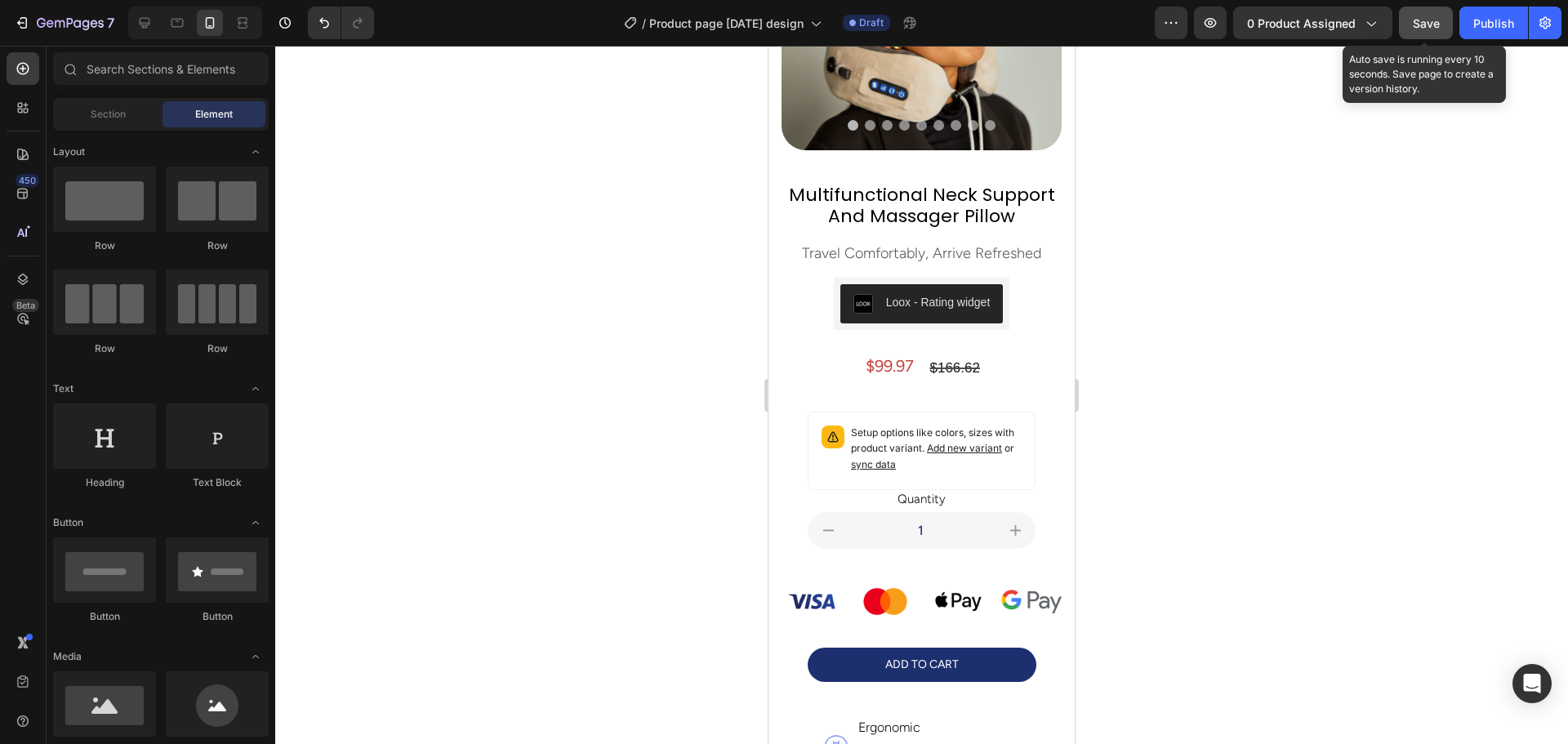
click at [1419, 31] on div "Save" at bounding box center [1426, 23] width 27 height 17
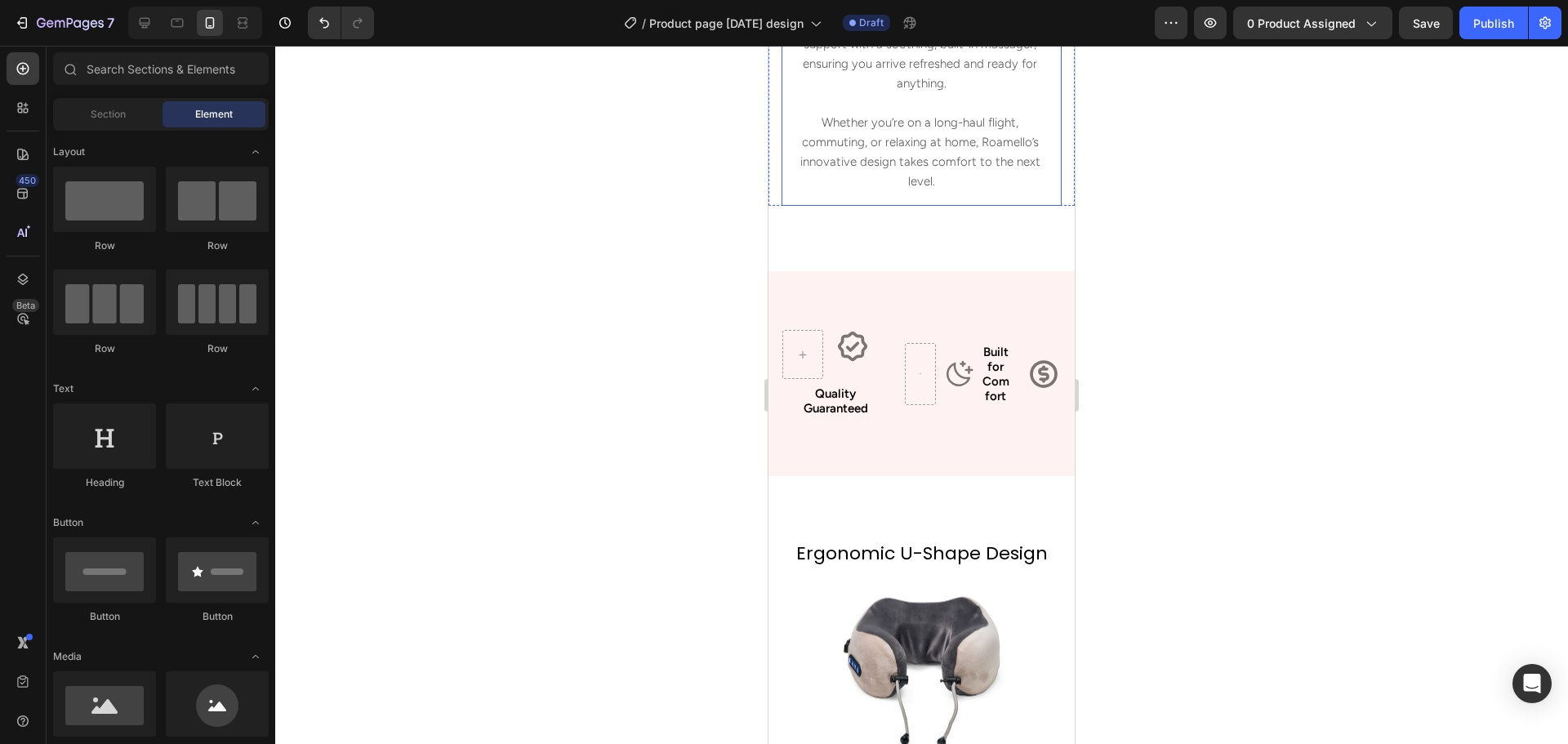
scroll to position [1388, 0]
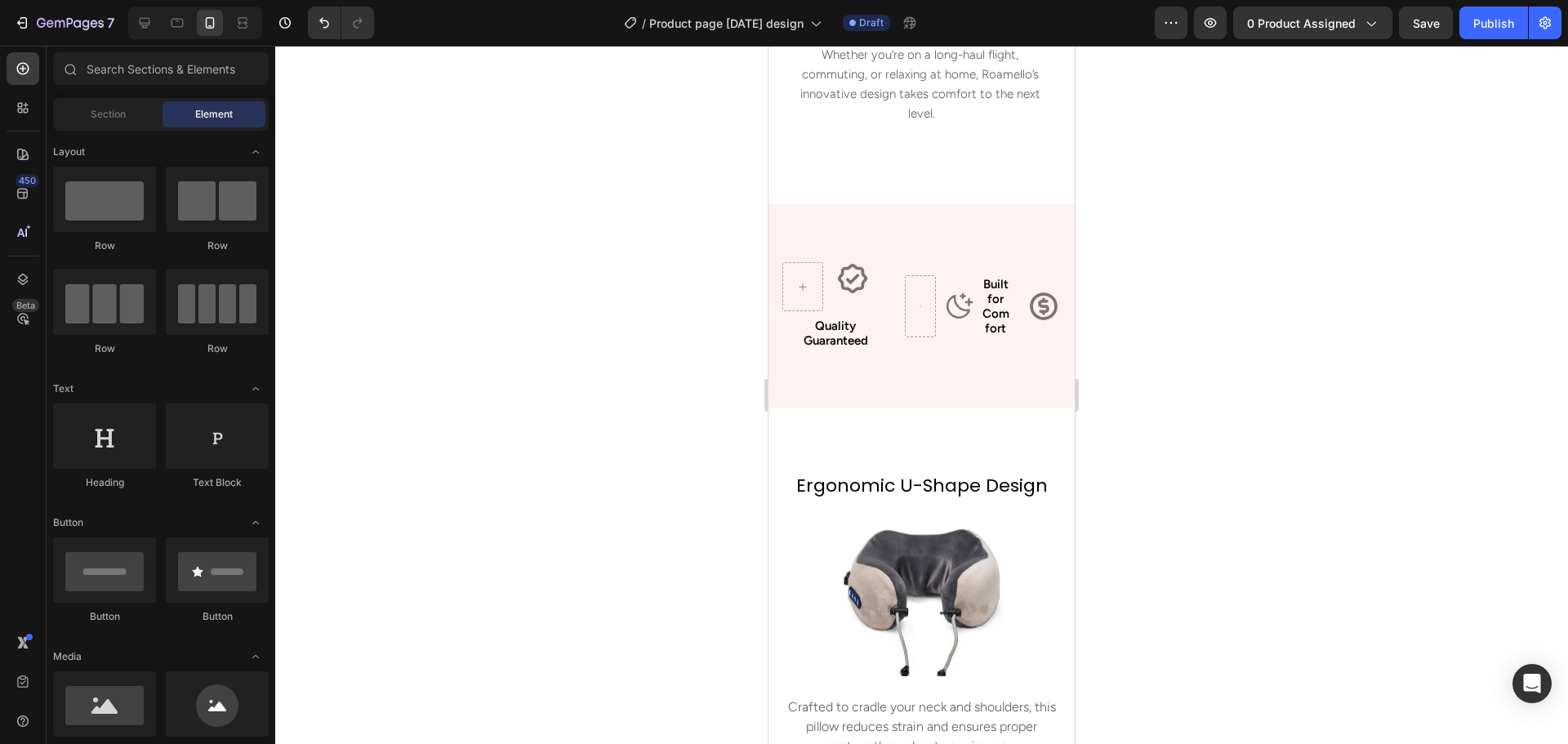
click at [1299, 334] on div at bounding box center [921, 394] width 1293 height 698
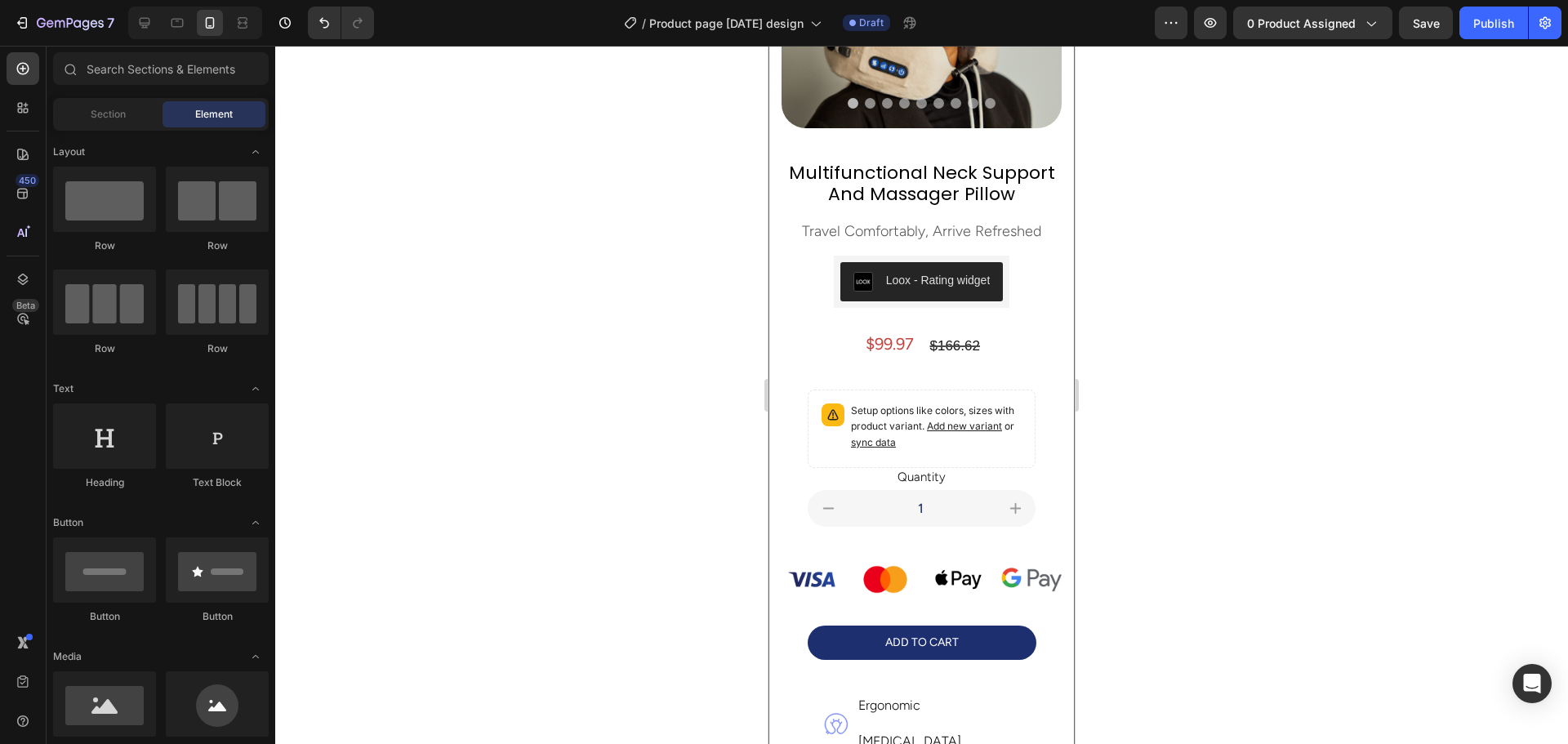
scroll to position [82, 0]
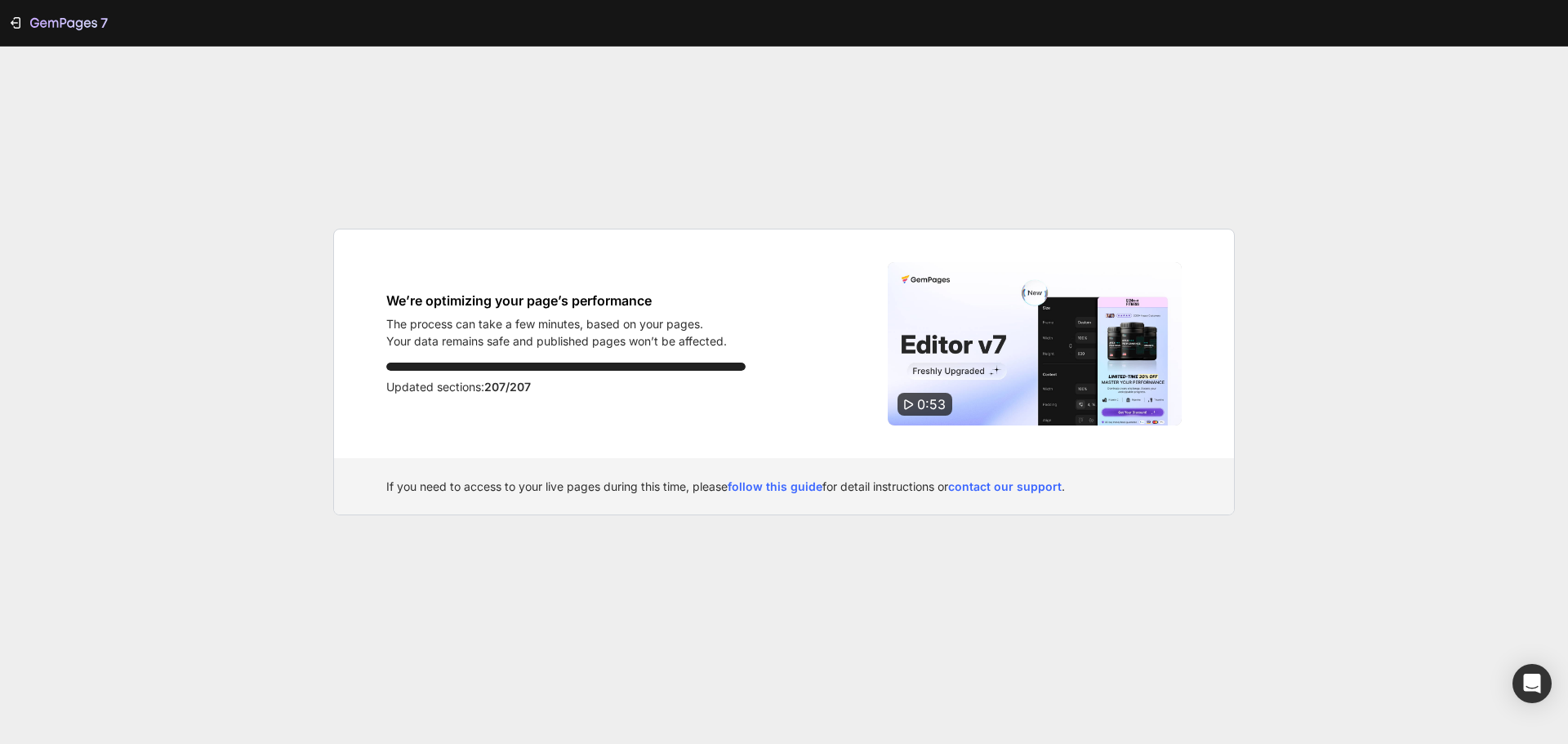
click at [954, 151] on div "7 We’re optimizing your page’s performance The process can take a few minutes, …" at bounding box center [784, 372] width 1568 height 744
click at [1008, 169] on div "7 We’re optimizing your page’s performance The process can take a few minutes, …" at bounding box center [784, 372] width 1568 height 744
click at [936, 211] on div "7 We’re optimizing your page’s performance The process can take a few minutes, …" at bounding box center [784, 372] width 1568 height 744
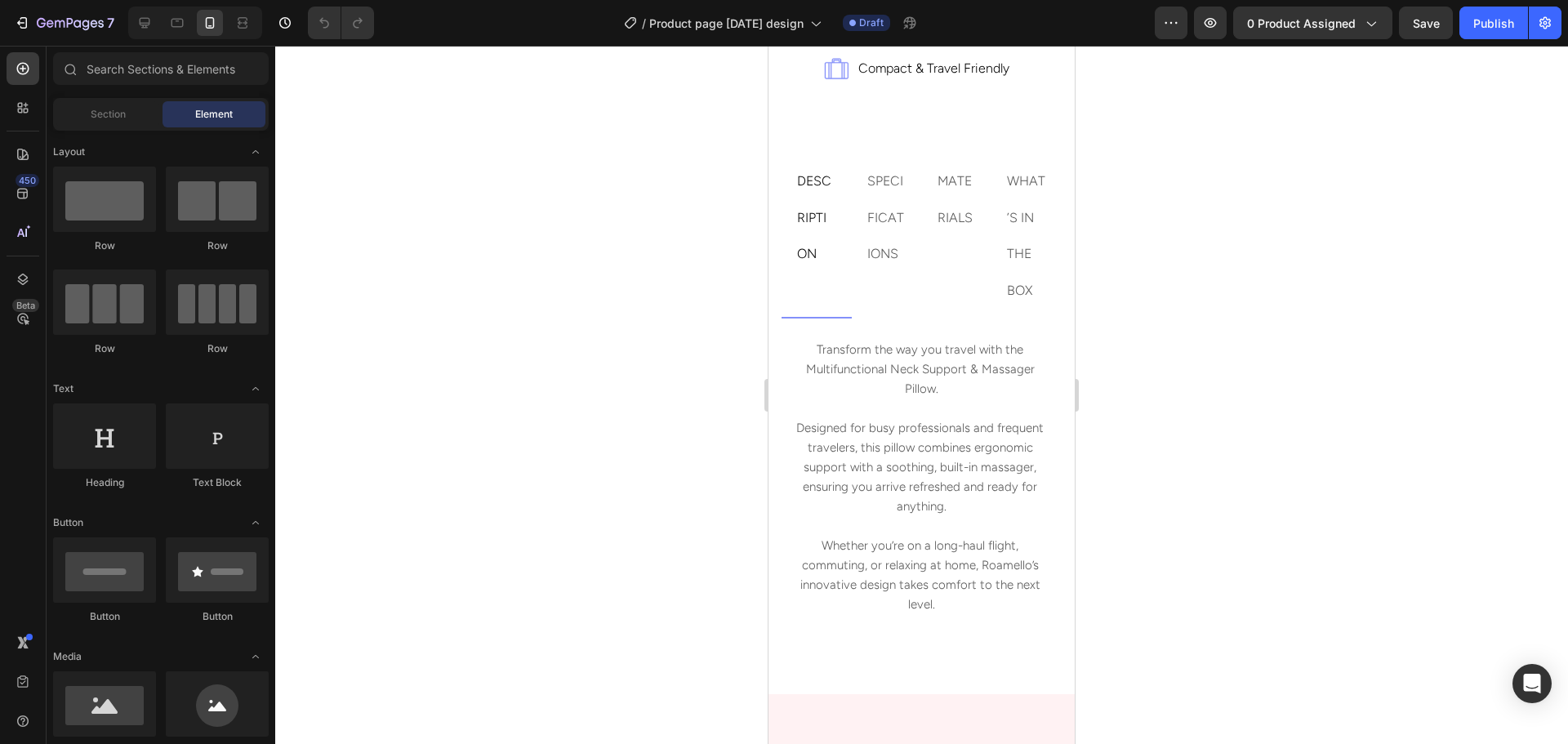
scroll to position [808, 0]
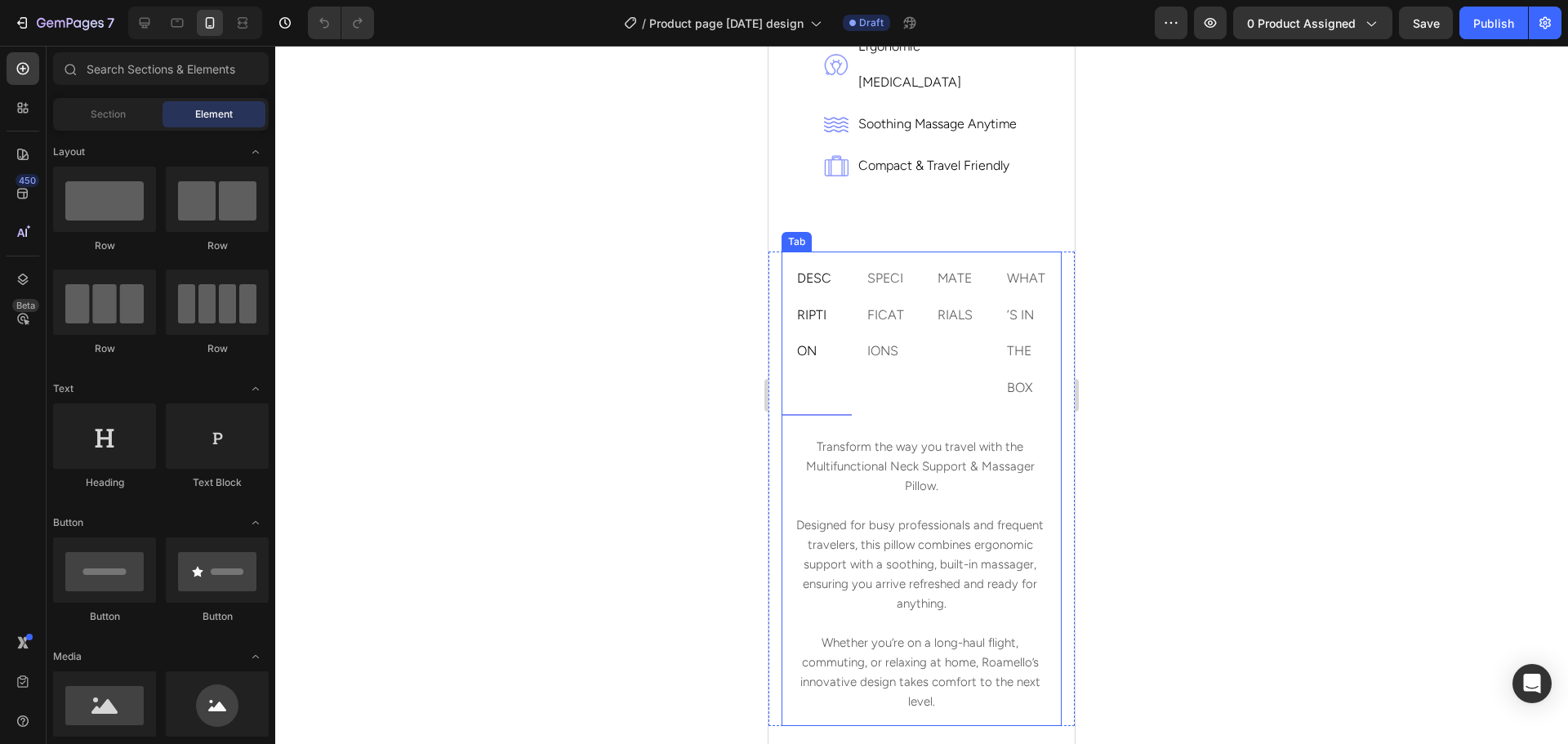
click at [1230, 326] on div at bounding box center [921, 394] width 1293 height 698
click at [143, 21] on icon at bounding box center [145, 23] width 17 height 17
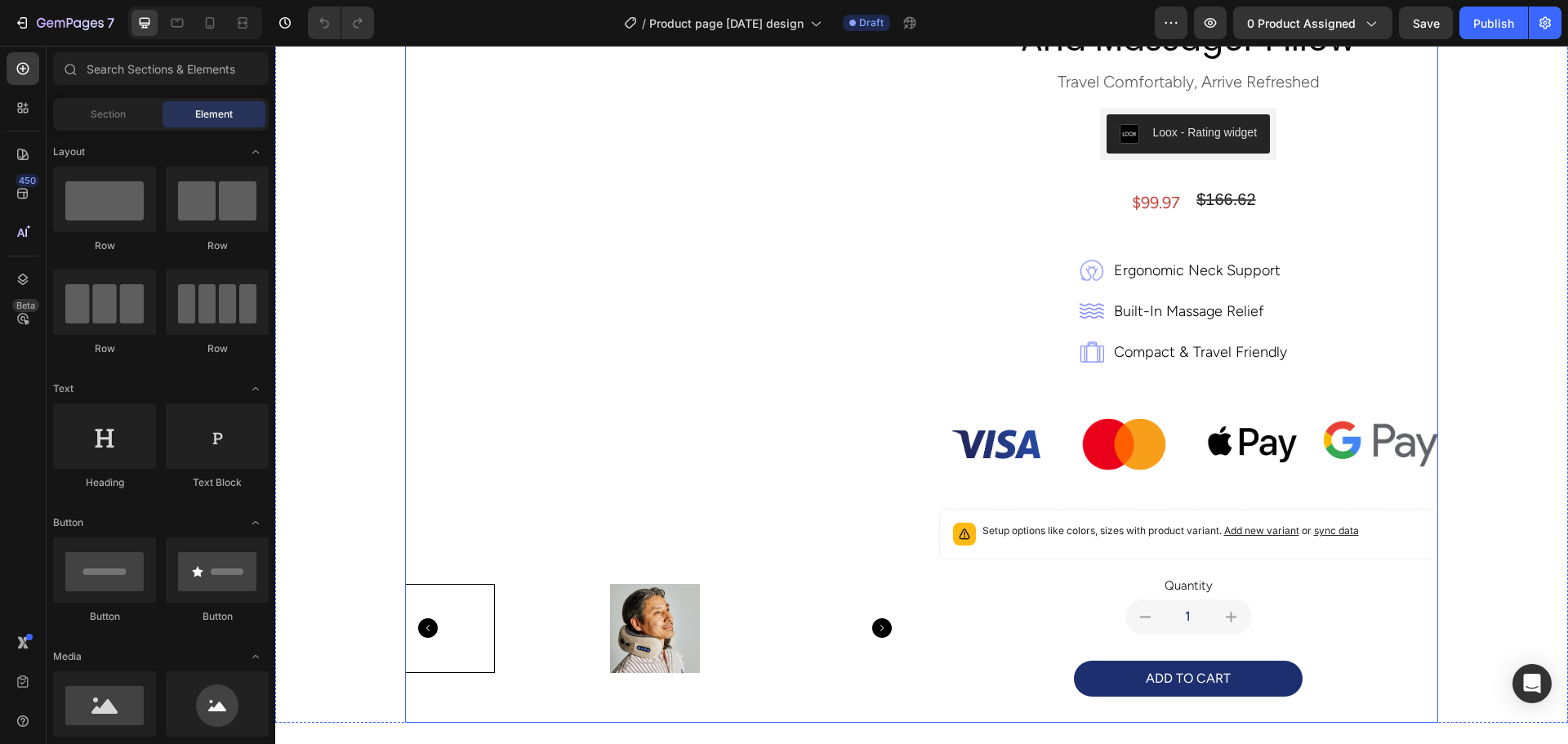
scroll to position [138, 0]
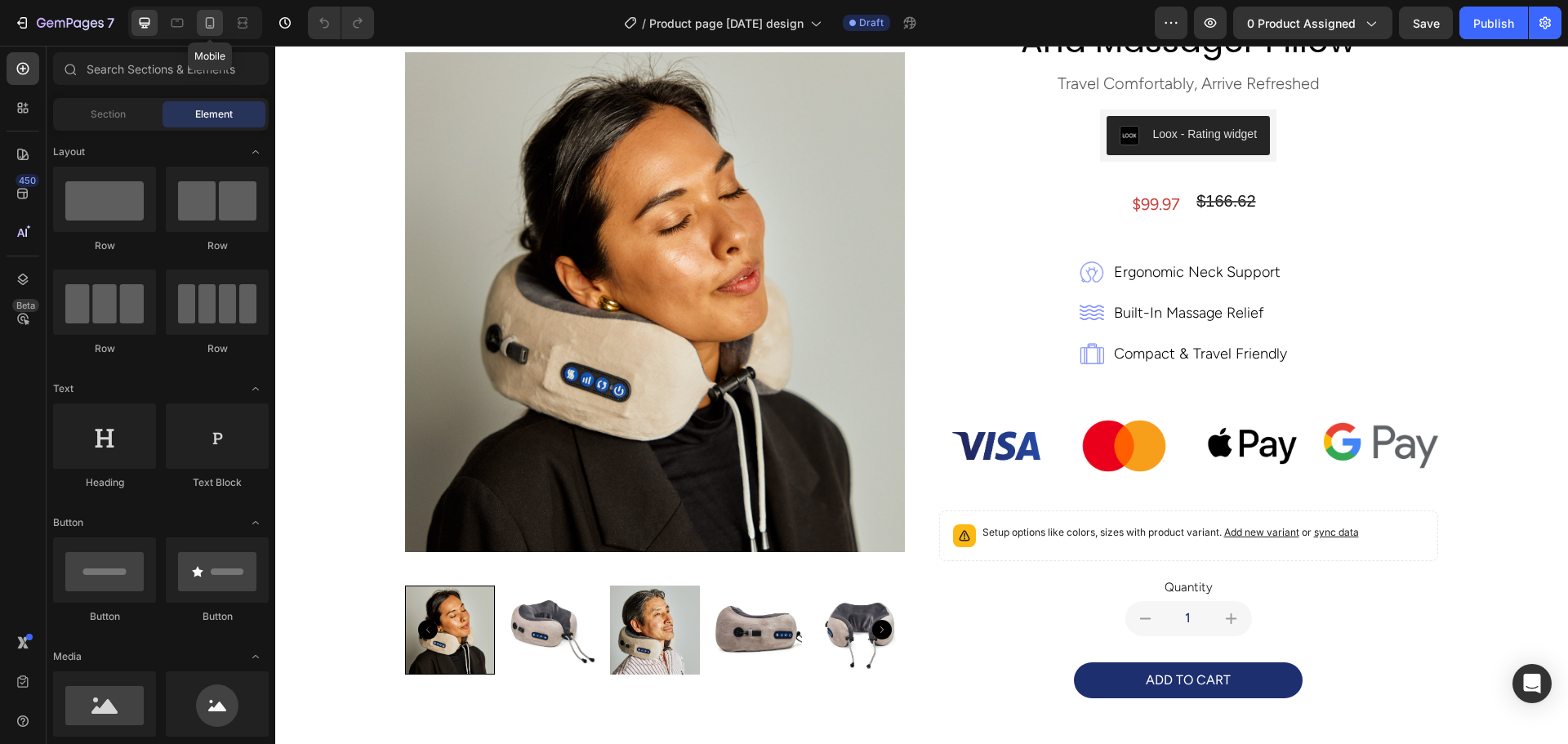
click at [208, 21] on icon at bounding box center [210, 23] width 17 height 17
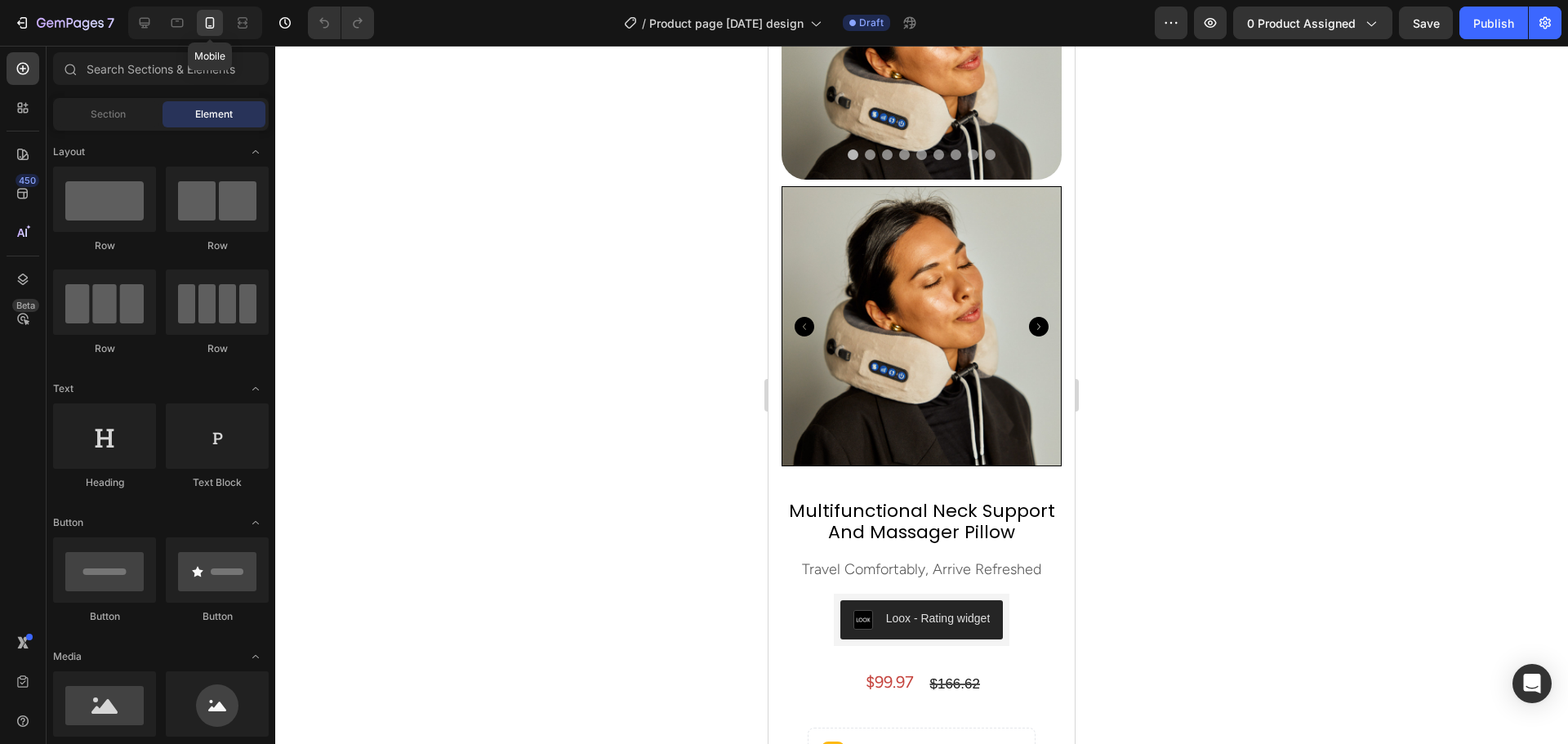
scroll to position [218, 0]
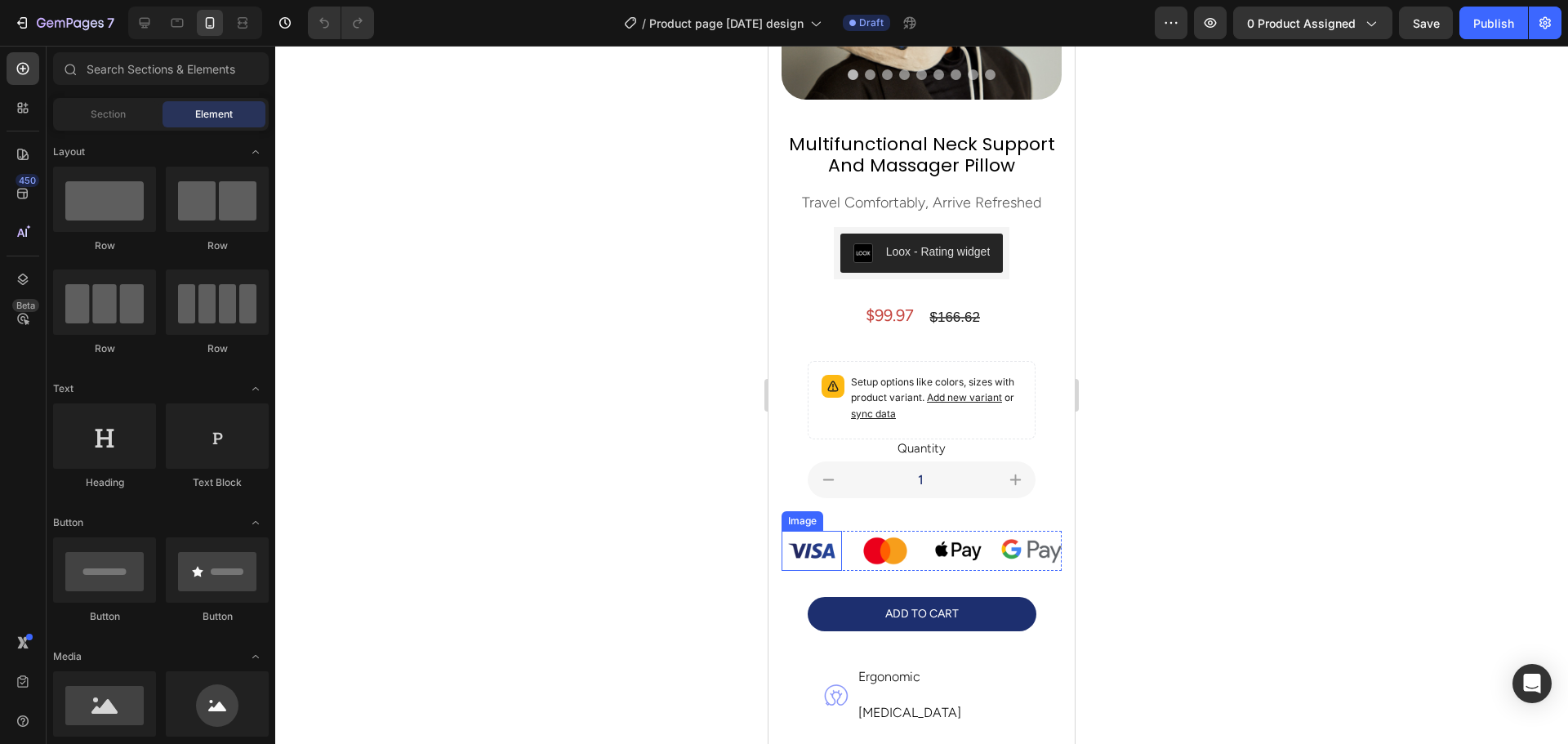
click at [816, 535] on img at bounding box center [811, 551] width 60 height 40
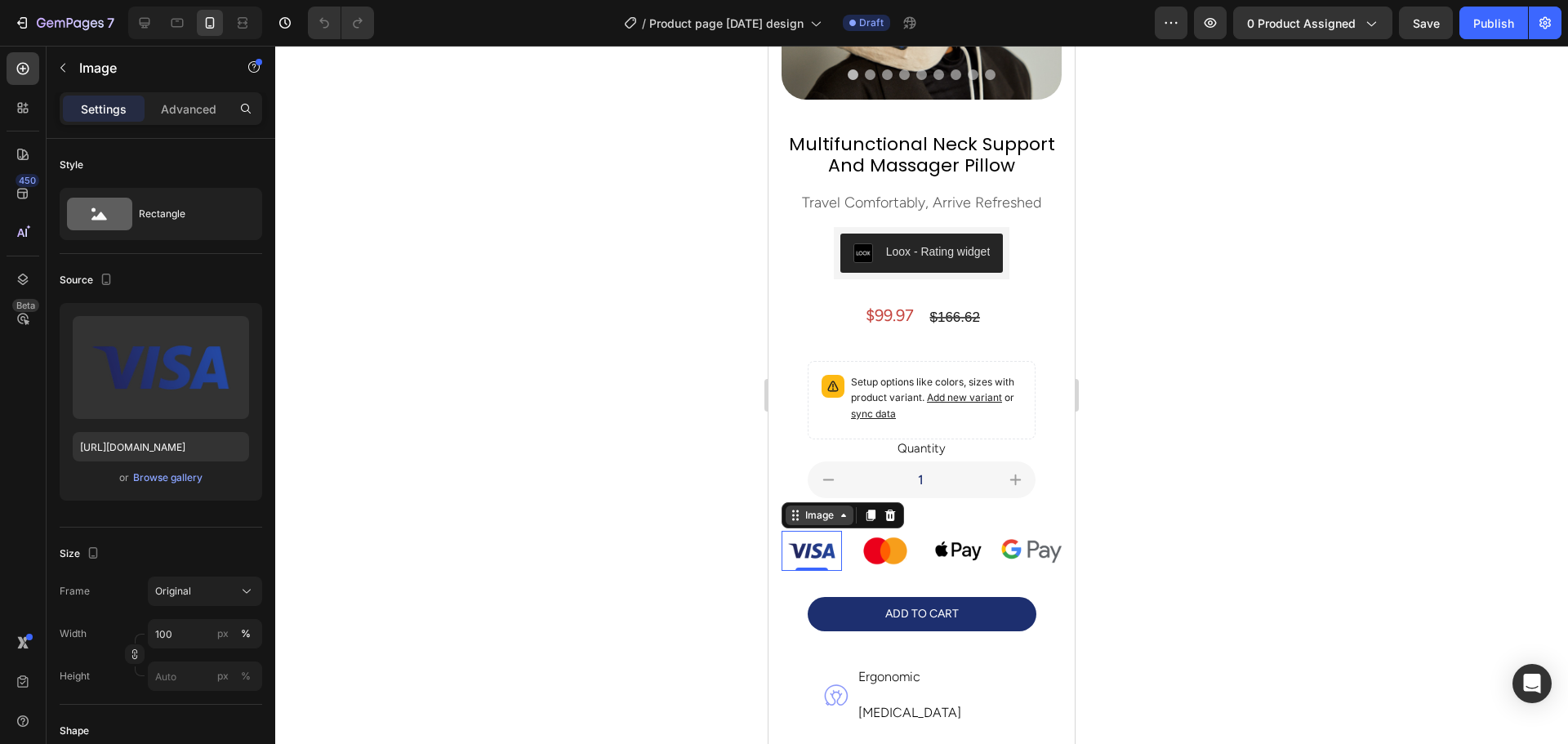
click at [796, 508] on icon at bounding box center [796, 515] width 13 height 13
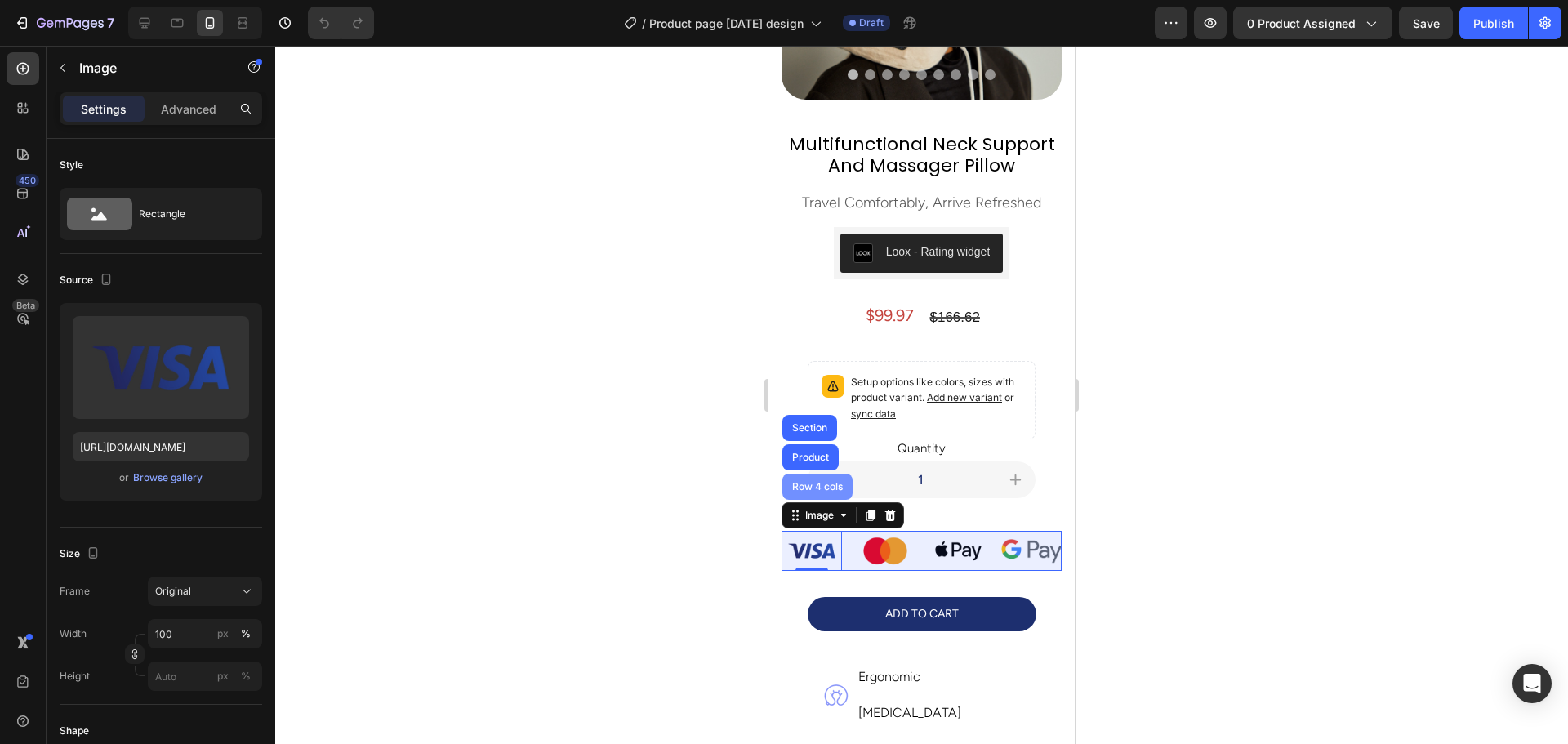
click at [801, 482] on div "Row 4 cols" at bounding box center [817, 487] width 57 height 10
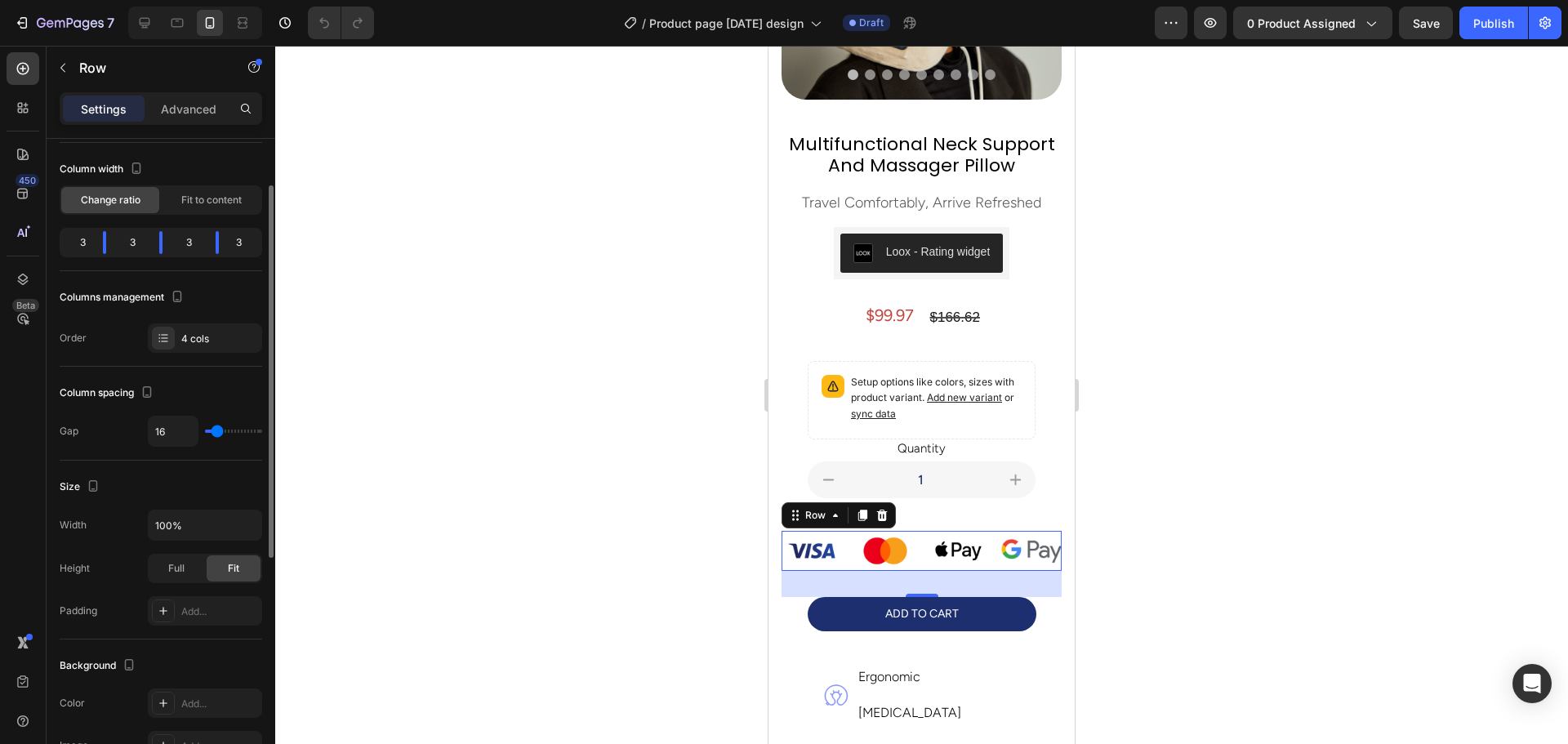
scroll to position [163, 0]
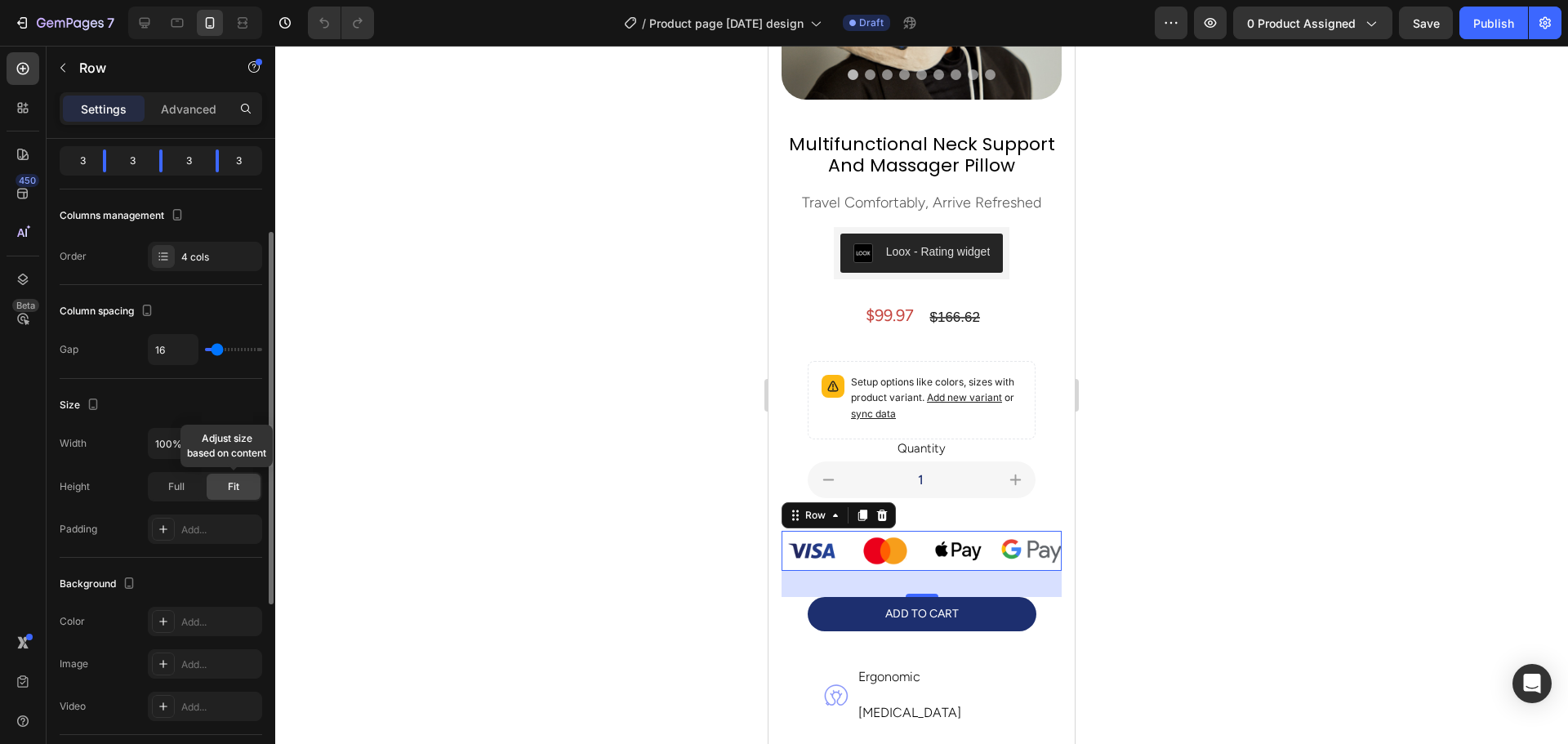
click at [220, 487] on div "Fit" at bounding box center [233, 487] width 54 height 26
click at [181, 487] on span "Full" at bounding box center [176, 487] width 17 height 15
click at [221, 485] on div "Fit" at bounding box center [233, 487] width 54 height 26
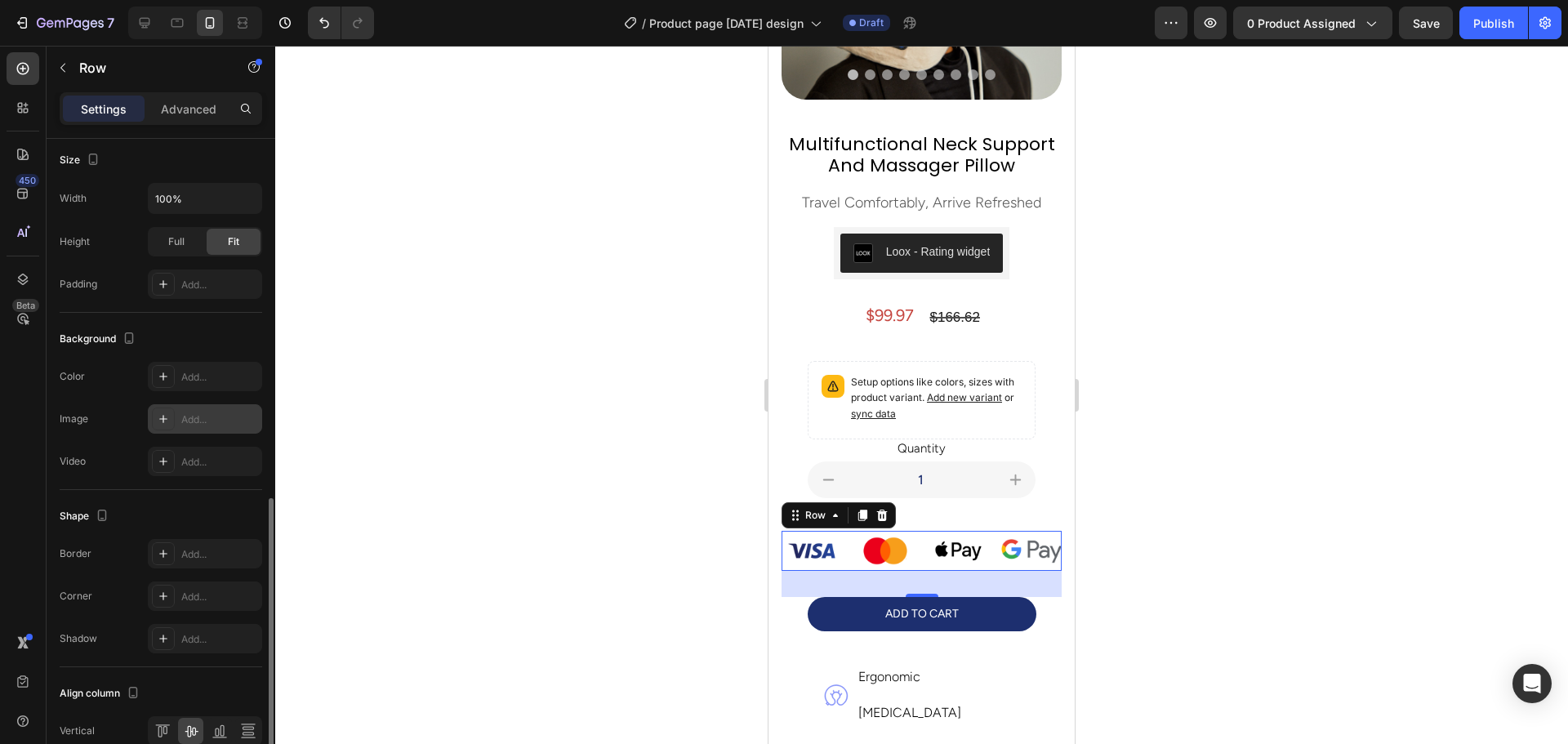
scroll to position [488, 0]
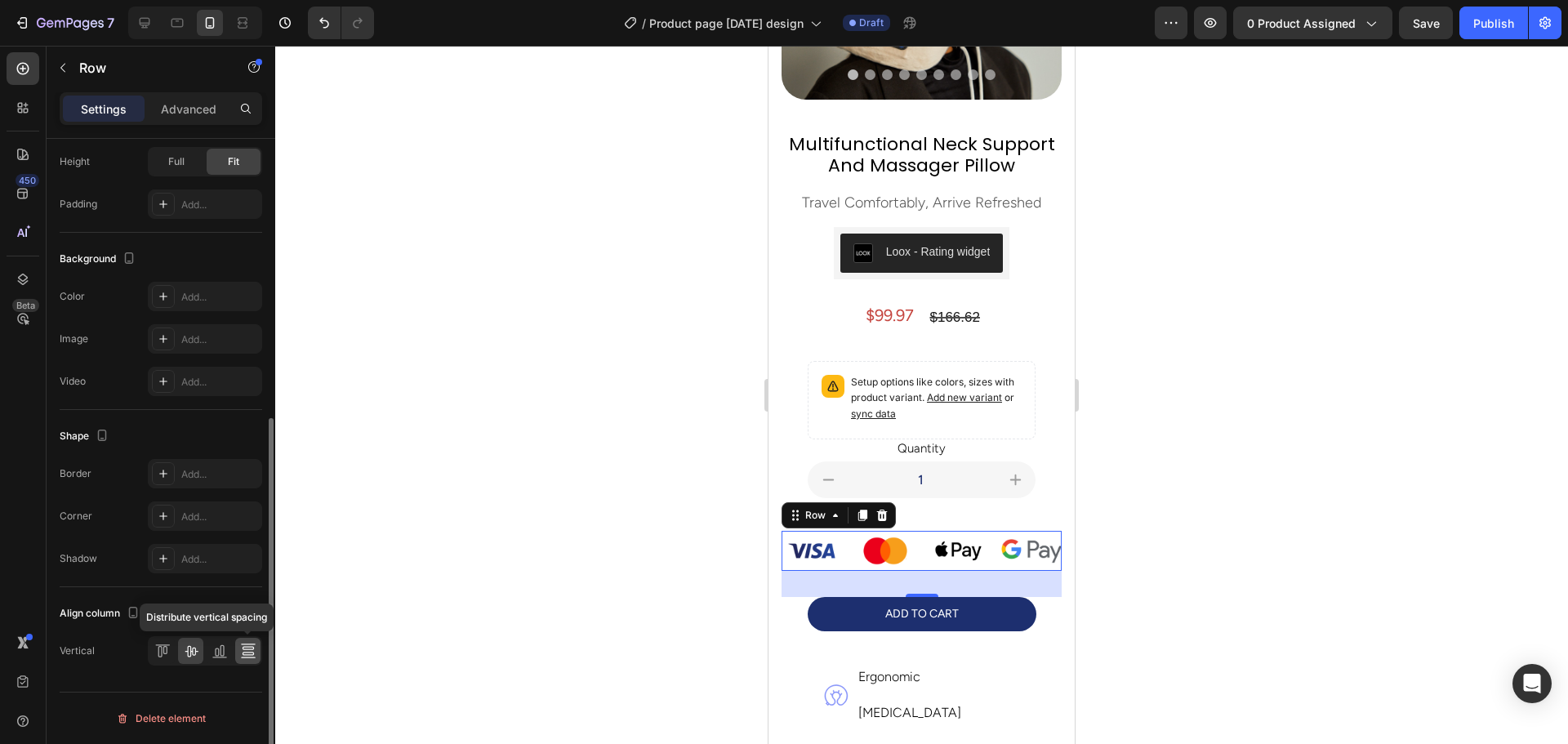
click at [246, 651] on icon at bounding box center [248, 651] width 17 height 17
click at [227, 651] on div at bounding box center [219, 651] width 26 height 26
click at [183, 645] on icon at bounding box center [191, 651] width 17 height 17
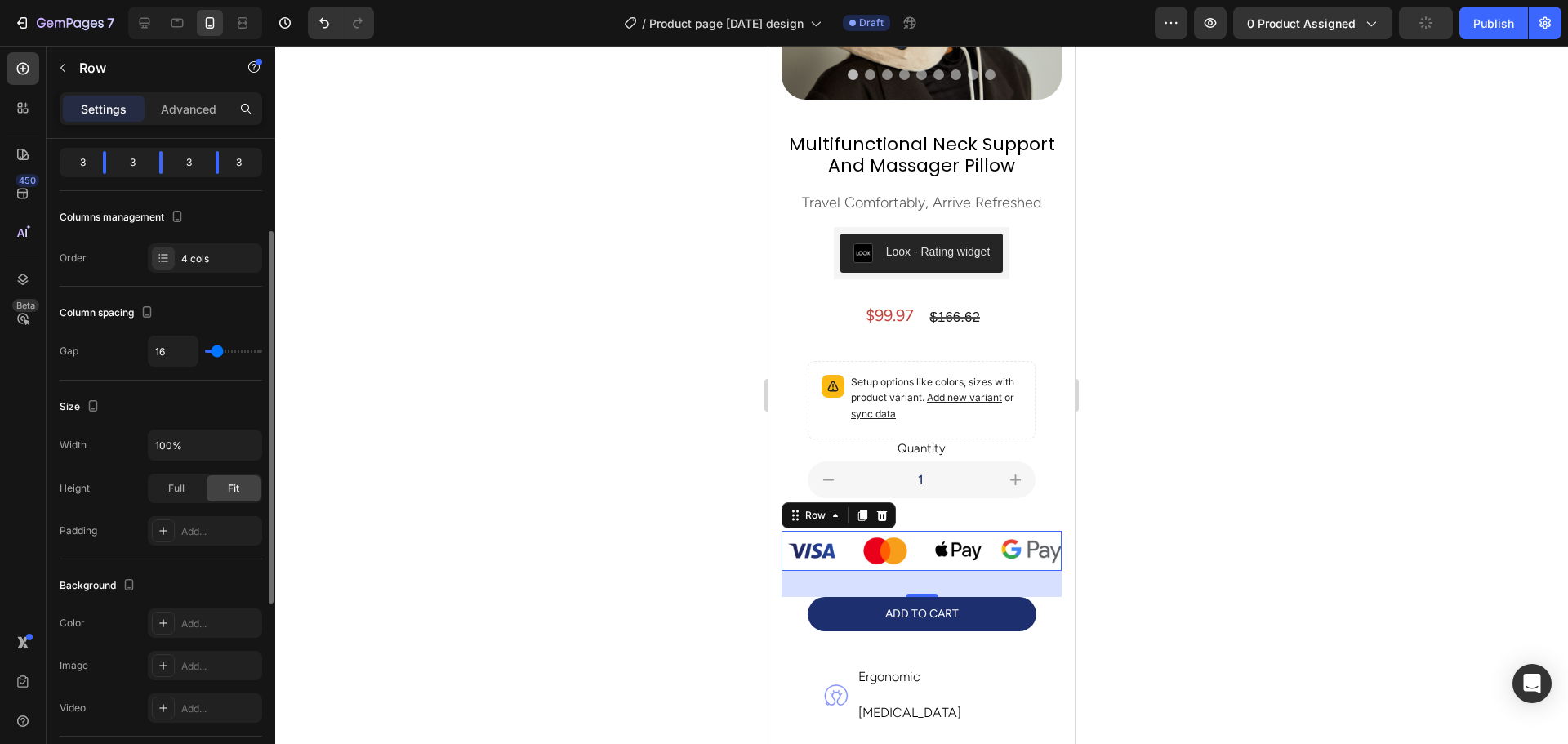
scroll to position [80, 0]
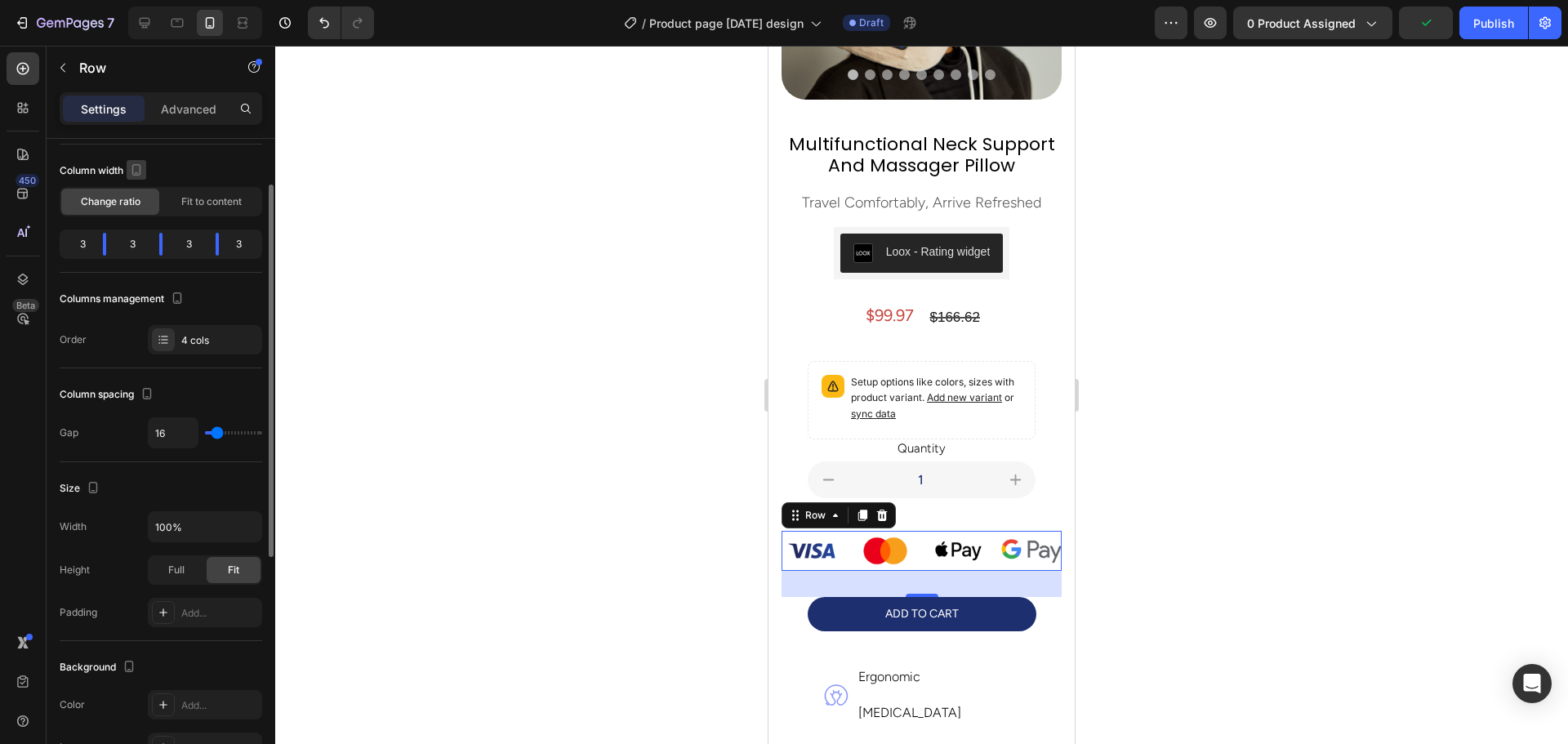
click at [136, 169] on icon "button" at bounding box center [136, 170] width 17 height 17
click at [209, 200] on span "Fit to content" at bounding box center [211, 202] width 60 height 15
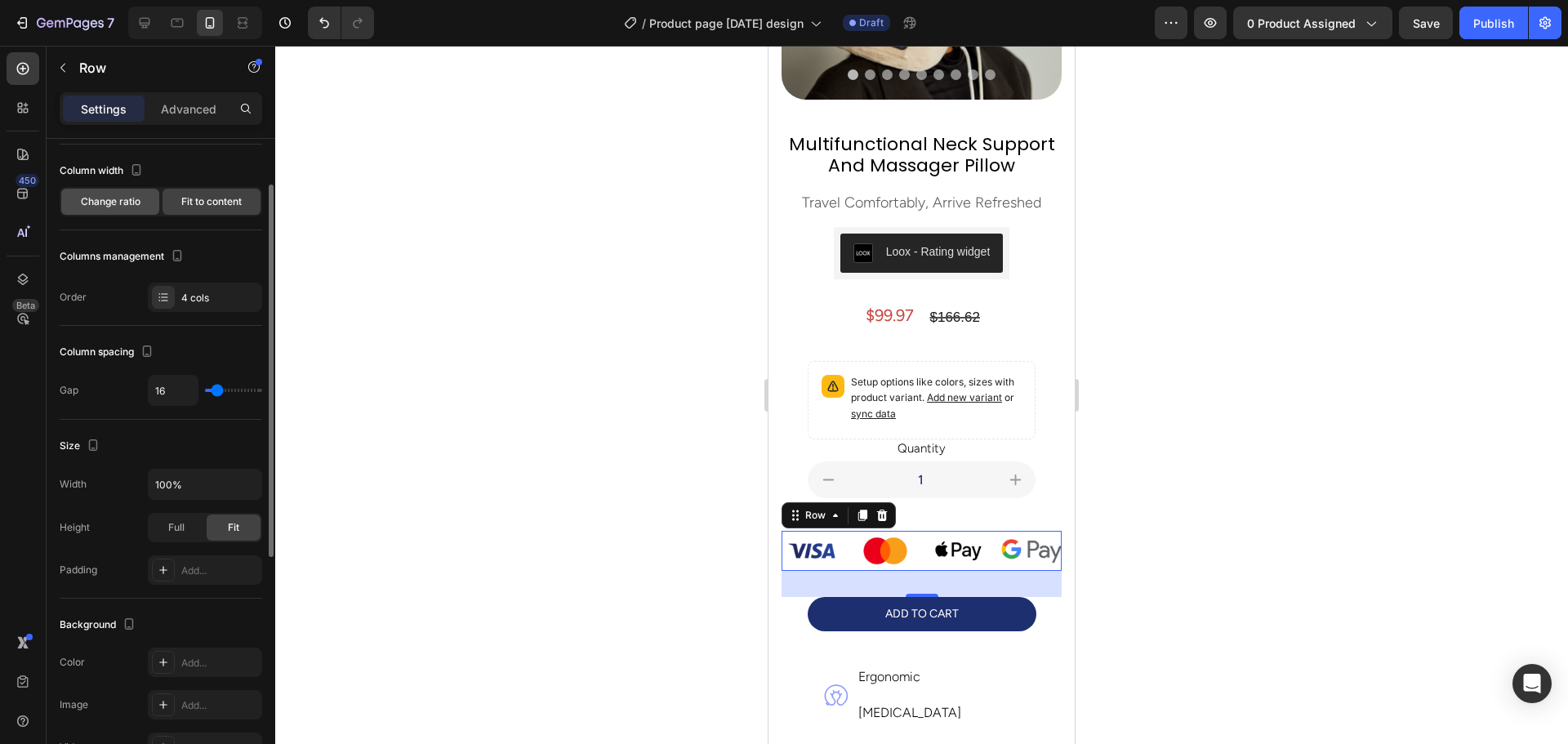
click at [147, 200] on div "Change ratio" at bounding box center [110, 202] width 98 height 26
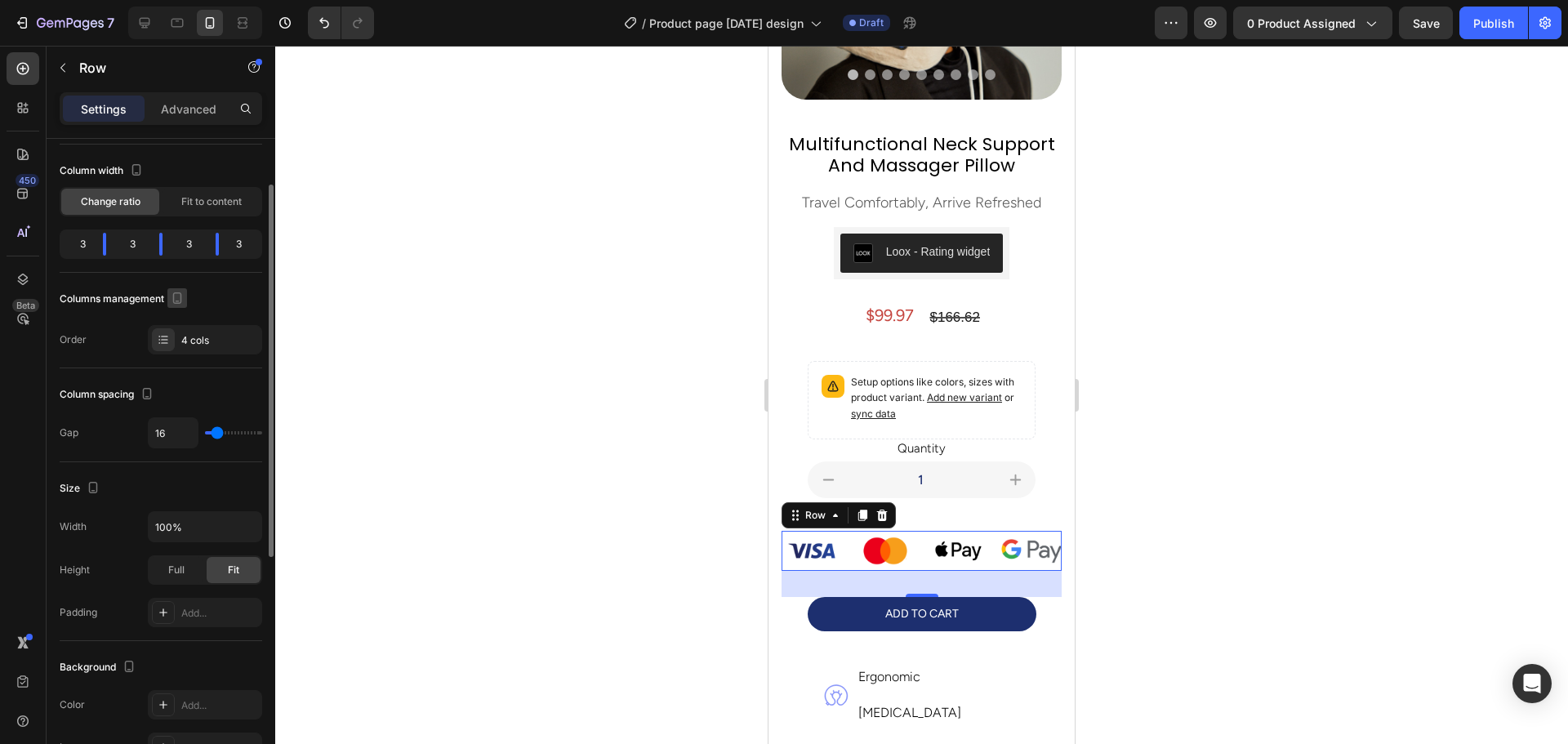
click at [173, 298] on icon "button" at bounding box center [177, 298] width 17 height 17
click at [174, 348] on icon "button" at bounding box center [180, 354] width 17 height 17
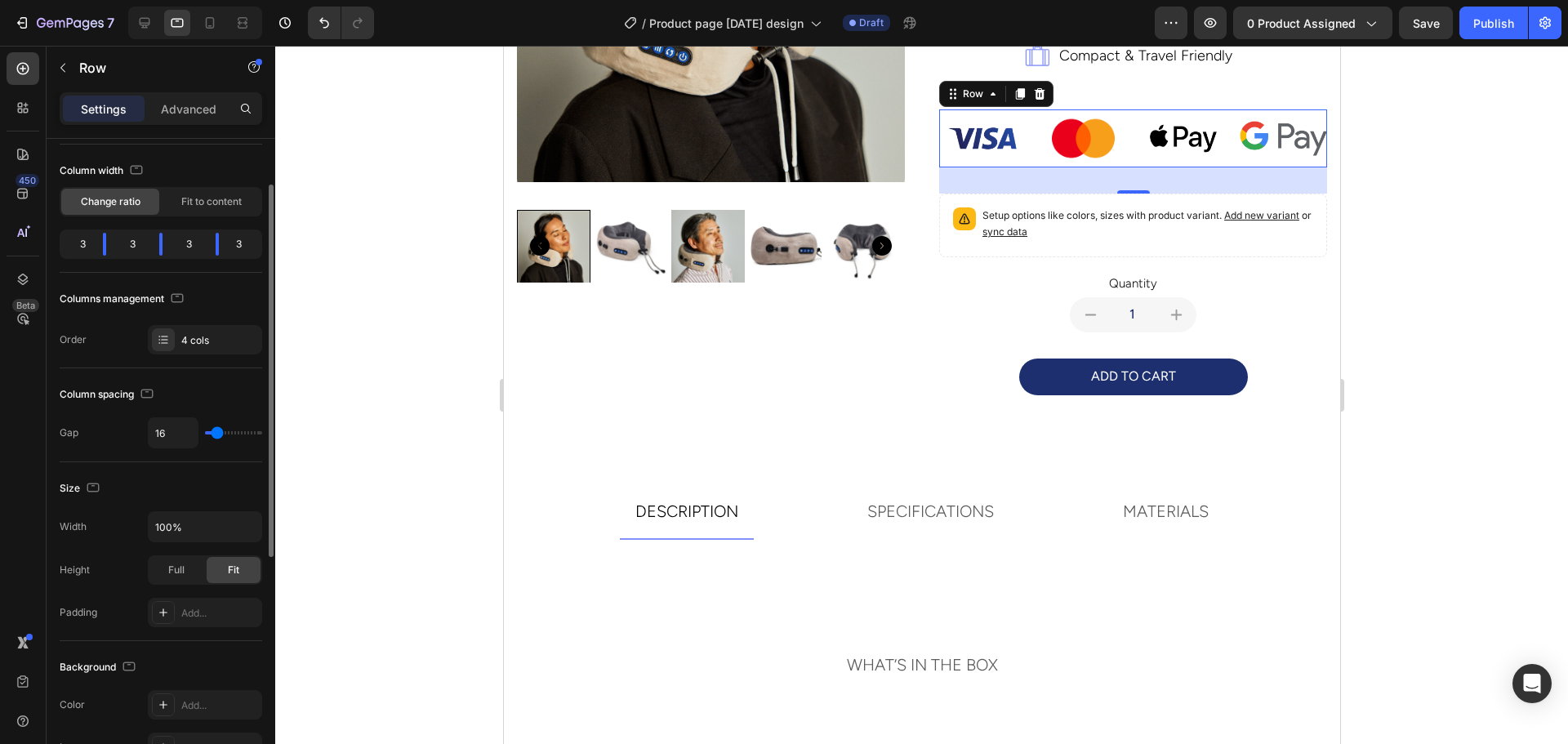
scroll to position [485, 0]
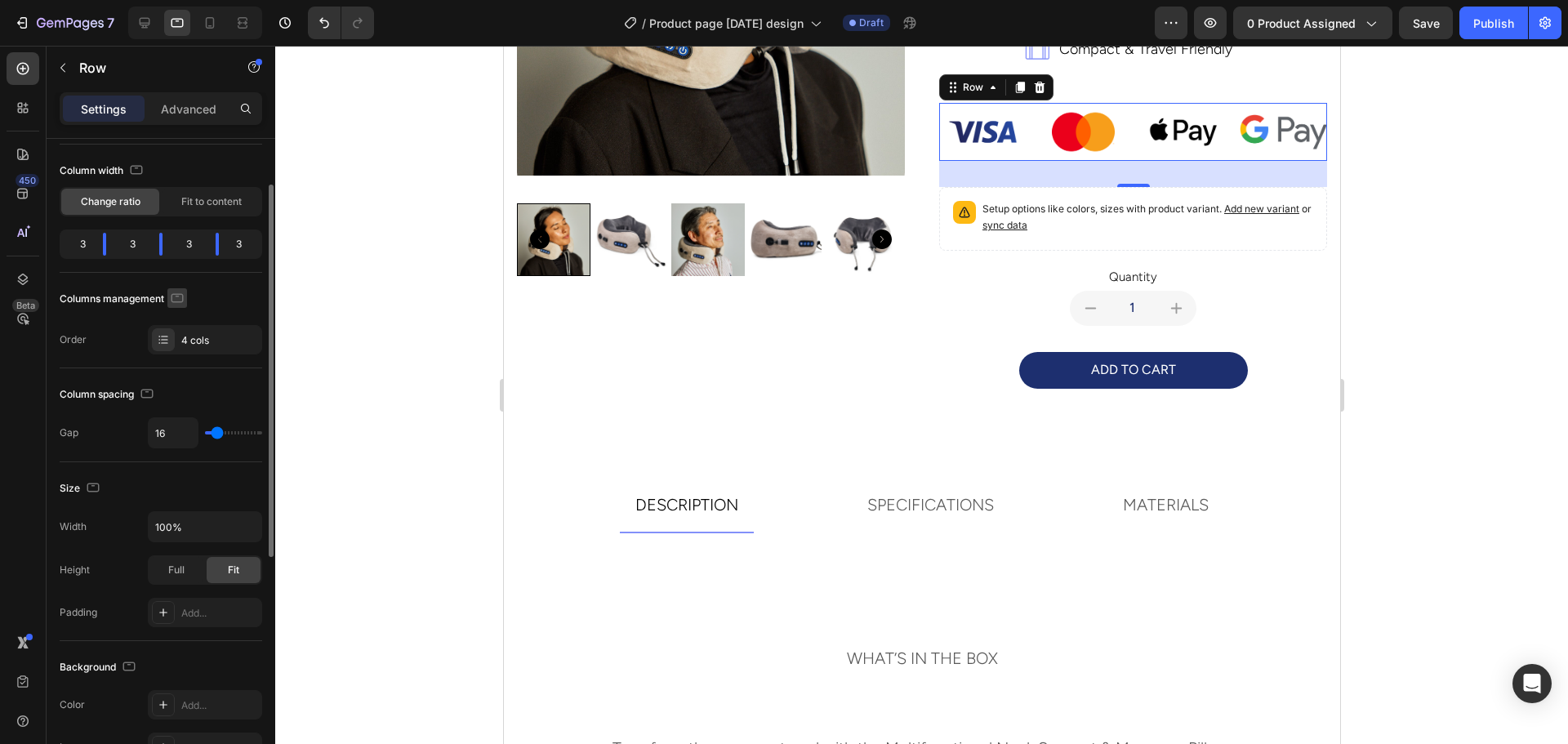
click at [175, 304] on icon "button" at bounding box center [177, 298] width 17 height 17
click at [179, 372] on button "button" at bounding box center [180, 383] width 26 height 26
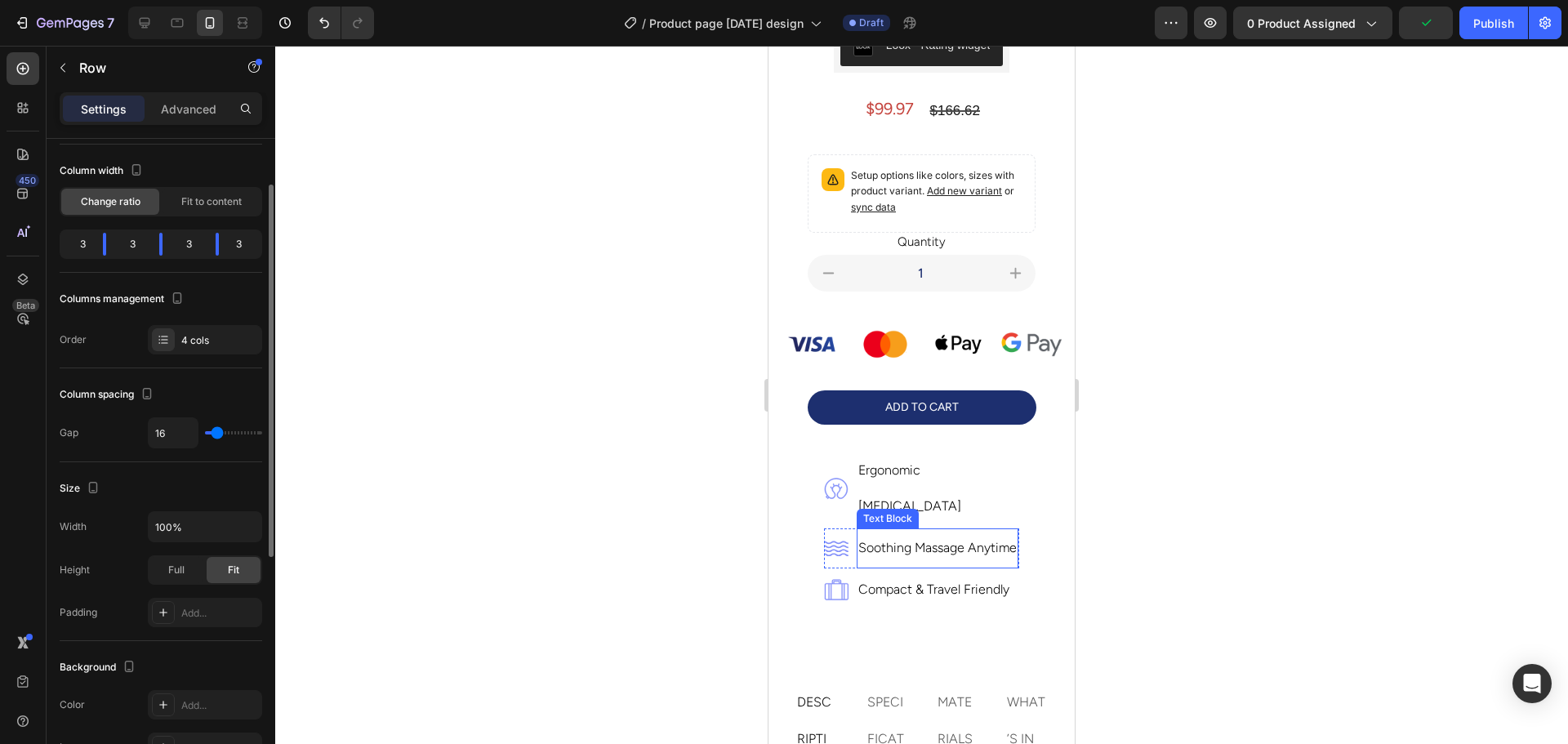
scroll to position [421, 0]
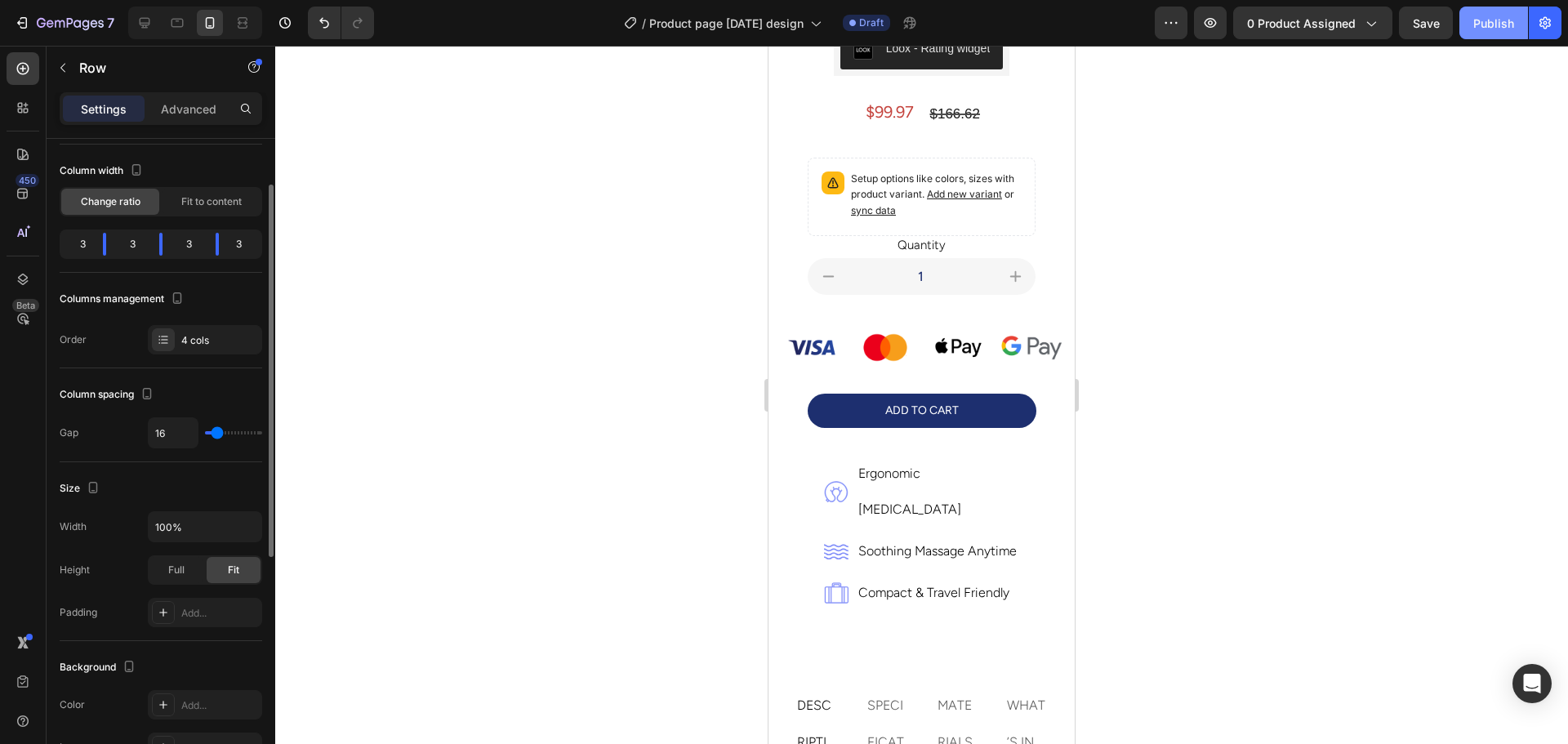
click at [1472, 17] on button "Publish" at bounding box center [1493, 22] width 69 height 32
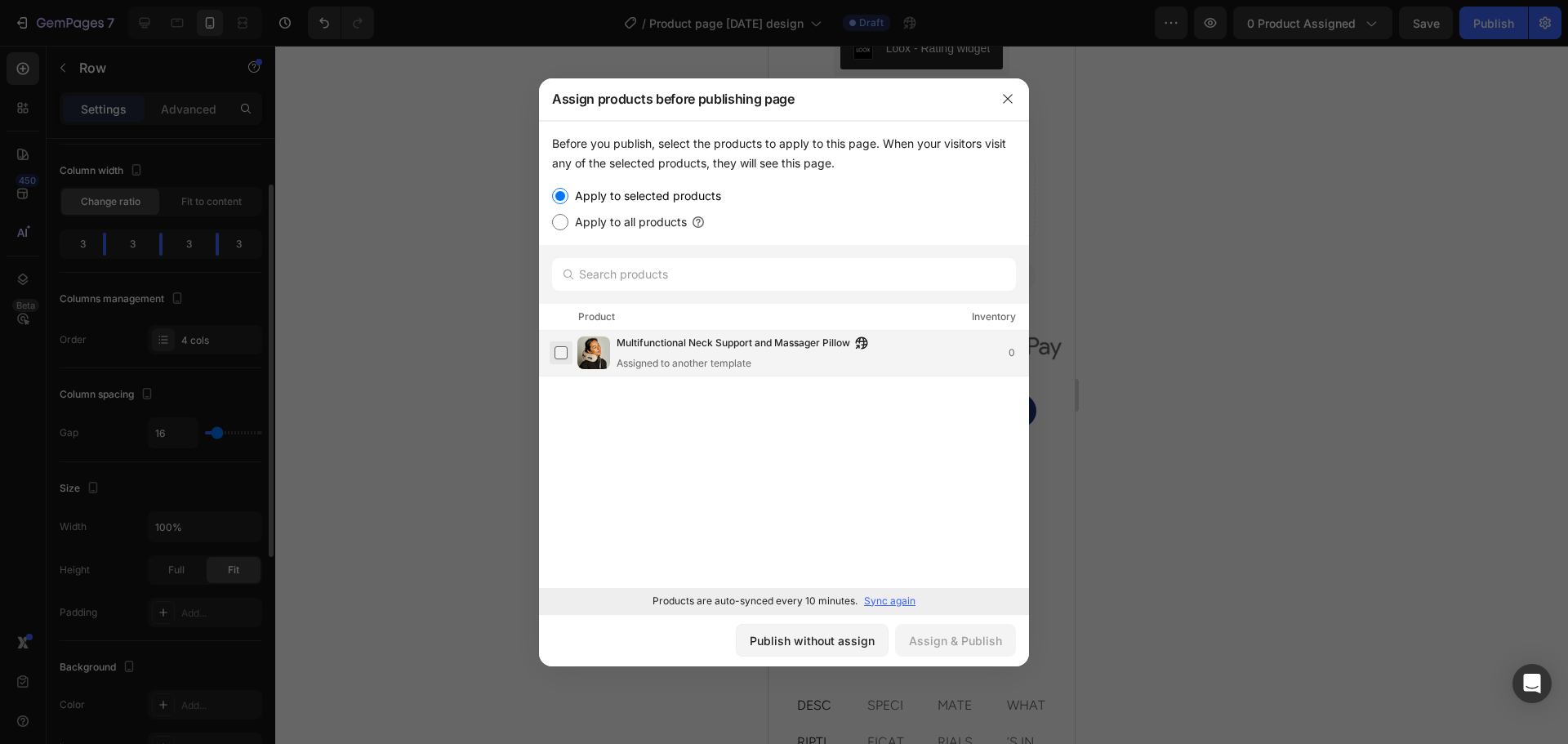
click at [554, 352] on label at bounding box center [561, 353] width 13 height 13
click at [968, 646] on div "Assign & Publish" at bounding box center [955, 640] width 93 height 17
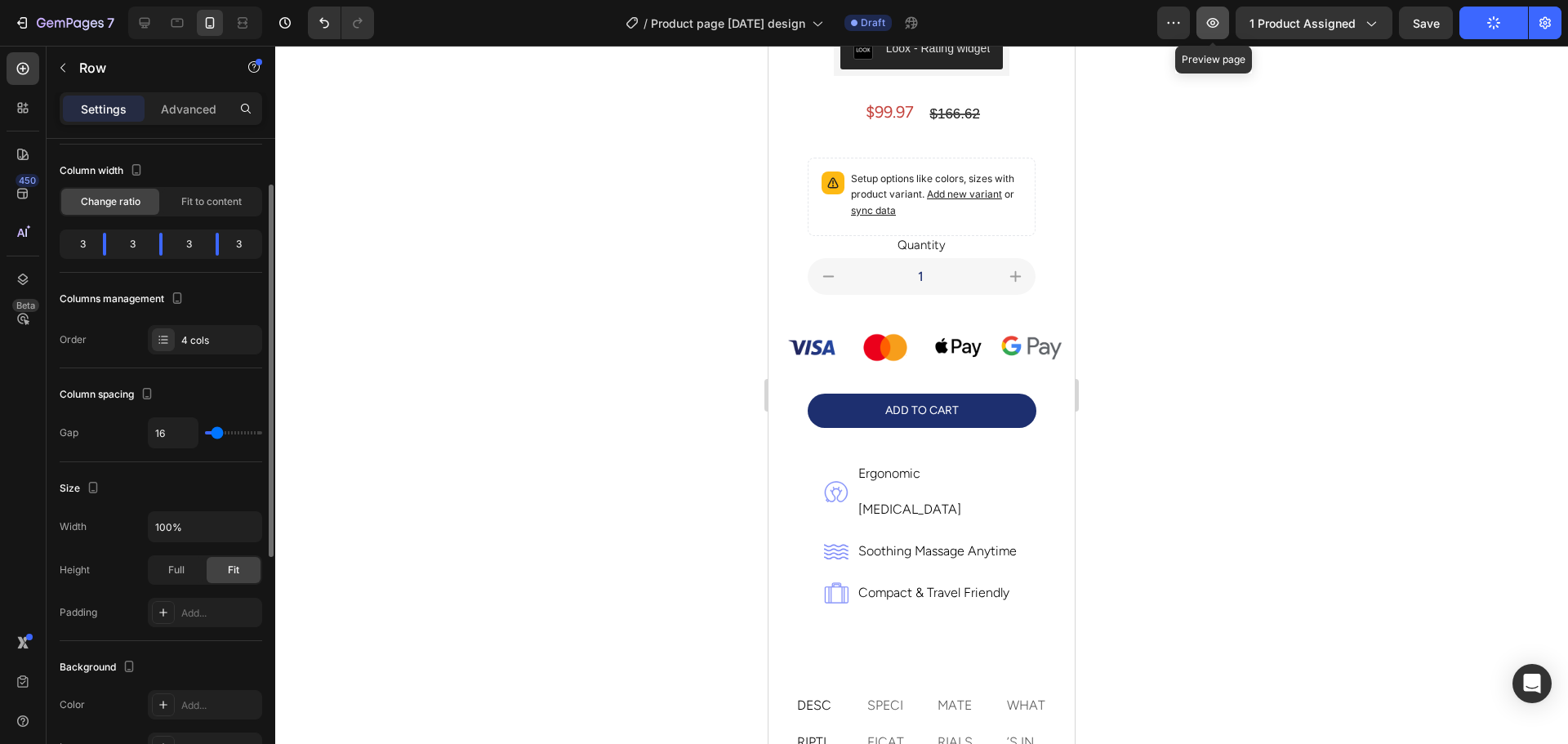
click at [1221, 23] on icon "button" at bounding box center [1212, 23] width 17 height 17
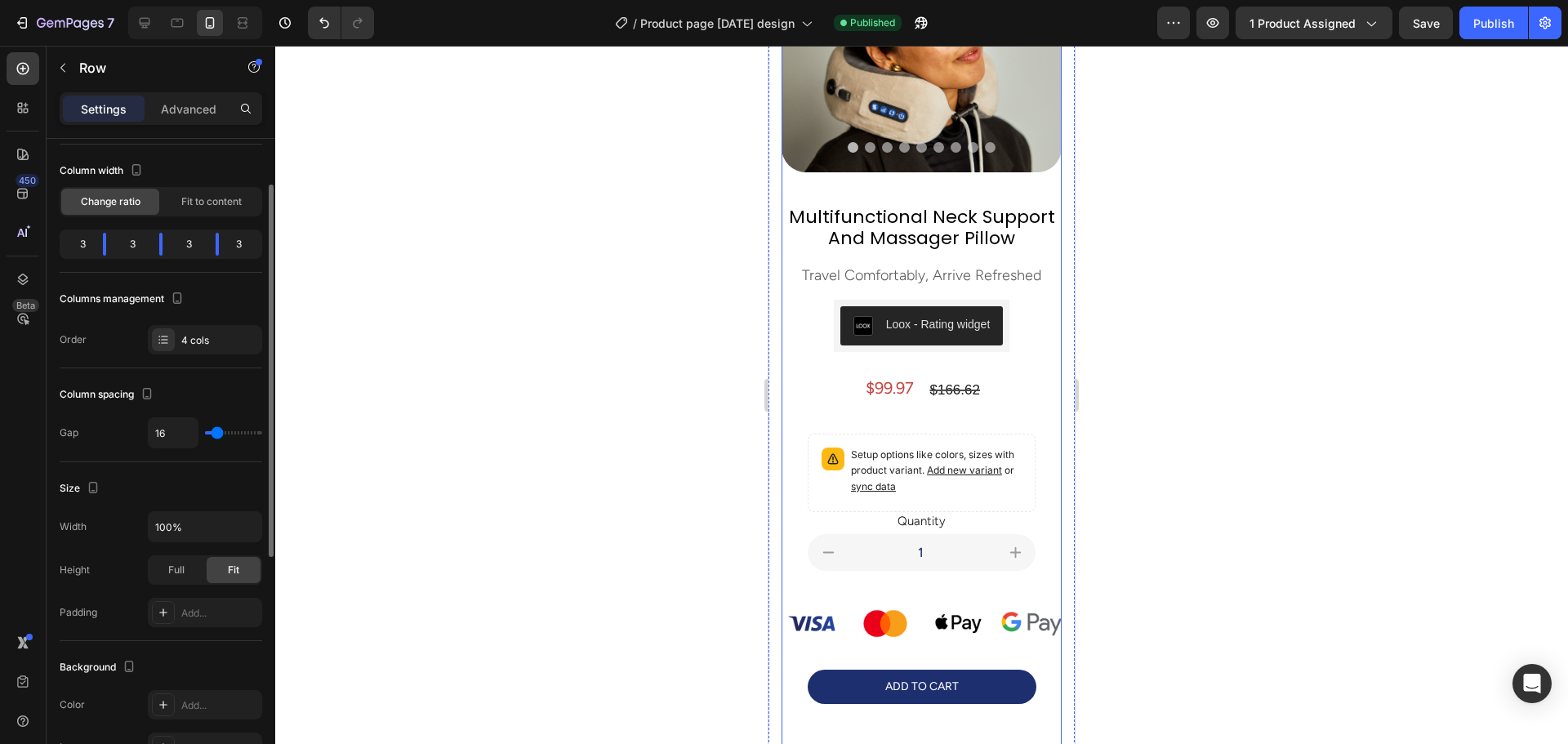
scroll to position [163, 0]
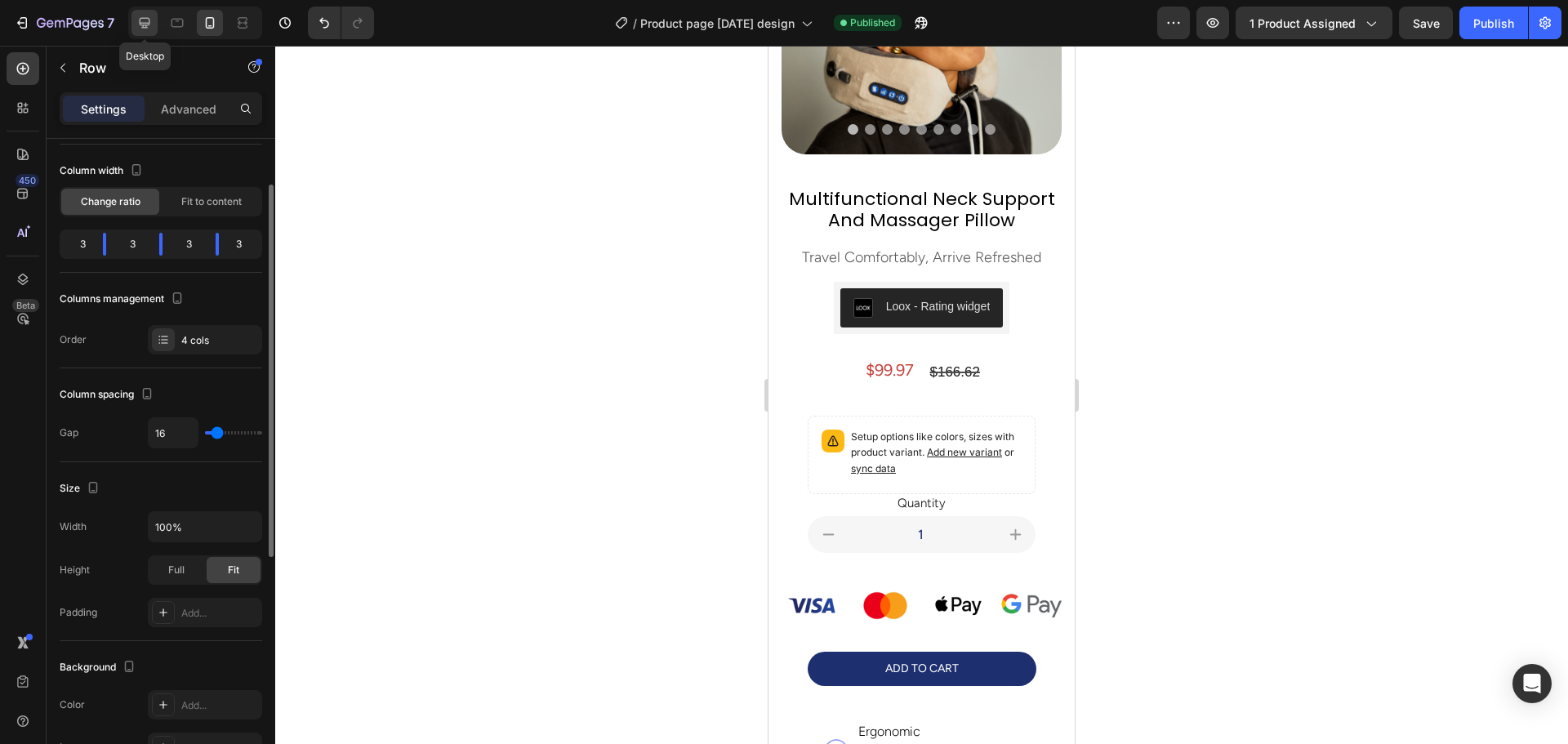
click at [148, 20] on icon at bounding box center [145, 23] width 17 height 17
type input "1440"
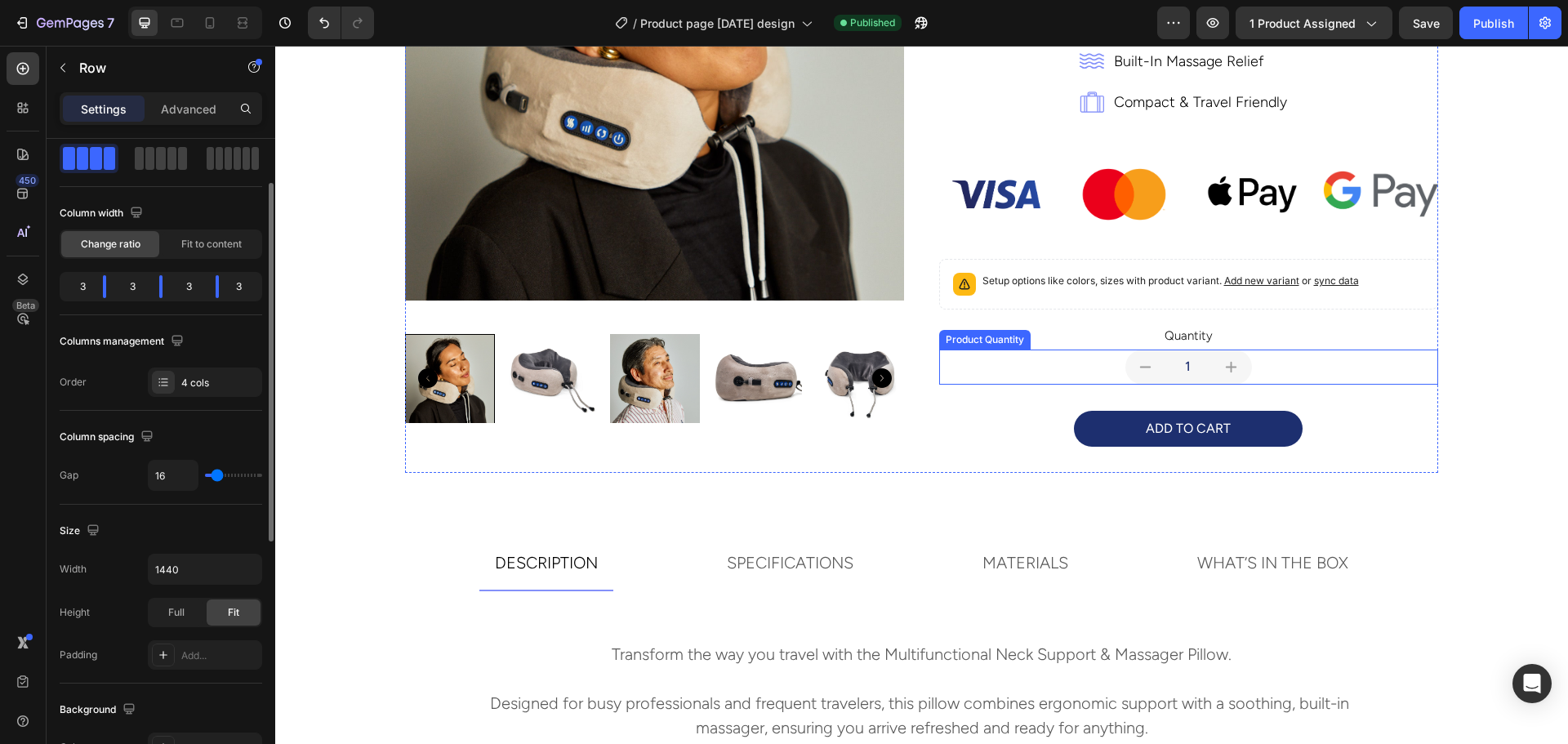
scroll to position [360, 0]
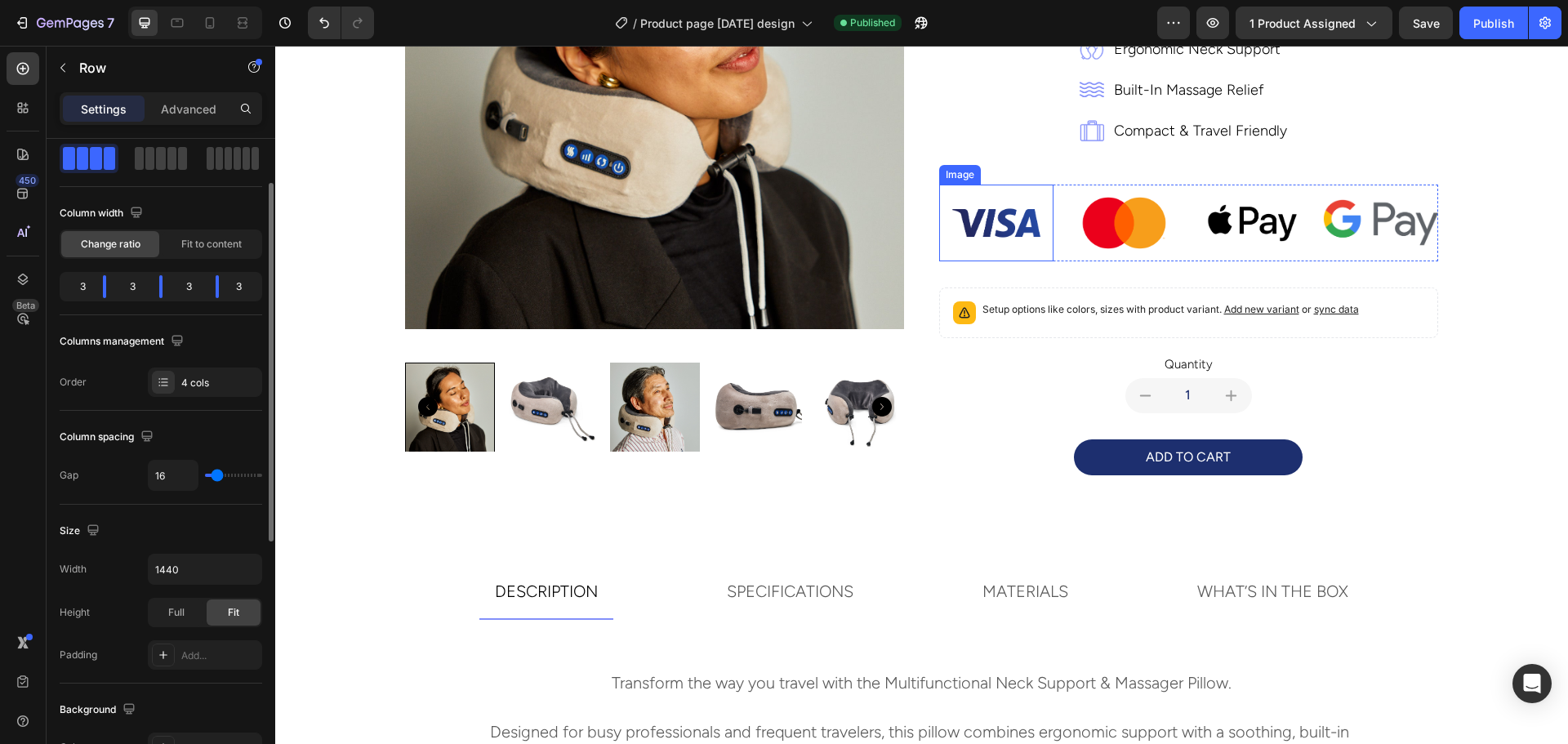
click at [990, 224] on img at bounding box center [996, 222] width 115 height 77
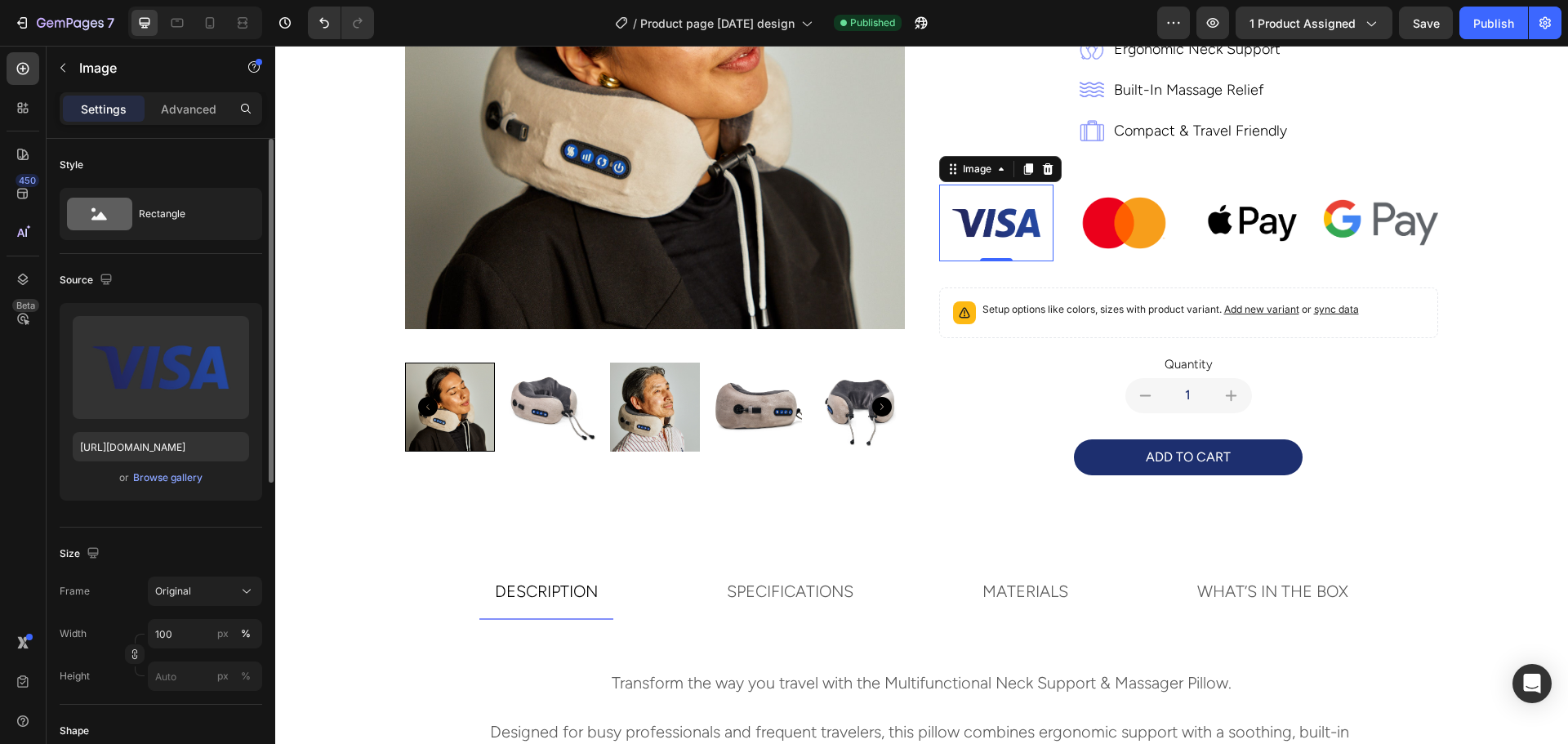
scroll to position [163, 0]
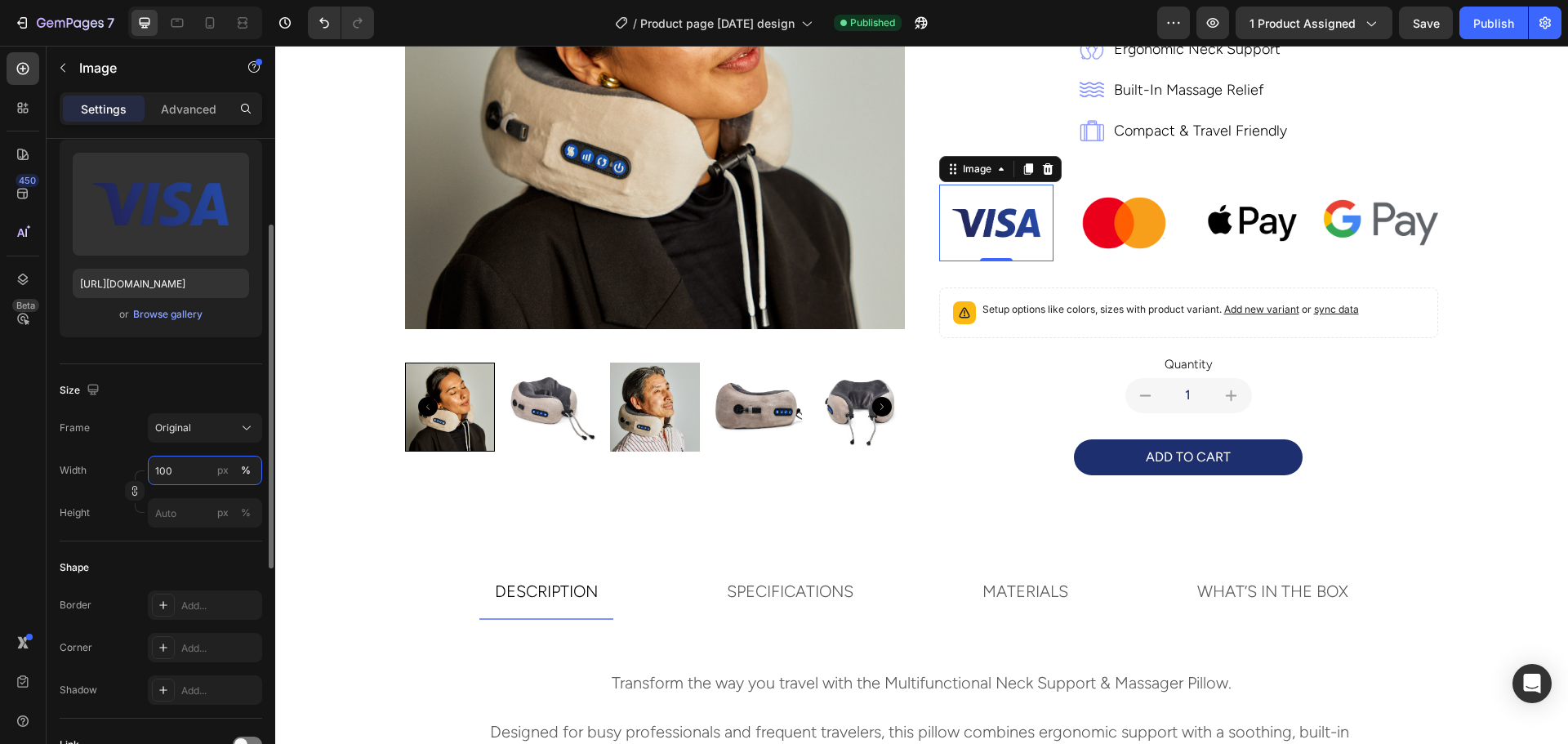
click at [190, 471] on input "100" at bounding box center [205, 470] width 114 height 30
click at [106, 461] on div "Width 100 px %" at bounding box center [160, 470] width 203 height 30
click at [134, 489] on icon "button" at bounding box center [135, 491] width 12 height 12
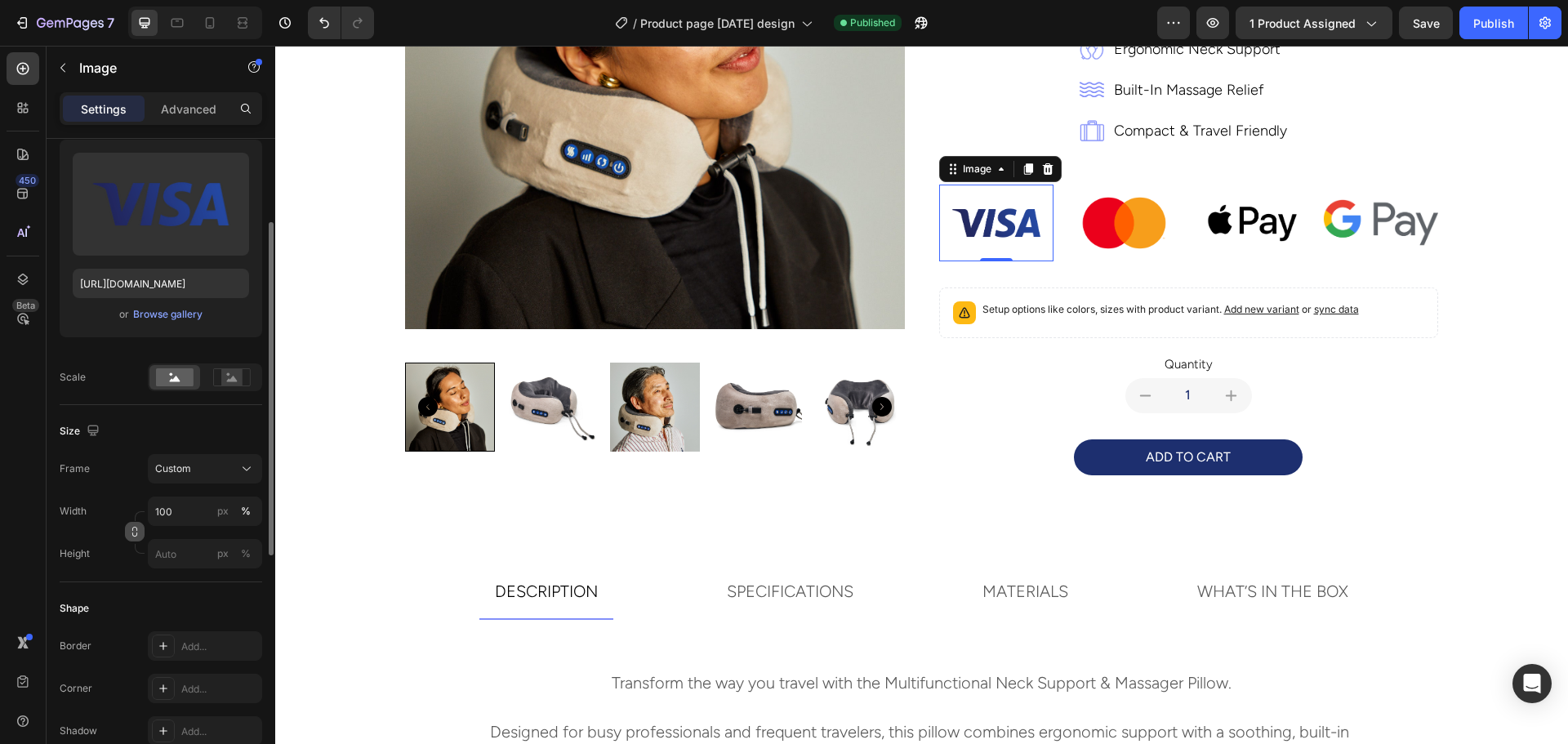
click at [136, 532] on icon "button" at bounding box center [135, 534] width 5 height 4
click at [133, 497] on button "button" at bounding box center [135, 491] width 20 height 20
click at [231, 373] on rect at bounding box center [232, 377] width 22 height 17
click at [160, 376] on rect at bounding box center [174, 377] width 37 height 18
click at [189, 502] on input "100" at bounding box center [205, 511] width 114 height 30
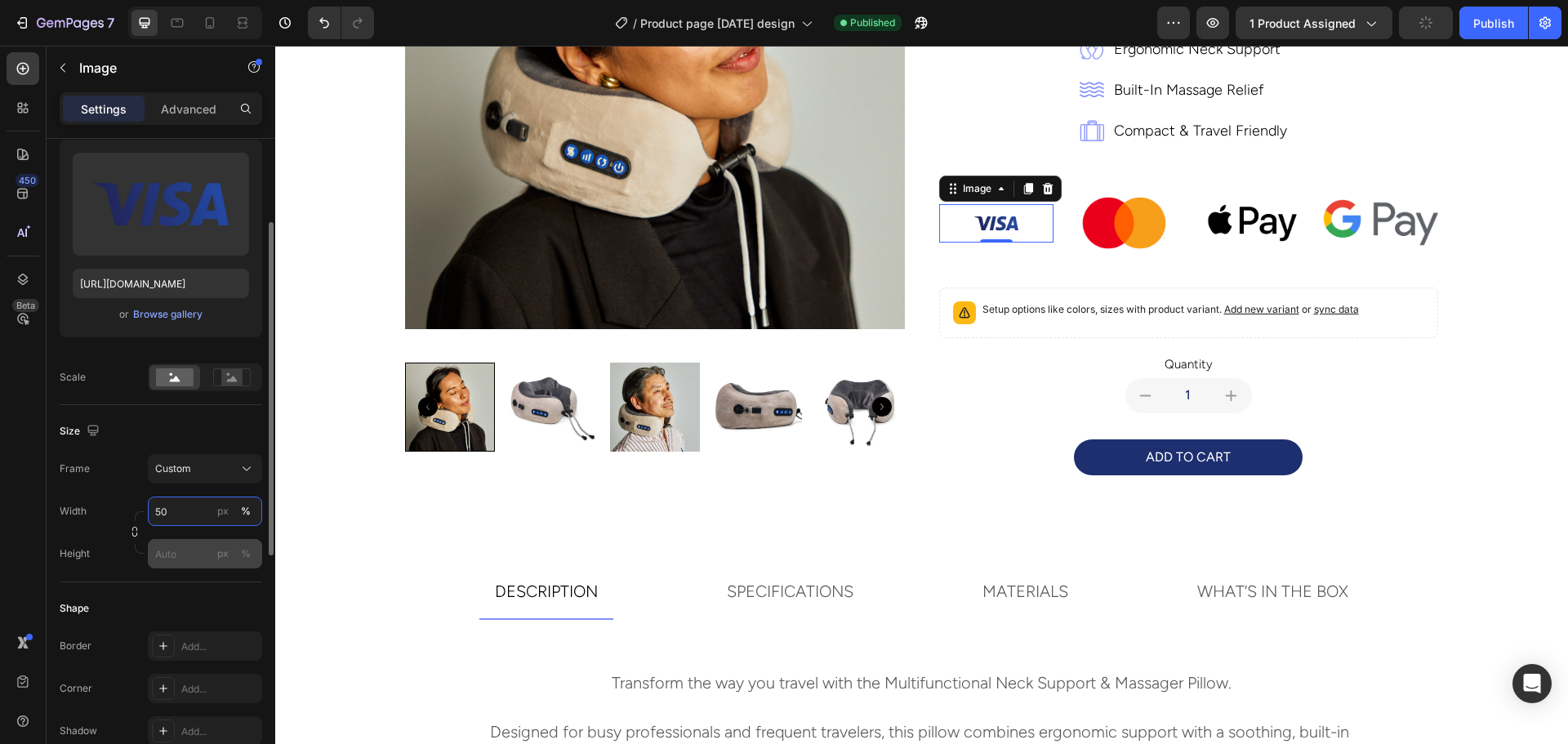
type input "50"
click at [188, 551] on input "px %" at bounding box center [205, 554] width 114 height 30
type input "50"
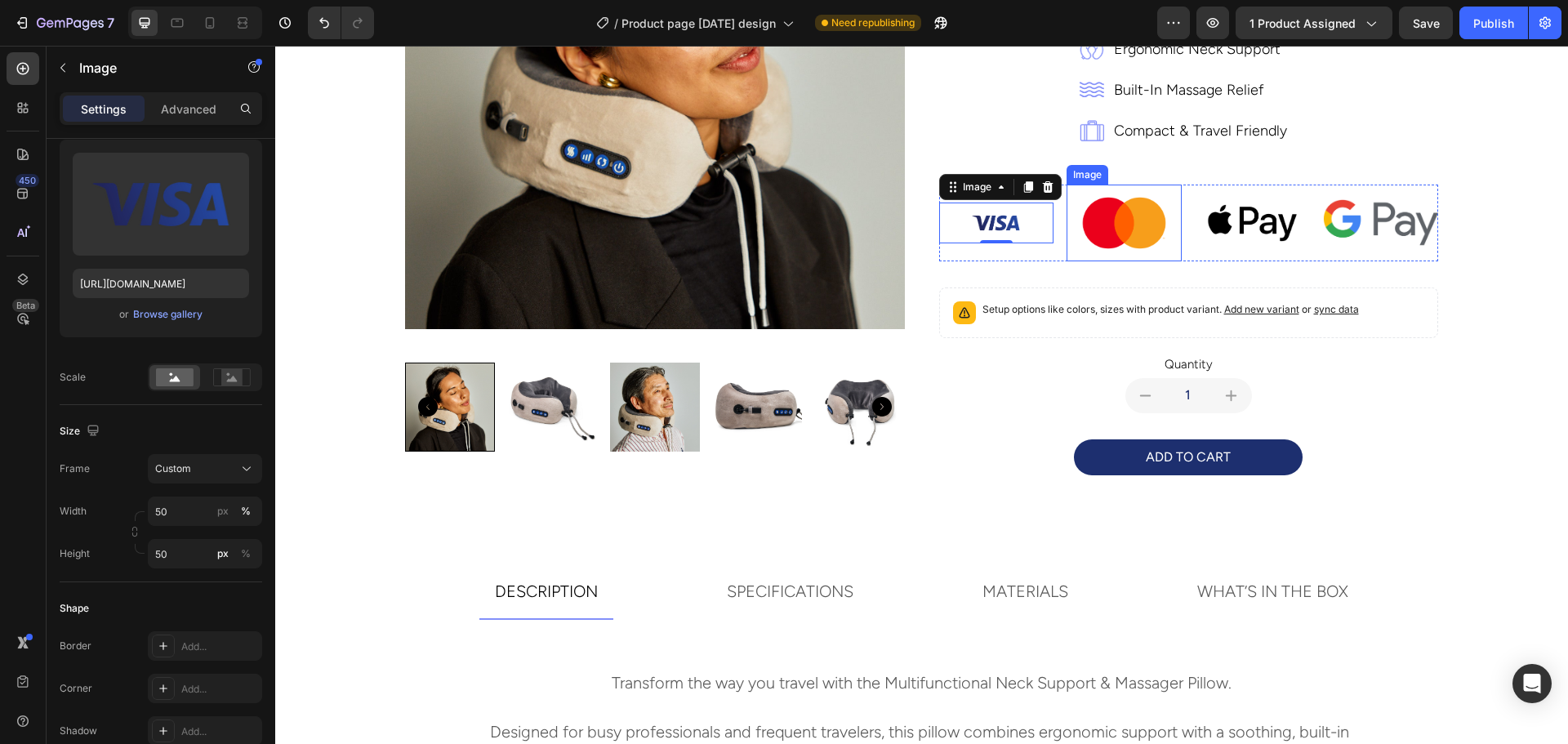
click at [1116, 230] on img at bounding box center [1124, 222] width 115 height 77
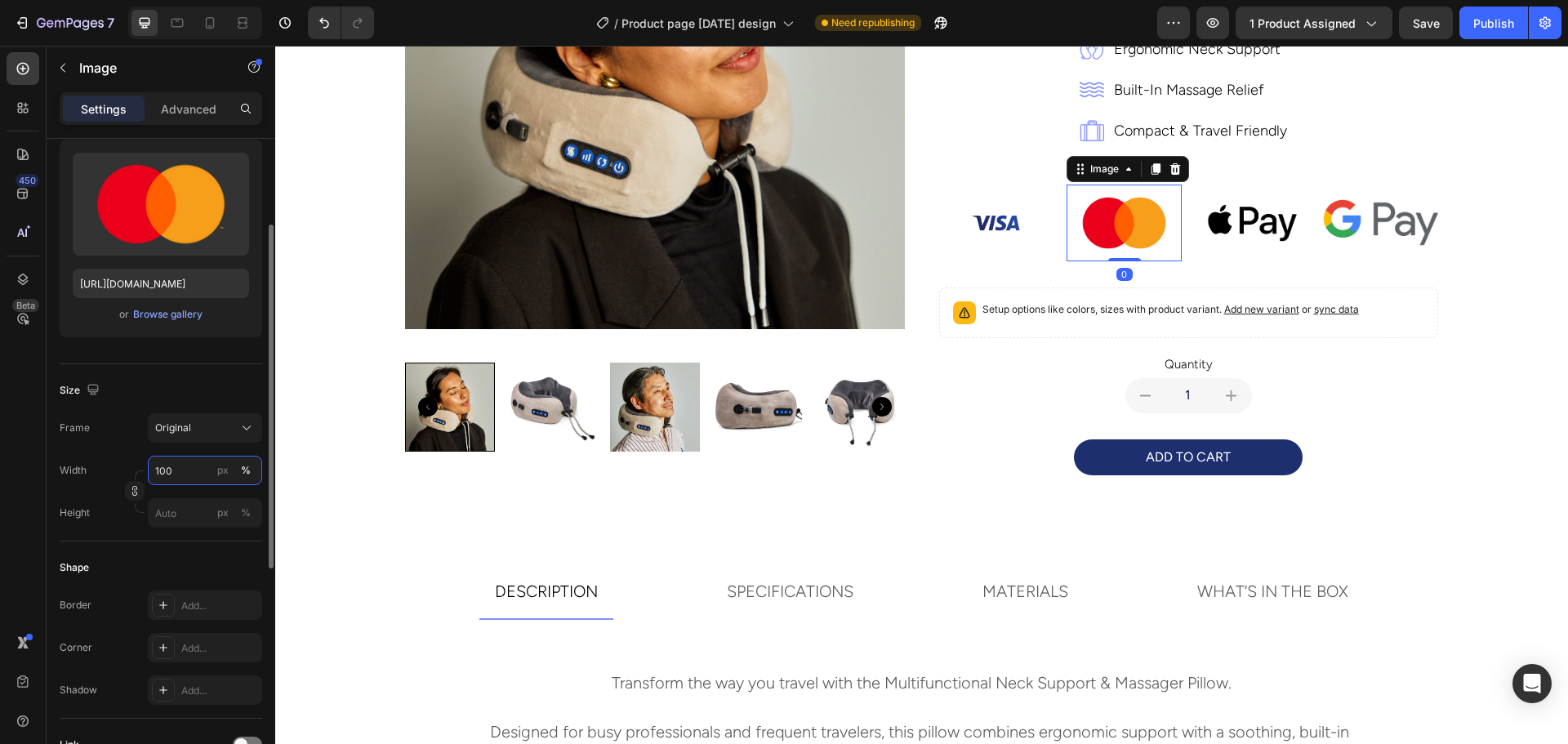
click at [189, 460] on input "100" at bounding box center [205, 470] width 114 height 30
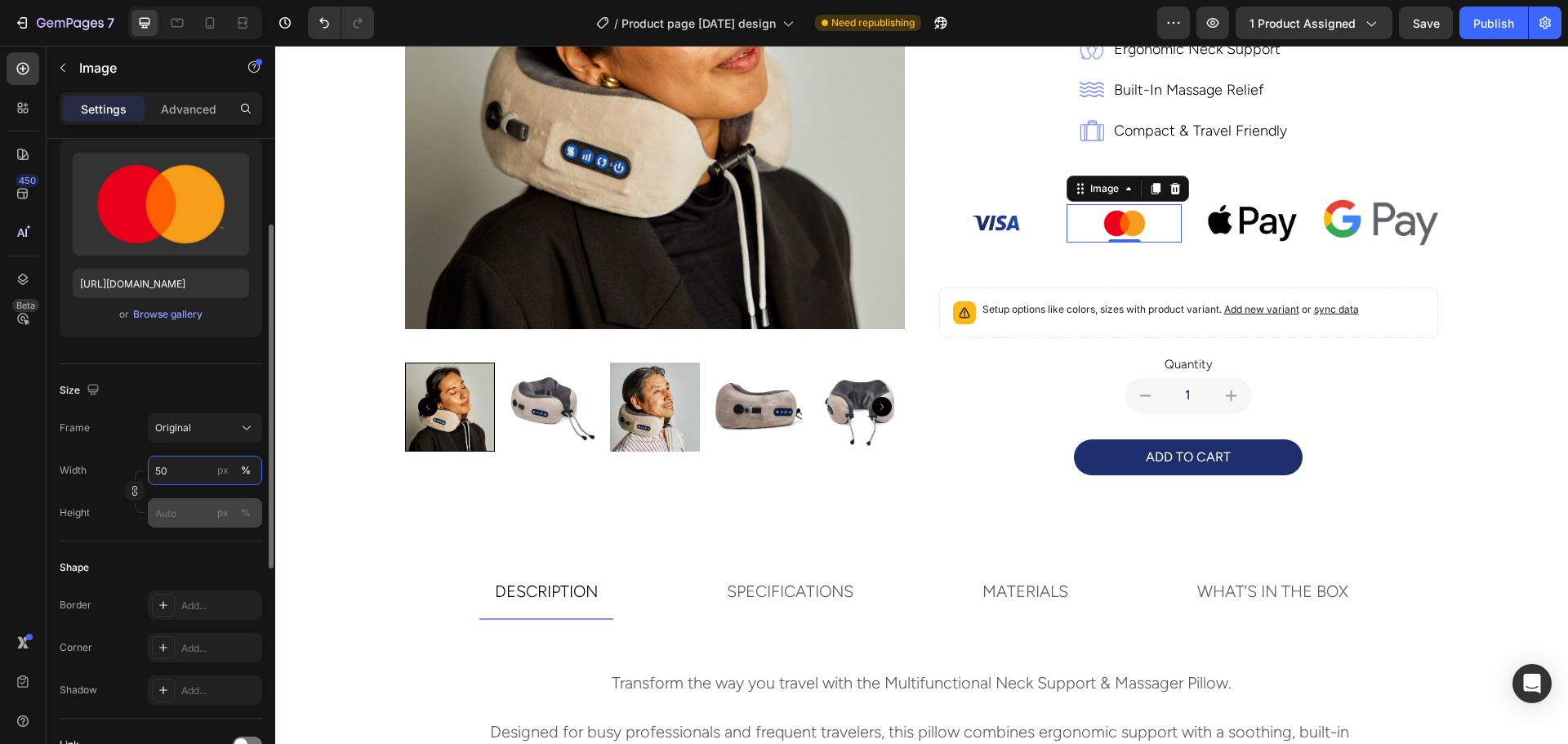
type input "50"
click at [161, 515] on input "px %" at bounding box center [205, 513] width 114 height 30
type input "50"
click at [194, 479] on input "px %" at bounding box center [205, 470] width 114 height 30
type input "5"
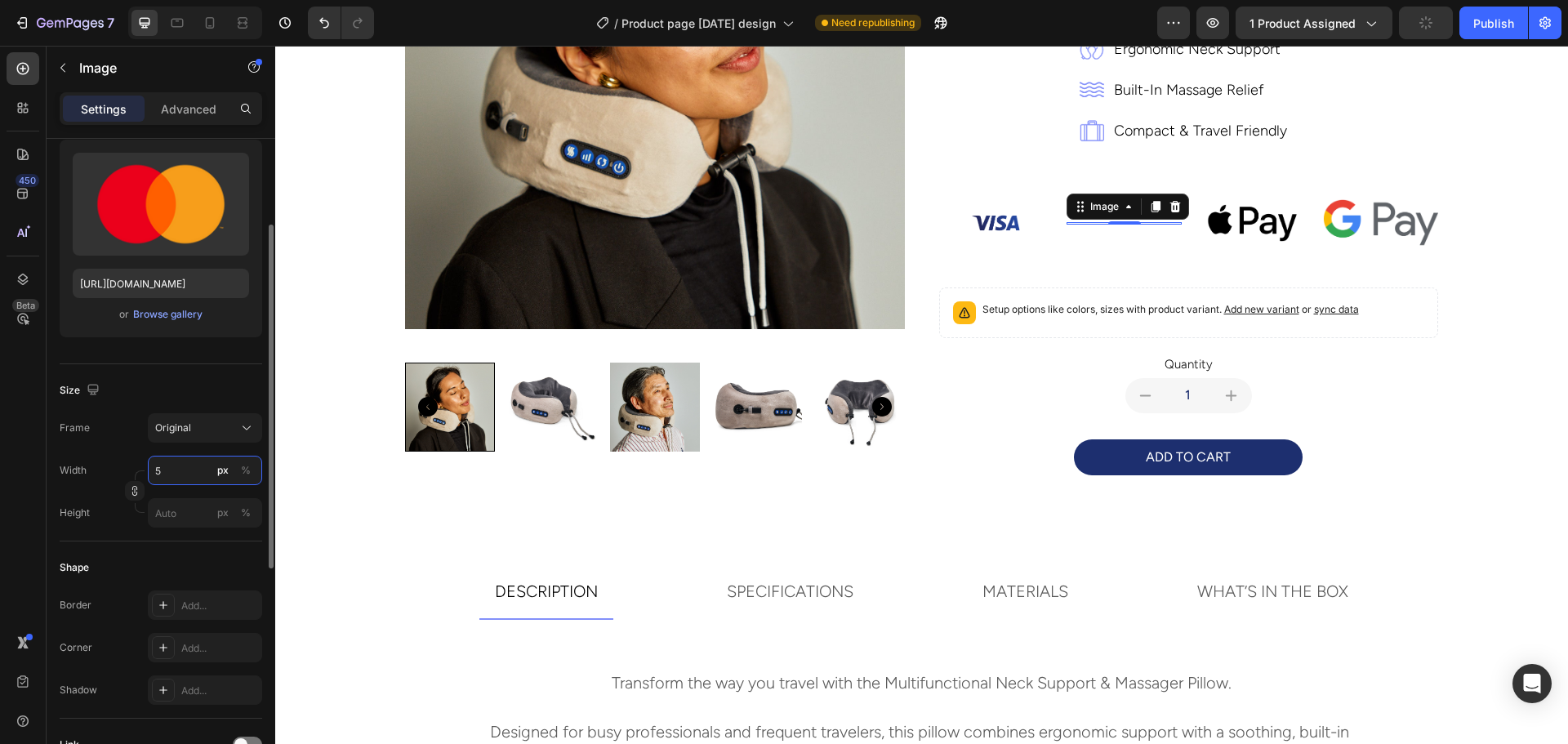
type input "50"
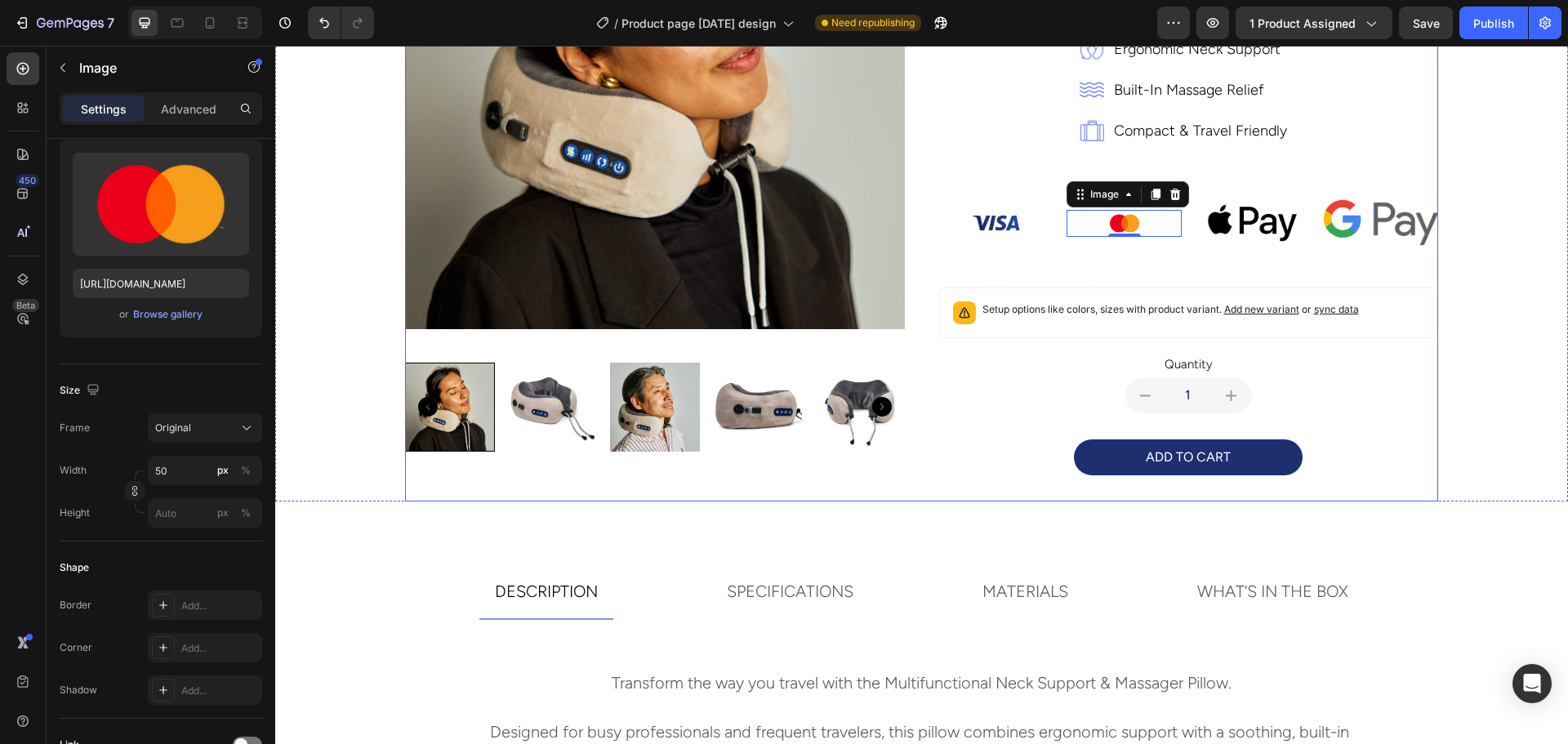
click at [1176, 264] on div "multifunctional neck support and massager pillow Product Title travel comfortab…" at bounding box center [1188, 126] width 500 height 748
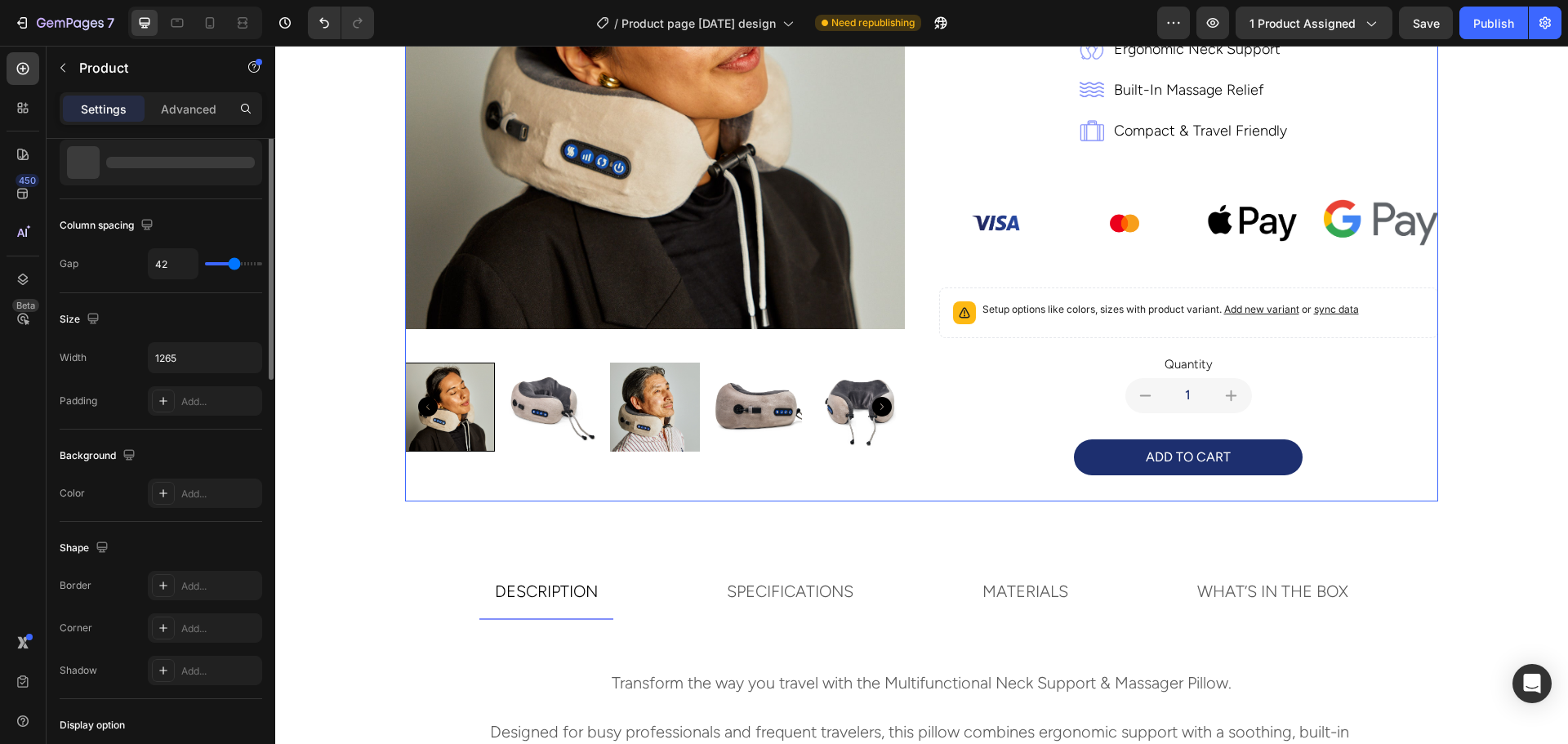
scroll to position [0, 0]
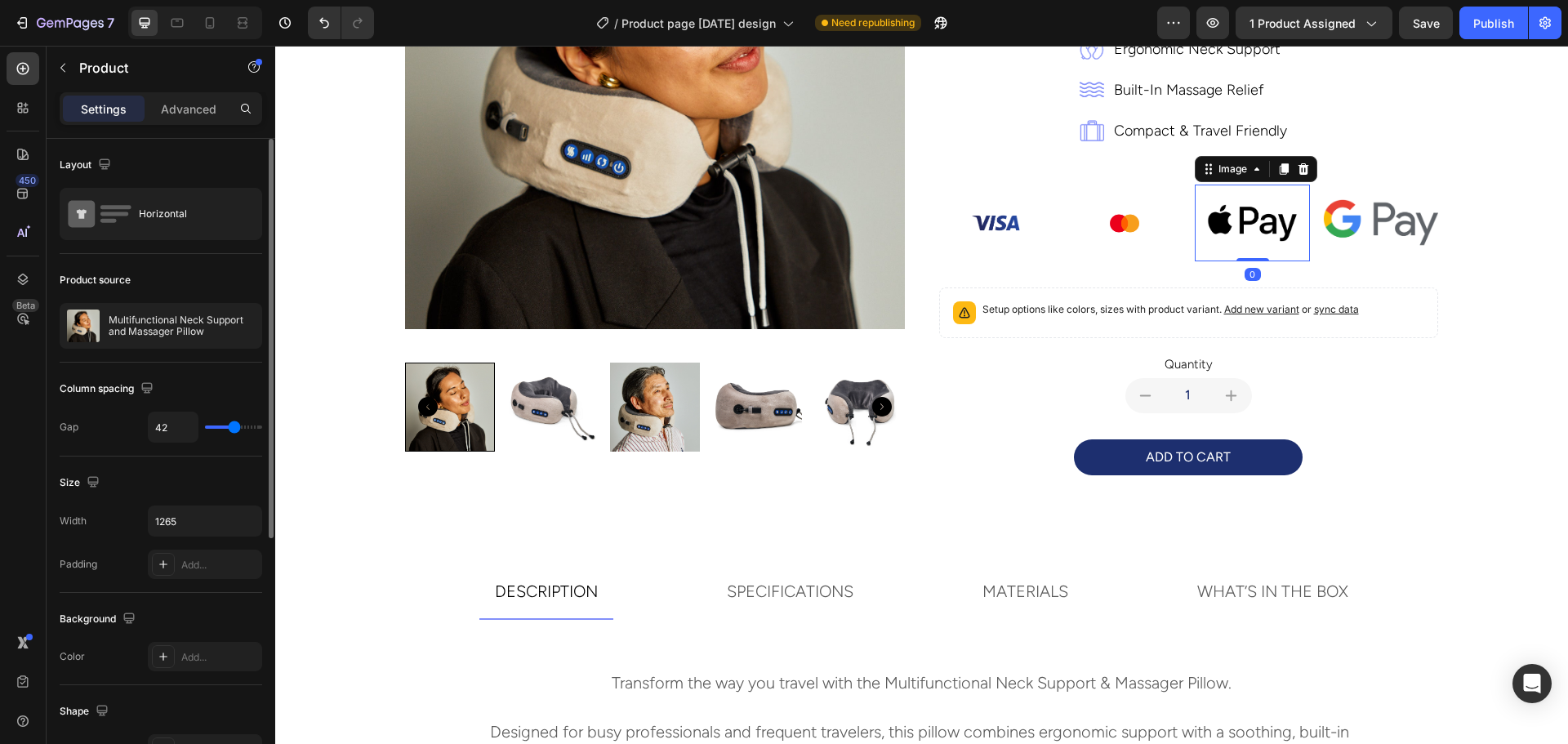
click at [1226, 222] on img at bounding box center [1252, 222] width 115 height 77
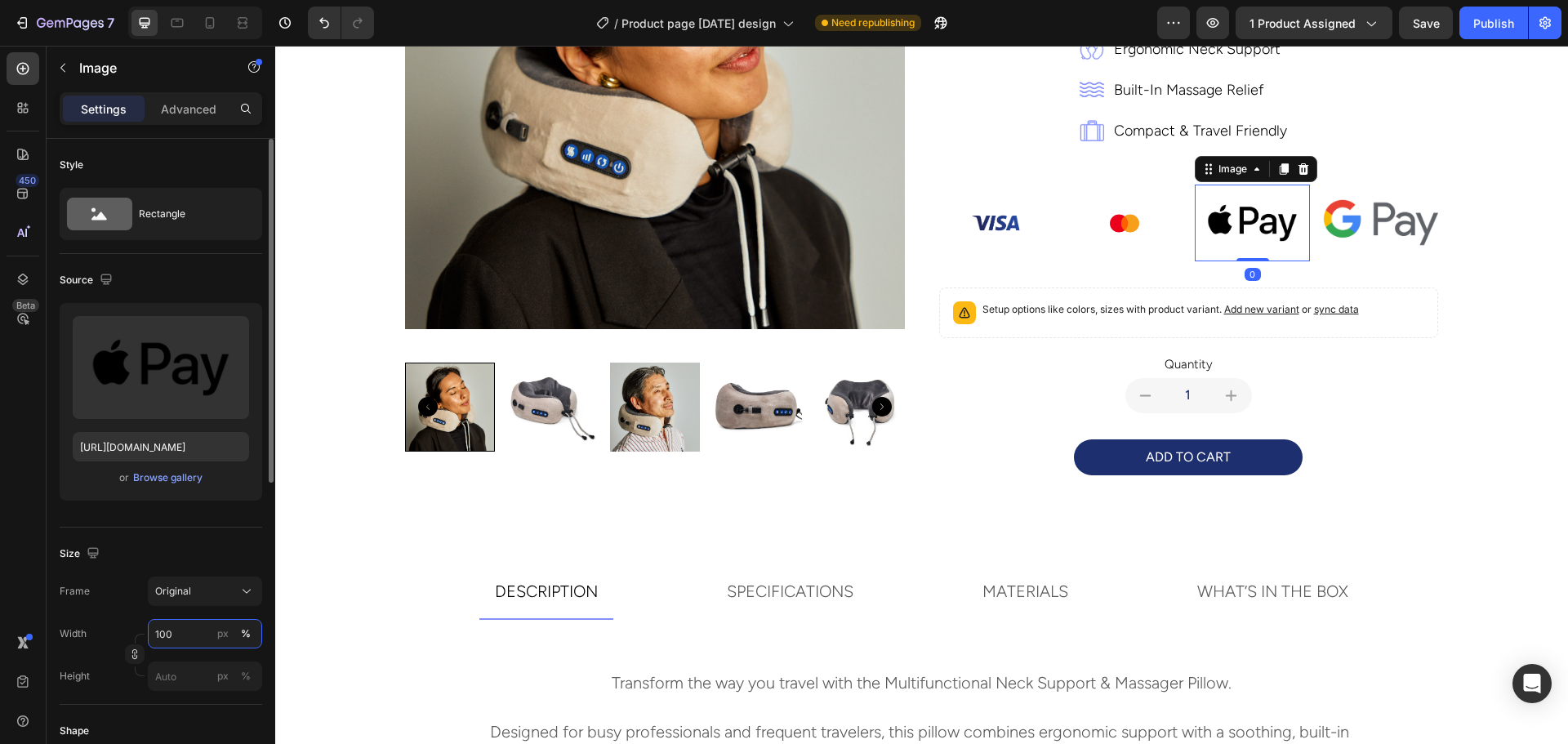
click at [180, 633] on input "100" at bounding box center [205, 633] width 114 height 30
type input "50"
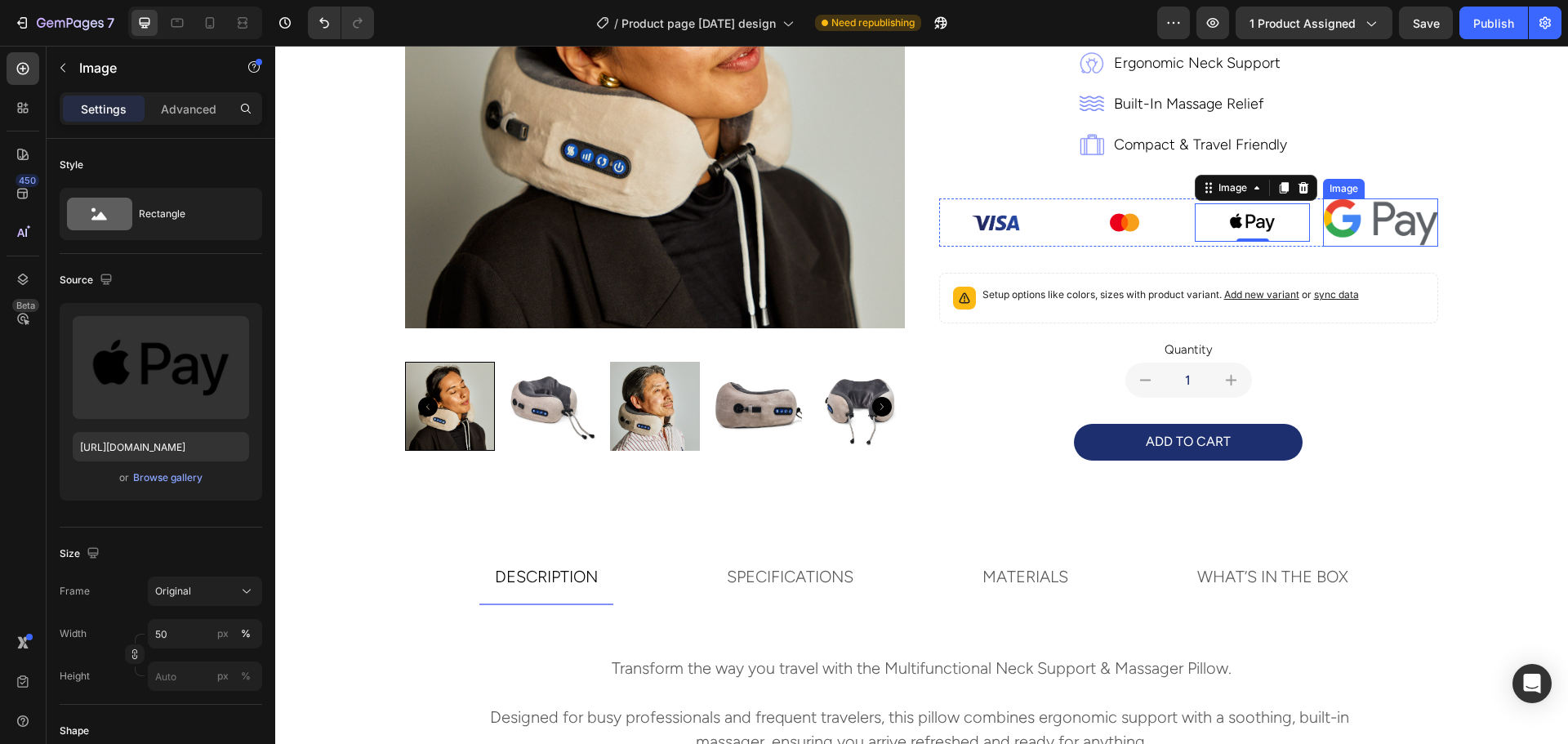
click at [1376, 245] on img at bounding box center [1380, 222] width 115 height 47
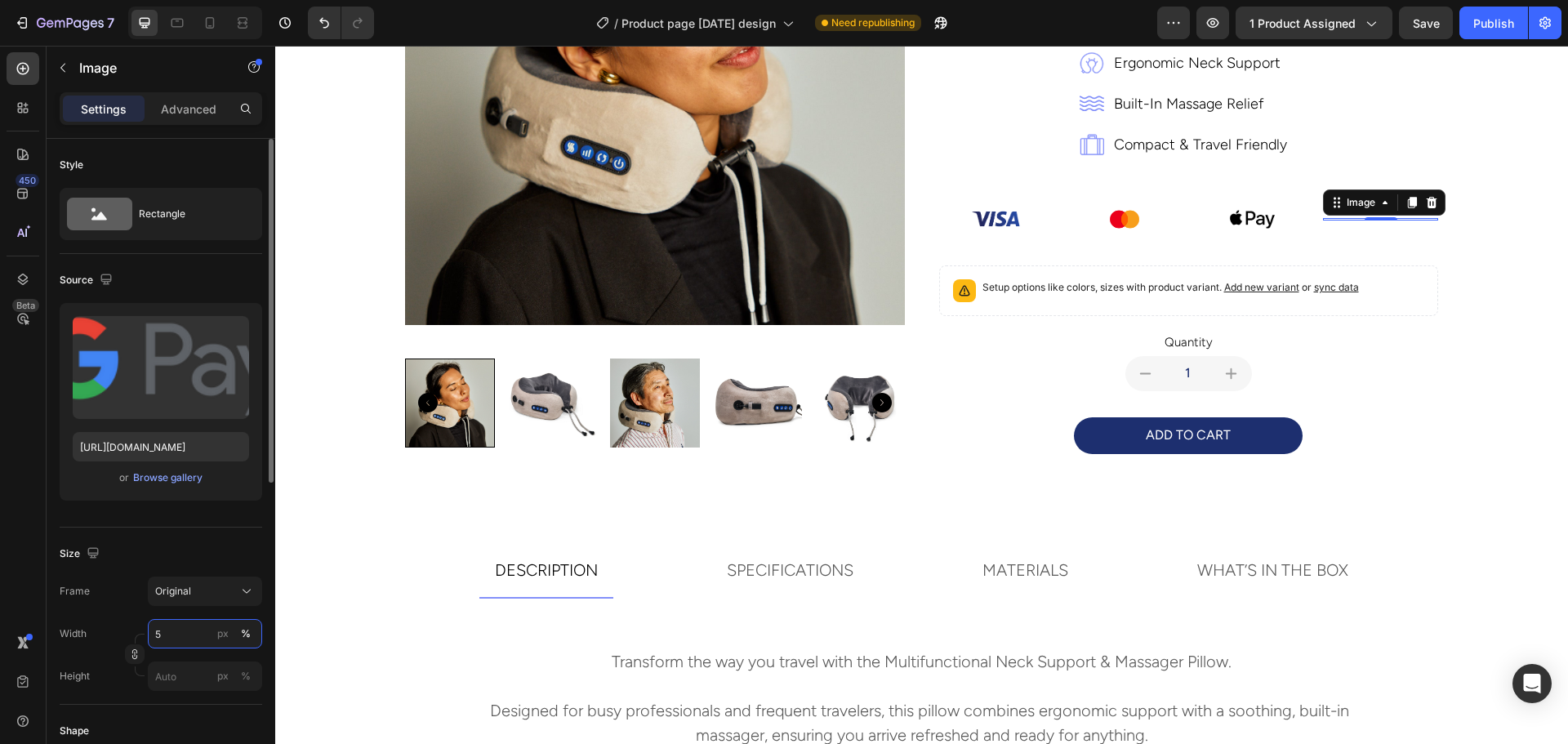
type input "50"
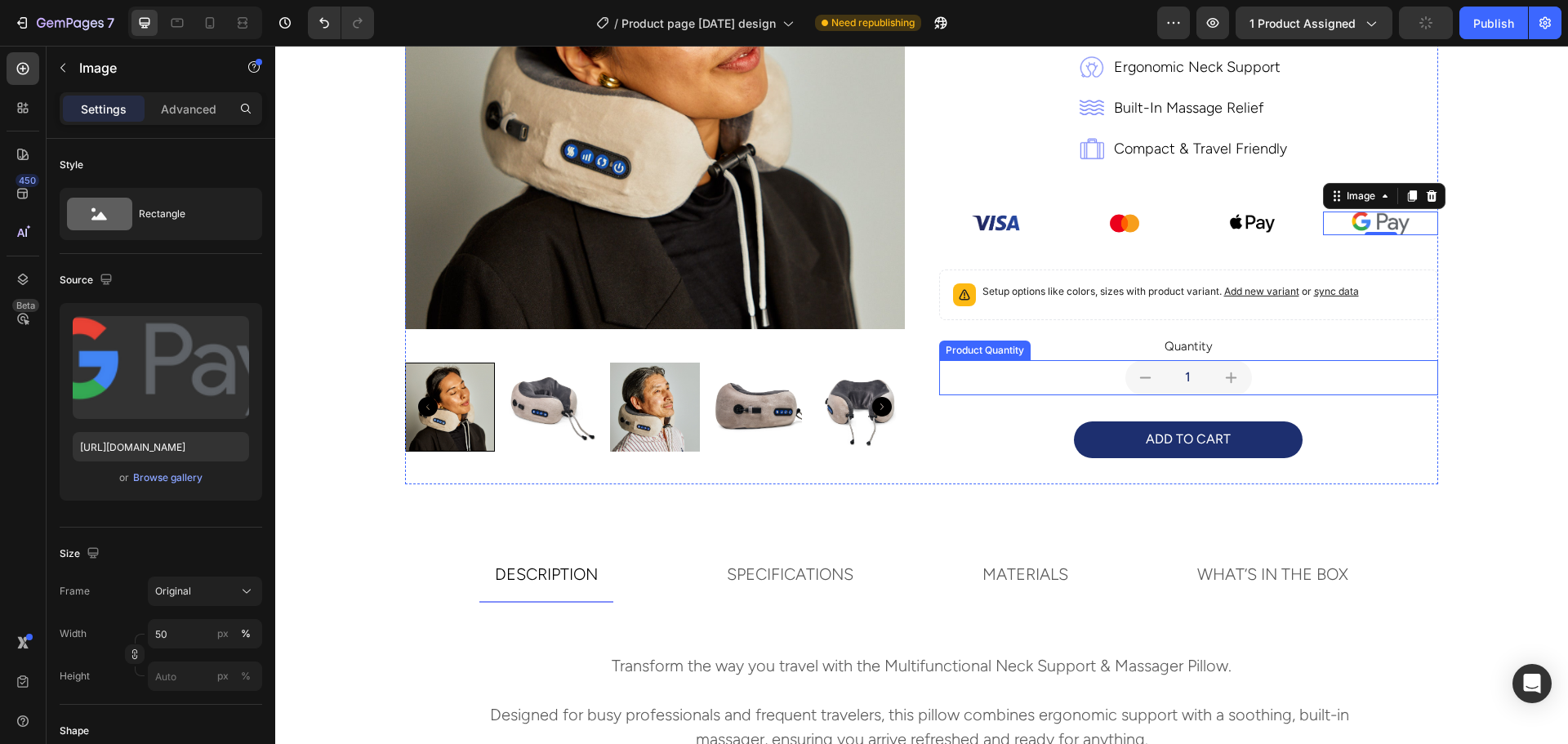
click at [1009, 365] on div "1" at bounding box center [1188, 377] width 500 height 35
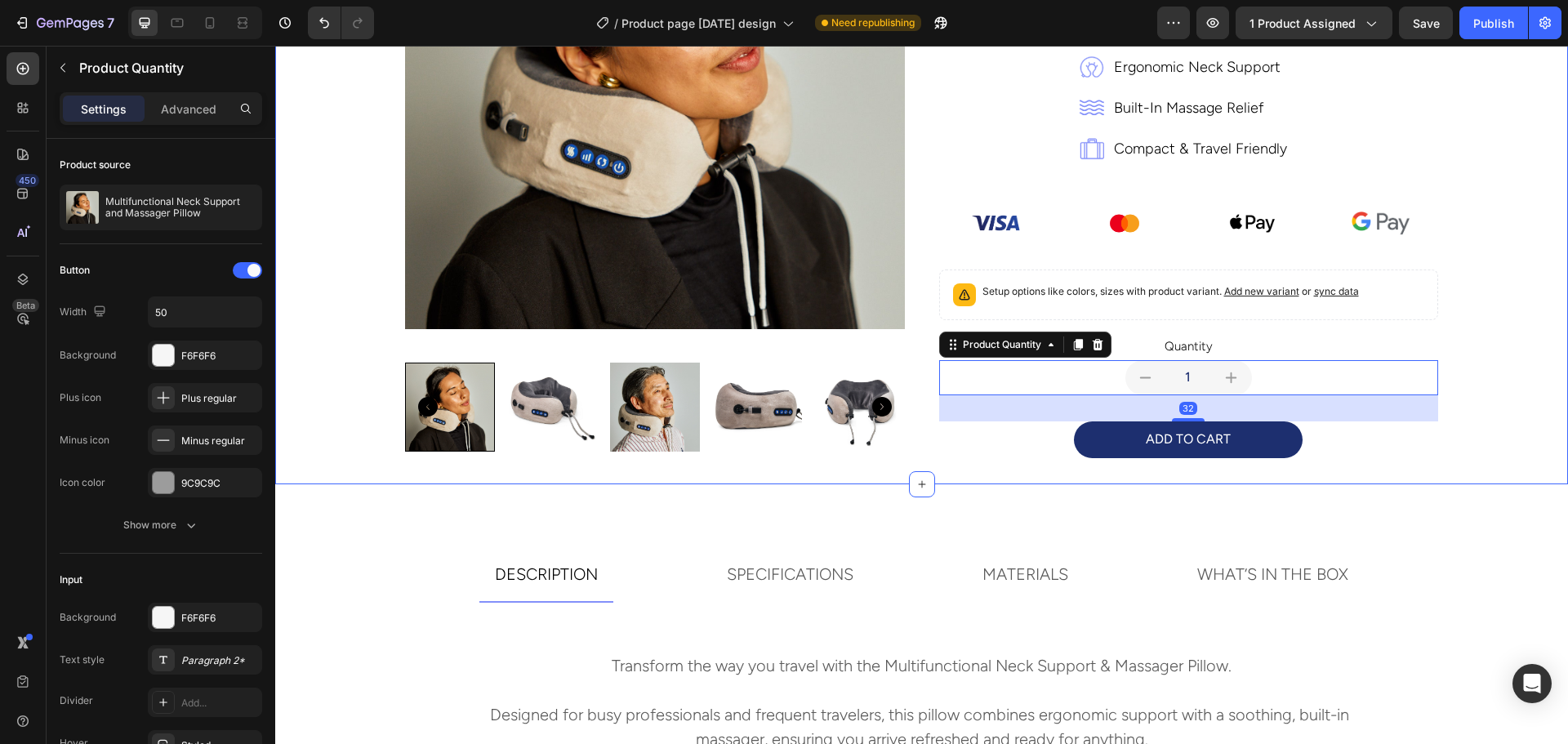
click at [1531, 240] on div "Product Images multifunctional neck support and massager pillow Product Title t…" at bounding box center [921, 127] width 1266 height 713
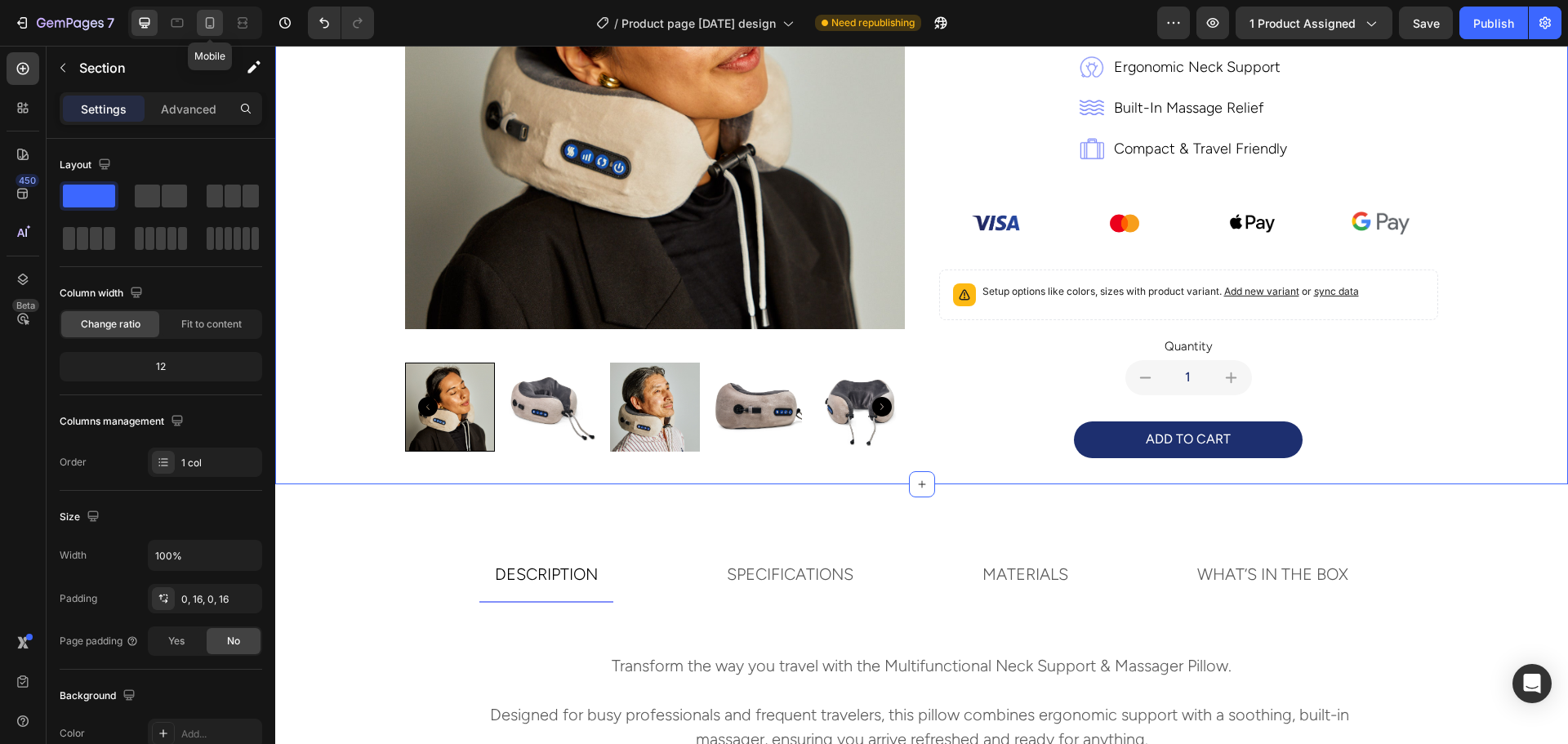
click at [202, 24] on icon at bounding box center [210, 23] width 17 height 17
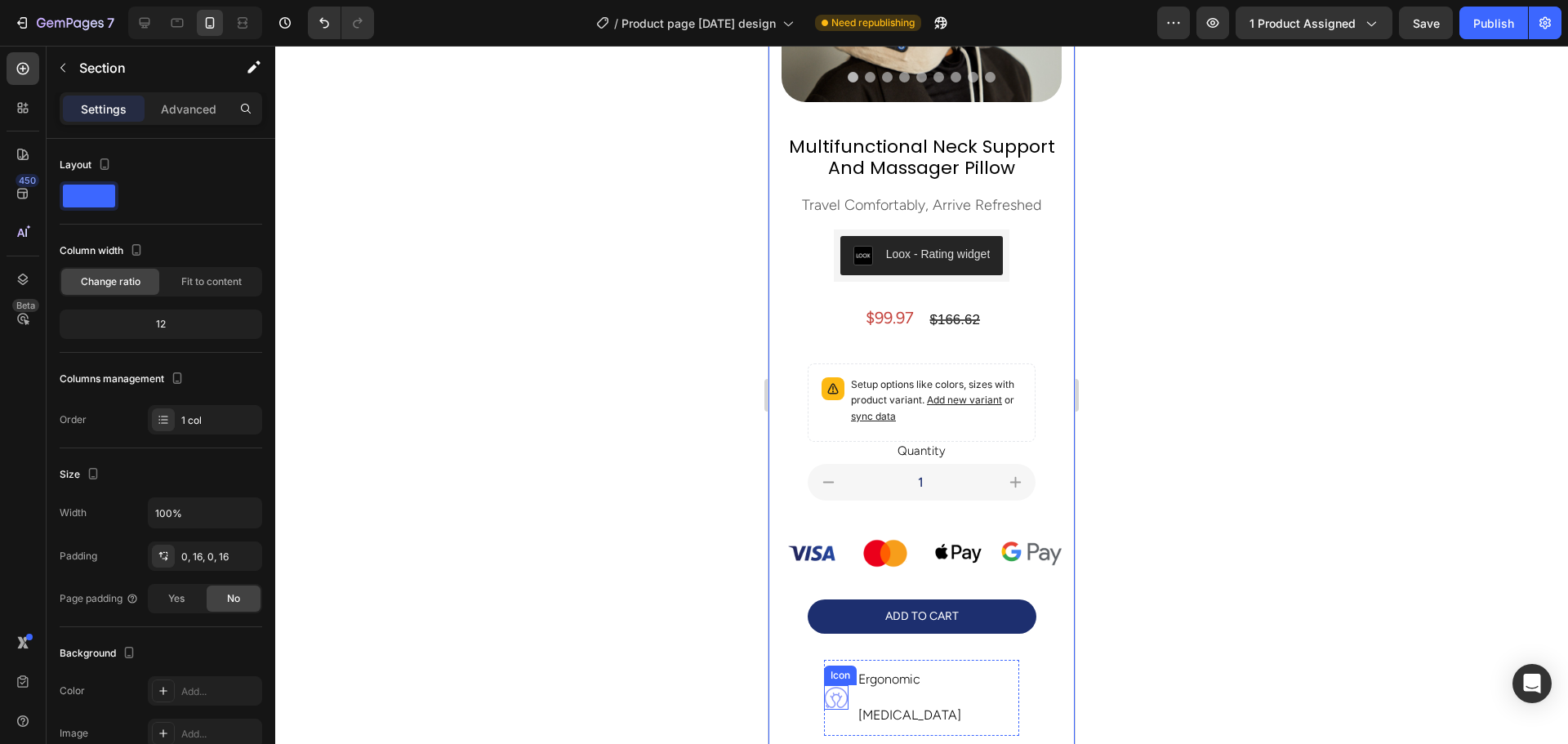
scroll to position [247, 0]
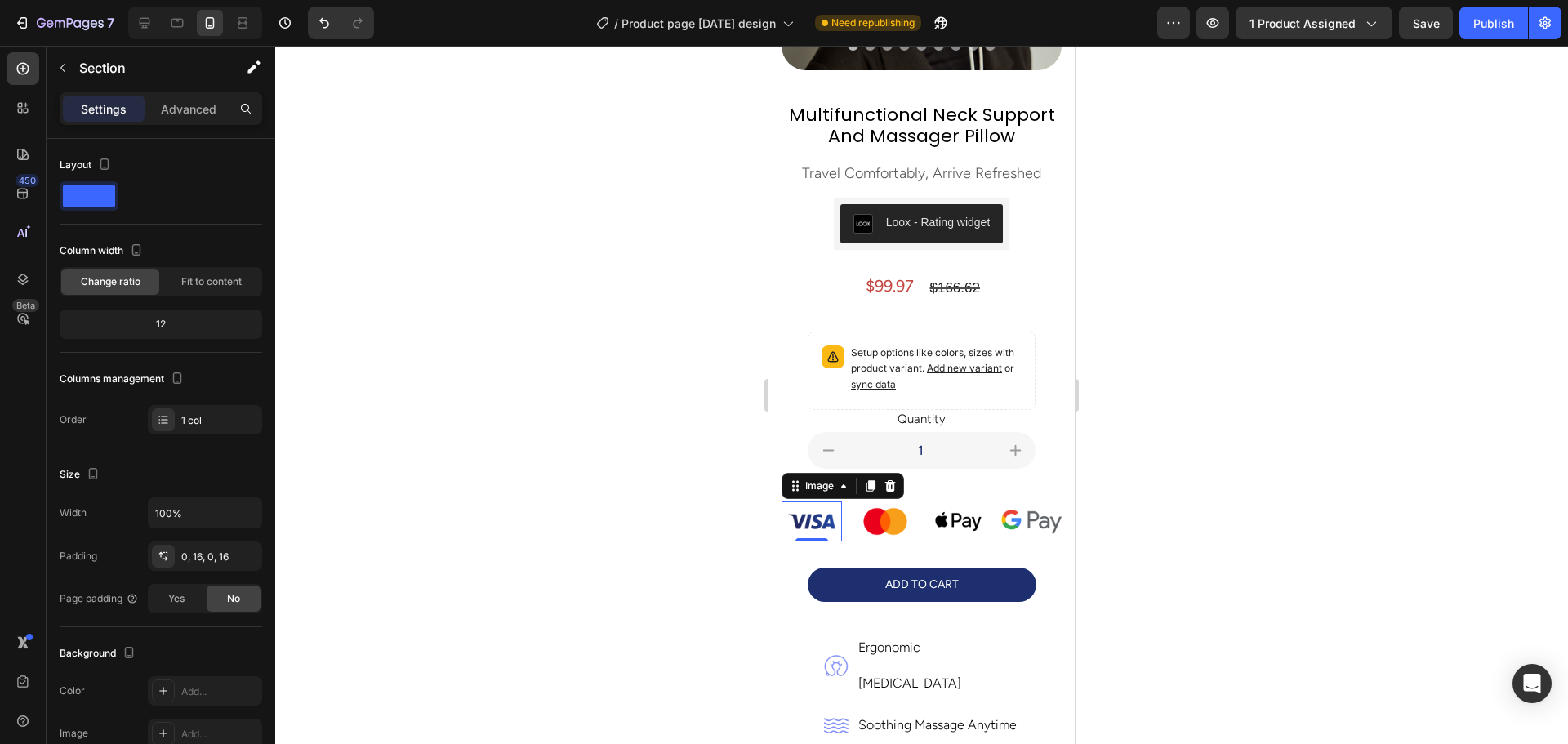
click at [810, 513] on img at bounding box center [811, 521] width 60 height 40
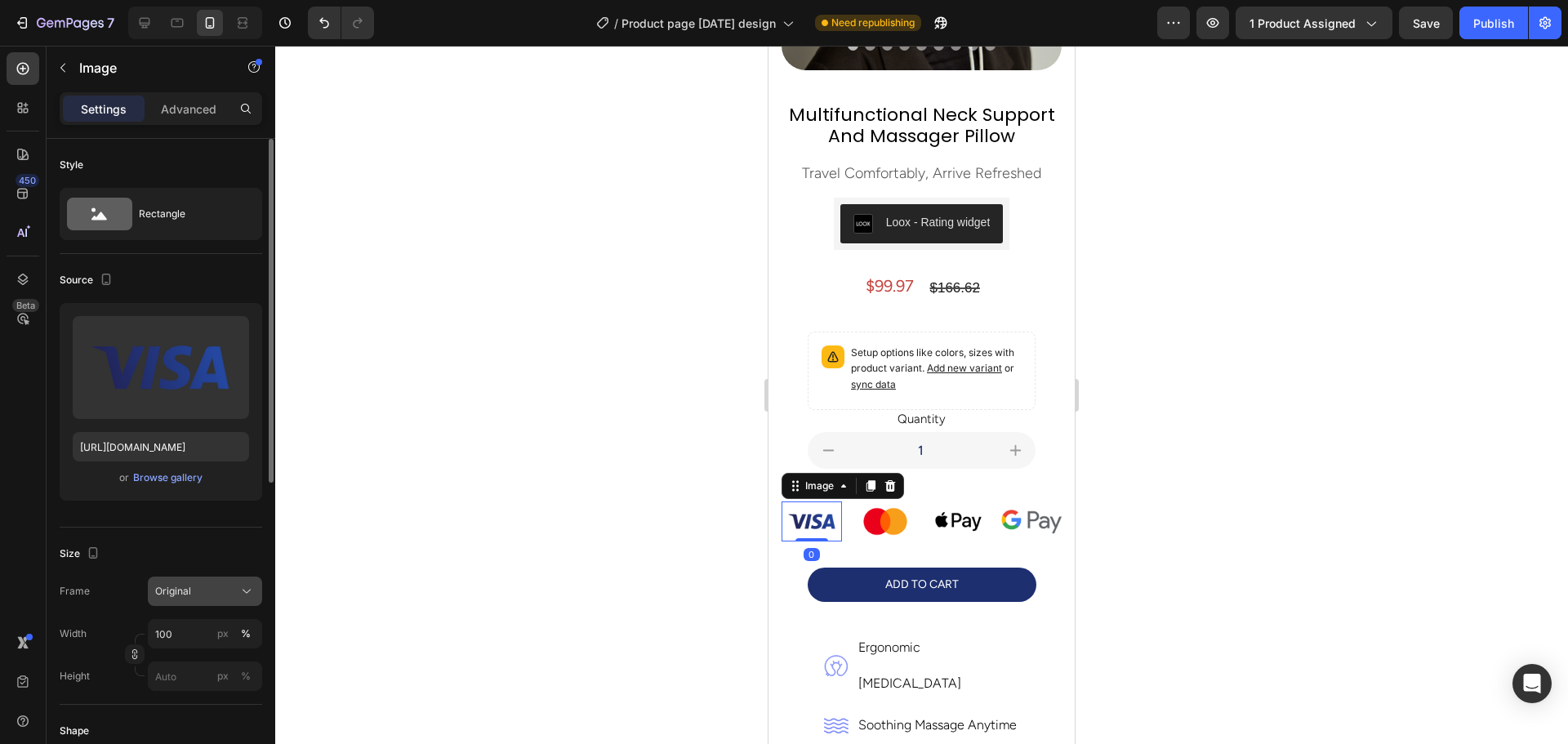
scroll to position [82, 0]
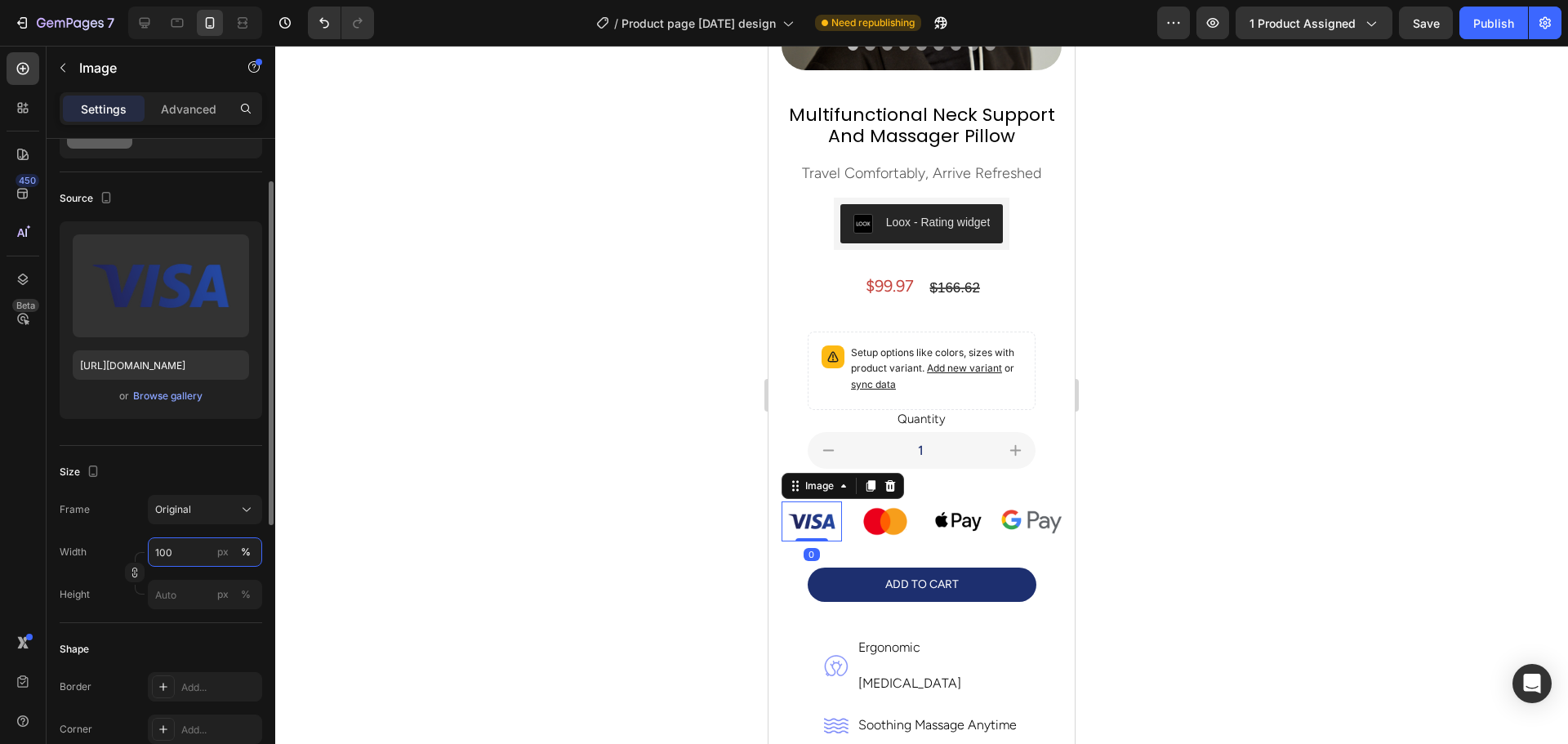
click at [175, 549] on input "100" at bounding box center [205, 552] width 114 height 30
type input "50"
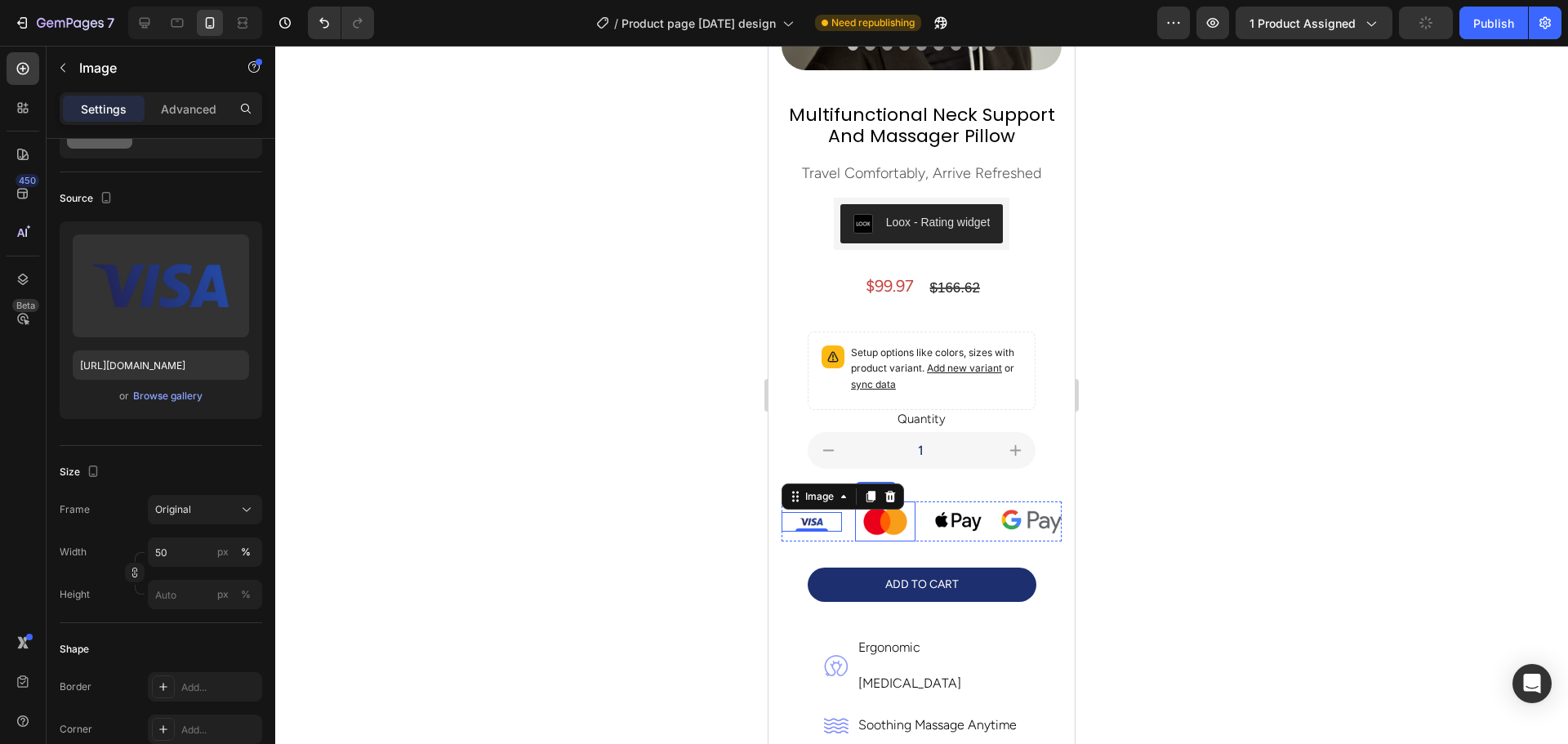
click at [865, 513] on img at bounding box center [885, 521] width 60 height 40
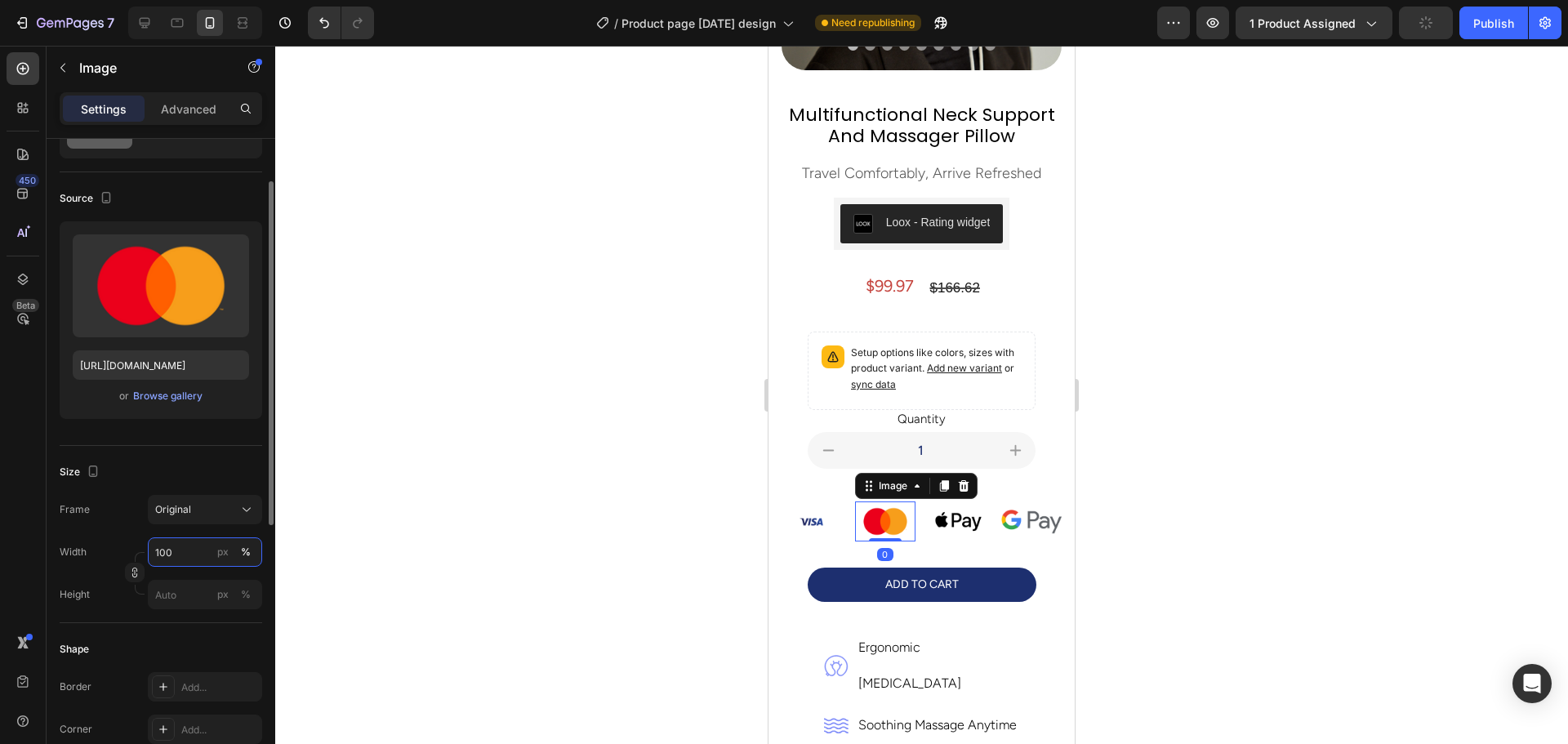
click at [169, 548] on input "100" at bounding box center [205, 552] width 114 height 30
type input "50"
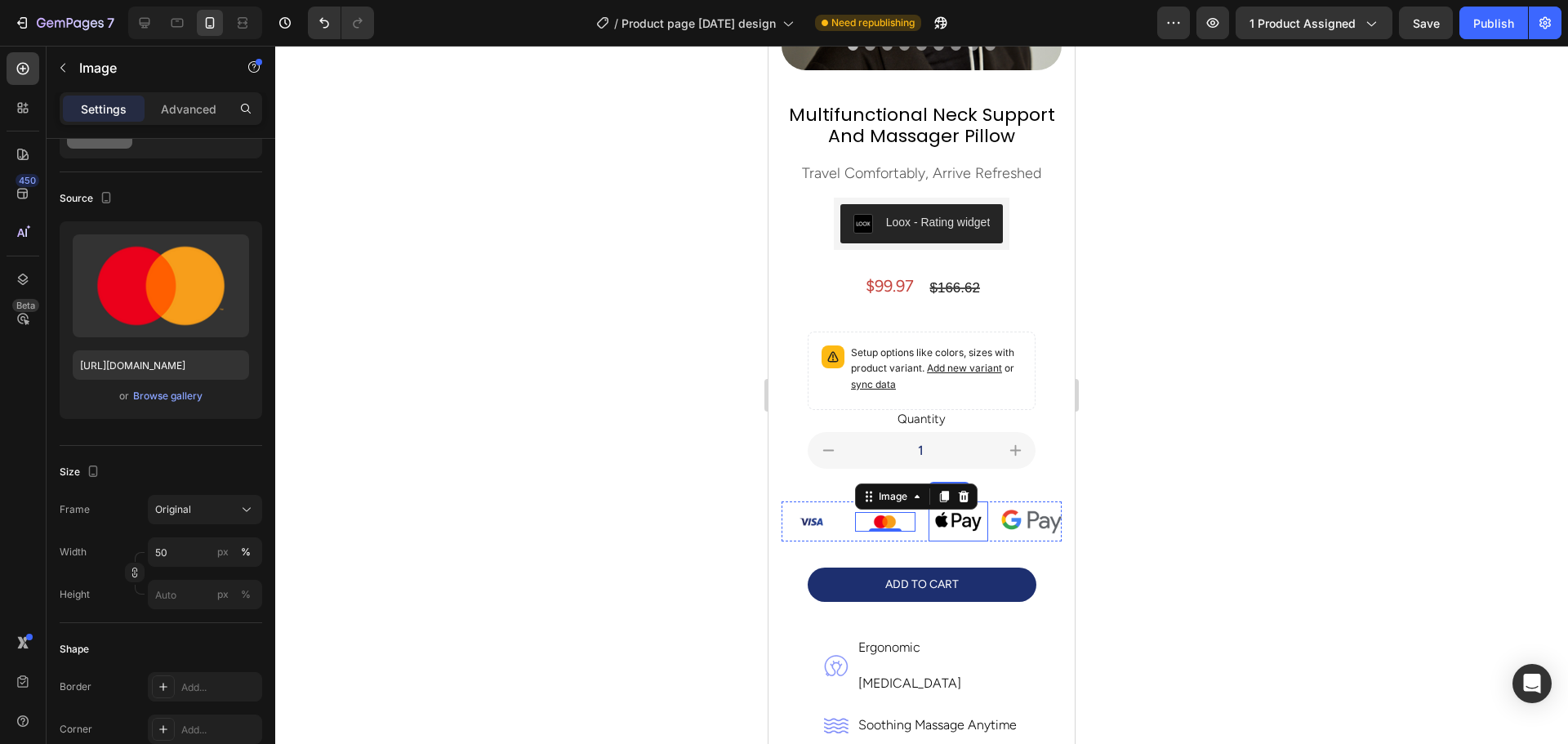
click at [943, 505] on img at bounding box center [958, 521] width 60 height 40
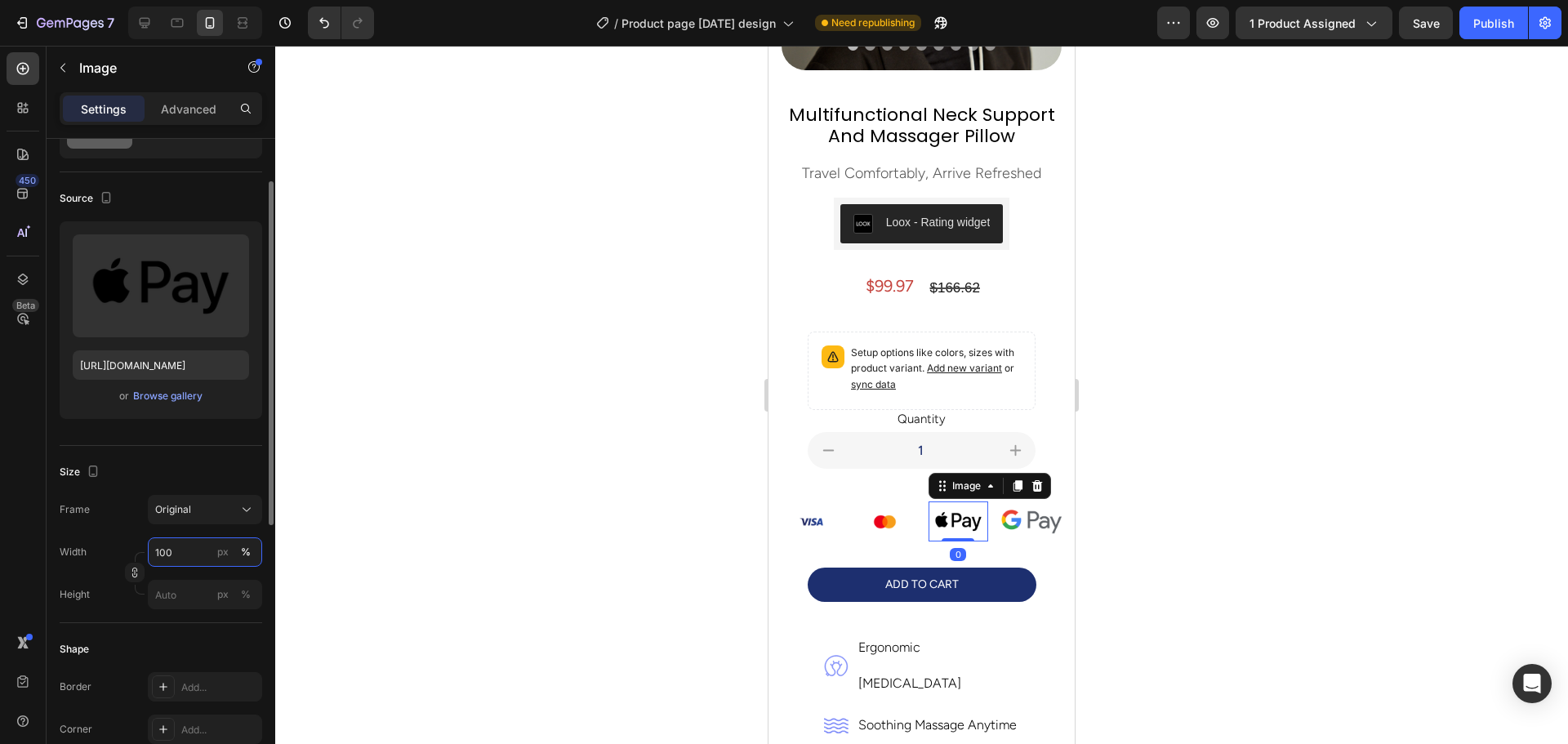
click at [163, 552] on input "100" at bounding box center [205, 552] width 114 height 30
type input "50"
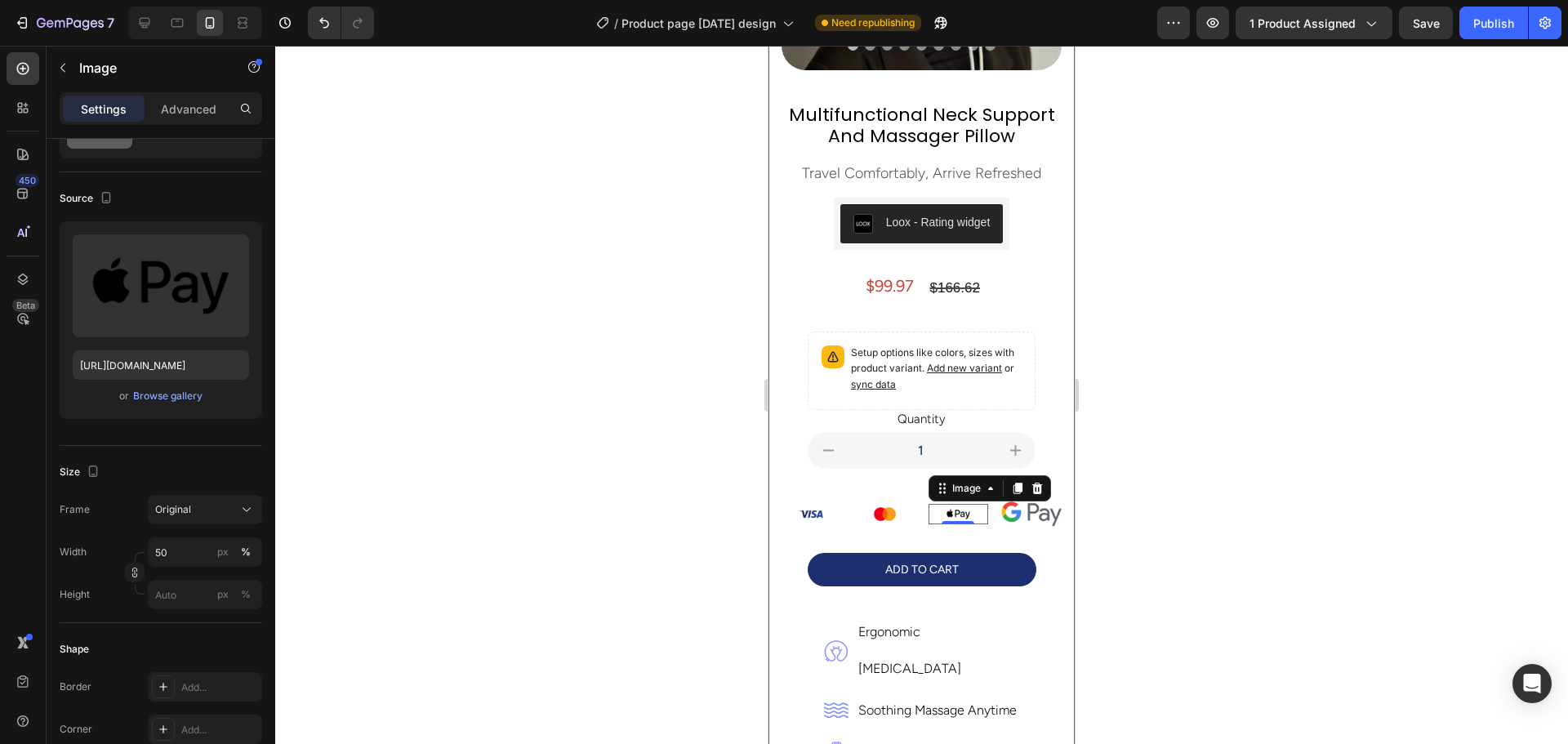
click at [1016, 501] on img at bounding box center [1031, 513] width 60 height 26
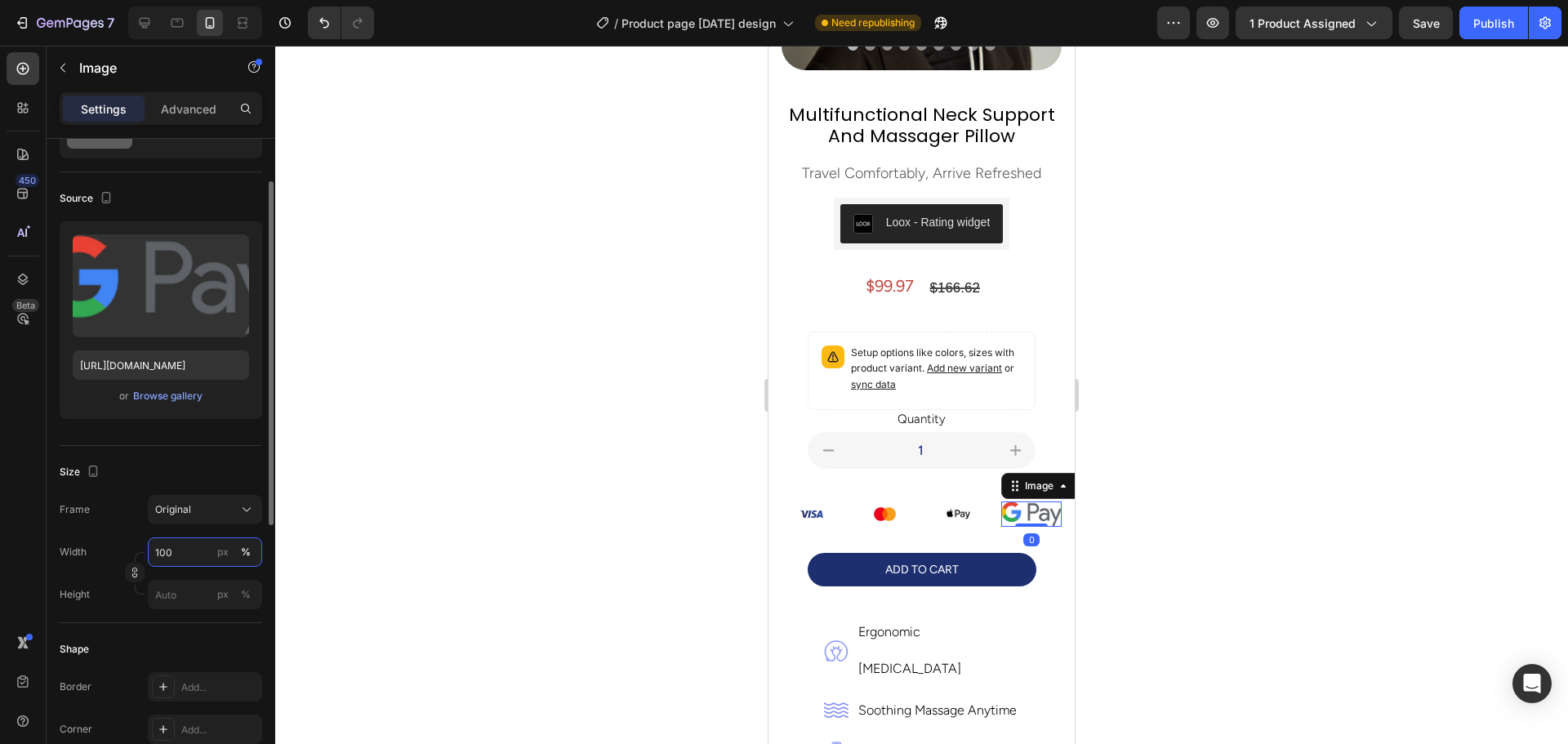
click at [182, 544] on input "100" at bounding box center [205, 552] width 114 height 30
type input "50"
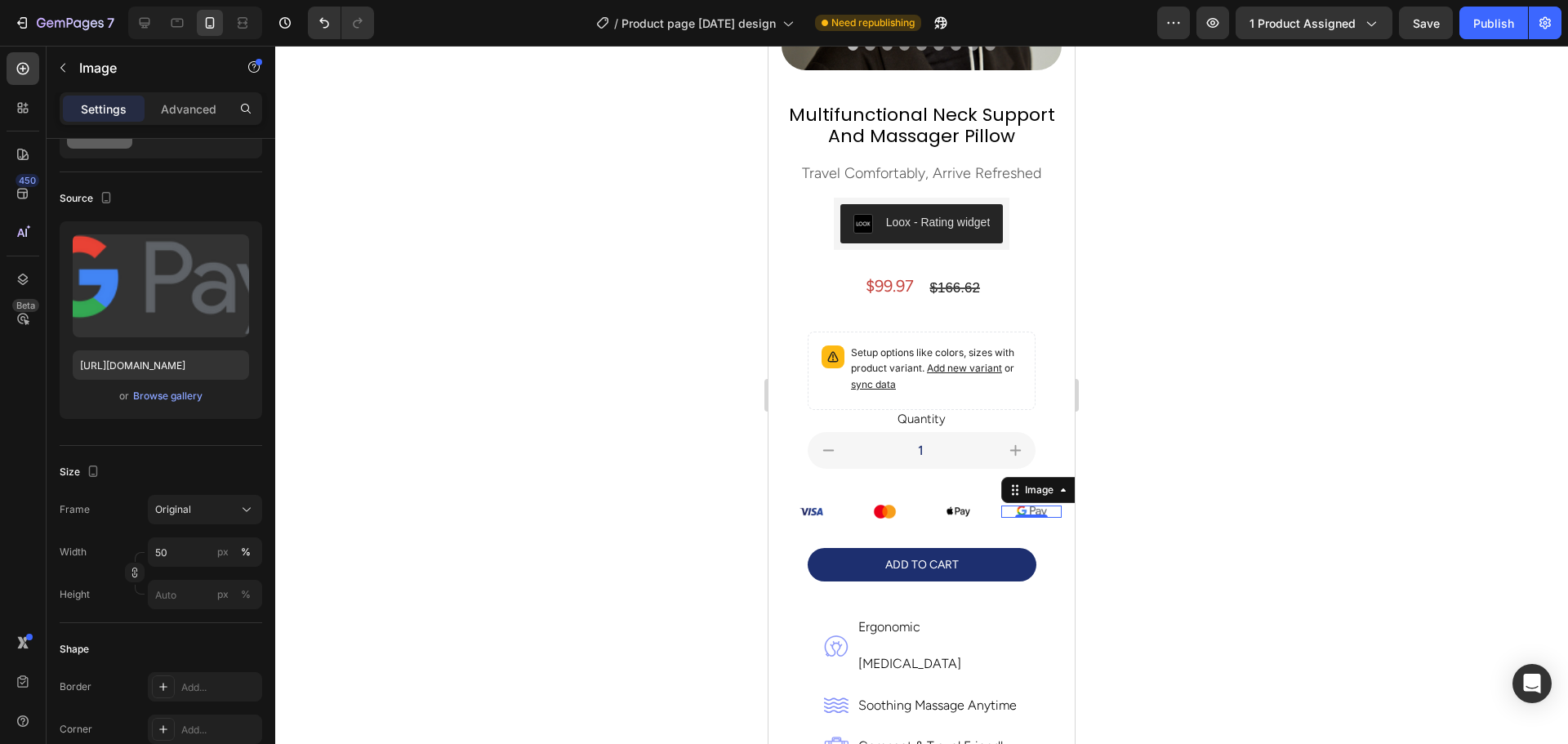
click at [447, 509] on div at bounding box center [921, 394] width 1293 height 698
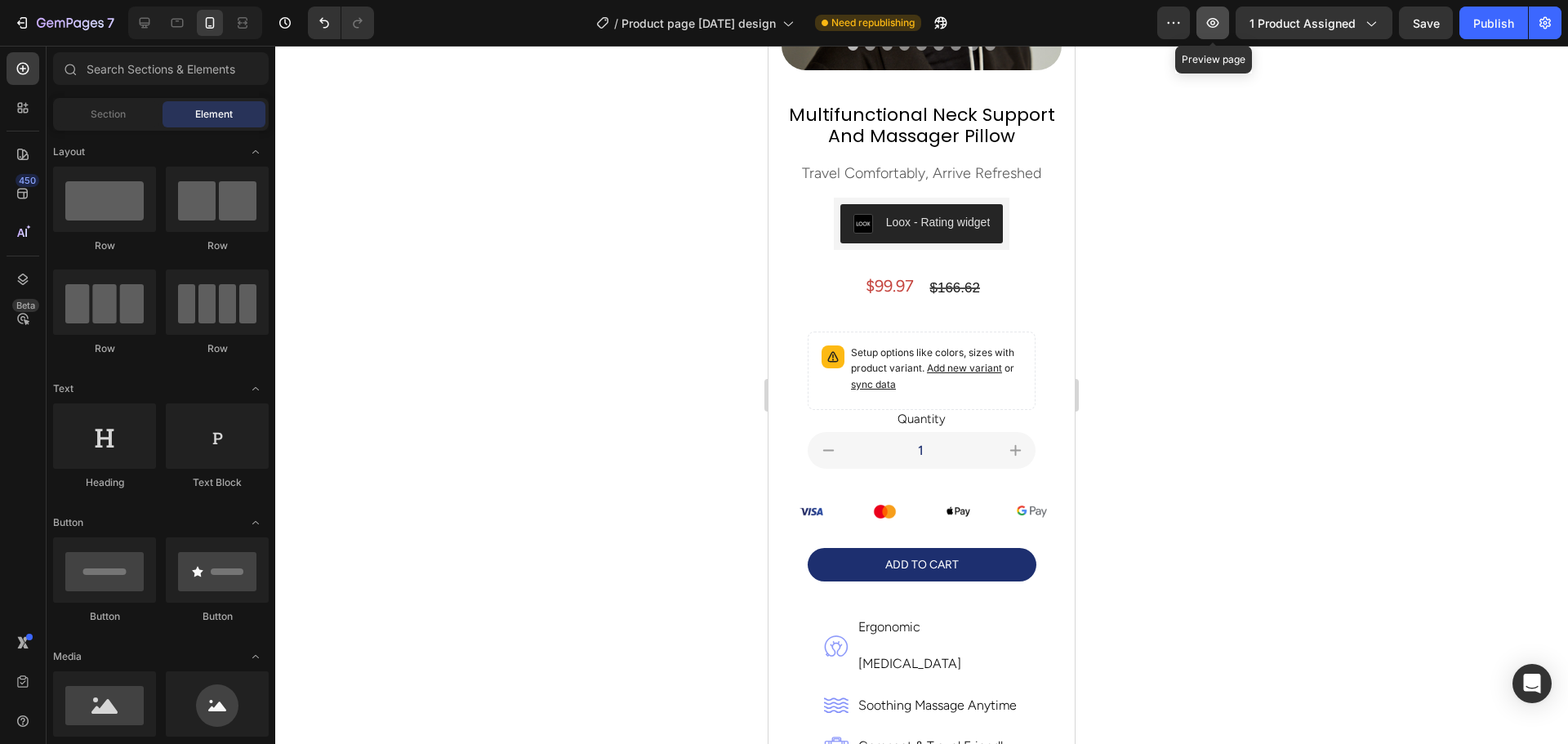
click at [1217, 26] on icon "button" at bounding box center [1212, 23] width 17 height 17
click at [814, 501] on img at bounding box center [811, 511] width 31 height 21
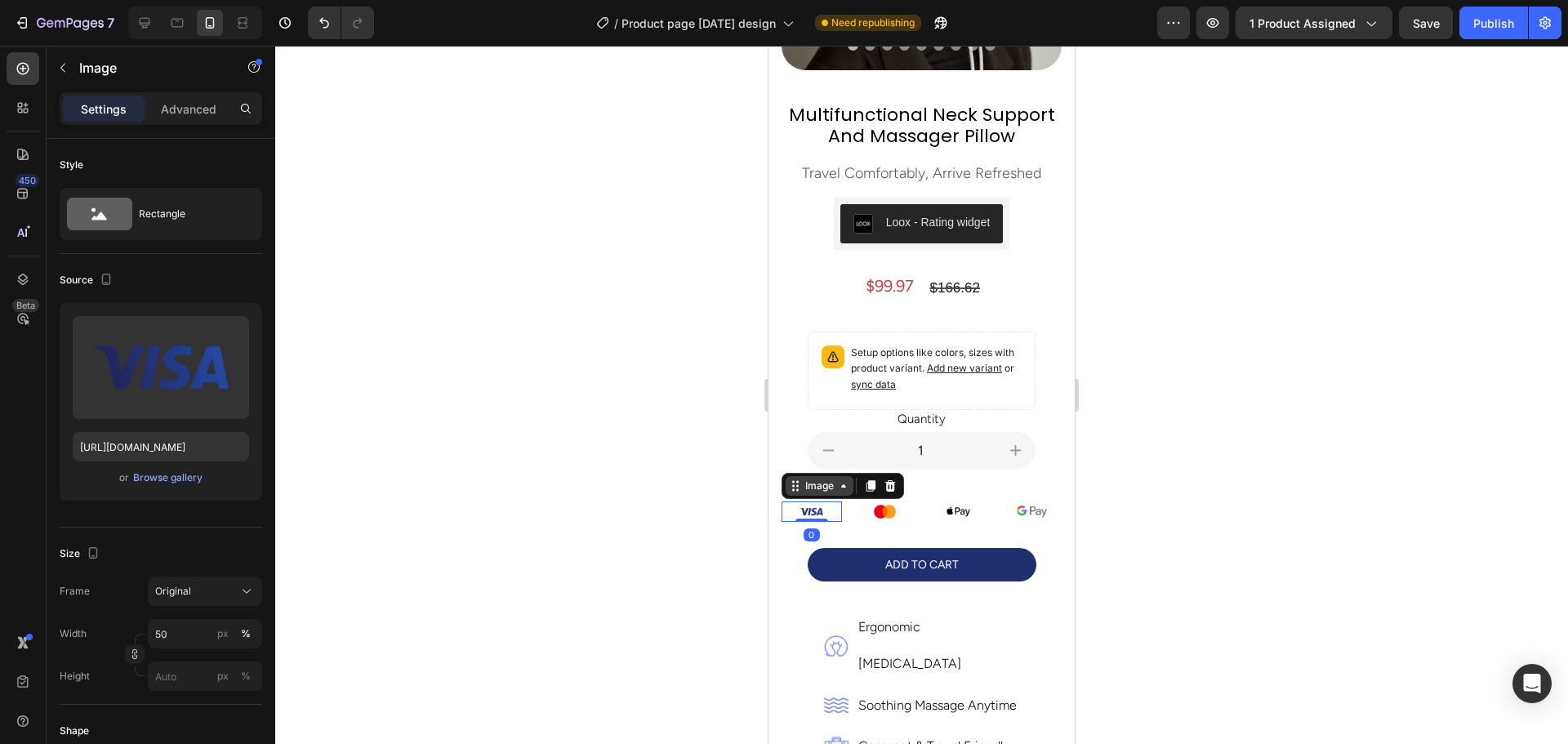
click at [797, 479] on icon at bounding box center [796, 486] width 13 height 13
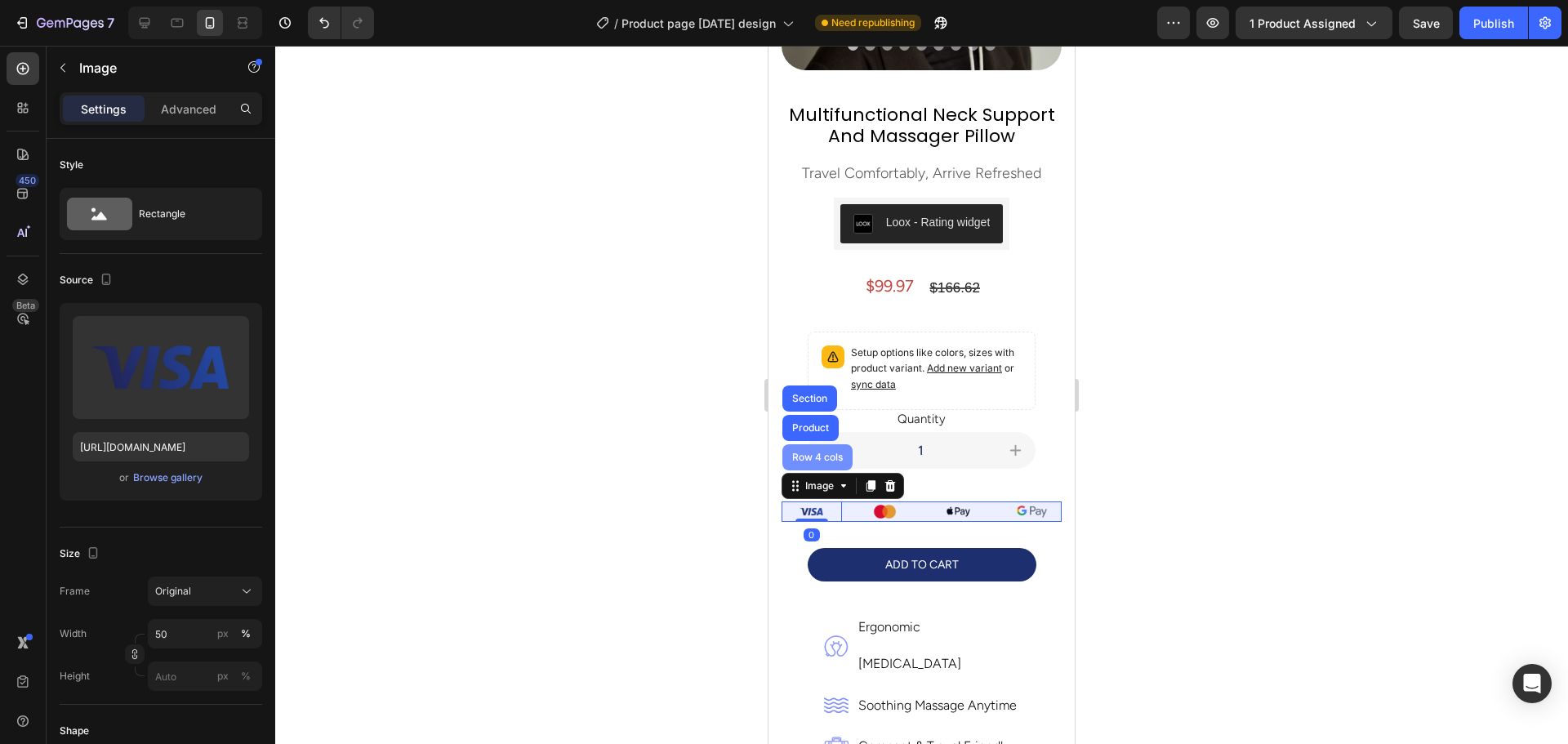
click at [801, 444] on div "Row 4 cols" at bounding box center [817, 457] width 70 height 26
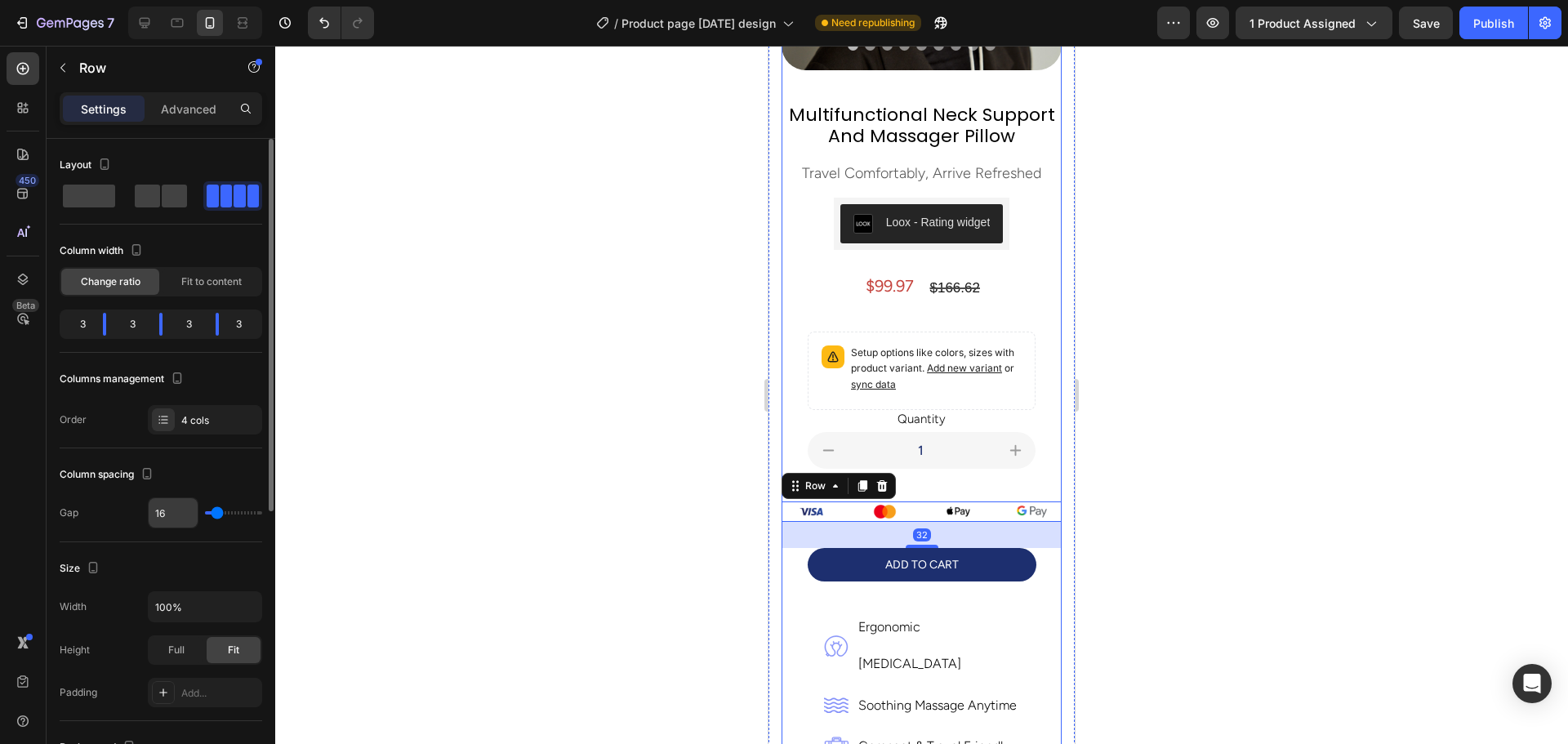
click at [173, 510] on input "16" at bounding box center [173, 513] width 49 height 30
type input "1"
type input "19"
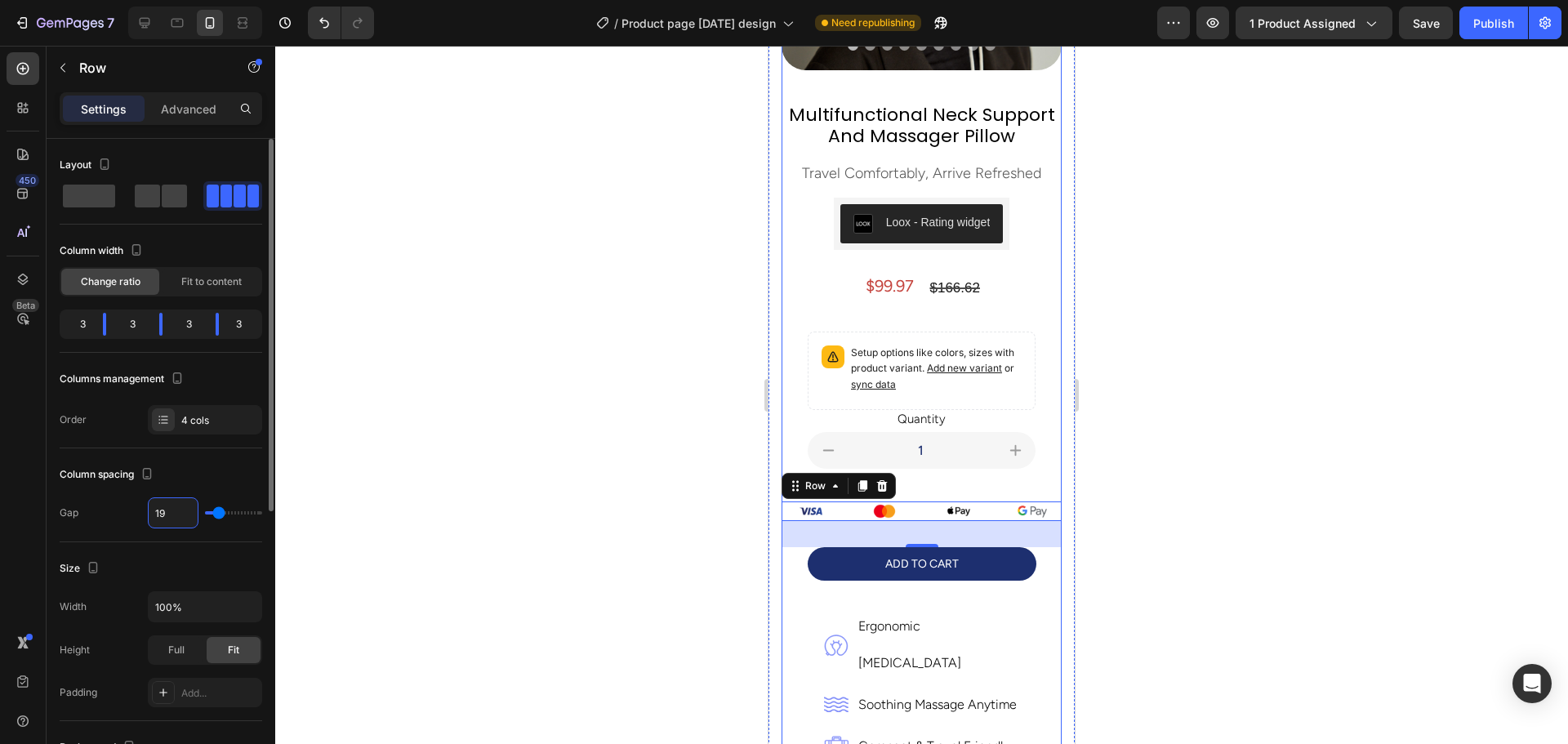
type input "1"
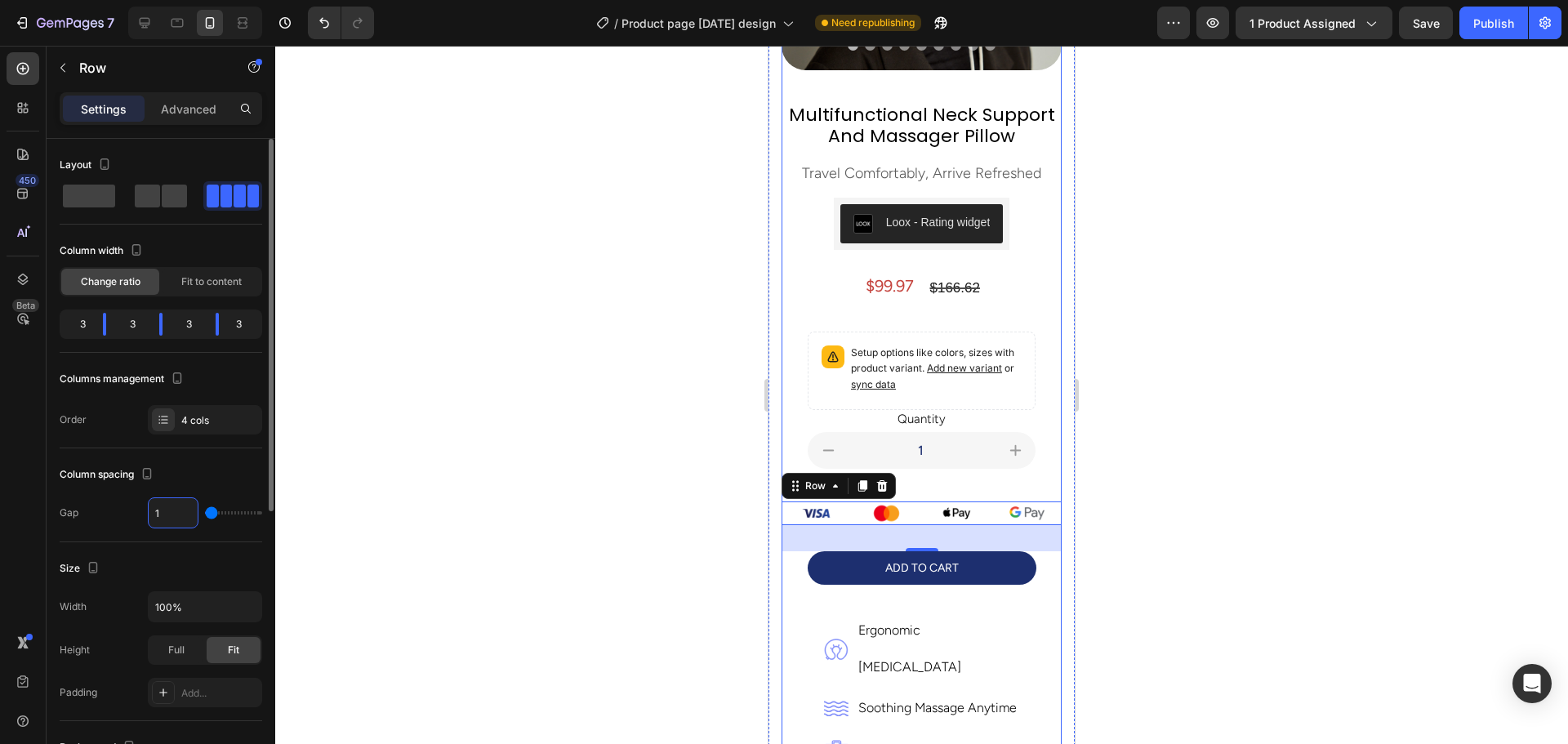
type input "10"
type input "1"
click at [651, 407] on div at bounding box center [921, 394] width 1293 height 698
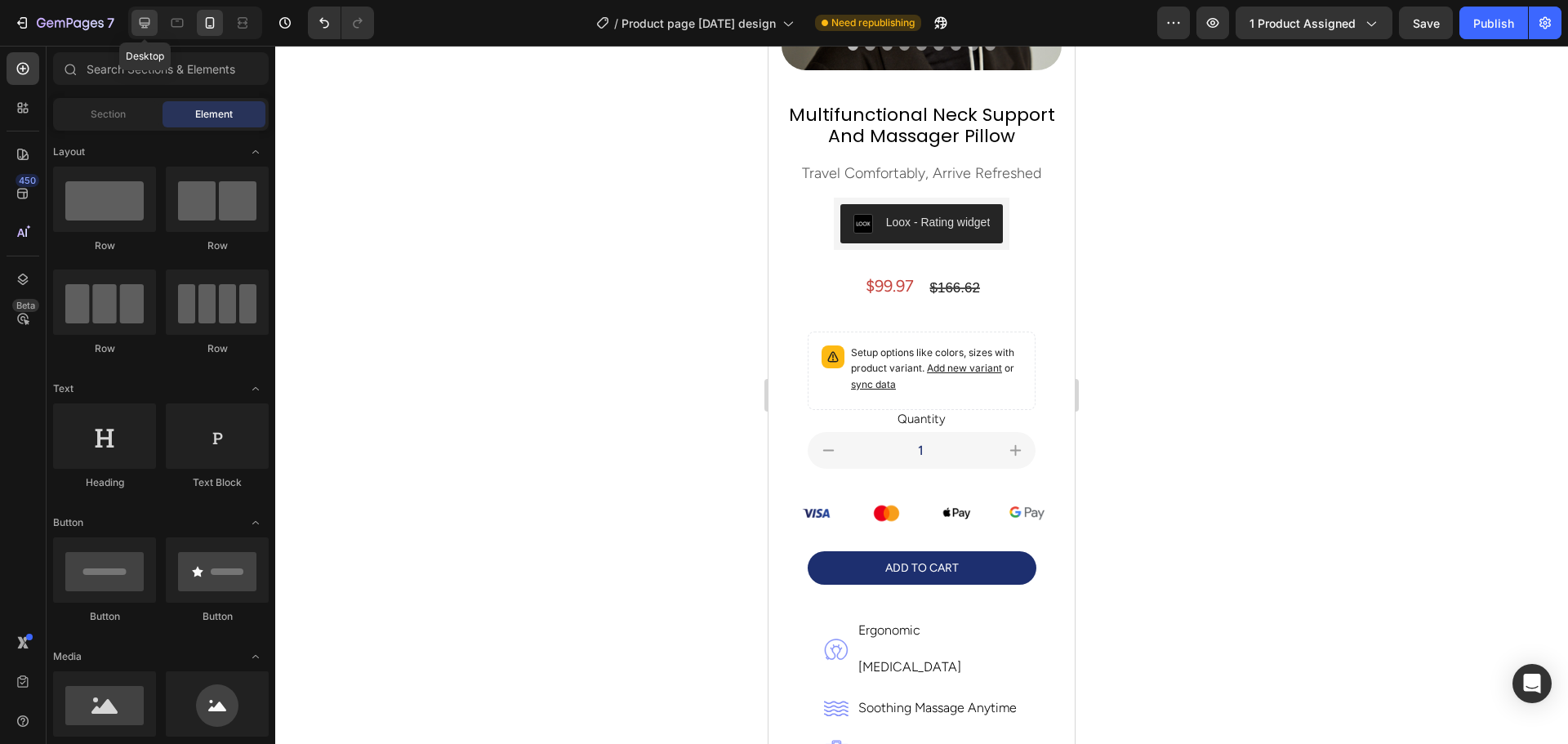
click at [145, 21] on icon at bounding box center [145, 23] width 17 height 17
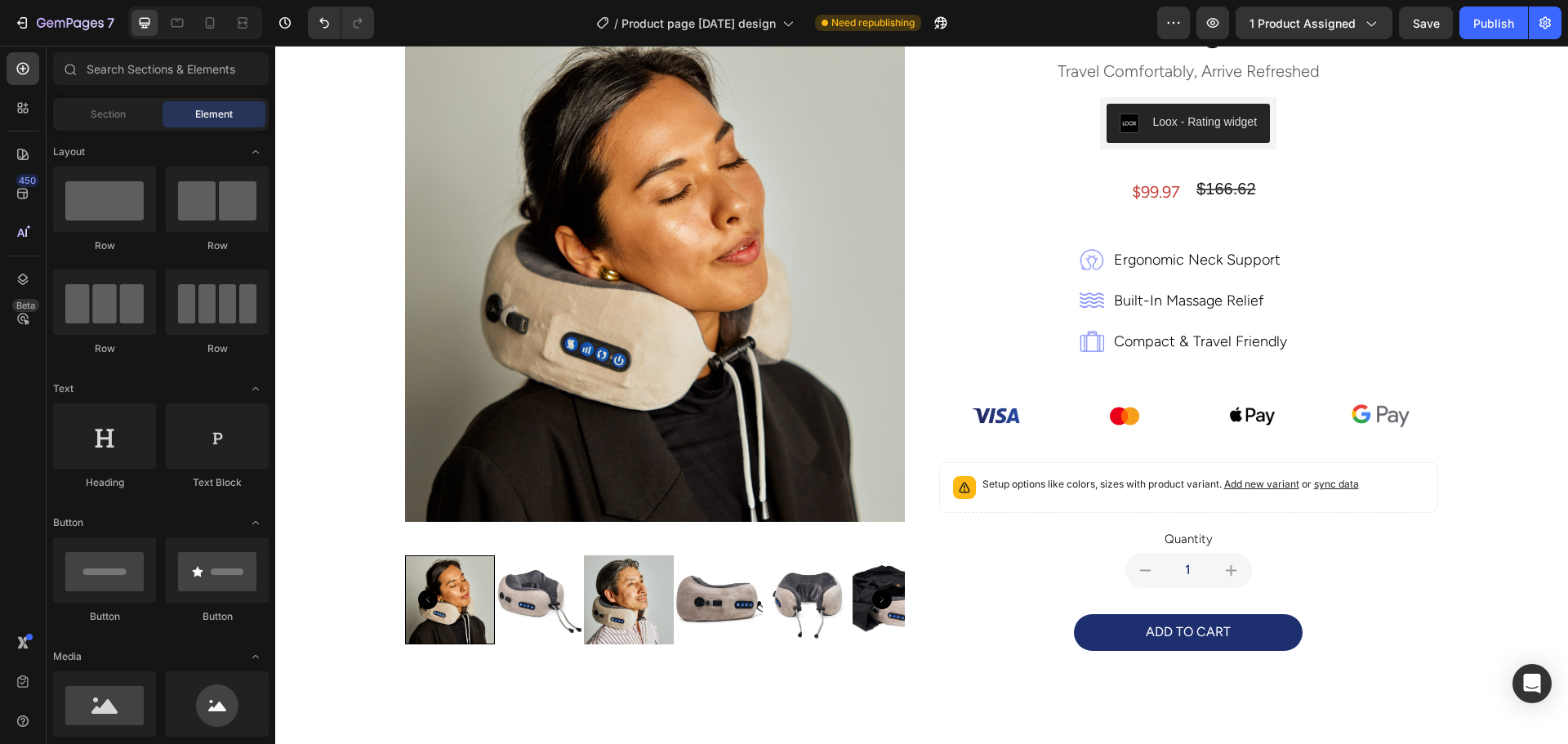
scroll to position [102, 0]
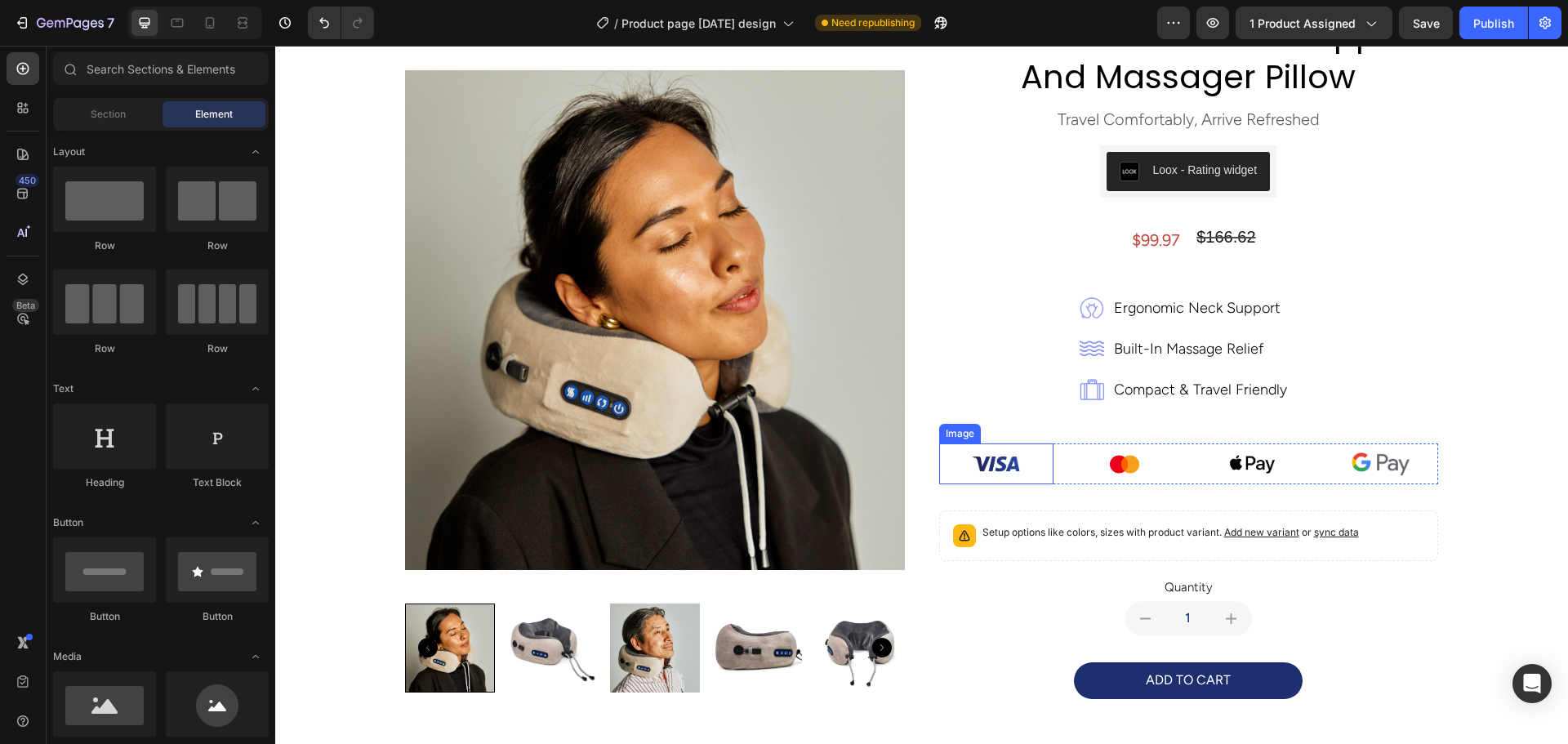
click at [972, 462] on img at bounding box center [996, 463] width 57 height 41
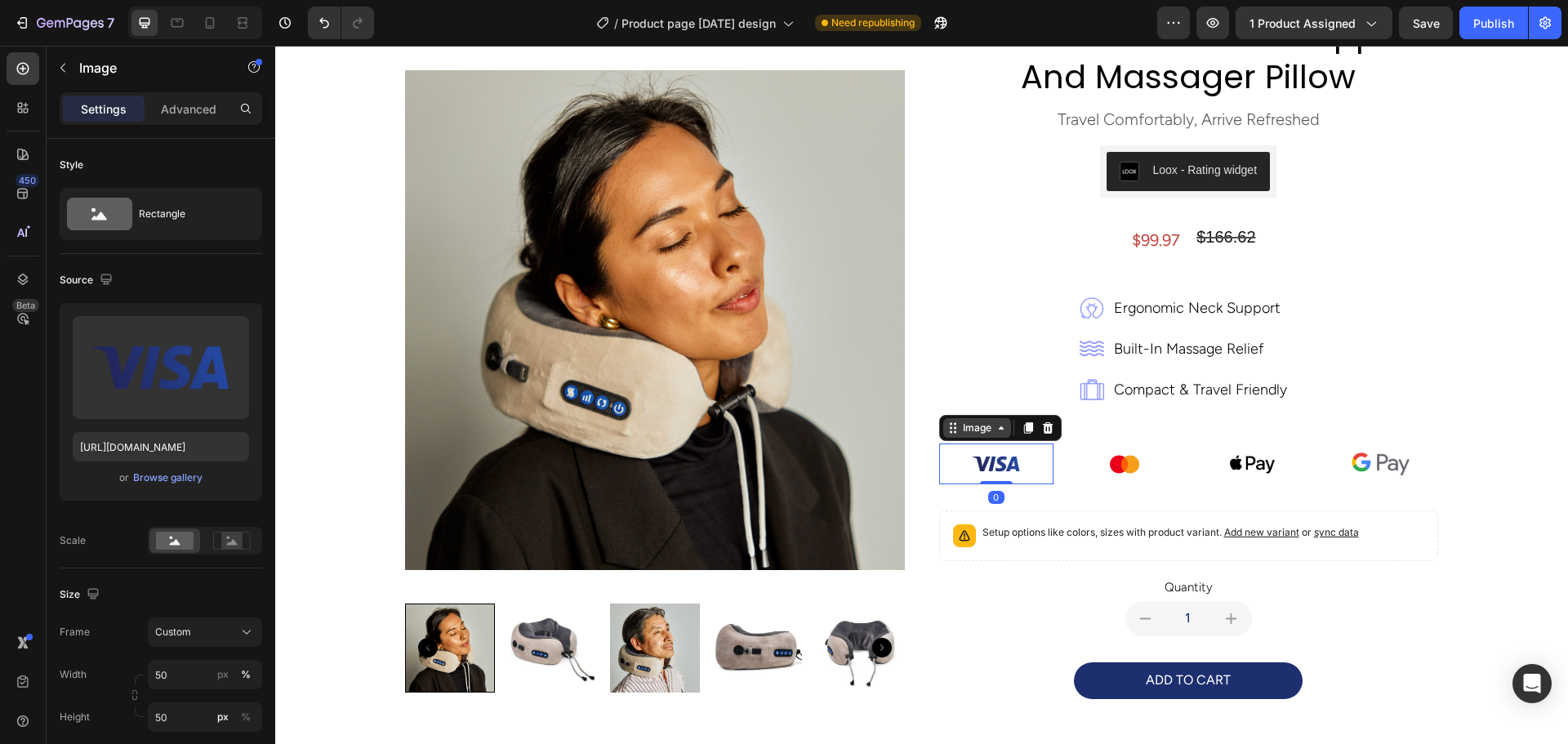
click at [959, 429] on div "Image" at bounding box center [977, 428] width 35 height 15
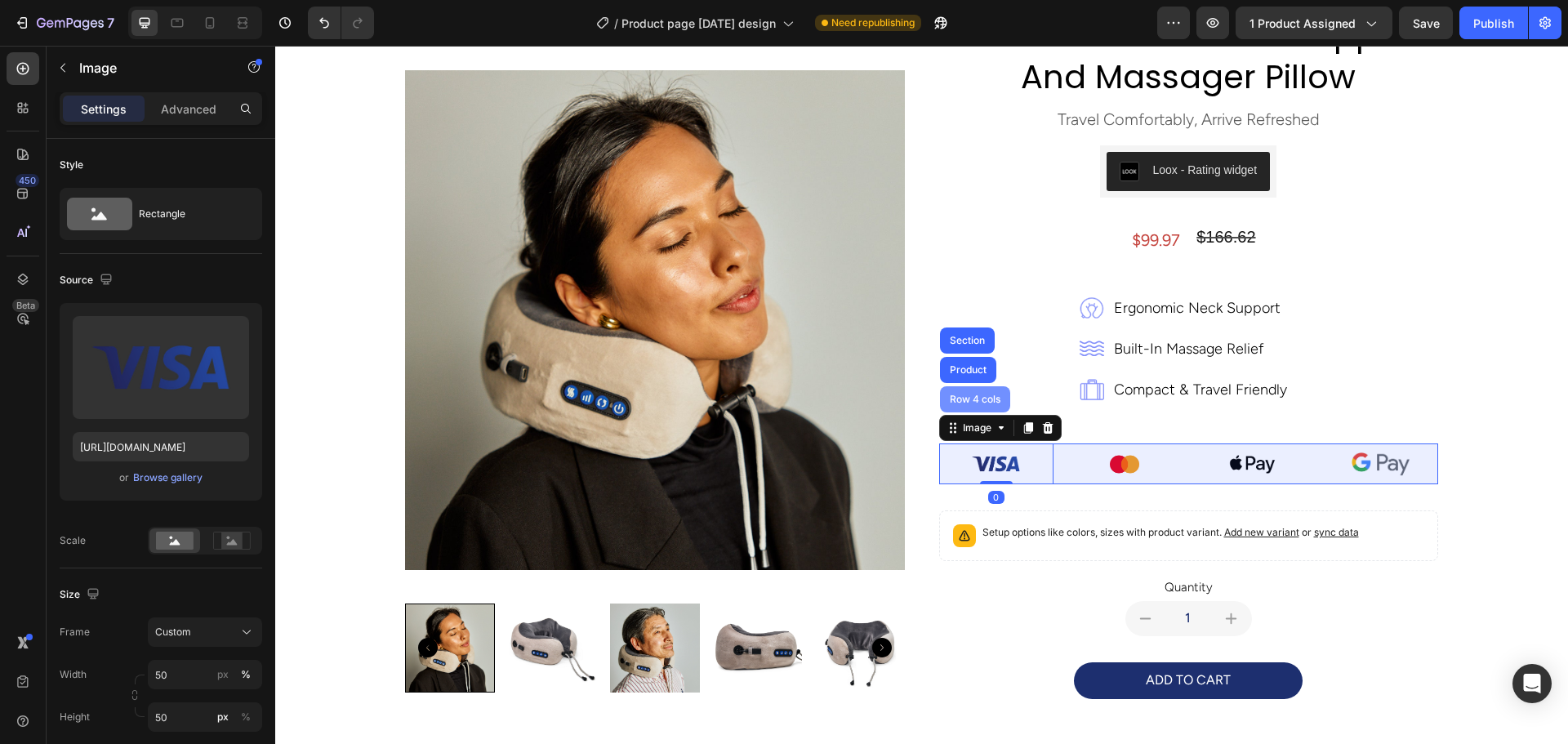
click at [961, 403] on div "Row 4 cols" at bounding box center [974, 399] width 57 height 10
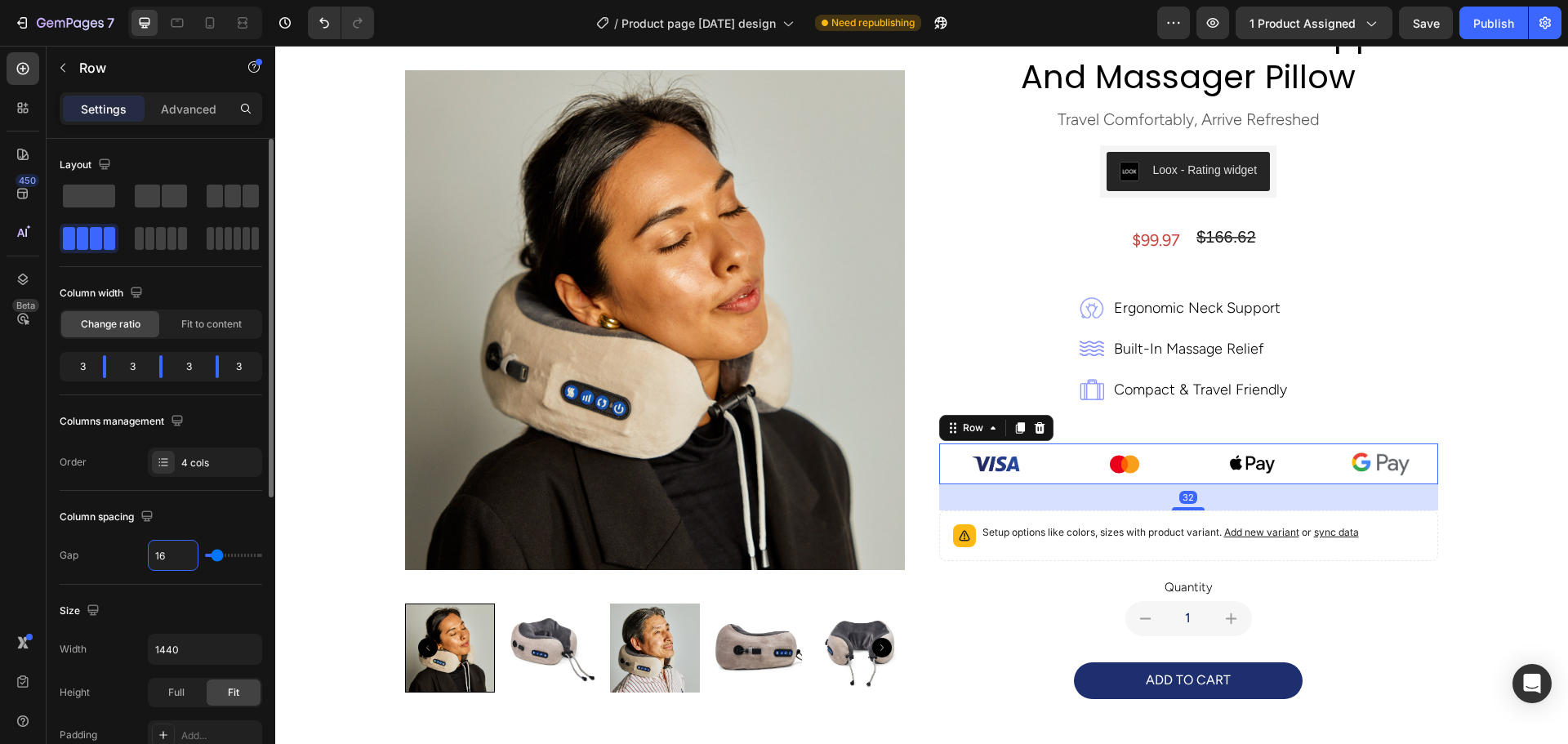
click at [170, 558] on input "16" at bounding box center [173, 556] width 49 height 30
type input "1"
type input "10"
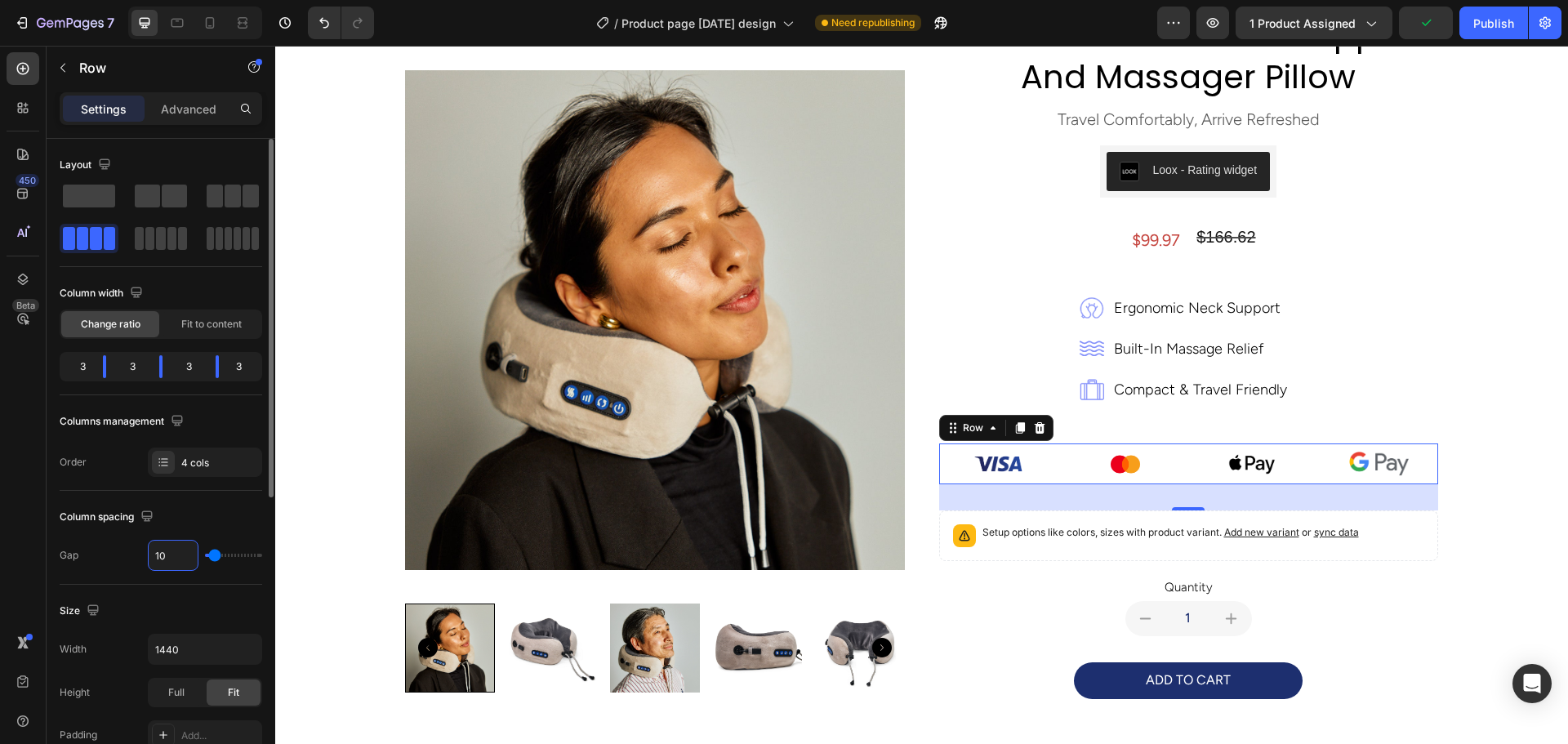
type input "1"
type input "10"
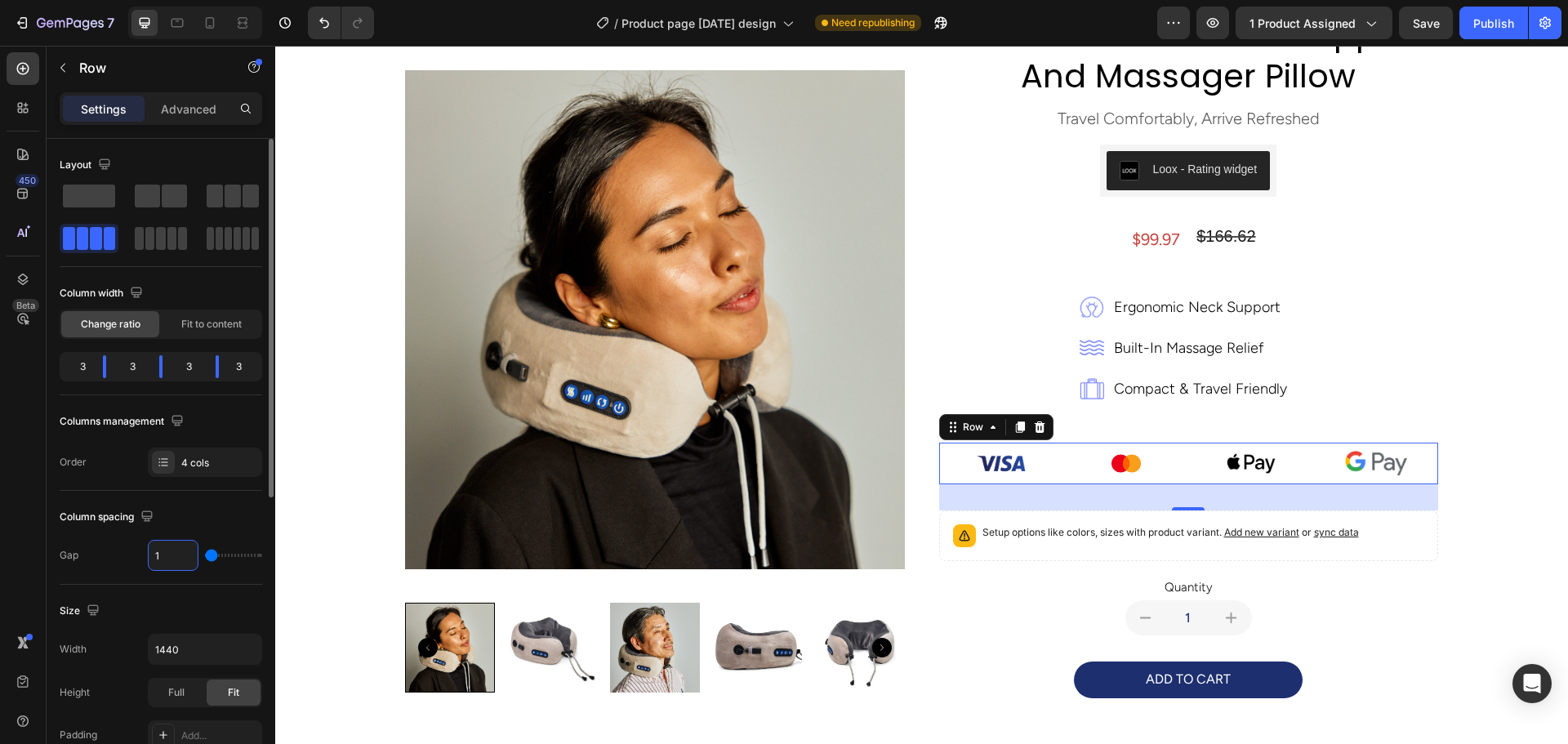
scroll to position [102, 0]
type input "100"
type input "10"
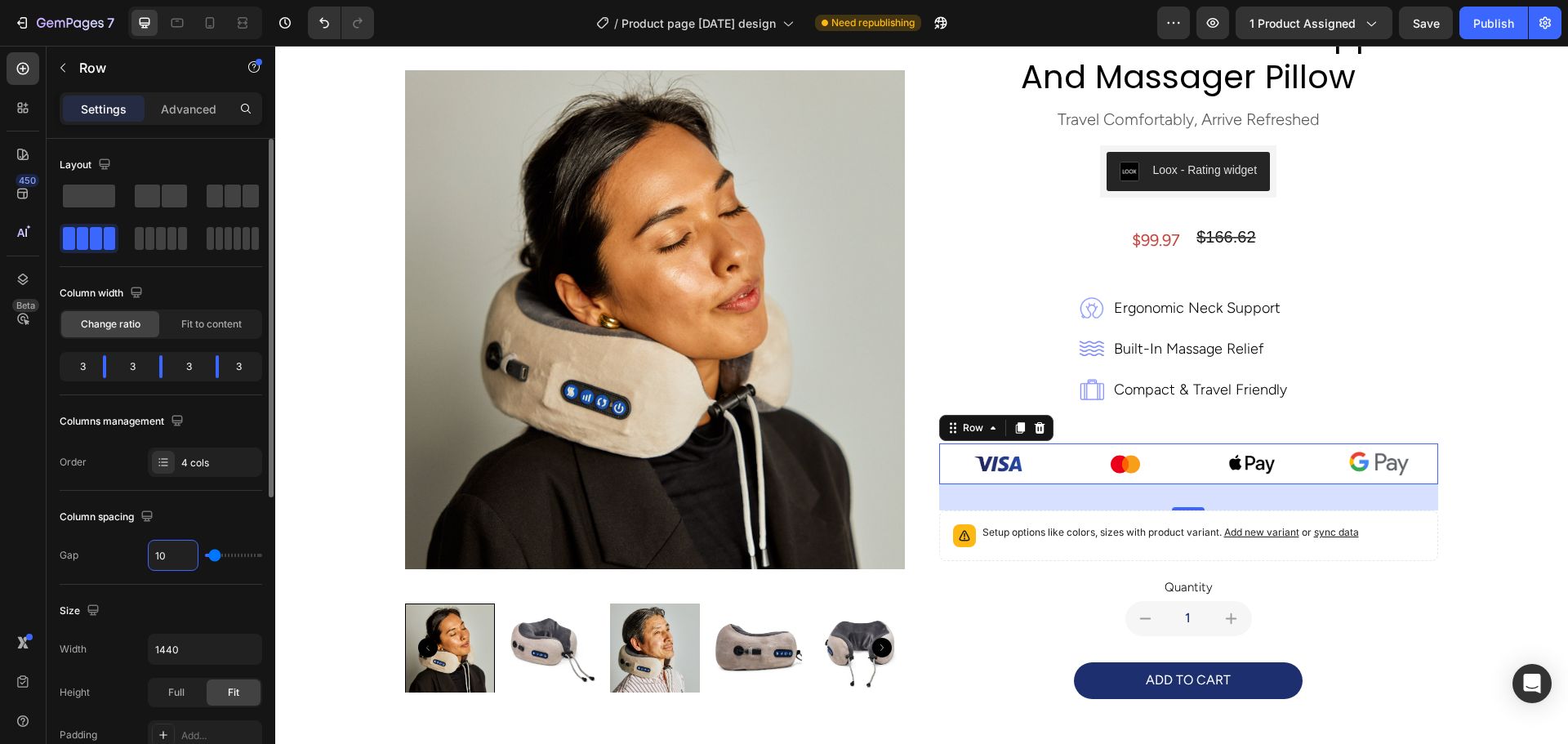
type input "1"
click at [251, 517] on div "Column spacing" at bounding box center [160, 517] width 203 height 26
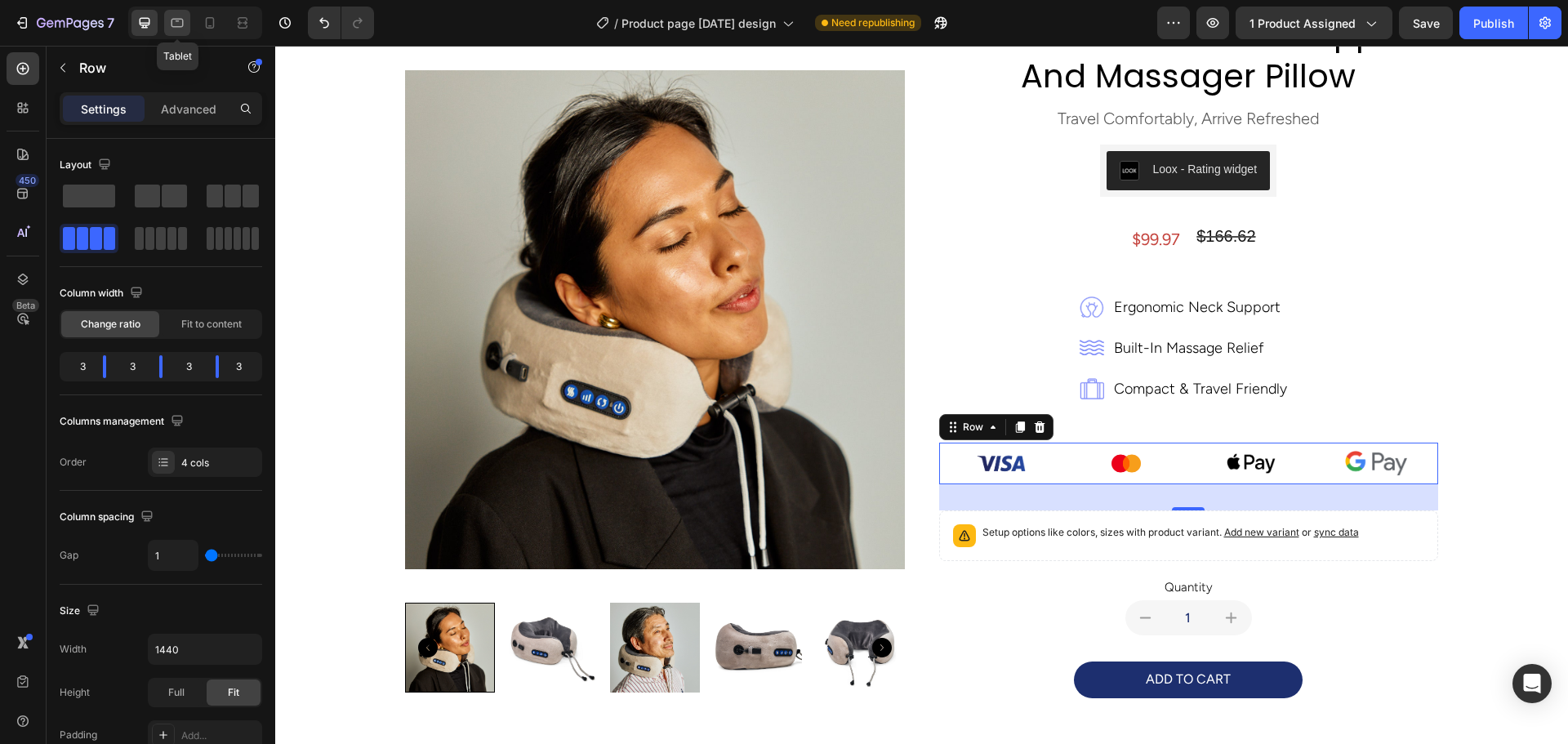
click at [185, 29] on icon at bounding box center [177, 23] width 17 height 17
type input "100%"
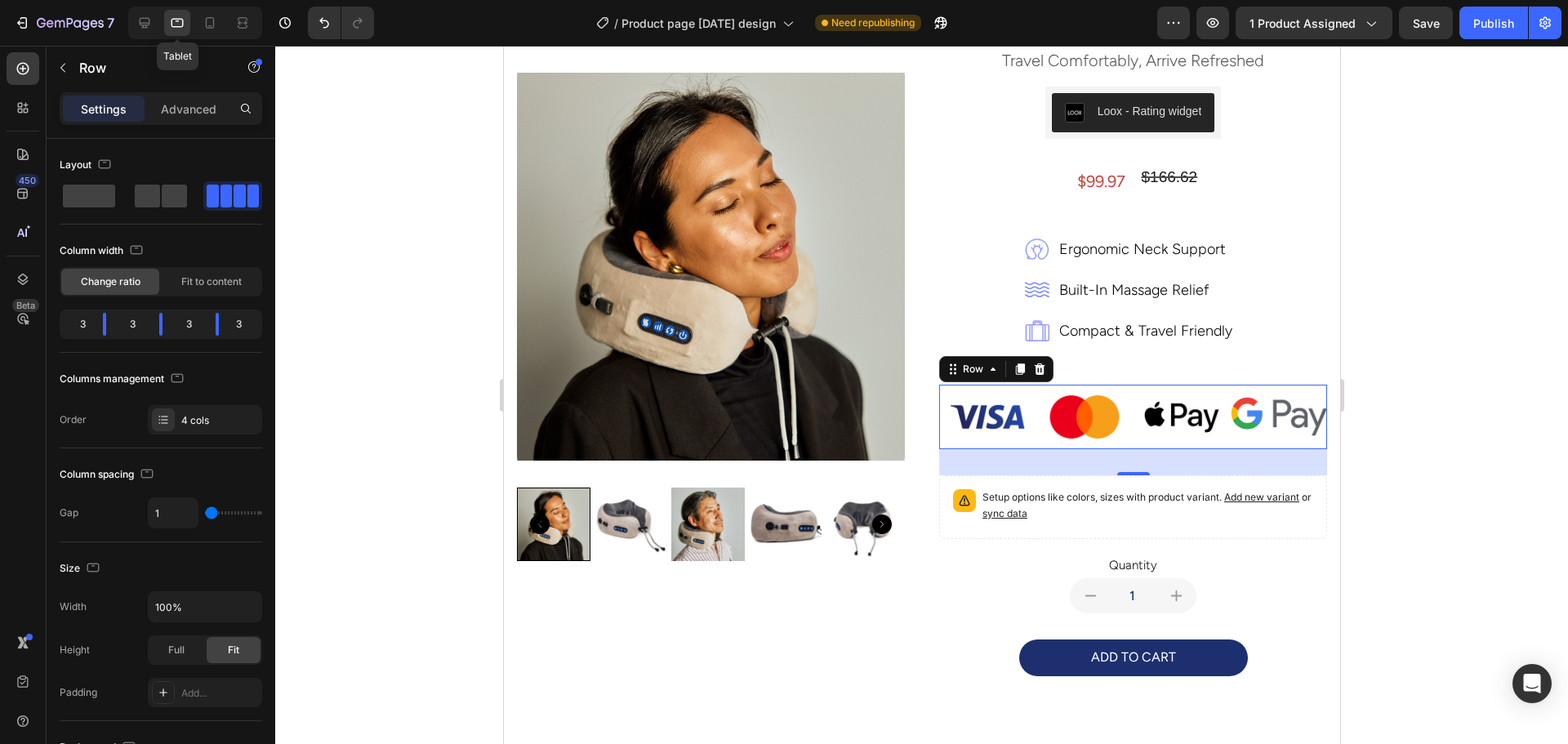
scroll to position [485, 0]
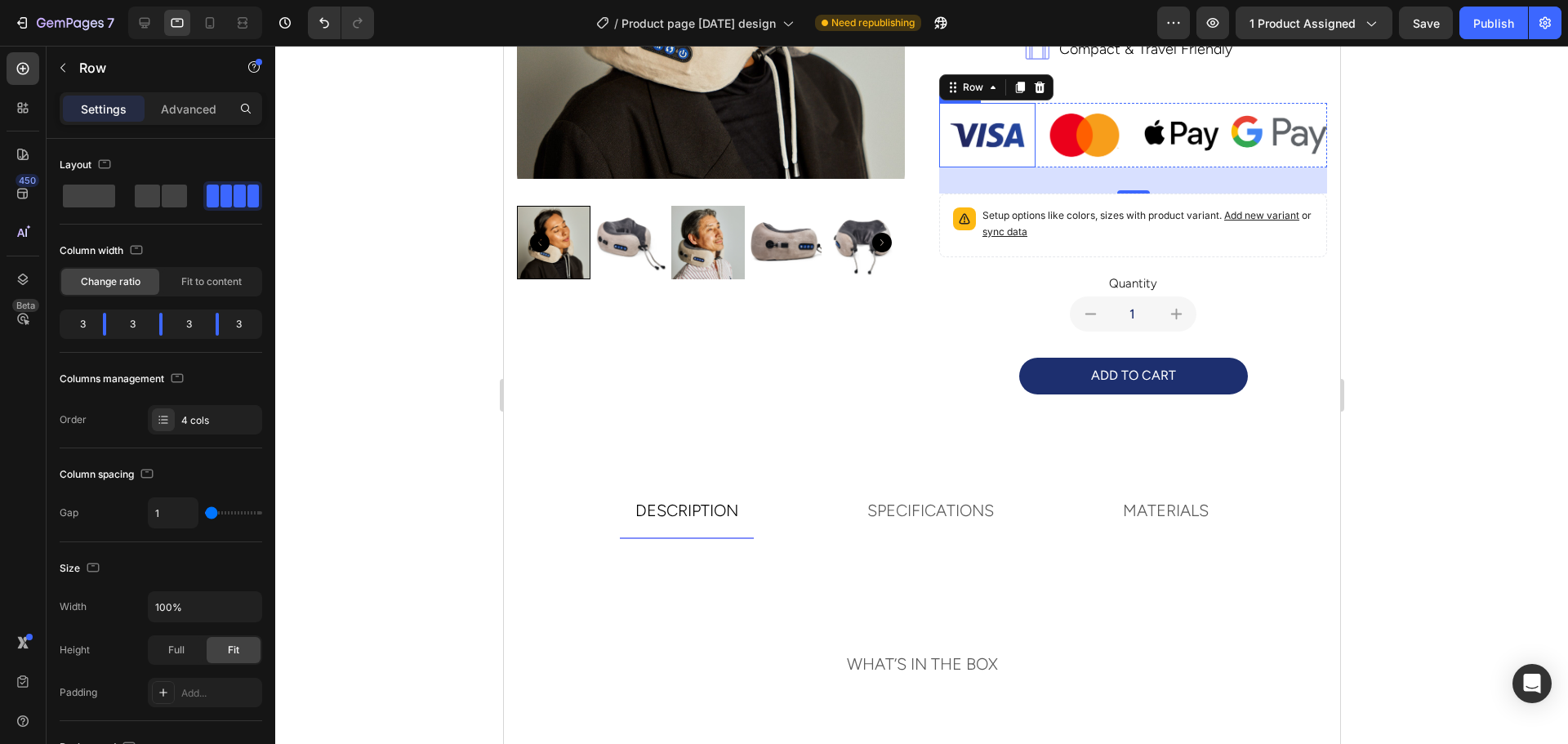
click at [962, 126] on img at bounding box center [986, 135] width 97 height 64
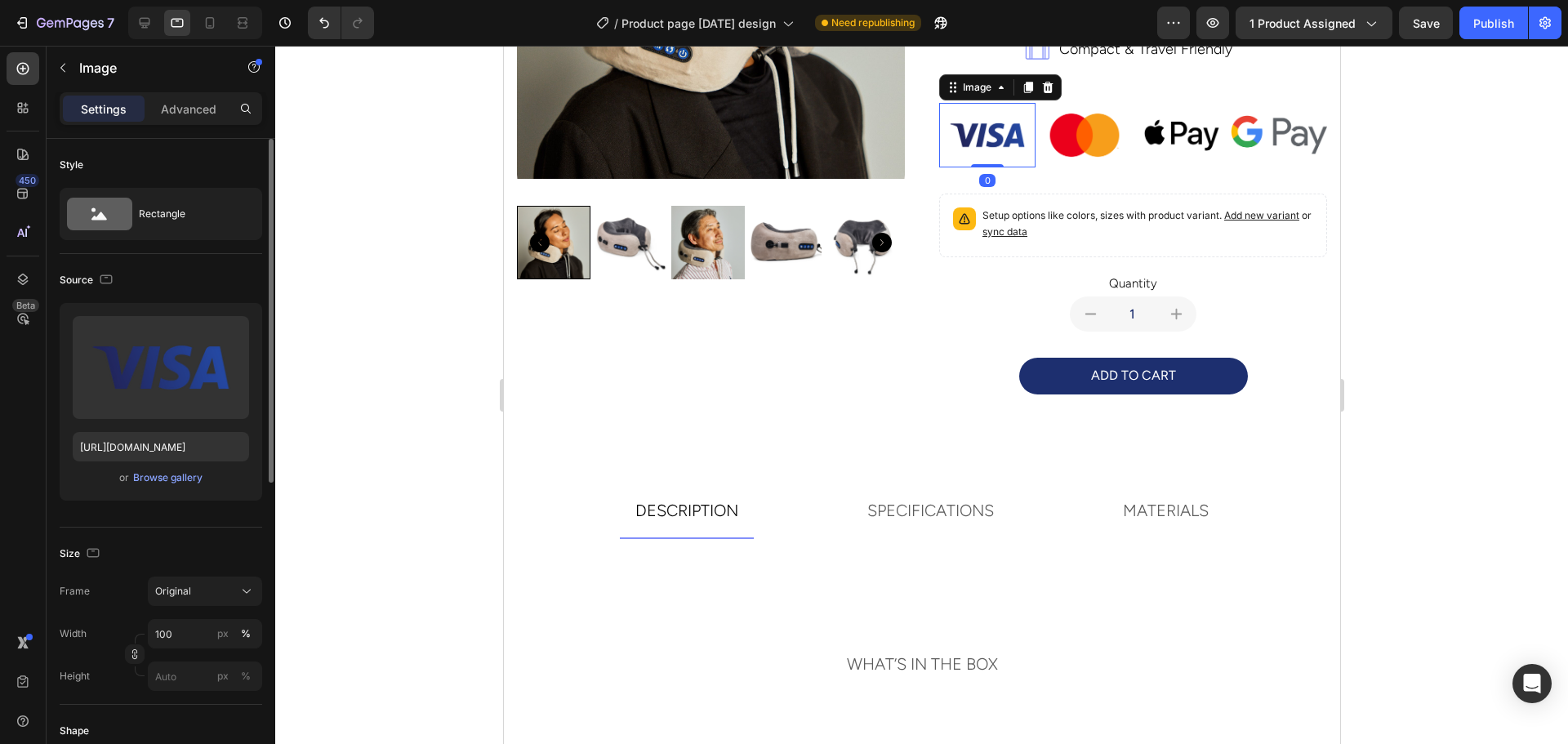
scroll to position [82, 0]
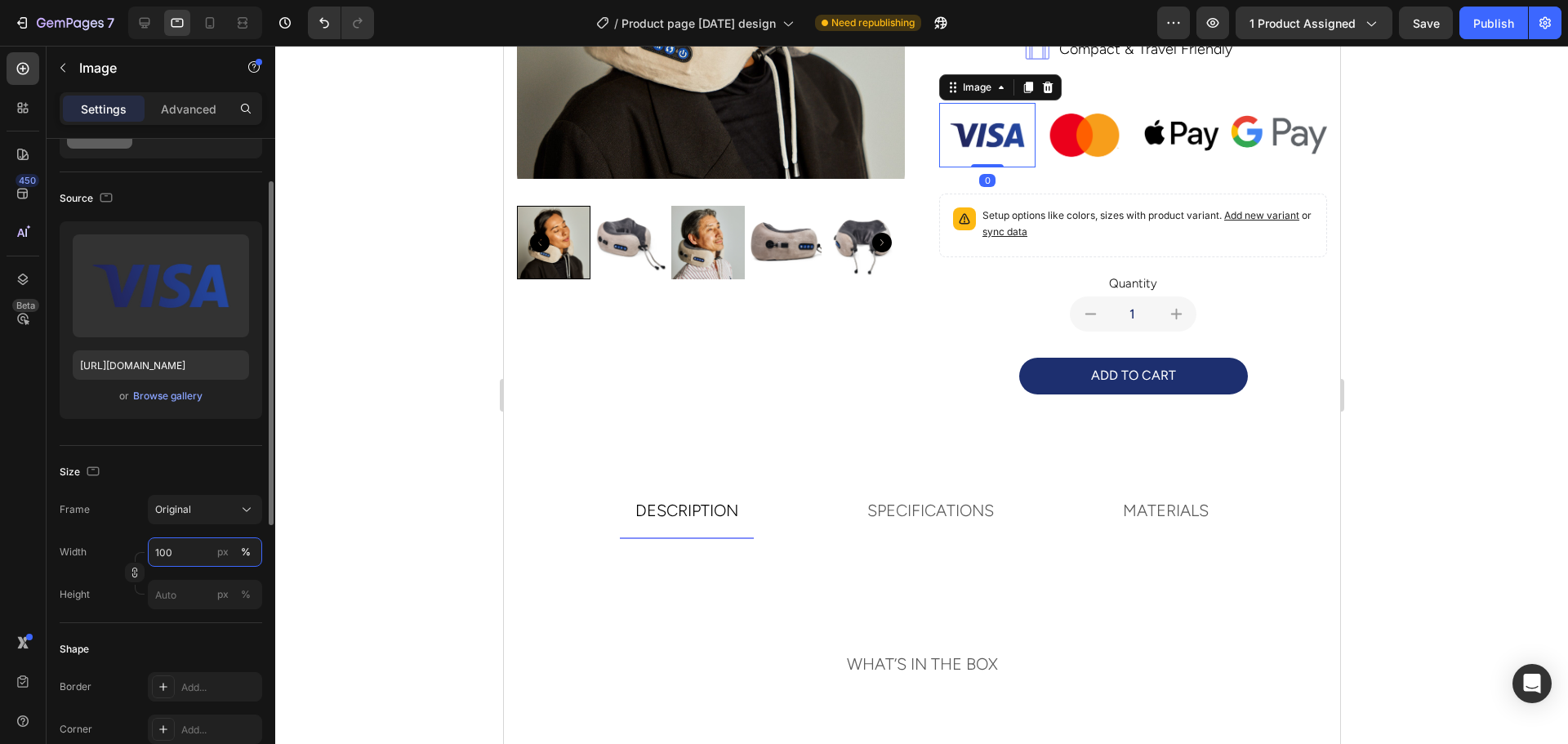
click at [188, 553] on input "100" at bounding box center [205, 552] width 114 height 30
type input "50"
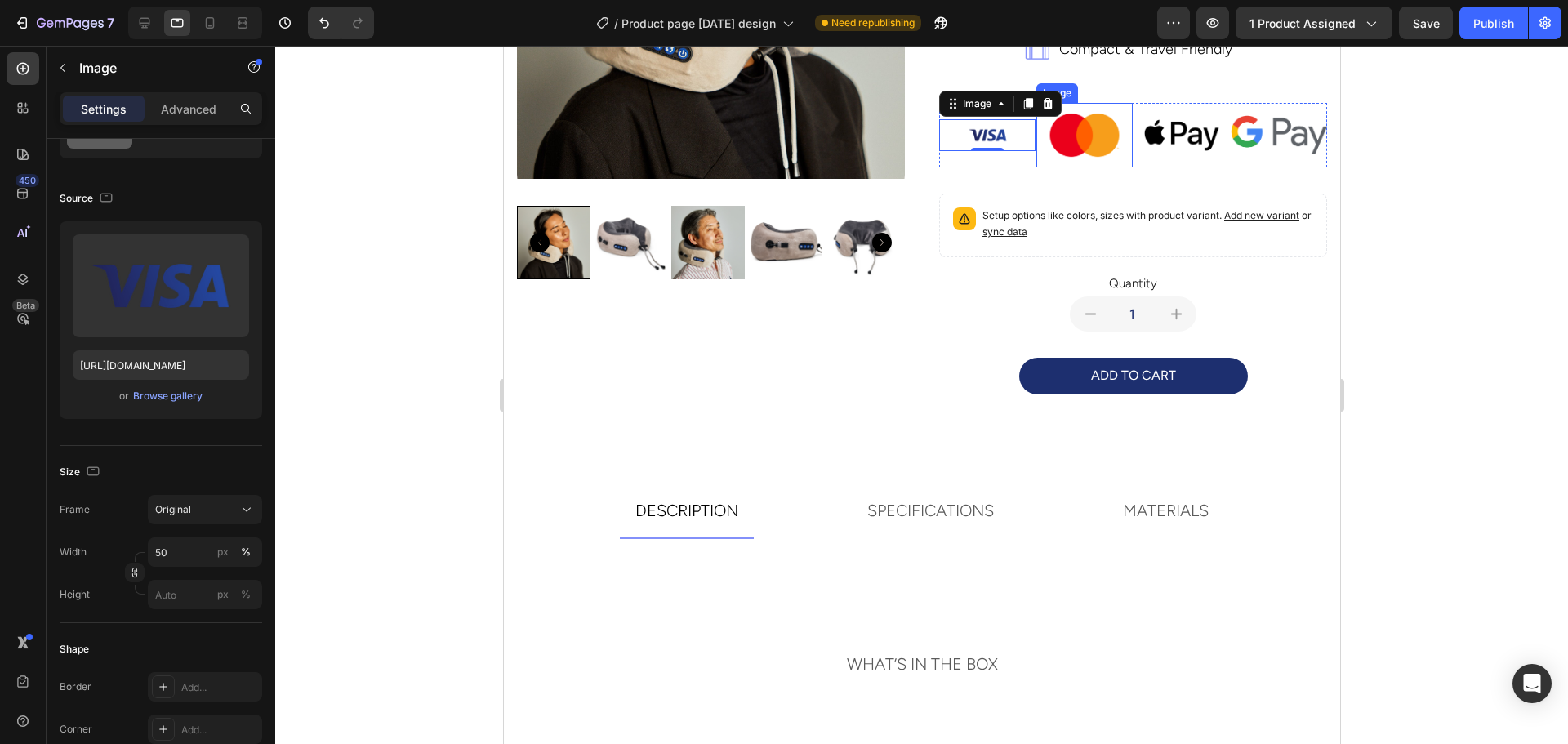
click at [1067, 136] on img at bounding box center [1083, 135] width 97 height 64
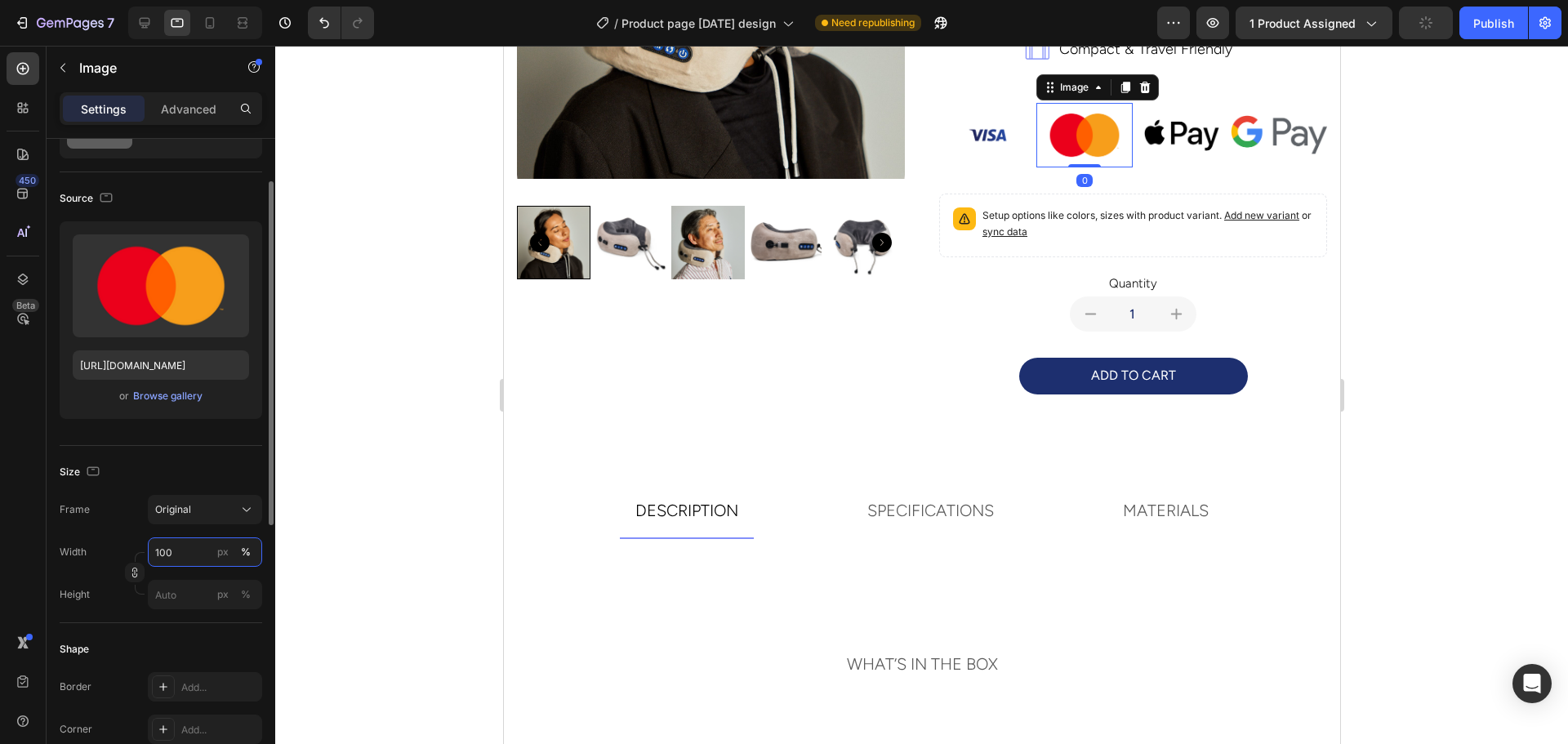
click at [189, 559] on input "100" at bounding box center [205, 552] width 114 height 30
type input "50"
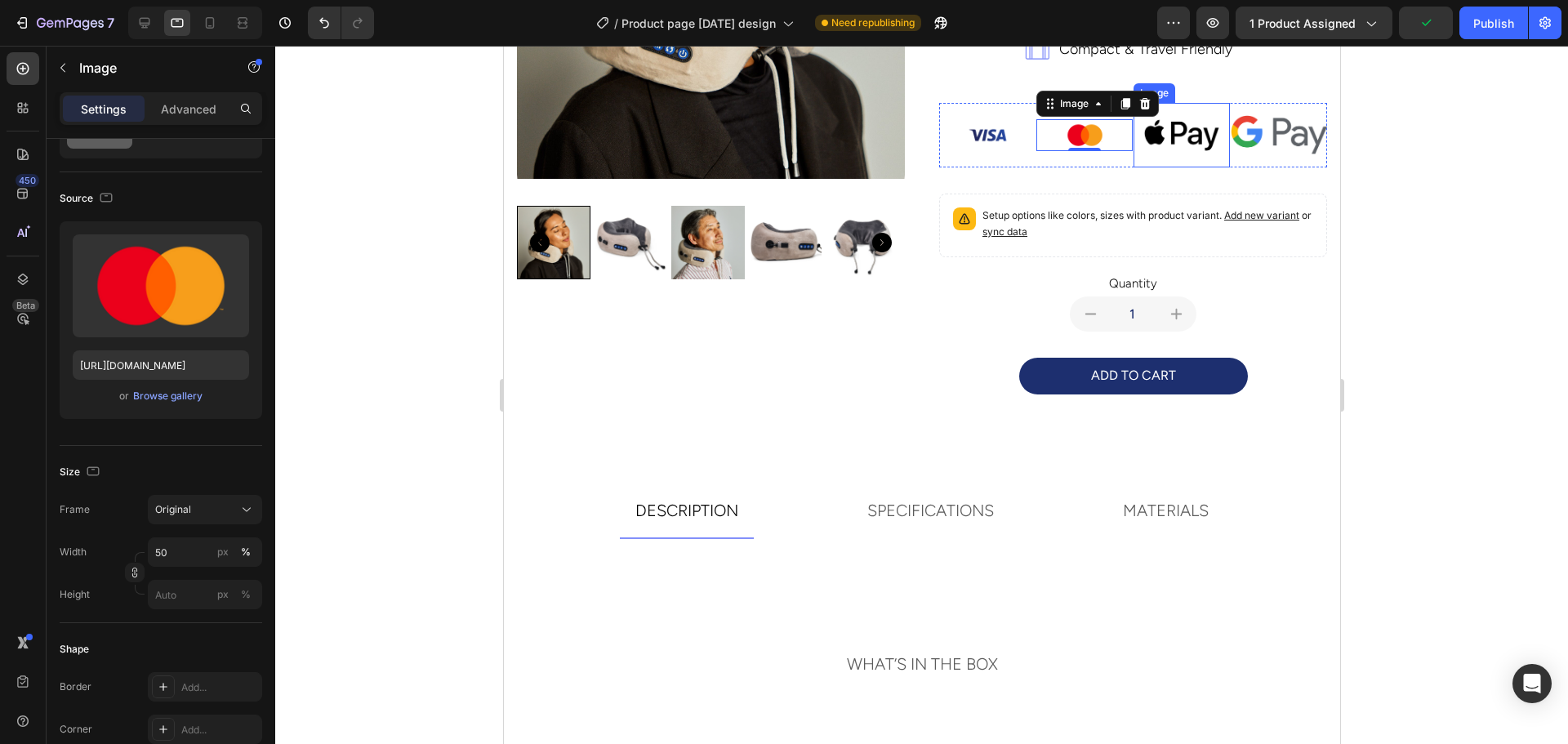
click at [1164, 128] on img at bounding box center [1180, 135] width 97 height 64
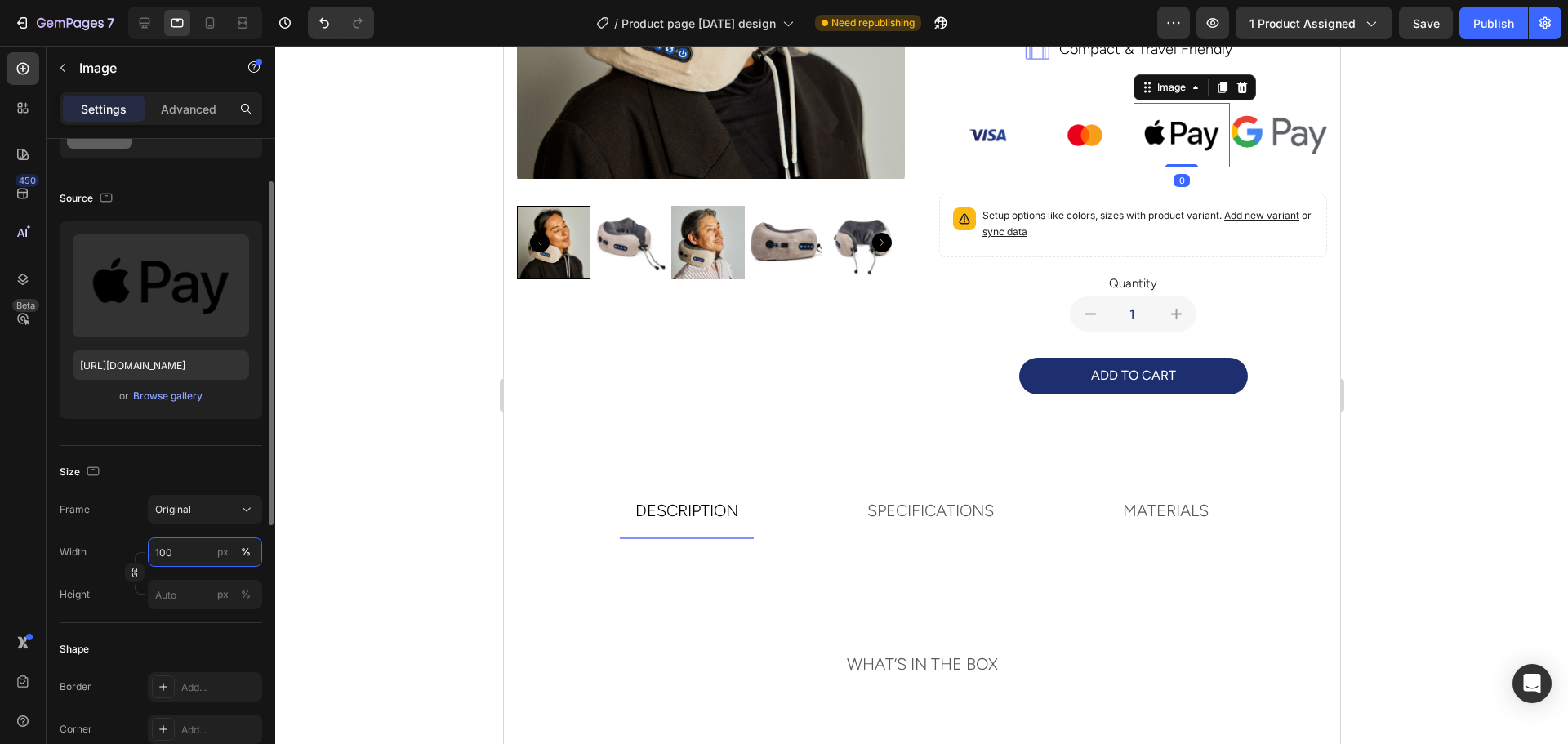
click at [170, 556] on input "100" at bounding box center [205, 552] width 114 height 30
type input "50"
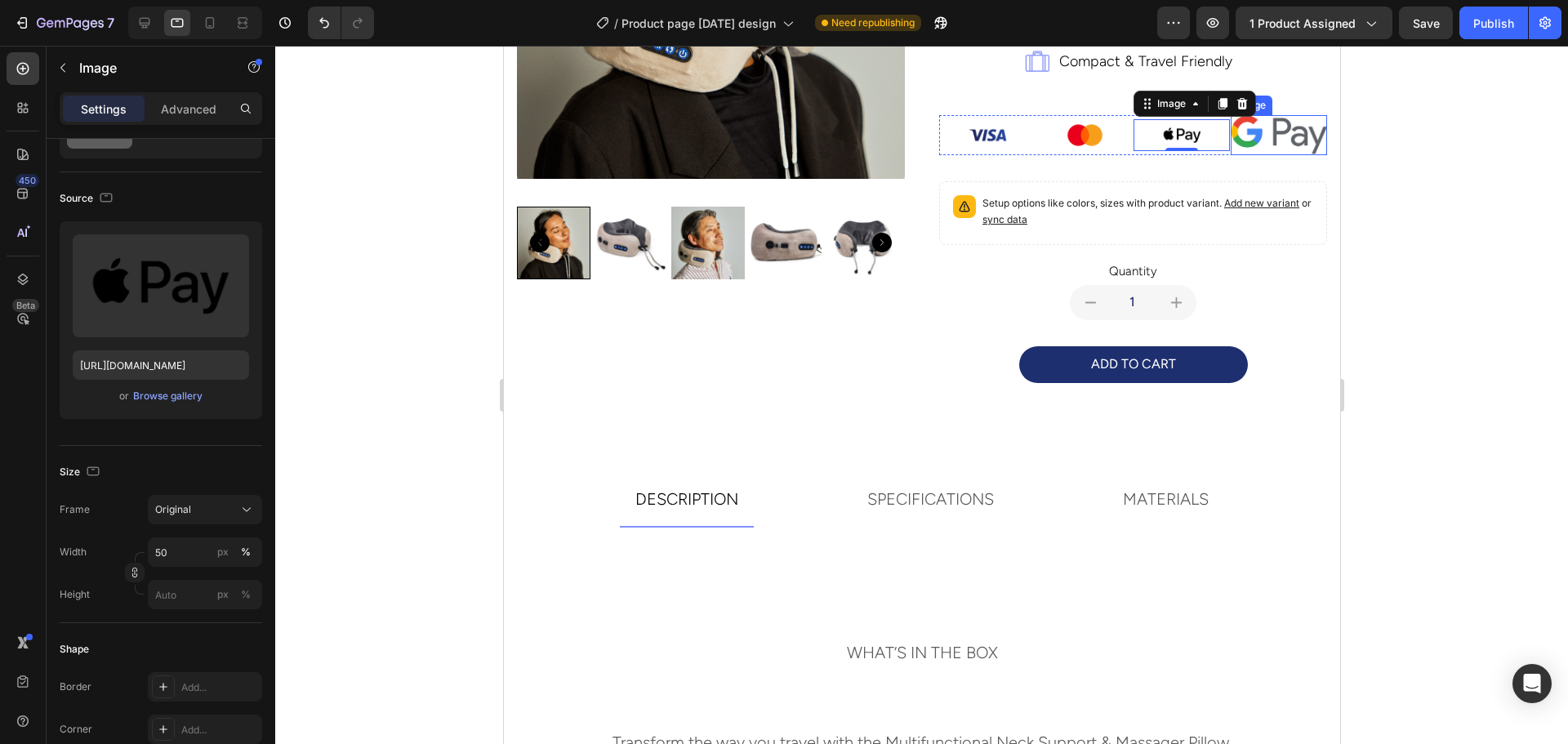
click at [1240, 132] on img at bounding box center [1278, 135] width 97 height 40
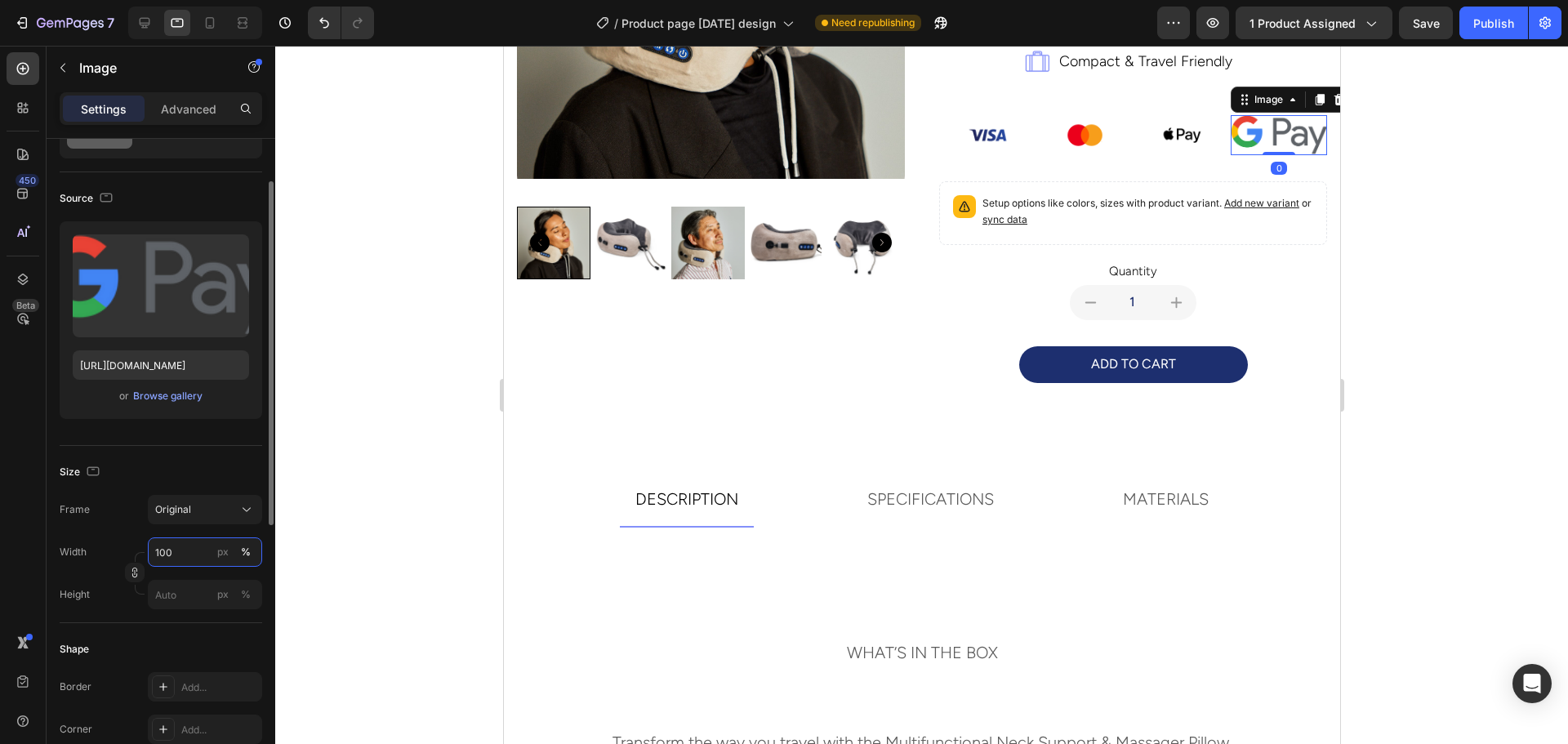
click at [174, 542] on input "100" at bounding box center [205, 552] width 114 height 30
type input "50"
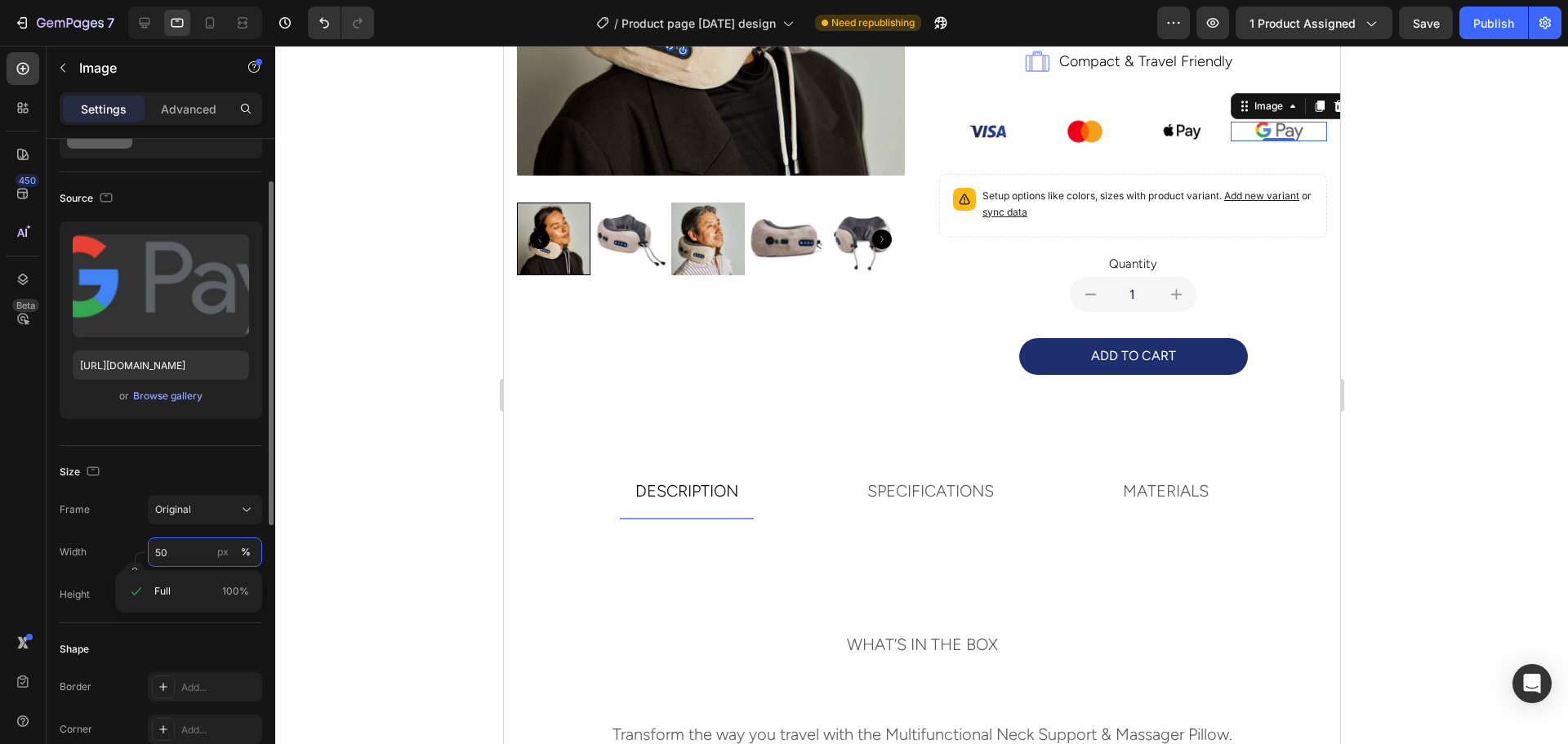
scroll to position [469, 0]
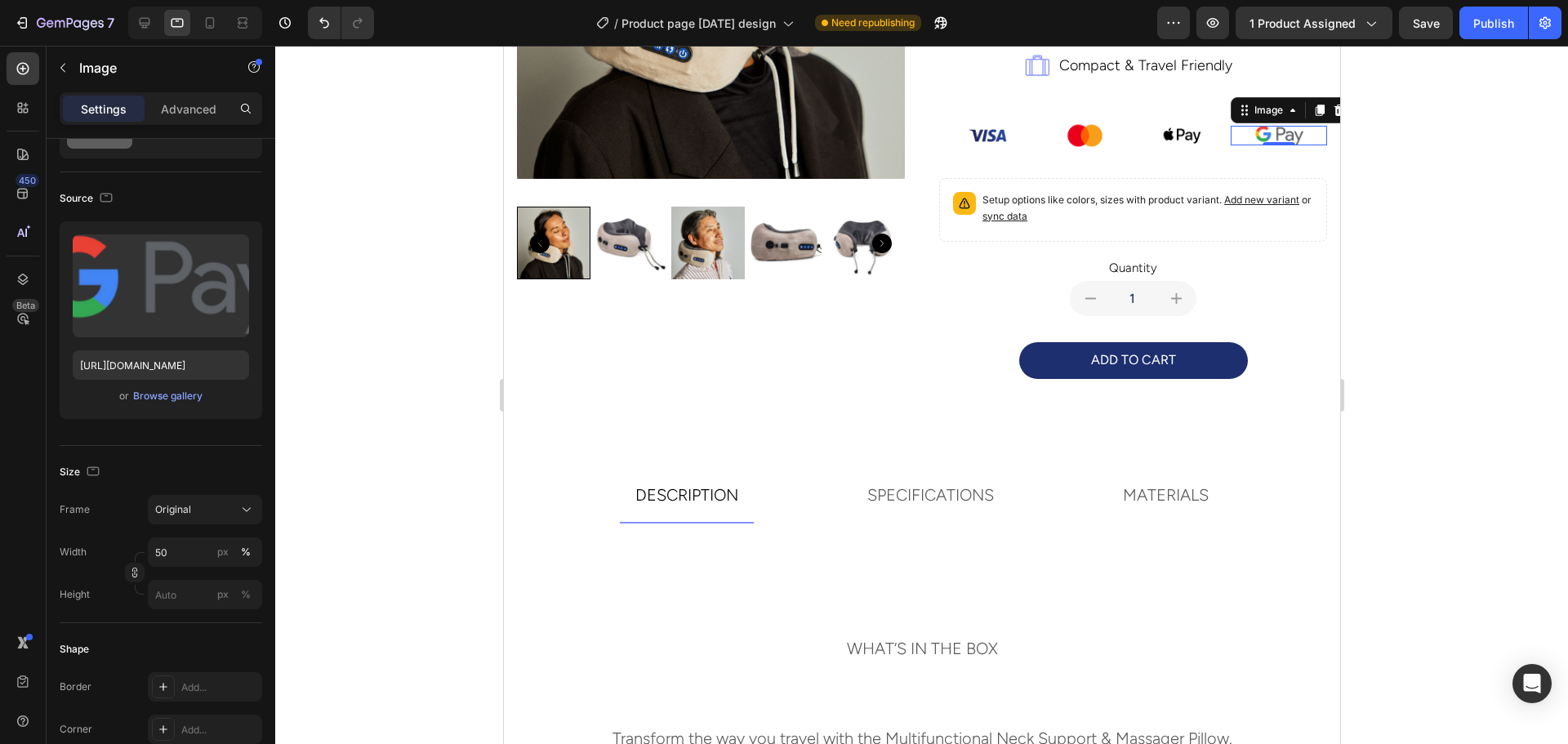
click at [379, 313] on div at bounding box center [921, 394] width 1293 height 698
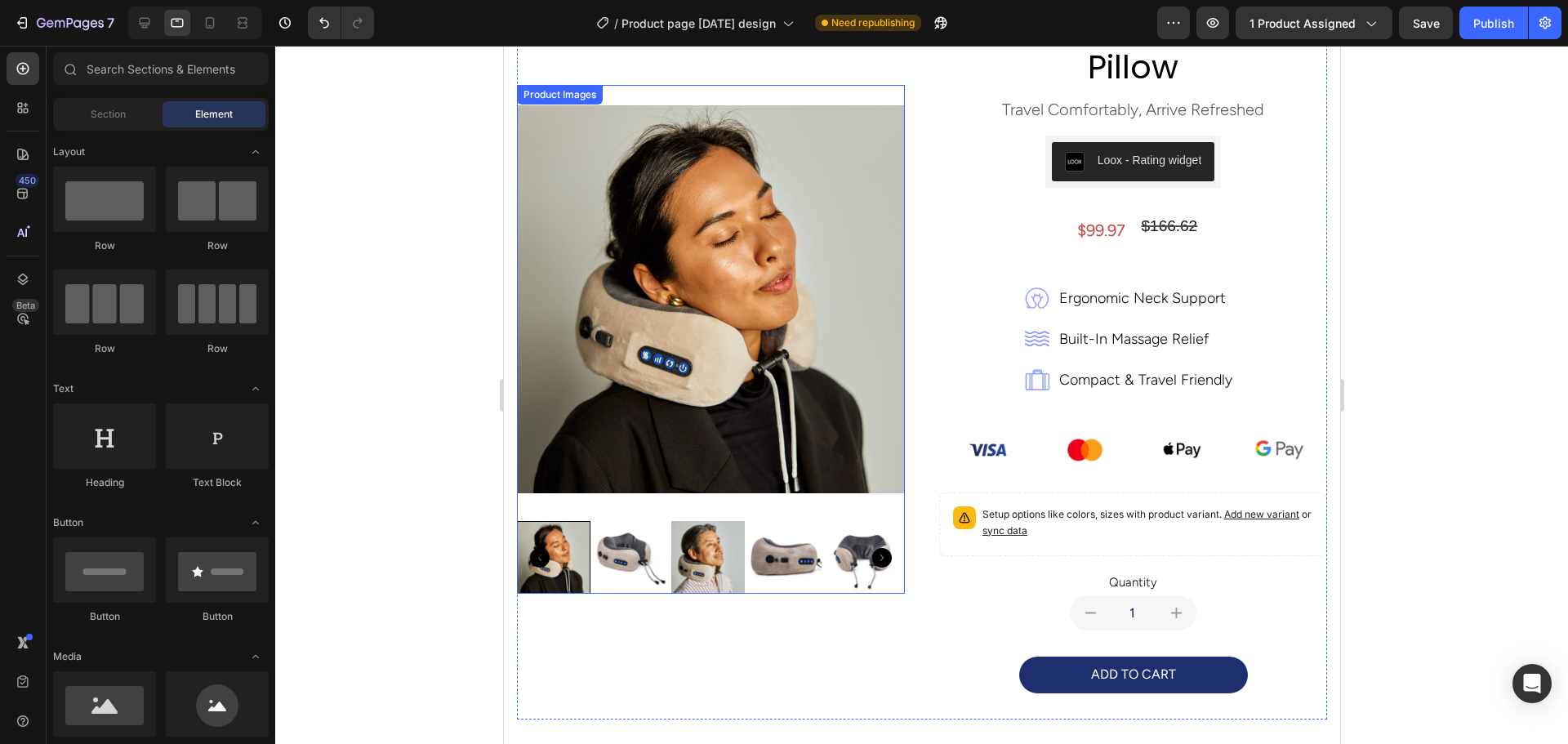
scroll to position [0, 0]
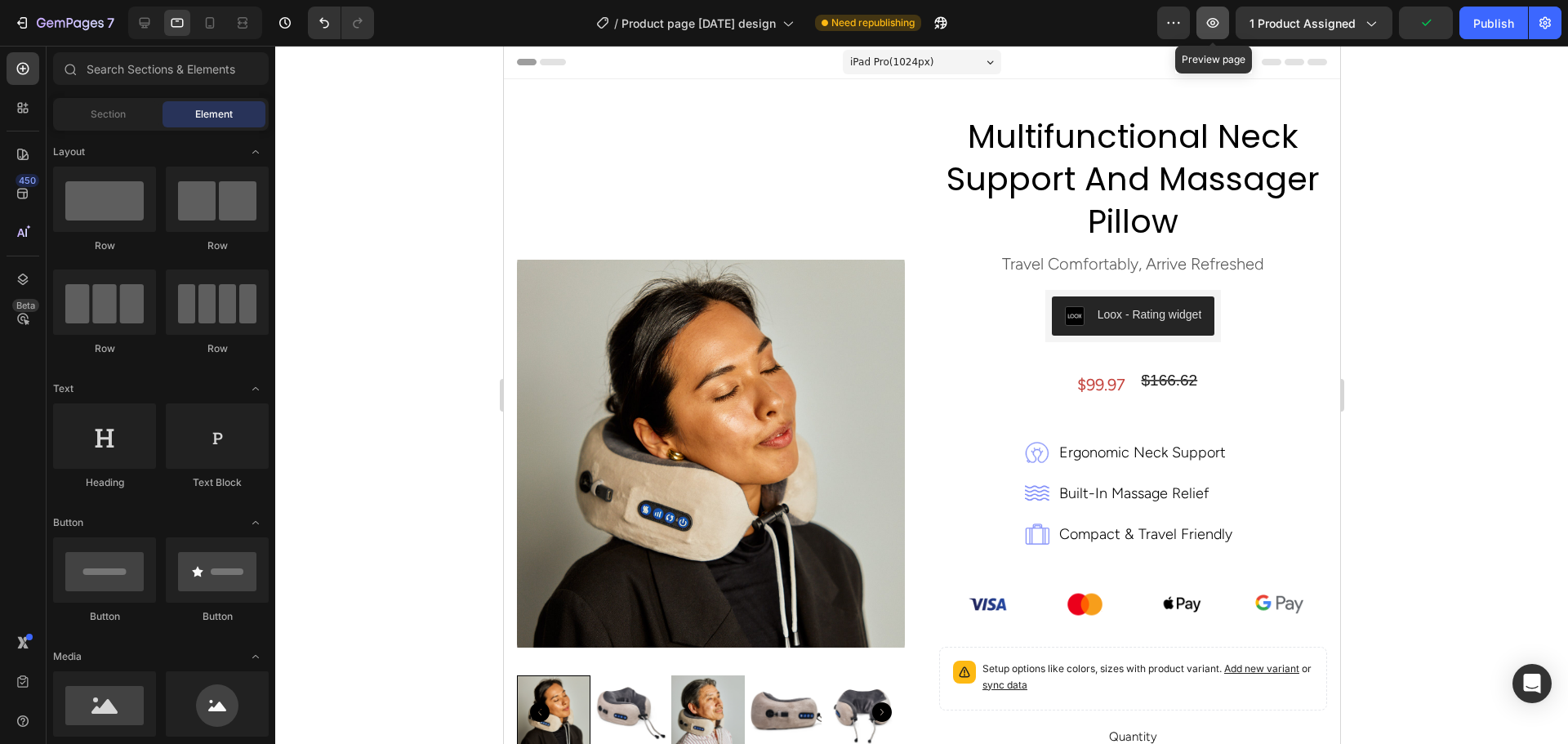
click at [1216, 26] on icon "button" at bounding box center [1212, 23] width 17 height 17
click at [964, 603] on img at bounding box center [987, 603] width 48 height 32
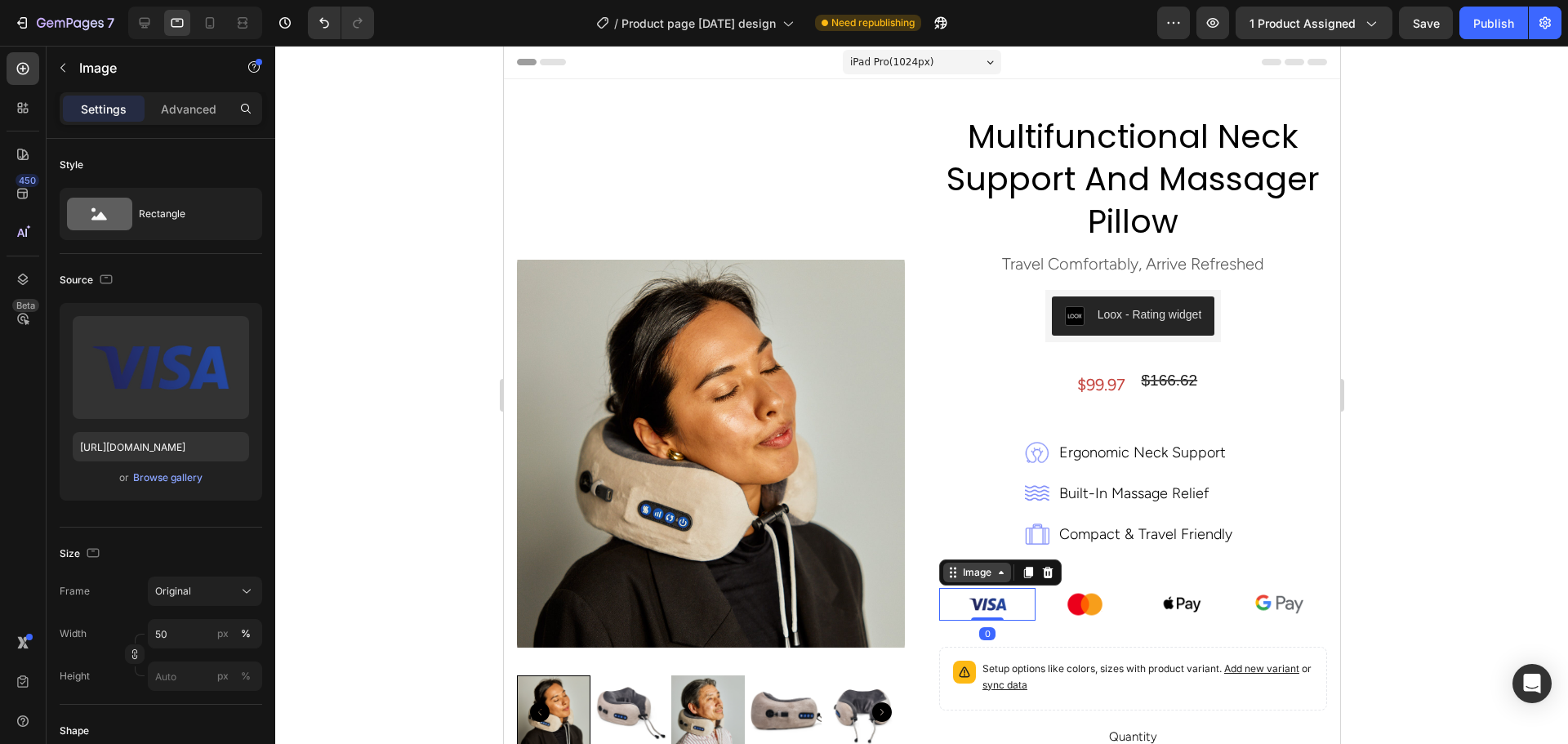
click at [958, 574] on div "Image" at bounding box center [976, 572] width 35 height 15
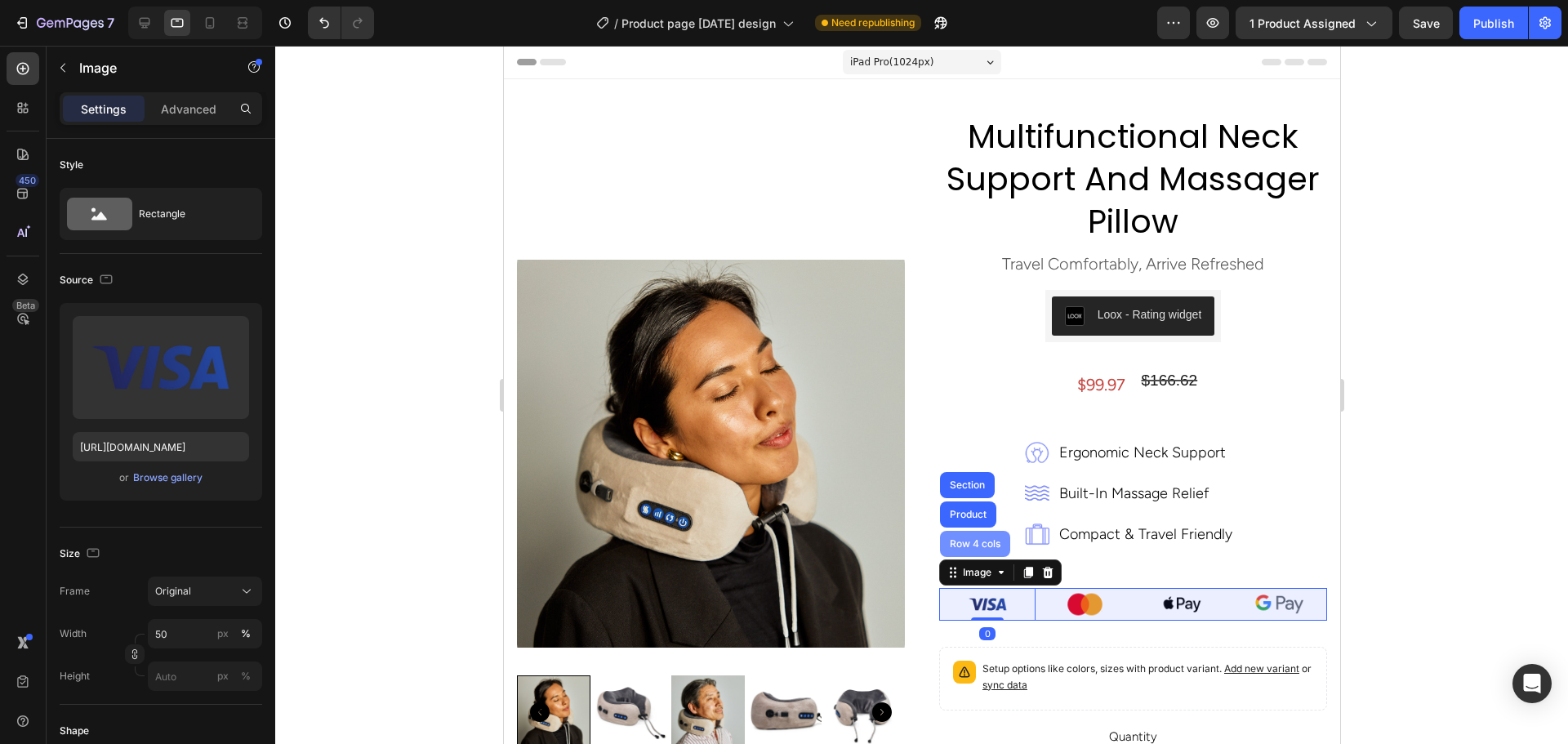
click at [960, 548] on div "Row 4 cols" at bounding box center [973, 544] width 57 height 10
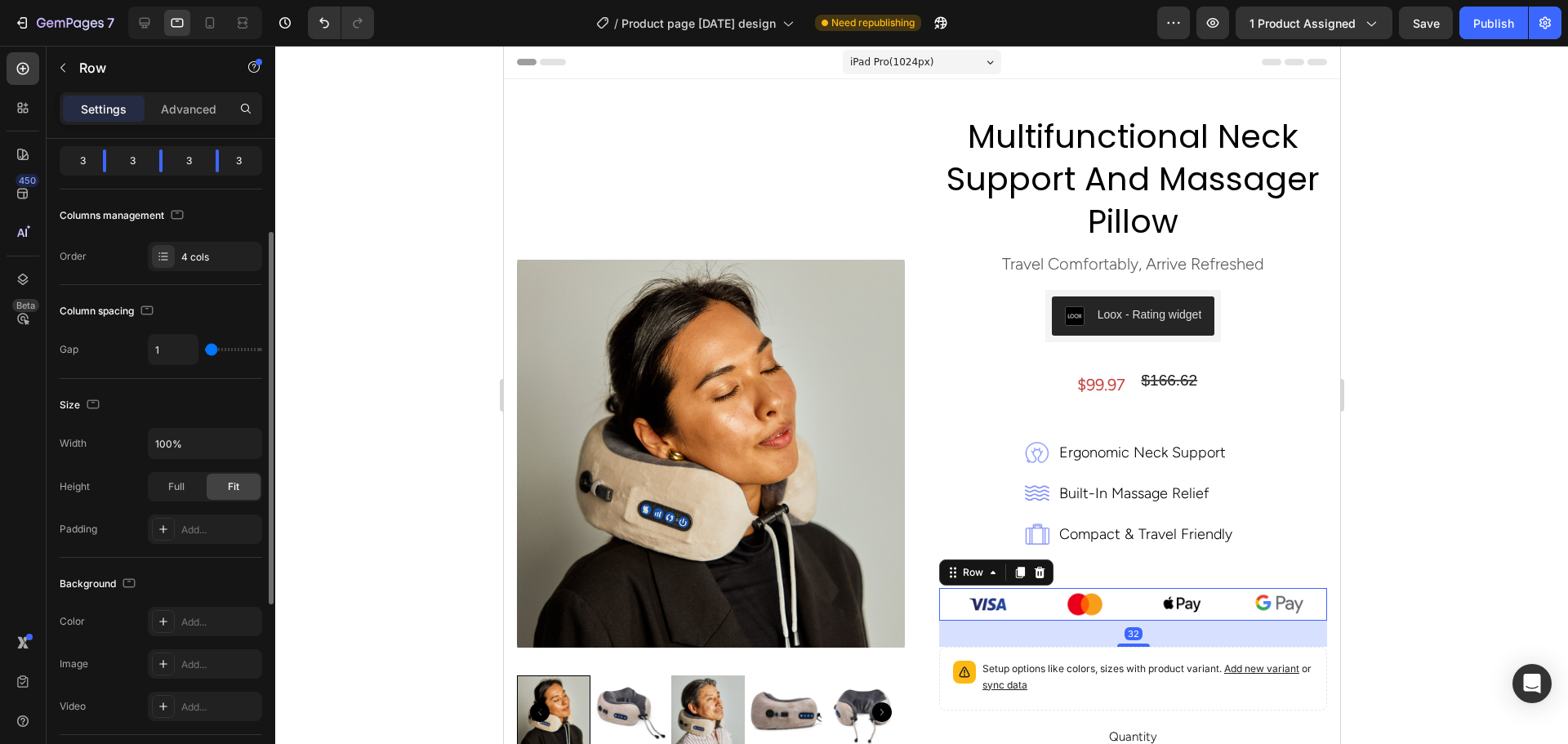
scroll to position [327, 0]
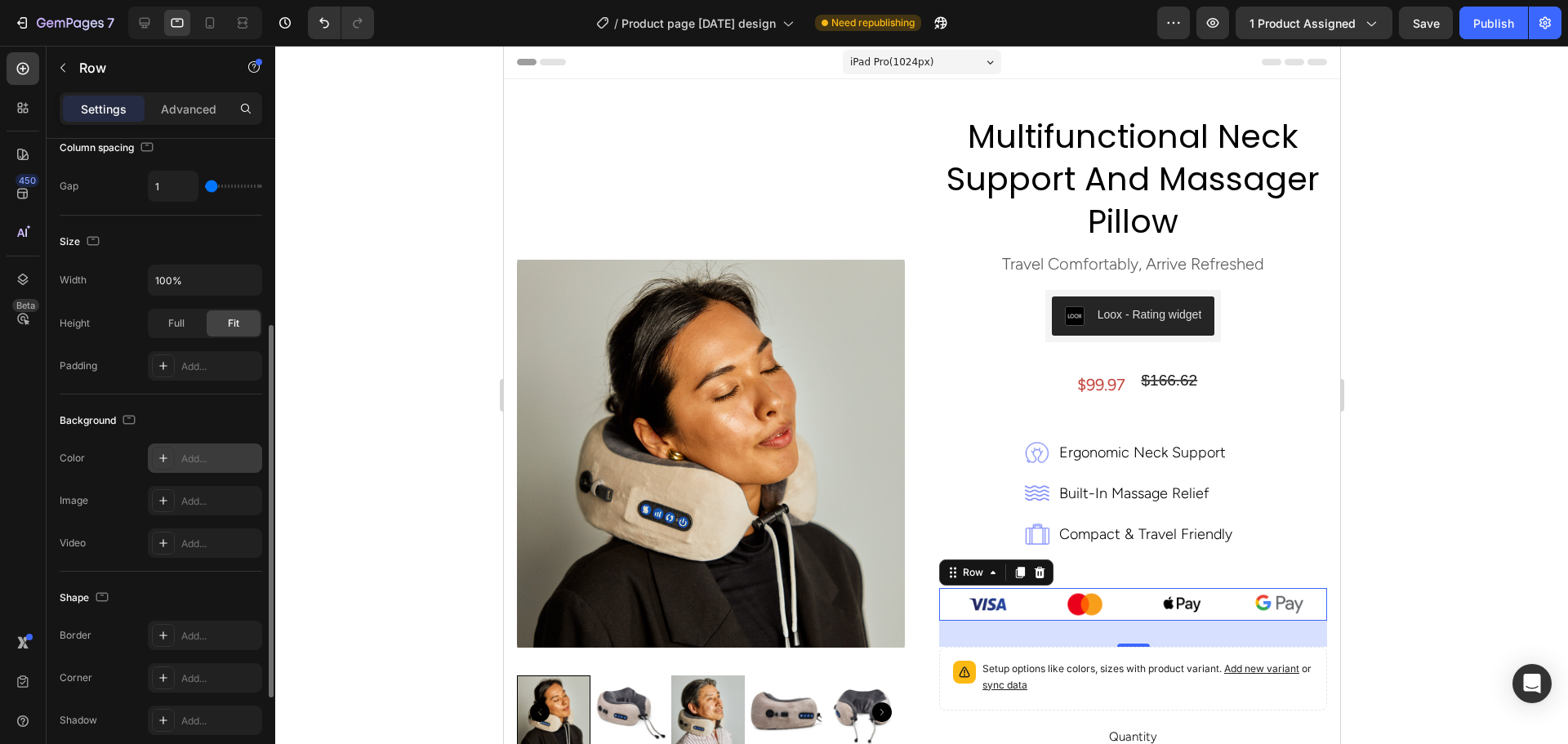
click at [160, 455] on icon at bounding box center [164, 458] width 13 height 13
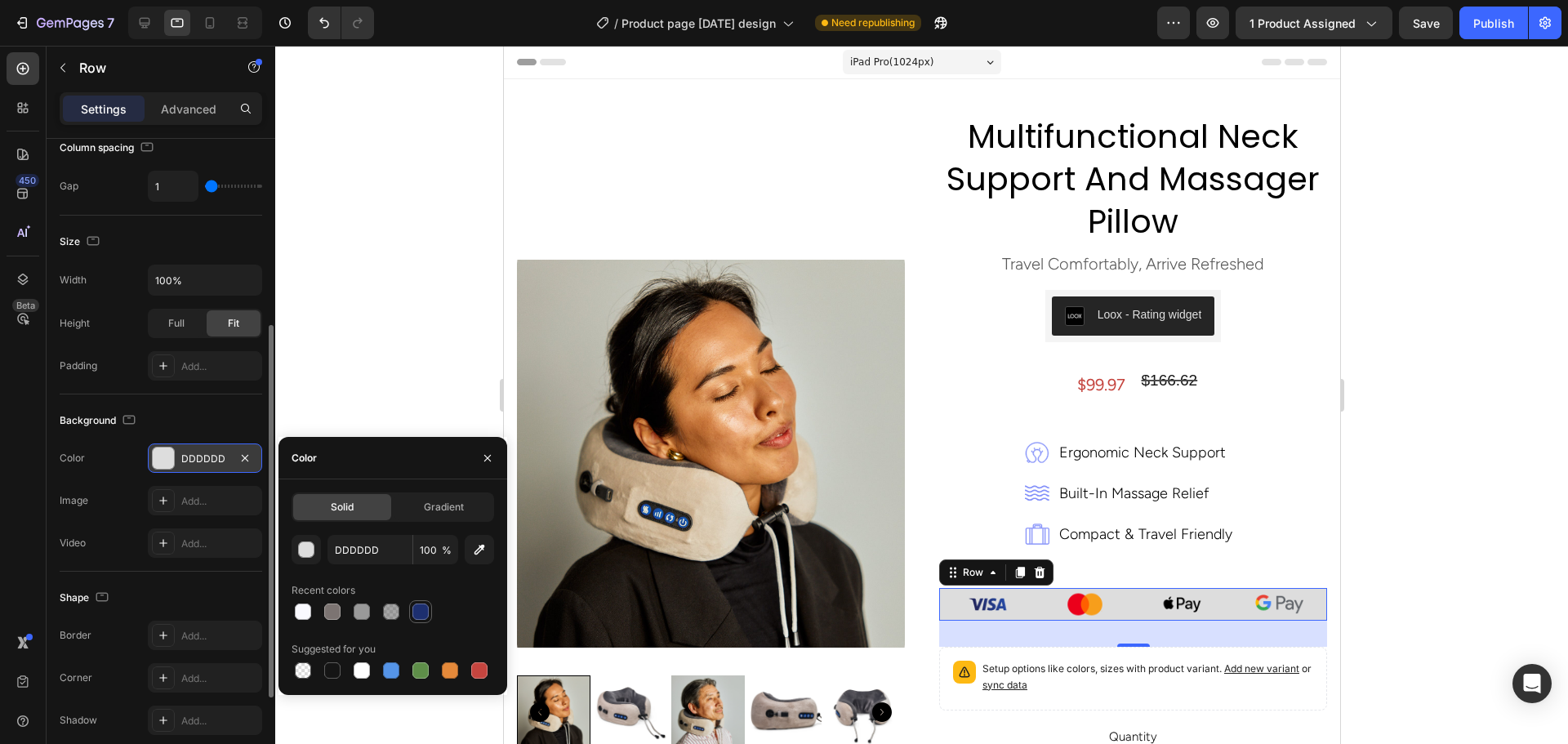
click at [420, 609] on div at bounding box center [421, 612] width 17 height 17
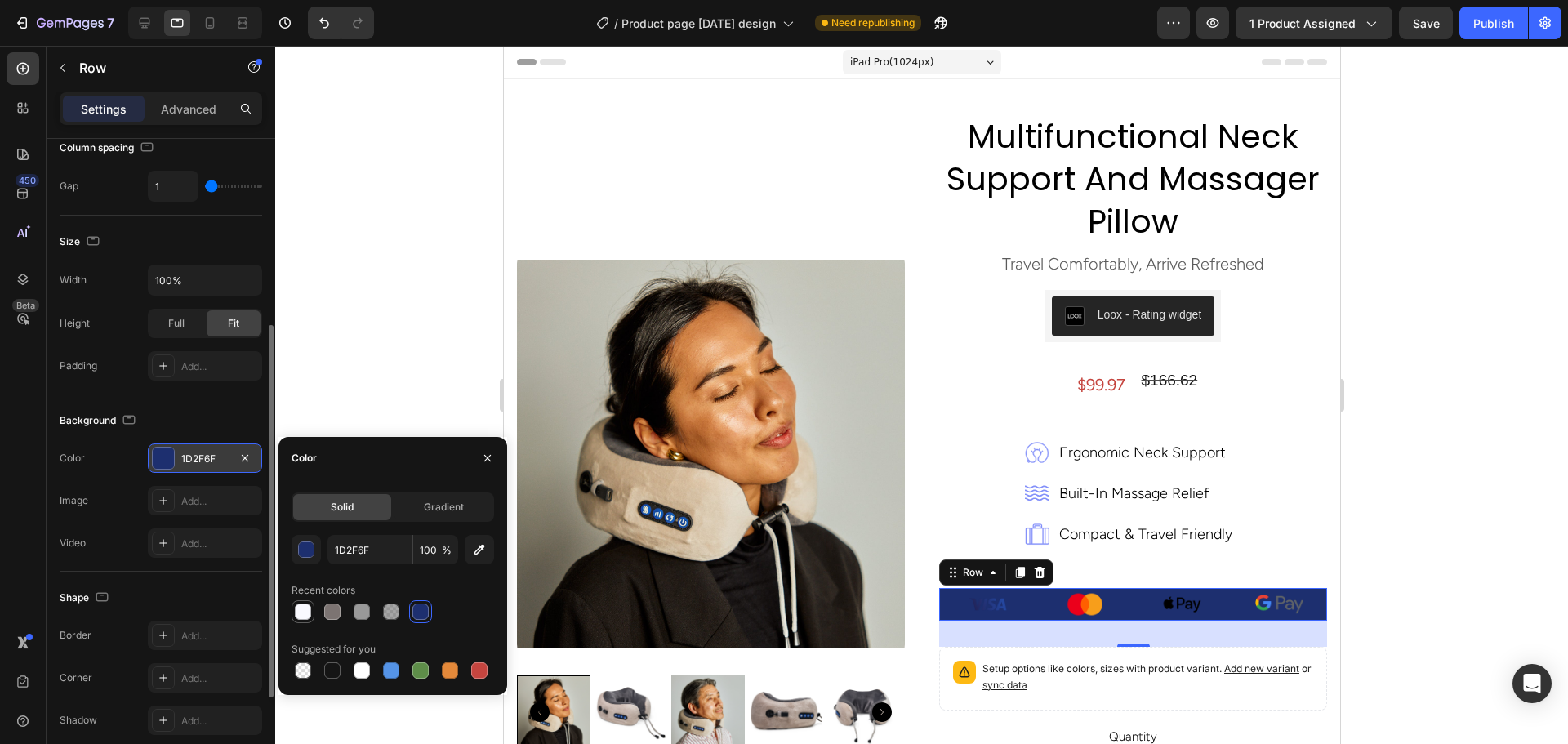
click at [305, 613] on div at bounding box center [303, 612] width 17 height 17
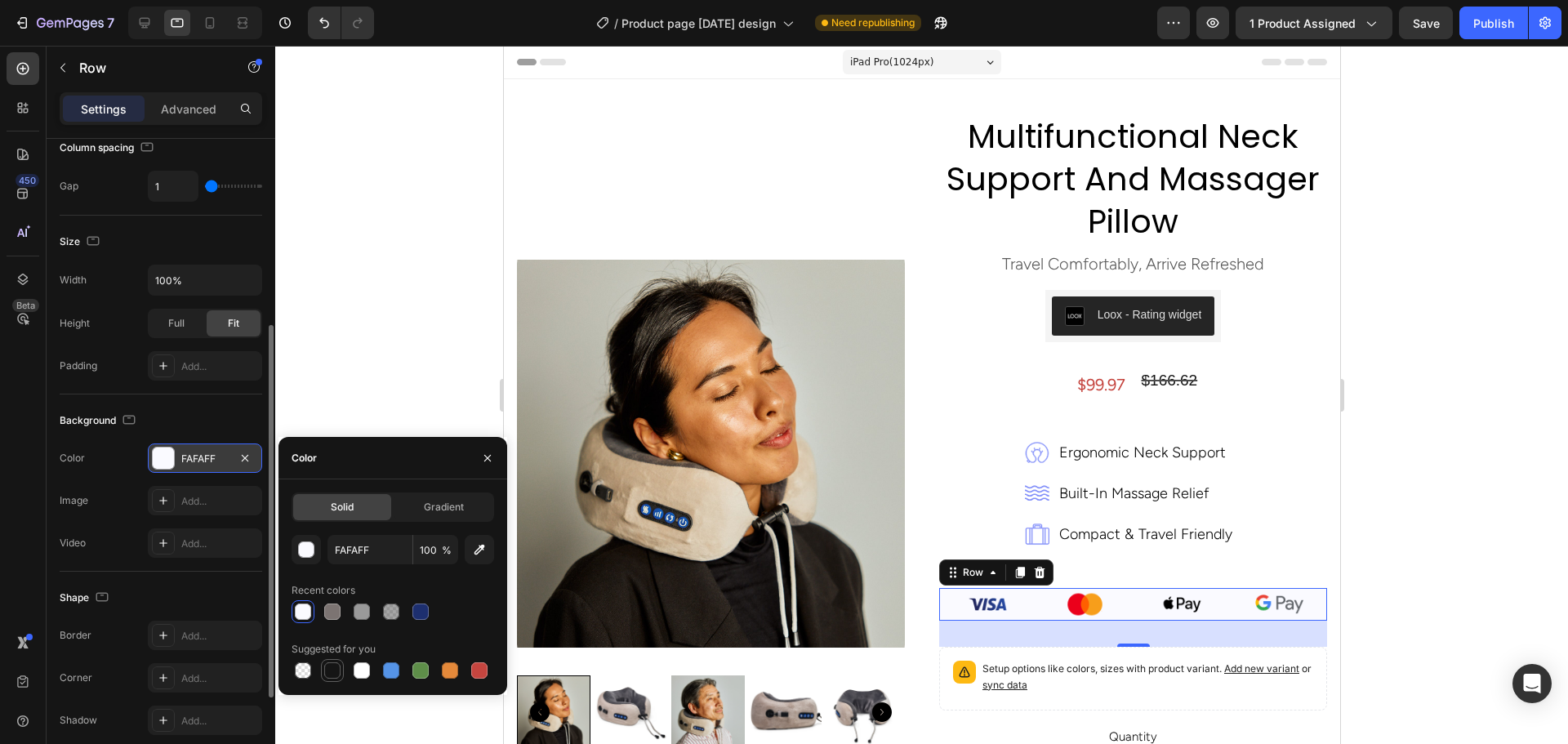
click at [337, 675] on div at bounding box center [332, 670] width 17 height 17
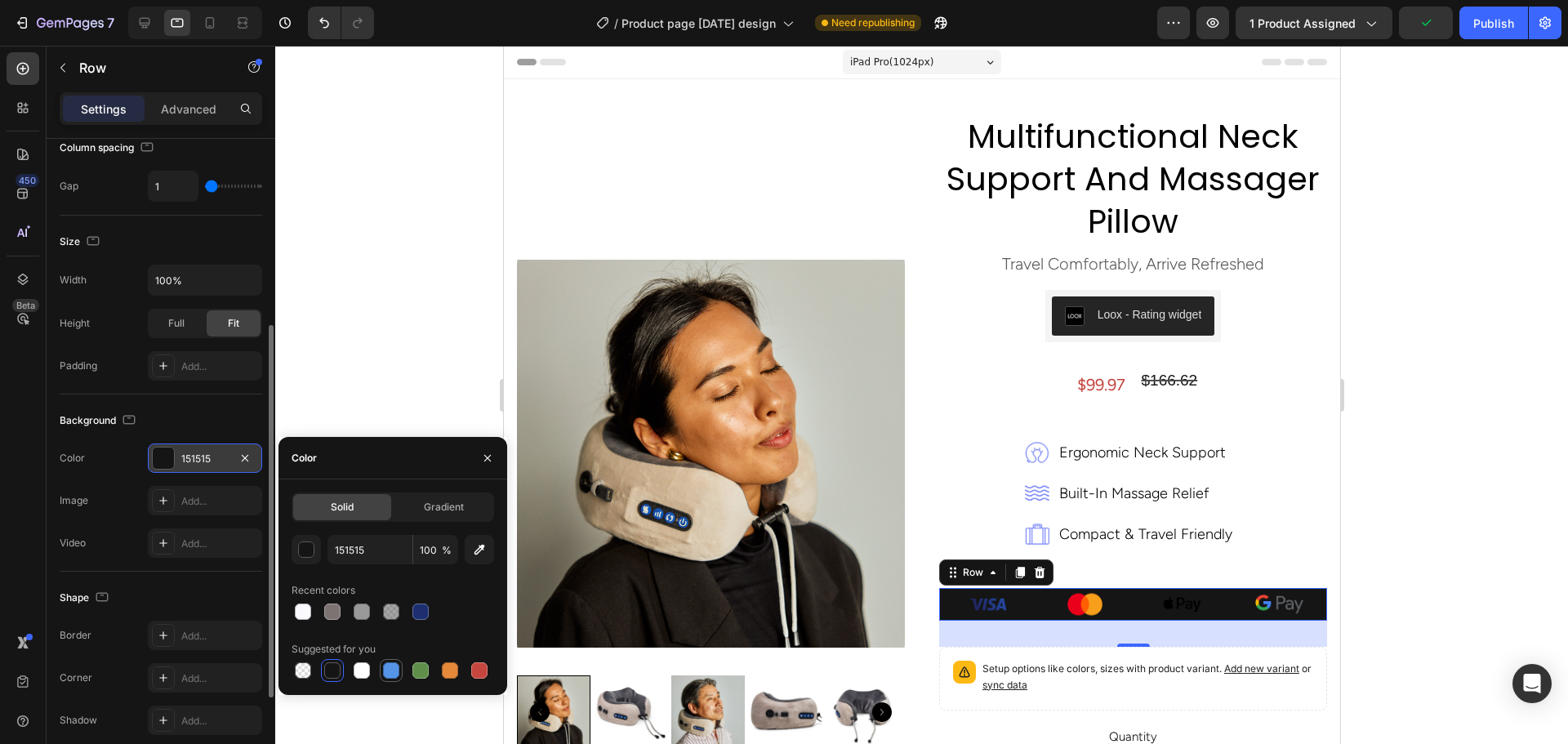
click at [385, 665] on div at bounding box center [391, 670] width 17 height 17
type input "5594E7"
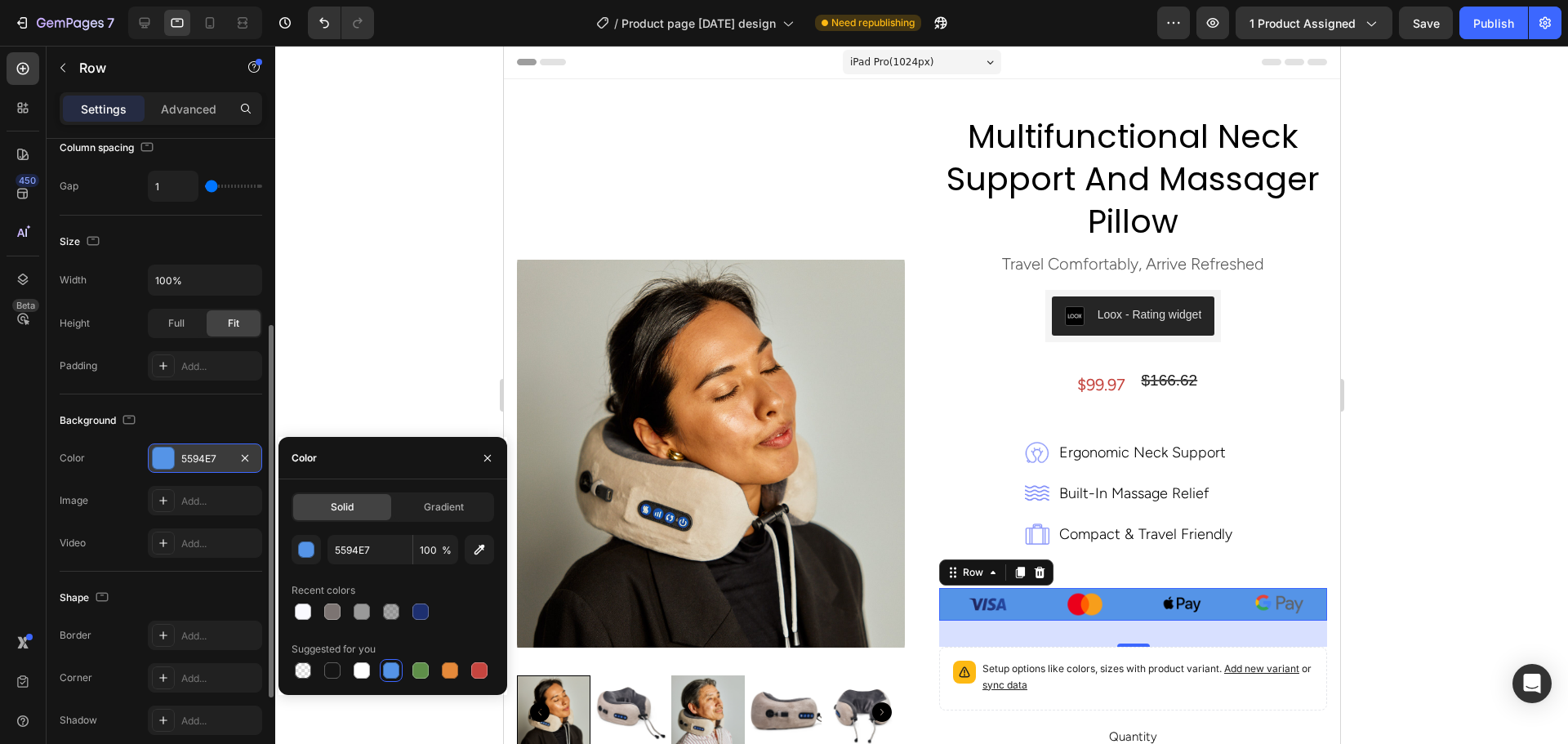
click at [1429, 454] on div at bounding box center [921, 394] width 1293 height 698
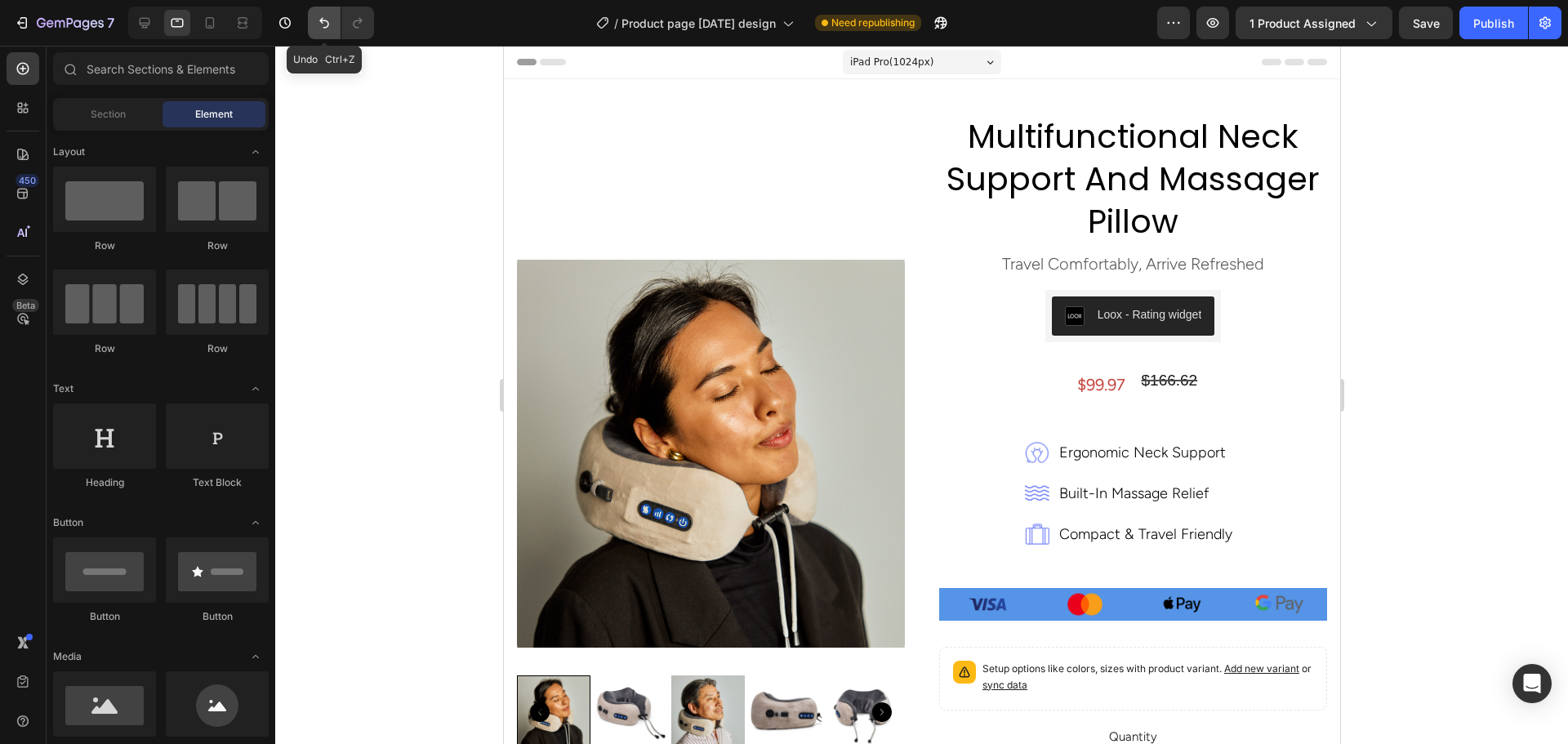
click at [324, 26] on icon "Undo/Redo" at bounding box center [324, 23] width 17 height 17
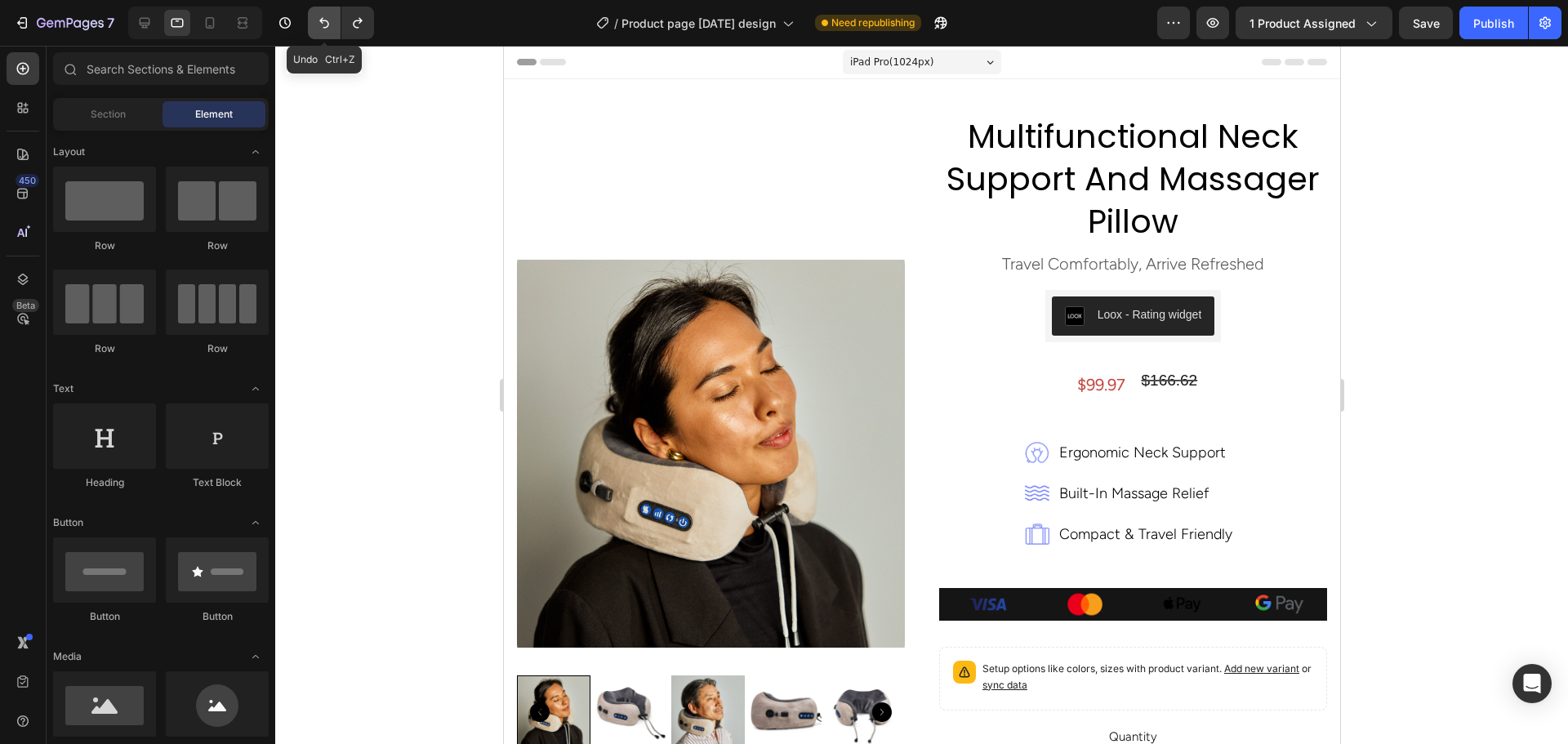
click at [324, 26] on icon "Undo/Redo" at bounding box center [324, 23] width 17 height 17
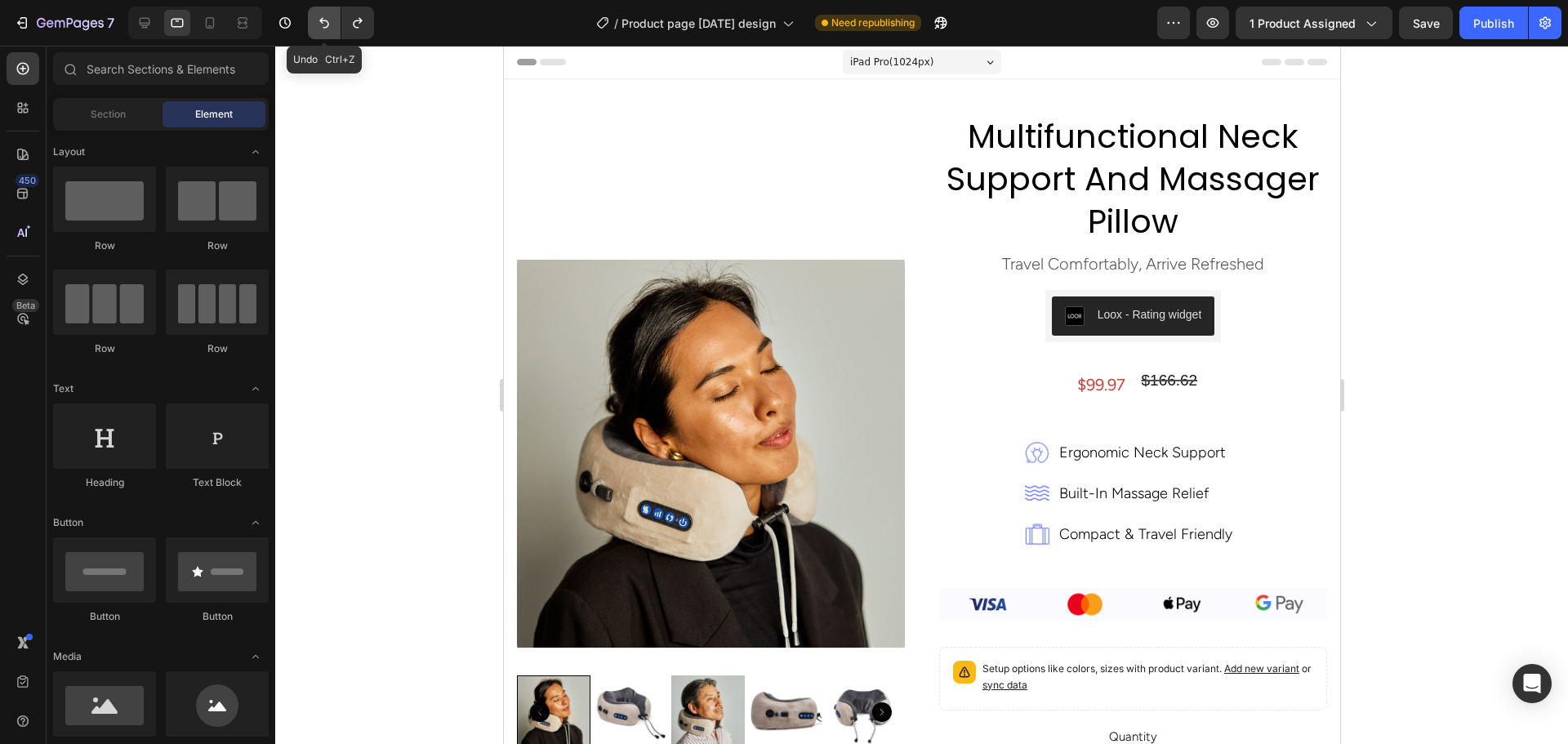
click at [324, 26] on icon "Undo/Redo" at bounding box center [324, 23] width 17 height 17
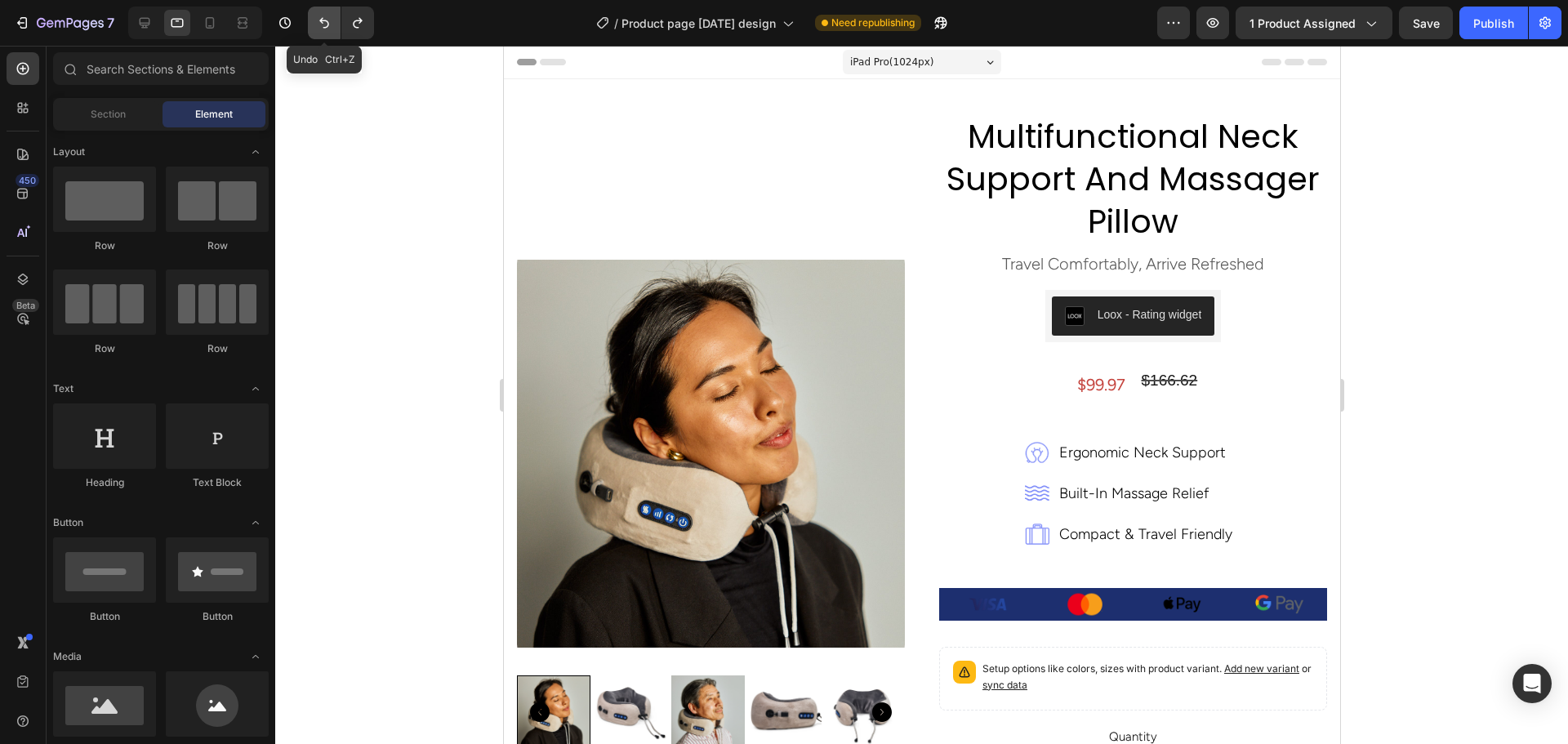
click at [324, 26] on icon "Undo/Redo" at bounding box center [324, 23] width 17 height 17
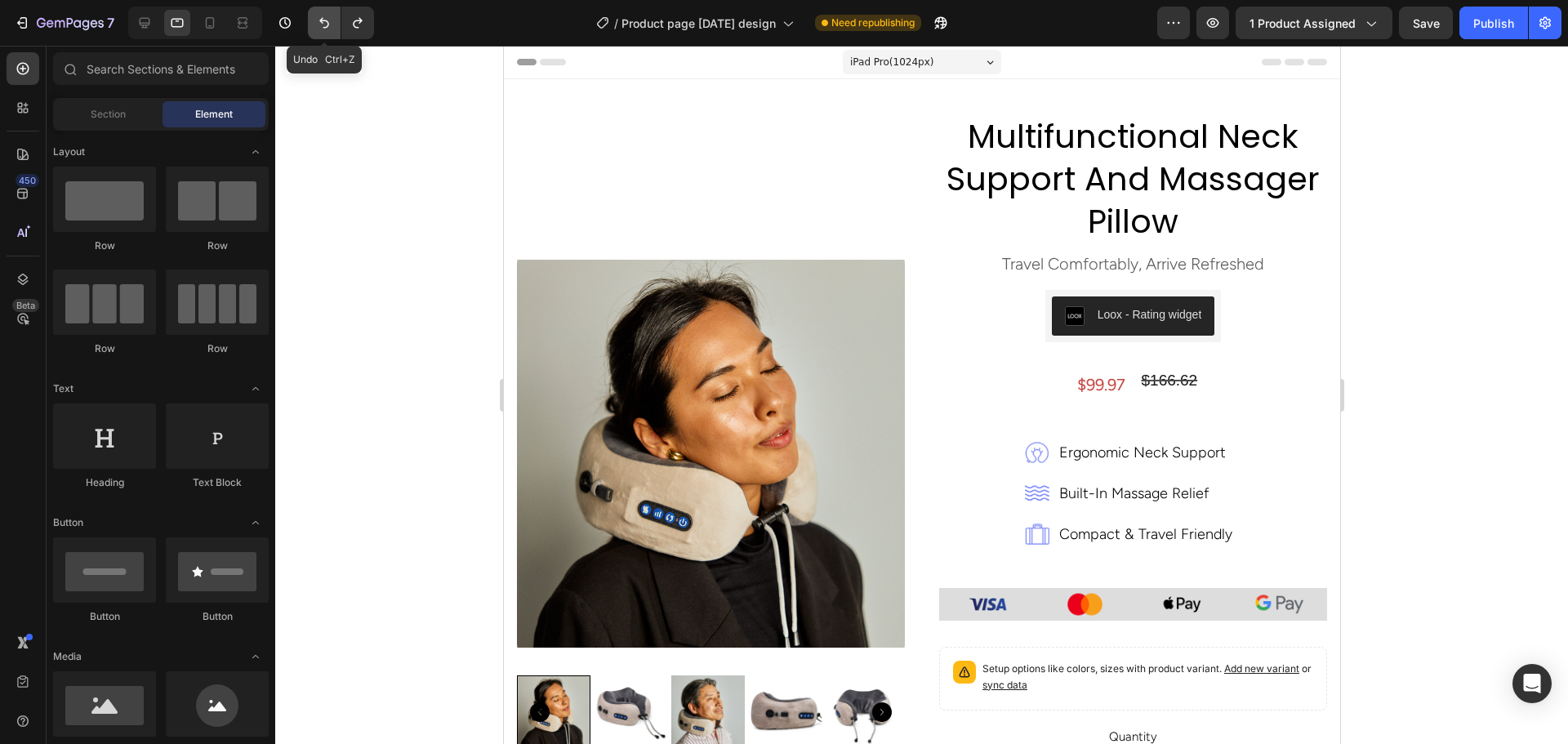
click at [324, 26] on icon "Undo/Redo" at bounding box center [324, 23] width 17 height 17
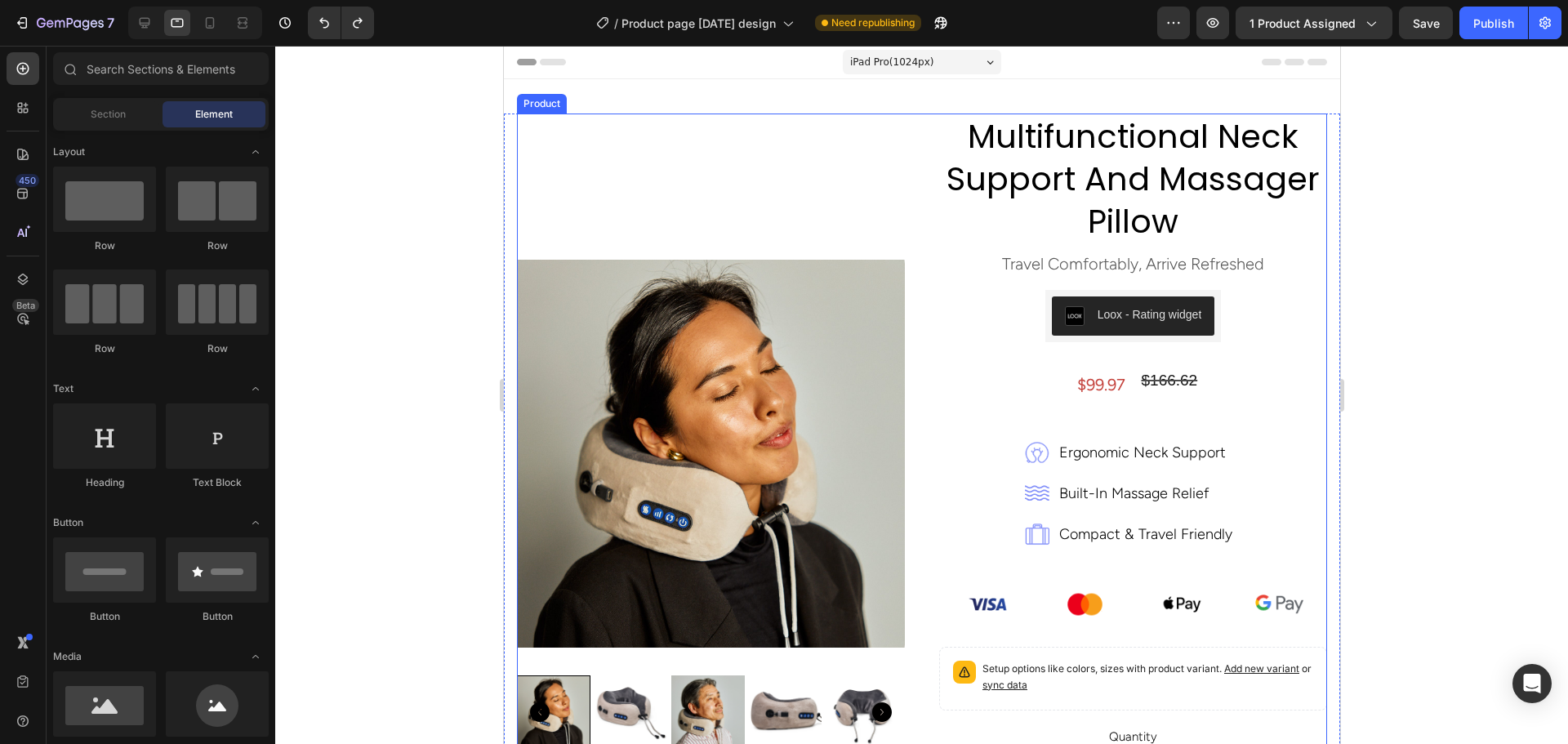
click at [1466, 460] on div at bounding box center [921, 394] width 1293 height 698
click at [1454, 461] on div at bounding box center [921, 394] width 1293 height 698
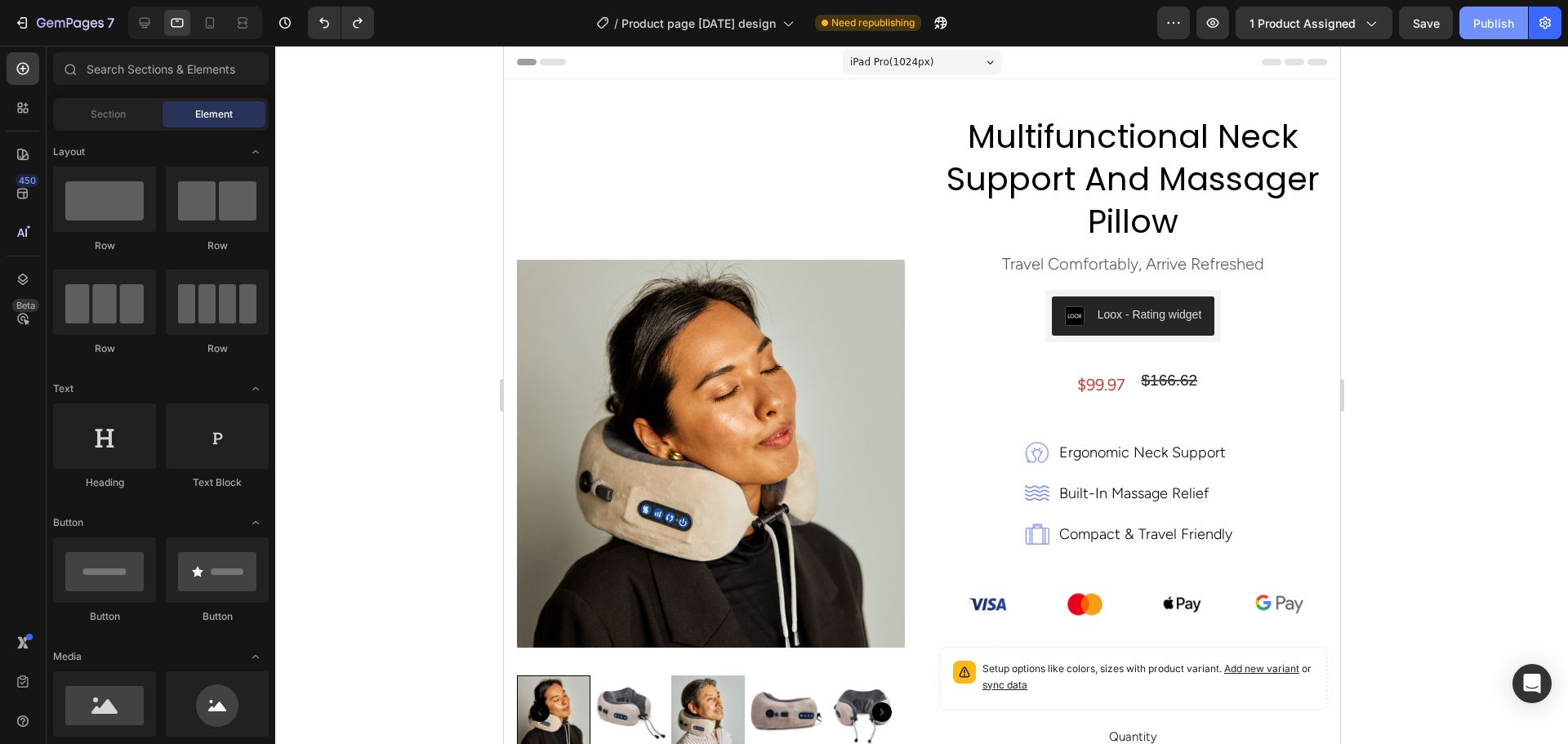
click at [1493, 24] on div "Publish" at bounding box center [1493, 23] width 41 height 17
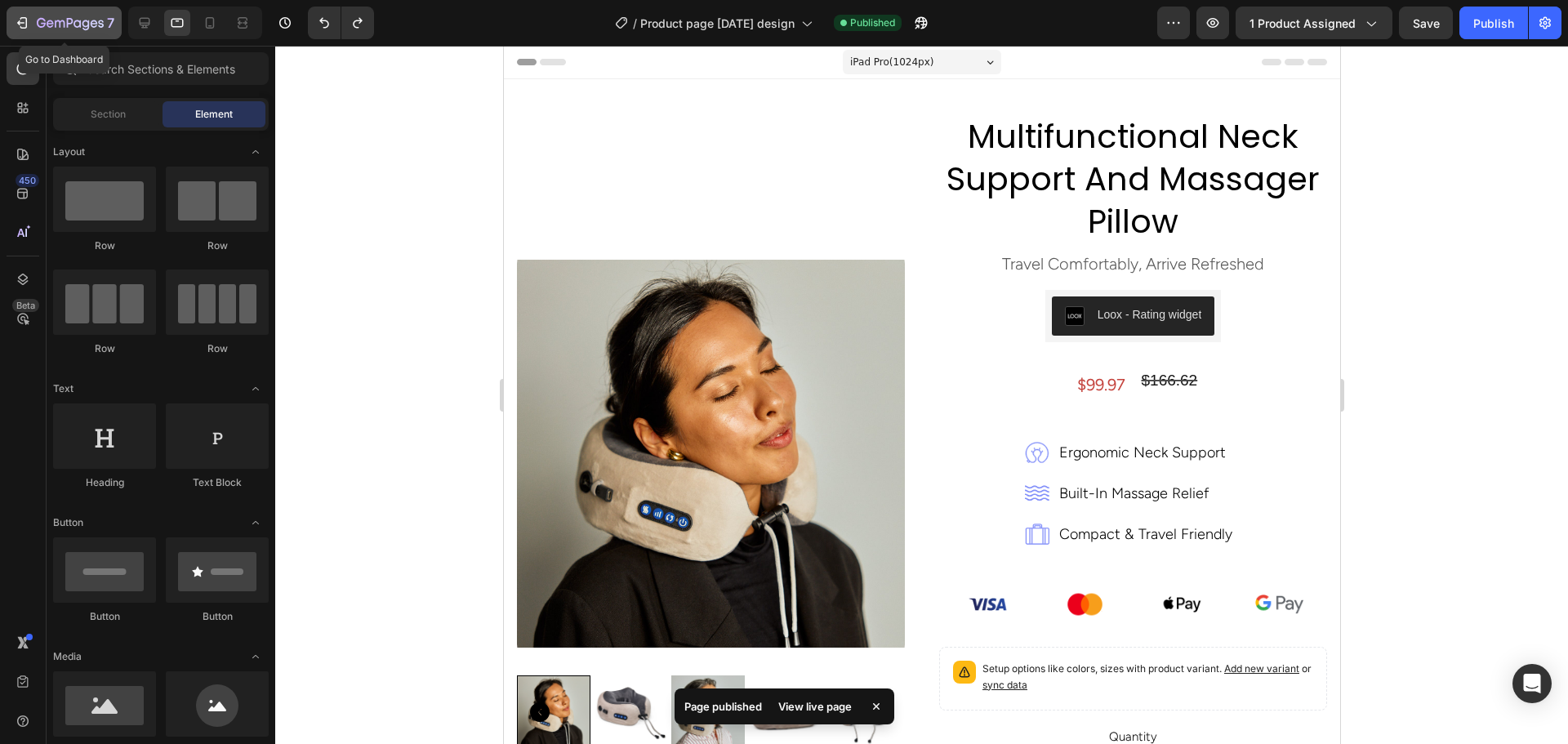
click at [56, 19] on icon "button" at bounding box center [69, 24] width 67 height 14
